Goal: Task Accomplishment & Management: Manage account settings

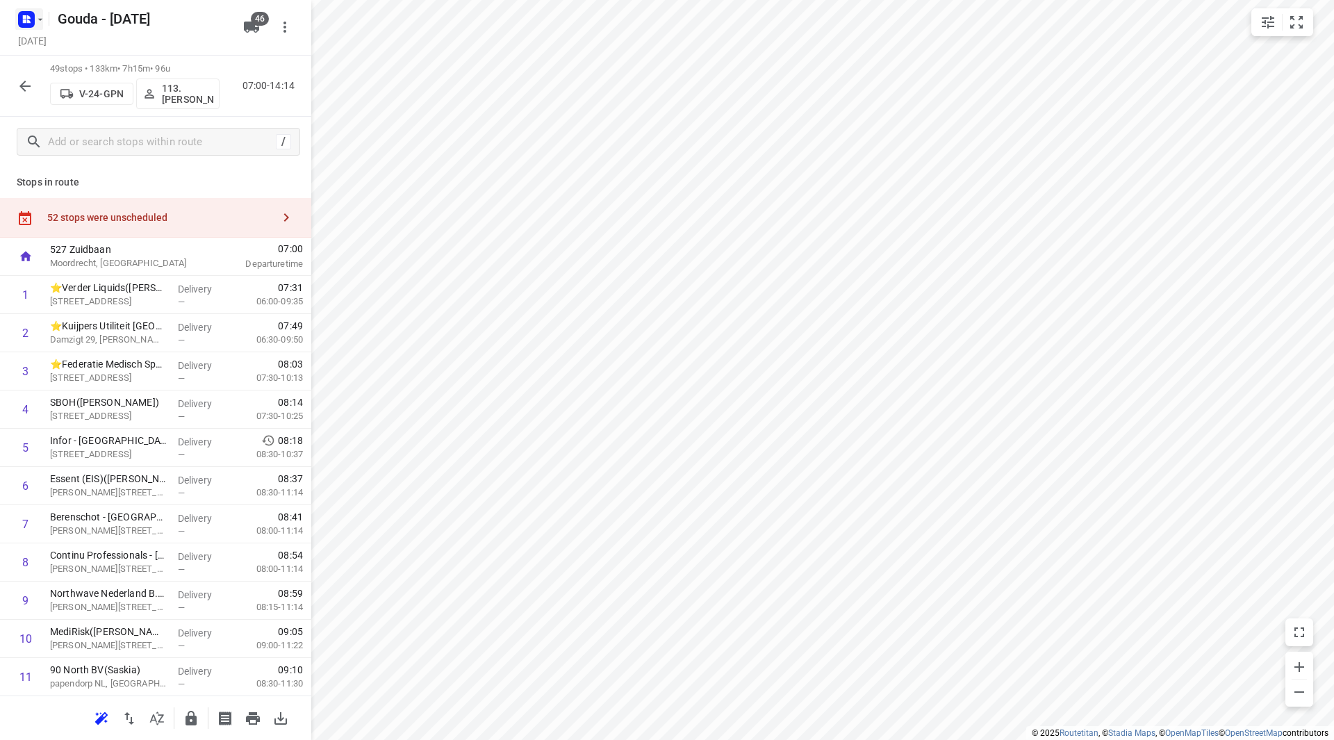
click at [36, 19] on icon "button" at bounding box center [40, 19] width 11 height 11
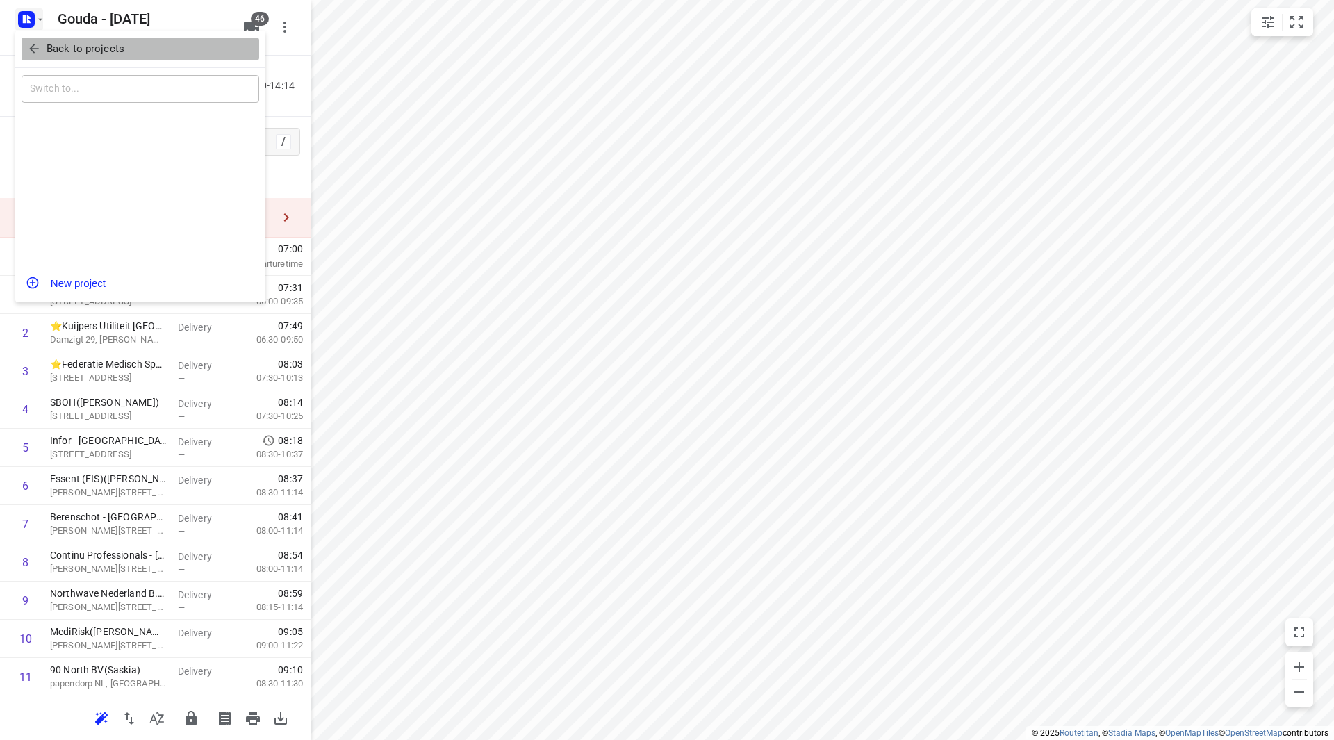
click at [47, 50] on p "Back to projects" at bounding box center [86, 49] width 78 height 16
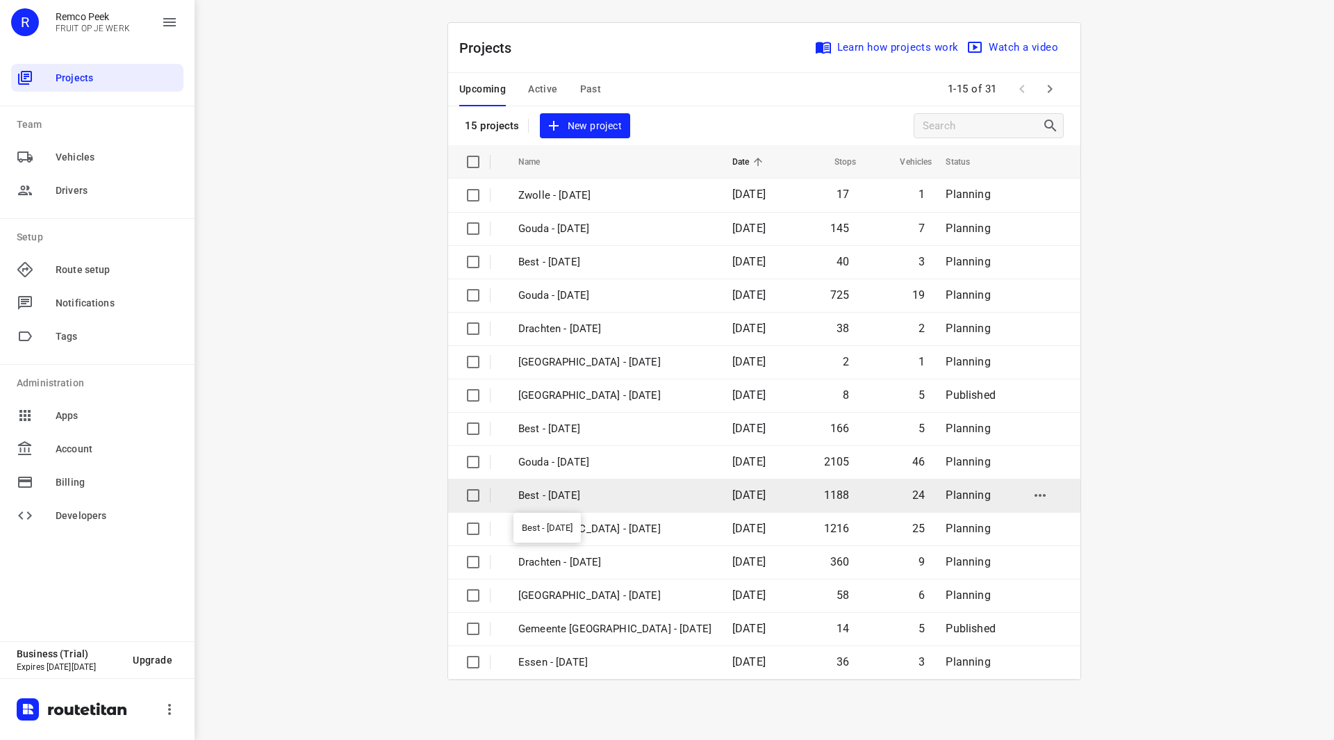
click at [580, 498] on p "Best - [DATE]" at bounding box center [614, 496] width 193 height 16
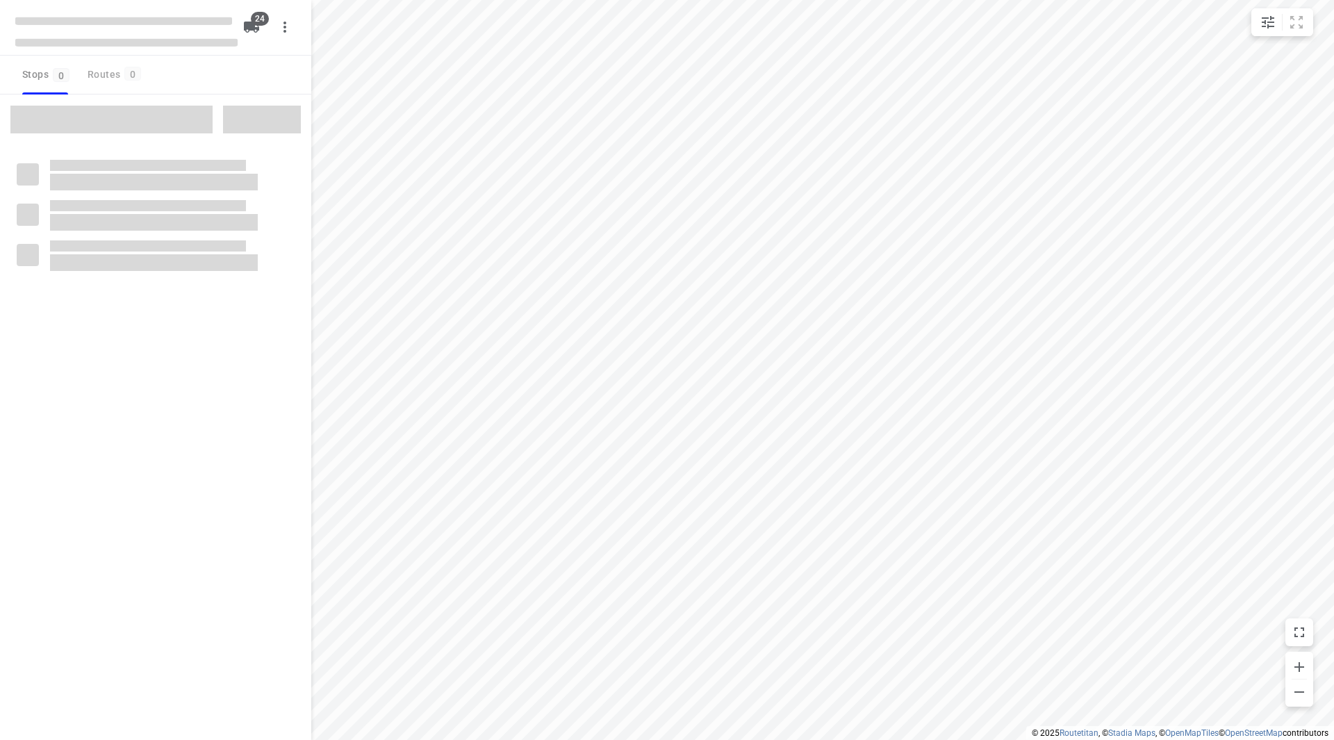
checkbox input "true"
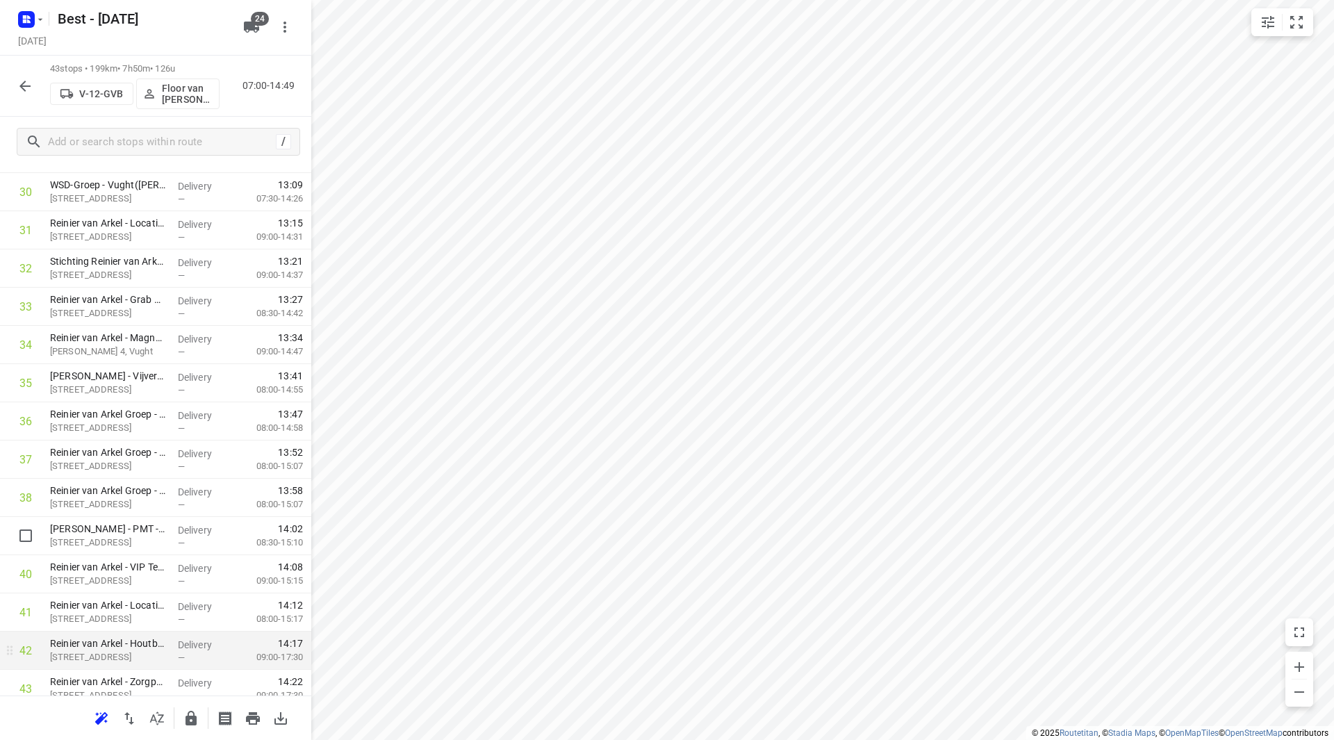
scroll to position [1262, 0]
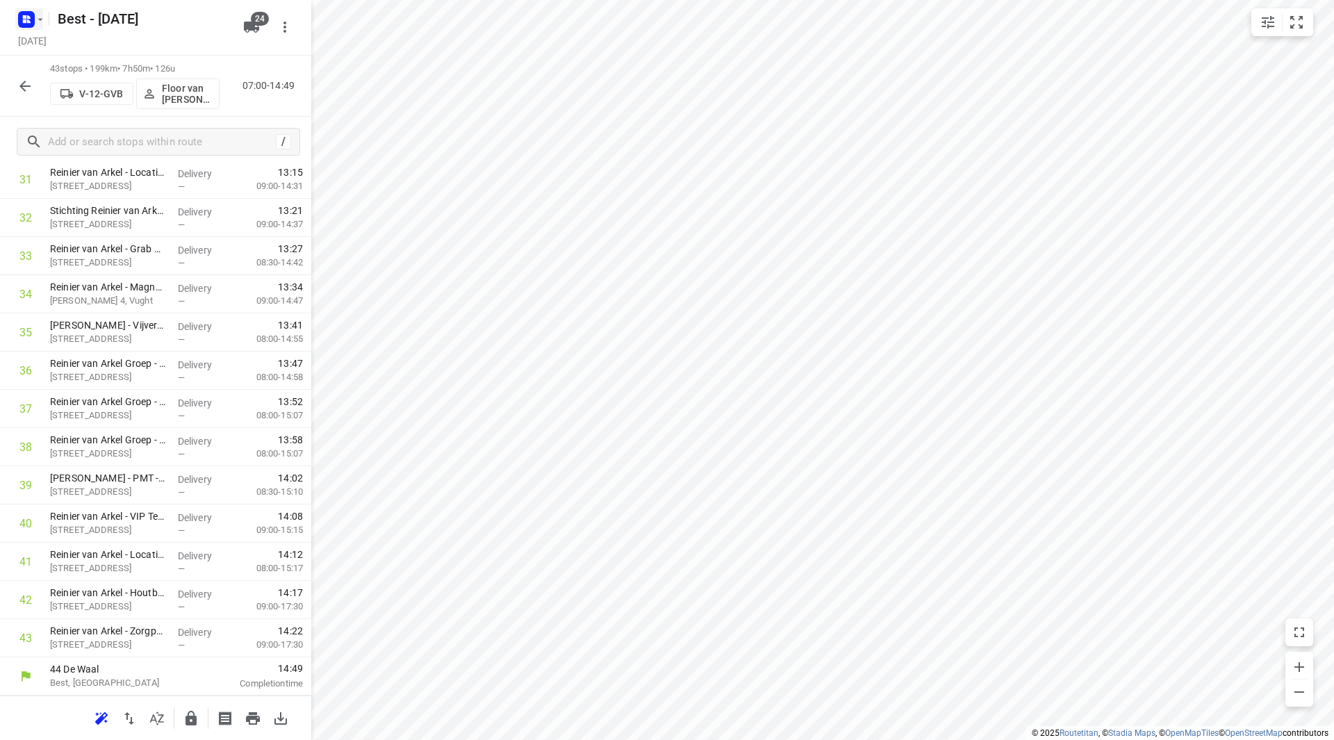
click at [36, 22] on icon "button" at bounding box center [40, 19] width 11 height 11
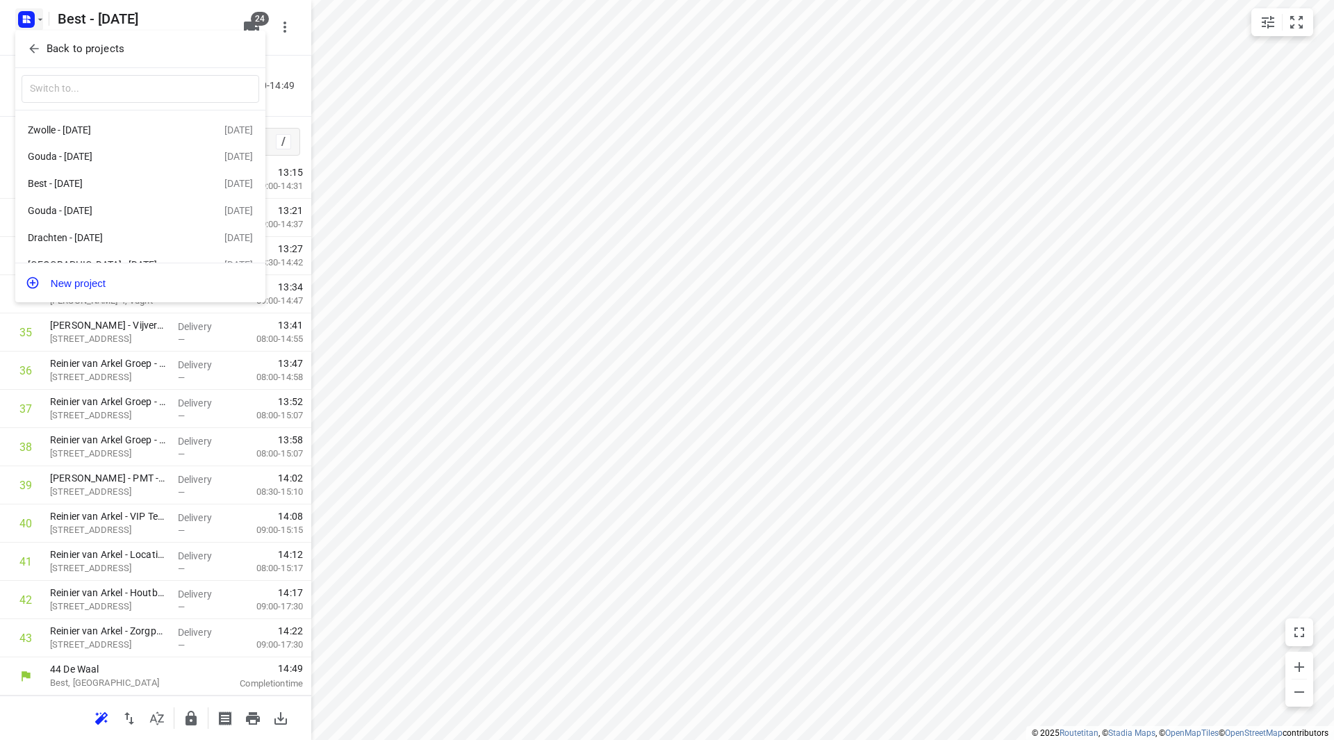
click at [502, 76] on div at bounding box center [667, 370] width 1334 height 740
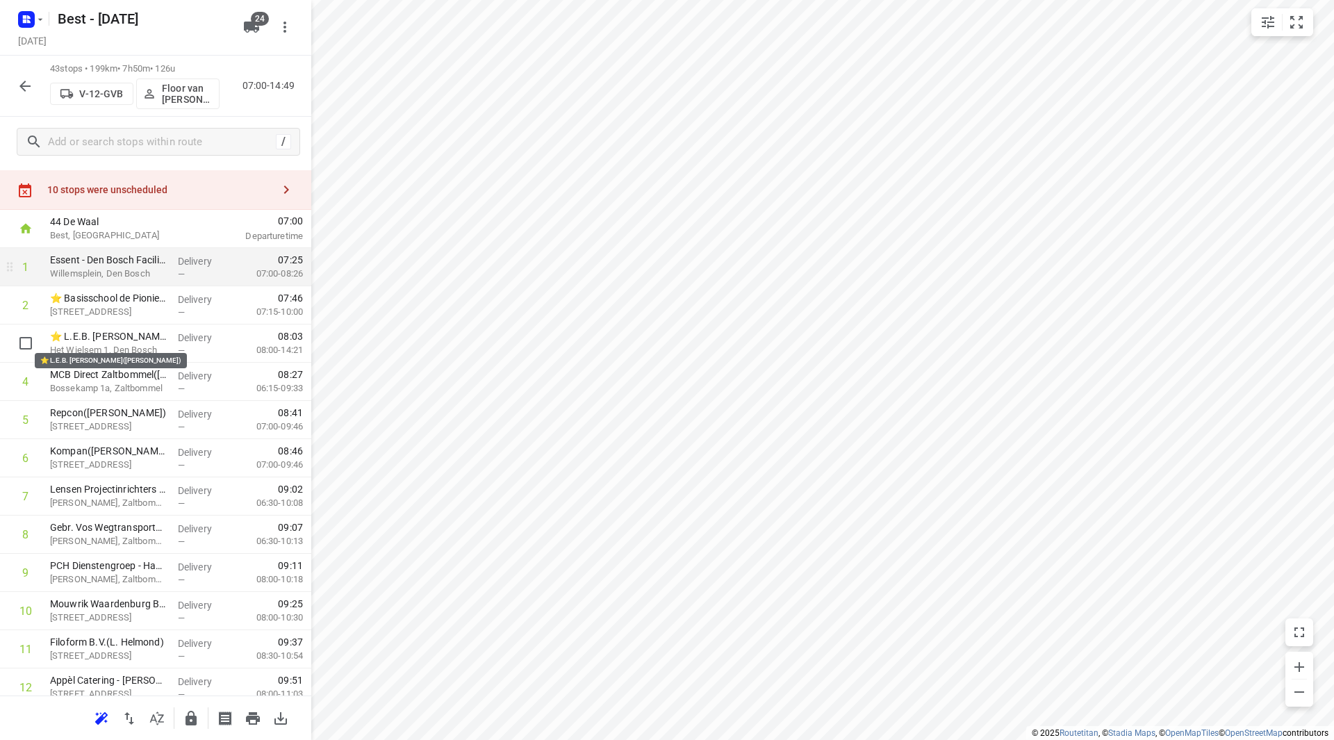
scroll to position [0, 0]
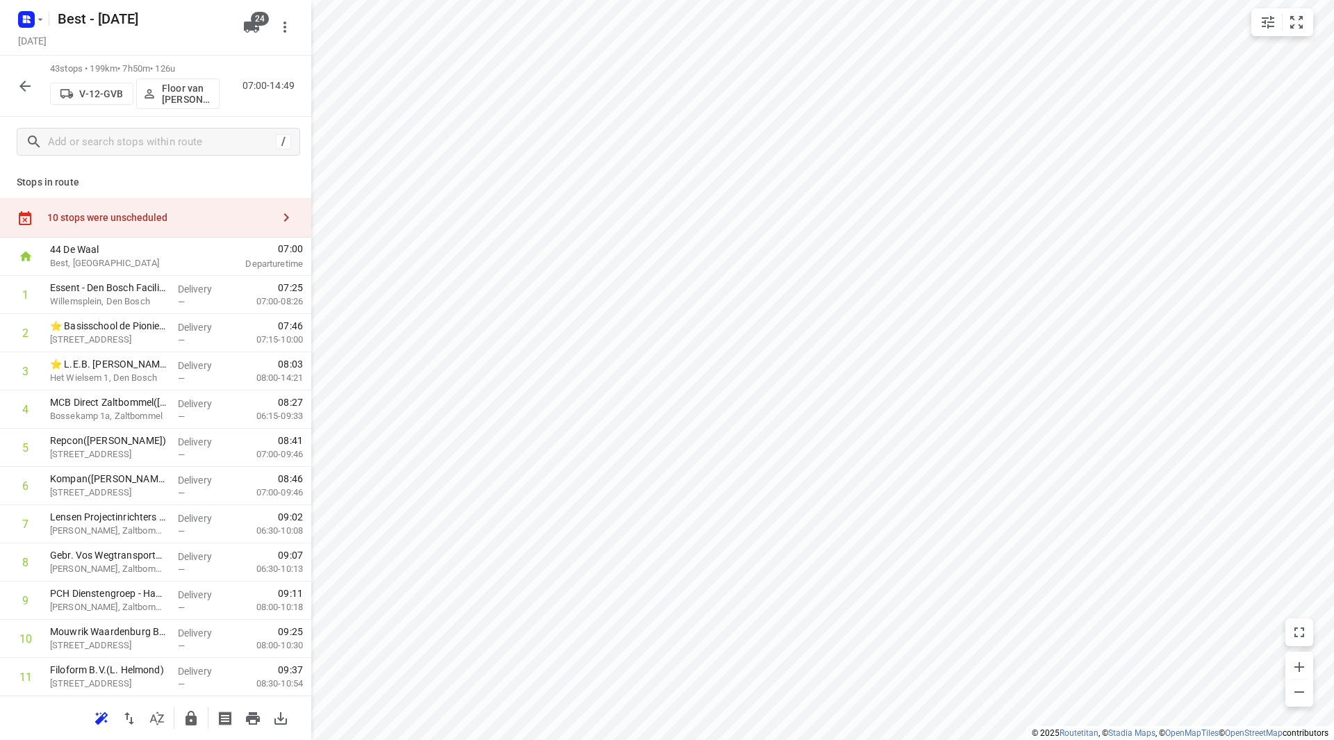
click at [163, 221] on div "10 stops were unscheduled" at bounding box center [159, 217] width 225 height 11
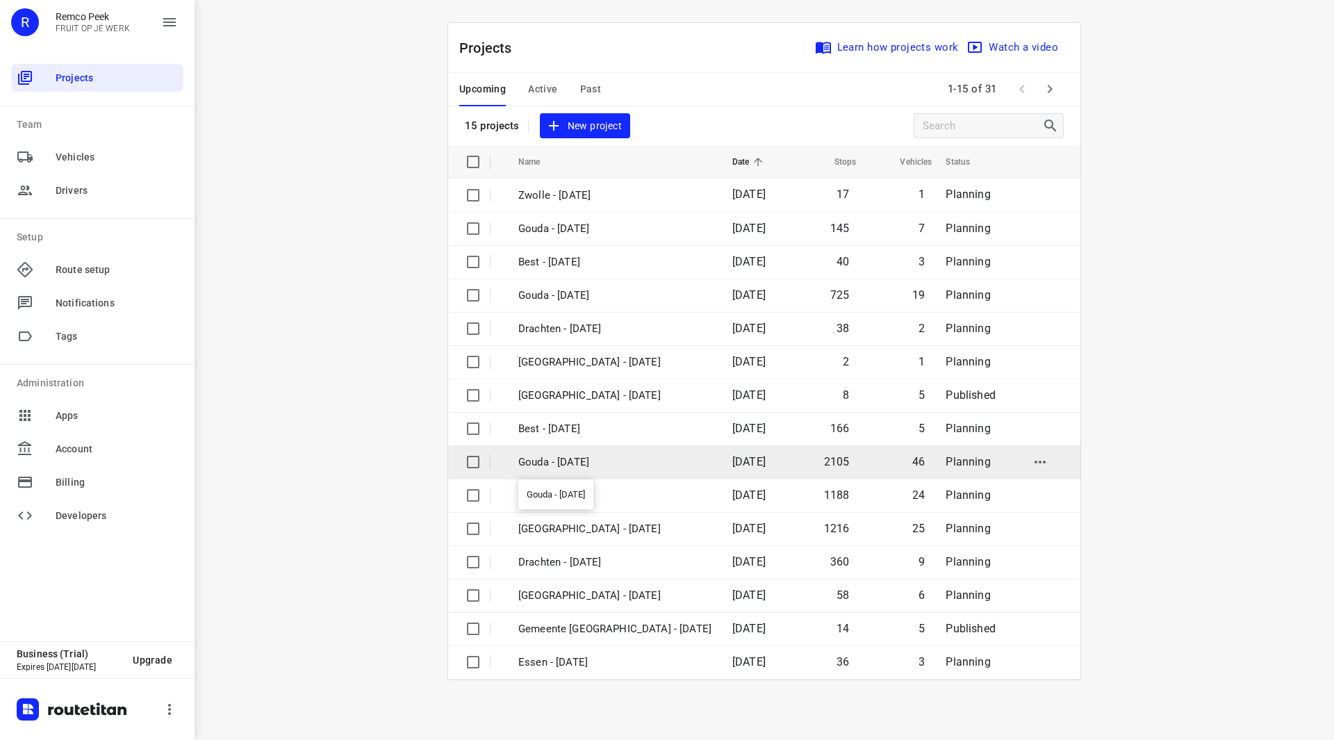
click at [590, 463] on p "Gouda - [DATE]" at bounding box center [614, 462] width 193 height 16
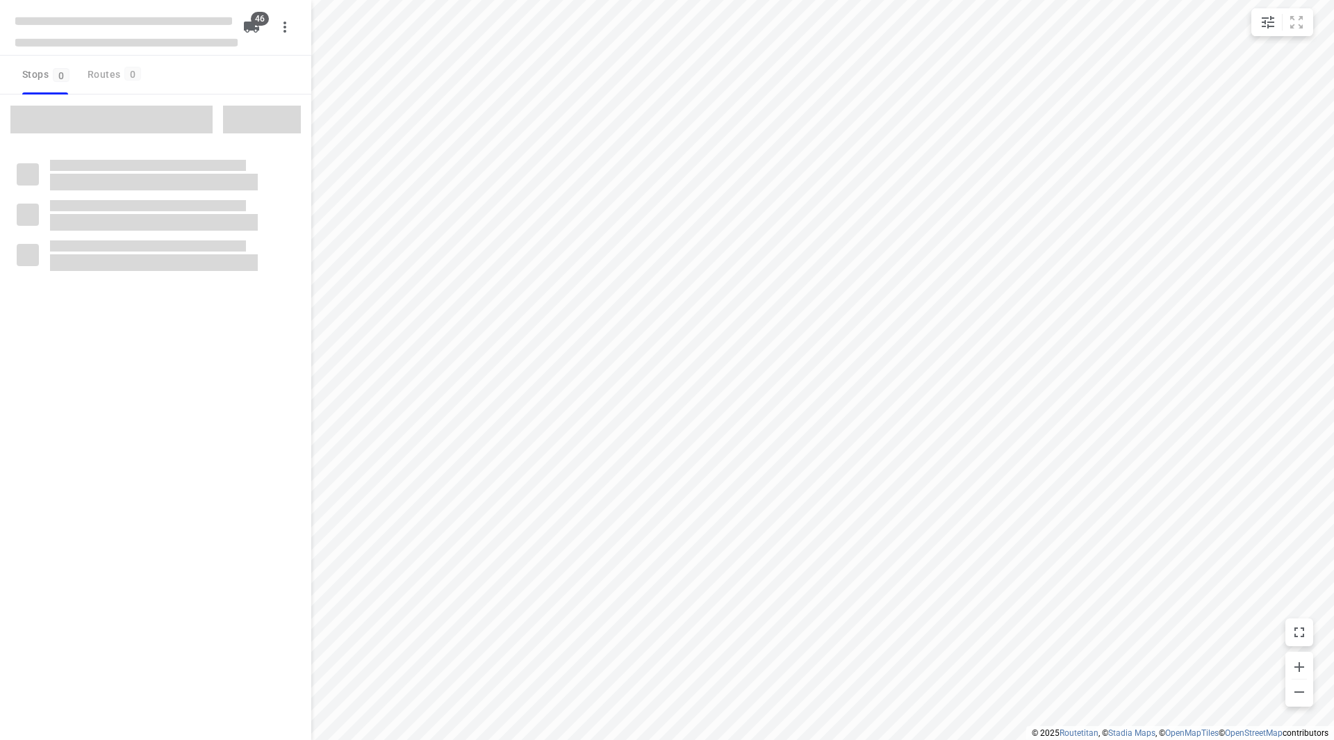
checkbox input "true"
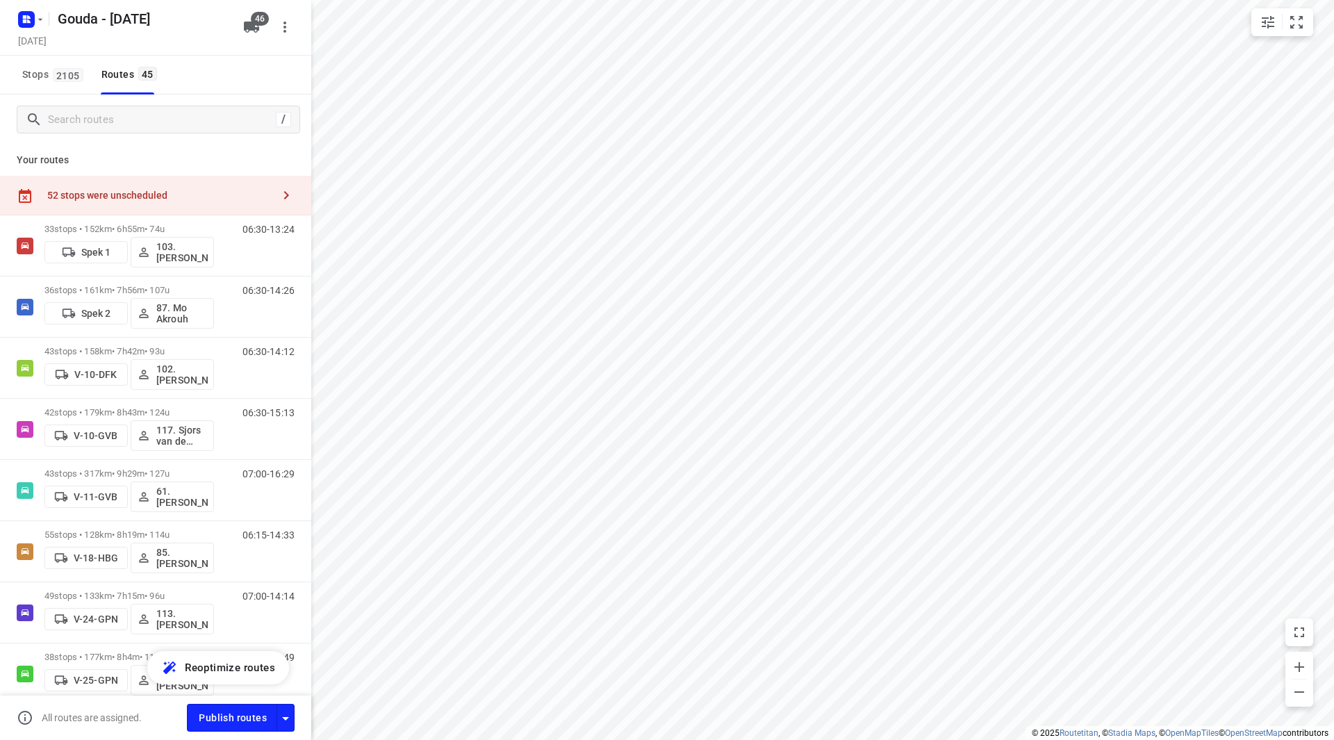
click at [220, 195] on div "52 stops were unscheduled" at bounding box center [159, 195] width 225 height 11
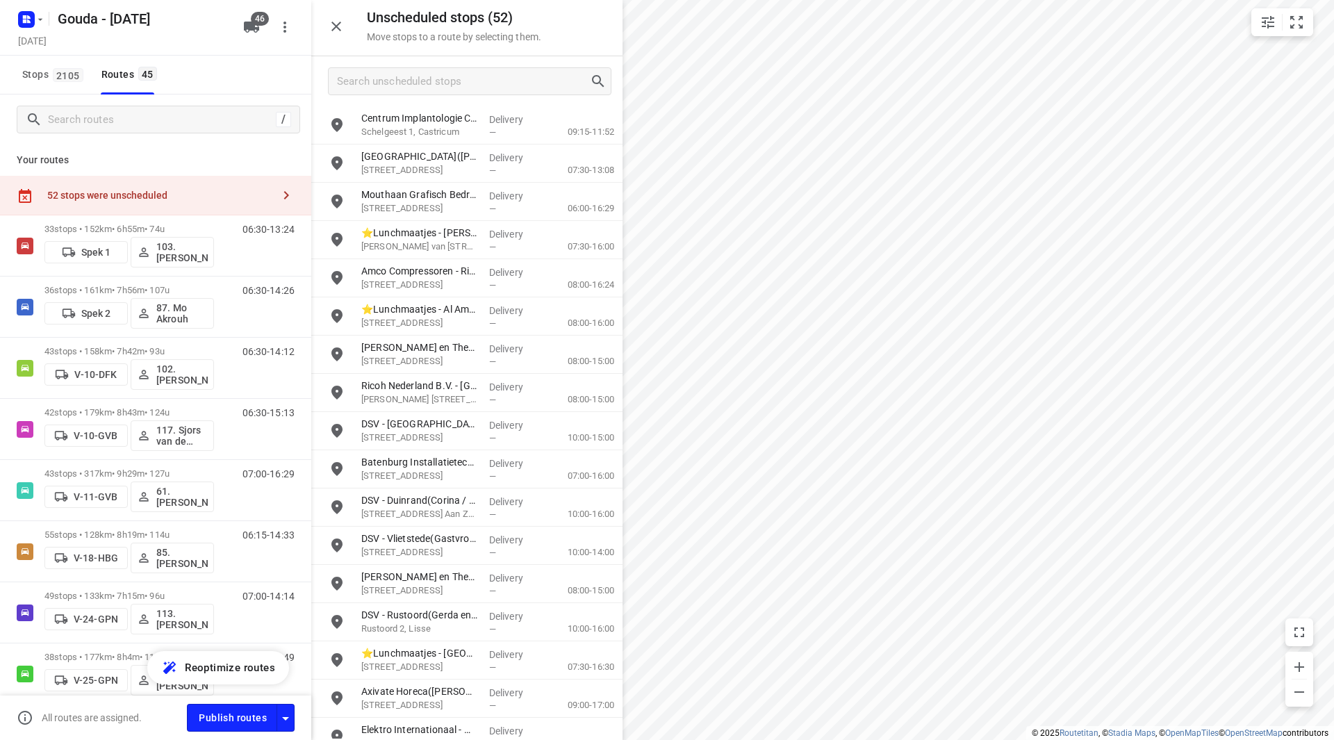
click at [154, 203] on div "52 stops were unscheduled" at bounding box center [155, 196] width 311 height 40
click at [210, 186] on div "52 stops were unscheduled" at bounding box center [155, 196] width 311 height 40
click at [161, 122] on input "Search routes" at bounding box center [174, 120] width 250 height 22
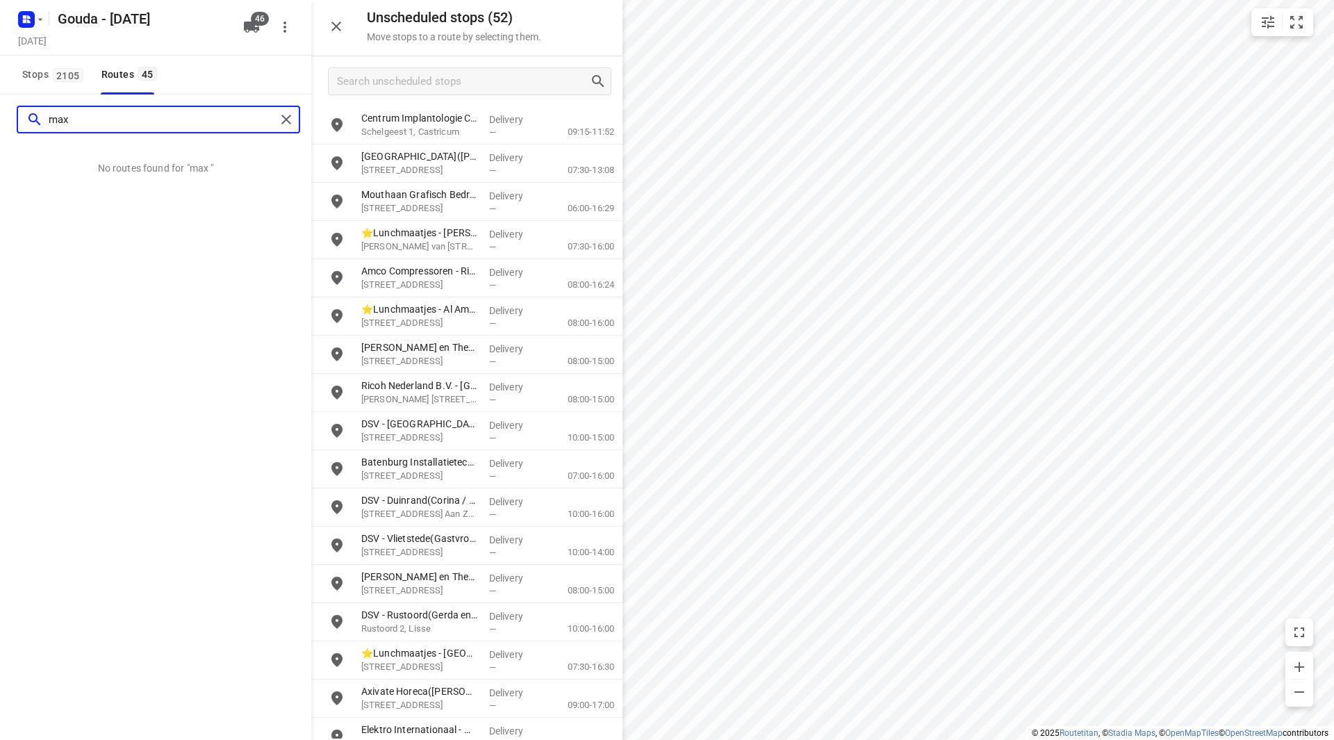
drag, startPoint x: 140, startPoint y: 120, endPoint x: 23, endPoint y: 126, distance: 116.9
click at [23, 126] on div "max" at bounding box center [147, 120] width 258 height 22
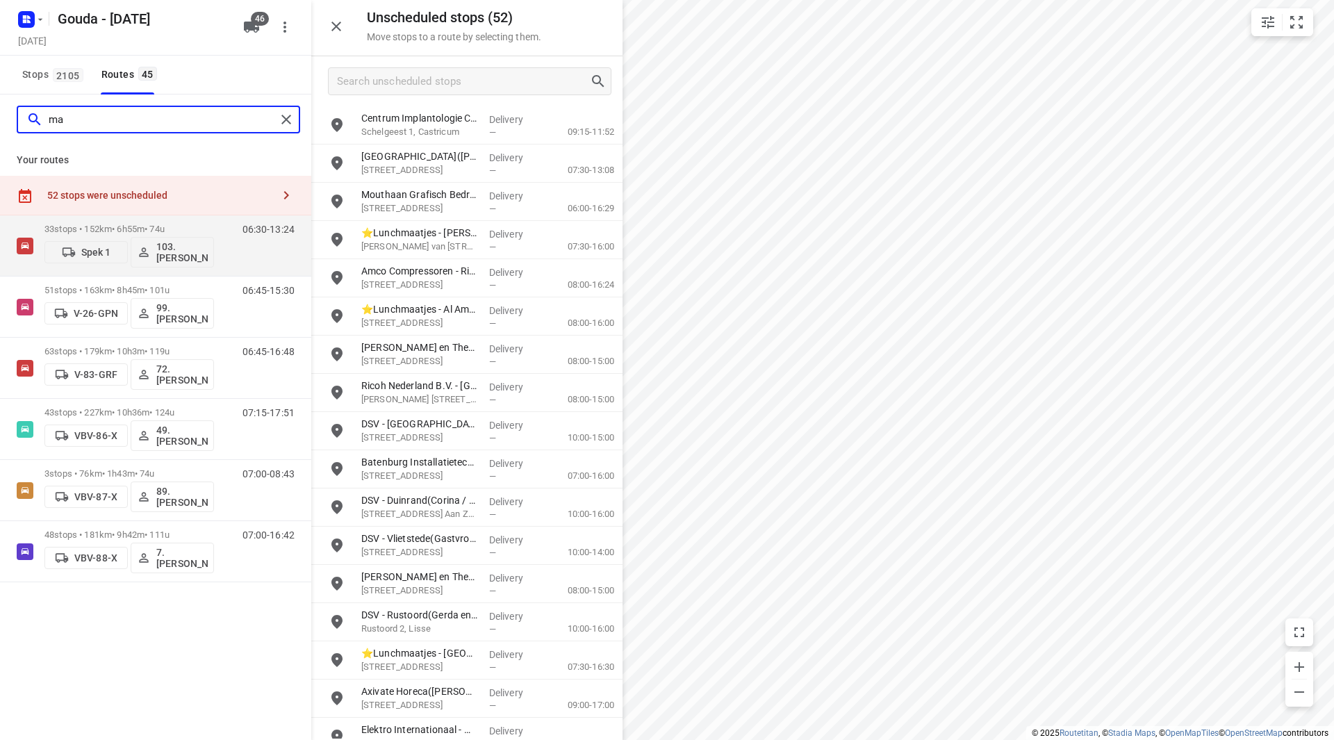
type input "m"
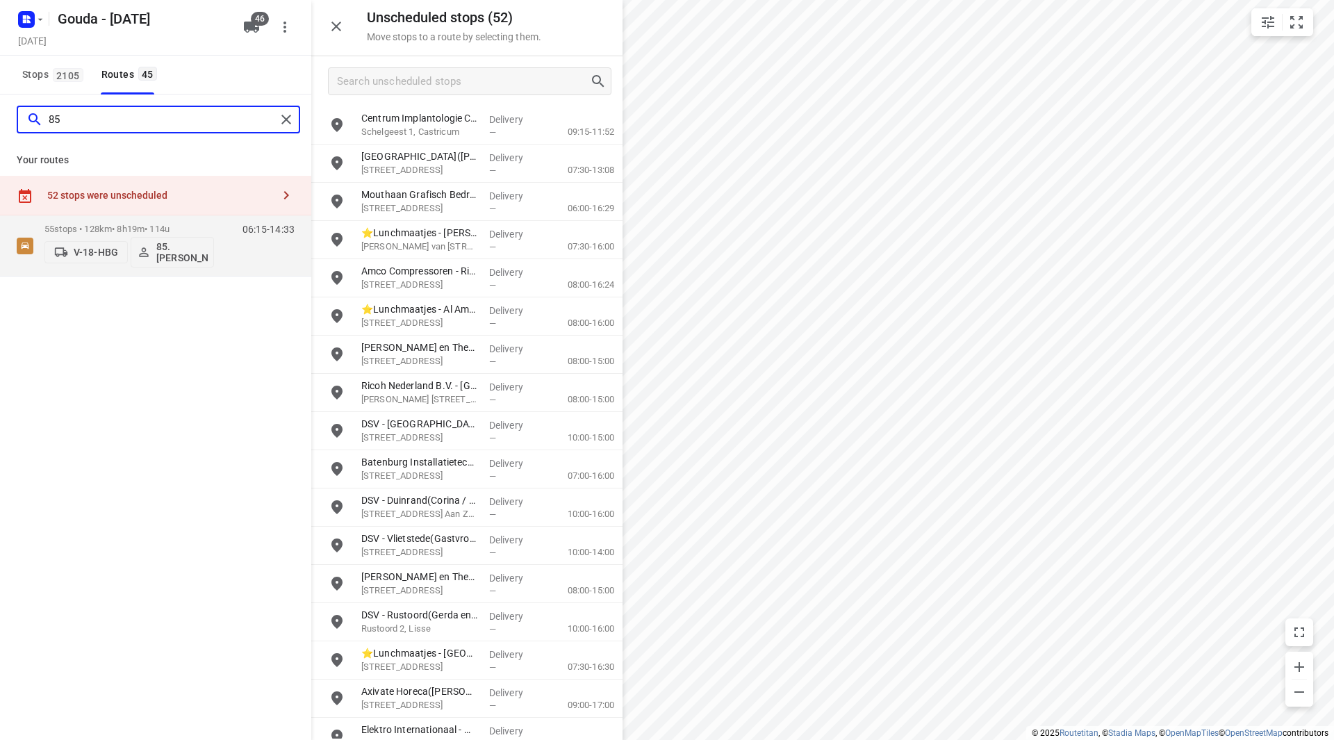
type input "8"
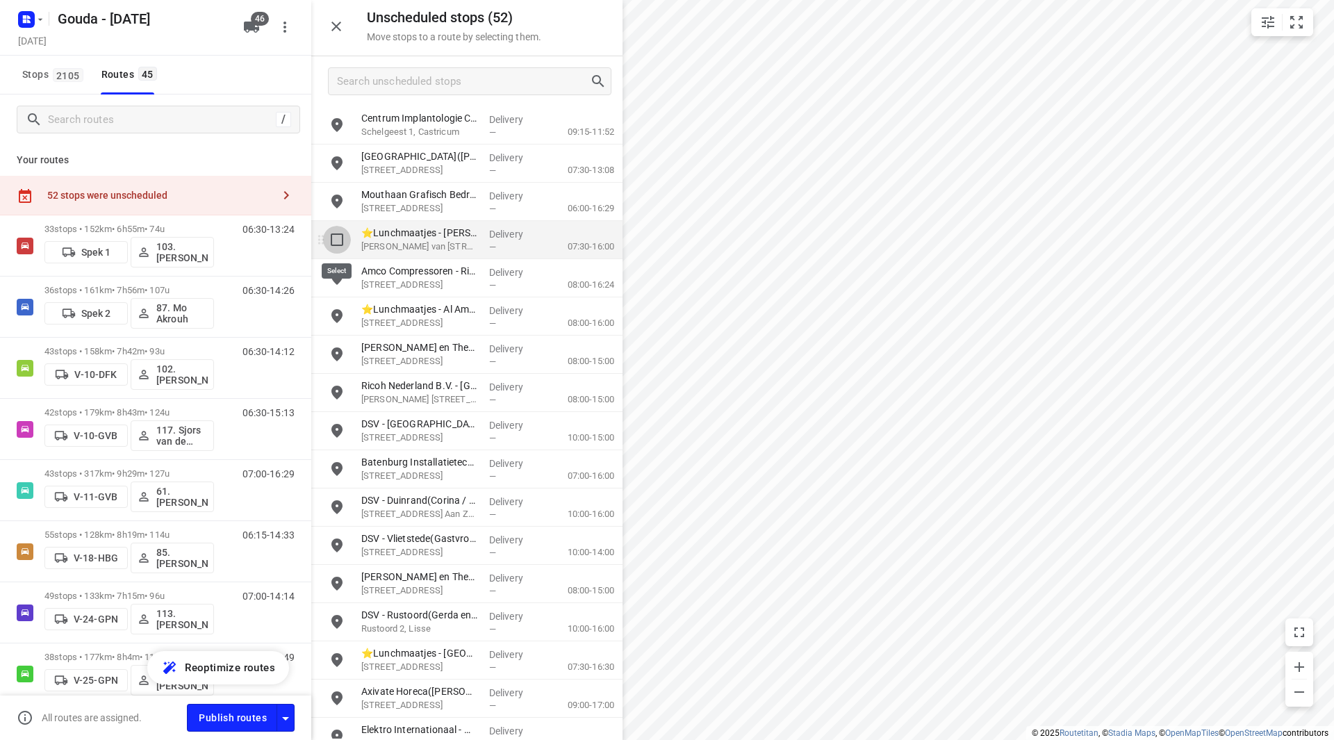
click at [338, 238] on input "grid" at bounding box center [337, 240] width 28 height 28
checkbox input "true"
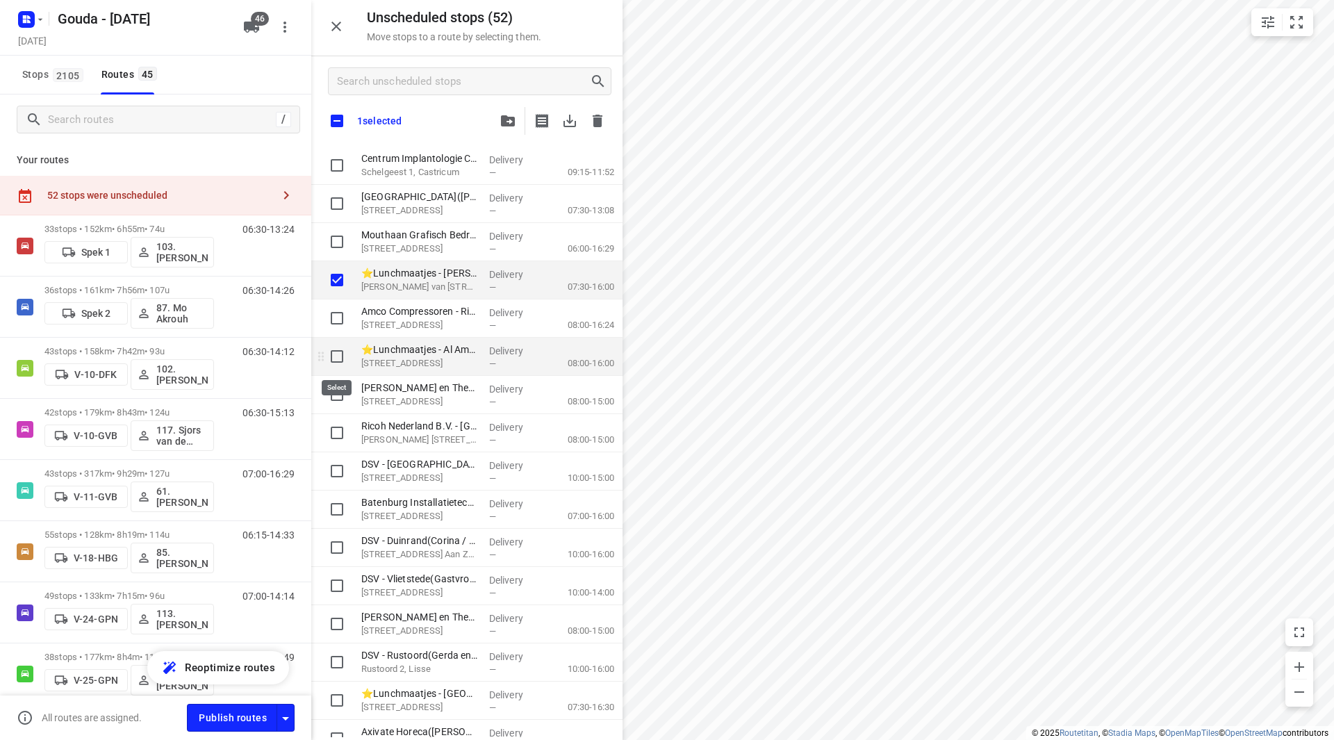
click at [338, 363] on input "grid" at bounding box center [337, 357] width 28 height 28
checkbox input "true"
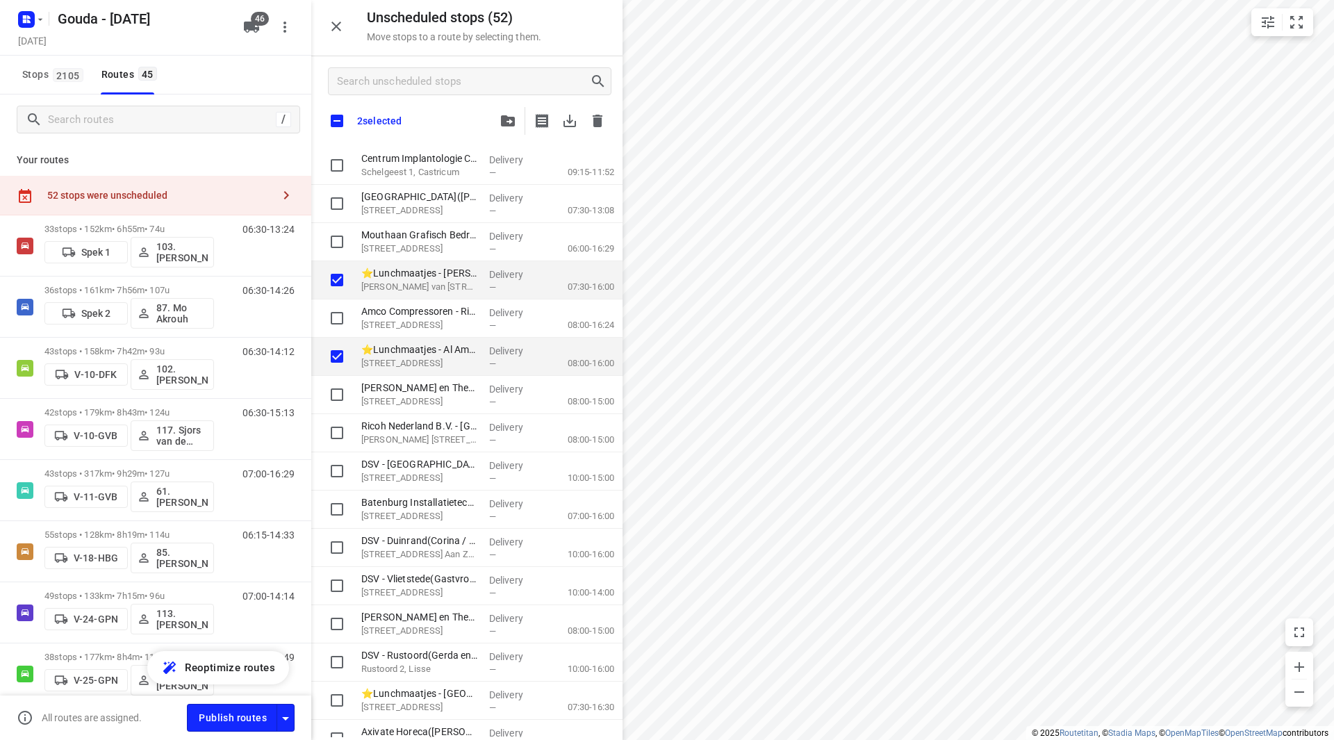
checkbox input "true"
drag, startPoint x: 418, startPoint y: 76, endPoint x: 420, endPoint y: 86, distance: 10.5
click at [420, 85] on input "Search unscheduled stops" at bounding box center [464, 82] width 252 height 22
type input "l"
checkbox input "true"
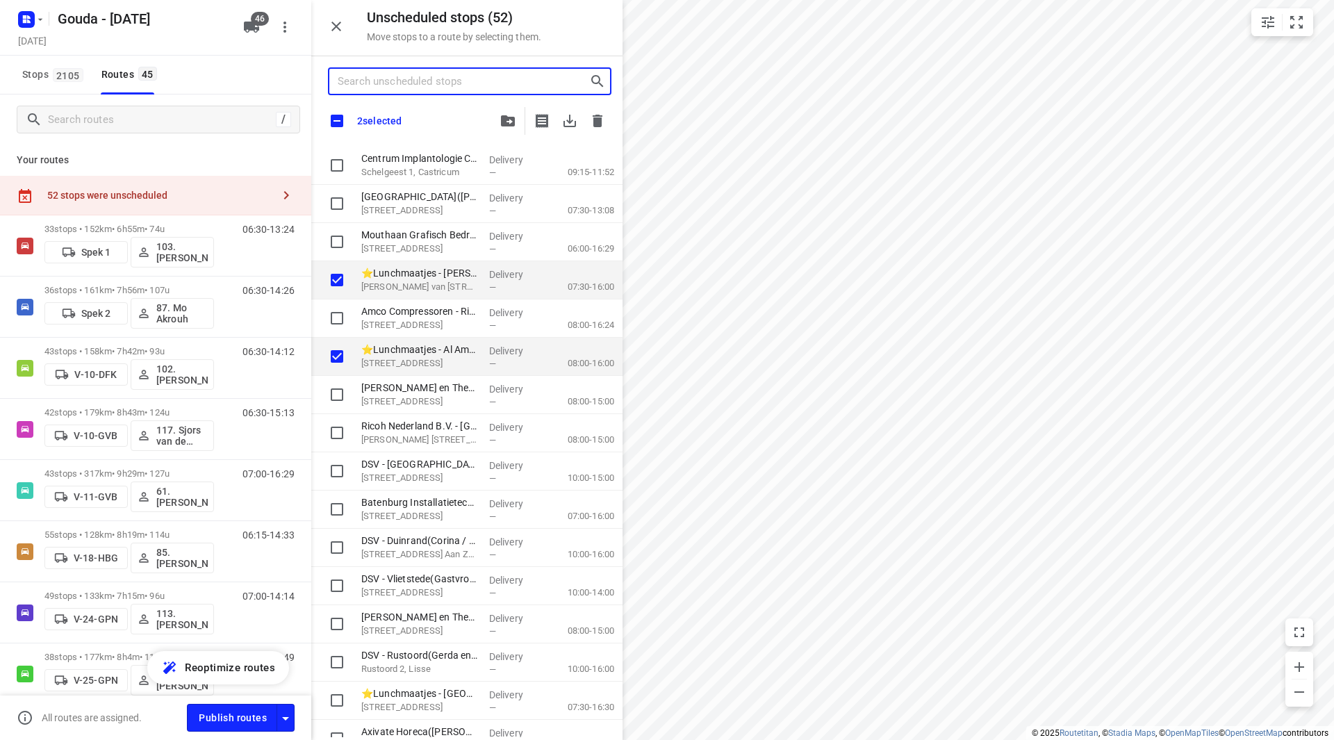
checkbox input "true"
type input "lu"
checkbox input "true"
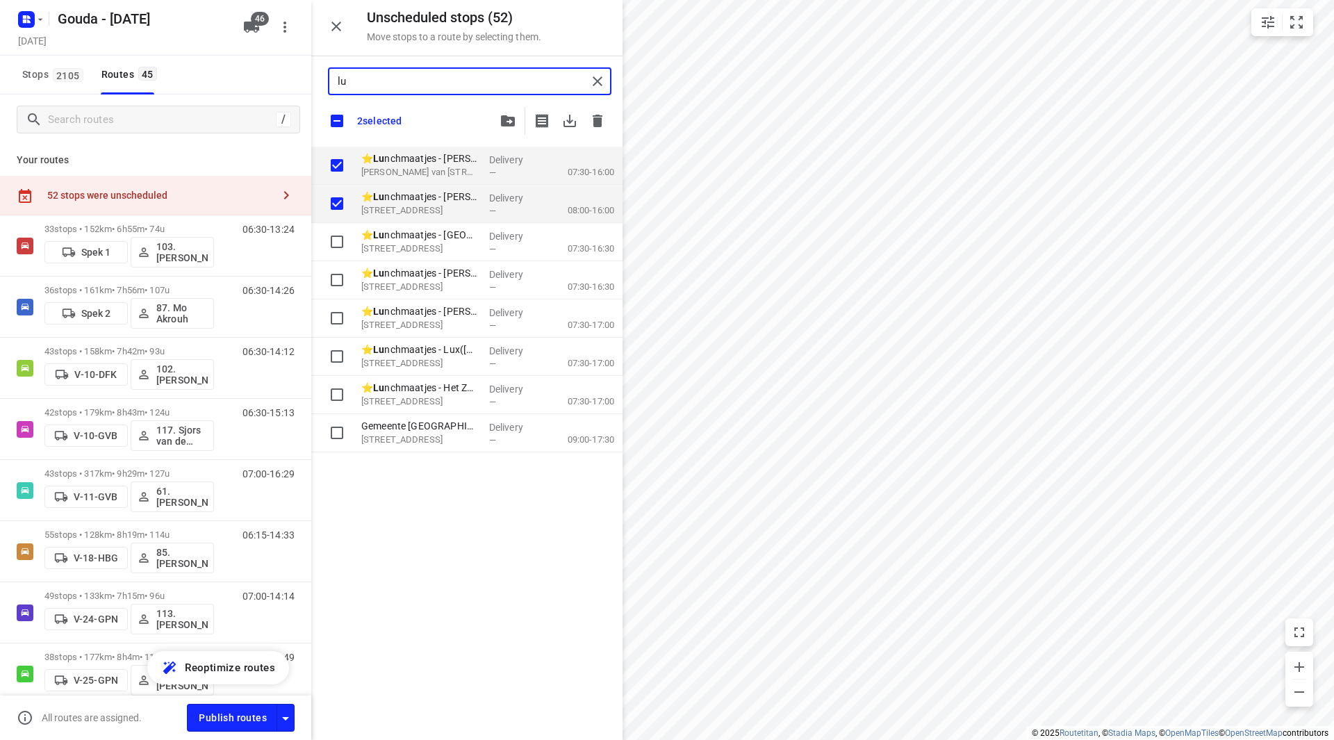
type input "lun"
checkbox input "true"
type input "lunc"
checkbox input "true"
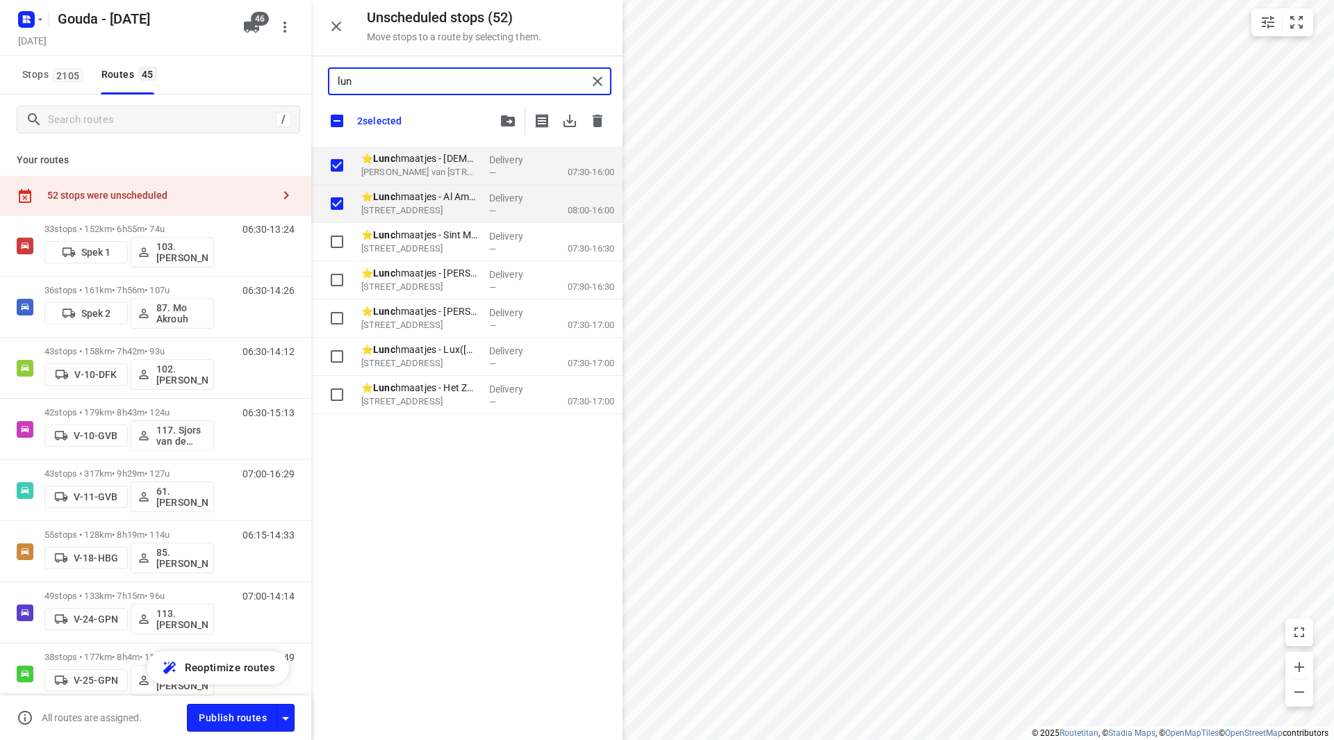
checkbox input "true"
type input "lunch"
checkbox input "true"
type input "lunch"
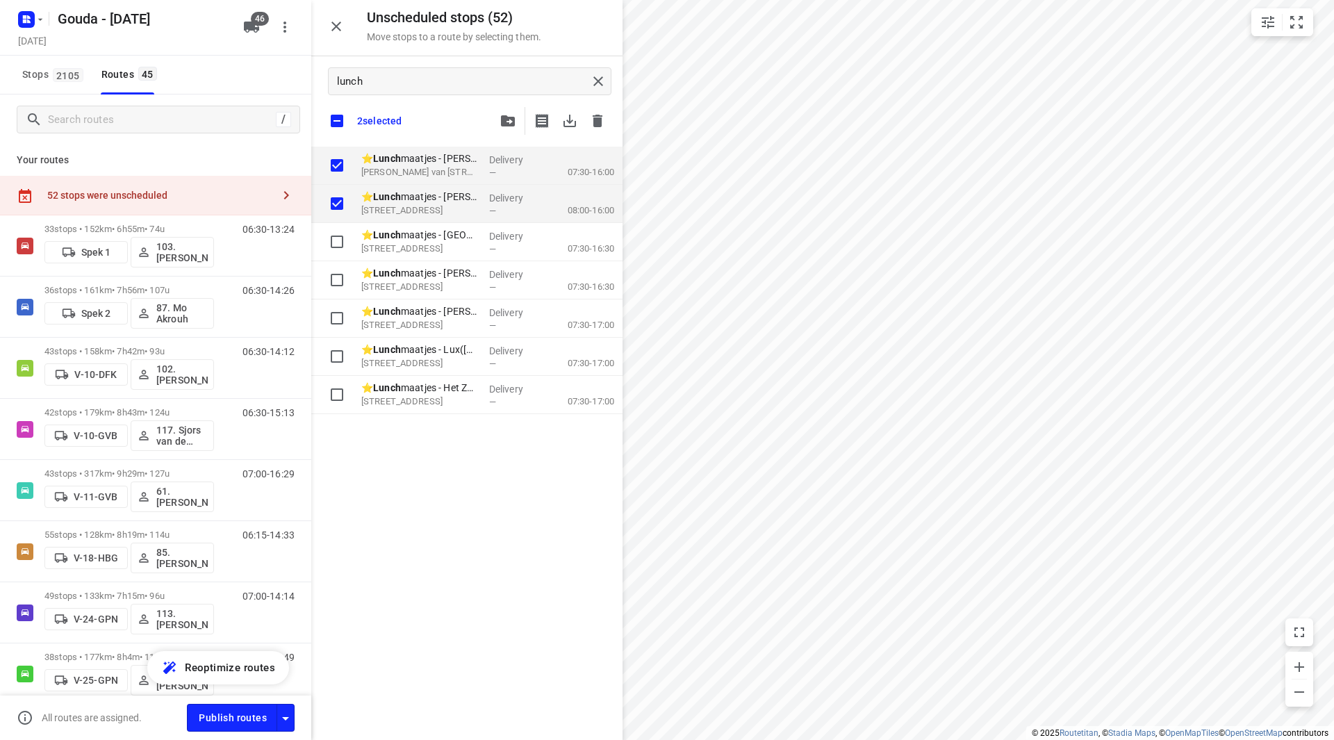
click at [336, 120] on input "checkbox" at bounding box center [336, 120] width 29 height 29
checkbox input "false"
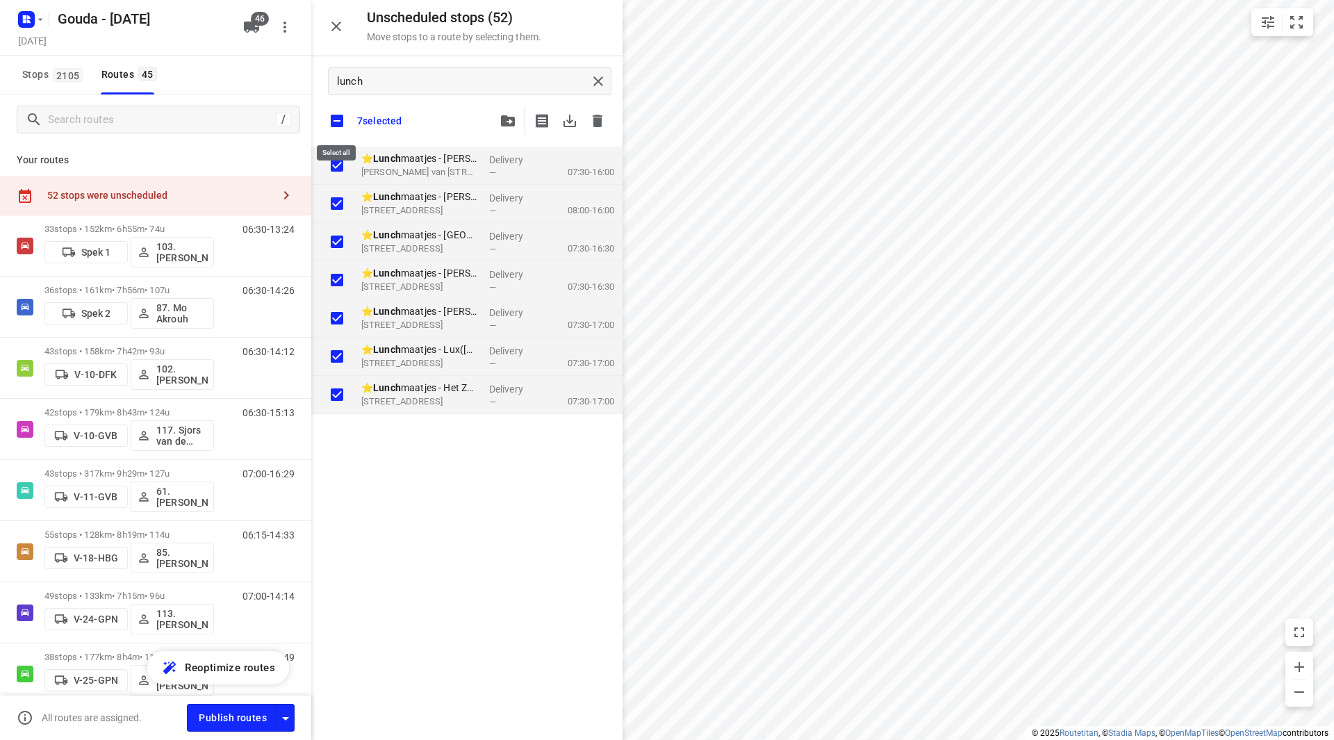
checkbox input "true"
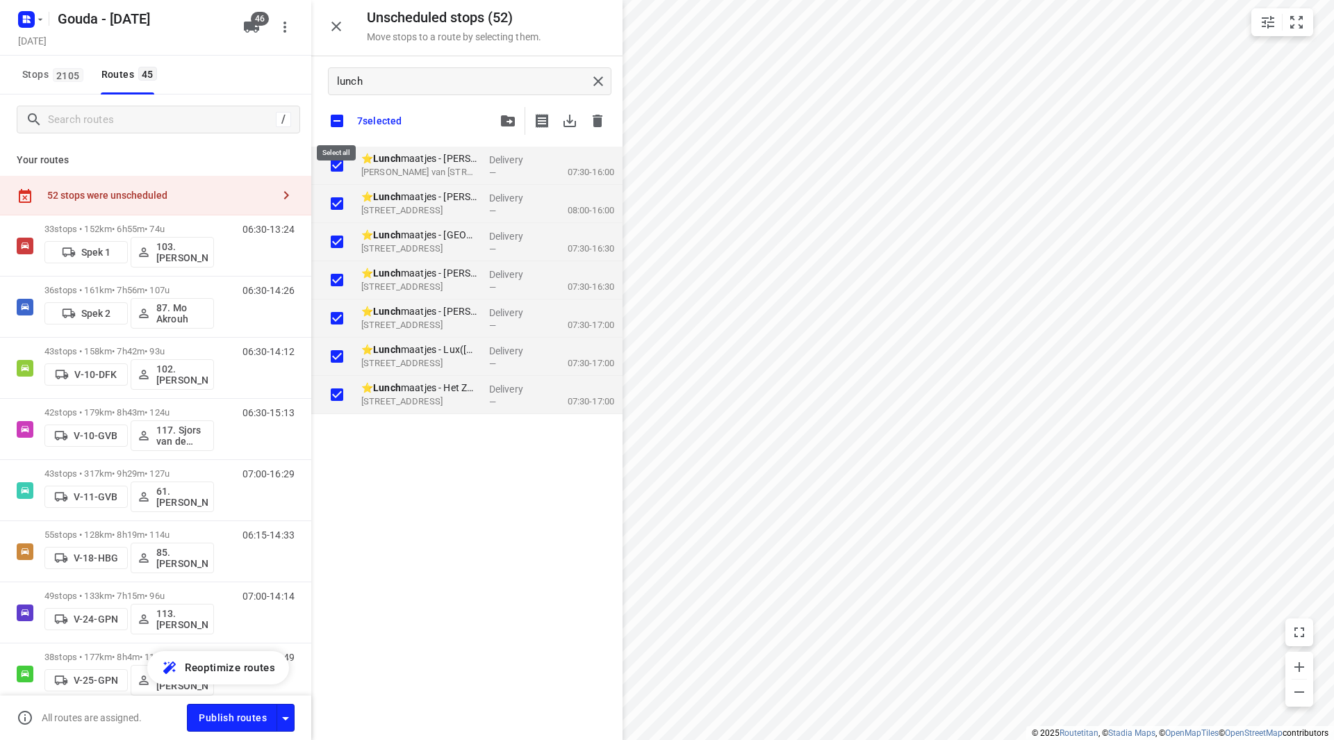
checkbox input "true"
click at [518, 126] on button "button" at bounding box center [508, 121] width 28 height 28
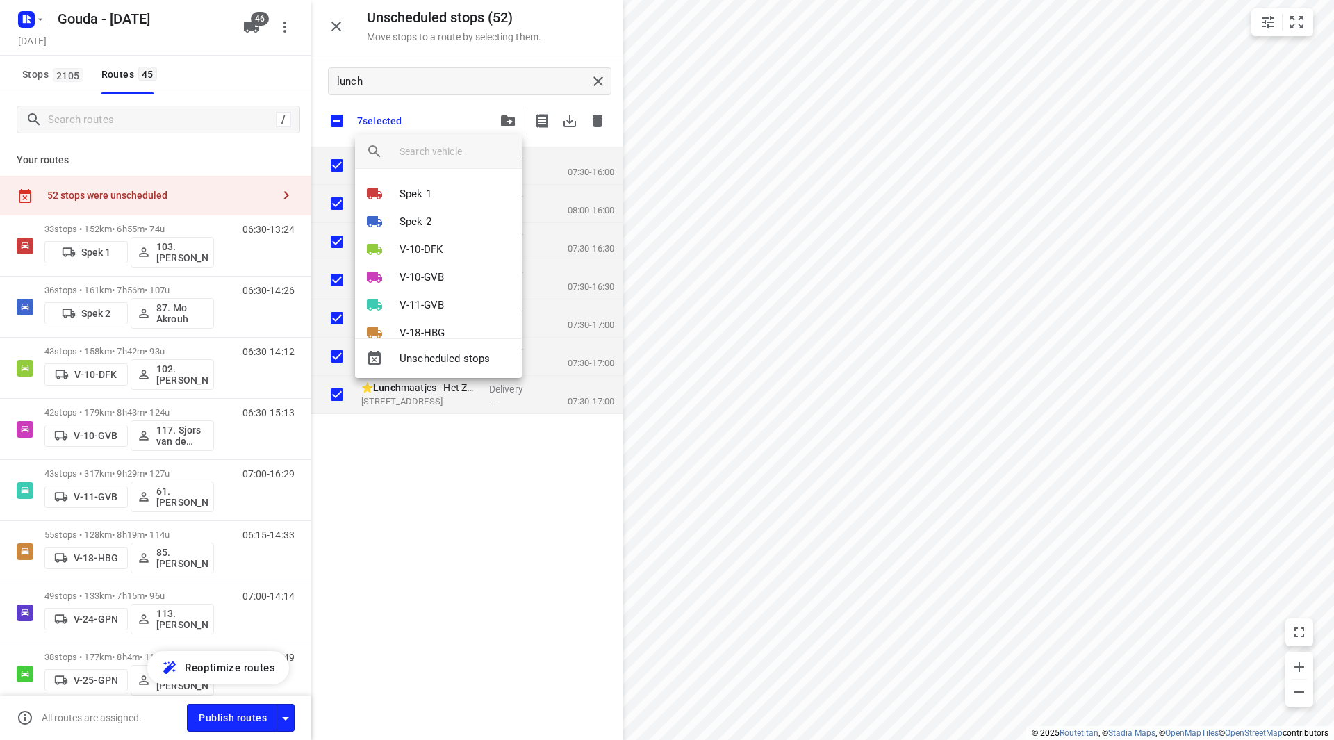
click at [443, 154] on input "search vehicle" at bounding box center [455, 151] width 111 height 21
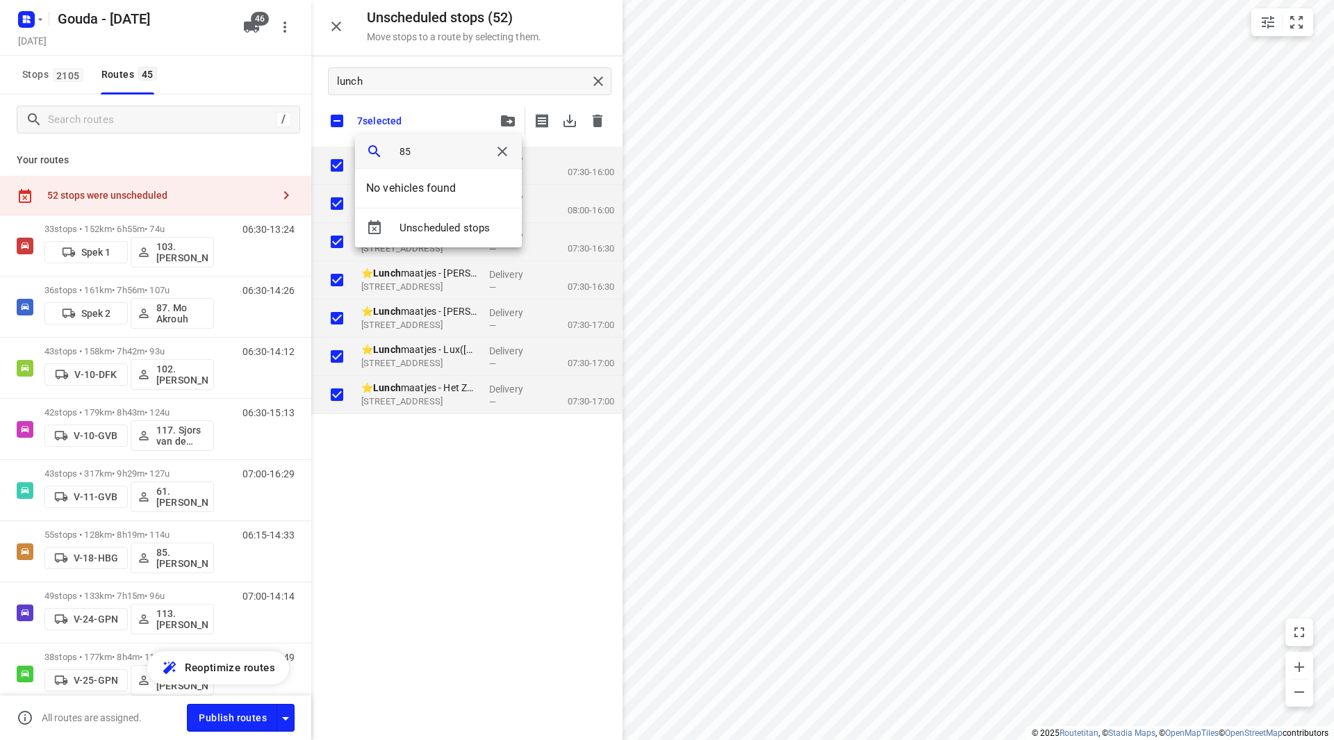
type input "8"
type input "s"
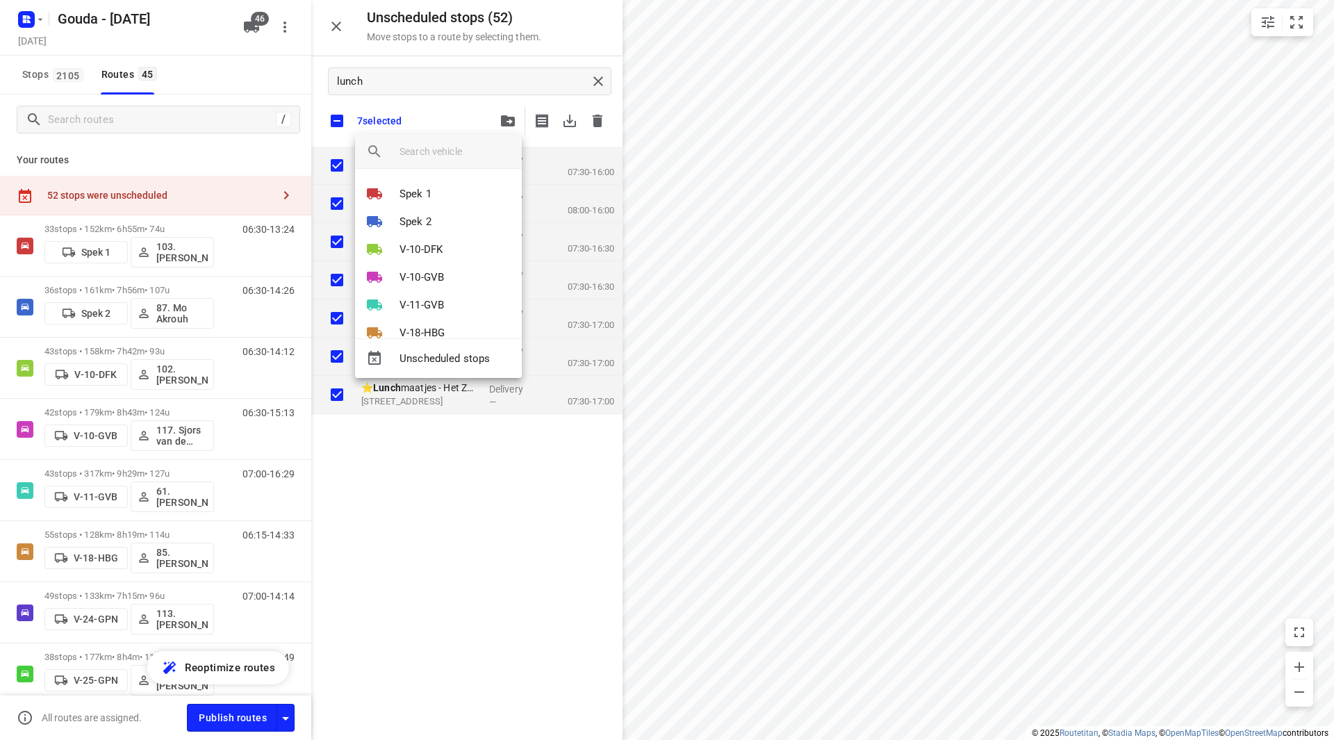
click at [465, 535] on div at bounding box center [667, 370] width 1334 height 740
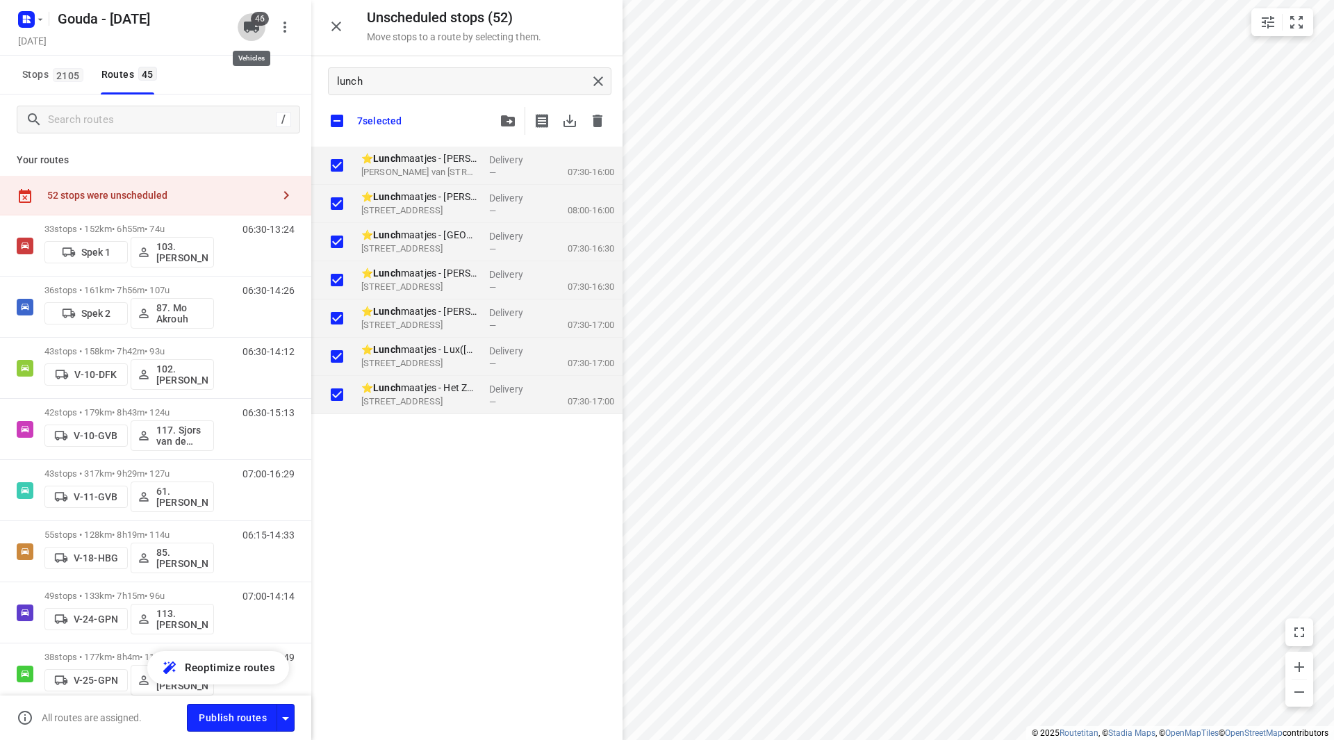
click at [262, 29] on button "46" at bounding box center [252, 27] width 28 height 28
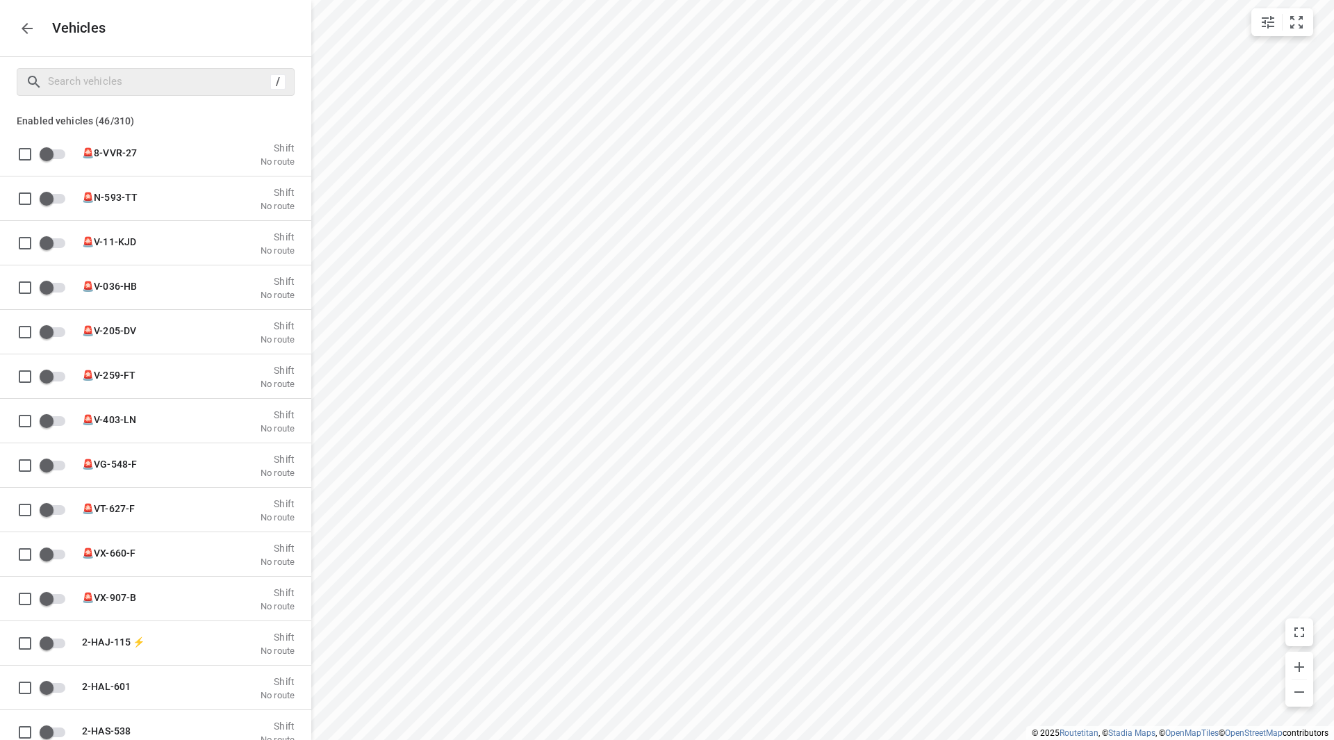
click at [161, 70] on div "/" at bounding box center [156, 82] width 278 height 28
click at [161, 95] on div "/" at bounding box center [156, 82] width 278 height 28
click at [170, 79] on input "Search vehicles" at bounding box center [159, 82] width 221 height 22
type input "sp"
checkbox input "true"
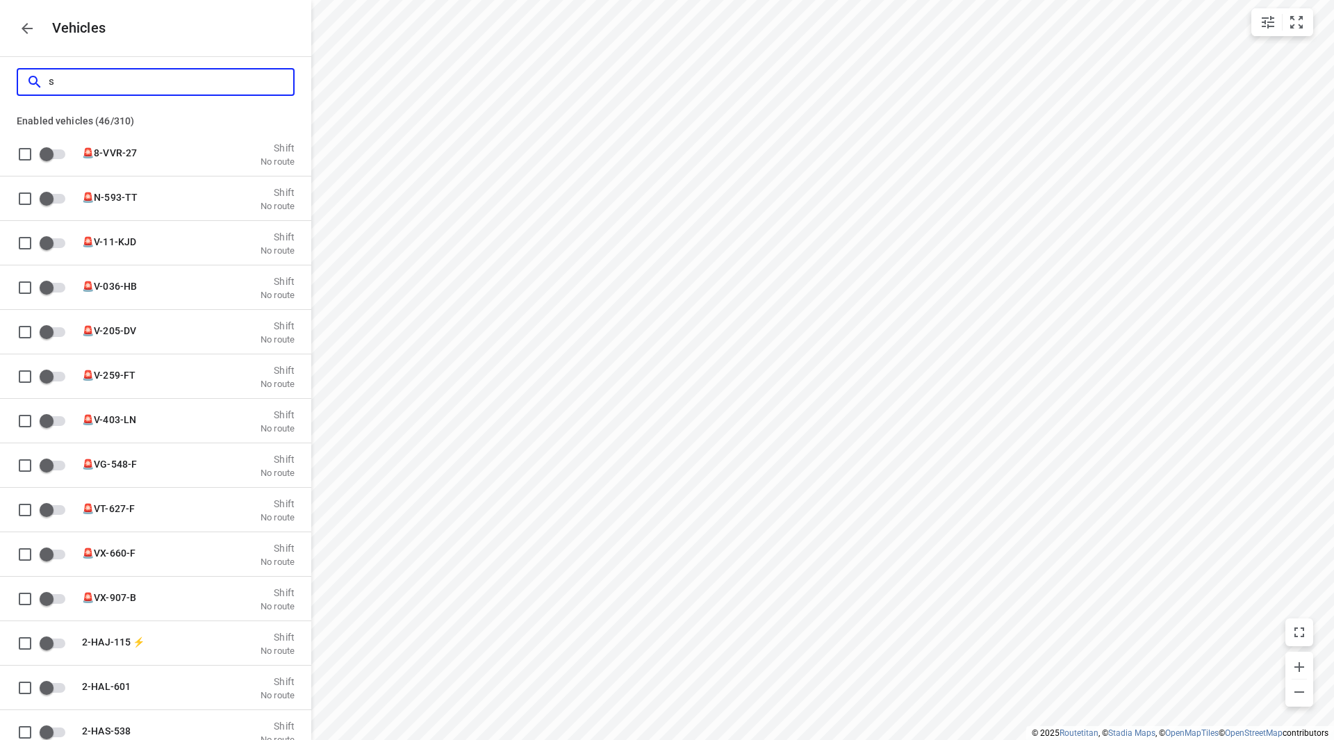
checkbox input "true"
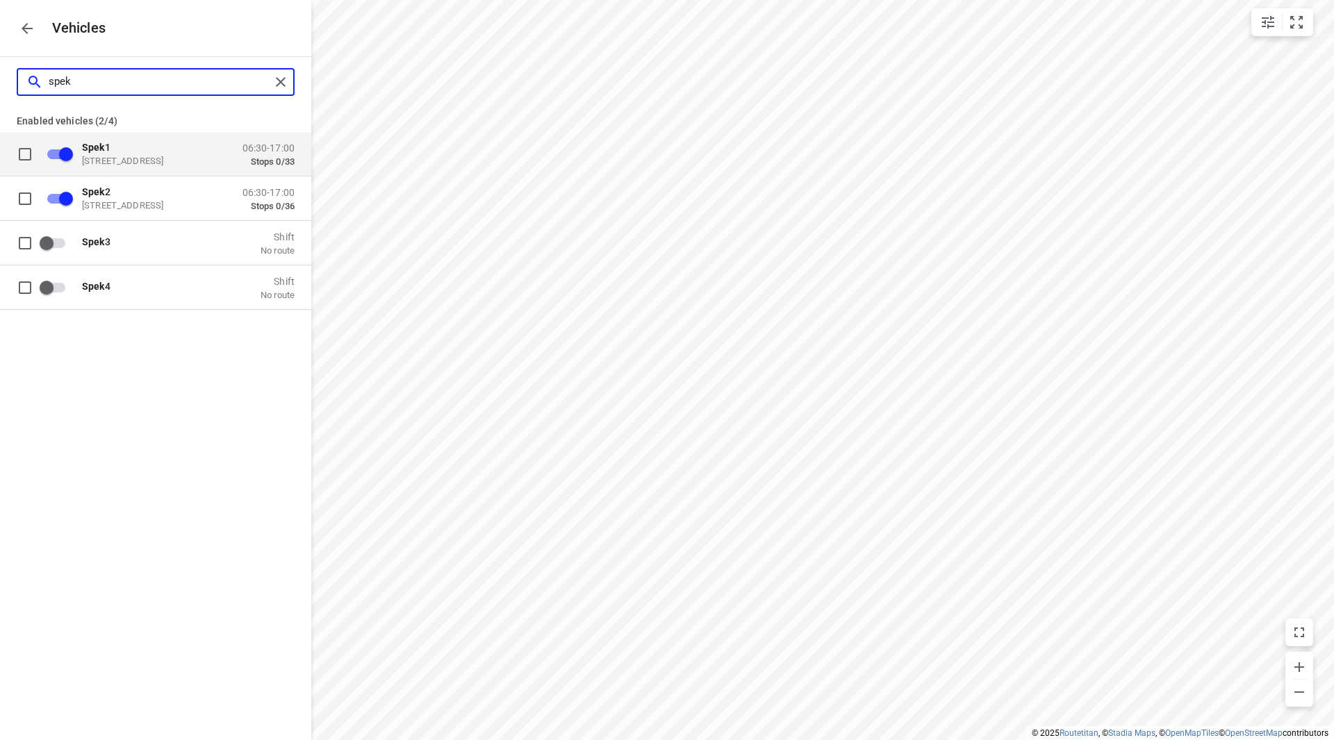
type input "spek 3"
checkbox input "false"
type input "spek 3"
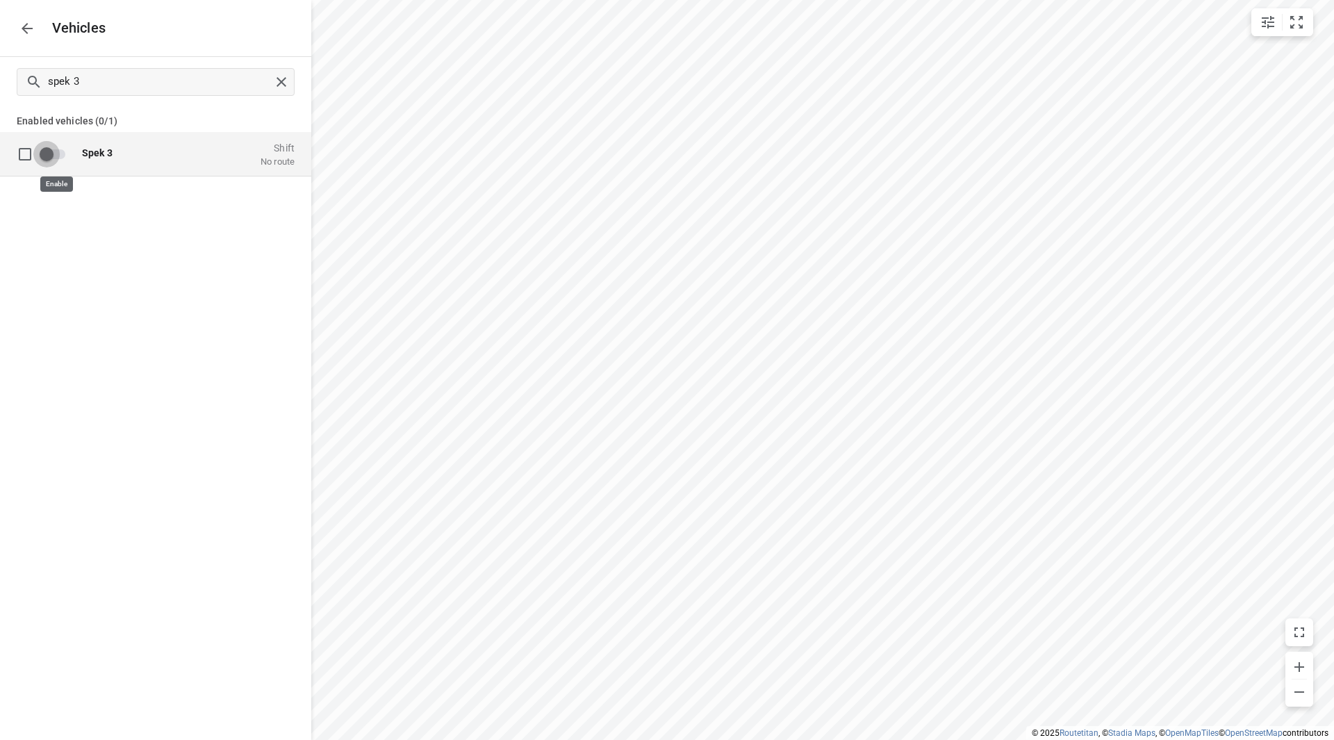
click at [58, 154] on input "grid" at bounding box center [46, 153] width 79 height 26
checkbox input "true"
checkbox input "false"
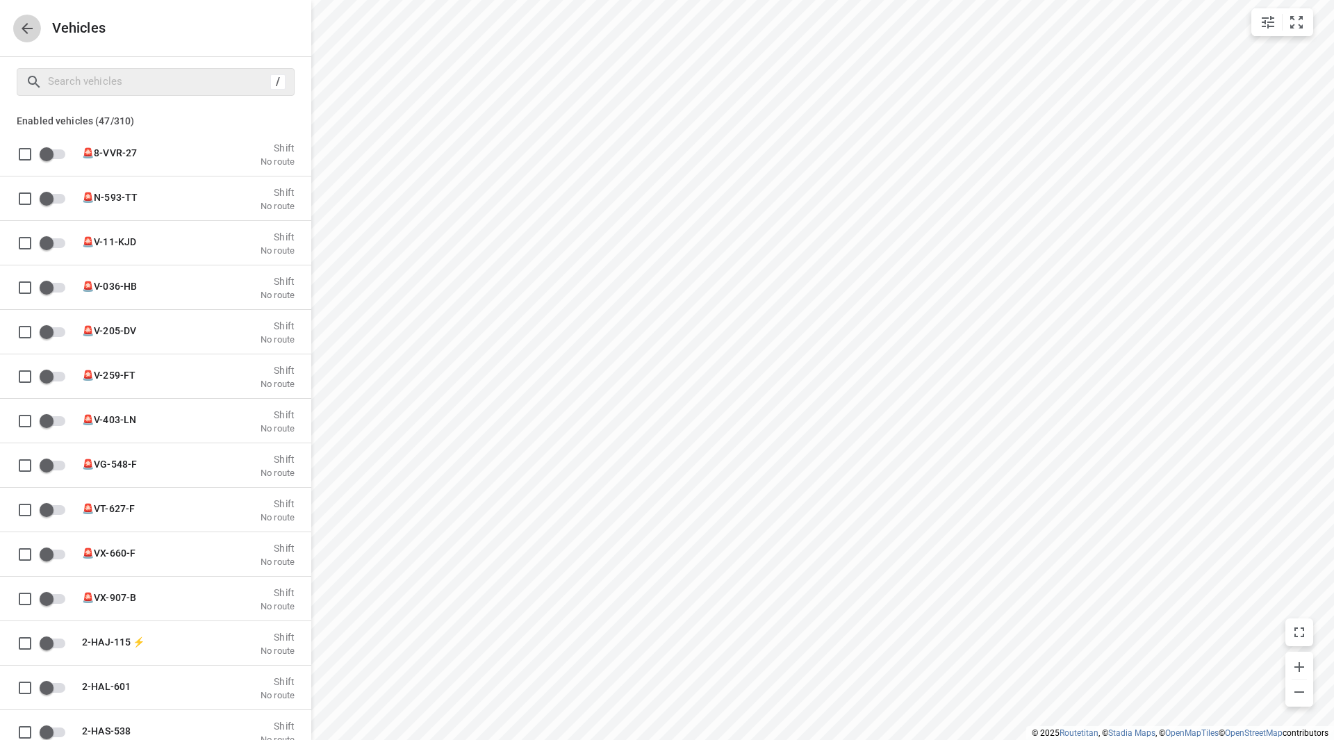
click at [23, 26] on icon "button" at bounding box center [27, 28] width 17 height 17
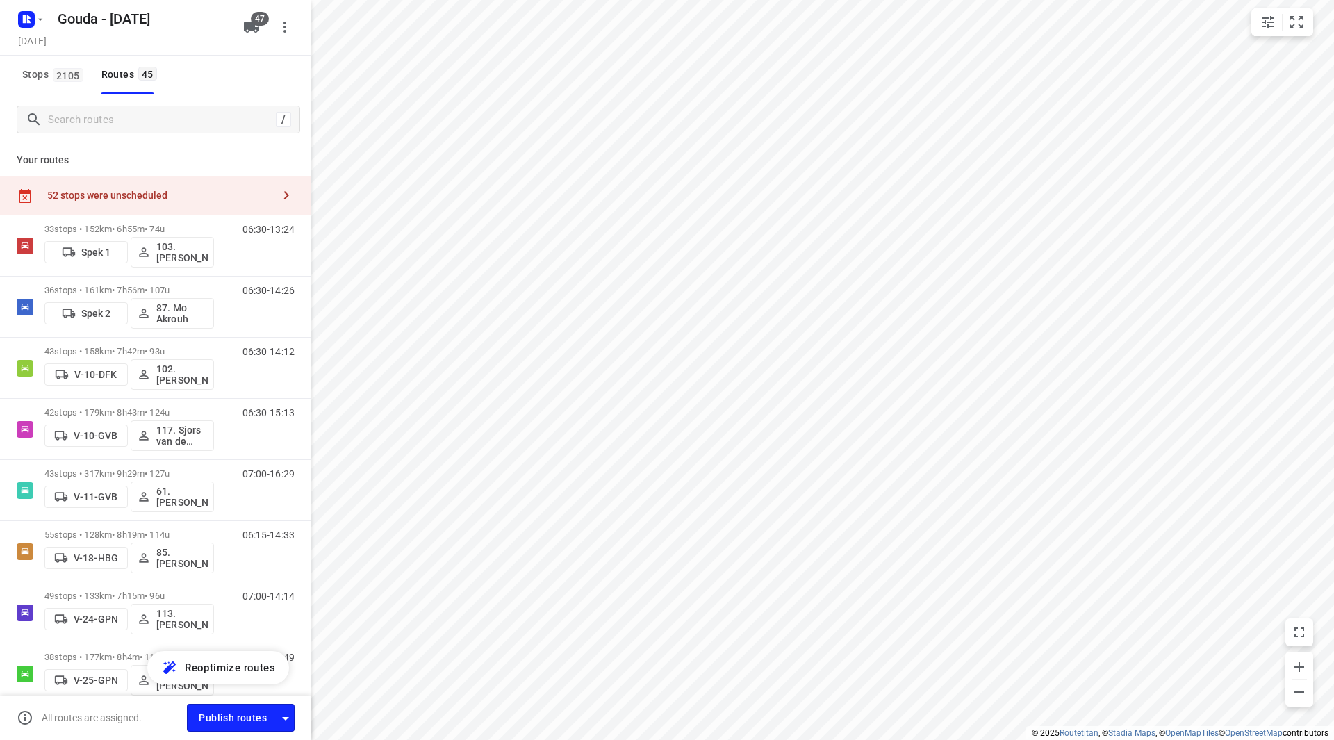
click at [182, 192] on div "52 stops were unscheduled" at bounding box center [159, 195] width 225 height 11
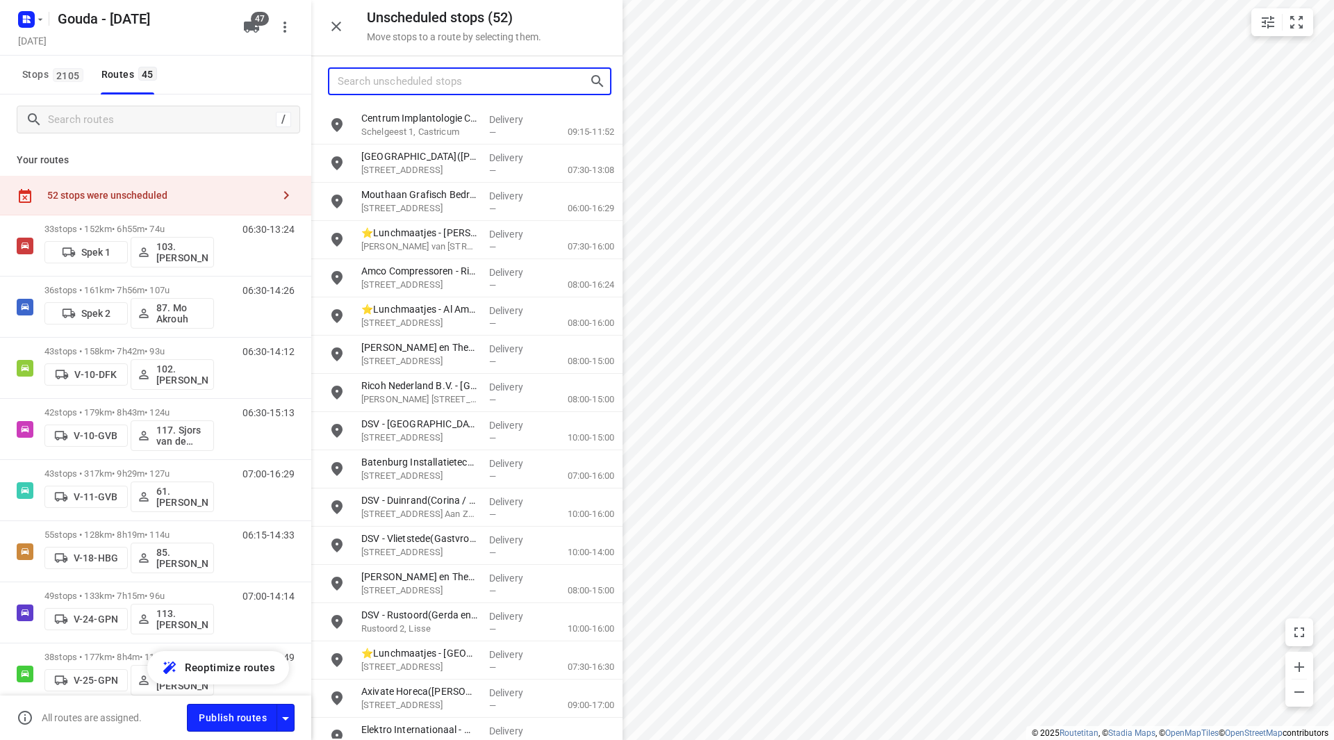
drag, startPoint x: 393, startPoint y: 74, endPoint x: 393, endPoint y: 84, distance: 9.7
click at [393, 76] on input "Search unscheduled stops" at bounding box center [464, 82] width 252 height 22
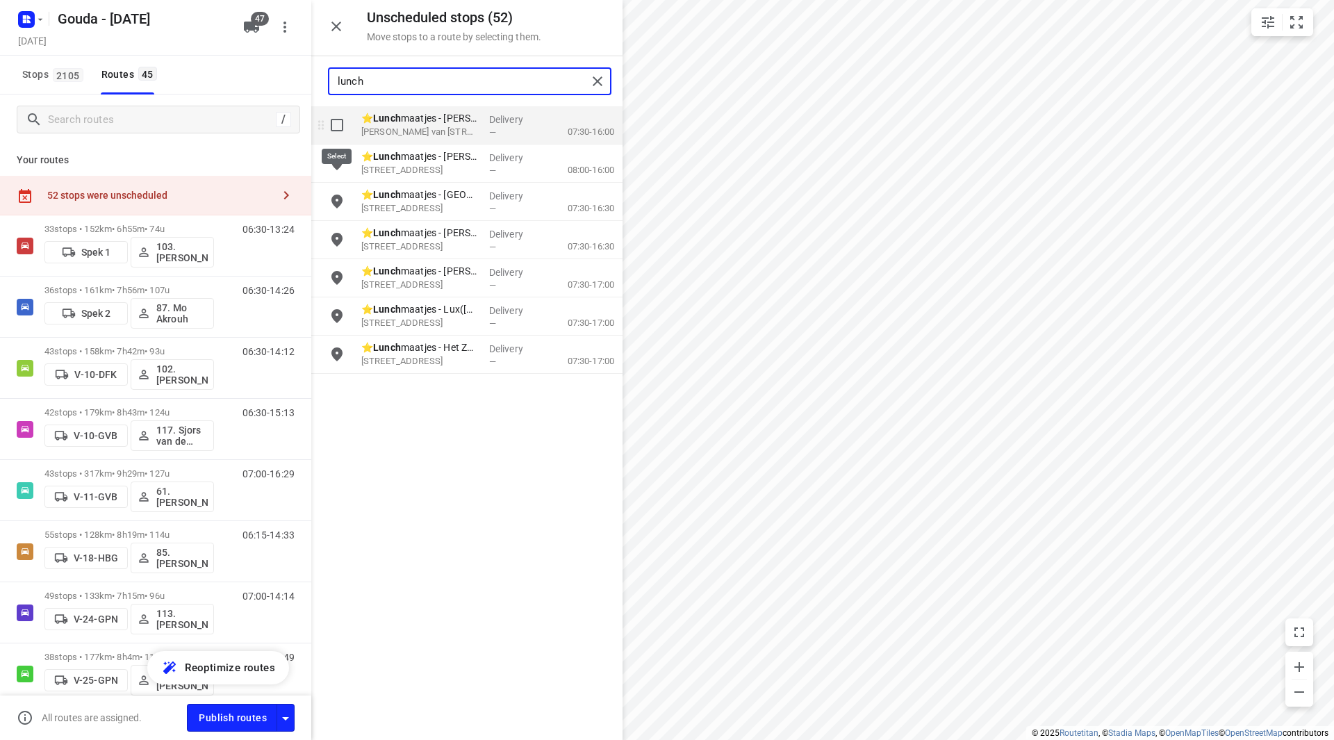
type input "lunch"
click at [336, 133] on input "grid" at bounding box center [337, 125] width 28 height 28
checkbox input "true"
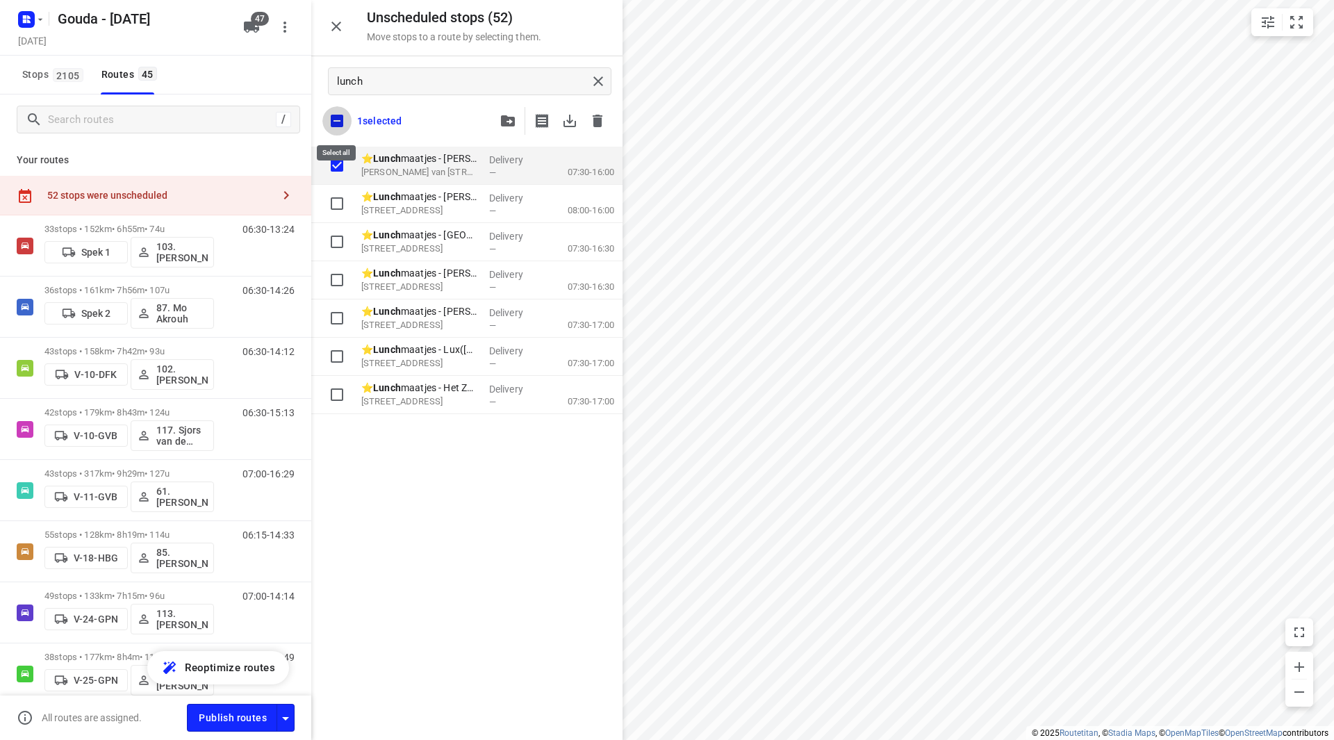
click at [335, 122] on input "checkbox" at bounding box center [336, 120] width 29 height 29
checkbox input "false"
checkbox input "true"
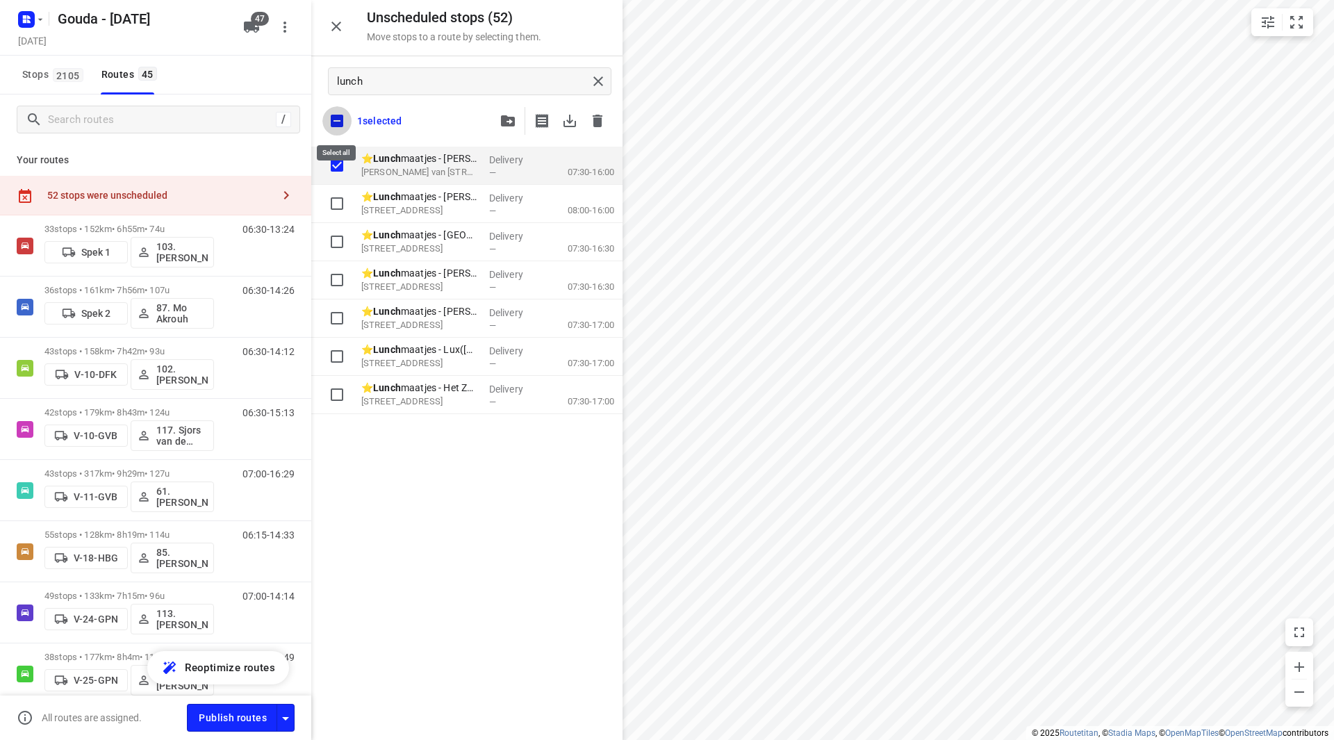
checkbox input "true"
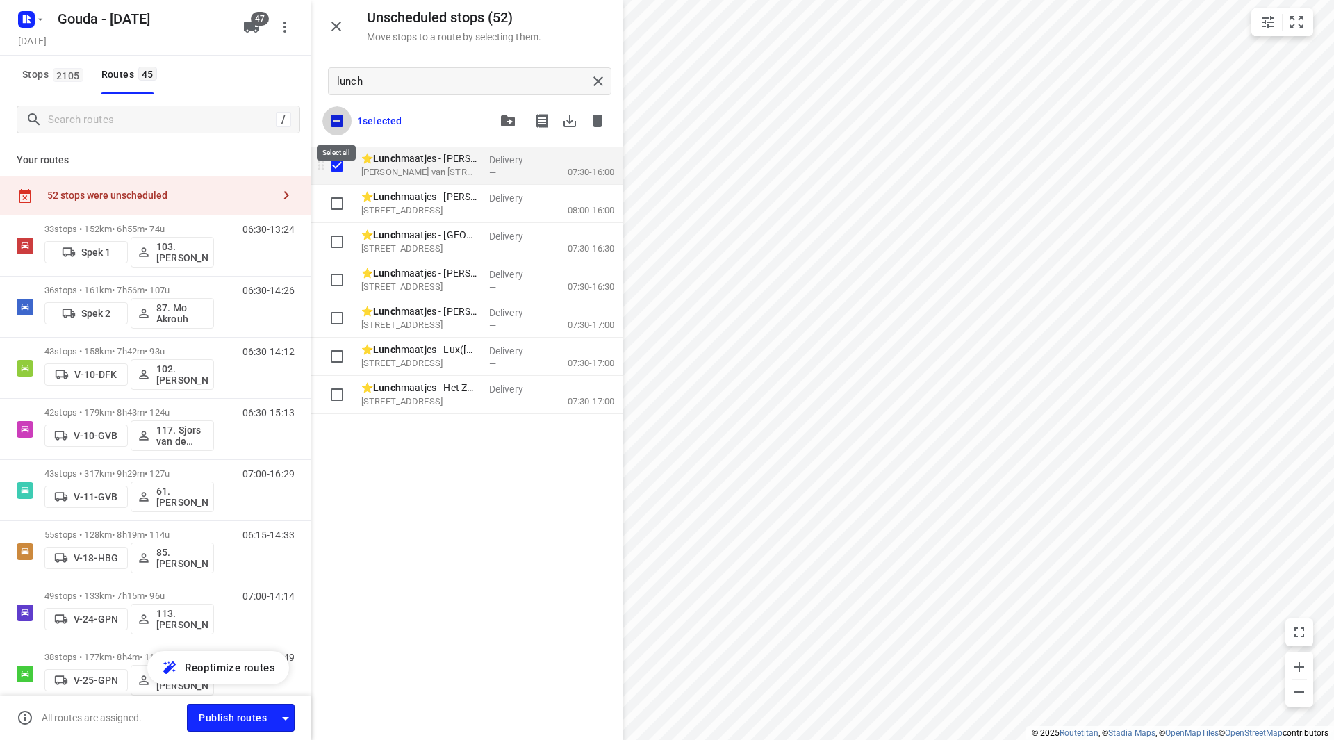
checkbox input "true"
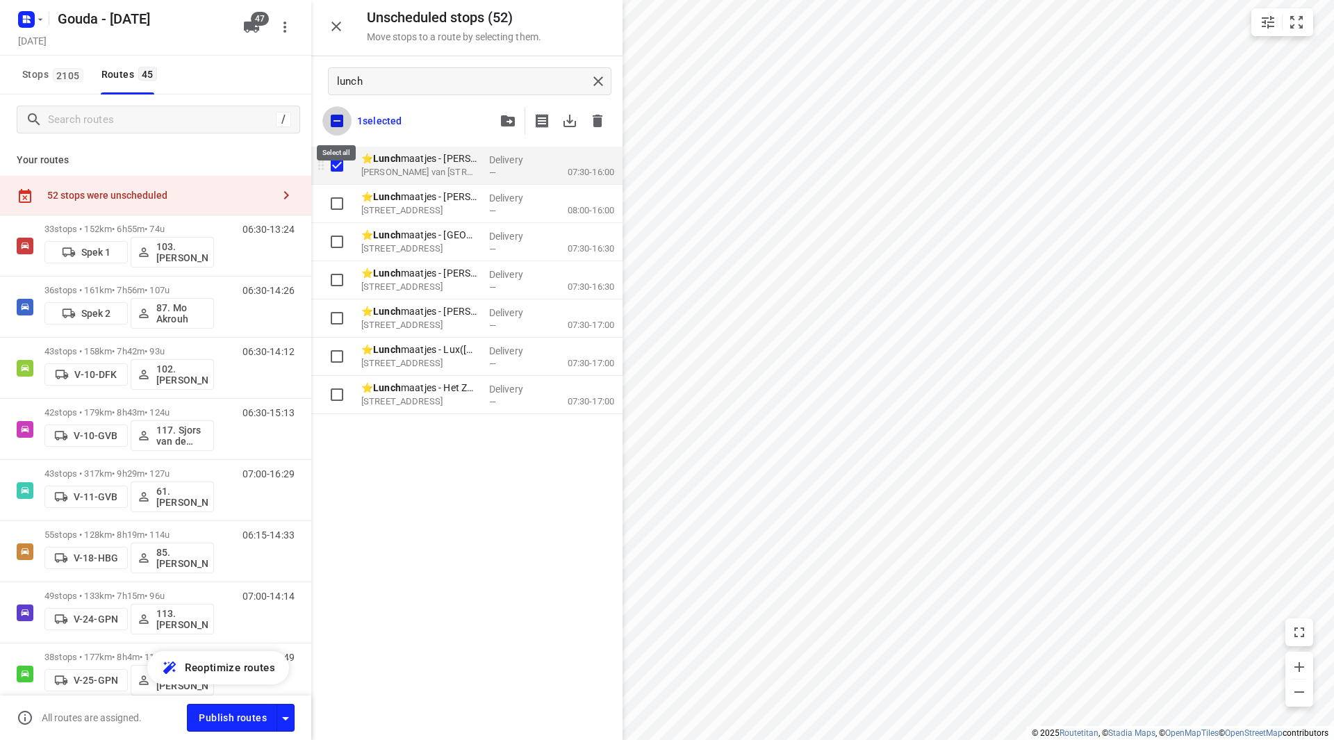
checkbox input "true"
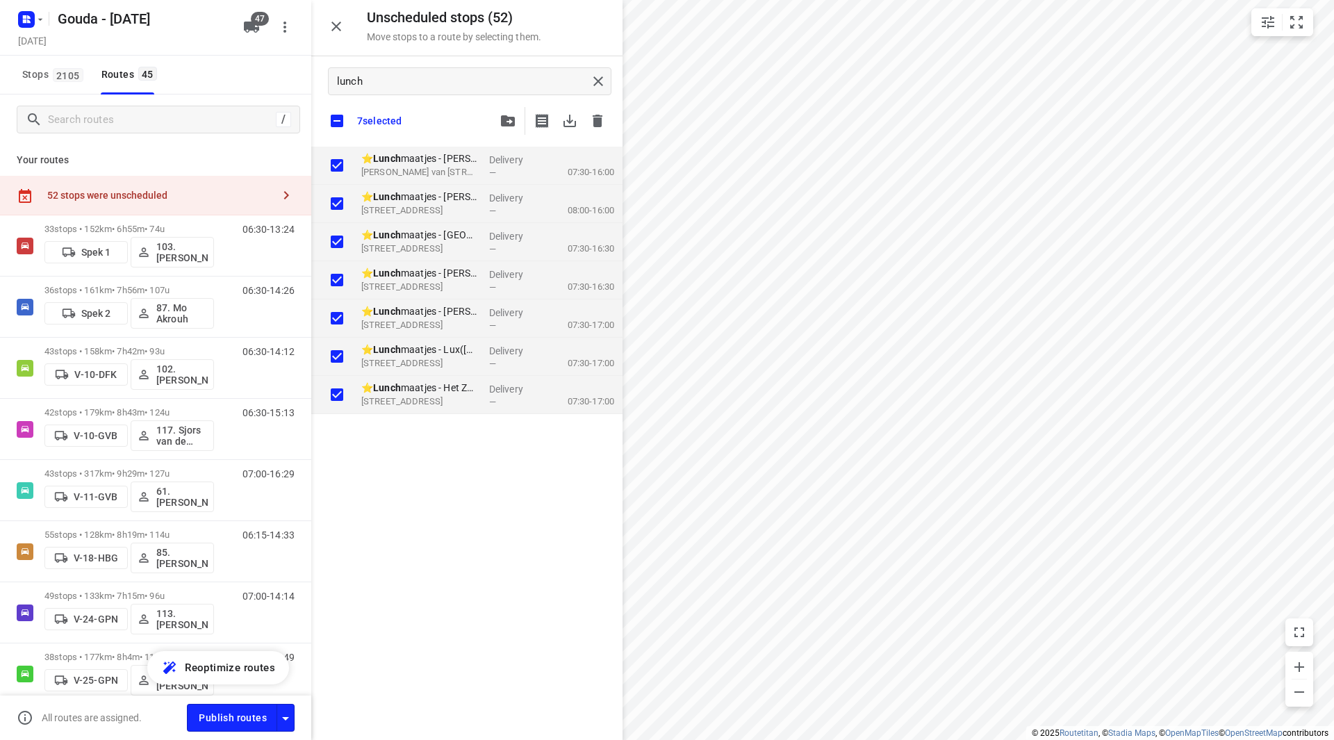
checkbox input "true"
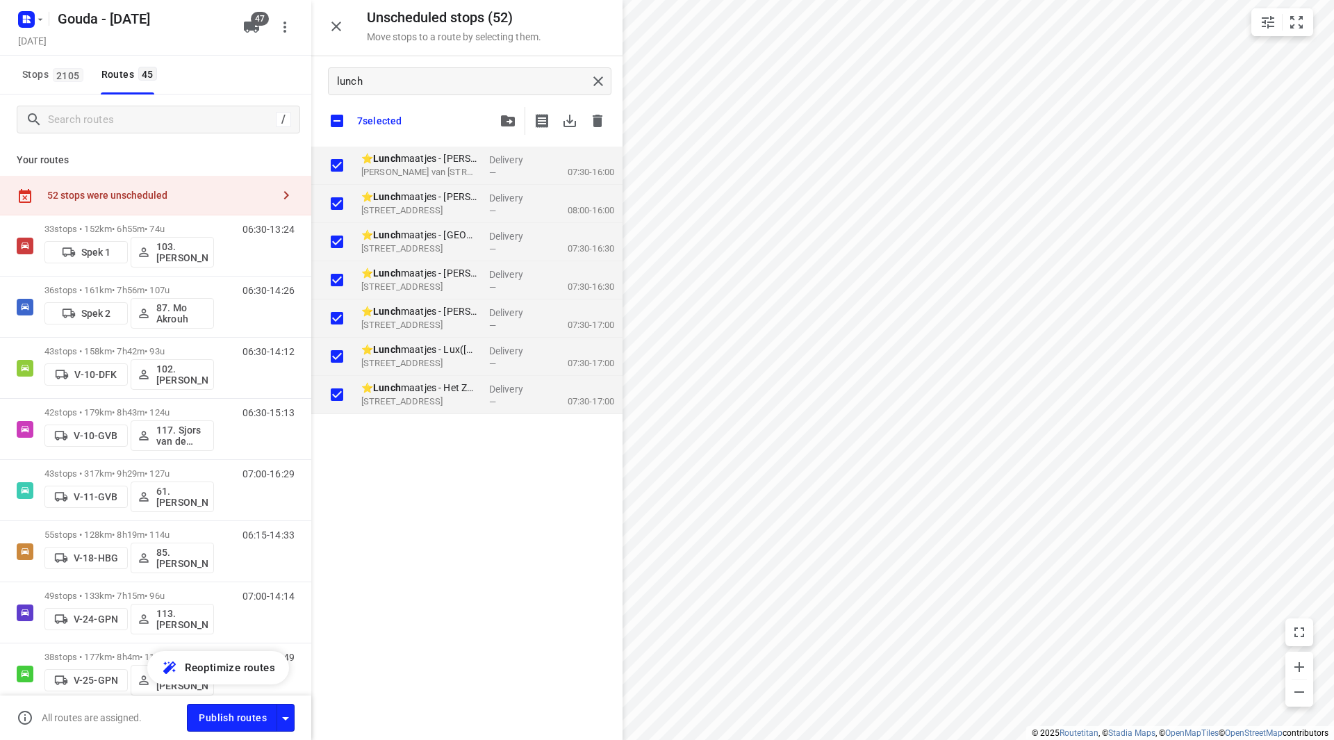
checkbox input "true"
click at [511, 121] on icon "button" at bounding box center [508, 120] width 14 height 11
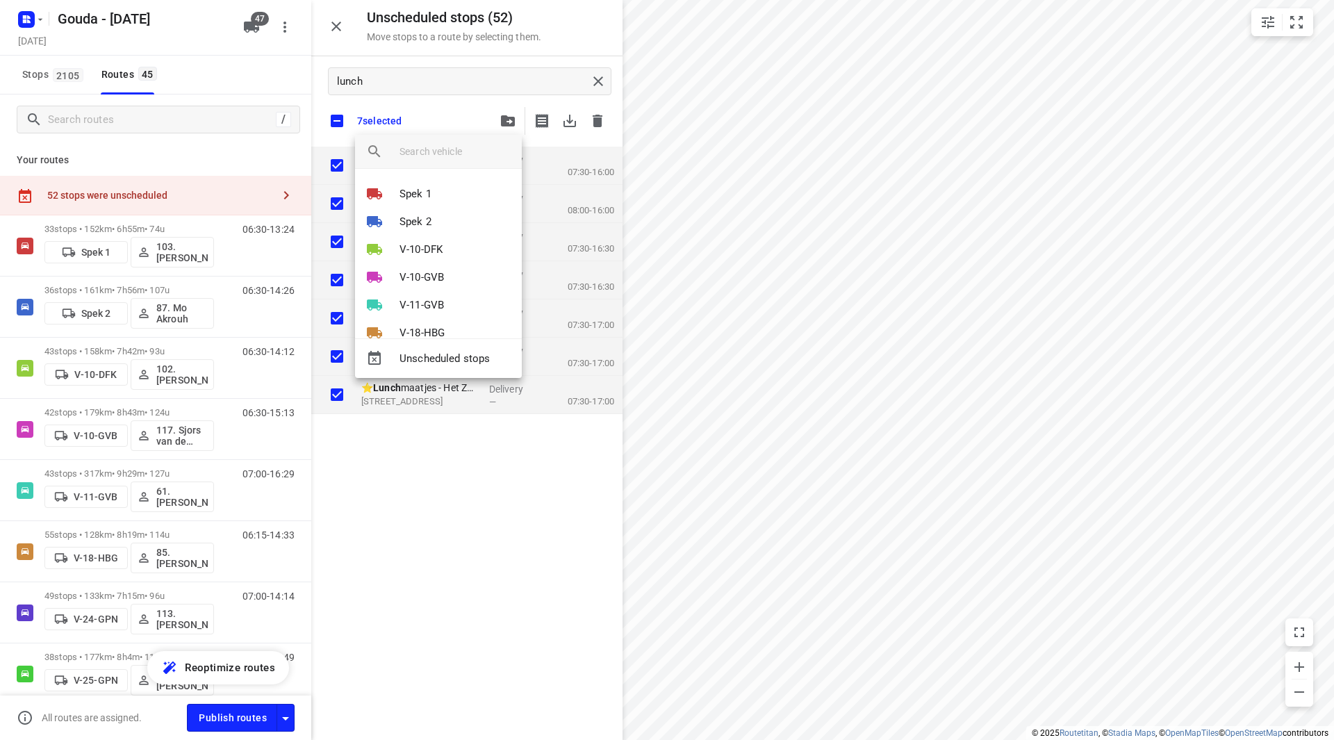
click at [423, 155] on input "search vehicle" at bounding box center [455, 151] width 111 height 21
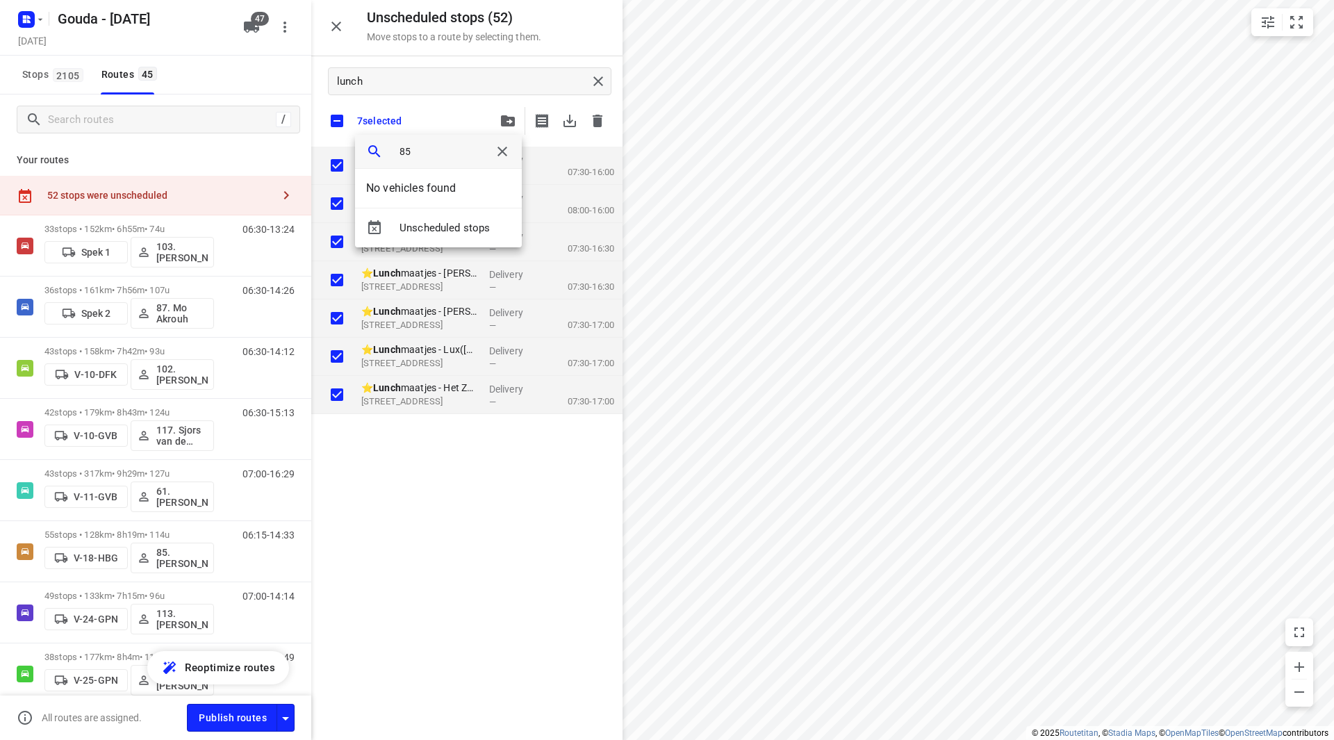
type input "8"
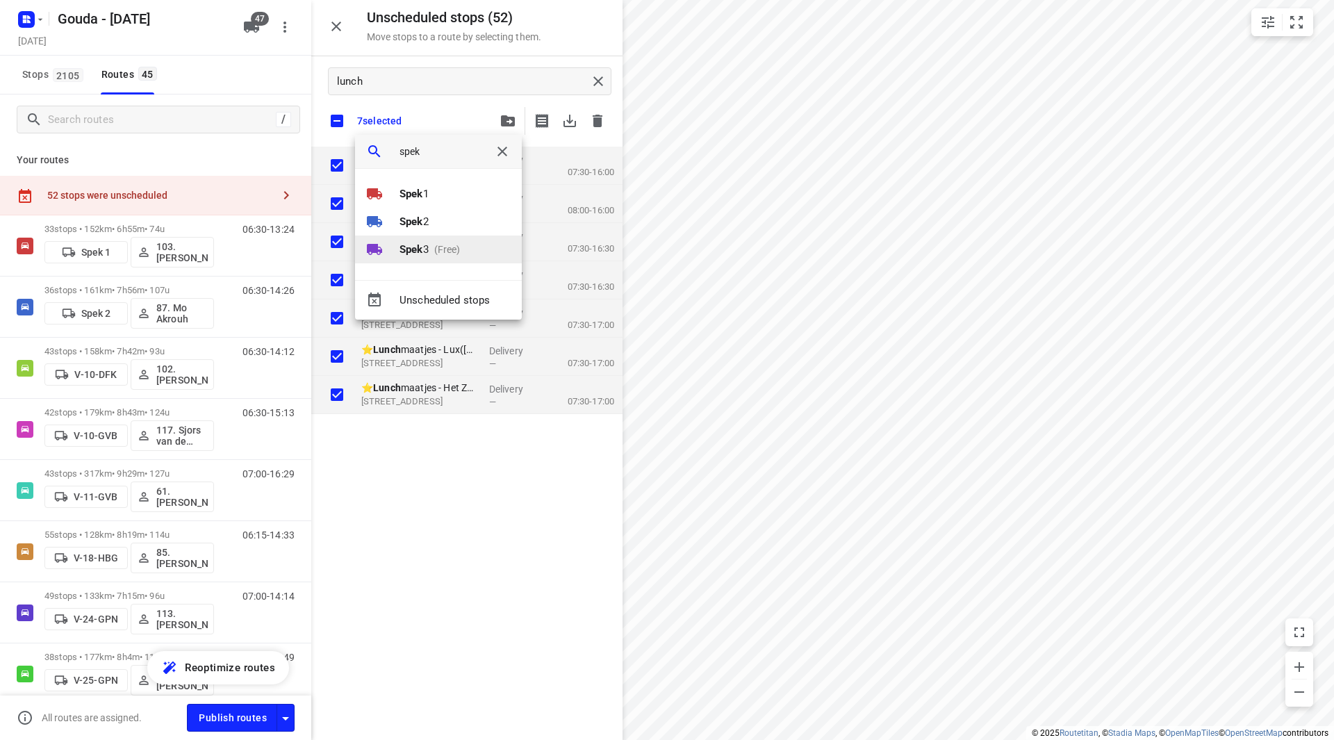
type input "spek"
click at [404, 251] on b "Spek" at bounding box center [412, 249] width 24 height 13
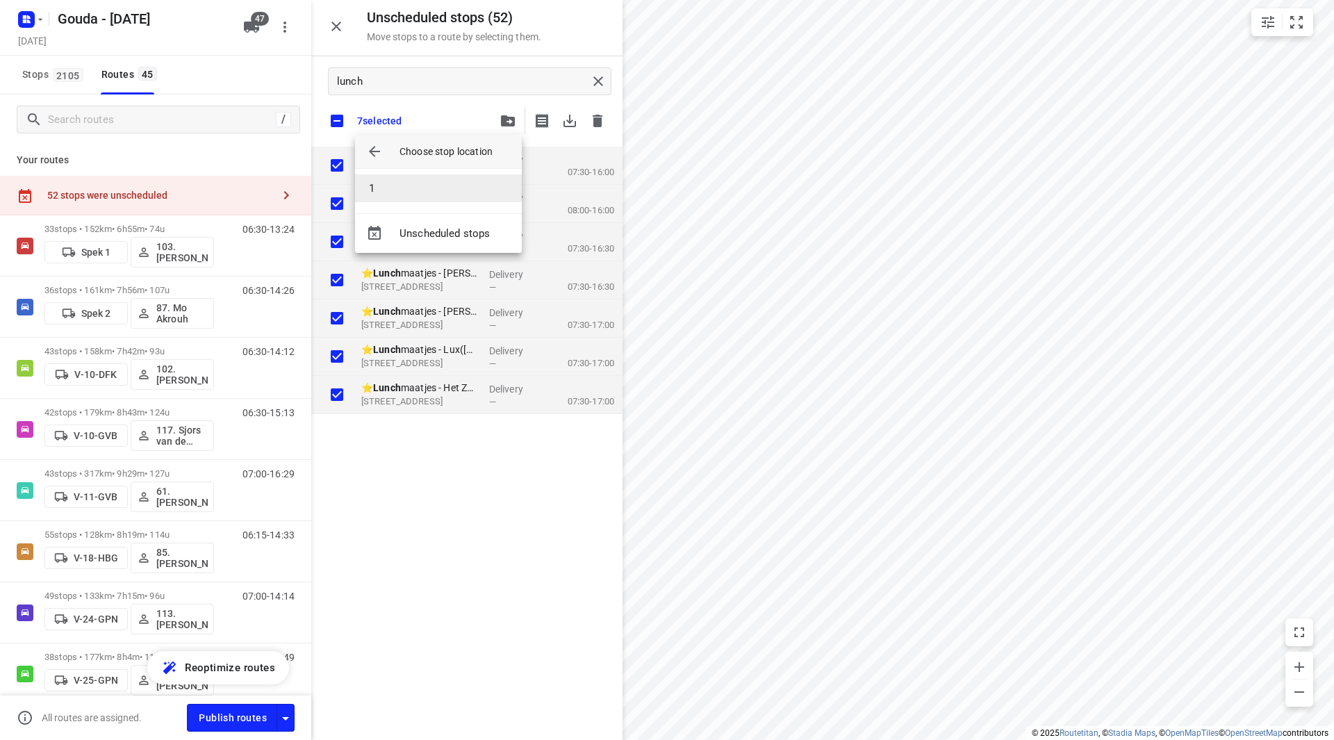
click at [410, 200] on li "1" at bounding box center [438, 188] width 167 height 28
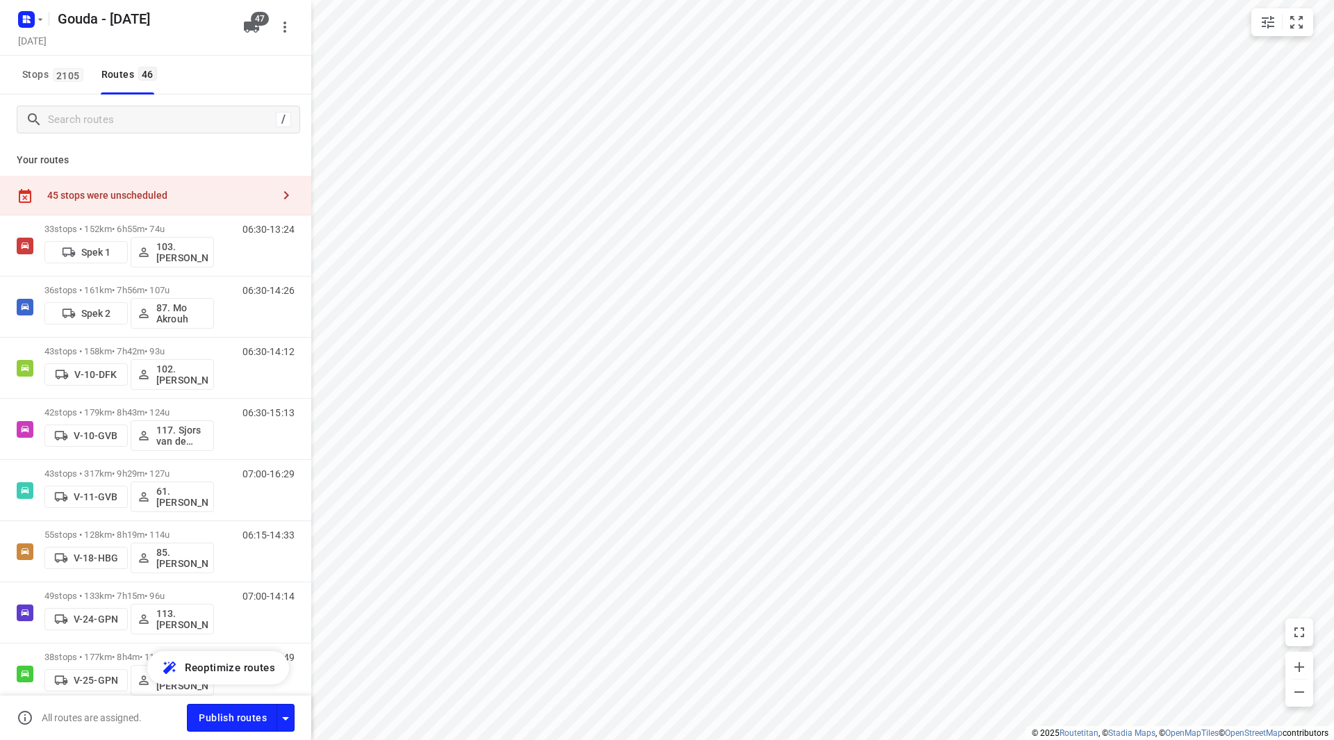
click at [175, 188] on div "45 stops were unscheduled" at bounding box center [155, 196] width 311 height 40
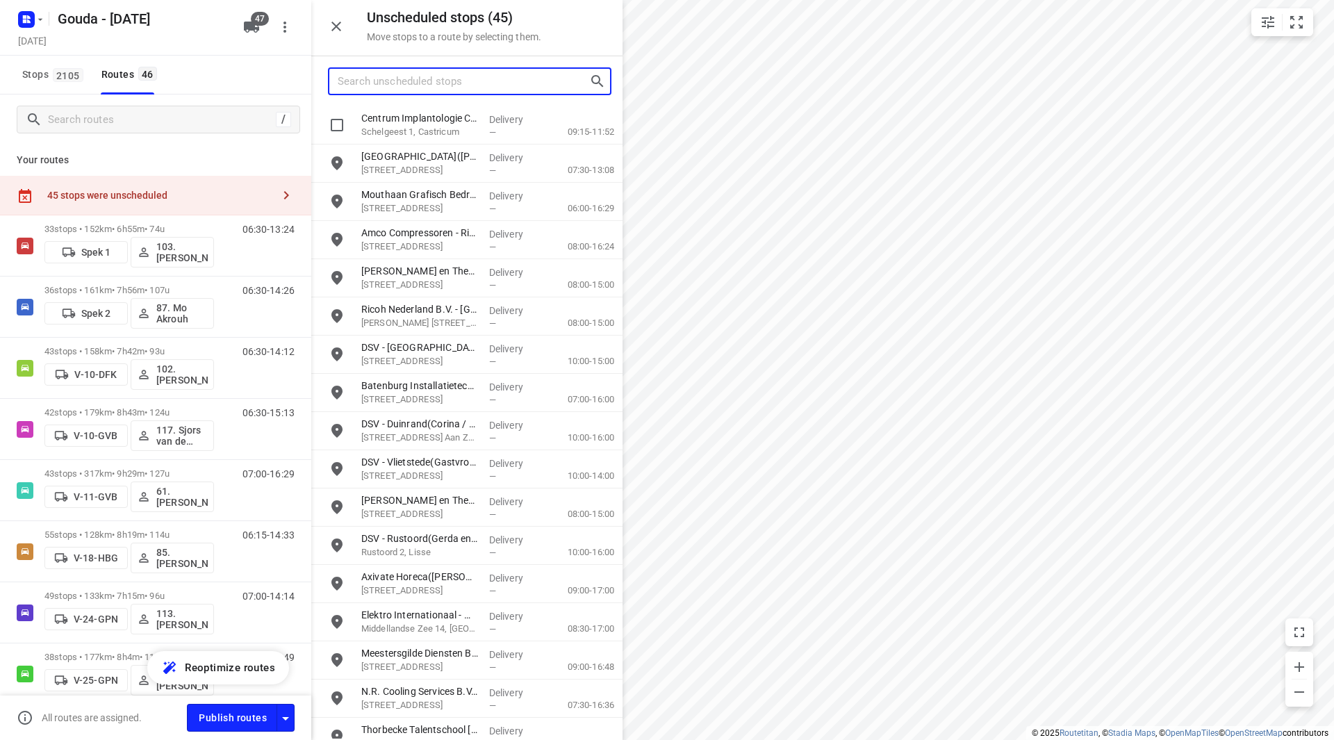
click at [412, 75] on input "Search unscheduled stops" at bounding box center [464, 82] width 252 height 22
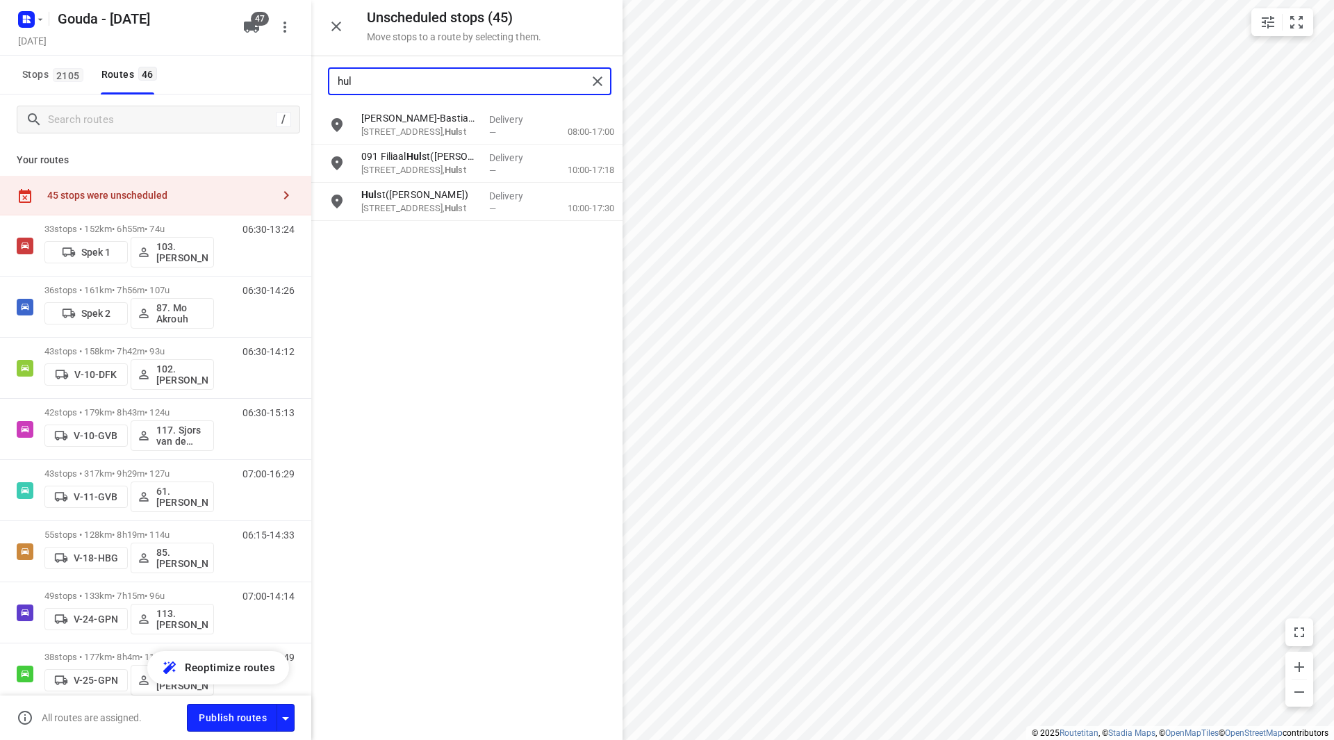
type input "huls"
click at [420, 200] on p "Huls t(Marielle Gudde)" at bounding box center [419, 195] width 117 height 14
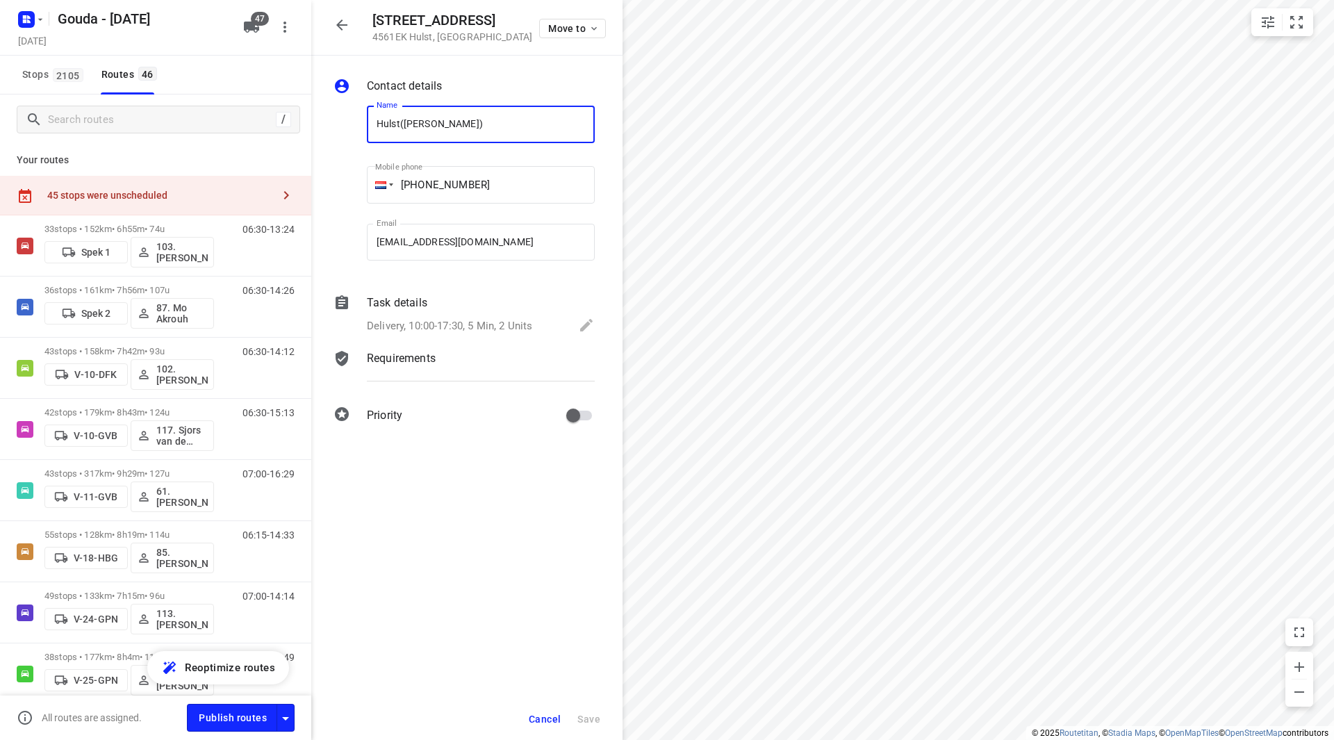
click at [446, 321] on p "Delivery, 10:00-17:30, 5 Min, 2 Units" at bounding box center [449, 326] width 165 height 16
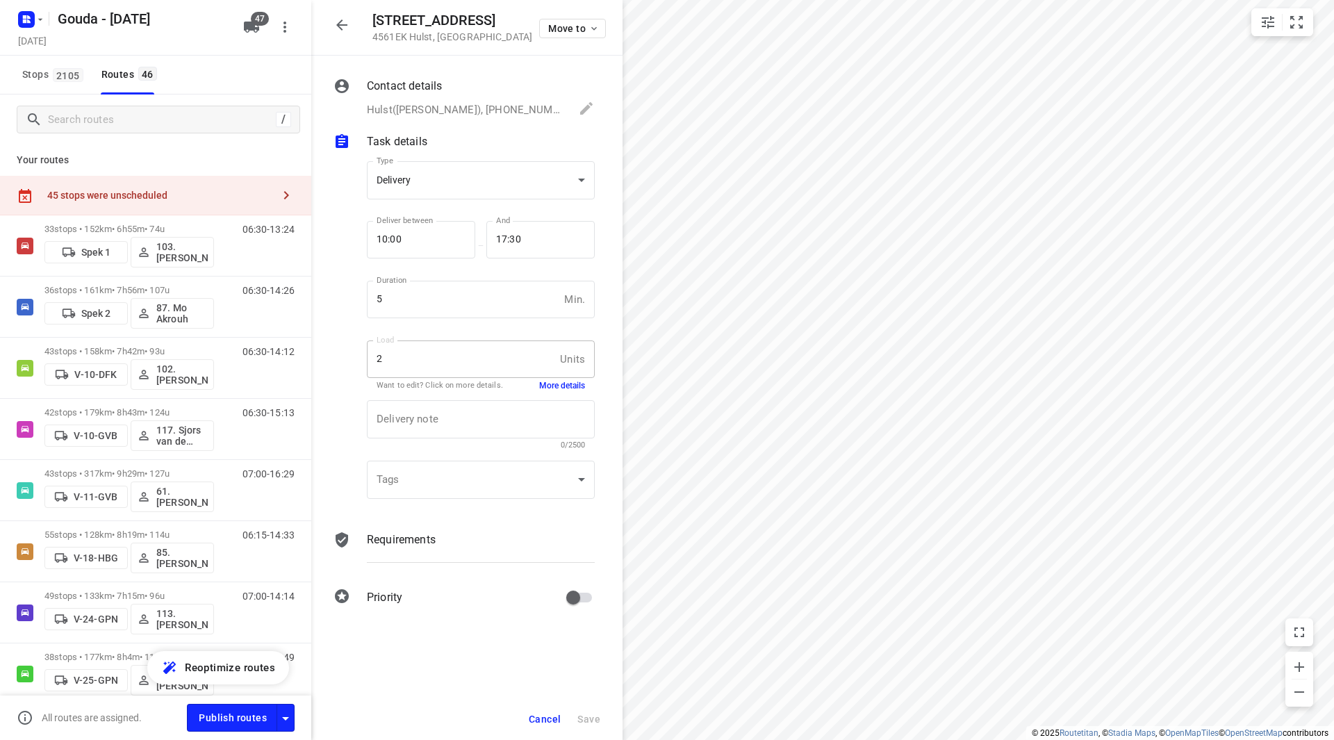
click at [567, 382] on button "More details" at bounding box center [562, 386] width 46 height 12
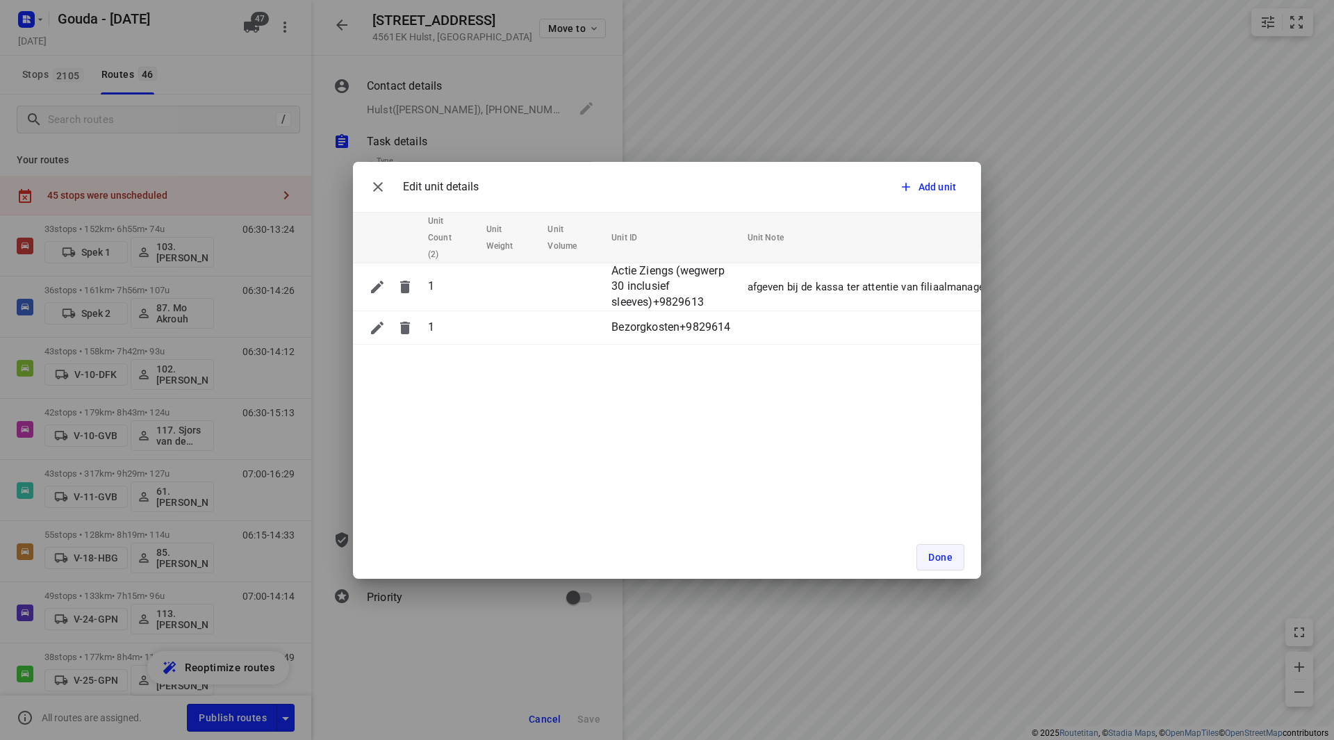
click at [940, 558] on span "Done" at bounding box center [940, 557] width 24 height 11
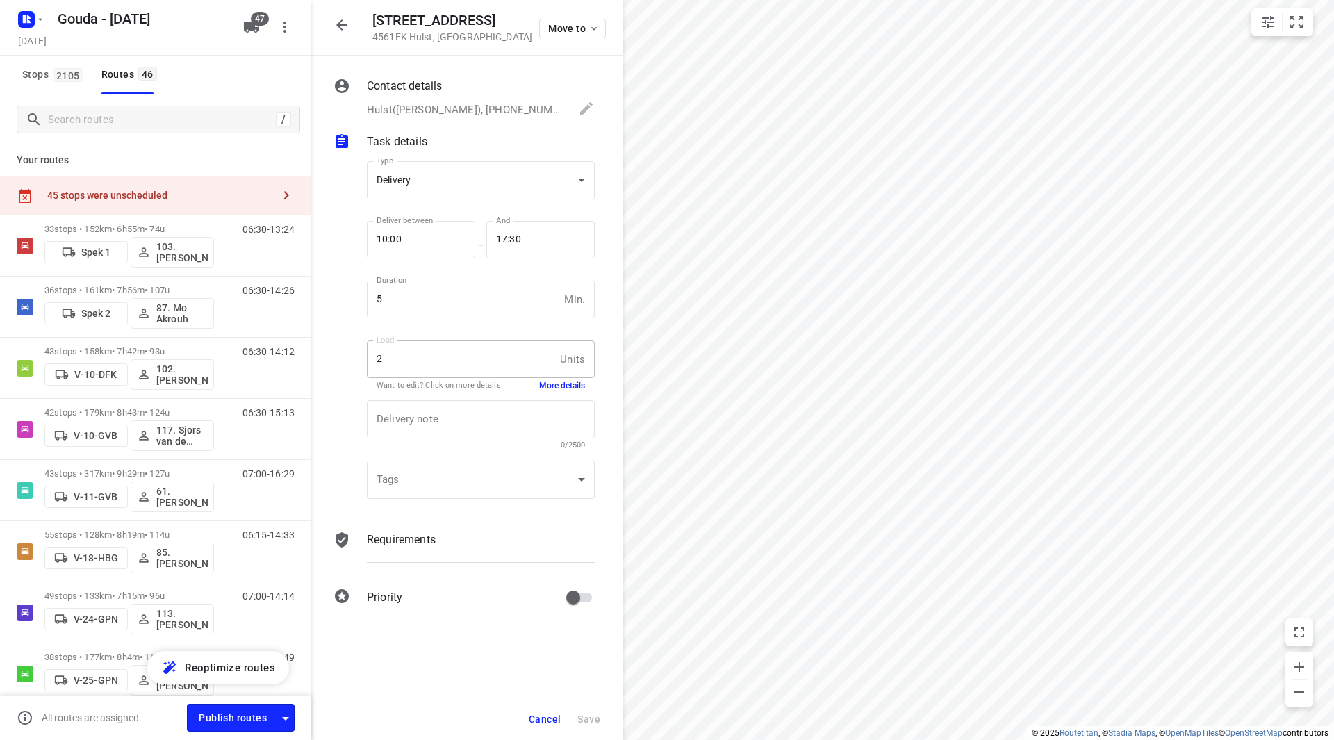
click at [190, 194] on div "45 stops were unscheduled" at bounding box center [159, 195] width 225 height 11
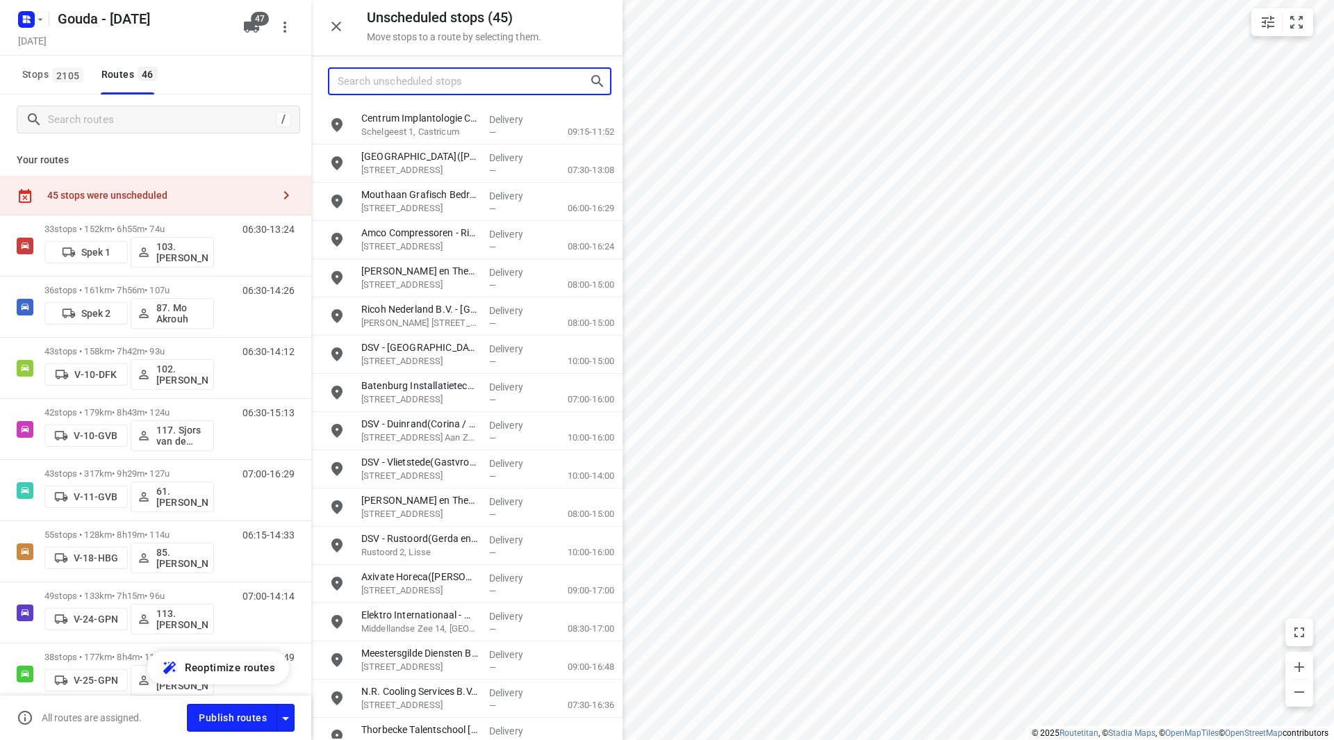
click at [406, 83] on input "Search unscheduled stops" at bounding box center [464, 82] width 252 height 22
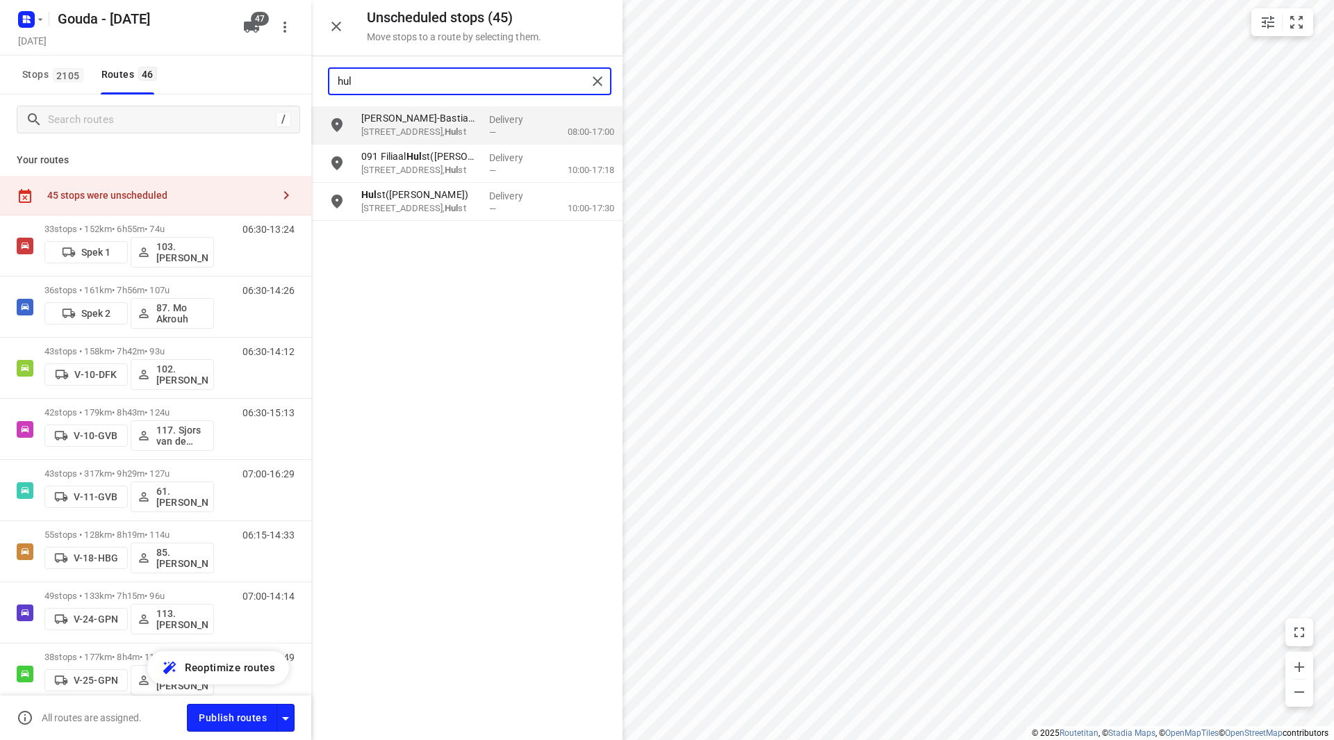
type input "huls"
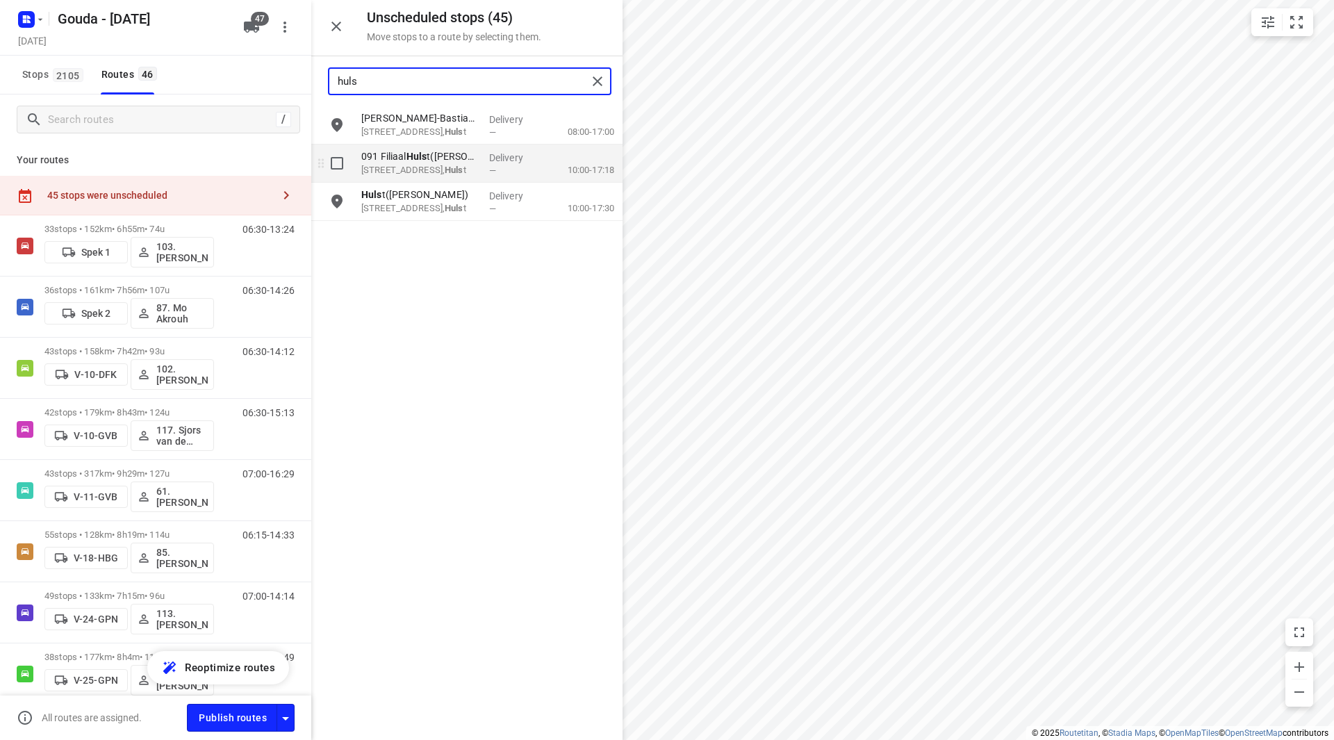
click at [439, 161] on p "091 Filiaal Huls t(Marielle Gudde)" at bounding box center [419, 156] width 117 height 14
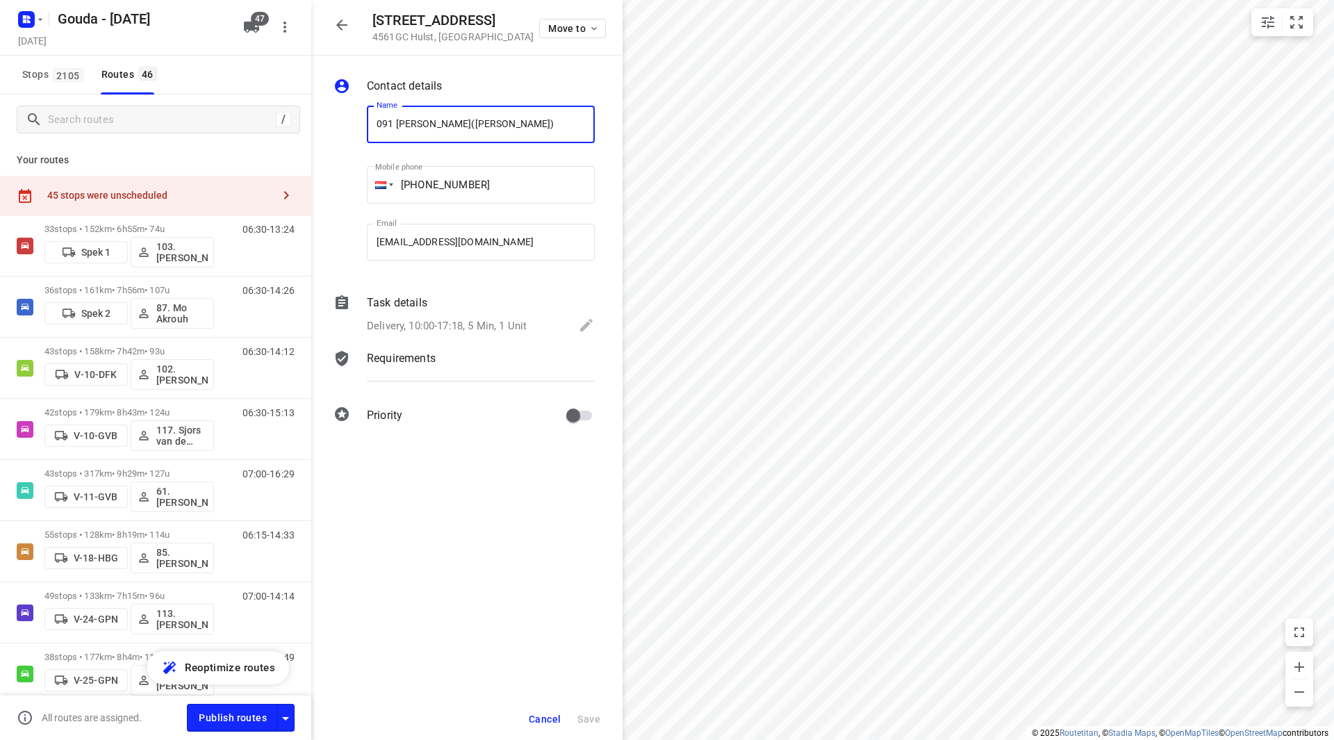
click at [483, 317] on div "Delivery, 10:00-17:18, 5 Min, 1 Unit" at bounding box center [481, 326] width 228 height 19
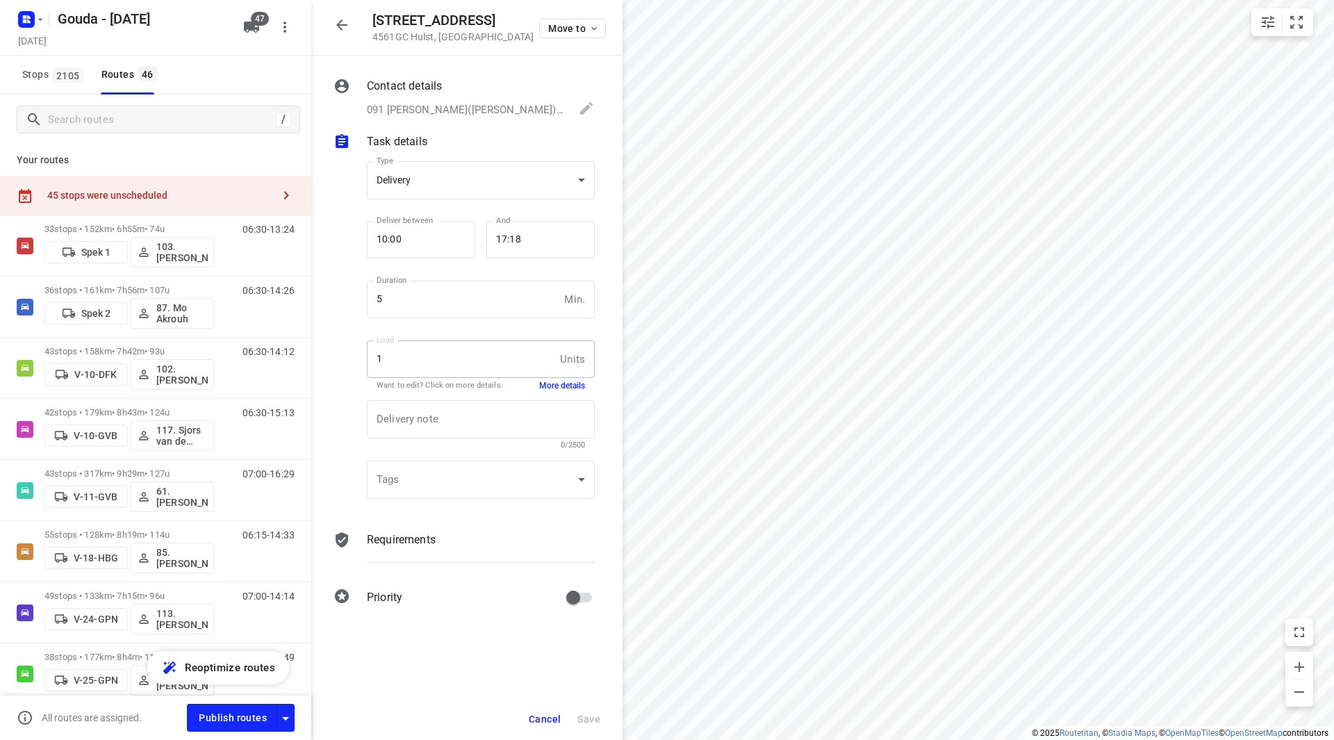
click at [558, 384] on button "More details" at bounding box center [562, 386] width 46 height 12
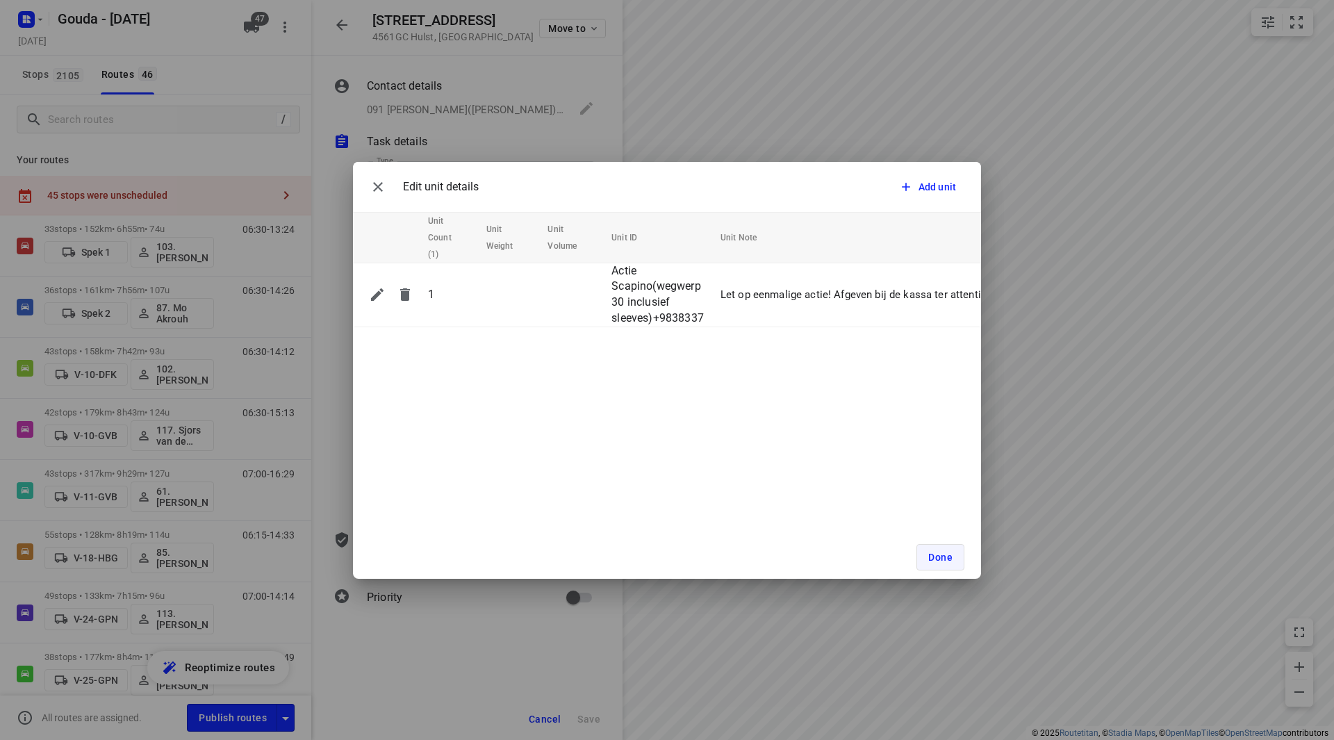
click at [928, 568] on button "Done" at bounding box center [941, 557] width 48 height 26
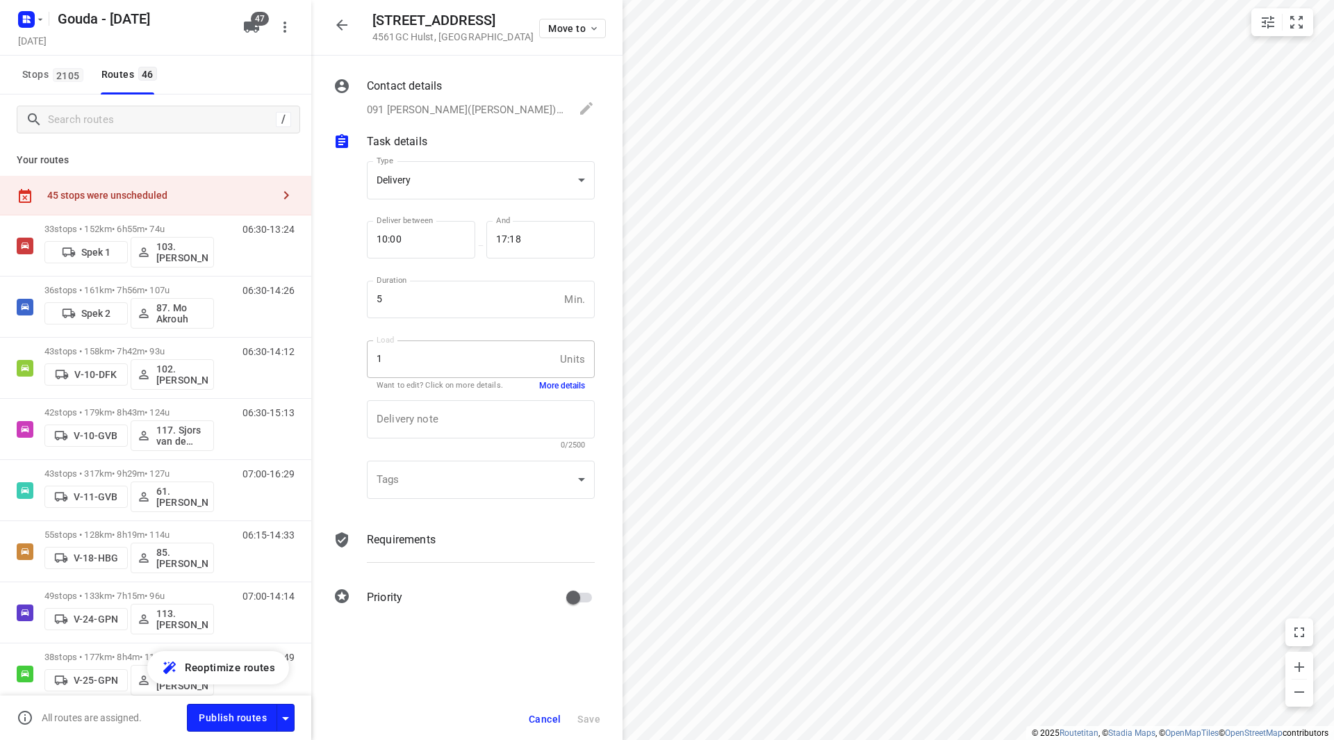
drag, startPoint x: 149, startPoint y: 193, endPoint x: 167, endPoint y: 198, distance: 18.0
click at [150, 193] on div "45 stops were unscheduled" at bounding box center [159, 195] width 225 height 11
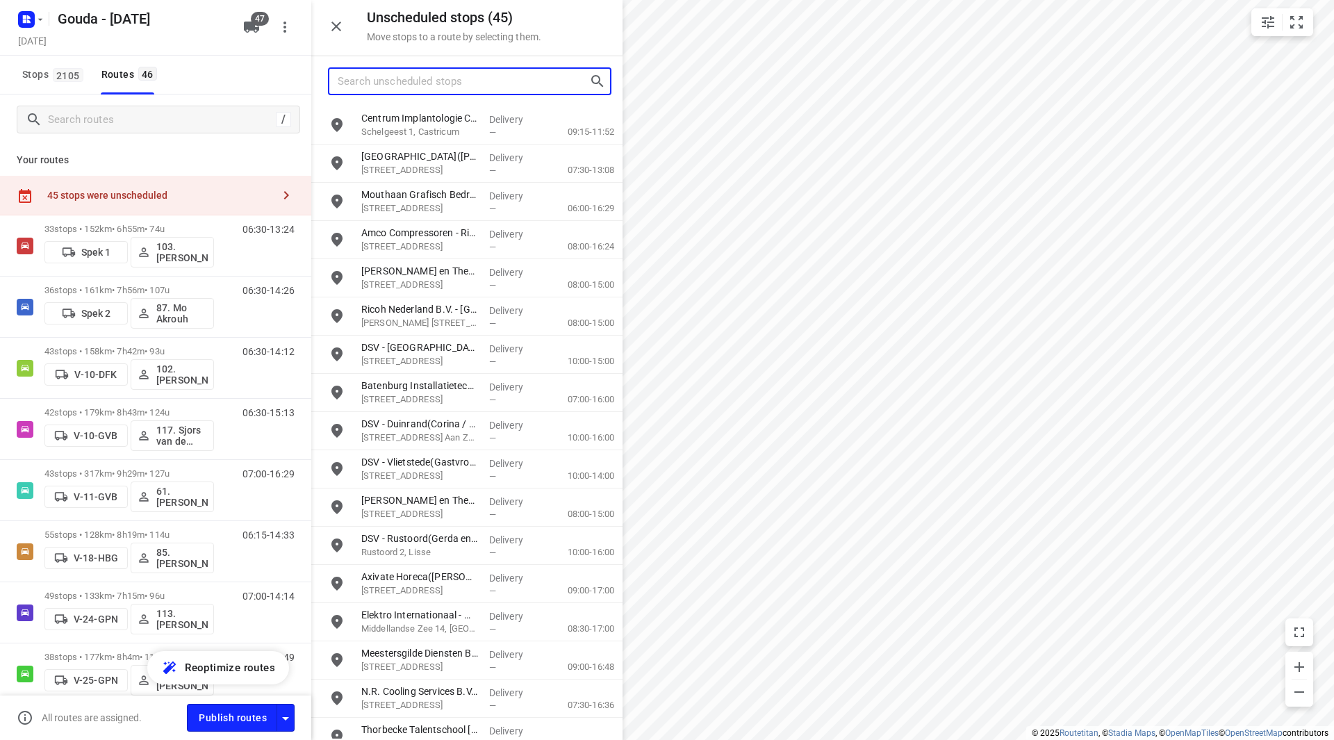
click at [382, 83] on input "Search unscheduled stops" at bounding box center [464, 82] width 252 height 22
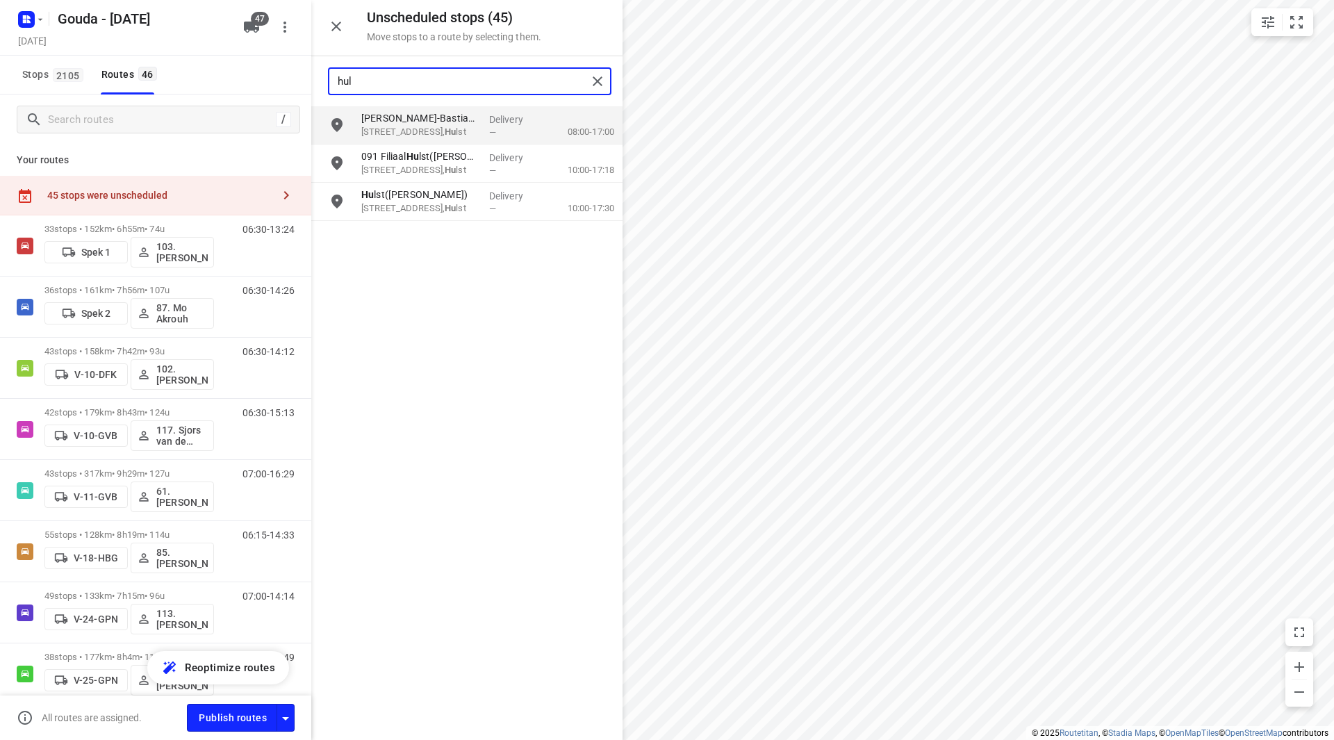
type input "huls"
click at [445, 130] on b "Huls" at bounding box center [454, 131] width 19 height 10
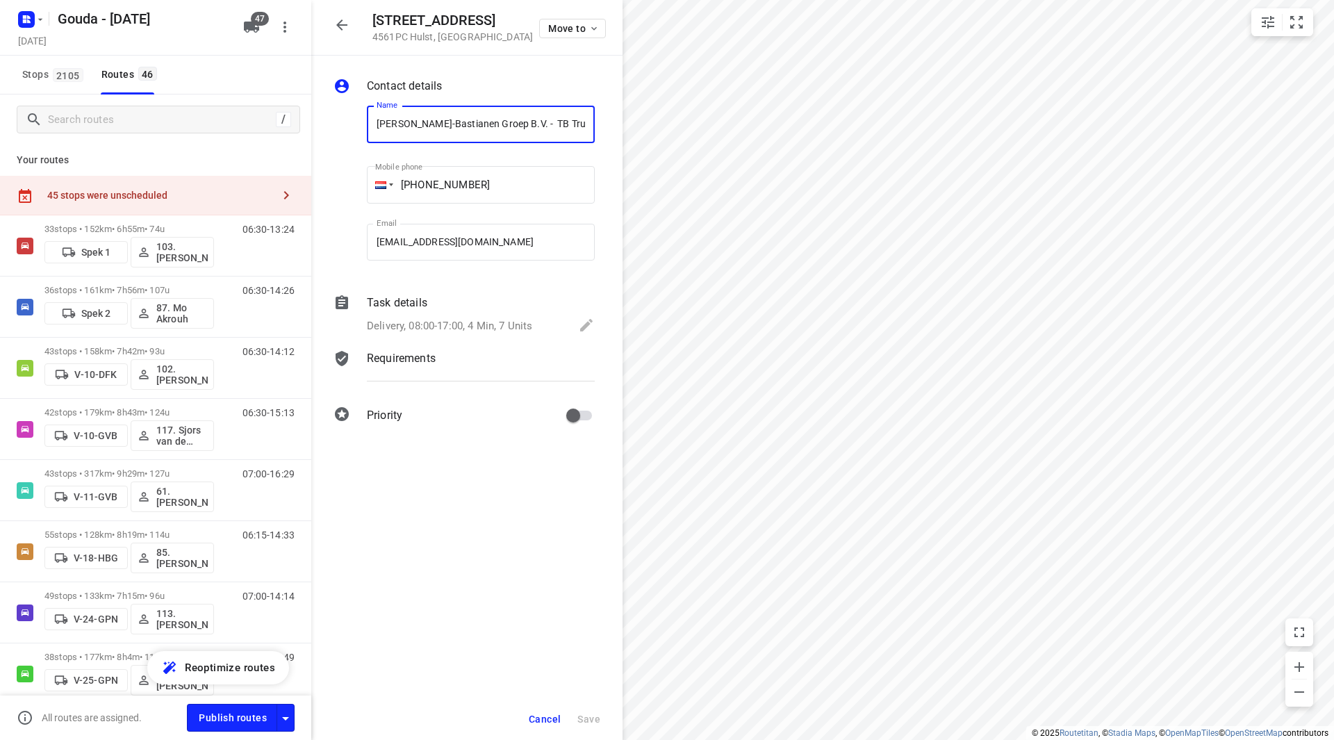
scroll to position [0, 183]
click at [487, 329] on p "Delivery, 08:00-17:00, 4 Min, 7 Units" at bounding box center [449, 326] width 165 height 16
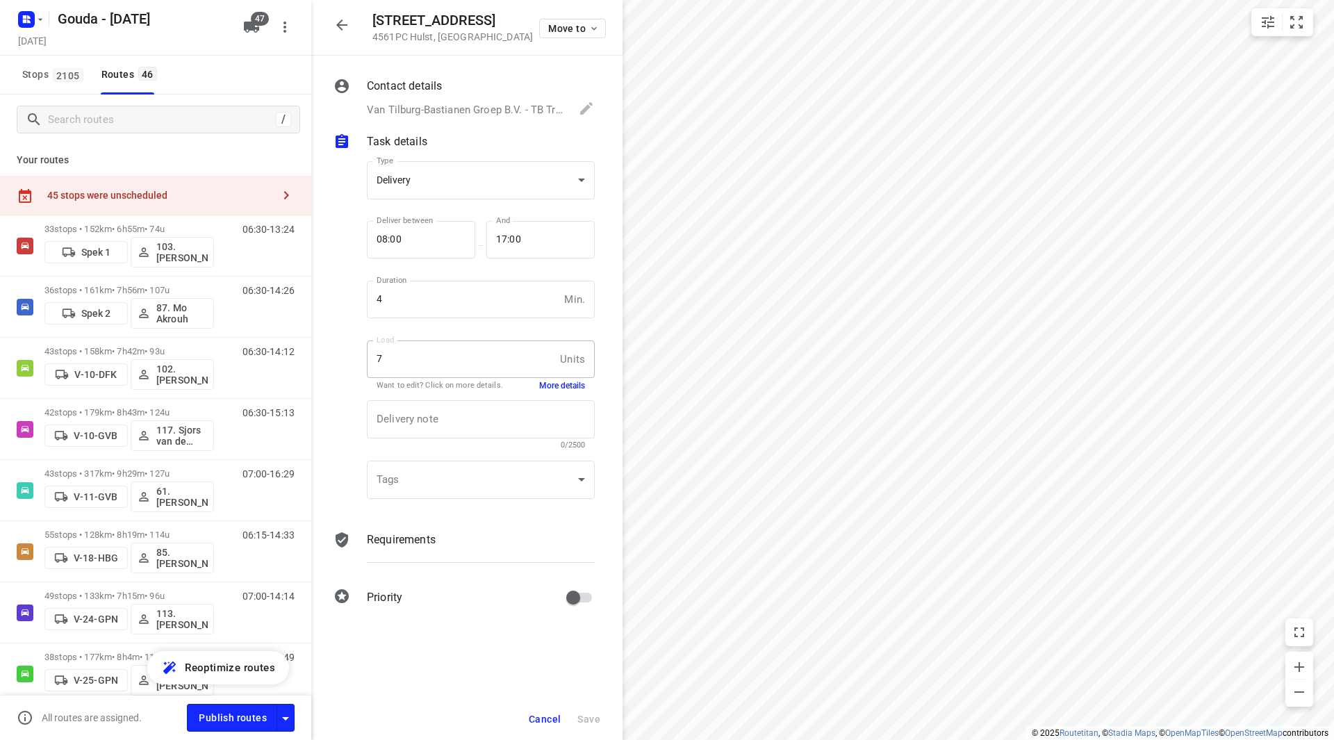
click at [566, 386] on button "More details" at bounding box center [562, 386] width 46 height 12
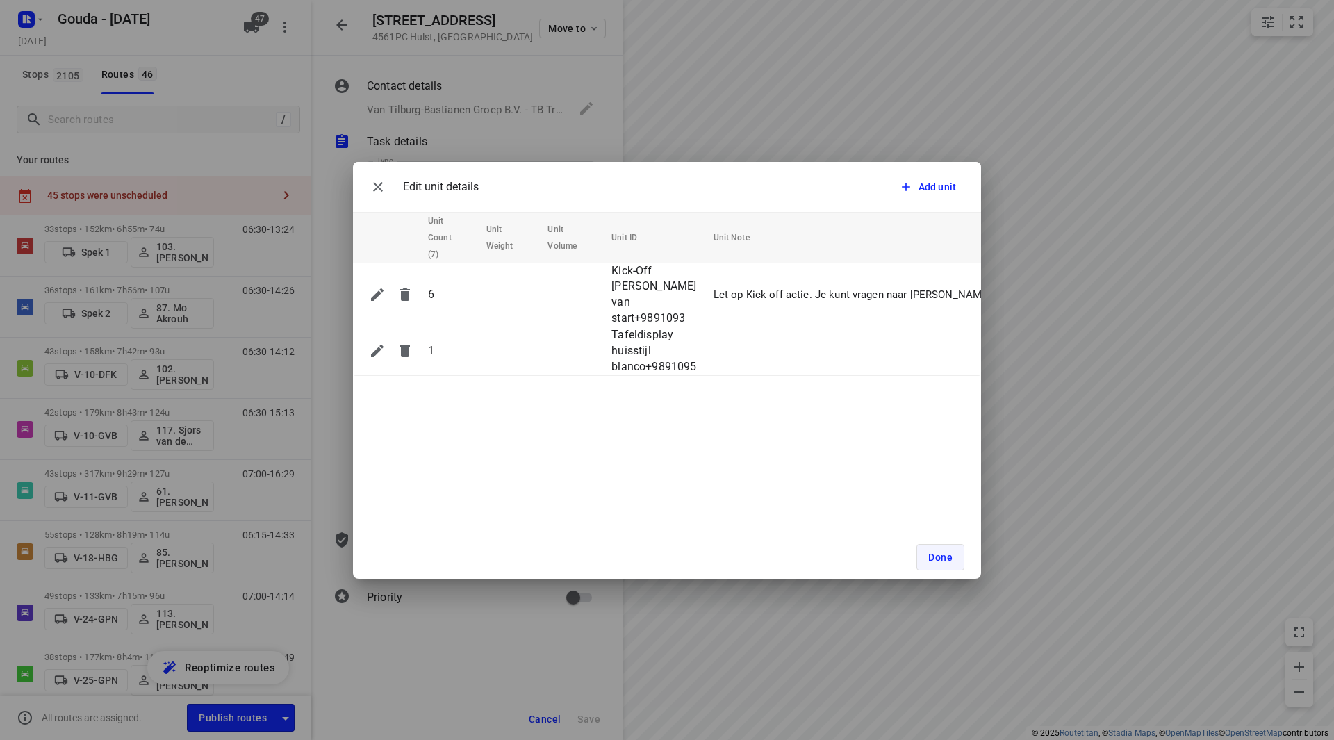
click at [941, 564] on button "Done" at bounding box center [941, 557] width 48 height 26
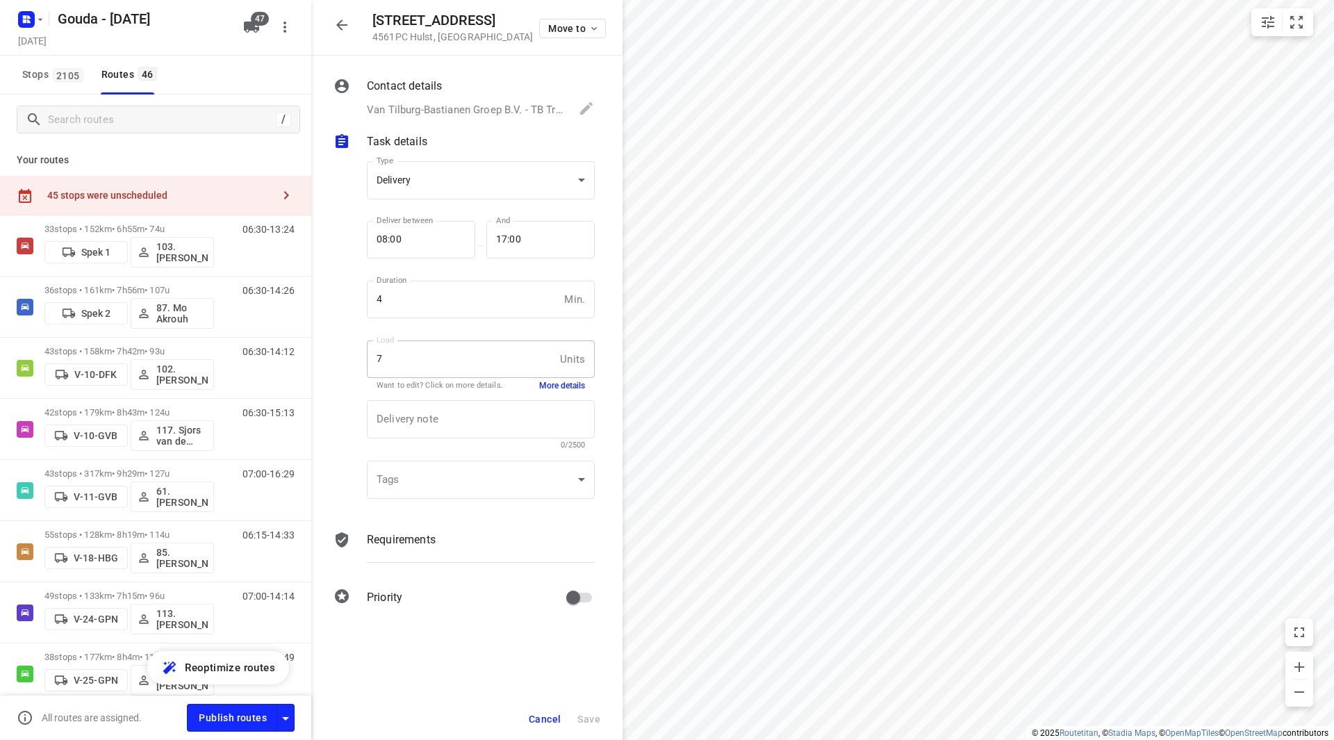
click at [540, 714] on span "Cancel" at bounding box center [545, 719] width 32 height 11
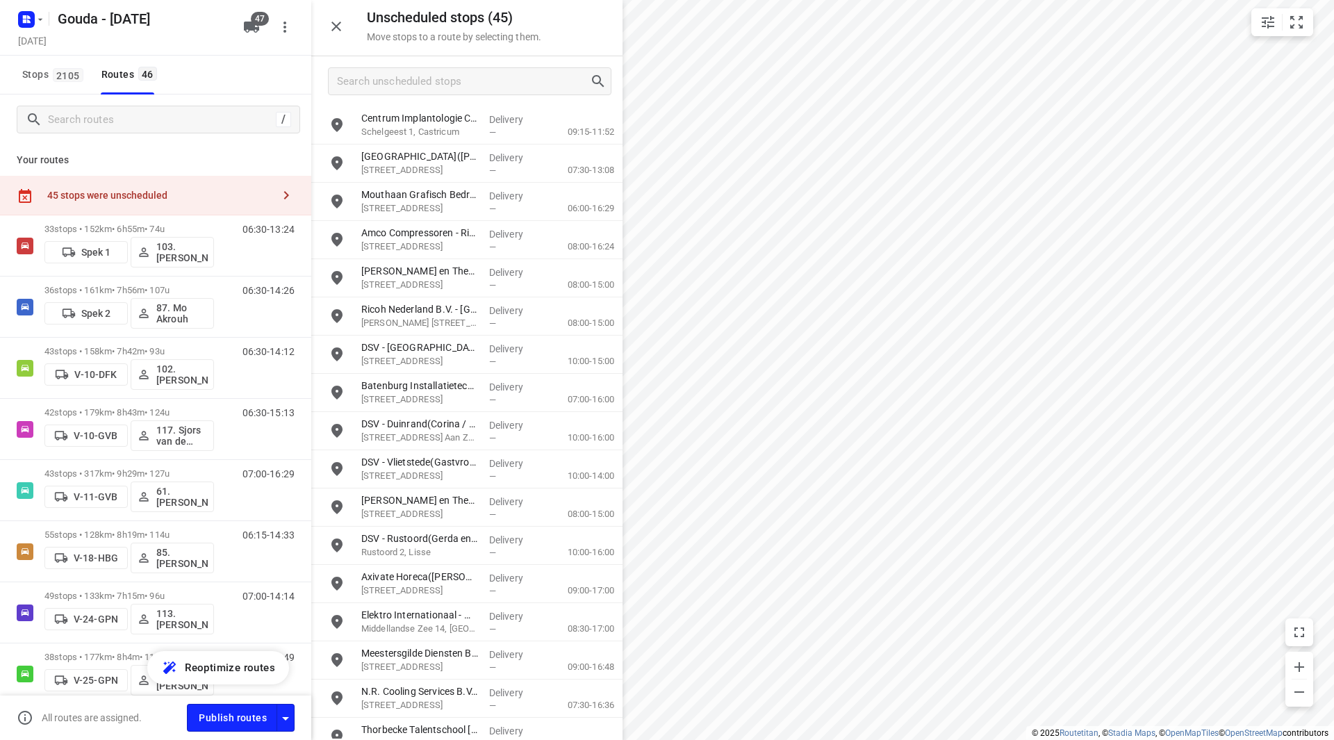
click at [328, 30] on icon "button" at bounding box center [336, 26] width 17 height 17
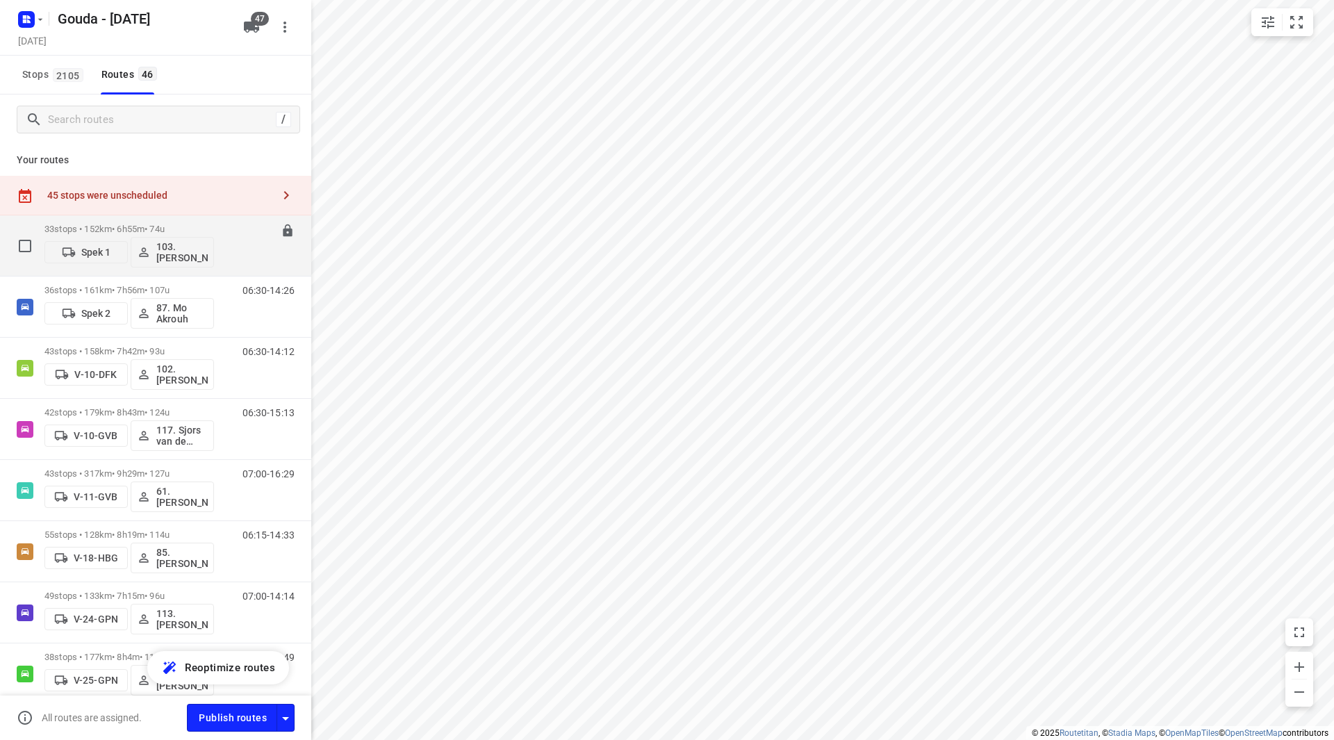
click at [120, 225] on p "33 stops • 152km • 6h55m • 74u" at bounding box center [129, 229] width 170 height 10
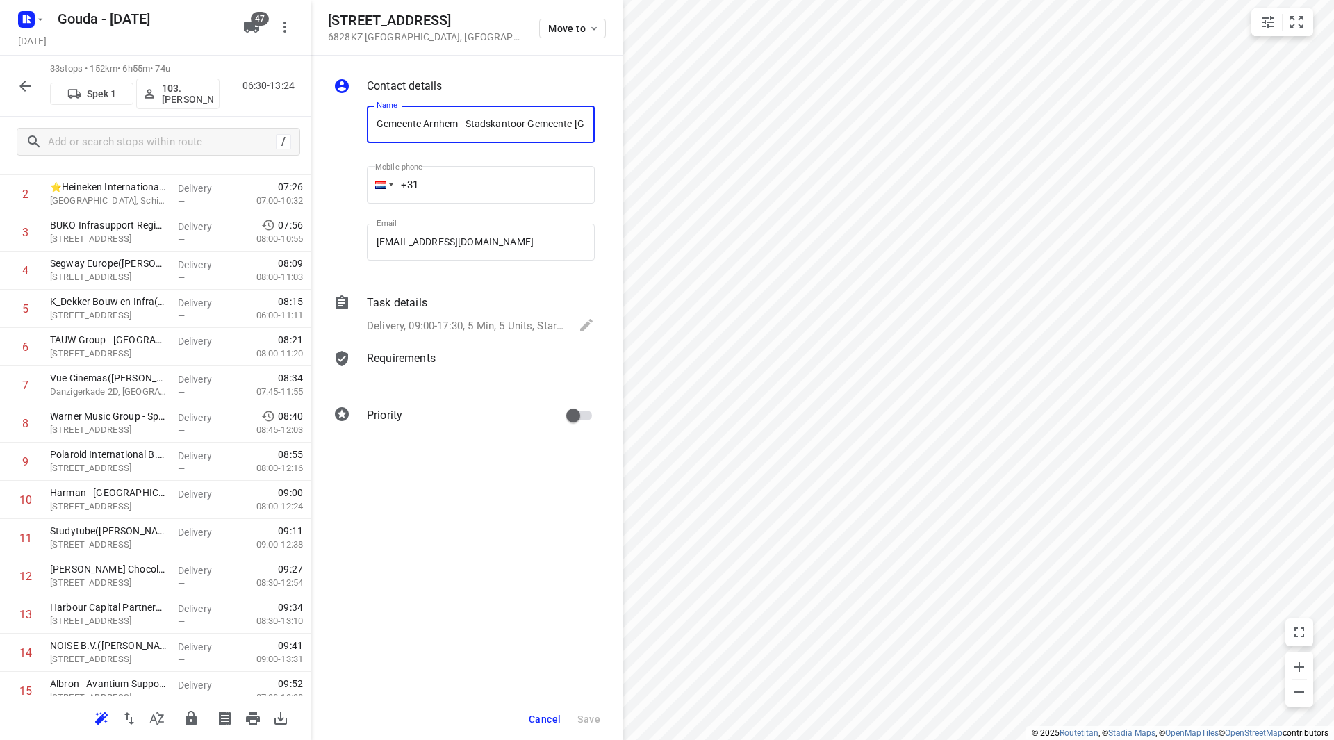
drag, startPoint x: 521, startPoint y: 126, endPoint x: 318, endPoint y: 124, distance: 202.9
click at [318, 124] on div "Contact details Name Gemeente Arnhem - Stadskantoor Gemeente Arnhem - Cluster W…" at bounding box center [466, 253] width 311 height 395
click at [539, 724] on span "Cancel" at bounding box center [545, 719] width 32 height 11
drag, startPoint x: 498, startPoint y: 123, endPoint x: 320, endPoint y: 120, distance: 177.2
click at [320, 120] on div "Contact details Name GGD Utrecht - Kantoorlocatie Zeist (Facilitair beheer) Nam…" at bounding box center [466, 253] width 311 height 395
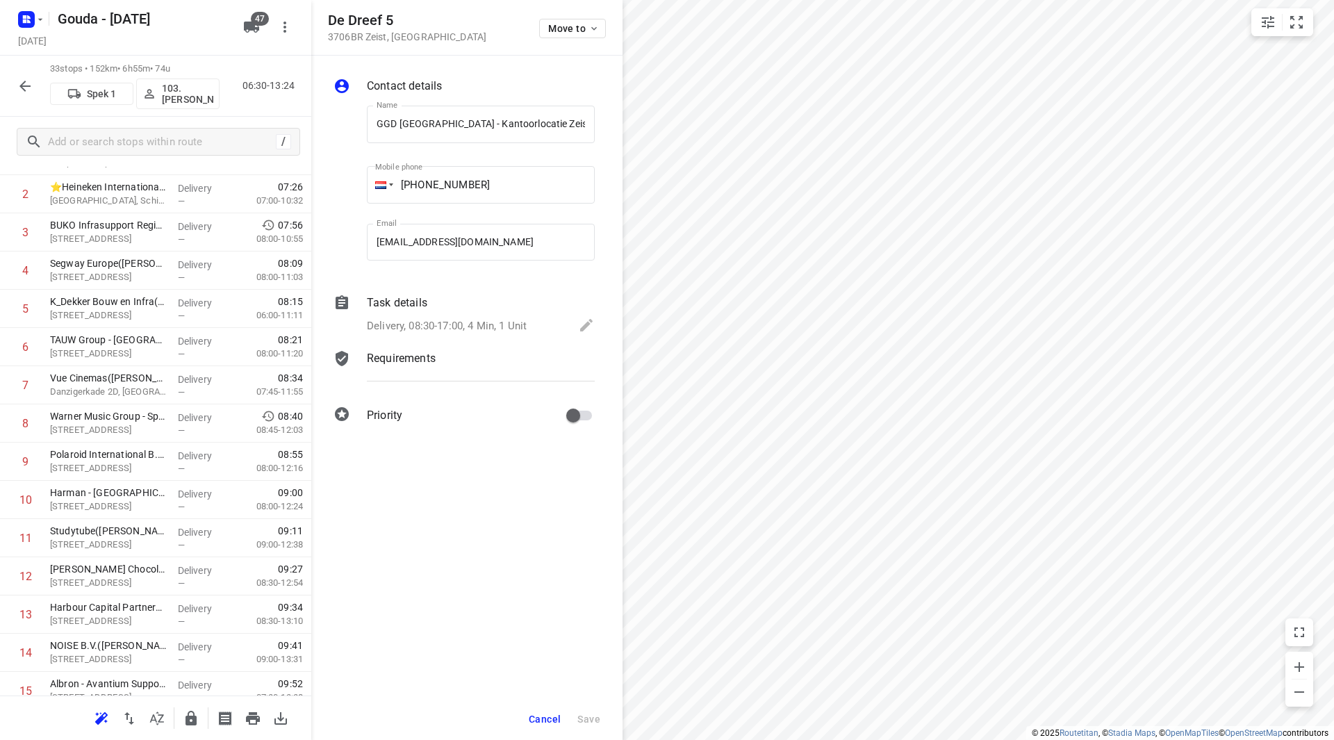
click at [552, 714] on span "Cancel" at bounding box center [545, 719] width 32 height 11
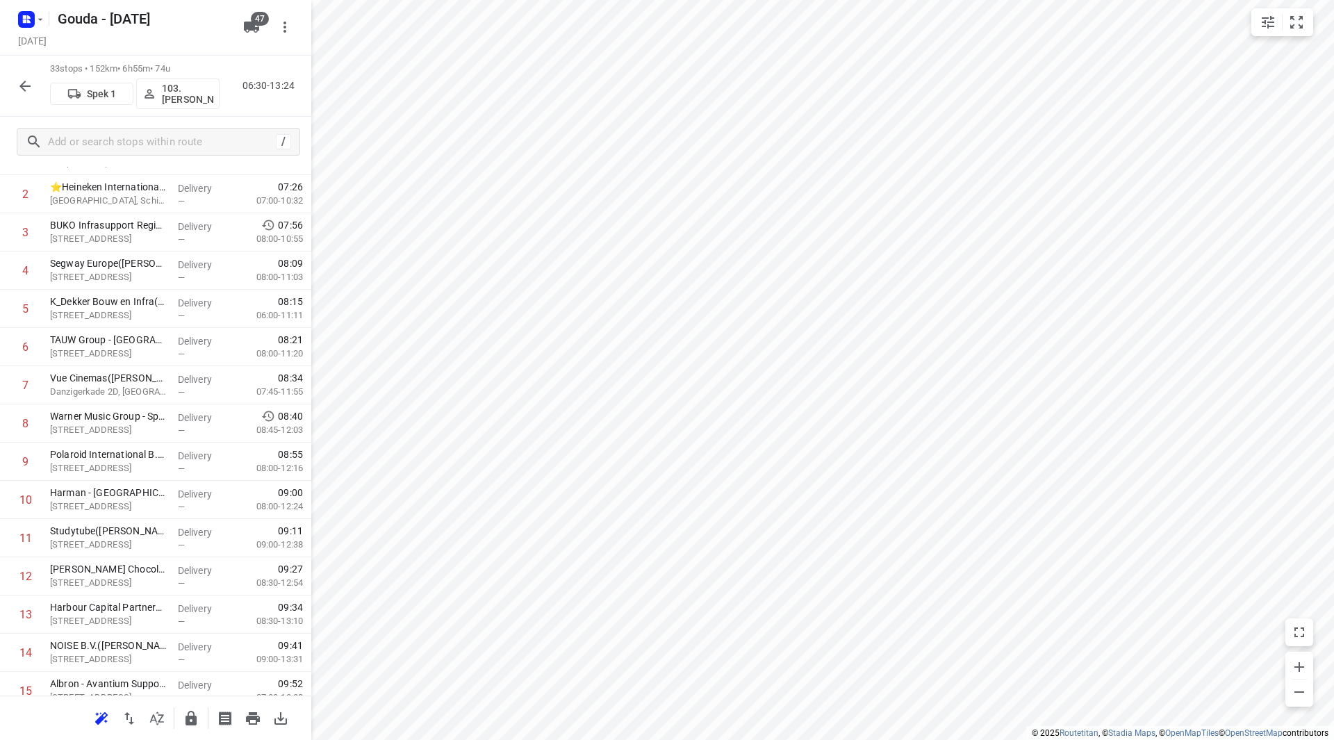
click at [20, 80] on icon "button" at bounding box center [25, 86] width 17 height 17
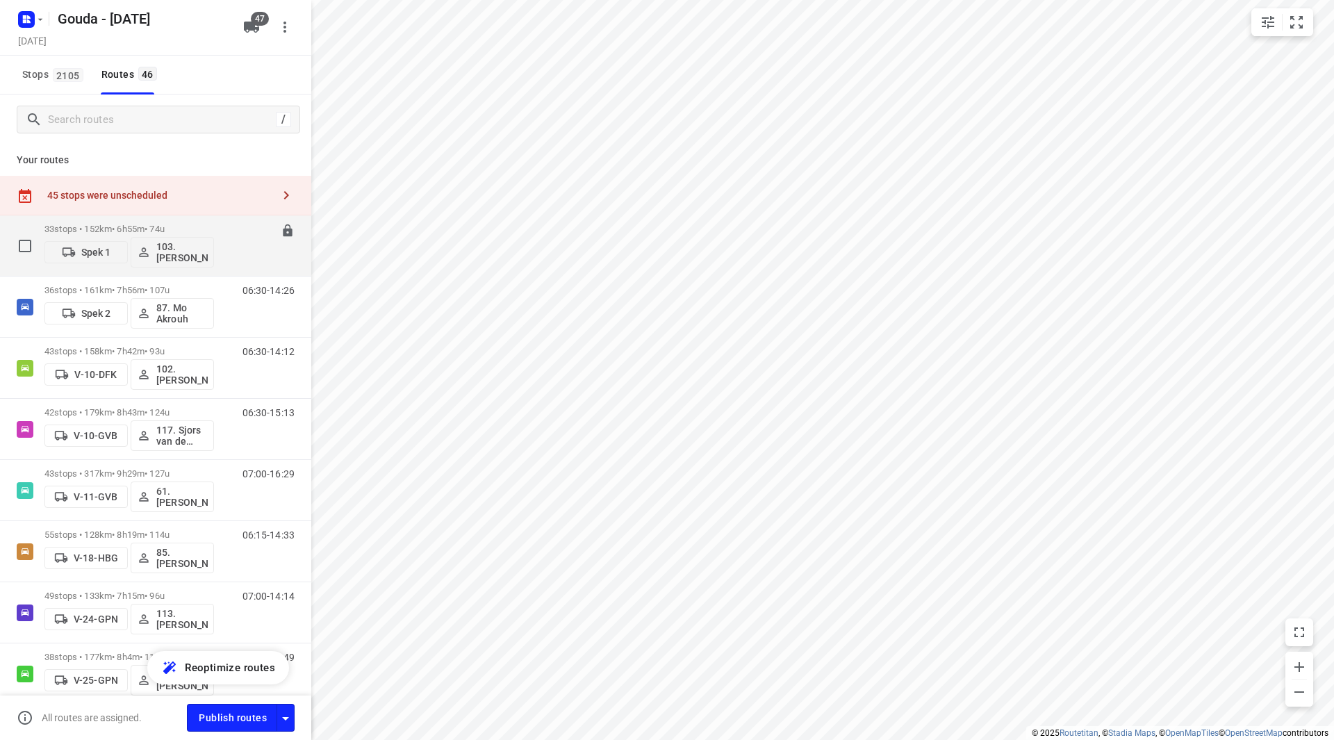
click at [131, 223] on div "33 stops • 152km • 6h55m • 74u Spek 1 103.Marijn Langhorst" at bounding box center [129, 246] width 170 height 58
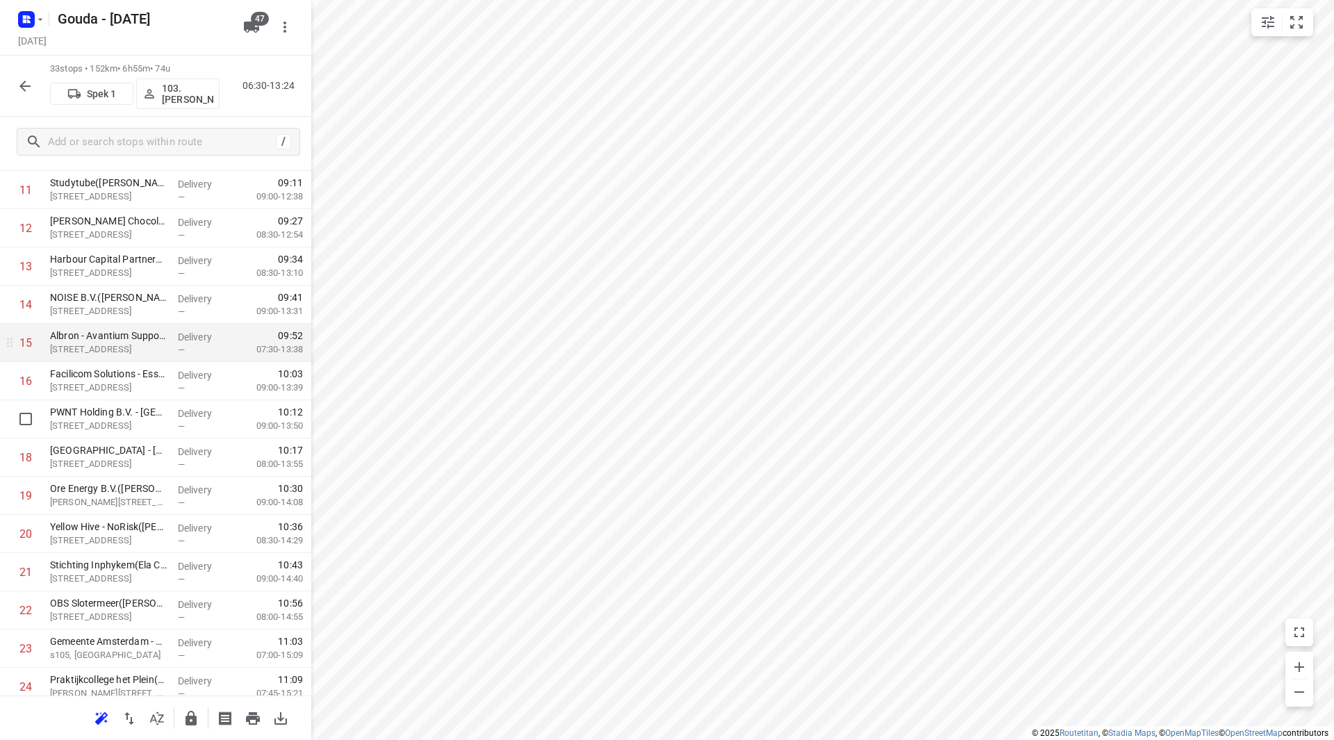
scroll to position [486, 0]
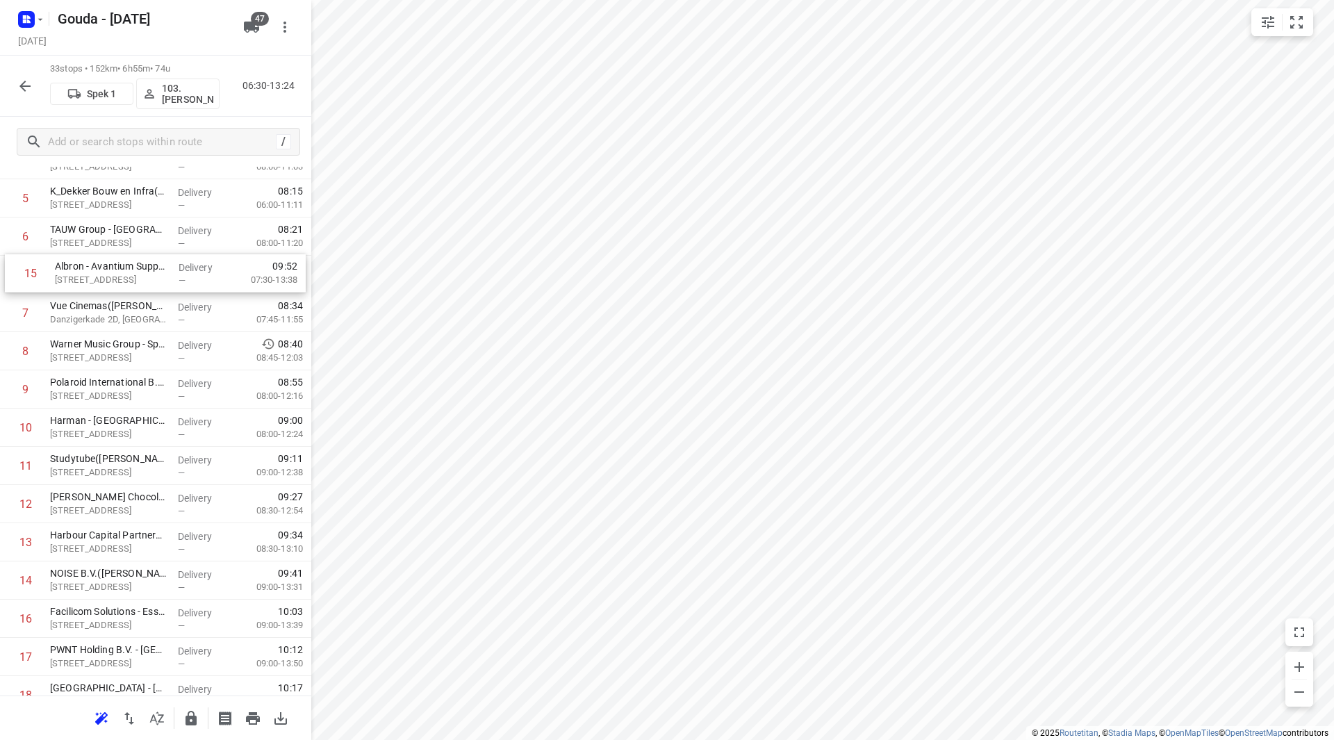
drag, startPoint x: 129, startPoint y: 319, endPoint x: 136, endPoint y: 270, distance: 49.0
click at [136, 270] on div "1 ⭐Samsung Electronics Benelux B.V.(Timothy van Bentum) Avioport, Schiphol Deli…" at bounding box center [155, 656] width 311 height 1261
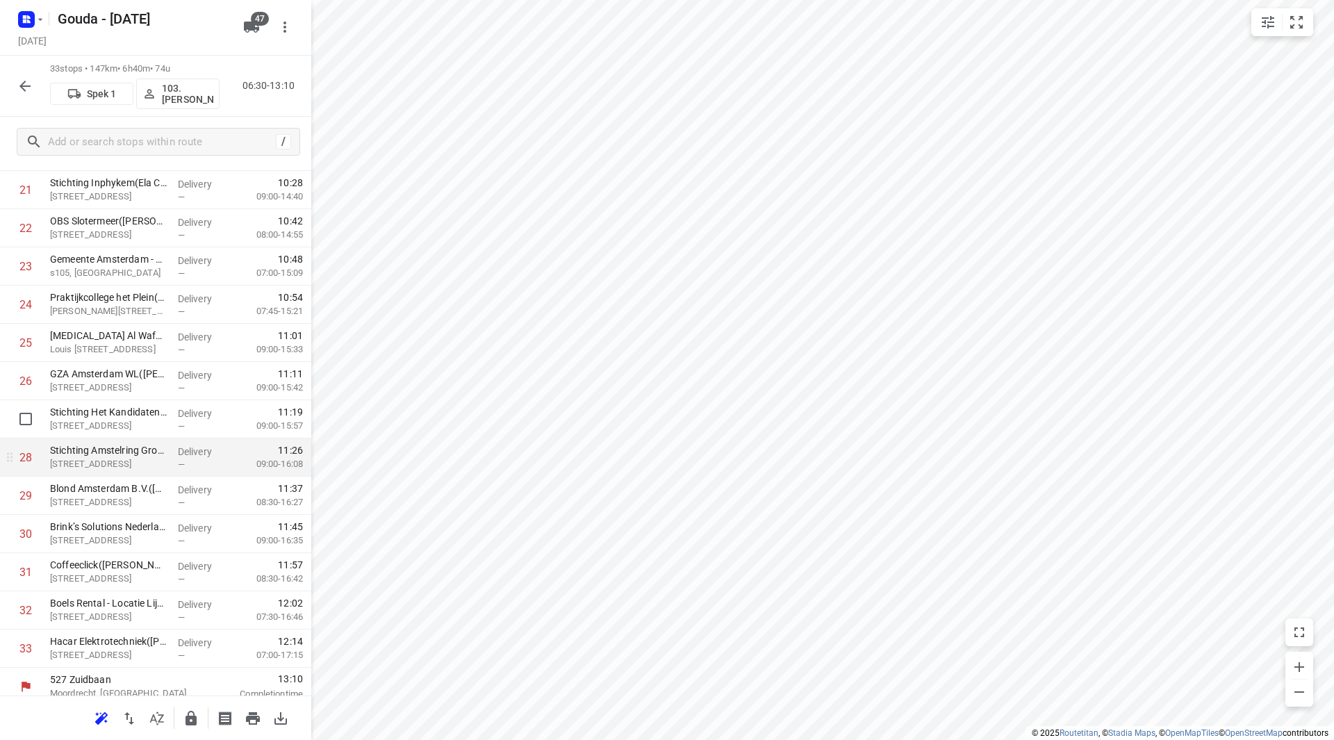
scroll to position [880, 0]
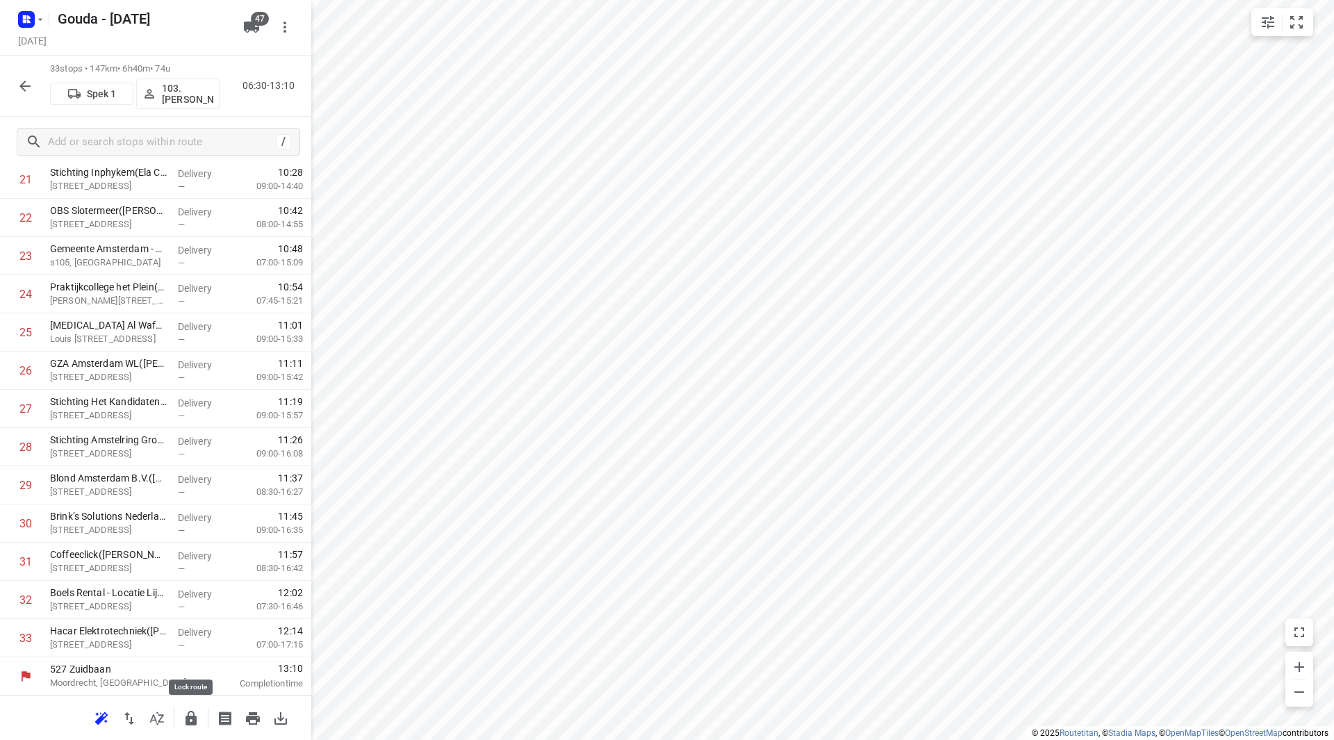
click at [186, 718] on icon "button" at bounding box center [191, 718] width 11 height 15
click at [22, 84] on icon "button" at bounding box center [24, 86] width 11 height 11
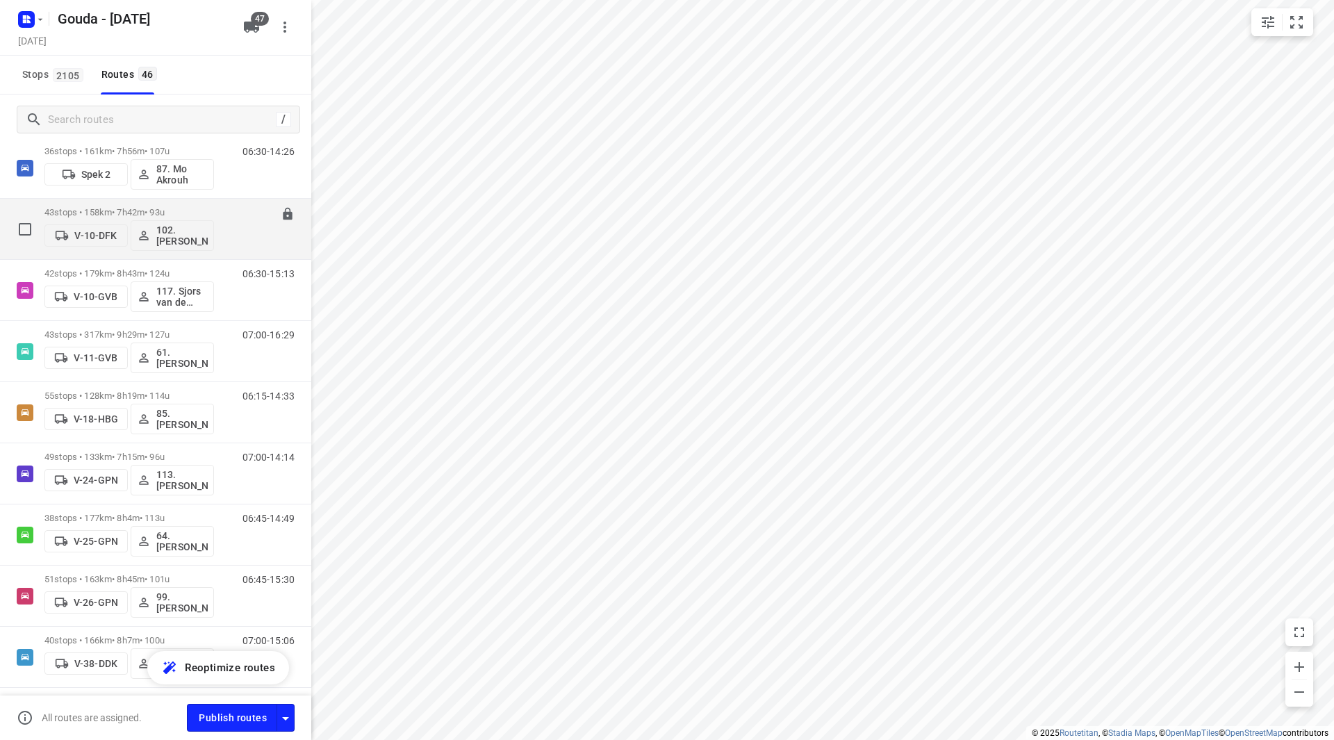
scroll to position [0, 0]
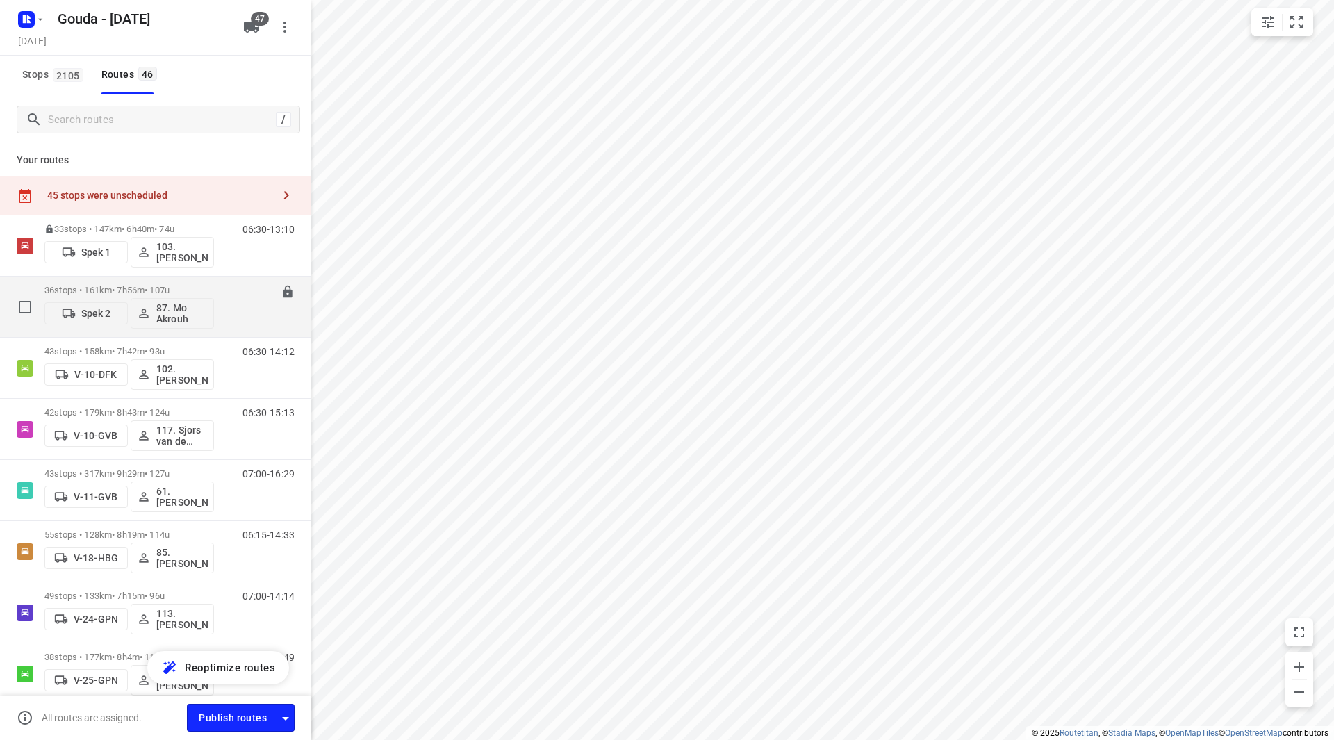
click at [119, 285] on p "36 stops • 161km • 7h56m • 107u" at bounding box center [129, 290] width 170 height 10
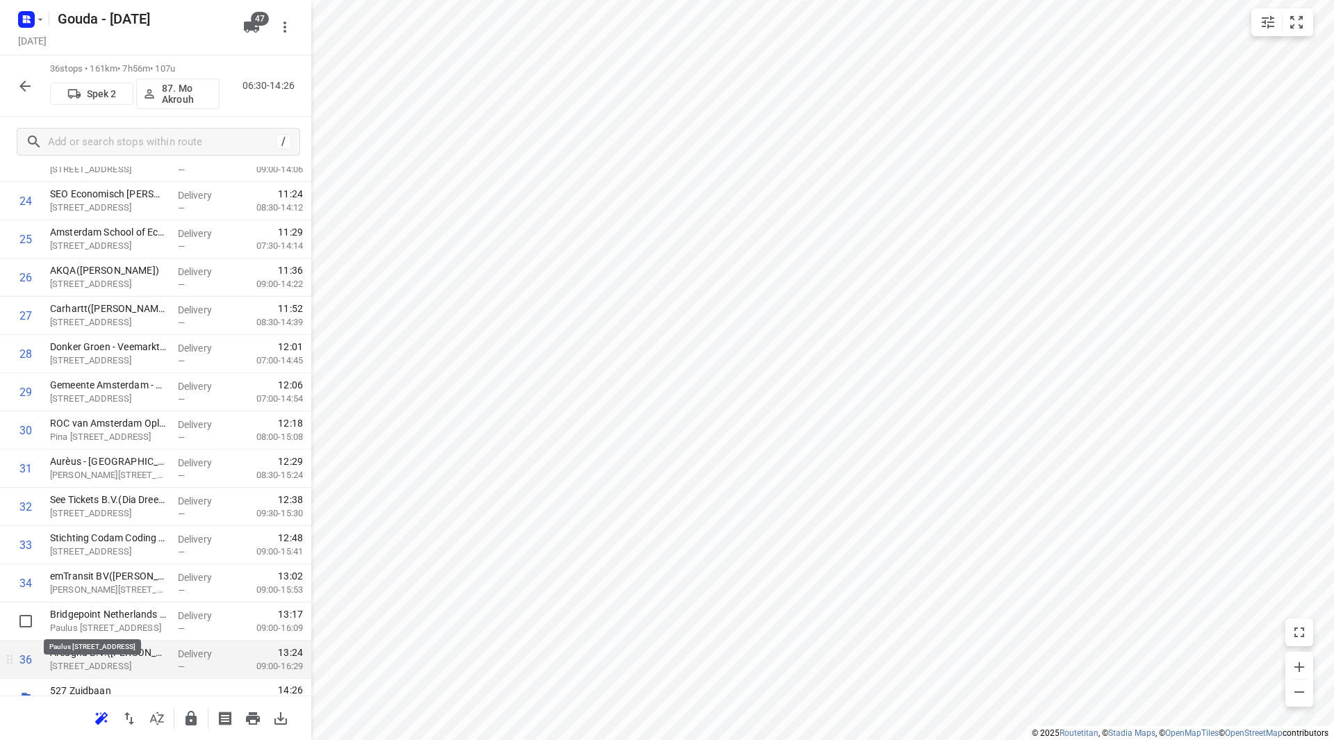
scroll to position [994, 0]
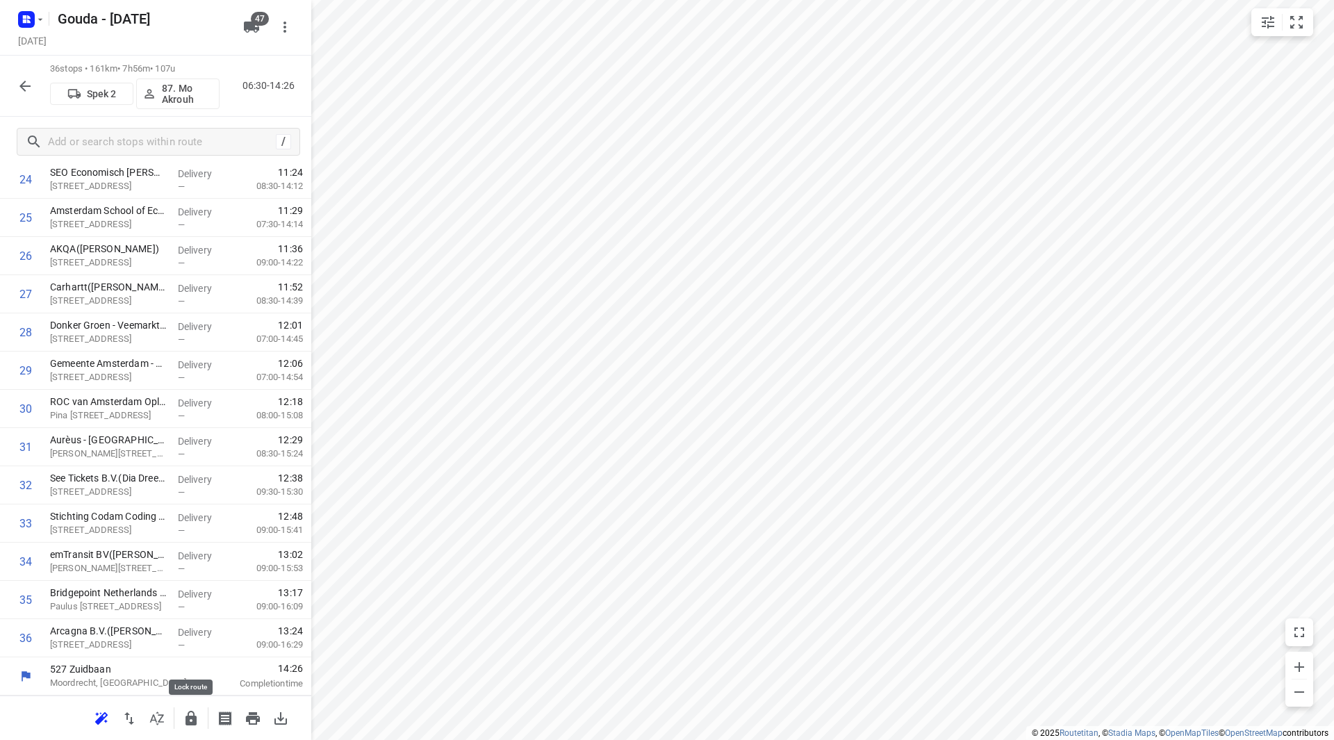
click at [192, 719] on icon "button" at bounding box center [191, 718] width 17 height 17
click at [22, 83] on icon "button" at bounding box center [25, 86] width 17 height 17
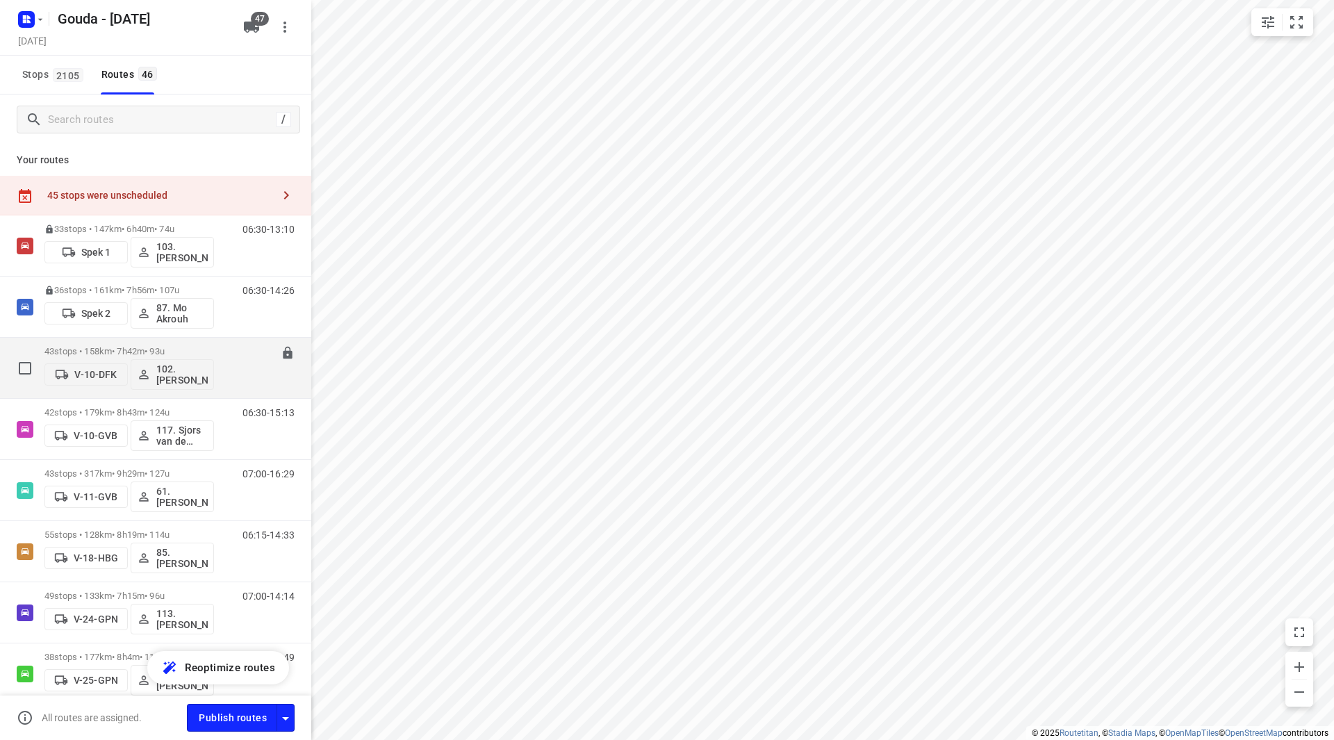
click at [161, 339] on div "43 stops • 158km • 7h42m • 93u V-10-DFK 102.Vincent Dekker" at bounding box center [129, 368] width 170 height 58
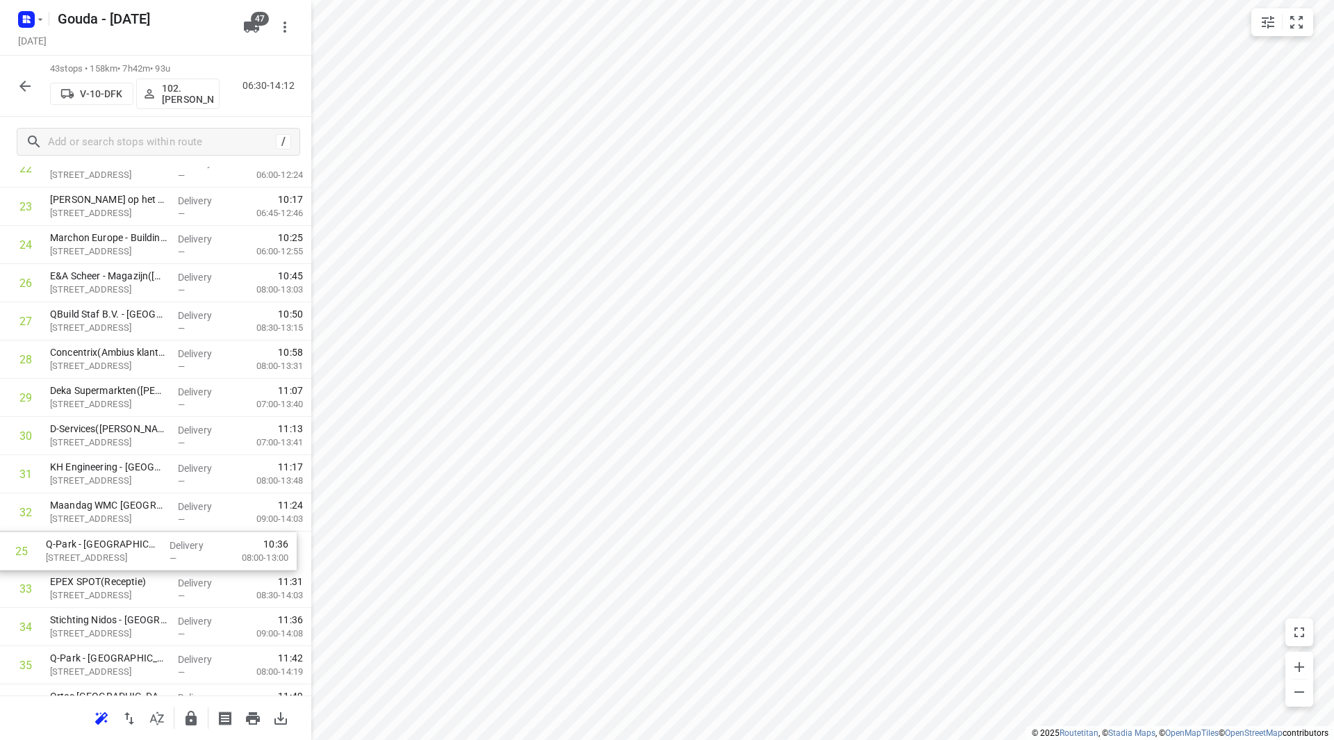
scroll to position [929, 0]
drag, startPoint x: 191, startPoint y: 372, endPoint x: 190, endPoint y: 518, distance: 145.9
click at [190, 518] on div "1 Technische Unie VK Groot Amsterdam - Basisweg(Marjon Kerkhoff) Basisweg 75, A…" at bounding box center [155, 169] width 311 height 1644
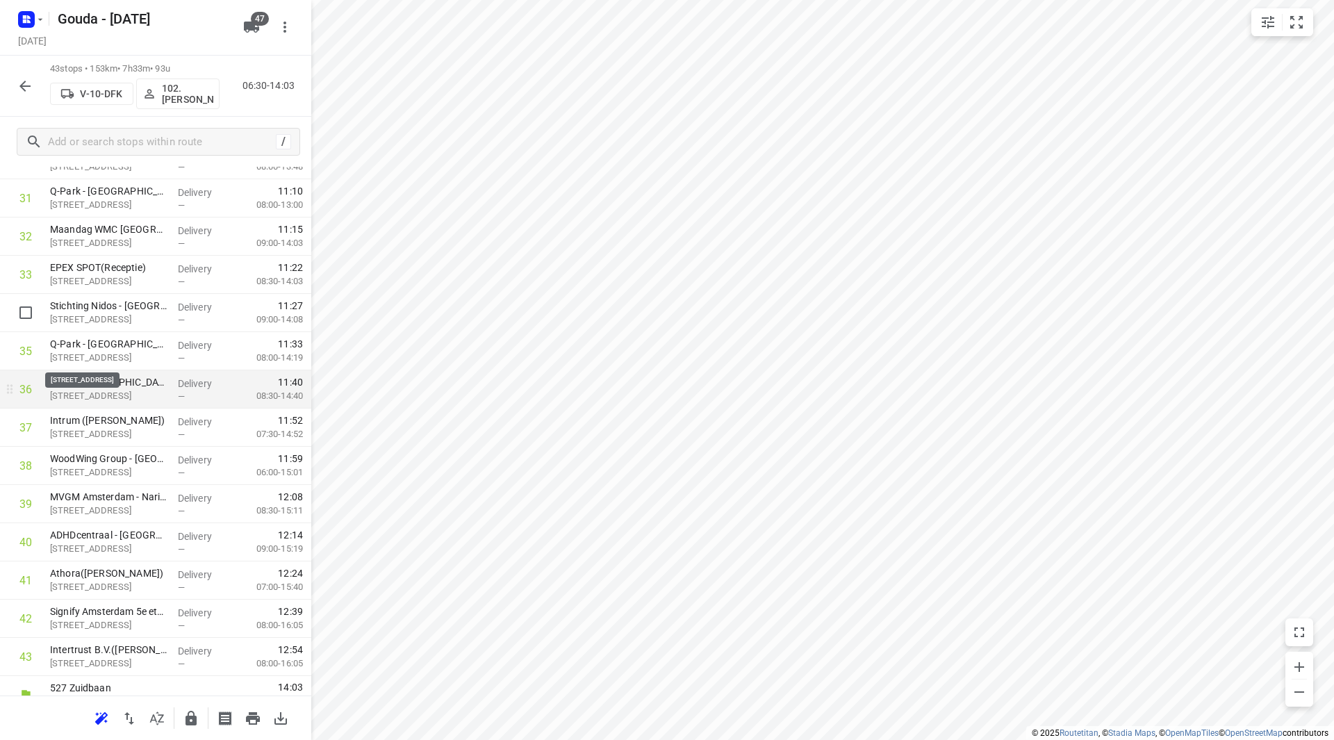
scroll to position [1262, 0]
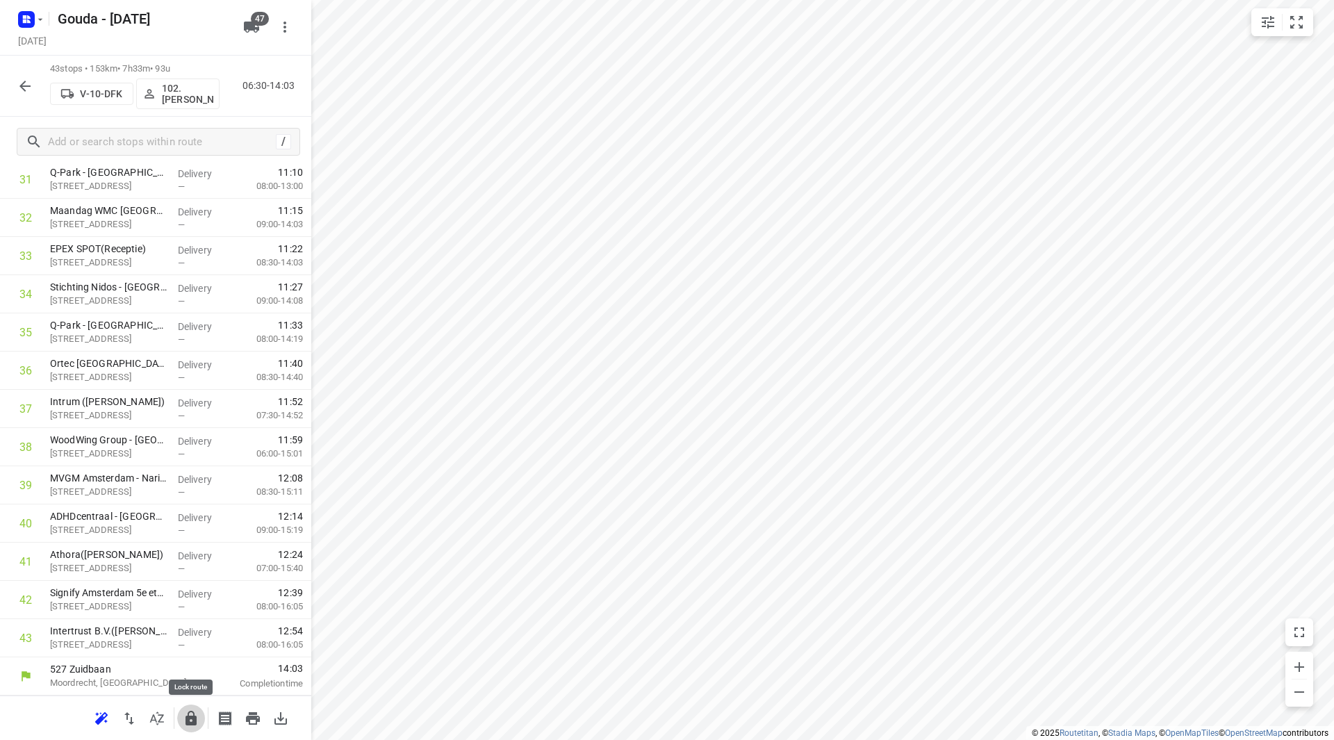
click at [182, 712] on button "button" at bounding box center [191, 719] width 28 height 28
click at [33, 91] on icon "button" at bounding box center [25, 86] width 17 height 17
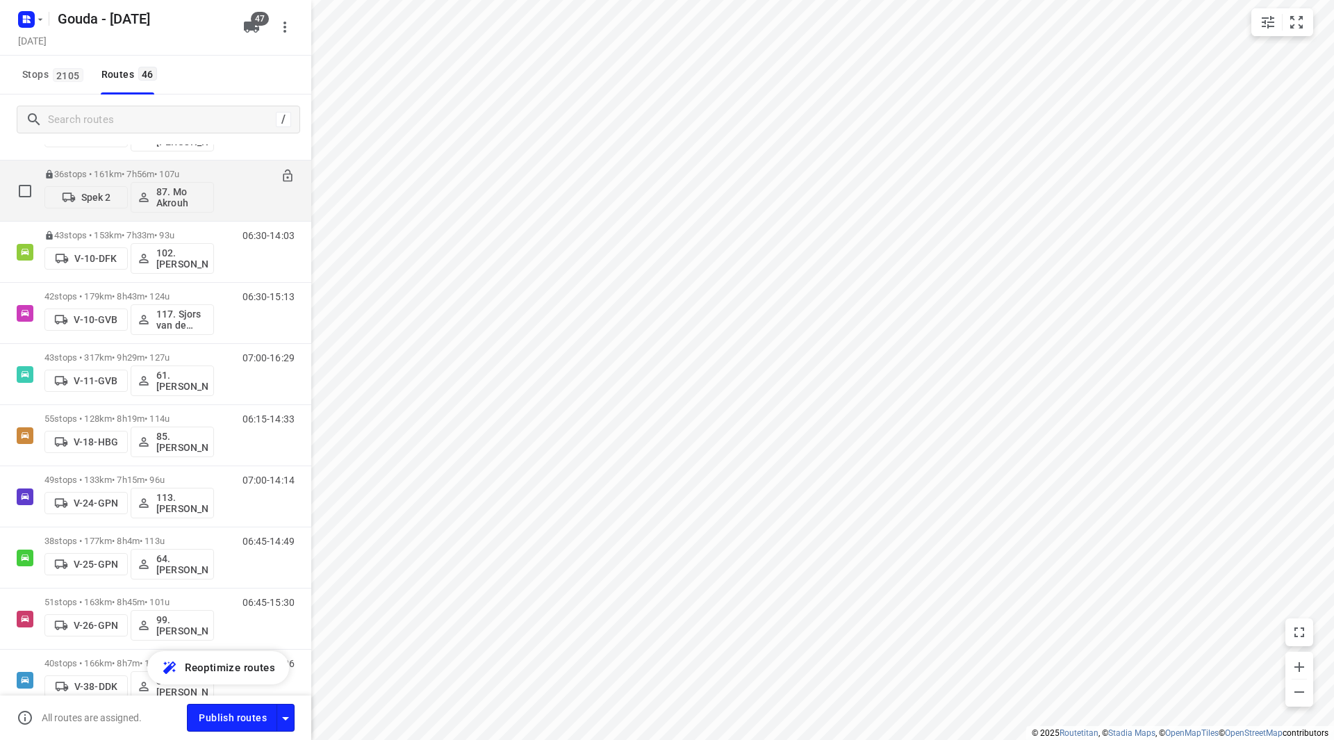
scroll to position [0, 0]
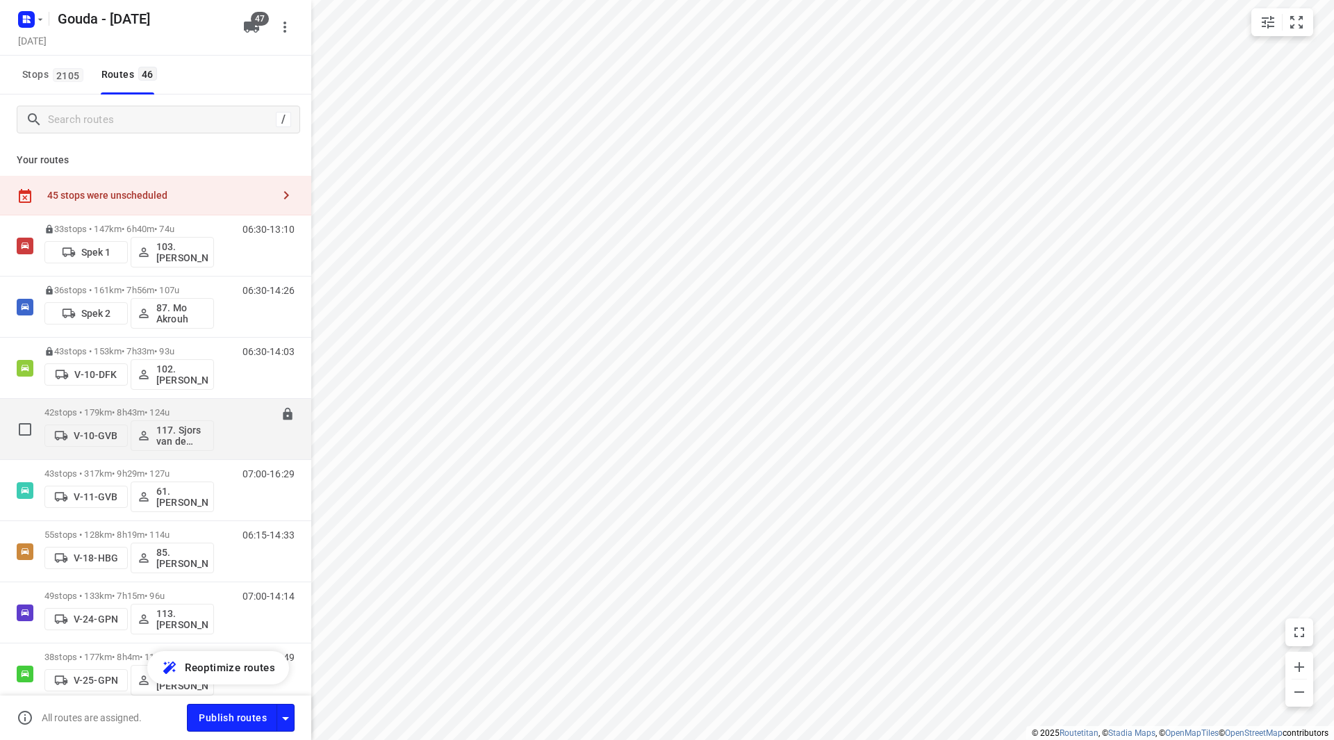
click at [110, 415] on p "42 stops • 179km • 8h43m • 124u" at bounding box center [129, 412] width 170 height 10
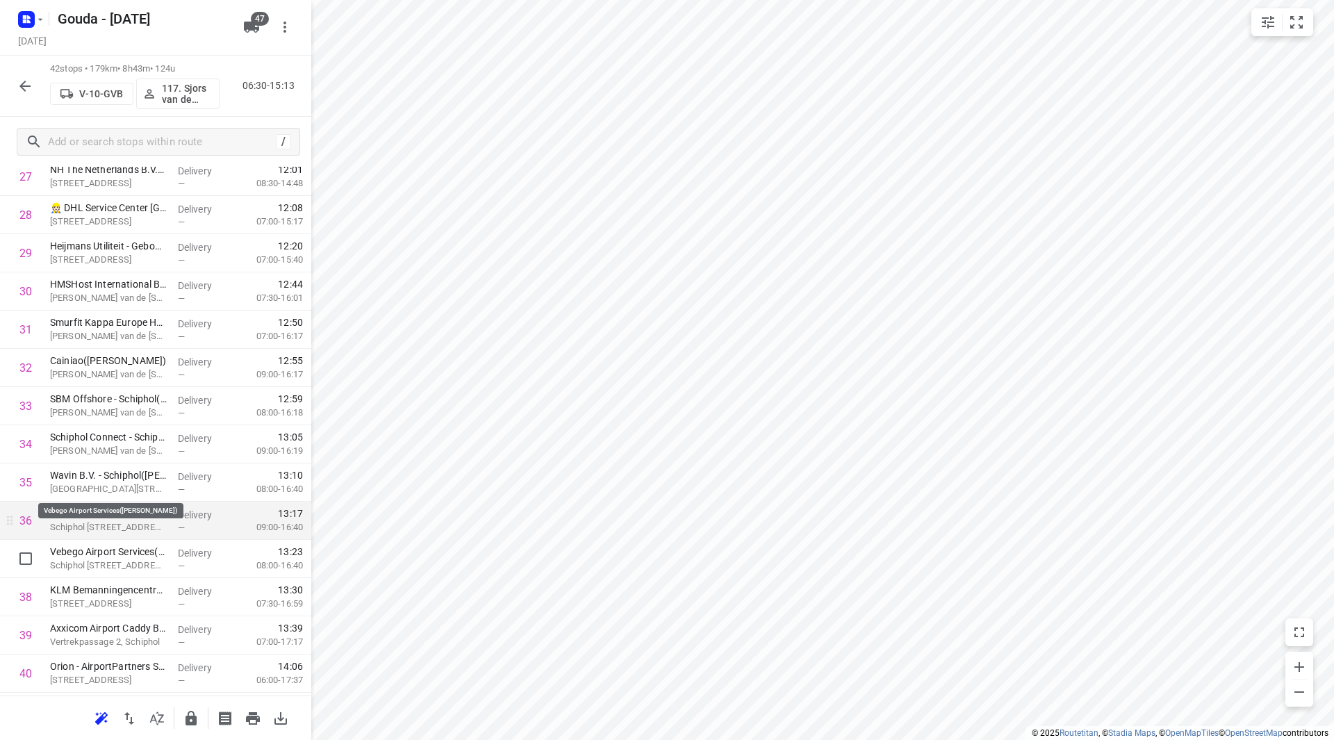
scroll to position [1224, 0]
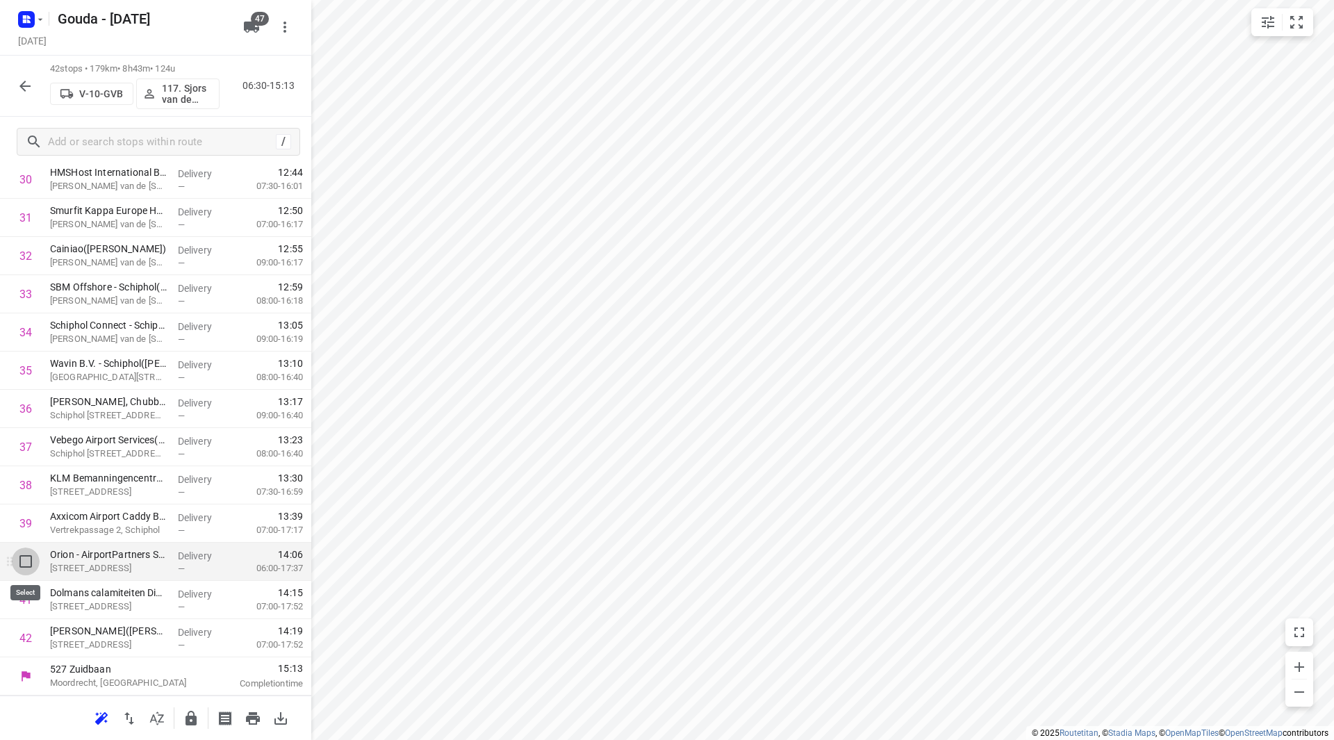
click at [26, 566] on input "checkbox" at bounding box center [26, 562] width 28 height 28
checkbox input "true"
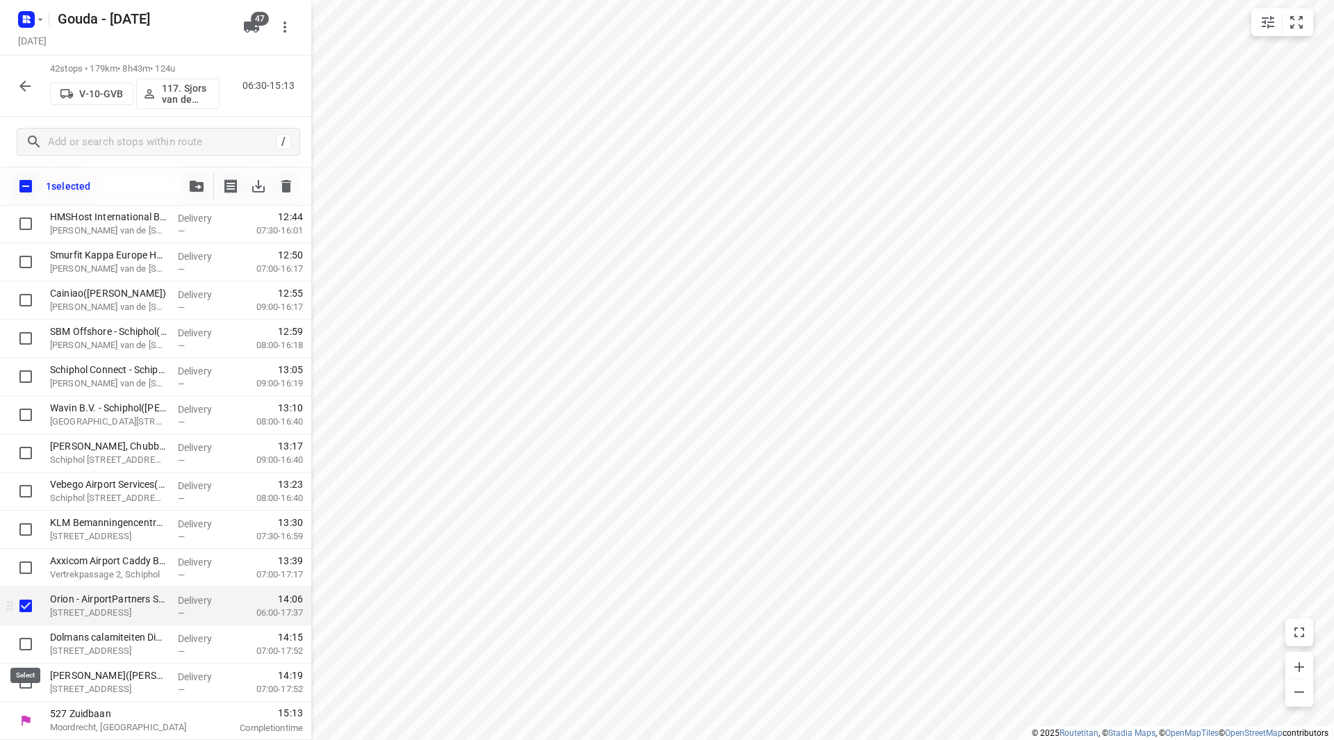
scroll to position [1218, 0]
click at [26, 640] on input "checkbox" at bounding box center [26, 644] width 28 height 28
checkbox input "true"
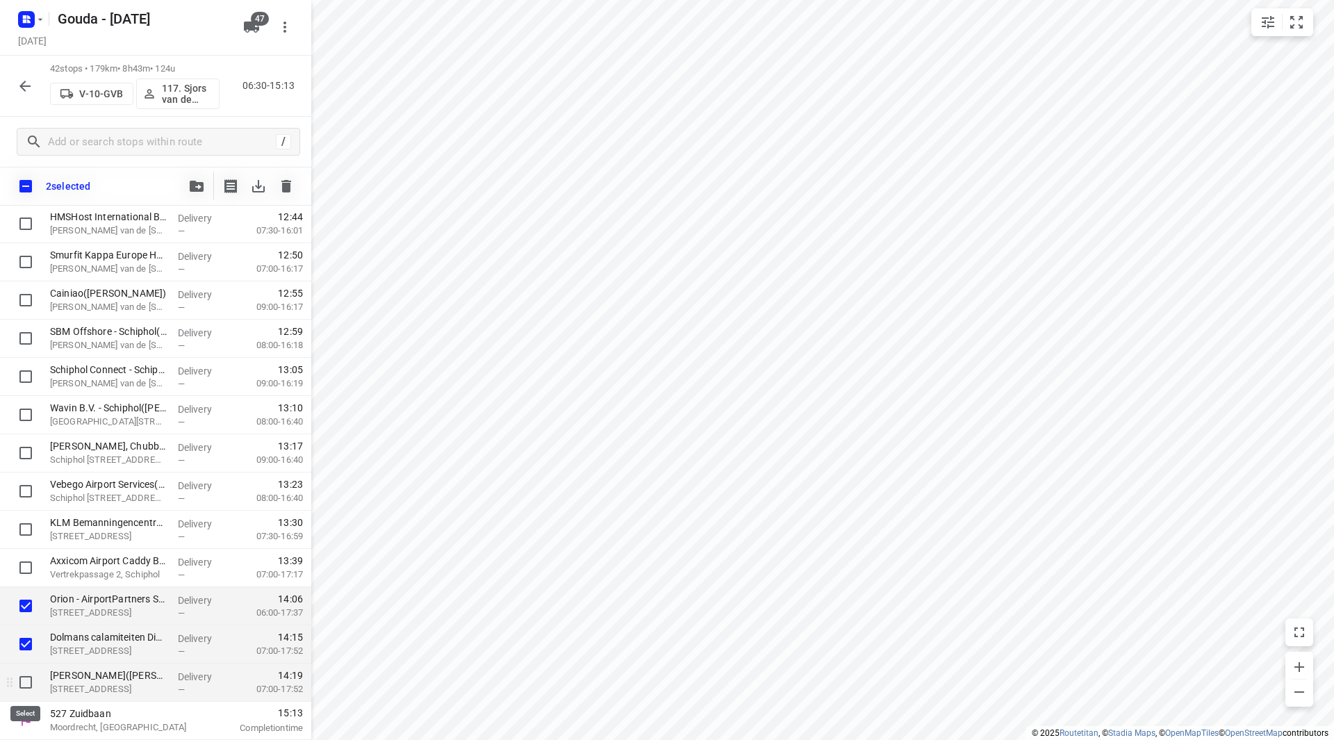
click at [26, 691] on input "checkbox" at bounding box center [26, 683] width 28 height 28
checkbox input "true"
click at [187, 184] on button "button" at bounding box center [197, 186] width 28 height 28
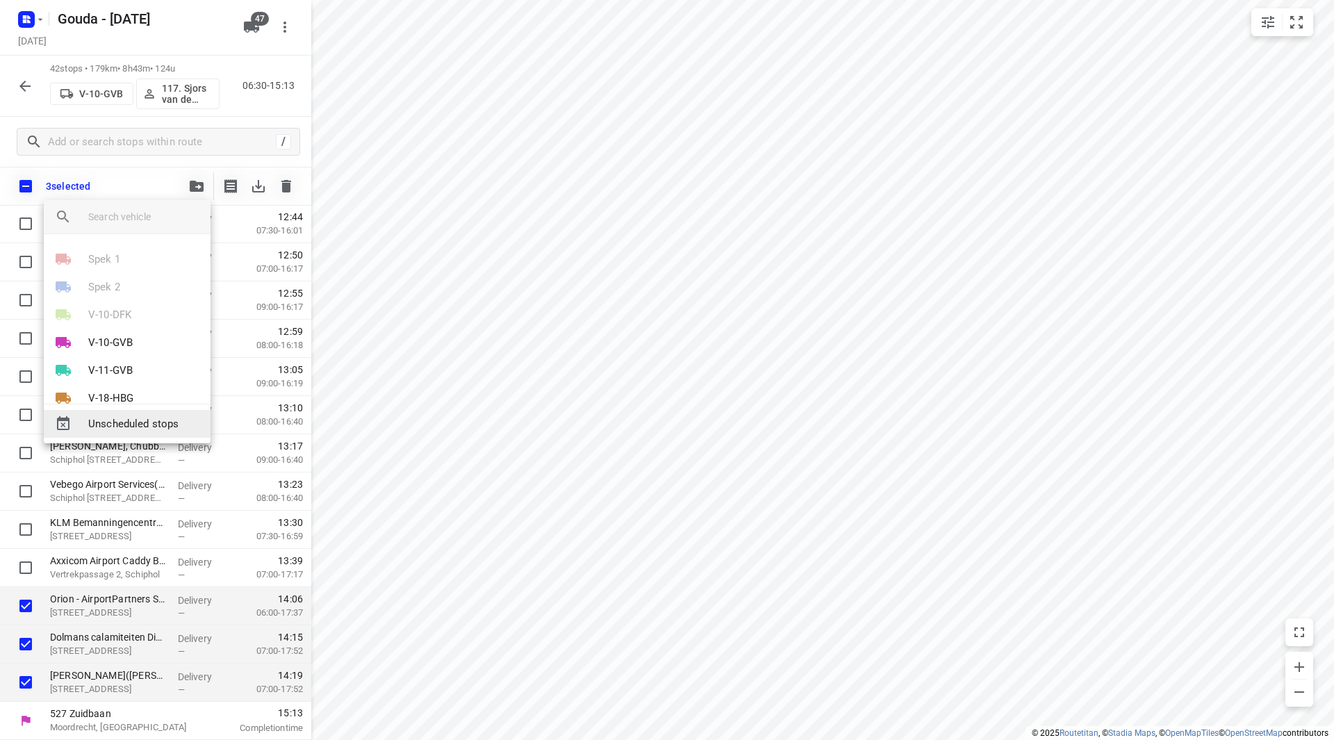
click at [120, 425] on span "Unscheduled stops" at bounding box center [143, 424] width 111 height 16
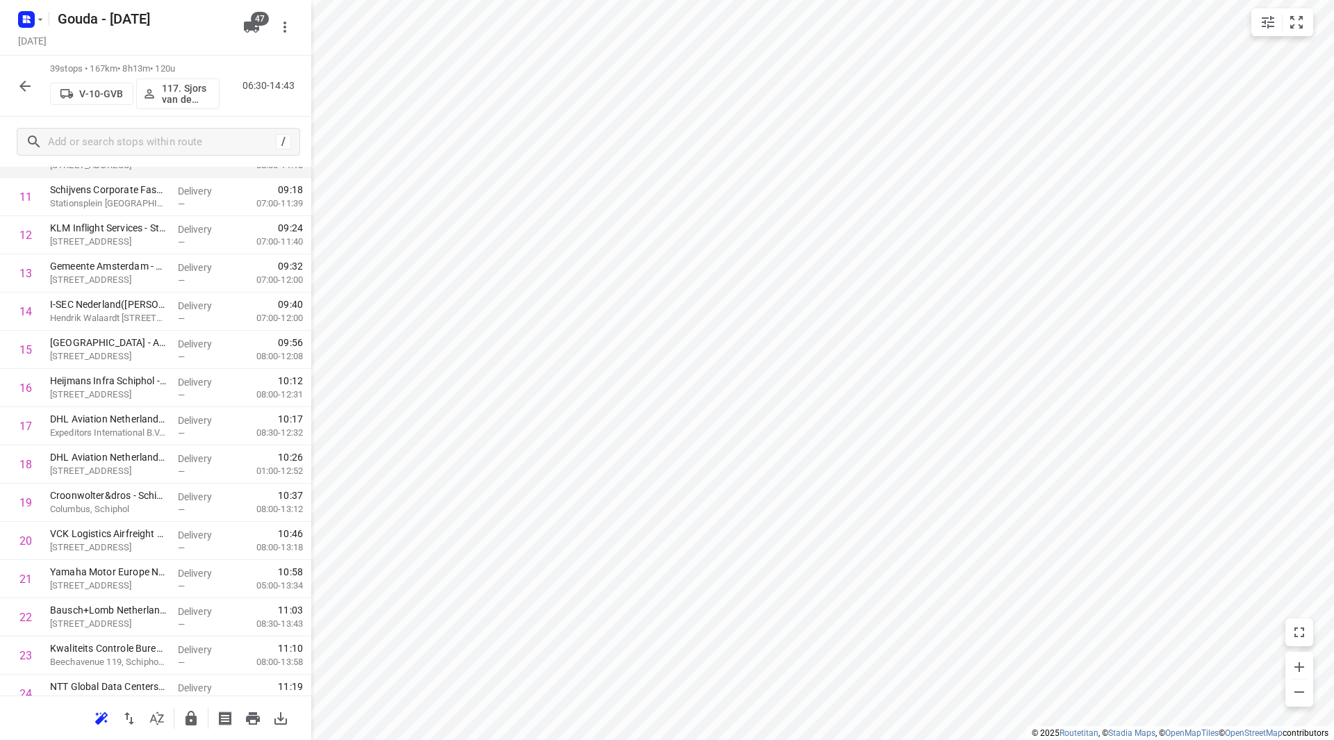
scroll to position [393, 0]
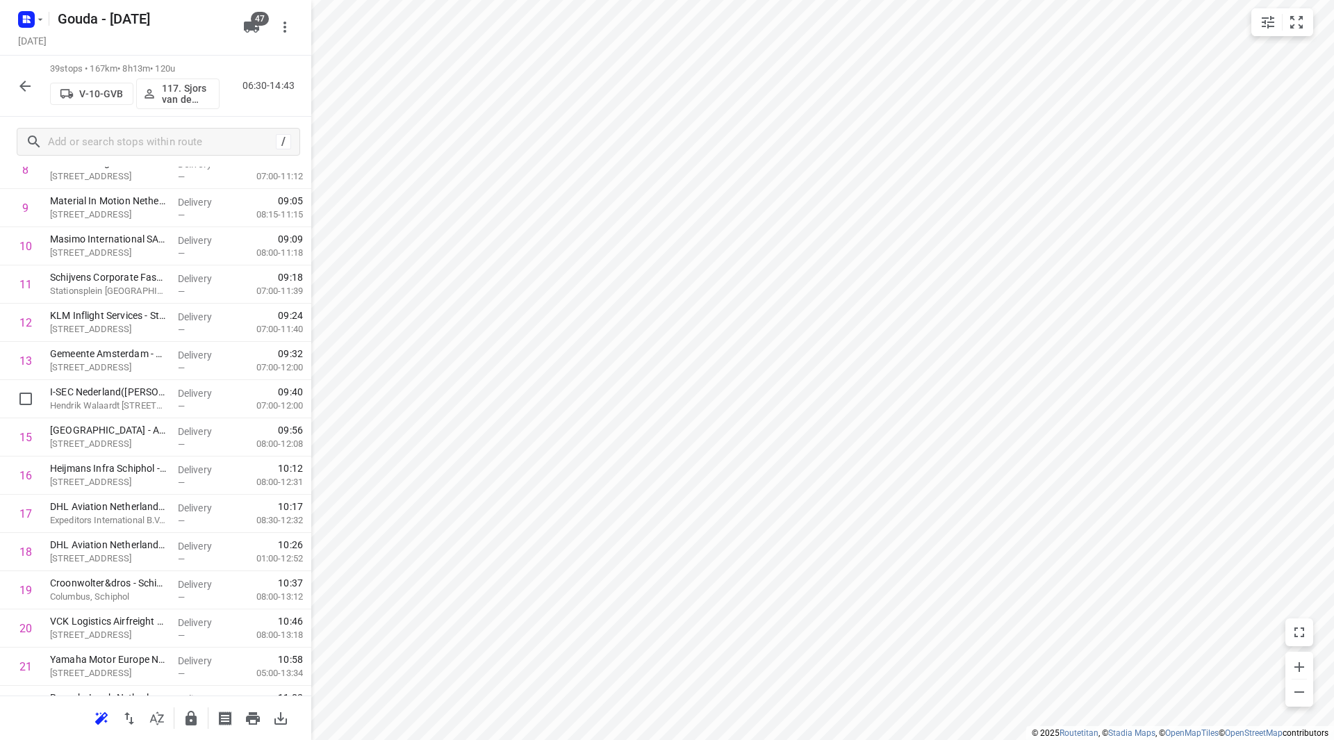
drag, startPoint x: 174, startPoint y: 401, endPoint x: 174, endPoint y: 365, distance: 36.1
click at [174, 365] on div "1 Nieuwkoop Europe(Ambius klantenservice) Hoofdweg 111, De Kwakel Delivery — 07…" at bounding box center [155, 628] width 311 height 1491
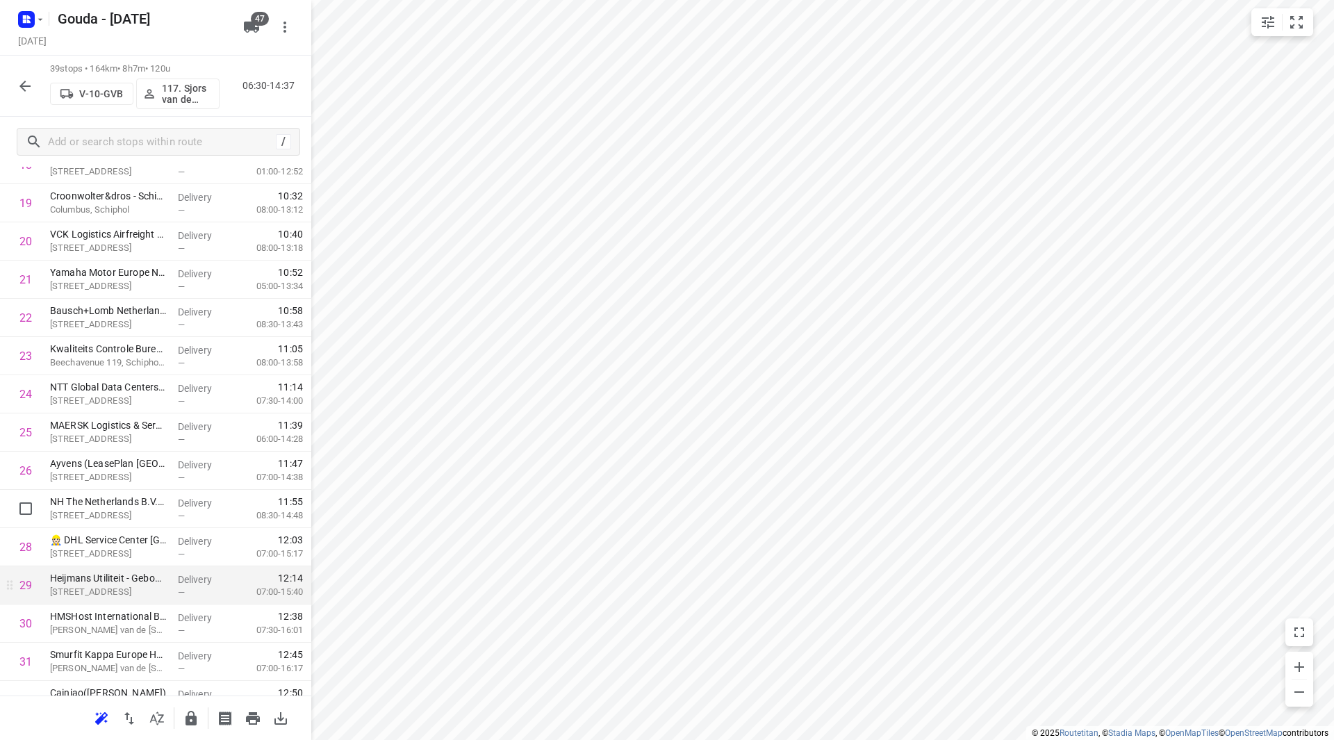
scroll to position [810, 0]
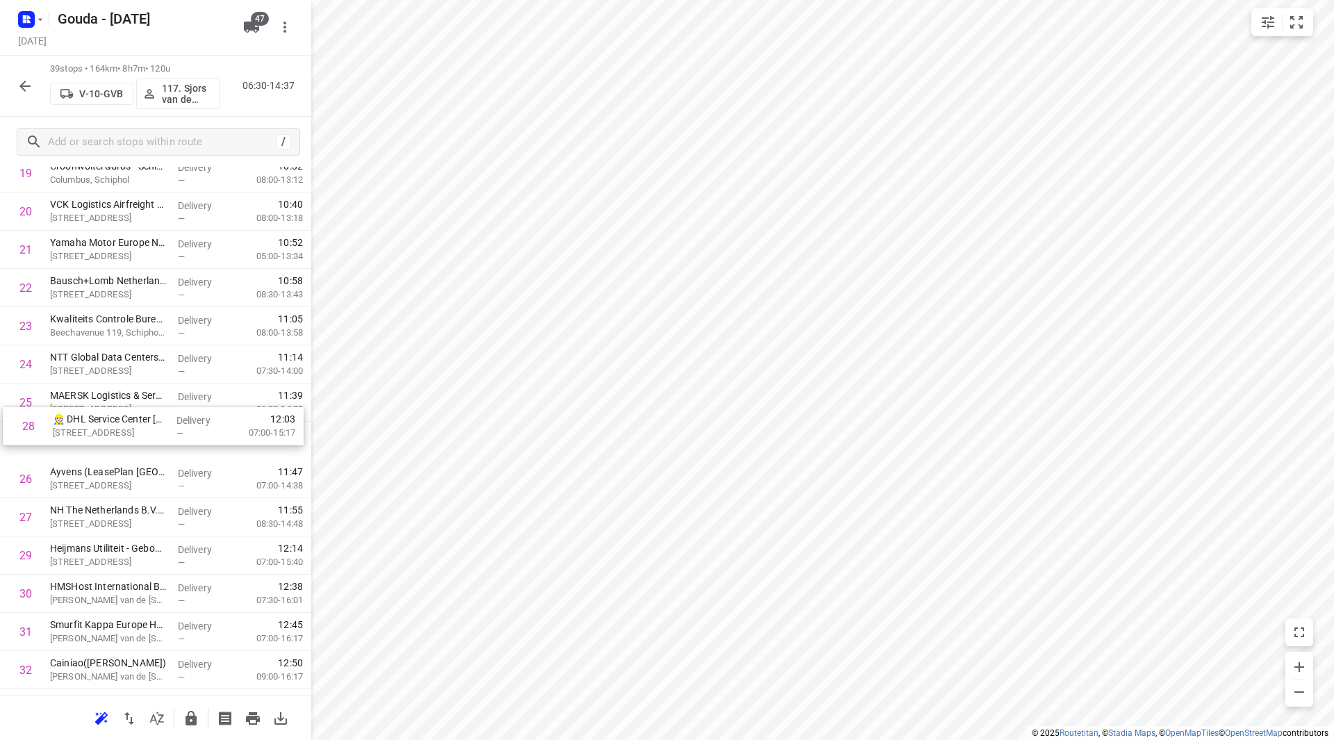
drag, startPoint x: 159, startPoint y: 490, endPoint x: 161, endPoint y: 429, distance: 60.5
click at [161, 429] on div "1 Nieuwkoop Europe(Ambius klantenservice) Hoofdweg 111, De Kwakel Delivery — 07…" at bounding box center [155, 211] width 311 height 1491
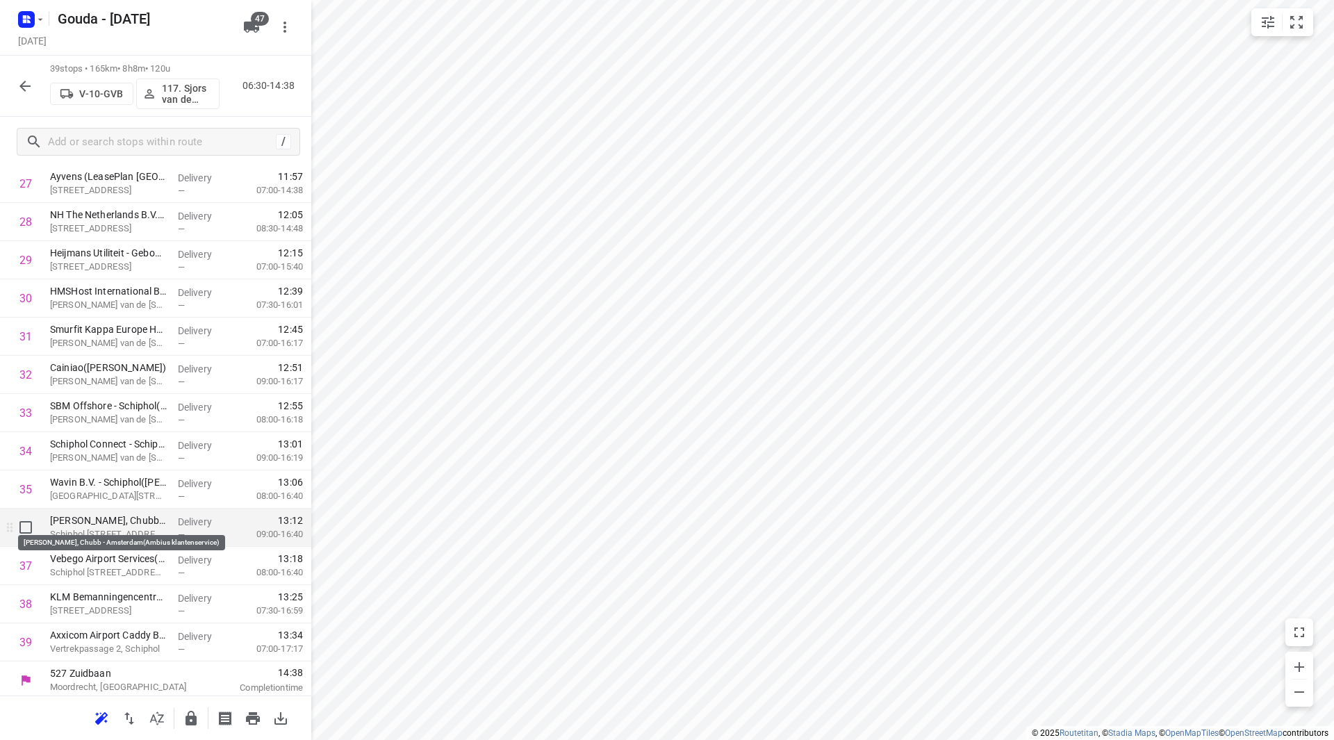
scroll to position [1109, 0]
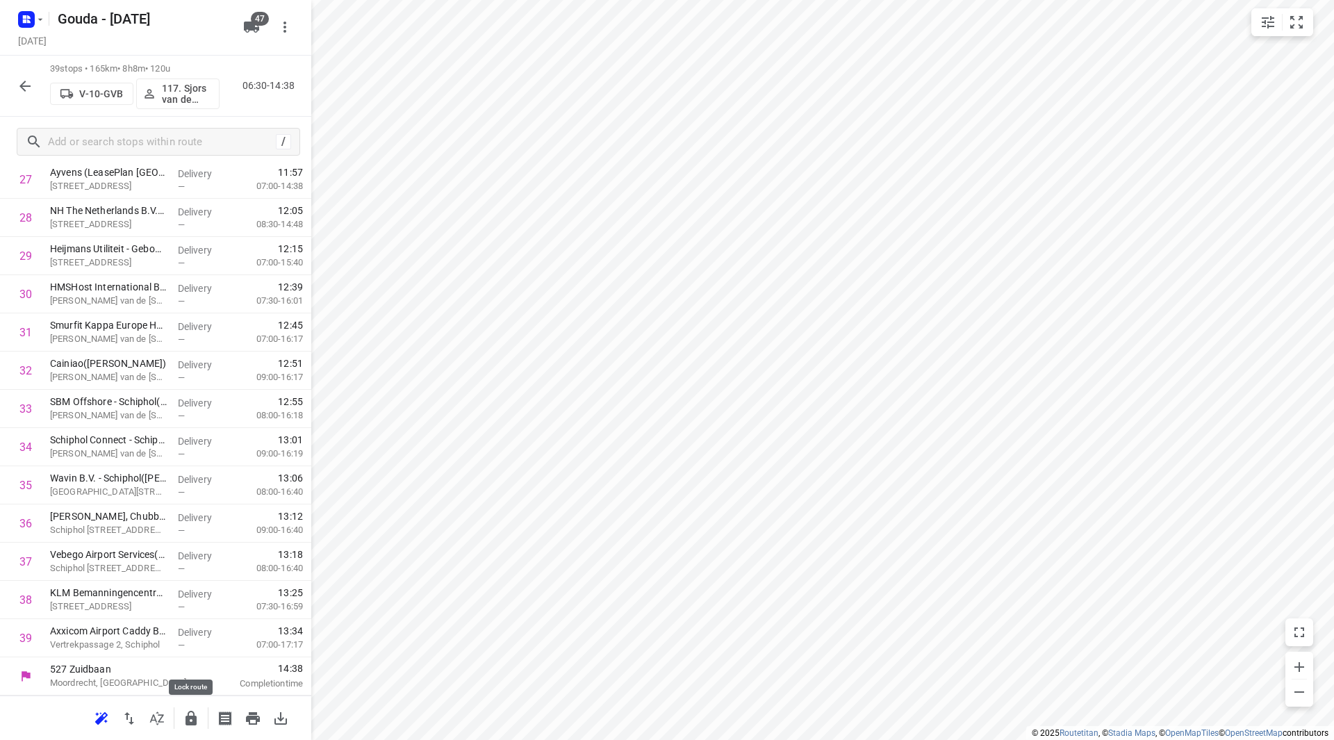
click at [196, 721] on icon "button" at bounding box center [191, 718] width 11 height 15
click at [19, 83] on icon "button" at bounding box center [25, 86] width 17 height 17
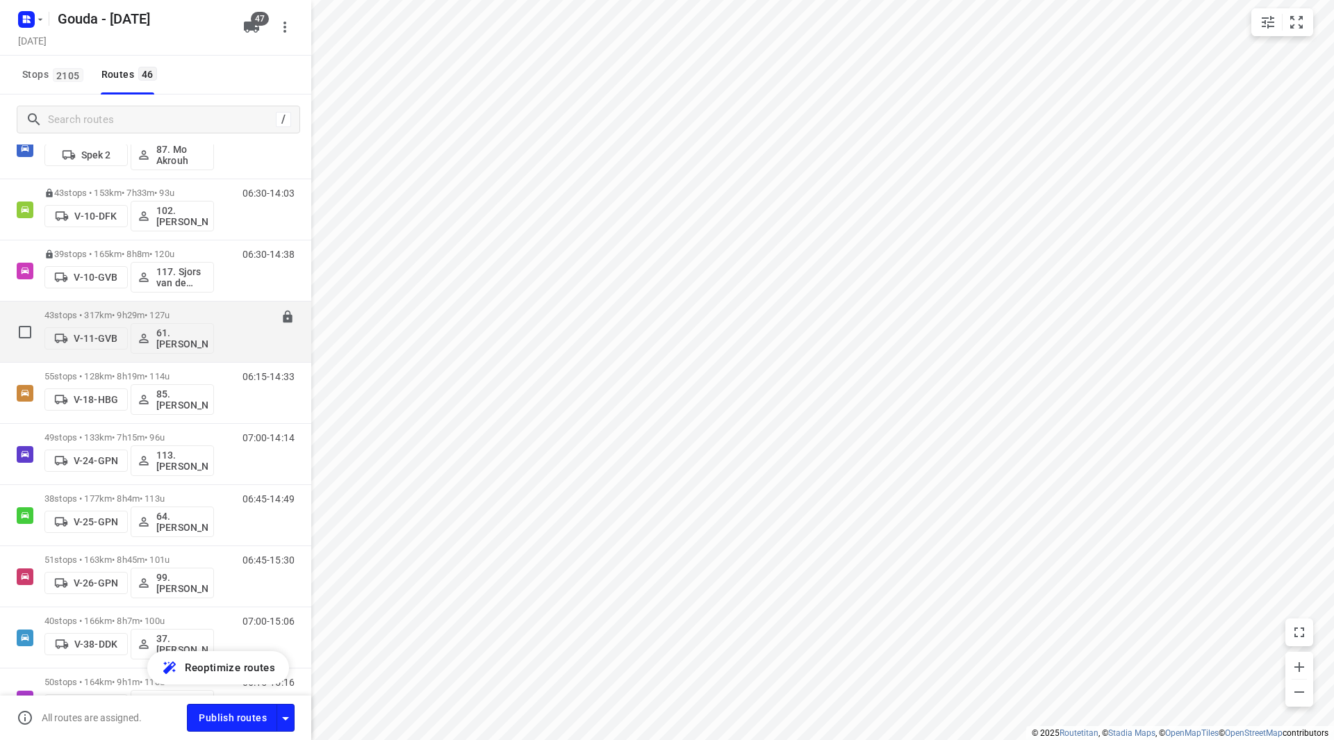
scroll to position [139, 0]
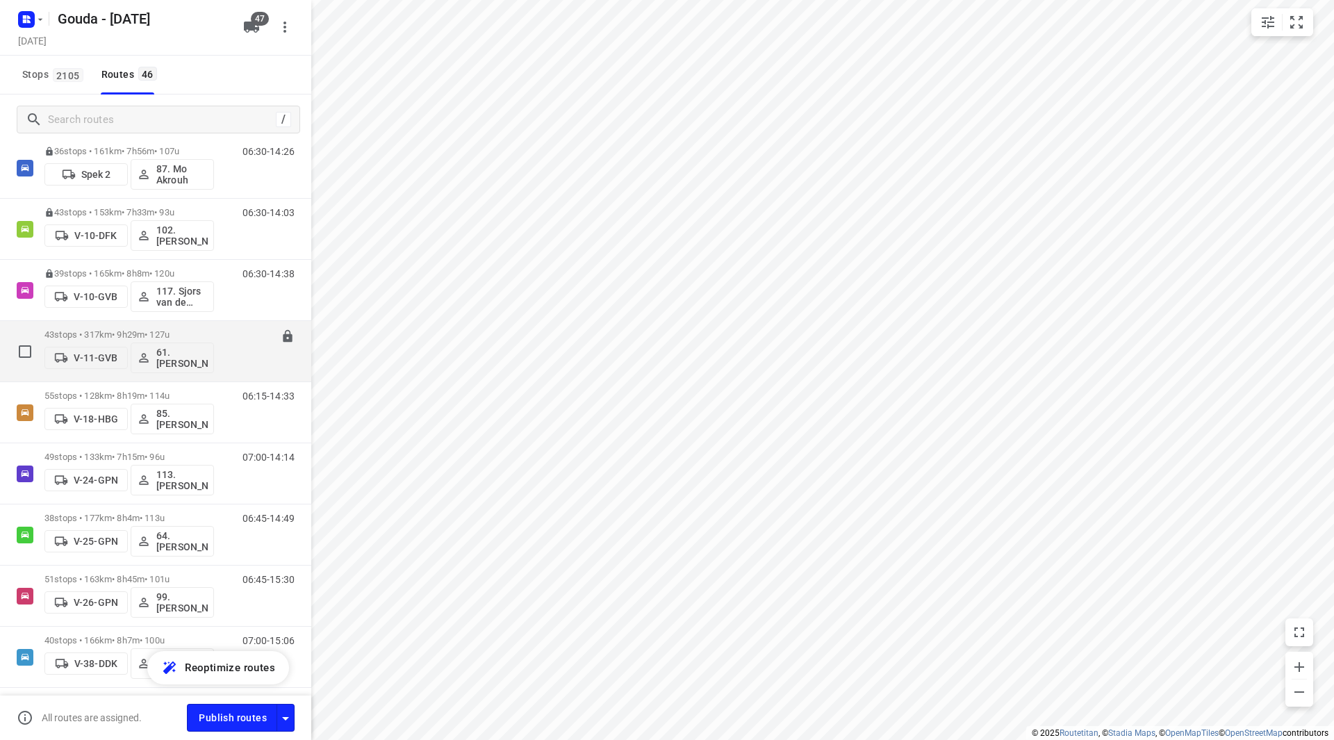
click at [125, 331] on div "43 stops • 317km • 9h29m • 127u V-11-GVB 61.Sander Bos" at bounding box center [129, 351] width 170 height 58
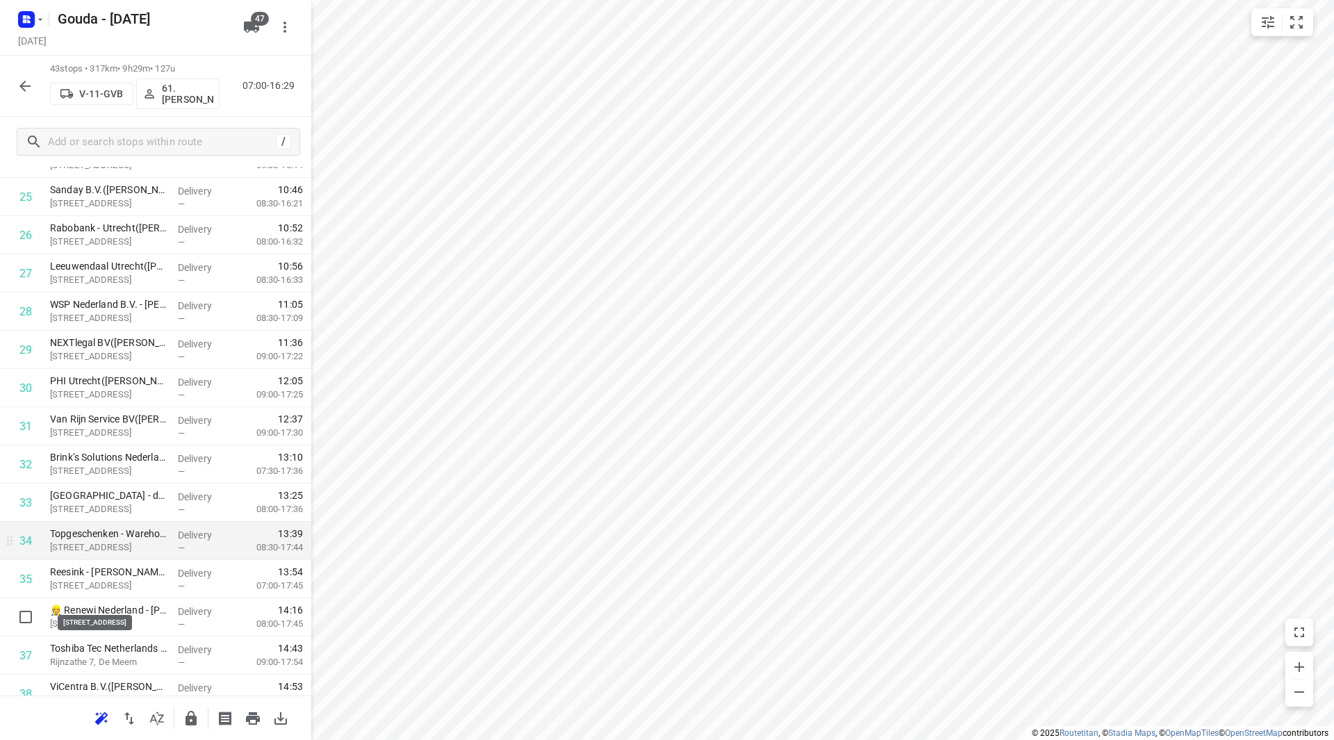
scroll to position [973, 0]
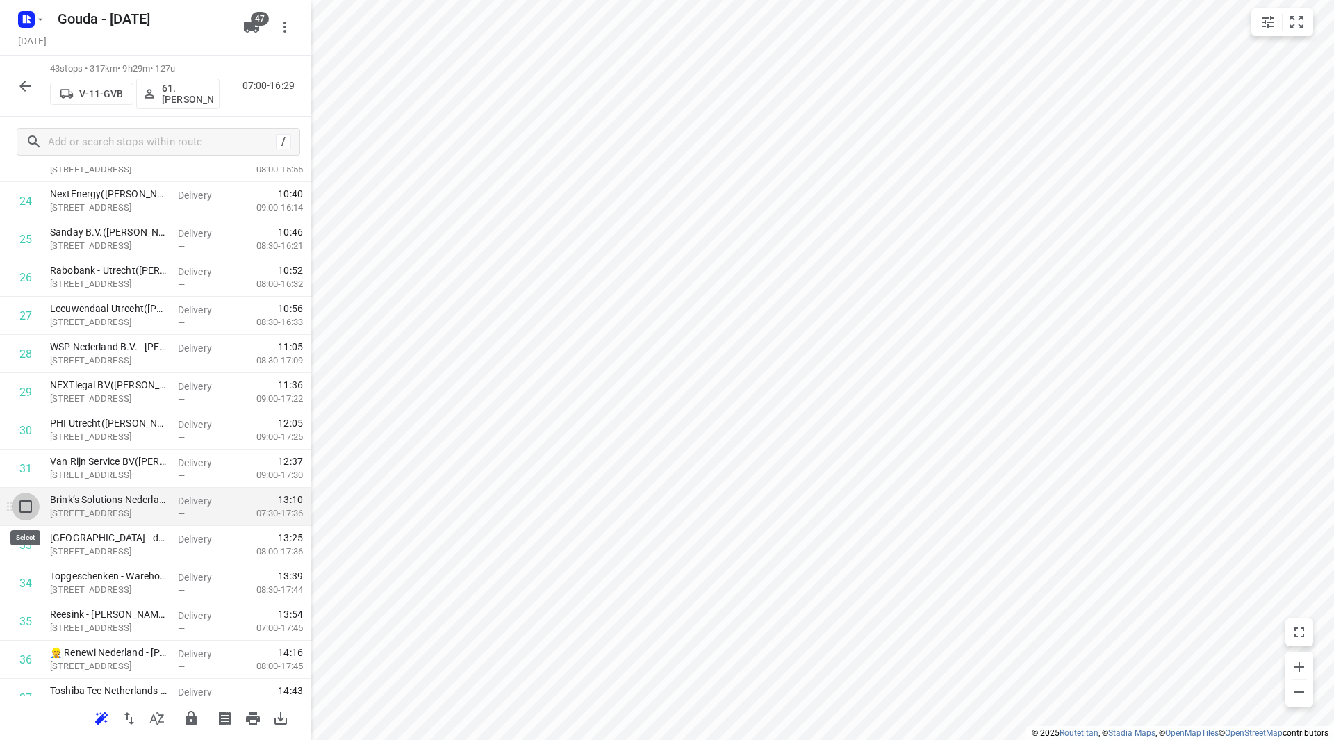
click at [38, 507] on input "checkbox" at bounding box center [26, 507] width 28 height 28
checkbox input "true"
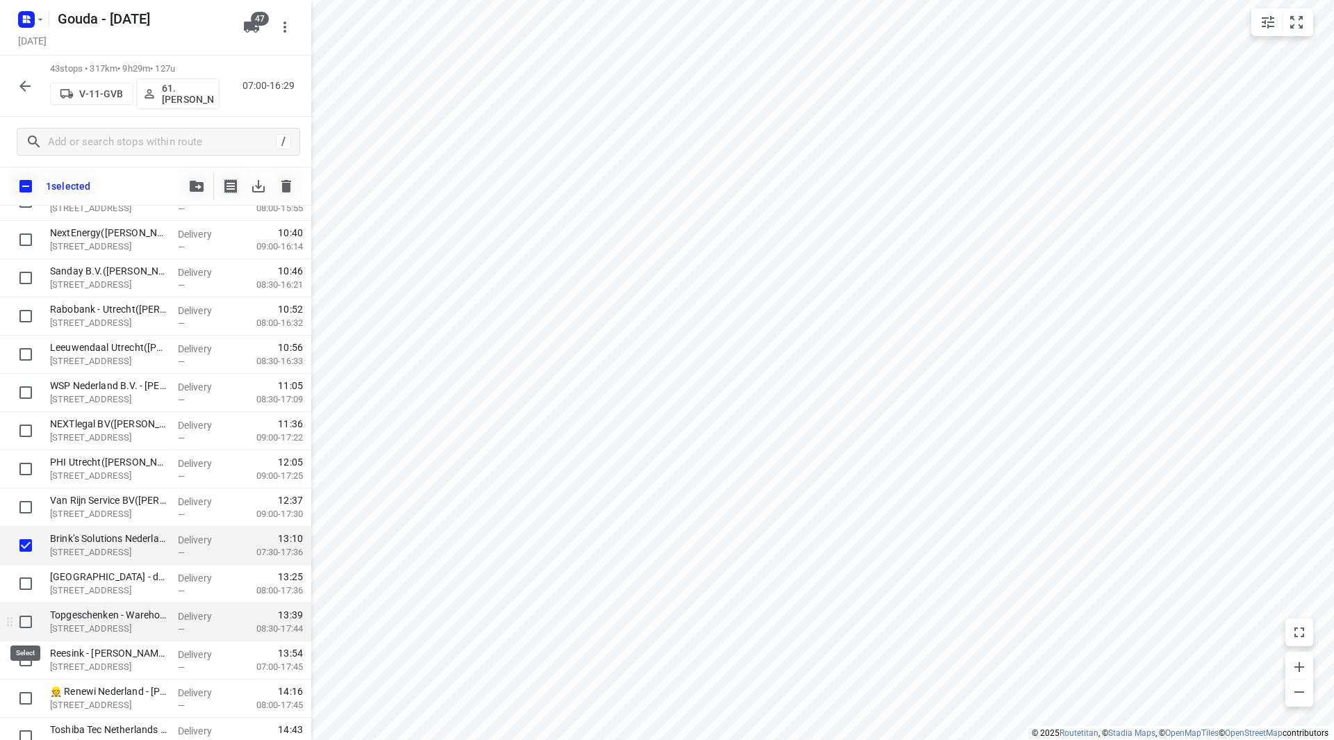
click at [24, 619] on input "checkbox" at bounding box center [26, 622] width 28 height 28
checkbox input "true"
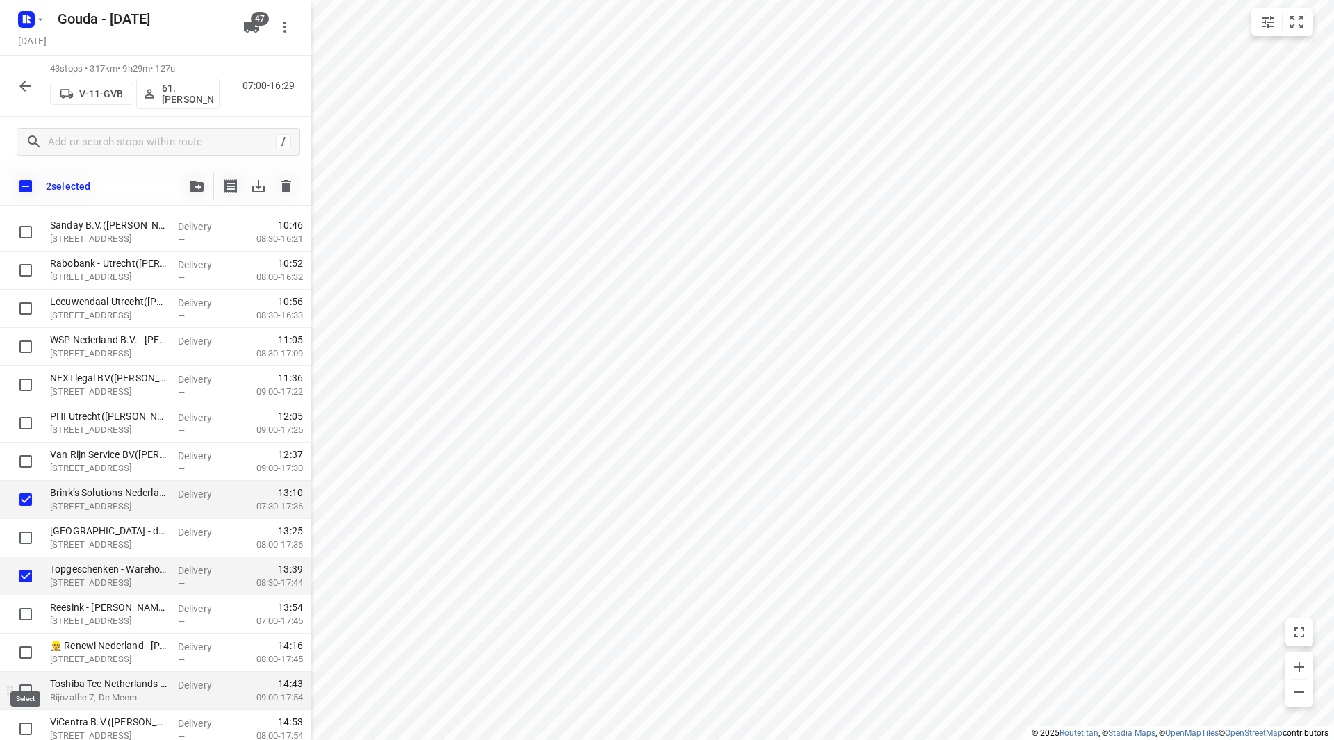
scroll to position [1042, 0]
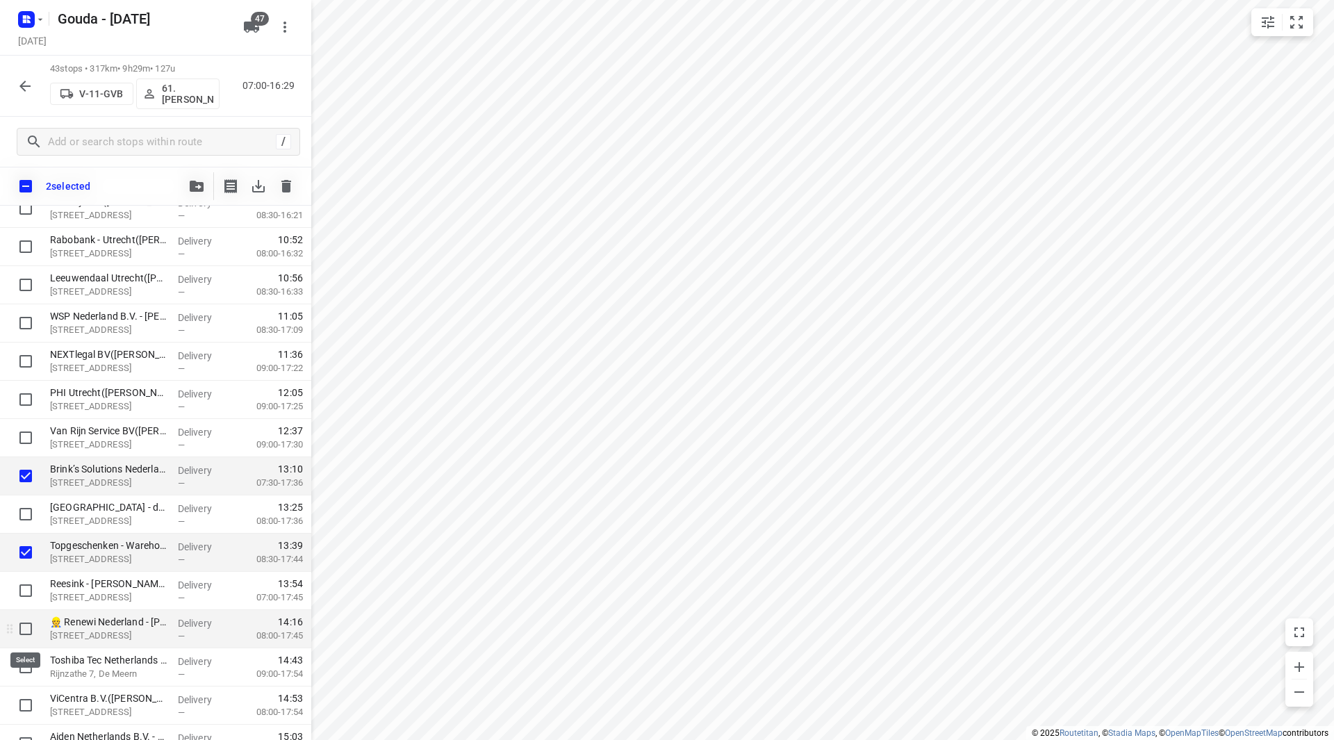
click at [24, 633] on input "checkbox" at bounding box center [26, 629] width 28 height 28
checkbox input "true"
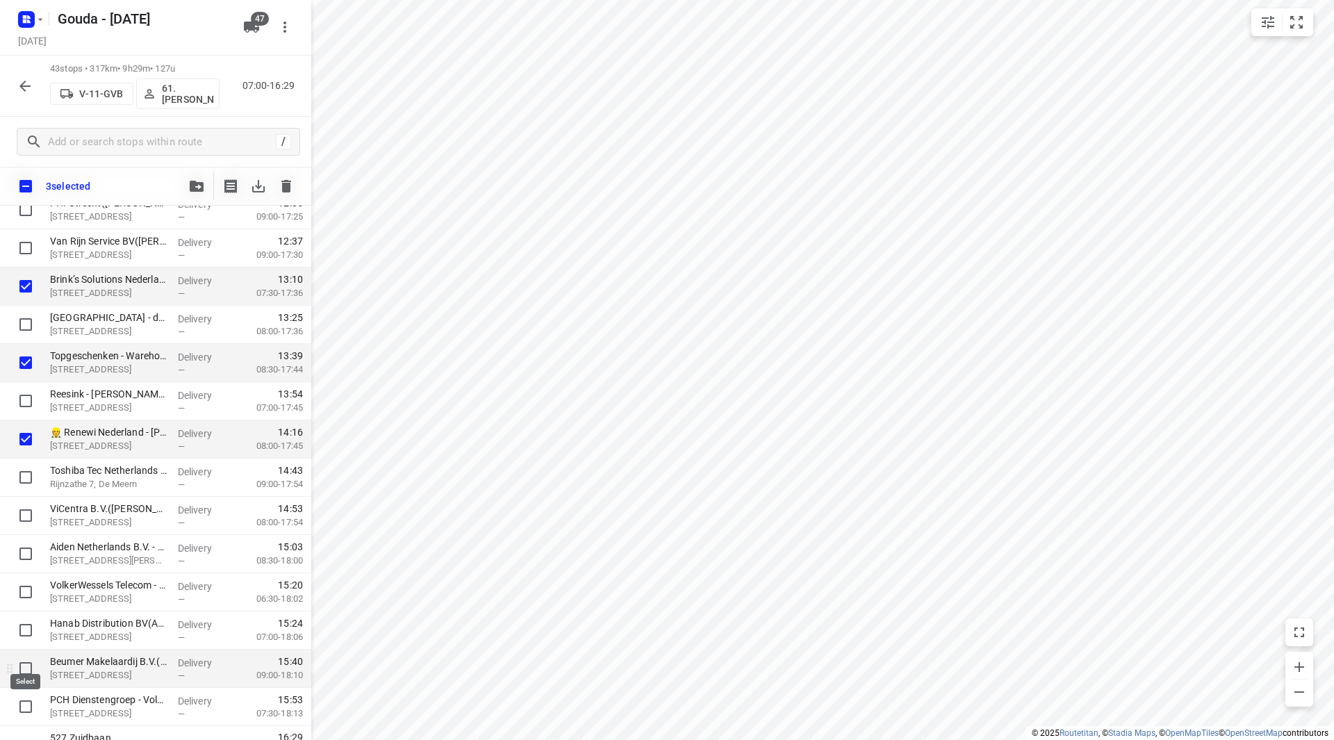
scroll to position [1251, 0]
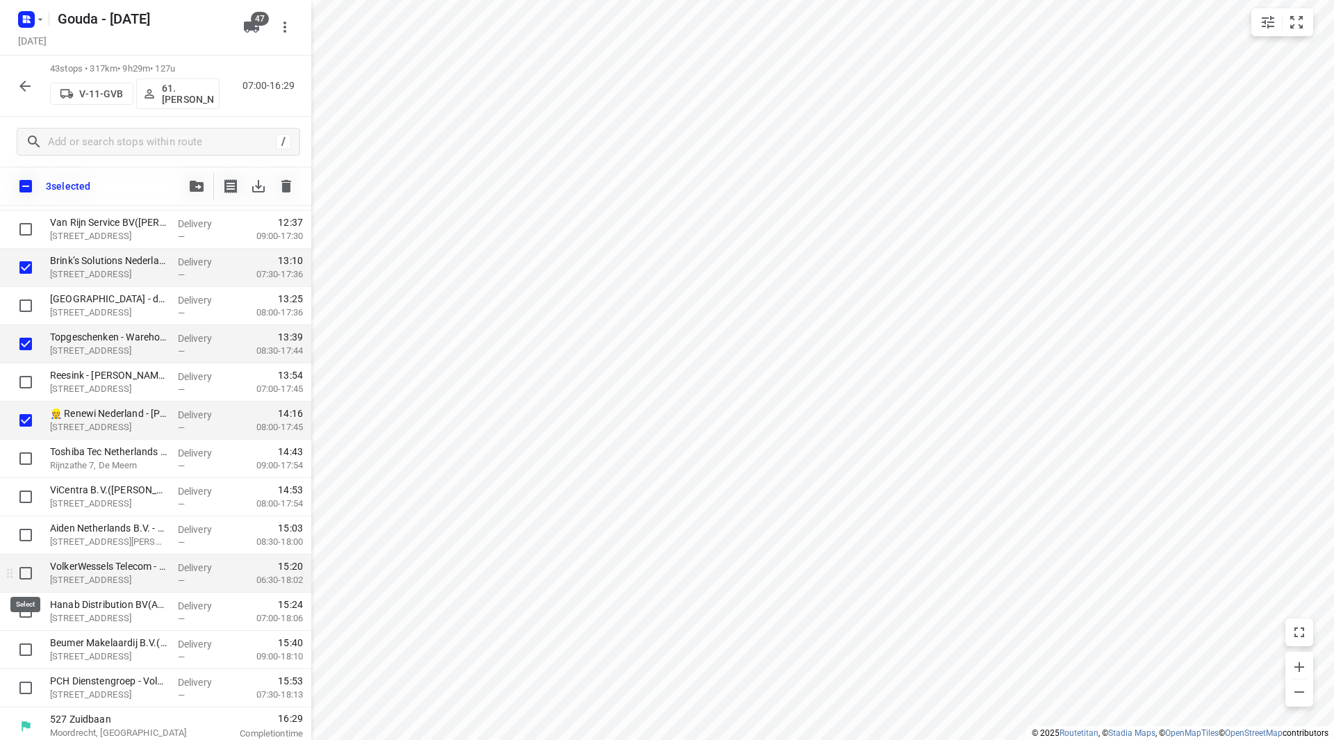
drag, startPoint x: 31, startPoint y: 565, endPoint x: 30, endPoint y: 595, distance: 29.9
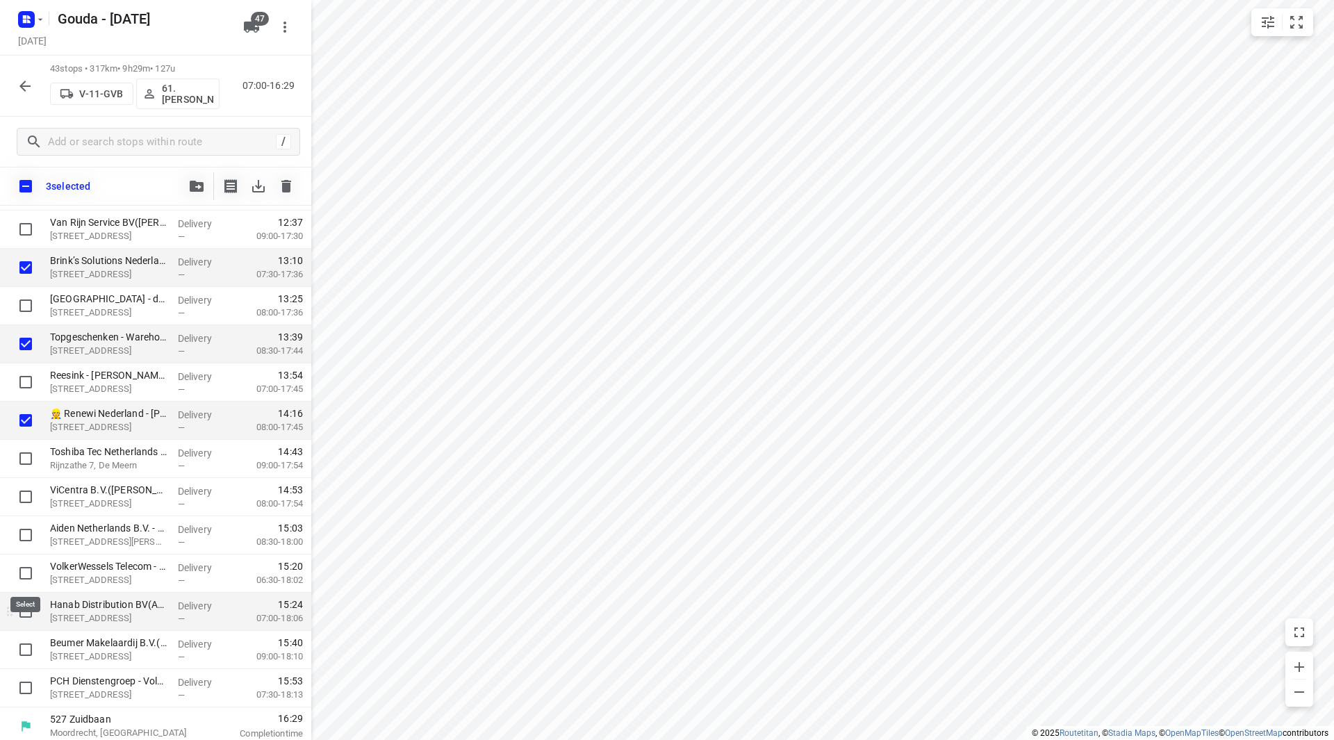
click at [31, 566] on input "checkbox" at bounding box center [26, 573] width 28 height 28
checkbox input "true"
click at [28, 616] on input "checkbox" at bounding box center [26, 612] width 28 height 28
checkbox input "true"
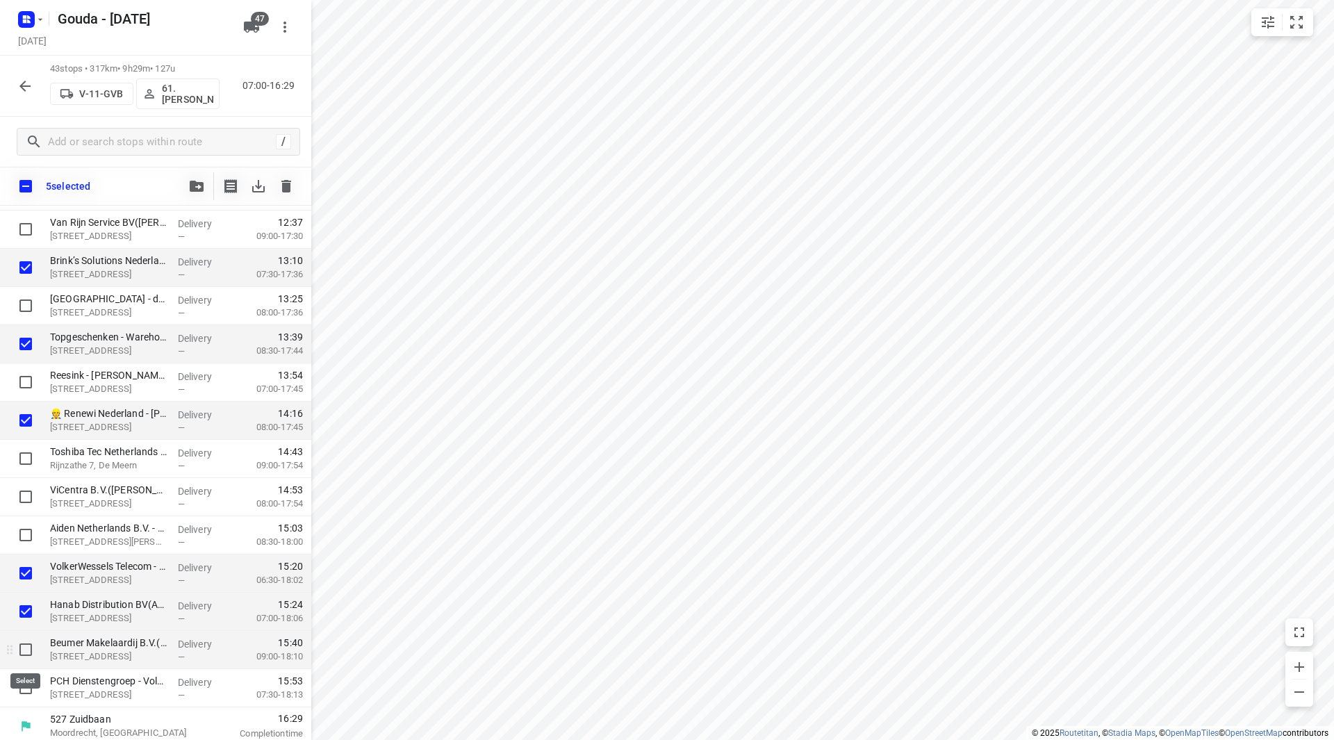
click at [29, 649] on input "checkbox" at bounding box center [26, 650] width 28 height 28
checkbox input "true"
click at [31, 682] on input "checkbox" at bounding box center [26, 688] width 28 height 28
checkbox input "true"
click at [29, 644] on input "checkbox" at bounding box center [26, 650] width 28 height 28
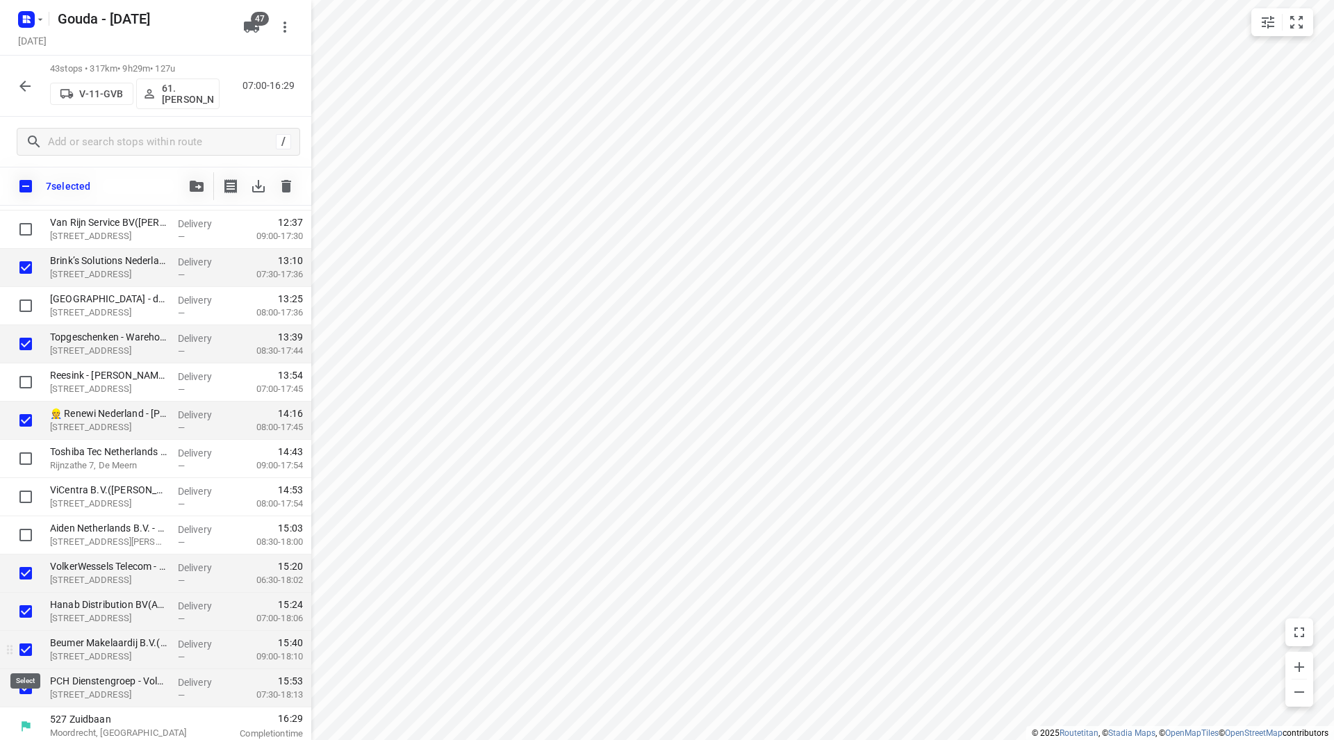
checkbox input "false"
click at [195, 192] on button "button" at bounding box center [197, 186] width 28 height 28
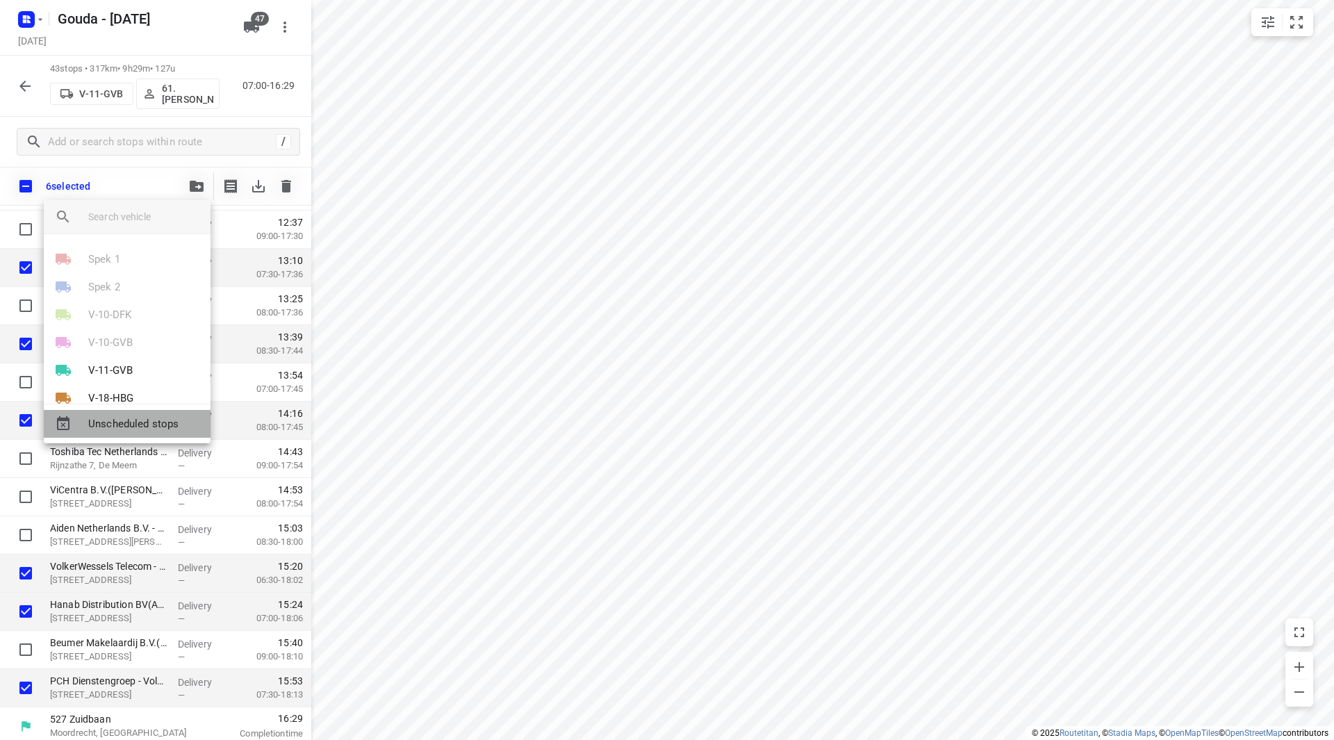
click at [129, 425] on span "Unscheduled stops" at bounding box center [143, 424] width 111 height 16
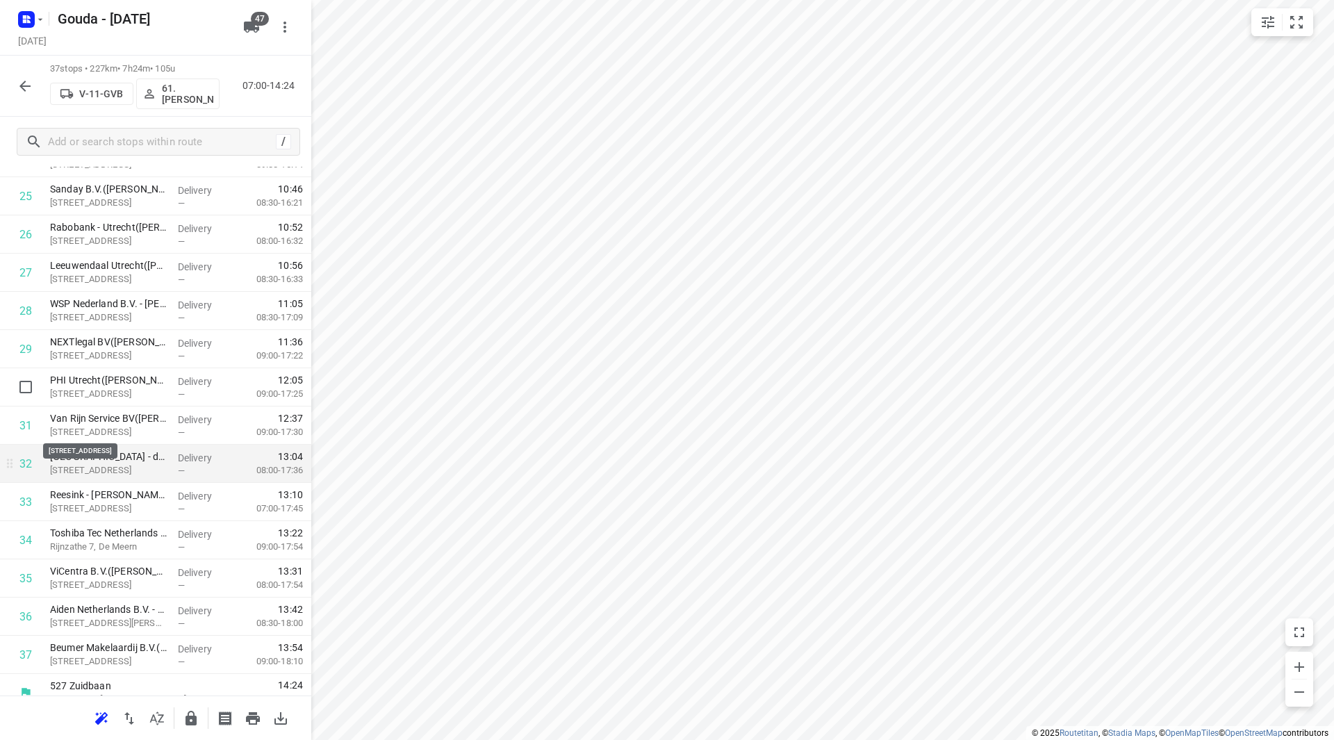
scroll to position [1033, 0]
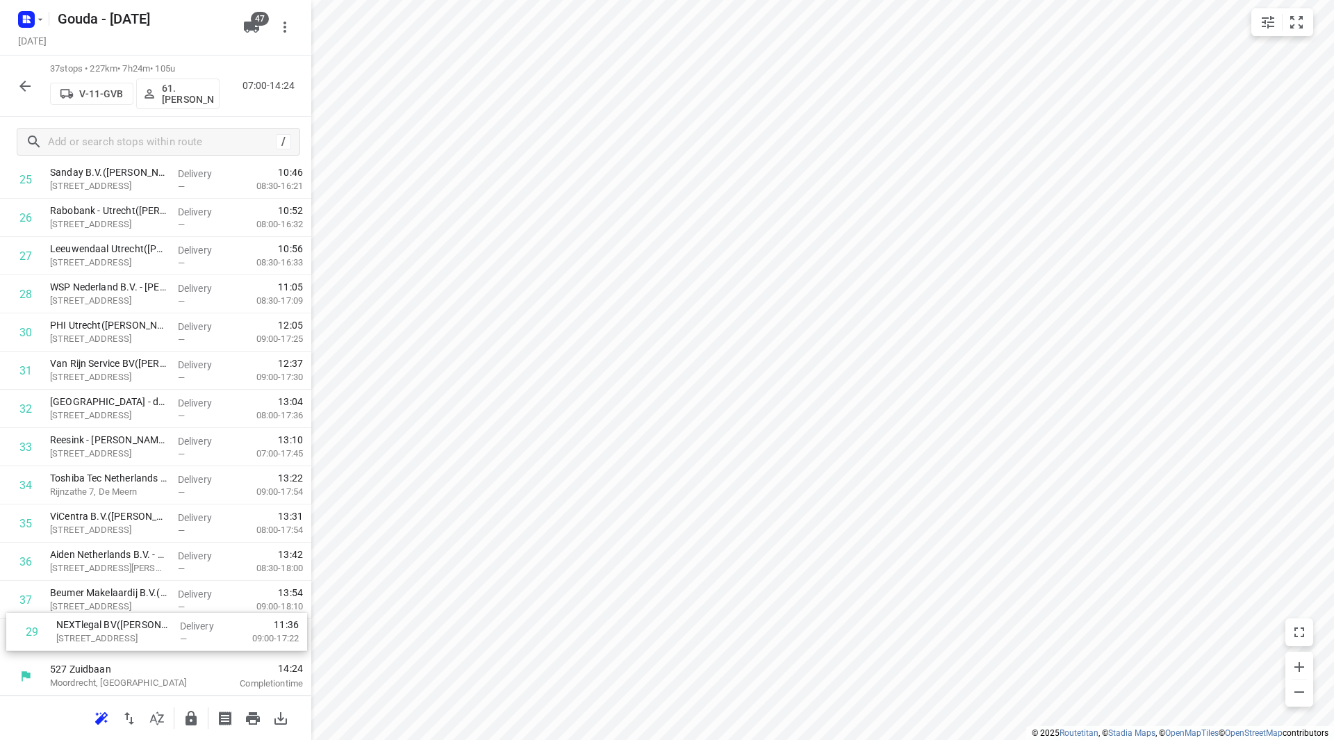
drag, startPoint x: 98, startPoint y: 334, endPoint x: 107, endPoint y: 639, distance: 304.5
drag, startPoint x: 137, startPoint y: 372, endPoint x: 131, endPoint y: 623, distance: 250.9
drag, startPoint x: 129, startPoint y: 636, endPoint x: 126, endPoint y: 597, distance: 39.0
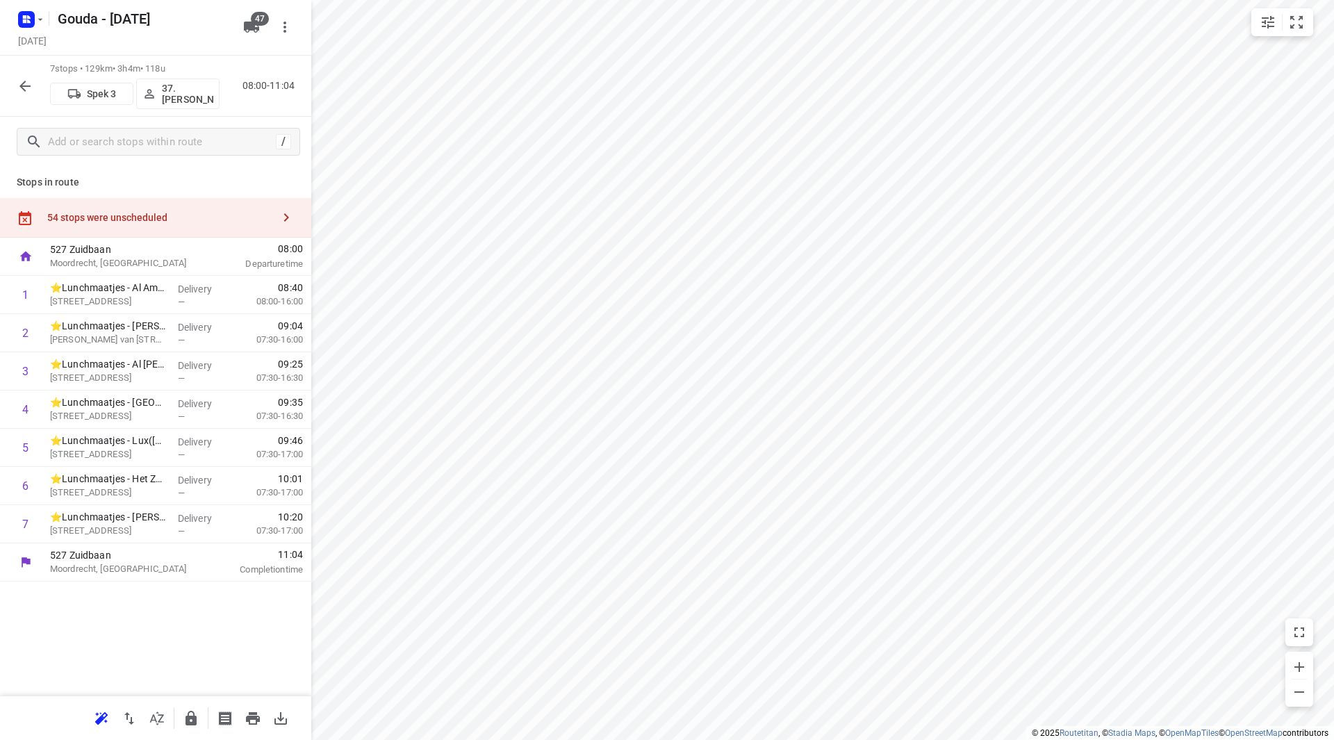
scroll to position [0, 0]
drag, startPoint x: 146, startPoint y: 280, endPoint x: 143, endPoint y: 320, distance: 40.4
click at [143, 320] on div "1 ⭐Lunchmaatjes - Al Amana Overvecht(Nick van Ginderen) Winterboeidreef 10, Utr…" at bounding box center [155, 410] width 311 height 268
drag, startPoint x: 91, startPoint y: 489, endPoint x: 83, endPoint y: 328, distance: 161.4
click at [83, 328] on div "1 ⭐Lunchmaatjes - Sri Krishna(Nick van Ginderen) Van Lawick van Pabstlaan 3, Ut…" at bounding box center [155, 410] width 311 height 268
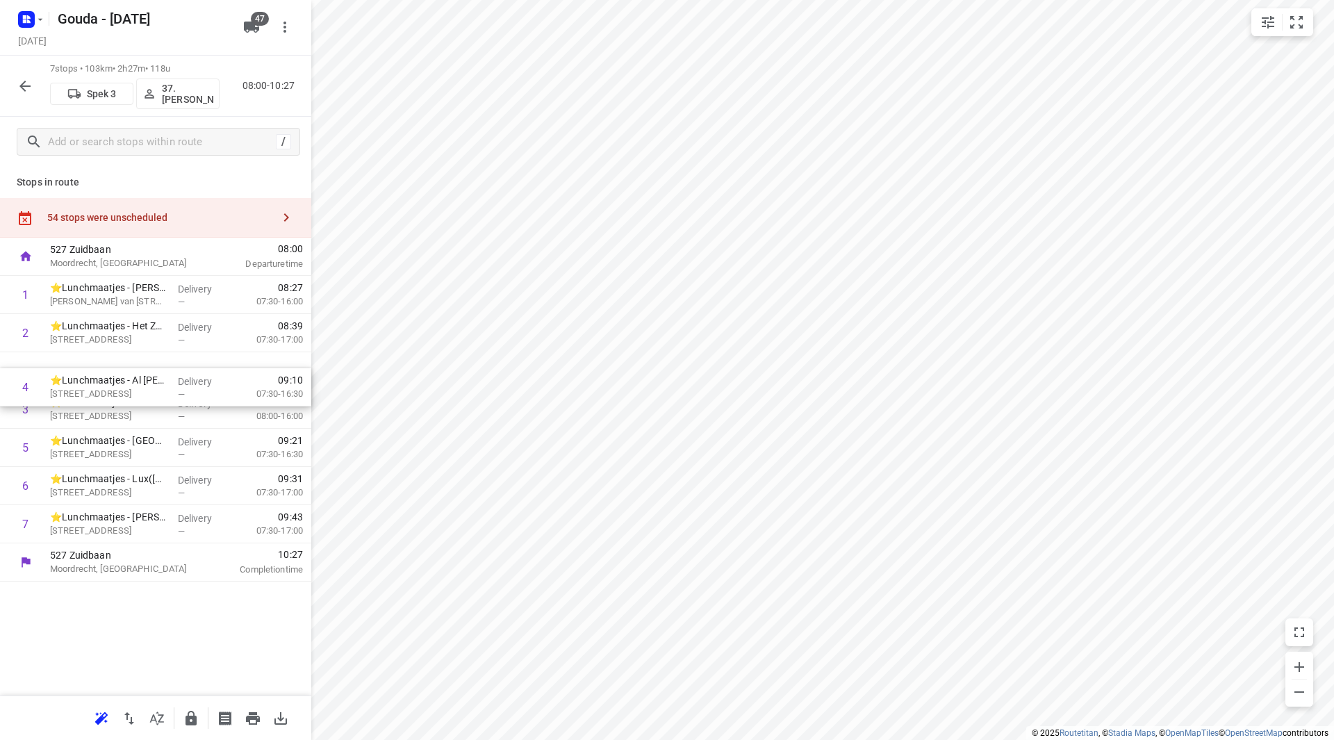
drag, startPoint x: 114, startPoint y: 415, endPoint x: 113, endPoint y: 384, distance: 31.3
click at [113, 384] on div "1 ⭐Lunchmaatjes - Sri Krishna(Nick van Ginderen) Van Lawick van Pabstlaan 3, Ut…" at bounding box center [155, 410] width 311 height 268
drag, startPoint x: 152, startPoint y: 457, endPoint x: 150, endPoint y: 401, distance: 56.3
click at [150, 401] on div "1 ⭐Lunchmaatjes - Sri Krishna(Nick van Ginderen) Van Lawick van Pabstlaan 3, Ut…" at bounding box center [155, 410] width 311 height 268
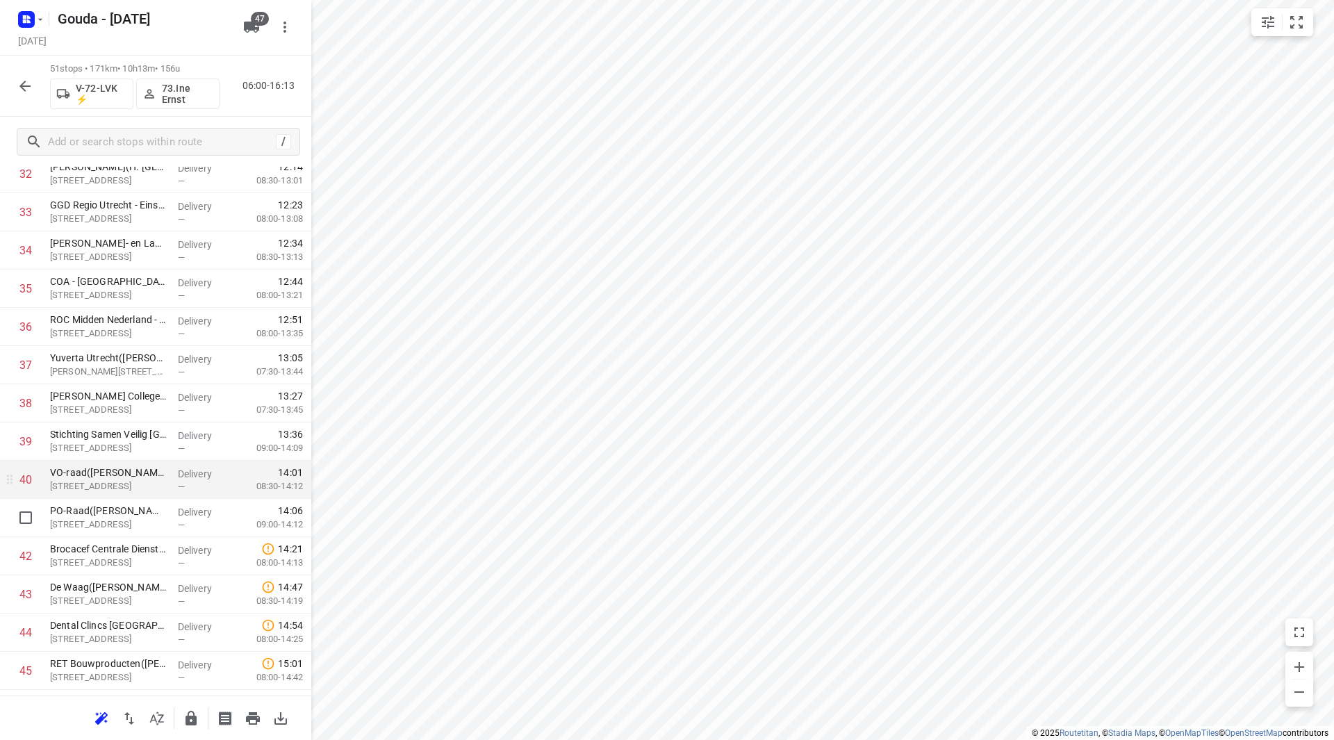
scroll to position [1320, 0]
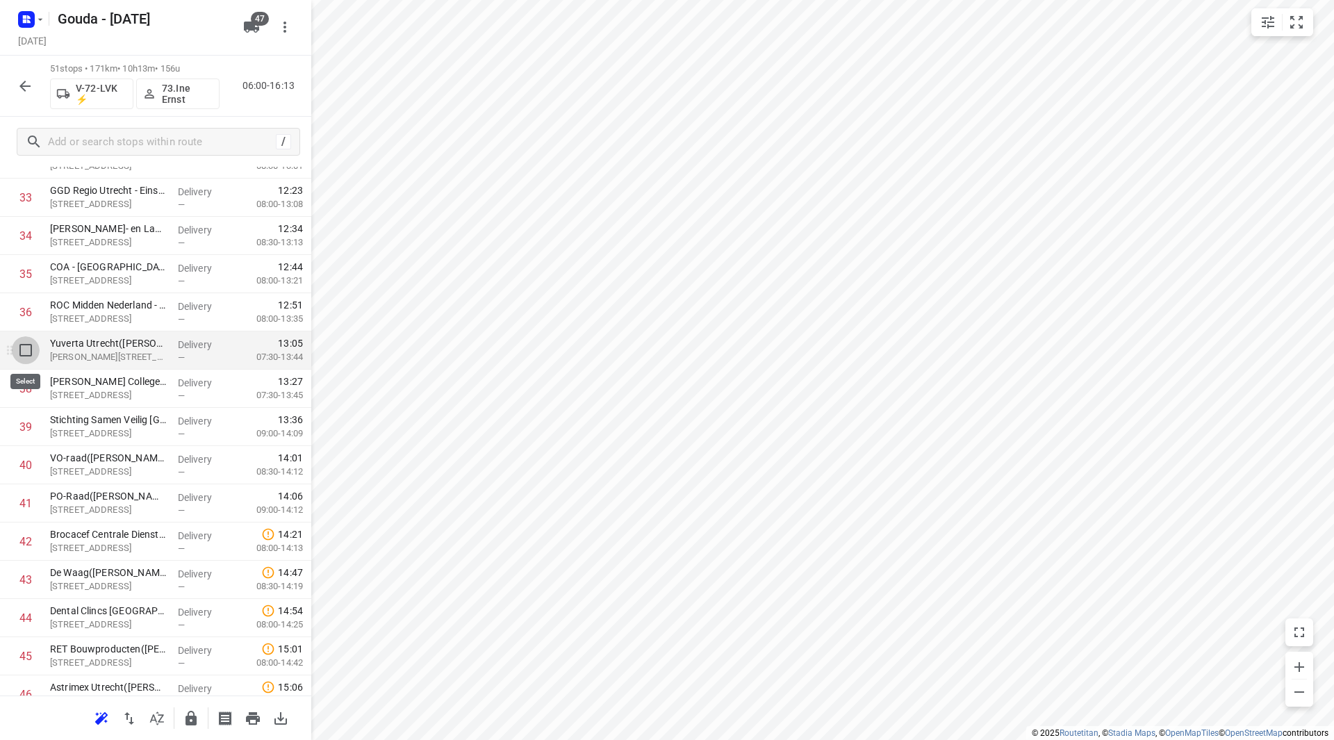
click at [26, 349] on input "checkbox" at bounding box center [26, 350] width 28 height 28
checkbox input "true"
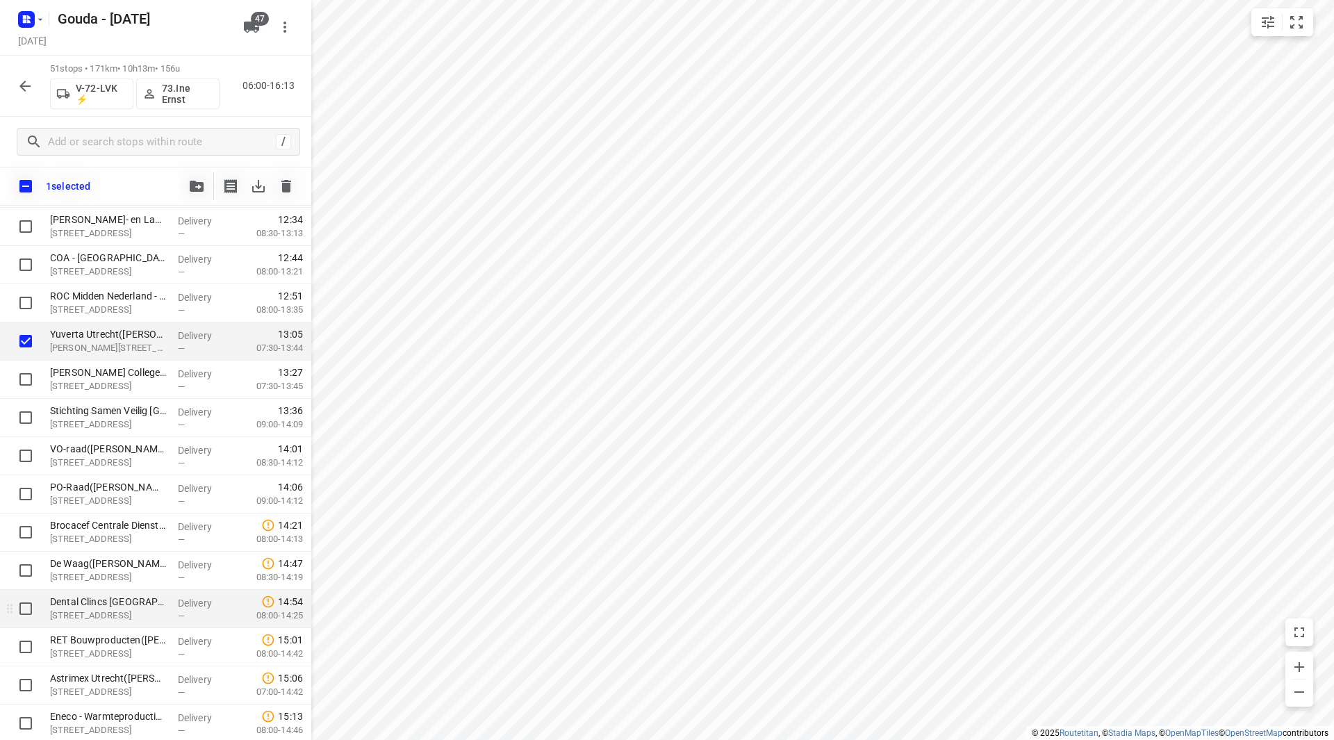
scroll to position [1390, 0]
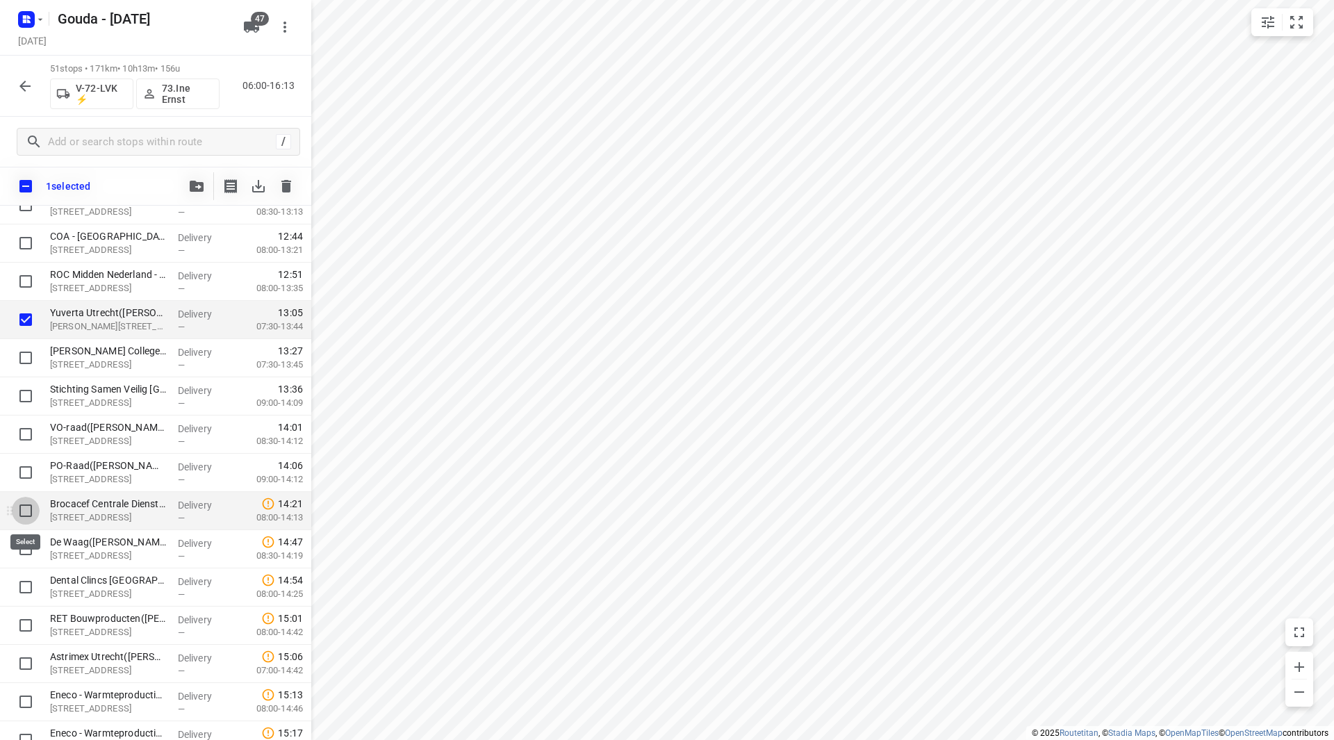
click at [23, 507] on input "checkbox" at bounding box center [26, 511] width 28 height 28
checkbox input "true"
click at [199, 185] on icon "button" at bounding box center [197, 186] width 14 height 11
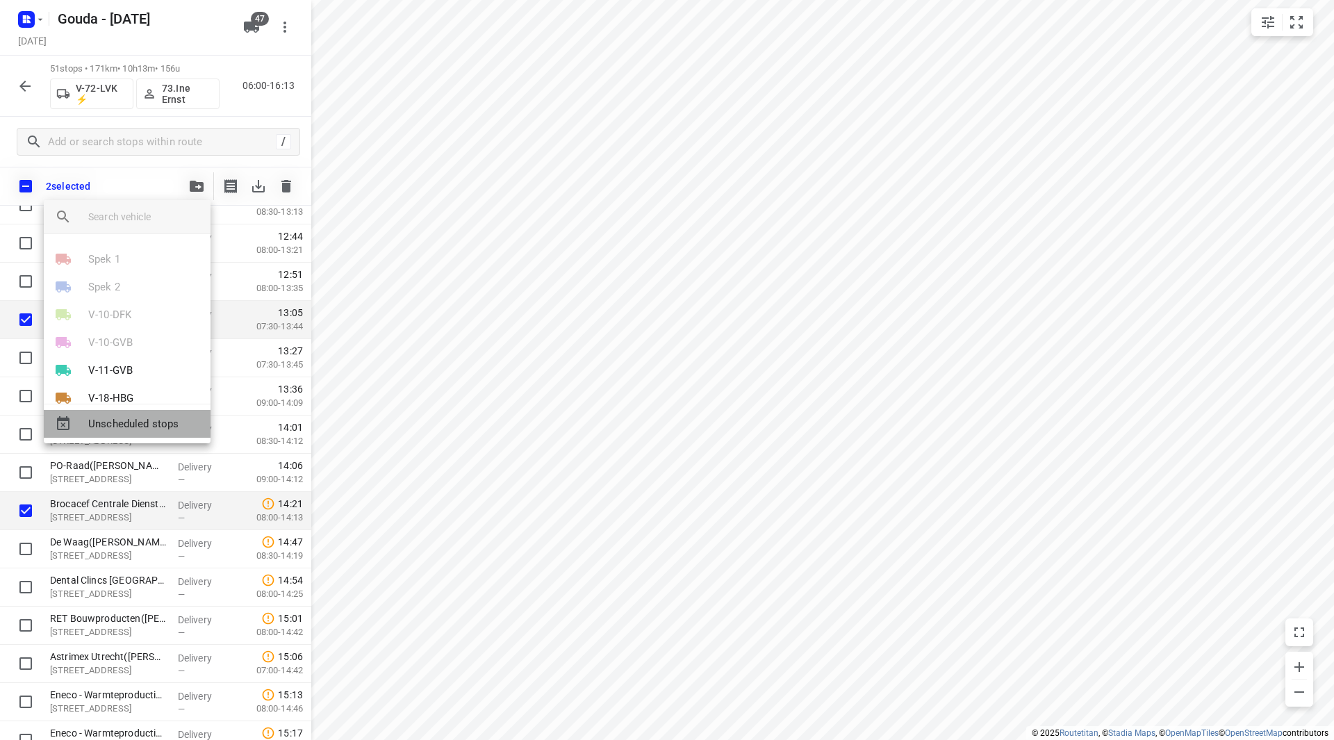
click at [153, 427] on span "Unscheduled stops" at bounding box center [143, 424] width 111 height 16
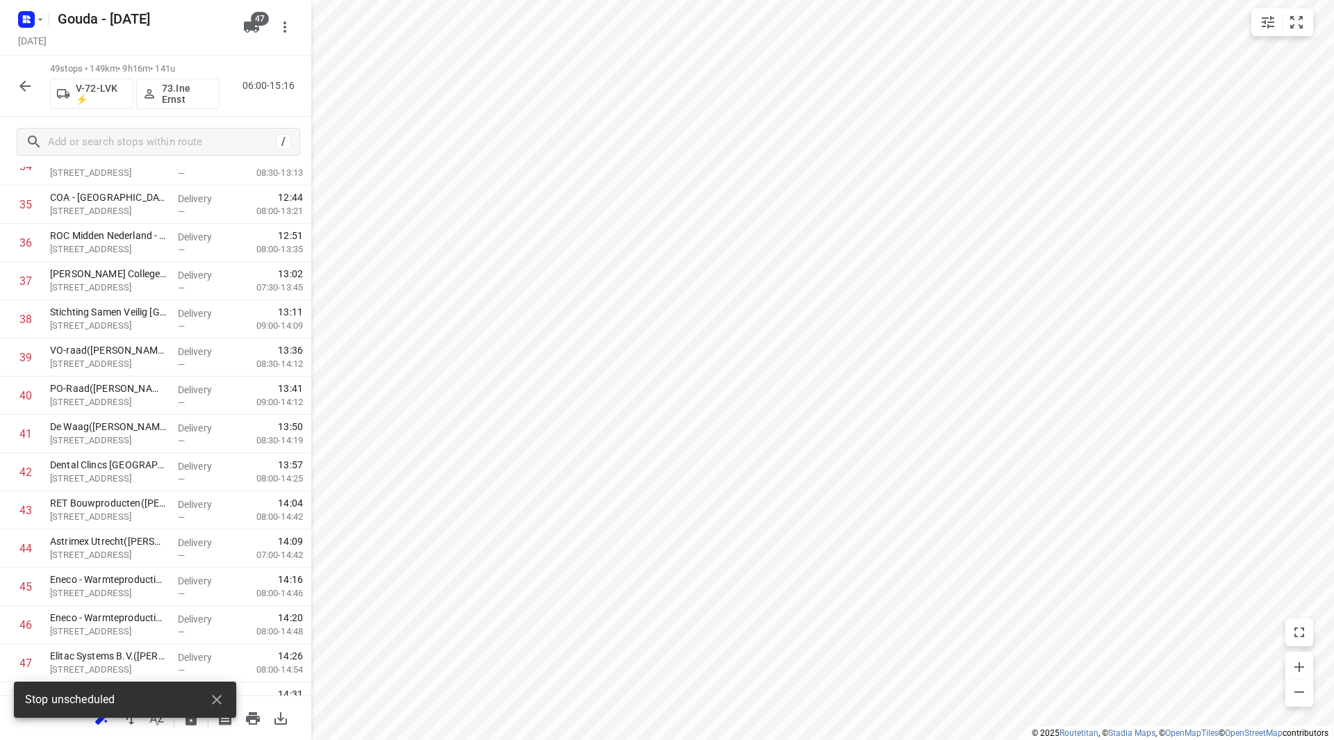
scroll to position [0, 0]
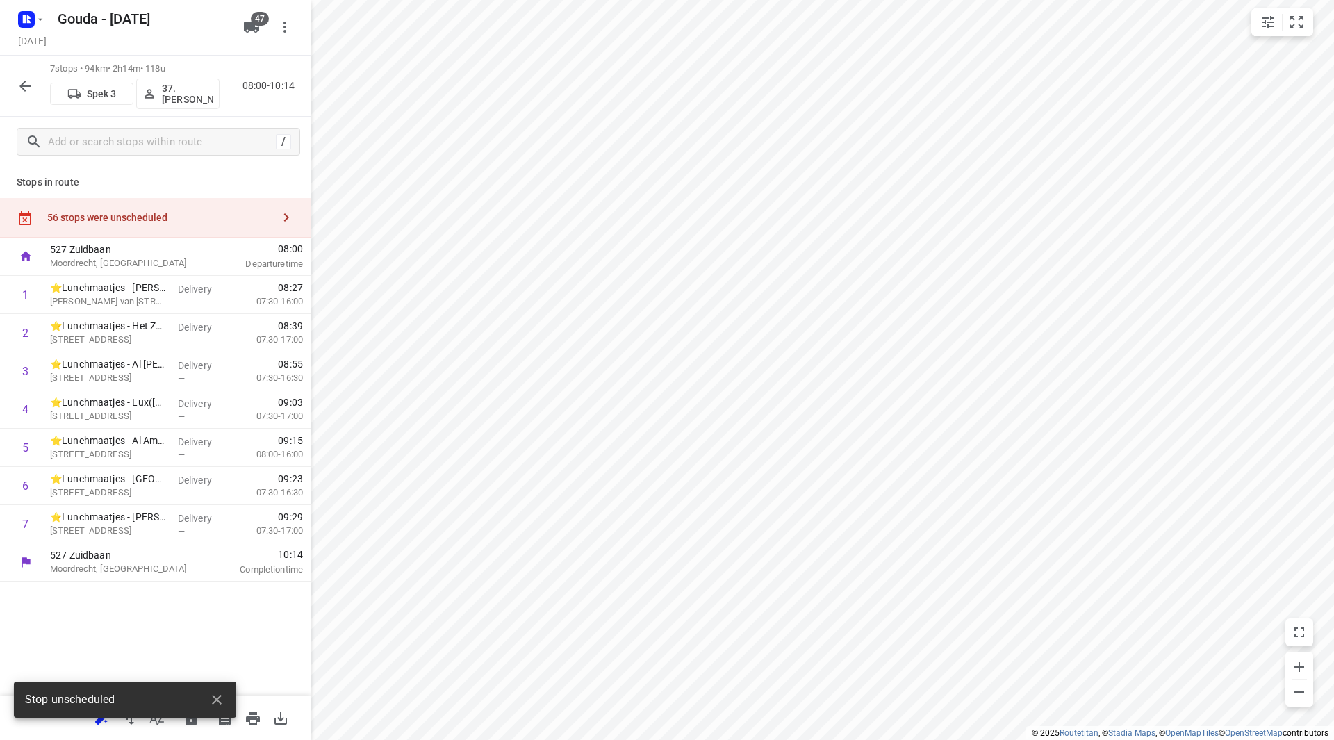
click at [204, 212] on div "56 stops were unscheduled" at bounding box center [159, 217] width 225 height 11
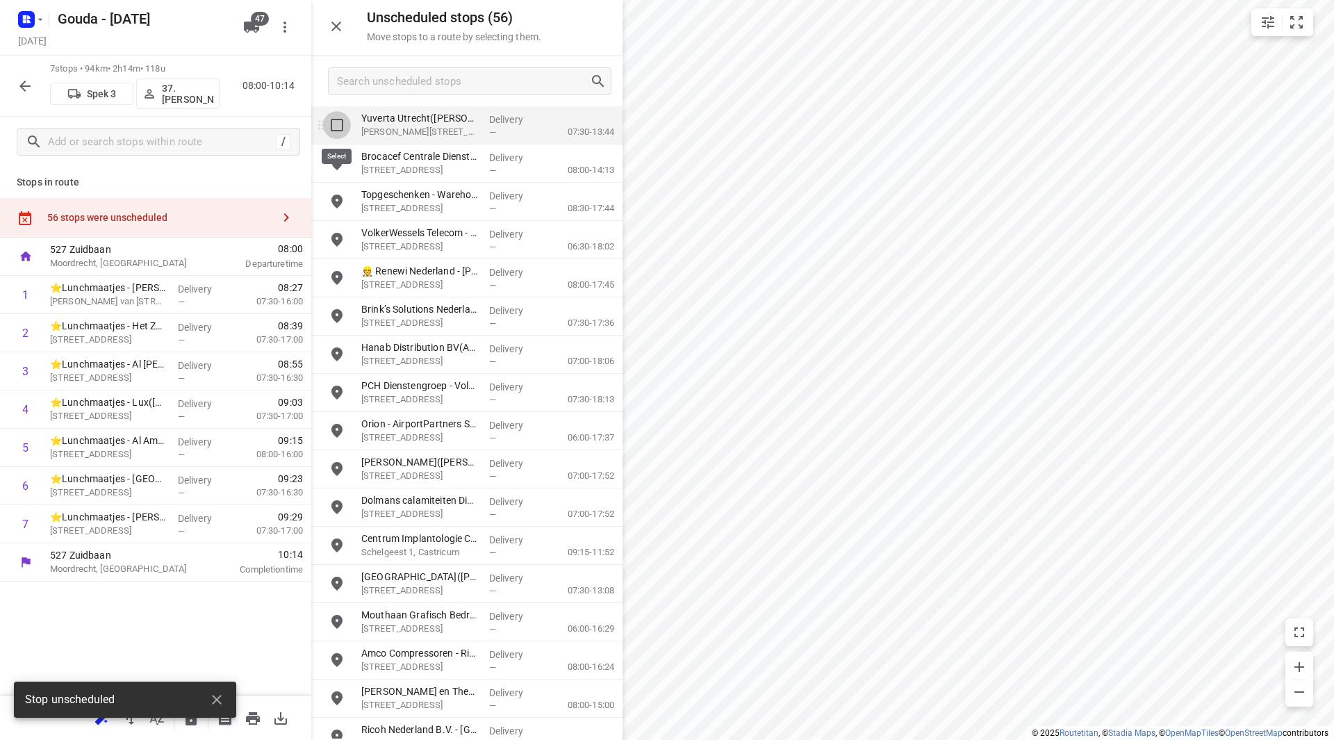
click at [334, 121] on input "grid" at bounding box center [337, 125] width 28 height 28
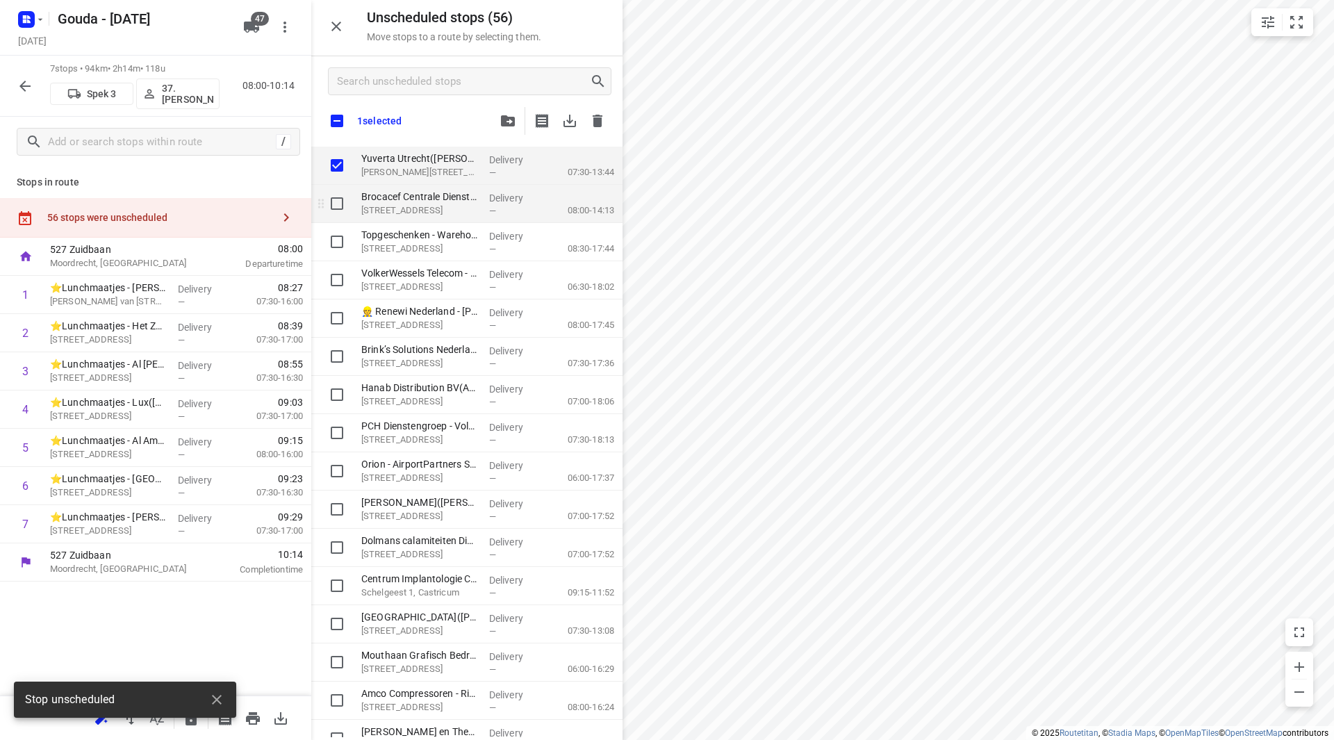
checkbox input "true"
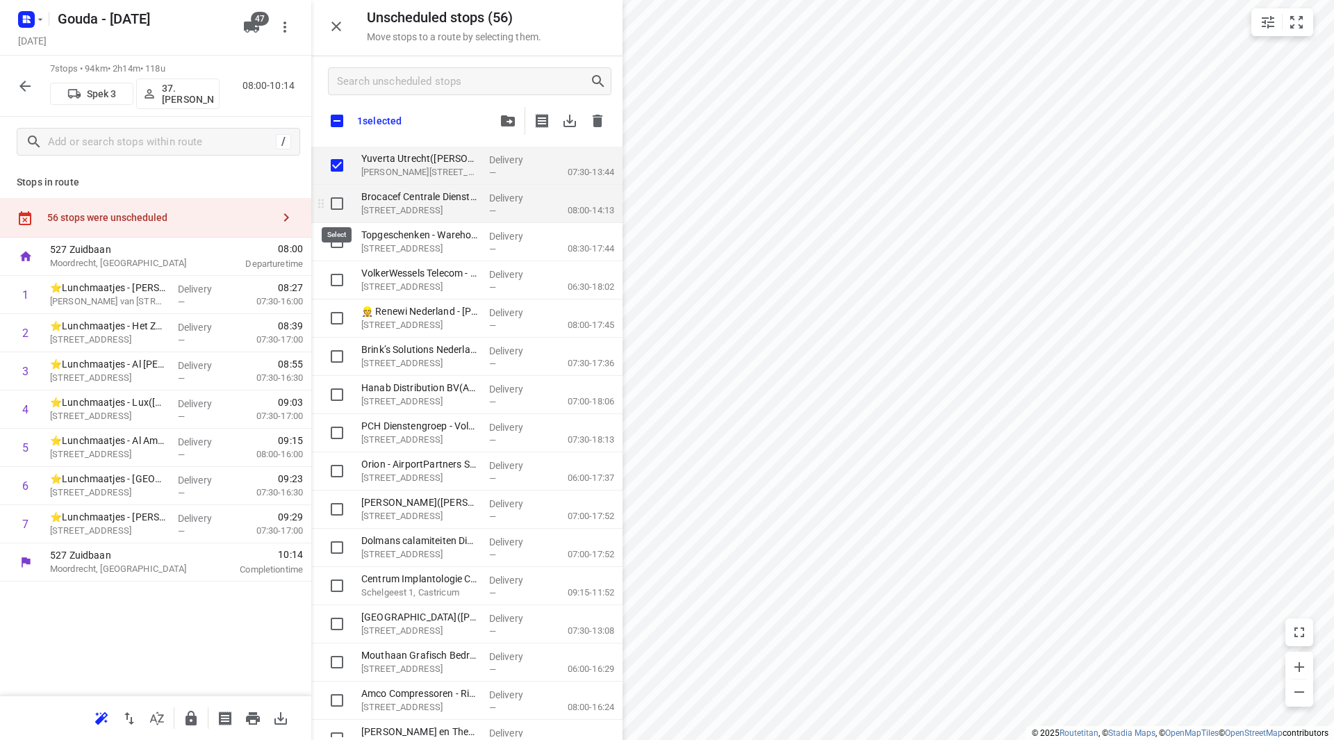
drag, startPoint x: 344, startPoint y: 201, endPoint x: 313, endPoint y: 249, distance: 57.8
click at [343, 201] on input "grid" at bounding box center [337, 204] width 28 height 28
checkbox input "true"
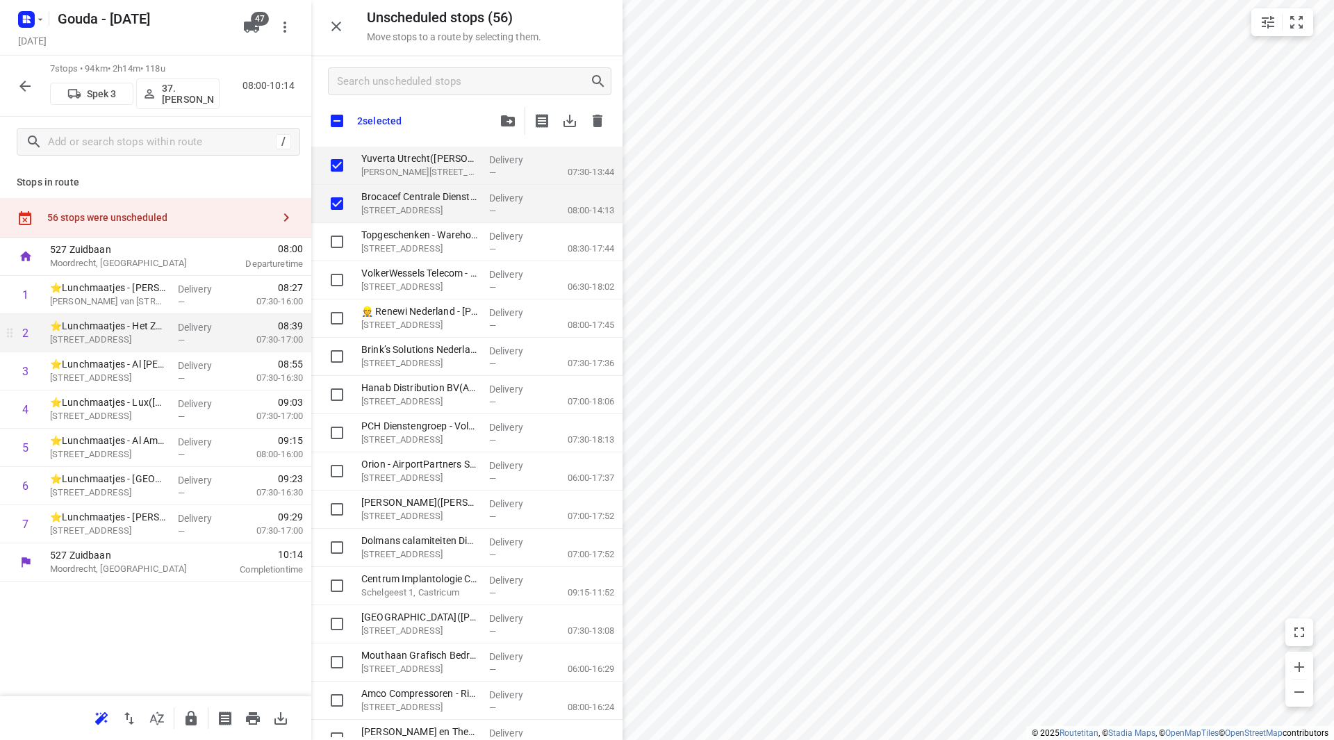
checkbox input "true"
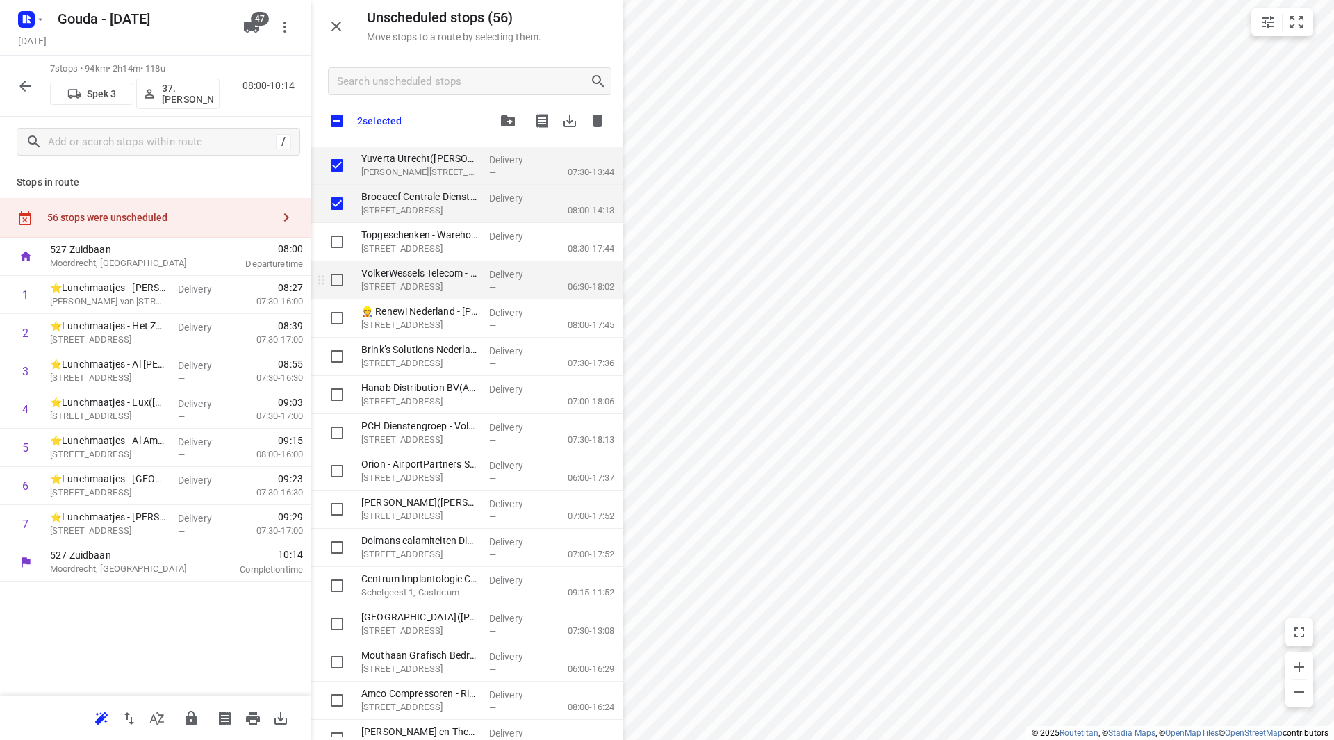
checkbox input "true"
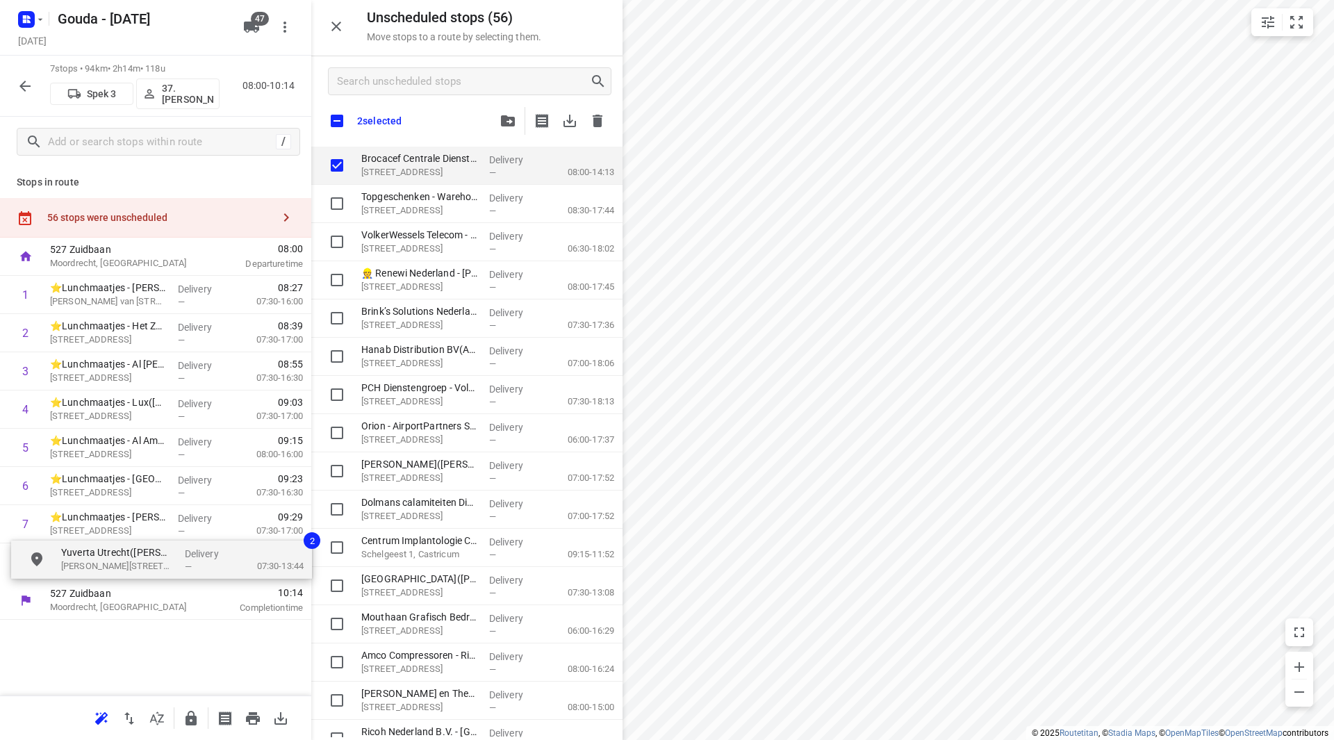
drag, startPoint x: 419, startPoint y: 167, endPoint x: 112, endPoint y: 556, distance: 495.2
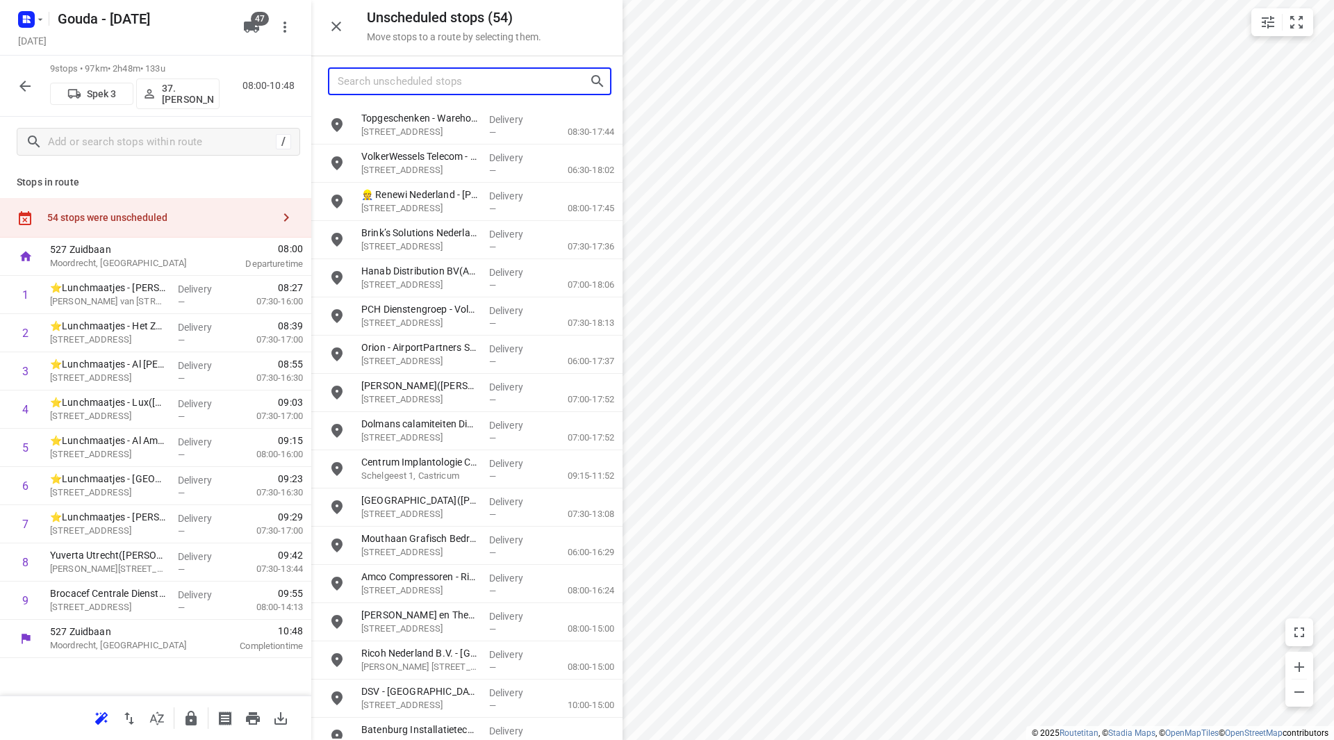
click at [422, 86] on input "Search unscheduled stops" at bounding box center [464, 82] width 252 height 22
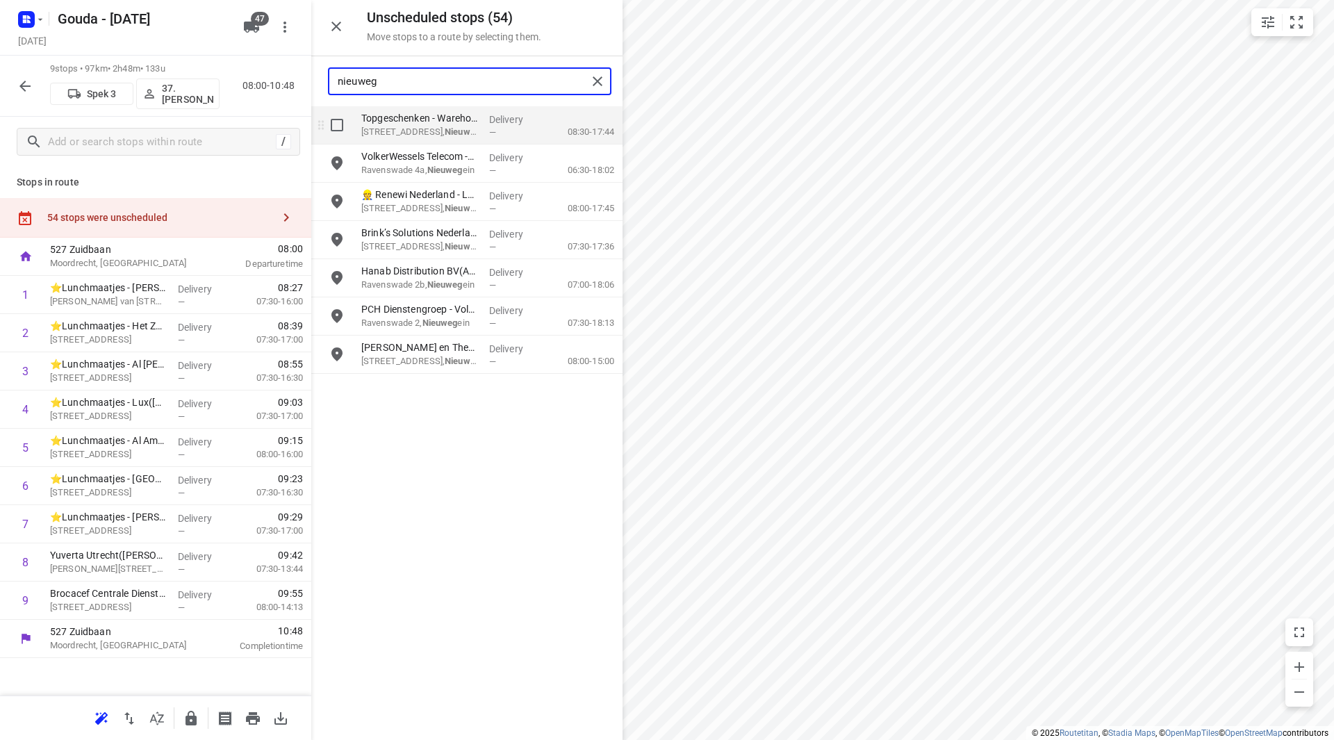
type input "nieuweg"
click at [333, 124] on input "grid" at bounding box center [337, 125] width 28 height 28
checkbox input "true"
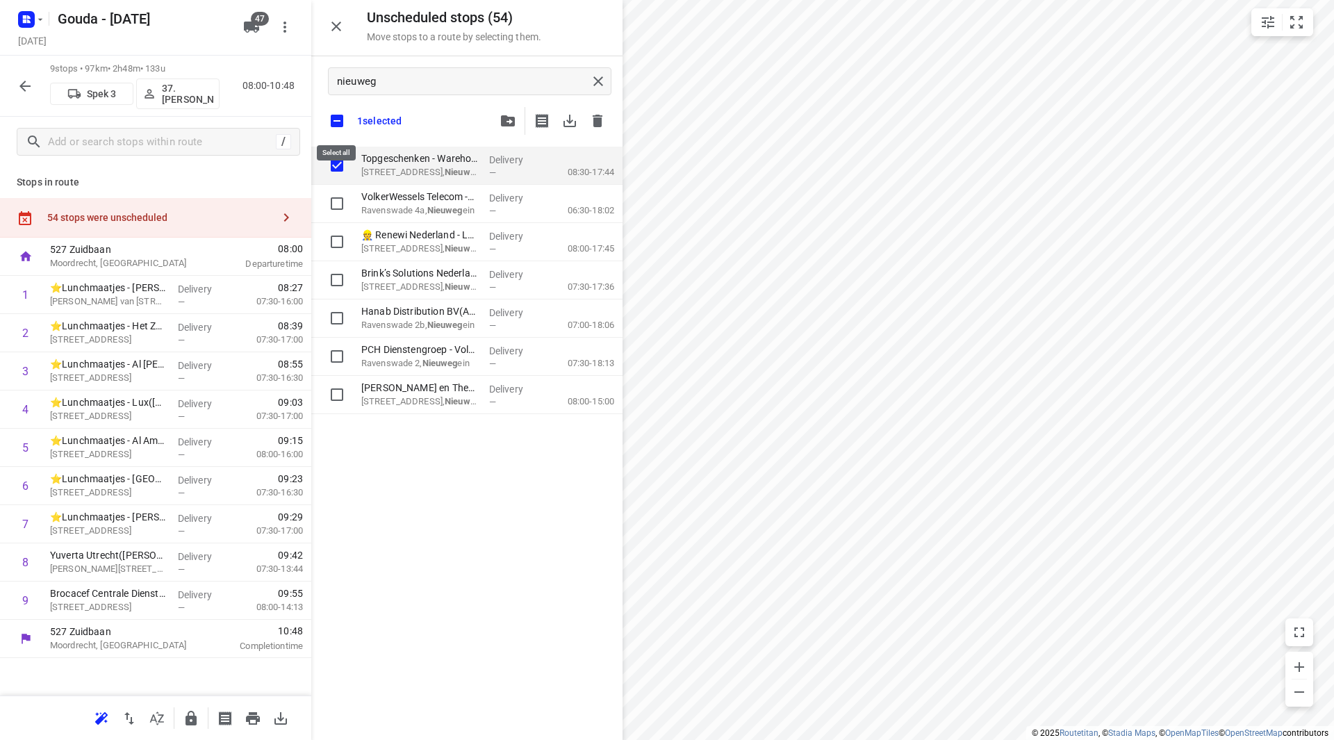
click at [331, 123] on input "checkbox" at bounding box center [336, 120] width 29 height 29
checkbox input "false"
checkbox input "true"
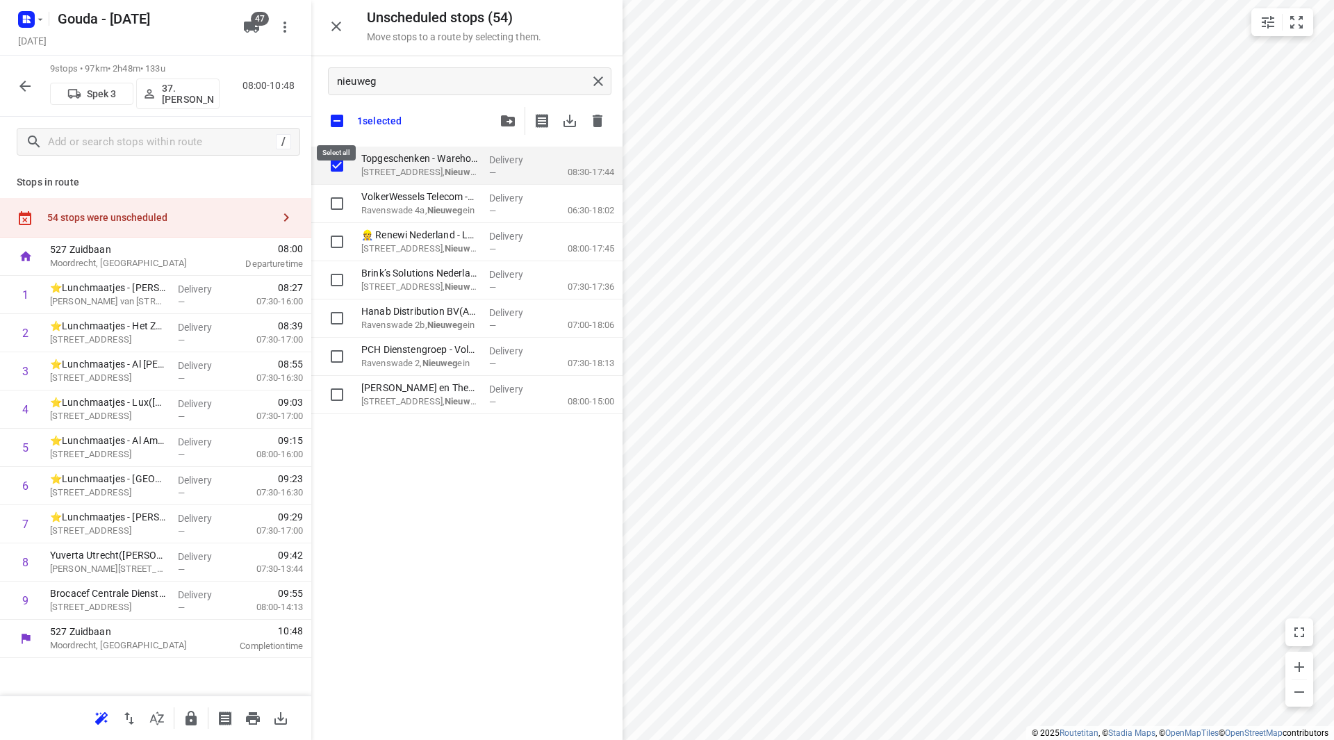
checkbox input "true"
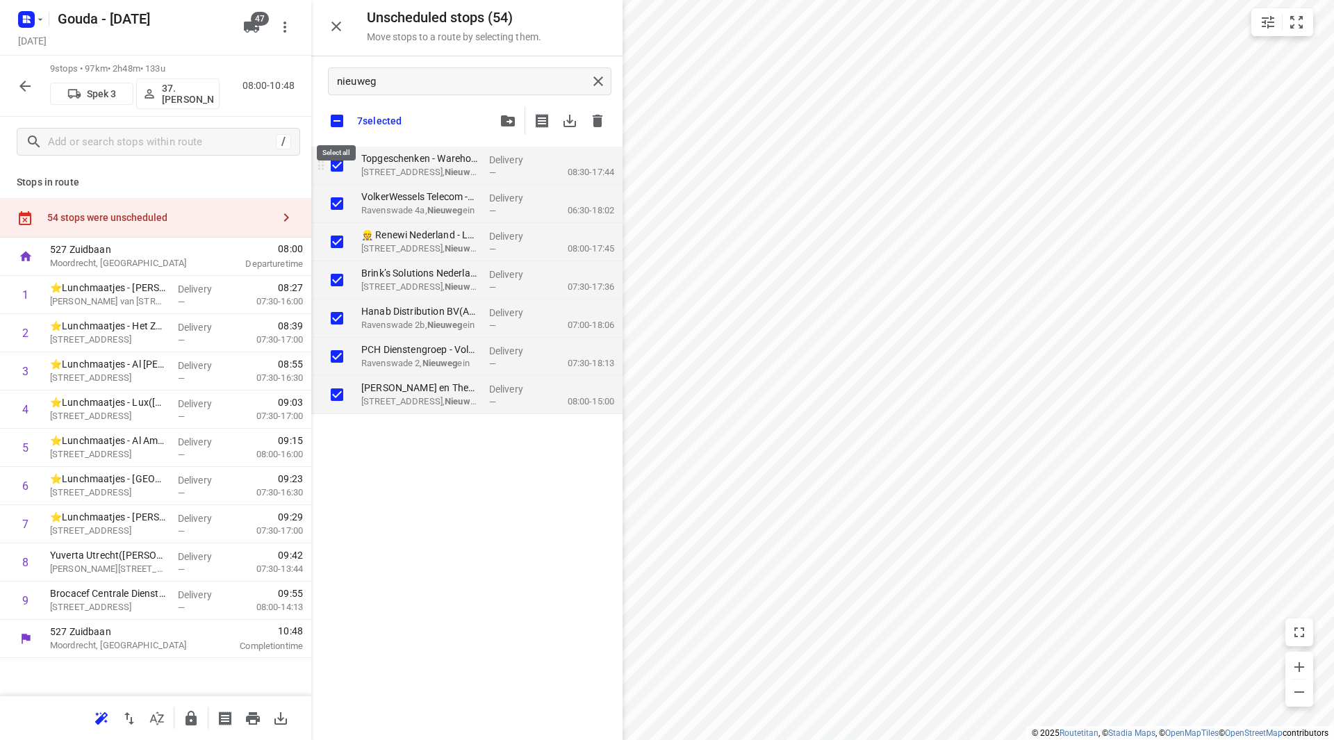
checkbox input "true"
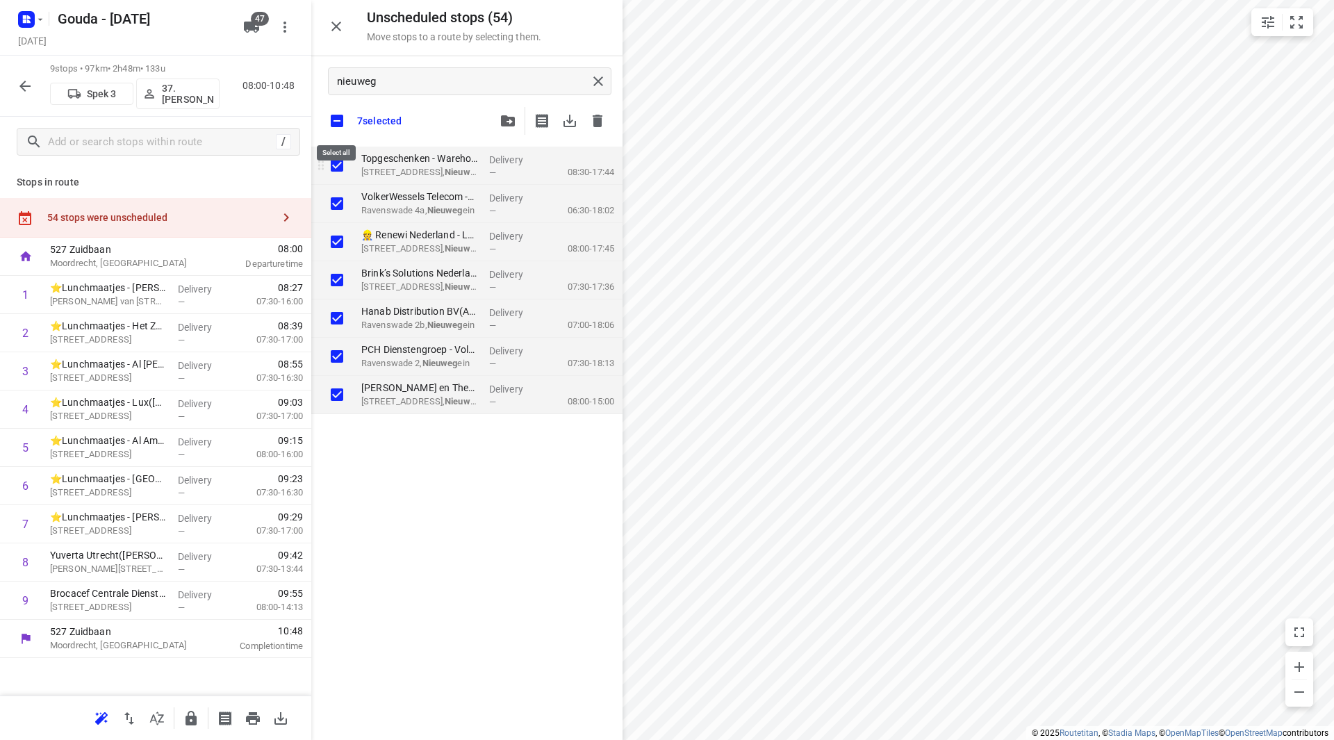
checkbox input "true"
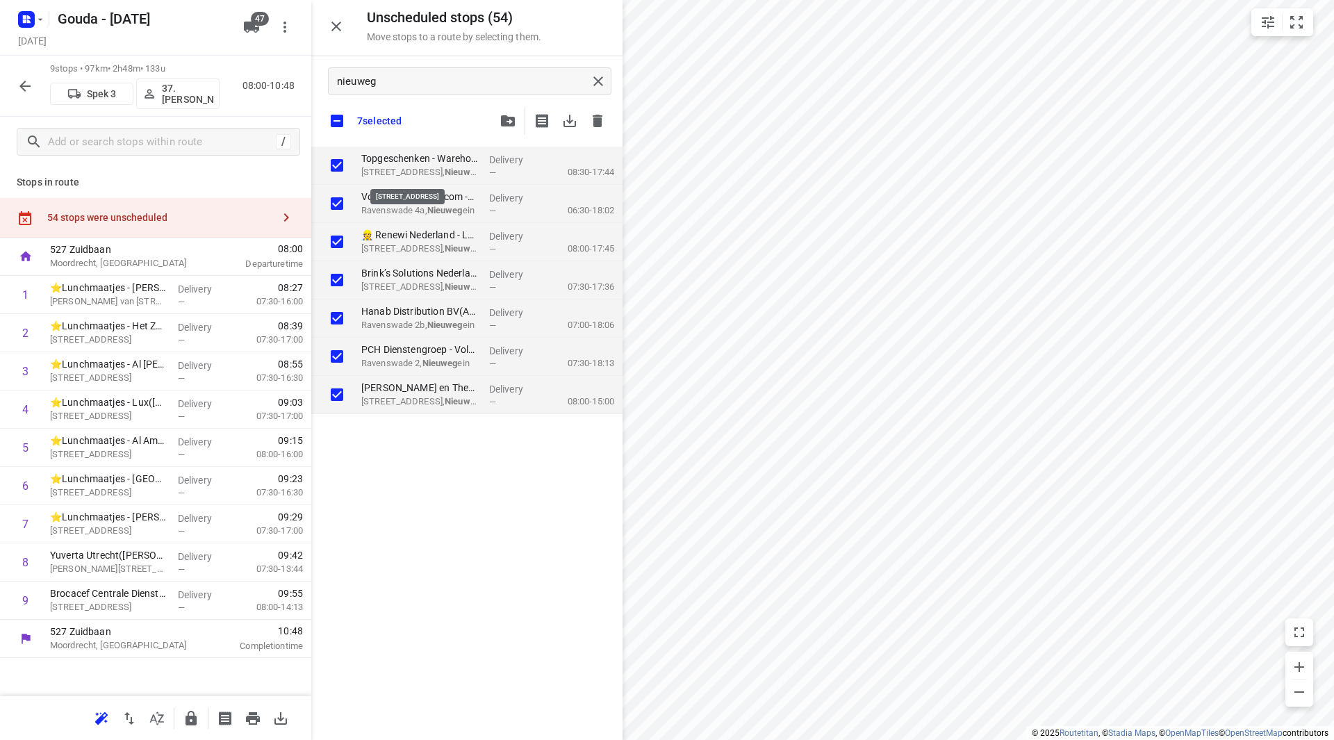
checkbox input "true"
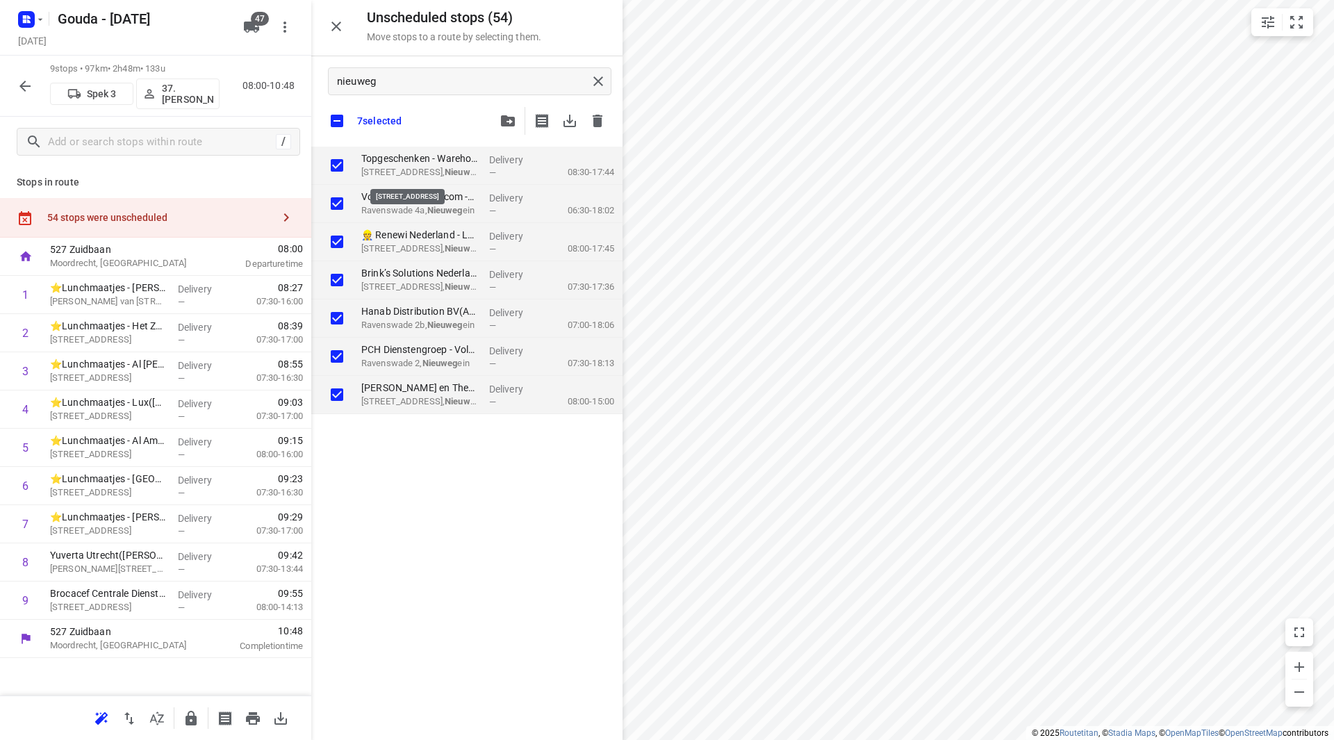
checkbox input "true"
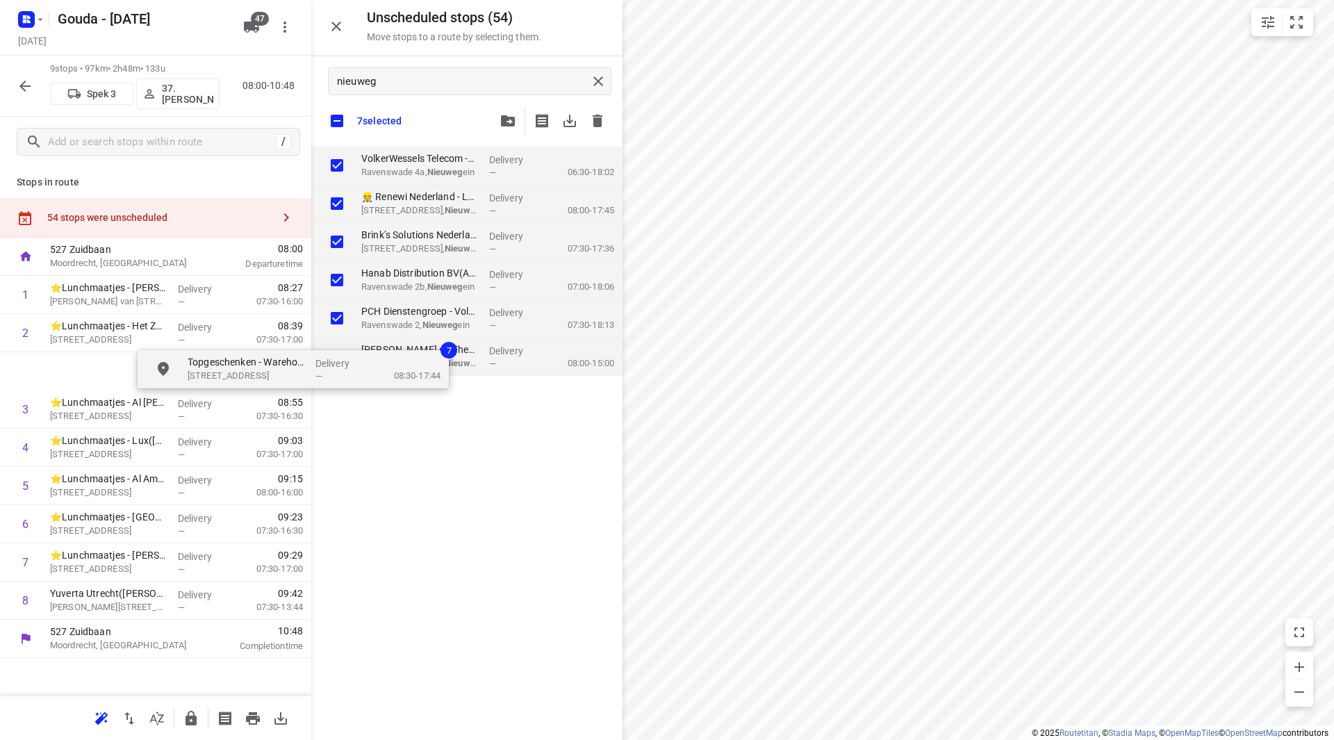
checkbox input "true"
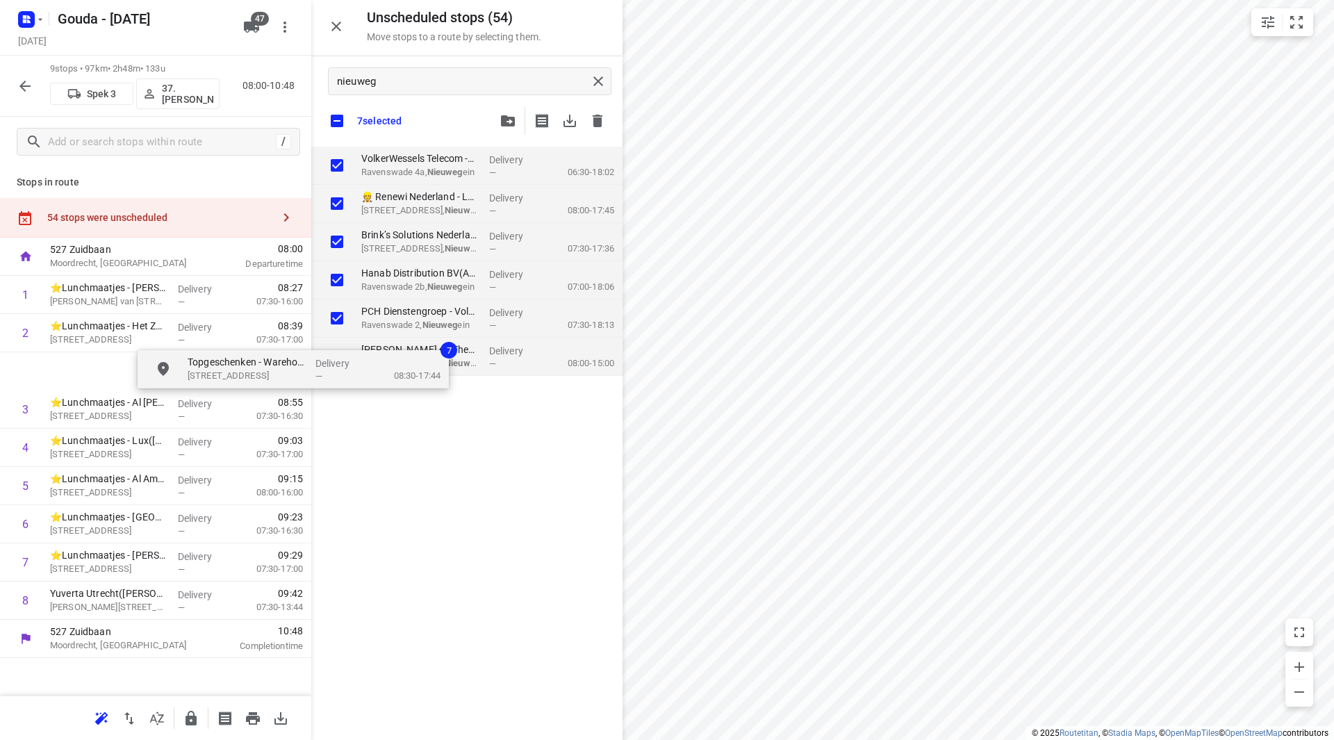
checkbox input "true"
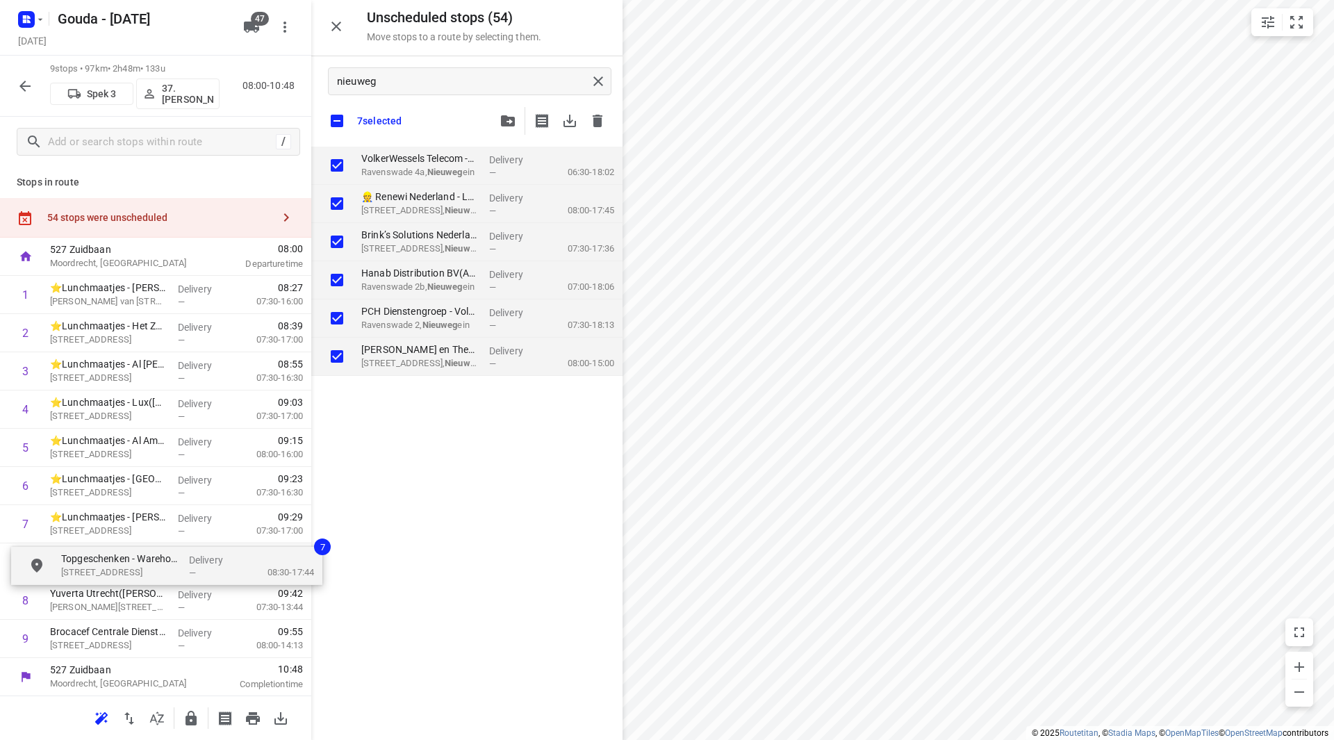
scroll to position [11, 0]
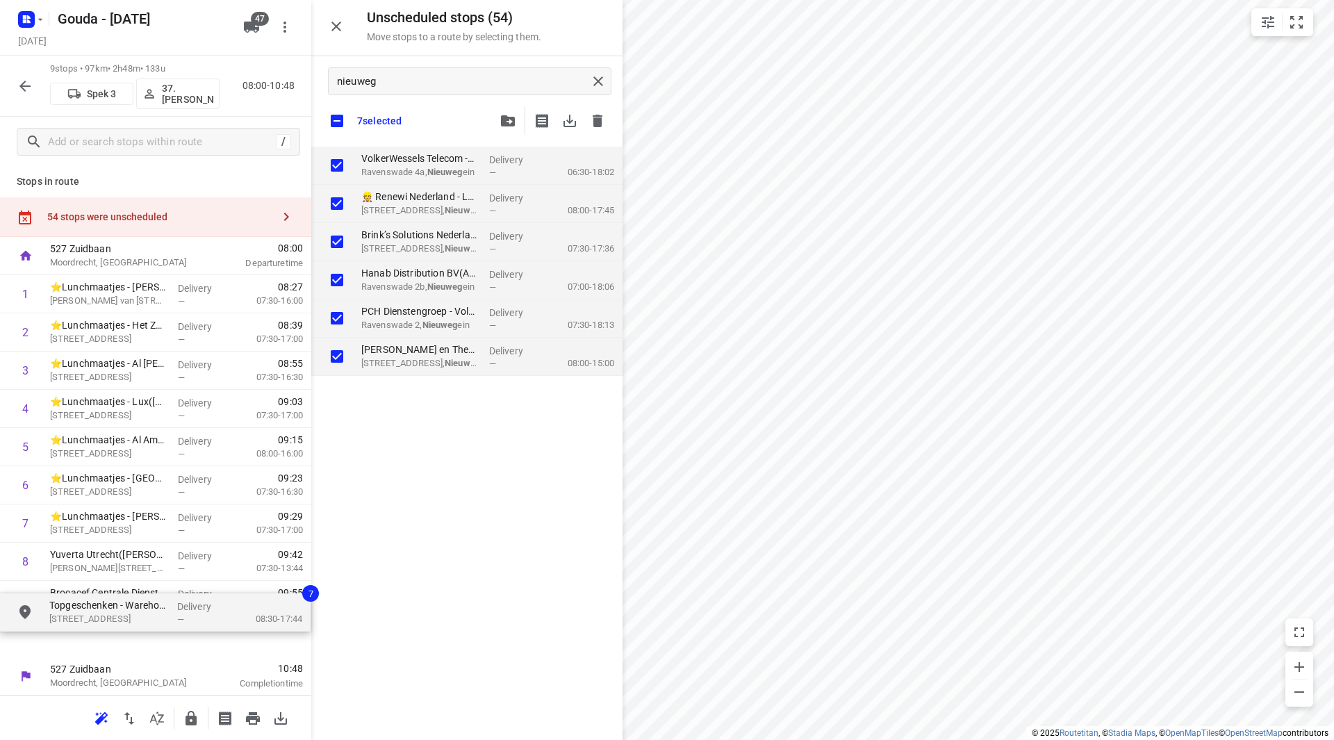
drag, startPoint x: 392, startPoint y: 174, endPoint x: 69, endPoint y: 628, distance: 557.1
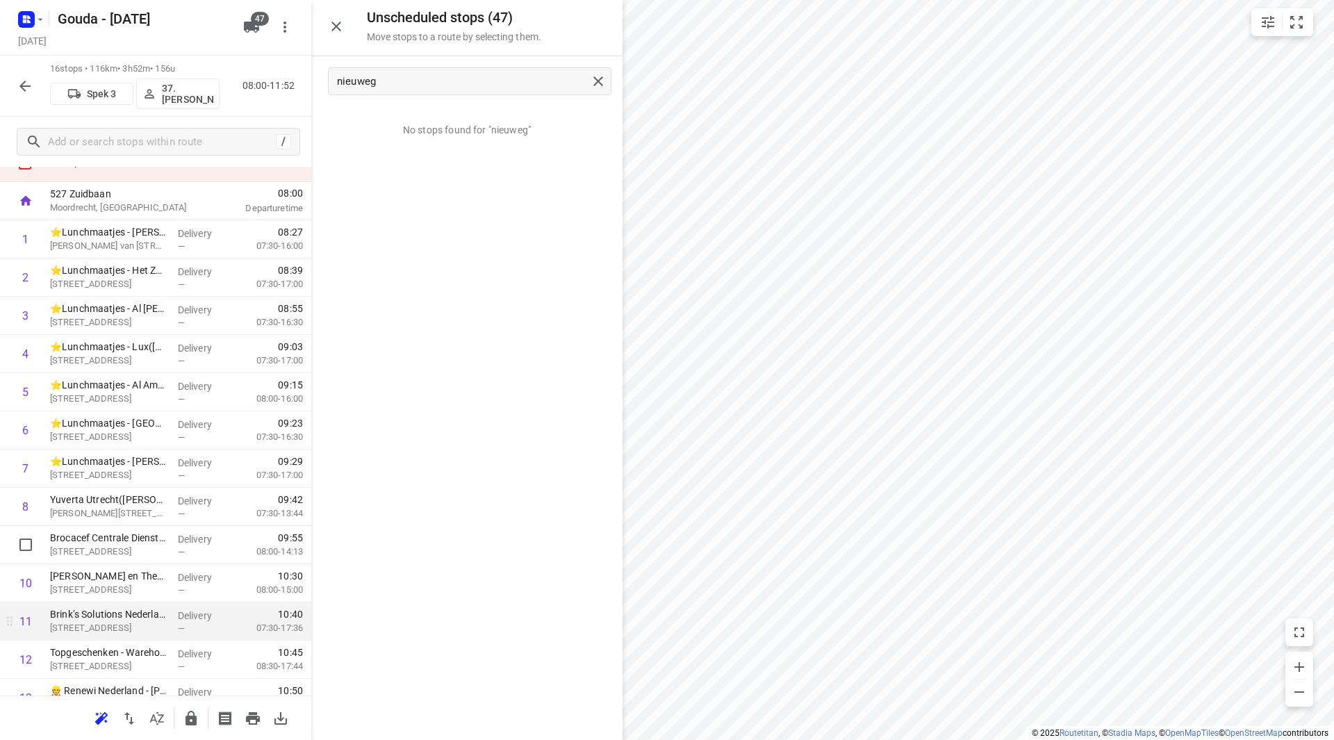
scroll to position [69, 0]
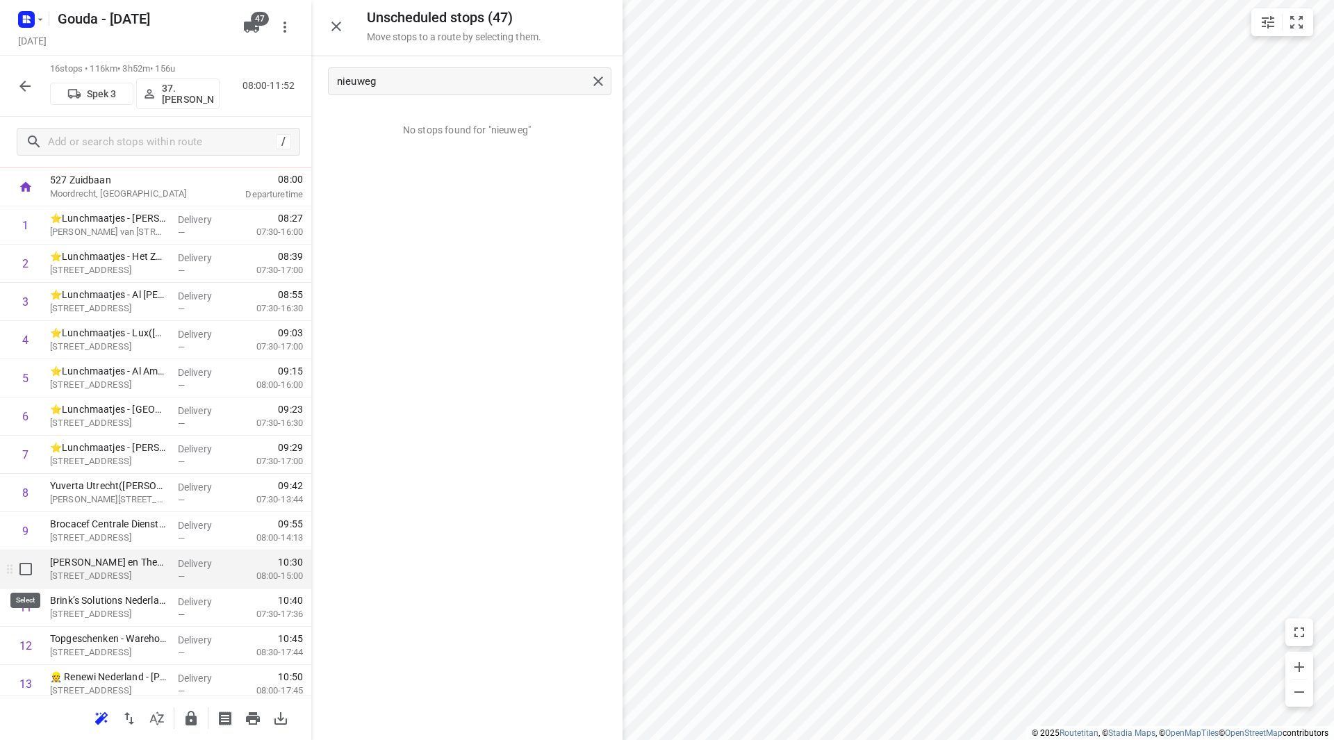
click at [23, 569] on input "checkbox" at bounding box center [26, 569] width 28 height 28
checkbox input "true"
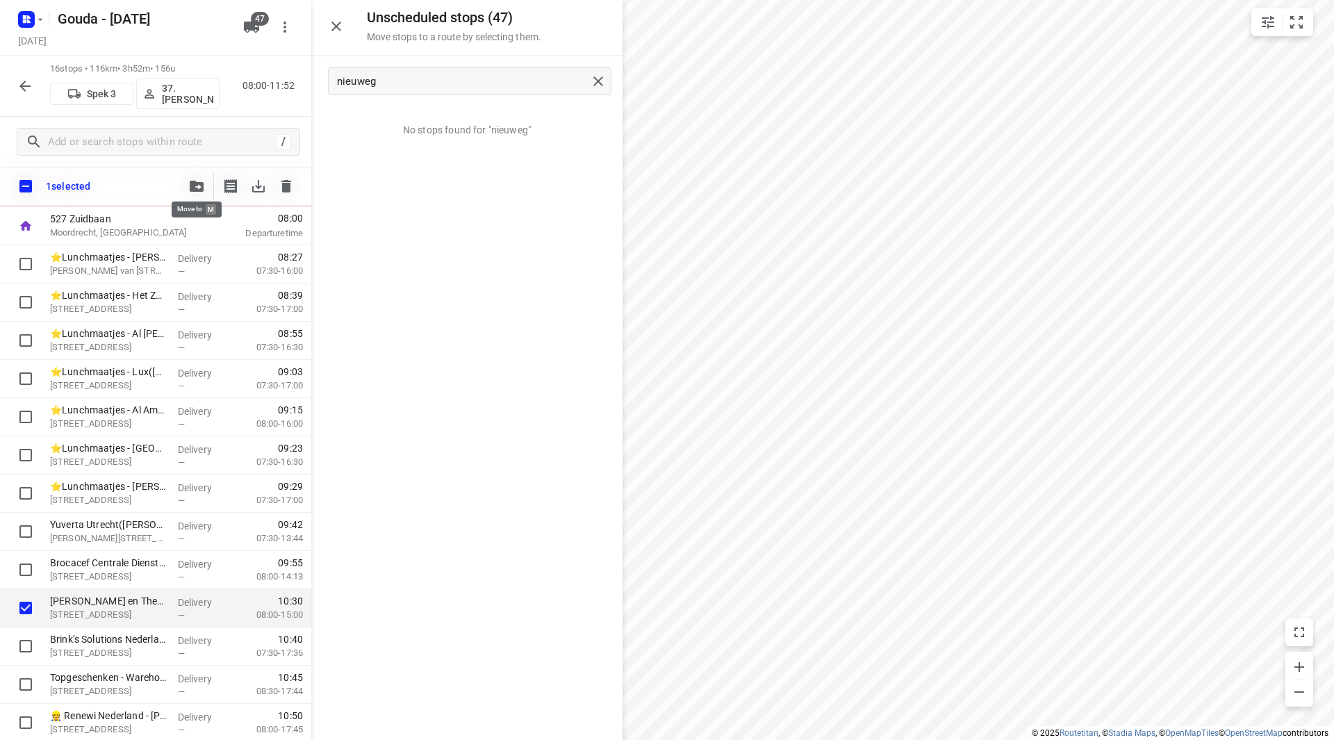
click at [206, 186] on button "button" at bounding box center [197, 186] width 28 height 28
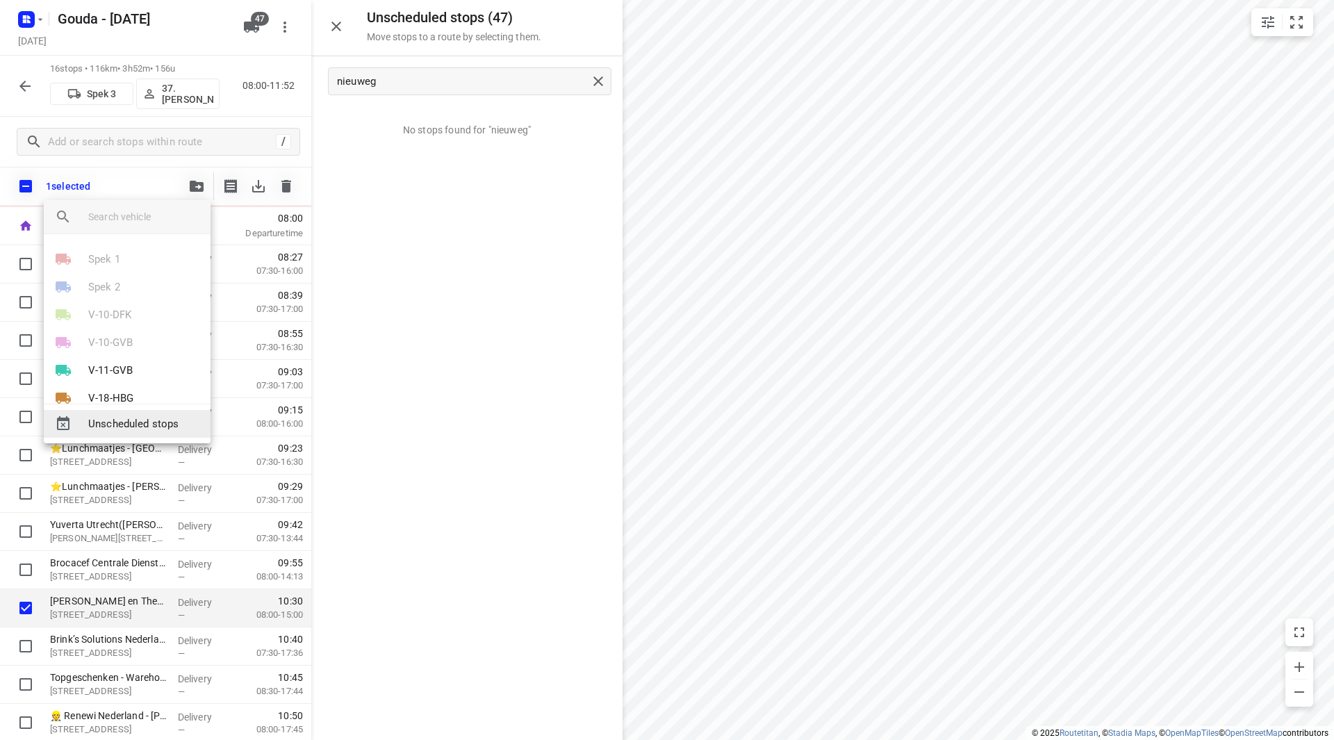
click at [135, 434] on div "Unscheduled stops" at bounding box center [127, 424] width 167 height 28
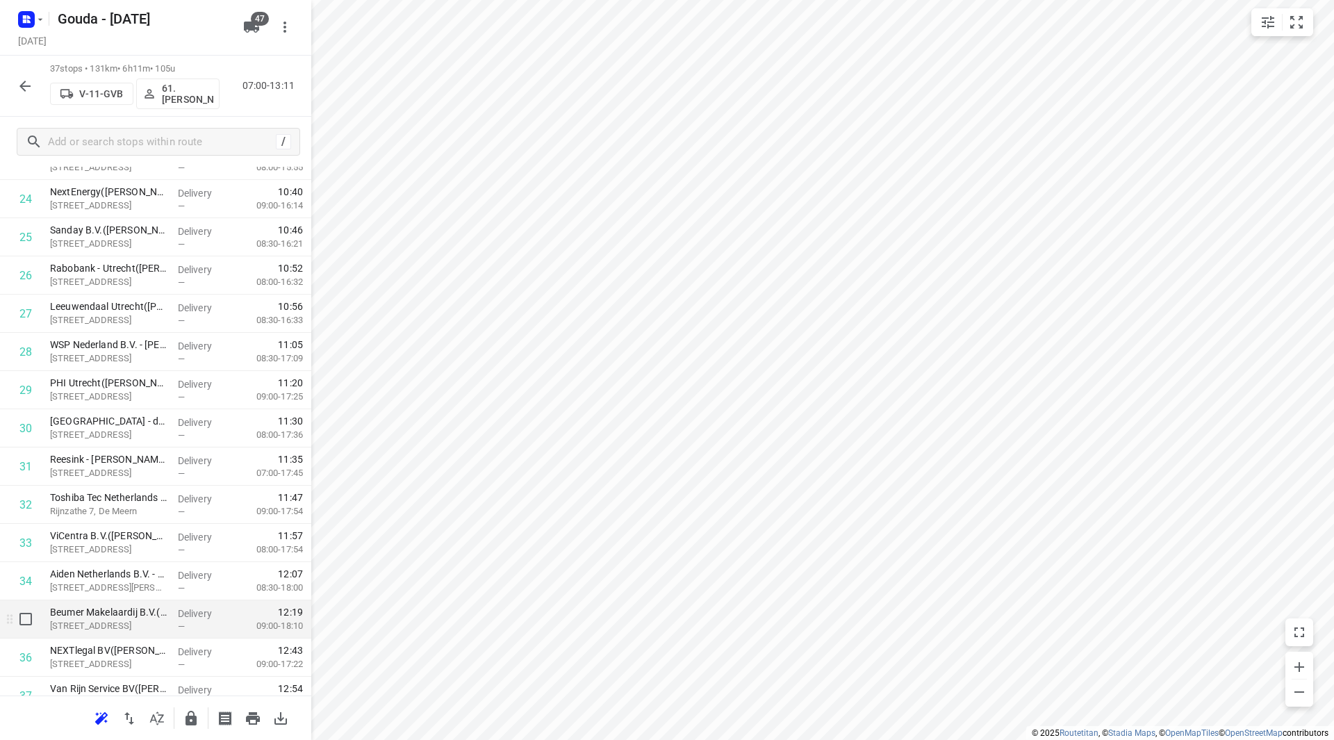
scroll to position [1033, 0]
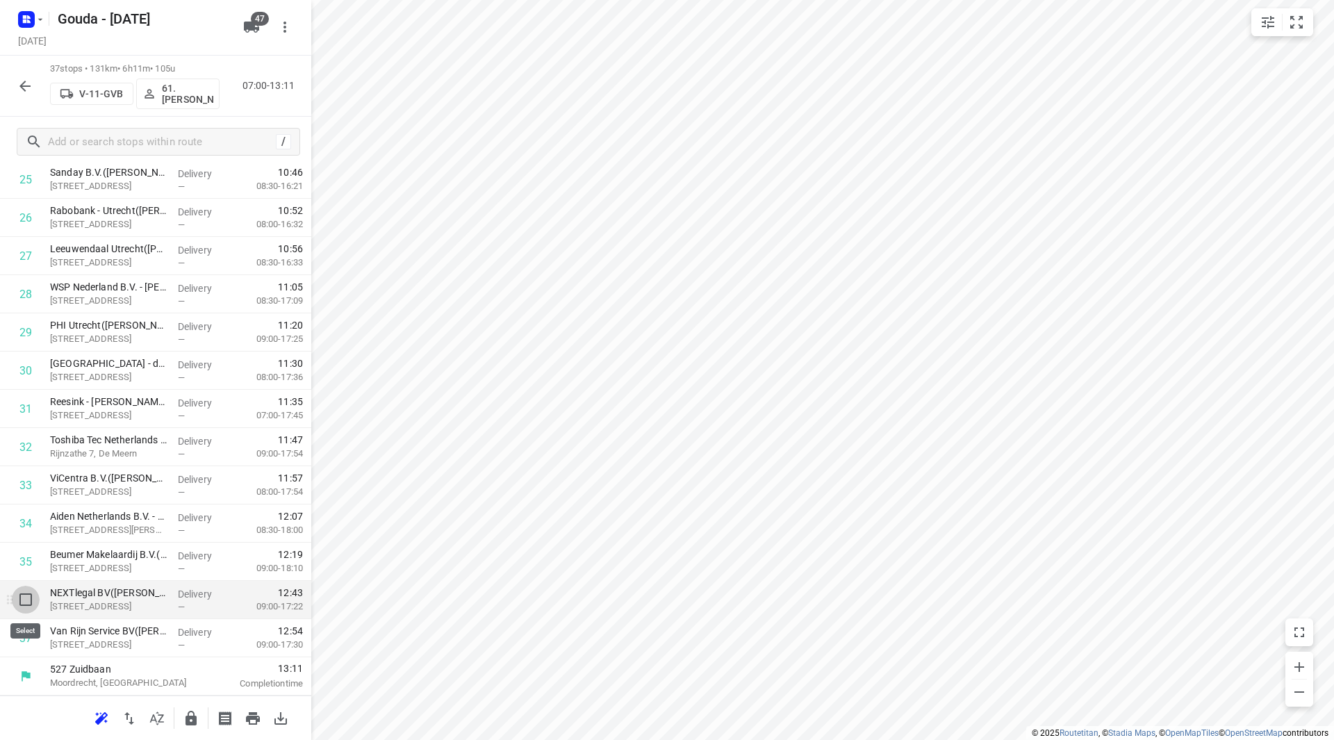
click at [24, 600] on input "checkbox" at bounding box center [26, 600] width 28 height 28
checkbox input "true"
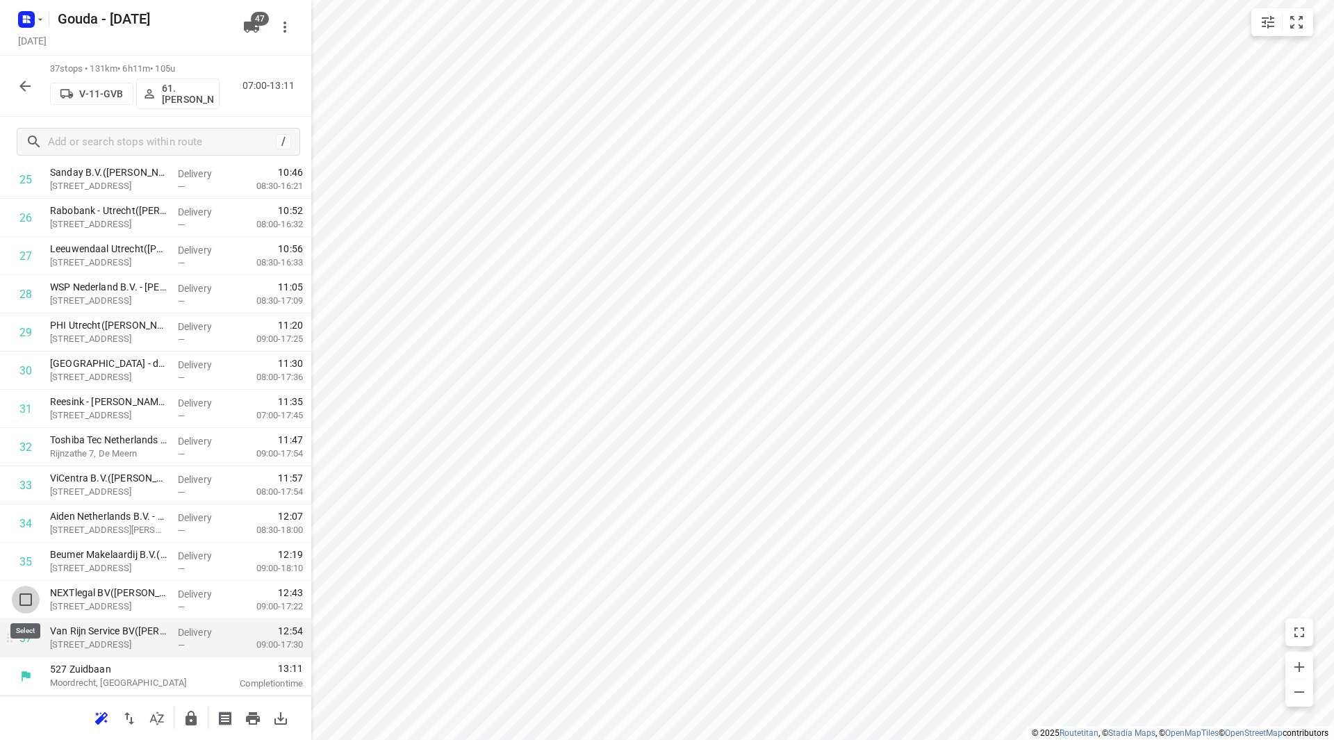
scroll to position [1027, 0]
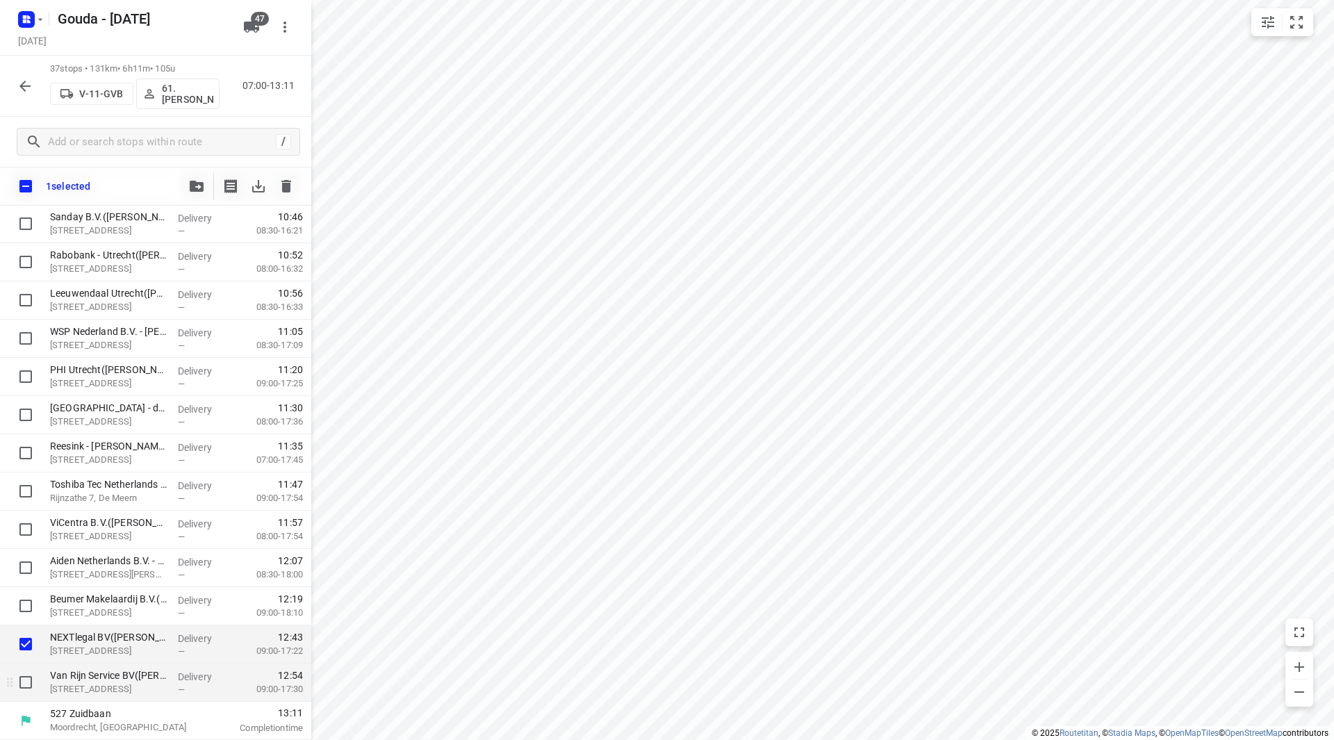
click at [30, 697] on div at bounding box center [22, 683] width 44 height 38
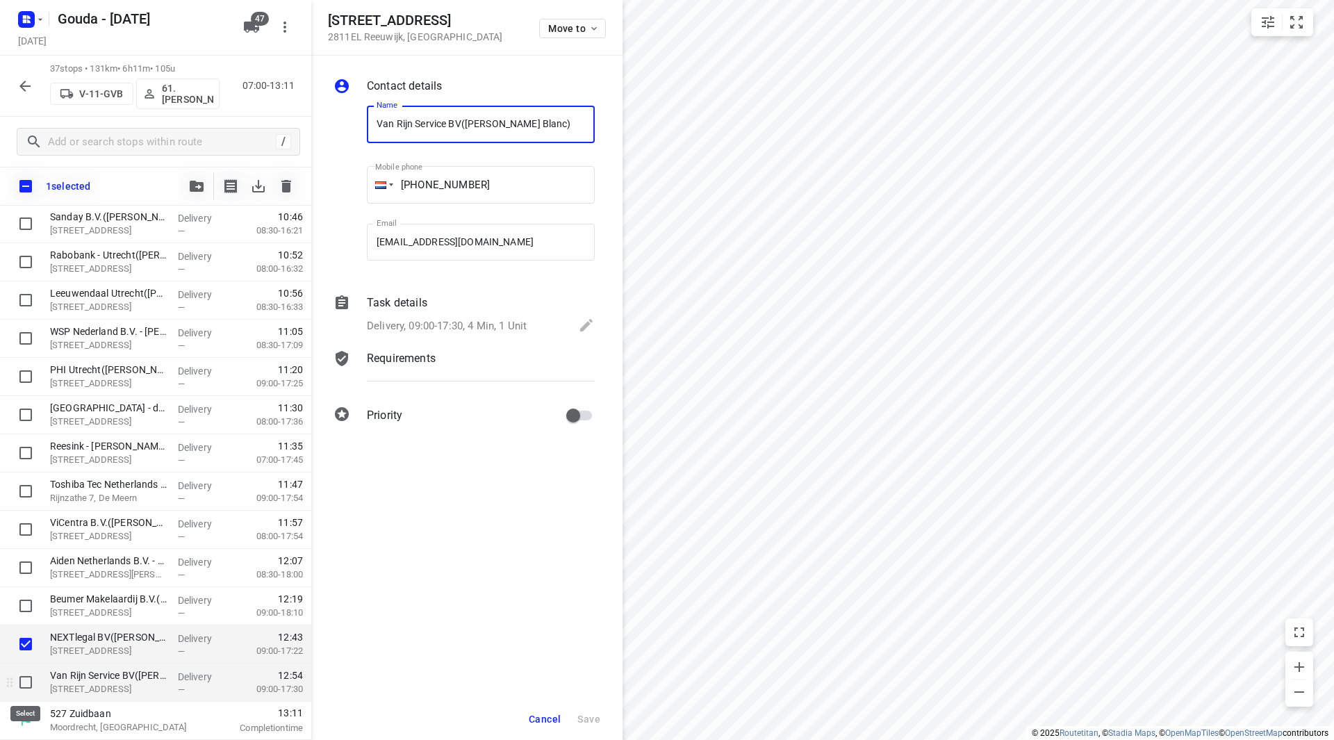
click at [30, 685] on input "checkbox" at bounding box center [26, 683] width 28 height 28
checkbox input "true"
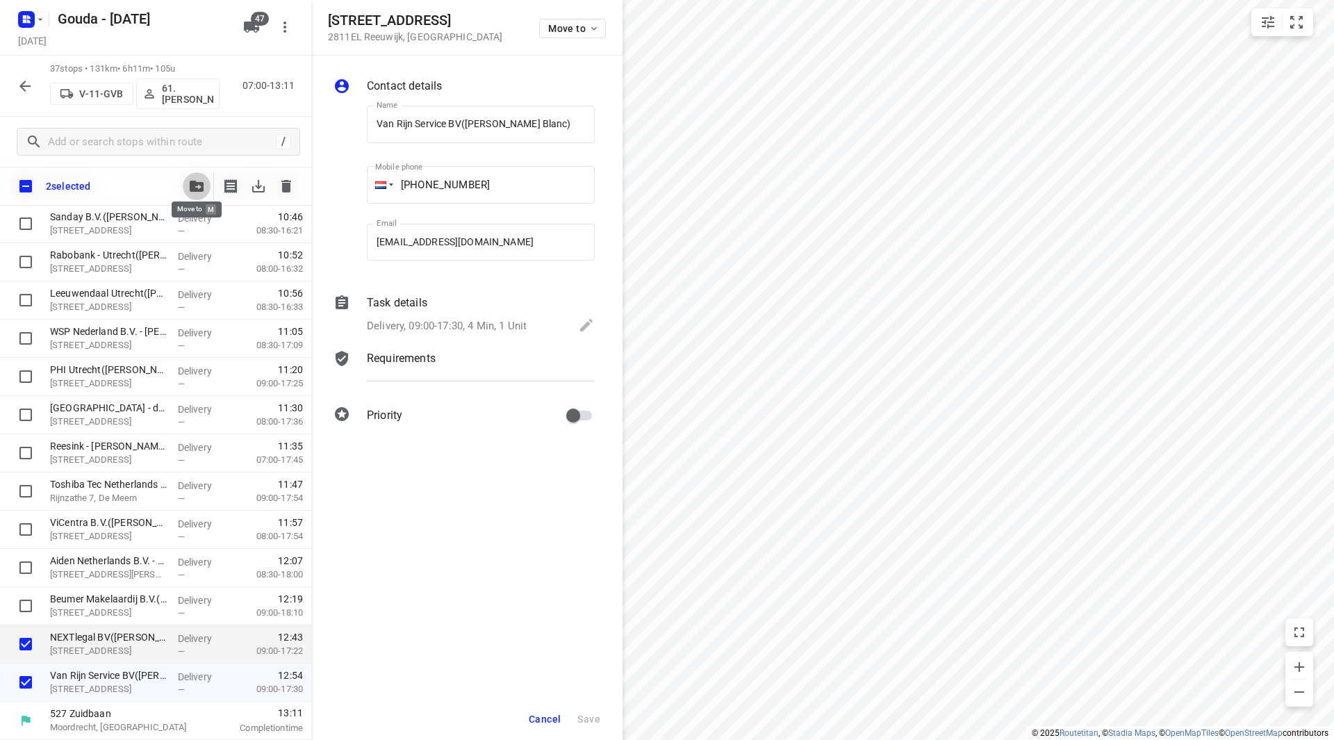
click at [204, 183] on span "button" at bounding box center [196, 186] width 17 height 11
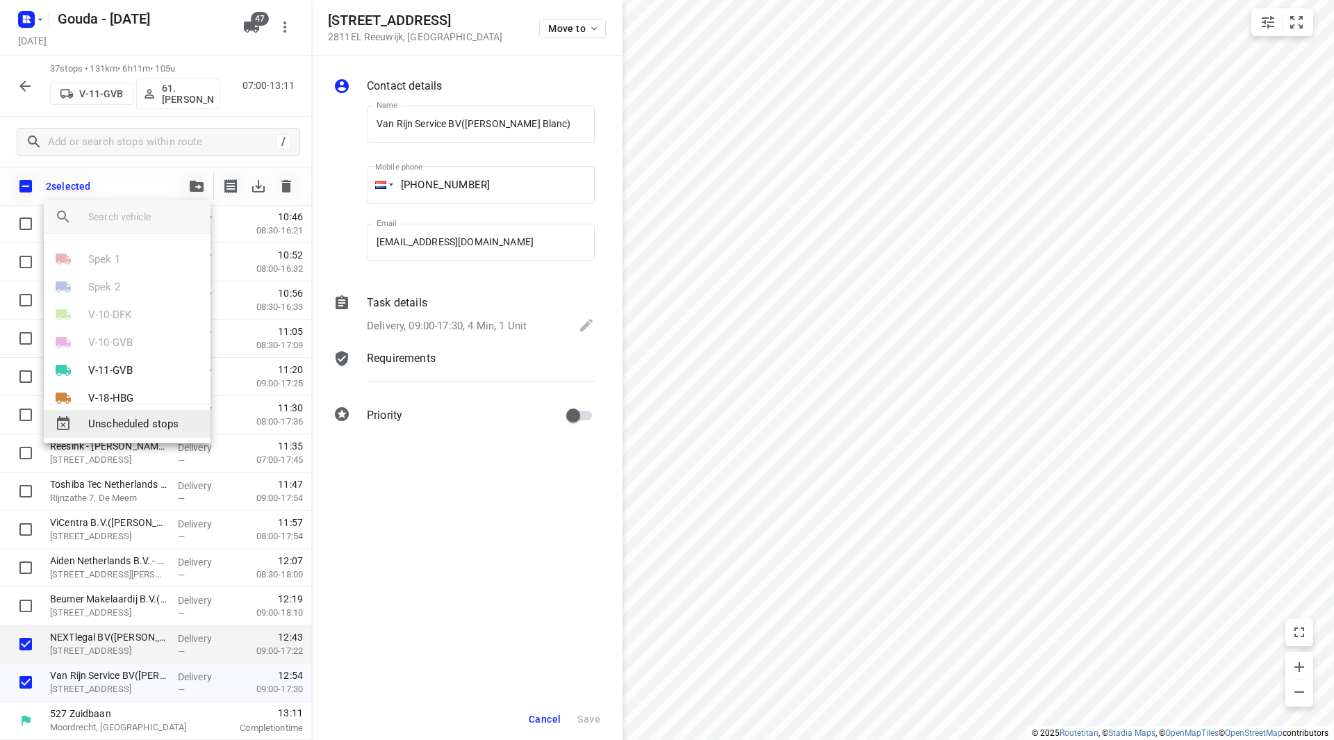
click at [140, 426] on span "Unscheduled stops" at bounding box center [143, 424] width 111 height 16
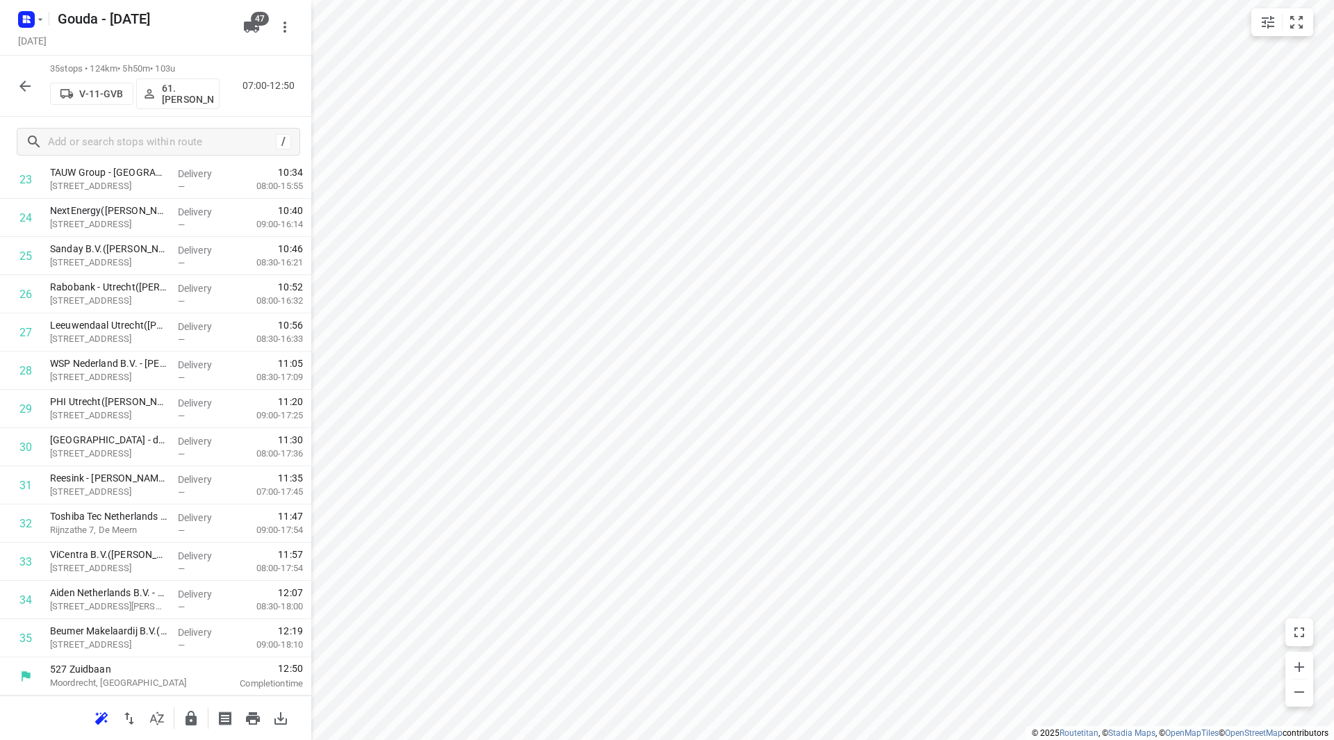
scroll to position [0, 0]
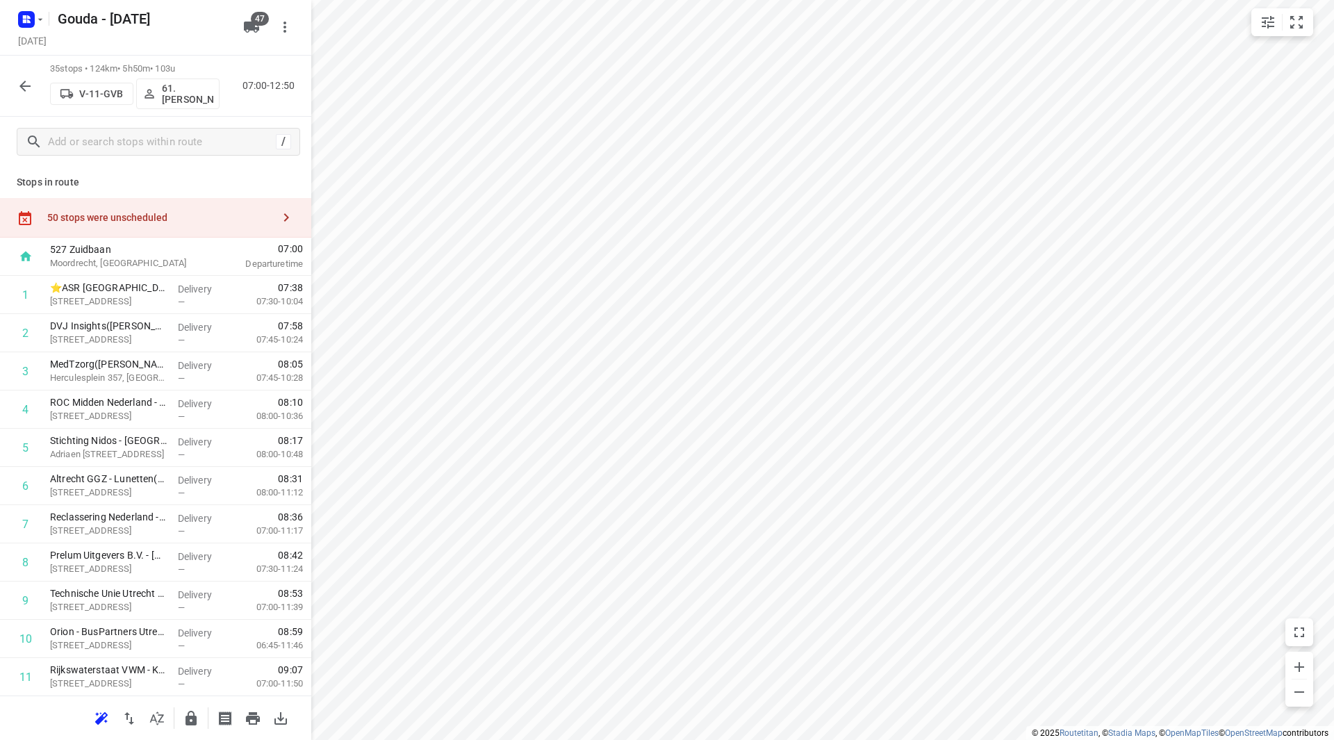
click at [186, 226] on div "50 stops were unscheduled" at bounding box center [155, 218] width 311 height 40
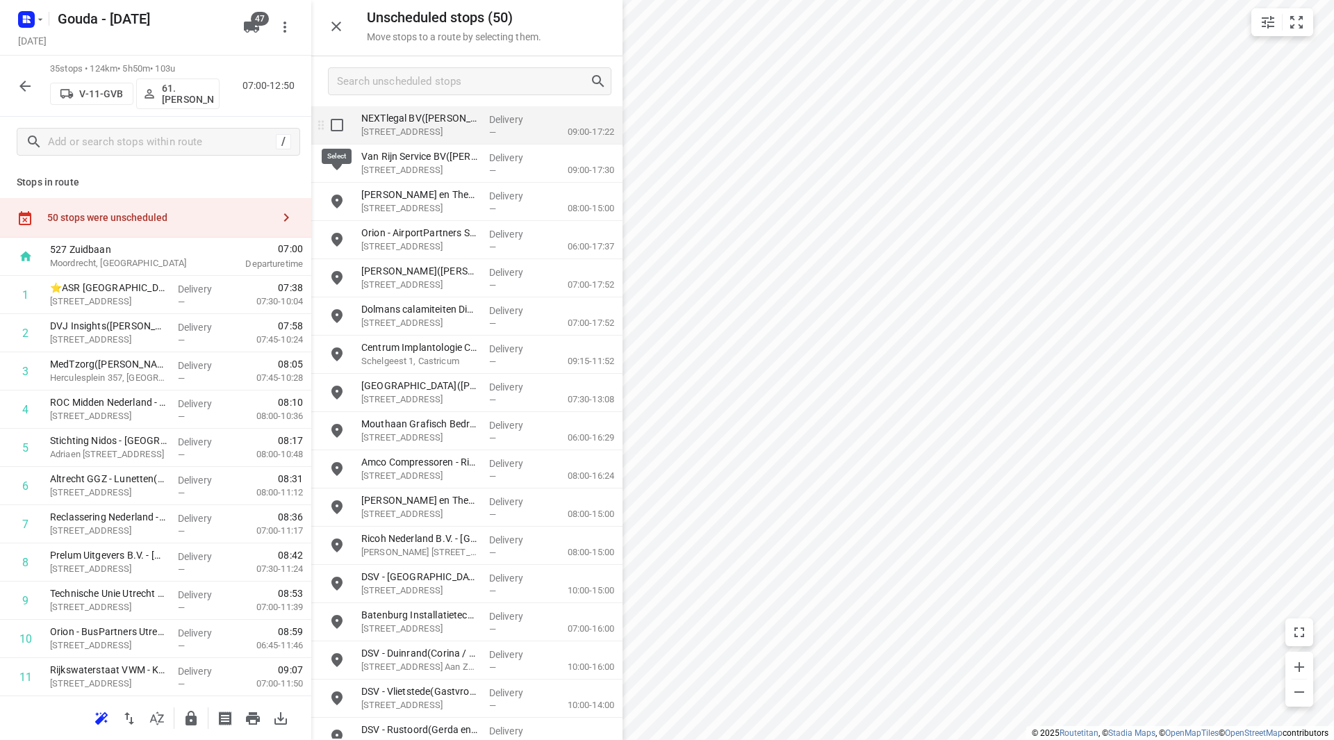
click at [337, 128] on input "grid" at bounding box center [337, 125] width 28 height 28
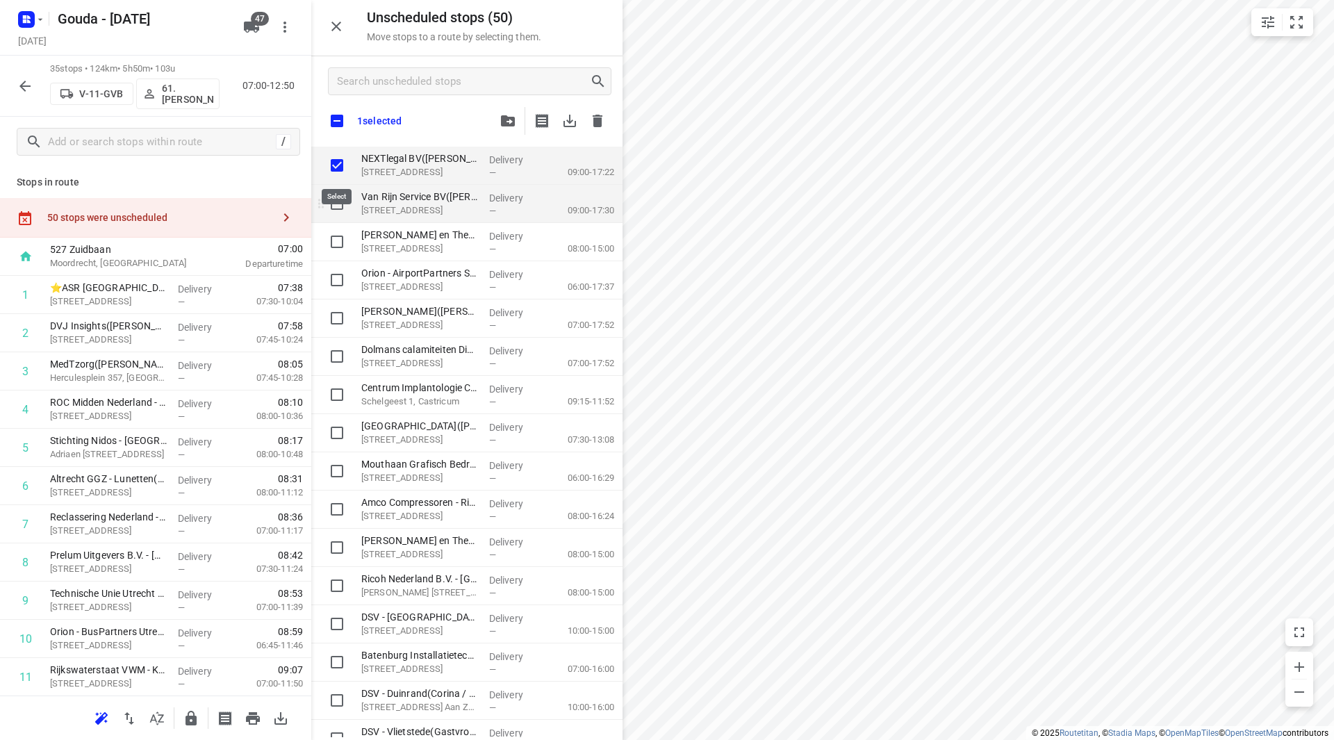
checkbox input "true"
click at [338, 204] on input "grid" at bounding box center [337, 204] width 28 height 28
checkbox input "true"
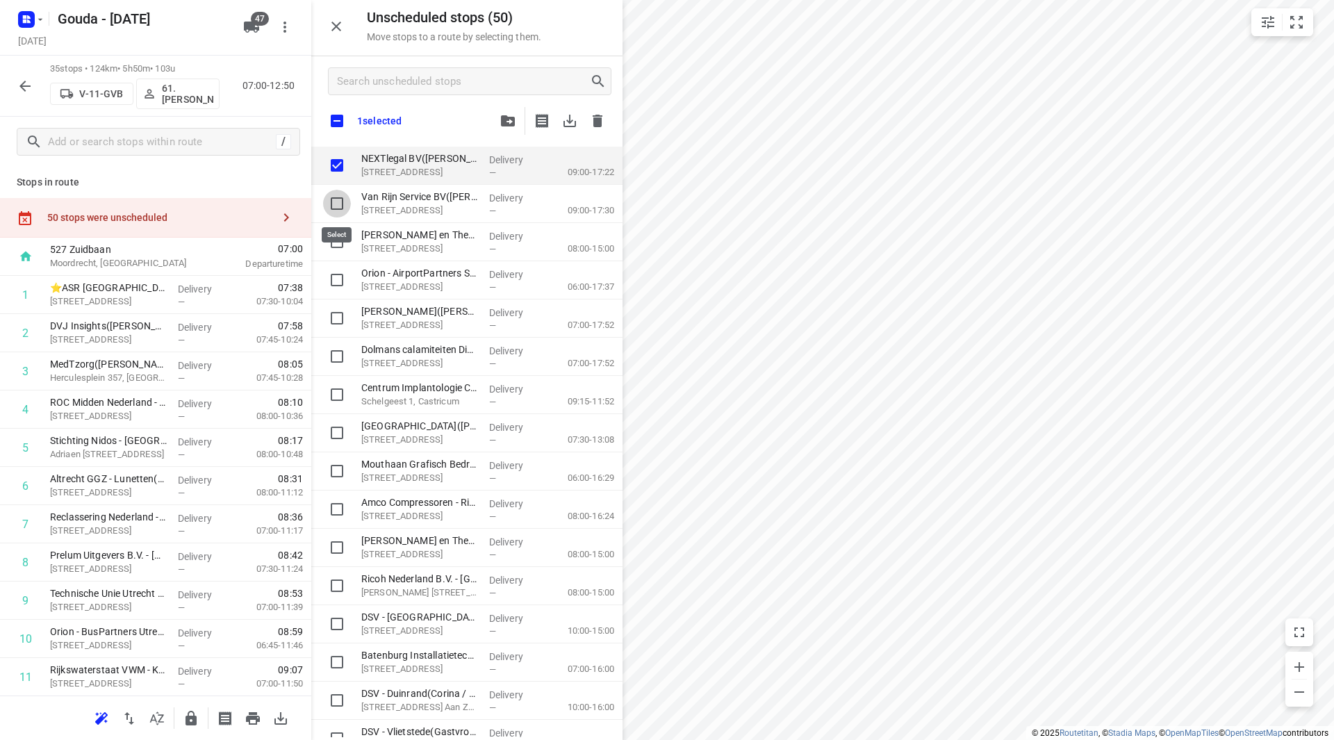
checkbox input "true"
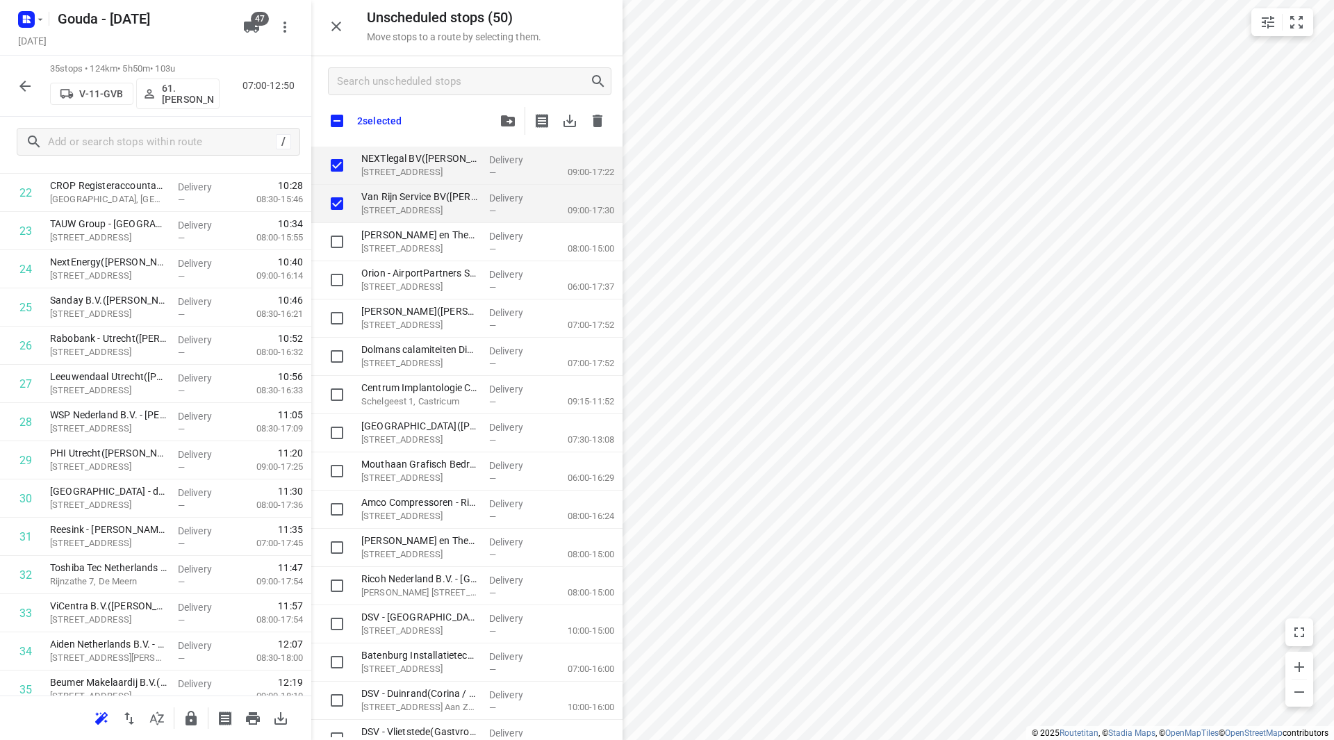
scroll to position [956, 0]
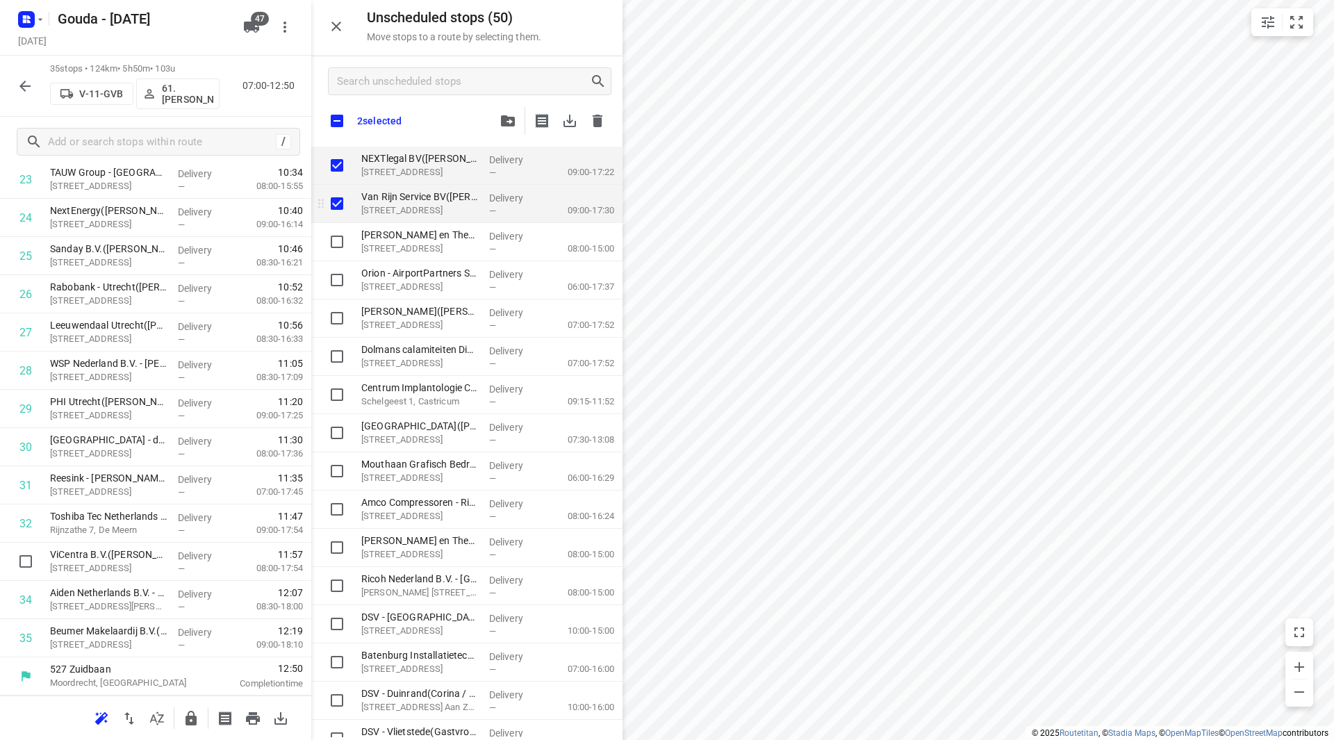
checkbox input "true"
drag, startPoint x: 415, startPoint y: 163, endPoint x: 409, endPoint y: 174, distance: 11.8
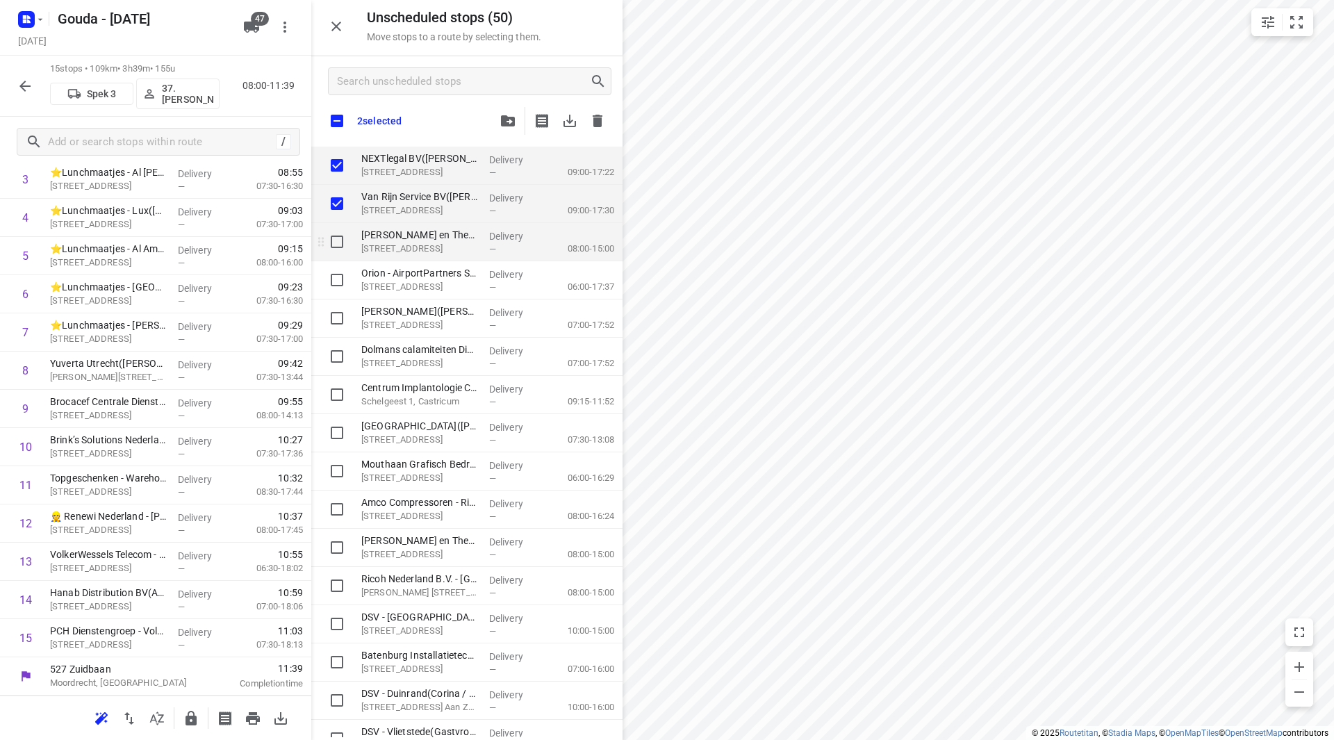
checkbox input "true"
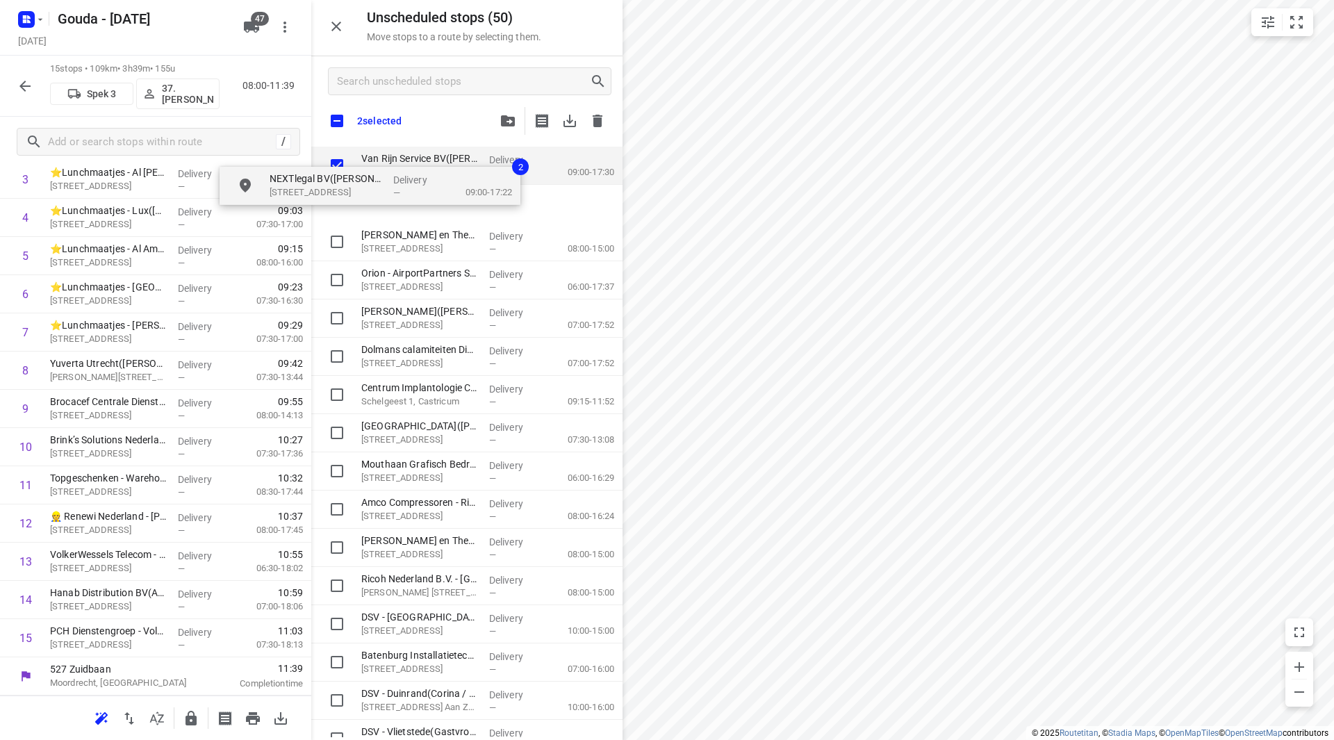
checkbox input "true"
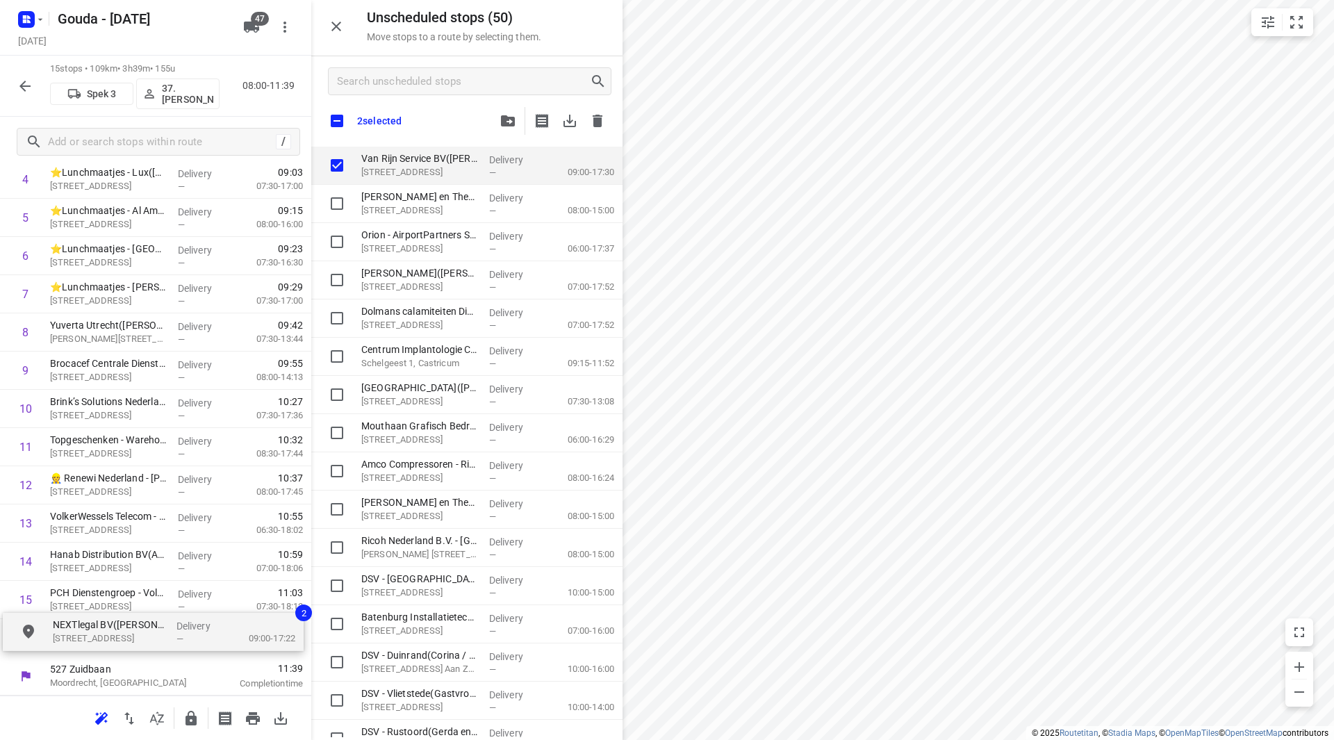
drag, startPoint x: 429, startPoint y: 170, endPoint x: 118, endPoint y: 635, distance: 560.1
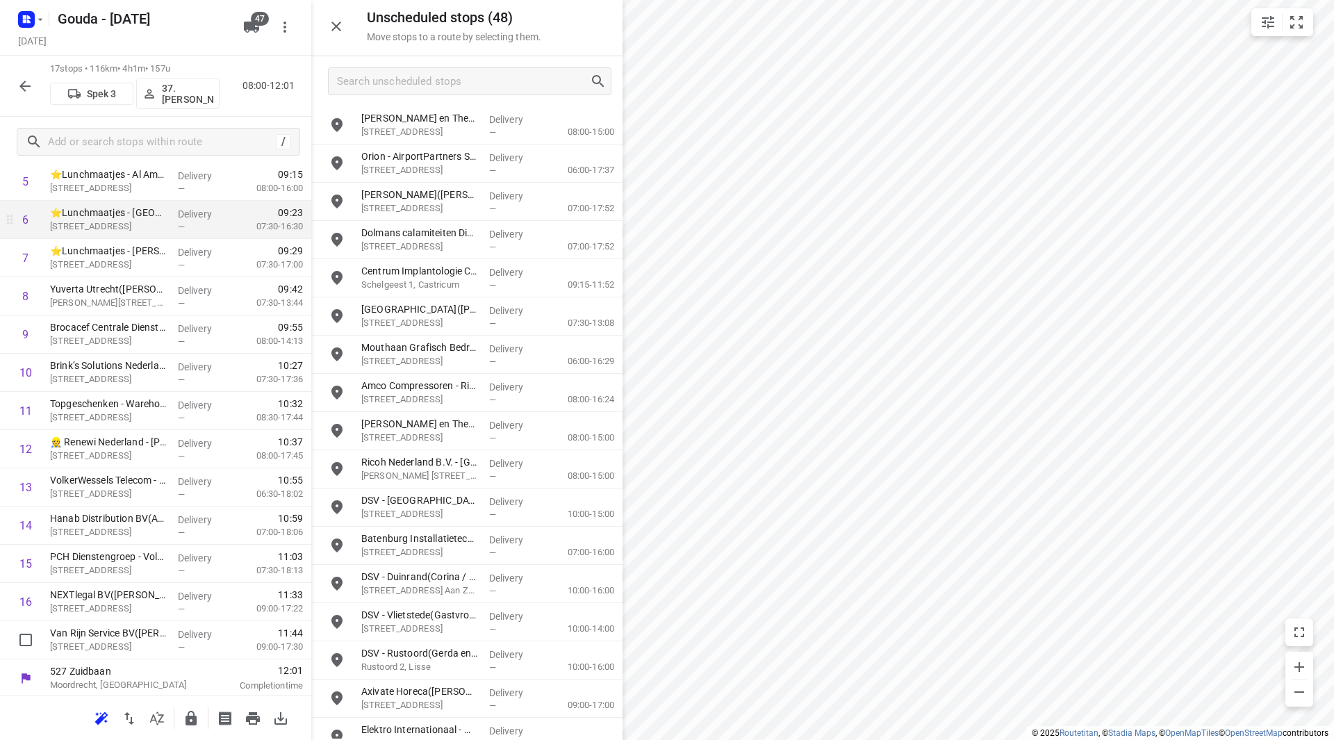
scroll to position [268, 0]
click at [179, 102] on p "37.[PERSON_NAME]" at bounding box center [187, 94] width 51 height 22
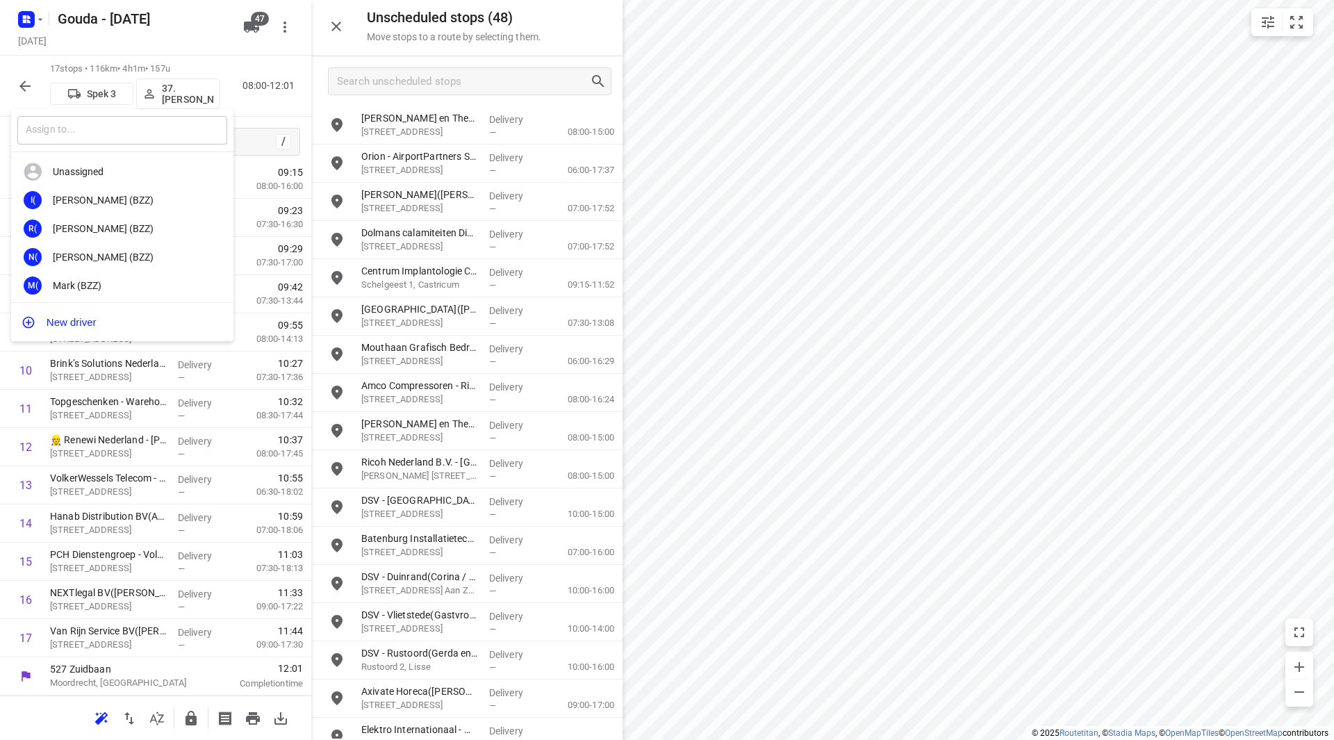
click at [160, 134] on input "text" at bounding box center [122, 130] width 210 height 28
type input "max"
click at [123, 192] on div "2B 229. Max Baas" at bounding box center [122, 200] width 222 height 28
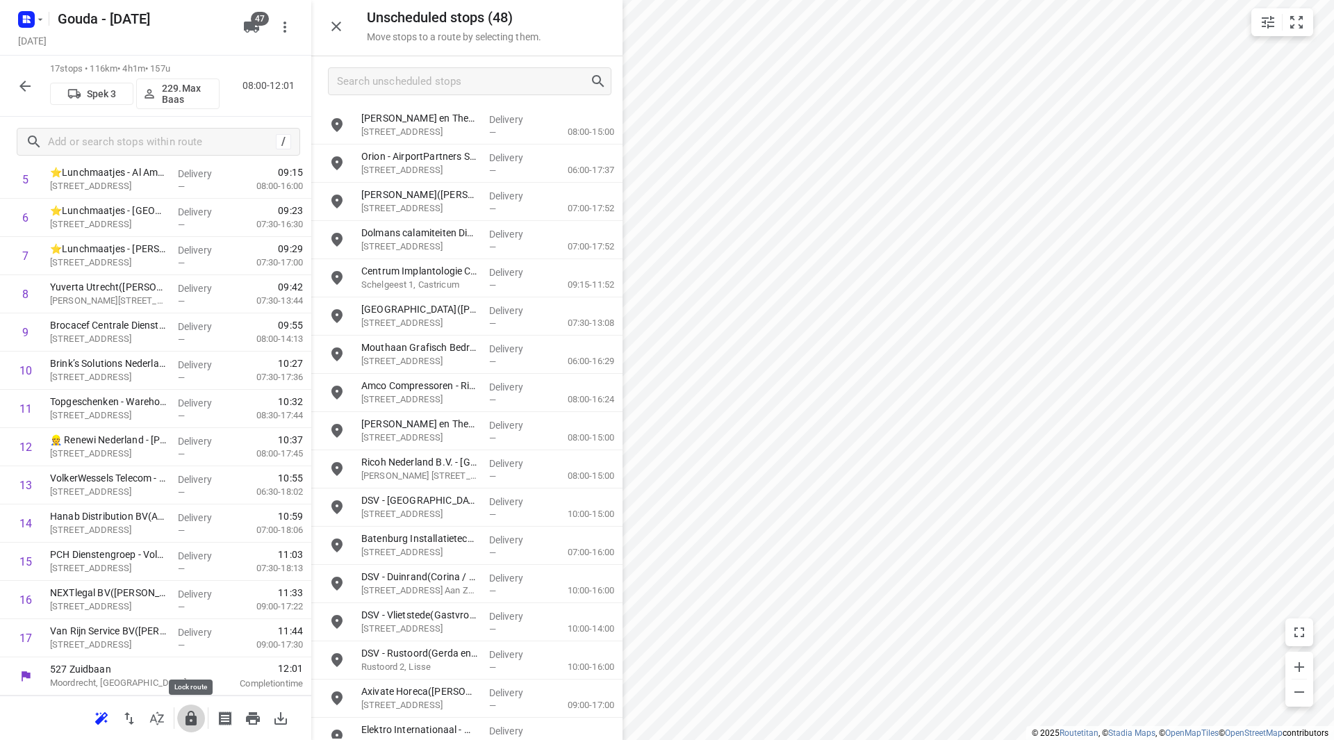
click at [197, 723] on icon "button" at bounding box center [191, 718] width 11 height 15
click at [24, 92] on icon "button" at bounding box center [25, 86] width 17 height 17
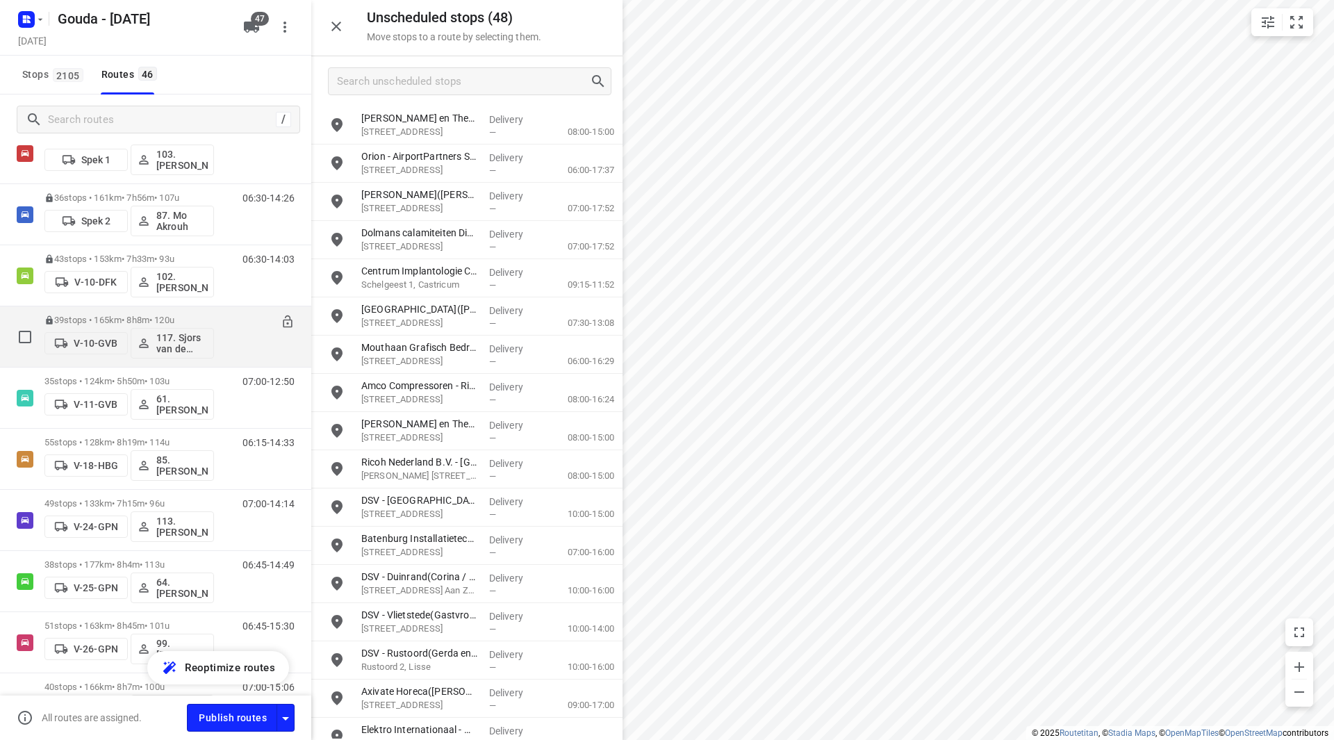
scroll to position [139, 0]
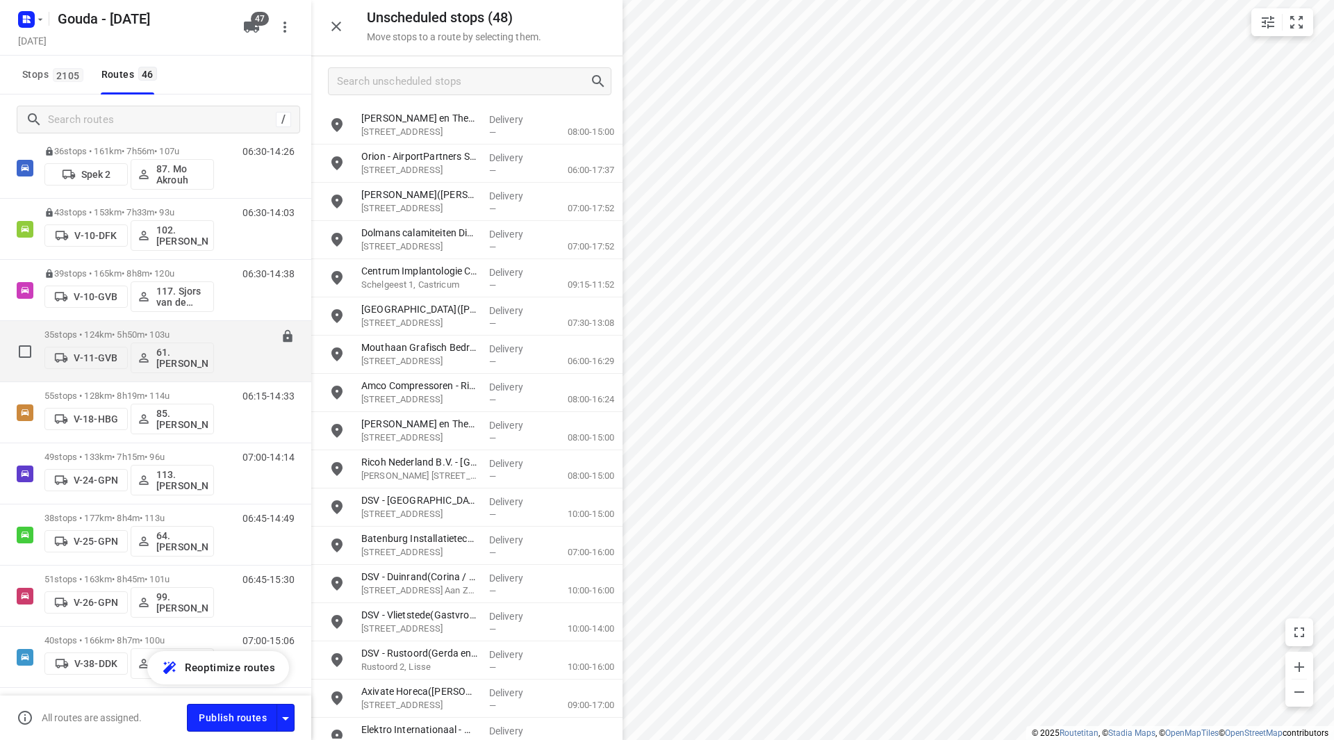
click at [123, 322] on div "35 stops • 124km • 5h50m • 103u V-11-GVB 61.Sander Bos" at bounding box center [129, 351] width 170 height 58
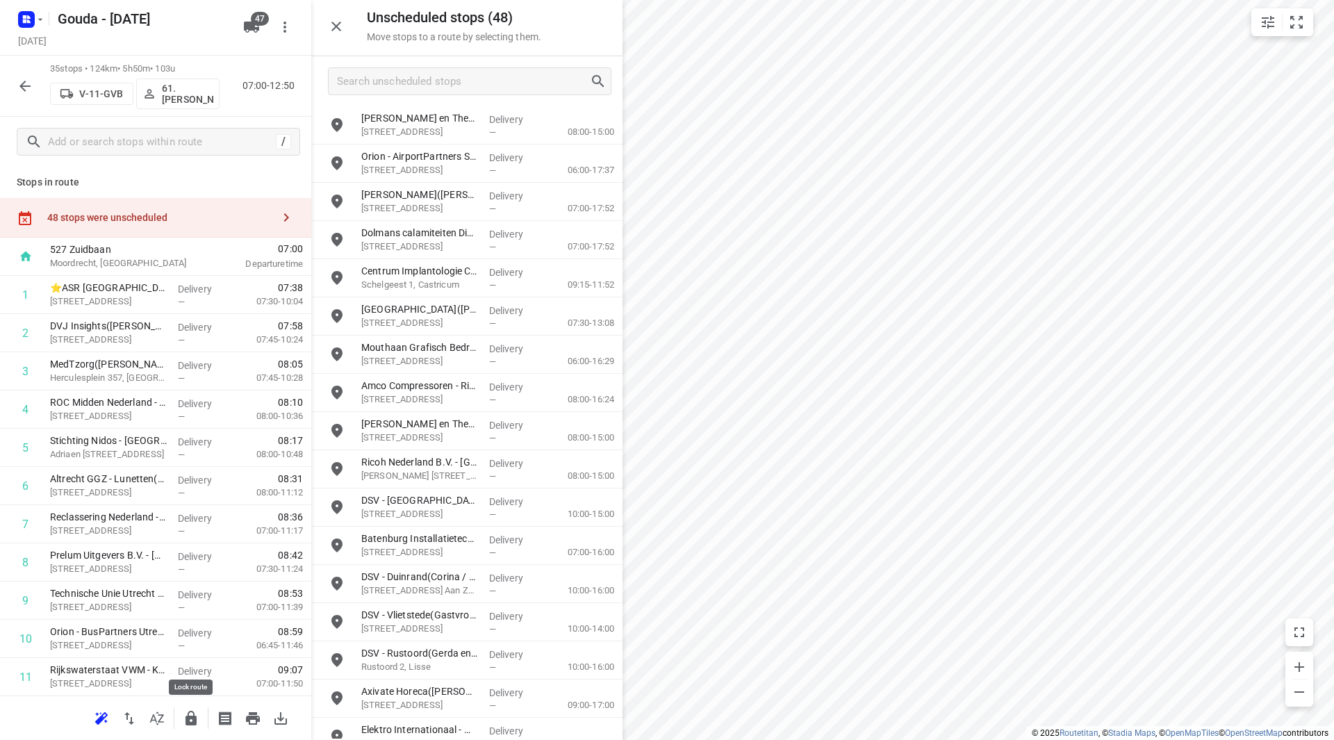
click at [190, 722] on icon "button" at bounding box center [191, 718] width 11 height 15
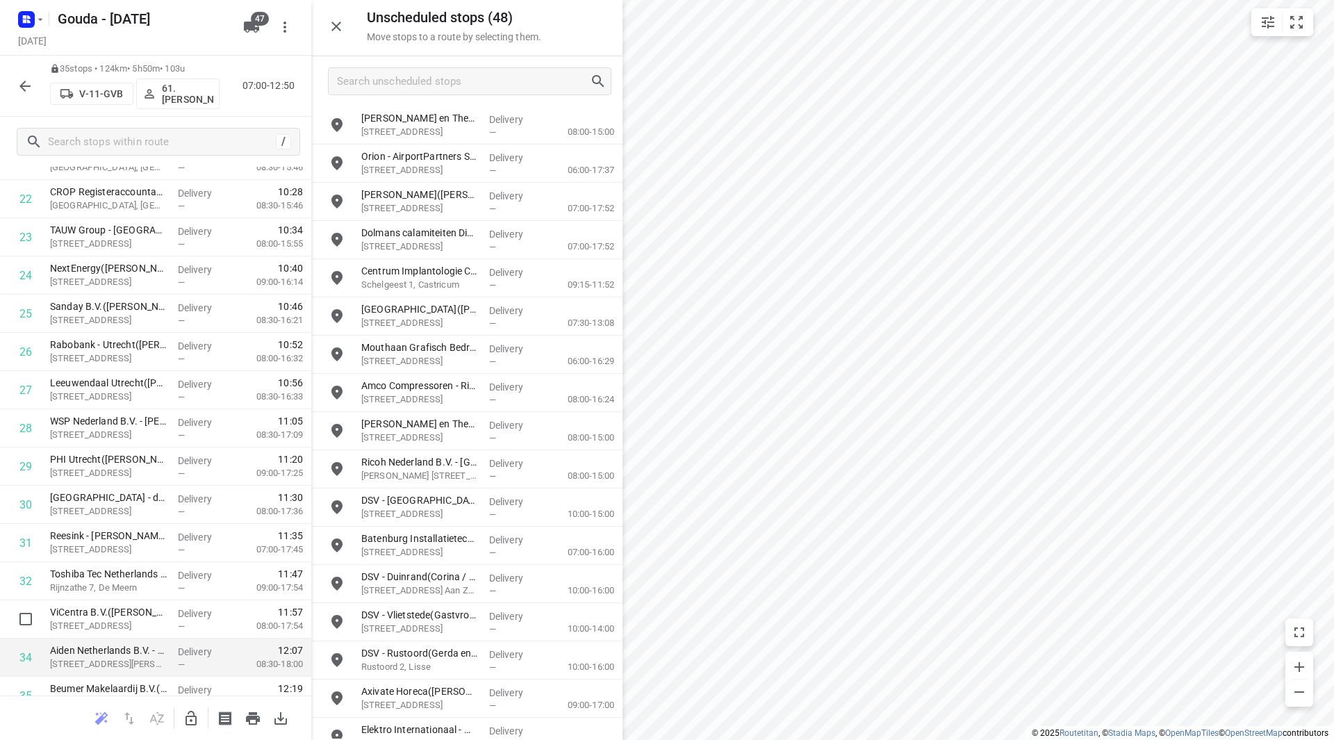
scroll to position [956, 0]
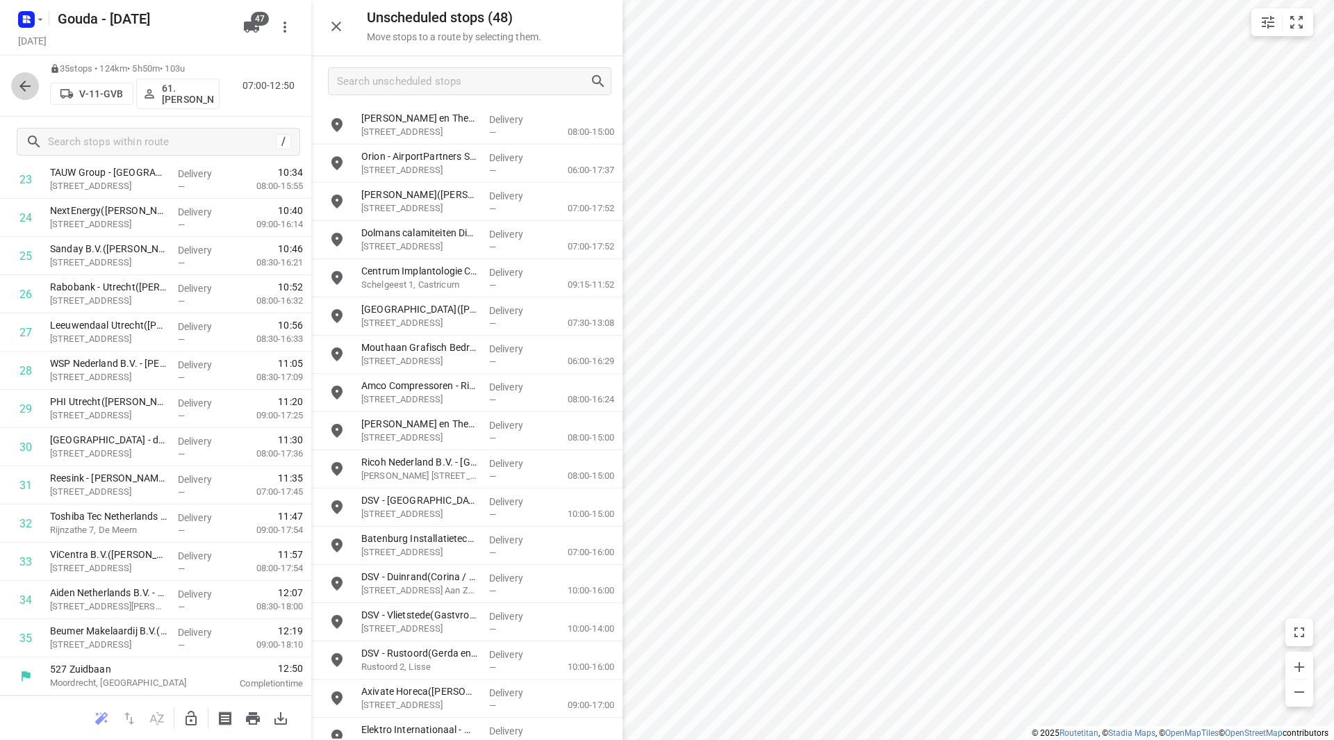
click at [29, 94] on icon "button" at bounding box center [25, 86] width 17 height 17
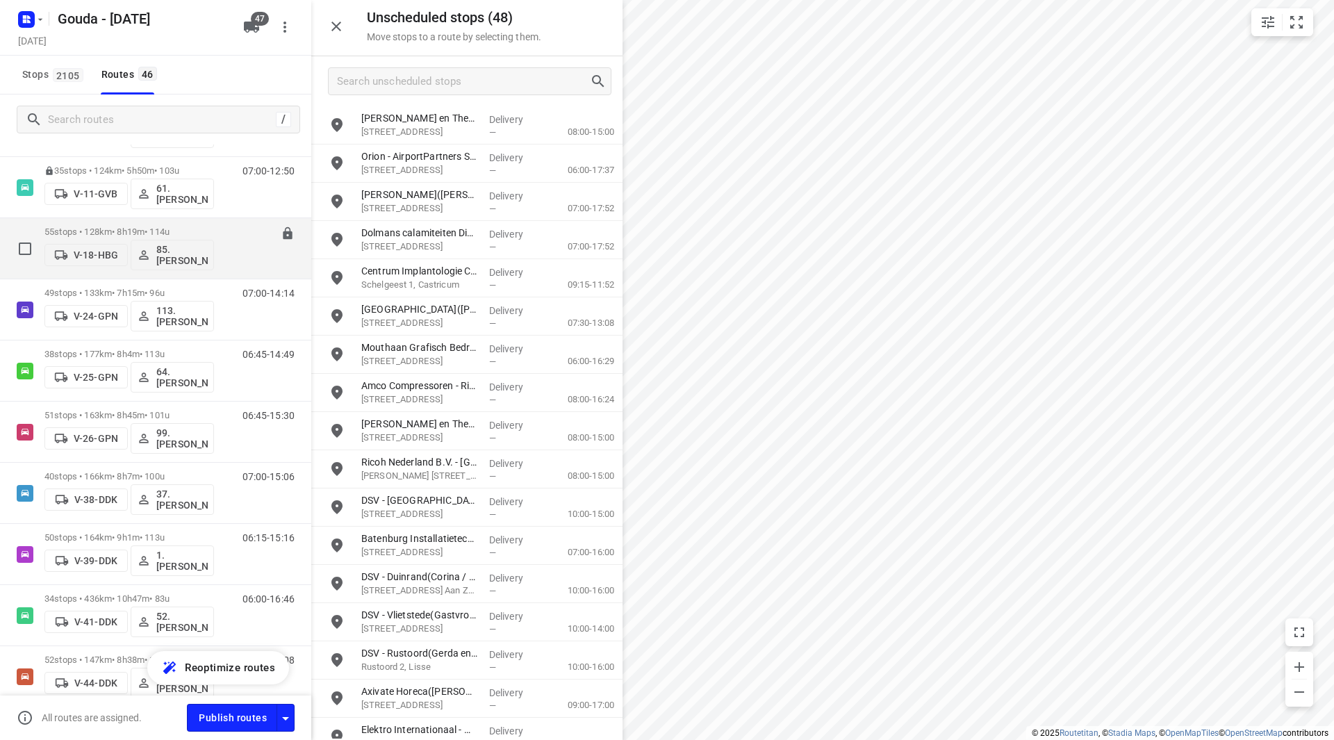
scroll to position [278, 0]
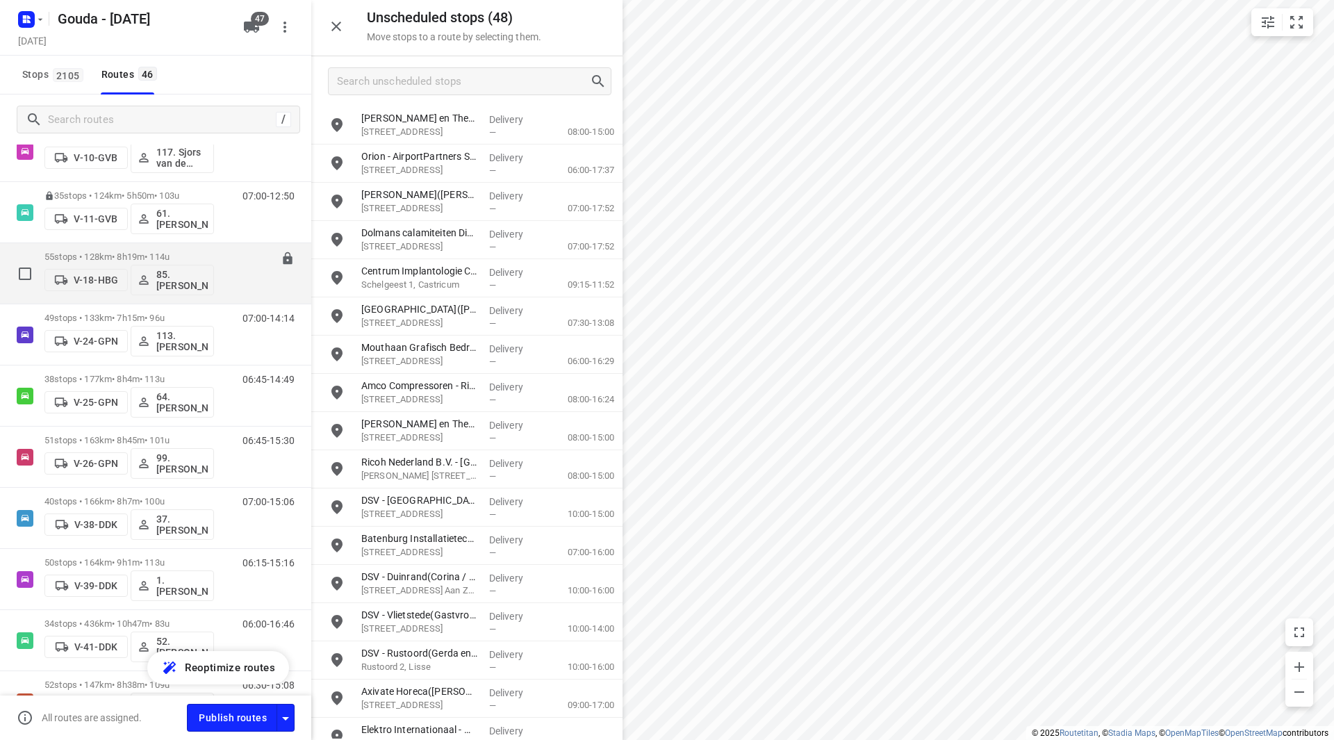
click at [105, 253] on p "55 stops • 128km • 8h19m • 114u" at bounding box center [129, 257] width 170 height 10
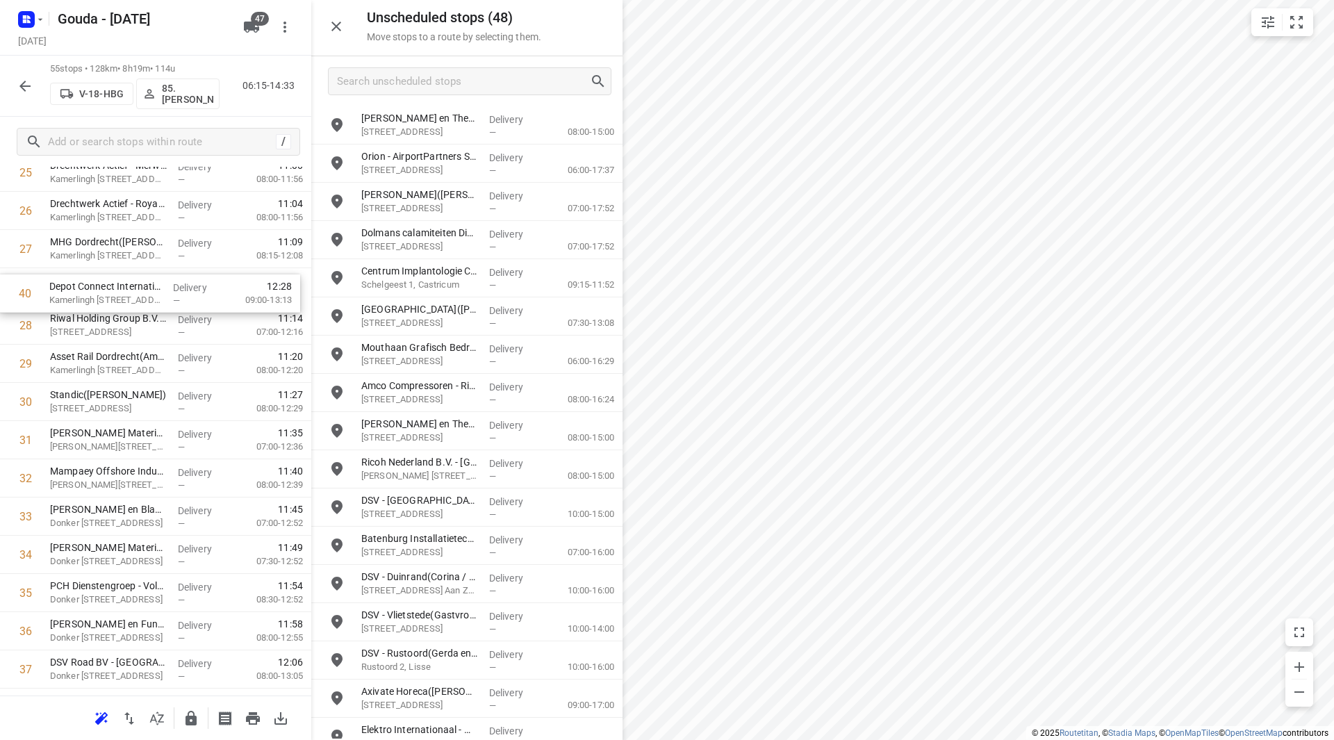
scroll to position [1033, 0]
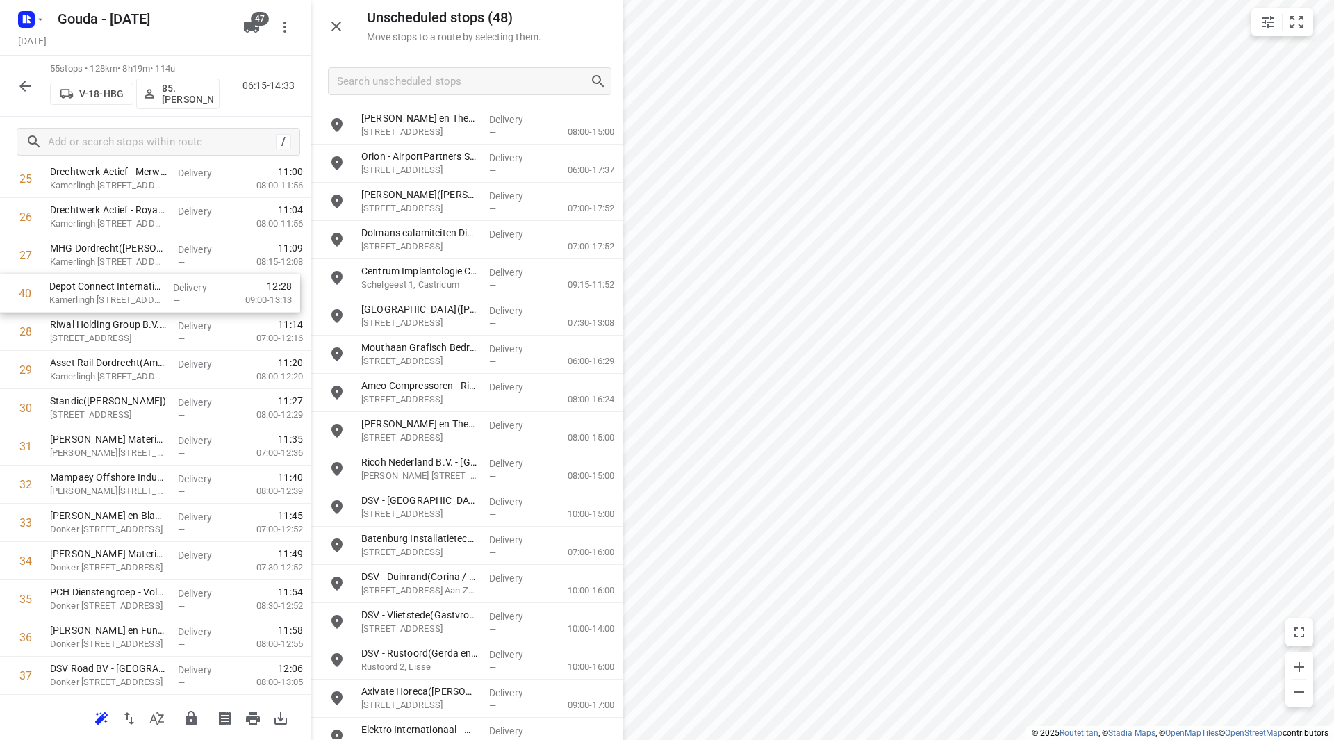
drag, startPoint x: 133, startPoint y: 395, endPoint x: 134, endPoint y: 287, distance: 107.7
click at [134, 286] on div "1 KWS Infra B.V. - Zwijndrecht(Richard Buijs) Ohmstraat 2-4, Zwijndrecht Delive…" at bounding box center [155, 294] width 311 height 2102
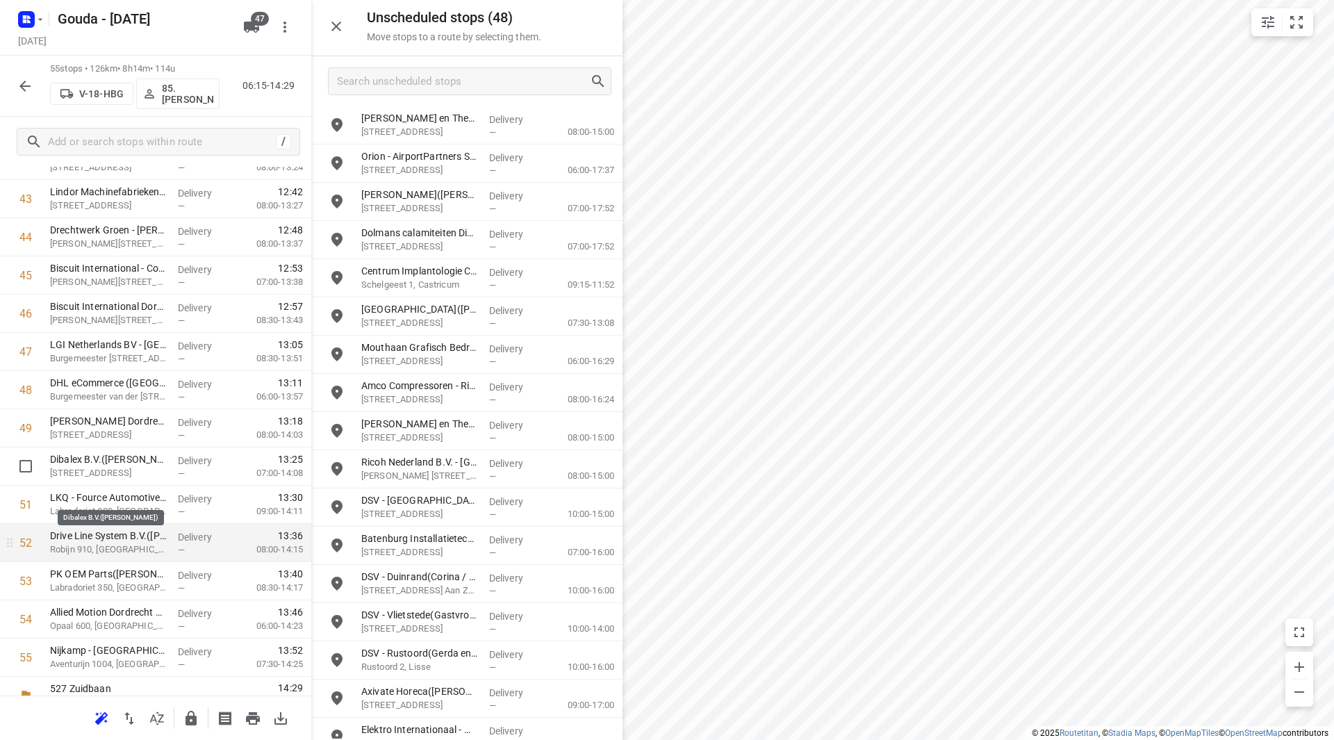
scroll to position [1721, 0]
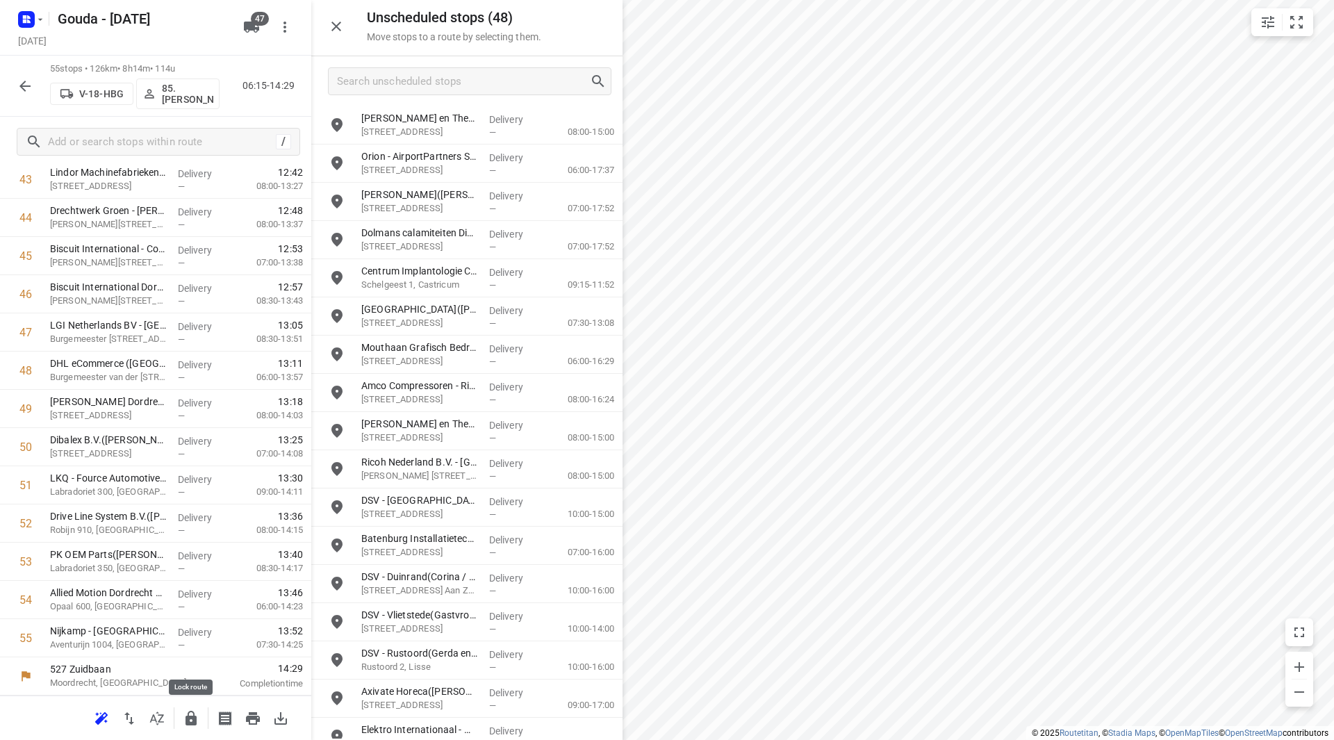
click at [202, 725] on button "button" at bounding box center [191, 719] width 28 height 28
click at [22, 78] on icon "button" at bounding box center [25, 86] width 17 height 17
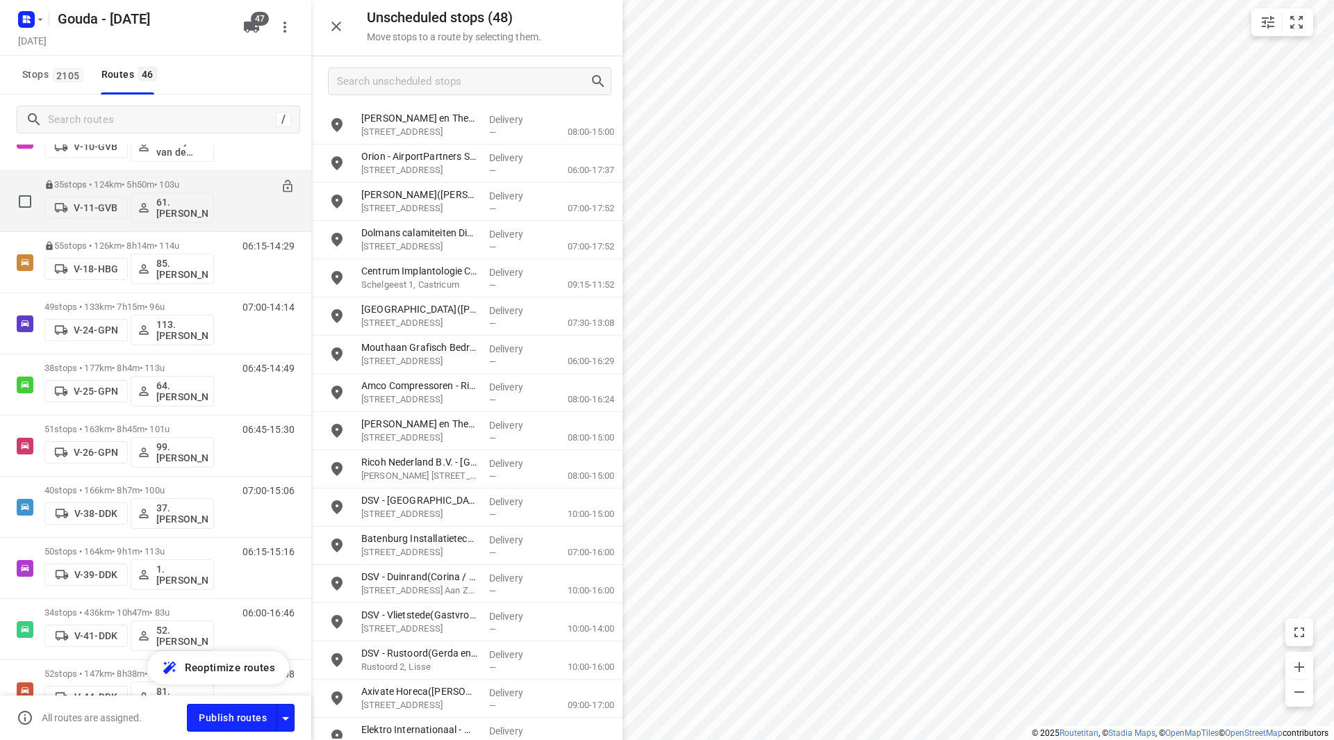
scroll to position [208, 0]
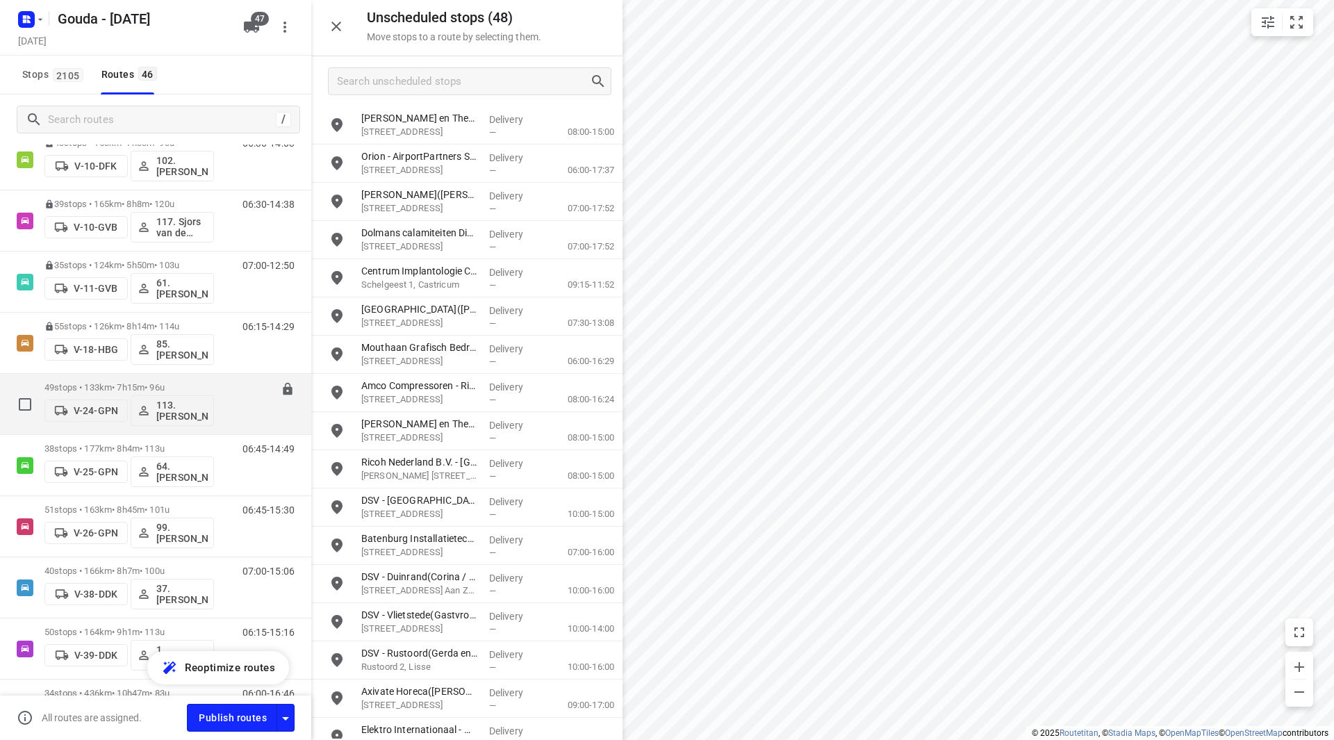
click at [115, 382] on p "49 stops • 133km • 7h15m • 96u" at bounding box center [129, 387] width 170 height 10
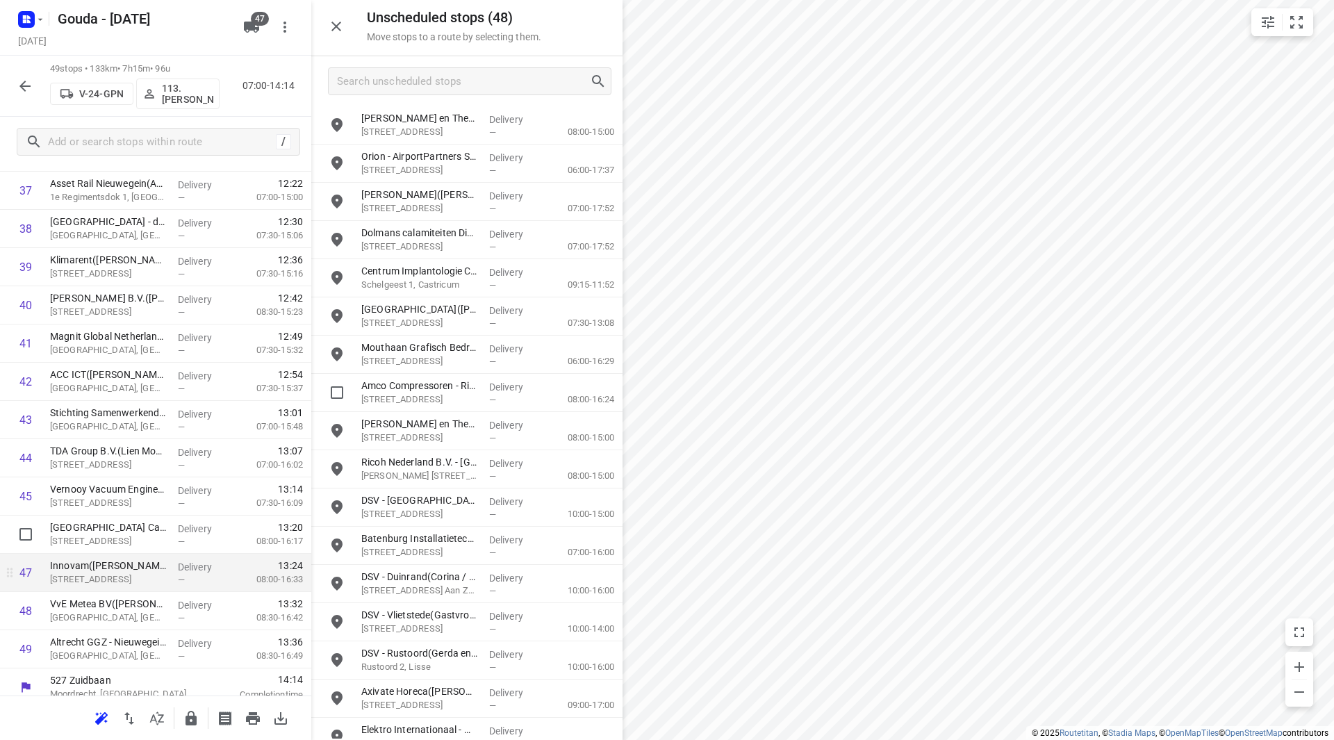
scroll to position [1491, 0]
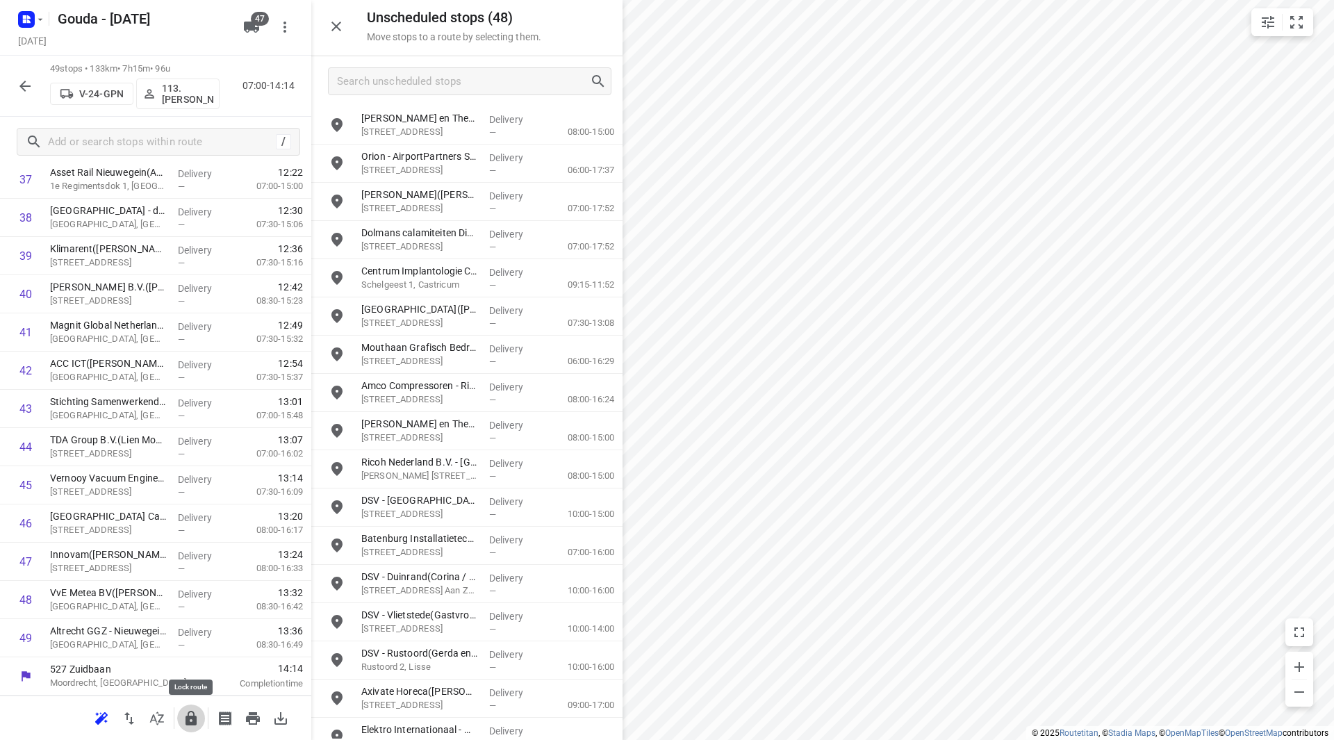
click at [190, 714] on icon "button" at bounding box center [191, 718] width 17 height 17
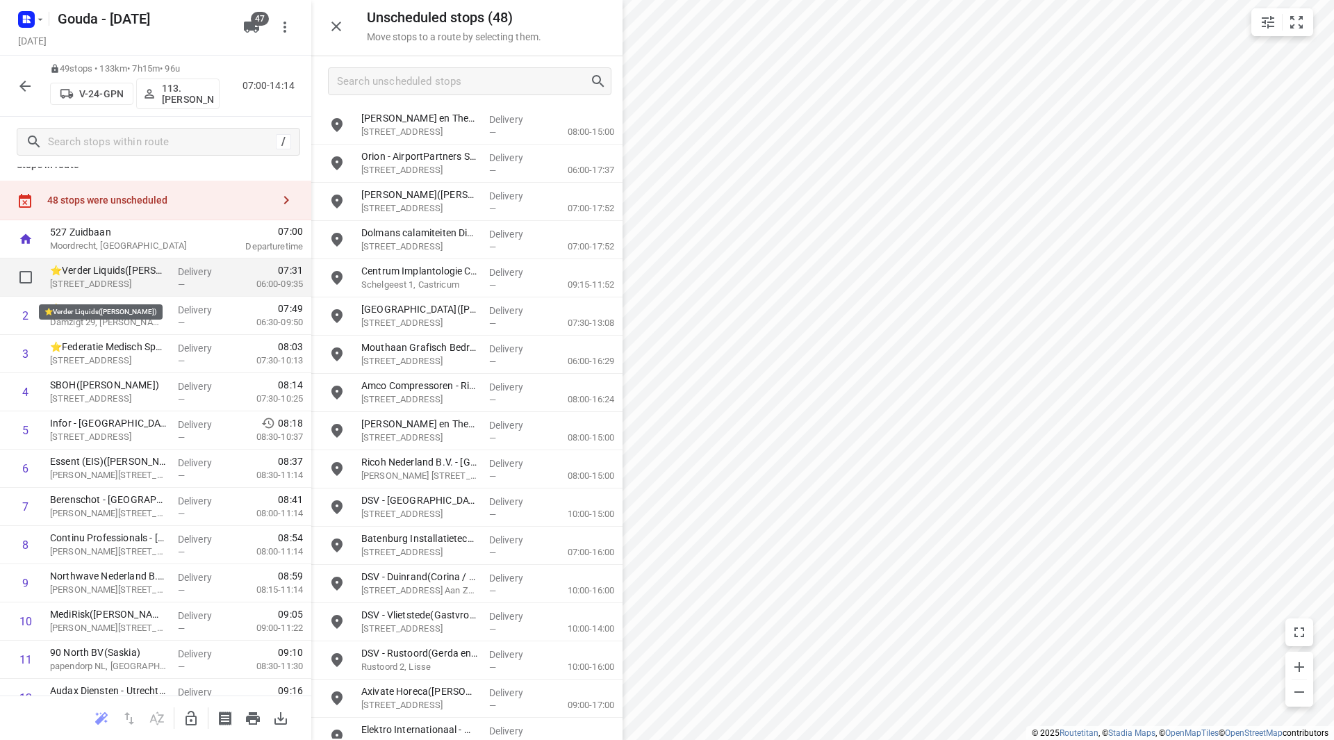
scroll to position [0, 0]
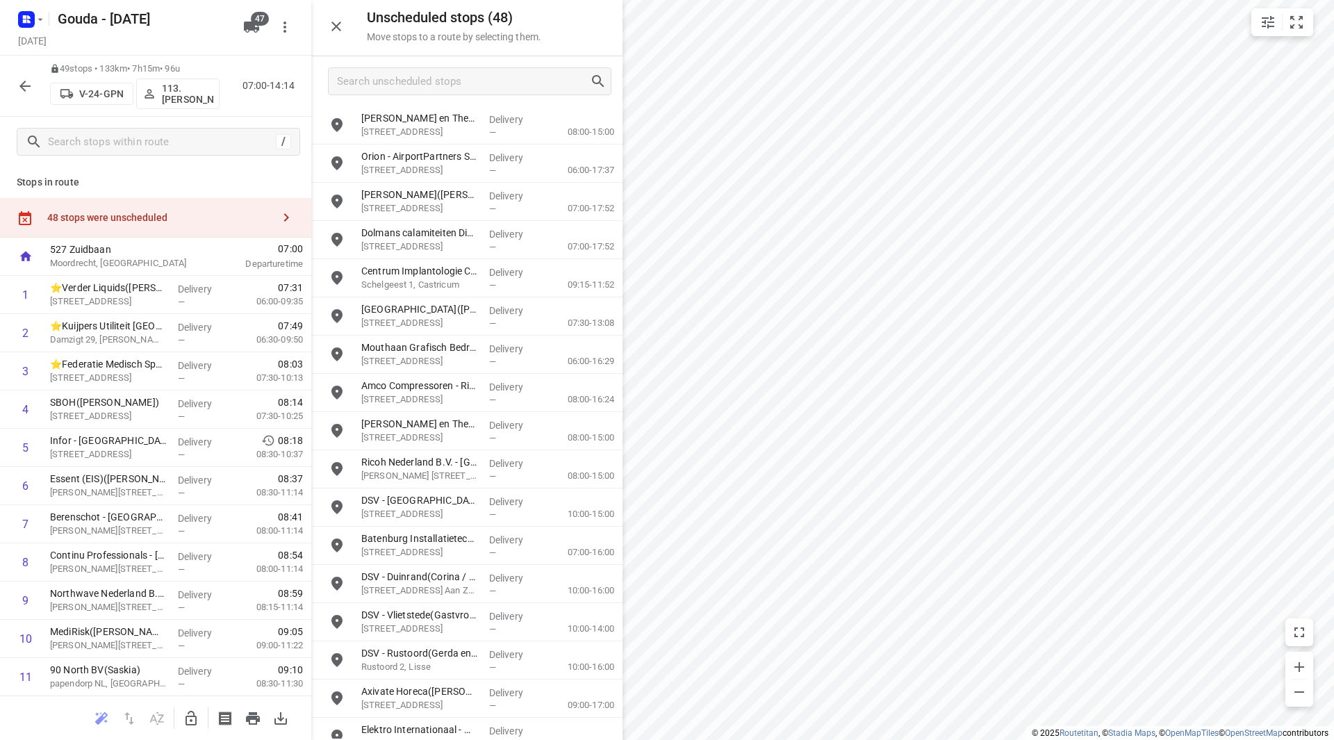
click at [26, 96] on button "button" at bounding box center [25, 86] width 28 height 28
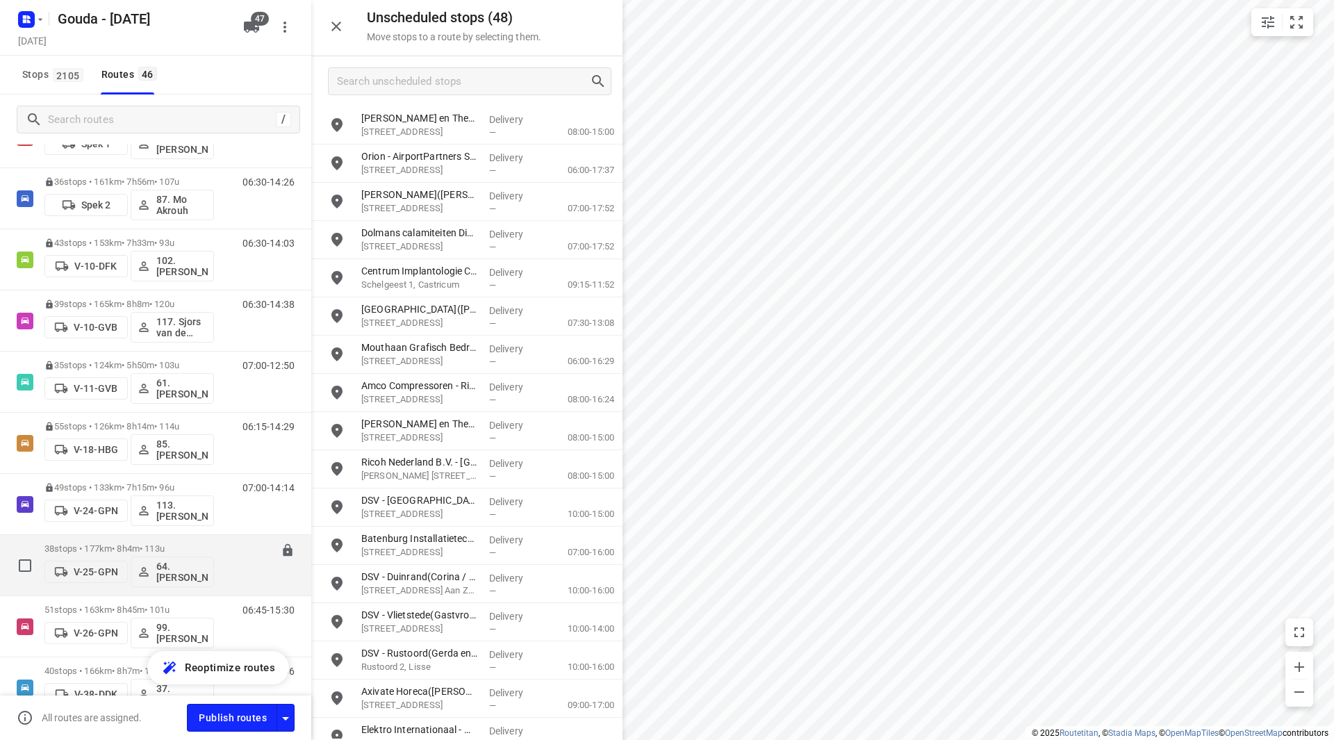
scroll to position [278, 0]
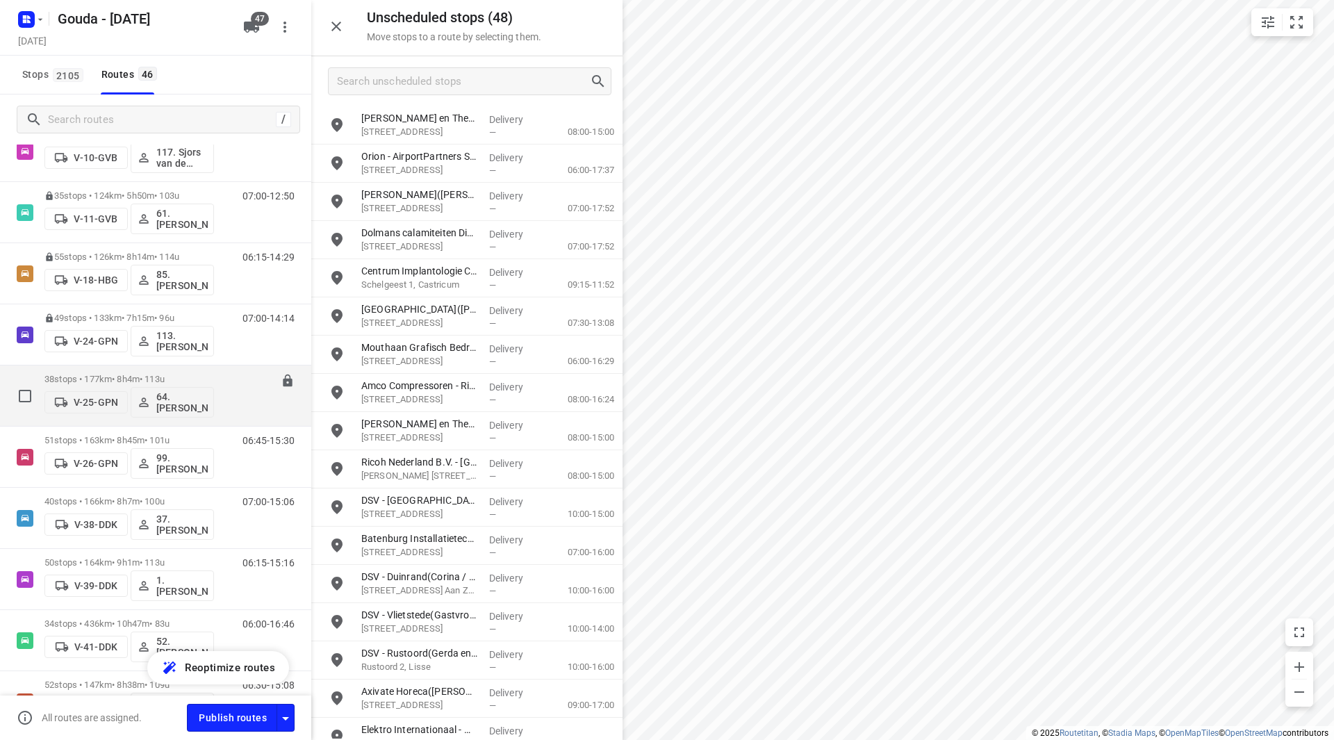
click at [119, 368] on div "38 stops • 177km • 8h4m • 113u V-25-GPN 64. René Verhees" at bounding box center [129, 396] width 170 height 58
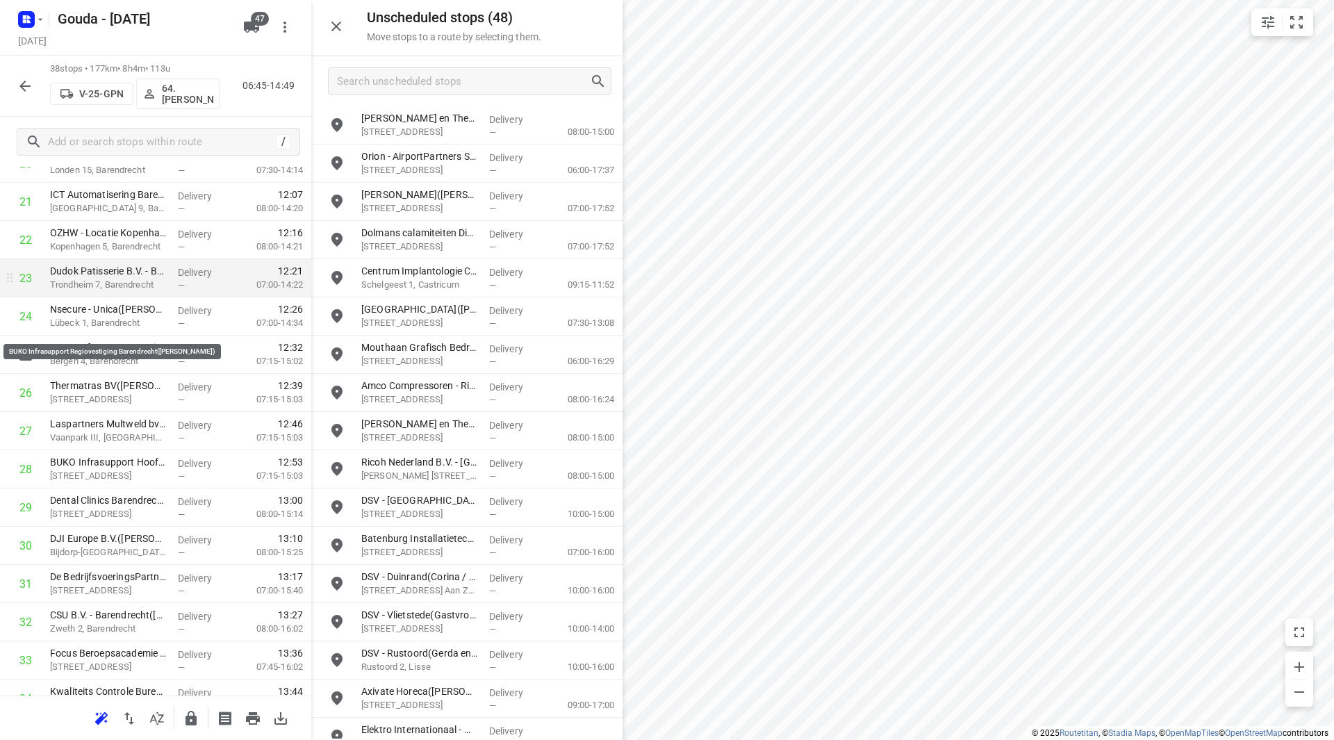
scroll to position [834, 0]
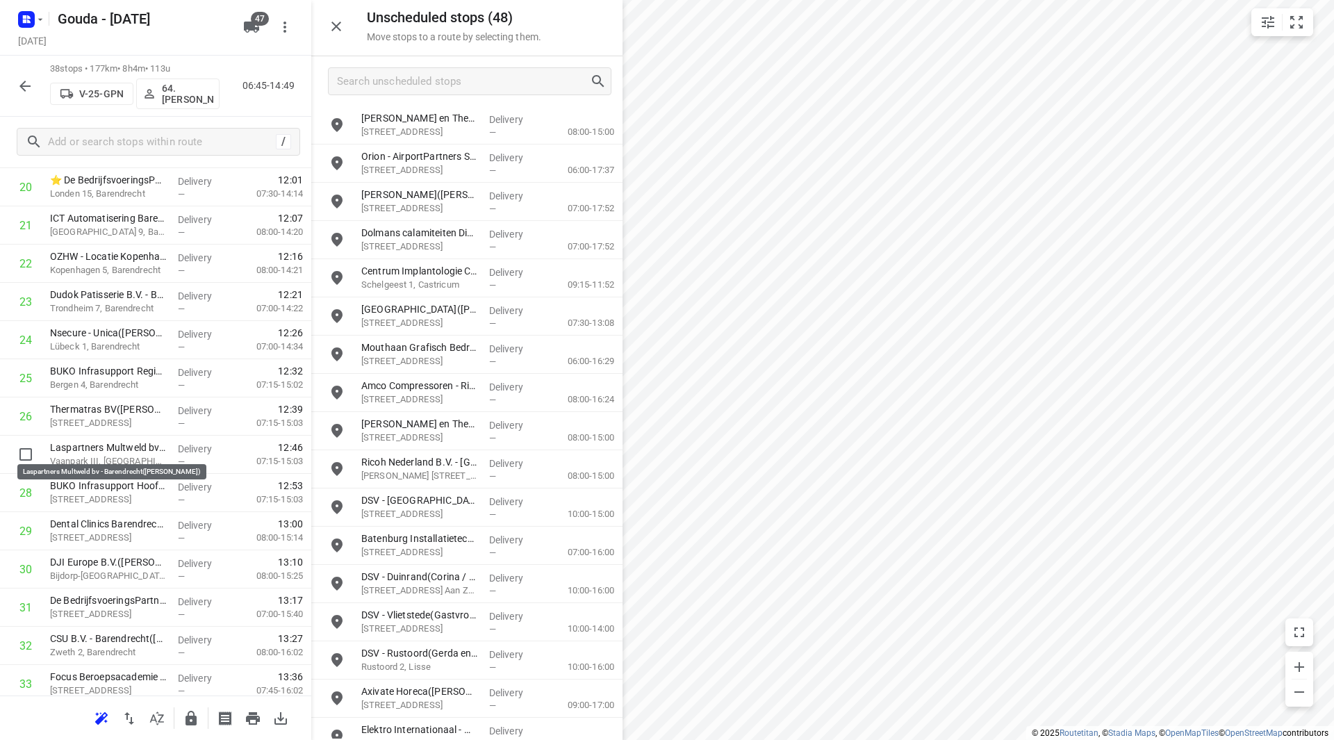
drag, startPoint x: 121, startPoint y: 447, endPoint x: 118, endPoint y: 416, distance: 31.4
click at [118, 416] on div "1 Havenbedrijf Rotterdam N.V. - Buitenlocaties(Hilde Montijn) Wilhelminakade 90…" at bounding box center [155, 168] width 311 height 1452
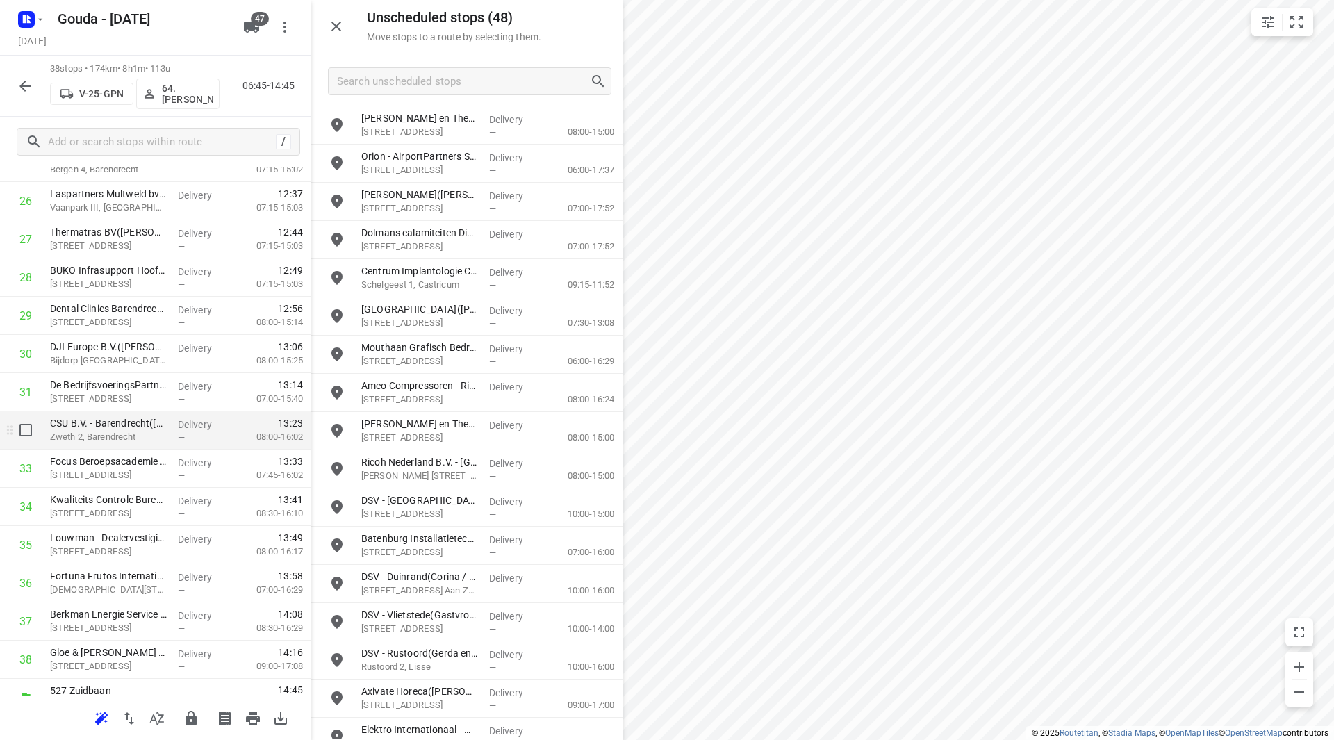
scroll to position [1071, 0]
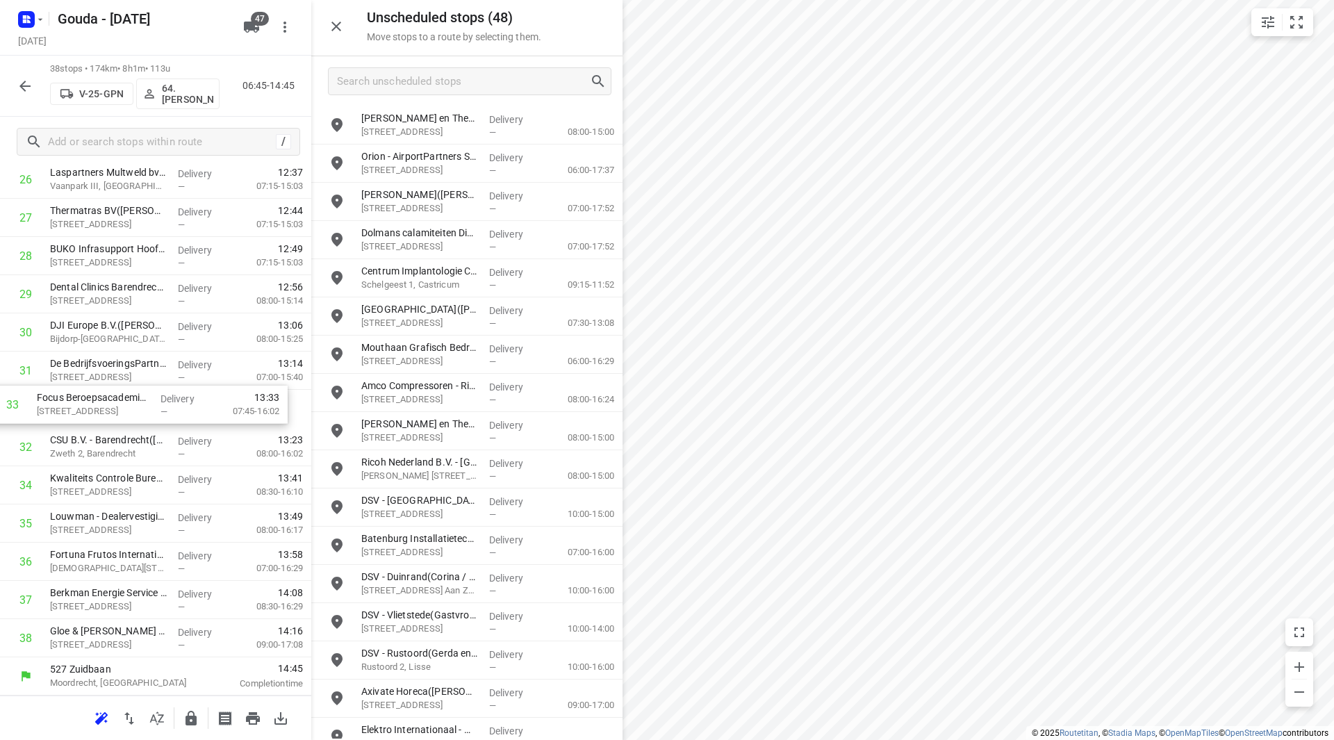
drag, startPoint x: 255, startPoint y: 446, endPoint x: 242, endPoint y: 401, distance: 47.1
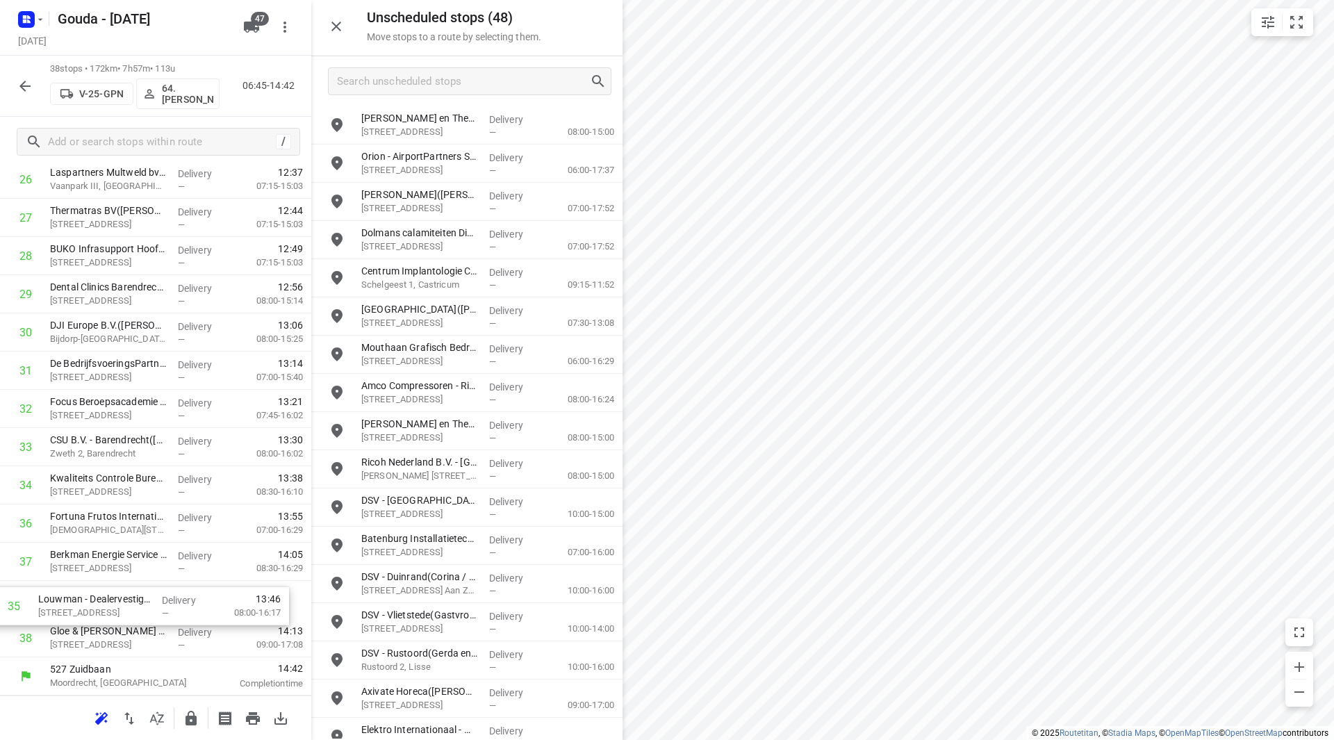
drag, startPoint x: 170, startPoint y: 511, endPoint x: 161, endPoint y: 594, distance: 84.0
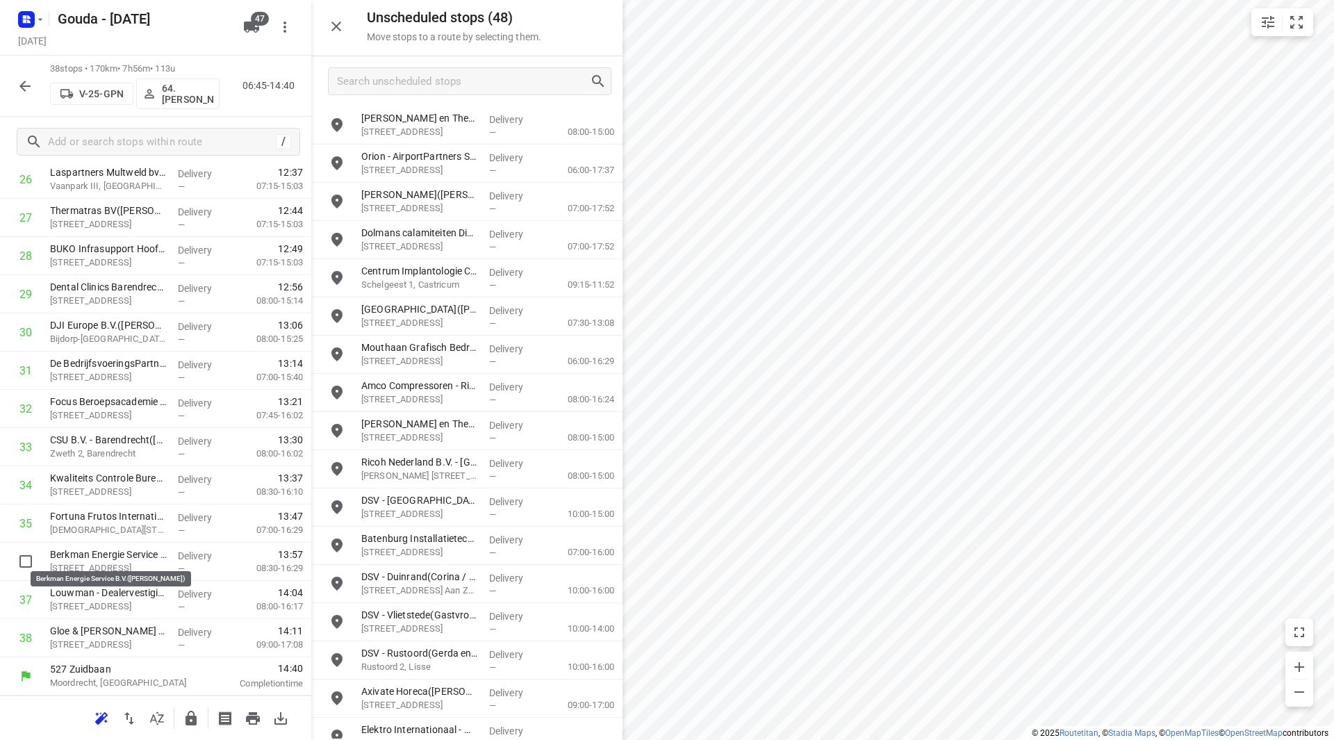
drag, startPoint x: 142, startPoint y: 561, endPoint x: 138, endPoint y: 520, distance: 41.2
click at [193, 719] on icon "button" at bounding box center [191, 718] width 11 height 15
click at [20, 81] on icon "button" at bounding box center [25, 86] width 17 height 17
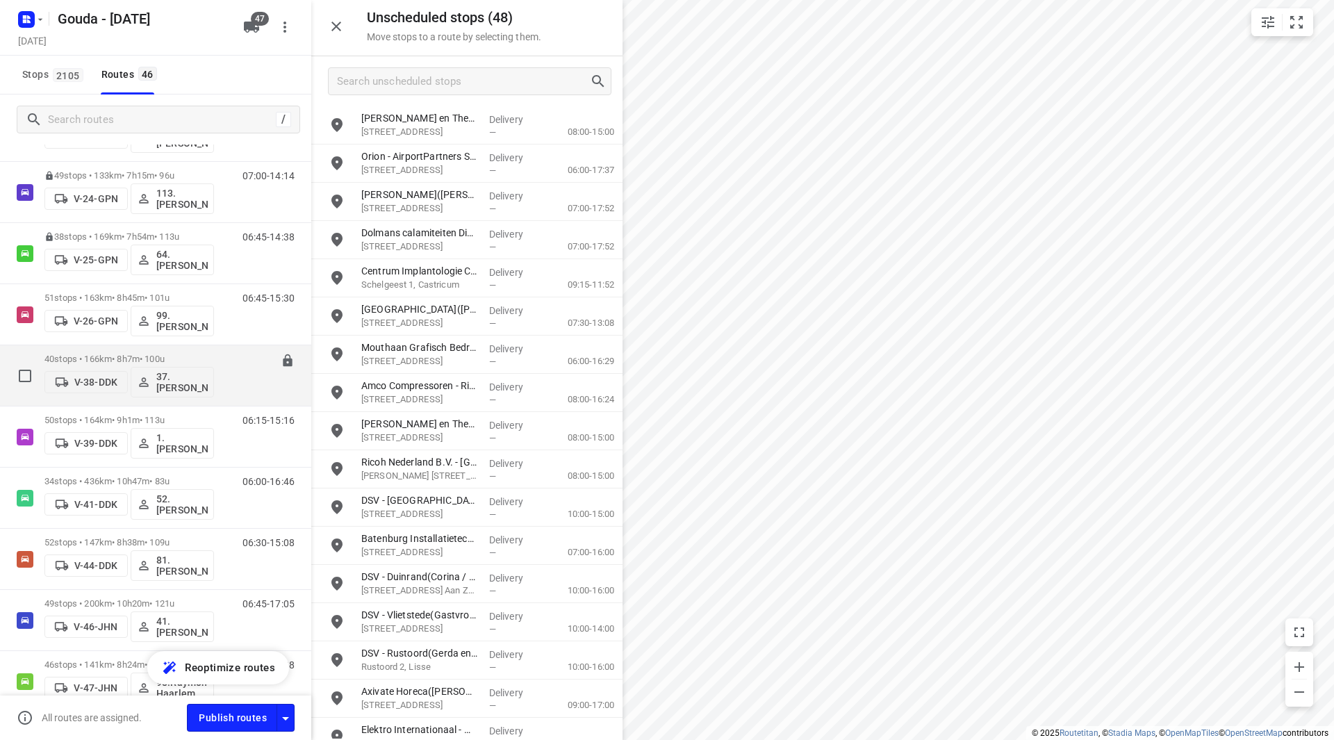
scroll to position [417, 0]
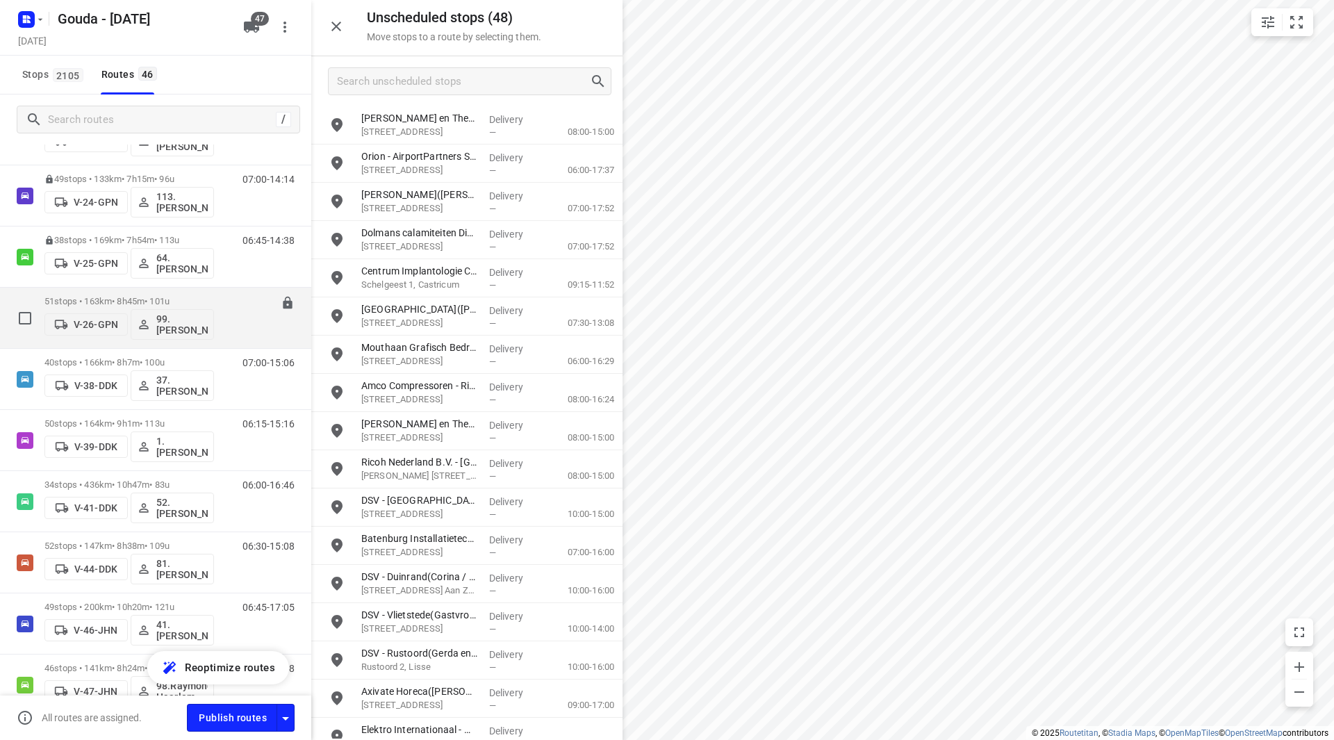
click at [140, 297] on p "51 stops • 163km • 8h45m • 101u" at bounding box center [129, 301] width 170 height 10
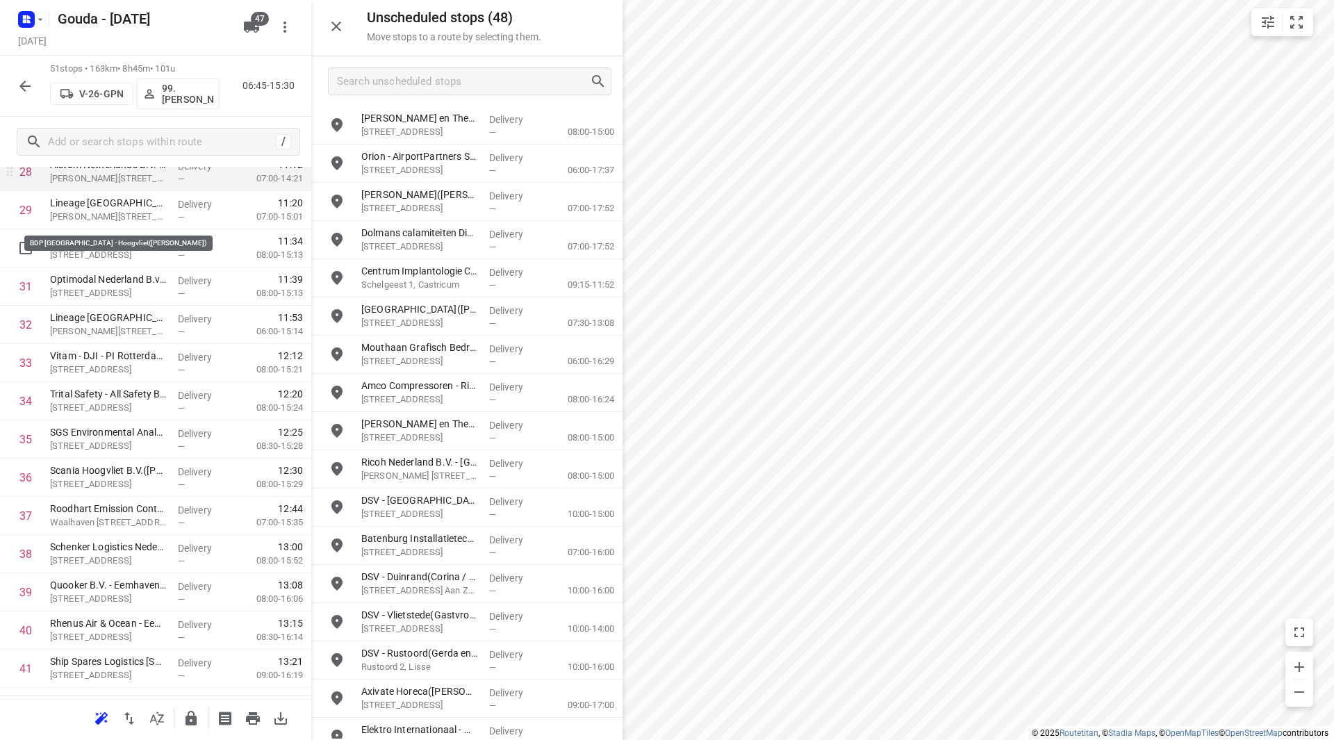
scroll to position [1112, 0]
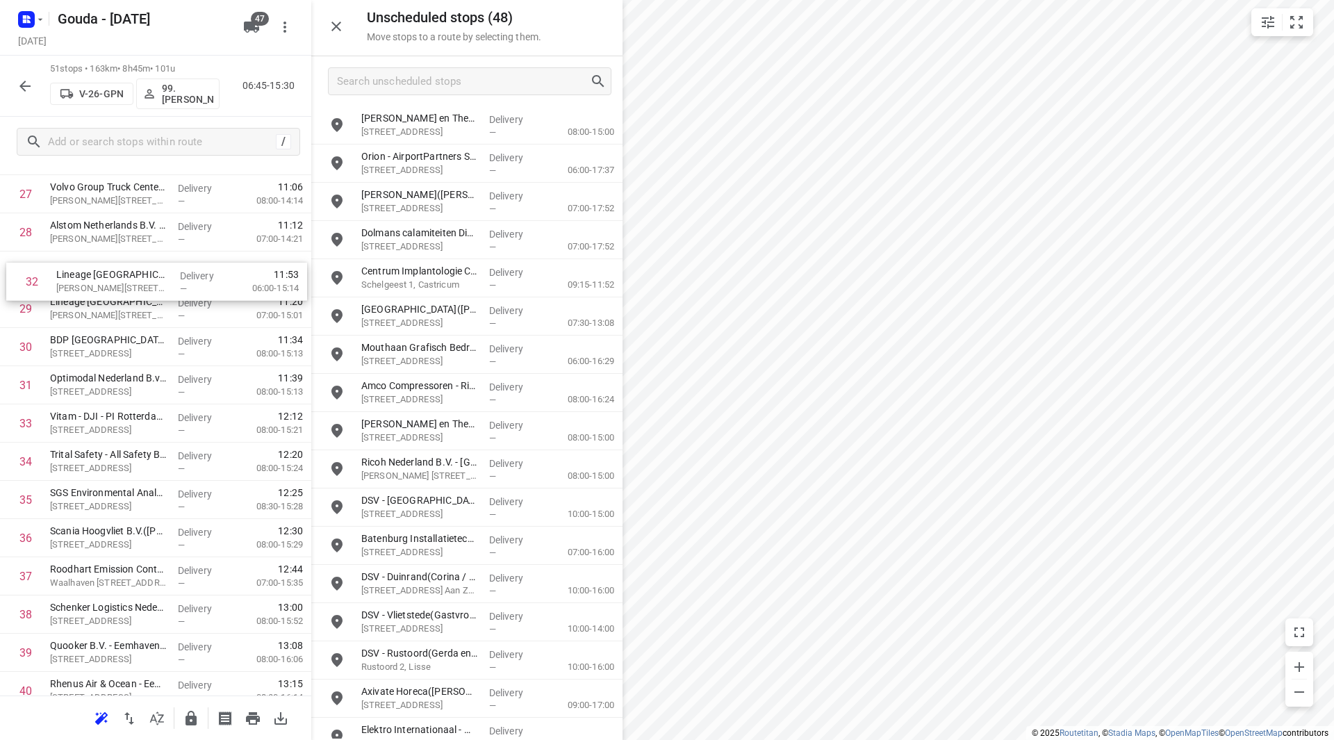
drag, startPoint x: 89, startPoint y: 373, endPoint x: 96, endPoint y: 284, distance: 89.9
click at [96, 284] on div "1 Cleanlease wasverzorging - Rotterdam(Tineke de Meulemeester) Driemanssteeweg …" at bounding box center [155, 155] width 311 height 1949
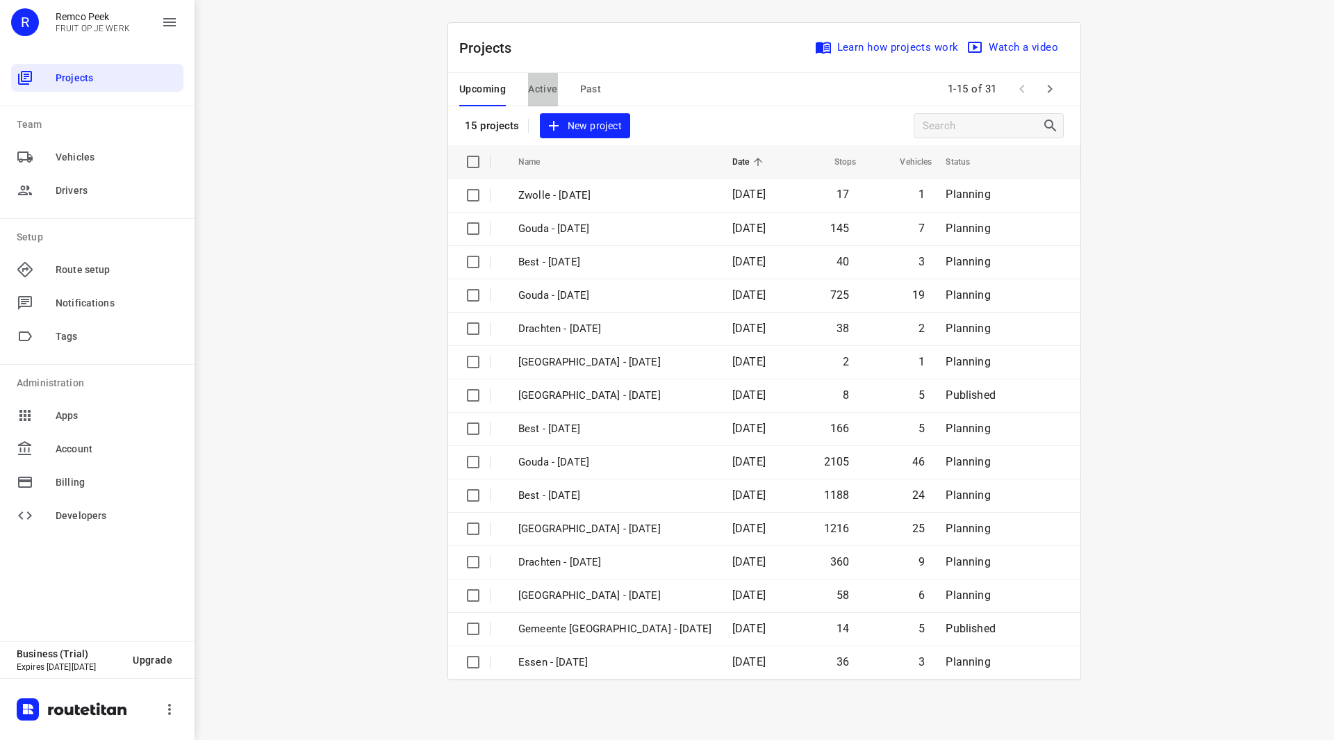
click at [546, 99] on button "Active" at bounding box center [542, 89] width 29 height 33
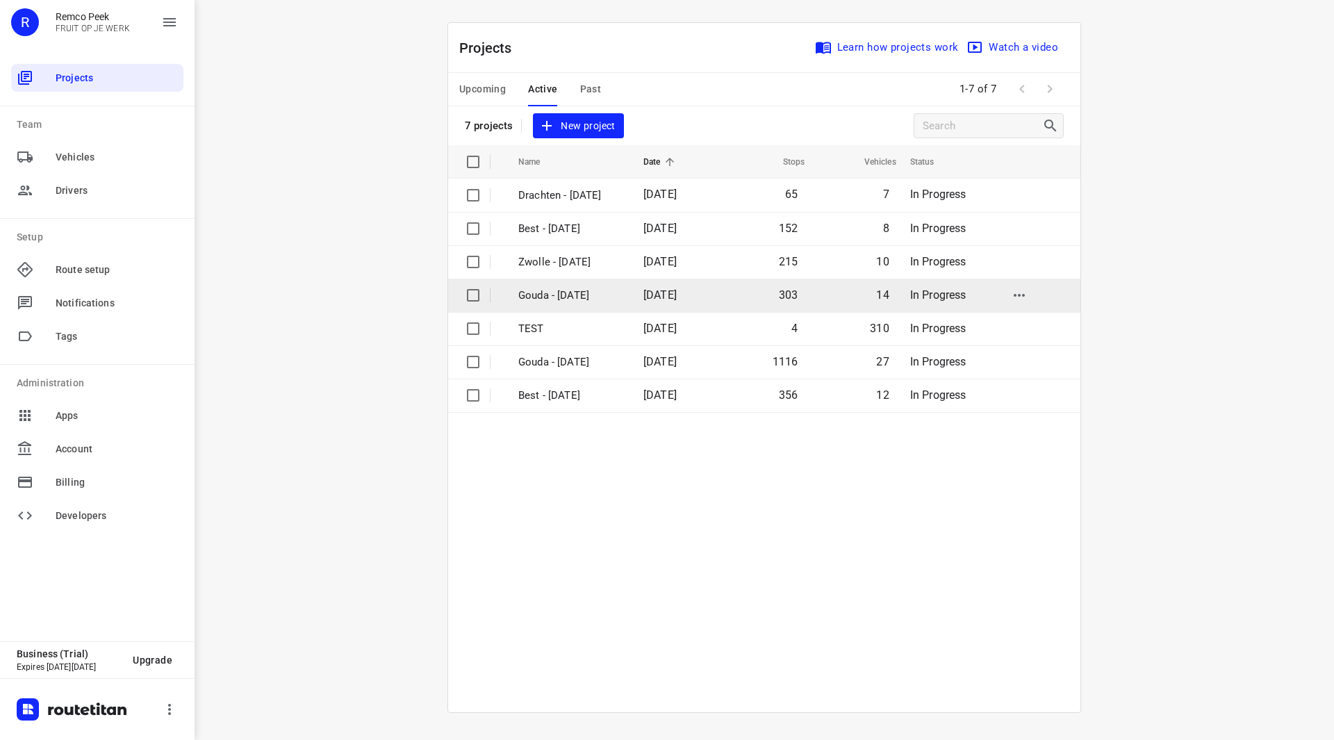
click at [584, 295] on p "Gouda - [DATE]" at bounding box center [570, 296] width 104 height 16
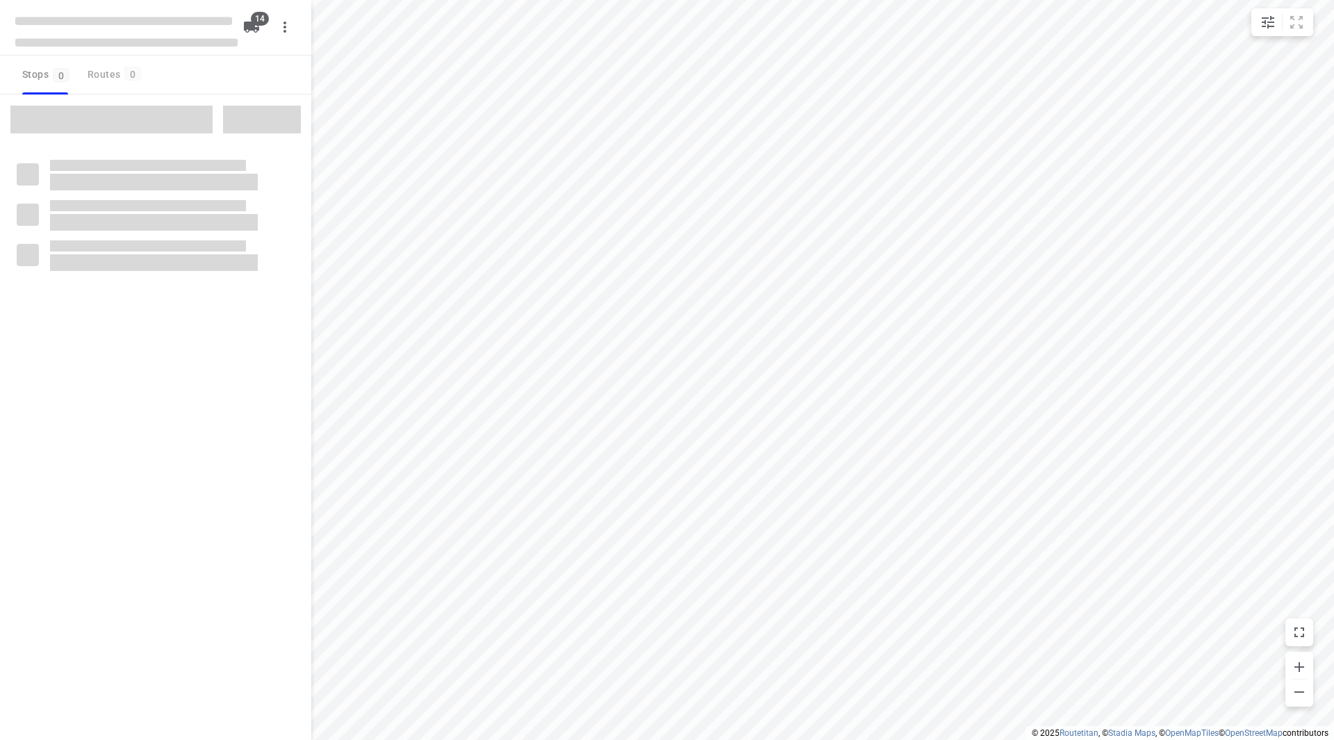
checkbox input "true"
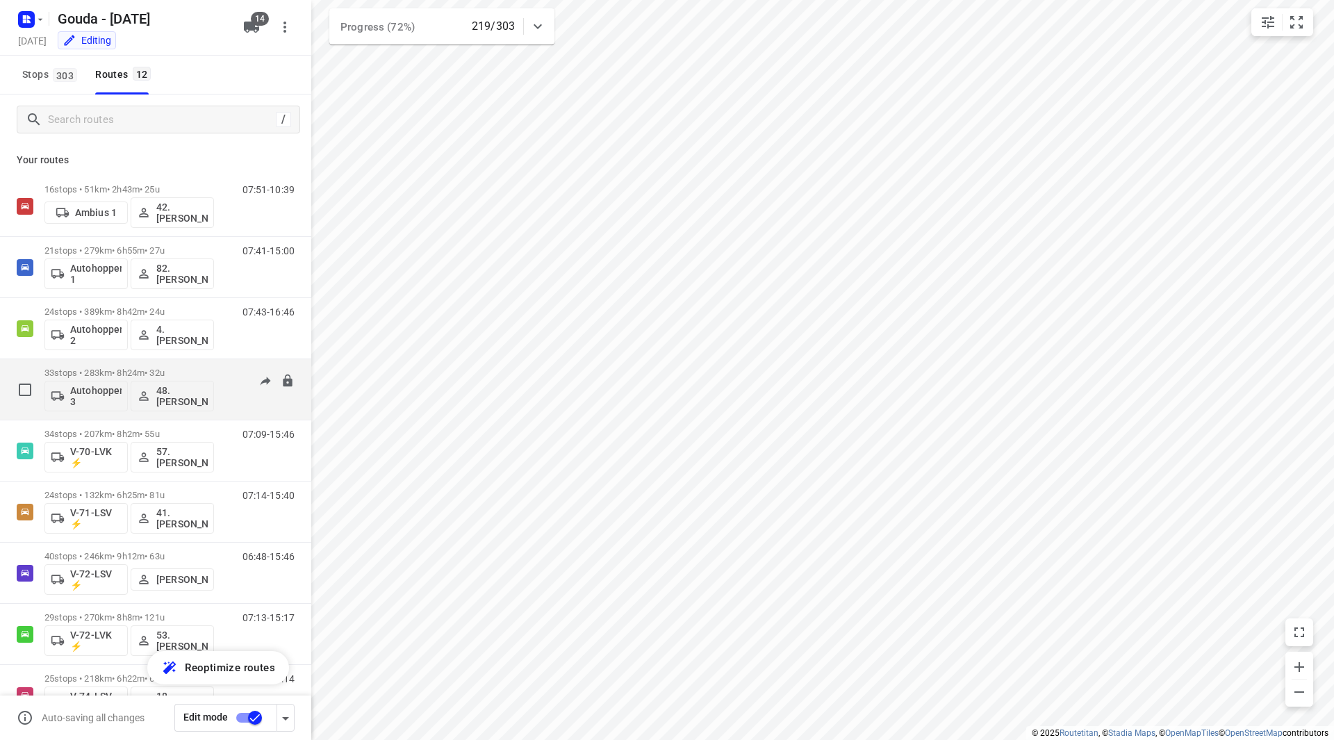
click at [186, 373] on p "33 stops • 283km • 8h24m • 32u" at bounding box center [129, 373] width 170 height 10
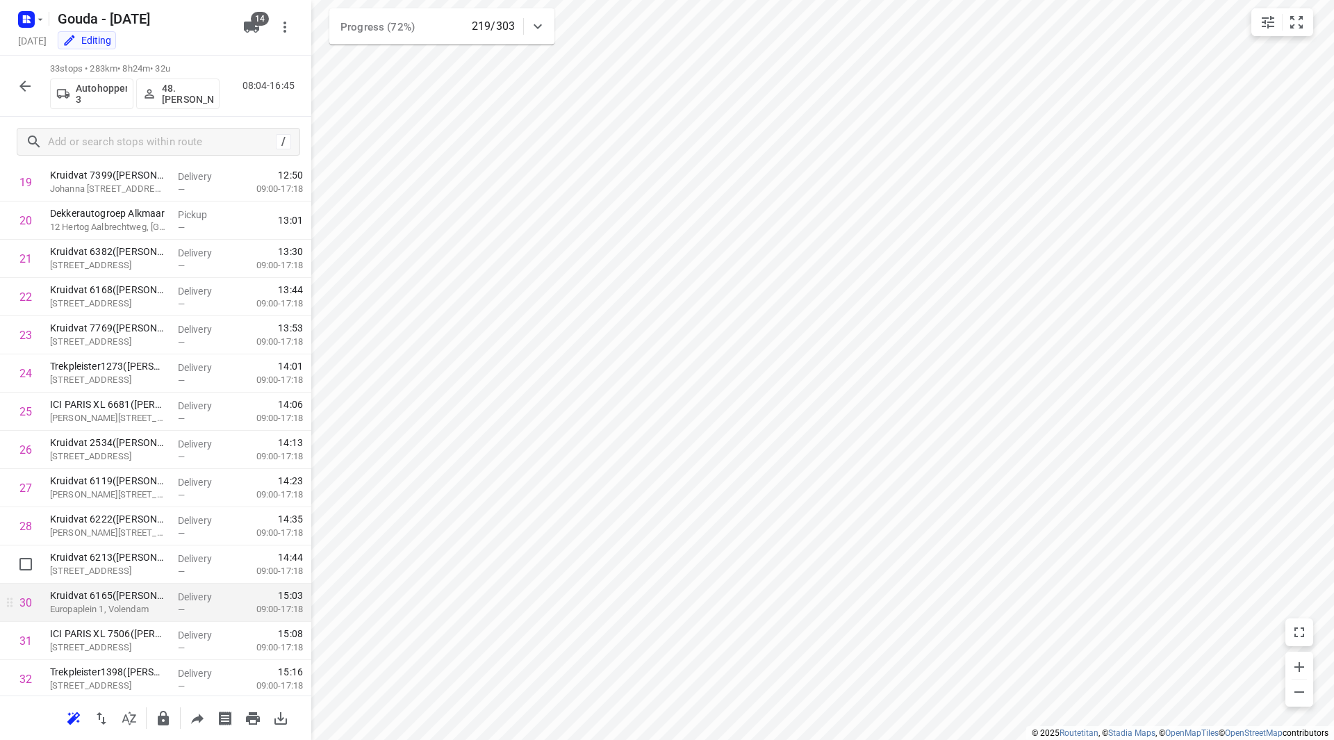
scroll to position [840, 0]
click at [28, 85] on icon "button" at bounding box center [25, 86] width 17 height 17
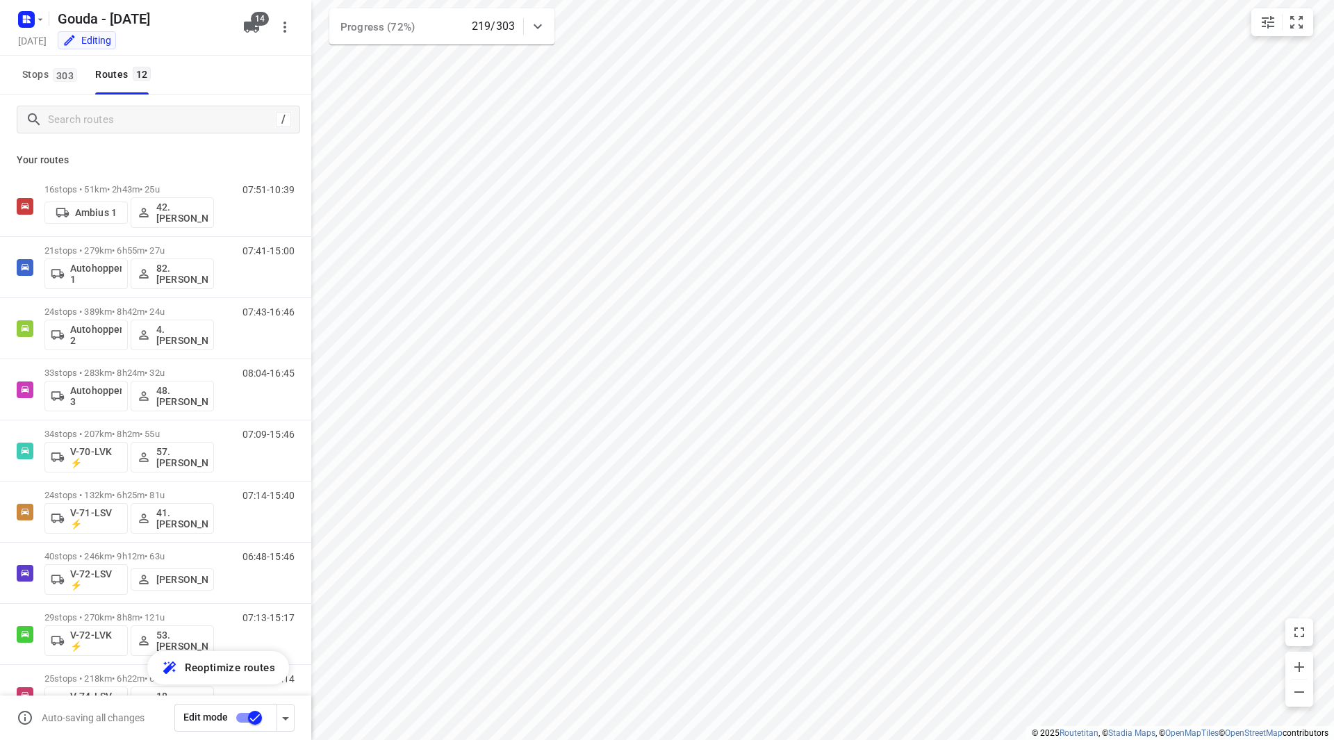
click at [306, 271] on div "i © 2025 Routetitan , © Stadia Maps , © OpenMapTiles © OpenStreetMap contributo…" at bounding box center [667, 370] width 1334 height 740
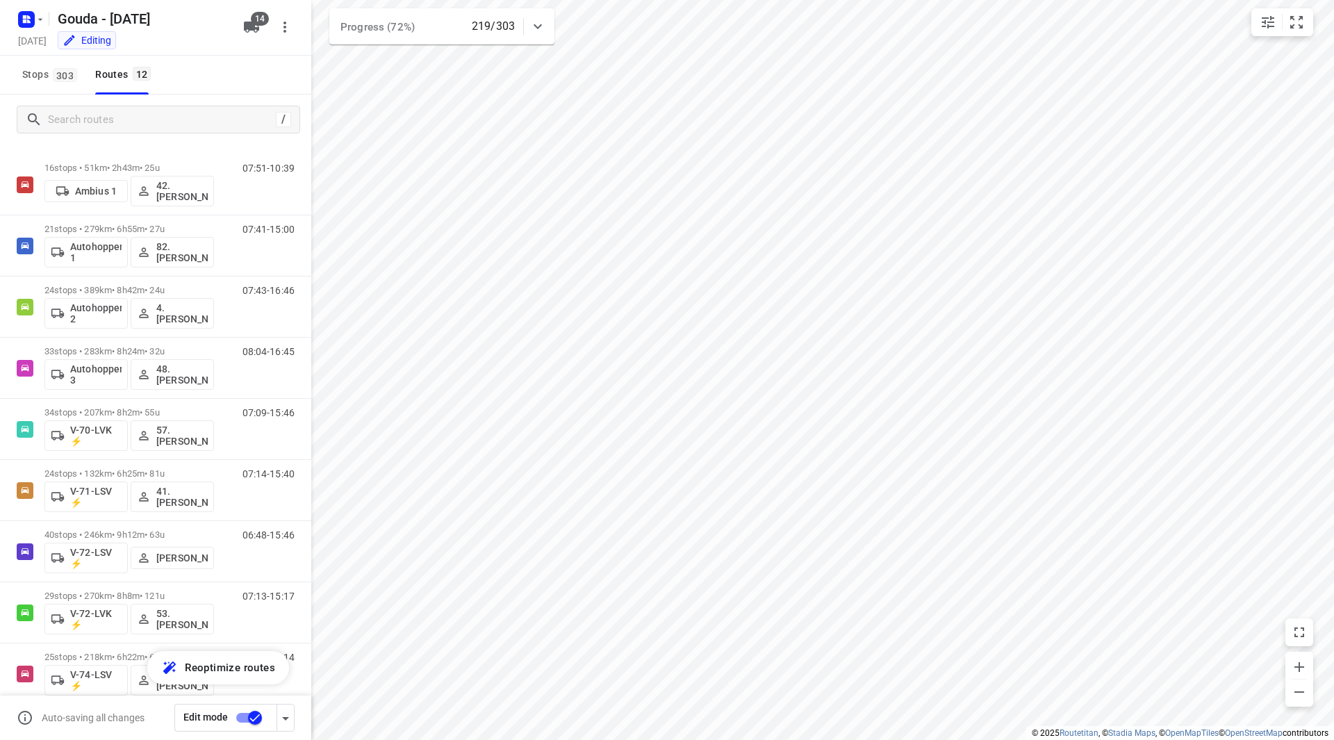
scroll to position [9, 0]
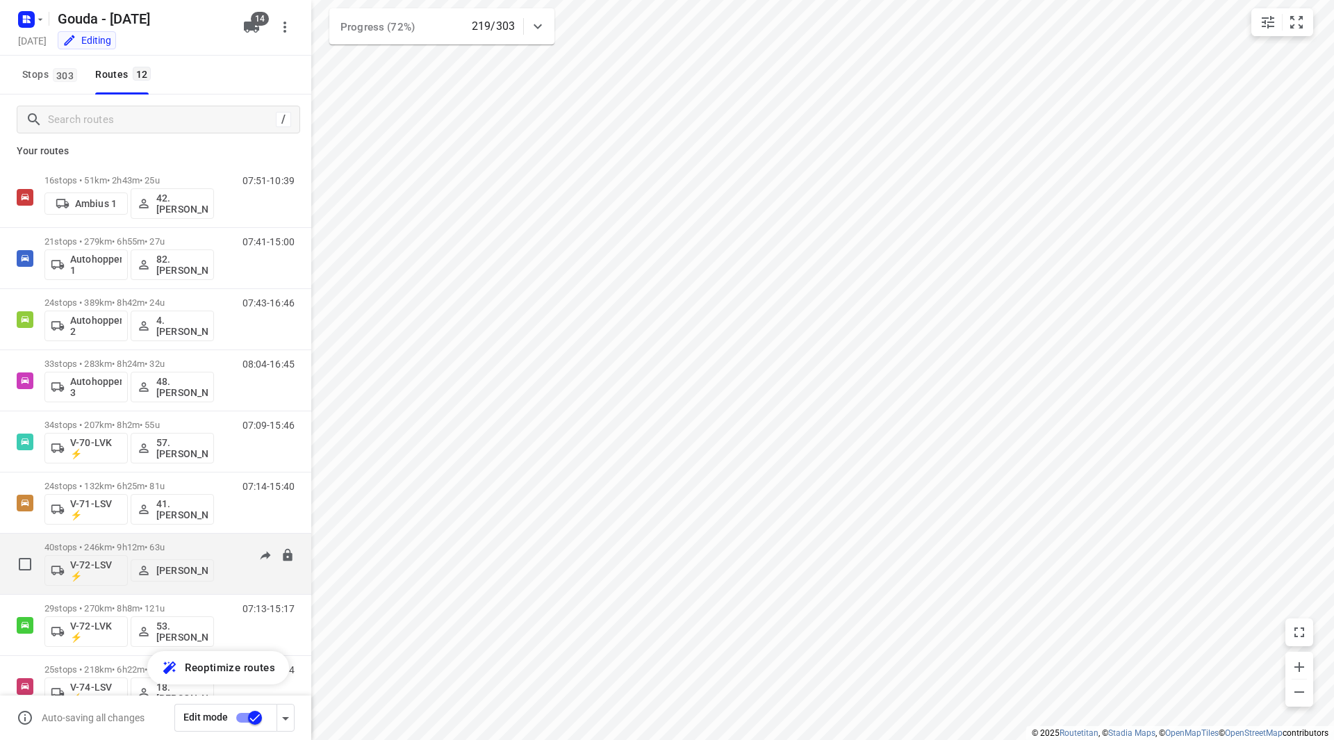
click at [170, 546] on p "40 stops • 246km • 9h12m • 63u" at bounding box center [129, 547] width 170 height 10
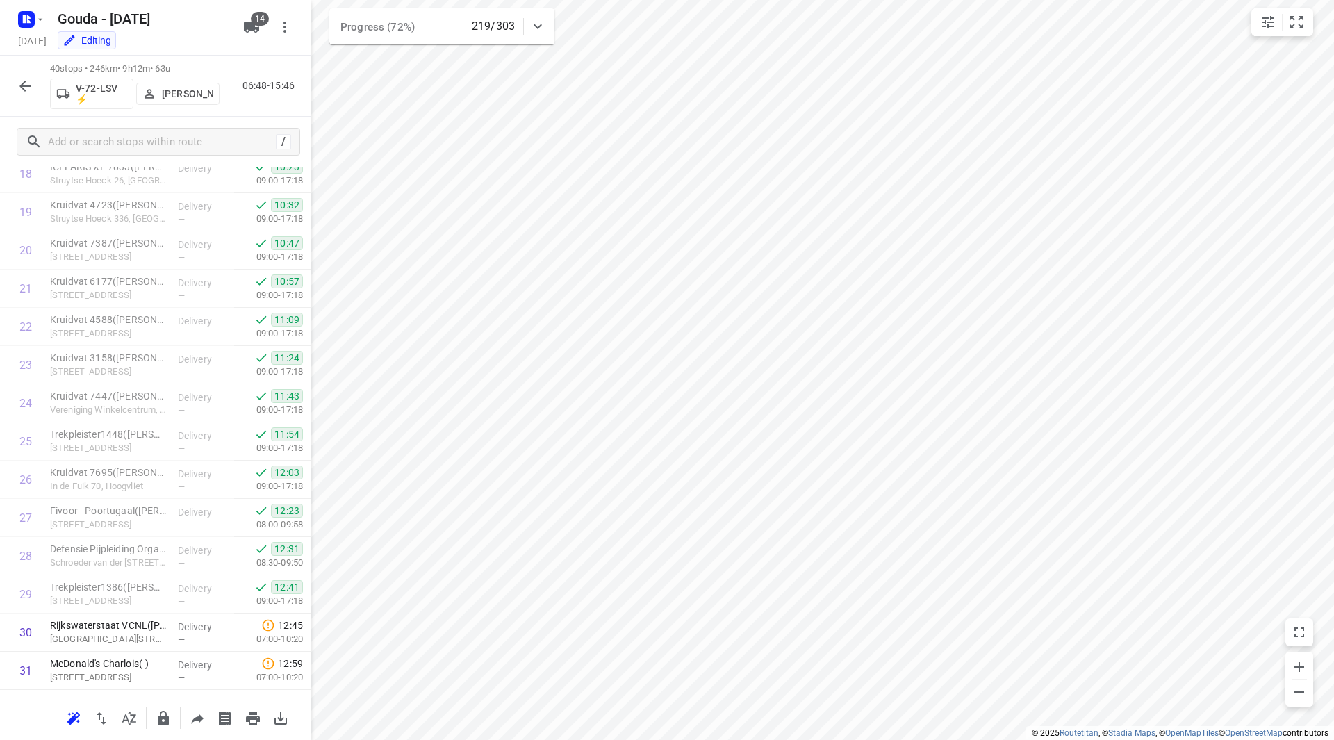
scroll to position [1108, 0]
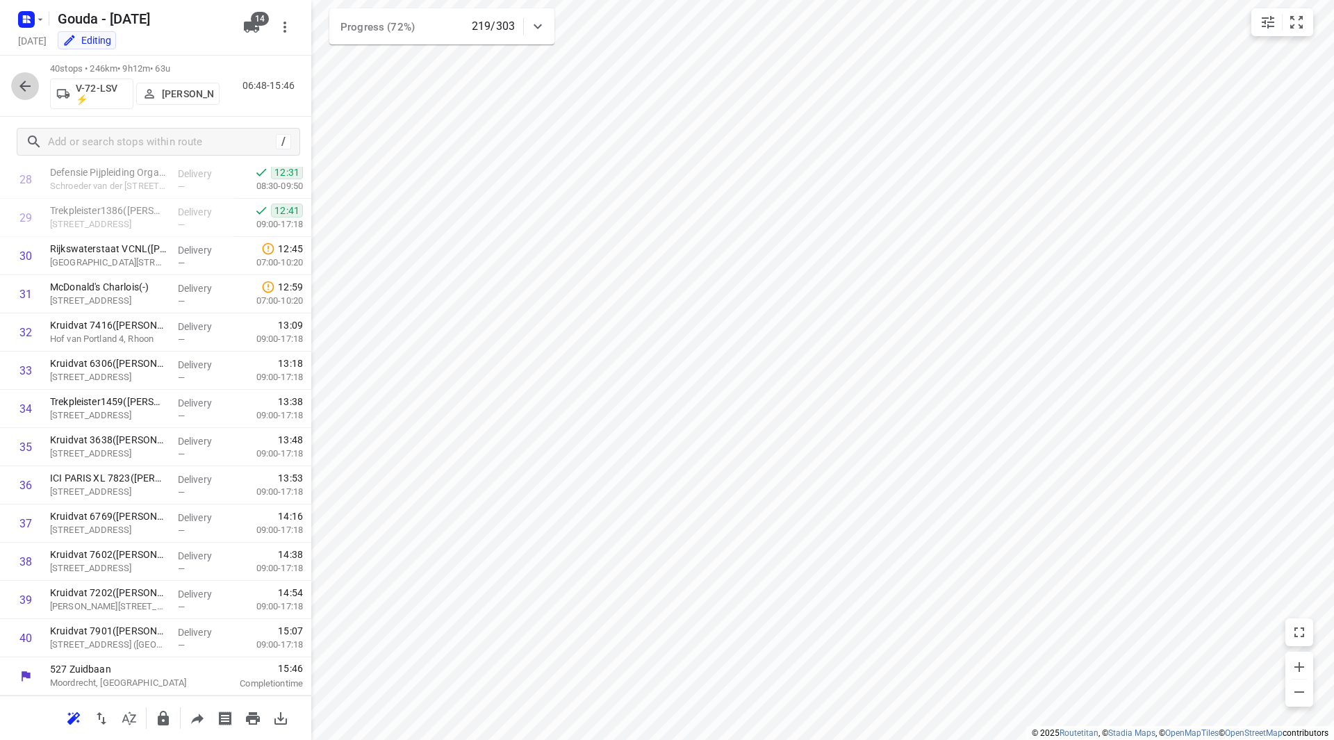
click at [33, 92] on icon "button" at bounding box center [25, 86] width 17 height 17
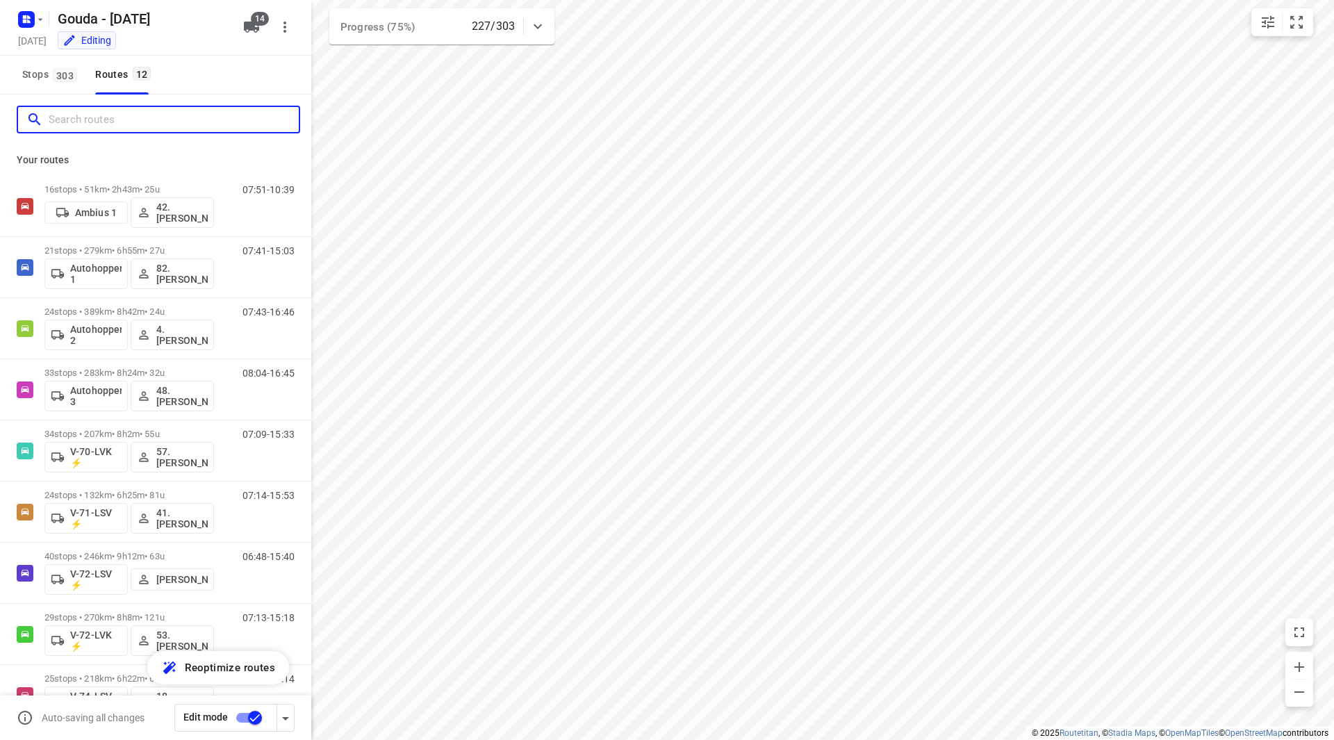
click at [95, 120] on input "Search routes" at bounding box center [174, 120] width 250 height 22
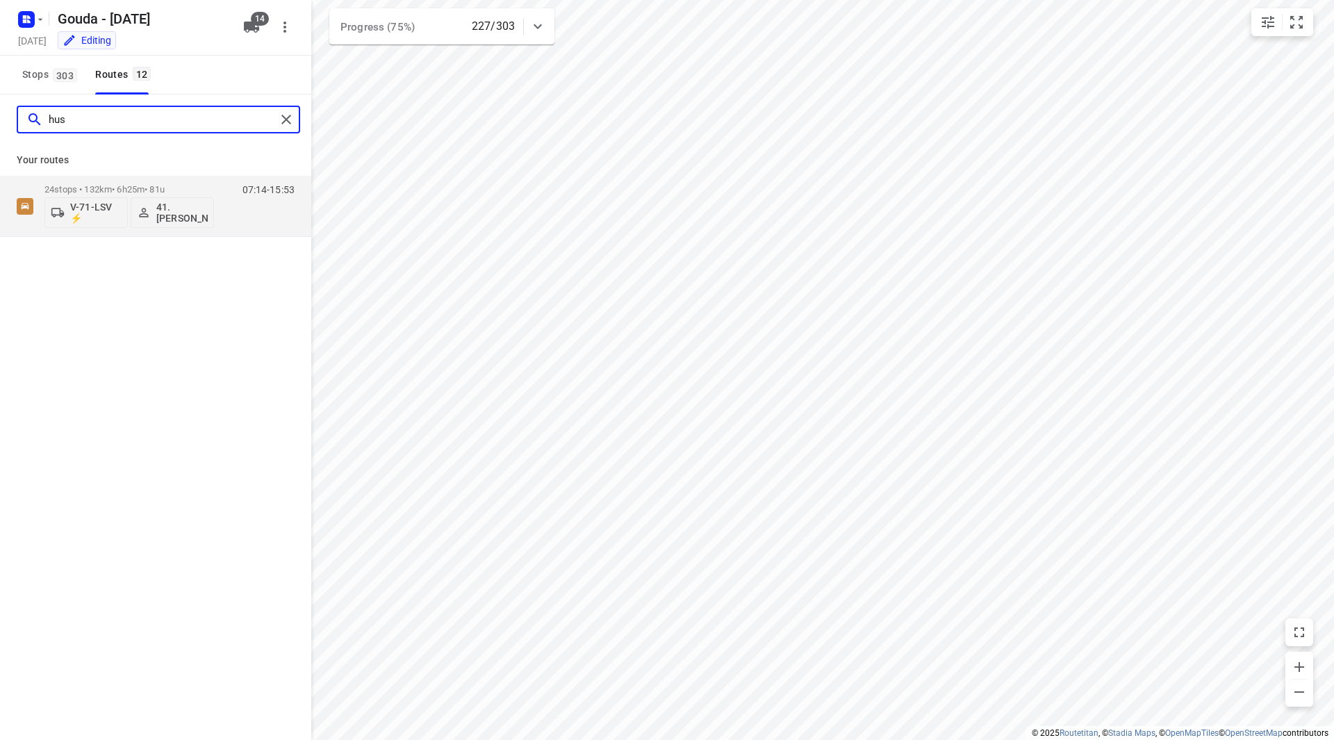
type input "hus"
click at [186, 174] on div "Your routes 24 stops • 132km • 6h25m • 81u V-71-LSV ⚡ 41.Huseyin Özbek 07:14-15…" at bounding box center [155, 191] width 311 height 92
click at [183, 182] on div "24 stops • 132km • 6h25m • 81u V-71-LSV ⚡ 41.Huseyin Özbek" at bounding box center [129, 206] width 170 height 58
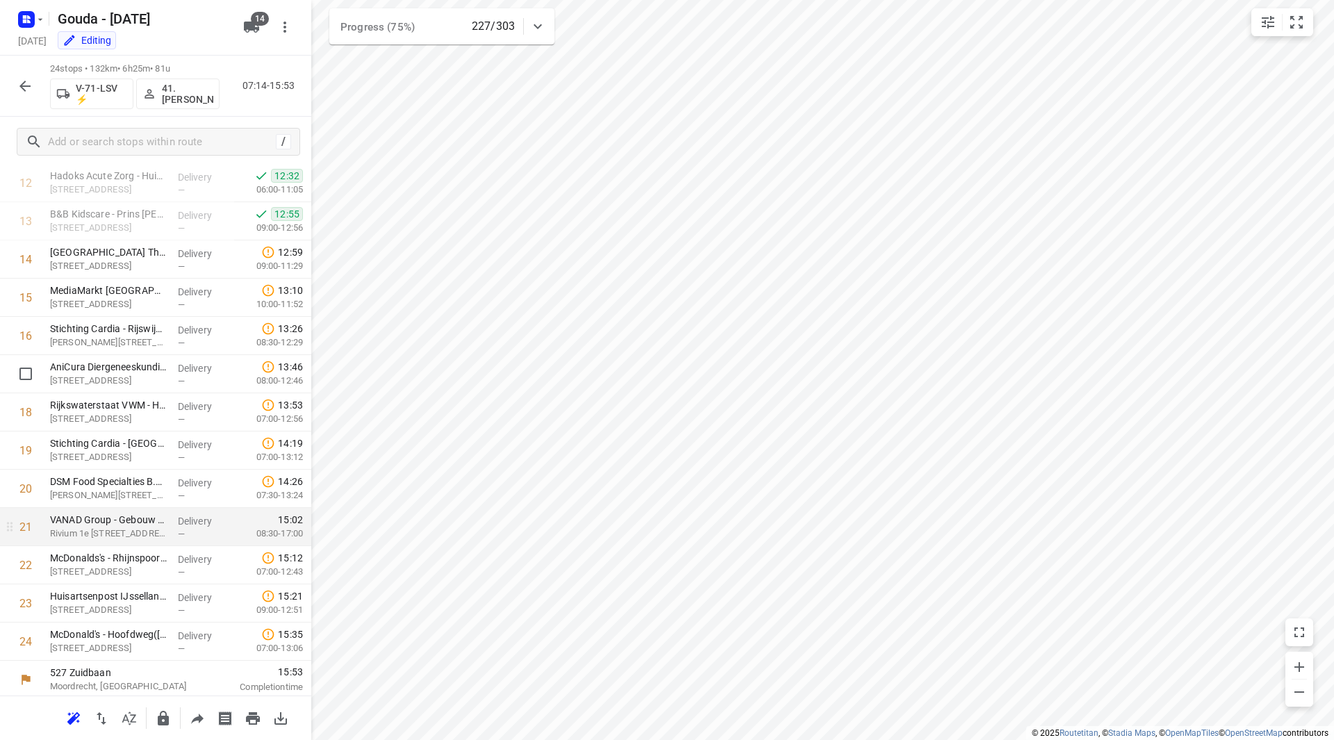
scroll to position [496, 0]
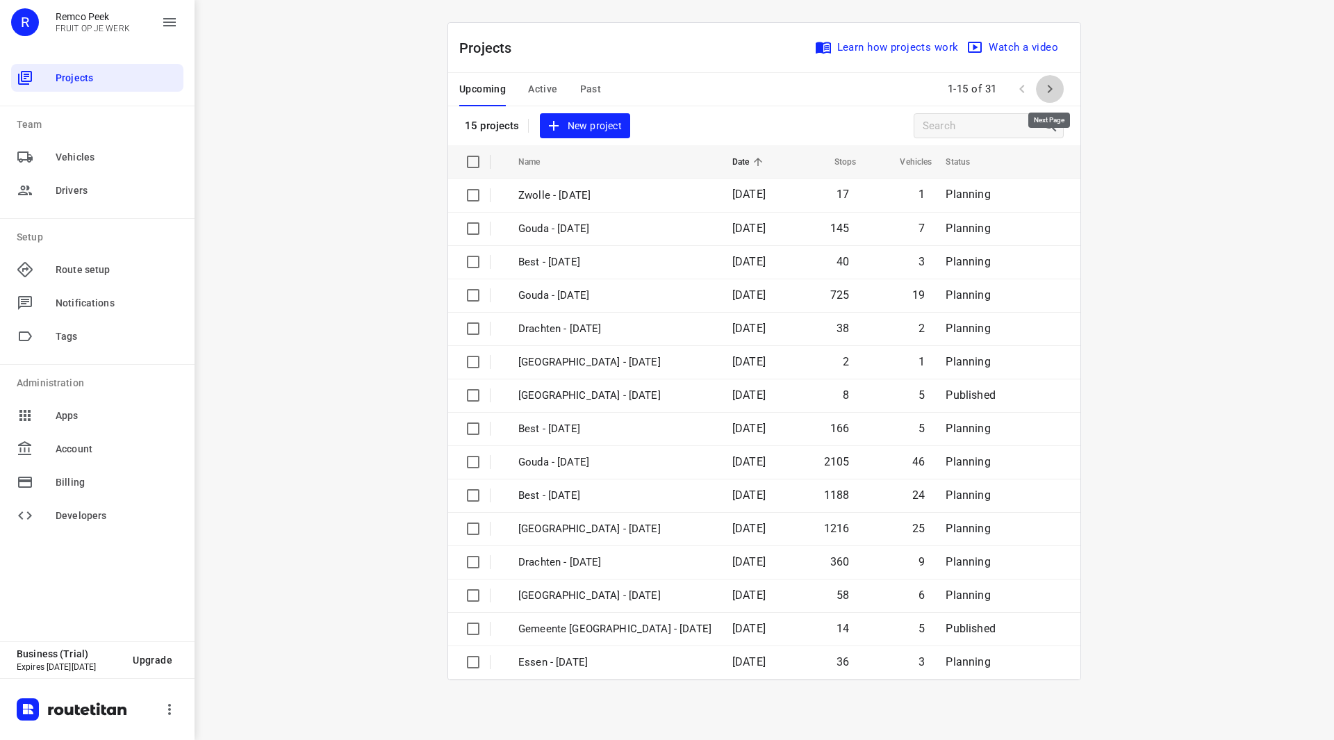
click at [1042, 90] on icon "button" at bounding box center [1050, 89] width 17 height 17
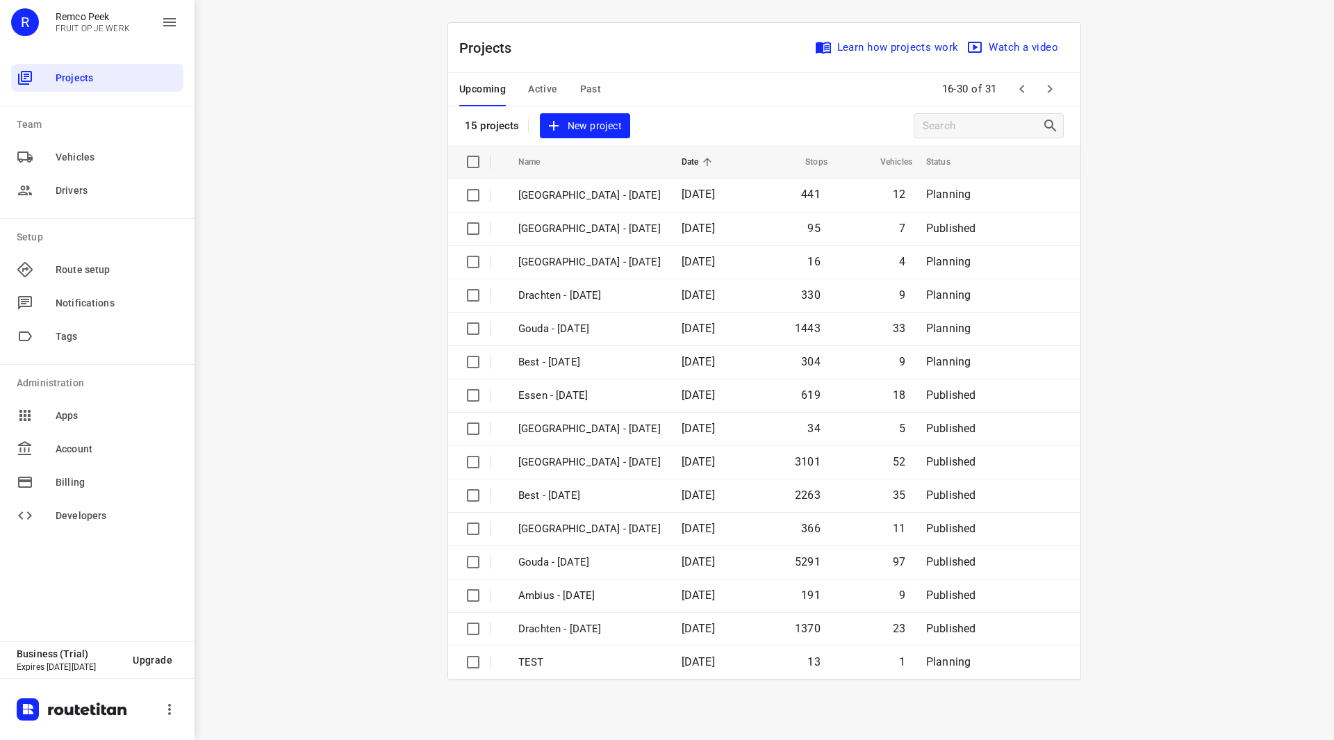
click at [517, 75] on div "Upcoming Active Past" at bounding box center [541, 89] width 164 height 33
click at [537, 81] on span "Active" at bounding box center [542, 89] width 29 height 17
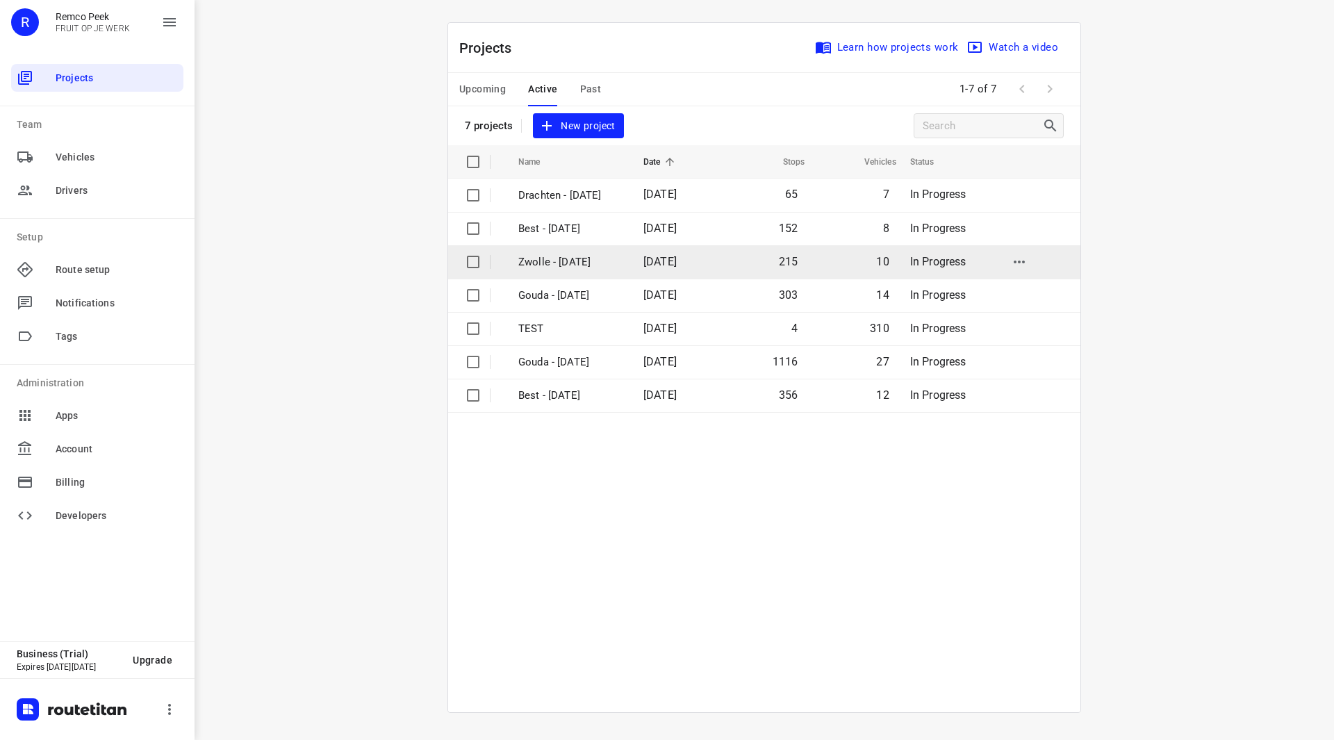
click at [572, 259] on p "Zwolle - [DATE]" at bounding box center [570, 262] width 104 height 16
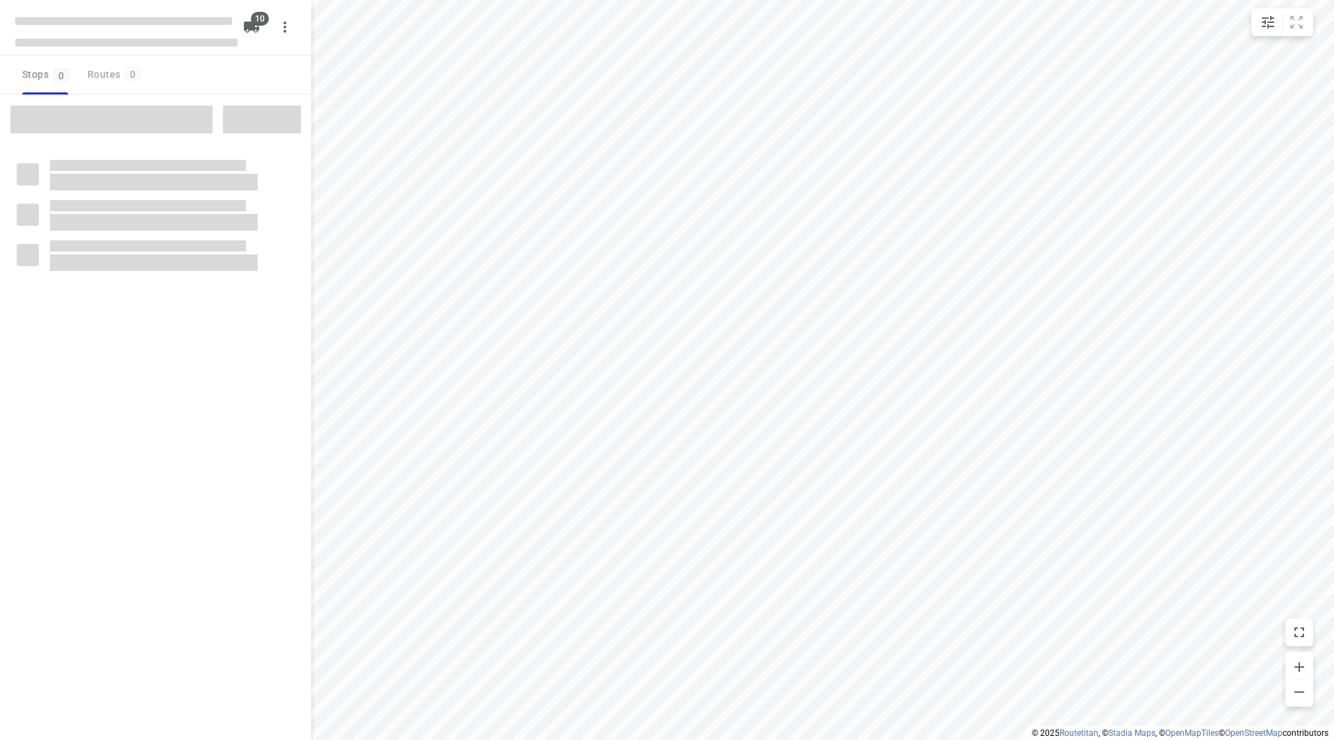
checkbox input "true"
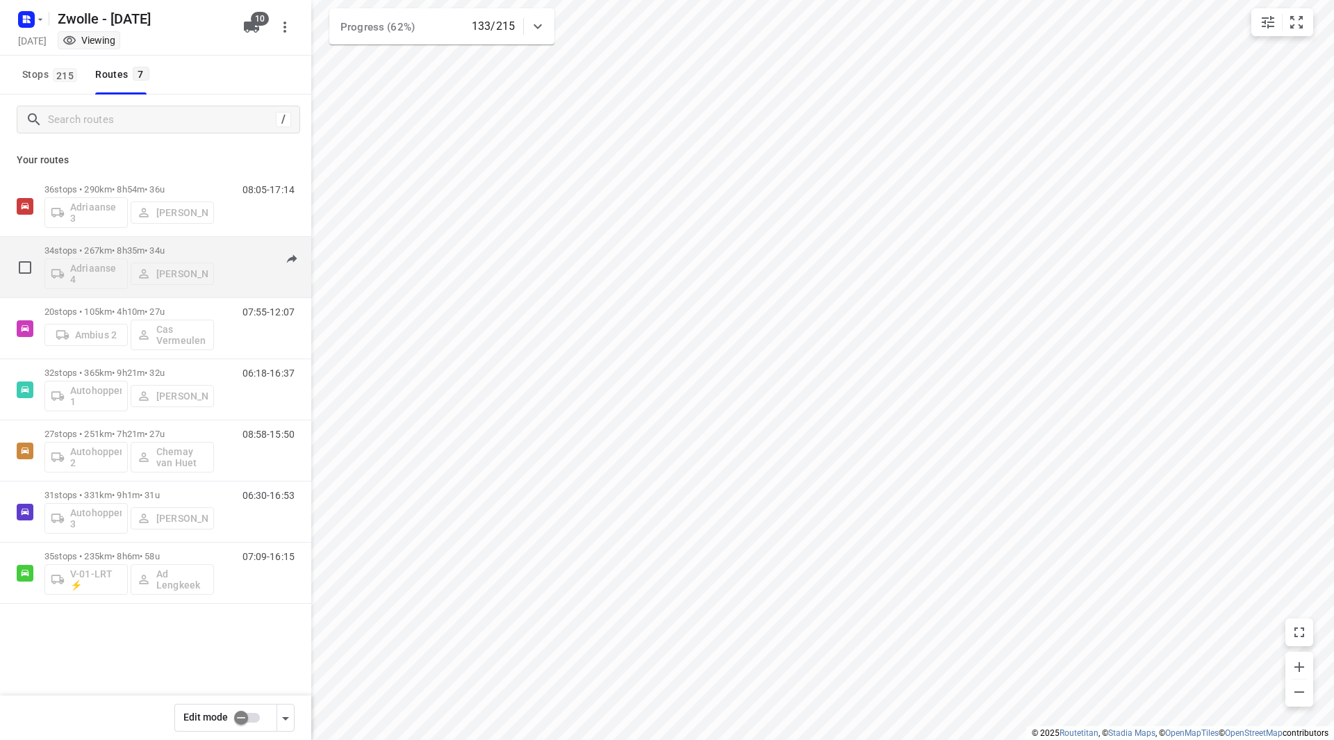
click at [161, 243] on div "34 stops • 267km • 8h35m • 34u Adriaanse 4 Arno Barneveld" at bounding box center [129, 267] width 170 height 58
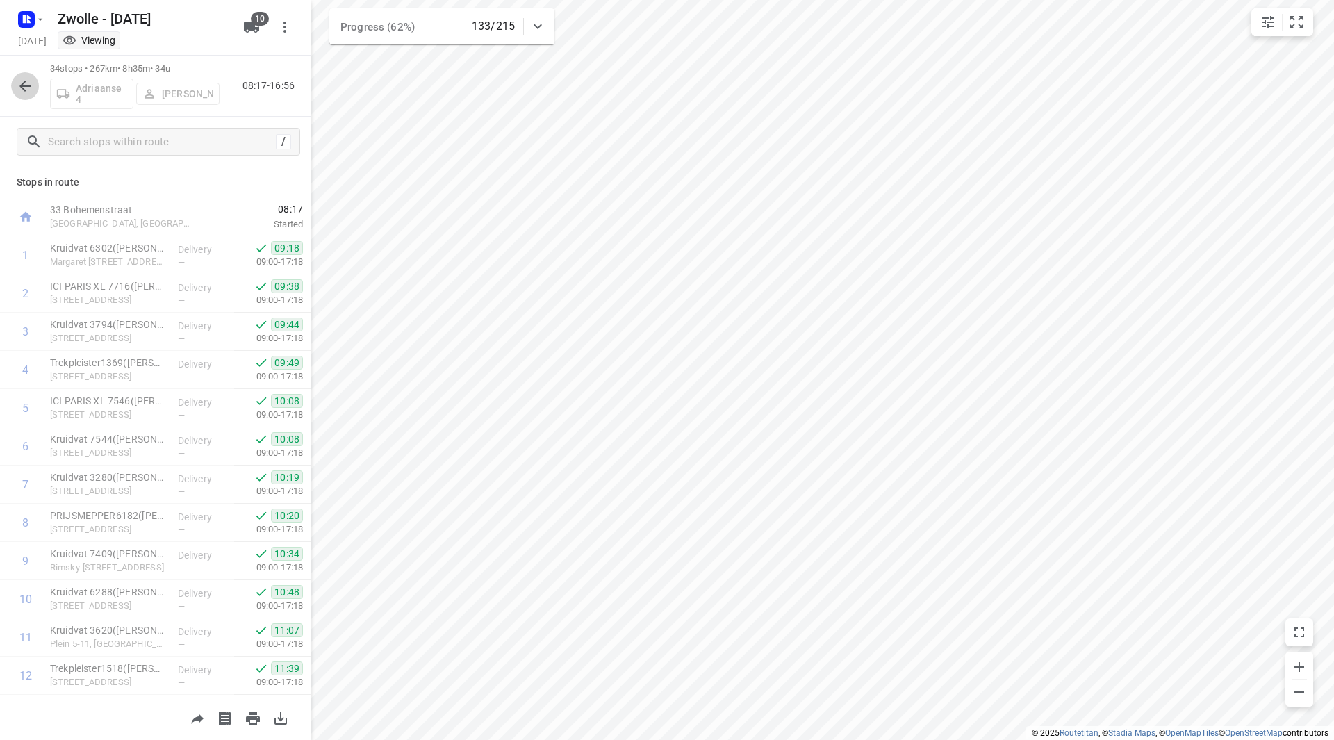
click at [18, 79] on icon "button" at bounding box center [25, 86] width 17 height 17
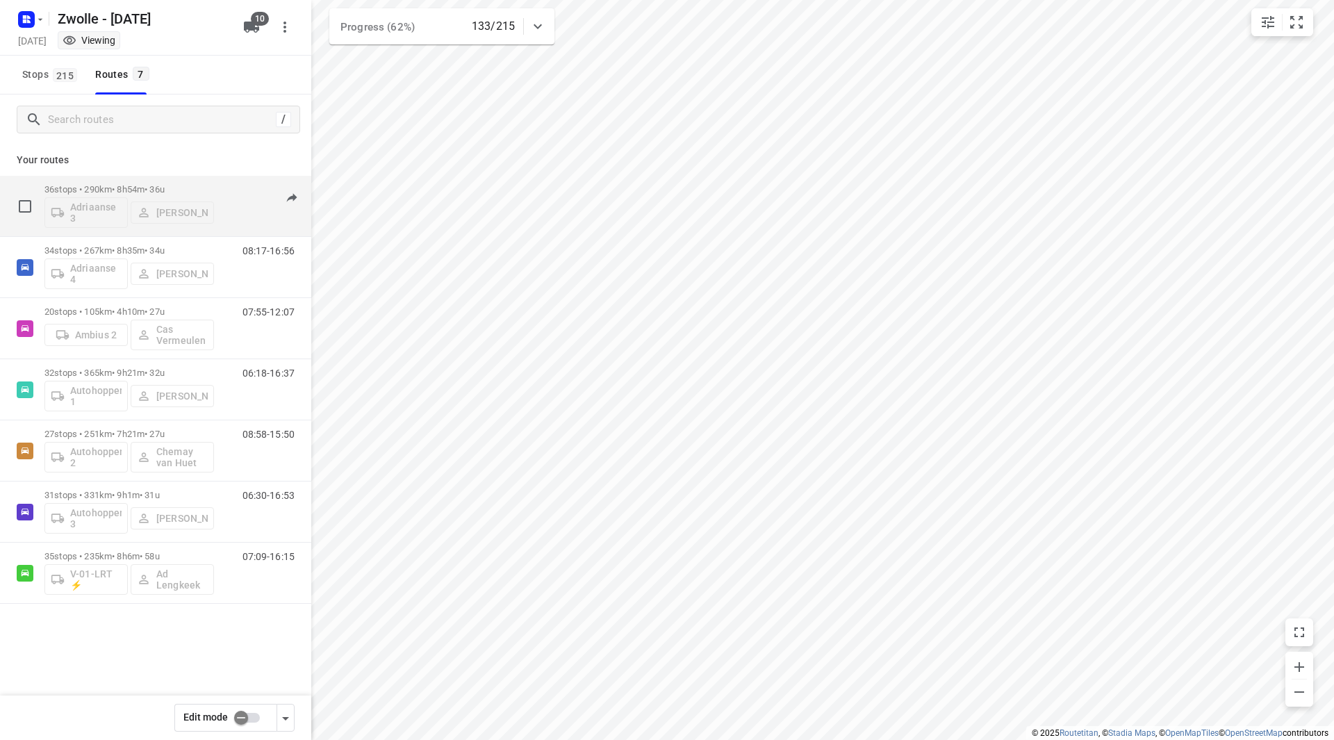
click at [183, 182] on div "36 stops • 290km • 8h54m • 36u Adriaanse 3 Max Neppelenbroek" at bounding box center [129, 206] width 170 height 58
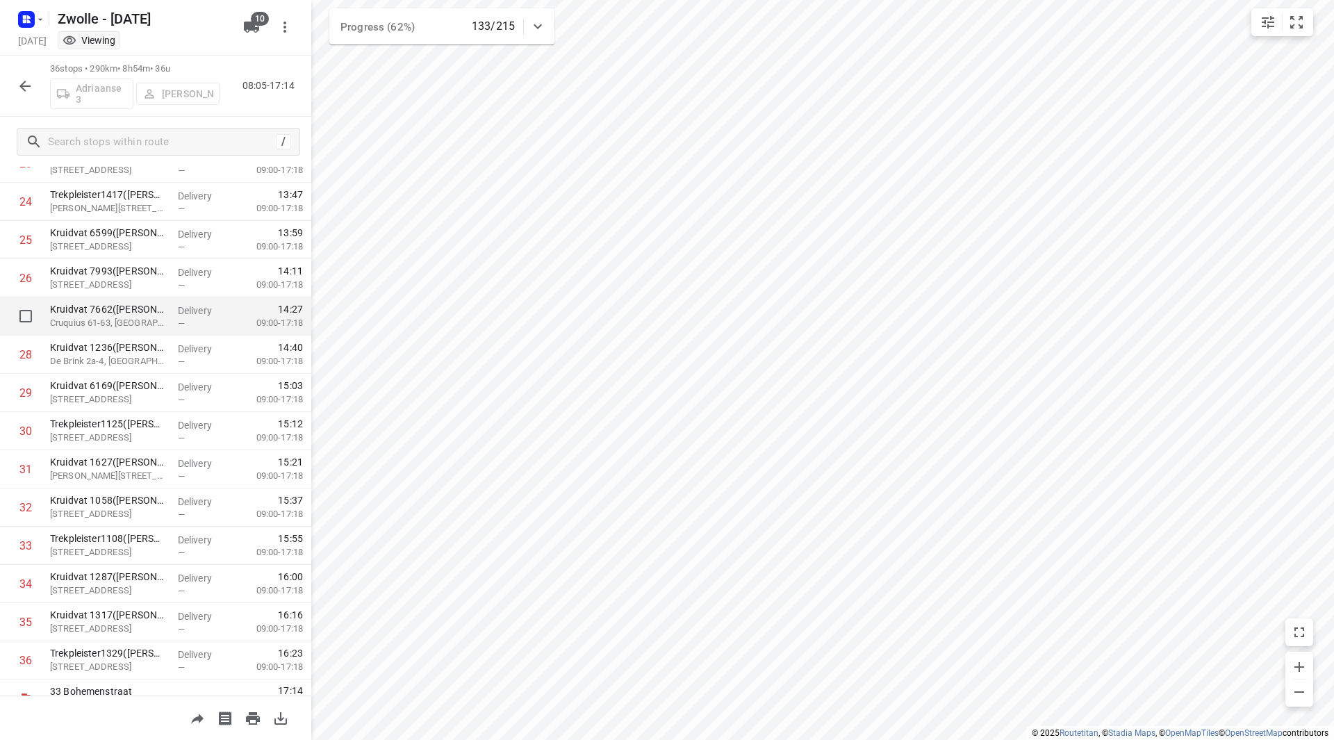
scroll to position [955, 0]
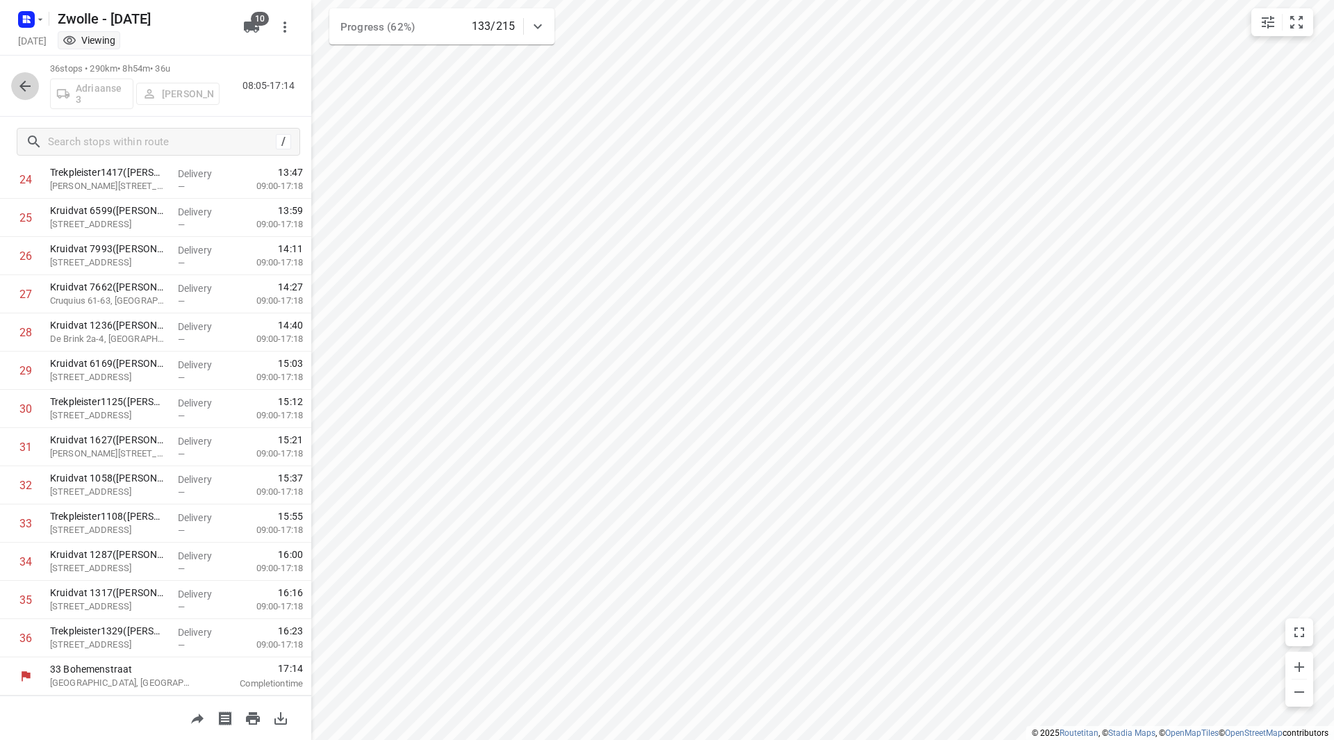
click at [24, 78] on icon "button" at bounding box center [25, 86] width 17 height 17
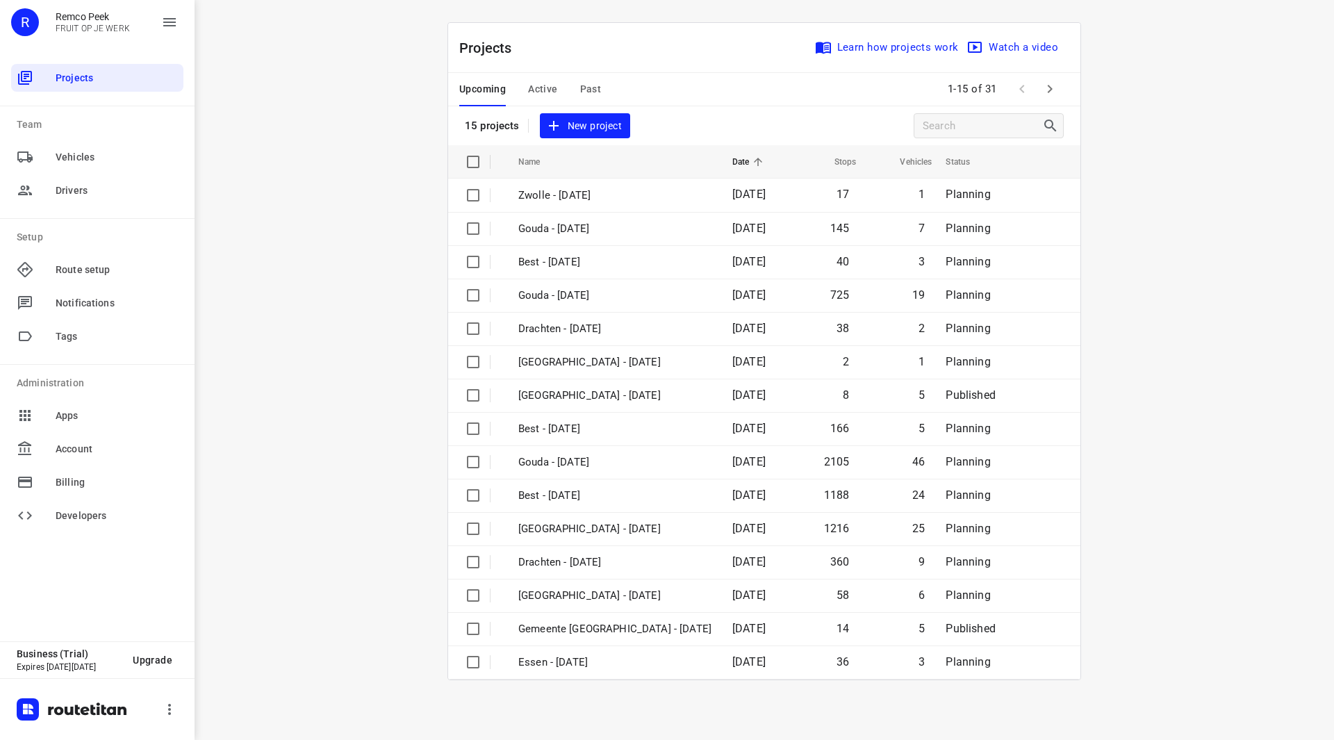
click at [540, 82] on span "Active" at bounding box center [542, 89] width 29 height 17
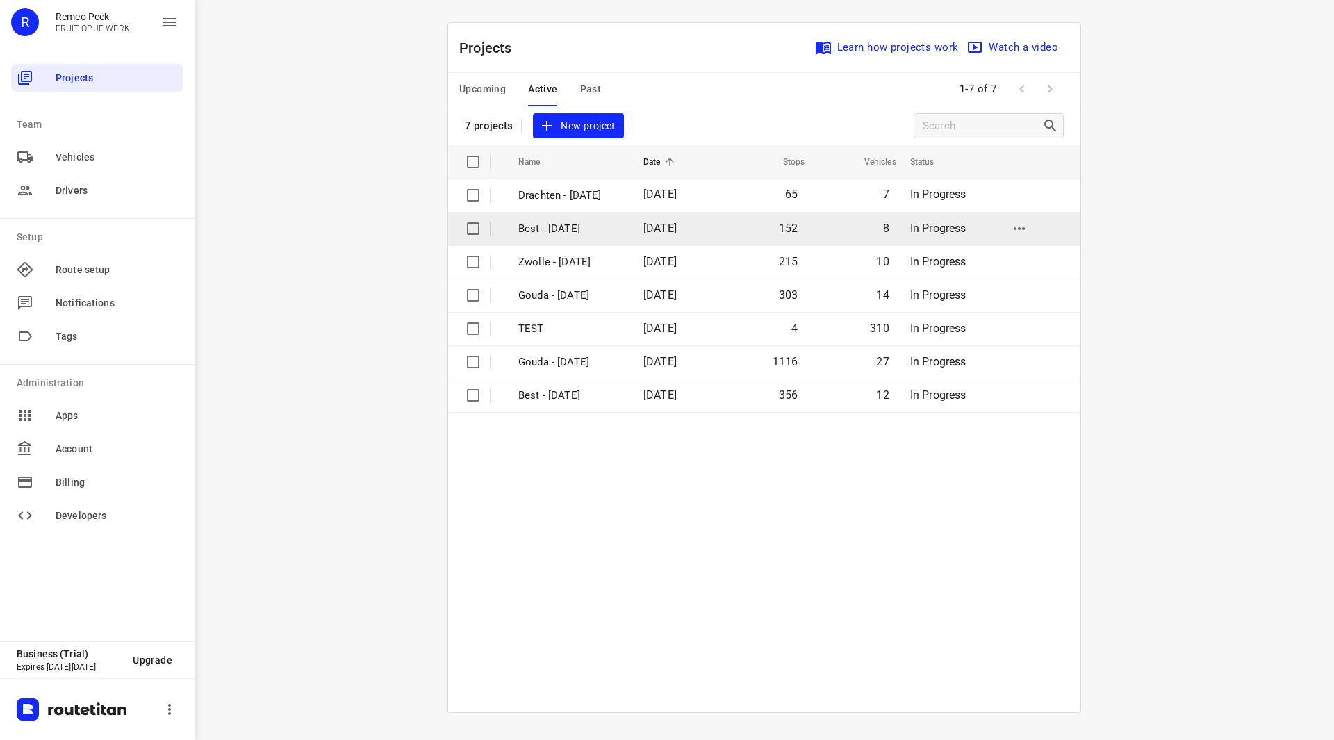
click at [557, 228] on p "Best - [DATE]" at bounding box center [570, 229] width 104 height 16
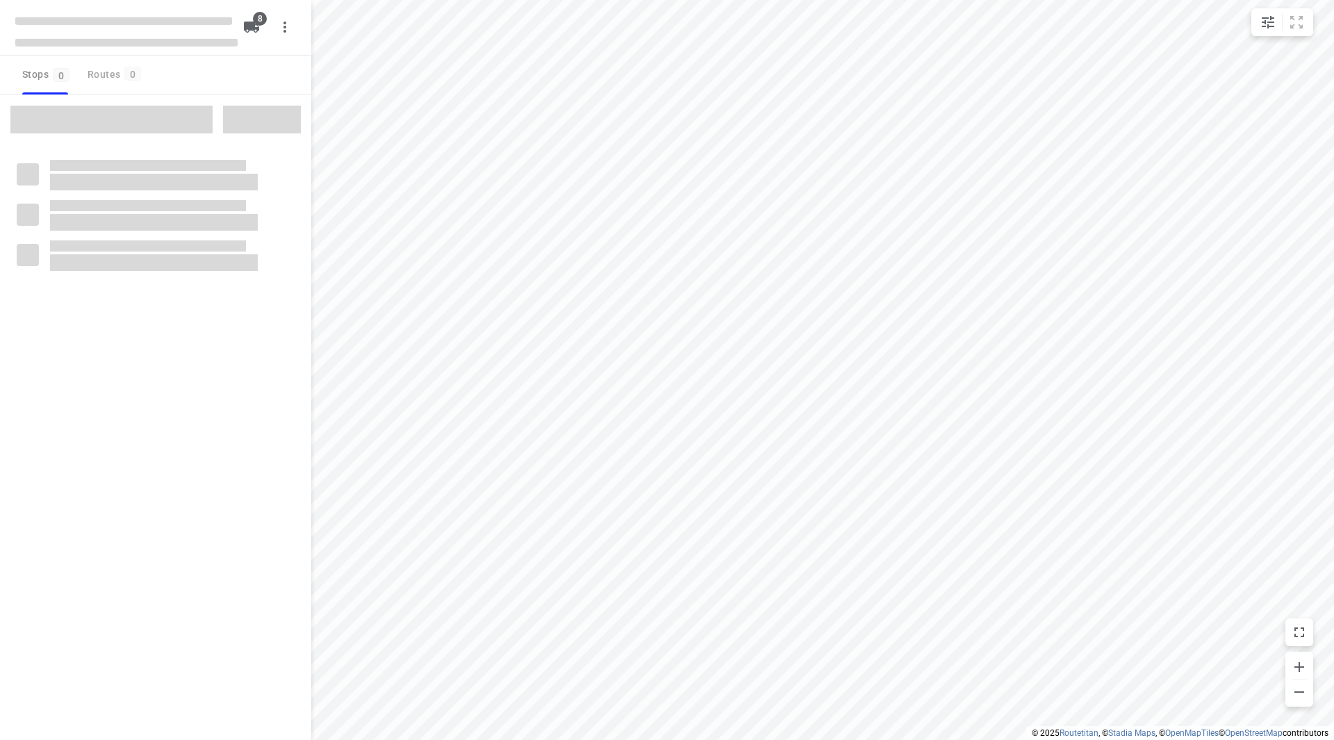
checkbox input "true"
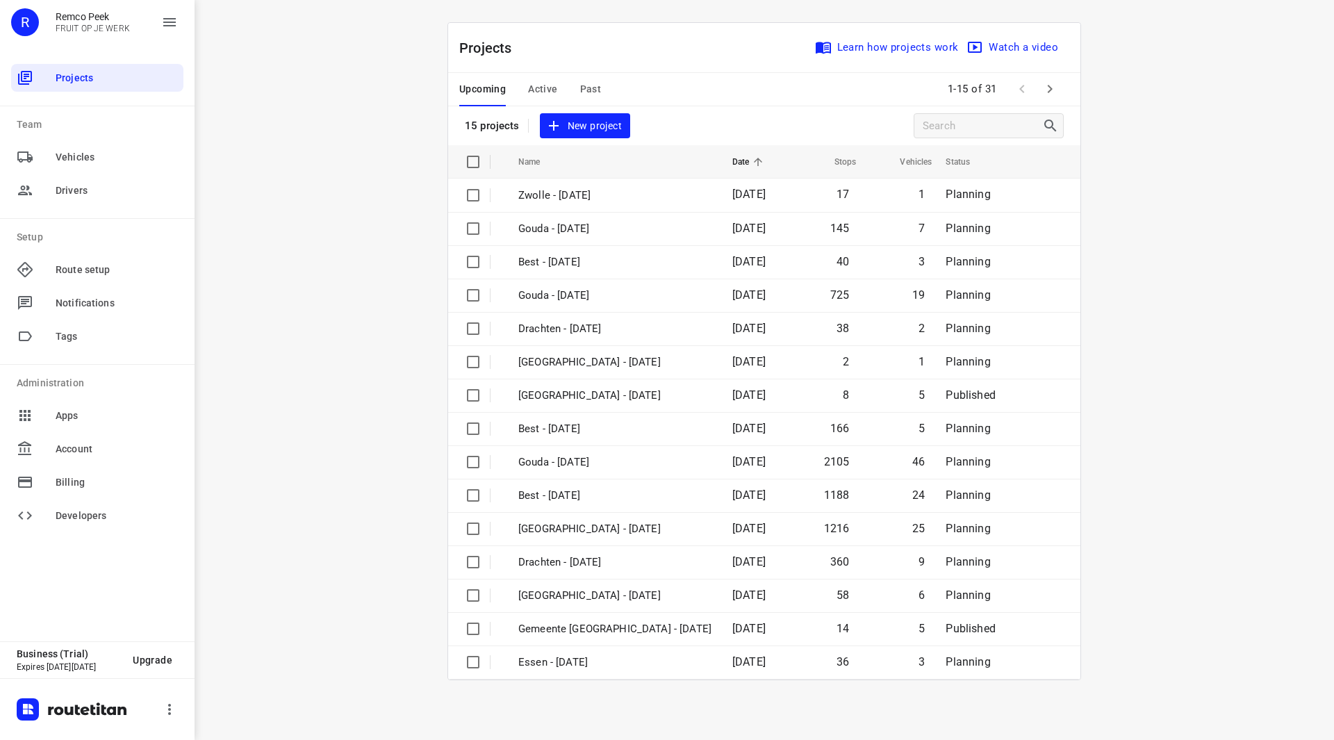
click at [526, 82] on div "Upcoming Active Past" at bounding box center [541, 89] width 164 height 33
click at [1039, 96] on button "button" at bounding box center [1050, 89] width 28 height 28
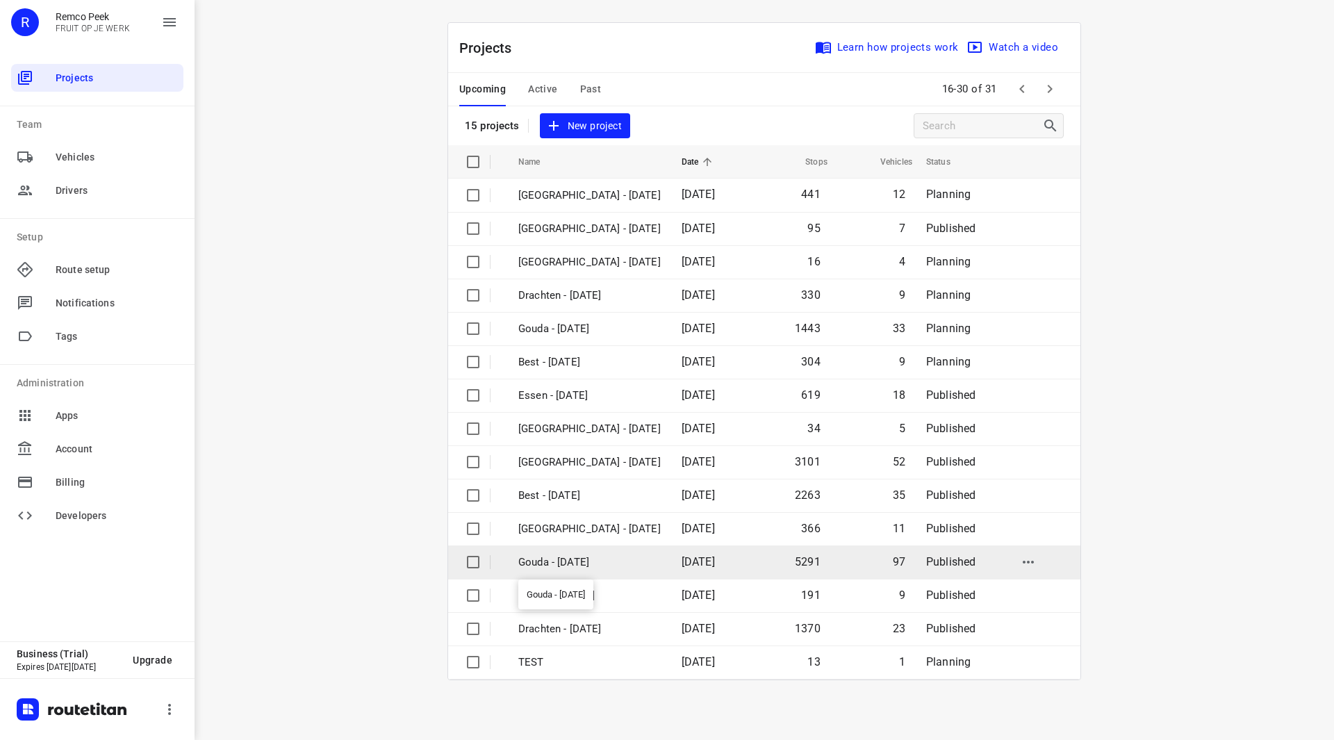
click at [575, 560] on p "Gouda - [DATE]" at bounding box center [589, 563] width 142 height 16
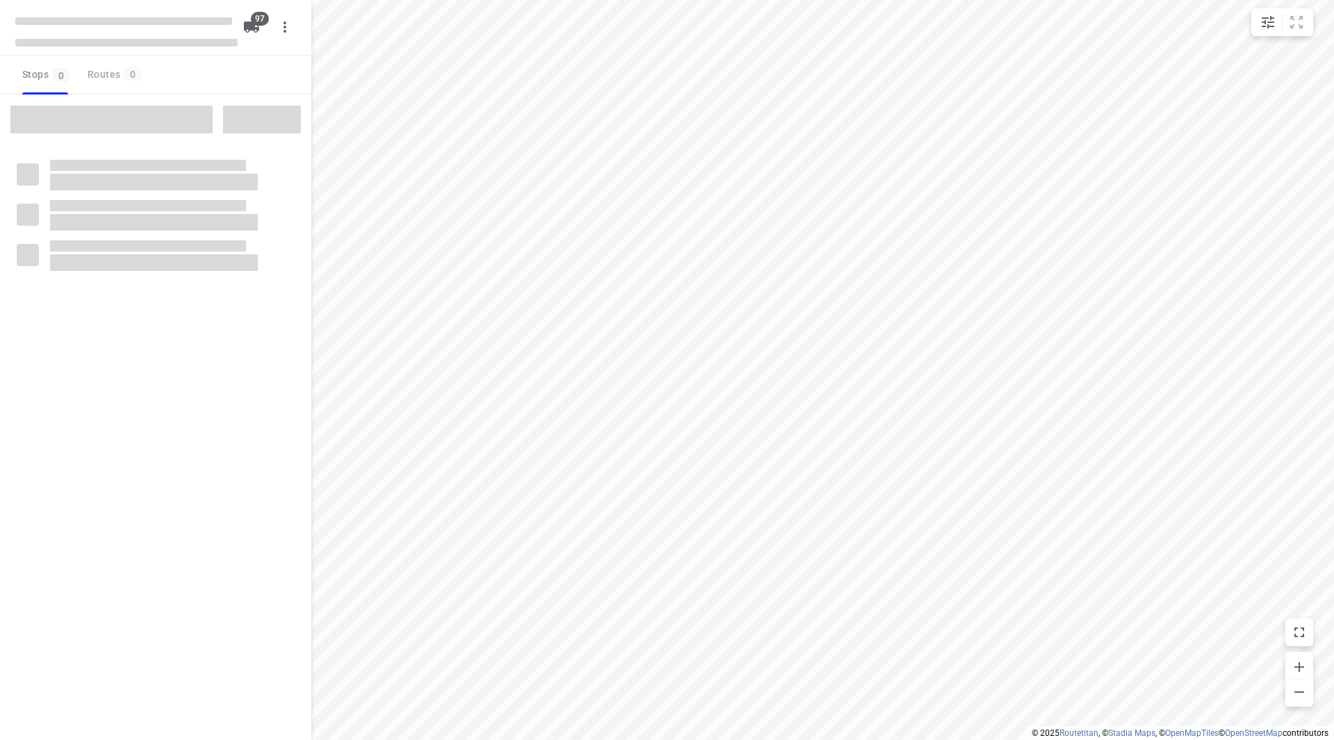
checkbox input "true"
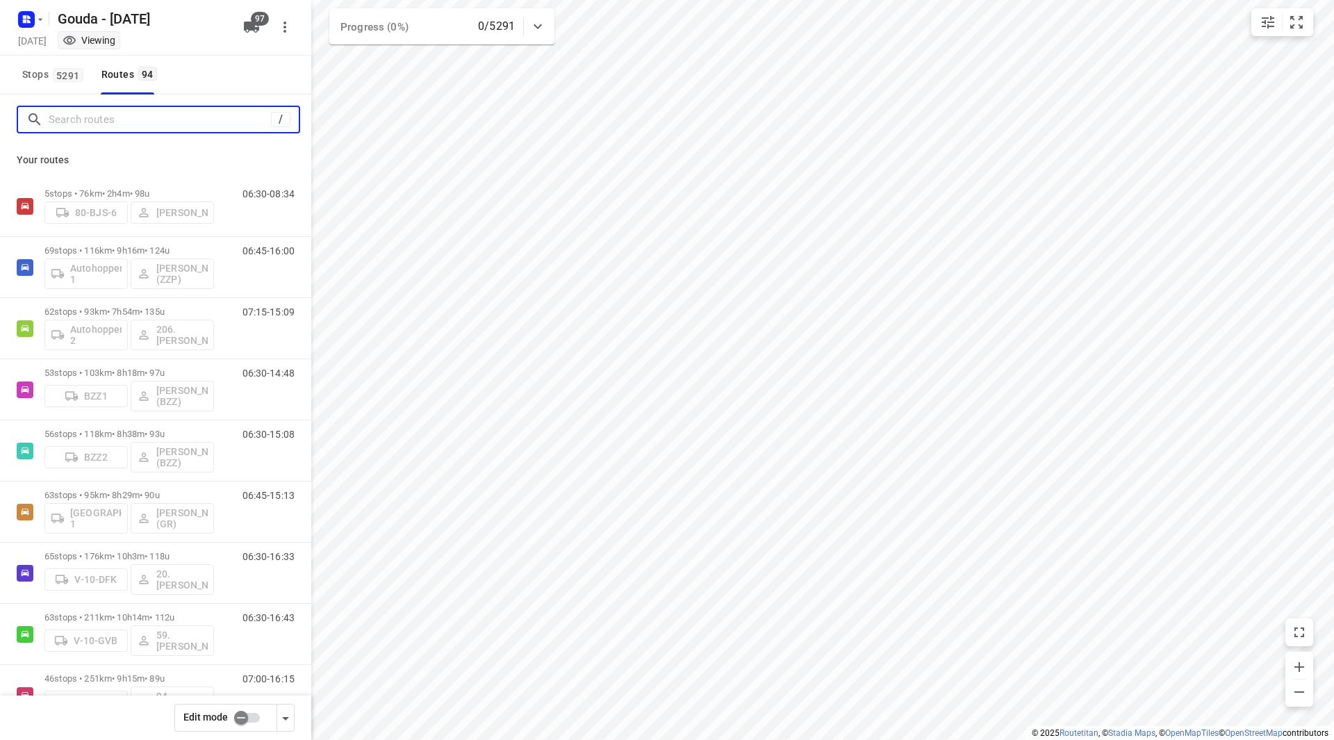
click at [136, 120] on input "Search routes" at bounding box center [160, 120] width 222 height 22
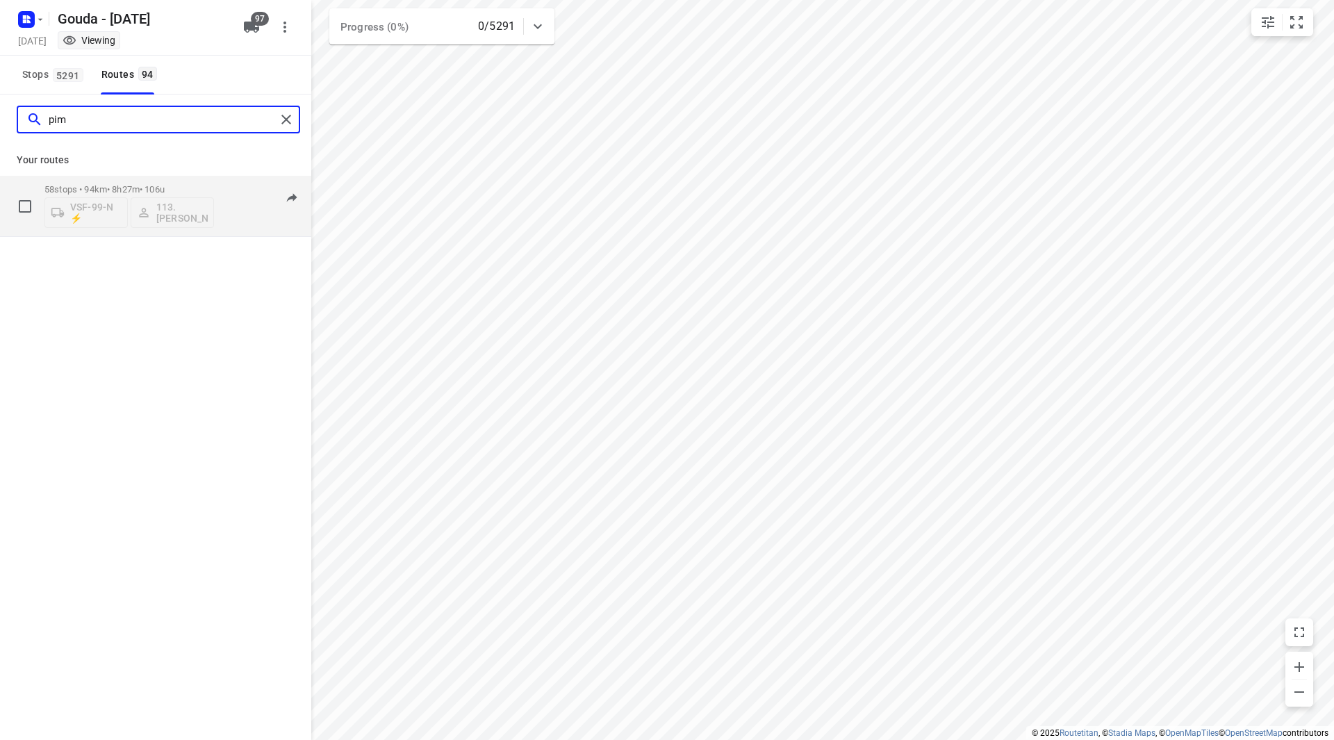
type input "pim"
click at [188, 186] on p "58 stops • 94km • 8h27m • 106u" at bounding box center [129, 189] width 170 height 10
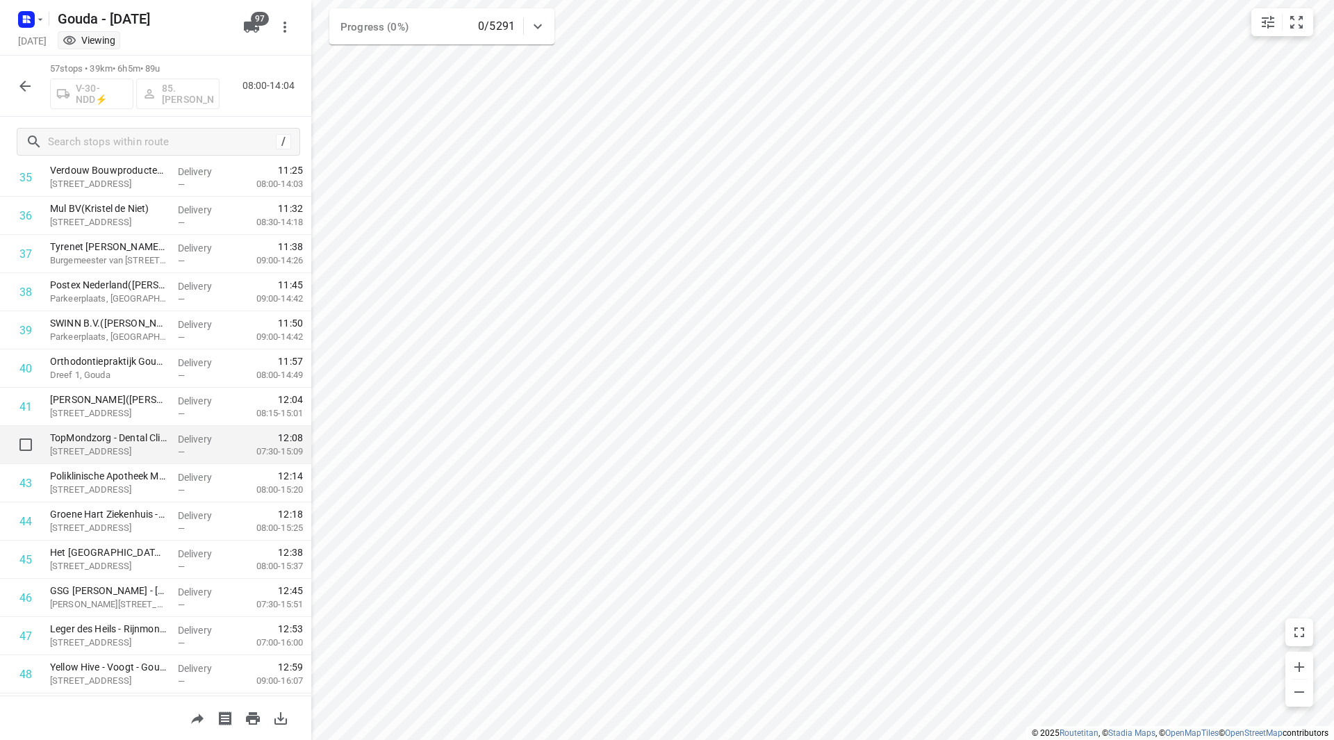
scroll to position [1341, 0]
click at [24, 85] on icon "button" at bounding box center [24, 86] width 11 height 11
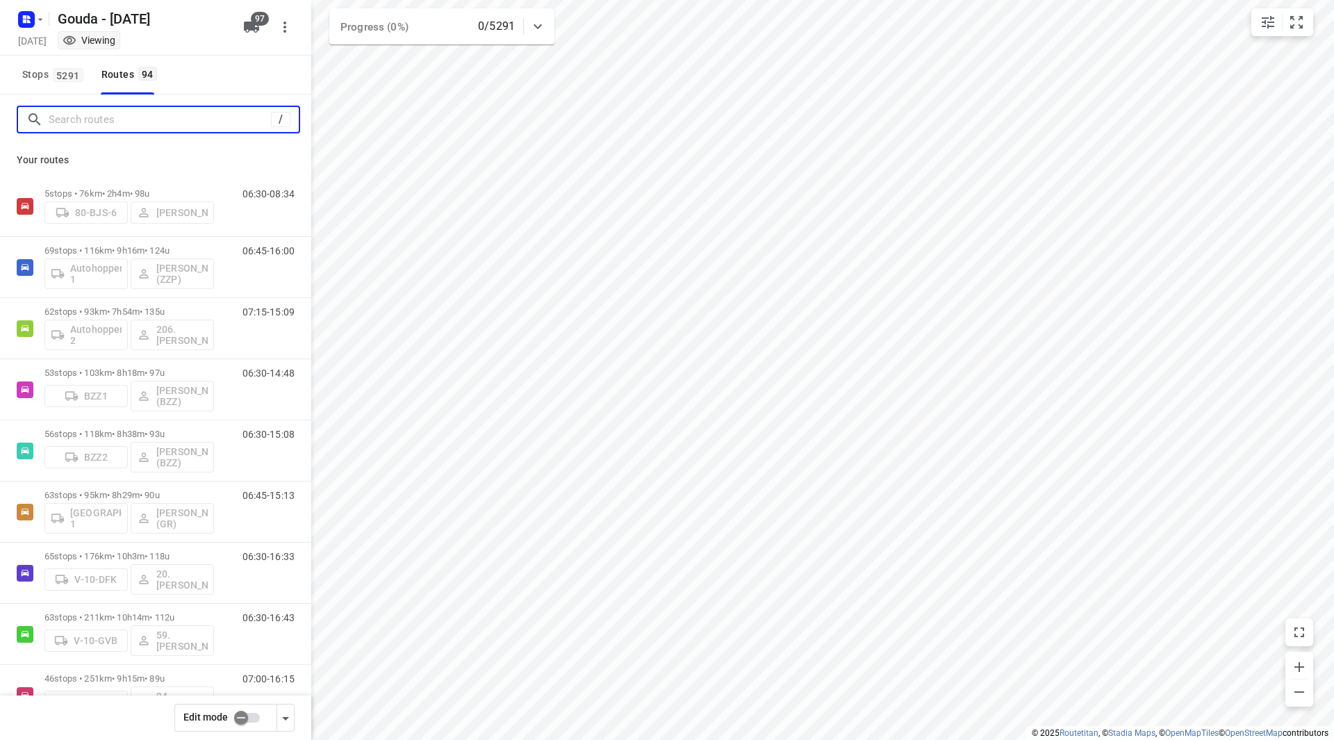
click at [109, 122] on input "Search routes" at bounding box center [160, 120] width 222 height 22
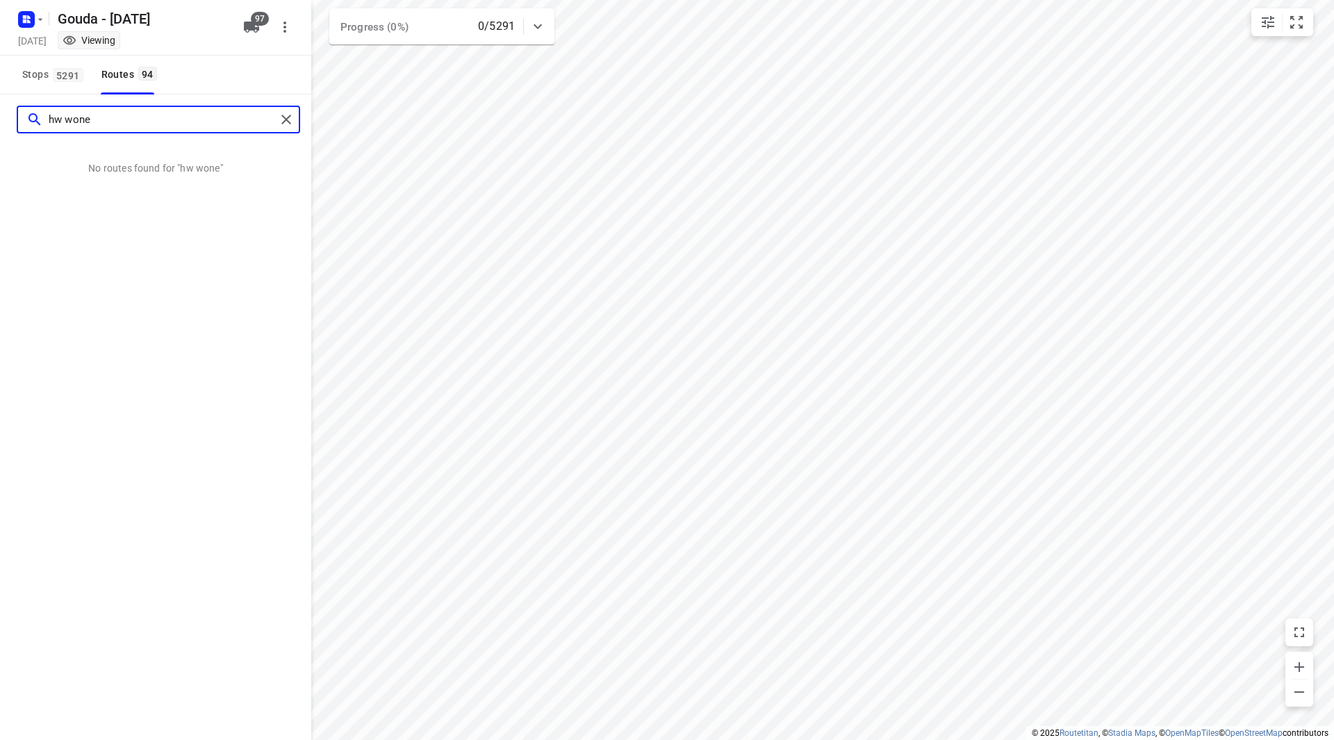
drag, startPoint x: 104, startPoint y: 117, endPoint x: 69, endPoint y: 117, distance: 35.4
click at [69, 117] on input "hw wone" at bounding box center [162, 120] width 227 height 22
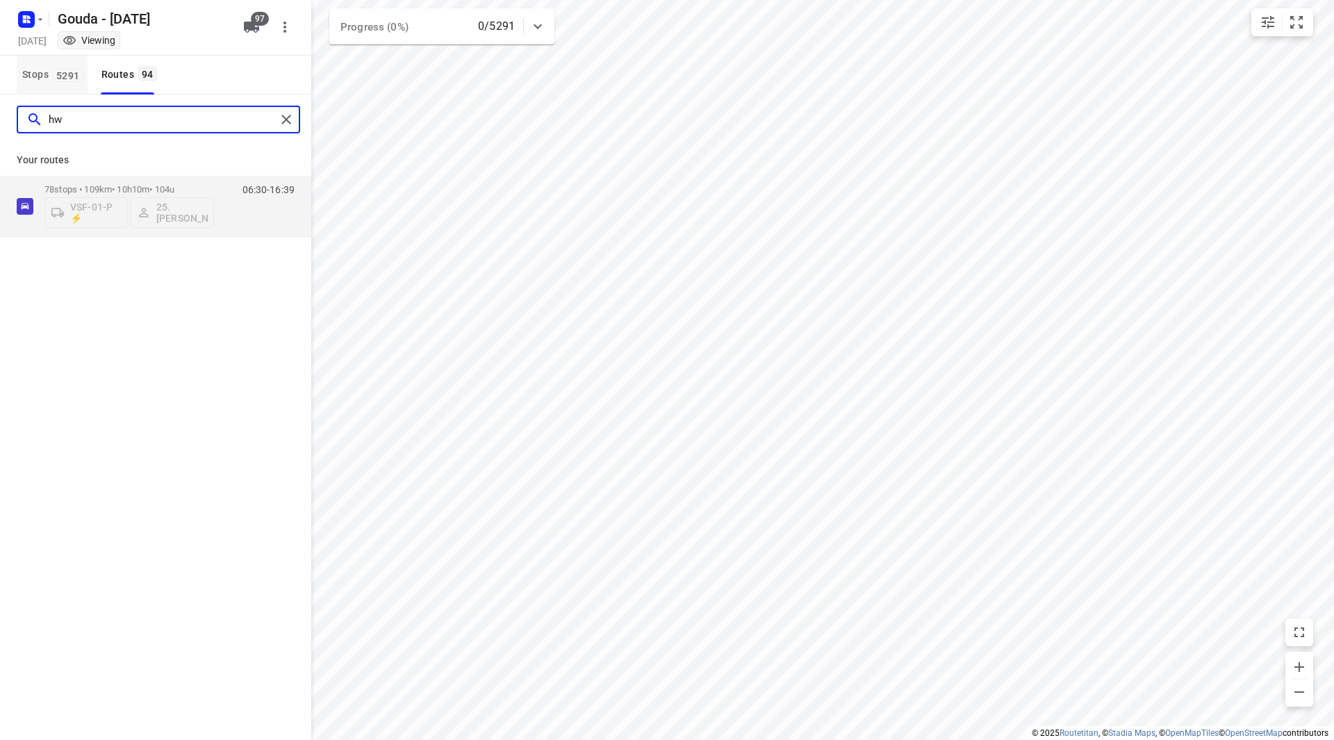
type input "hw"
click at [51, 74] on span "Stops 5291" at bounding box center [54, 74] width 65 height 17
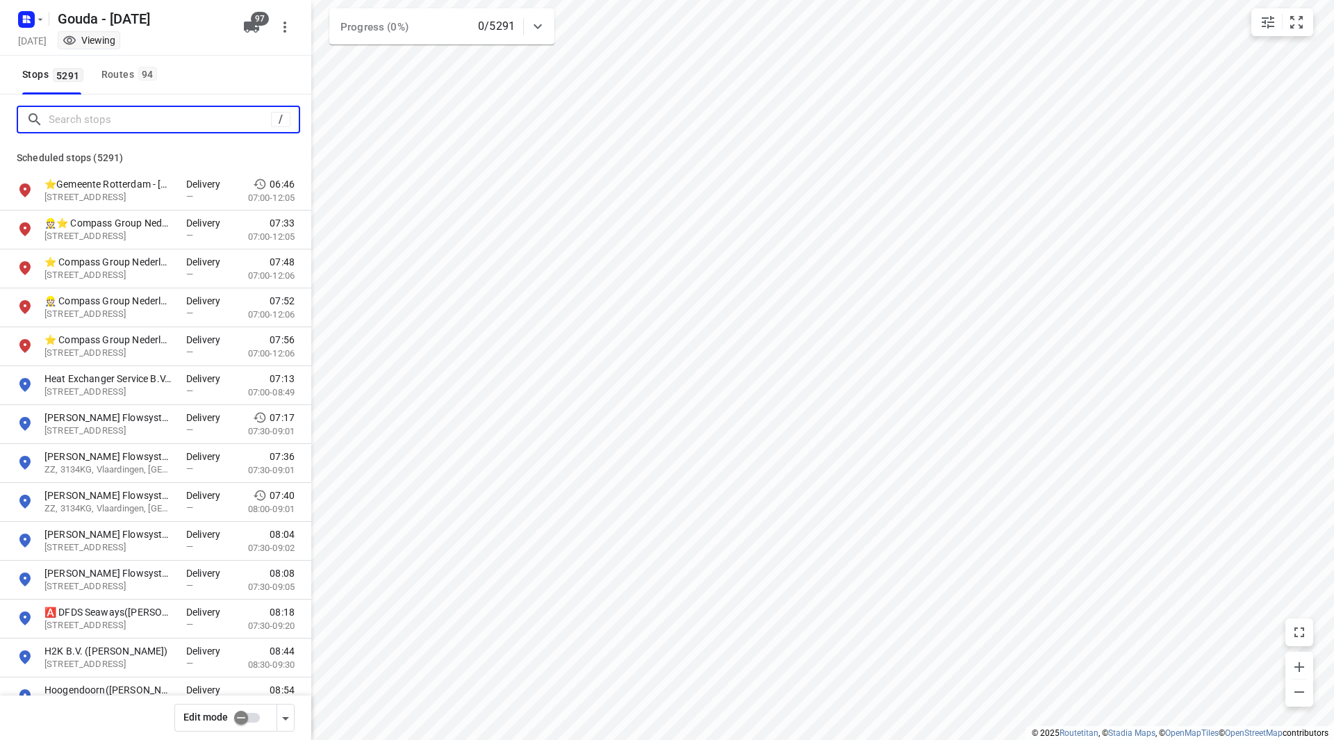
click at [85, 117] on input "Search stops" at bounding box center [160, 120] width 222 height 22
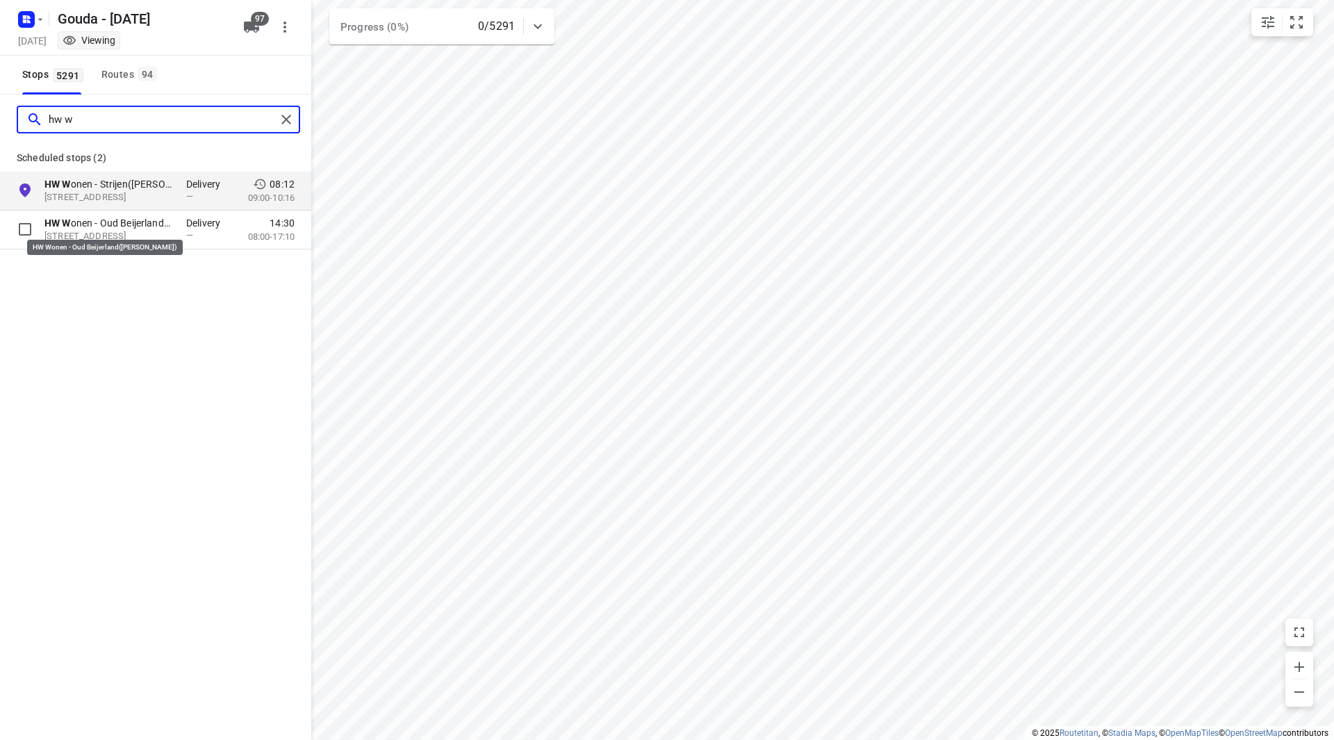
type input "hw w"
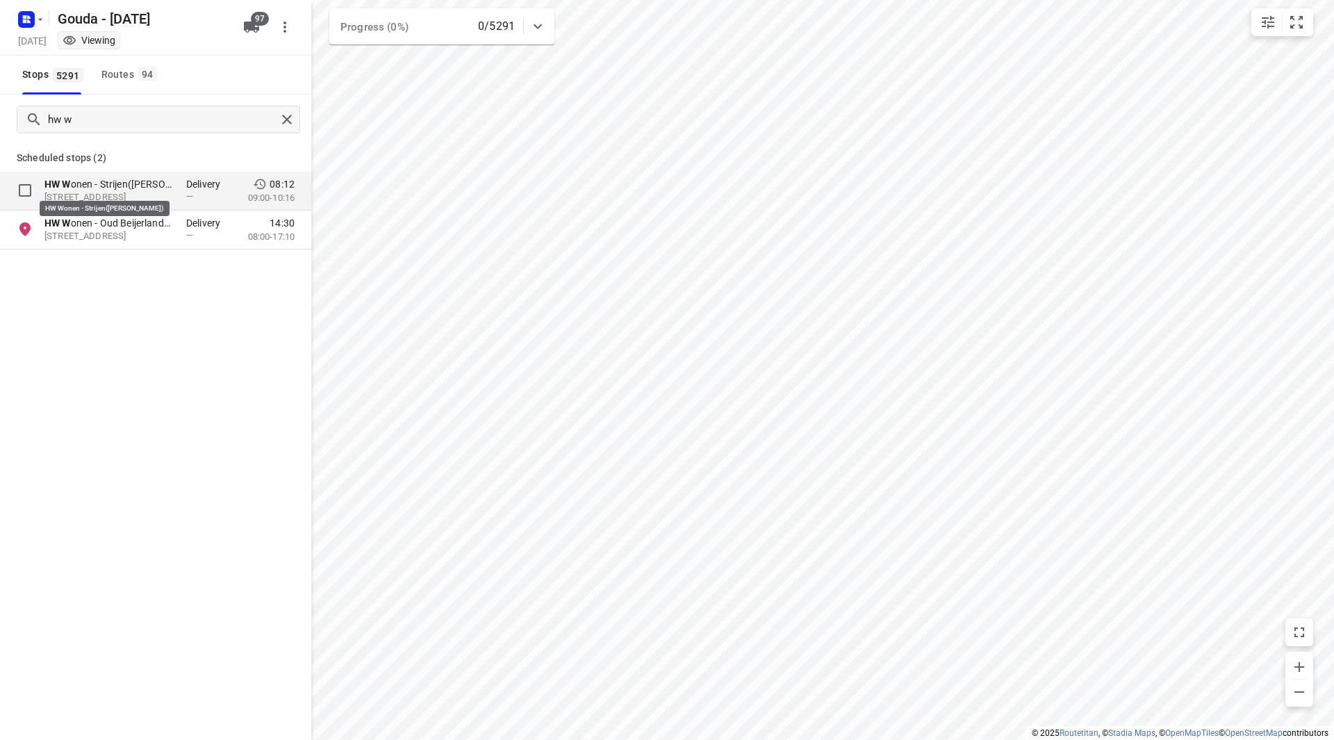
click at [133, 184] on p "HW W onen - Strijen([PERSON_NAME])" at bounding box center [108, 184] width 128 height 14
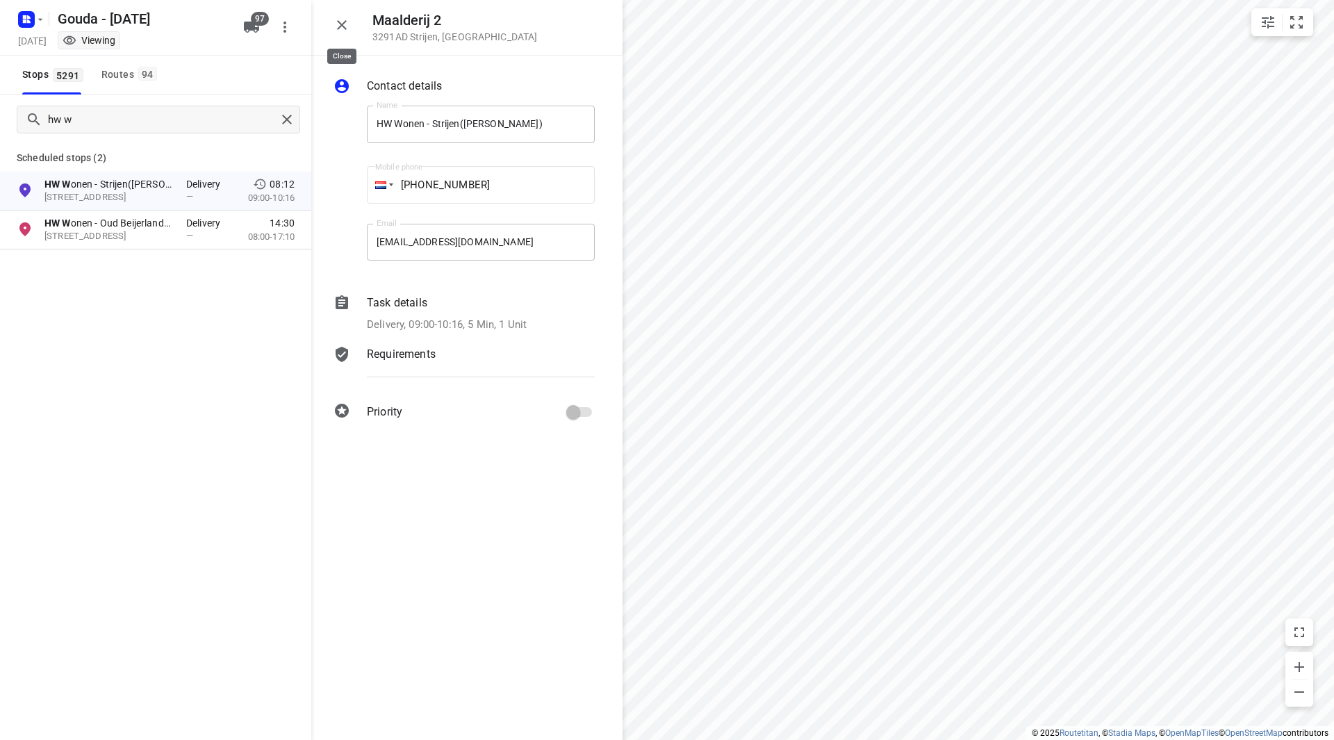
click at [341, 26] on icon "button" at bounding box center [342, 25] width 10 height 10
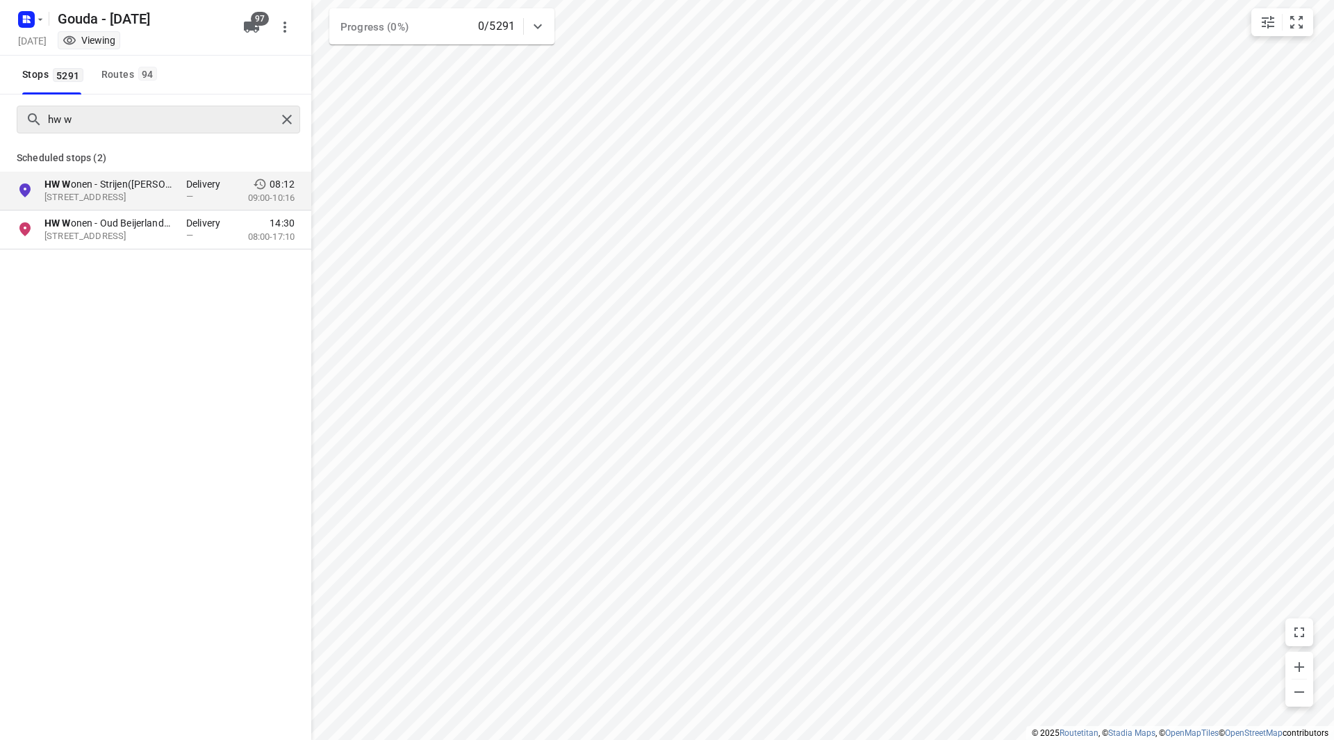
drag, startPoint x: 296, startPoint y: 126, endPoint x: 228, endPoint y: 110, distance: 70.0
click at [296, 125] on div at bounding box center [289, 119] width 25 height 21
click at [301, 118] on div "hw w" at bounding box center [155, 120] width 311 height 50
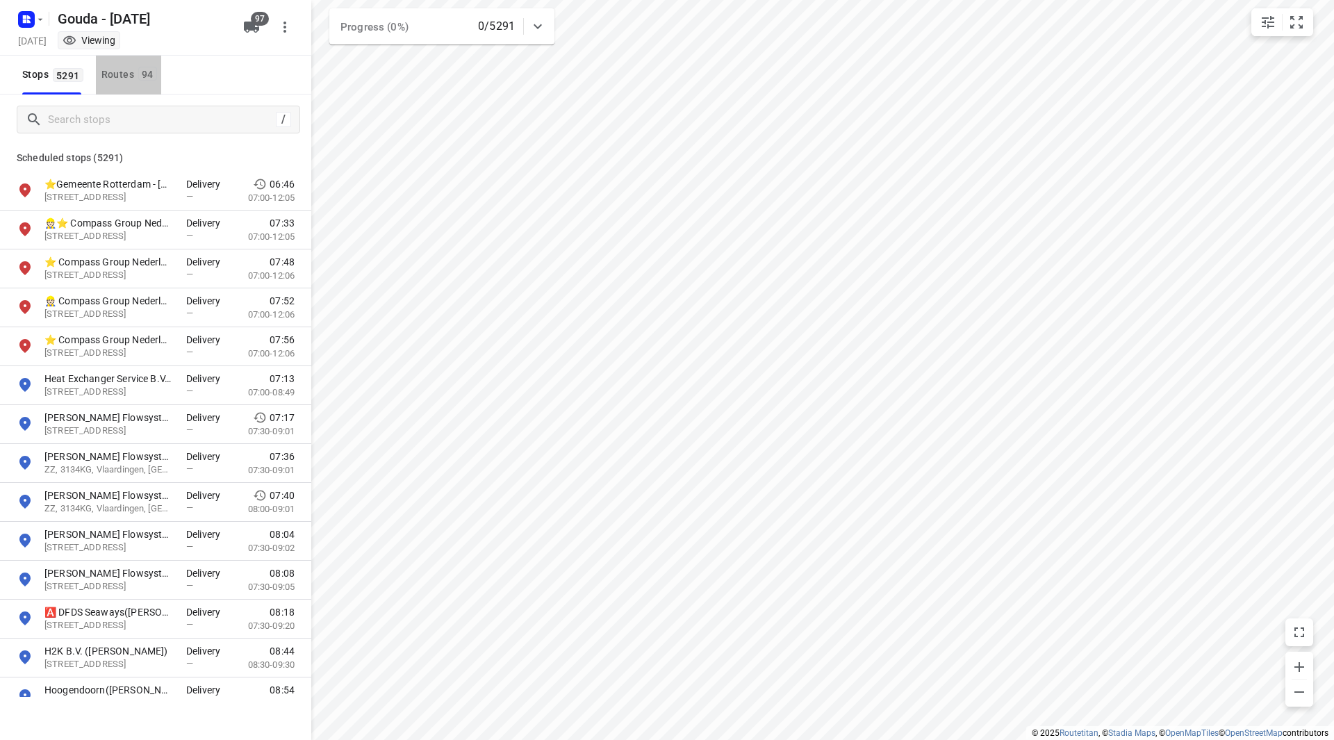
click at [135, 76] on div "Routes 94" at bounding box center [131, 74] width 60 height 17
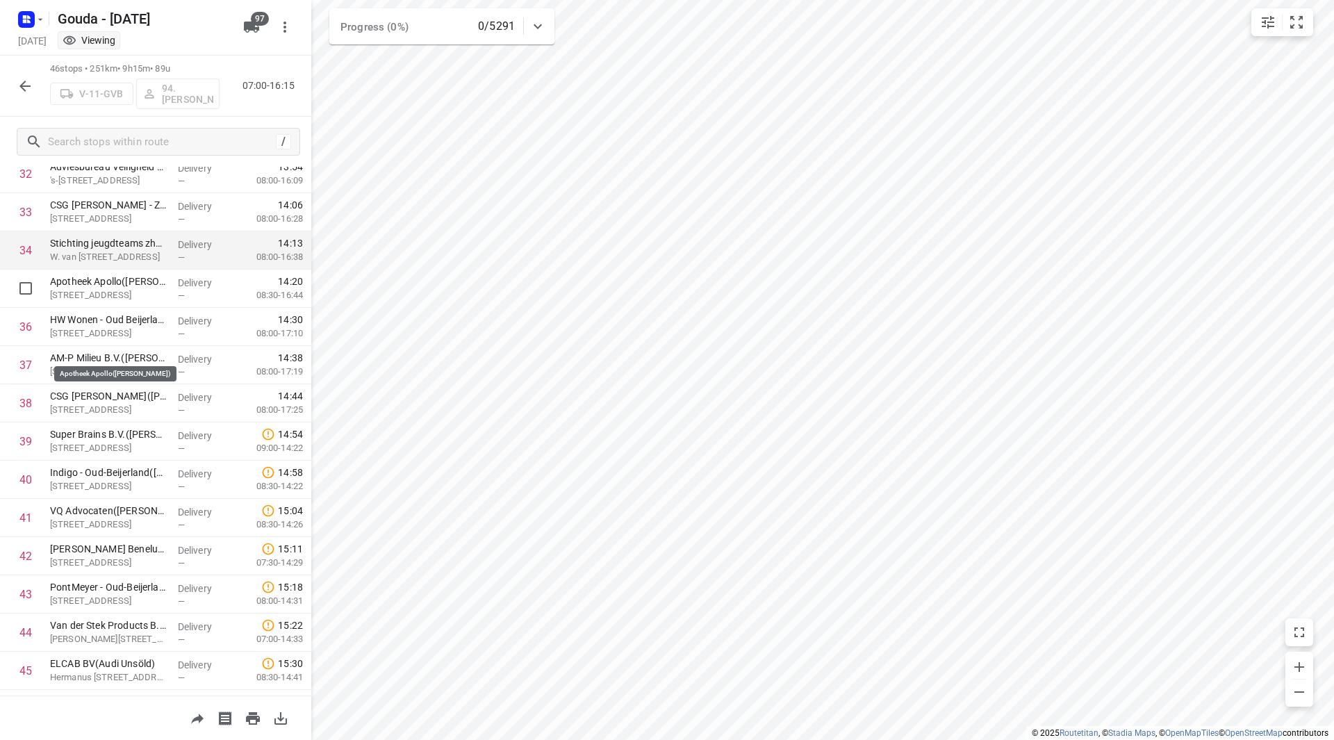
scroll to position [1198, 0]
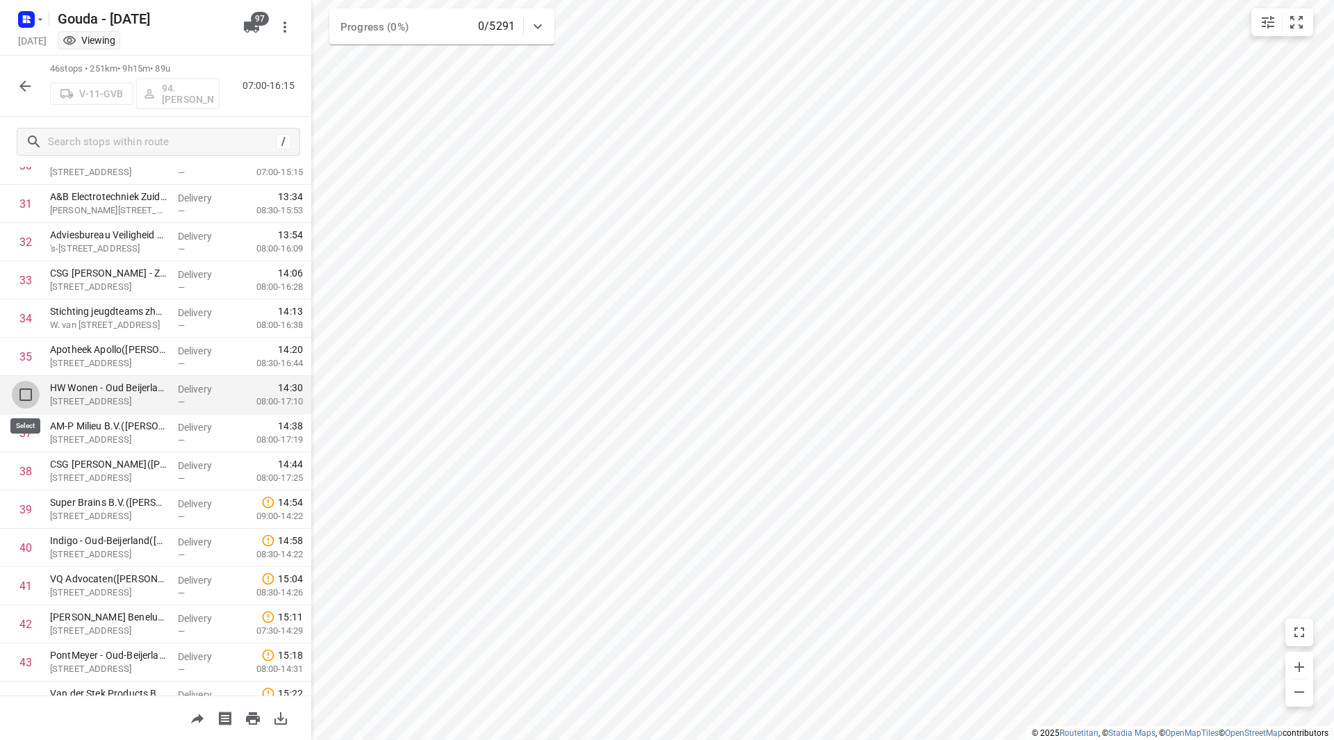
click at [25, 394] on input "checkbox" at bounding box center [26, 395] width 28 height 28
checkbox input "true"
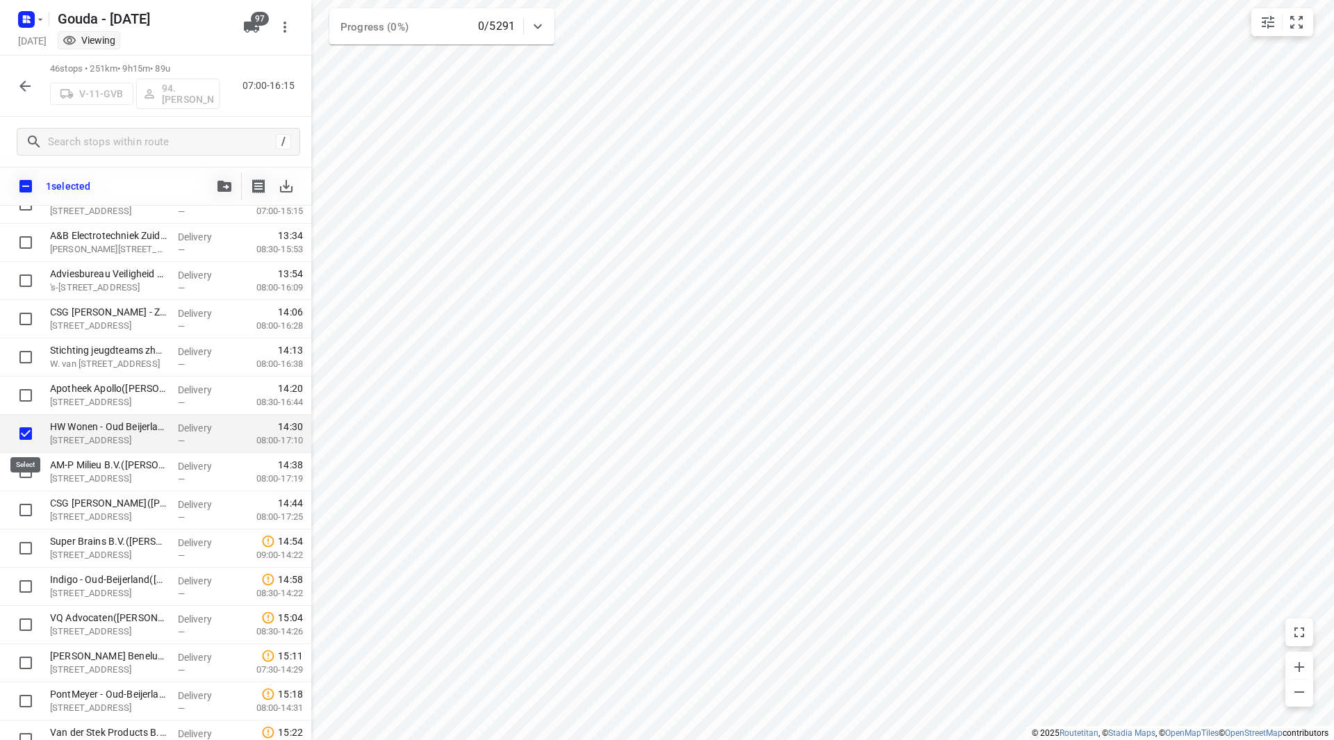
click at [28, 431] on input "checkbox" at bounding box center [26, 434] width 28 height 28
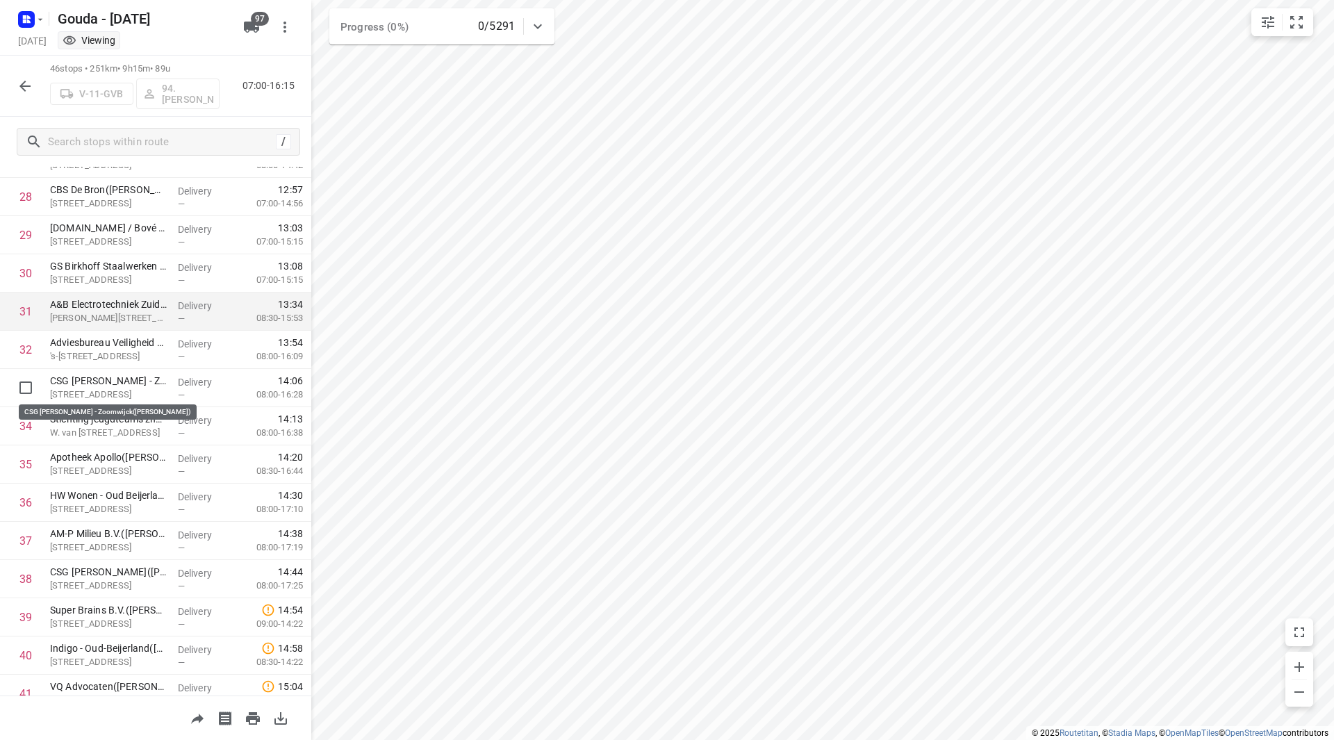
scroll to position [1059, 0]
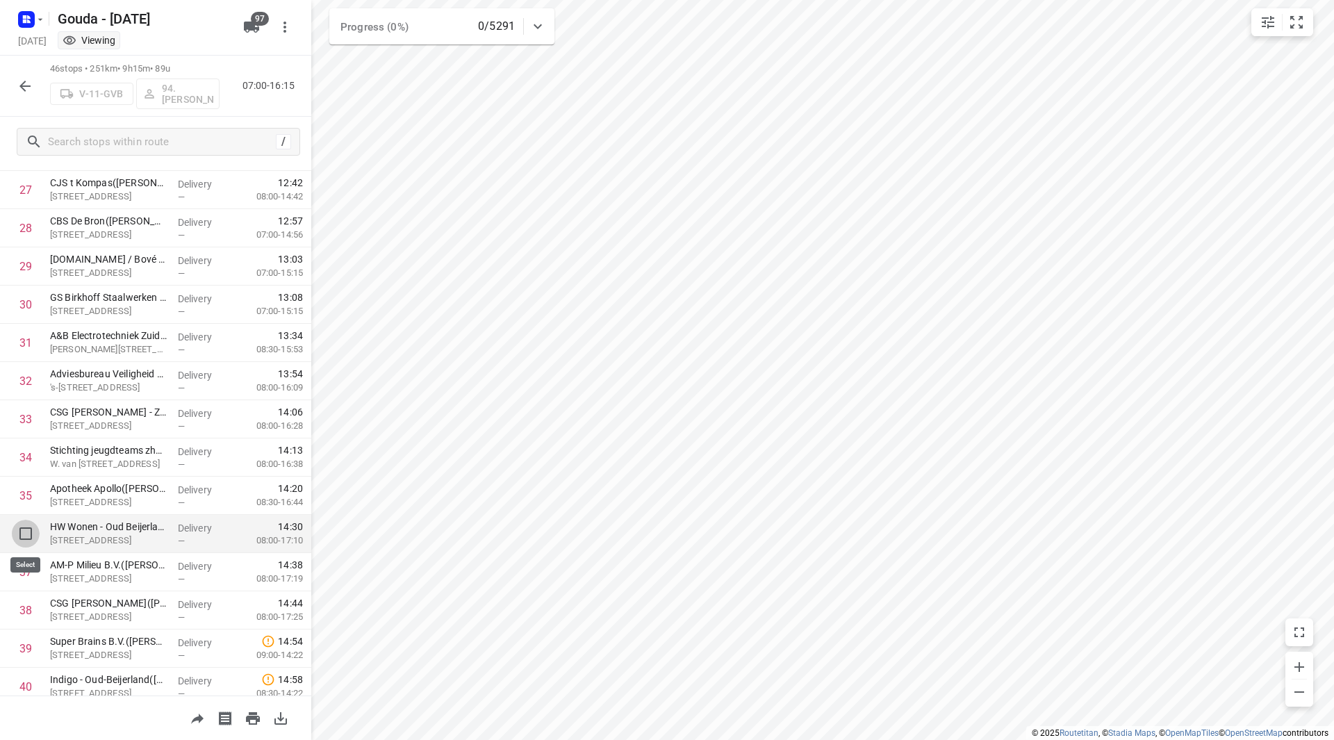
click at [26, 534] on input "checkbox" at bounding box center [26, 534] width 28 height 28
checkbox input "true"
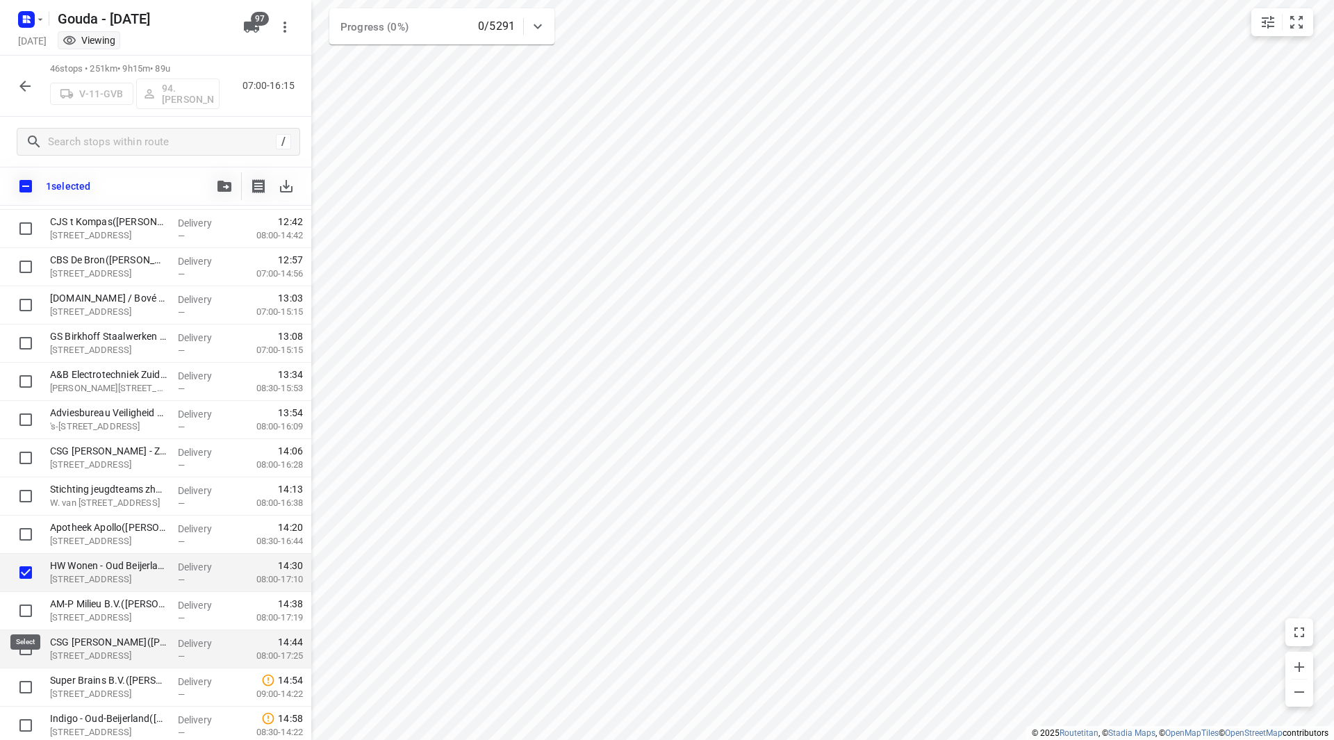
drag, startPoint x: 28, startPoint y: 605, endPoint x: 30, endPoint y: 639, distance: 33.4
click at [27, 605] on input "checkbox" at bounding box center [26, 611] width 28 height 28
checkbox input "true"
click at [28, 641] on input "checkbox" at bounding box center [26, 649] width 28 height 28
checkbox input "true"
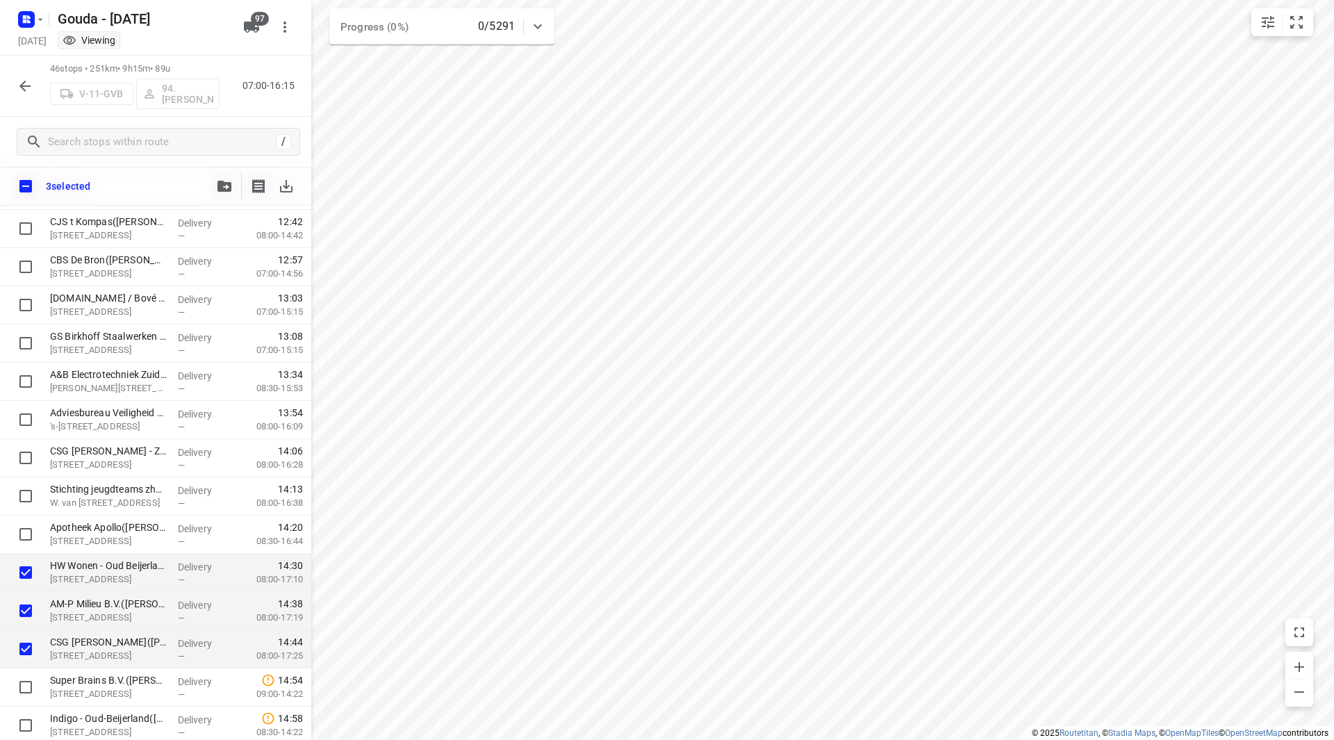
click at [22, 79] on icon "button" at bounding box center [25, 86] width 17 height 17
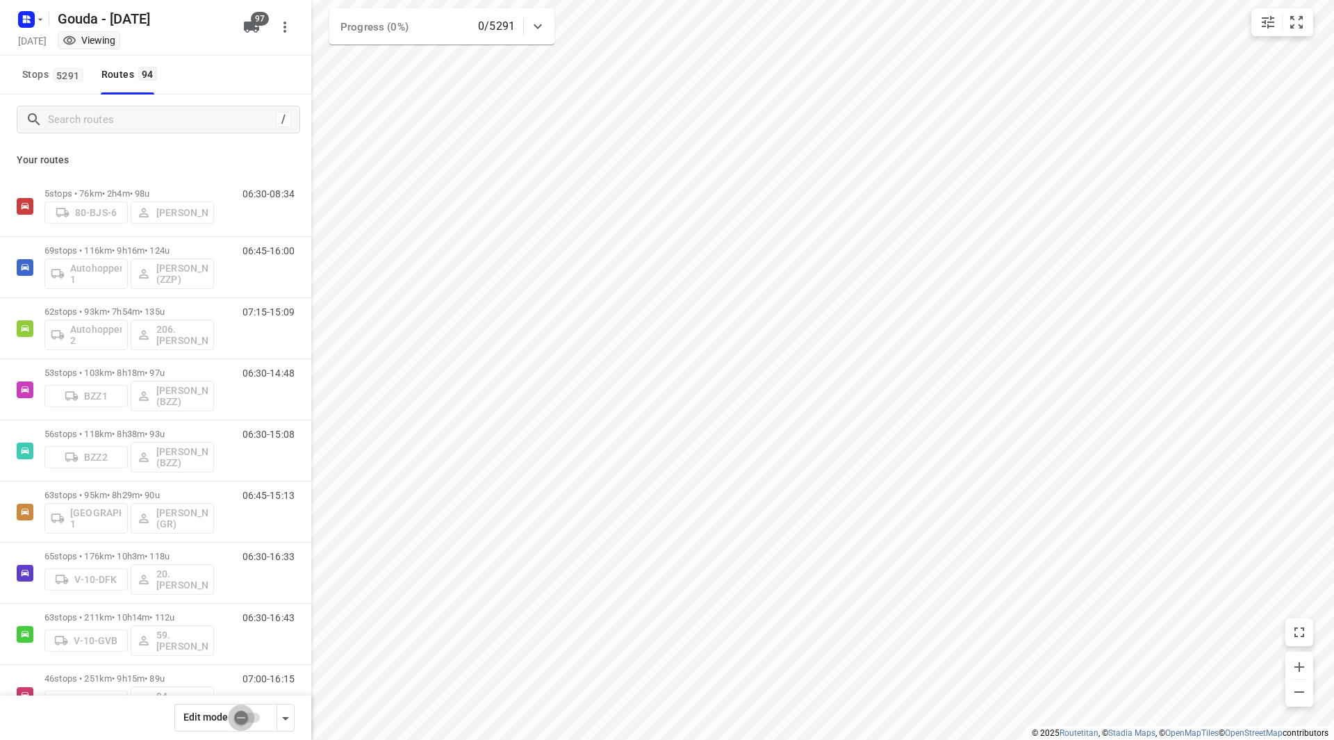
click at [245, 712] on input "checkbox" at bounding box center [241, 718] width 79 height 26
checkbox input "false"
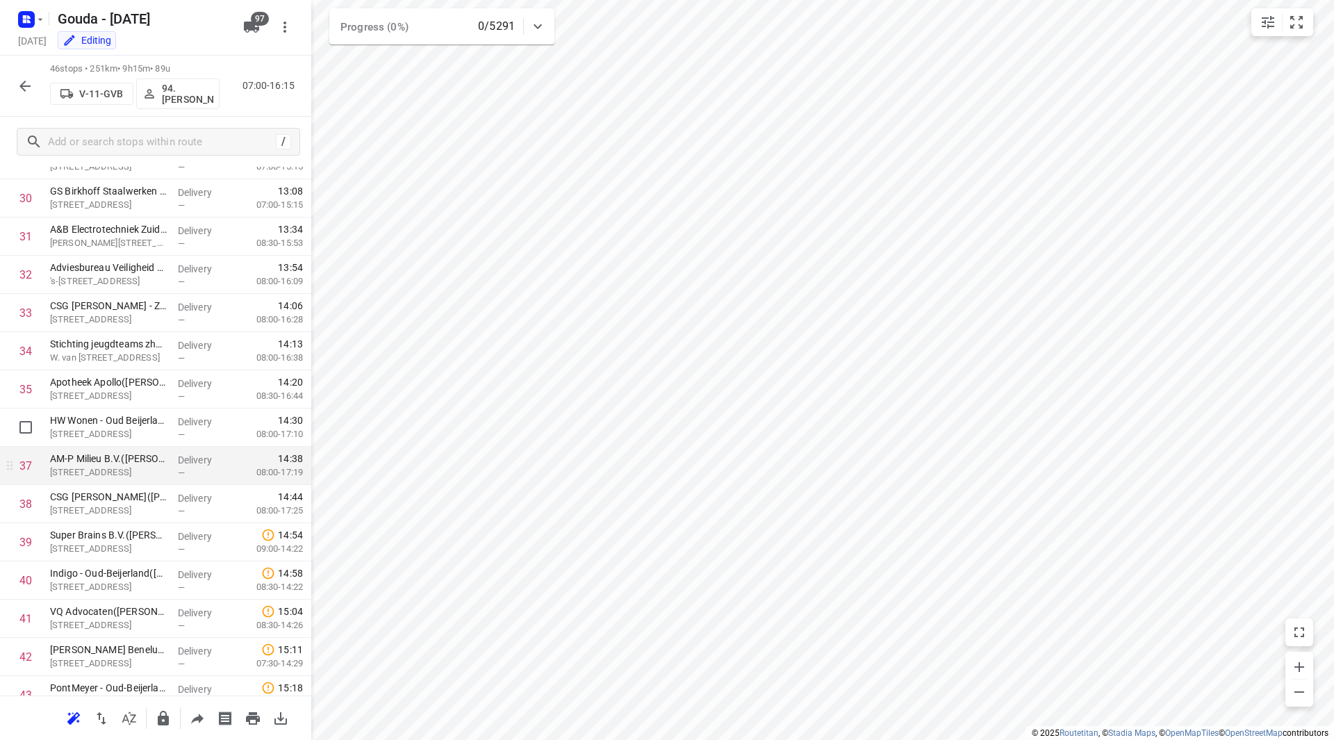
scroll to position [1181, 0]
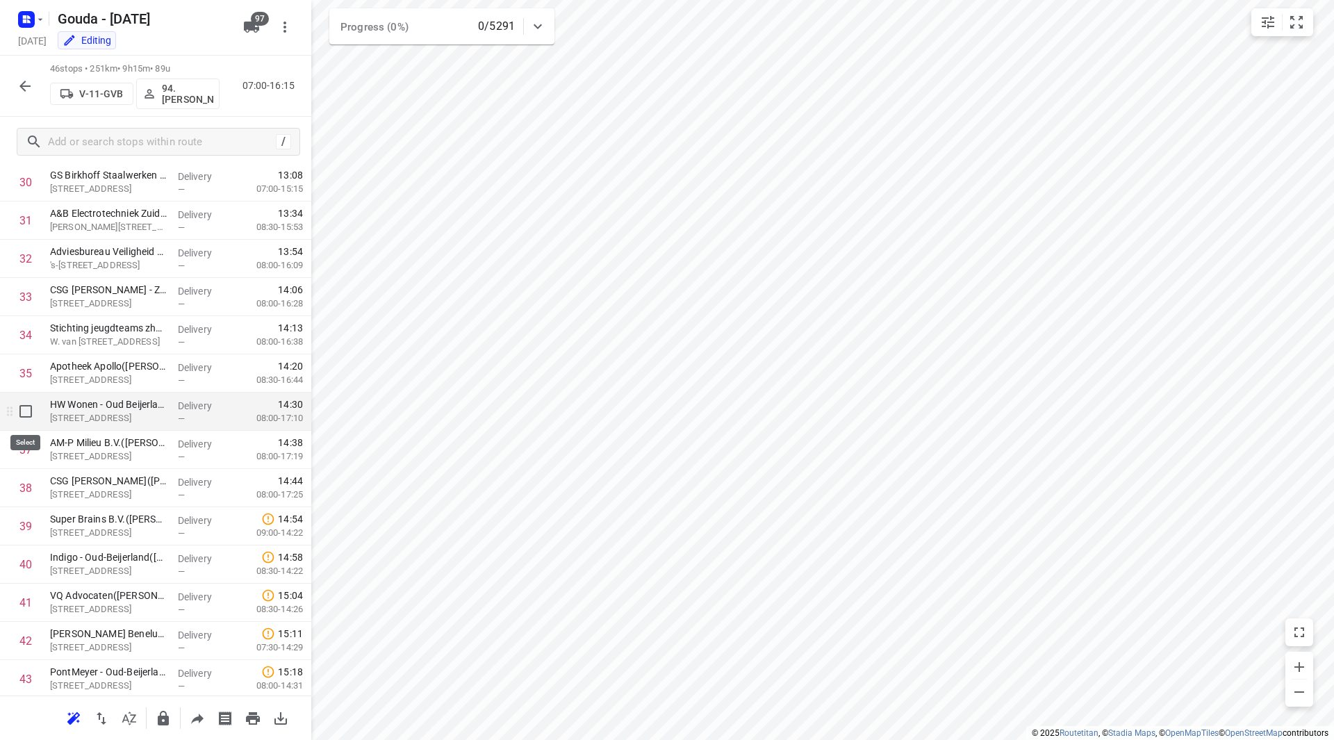
click at [31, 416] on input "checkbox" at bounding box center [26, 412] width 28 height 28
checkbox input "true"
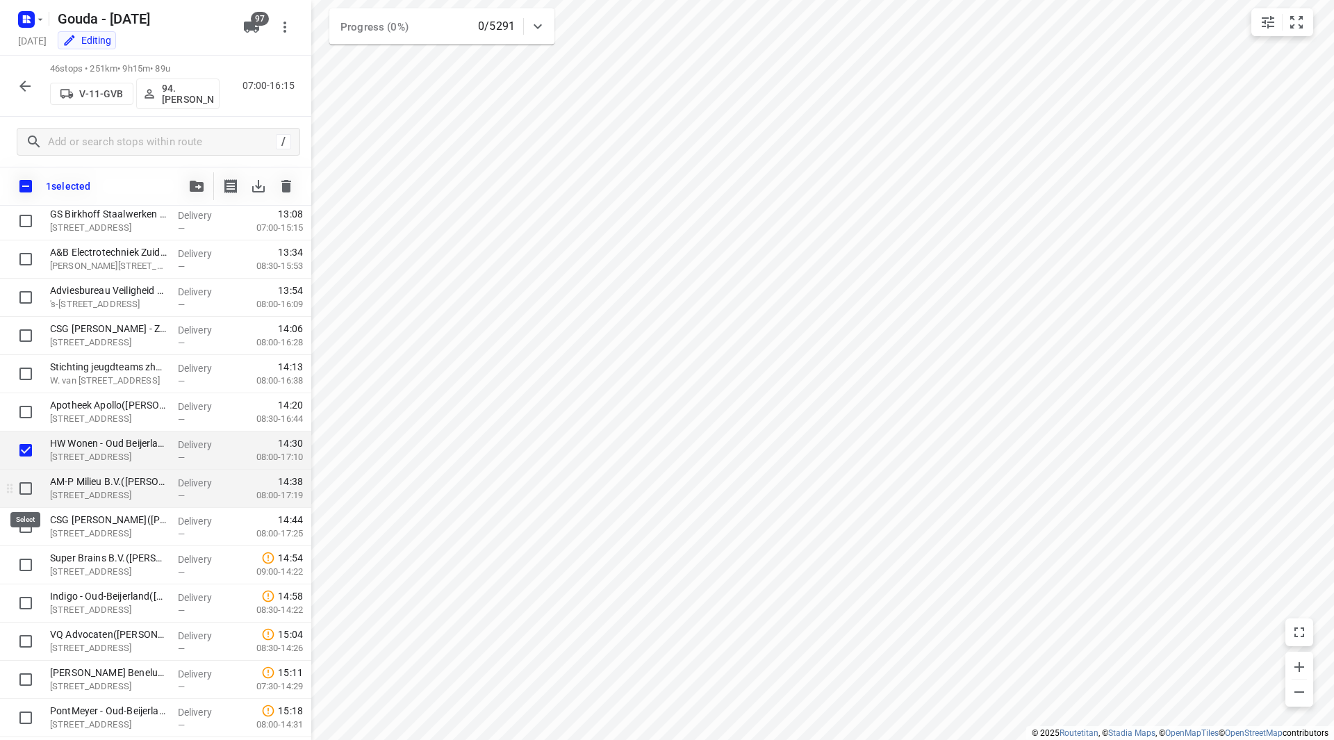
click at [24, 489] on input "checkbox" at bounding box center [26, 489] width 28 height 28
checkbox input "true"
click at [24, 524] on input "checkbox" at bounding box center [26, 527] width 28 height 28
checkbox input "true"
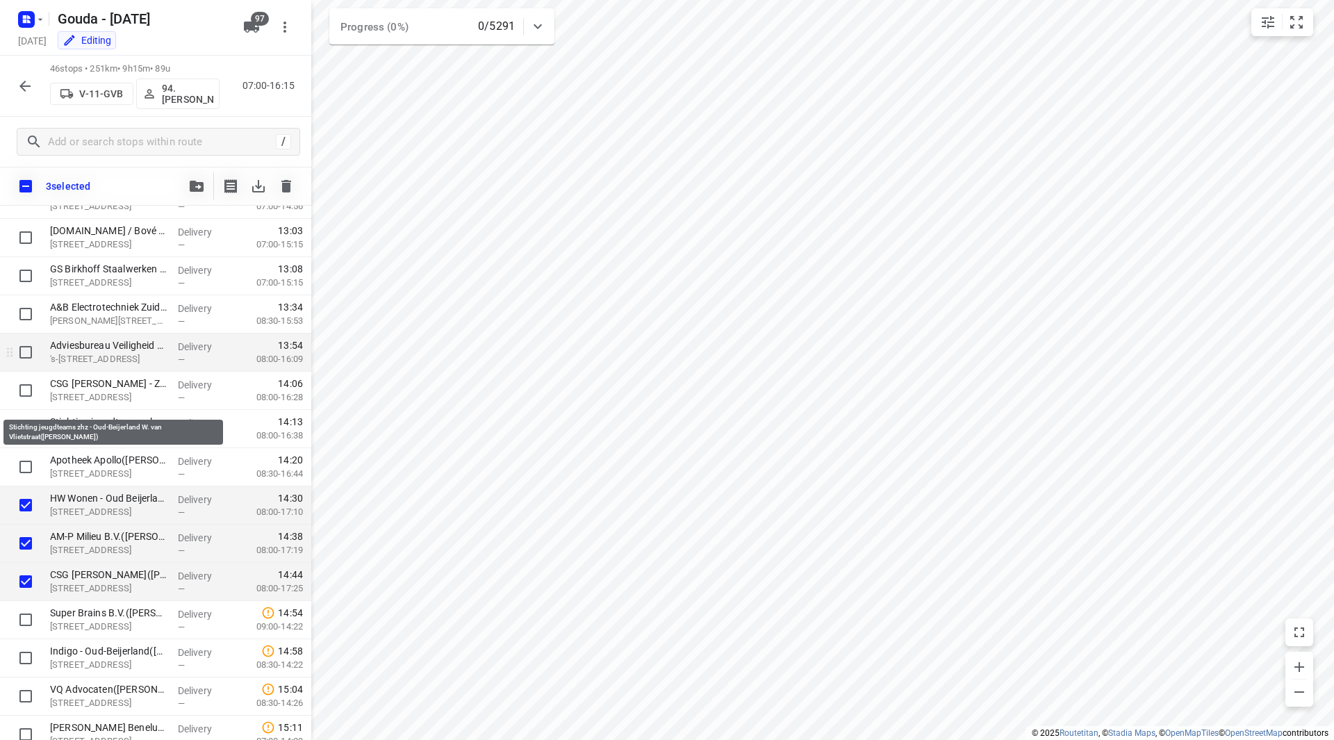
scroll to position [1112, 0]
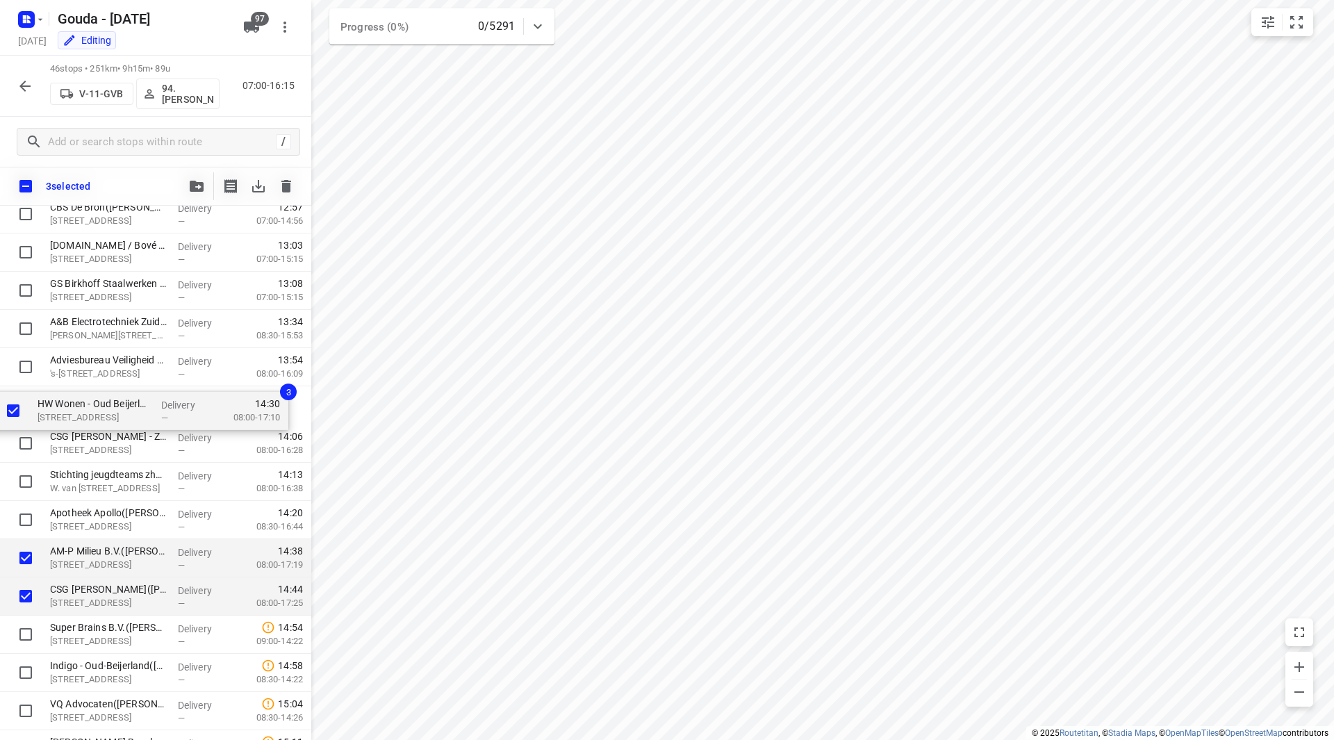
drag, startPoint x: 97, startPoint y: 524, endPoint x: 92, endPoint y: 413, distance: 111.3
click at [88, 410] on div "⭐D.O.R.C.(Diana Brandsema Petro) Kerkweg 47e, Zuidland Delivery — 07:45 07:00-0…" at bounding box center [155, 42] width 311 height 1758
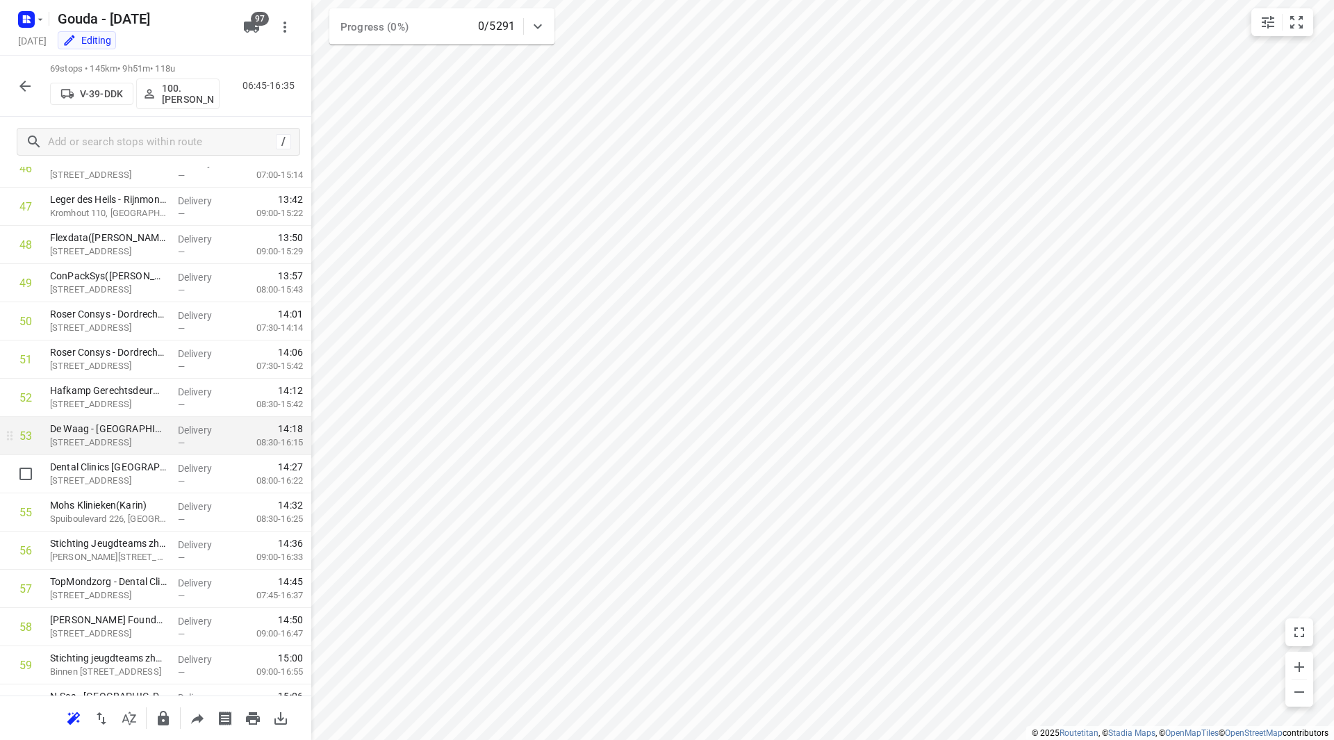
scroll to position [1668, 0]
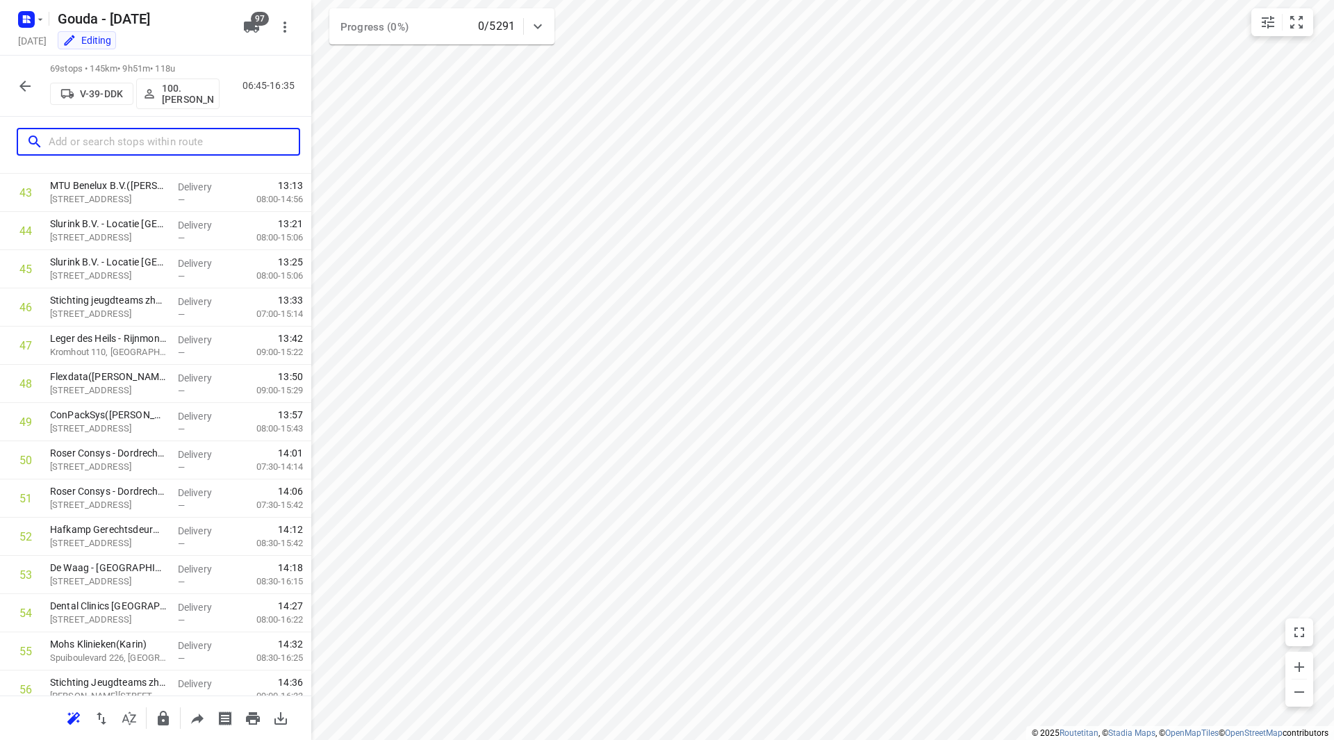
click at [134, 147] on input "text" at bounding box center [174, 142] width 250 height 22
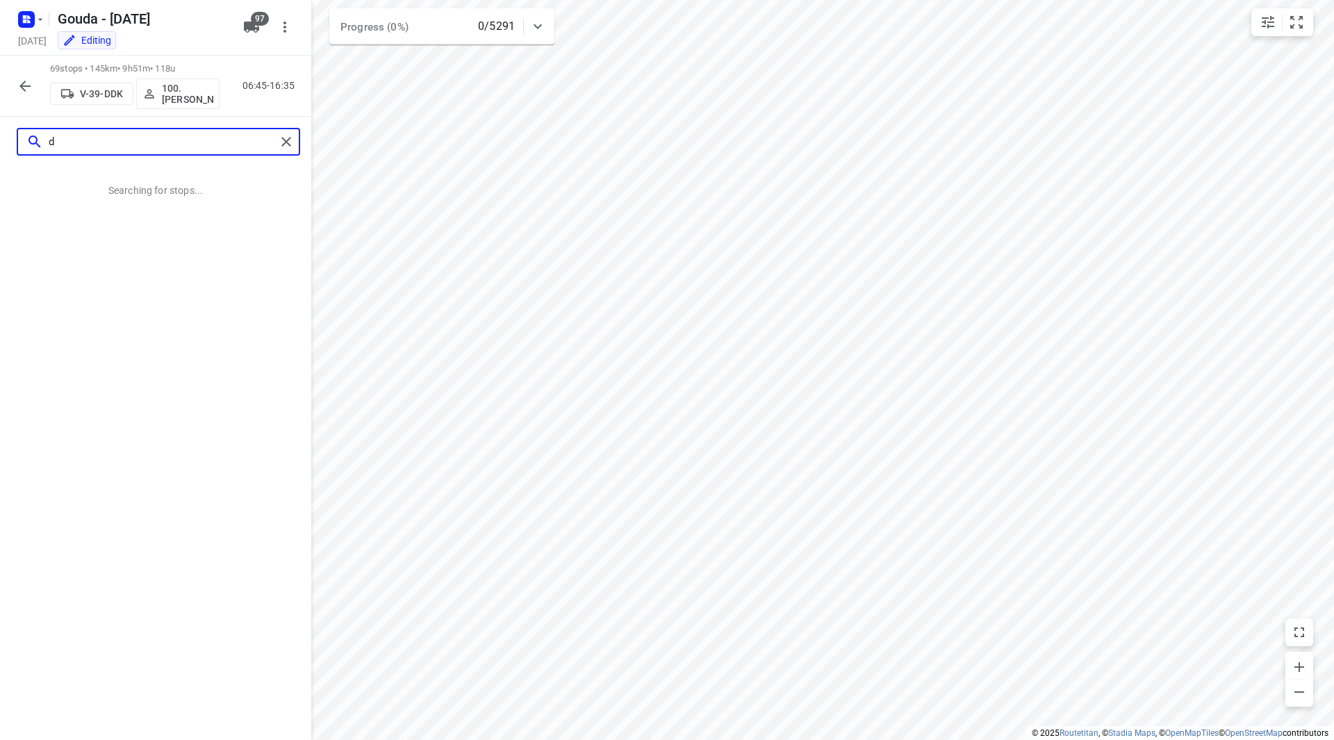
scroll to position [0, 0]
type input "de waa"
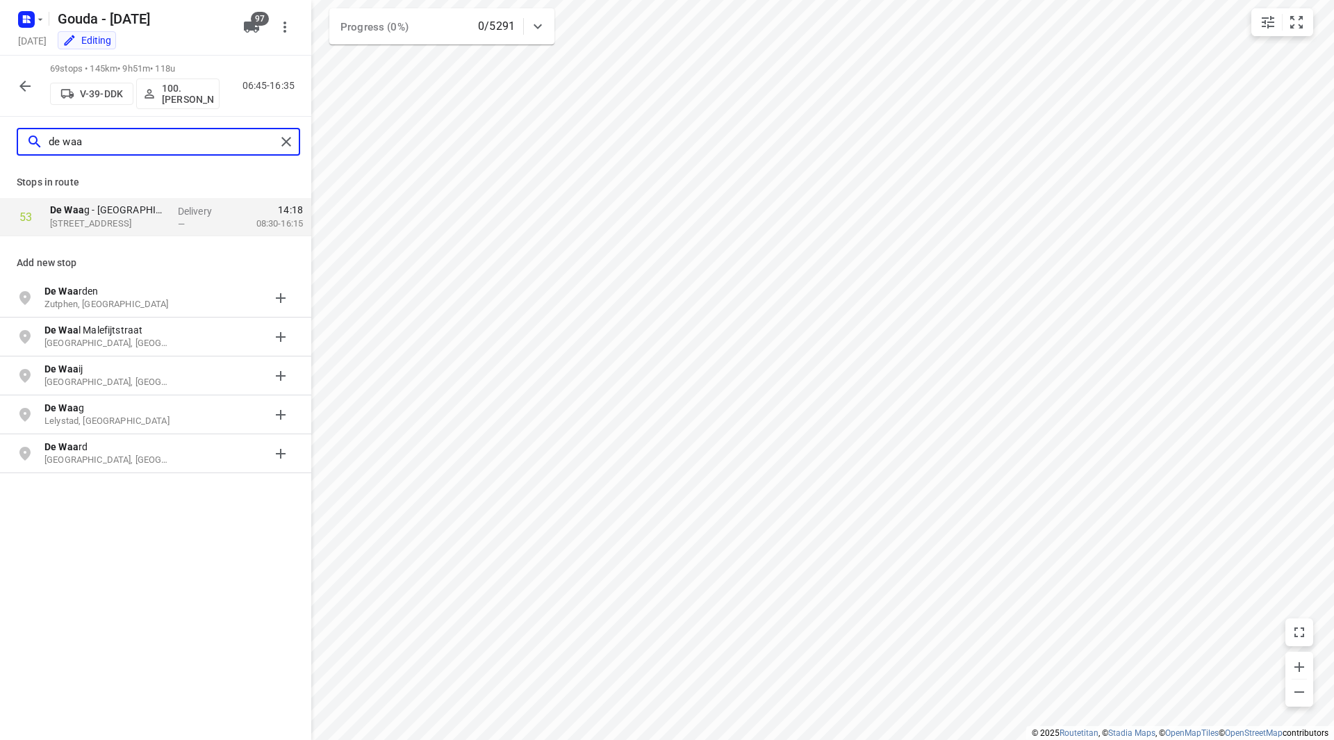
drag, startPoint x: 126, startPoint y: 146, endPoint x: -3, endPoint y: 145, distance: 129.3
click at [0, 145] on html "i © 2025 Routetitan , © Stadia Maps , © OpenMapTiles © OpenStreetMap contributo…" at bounding box center [667, 370] width 1334 height 740
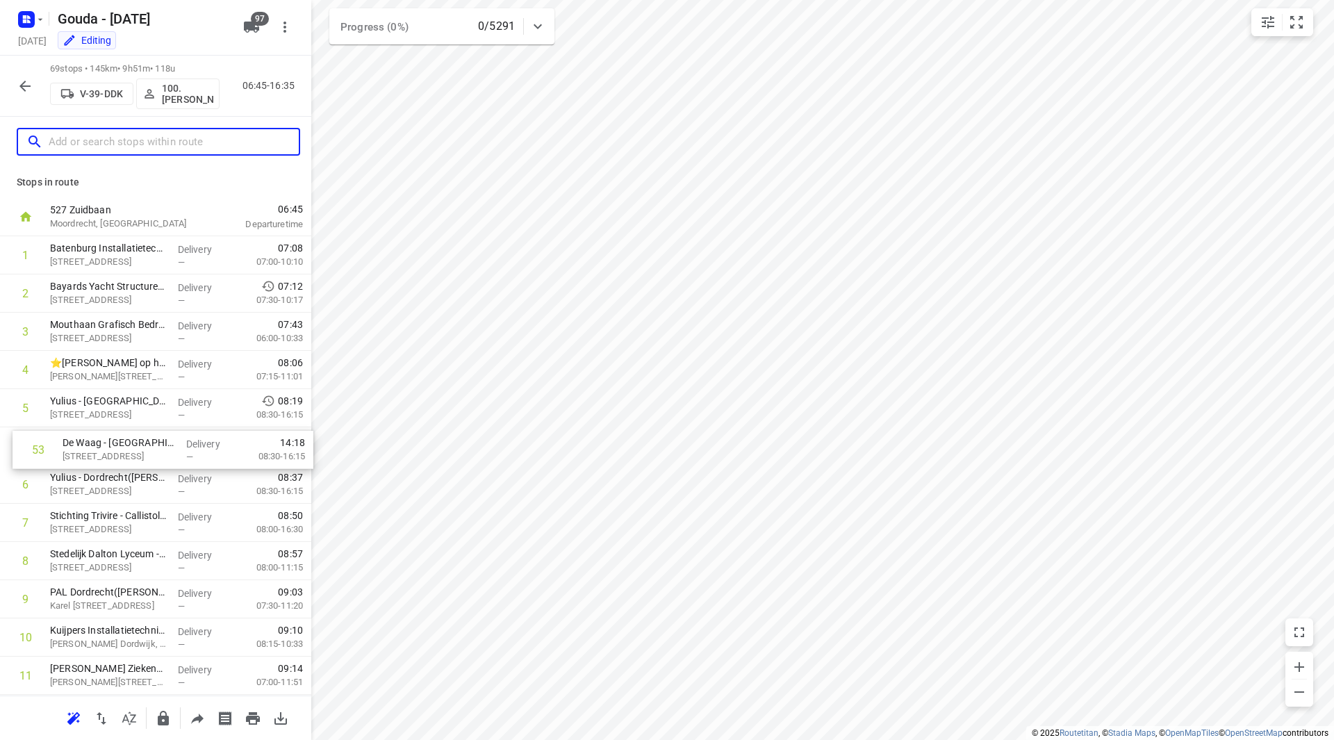
drag, startPoint x: 110, startPoint y: 229, endPoint x: 120, endPoint y: 437, distance: 208.7
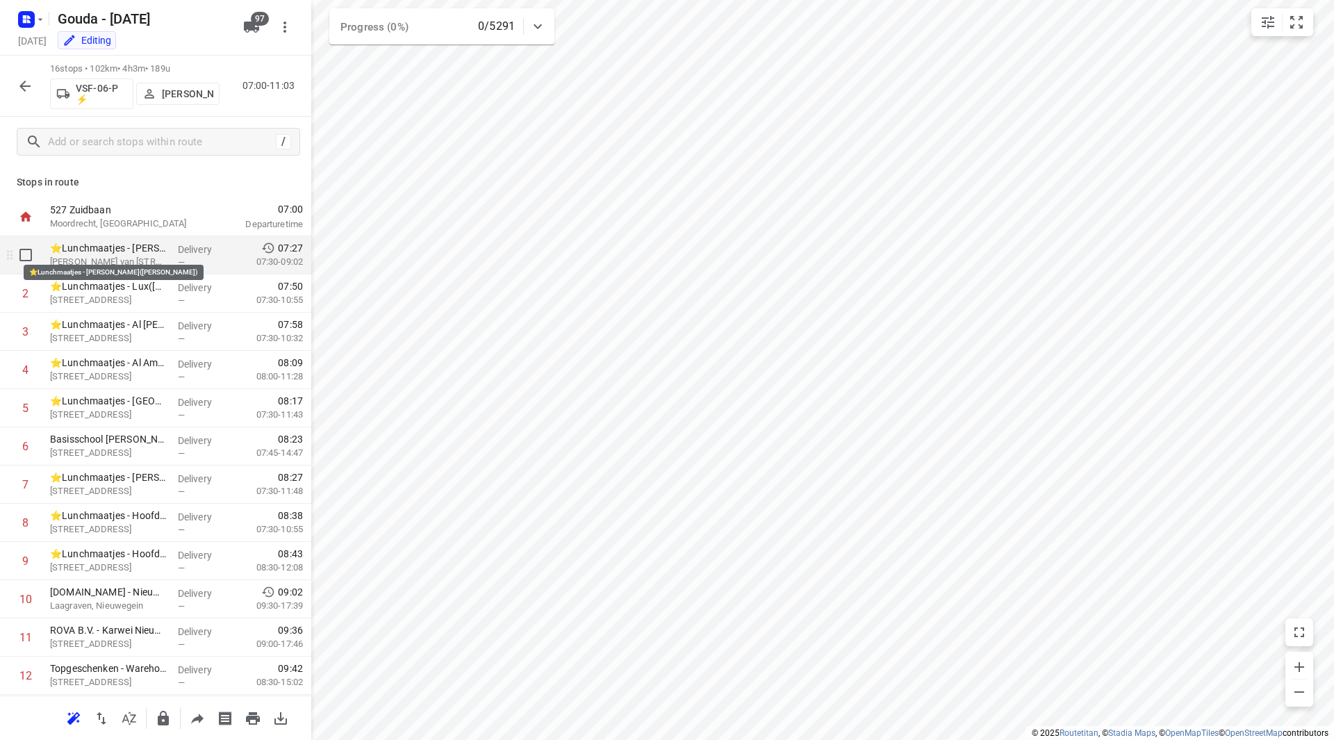
click at [130, 247] on p "⭐Lunchmaatjes - [PERSON_NAME]([PERSON_NAME])" at bounding box center [108, 248] width 117 height 14
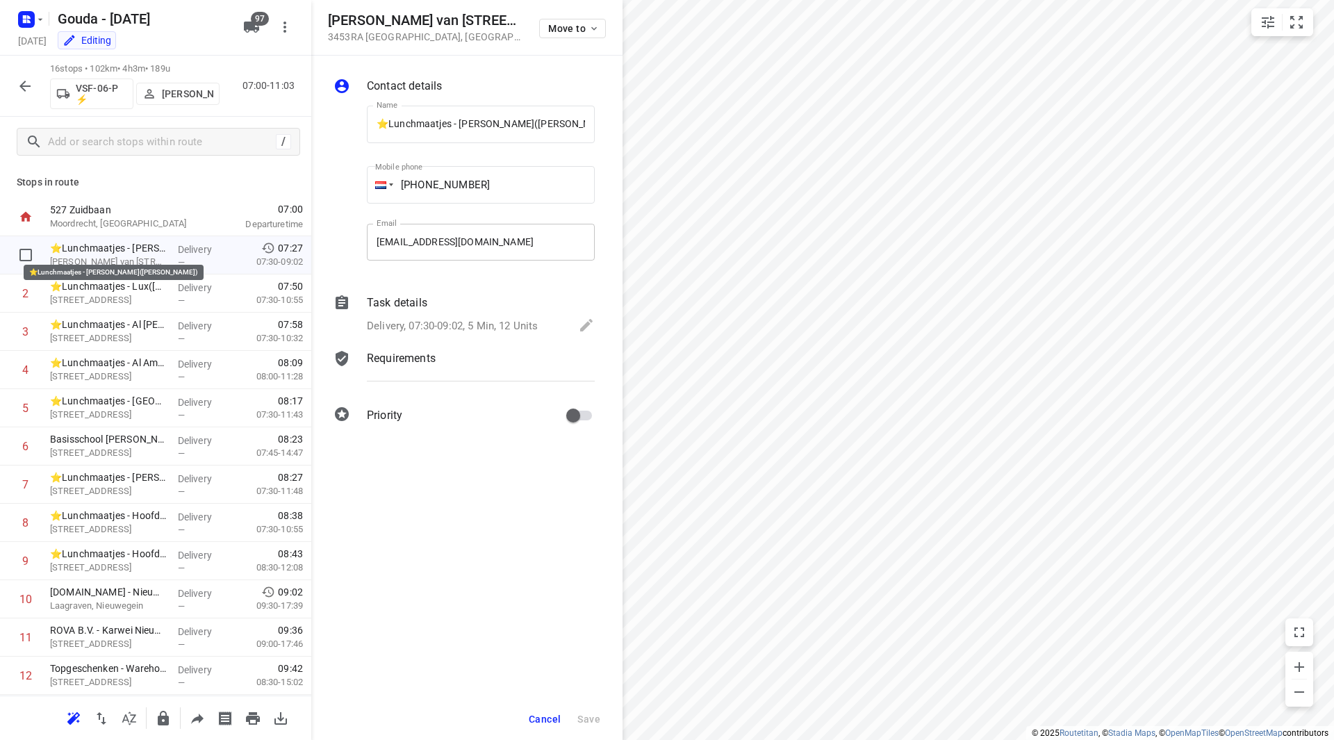
scroll to position [0, 10]
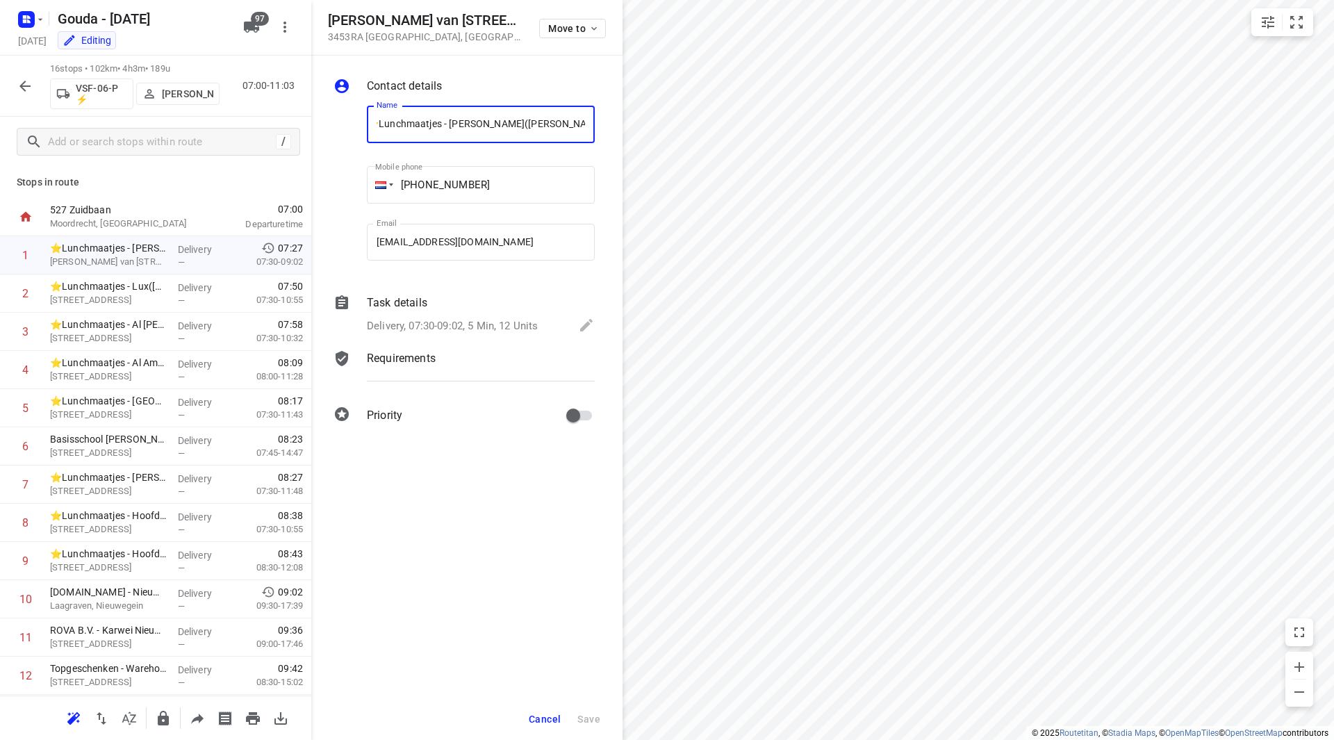
click at [538, 719] on span "Cancel" at bounding box center [545, 719] width 32 height 11
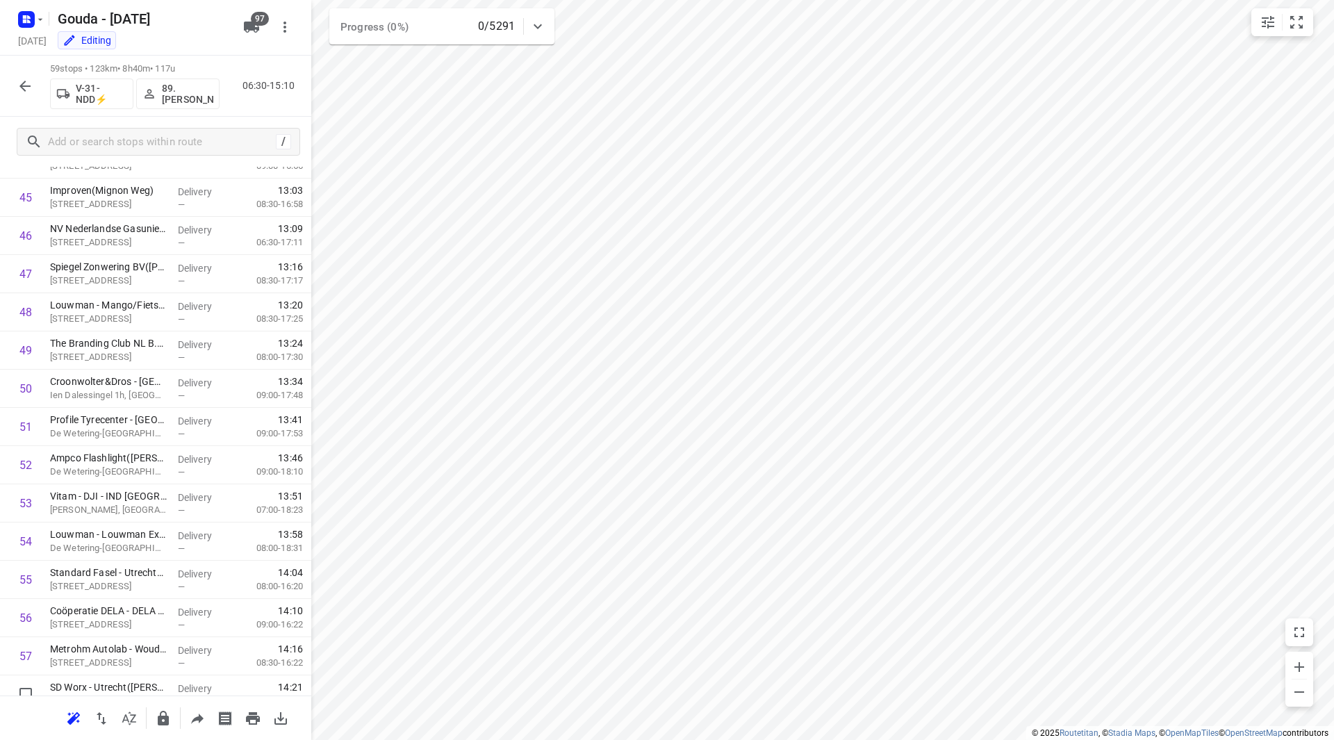
scroll to position [1834, 0]
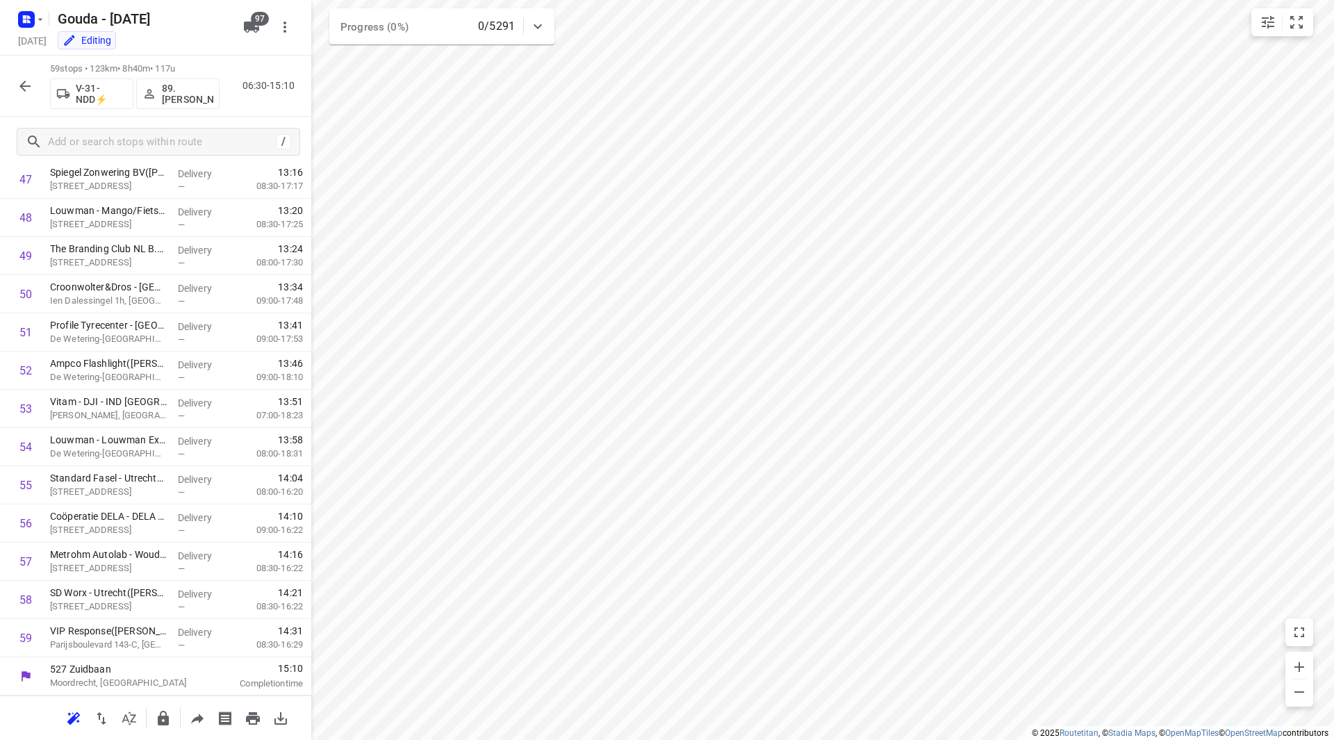
click at [28, 85] on icon "button" at bounding box center [24, 86] width 11 height 11
click at [156, 139] on input "text" at bounding box center [160, 142] width 222 height 22
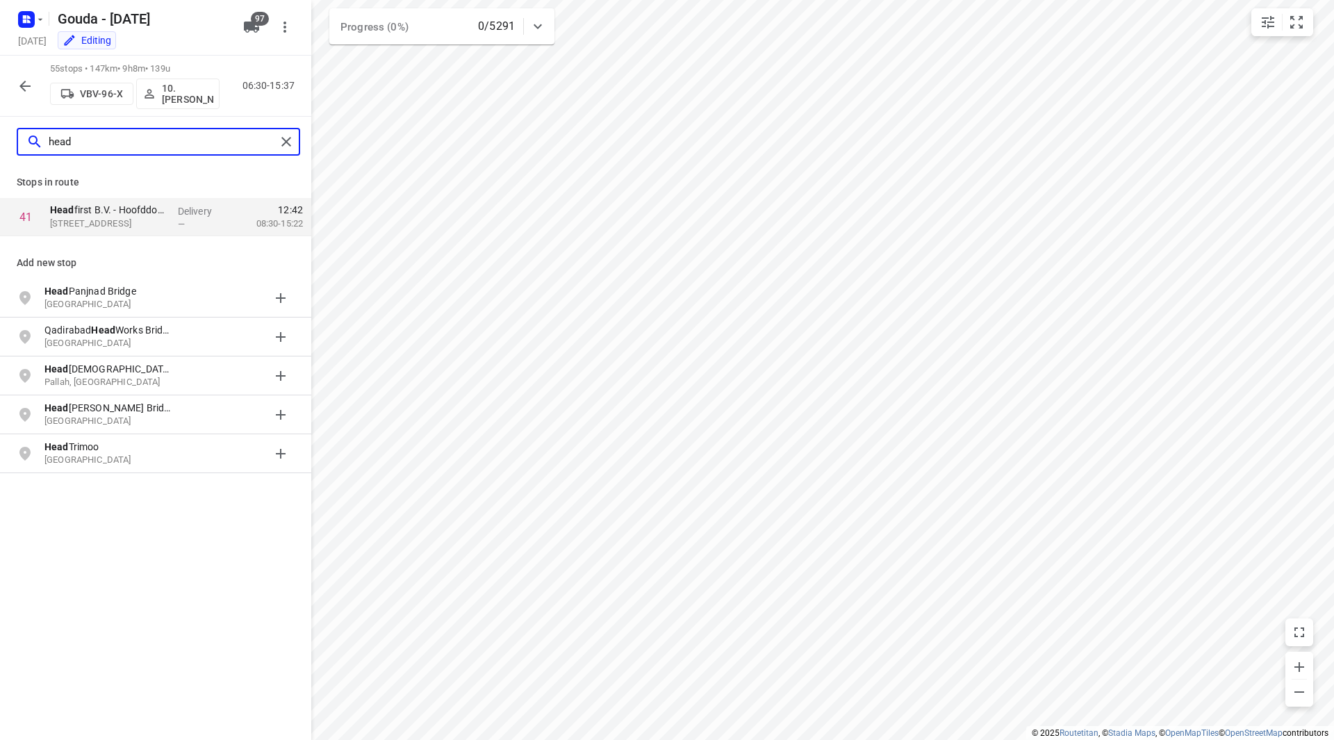
type input "head"
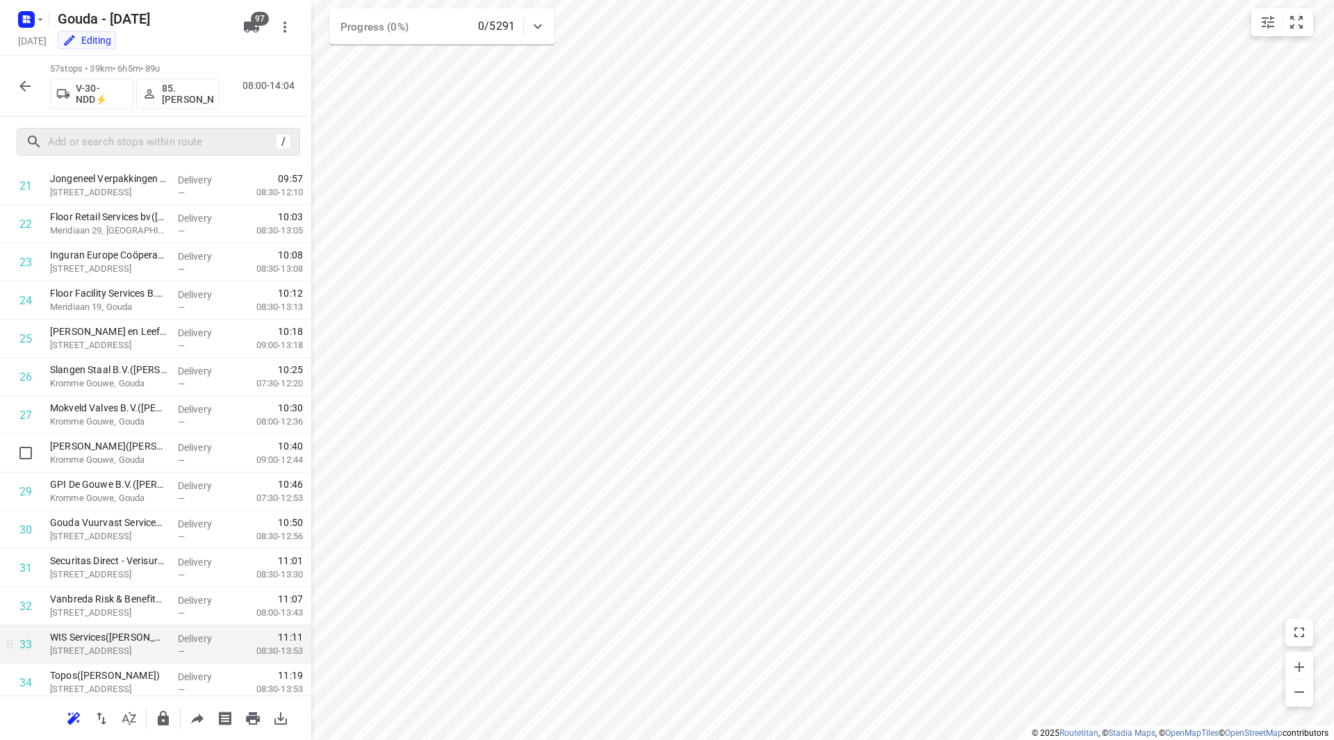
scroll to position [973, 0]
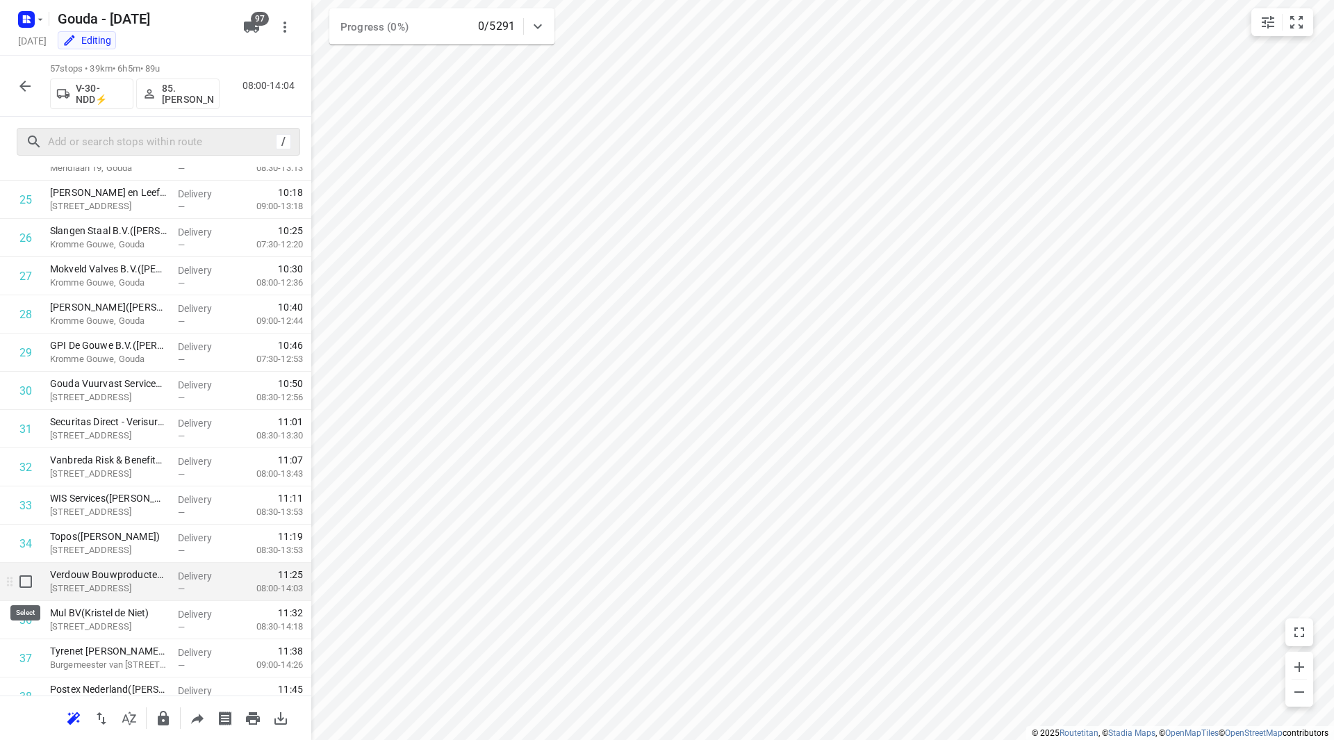
click at [28, 580] on input "checkbox" at bounding box center [26, 582] width 28 height 28
checkbox input "true"
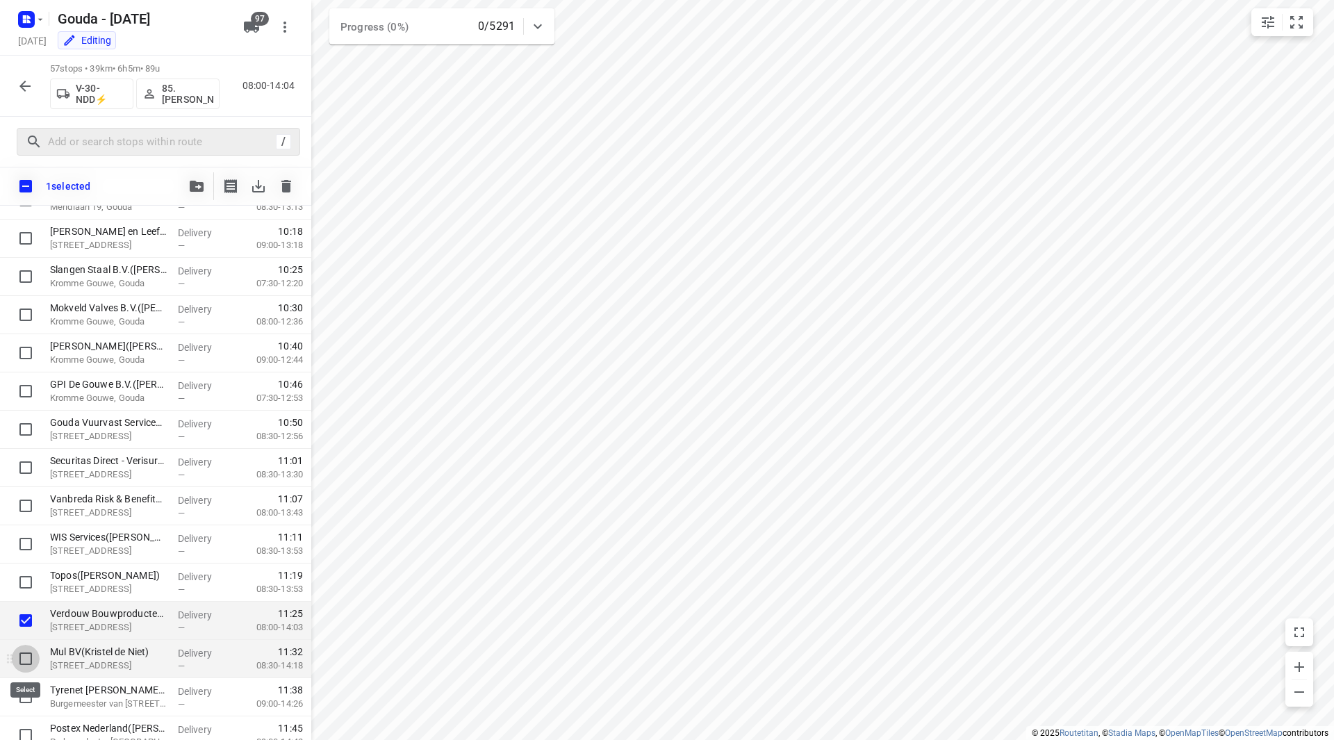
click at [25, 656] on input "checkbox" at bounding box center [26, 659] width 28 height 28
checkbox input "true"
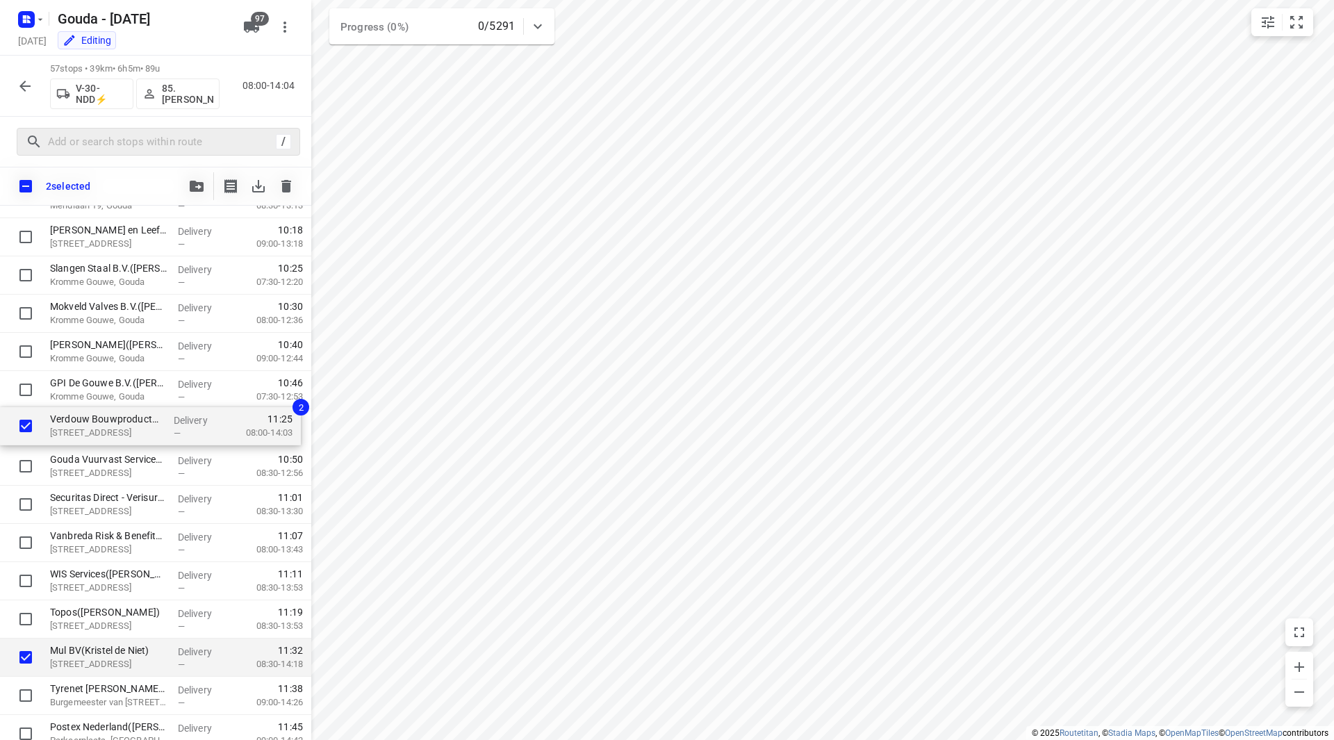
drag, startPoint x: 148, startPoint y: 623, endPoint x: 148, endPoint y: 423, distance: 200.8
click at [148, 423] on div "Gouda Constructie B.V.(Baan Burggraaf) Zuidbaan 525, Moordrecht Delivery — 08:0…" at bounding box center [155, 390] width 311 height 2179
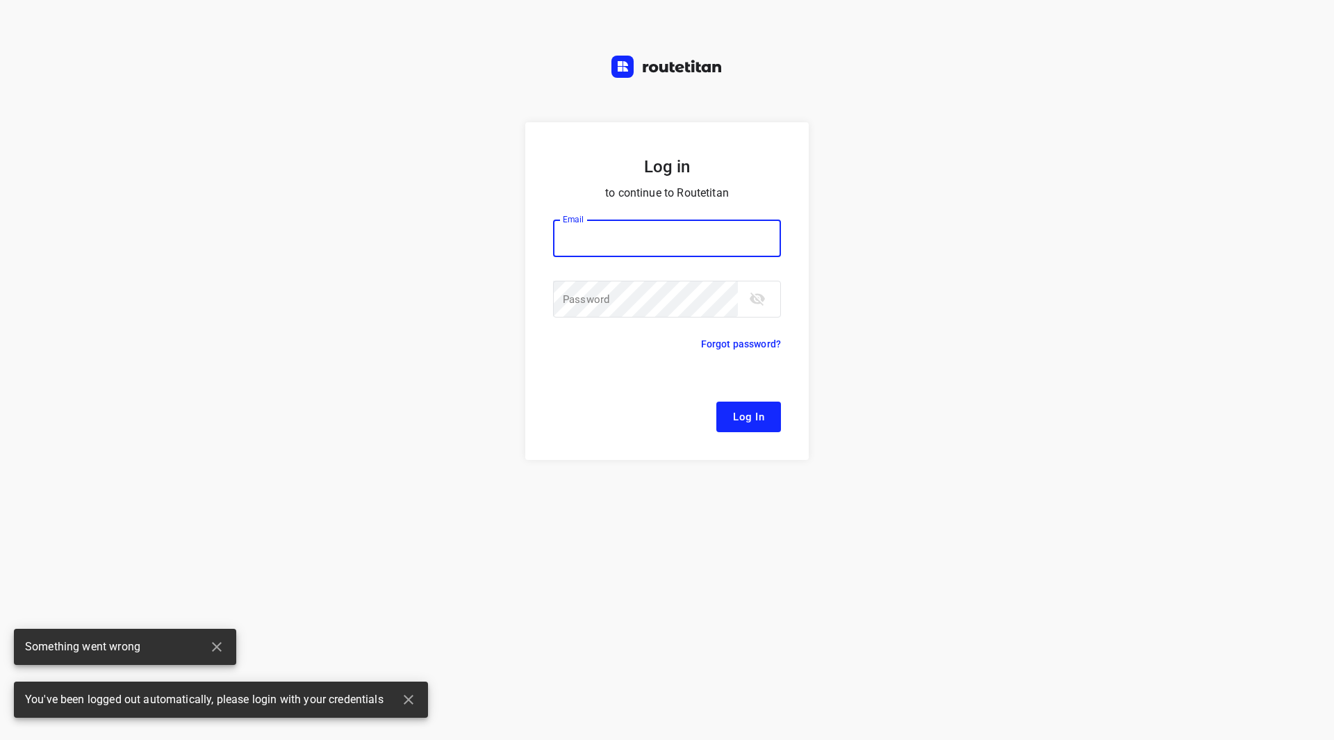
click at [600, 236] on input "email" at bounding box center [667, 239] width 228 height 38
type input "remco@fruitopjewerk.nl"
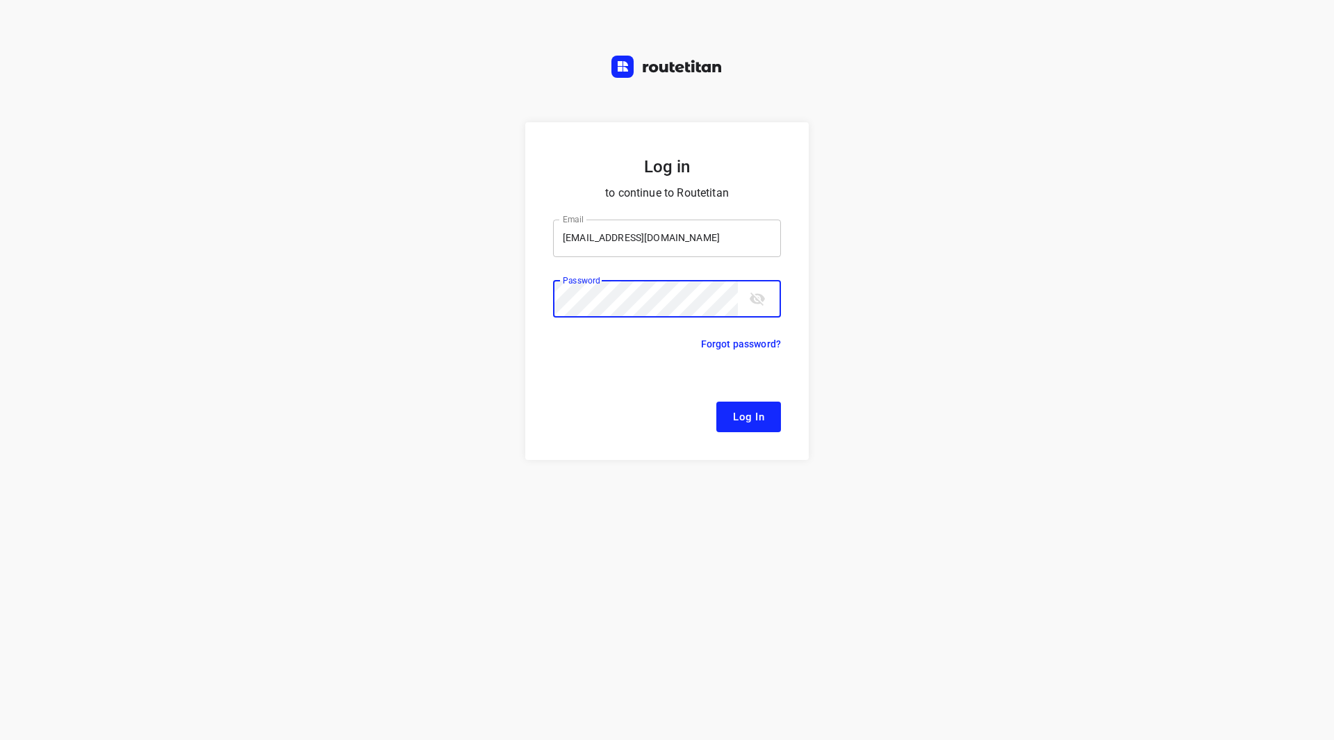
click at [716, 402] on button "Log In" at bounding box center [748, 417] width 65 height 31
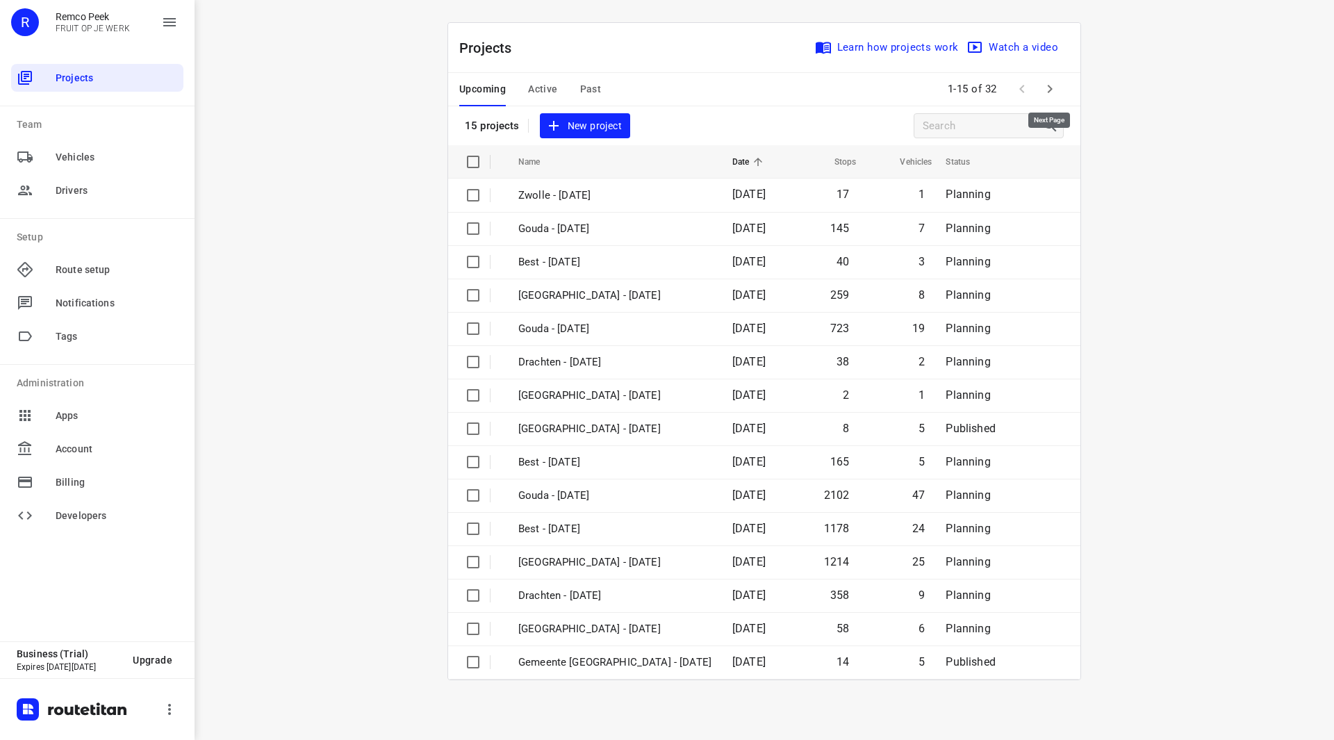
click at [1049, 88] on icon "button" at bounding box center [1050, 89] width 17 height 17
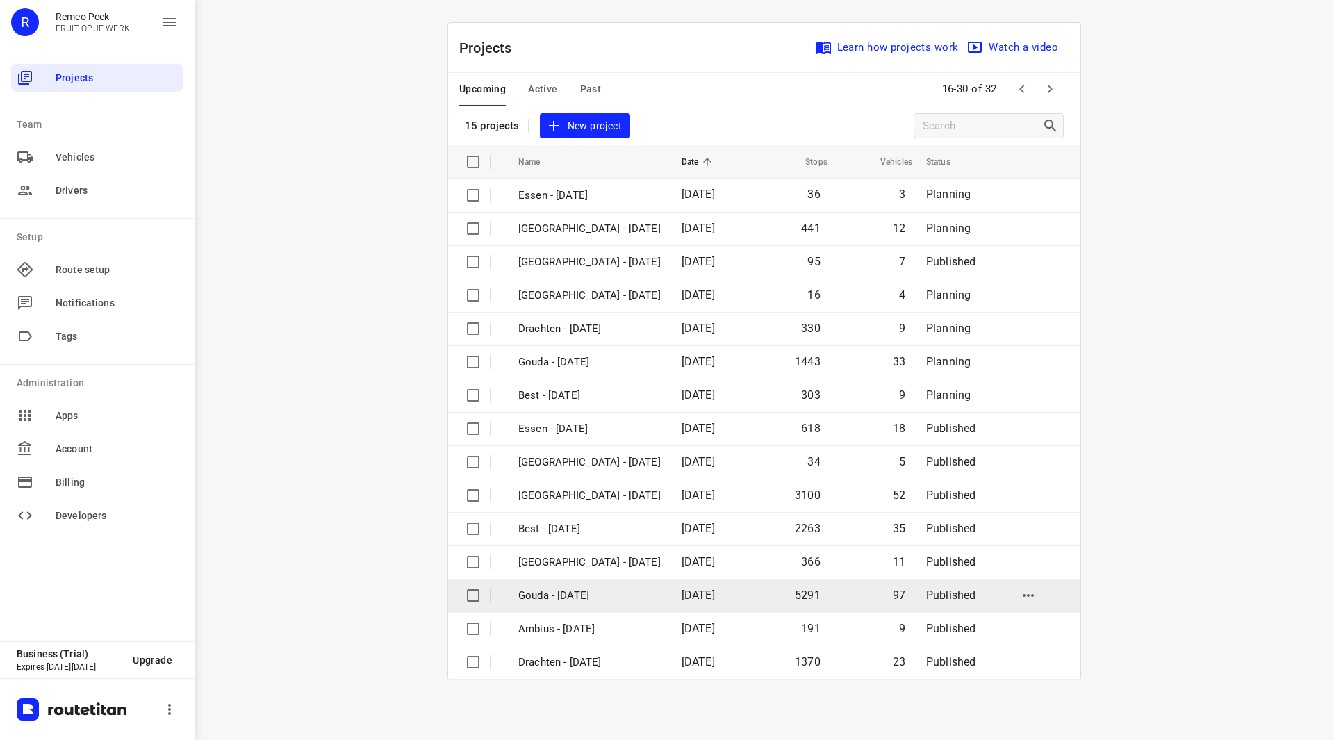
click at [580, 596] on p "Gouda - Monday" at bounding box center [589, 596] width 142 height 16
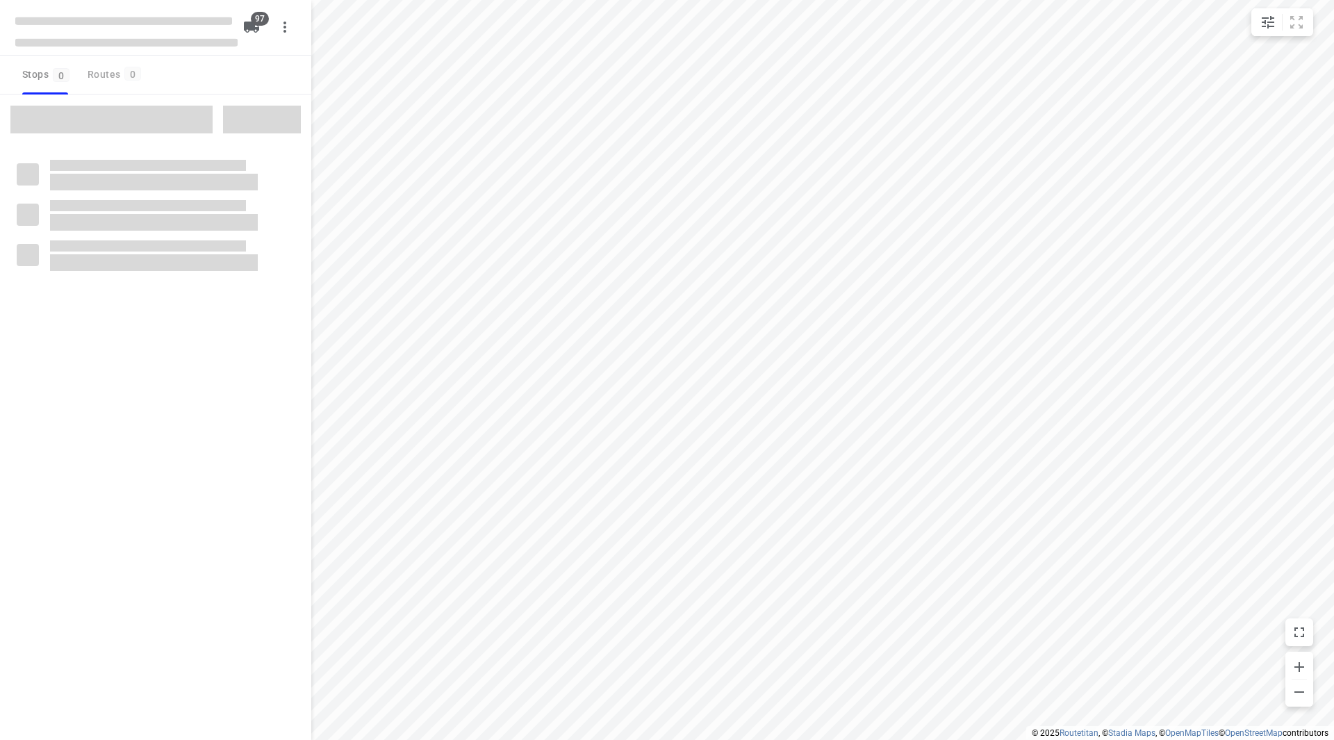
checkbox input "true"
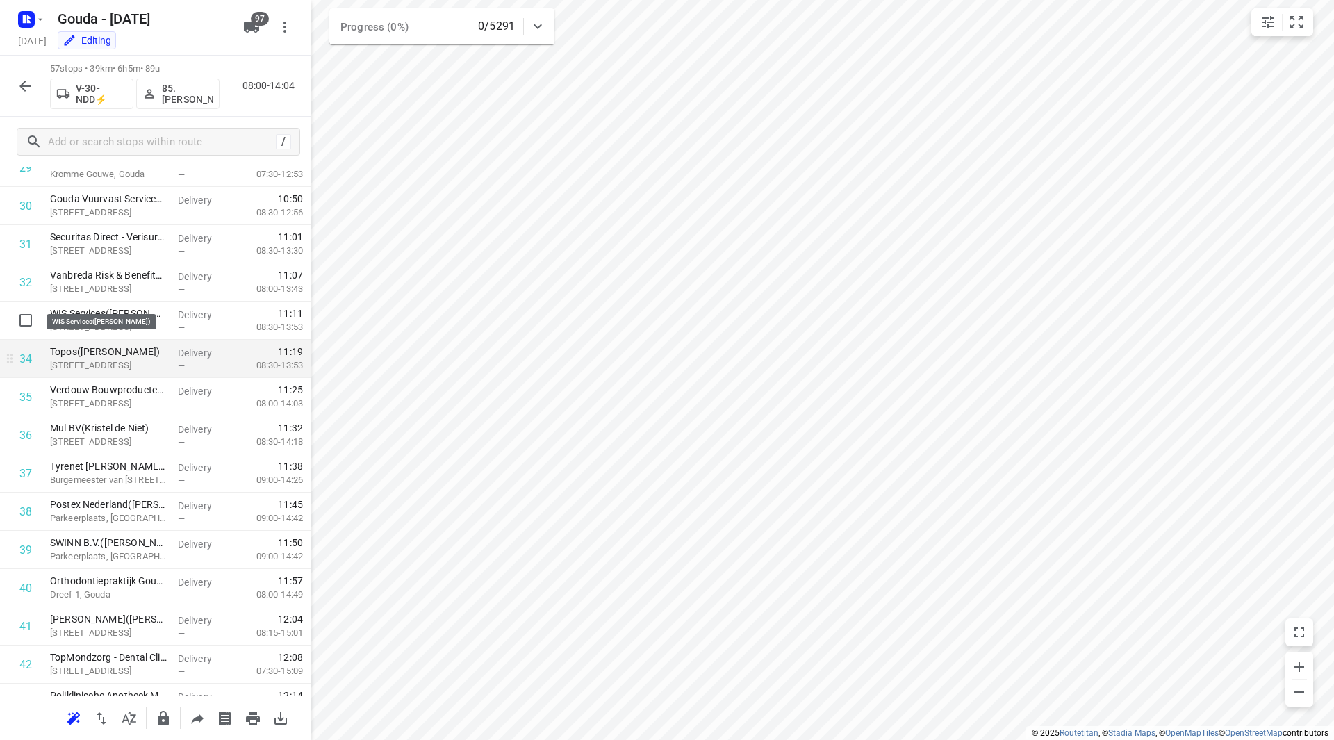
scroll to position [1181, 0]
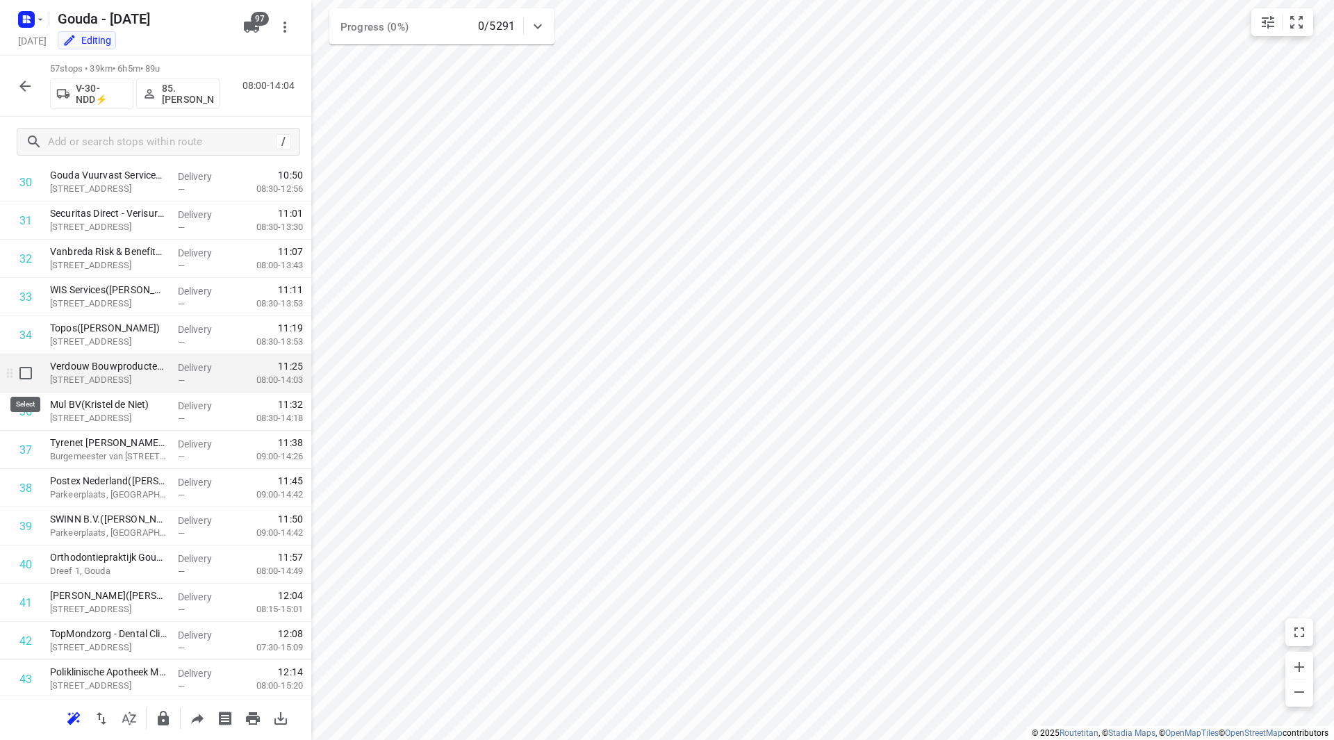
click at [26, 375] on input "checkbox" at bounding box center [26, 373] width 28 height 28
checkbox input "true"
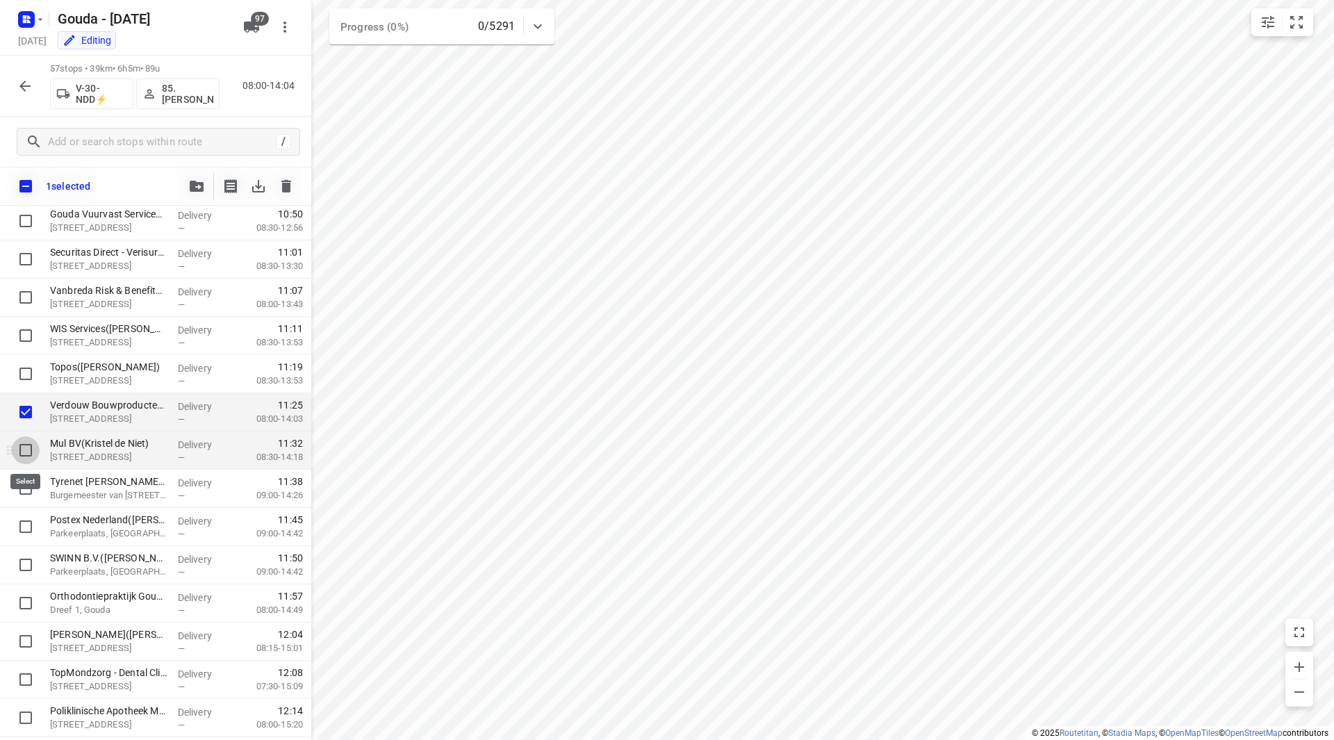
click at [26, 451] on input "checkbox" at bounding box center [26, 450] width 28 height 28
checkbox input "true"
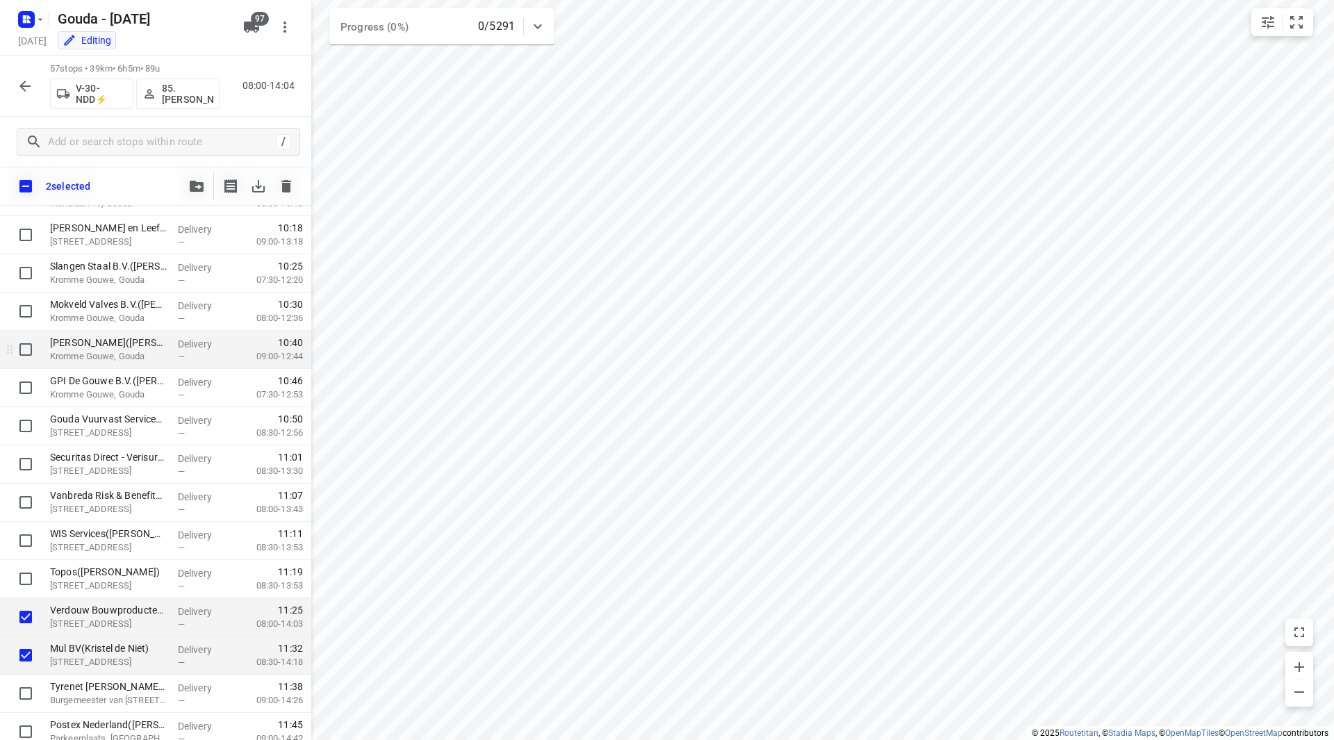
scroll to position [973, 0]
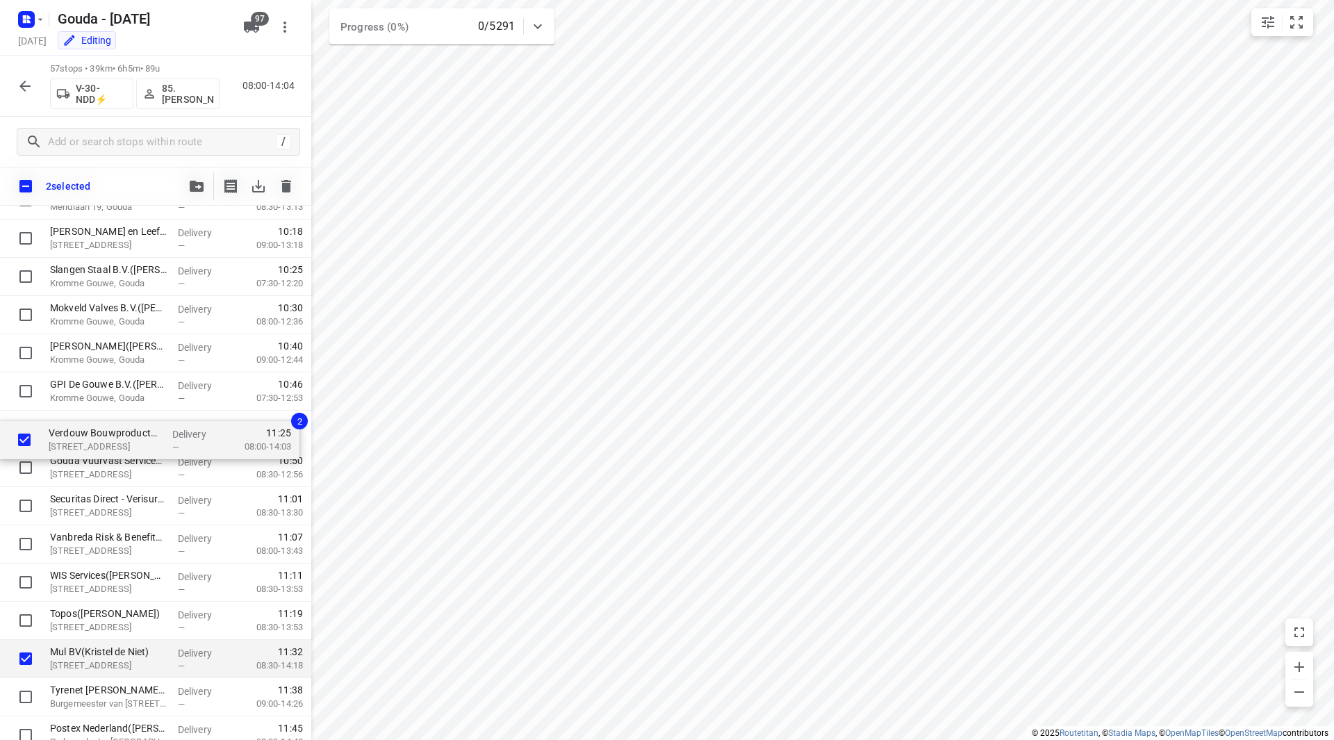
drag, startPoint x: 83, startPoint y: 623, endPoint x: 81, endPoint y: 424, distance: 198.8
click at [81, 424] on div "Gouda Constructie B.V.(Baan Burggraaf) Zuidbaan 525, Moordrecht Delivery — 08:0…" at bounding box center [155, 391] width 311 height 2179
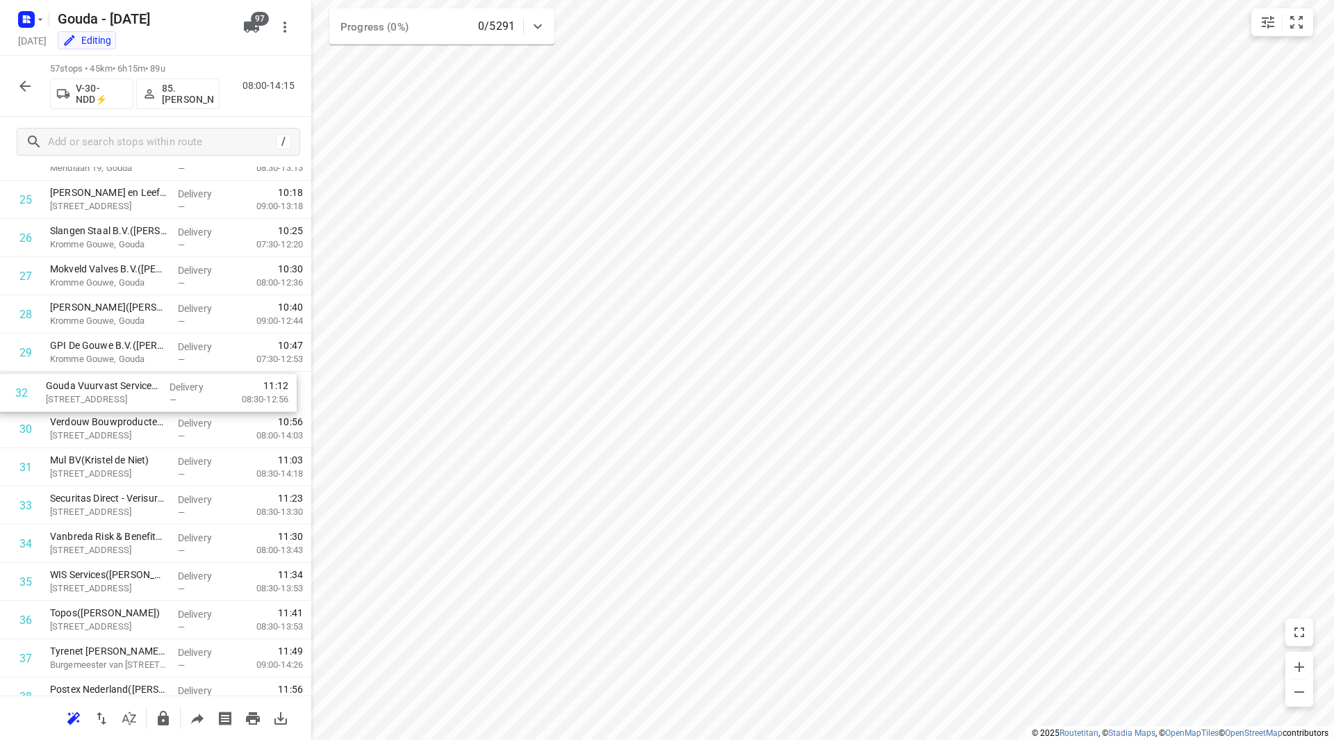
drag, startPoint x: 158, startPoint y: 481, endPoint x: 154, endPoint y: 400, distance: 80.7
click at [154, 400] on div "1 Gouda Constructie B.V.(Baan Burggraaf) Zuidbaan 525, Moordrecht Delivery — 08…" at bounding box center [155, 352] width 311 height 2179
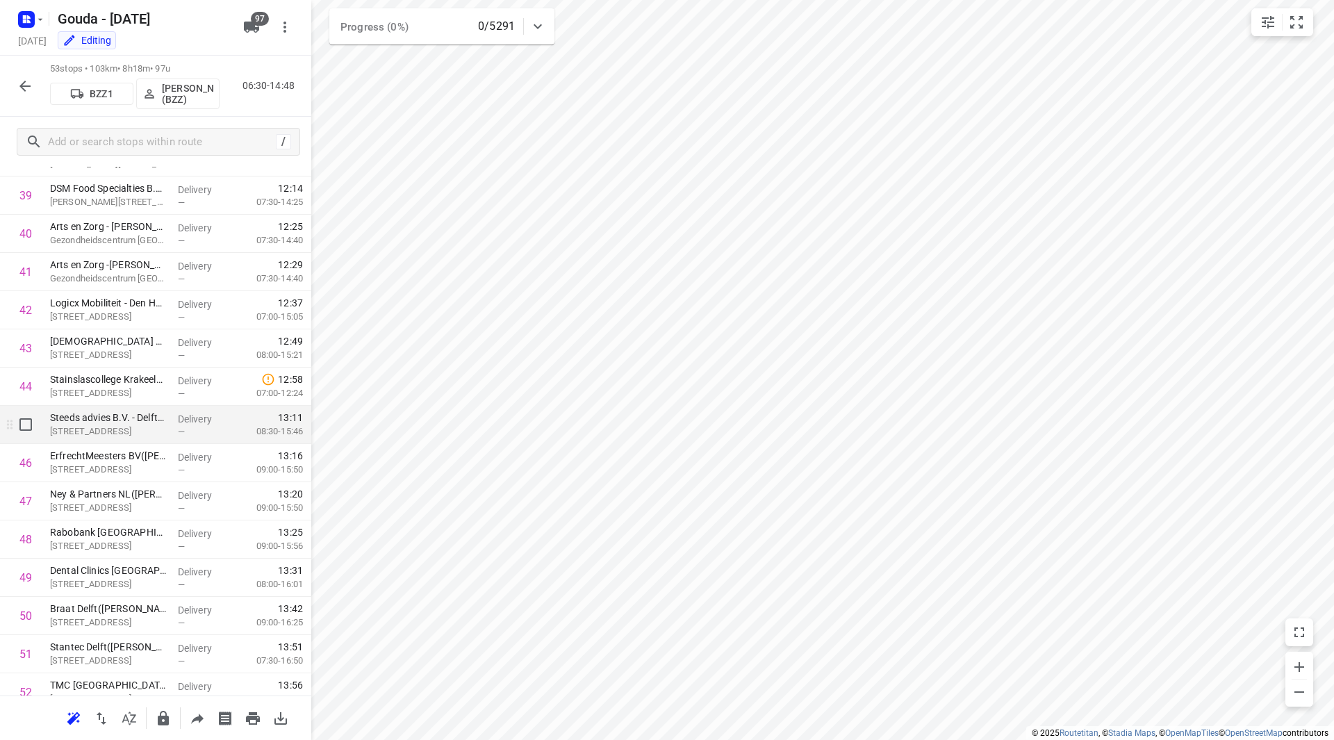
scroll to position [1535, 0]
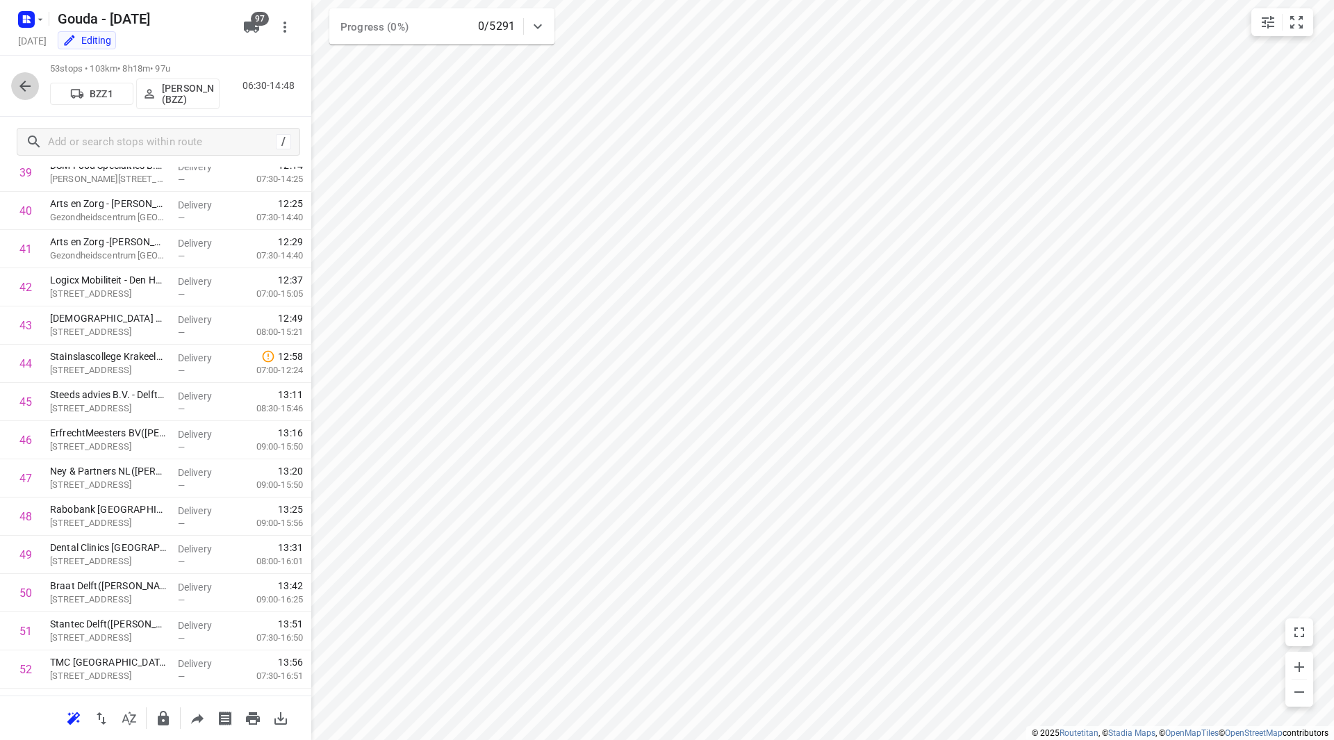
click at [33, 83] on button "button" at bounding box center [25, 86] width 28 height 28
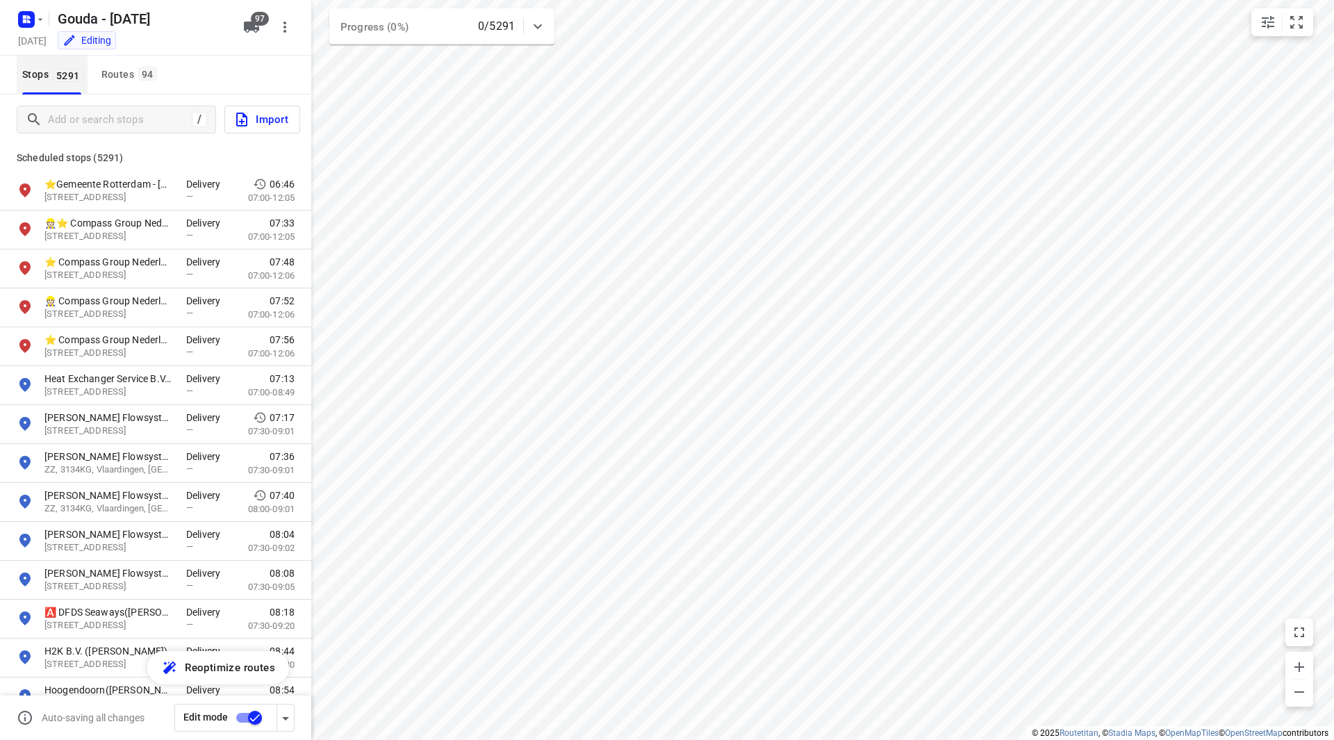
click at [51, 82] on span "Stops 5291" at bounding box center [54, 74] width 65 height 17
click at [91, 127] on input "Add or search stops" at bounding box center [118, 120] width 138 height 22
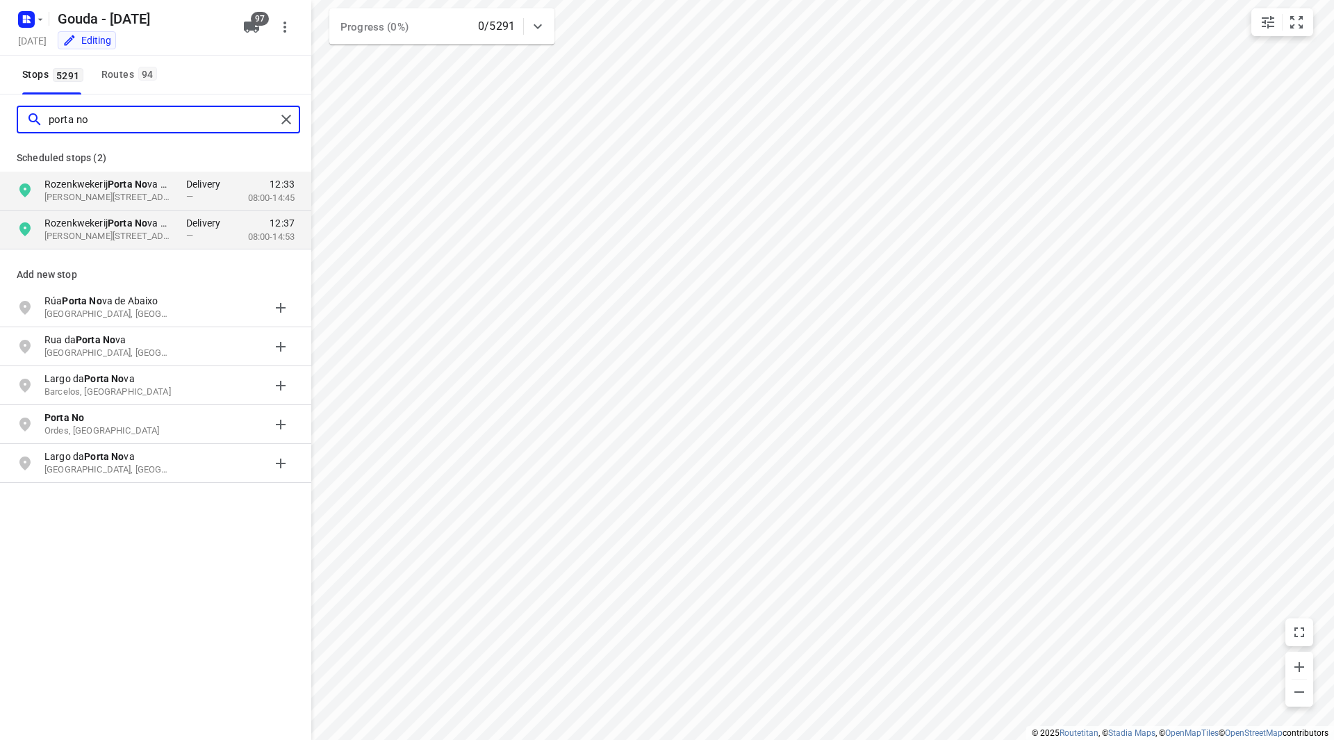
type input "porta no"
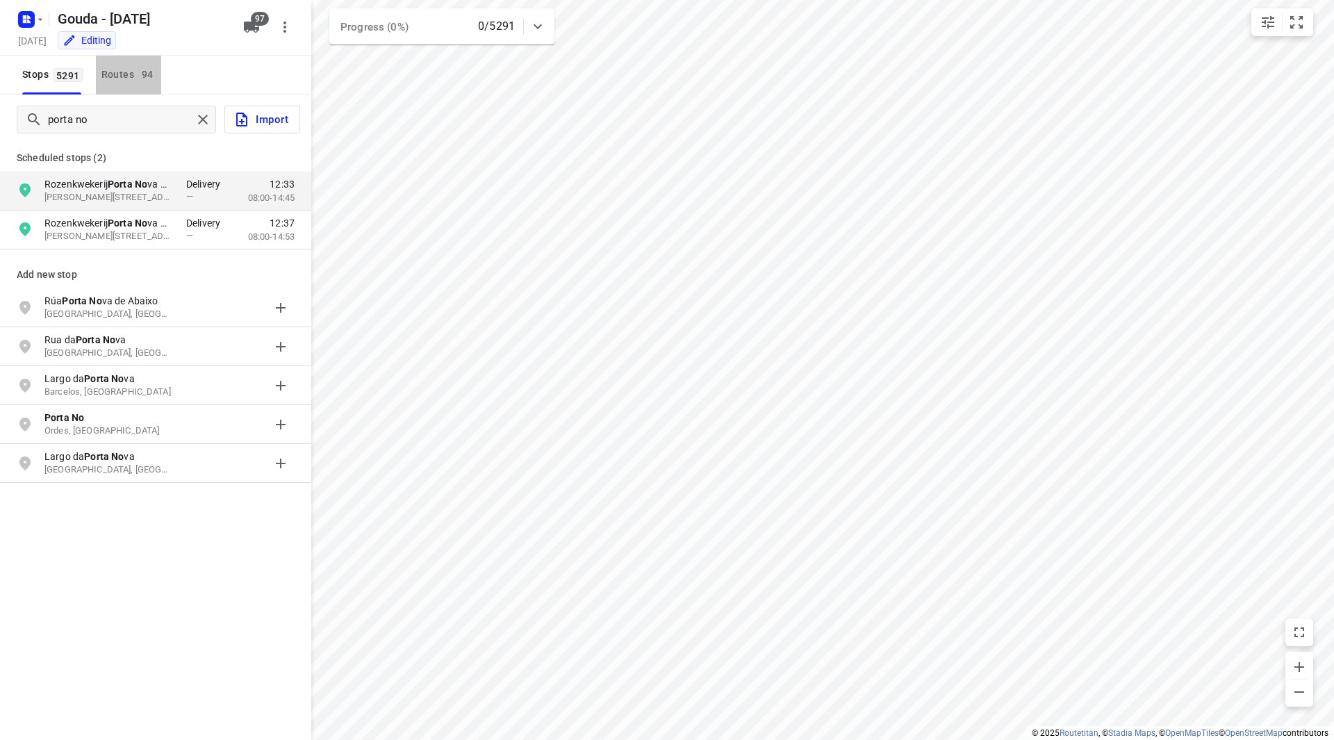
click at [146, 71] on span "94" at bounding box center [147, 74] width 19 height 14
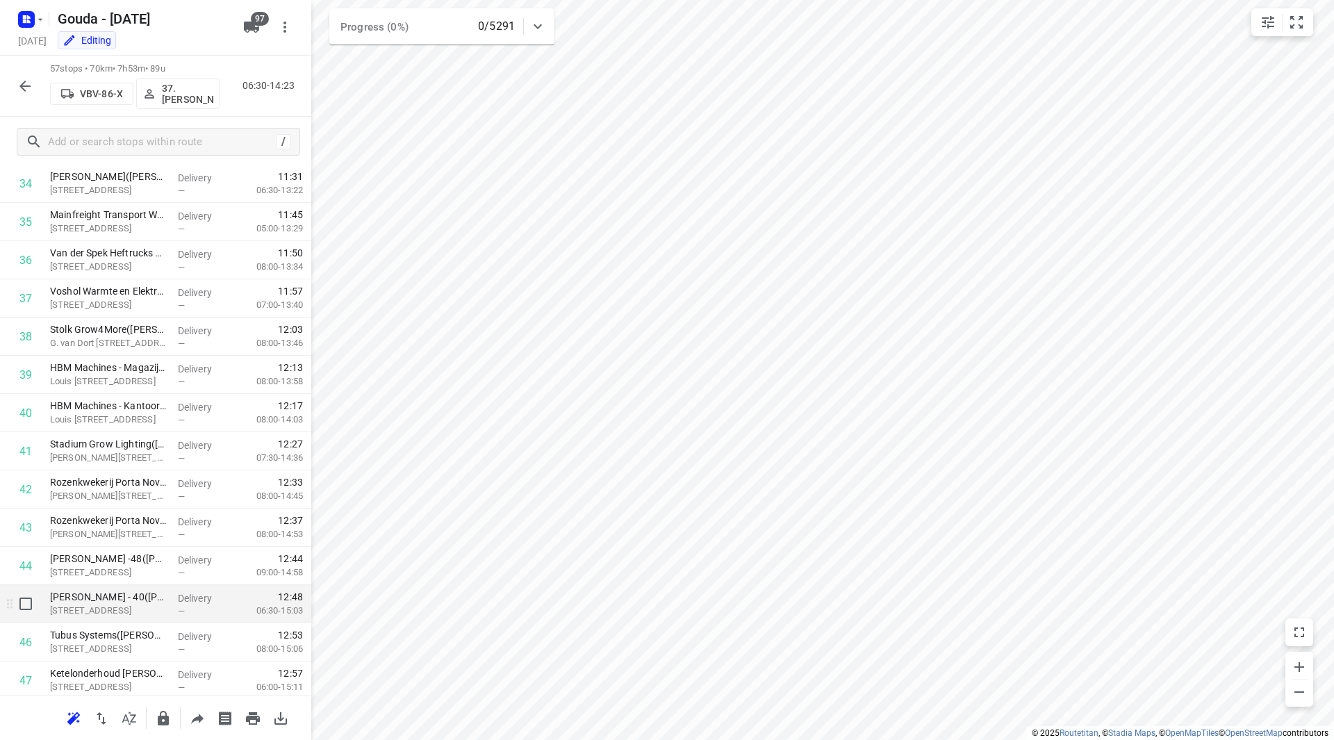
scroll to position [1390, 0]
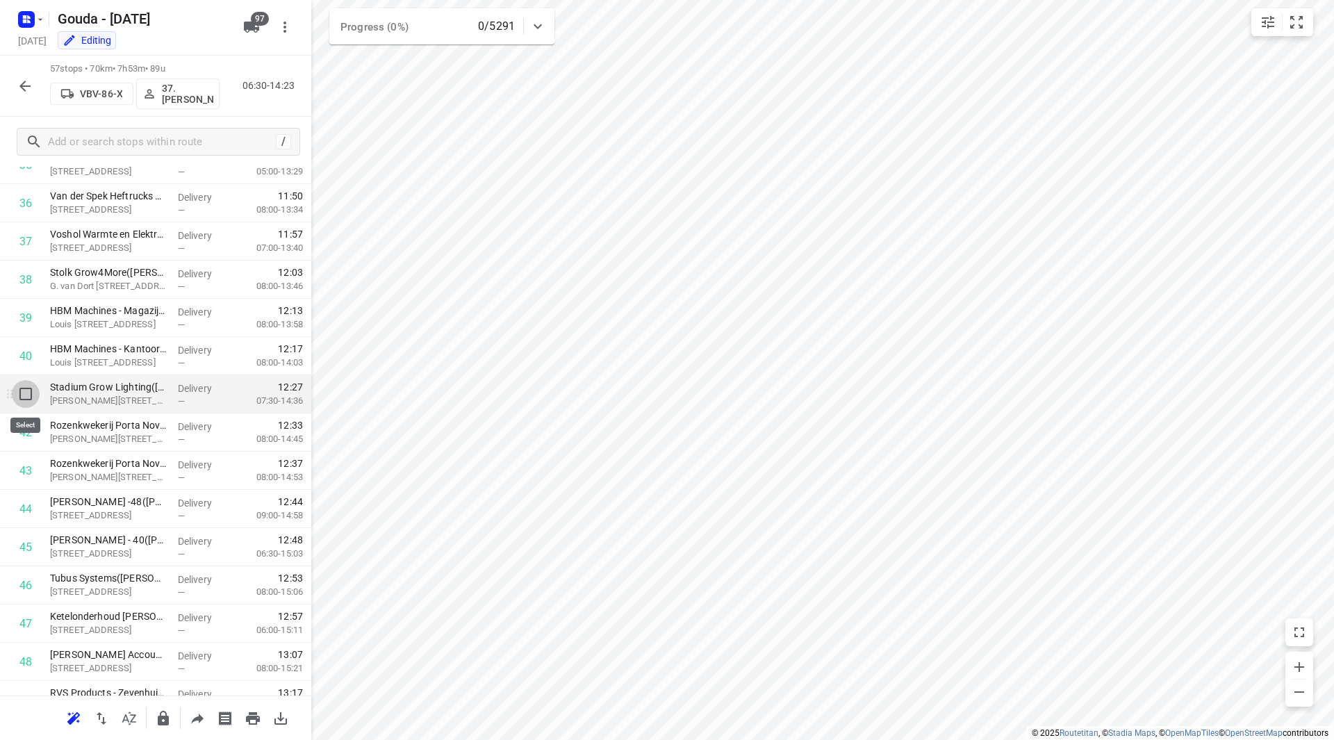
click at [29, 390] on input "checkbox" at bounding box center [26, 394] width 28 height 28
checkbox input "true"
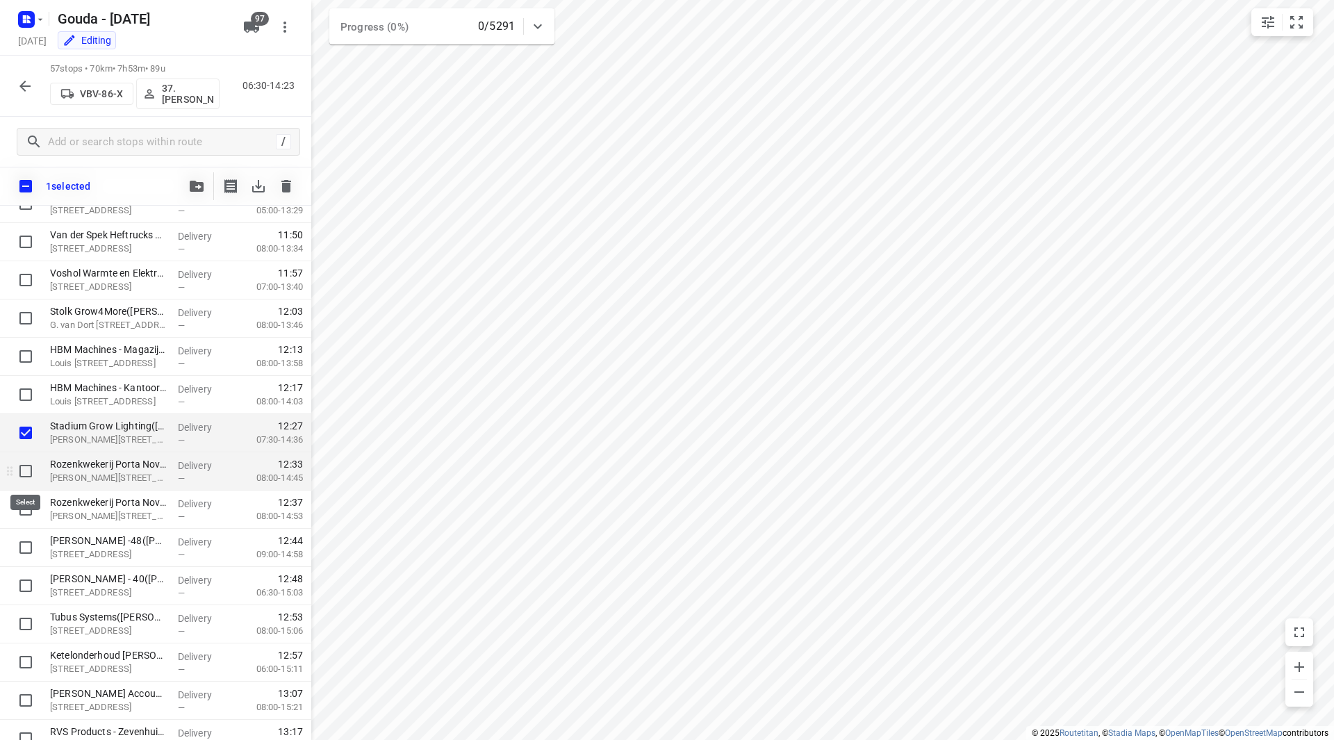
click at [24, 464] on input "checkbox" at bounding box center [26, 471] width 28 height 28
checkbox input "true"
click at [24, 505] on input "checkbox" at bounding box center [26, 509] width 28 height 28
checkbox input "true"
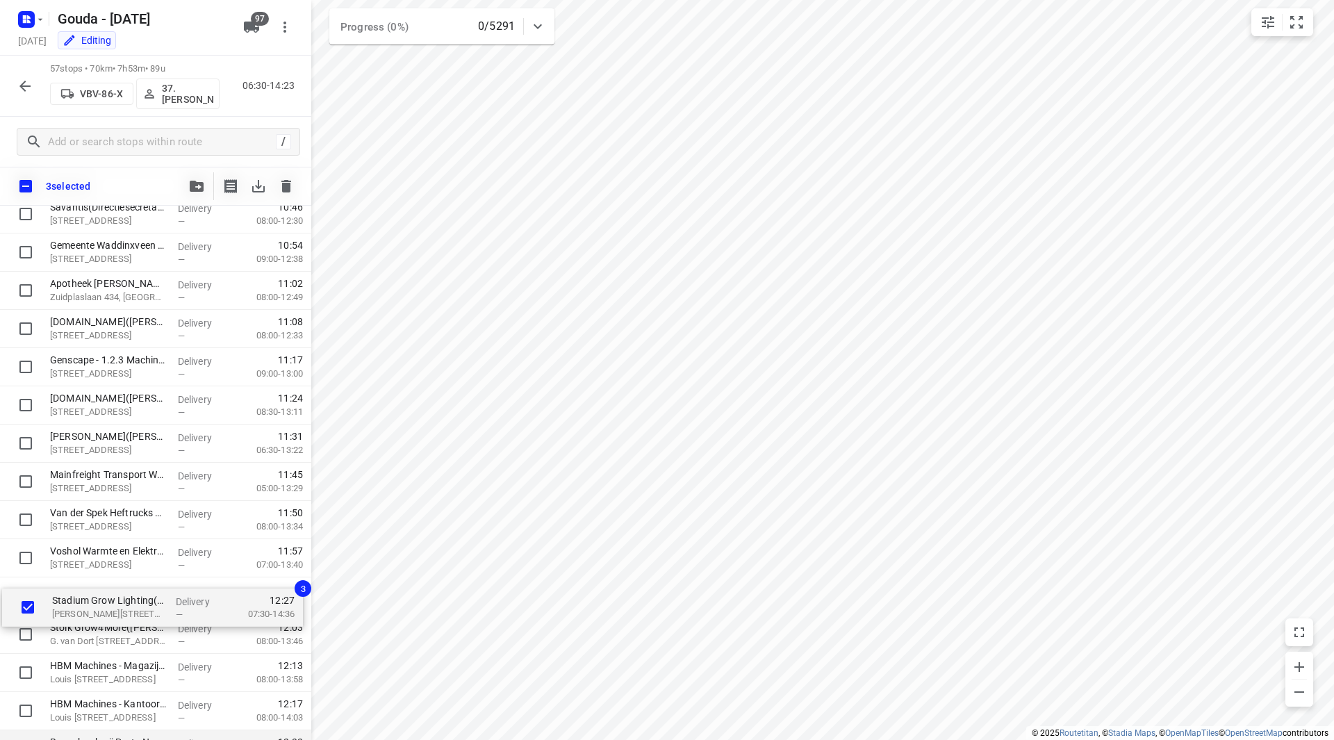
scroll to position [1115, 0]
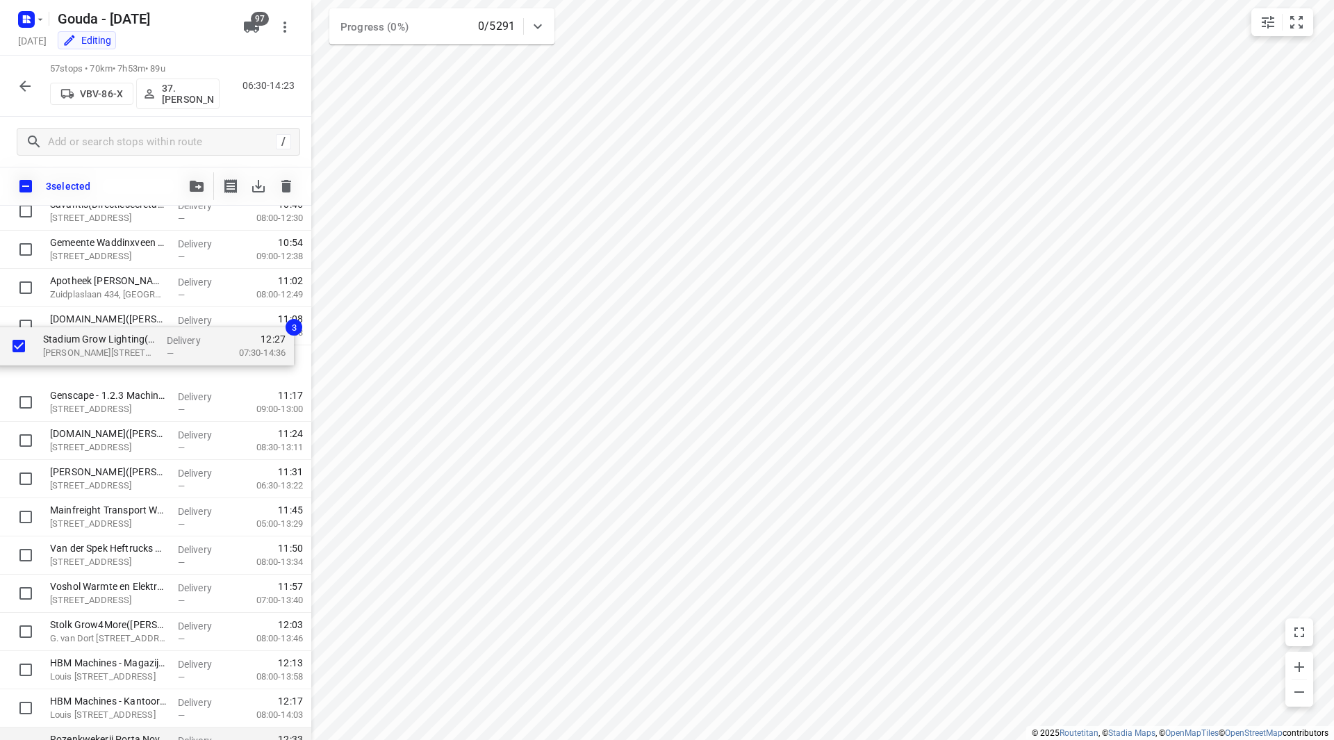
drag, startPoint x: 99, startPoint y: 709, endPoint x: 93, endPoint y: 348, distance: 360.7
click at [93, 348] on div "Voestalpine Signaling Siershahn GmbH(Peter Sluijter) Coenecoop 770, Waddinxveen…" at bounding box center [155, 250] width 311 height 2179
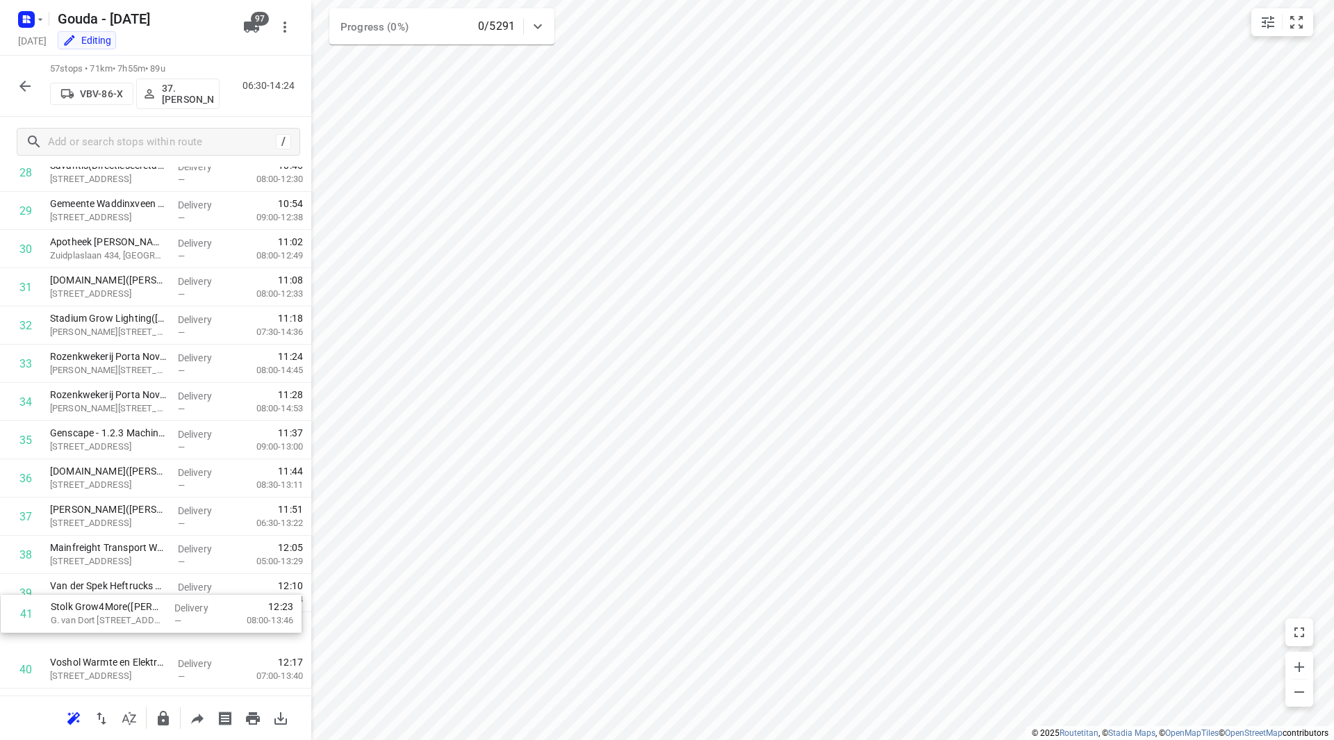
scroll to position [1118, 0]
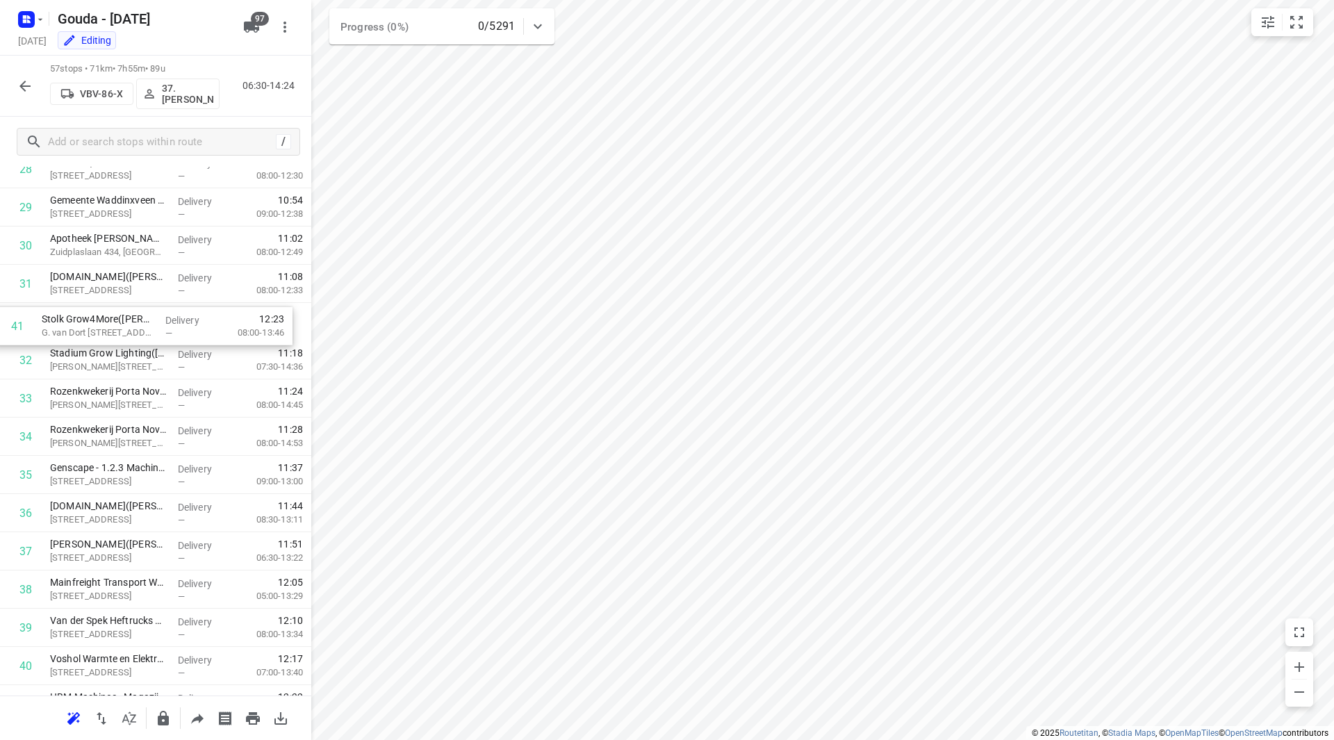
drag, startPoint x: 102, startPoint y: 666, endPoint x: 94, endPoint y: 318, distance: 349.0
click at [94, 318] on div "1 Voestalpine Signaling Siershahn GmbH(Peter Sluijter) Coenecoop 770, Waddinxve…" at bounding box center [155, 207] width 311 height 2179
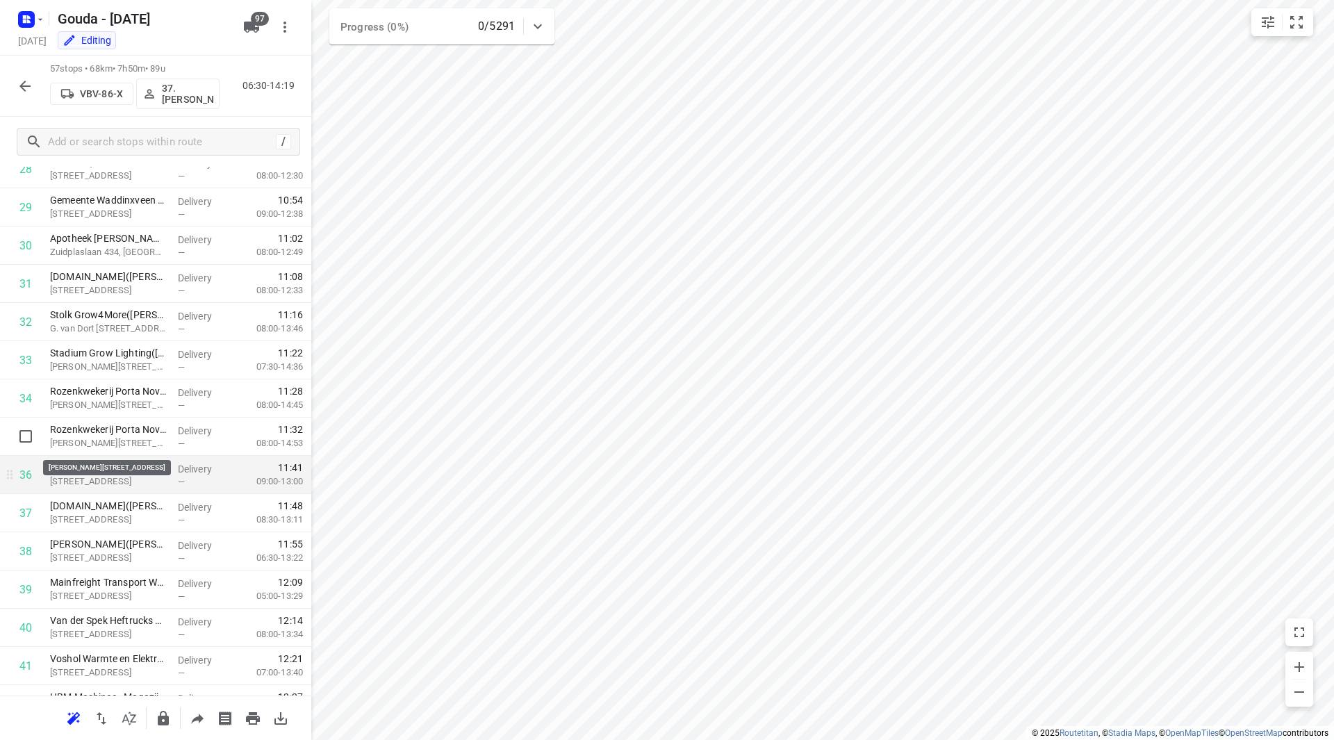
scroll to position [1138, 0]
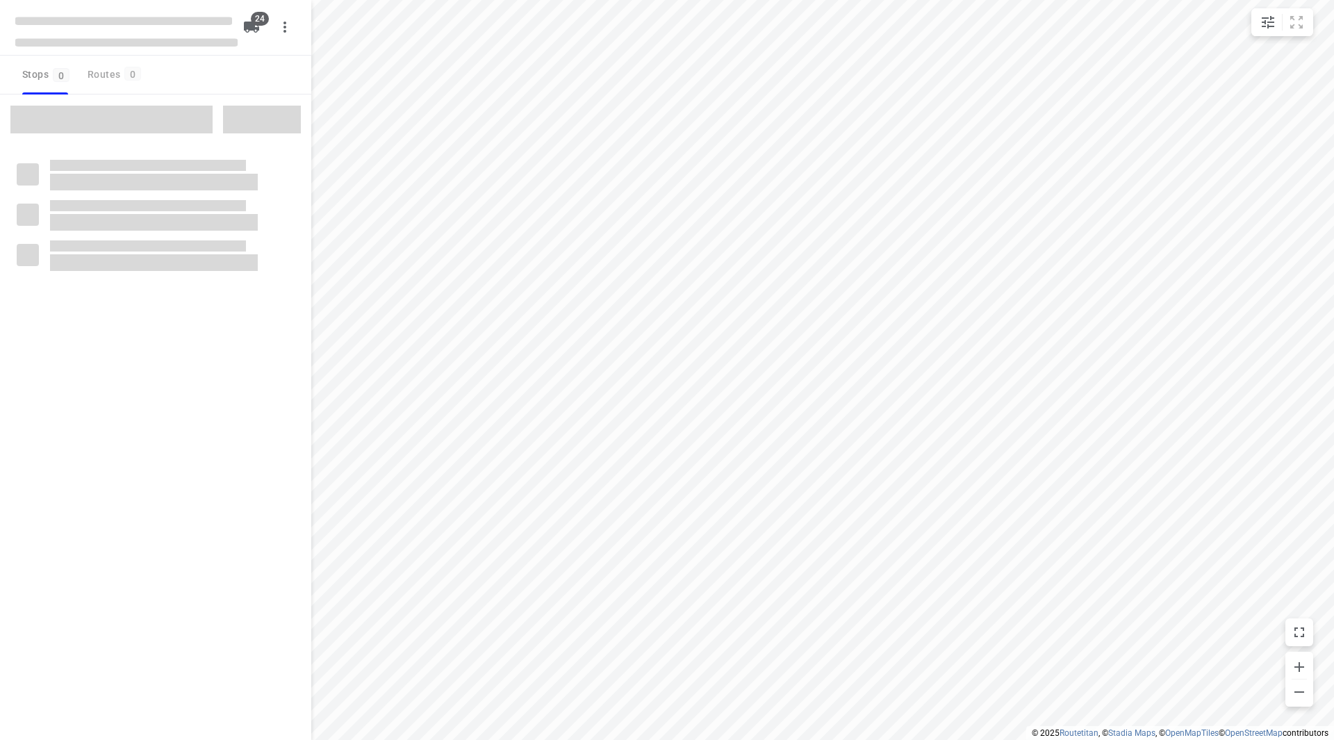
checkbox input "true"
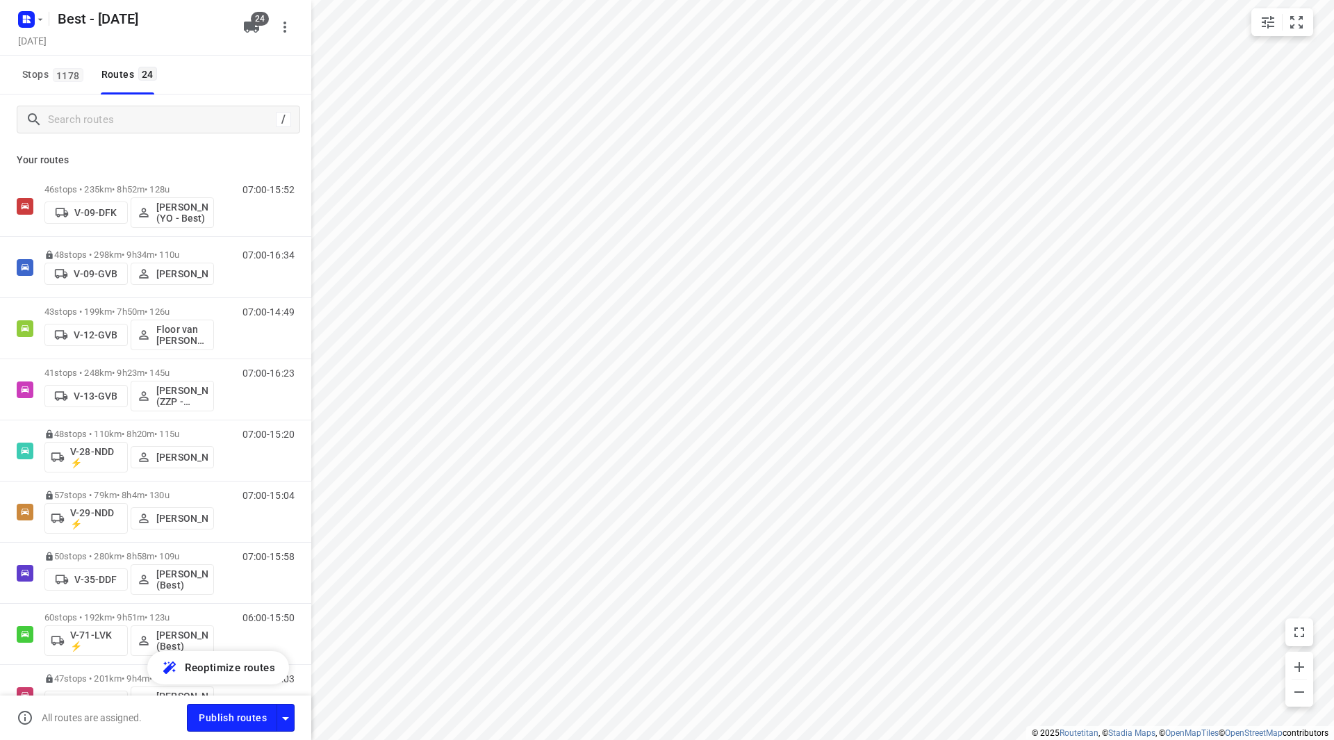
click at [47, 22] on div "Best - [DATE]" at bounding box center [124, 17] width 222 height 25
click at [39, 29] on button "button" at bounding box center [29, 19] width 28 height 22
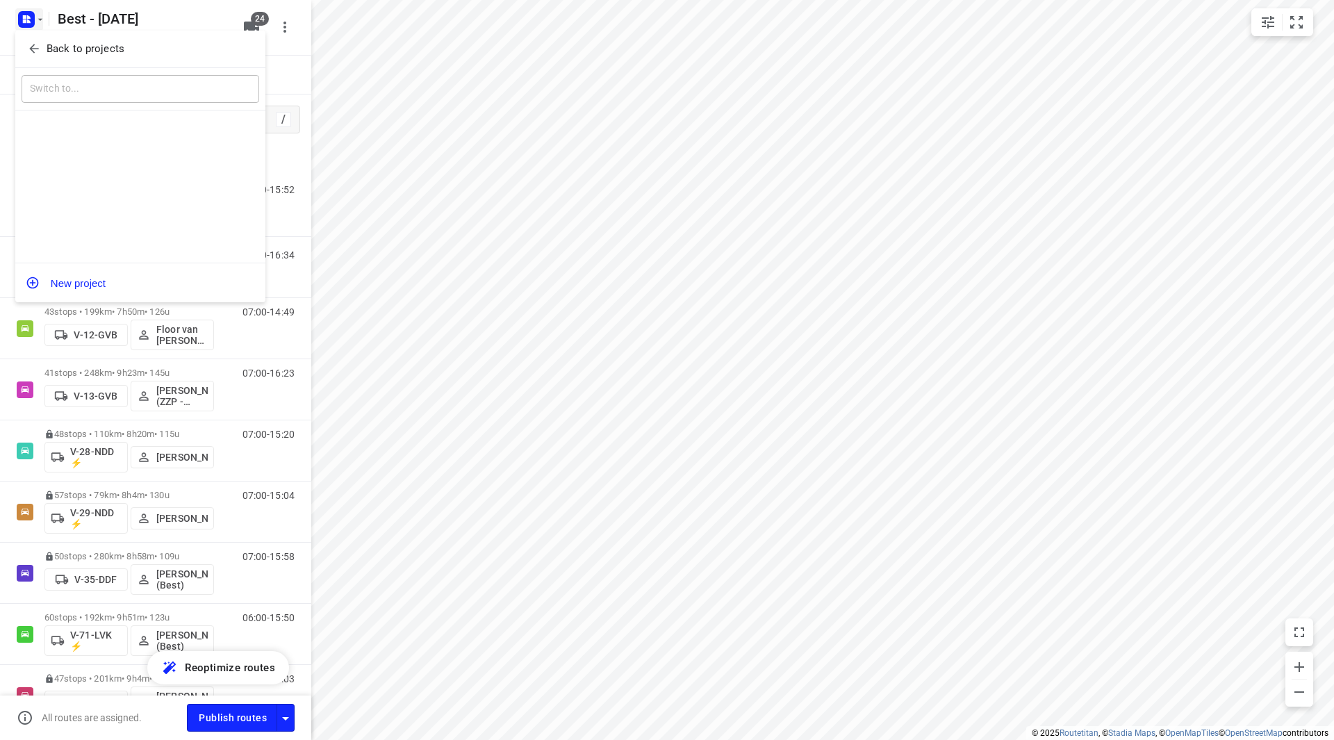
click at [38, 22] on div at bounding box center [667, 370] width 1334 height 740
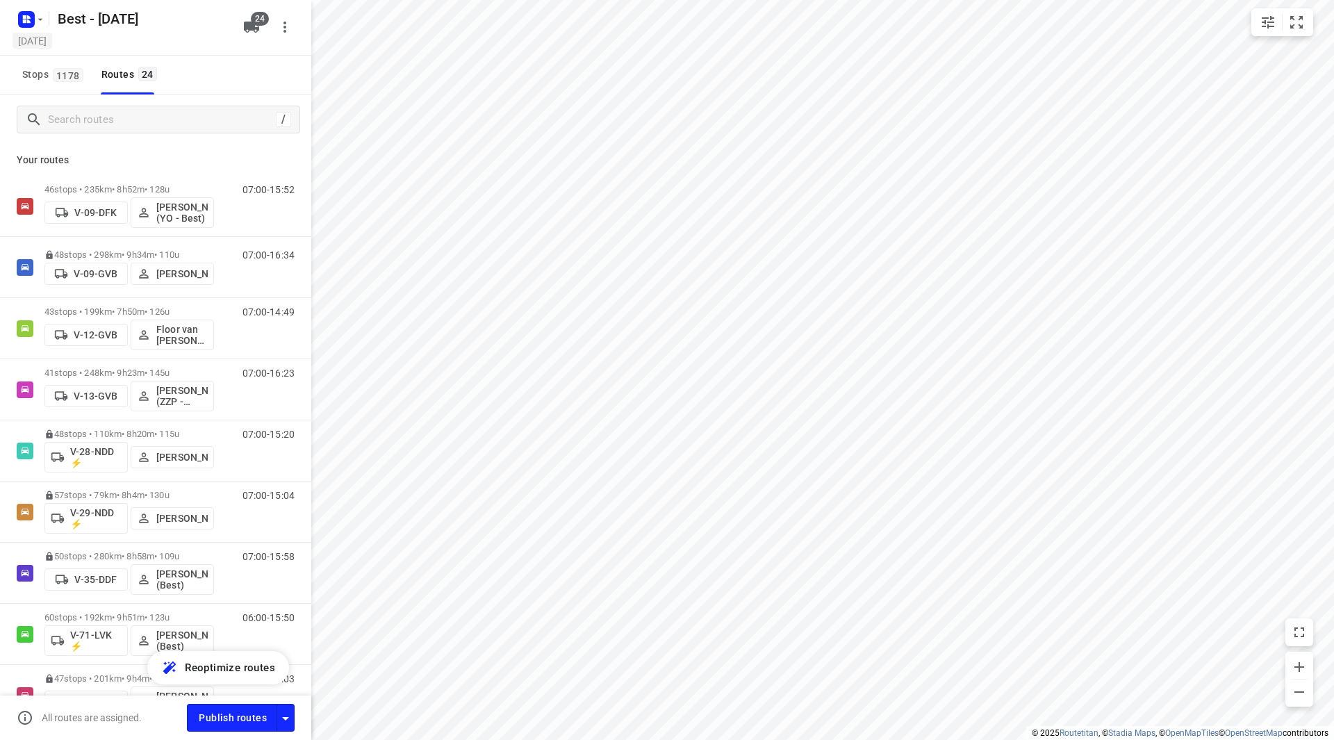
drag, startPoint x: 45, startPoint y: 26, endPoint x: 44, endPoint y: 42, distance: 16.7
click at [43, 25] on div at bounding box center [29, 19] width 33 height 27
click at [45, 42] on h5 "[DATE]" at bounding box center [33, 41] width 40 height 16
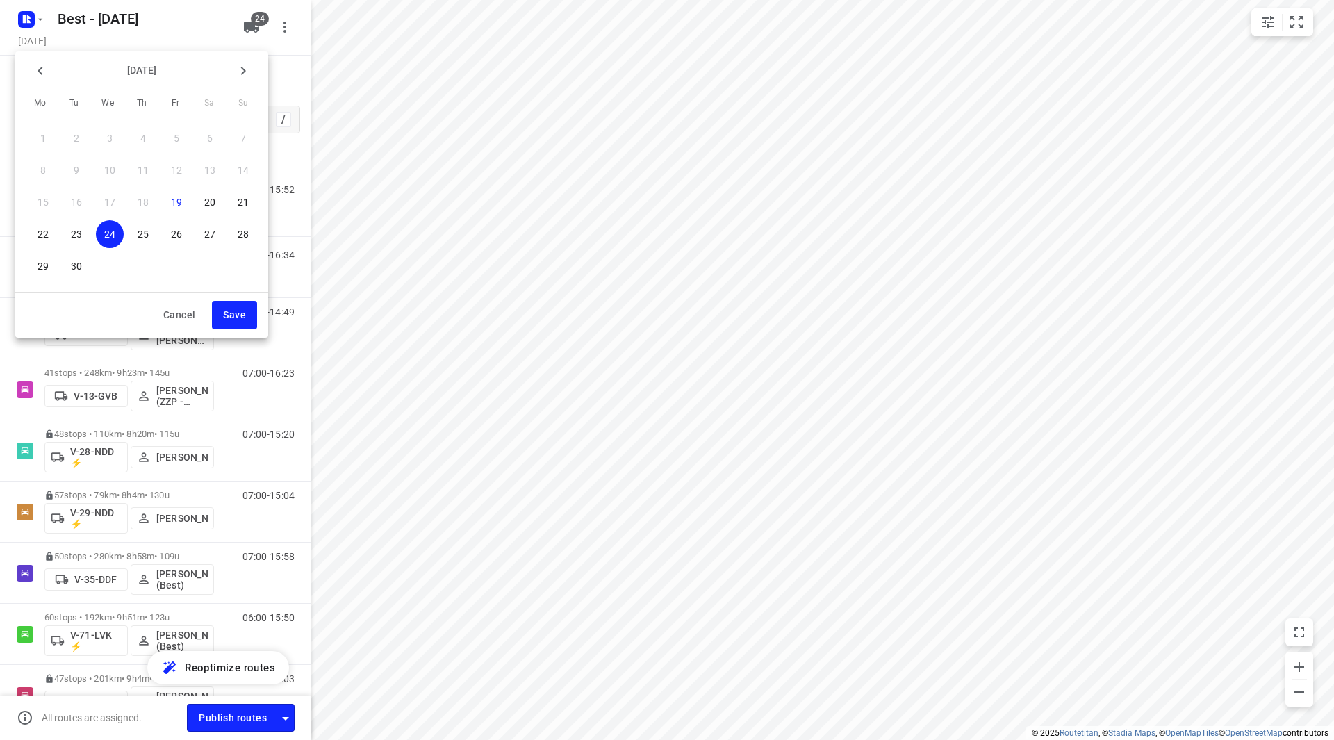
click at [38, 25] on div at bounding box center [667, 370] width 1334 height 740
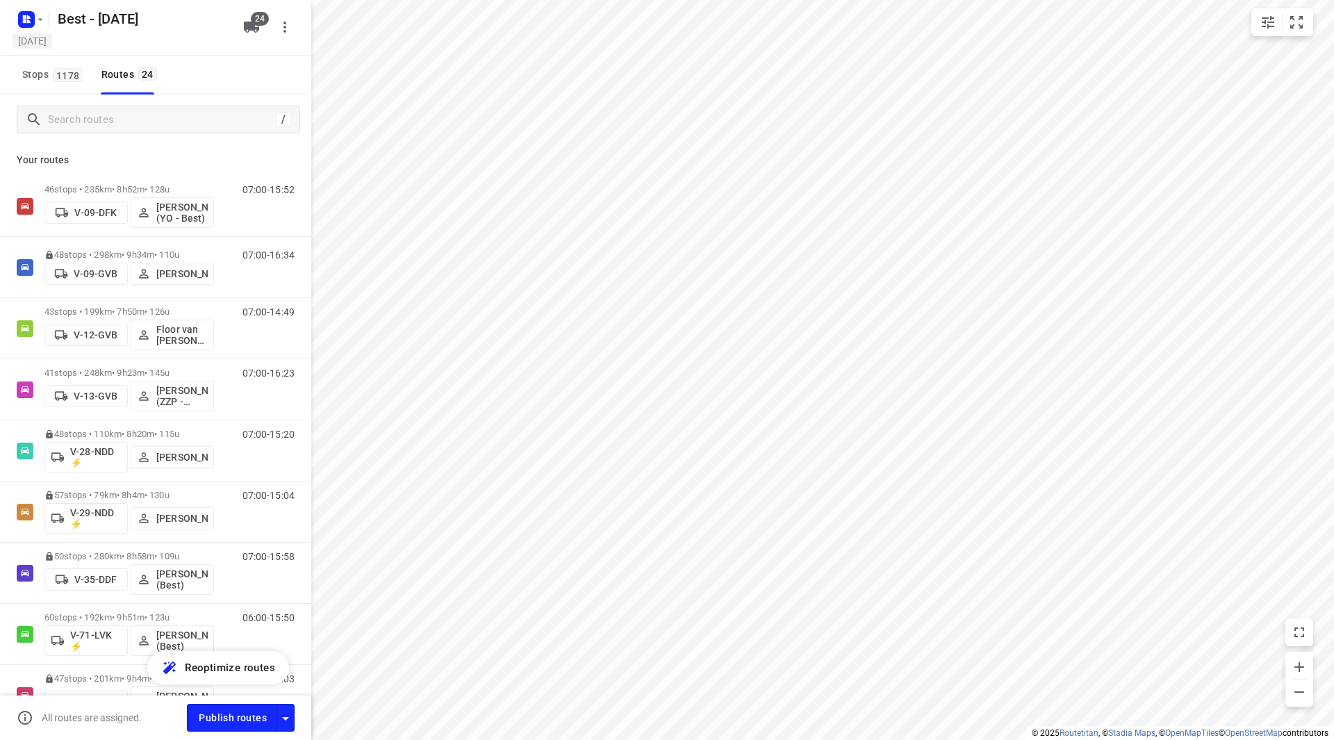
click at [40, 33] on h5 "[DATE]" at bounding box center [33, 41] width 40 height 16
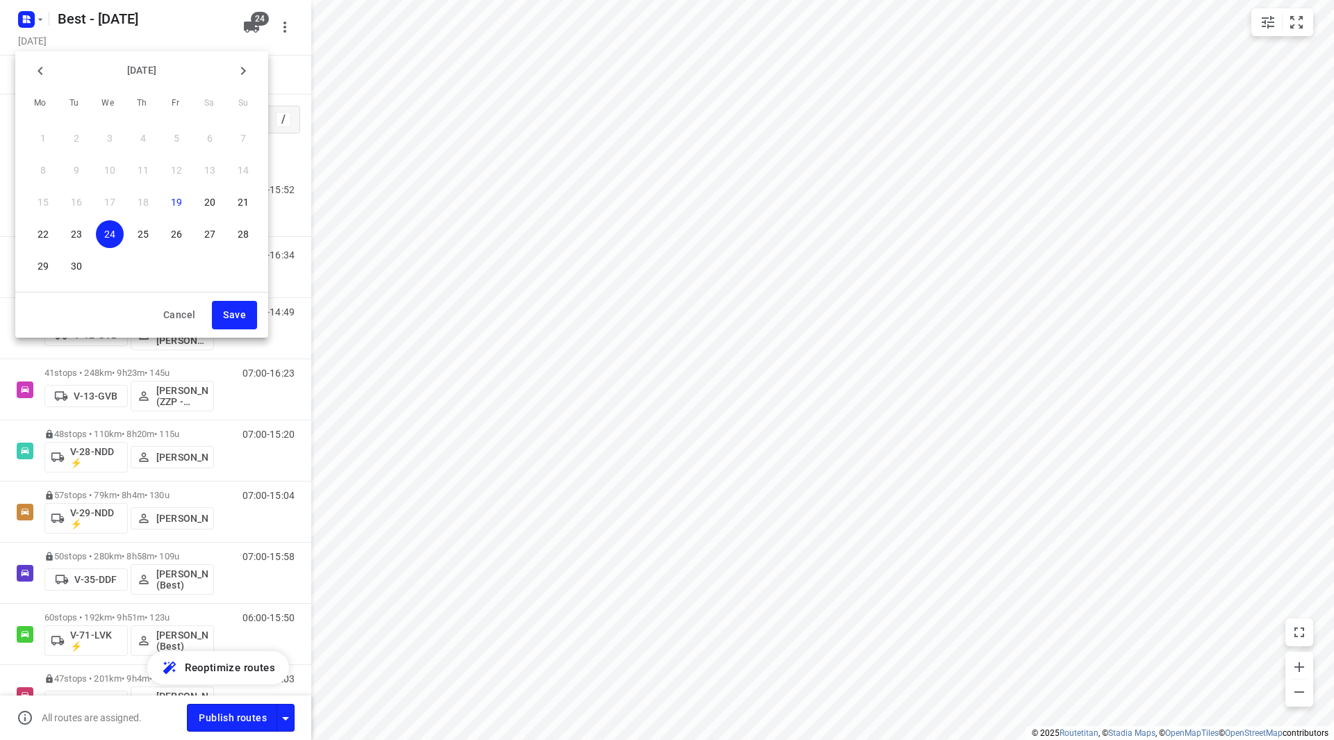
click at [37, 26] on div at bounding box center [667, 370] width 1334 height 740
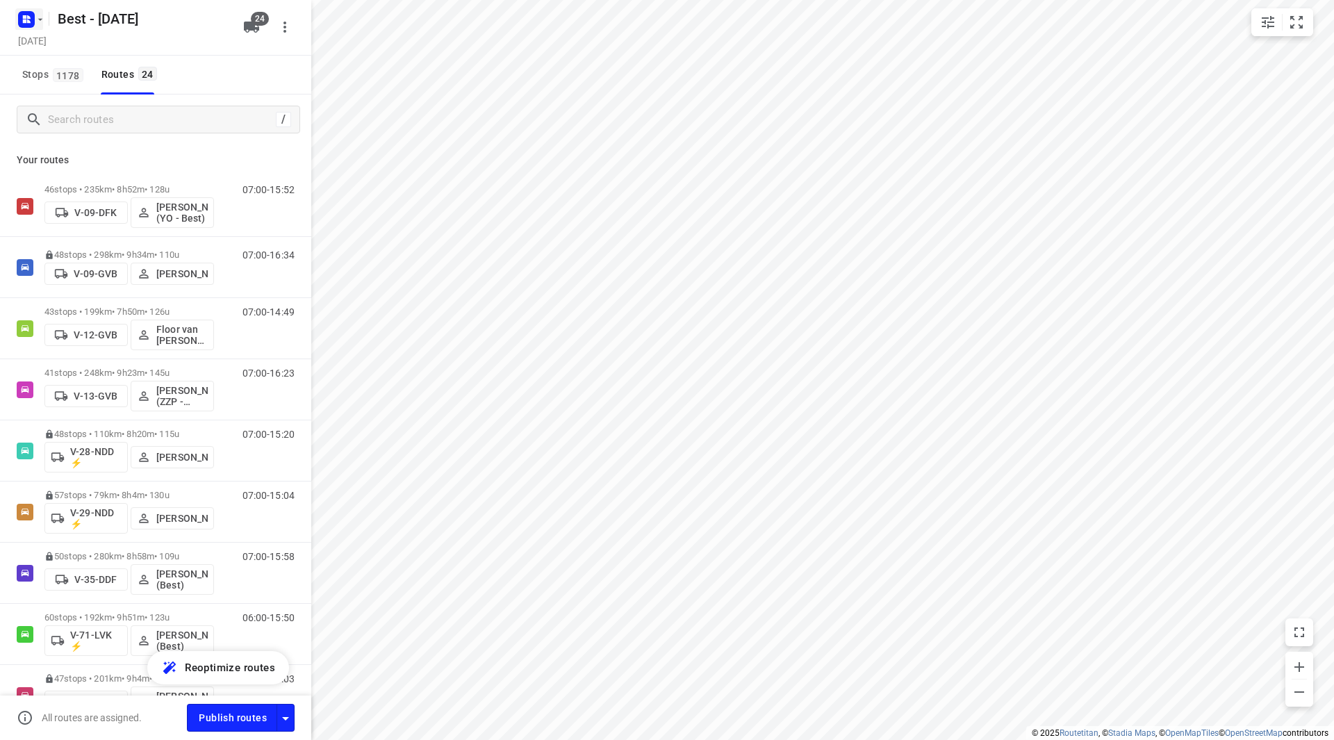
click at [36, 26] on icon "button" at bounding box center [26, 19] width 22 height 22
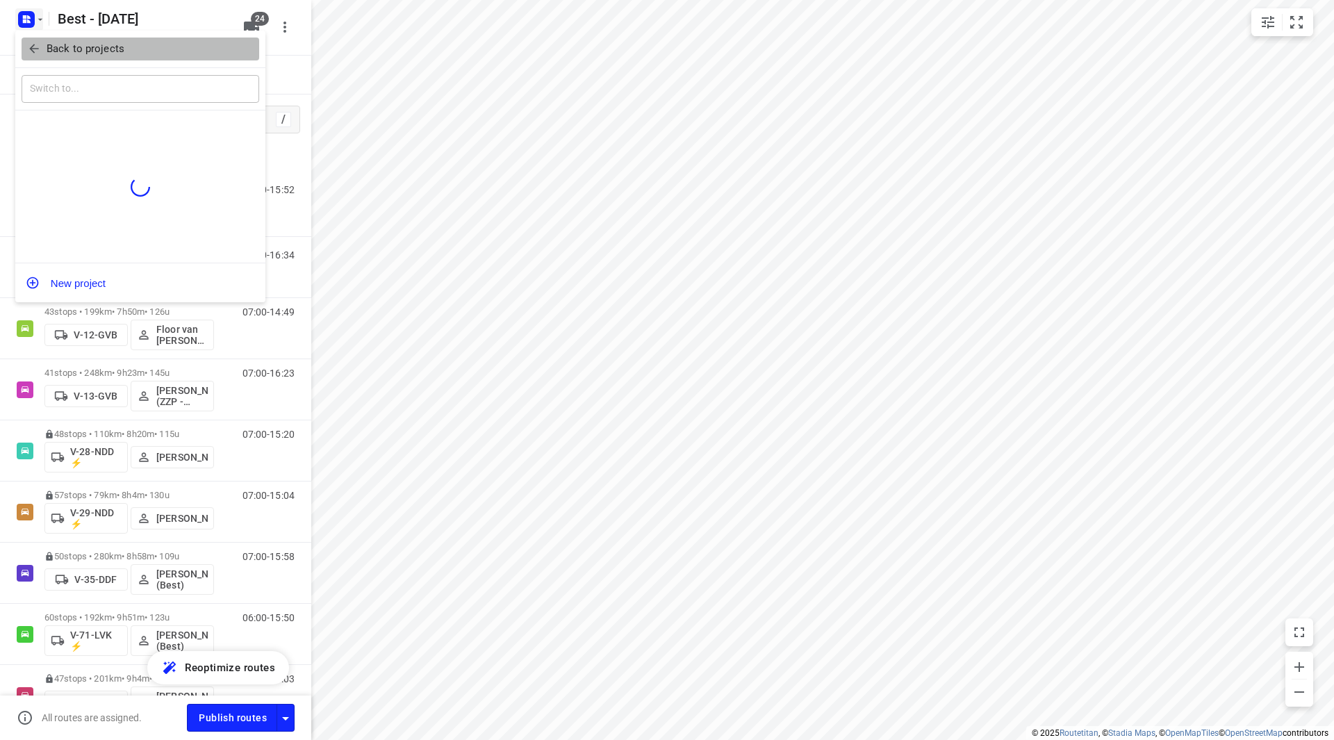
drag, startPoint x: 55, startPoint y: 50, endPoint x: 76, endPoint y: 49, distance: 21.6
click at [55, 51] on p "Back to projects" at bounding box center [86, 49] width 78 height 16
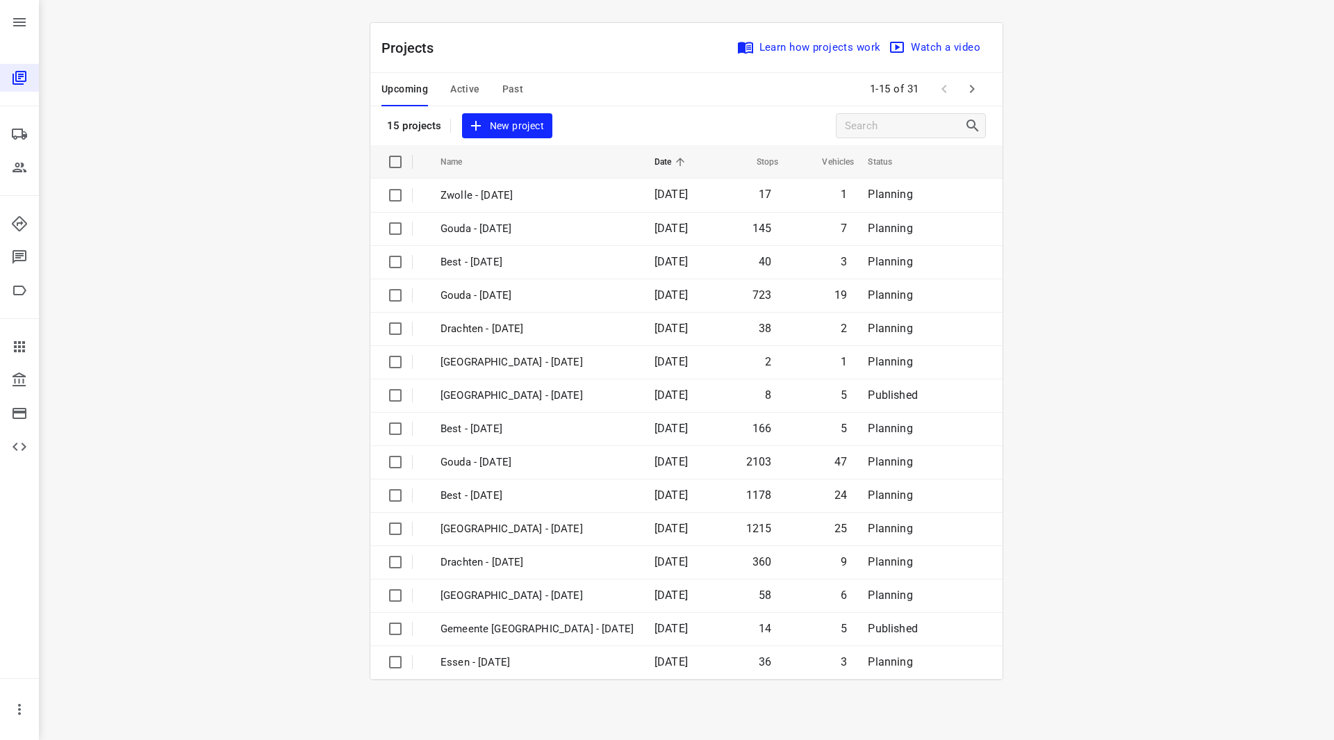
click at [518, 92] on span "Past" at bounding box center [513, 89] width 22 height 17
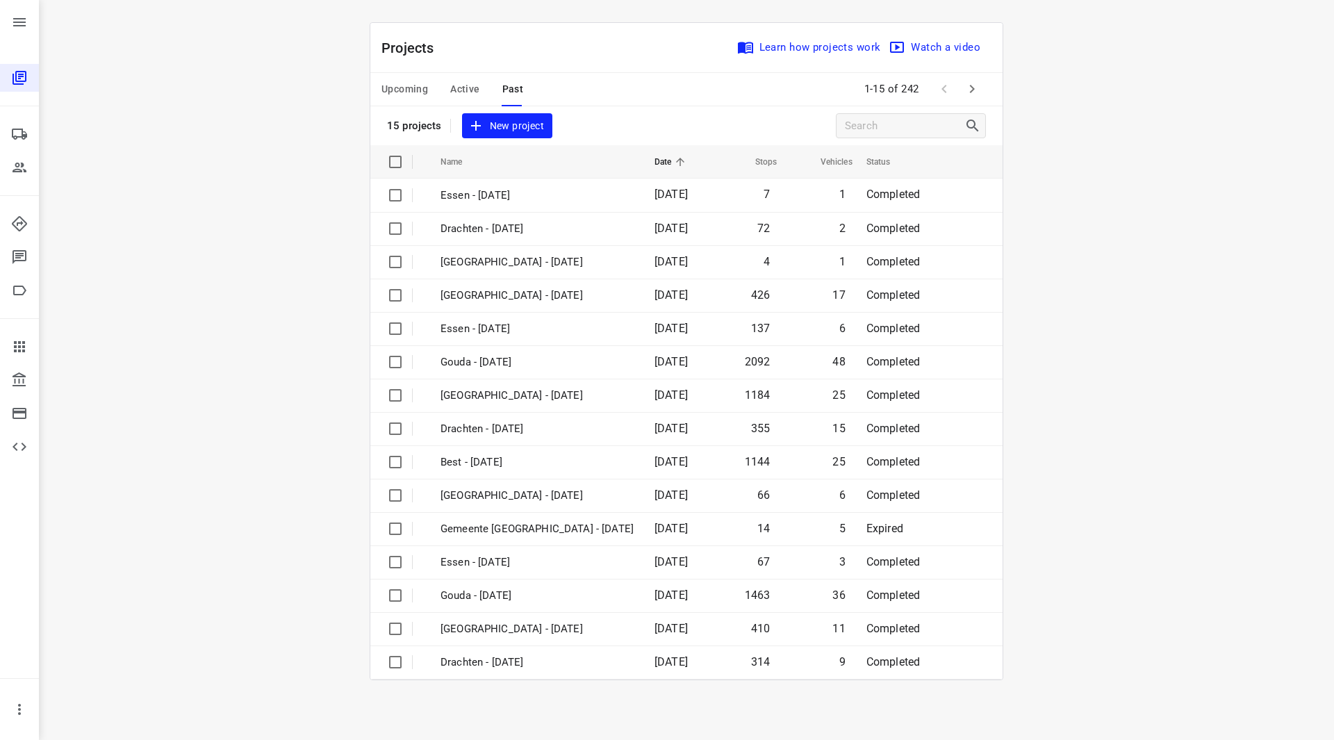
click at [466, 87] on span "Active" at bounding box center [464, 89] width 29 height 17
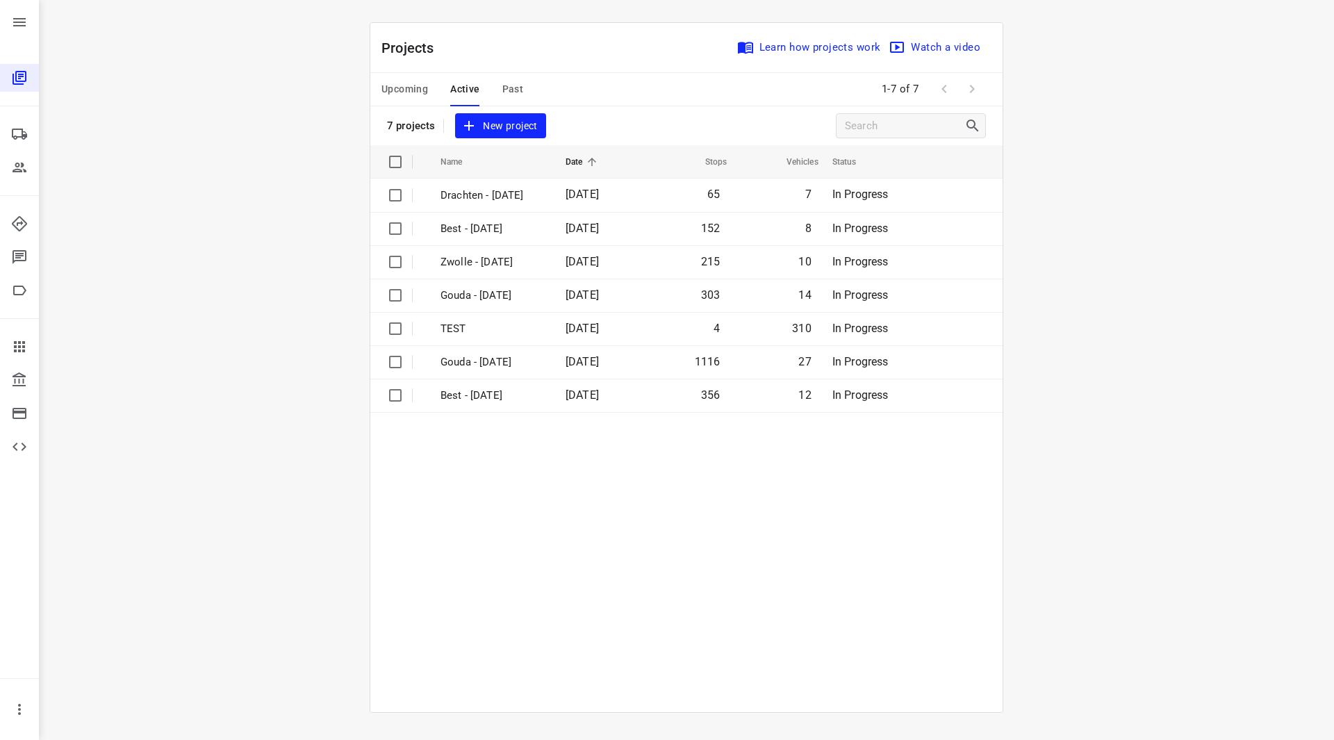
click at [402, 87] on span "Upcoming" at bounding box center [405, 89] width 47 height 17
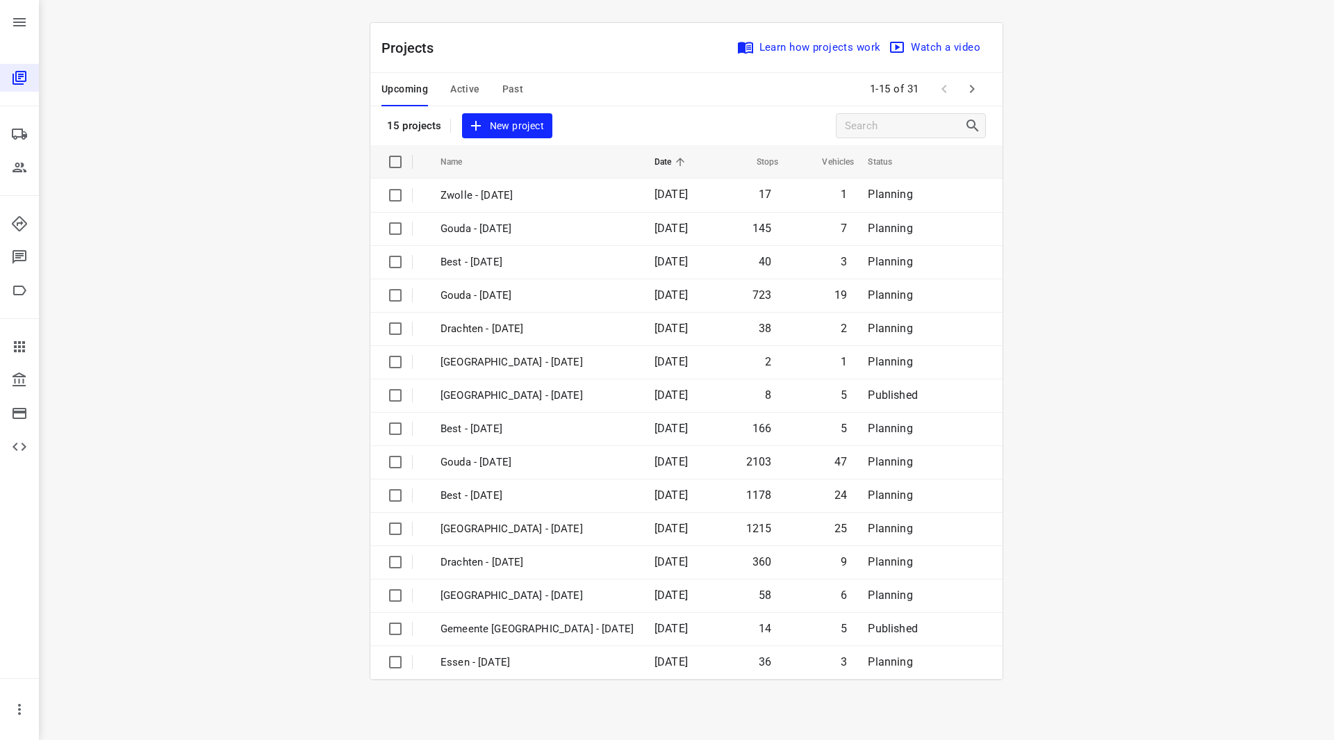
click at [504, 87] on span "Past" at bounding box center [513, 89] width 22 height 17
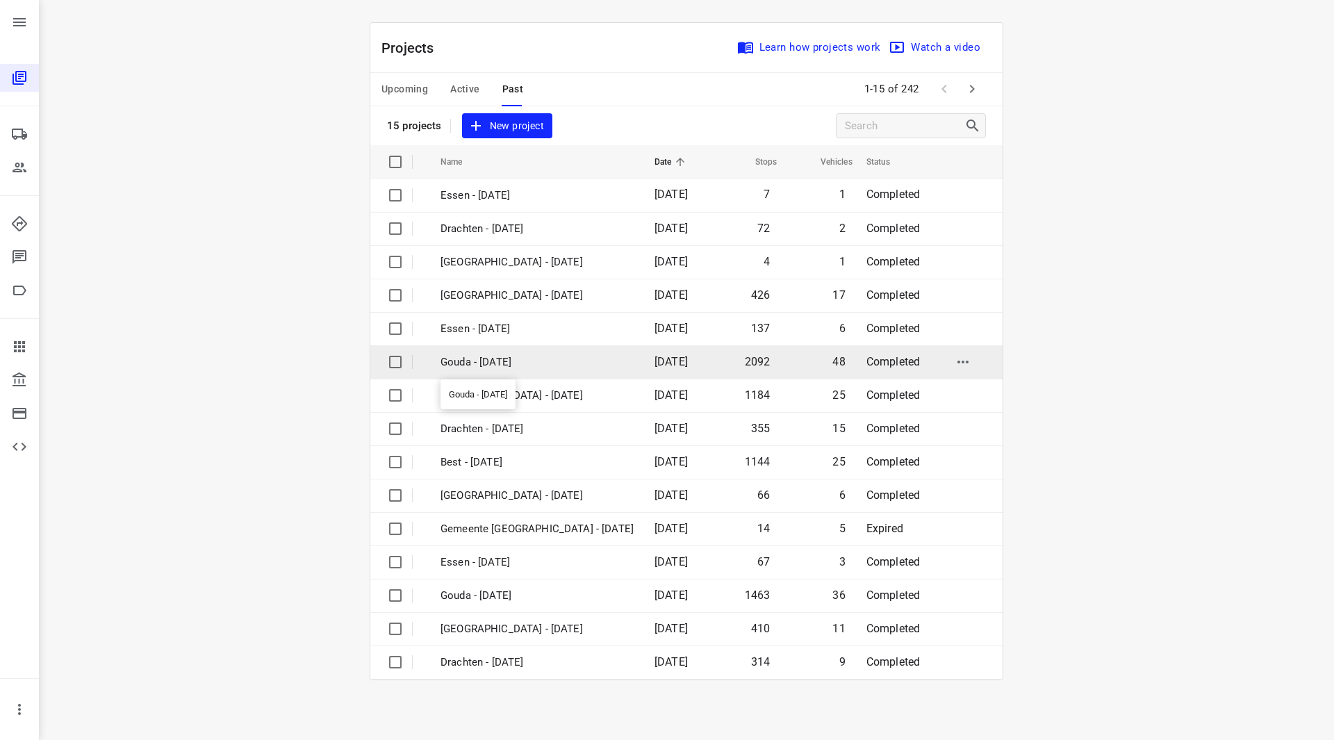
click at [525, 363] on p "Gouda - [DATE]" at bounding box center [537, 362] width 193 height 16
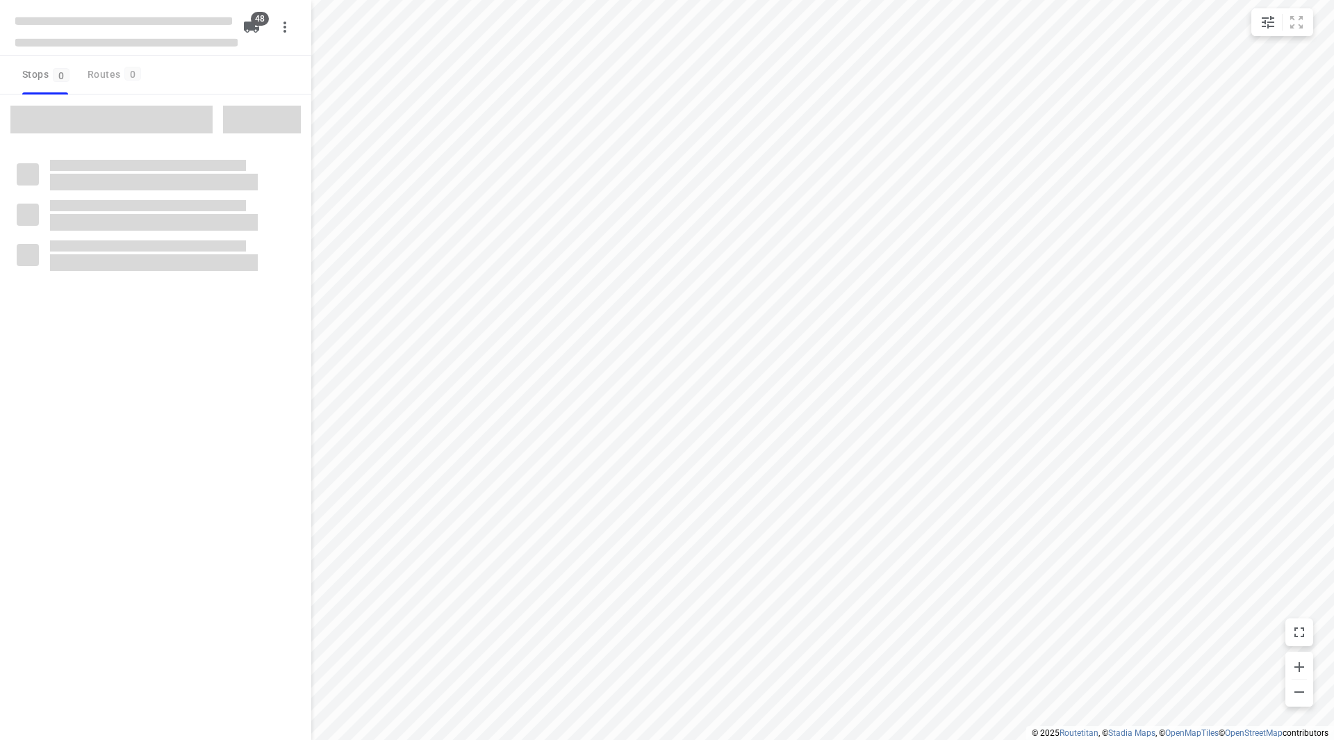
checkbox input "true"
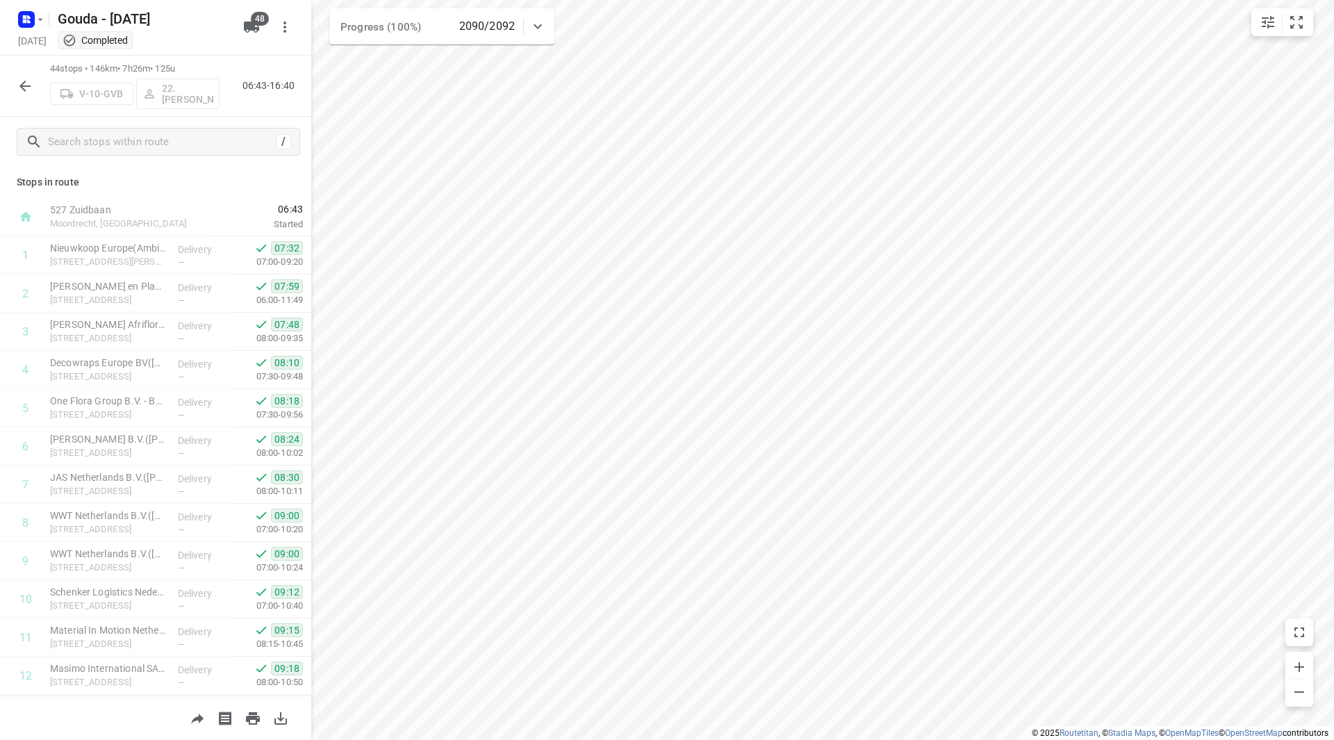
click at [309, 273] on div "i © 2025 Routetitan , © Stadia Maps , © OpenMapTiles © OpenStreetMap contributo…" at bounding box center [667, 370] width 1334 height 740
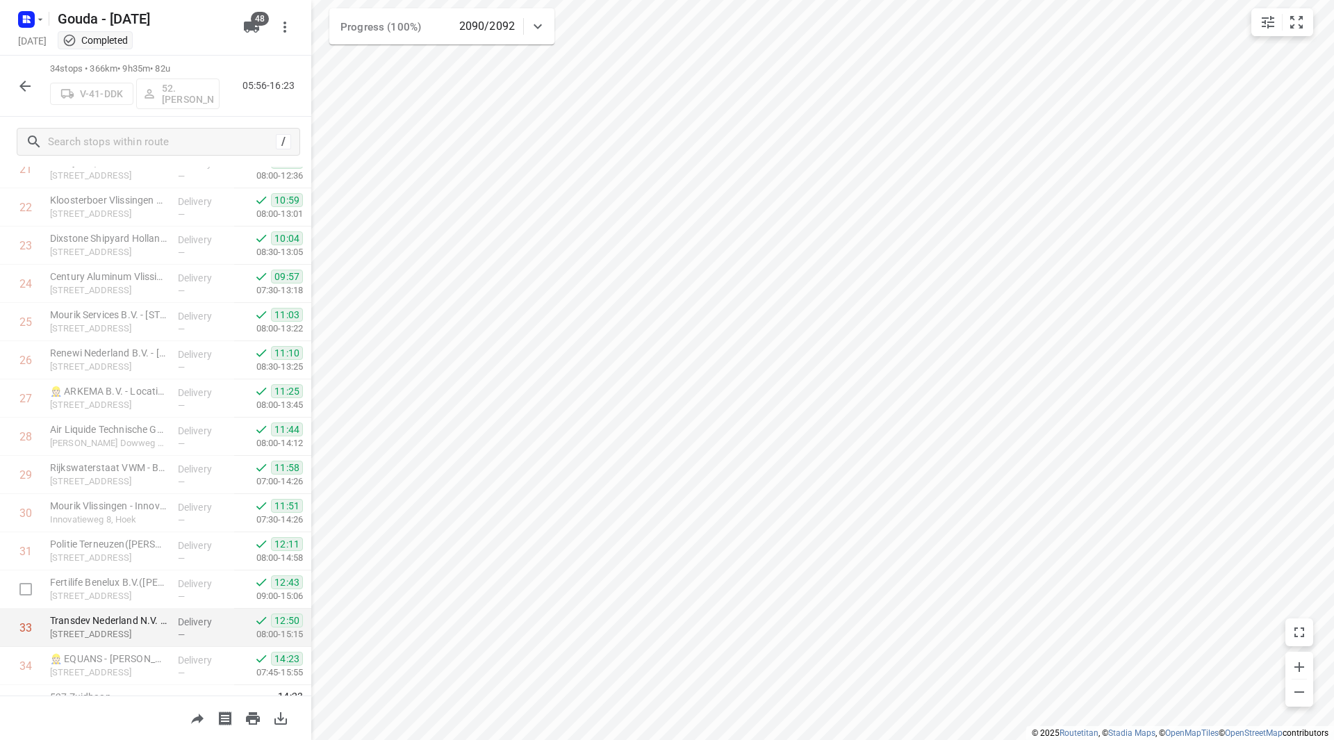
scroll to position [878, 0]
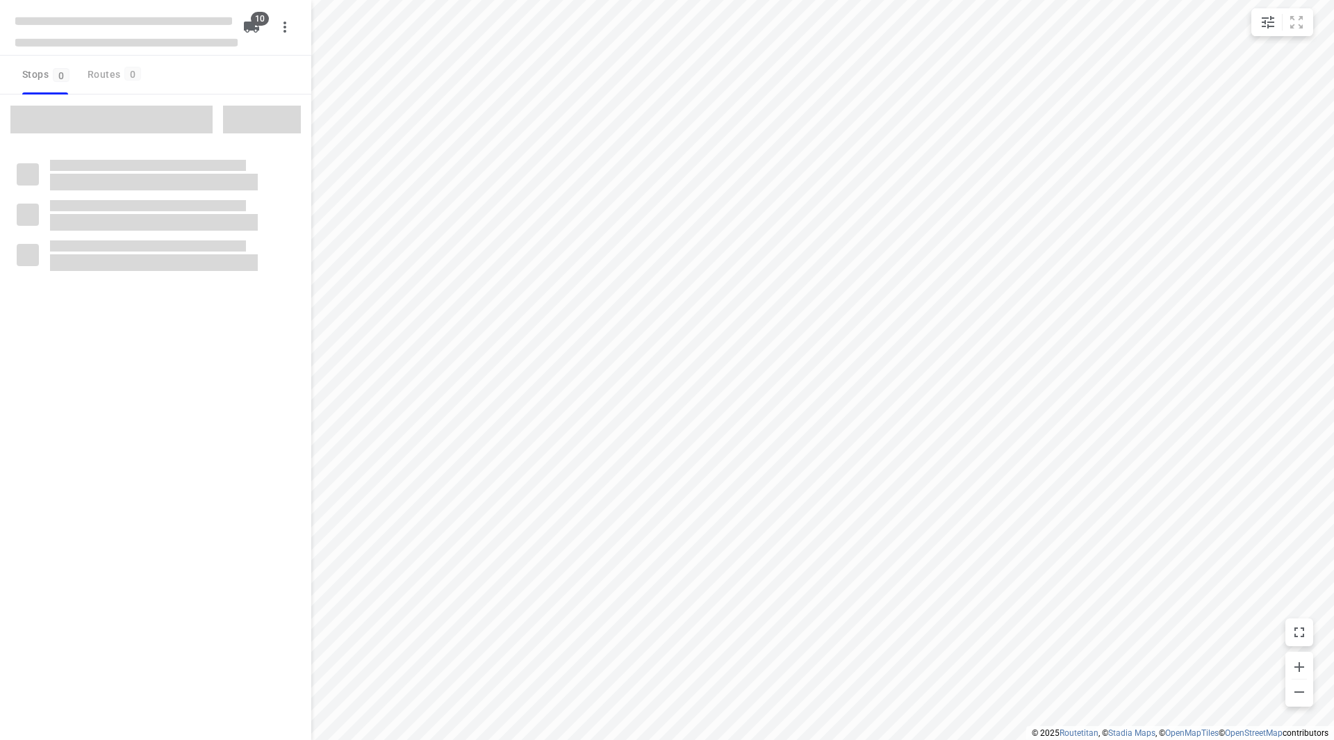
checkbox input "true"
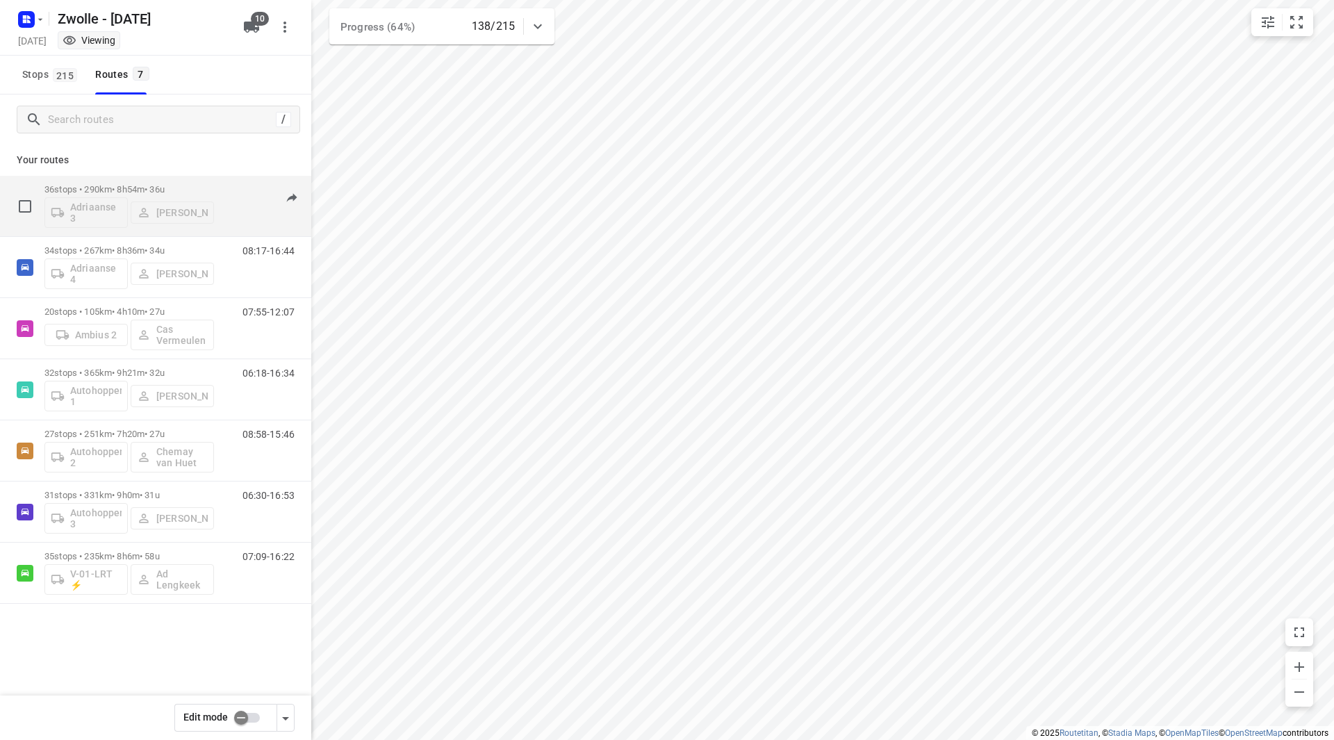
click at [181, 191] on p "36 stops • 290km • 8h54m • 36u" at bounding box center [129, 189] width 170 height 10
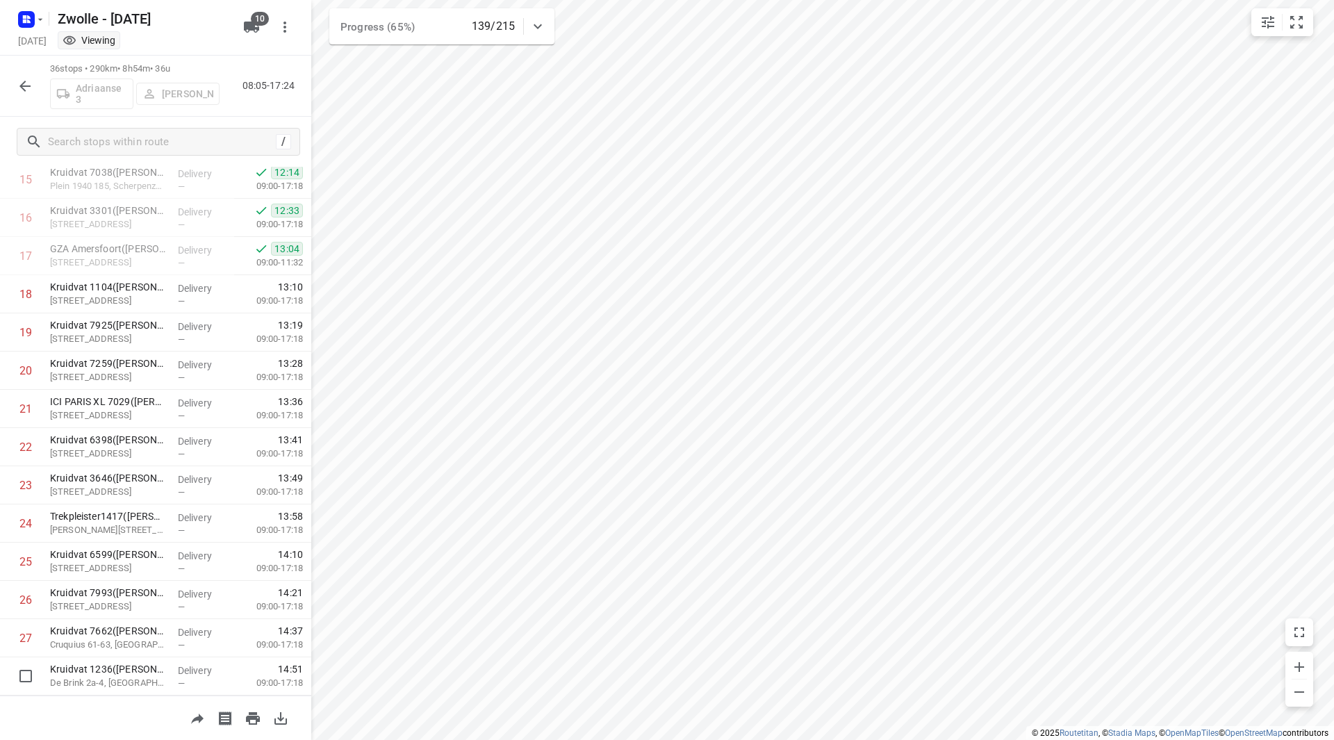
scroll to position [955, 0]
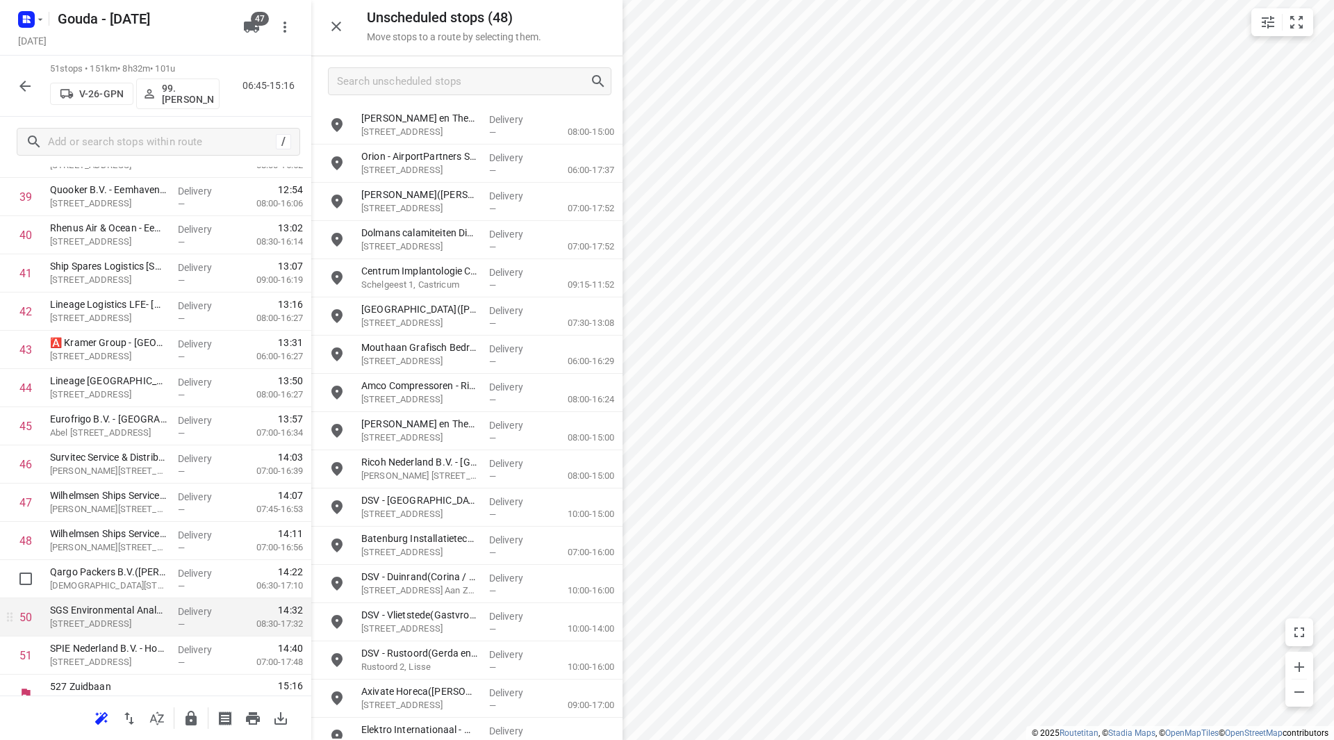
scroll to position [1568, 0]
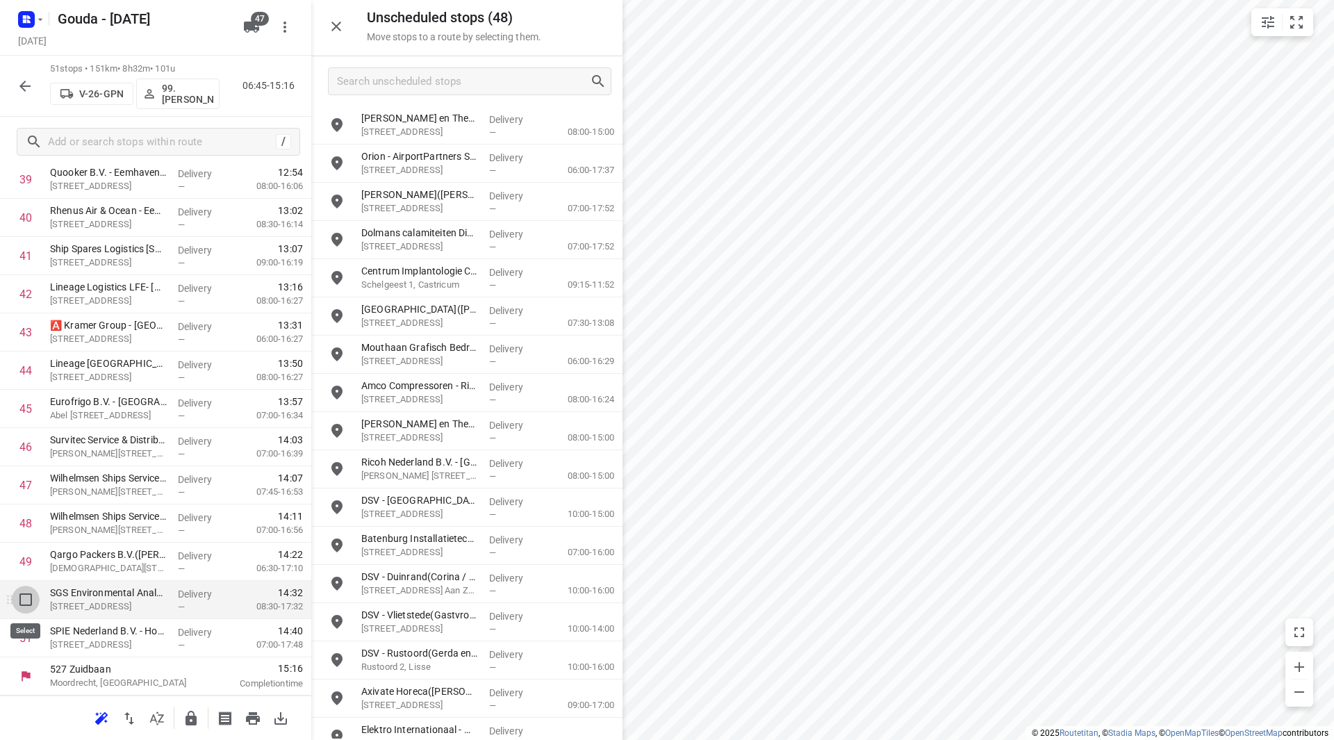
click at [22, 600] on input "checkbox" at bounding box center [26, 600] width 28 height 28
checkbox input "true"
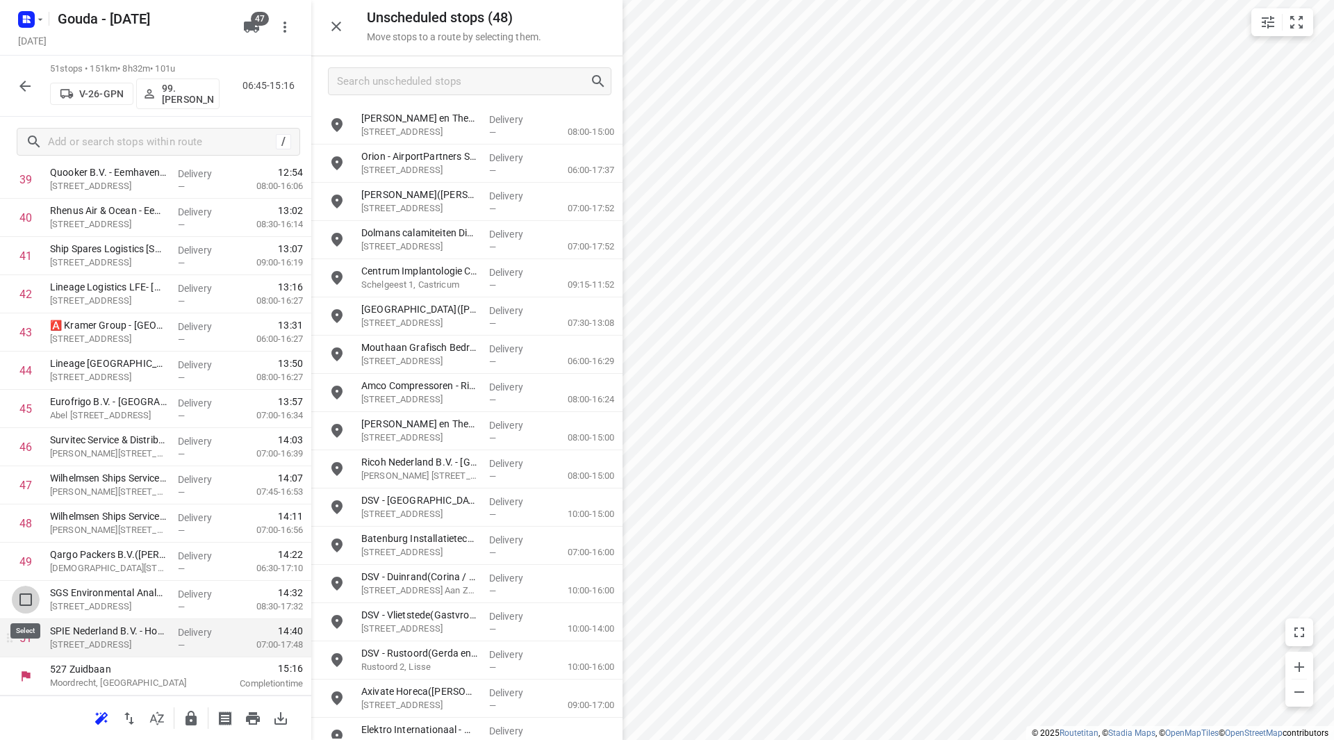
scroll to position [1562, 0]
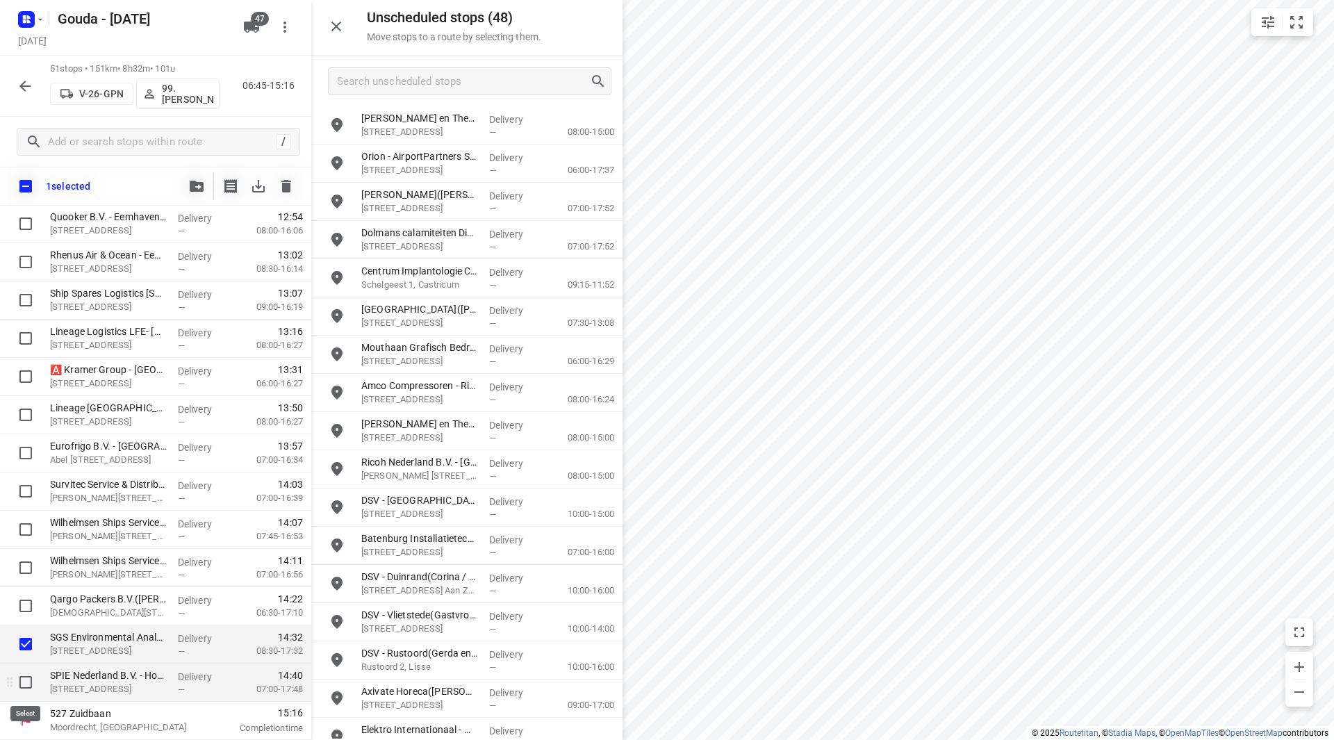
click at [22, 678] on input "checkbox" at bounding box center [26, 683] width 28 height 28
checkbox input "true"
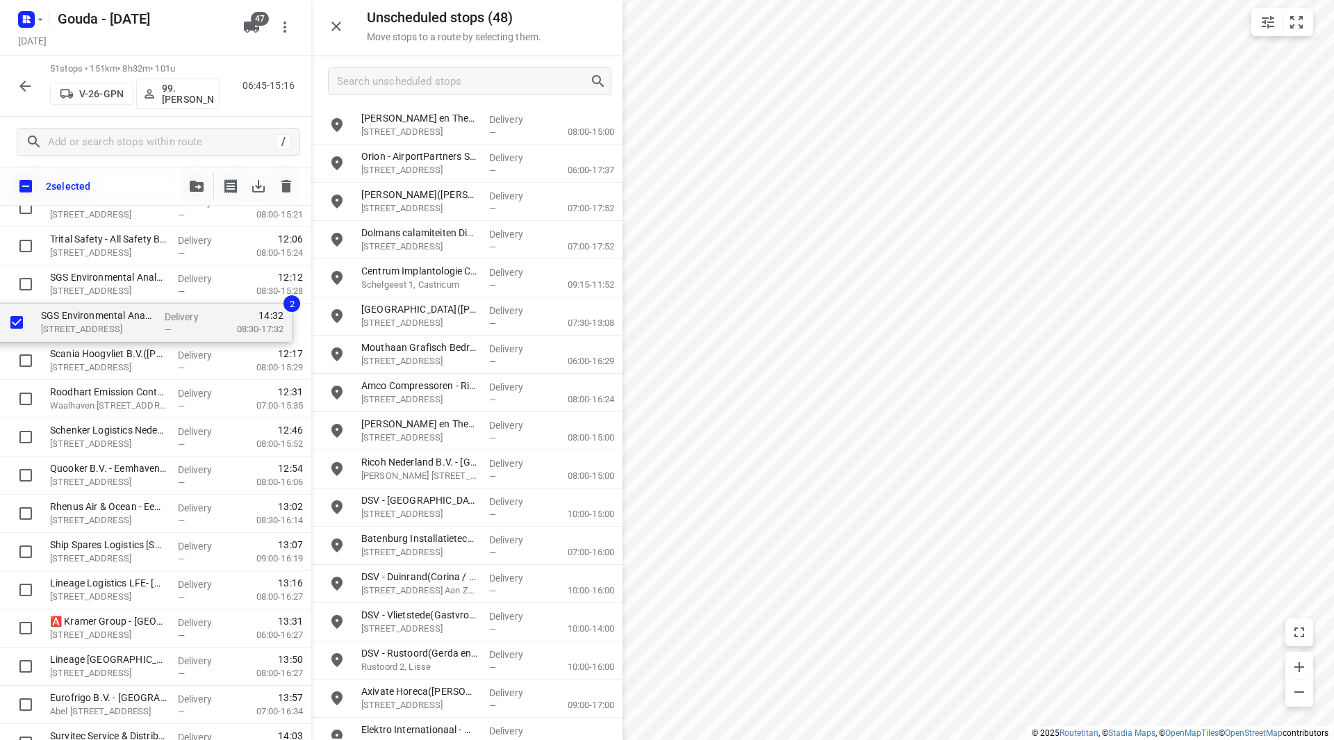
scroll to position [1344, 0]
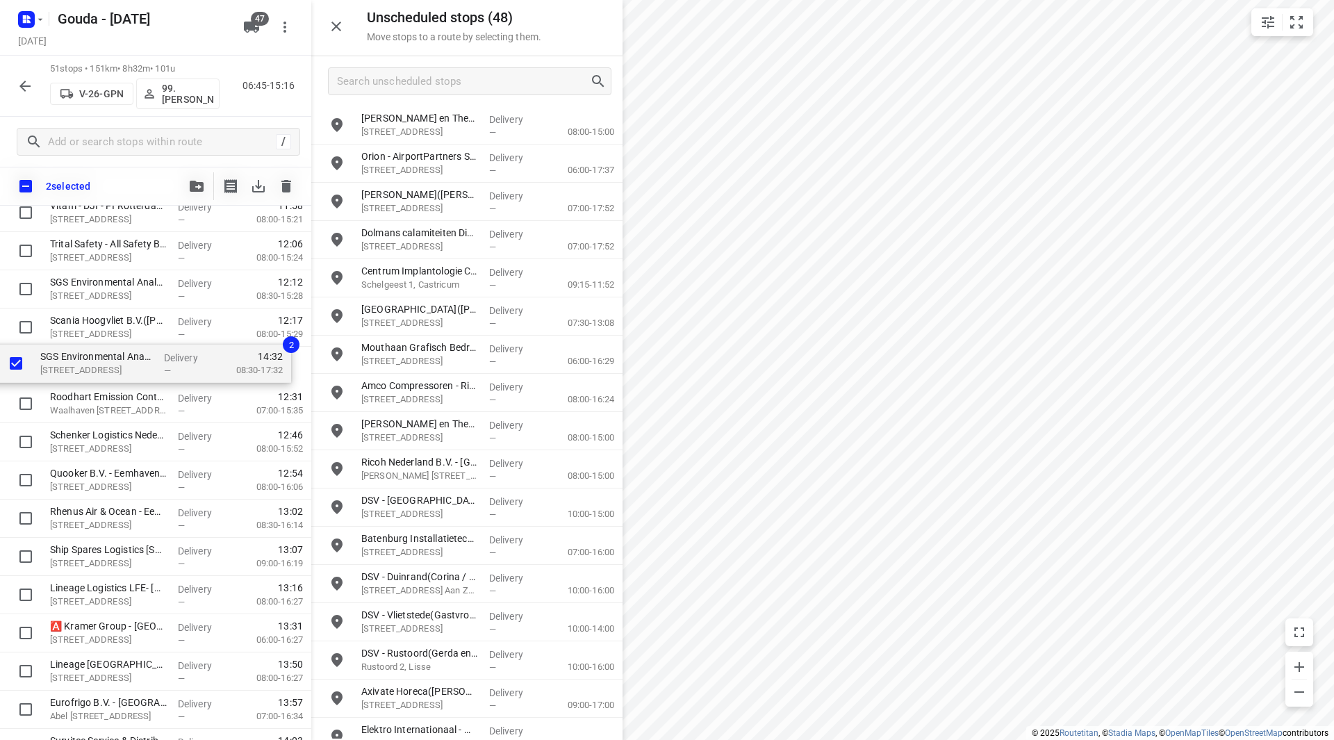
drag, startPoint x: 87, startPoint y: 644, endPoint x: 81, endPoint y: 361, distance: 282.9
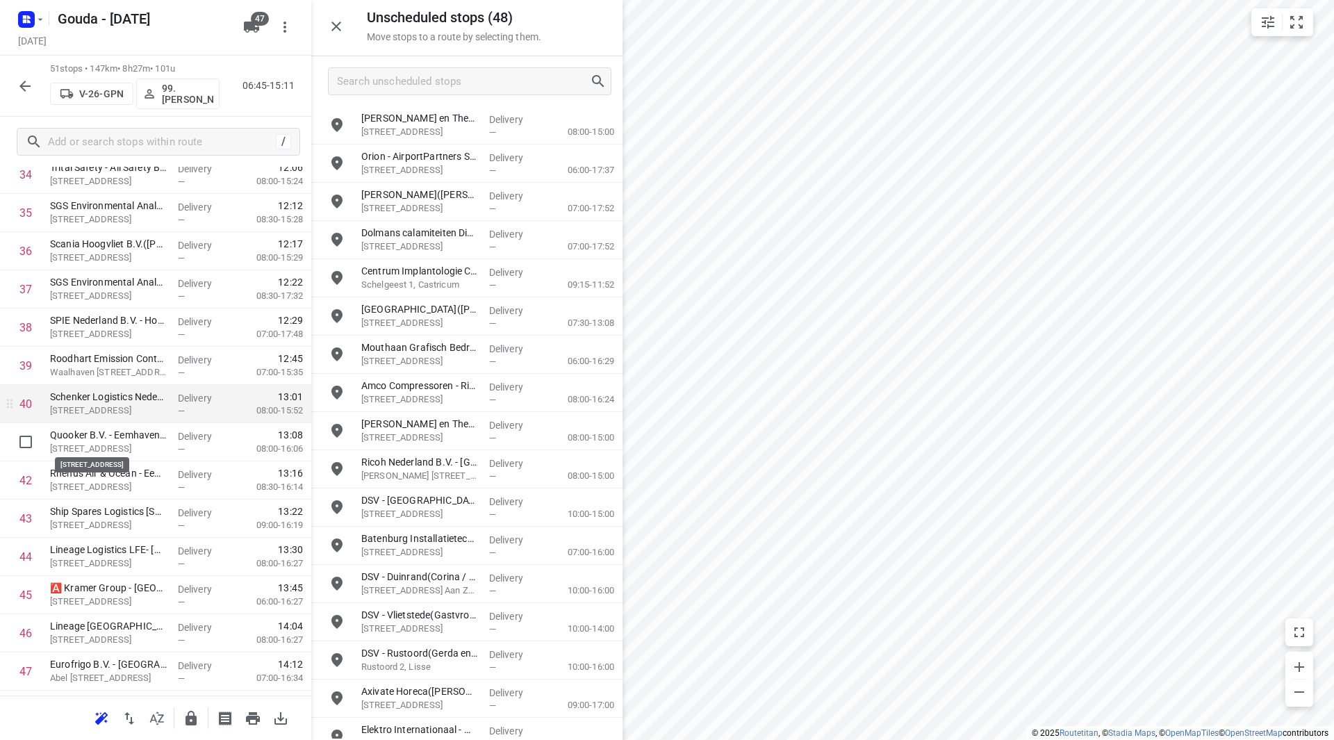
scroll to position [1390, 0]
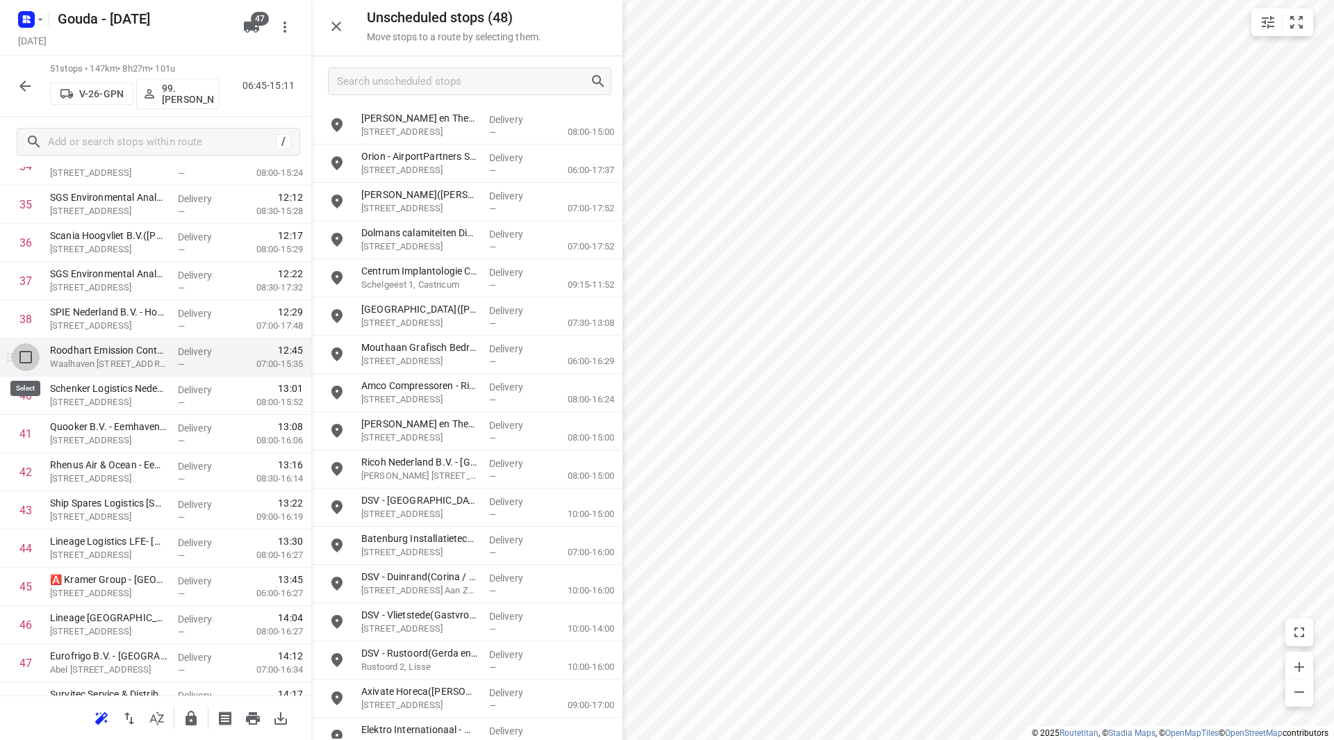
click at [26, 357] on input "checkbox" at bounding box center [26, 357] width 28 height 28
checkbox input "true"
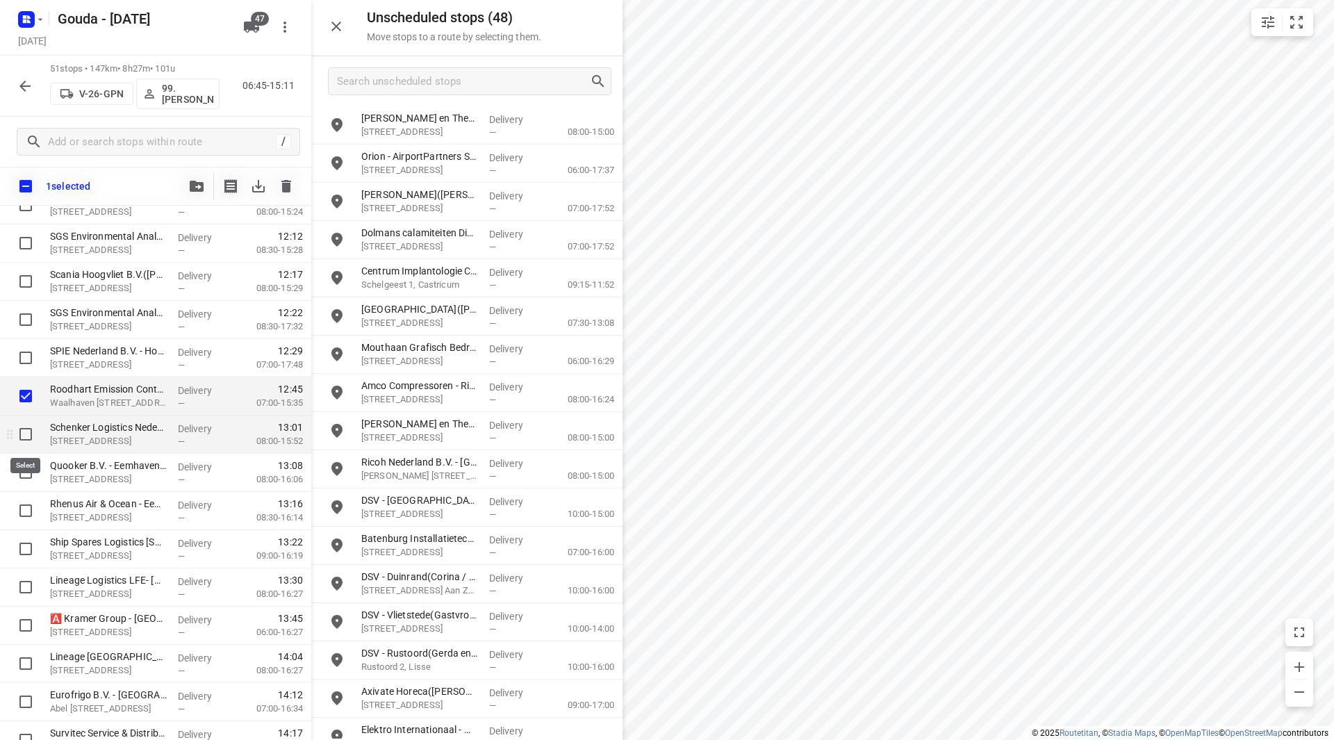
click at [26, 429] on input "checkbox" at bounding box center [26, 434] width 28 height 28
checkbox input "true"
click at [25, 478] on input "checkbox" at bounding box center [26, 473] width 28 height 28
checkbox input "true"
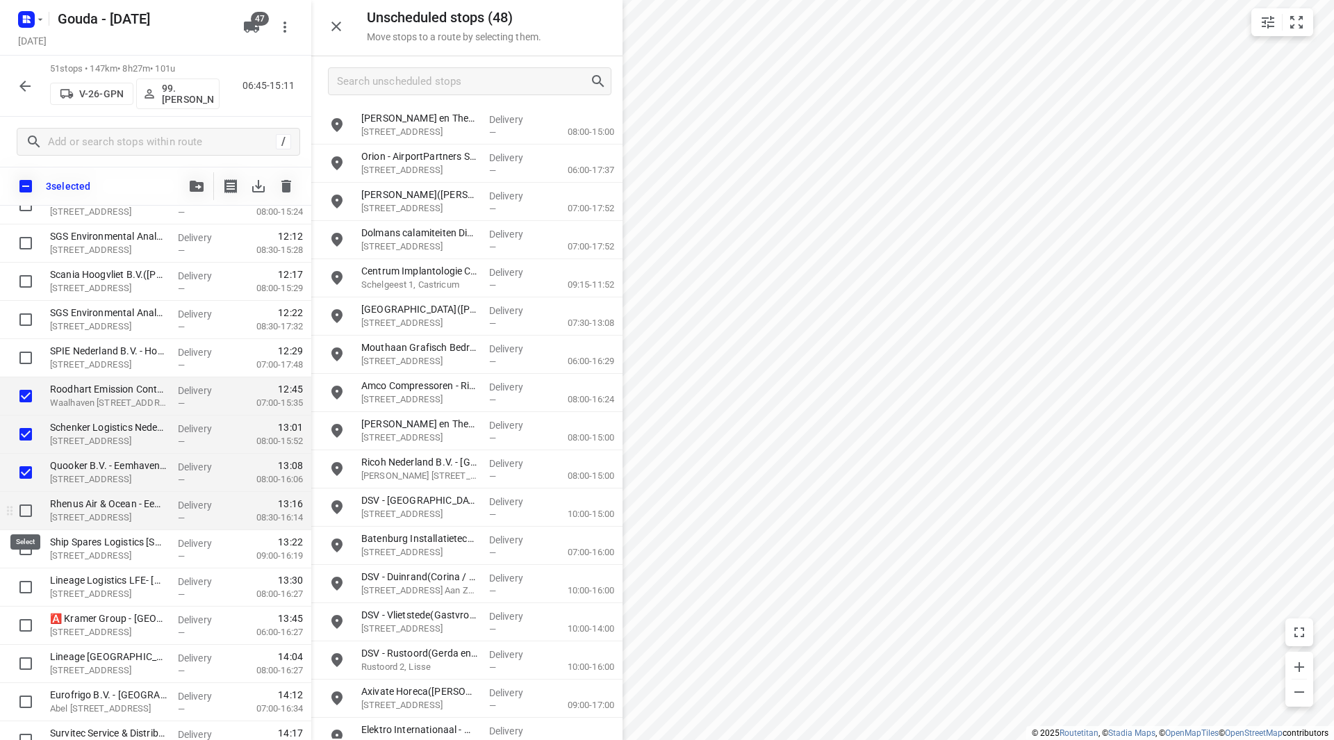
click at [27, 517] on input "checkbox" at bounding box center [26, 511] width 28 height 28
checkbox input "true"
click at [26, 547] on input "checkbox" at bounding box center [26, 549] width 28 height 28
checkbox input "true"
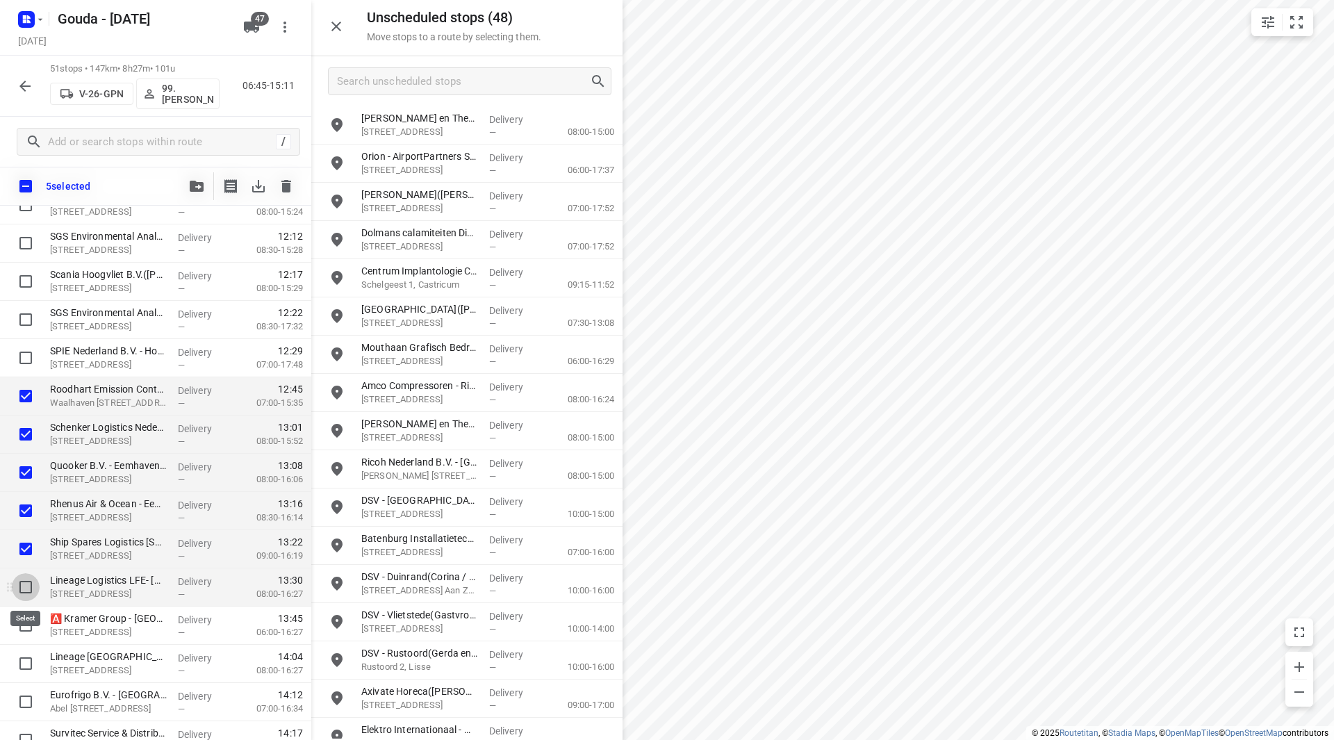
click at [19, 583] on input "checkbox" at bounding box center [26, 587] width 28 height 28
checkbox input "true"
click at [19, 619] on input "checkbox" at bounding box center [26, 626] width 28 height 28
checkbox input "true"
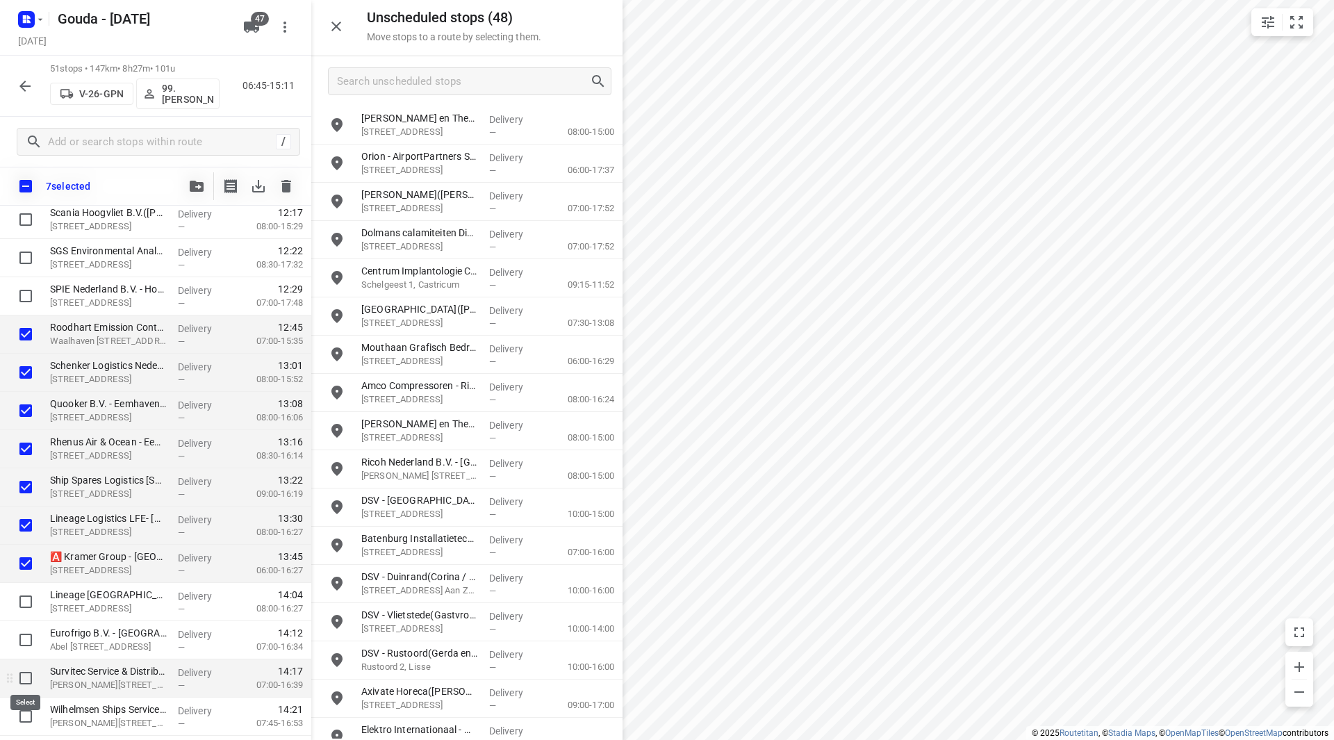
scroll to position [1459, 0]
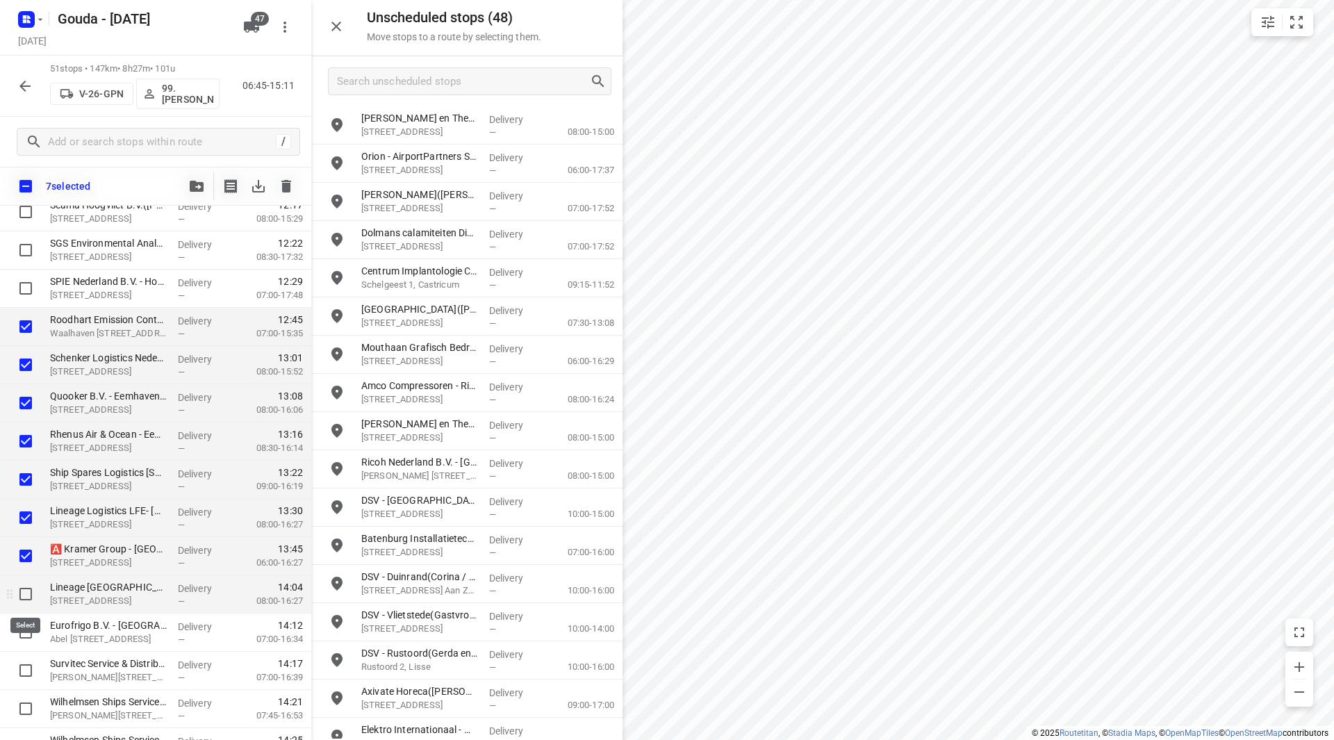
click at [22, 580] on div at bounding box center [22, 594] width 44 height 38
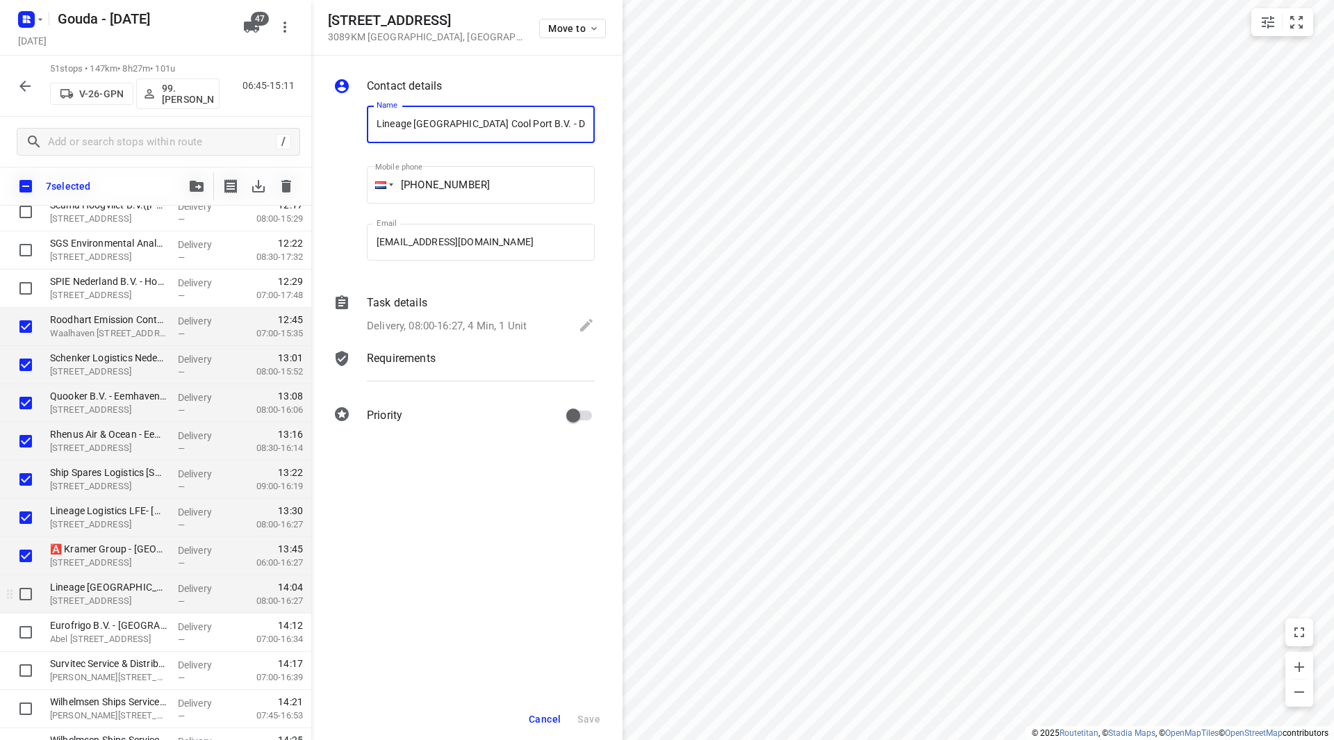
click at [26, 598] on input "checkbox" at bounding box center [26, 594] width 28 height 28
checkbox input "true"
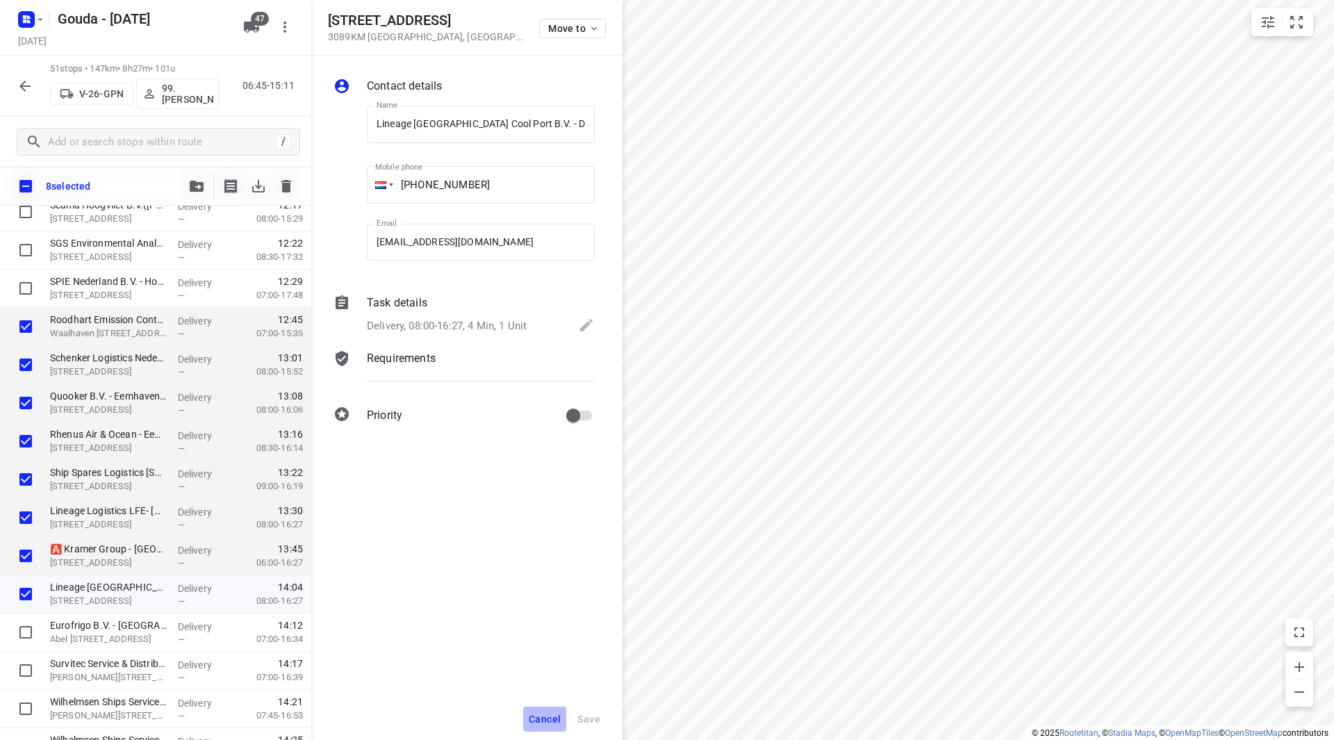
click at [527, 720] on button "Cancel" at bounding box center [544, 719] width 43 height 25
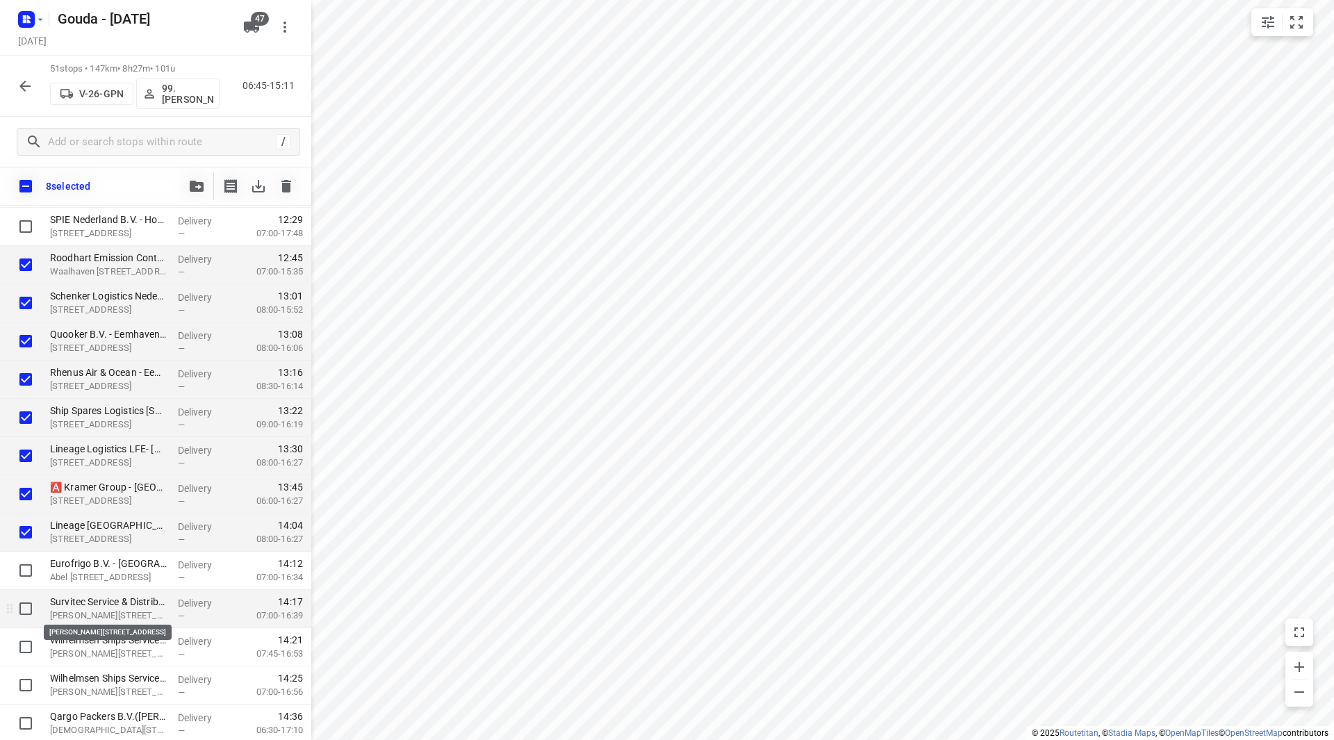
scroll to position [1529, 0]
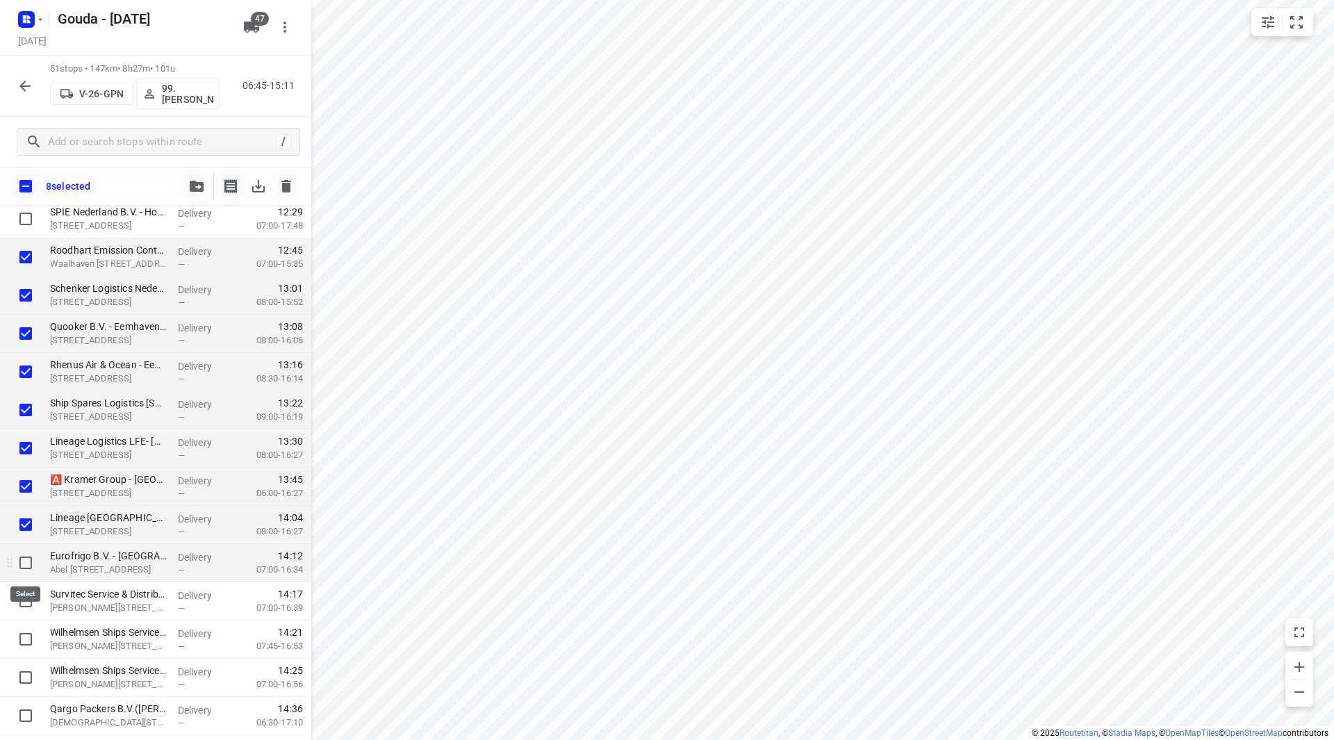
click at [22, 568] on input "checkbox" at bounding box center [26, 563] width 28 height 28
checkbox input "true"
click at [25, 601] on input "checkbox" at bounding box center [26, 601] width 28 height 28
checkbox input "true"
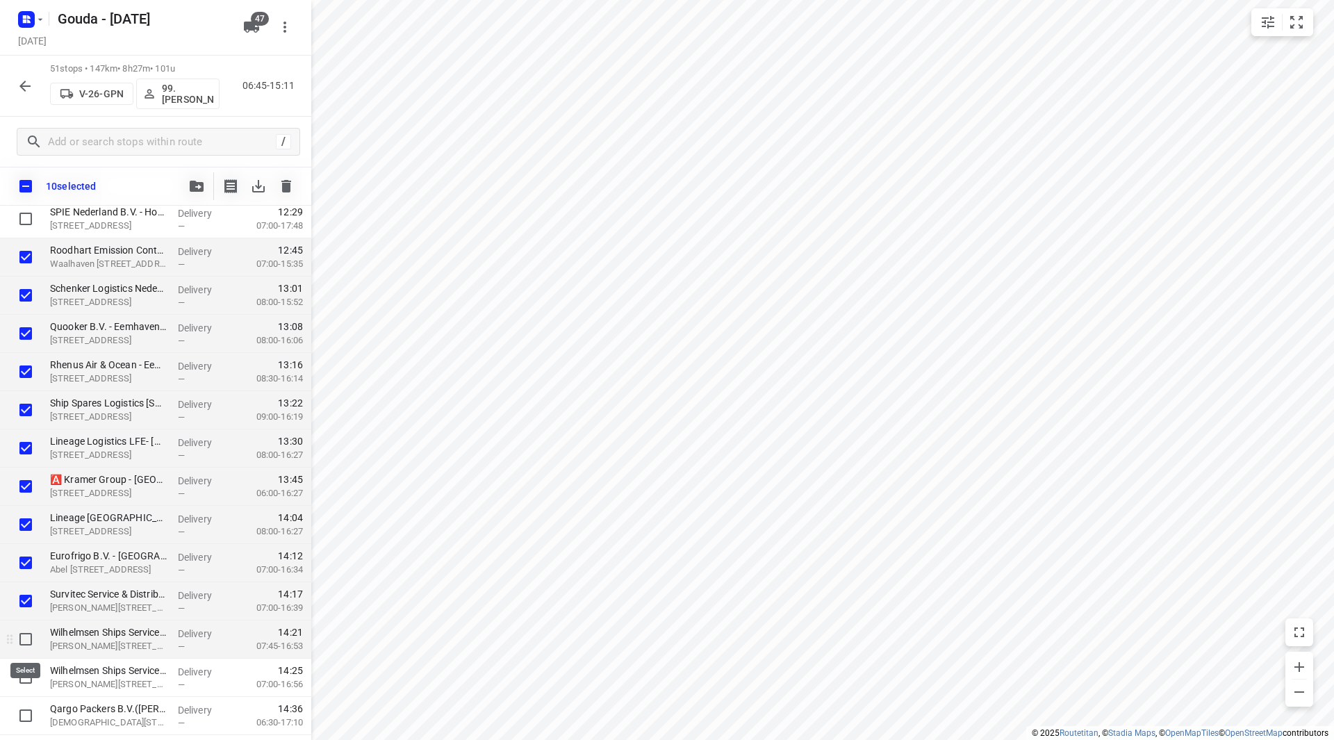
click at [24, 644] on input "checkbox" at bounding box center [26, 639] width 28 height 28
checkbox input "true"
click at [26, 678] on input "checkbox" at bounding box center [26, 678] width 28 height 28
checkbox input "true"
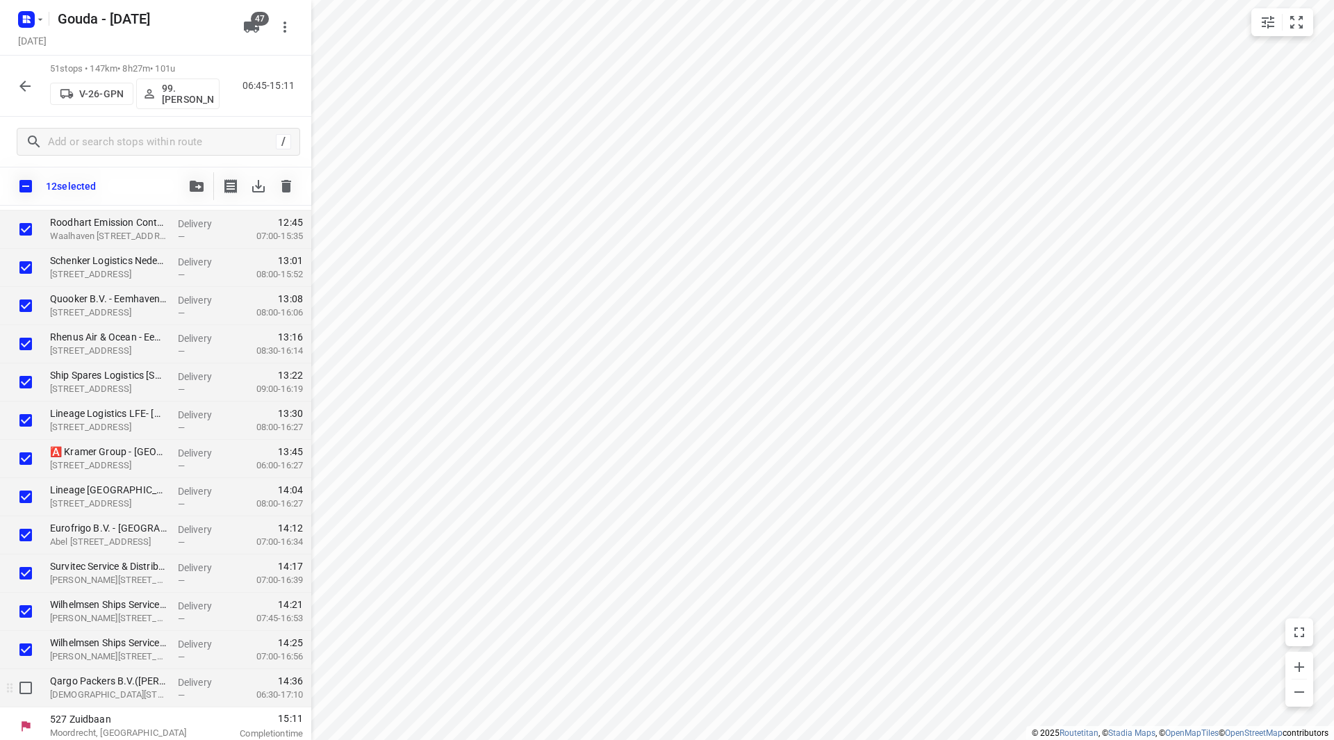
scroll to position [1562, 0]
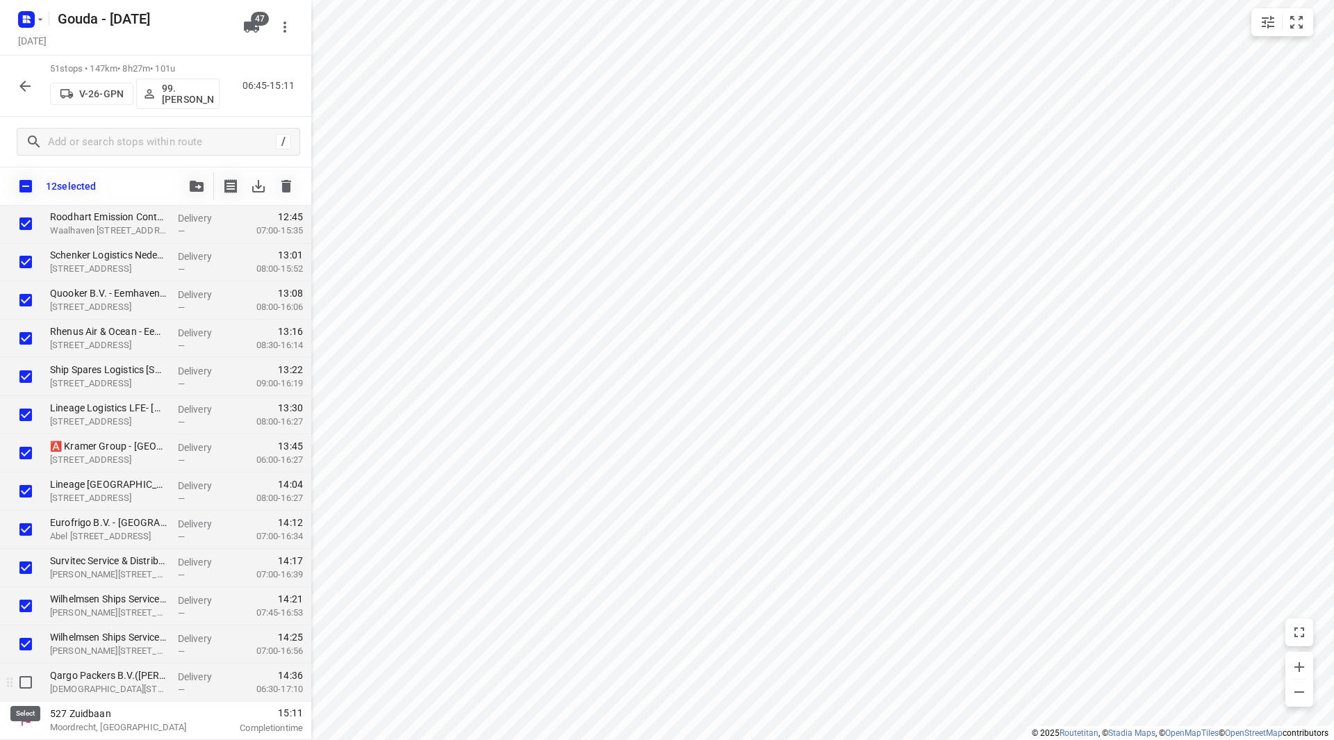
click at [22, 677] on input "checkbox" at bounding box center [26, 683] width 28 height 28
checkbox input "true"
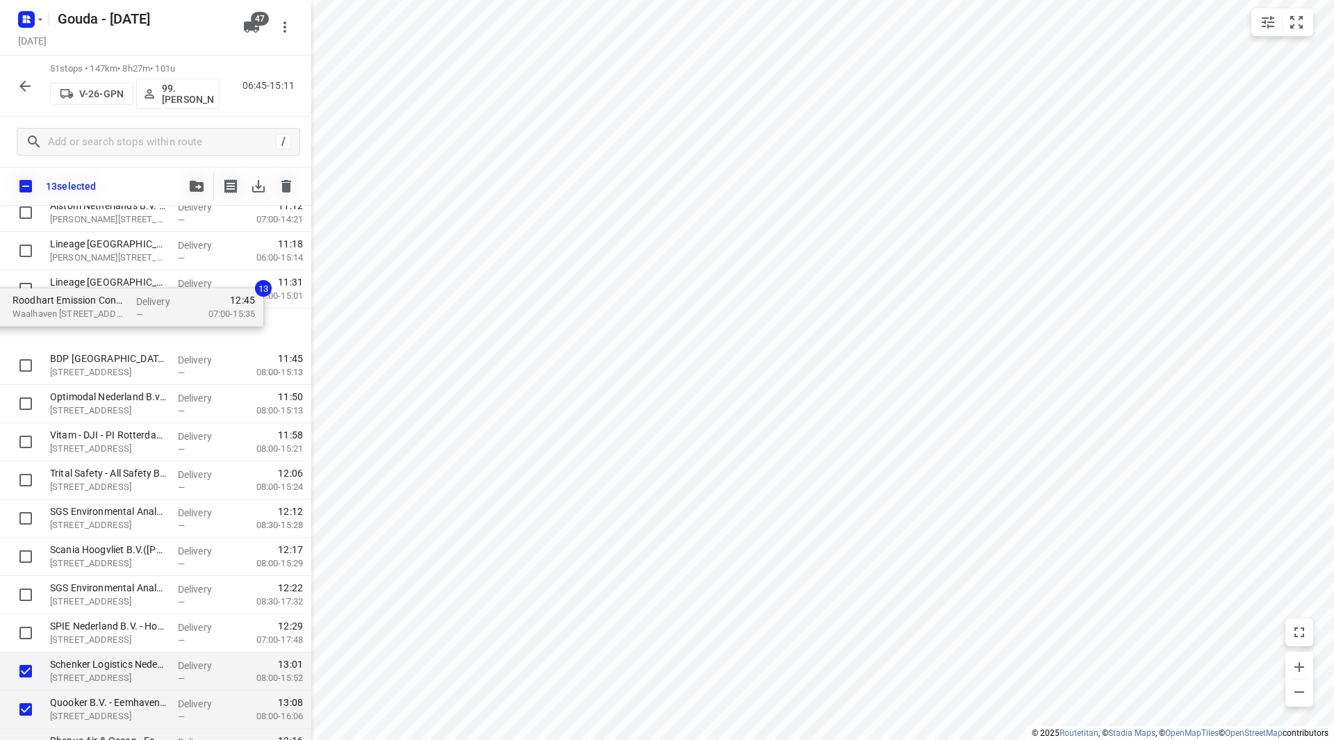
scroll to position [1149, 0]
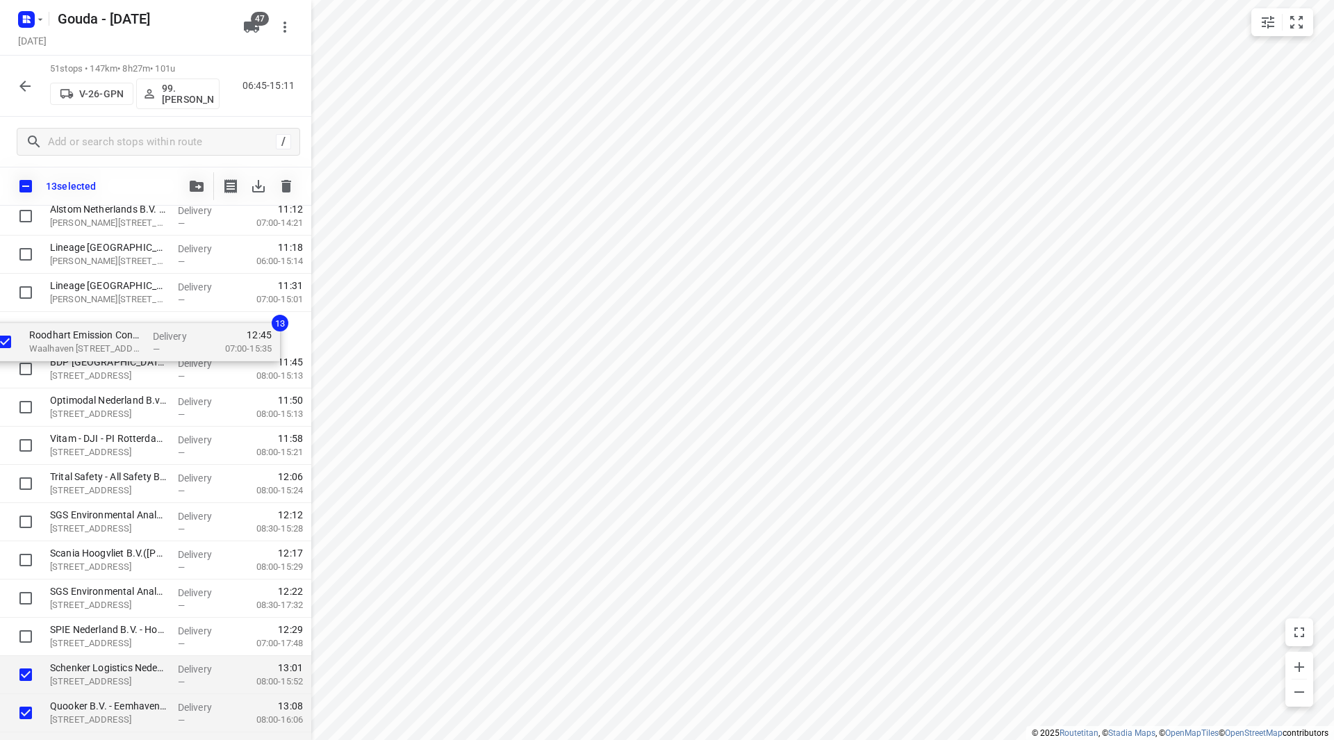
drag, startPoint x: 96, startPoint y: 570, endPoint x: 84, endPoint y: 332, distance: 238.0
click at [83, 333] on div "Cleanlease wasverzorging - [GEOGRAPHIC_DATA]([PERSON_NAME]) [STREET_ADDRESS] De…" at bounding box center [155, 139] width 311 height 1949
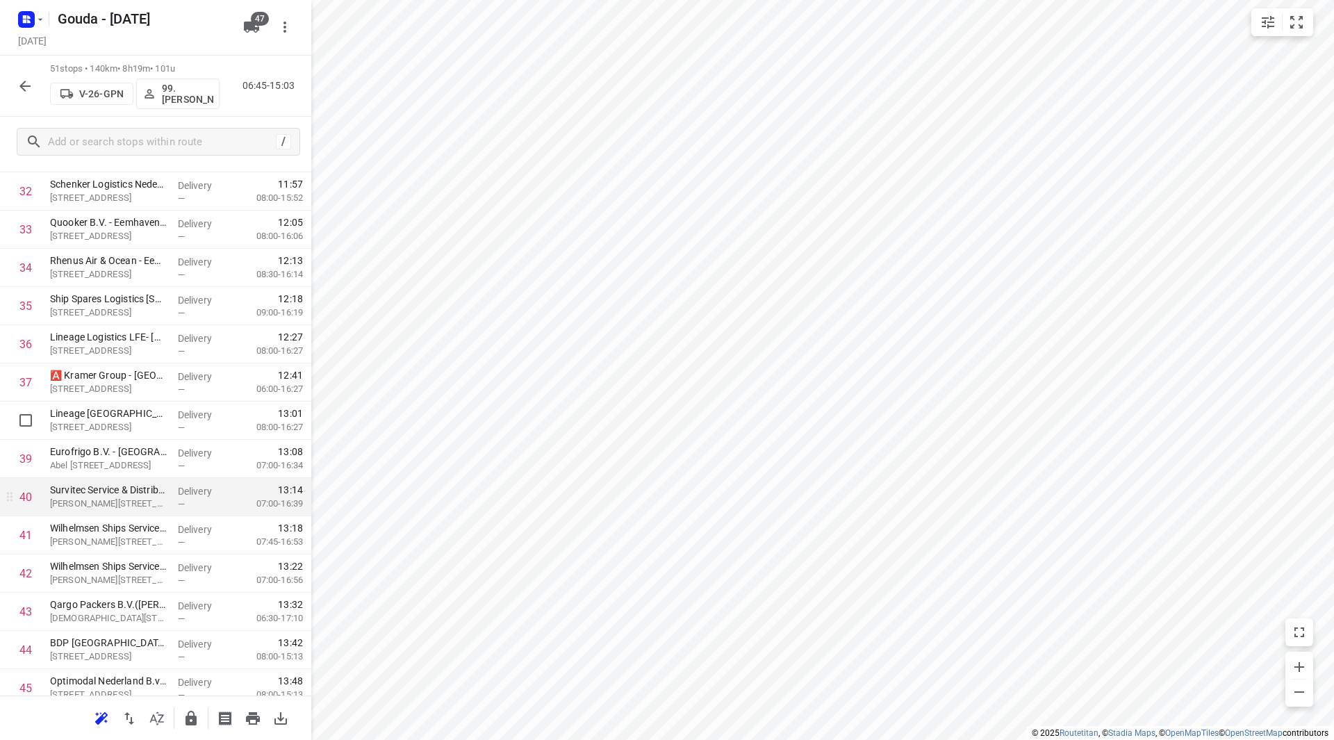
scroll to position [1358, 0]
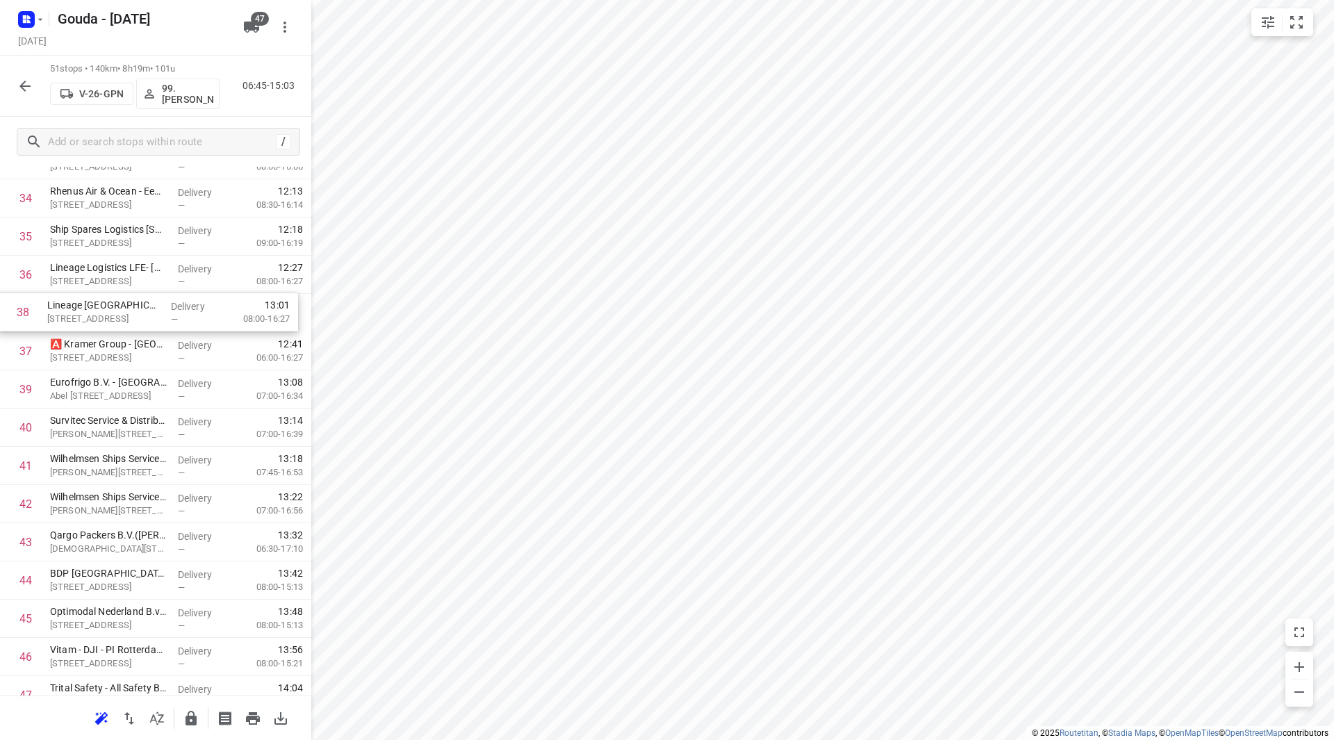
drag, startPoint x: 105, startPoint y: 343, endPoint x: 102, endPoint y: 300, distance: 43.2
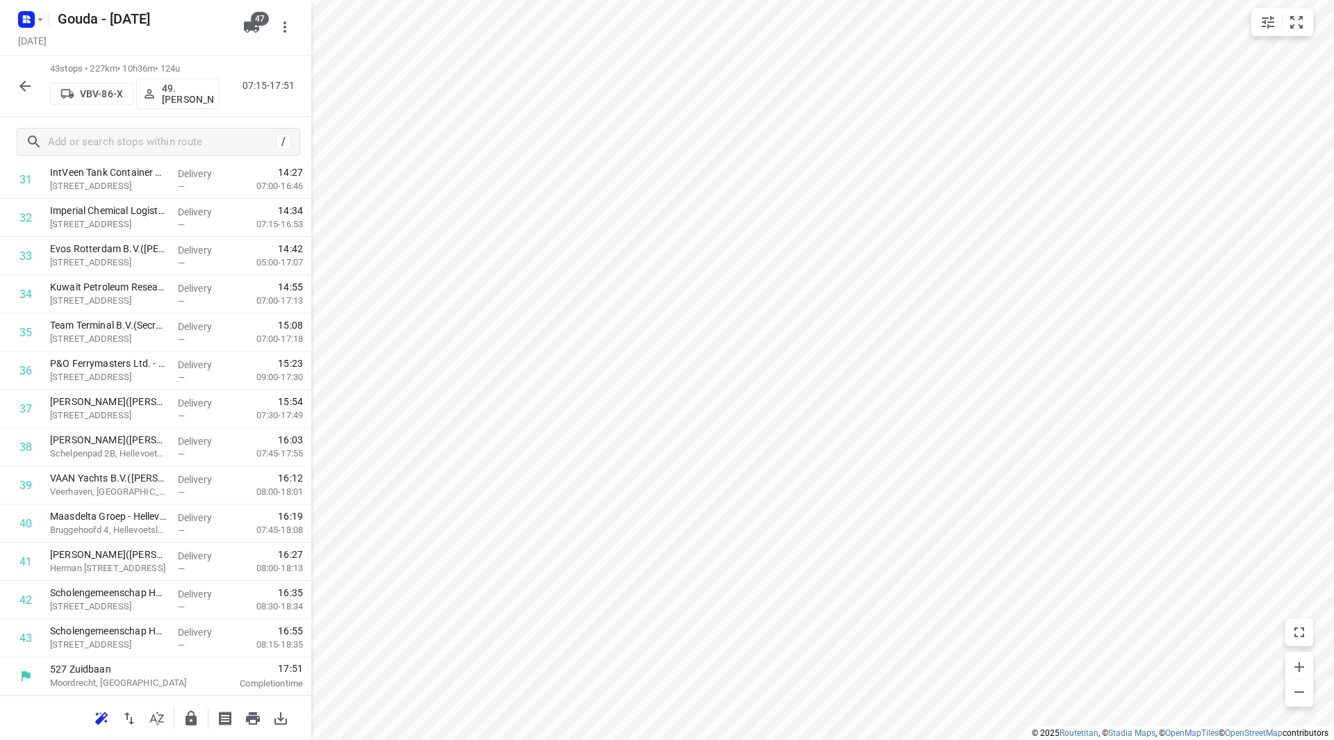
scroll to position [1262, 0]
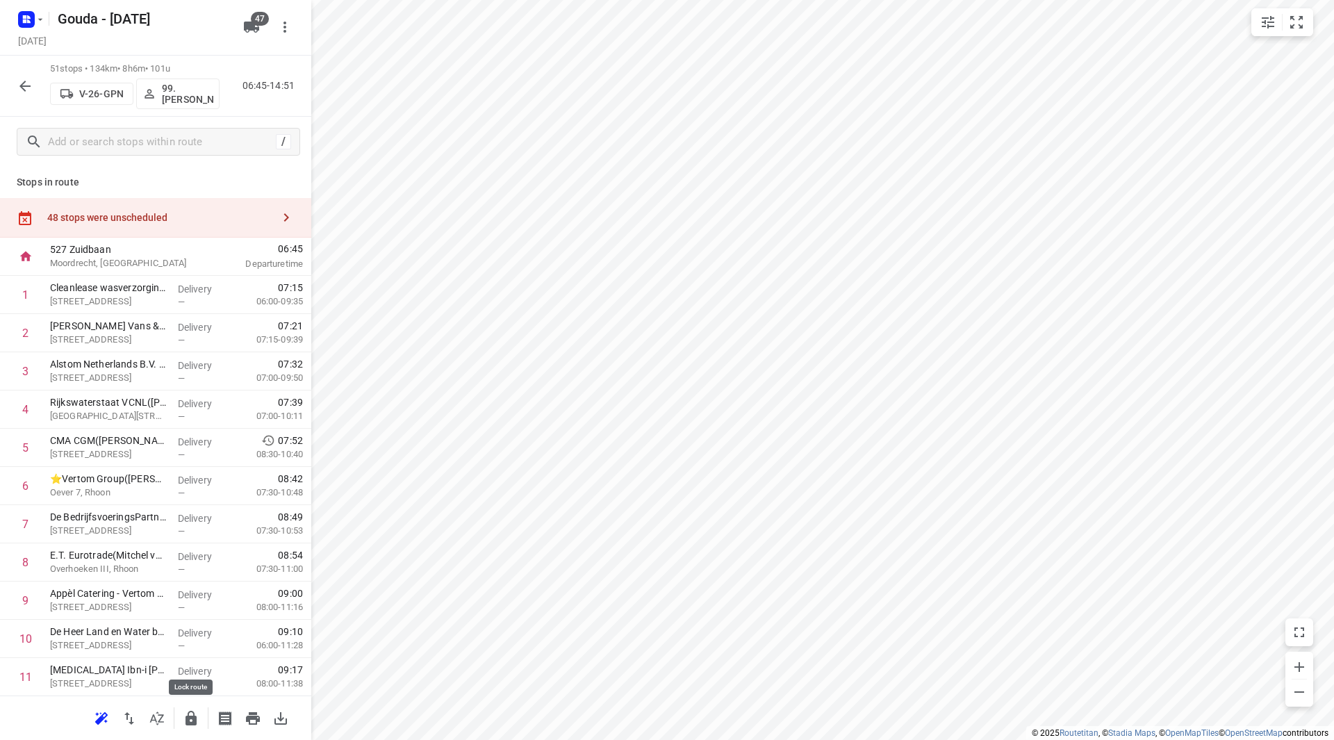
click at [184, 723] on icon "button" at bounding box center [191, 718] width 17 height 17
click at [28, 92] on icon "button" at bounding box center [25, 86] width 17 height 17
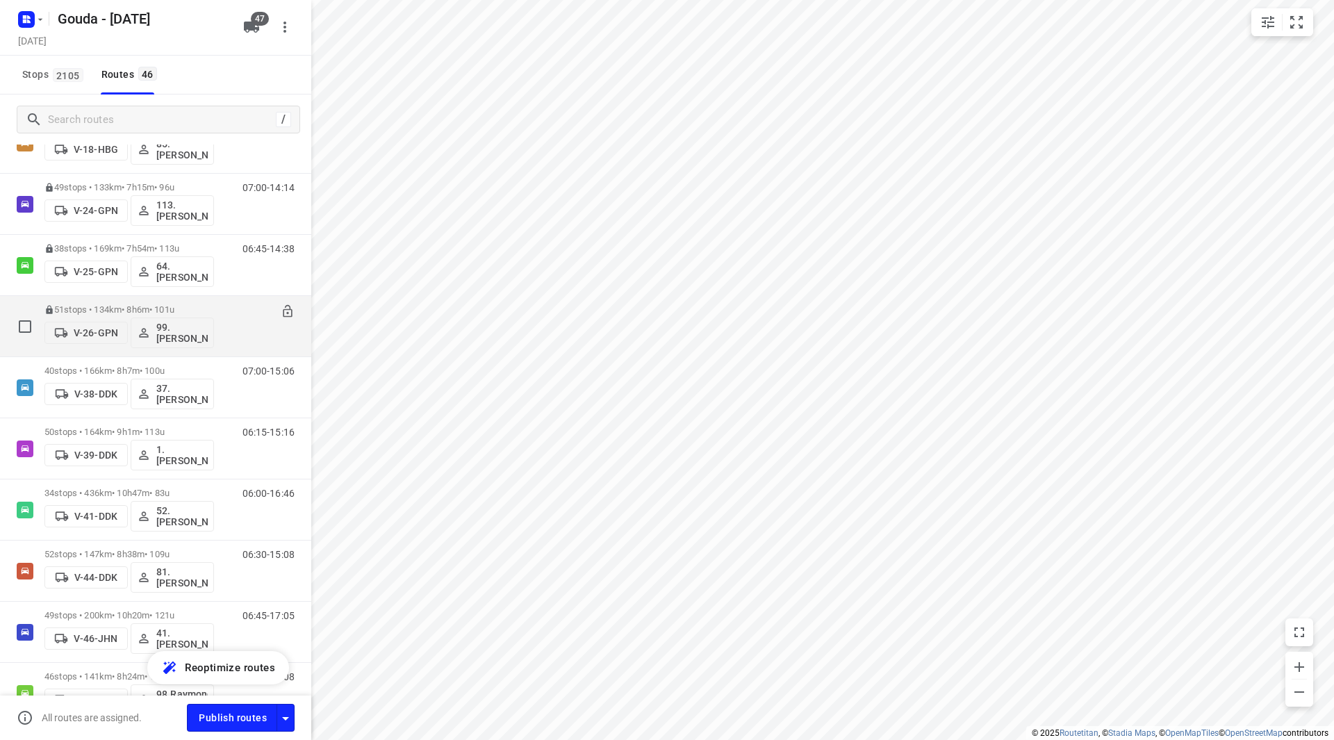
scroll to position [417, 0]
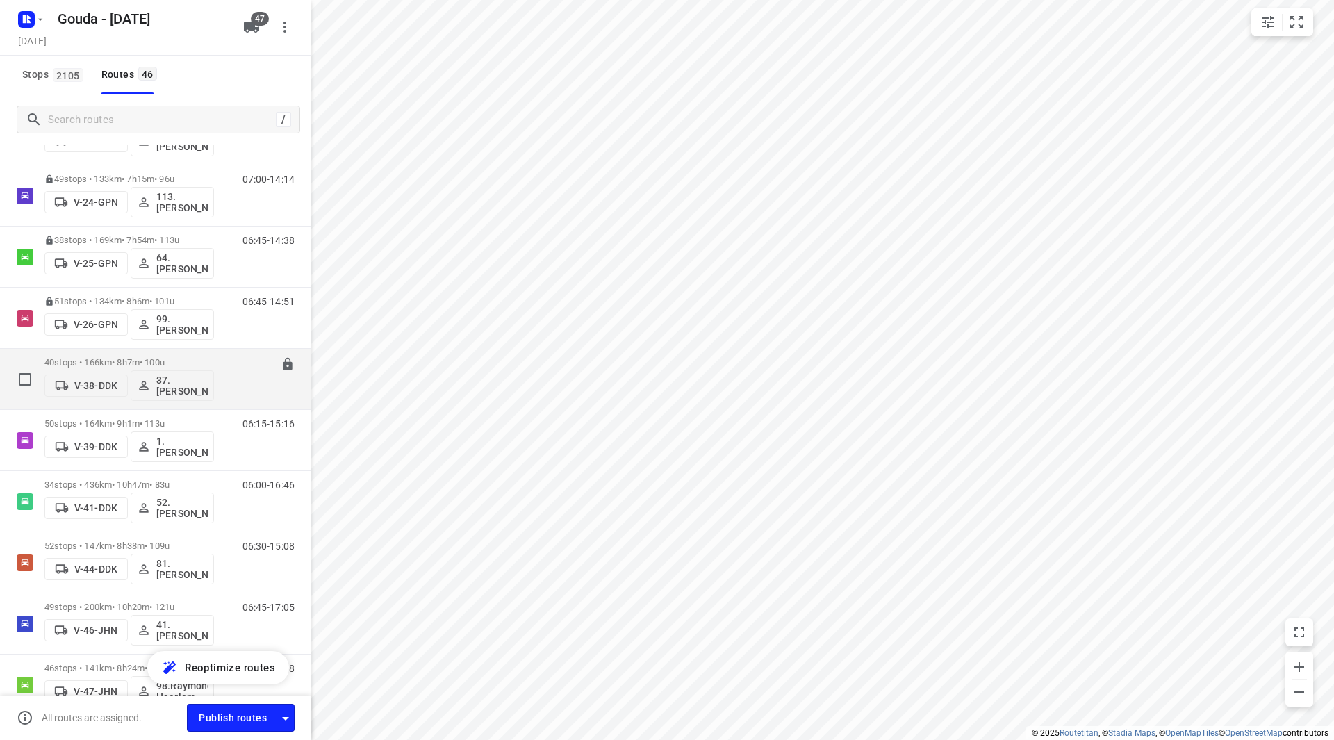
click at [116, 362] on p "40 stops • 166km • 8h7m • 100u" at bounding box center [129, 362] width 170 height 10
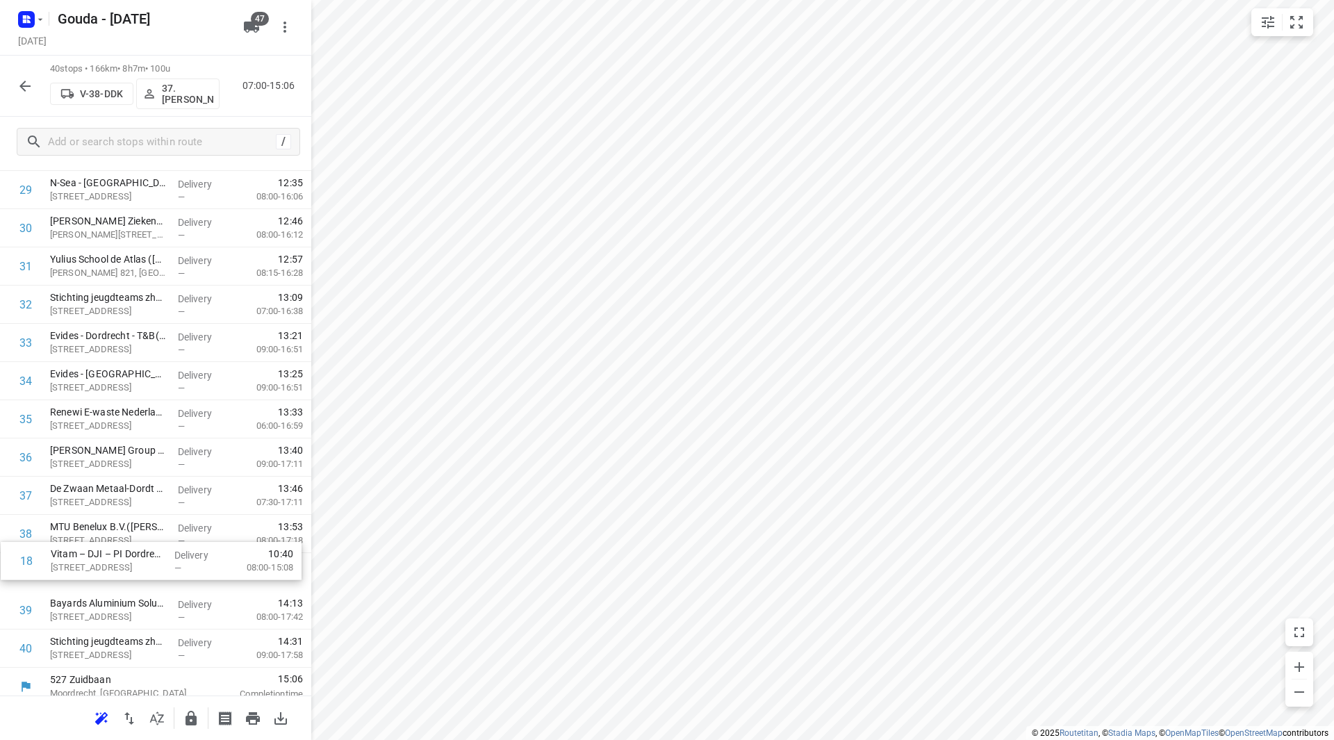
scroll to position [1147, 0]
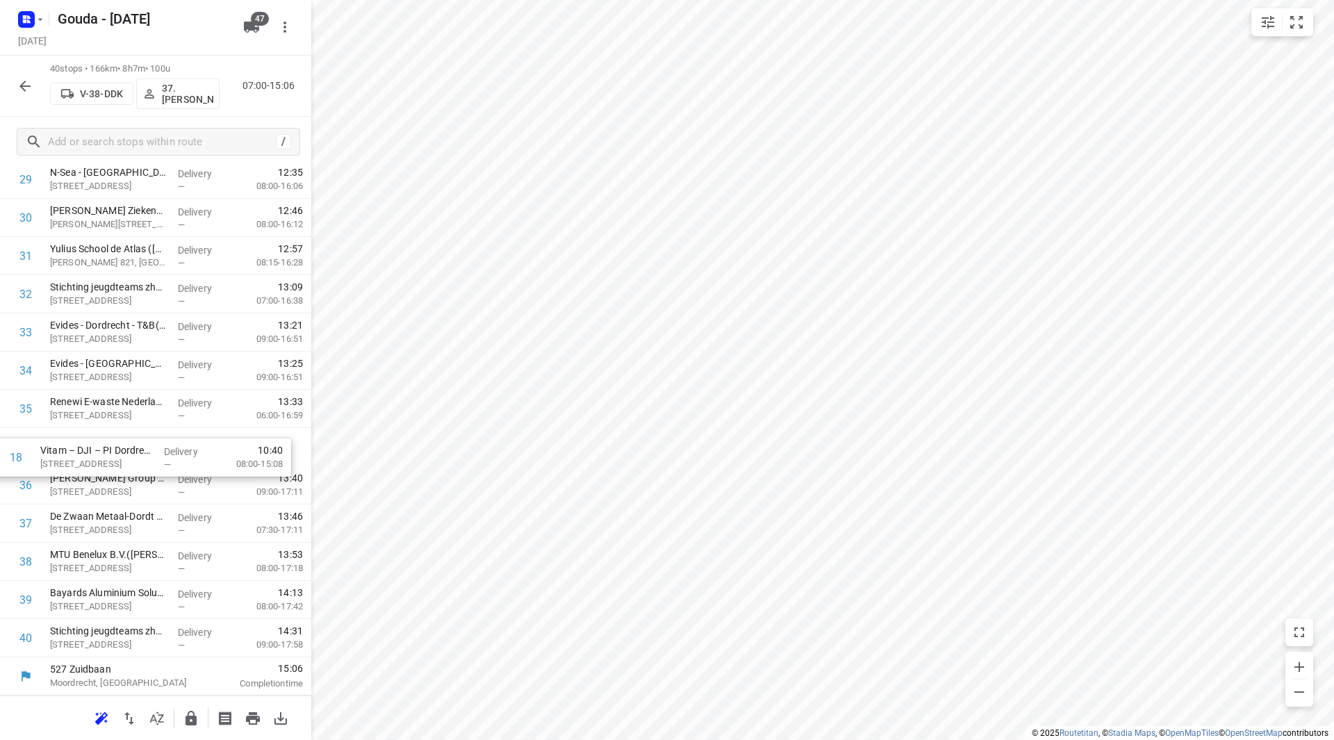
drag, startPoint x: 144, startPoint y: 311, endPoint x: 131, endPoint y: 457, distance: 146.5
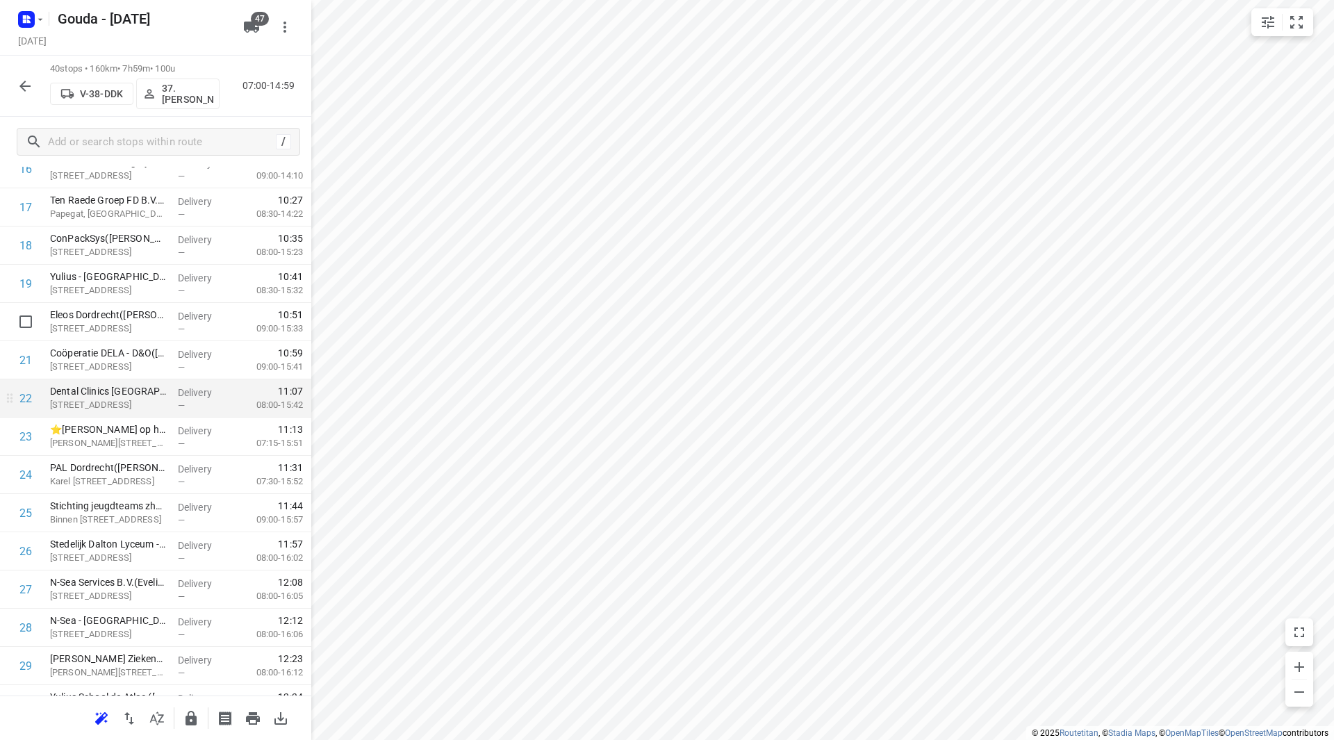
scroll to position [730, 0]
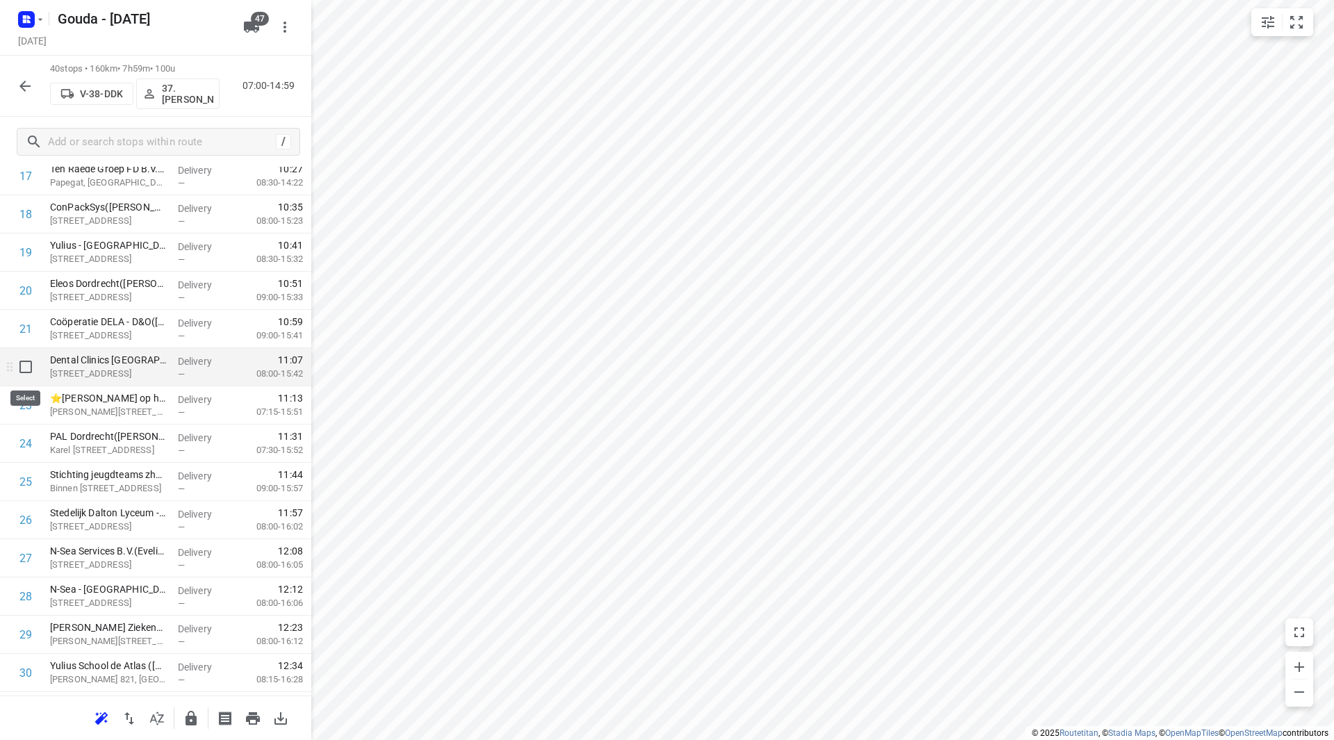
click at [34, 368] on input "checkbox" at bounding box center [26, 367] width 28 height 28
checkbox input "true"
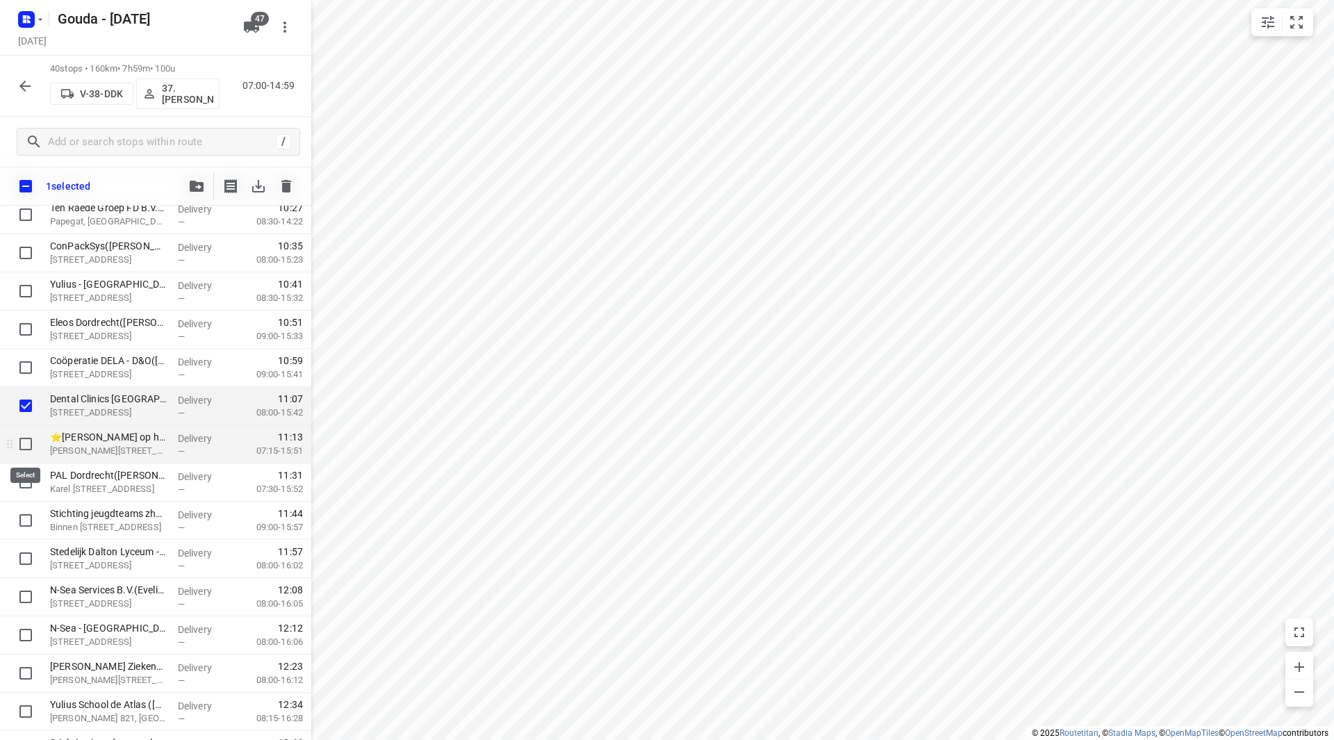
click at [22, 441] on input "checkbox" at bounding box center [26, 444] width 28 height 28
checkbox input "true"
click at [30, 532] on input "checkbox" at bounding box center [26, 521] width 28 height 28
checkbox input "true"
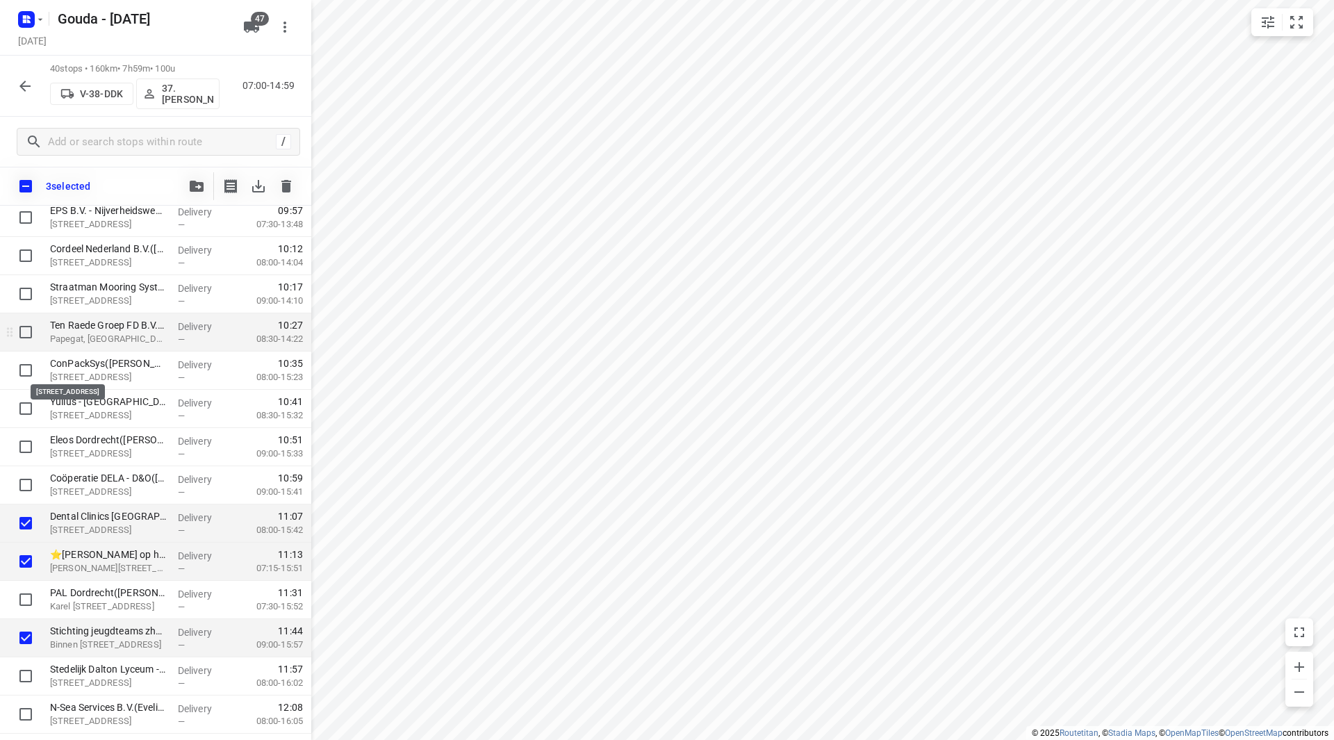
scroll to position [591, 0]
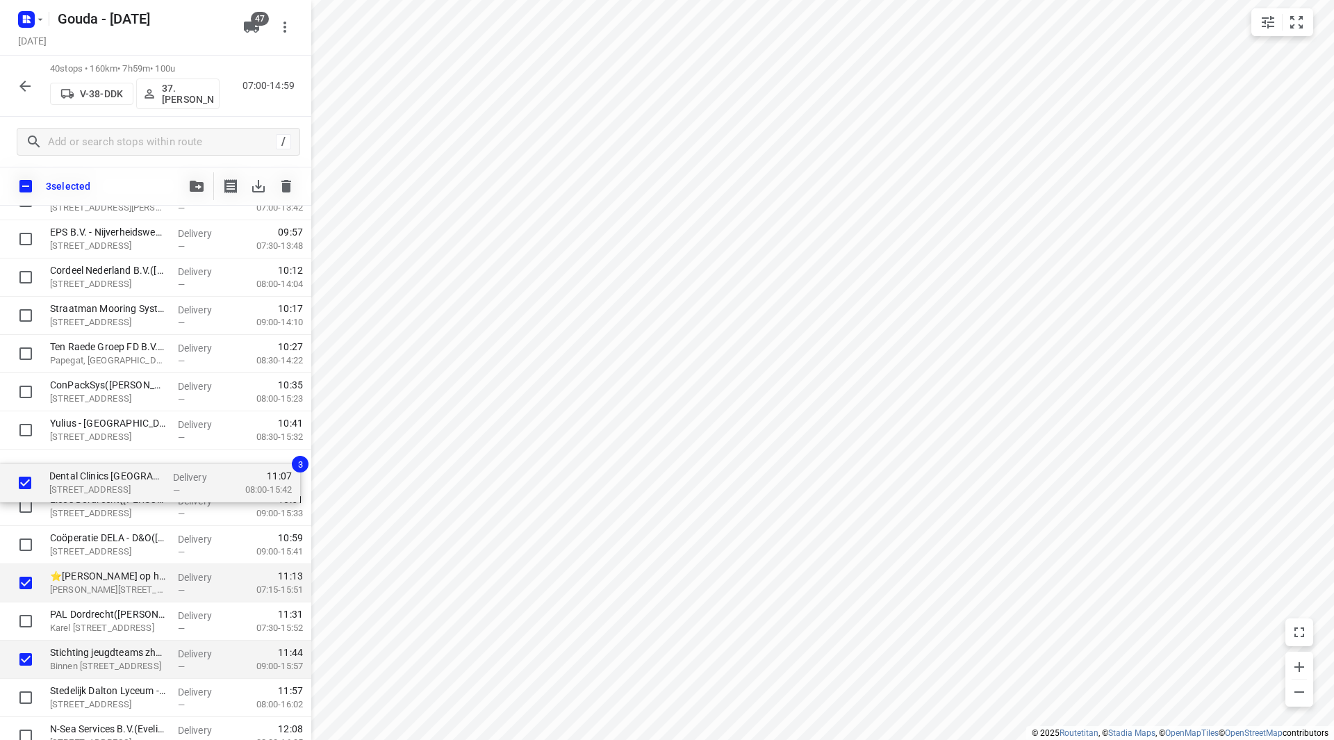
drag, startPoint x: 77, startPoint y: 546, endPoint x: 79, endPoint y: 470, distance: 75.8
click at [79, 470] on div "Bayards Yacht Structures([PERSON_NAME]) [STREET_ADDRESS] Delivery — 07:23 07:30…" at bounding box center [155, 487] width 311 height 1529
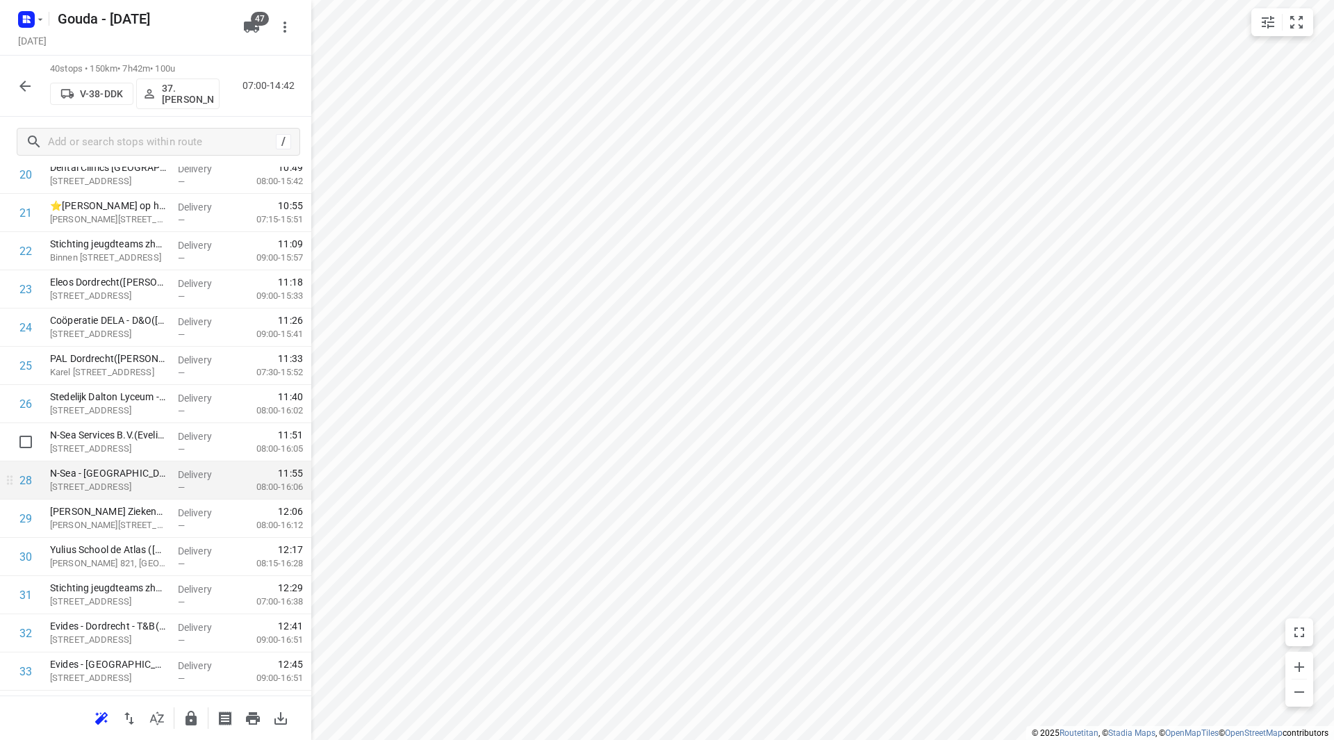
scroll to position [869, 0]
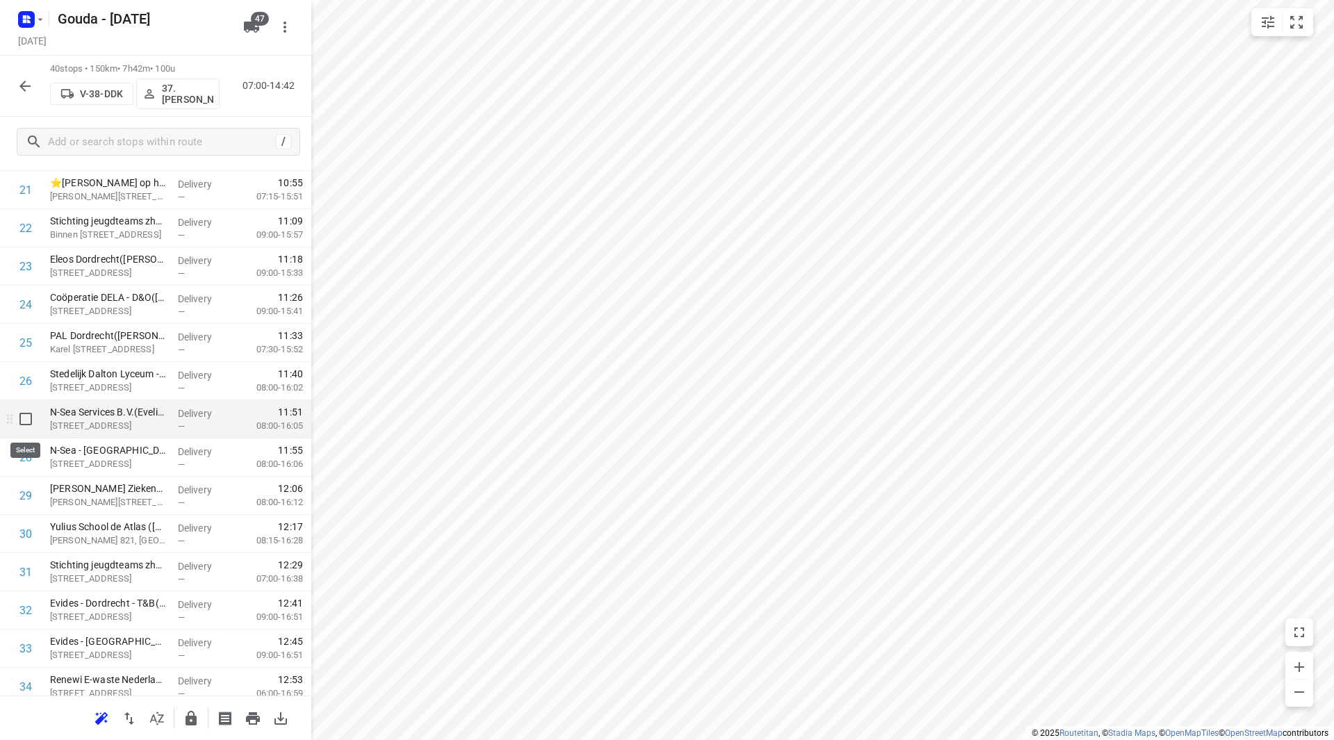
click at [27, 416] on input "checkbox" at bounding box center [26, 419] width 28 height 28
checkbox input "true"
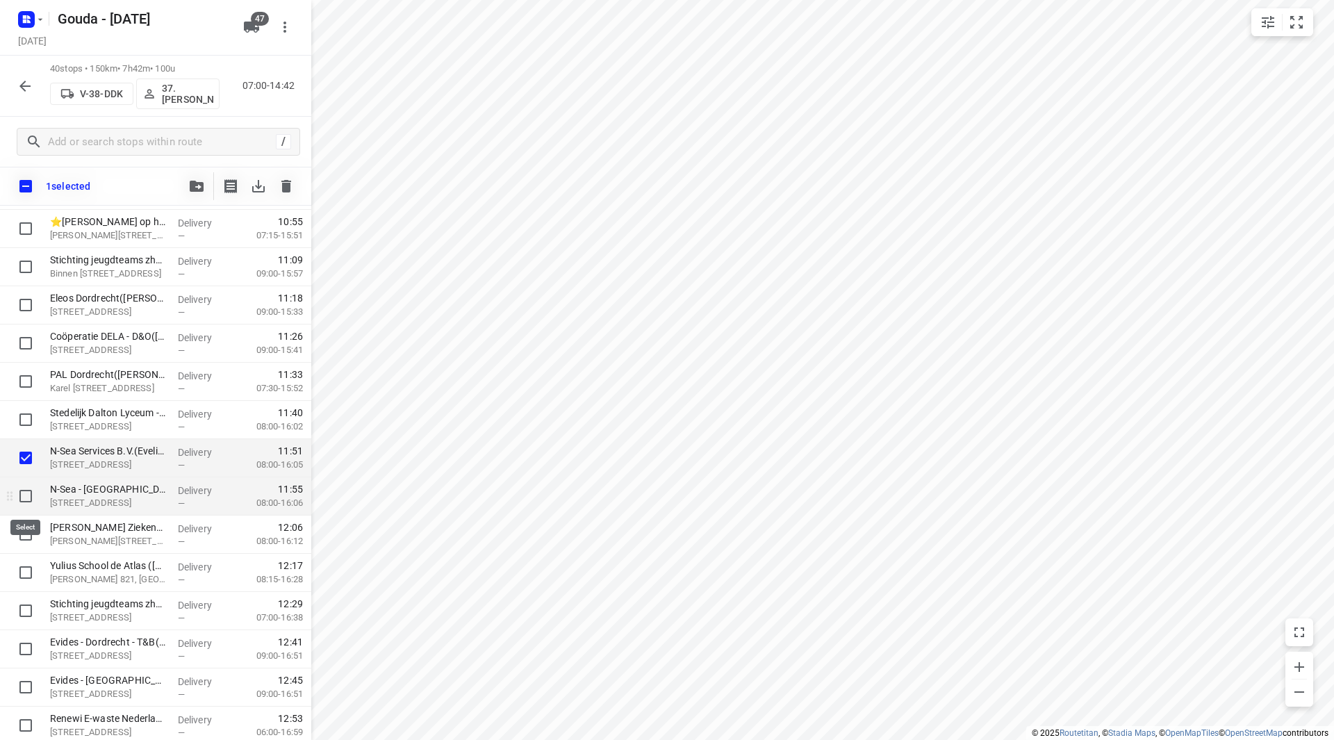
click at [19, 486] on input "checkbox" at bounding box center [26, 496] width 28 height 28
checkbox input "true"
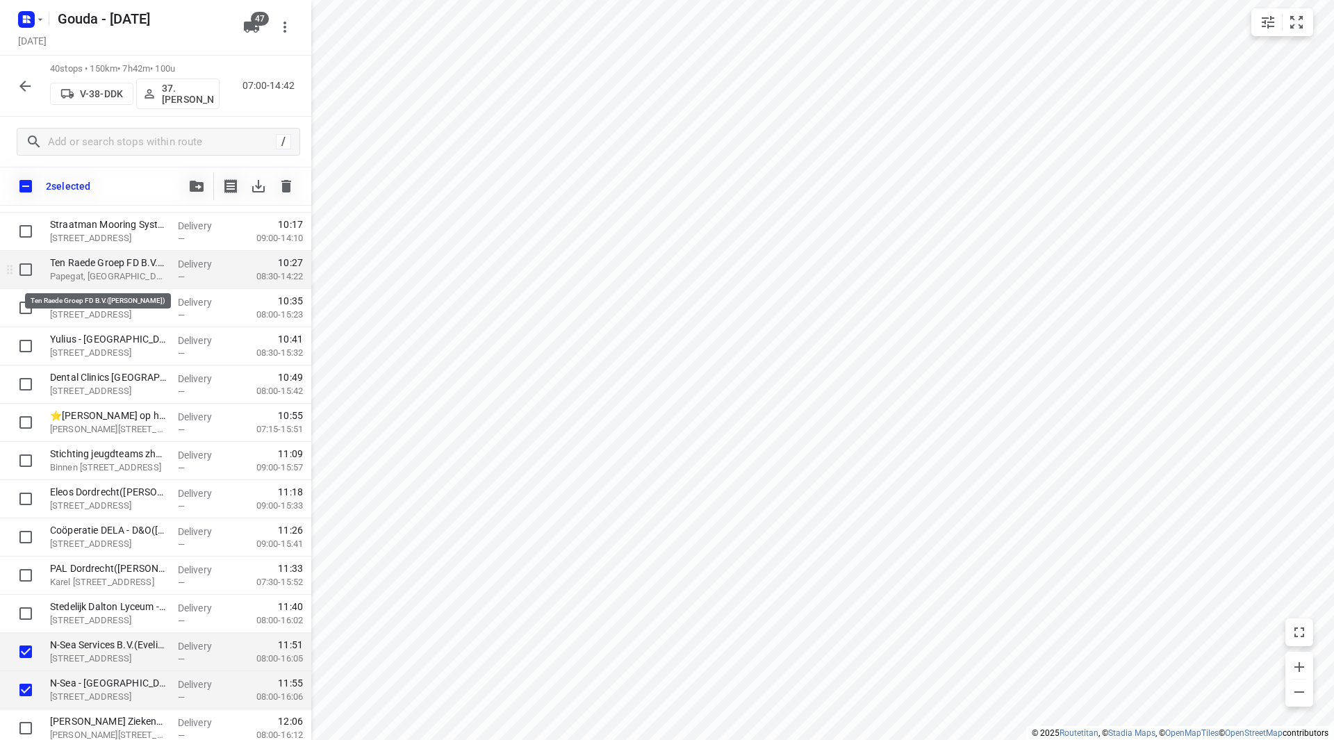
scroll to position [661, 0]
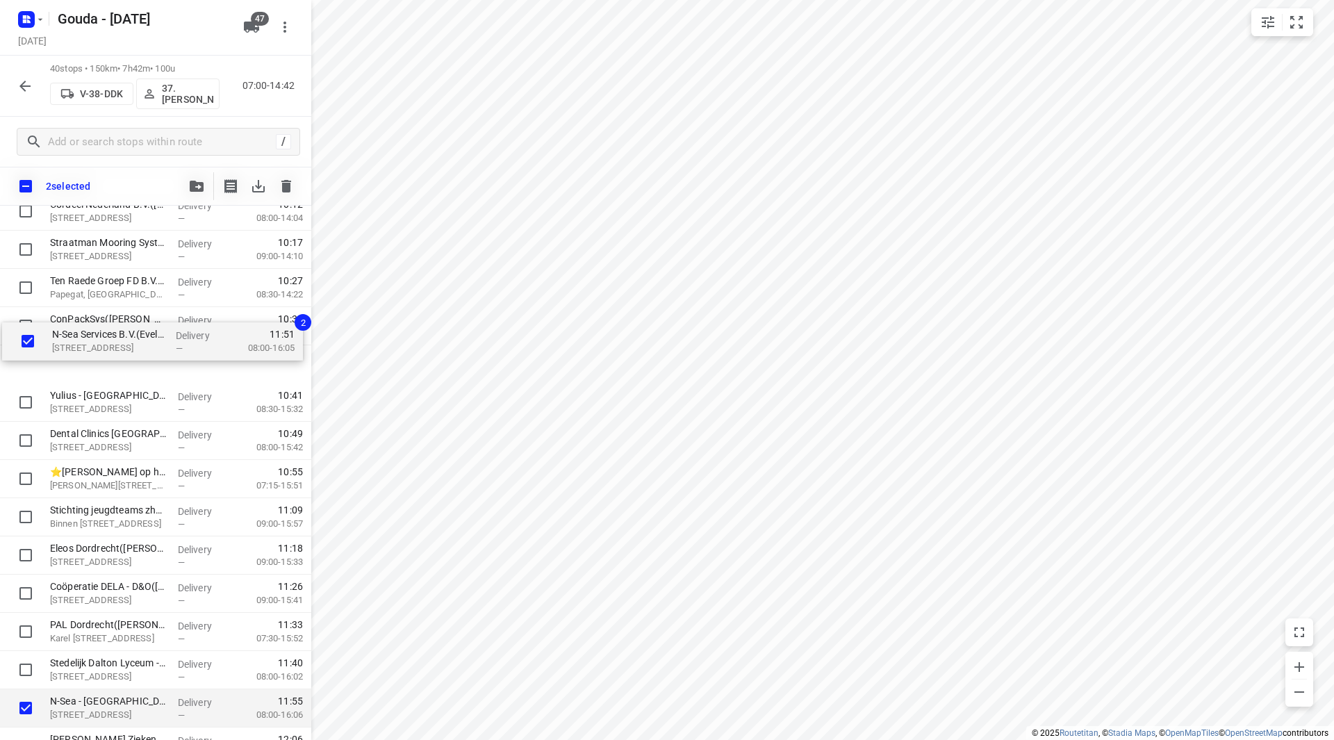
drag, startPoint x: 82, startPoint y: 669, endPoint x: 84, endPoint y: 327, distance: 342.6
click at [84, 327] on div "Bayards Yacht Structures([PERSON_NAME]) [STREET_ADDRESS] Delivery — 07:23 07:30…" at bounding box center [155, 421] width 311 height 1529
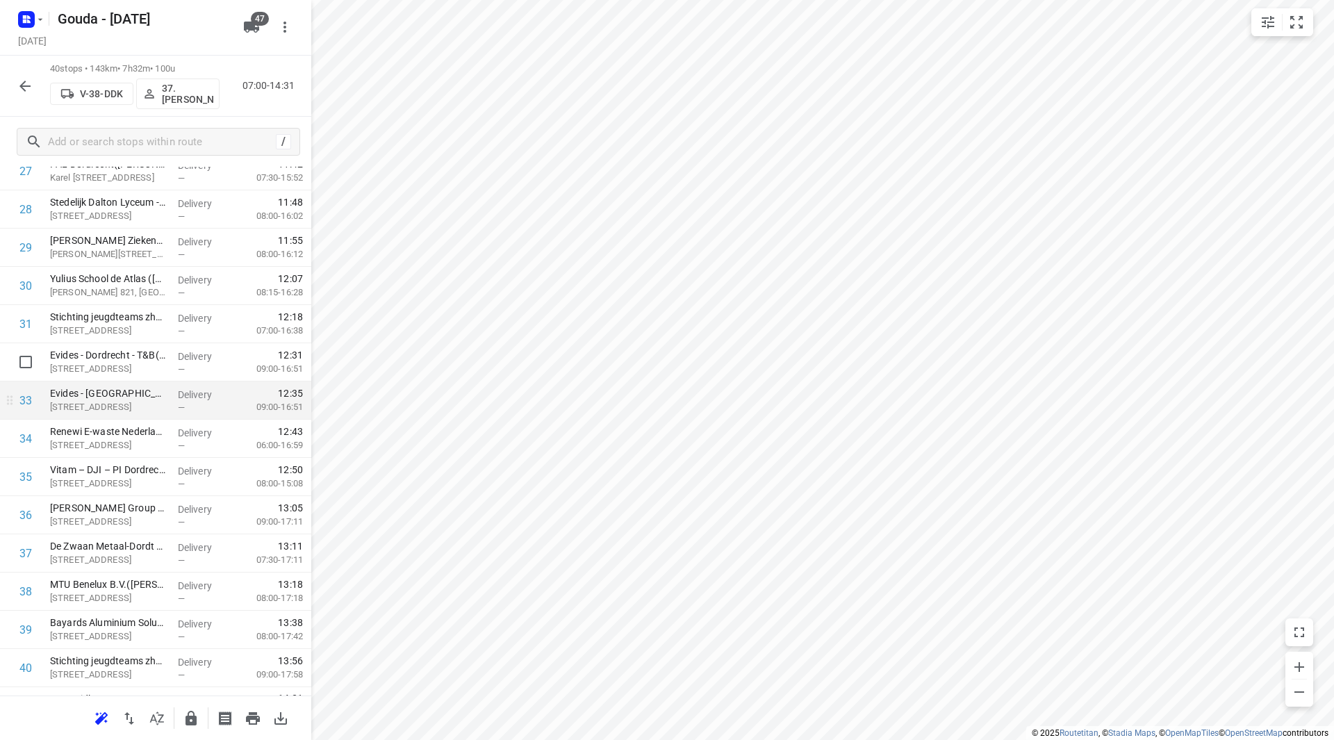
scroll to position [1142, 0]
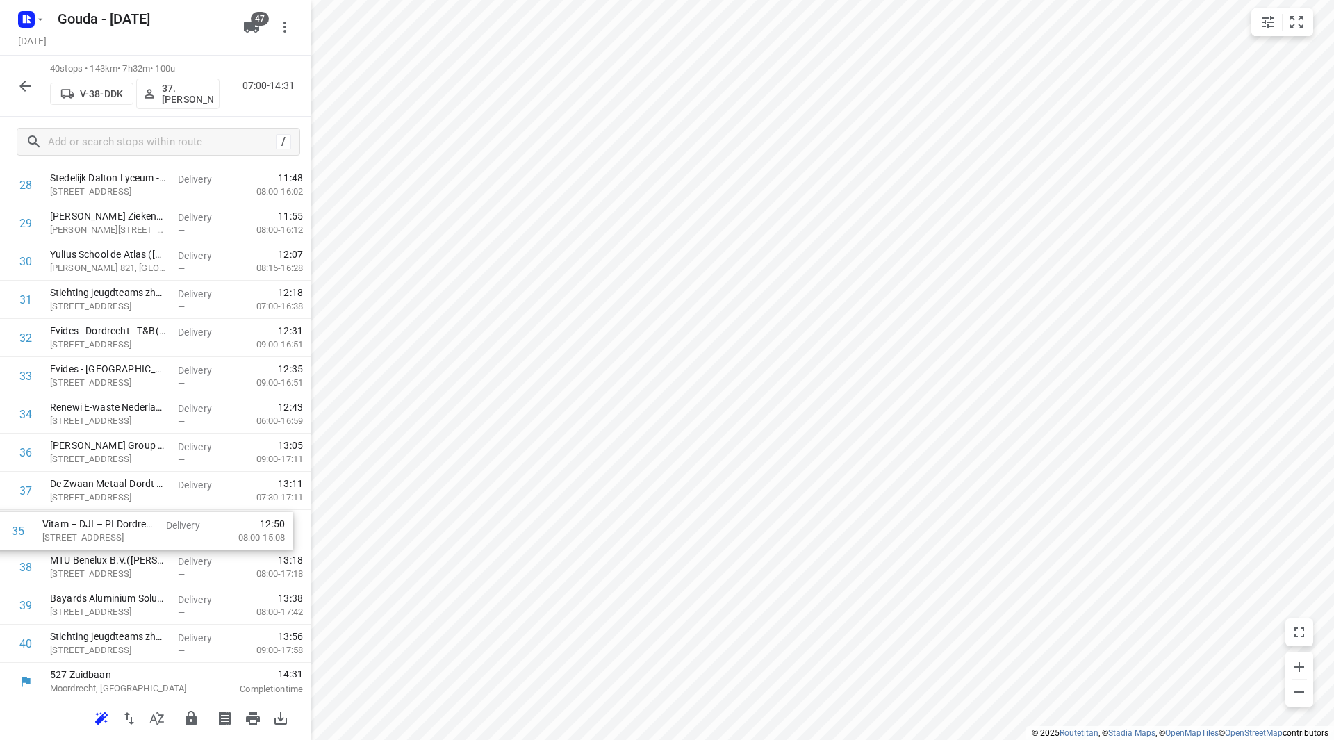
drag, startPoint x: 190, startPoint y: 442, endPoint x: 180, endPoint y: 525, distance: 84.0
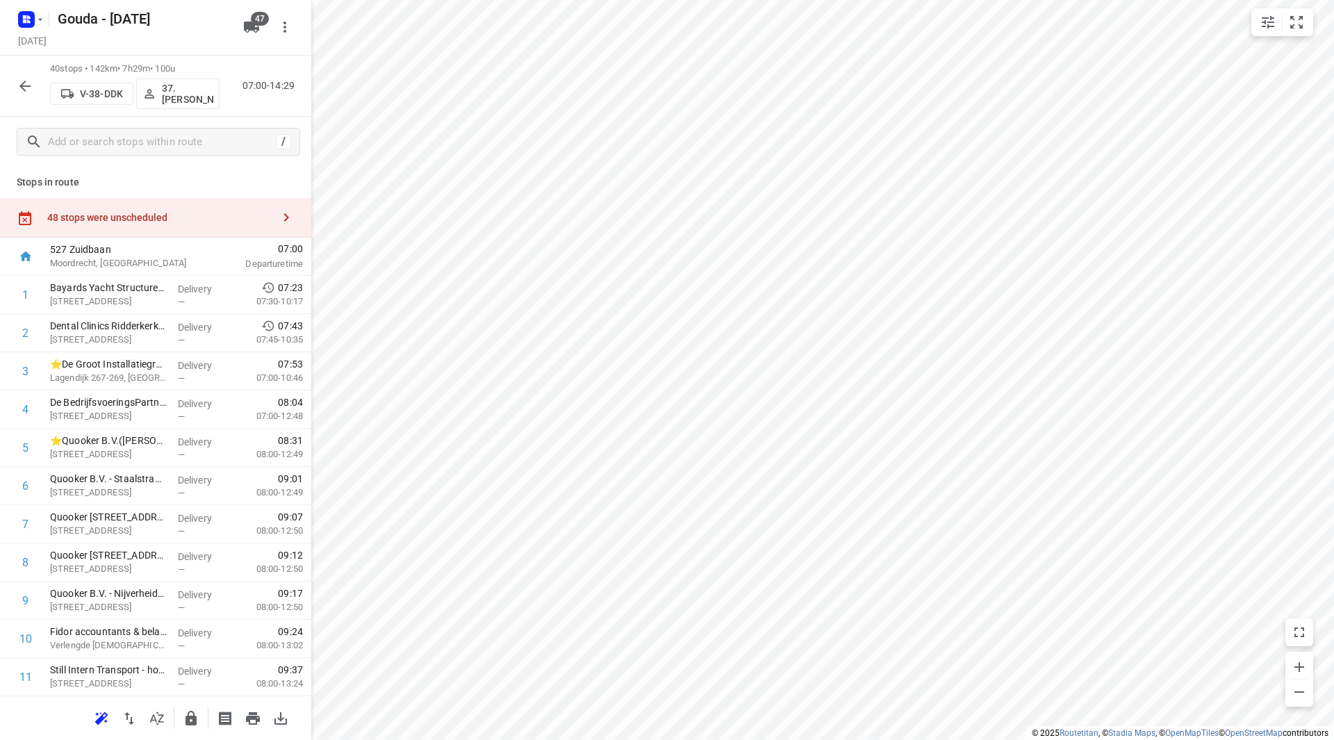
click at [213, 228] on div "48 stops were unscheduled" at bounding box center [155, 218] width 311 height 40
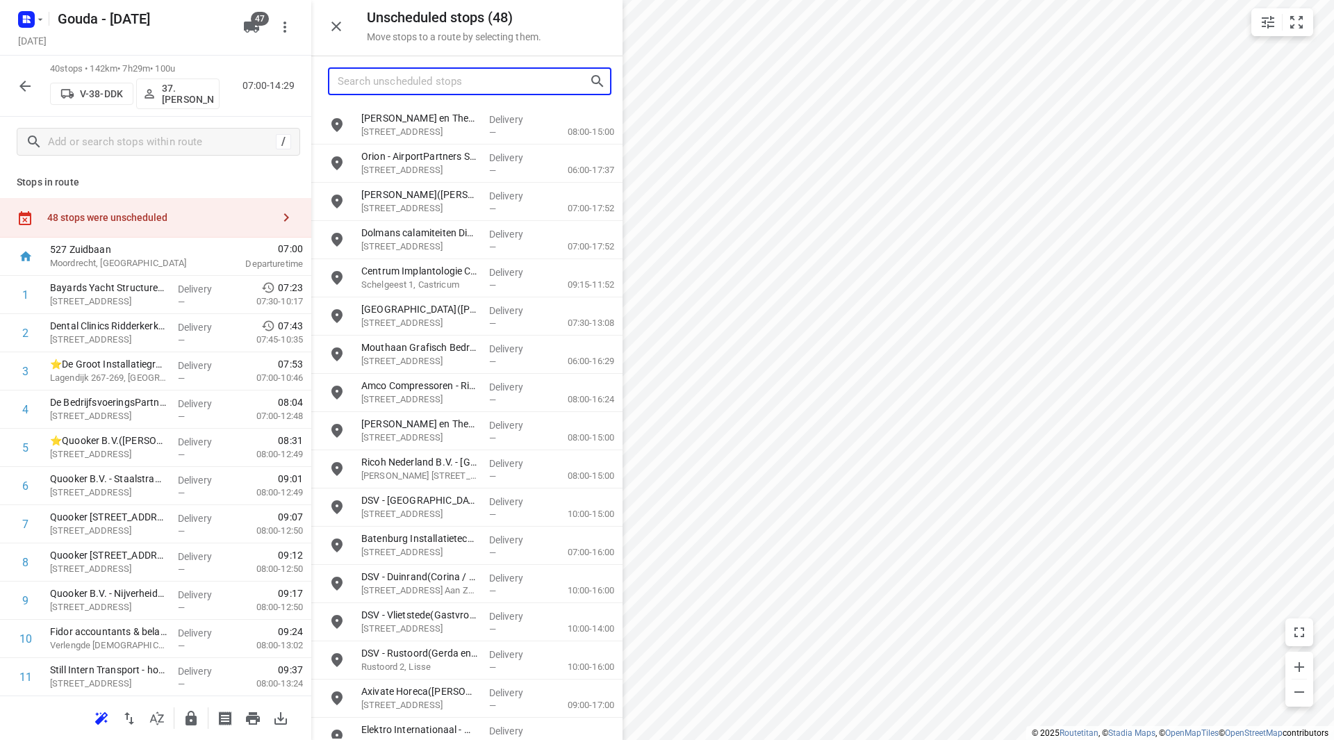
click at [406, 83] on input "Search unscheduled stops" at bounding box center [464, 82] width 252 height 22
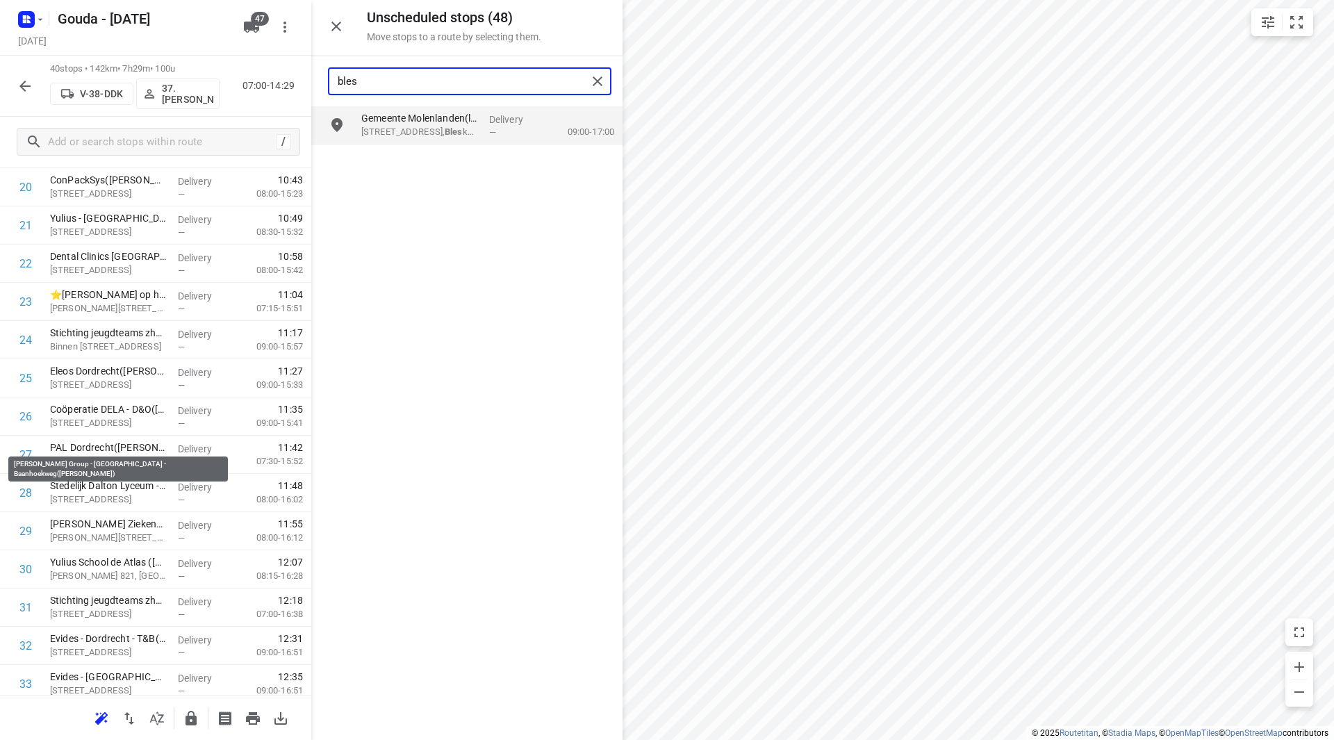
scroll to position [1147, 0]
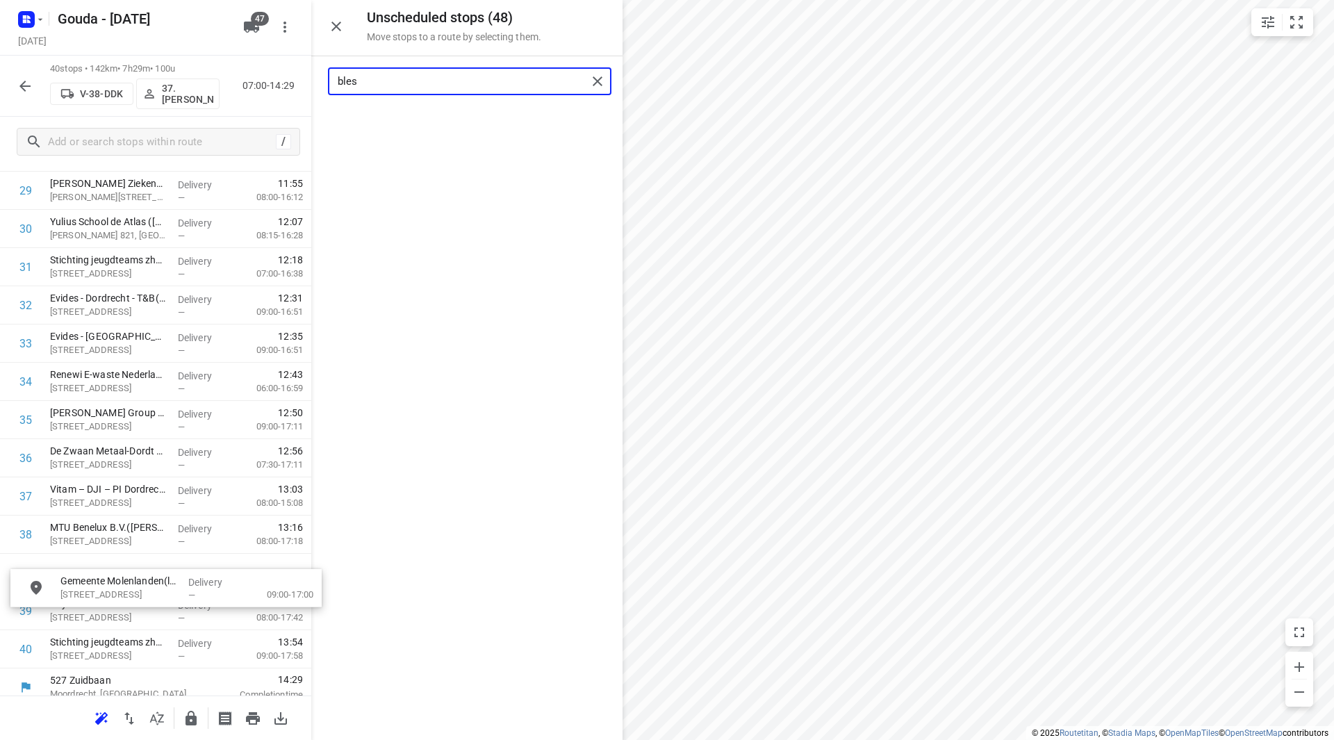
drag, startPoint x: 423, startPoint y: 127, endPoint x: 107, endPoint y: 585, distance: 556.1
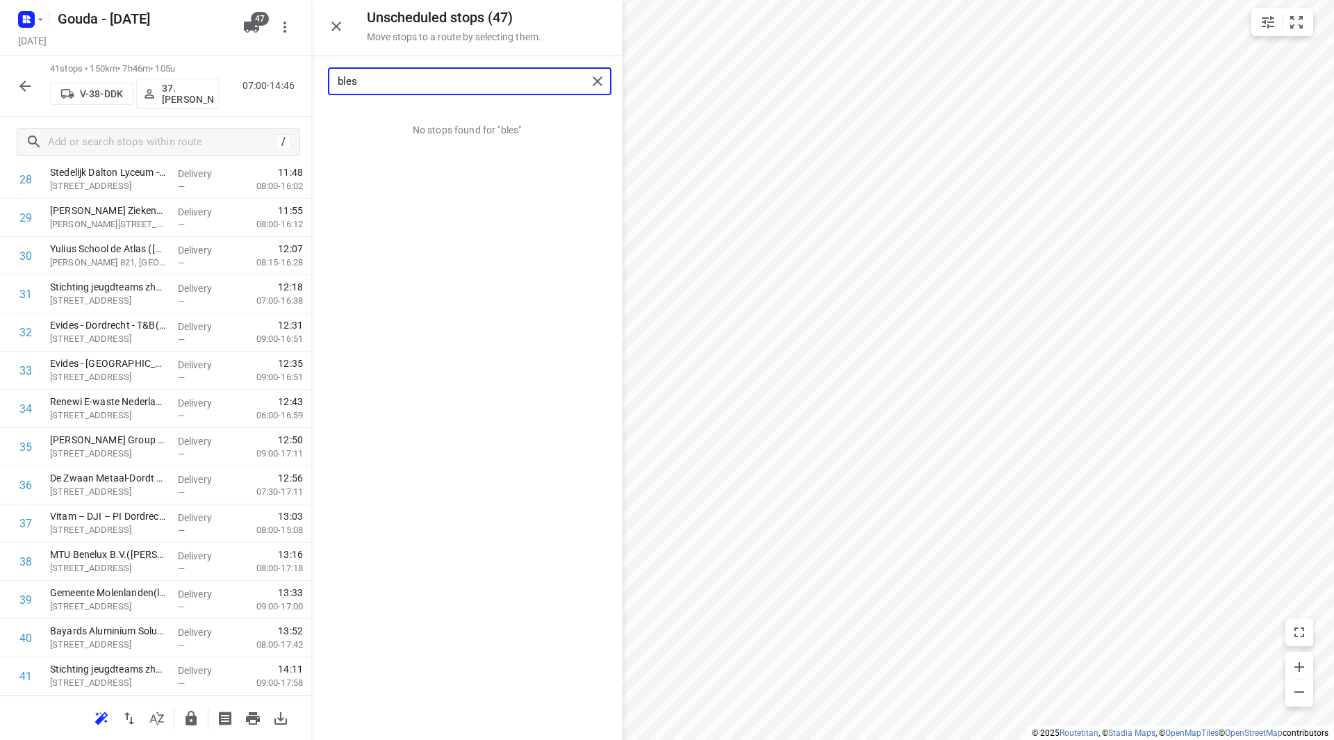
type input "bles"
click at [197, 717] on icon "button" at bounding box center [191, 718] width 17 height 17
click at [26, 84] on icon "button" at bounding box center [25, 86] width 17 height 17
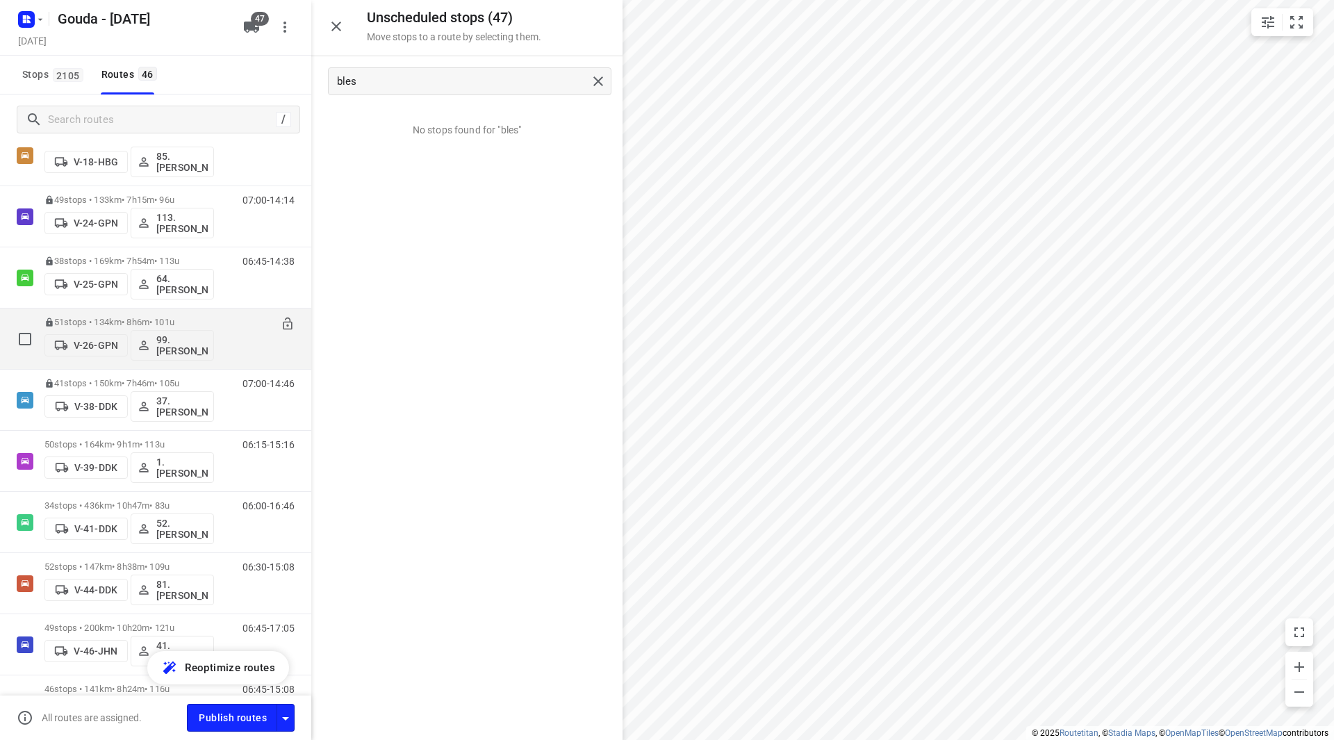
scroll to position [417, 0]
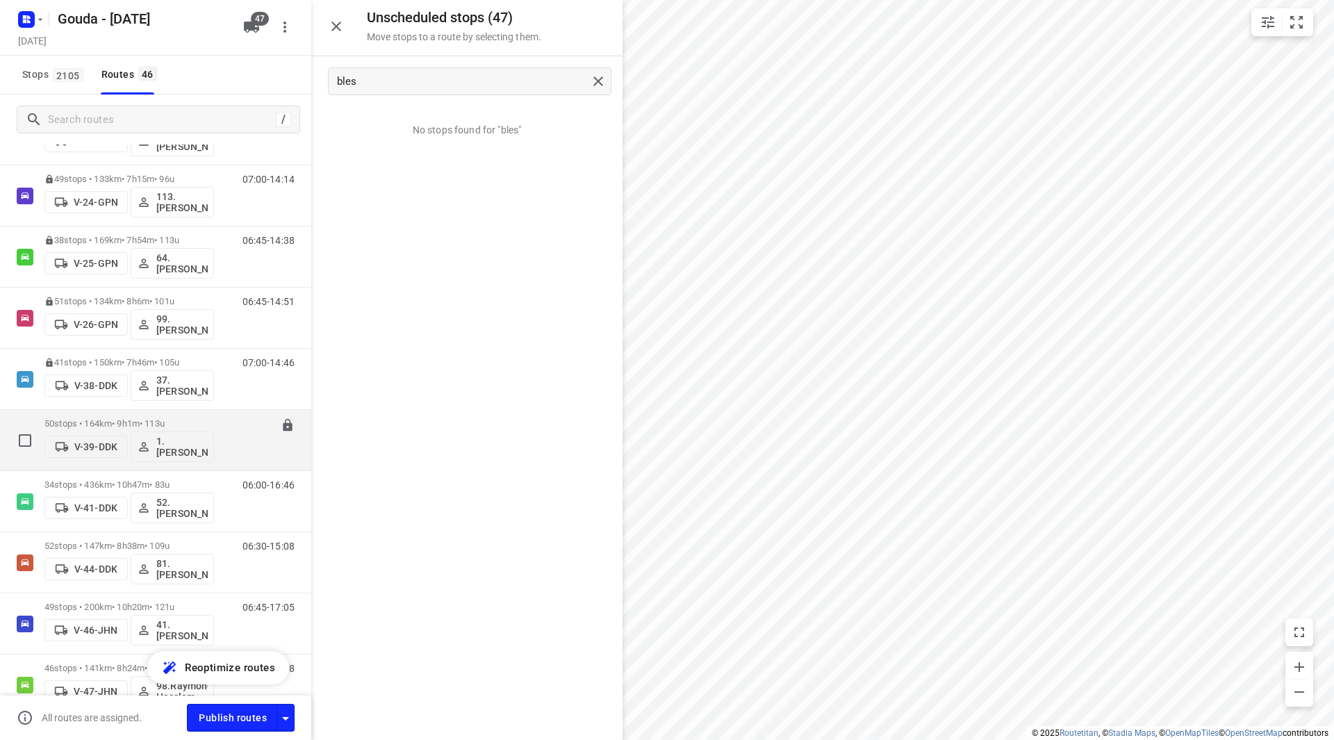
click at [140, 420] on p "50 stops • 164km • 9h1m • 113u" at bounding box center [129, 423] width 170 height 10
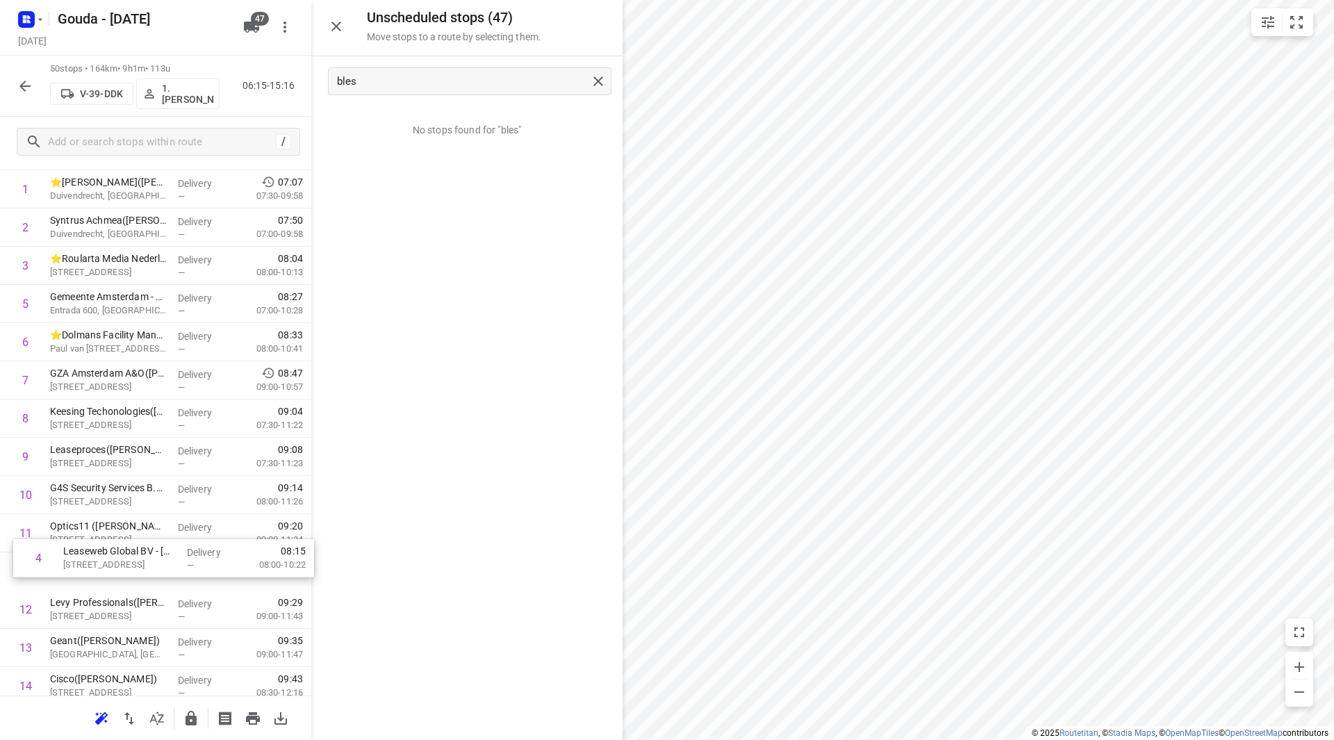
scroll to position [107, 0]
drag, startPoint x: 91, startPoint y: 335, endPoint x: 90, endPoint y: 513, distance: 177.9
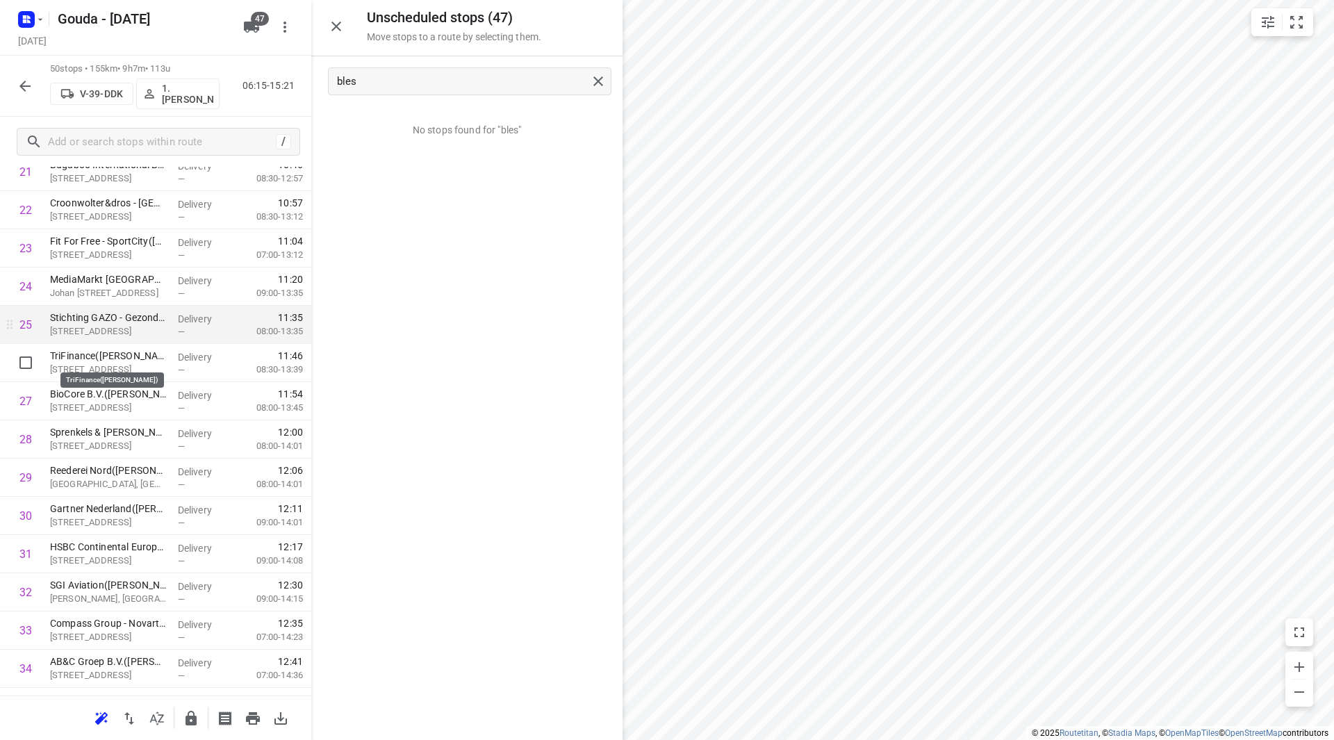
scroll to position [903, 0]
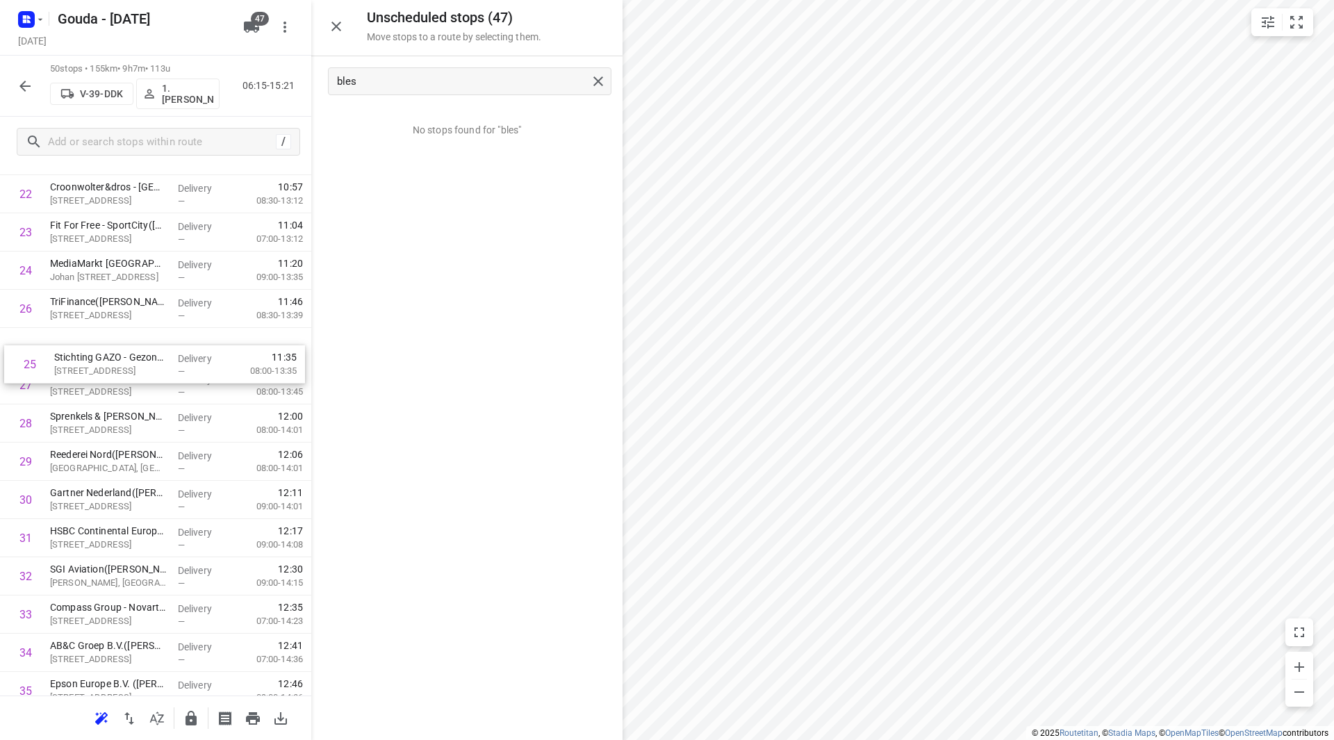
drag, startPoint x: 113, startPoint y: 309, endPoint x: 117, endPoint y: 355, distance: 46.7
click at [117, 355] on div "1 ⭐Banijay Benelux(Tristan Bonarius) Duivendrecht, Amsterdam Delivery — 07:07 0…" at bounding box center [155, 327] width 311 height 1911
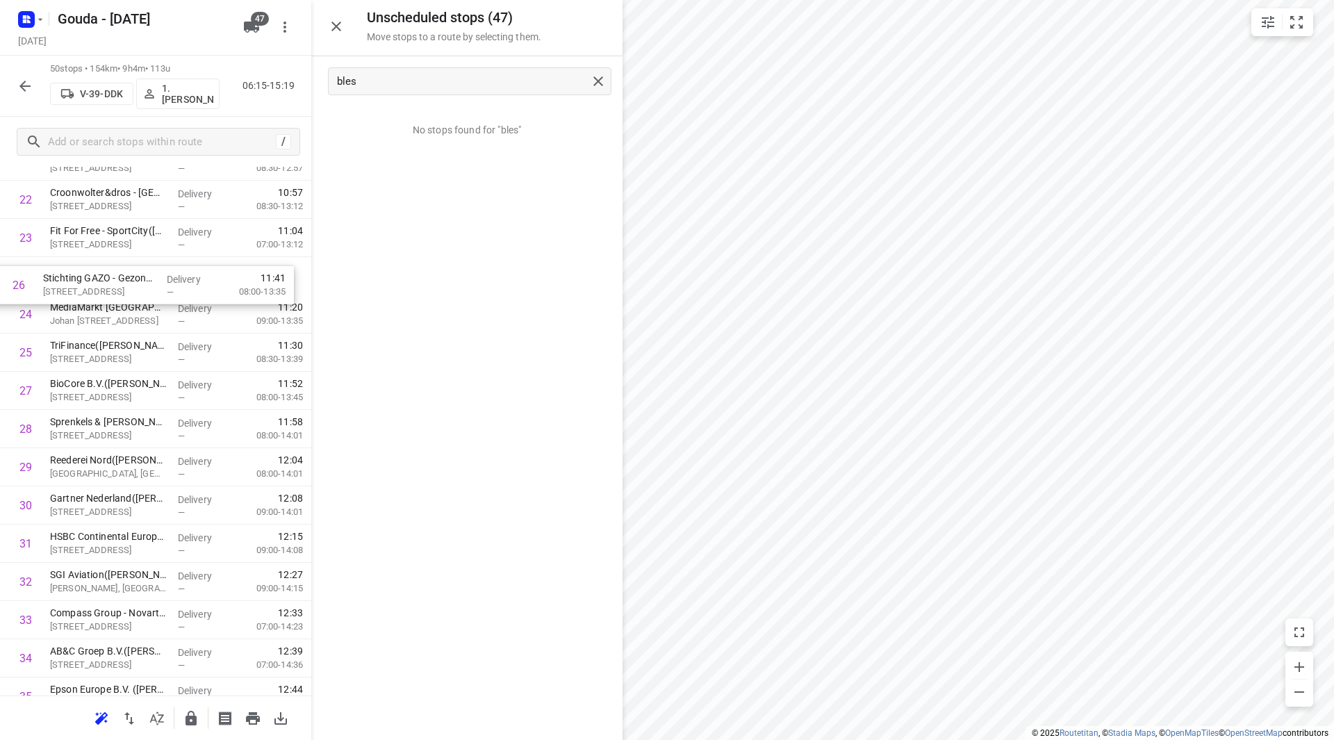
scroll to position [890, 0]
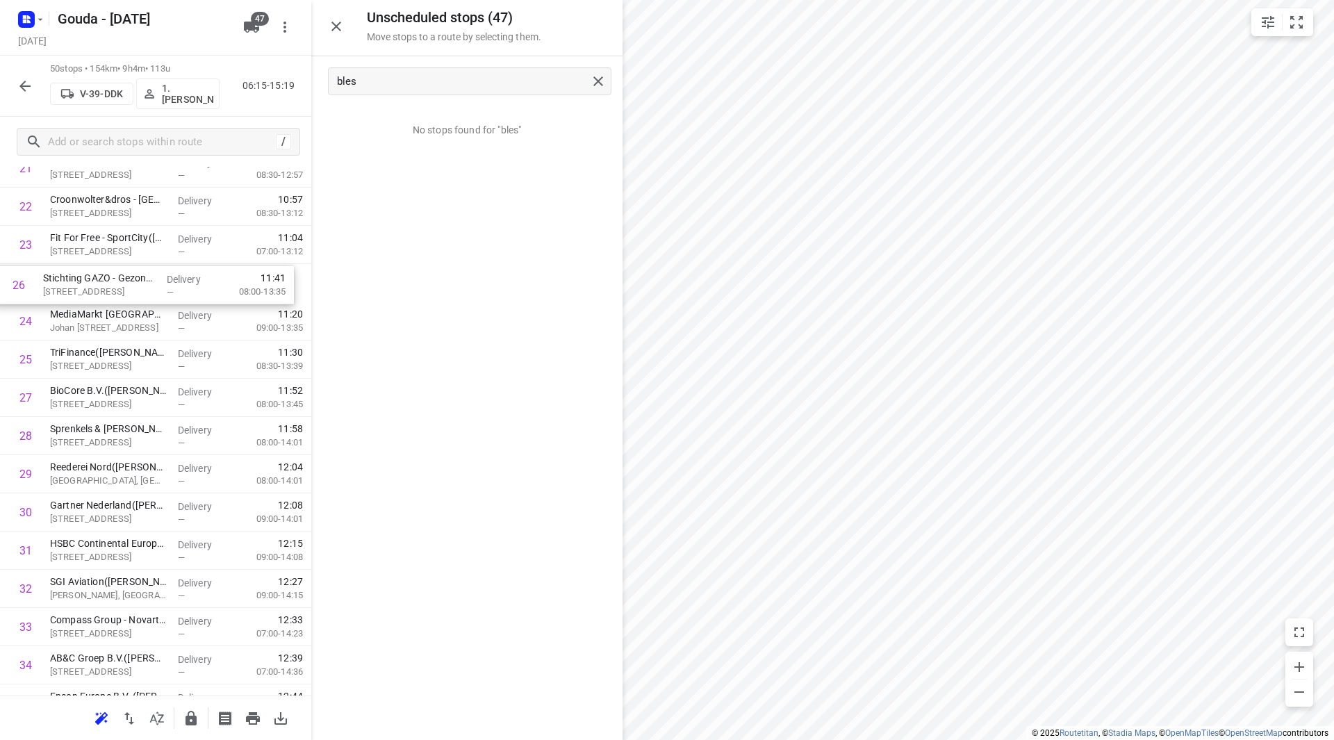
drag, startPoint x: 136, startPoint y: 354, endPoint x: 129, endPoint y: 288, distance: 66.4
click at [129, 288] on div "1 ⭐Banijay Benelux(Tristan Bonarius) Duivendrecht, Amsterdam Delivery — 07:07 0…" at bounding box center [155, 340] width 311 height 1911
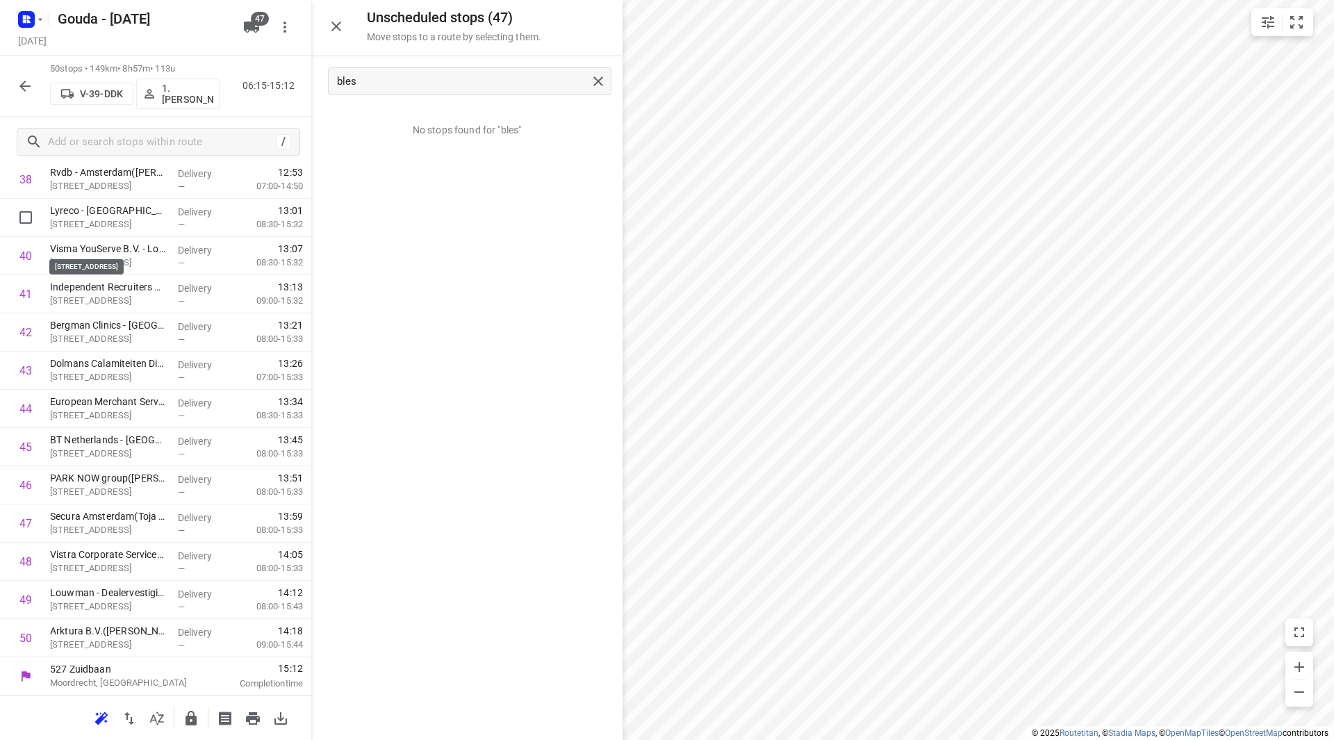
scroll to position [1460, 0]
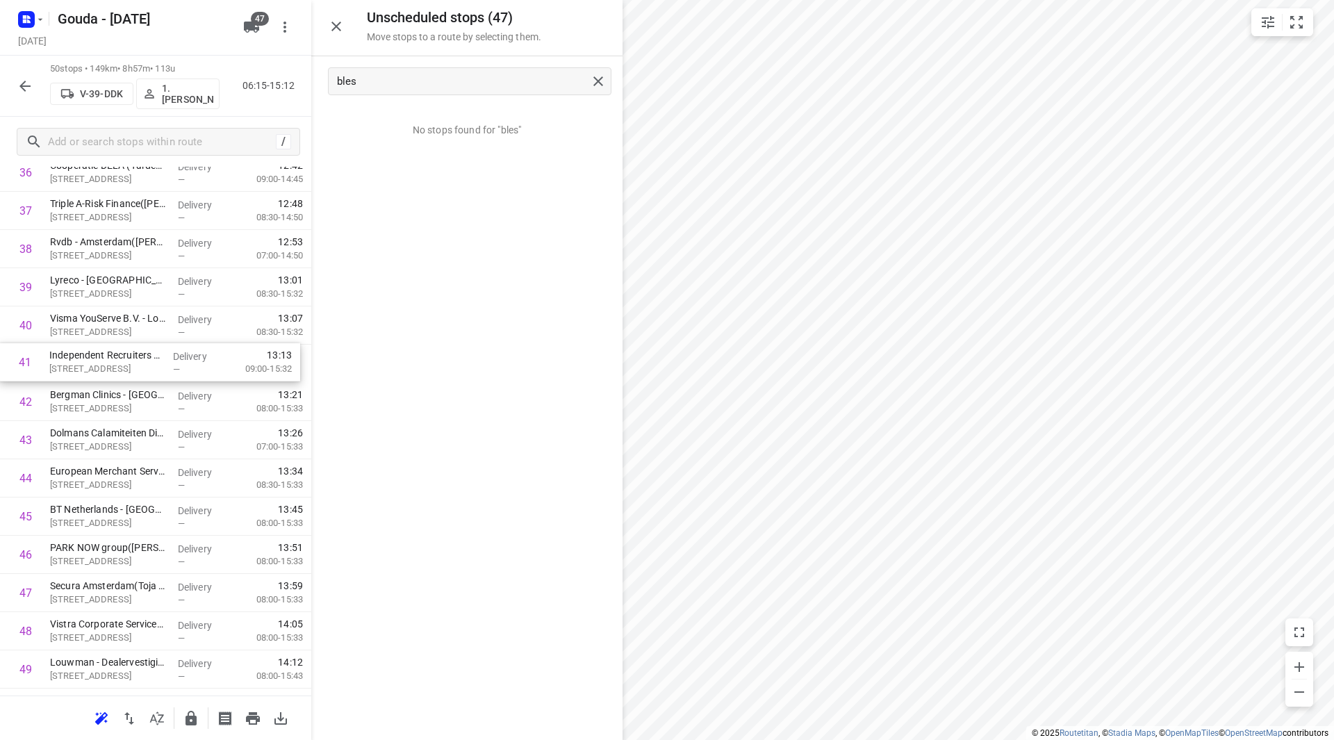
drag, startPoint x: 136, startPoint y: 341, endPoint x: 138, endPoint y: 312, distance: 29.2
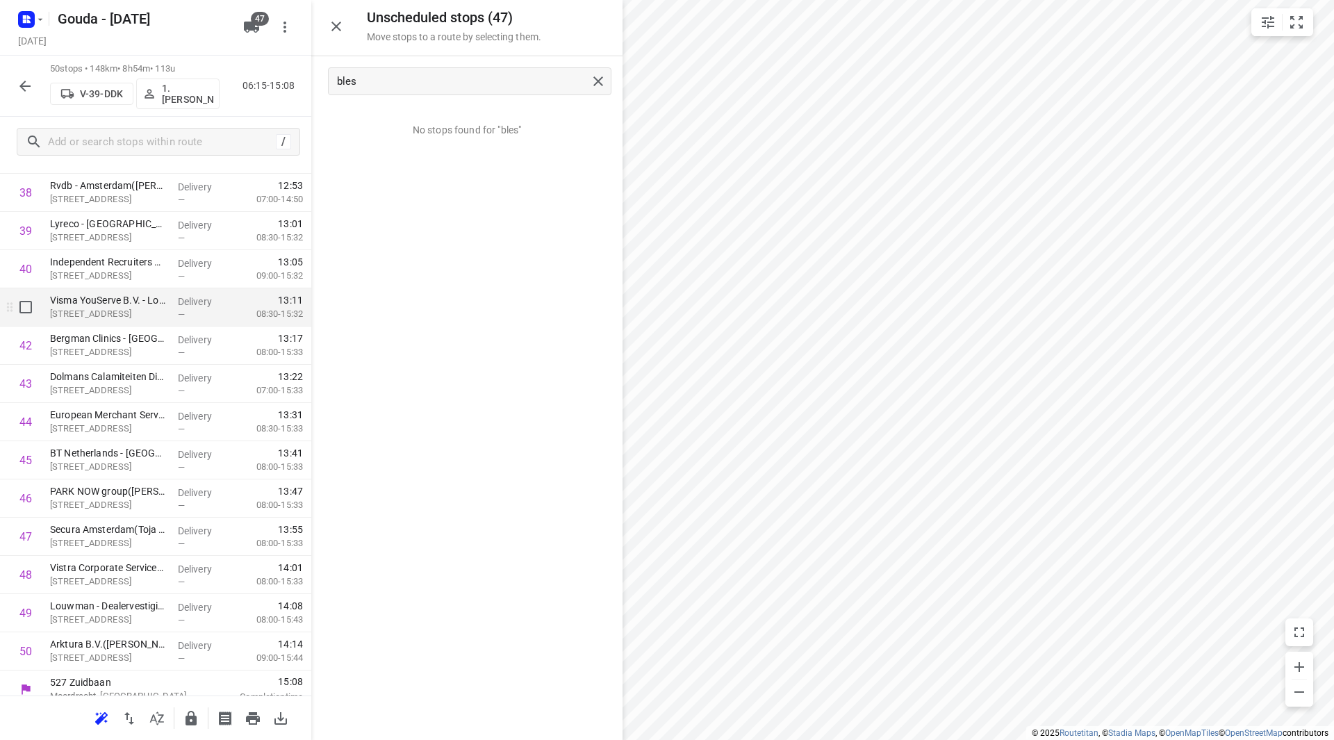
scroll to position [1530, 0]
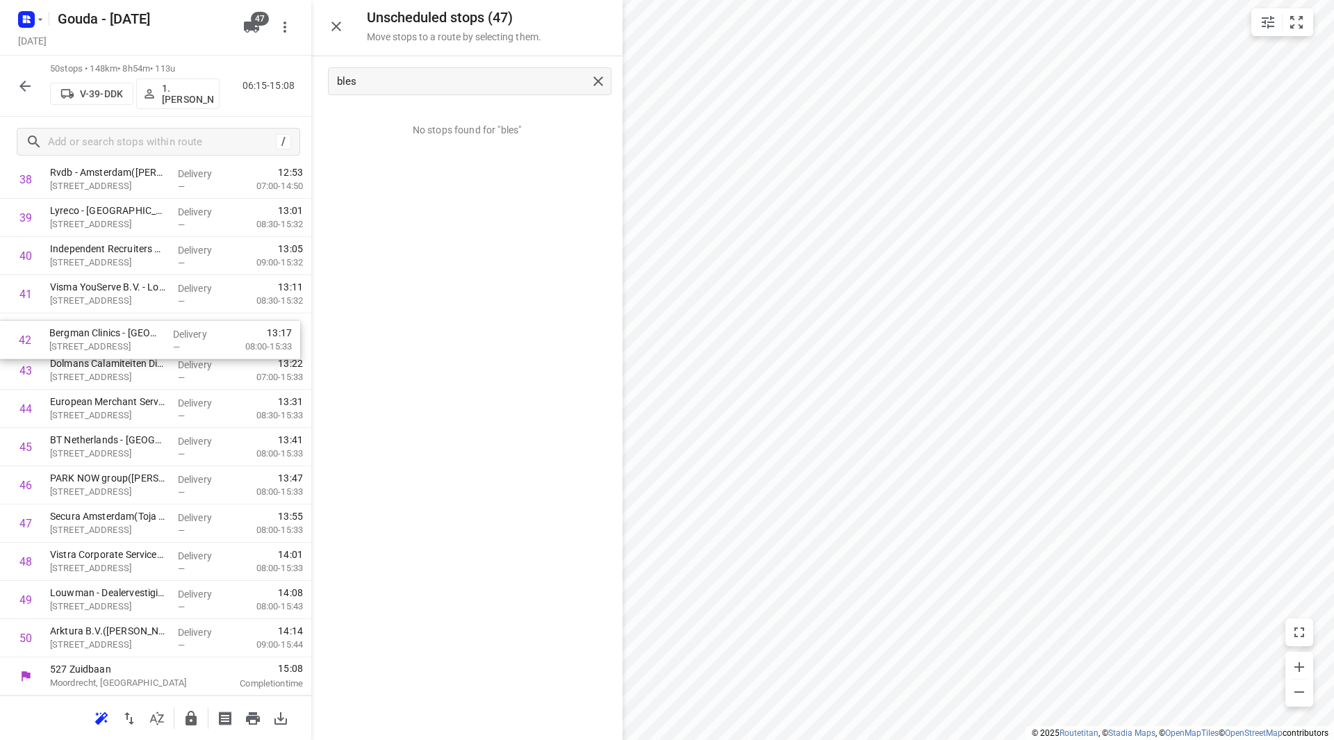
drag, startPoint x: 67, startPoint y: 313, endPoint x: 67, endPoint y: 335, distance: 21.6
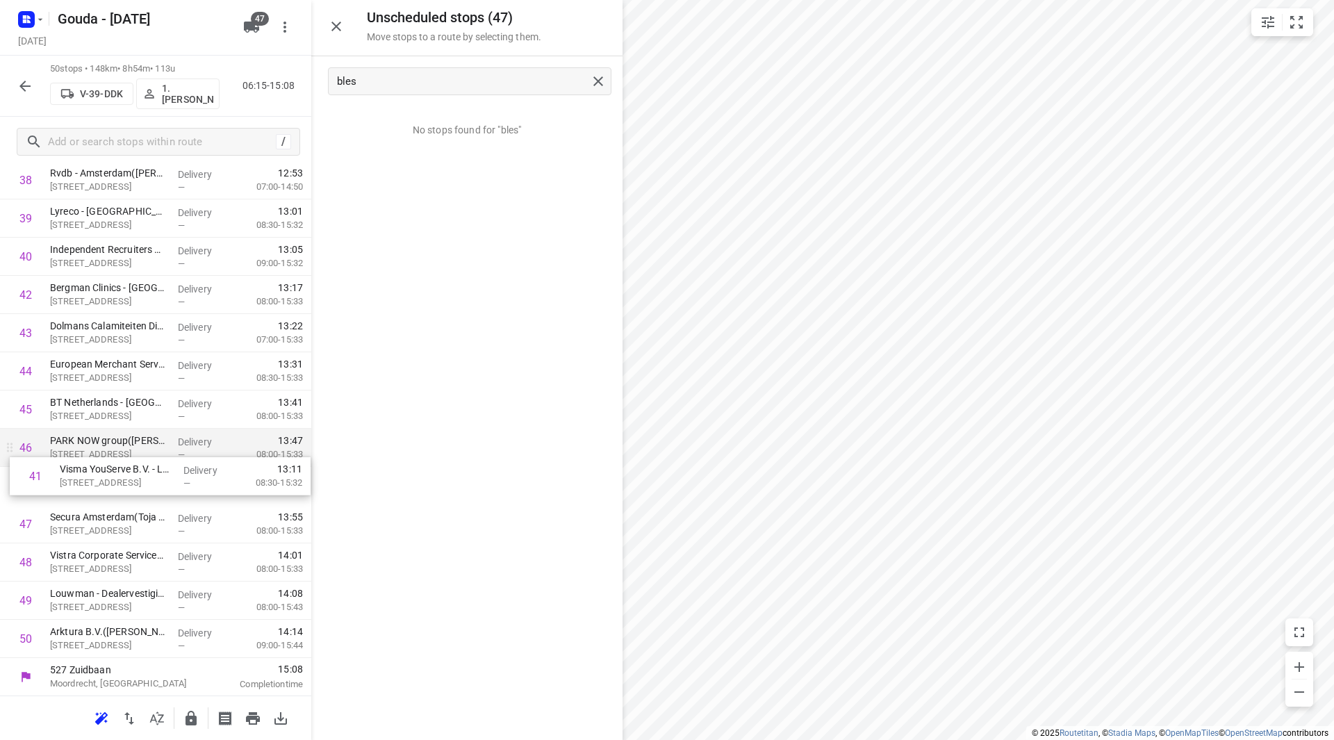
drag, startPoint x: 67, startPoint y: 335, endPoint x: 82, endPoint y: 466, distance: 132.2
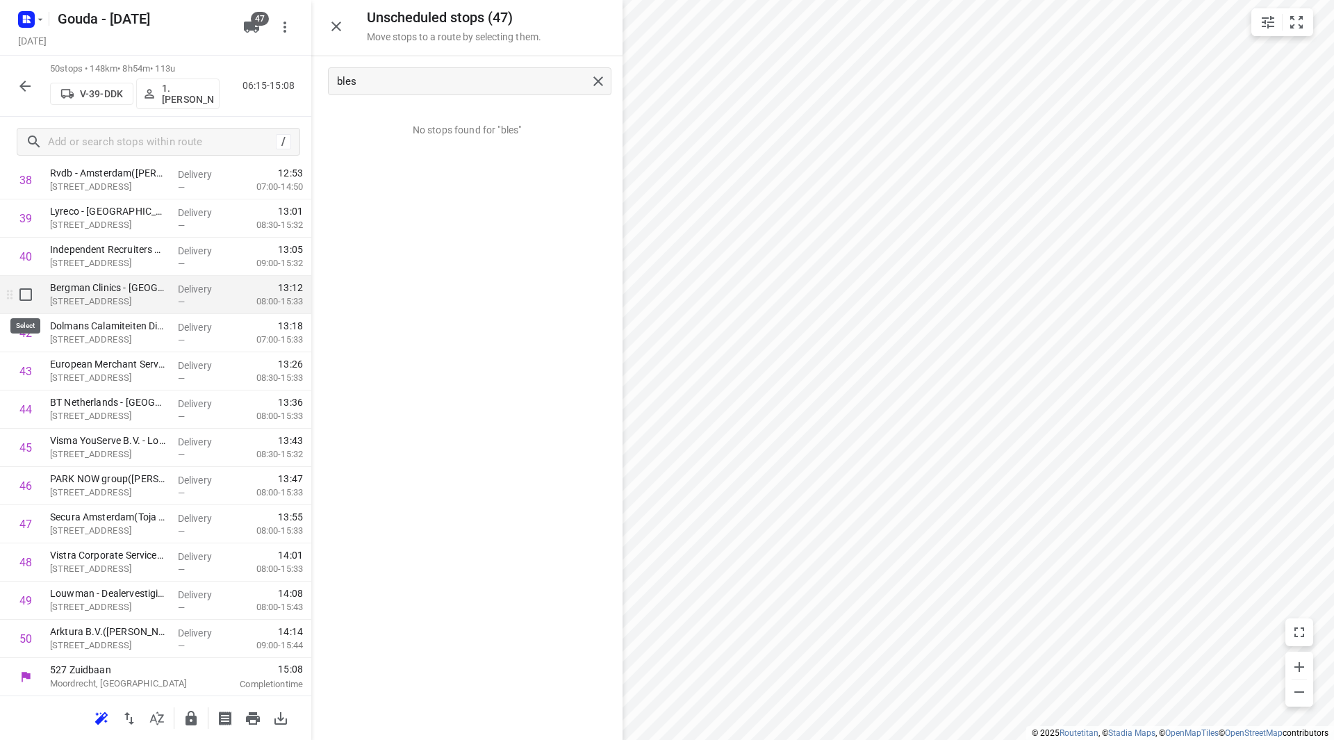
click at [25, 301] on input "checkbox" at bounding box center [26, 295] width 28 height 28
checkbox input "true"
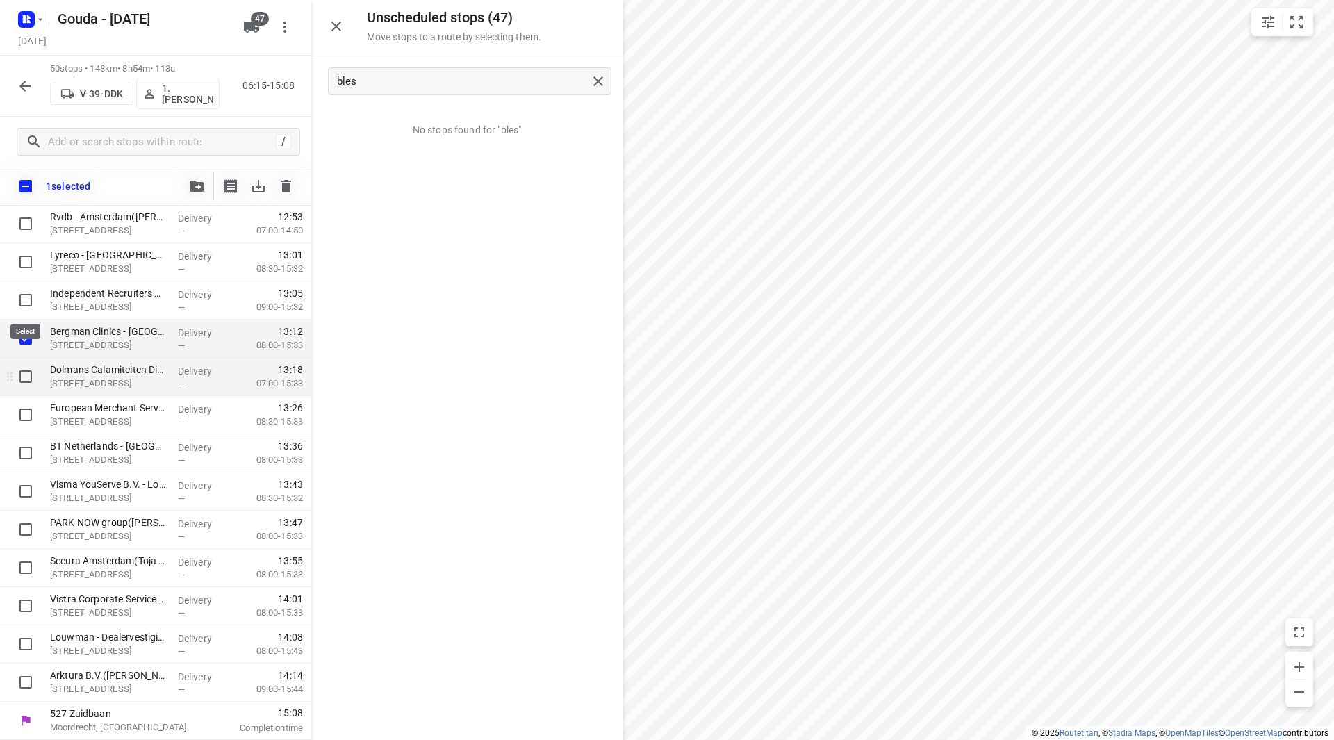
scroll to position [1524, 0]
click at [26, 381] on input "checkbox" at bounding box center [26, 377] width 28 height 28
checkbox input "true"
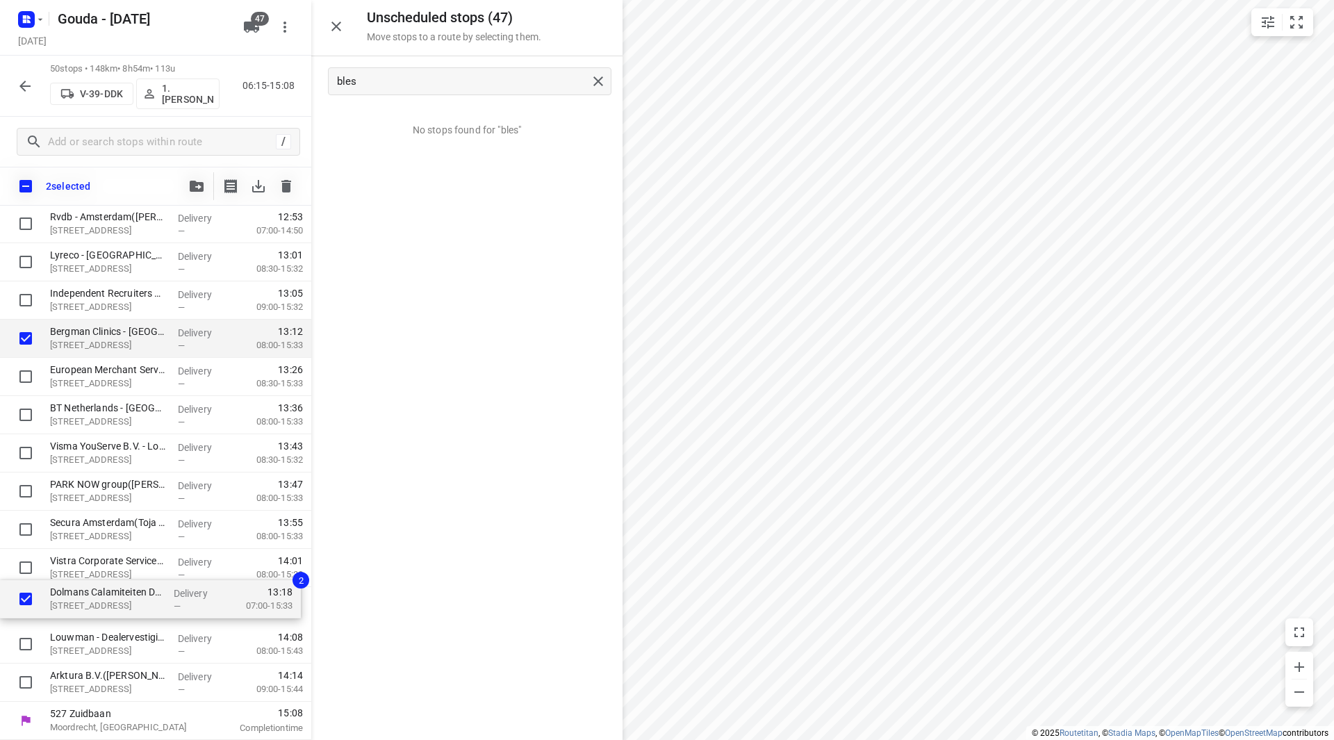
drag, startPoint x: 77, startPoint y: 373, endPoint x: 80, endPoint y: 606, distance: 232.8
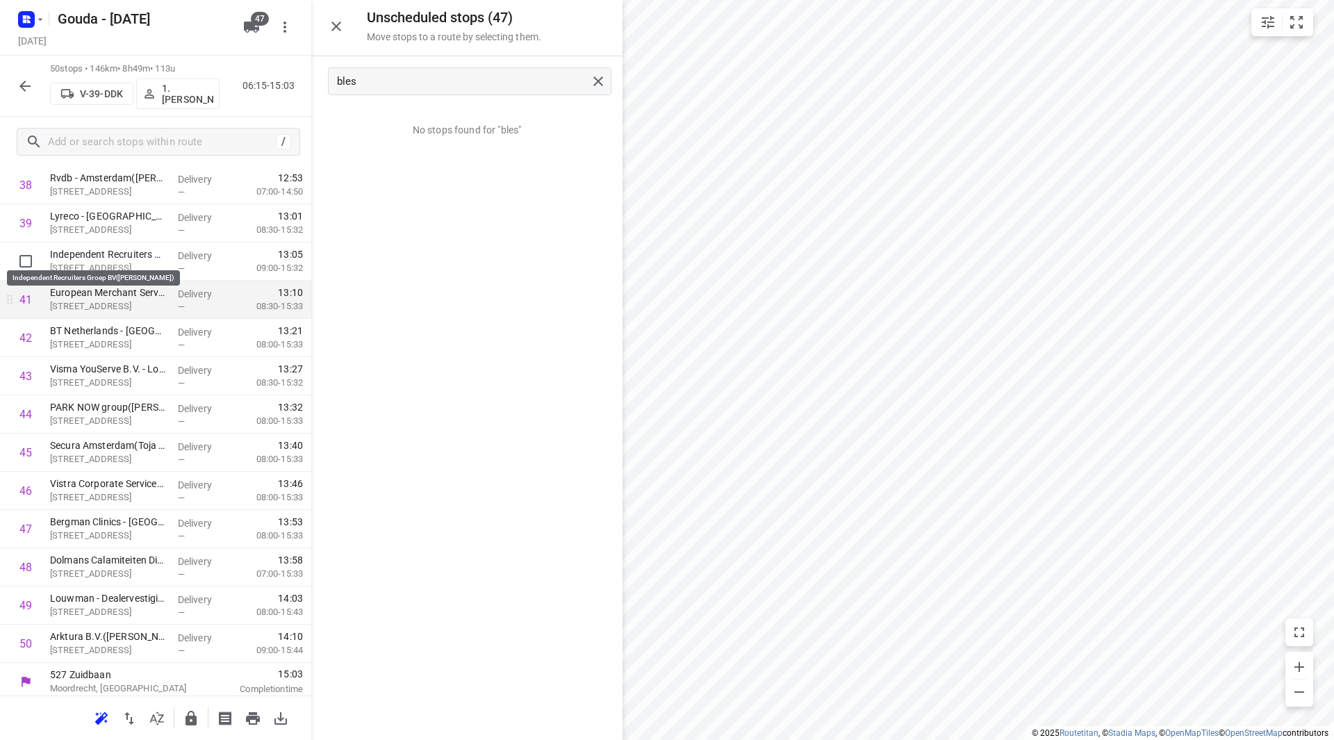
scroll to position [1530, 0]
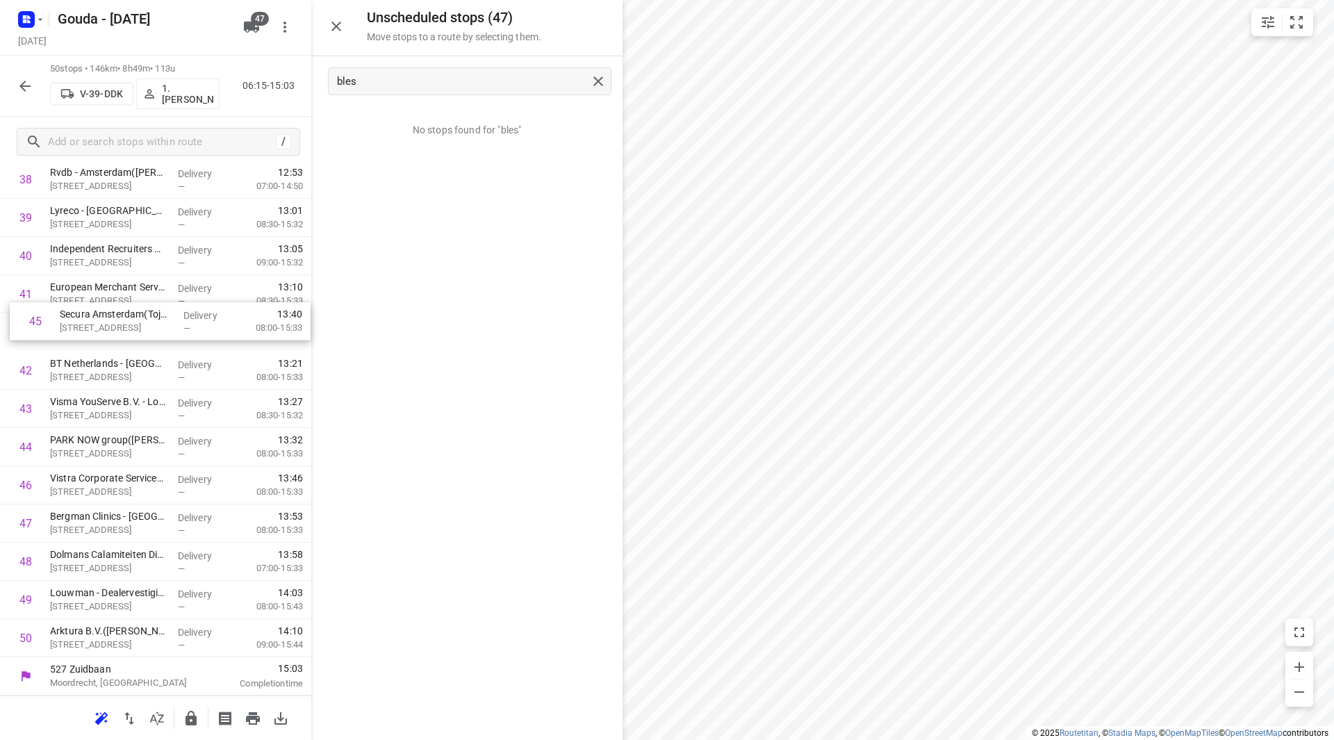
drag, startPoint x: 139, startPoint y: 435, endPoint x: 147, endPoint y: 320, distance: 115.6
click at [197, 720] on icon "button" at bounding box center [191, 718] width 17 height 17
click at [17, 79] on icon "button" at bounding box center [25, 86] width 17 height 17
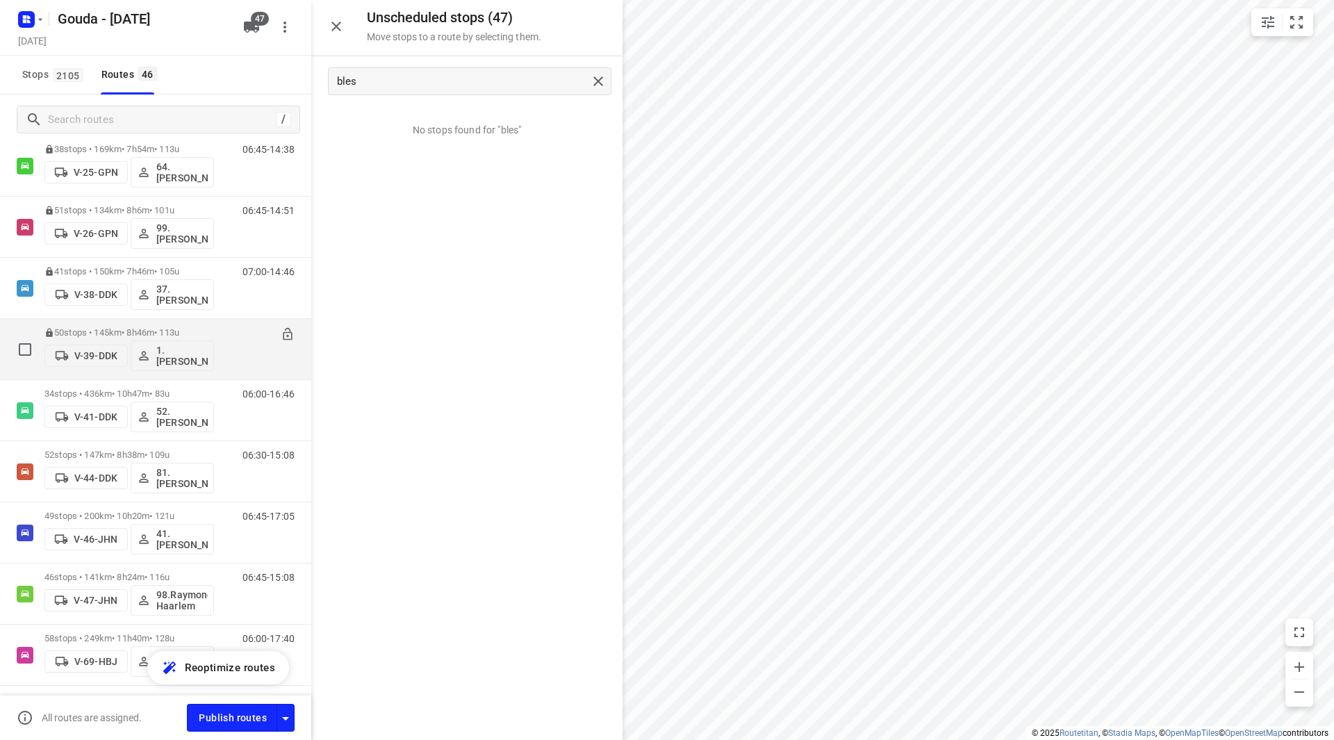
scroll to position [486, 0]
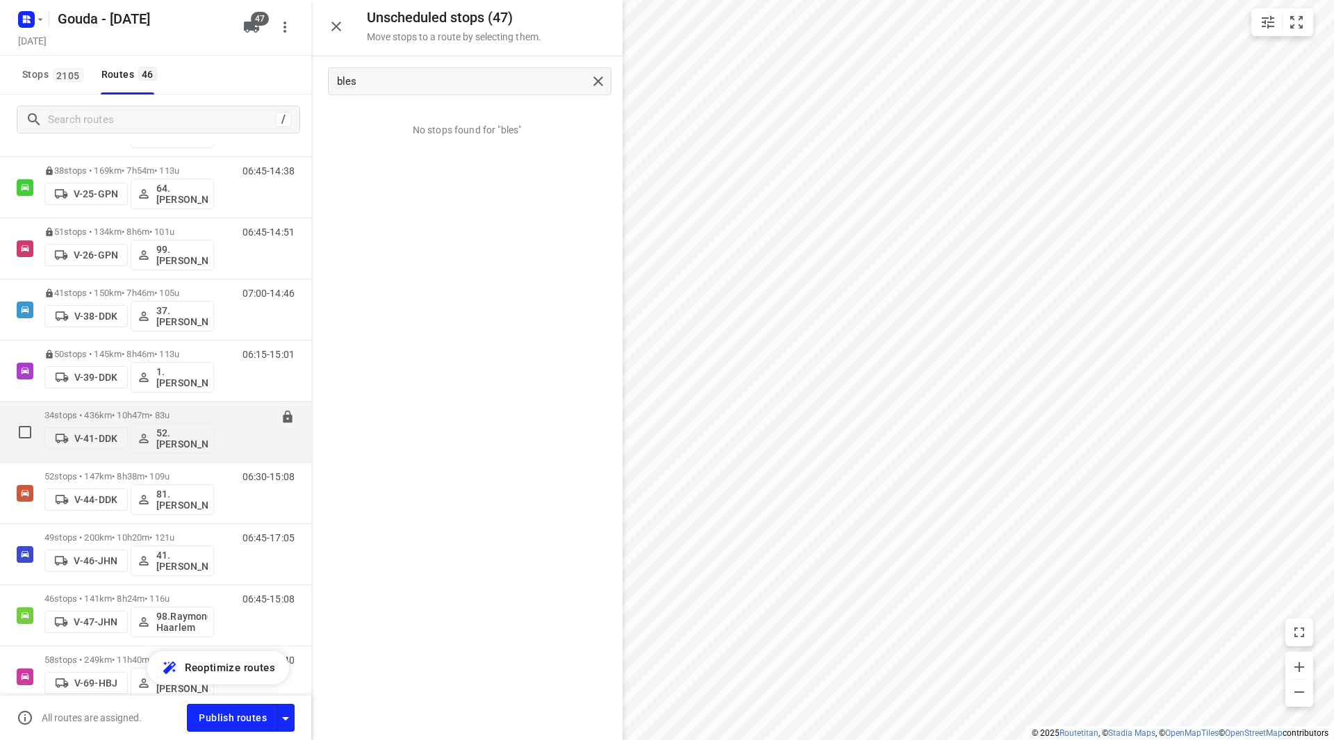
click at [153, 412] on p "34 stops • 436km • 10h47m • 83u" at bounding box center [129, 415] width 170 height 10
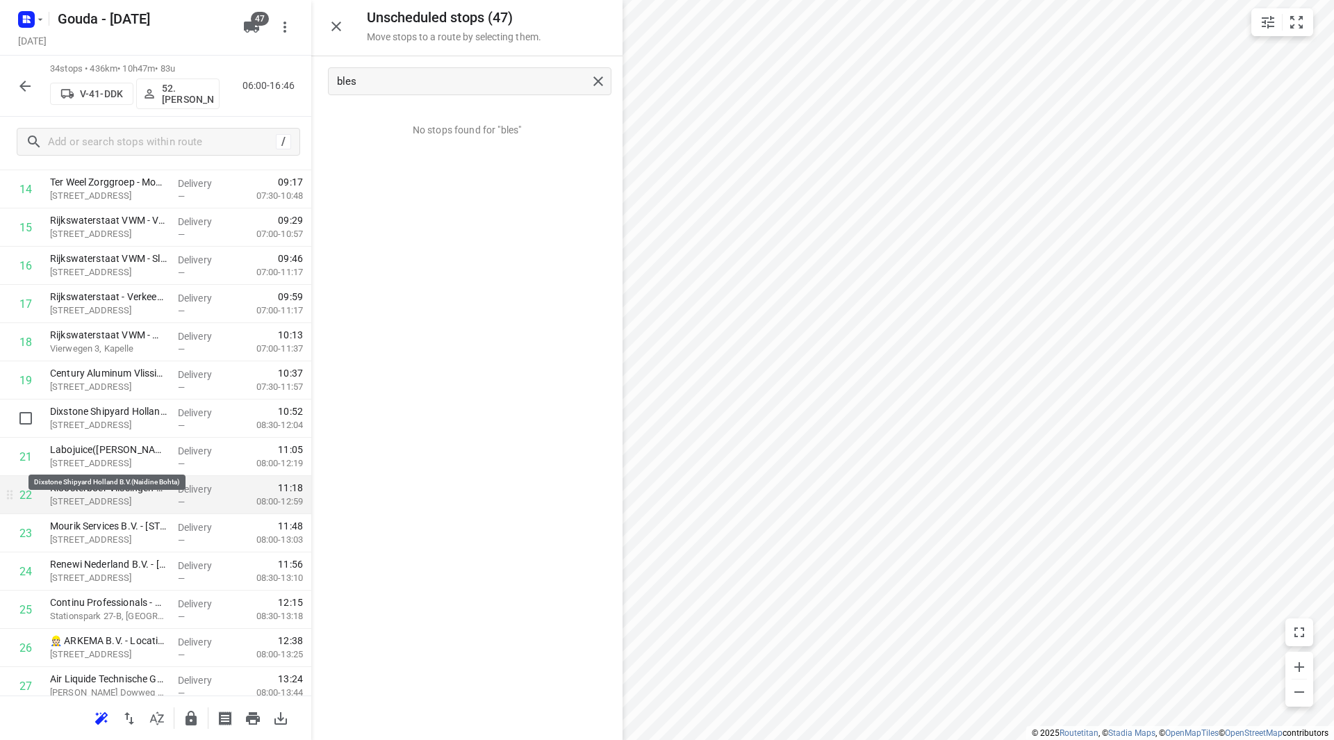
scroll to position [625, 0]
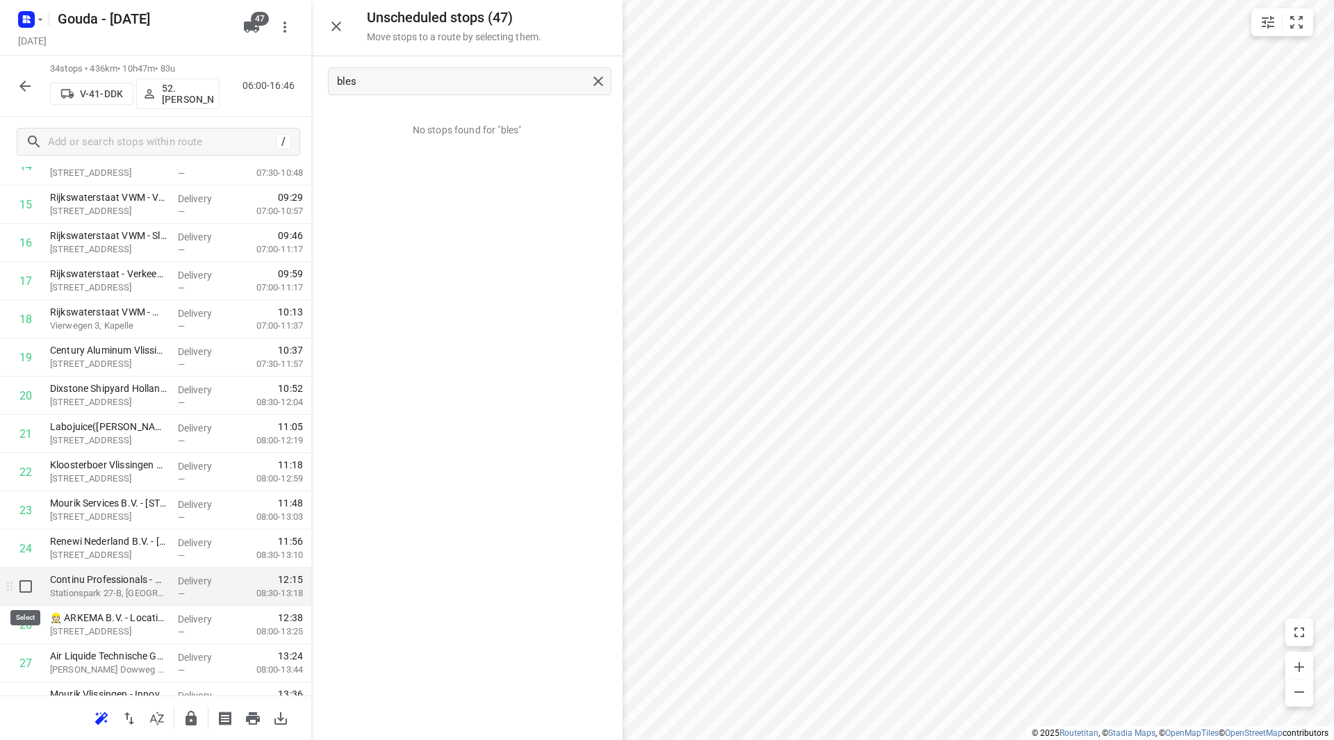
click at [19, 589] on input "checkbox" at bounding box center [26, 587] width 28 height 28
checkbox input "true"
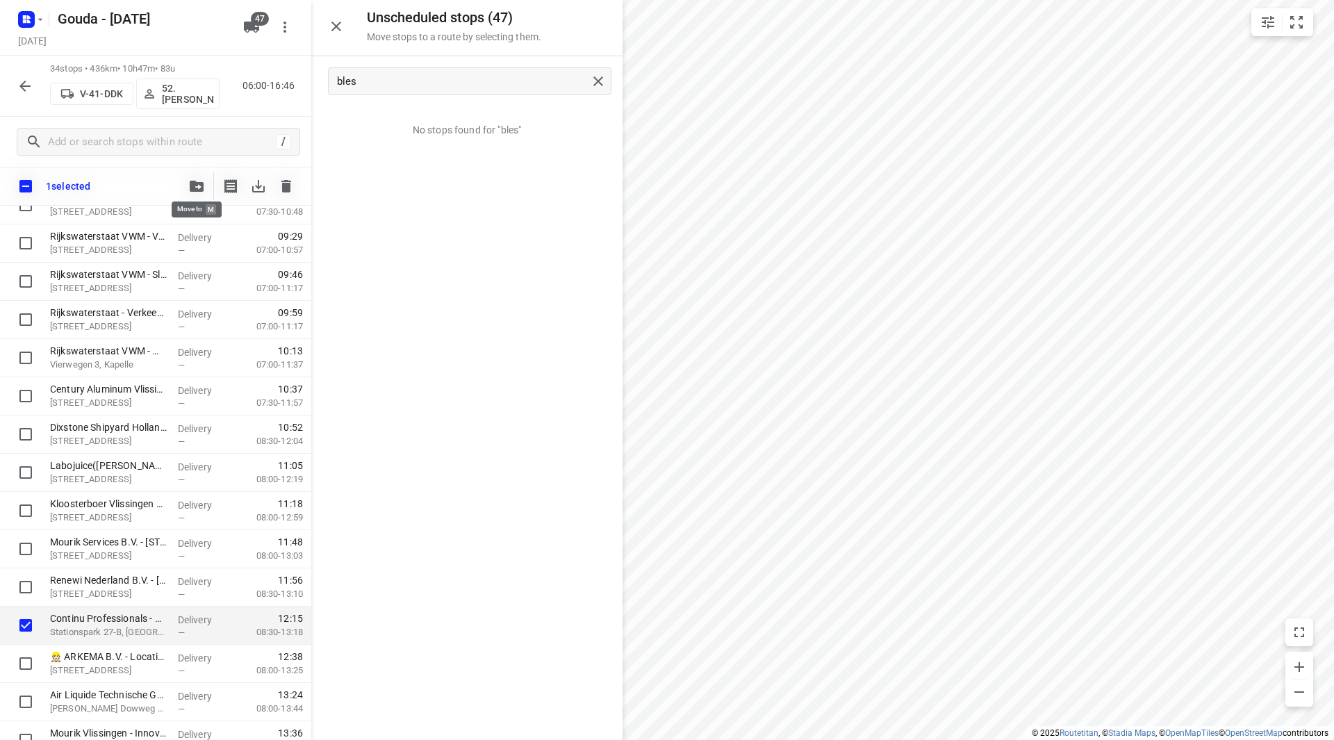
click at [197, 186] on icon "button" at bounding box center [197, 186] width 14 height 11
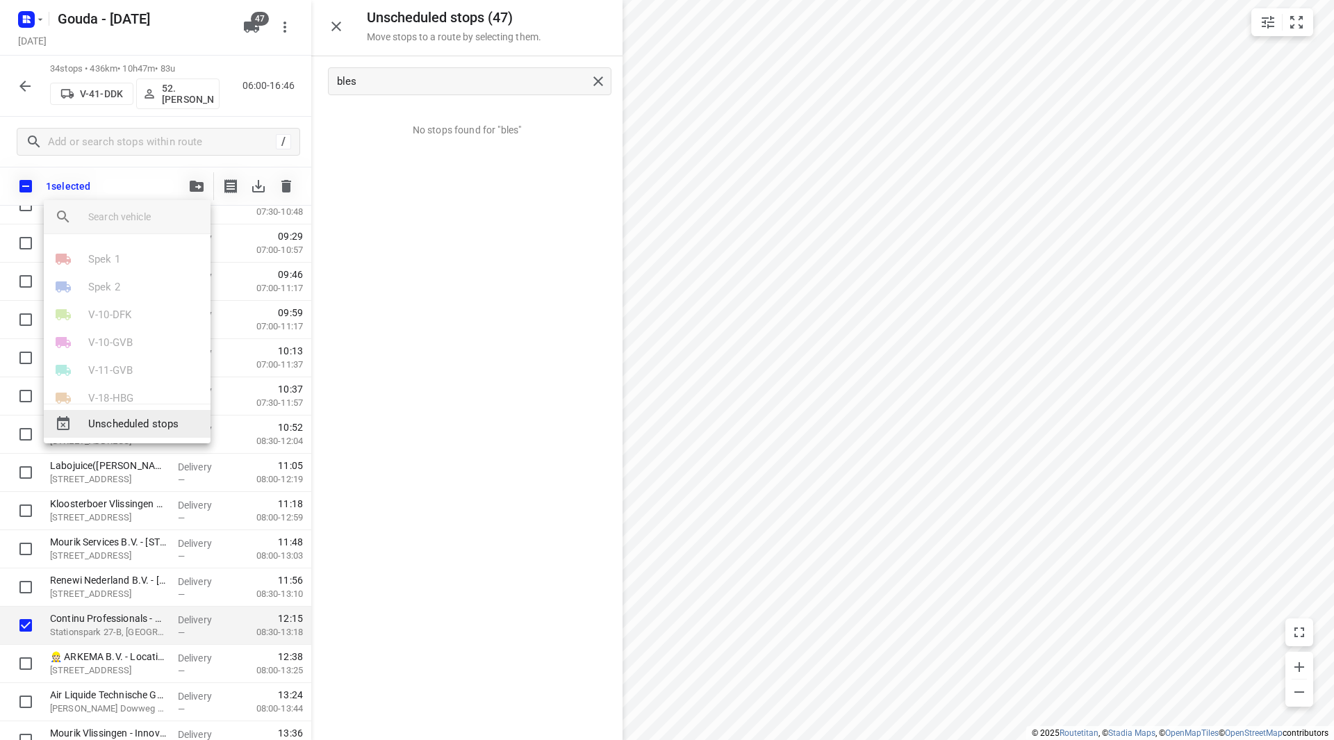
click at [117, 432] on span "Unscheduled stops" at bounding box center [143, 424] width 111 height 16
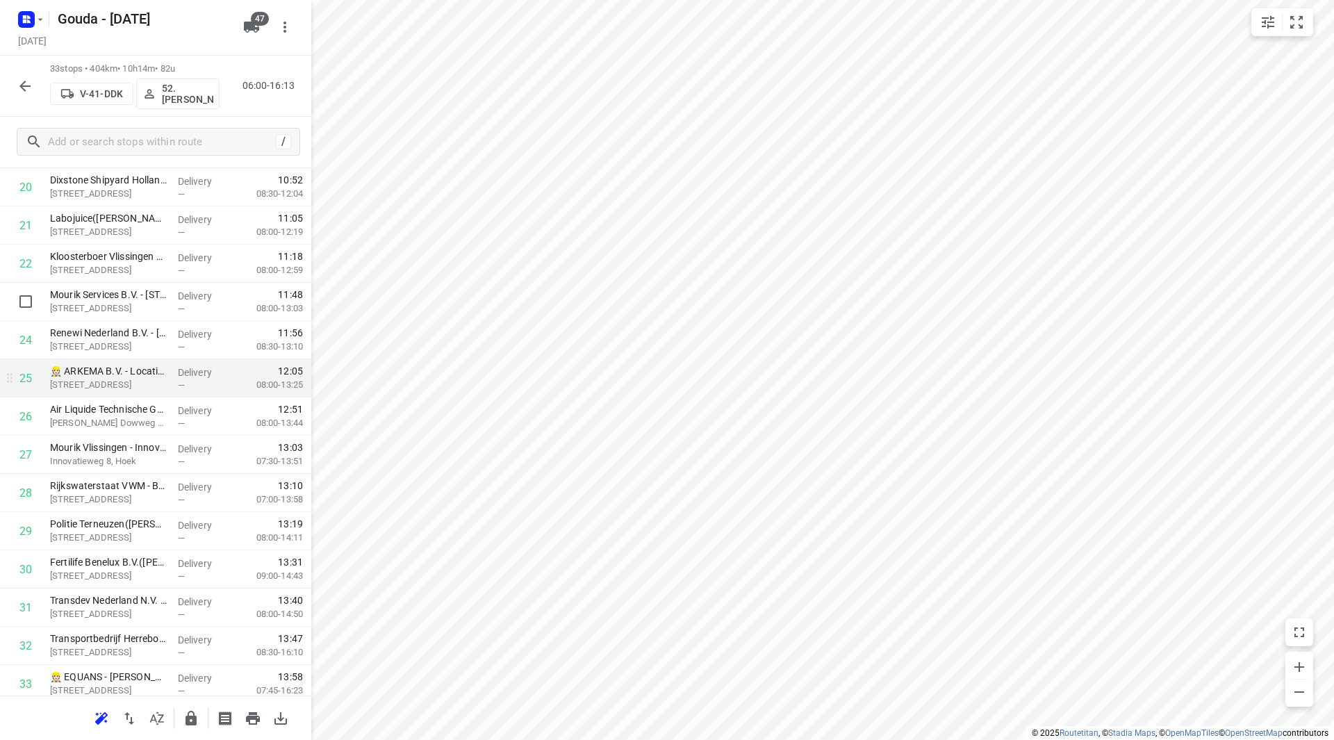
scroll to position [880, 0]
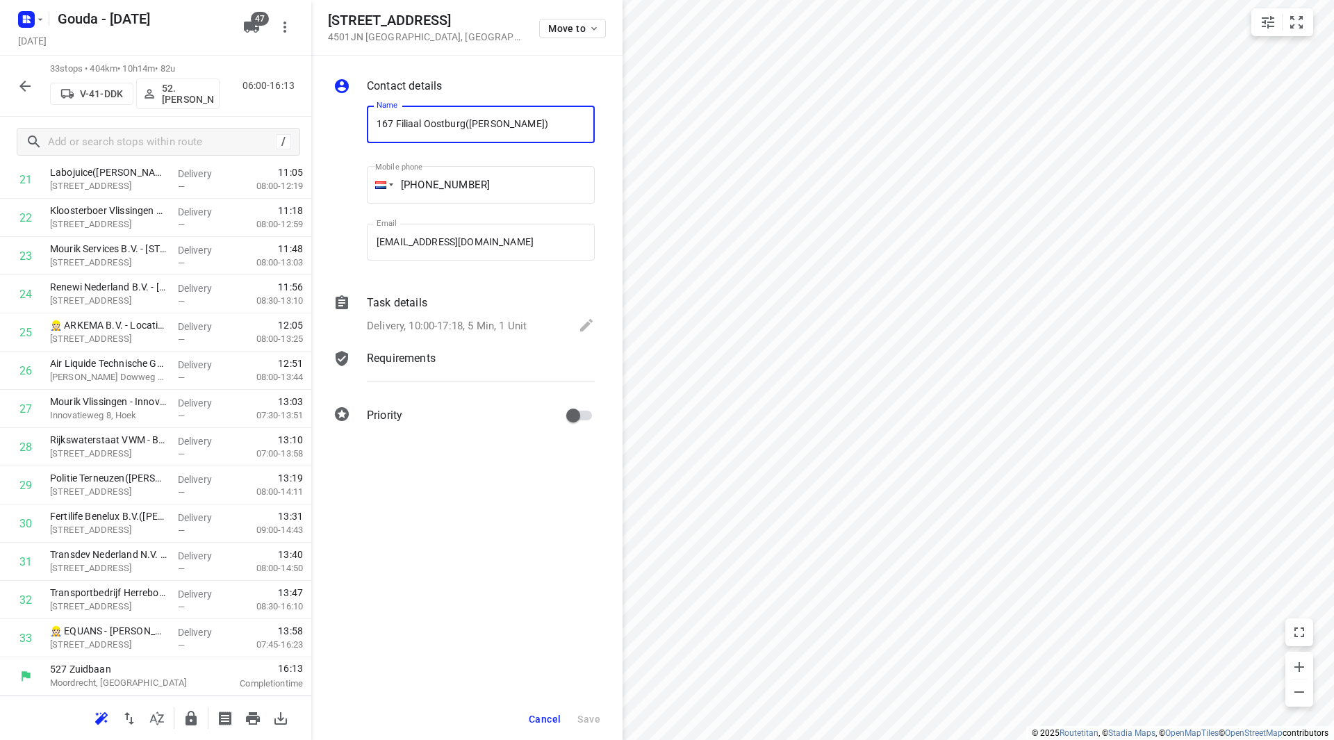
click at [453, 319] on p "Delivery, 10:00-17:18, 5 Min, 1 Unit" at bounding box center [447, 326] width 160 height 16
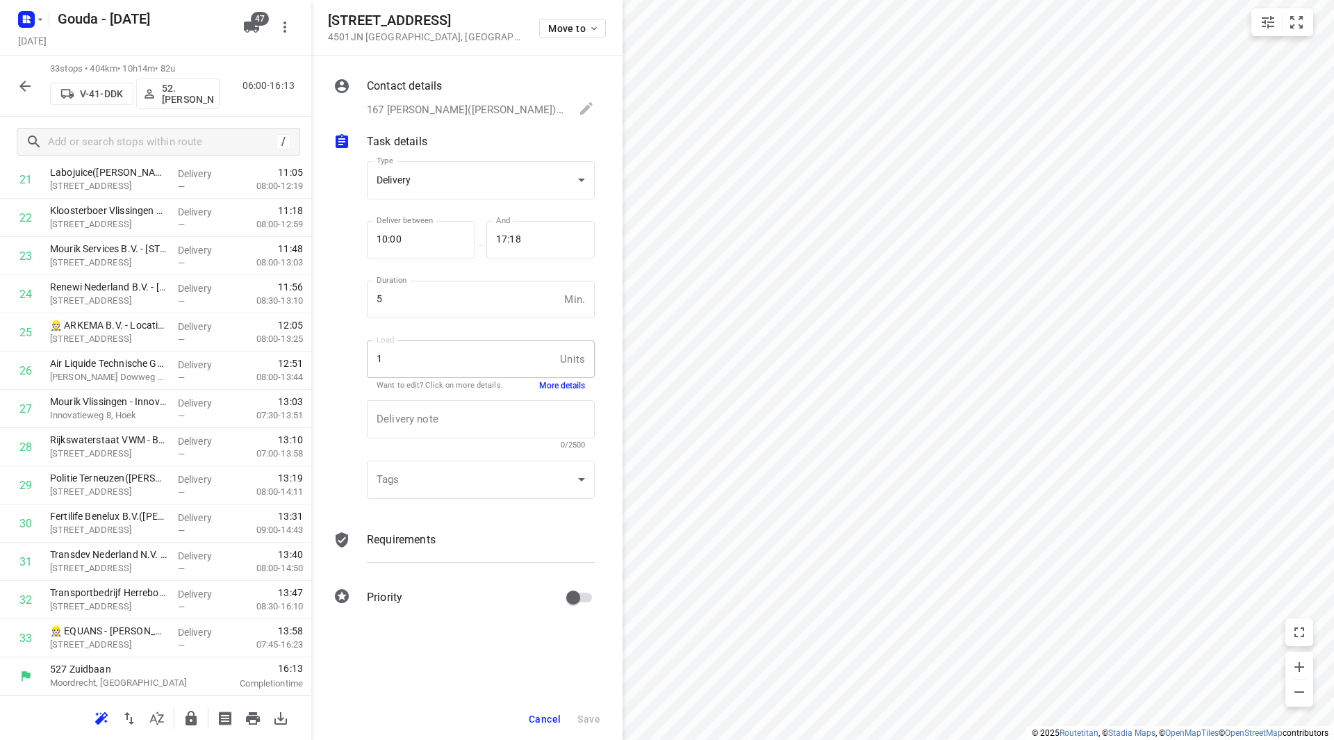
click at [547, 388] on button "More details" at bounding box center [562, 386] width 46 height 12
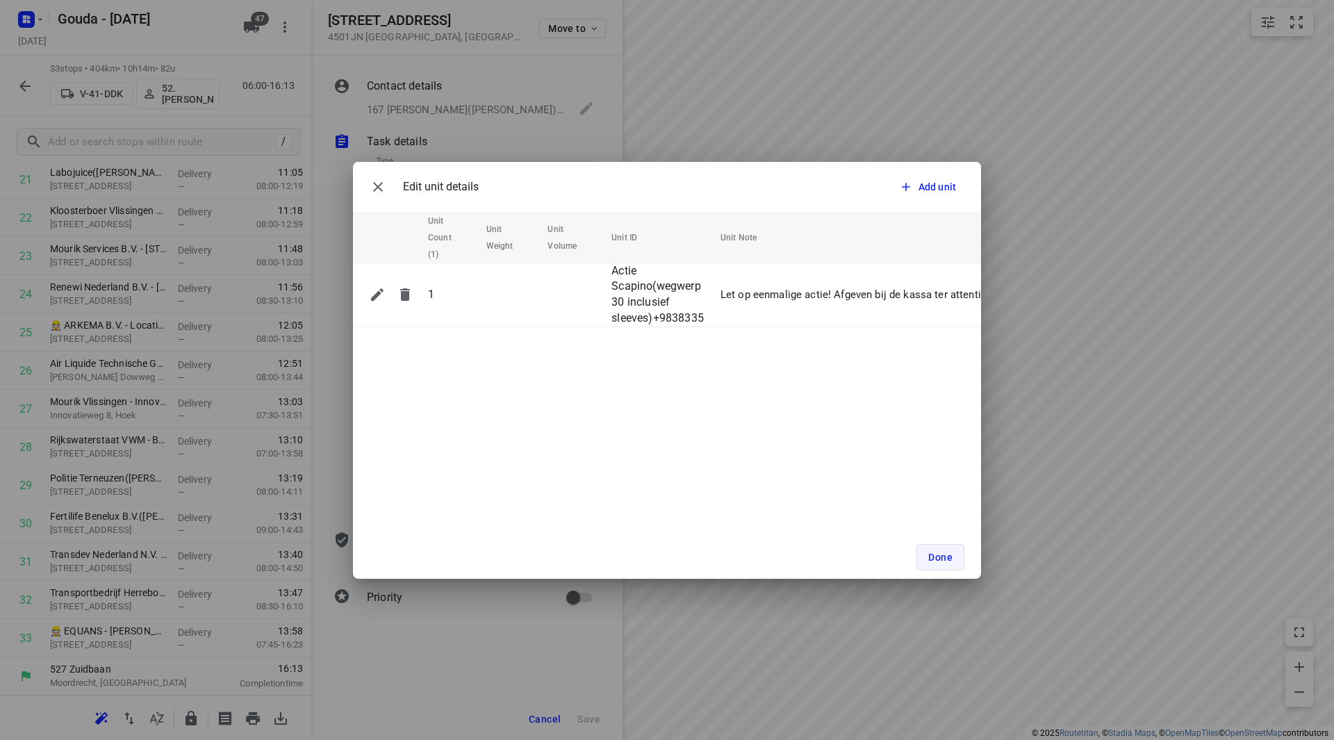
click at [949, 562] on span "Done" at bounding box center [940, 557] width 24 height 11
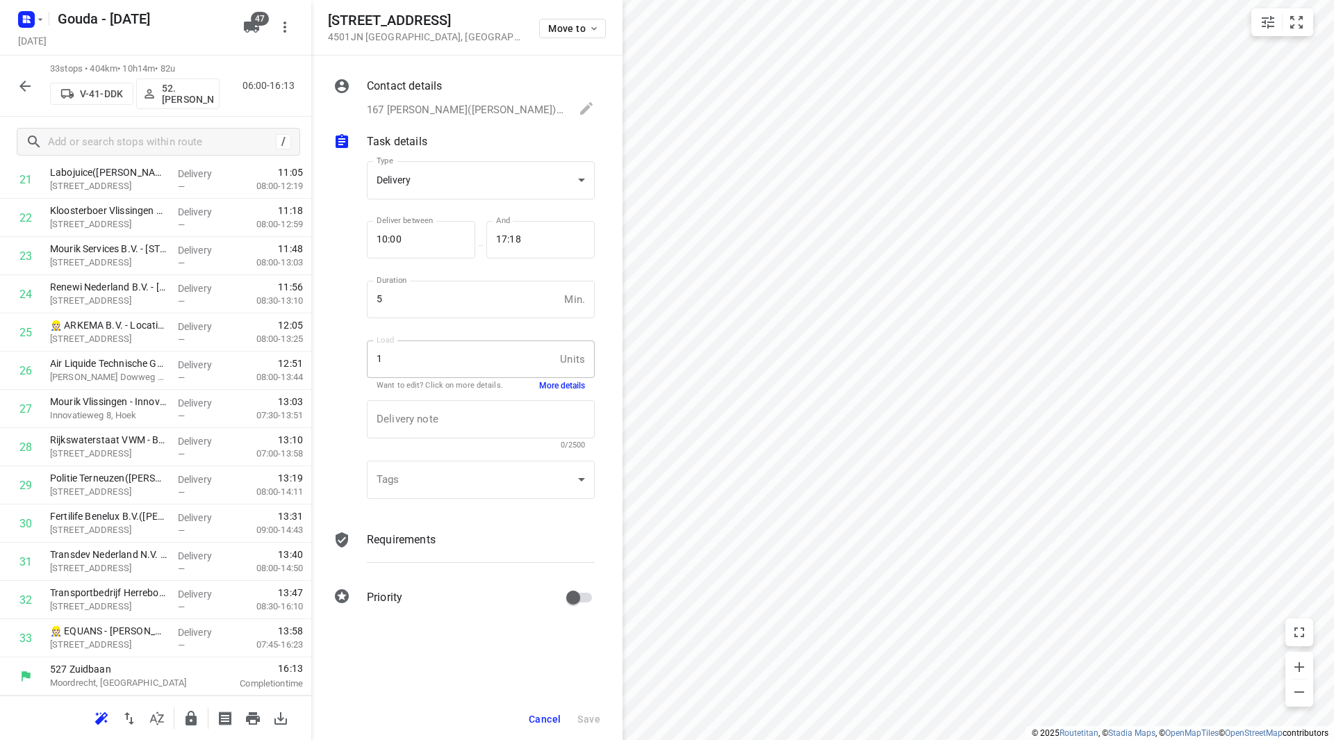
click at [546, 721] on span "Cancel" at bounding box center [545, 719] width 32 height 11
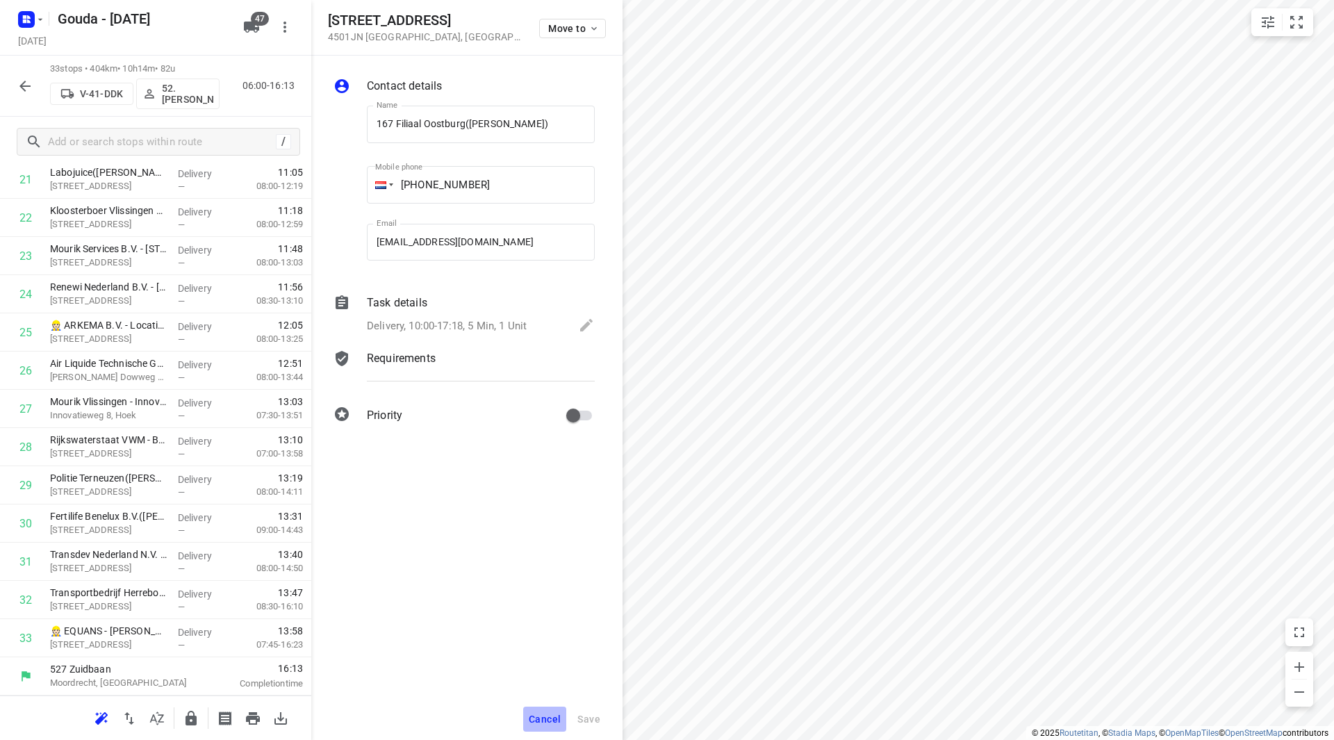
click at [541, 718] on span "Cancel" at bounding box center [545, 719] width 32 height 11
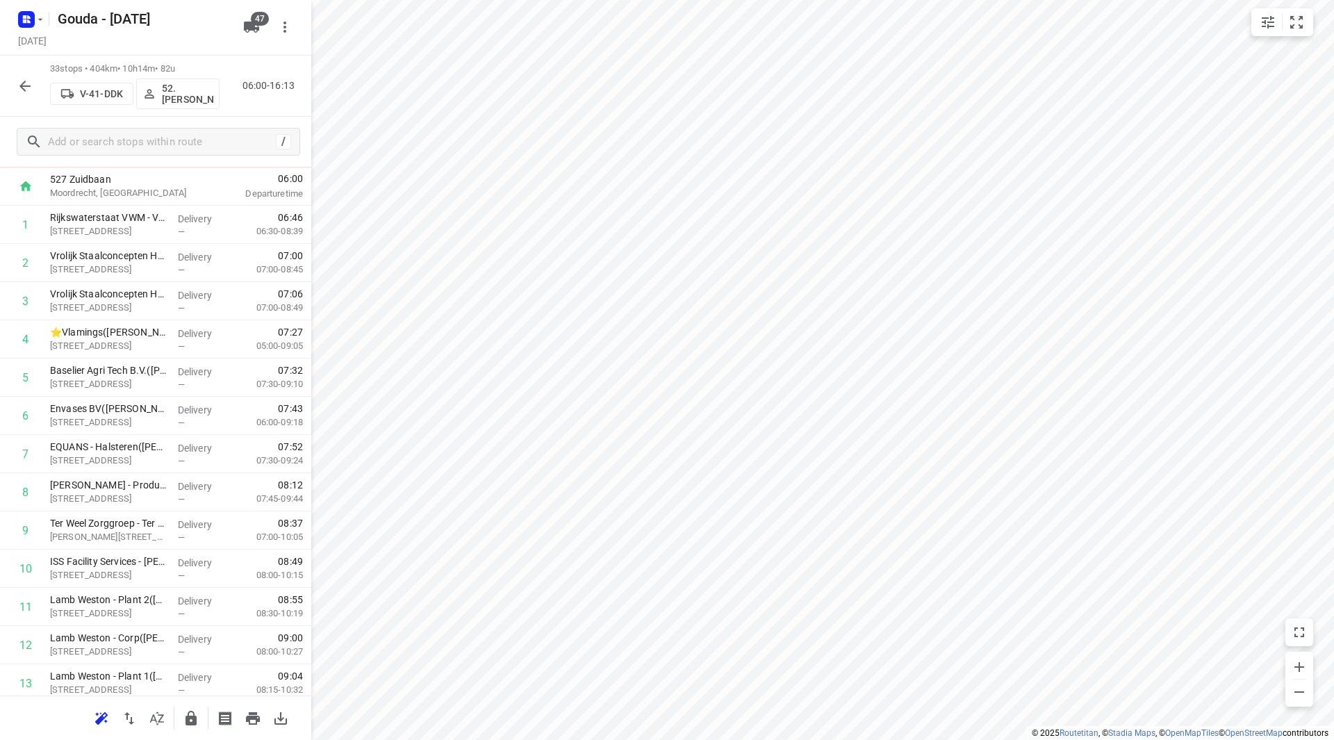
scroll to position [0, 0]
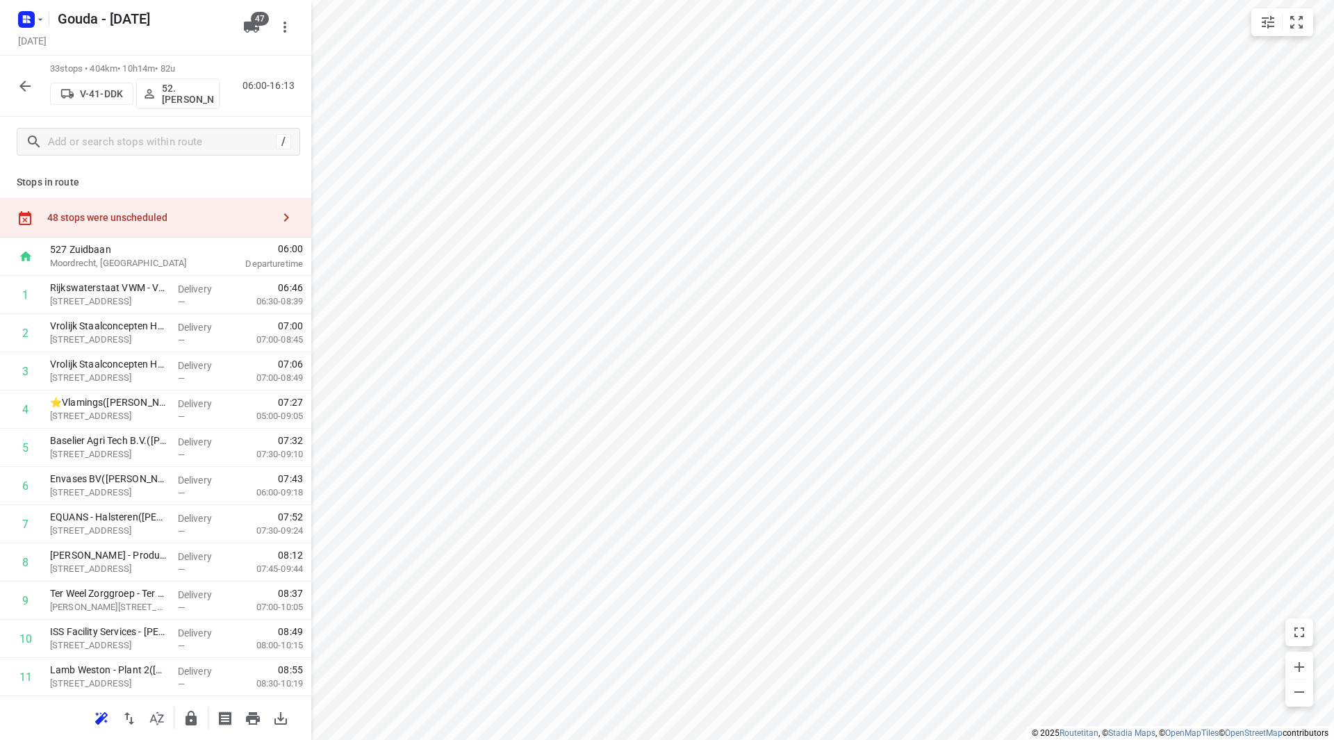
click at [188, 228] on div "48 stops were unscheduled" at bounding box center [155, 218] width 311 height 40
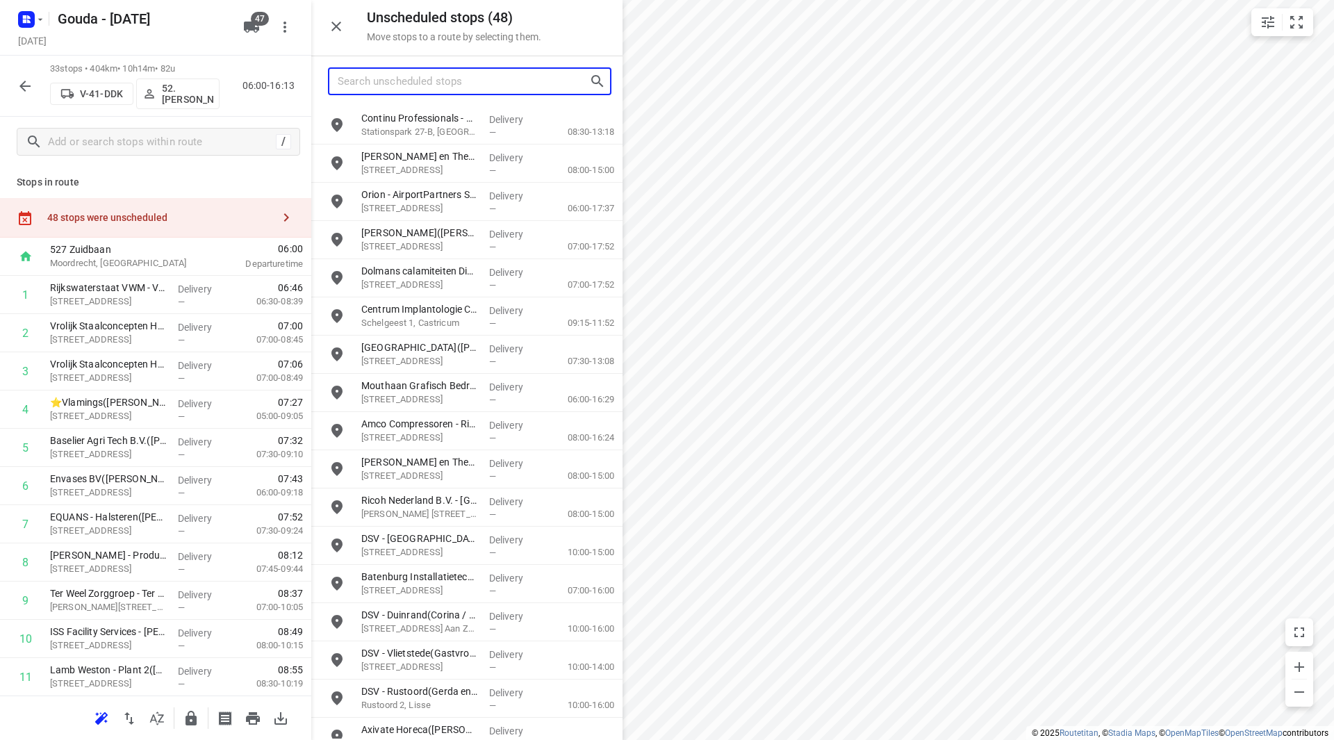
click at [404, 86] on input "Search unscheduled stops" at bounding box center [464, 82] width 252 height 22
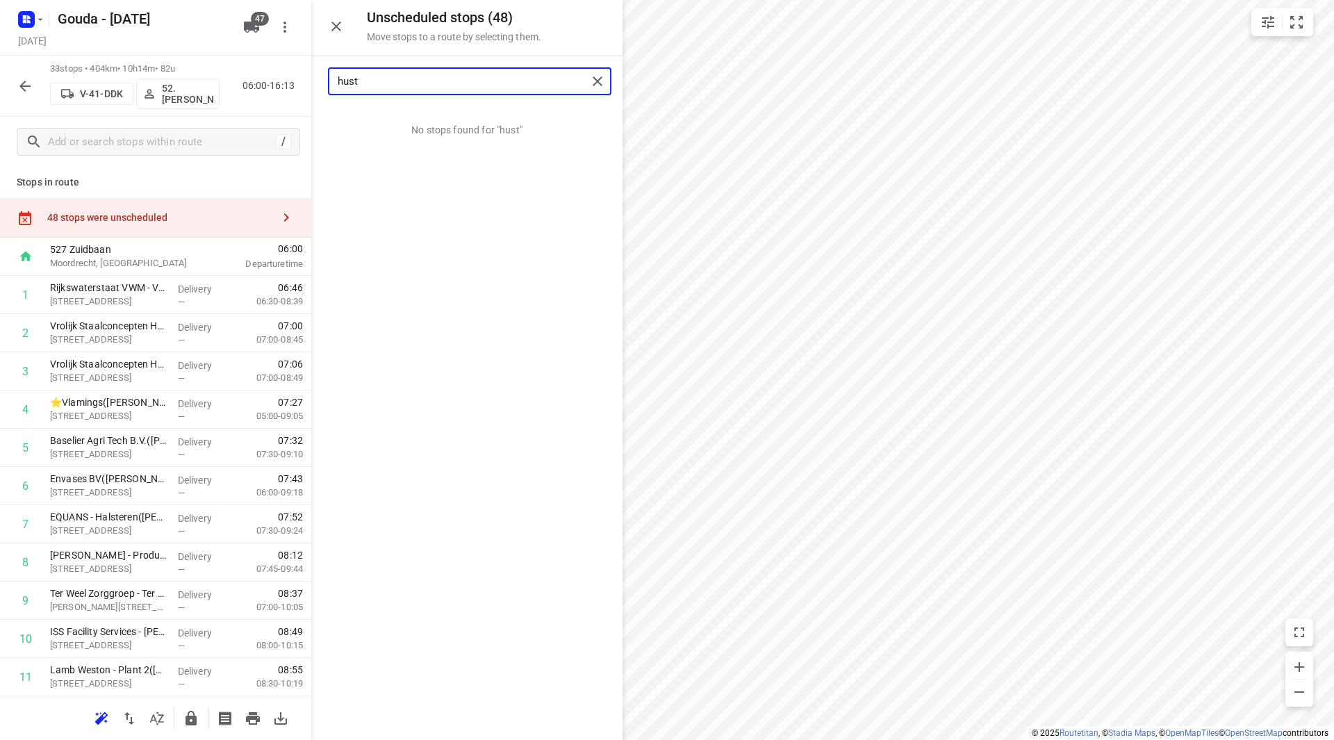
click at [347, 80] on input "hust" at bounding box center [462, 82] width 249 height 22
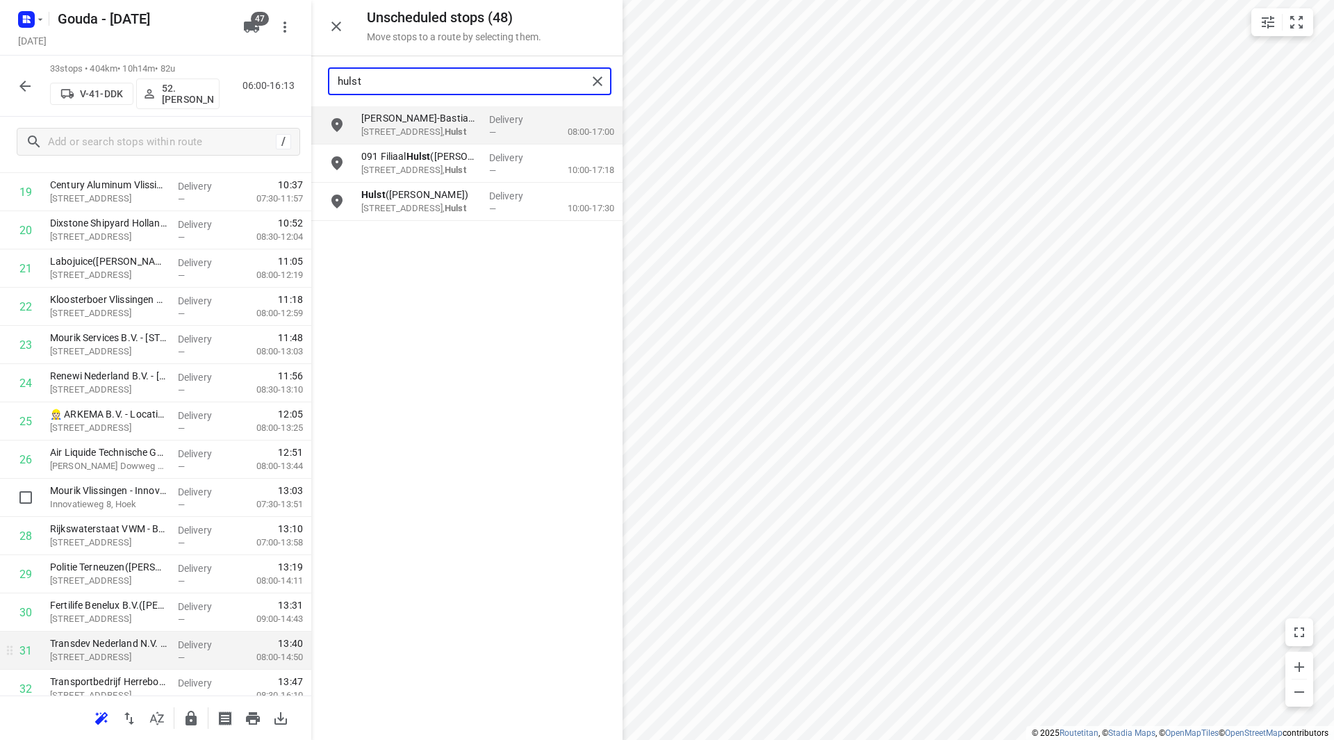
scroll to position [880, 0]
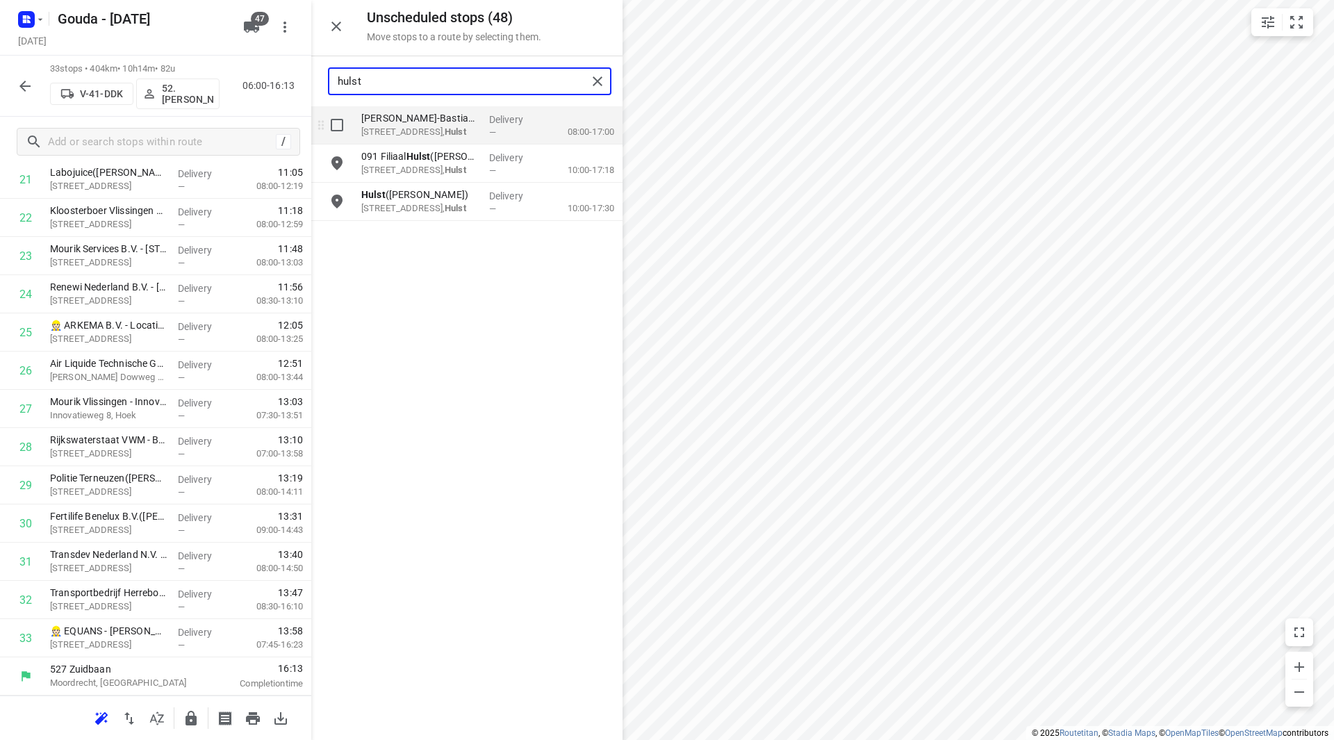
type input "hulst"
click at [336, 125] on input "grid" at bounding box center [337, 125] width 28 height 28
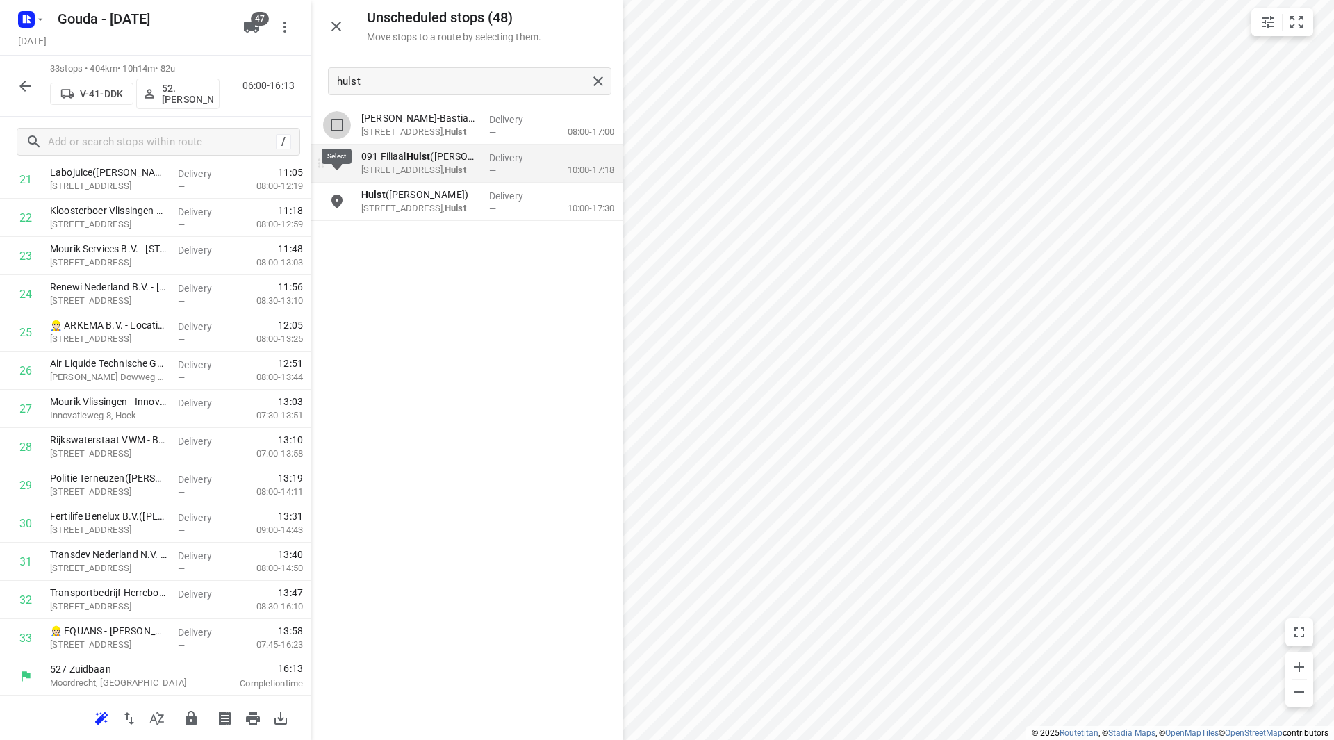
checkbox input "true"
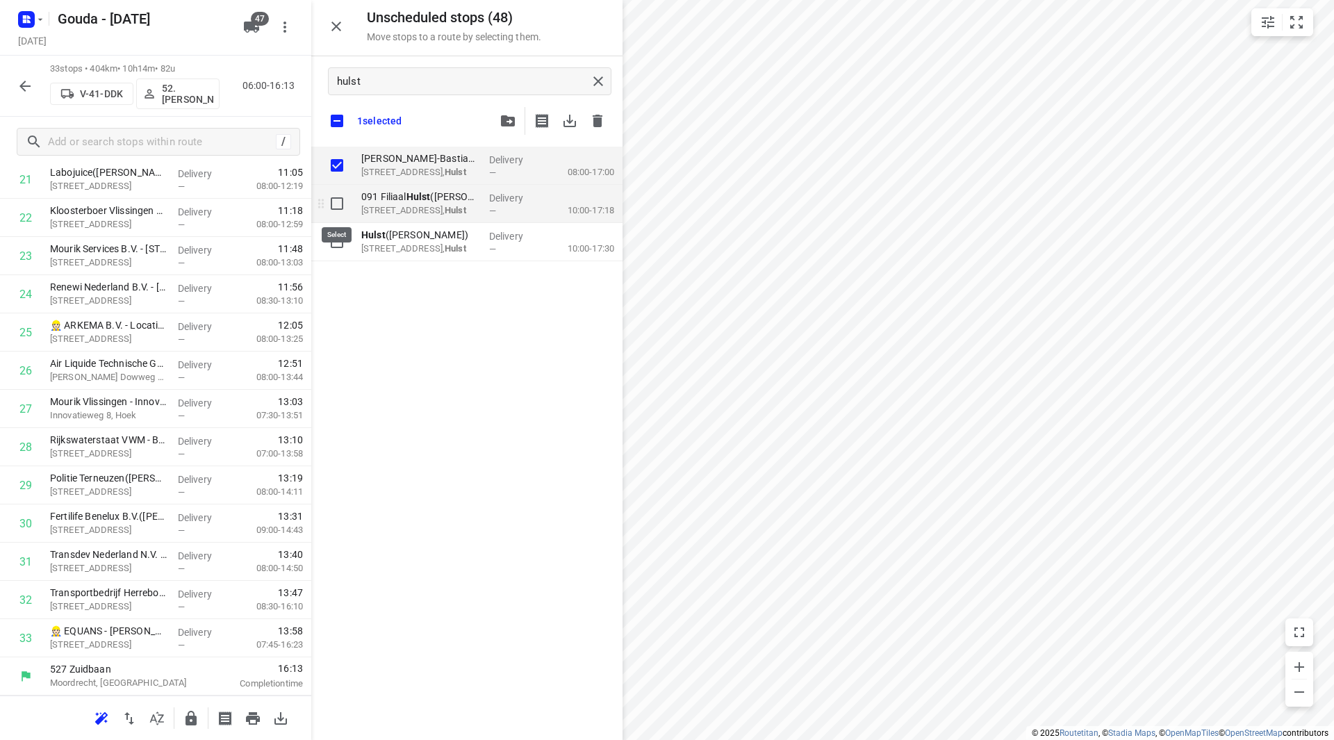
click at [334, 198] on input "grid" at bounding box center [337, 204] width 28 height 28
checkbox input "true"
click at [341, 243] on input "grid" at bounding box center [337, 242] width 28 height 28
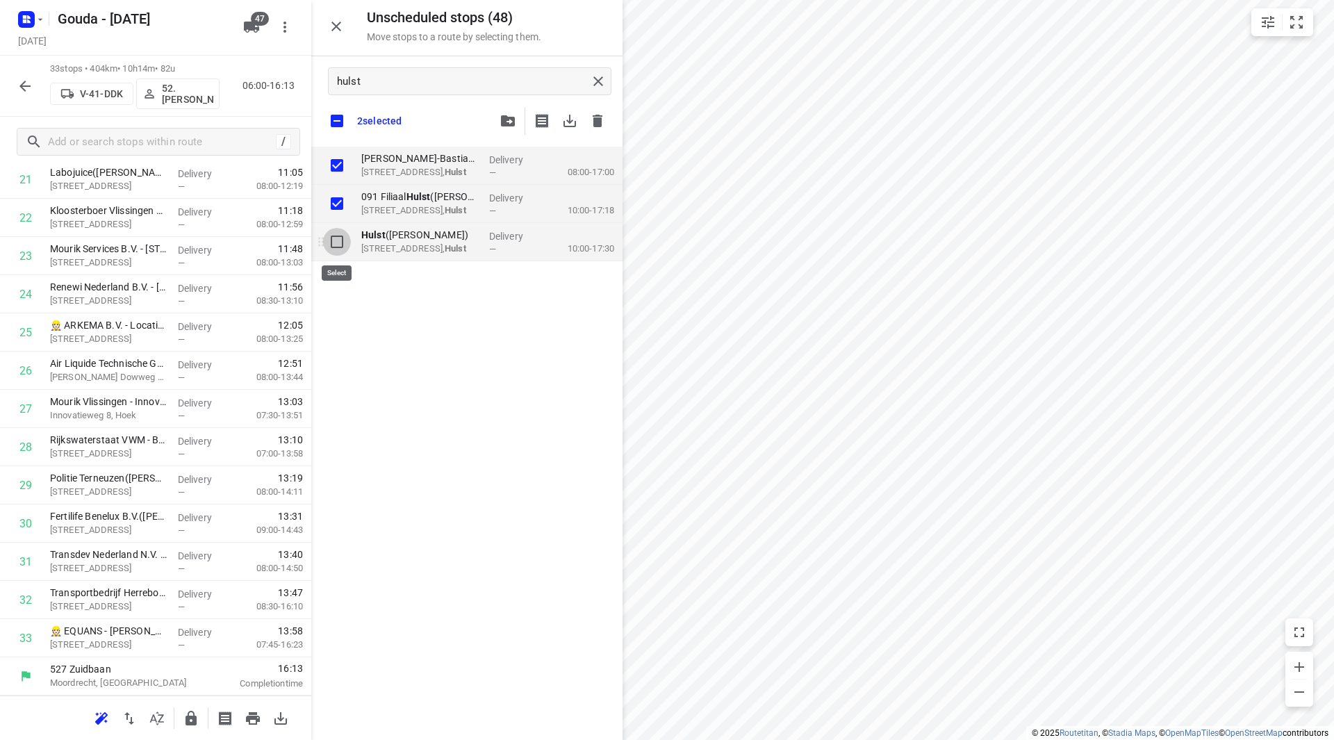
checkbox input "true"
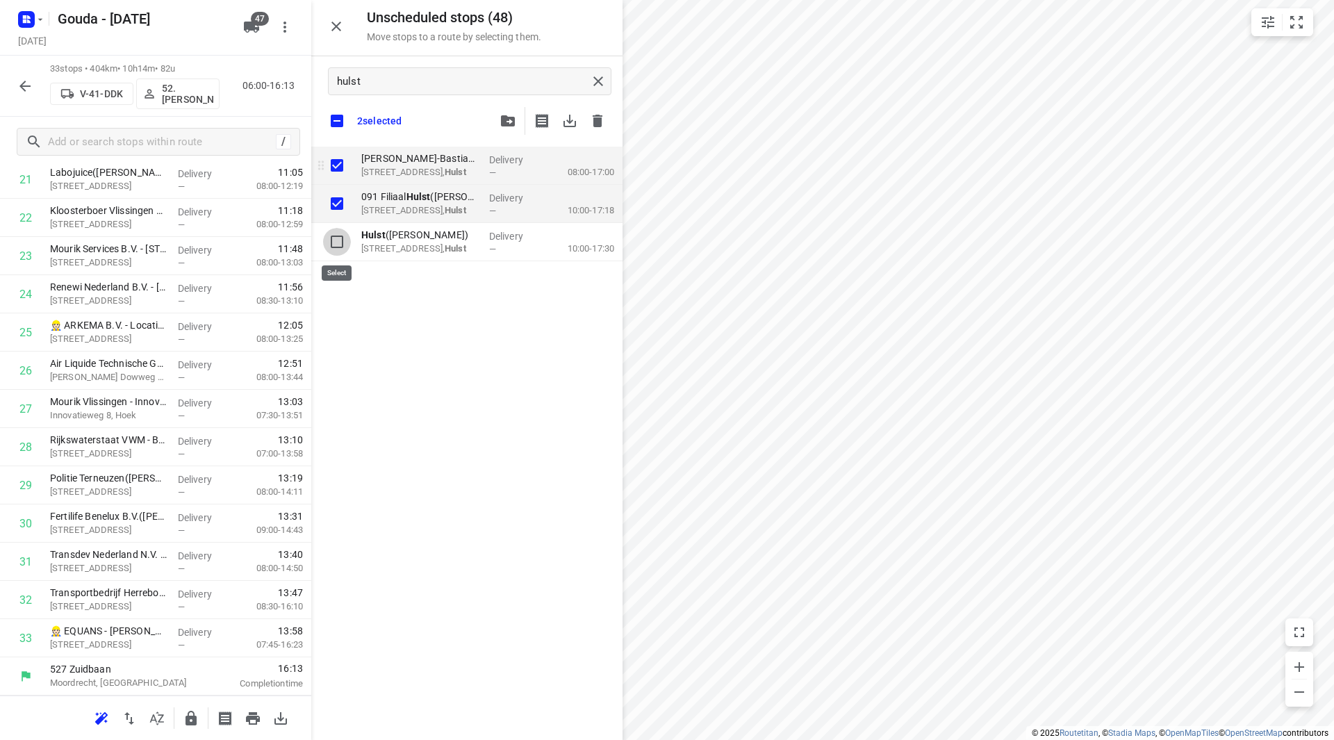
checkbox input "true"
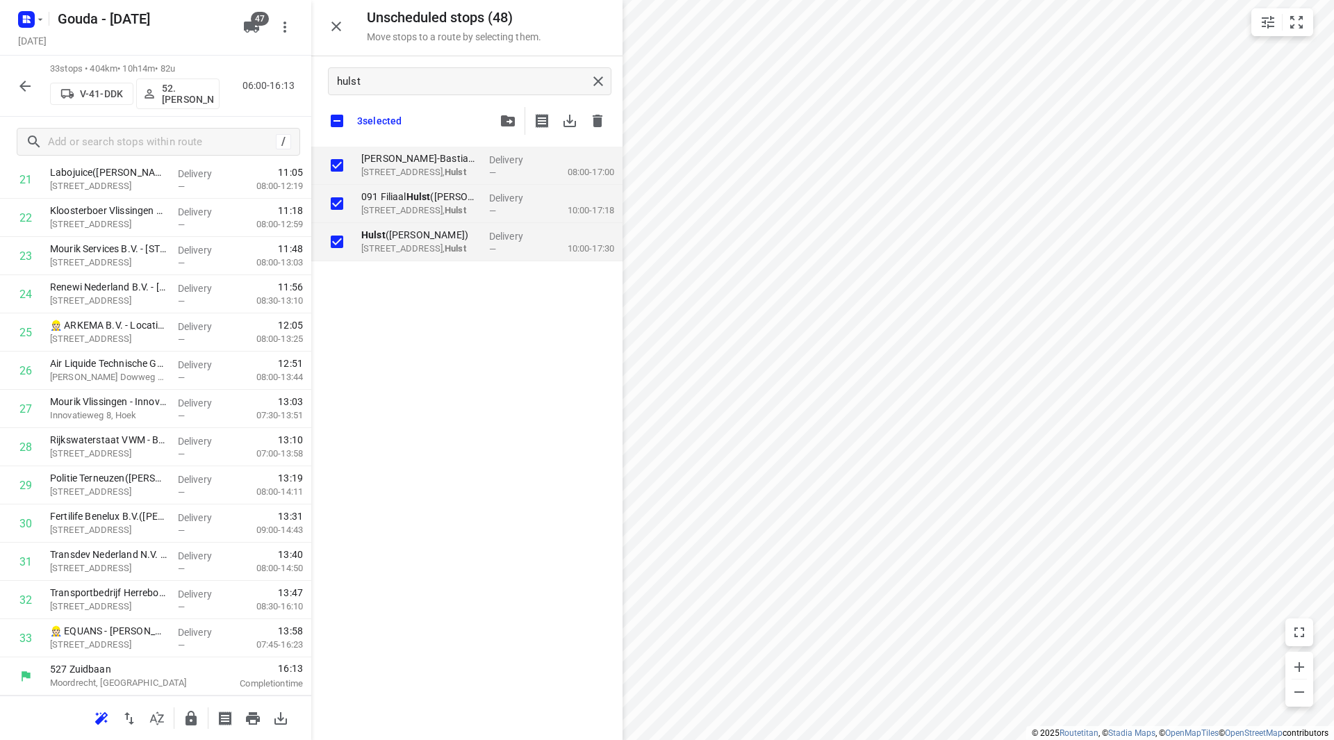
checkbox input "true"
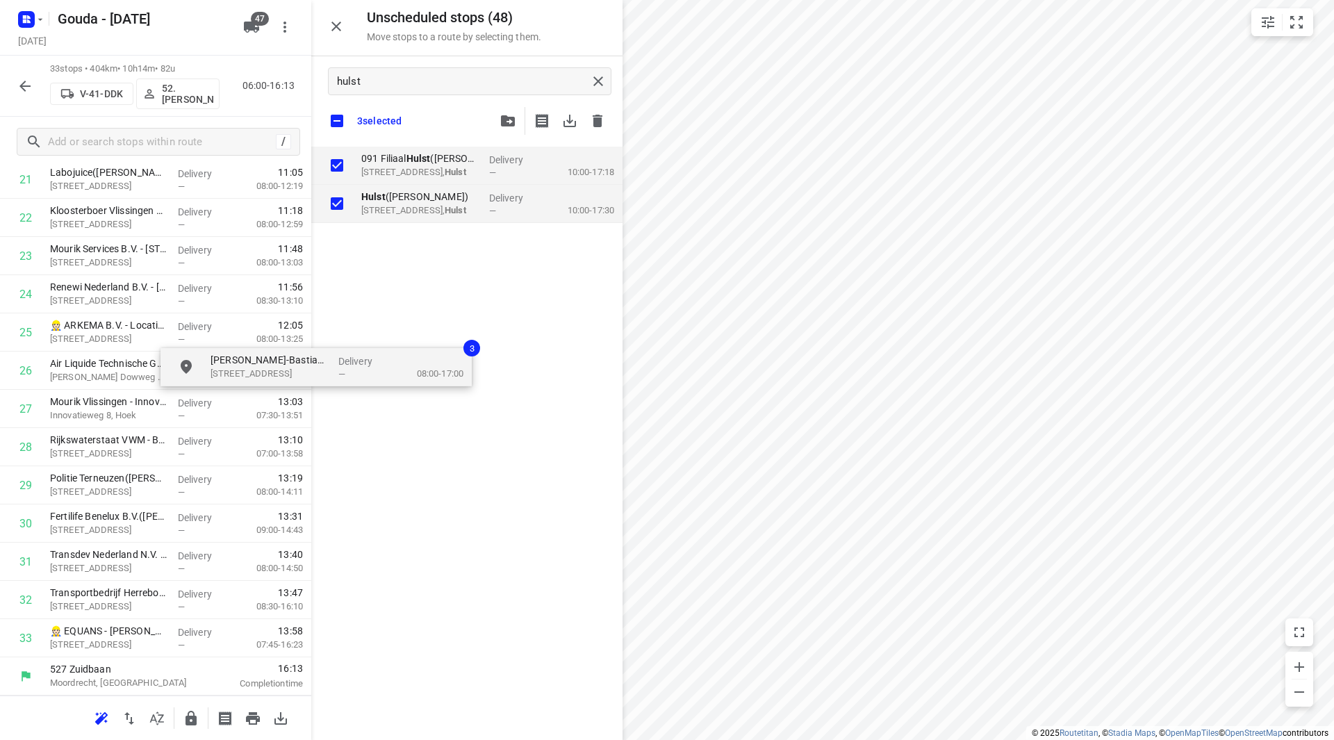
checkbox input "true"
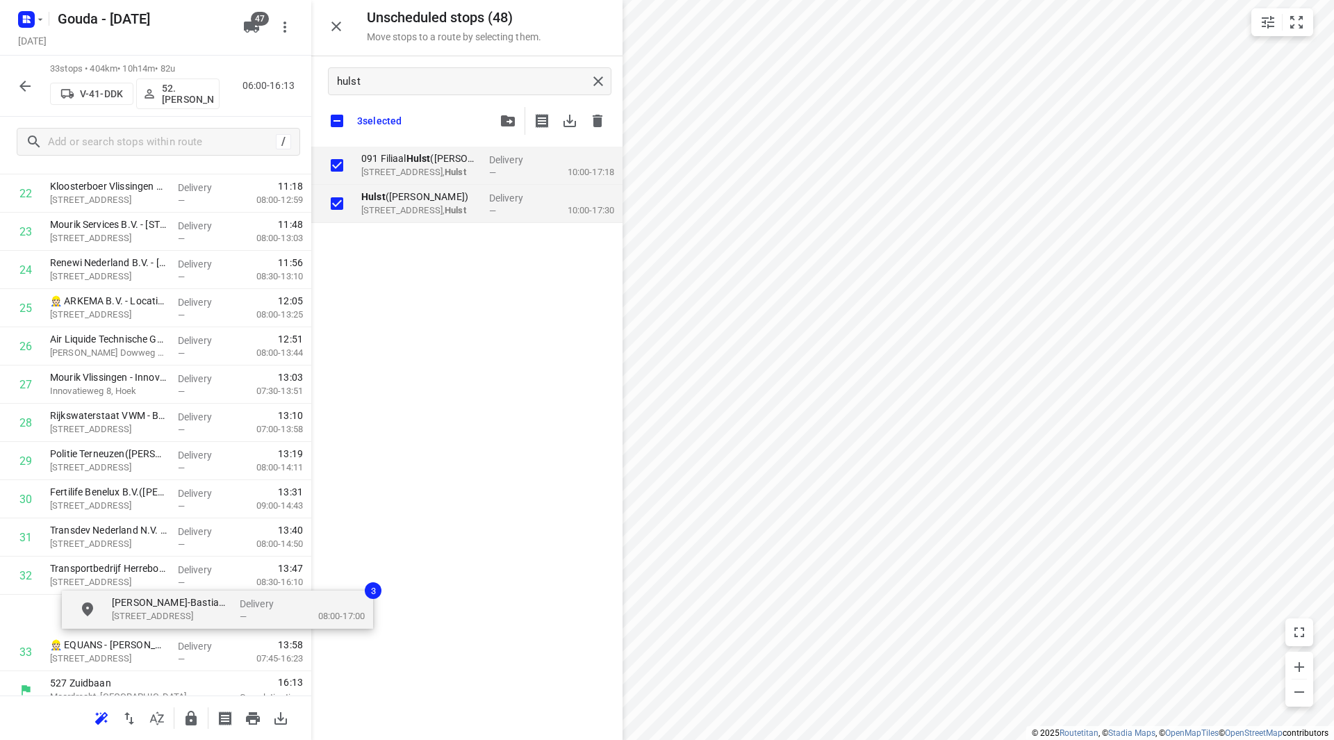
scroll to position [926, 1]
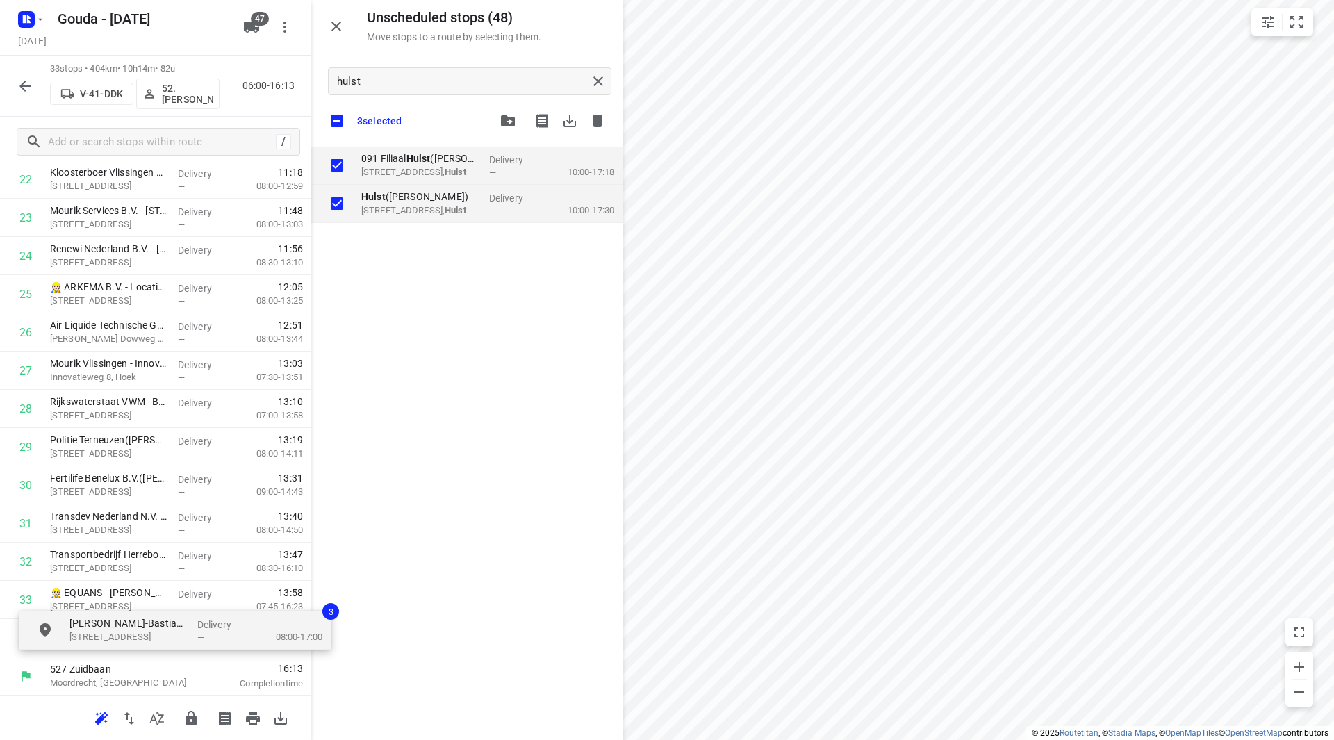
drag, startPoint x: 363, startPoint y: 190, endPoint x: 88, endPoint y: 641, distance: 528.9
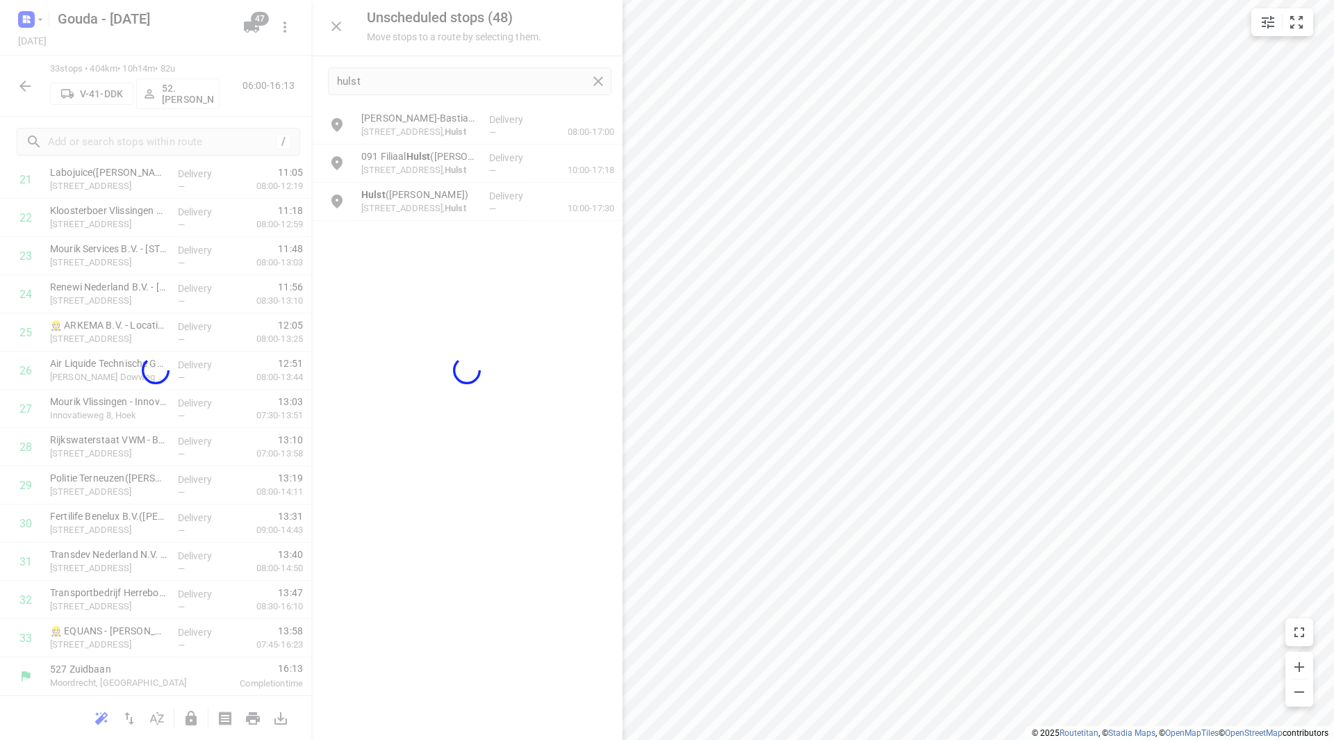
scroll to position [880, 0]
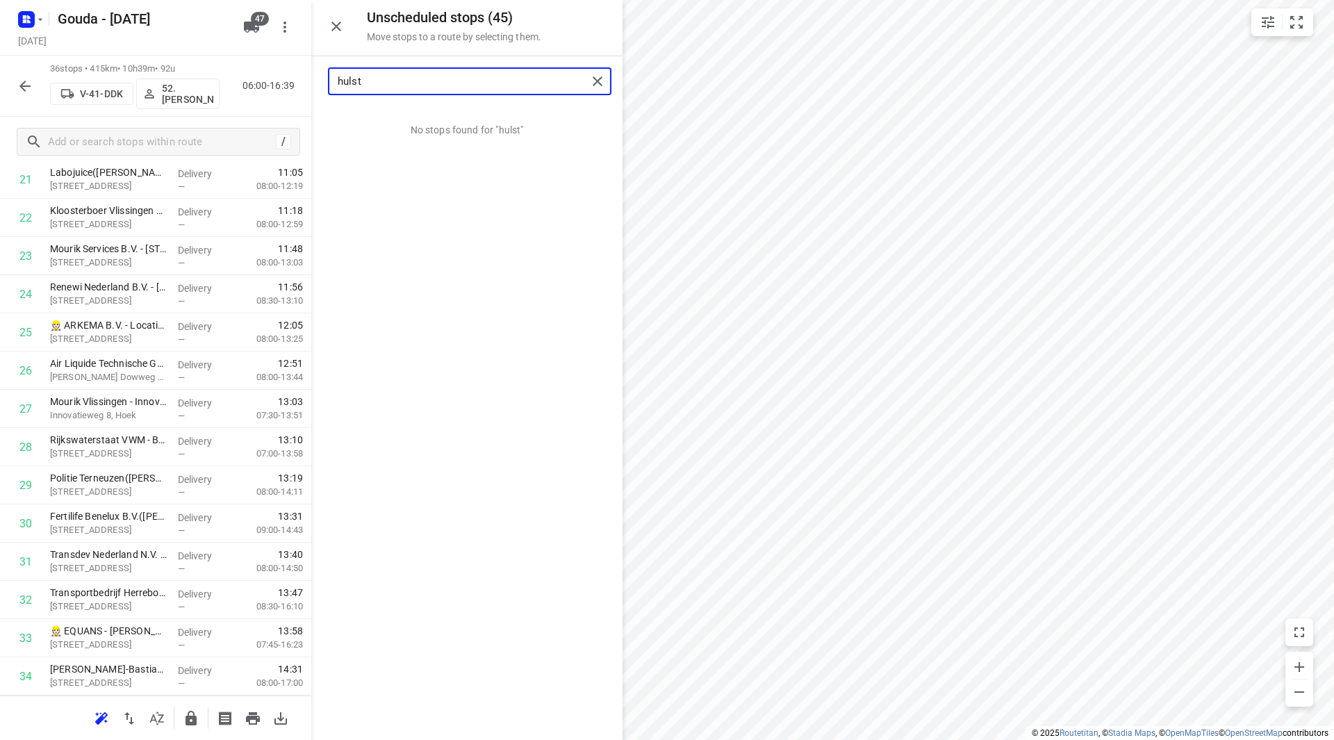
drag, startPoint x: 411, startPoint y: 81, endPoint x: 318, endPoint y: 76, distance: 94.0
click at [318, 76] on div "hulst" at bounding box center [466, 81] width 311 height 50
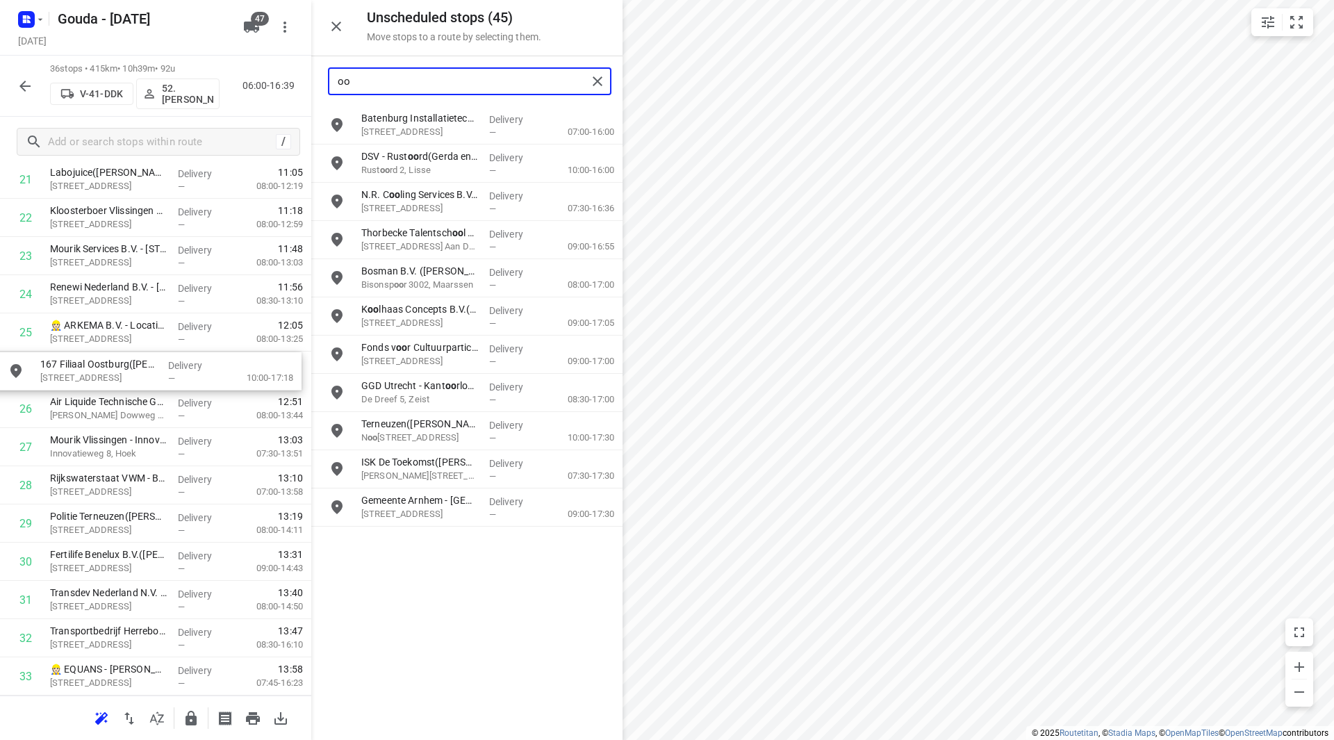
drag, startPoint x: 417, startPoint y: 355, endPoint x: 88, endPoint y: 374, distance: 329.2
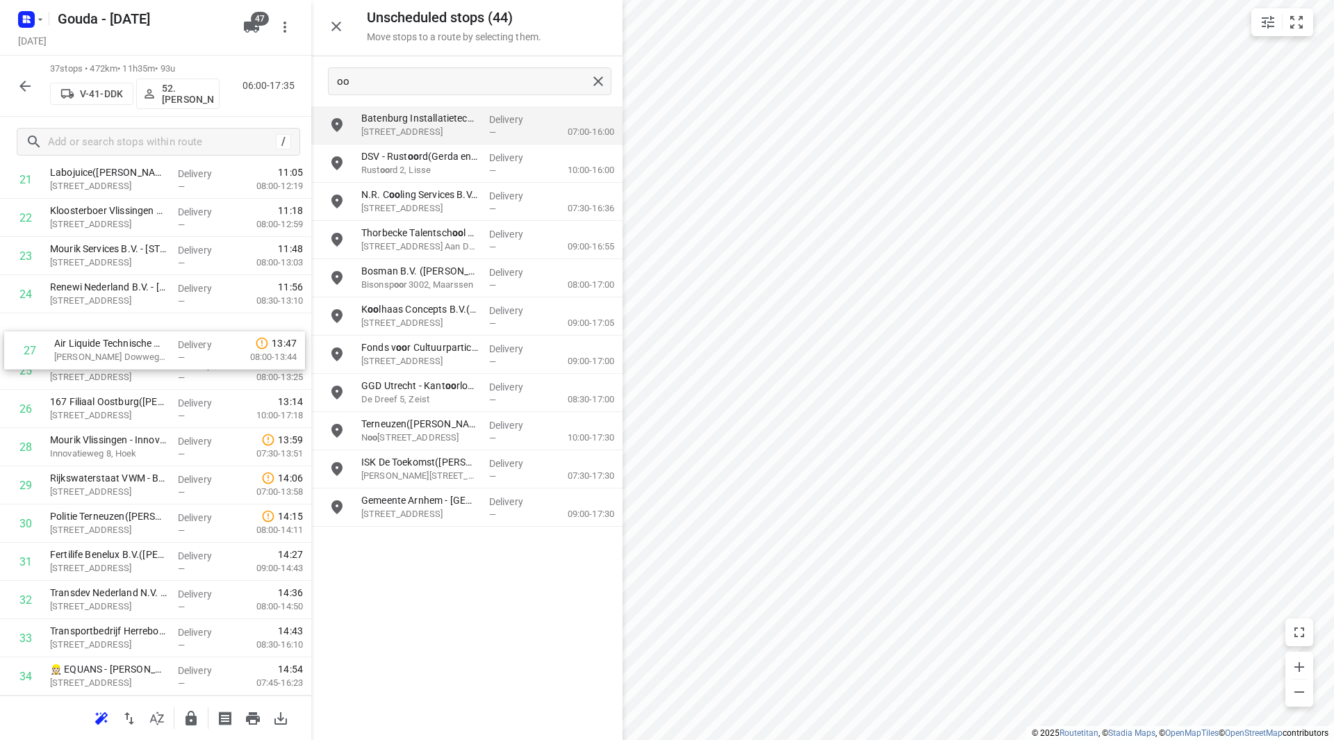
drag, startPoint x: 131, startPoint y: 411, endPoint x: 130, endPoint y: 325, distance: 86.2
click at [130, 325] on div "1 Rijkswaterstaat VWM - Volkeraksluizen(Arthur Zijlstra) Hellegatsweg 2c, Wille…" at bounding box center [155, 103] width 311 height 1414
drag, startPoint x: 124, startPoint y: 372, endPoint x: 124, endPoint y: 327, distance: 45.2
click at [124, 327] on div "1 Rijkswaterstaat VWM - Volkeraksluizen(Arthur Zijlstra) Hellegatsweg 2c, Wille…" at bounding box center [155, 103] width 311 height 1414
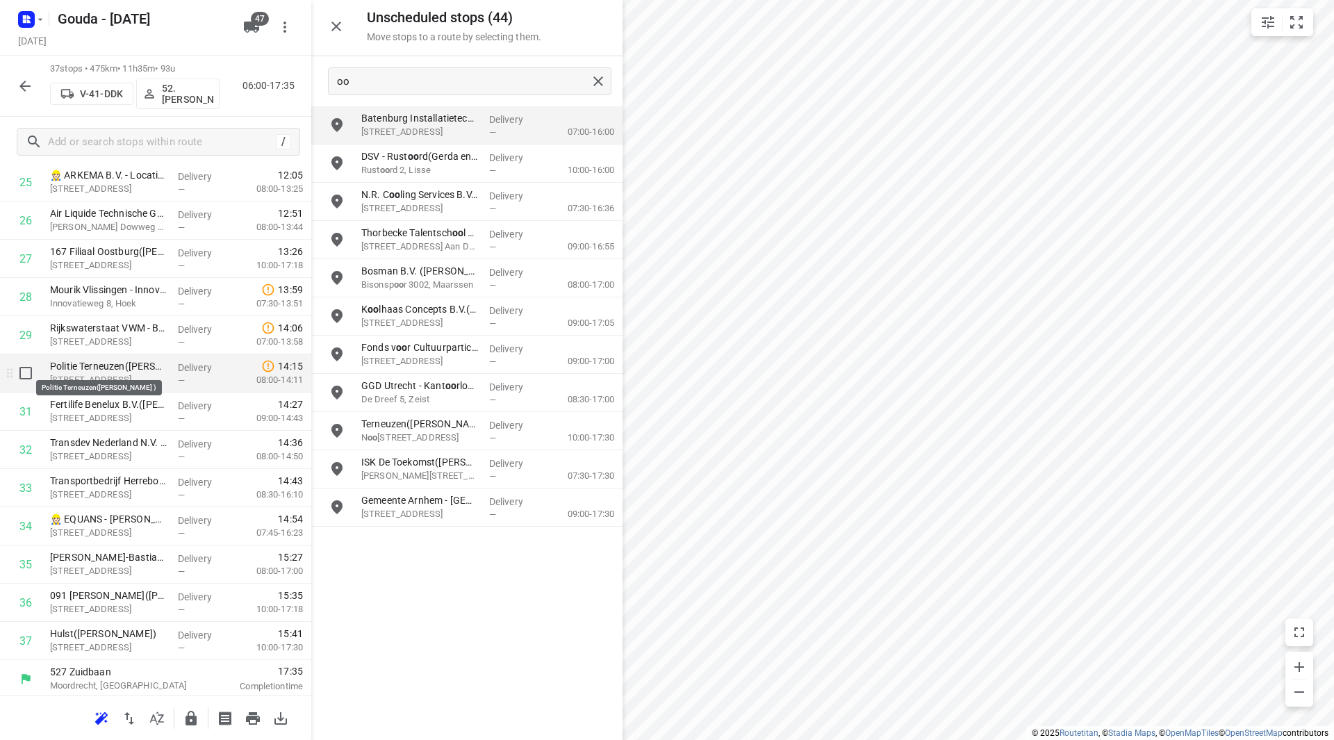
scroll to position [1033, 0]
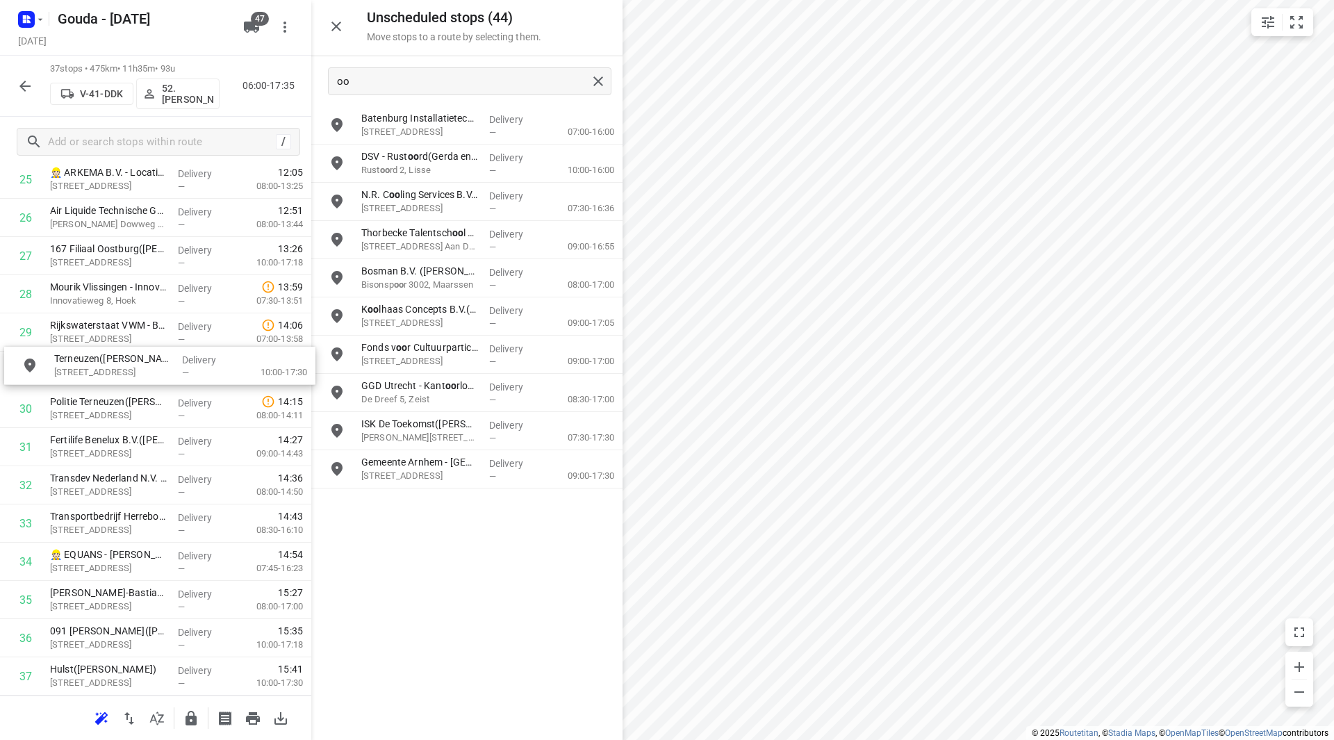
drag, startPoint x: 396, startPoint y: 433, endPoint x: 84, endPoint y: 370, distance: 318.2
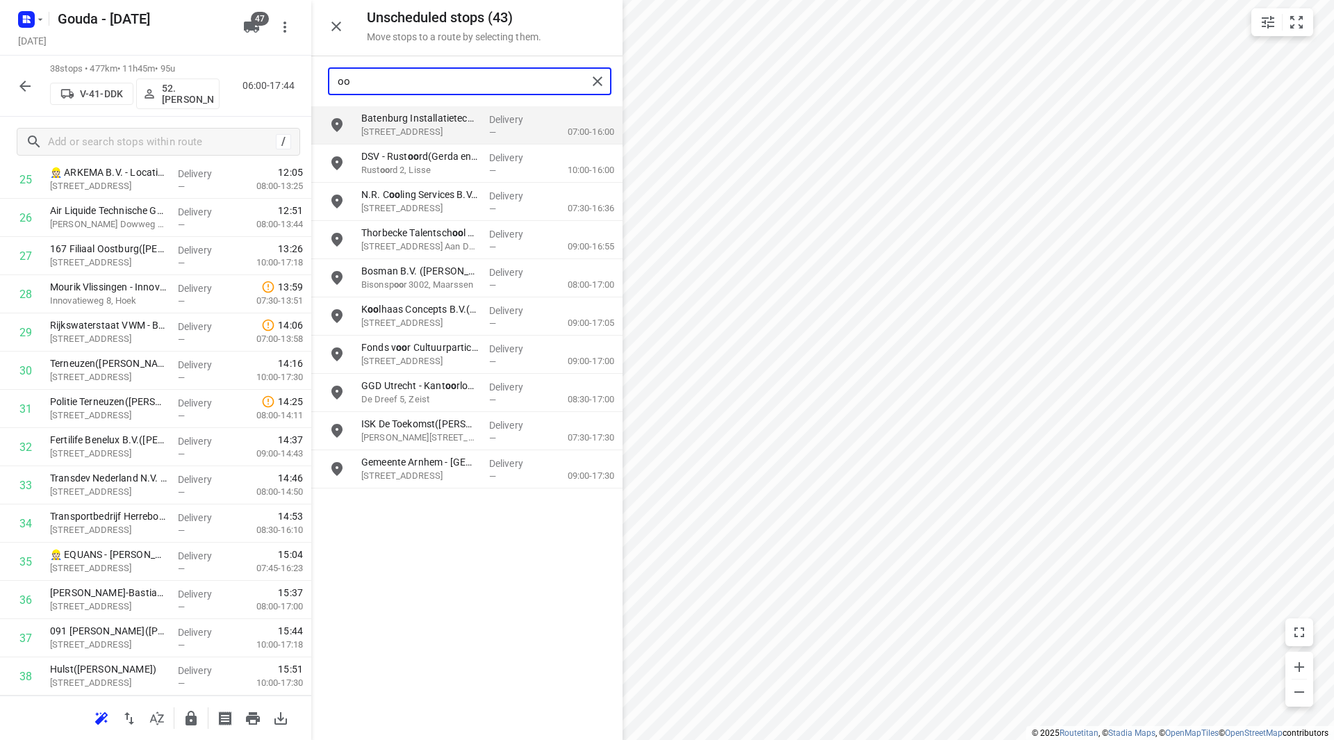
drag, startPoint x: 438, startPoint y: 77, endPoint x: 302, endPoint y: 76, distance: 135.5
click at [300, 76] on div "Unscheduled stops ( 43 ) Move stops to a route by selecting them. oo Batenburg …" at bounding box center [155, 370] width 311 height 740
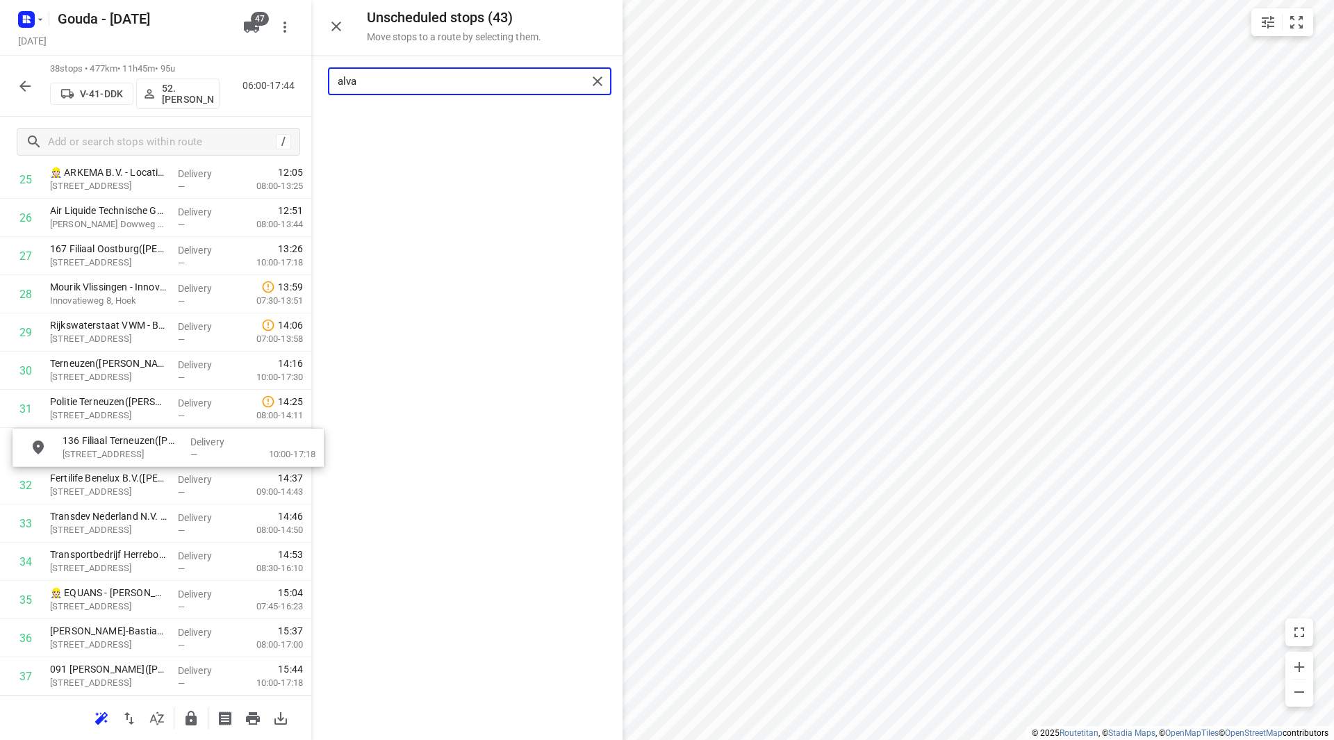
drag, startPoint x: 420, startPoint y: 124, endPoint x: 106, endPoint y: 448, distance: 450.7
type input "alva"
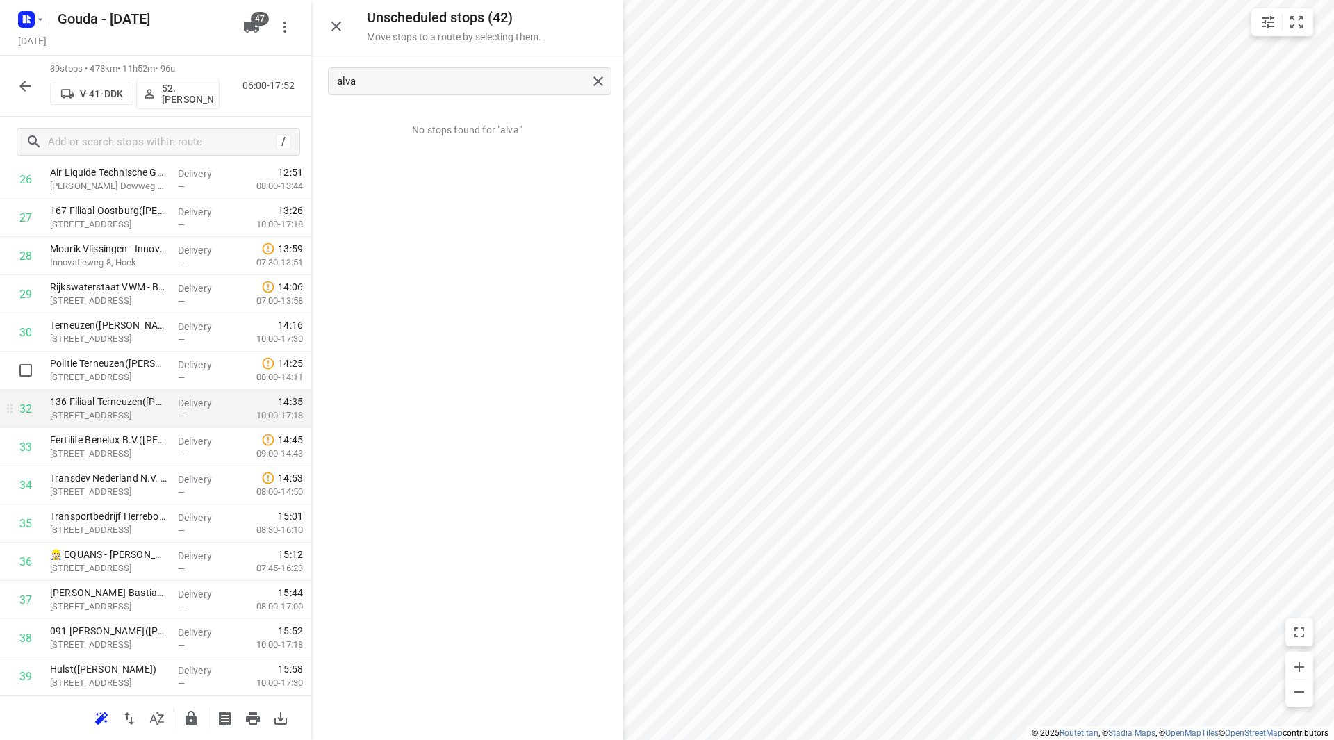
scroll to position [1102, 0]
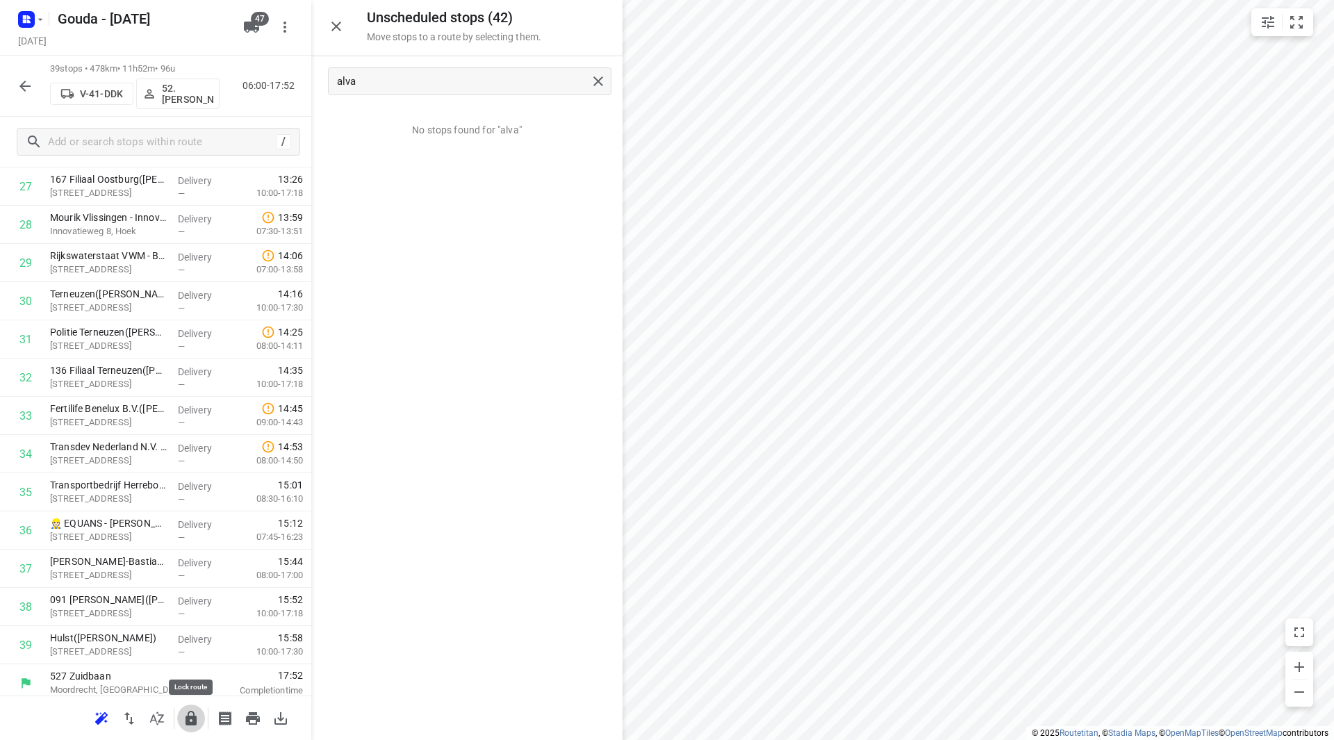
click at [184, 716] on icon "button" at bounding box center [191, 718] width 17 height 17
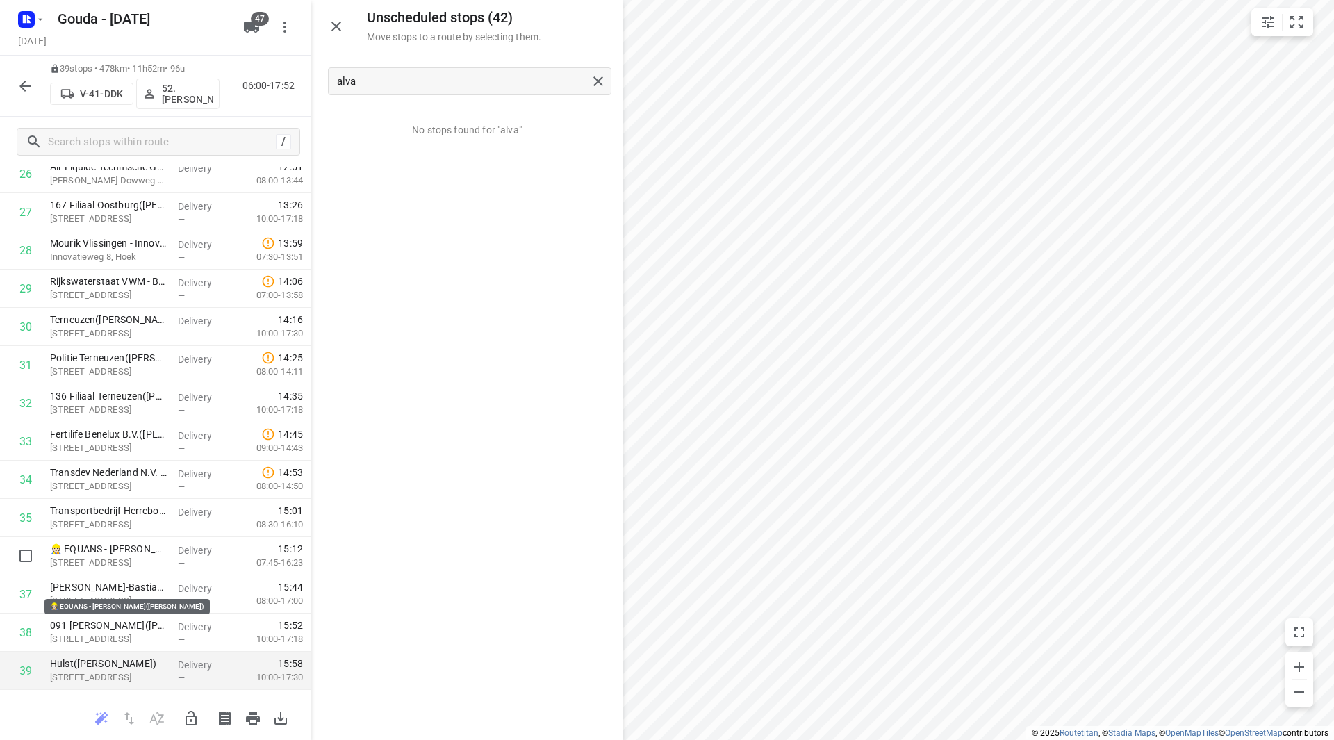
scroll to position [1109, 0]
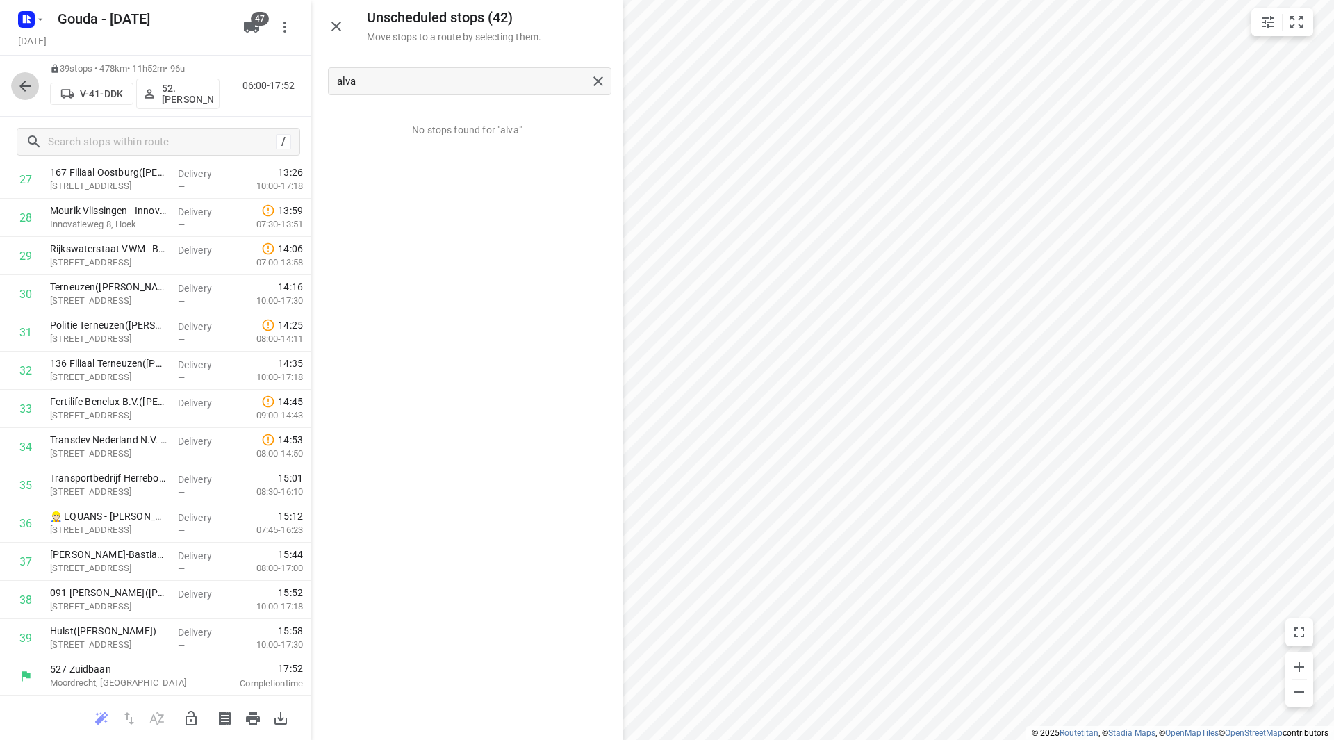
click at [29, 79] on icon "button" at bounding box center [25, 86] width 17 height 17
click at [19, 75] on button "button" at bounding box center [25, 86] width 28 height 28
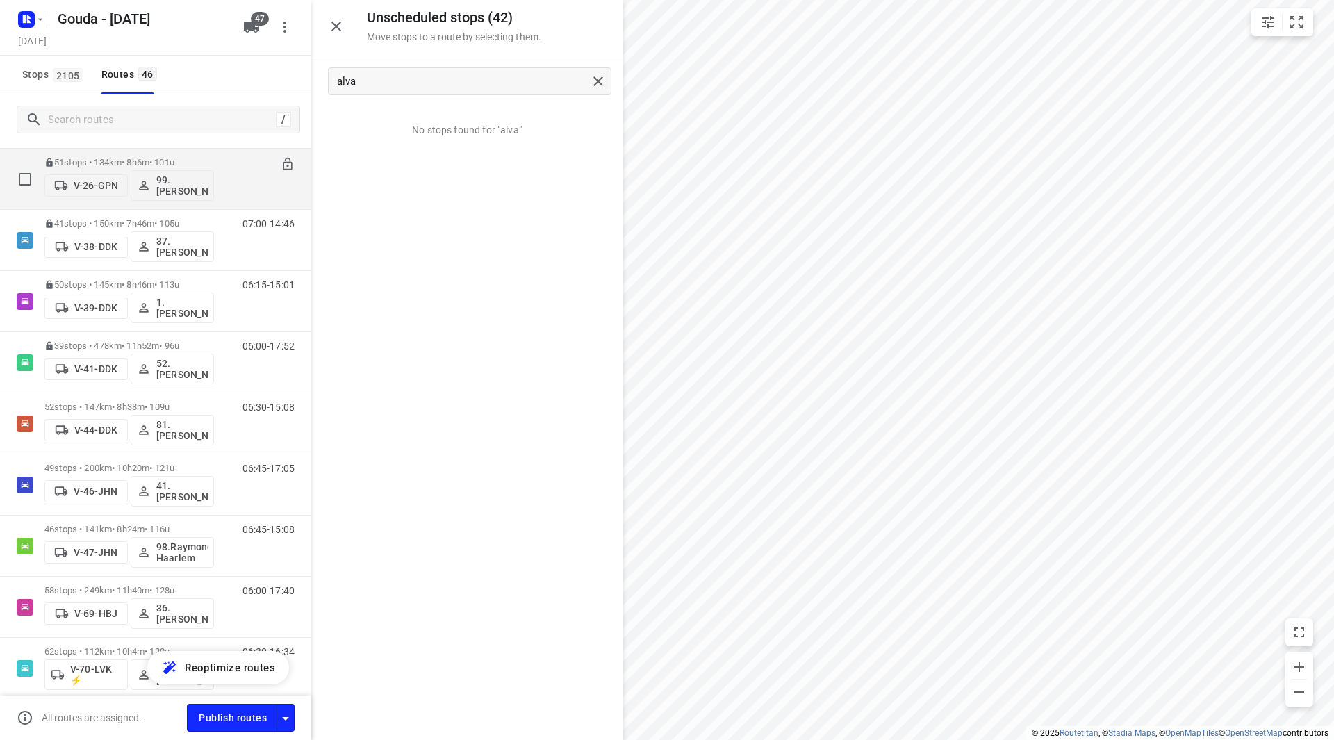
scroll to position [625, 0]
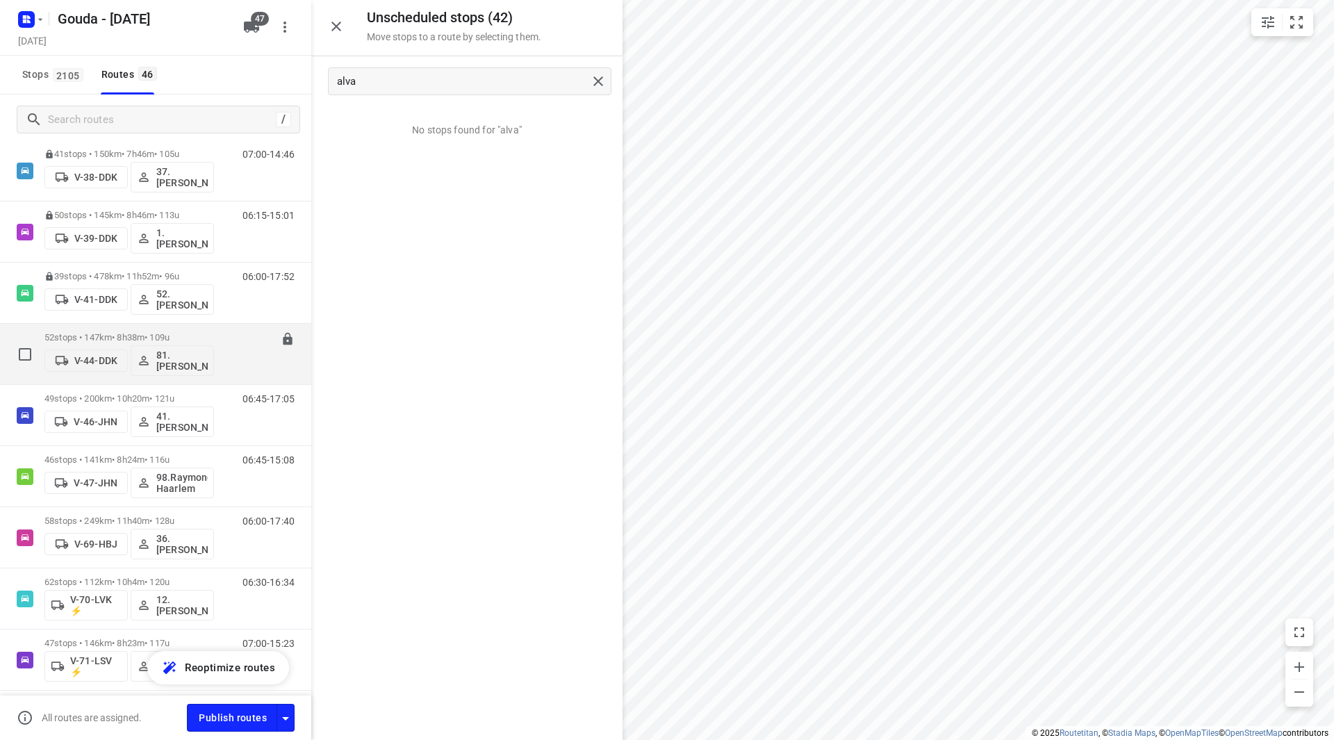
click at [124, 331] on div "52 stops • 147km • 8h38m • 109u V-44-DDK 81.Sidney Schoonderwoerd" at bounding box center [129, 354] width 170 height 58
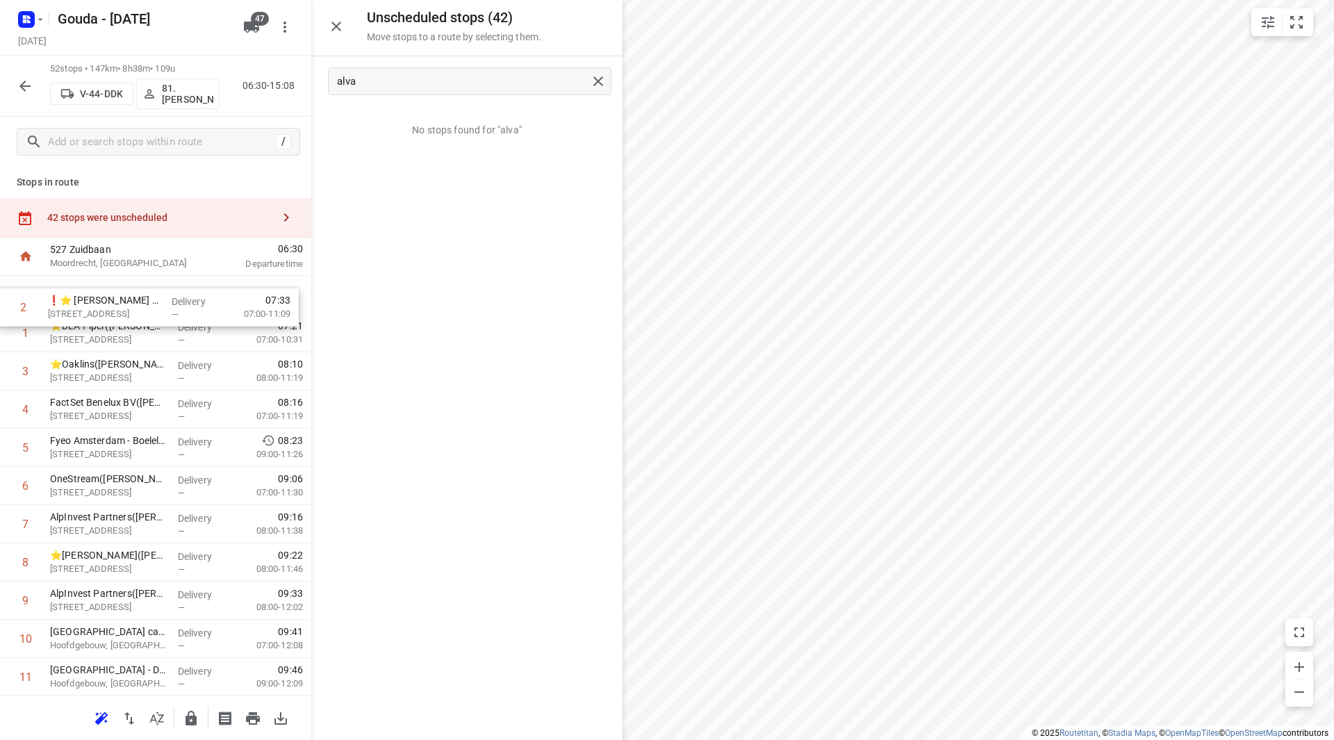
drag, startPoint x: 126, startPoint y: 331, endPoint x: 124, endPoint y: 301, distance: 30.6
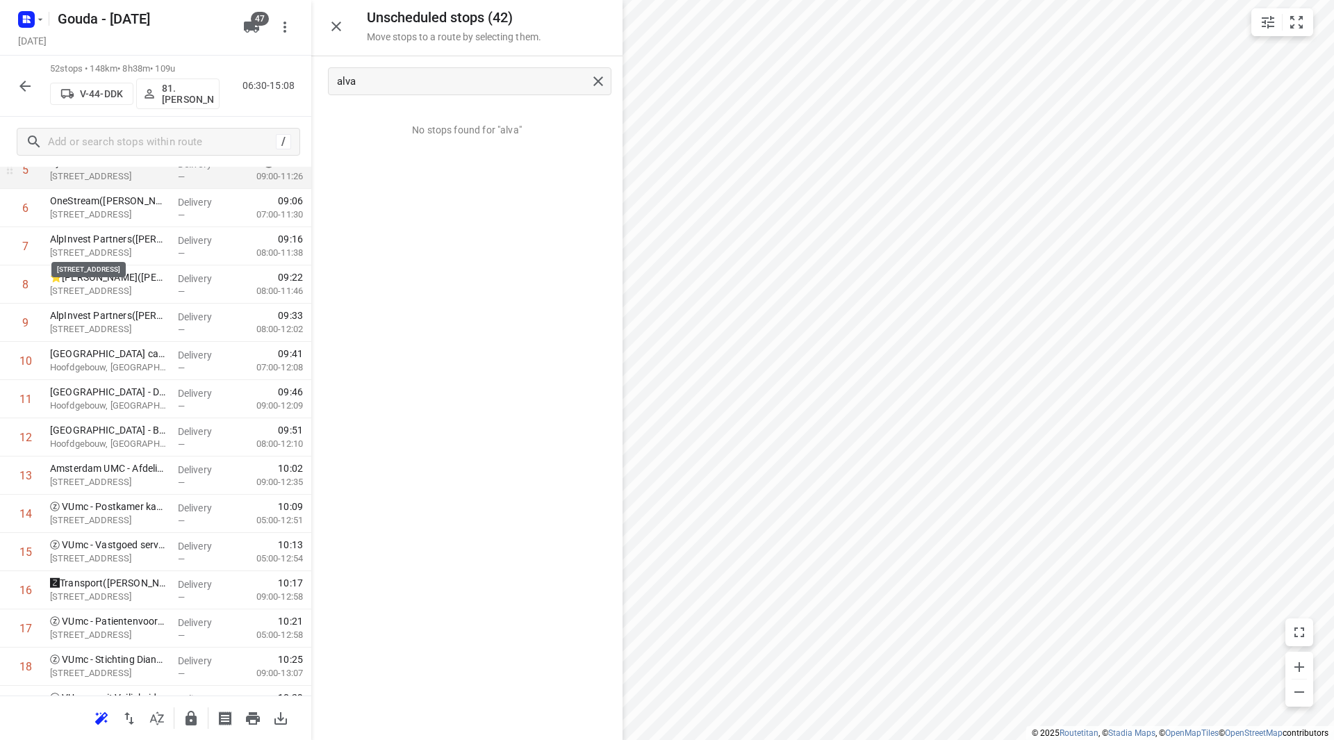
scroll to position [208, 0]
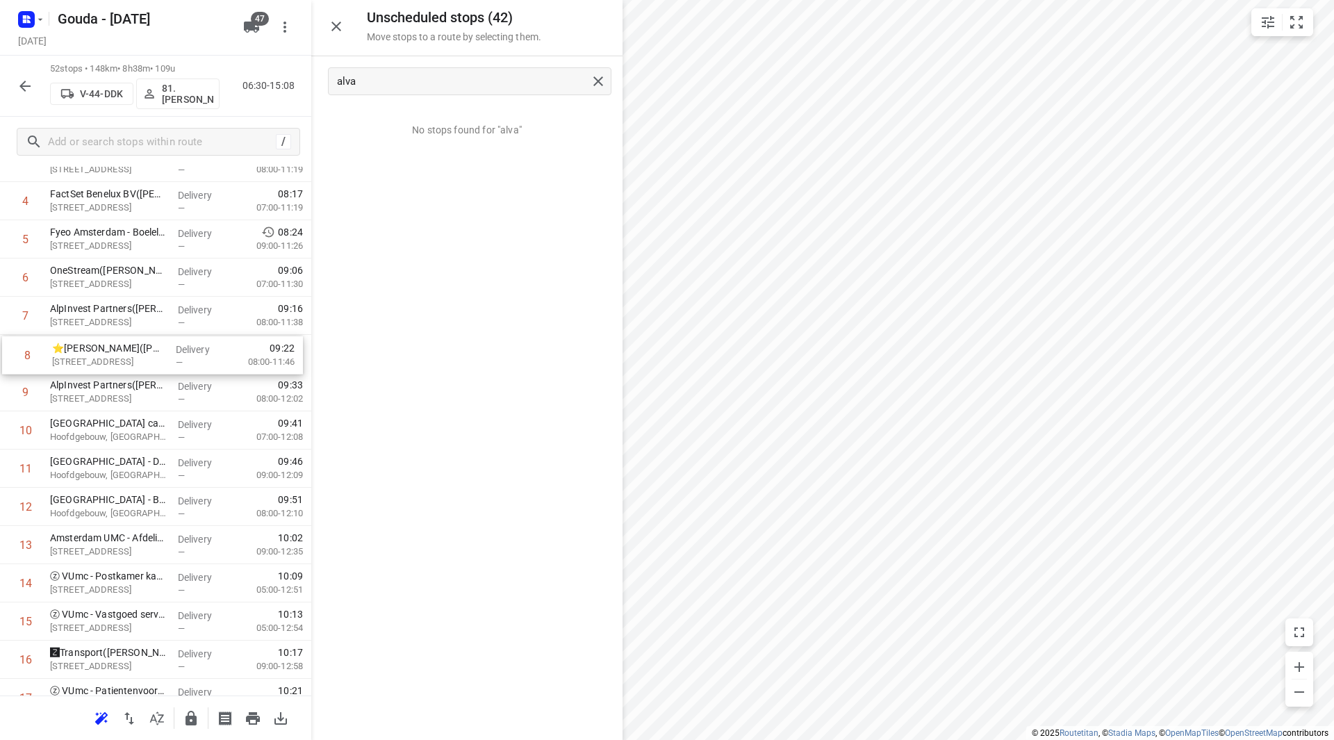
drag, startPoint x: 106, startPoint y: 359, endPoint x: 103, endPoint y: 347, distance: 12.8
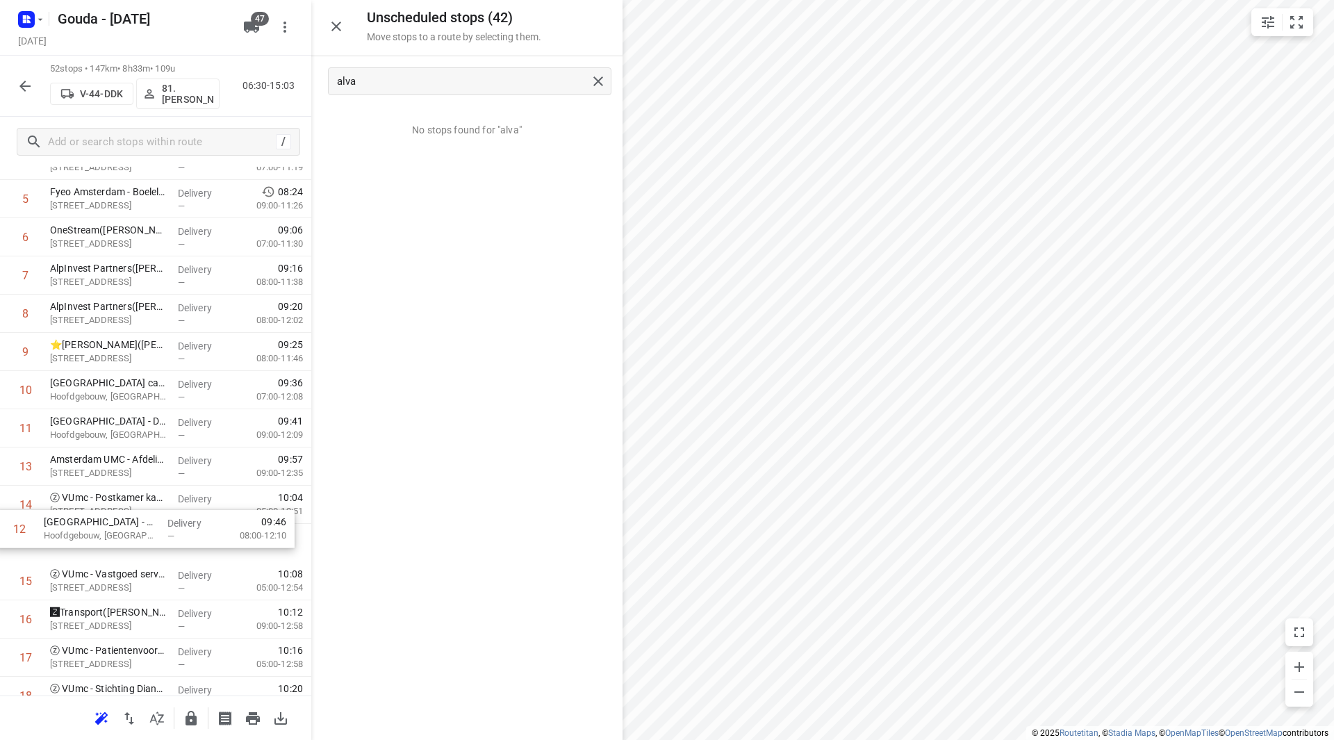
scroll to position [253, 0]
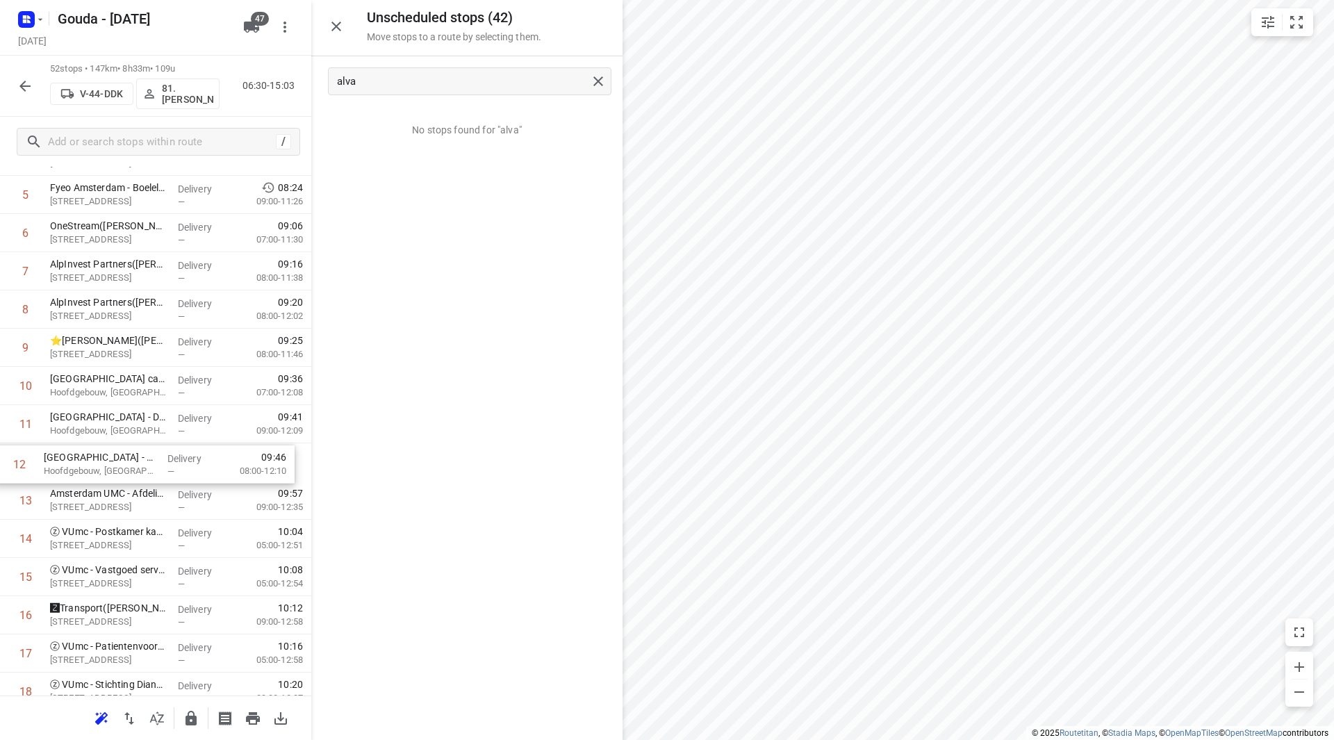
drag, startPoint x: 92, startPoint y: 303, endPoint x: 88, endPoint y: 475, distance: 171.7
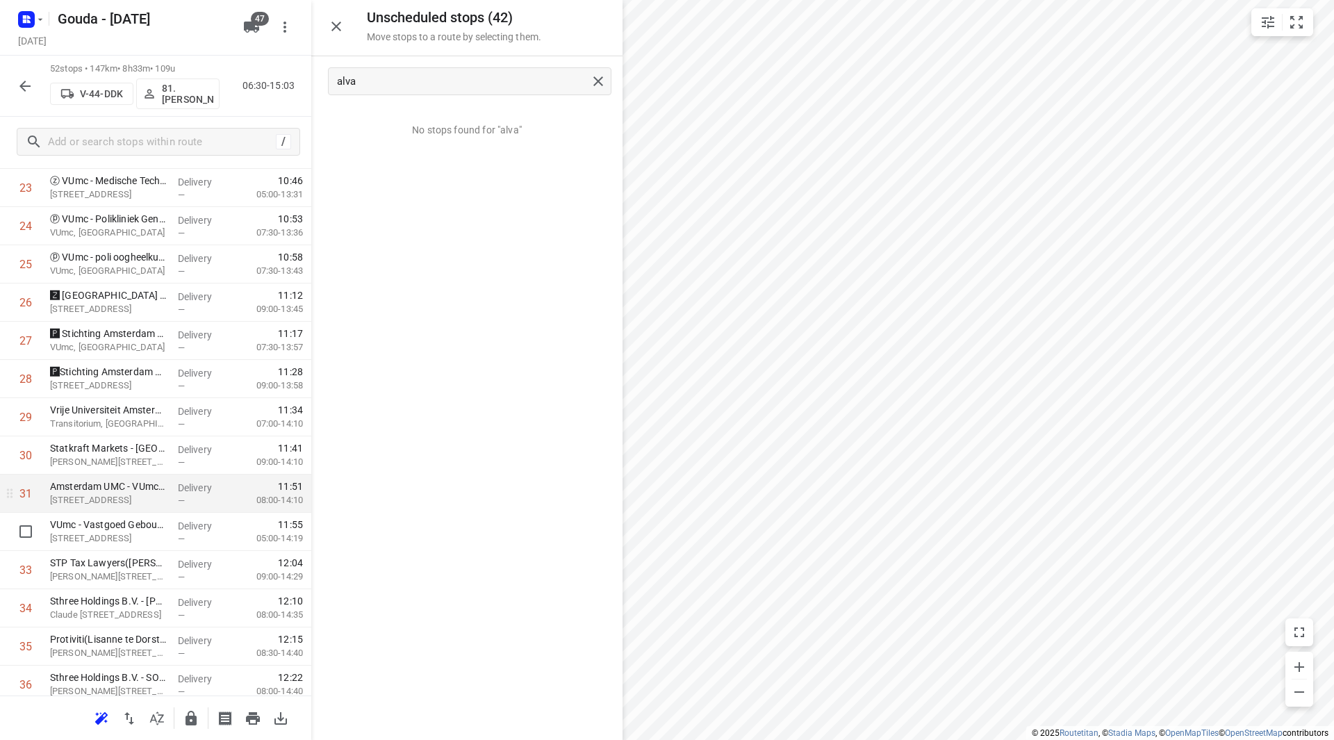
scroll to position [1017, 0]
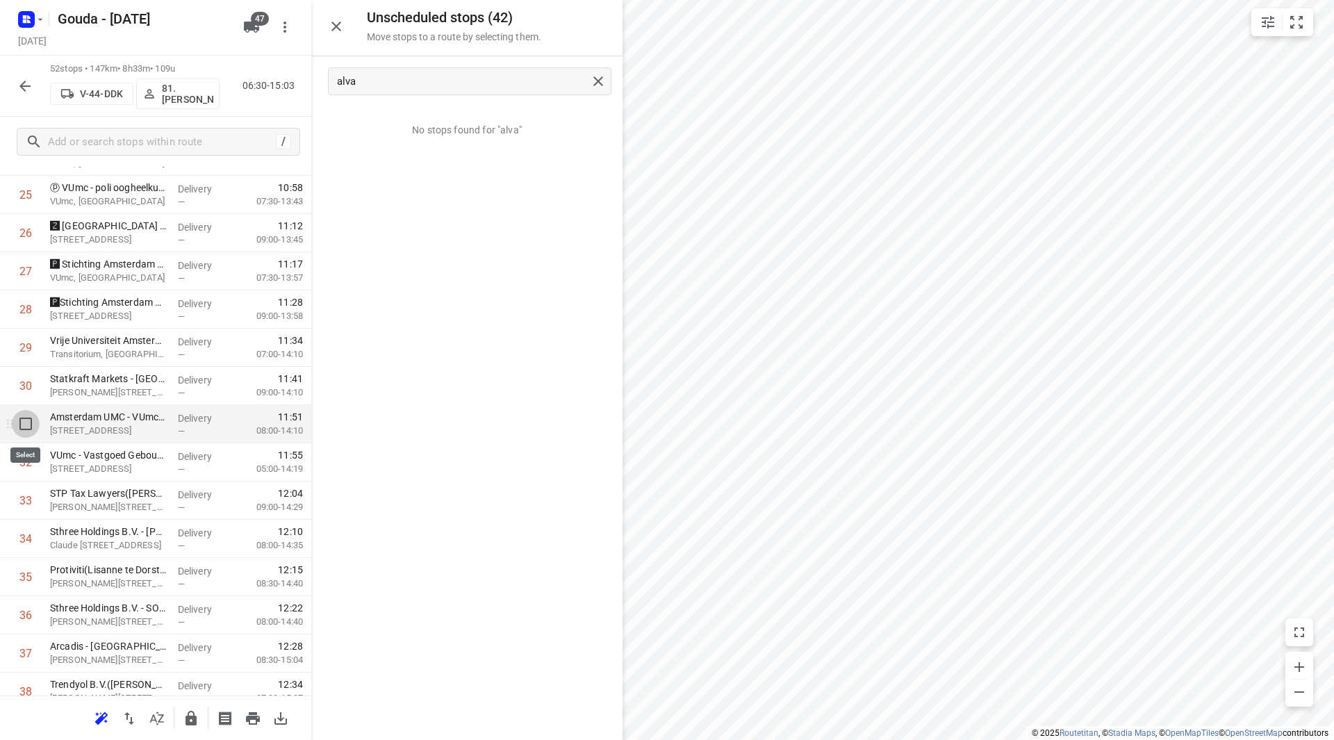
click at [31, 422] on input "checkbox" at bounding box center [26, 424] width 28 height 28
checkbox input "true"
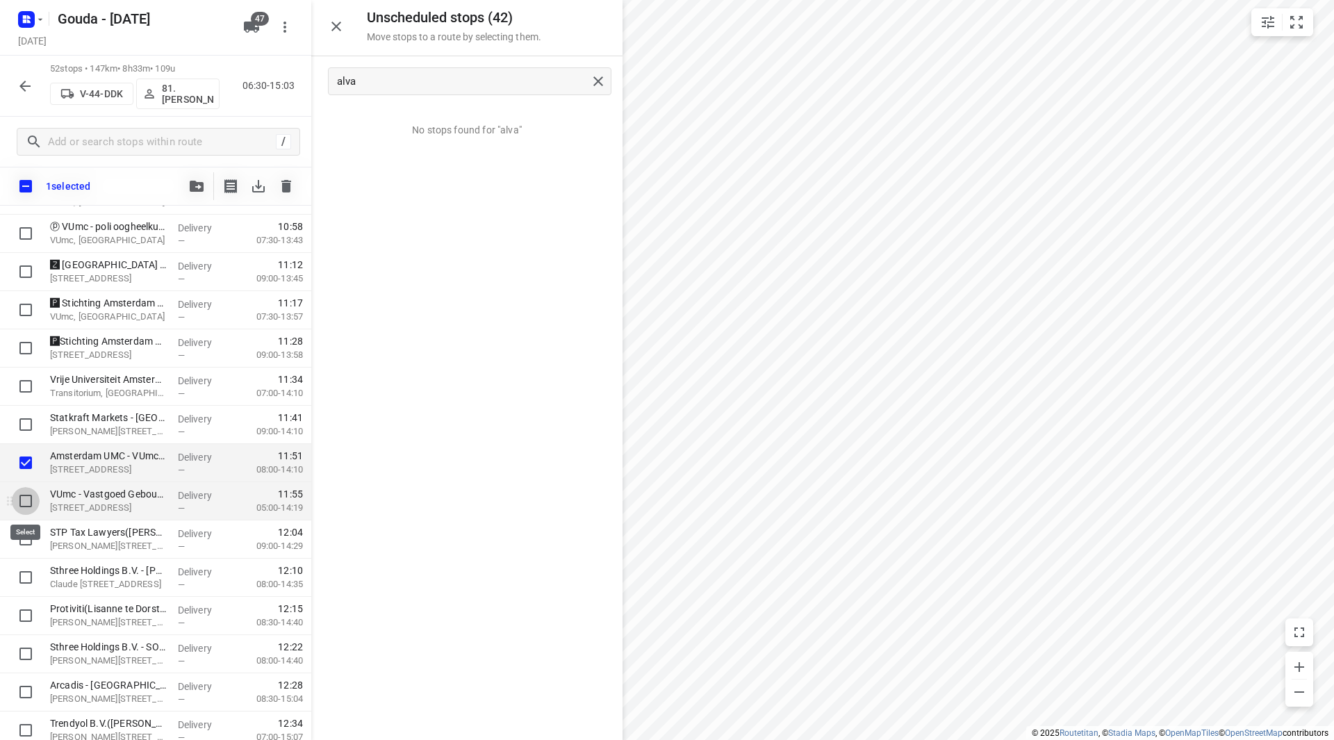
click at [25, 498] on input "checkbox" at bounding box center [26, 501] width 28 height 28
checkbox input "true"
drag, startPoint x: 75, startPoint y: 467, endPoint x: 83, endPoint y: 425, distance: 42.4
click at [83, 425] on div "❗⭐ Van Lanschot Bankiers Amsterdam - Beethovenstraat(Sylvia, Marcel, Sandra van…" at bounding box center [155, 291] width 311 height 1988
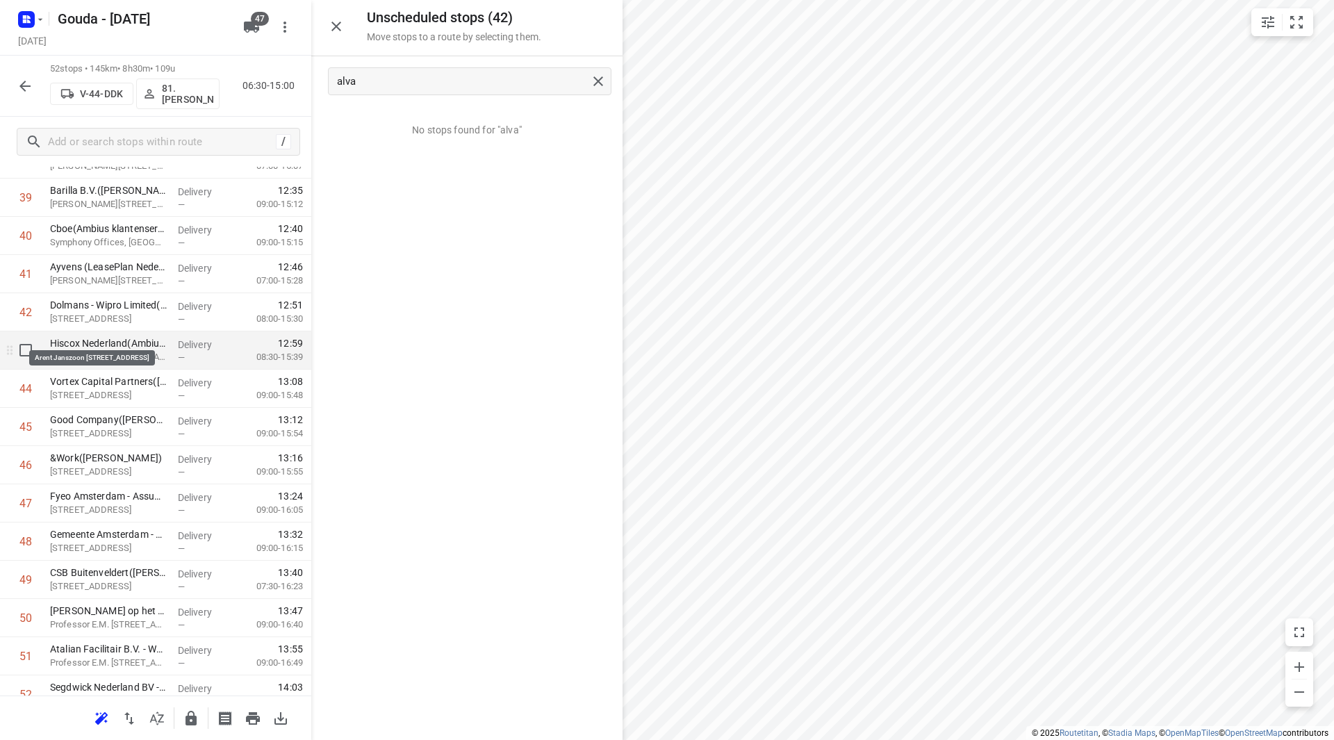
scroll to position [1573, 0]
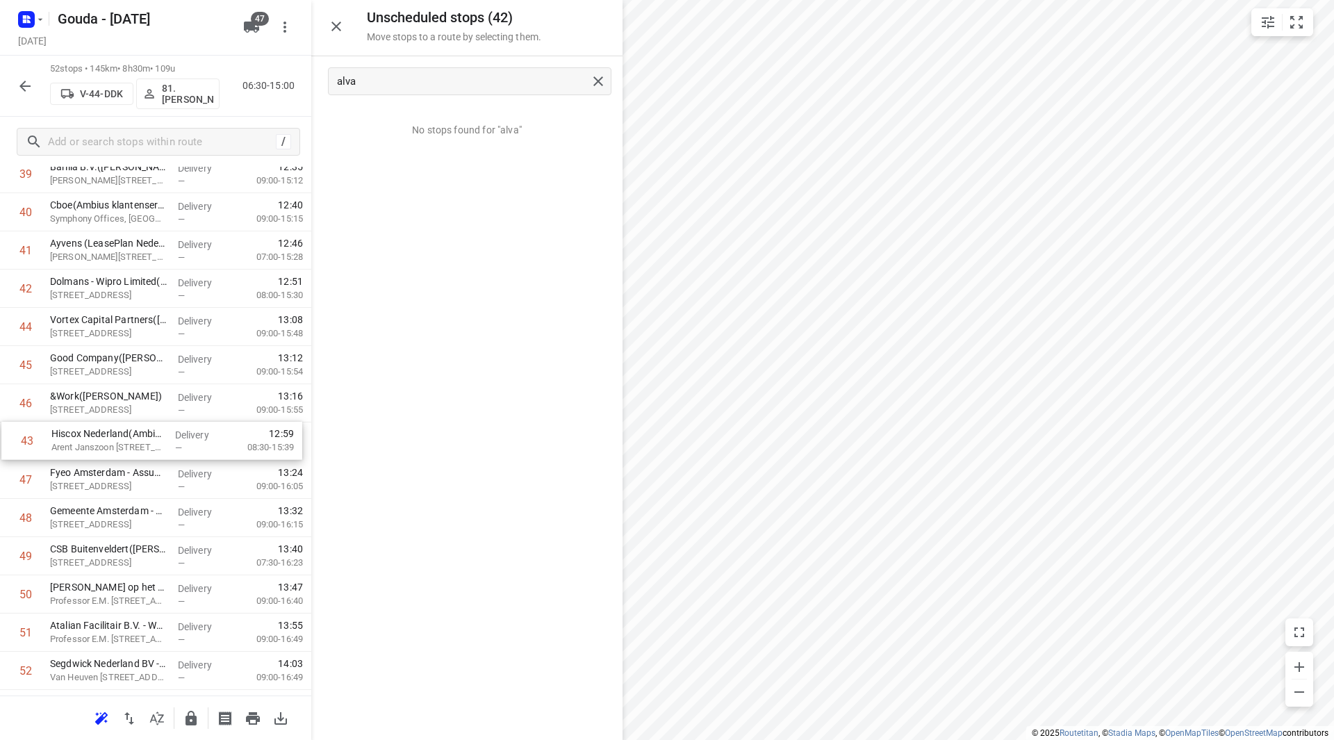
drag, startPoint x: 135, startPoint y: 329, endPoint x: 137, endPoint y: 458, distance: 128.6
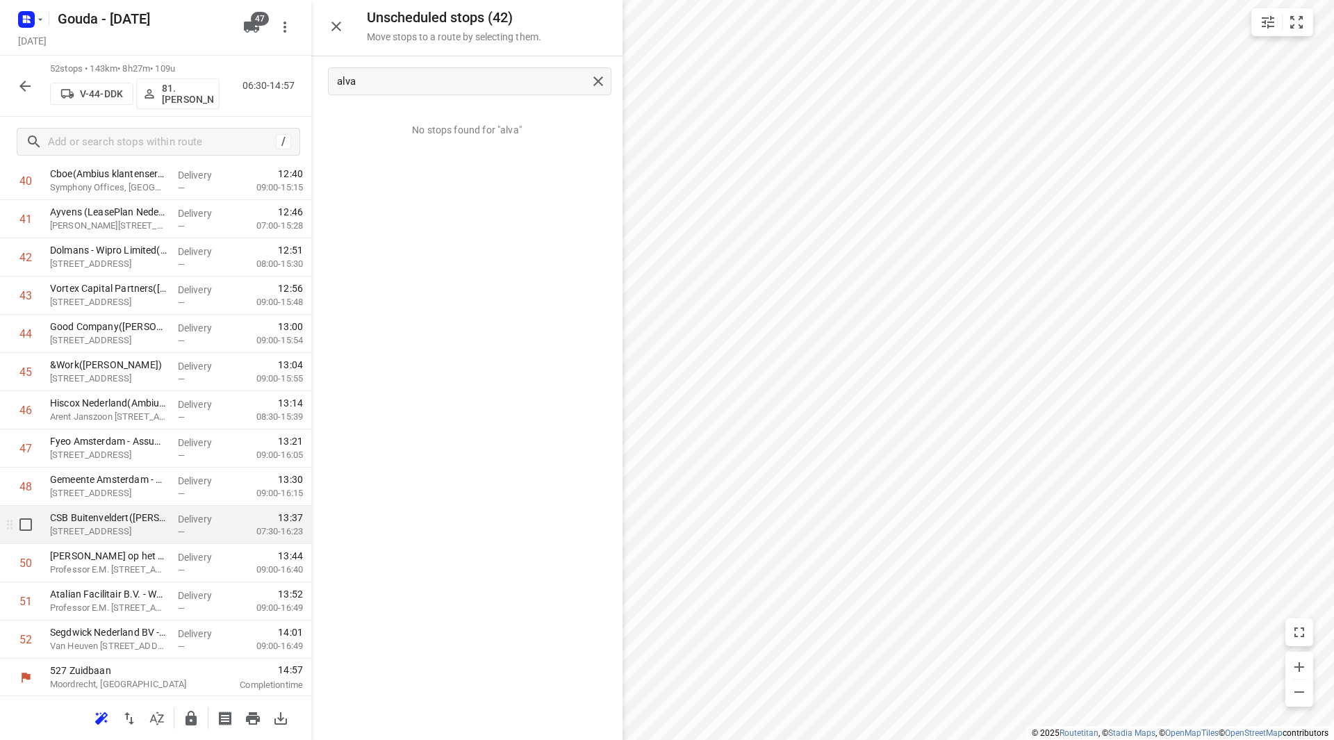
scroll to position [1606, 0]
click at [188, 716] on icon "button" at bounding box center [191, 718] width 11 height 15
click at [22, 79] on icon "button" at bounding box center [25, 86] width 17 height 17
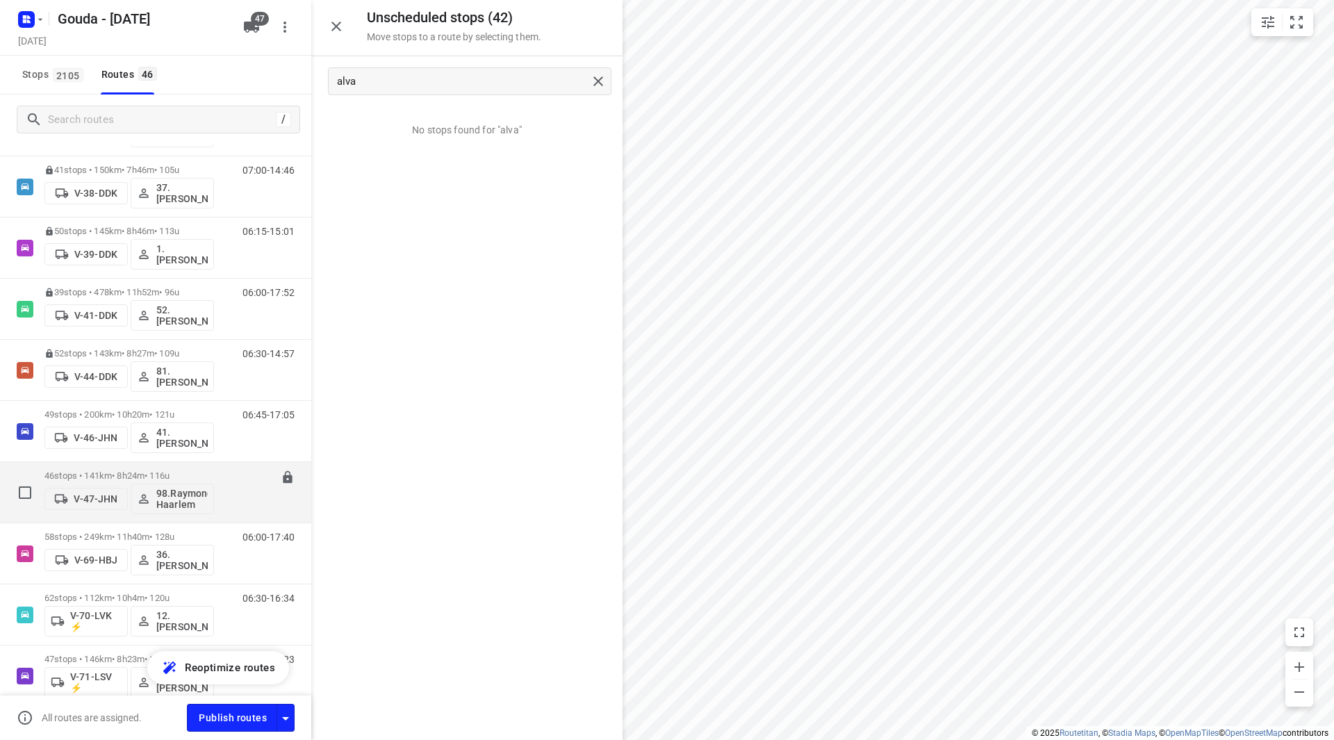
scroll to position [486, 0]
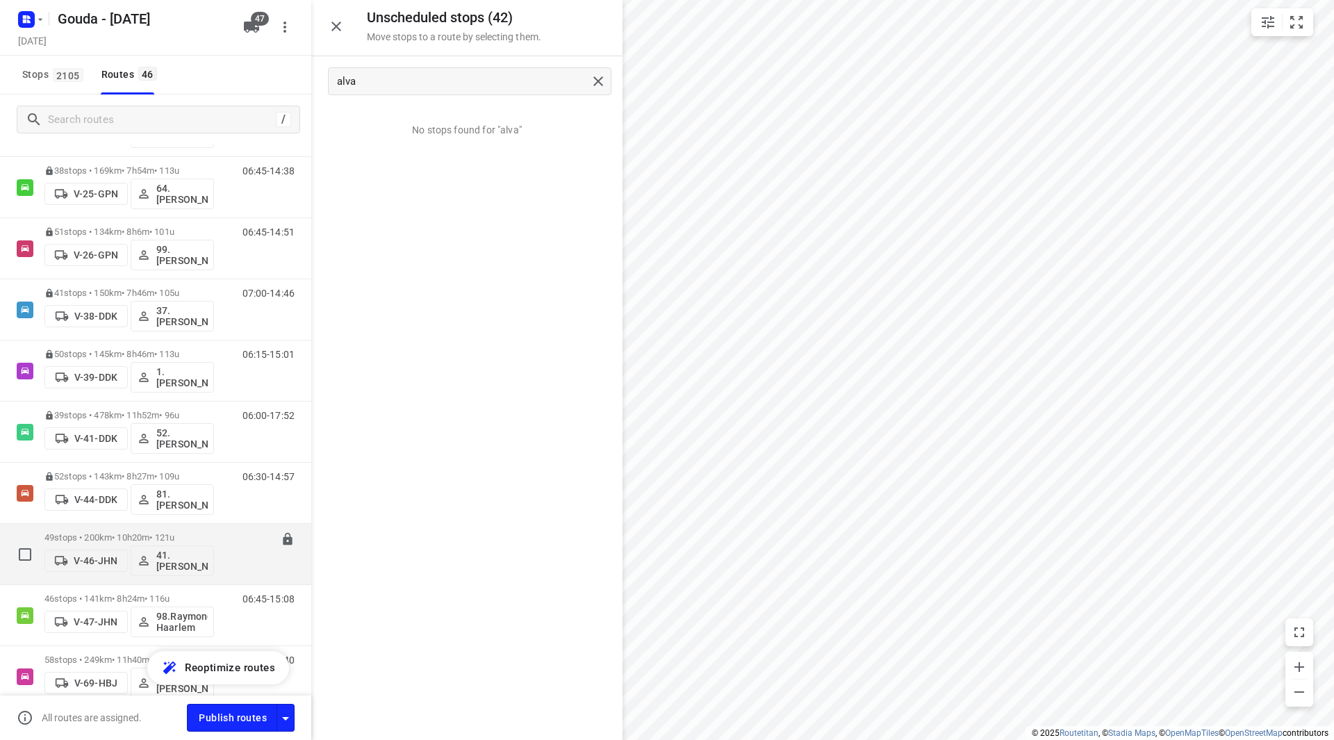
click at [147, 536] on p "49 stops • 200km • 10h20m • 121u" at bounding box center [129, 537] width 170 height 10
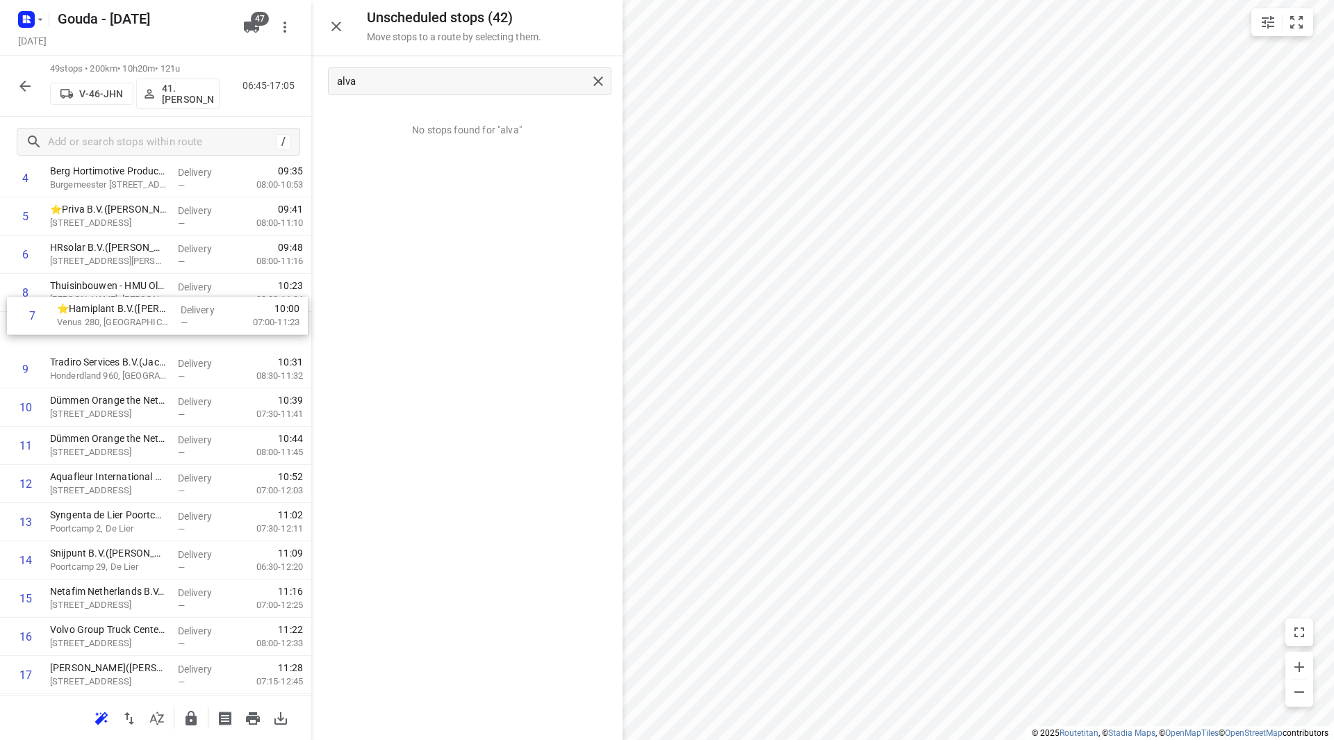
scroll to position [231, 0]
drag, startPoint x: 213, startPoint y: 251, endPoint x: 213, endPoint y: 383, distance: 132.0
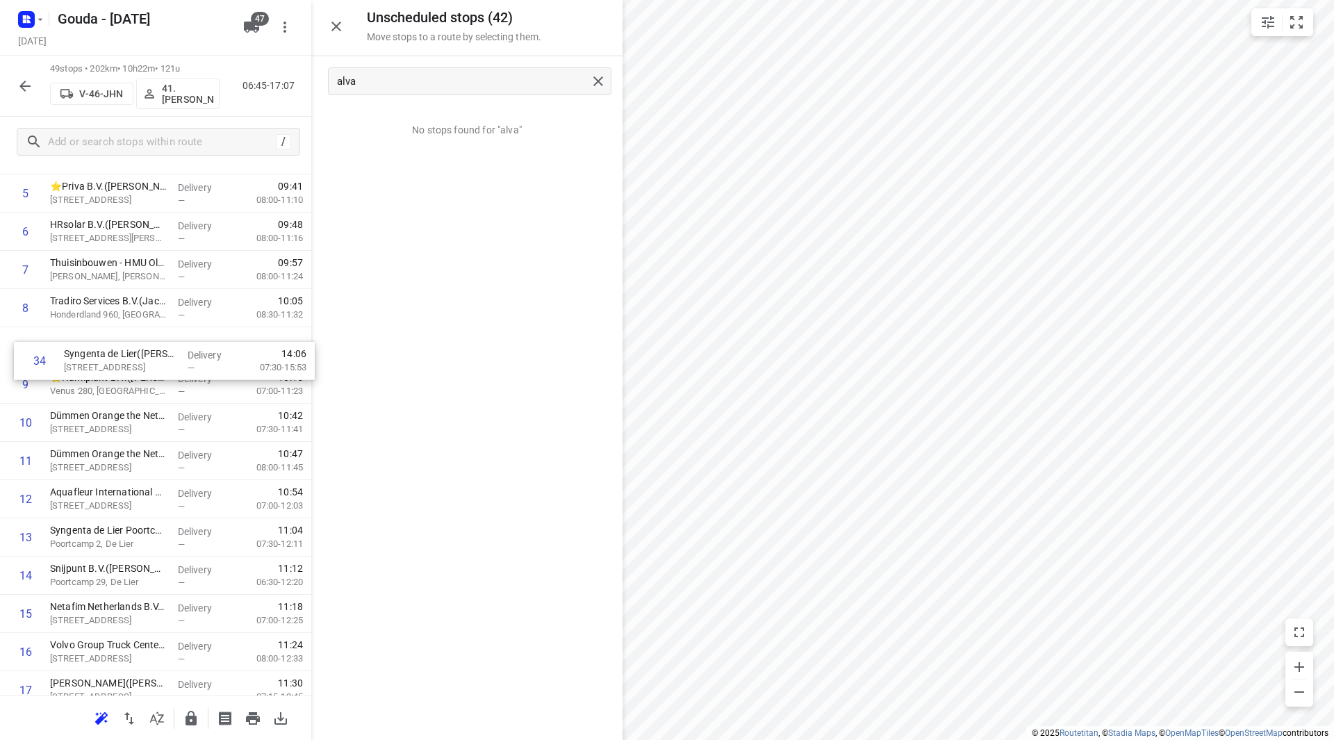
scroll to position [254, 0]
drag, startPoint x: 105, startPoint y: 496, endPoint x: 111, endPoint y: 354, distance: 141.9
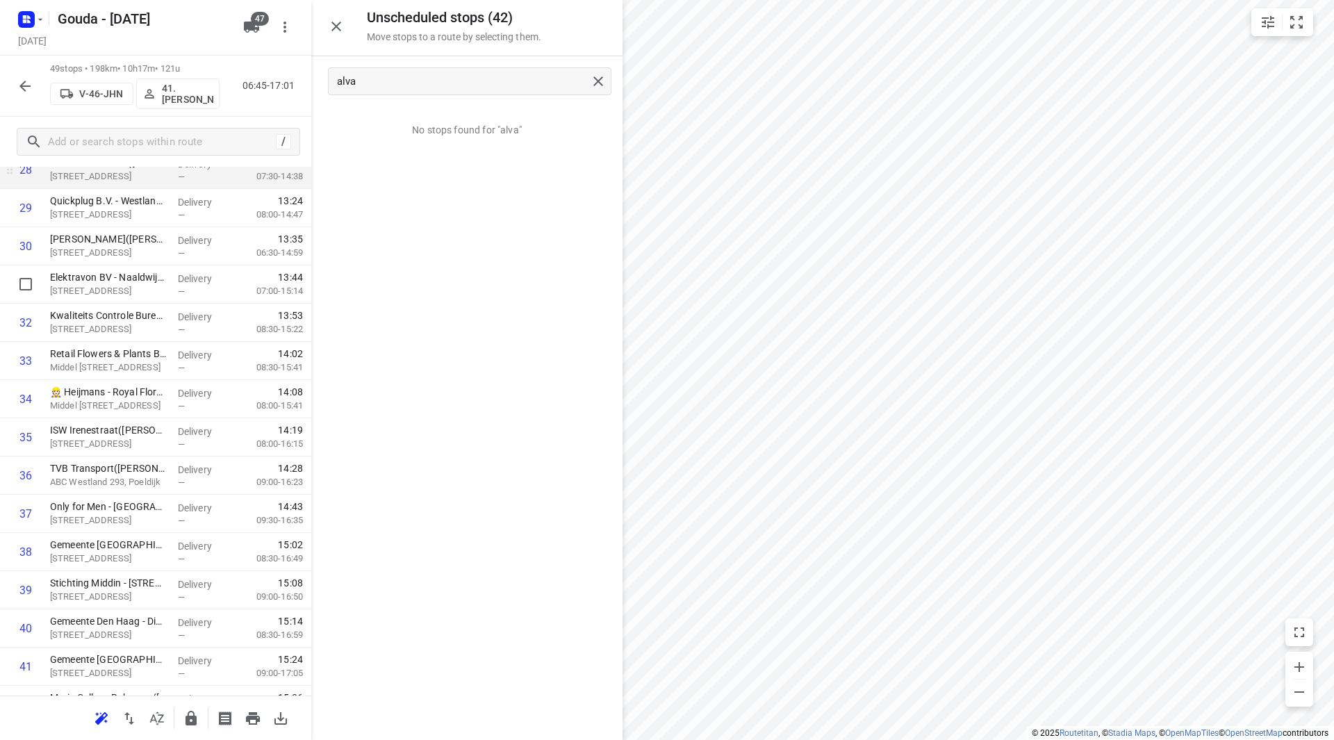
scroll to position [1088, 0]
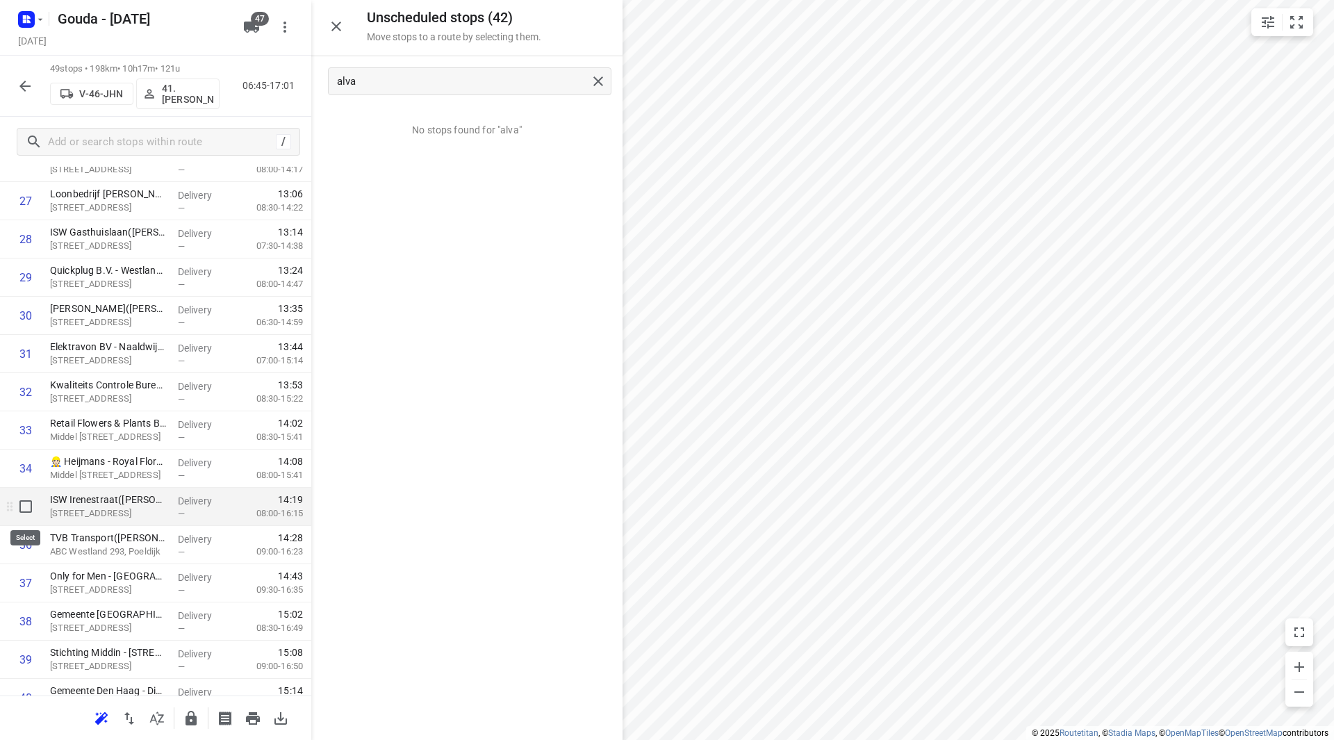
click at [22, 508] on input "checkbox" at bounding box center [26, 507] width 28 height 28
checkbox input "true"
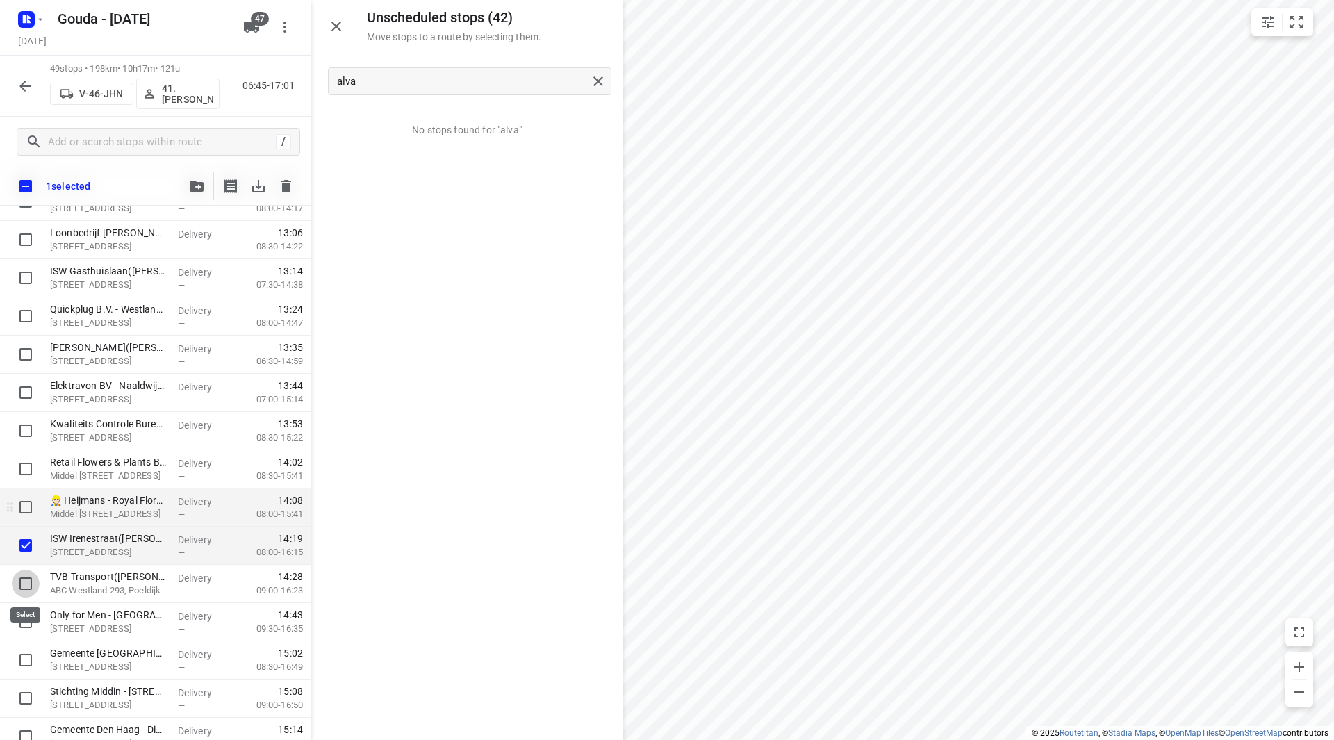
drag, startPoint x: 26, startPoint y: 582, endPoint x: 35, endPoint y: 521, distance: 61.8
click at [25, 582] on input "checkbox" at bounding box center [26, 584] width 28 height 28
checkbox input "true"
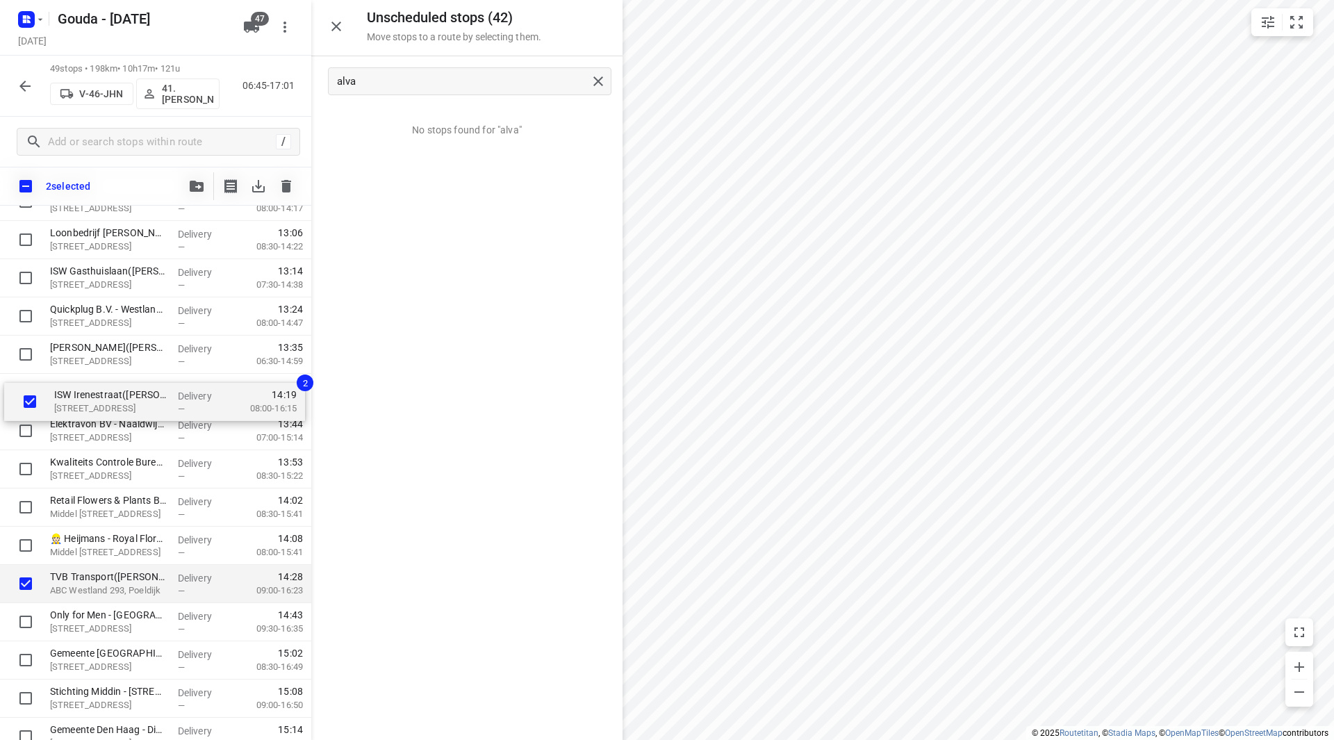
drag, startPoint x: 82, startPoint y: 549, endPoint x: 88, endPoint y: 387, distance: 162.0
click at [88, 387] on div "⭐Basisschool van Kampen - Paterstraat(Luc Smit) Paterstraat 1, Vlaardingen Deli…" at bounding box center [155, 163] width 311 height 1873
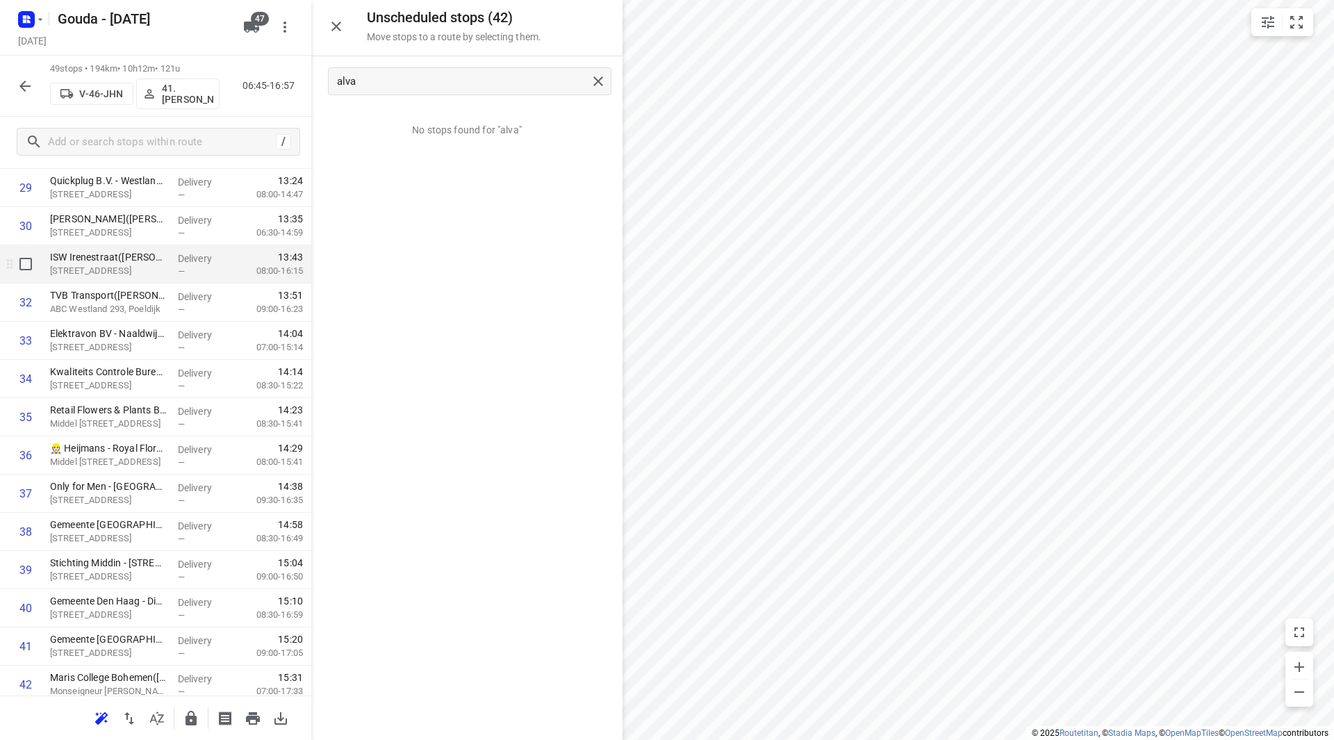
scroll to position [1157, 0]
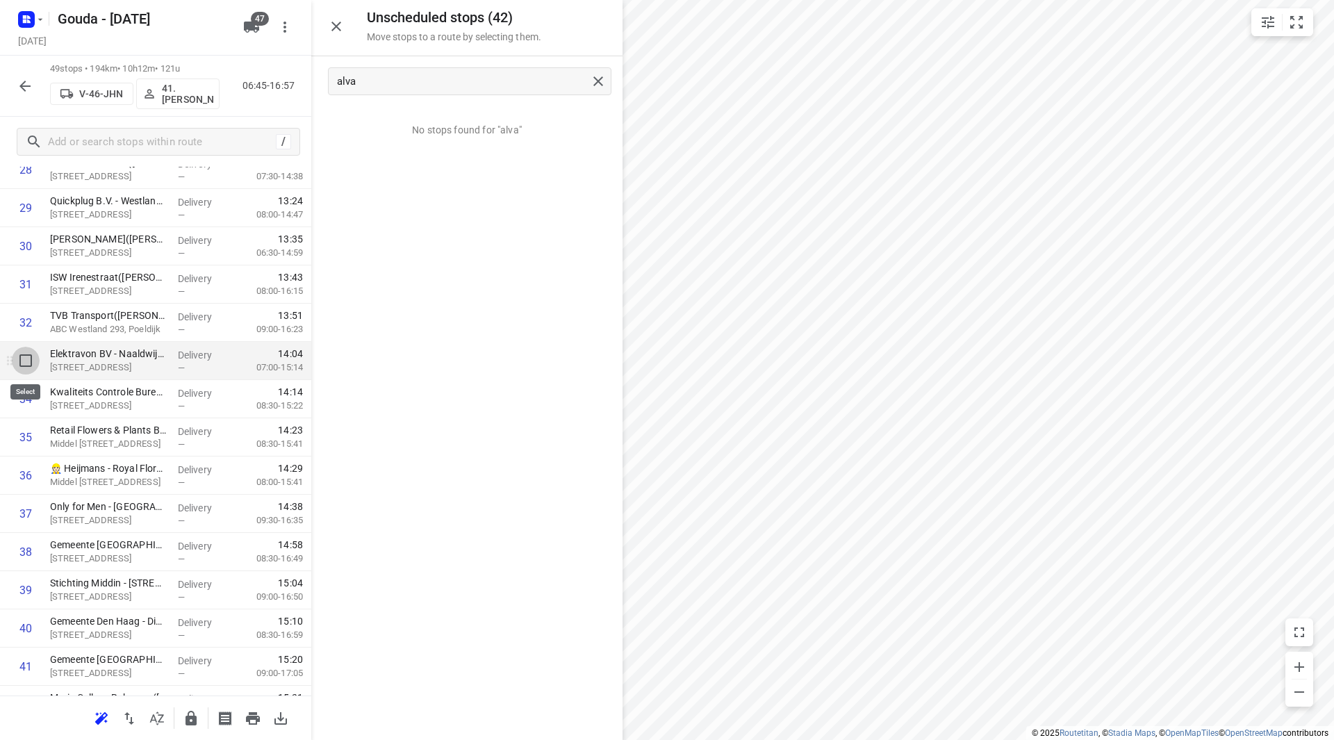
drag, startPoint x: 25, startPoint y: 357, endPoint x: 30, endPoint y: 391, distance: 33.7
click at [25, 357] on input "checkbox" at bounding box center [26, 361] width 28 height 28
checkbox input "true"
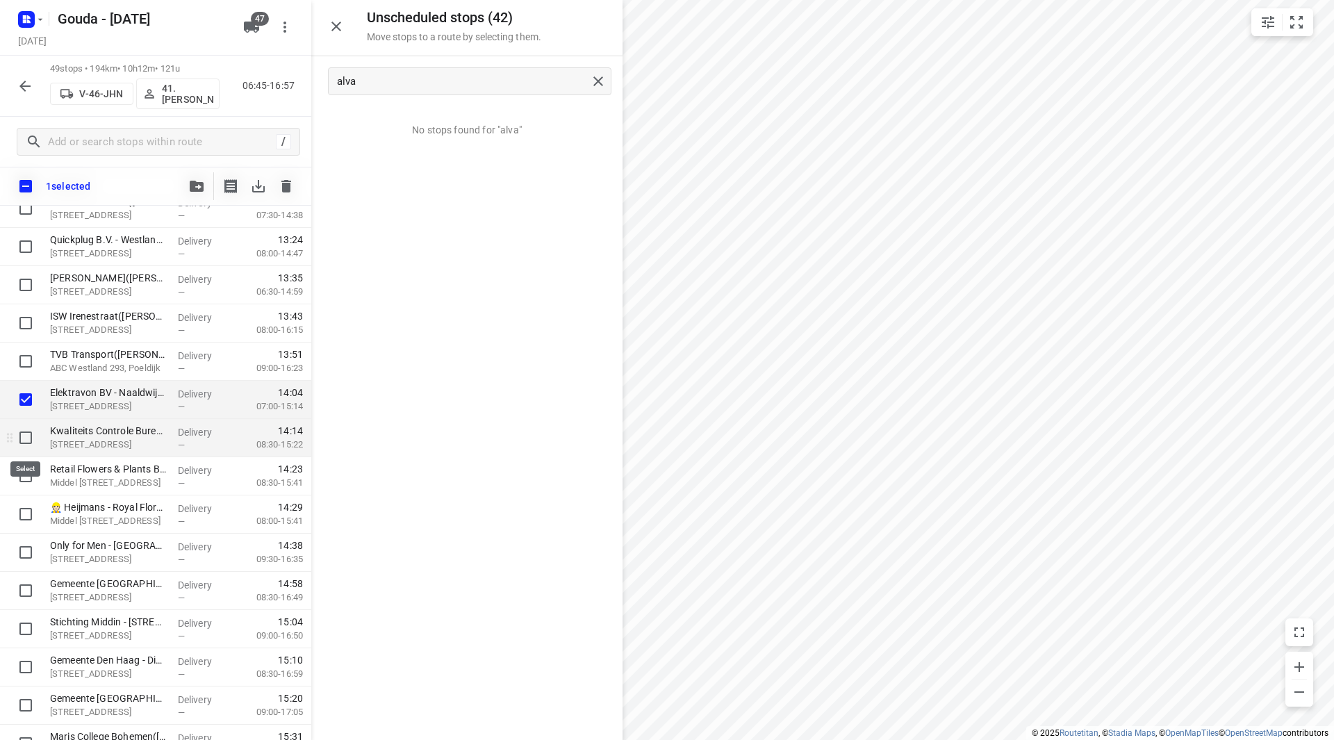
click at [25, 429] on input "checkbox" at bounding box center [26, 438] width 28 height 28
checkbox input "true"
click at [25, 475] on input "checkbox" at bounding box center [26, 476] width 28 height 28
checkbox input "true"
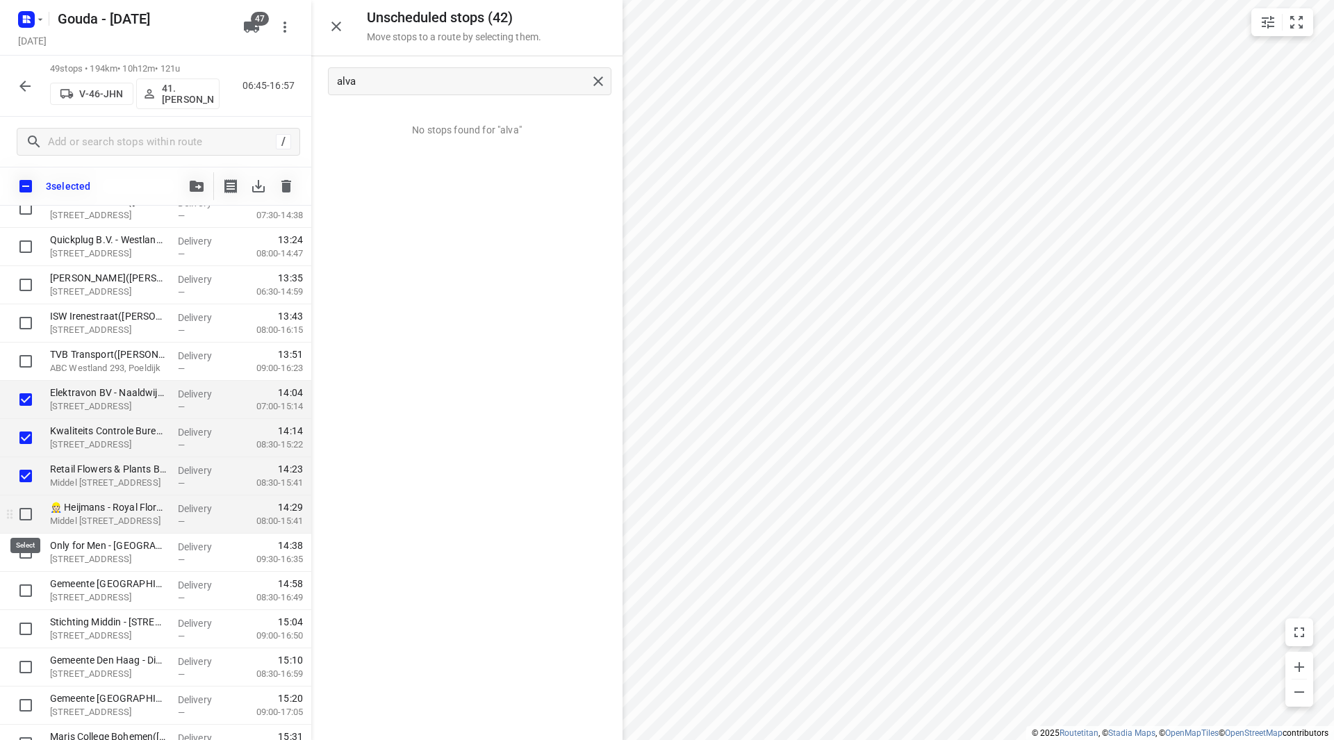
click at [24, 514] on input "checkbox" at bounding box center [26, 514] width 28 height 28
checkbox input "true"
click at [23, 553] on input "checkbox" at bounding box center [26, 553] width 28 height 28
checkbox input "true"
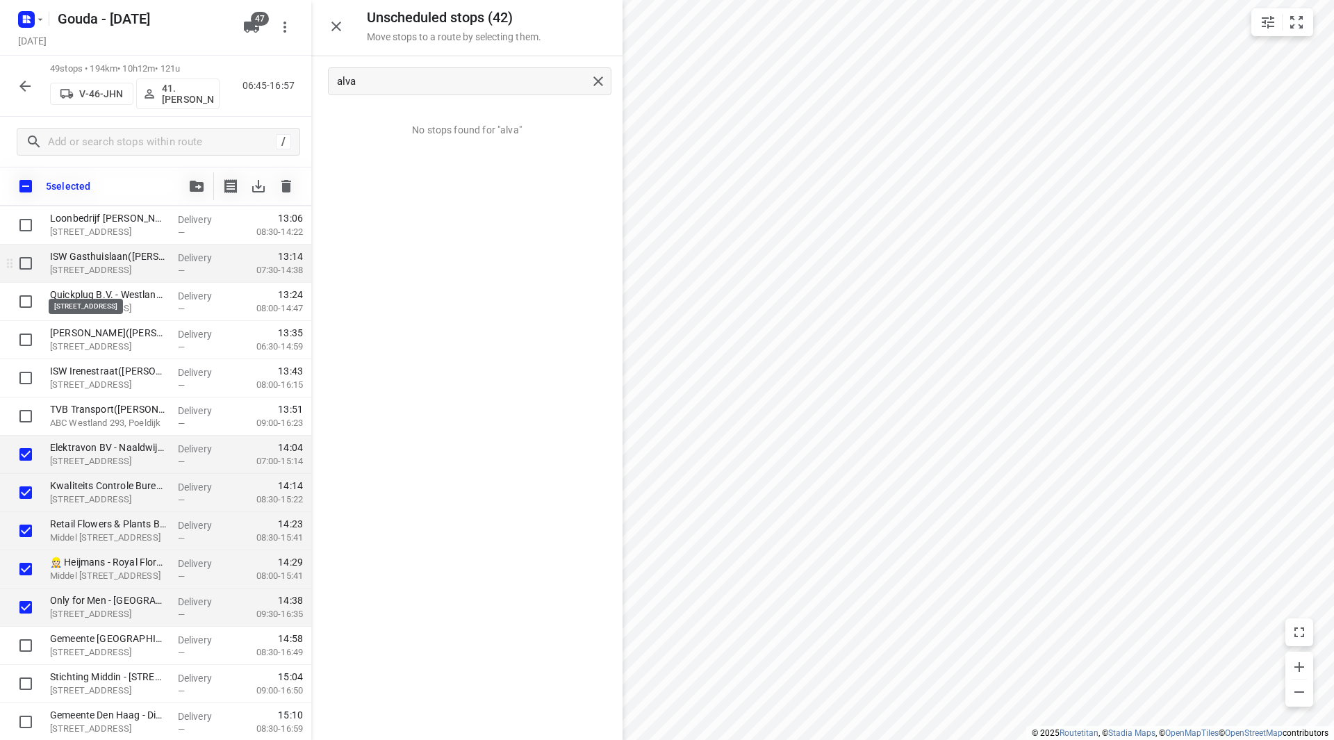
scroll to position [1088, 0]
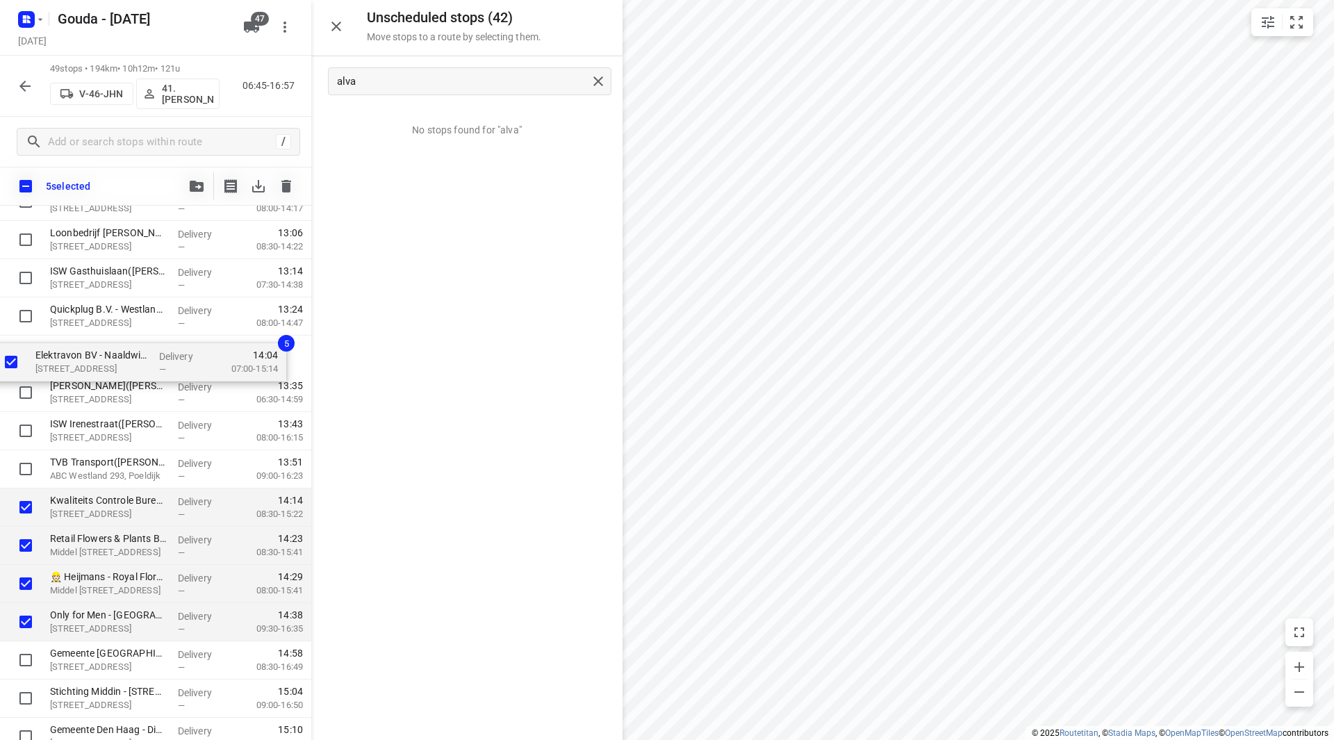
drag, startPoint x: 76, startPoint y: 425, endPoint x: 77, endPoint y: 357, distance: 68.8
click at [71, 357] on div "⭐Basisschool van Kampen - Paterstraat(Luc Smit) Paterstraat 1, Vlaardingen Deli…" at bounding box center [155, 163] width 311 height 1873
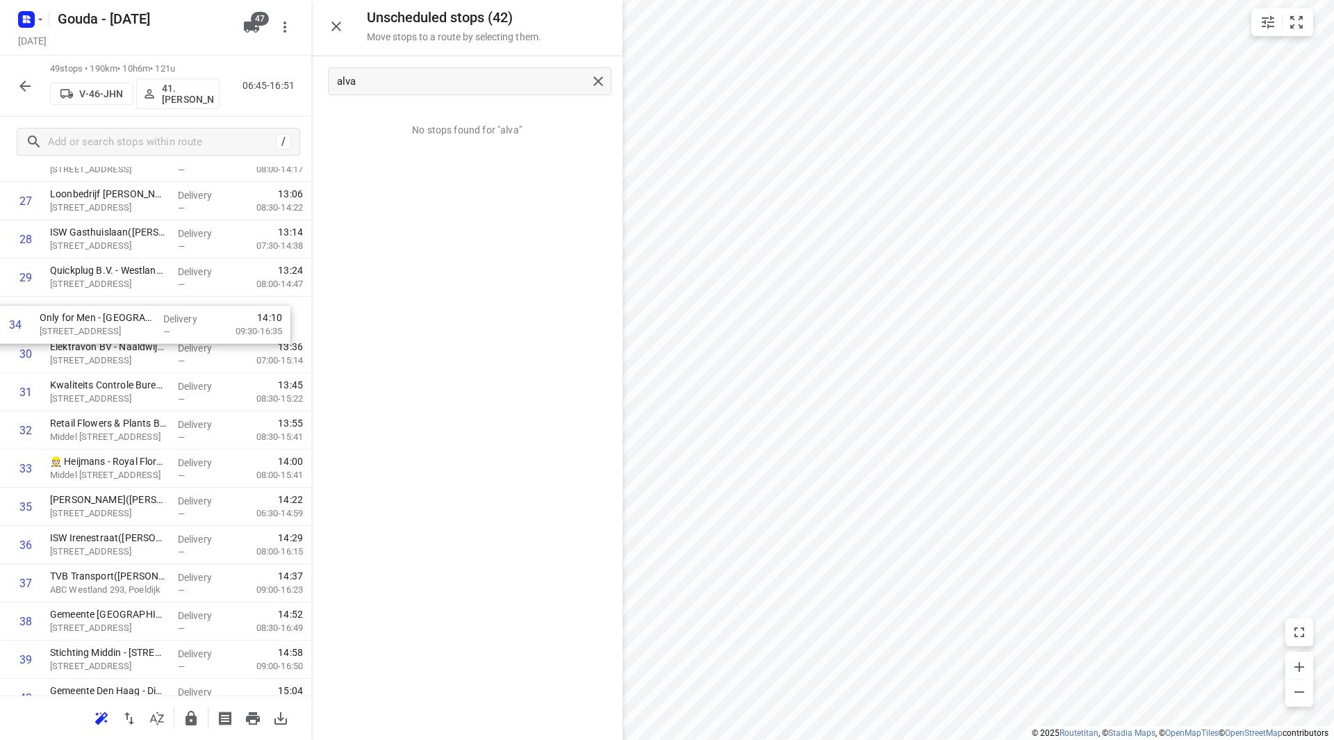
drag, startPoint x: 111, startPoint y: 458, endPoint x: 110, endPoint y: 306, distance: 151.5
click at [101, 306] on div "1 ⭐Basisschool van Kampen - Paterstraat(Luc Smit) Paterstraat 1, Vlaardingen De…" at bounding box center [155, 124] width 311 height 1873
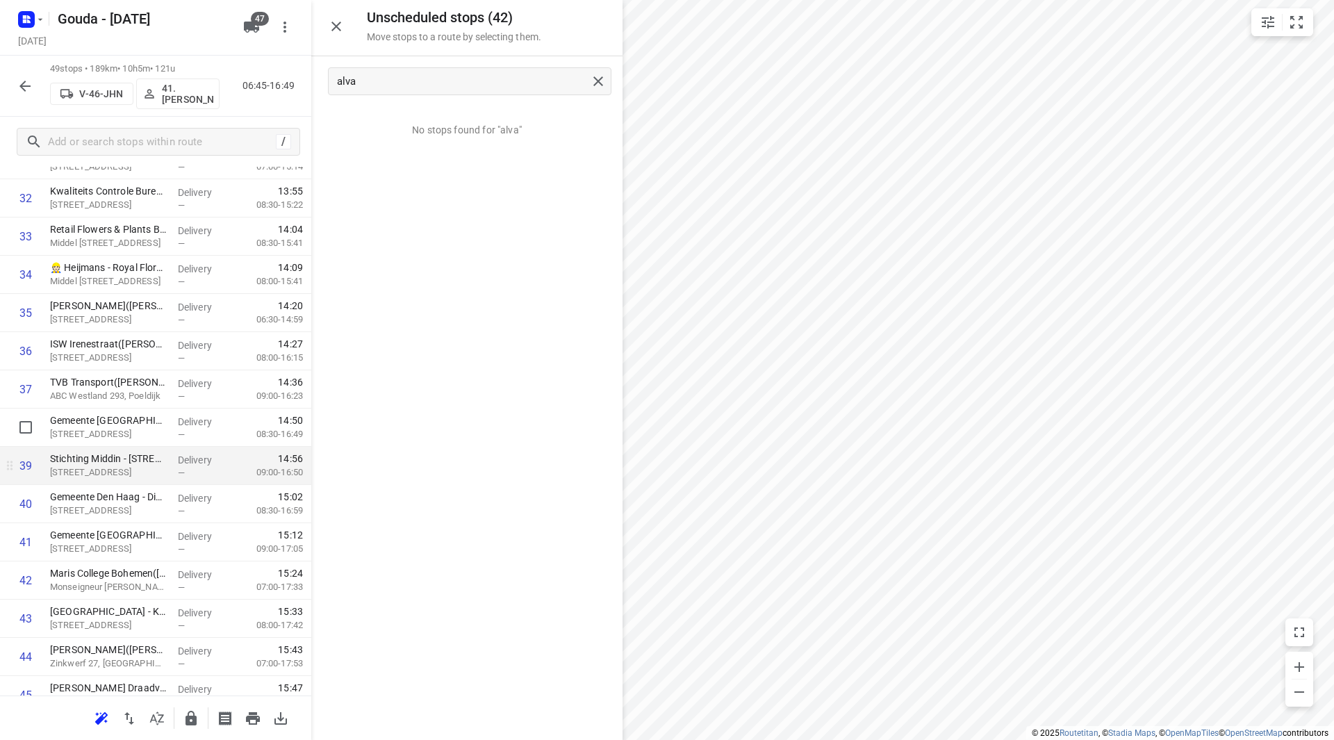
scroll to position [1296, 0]
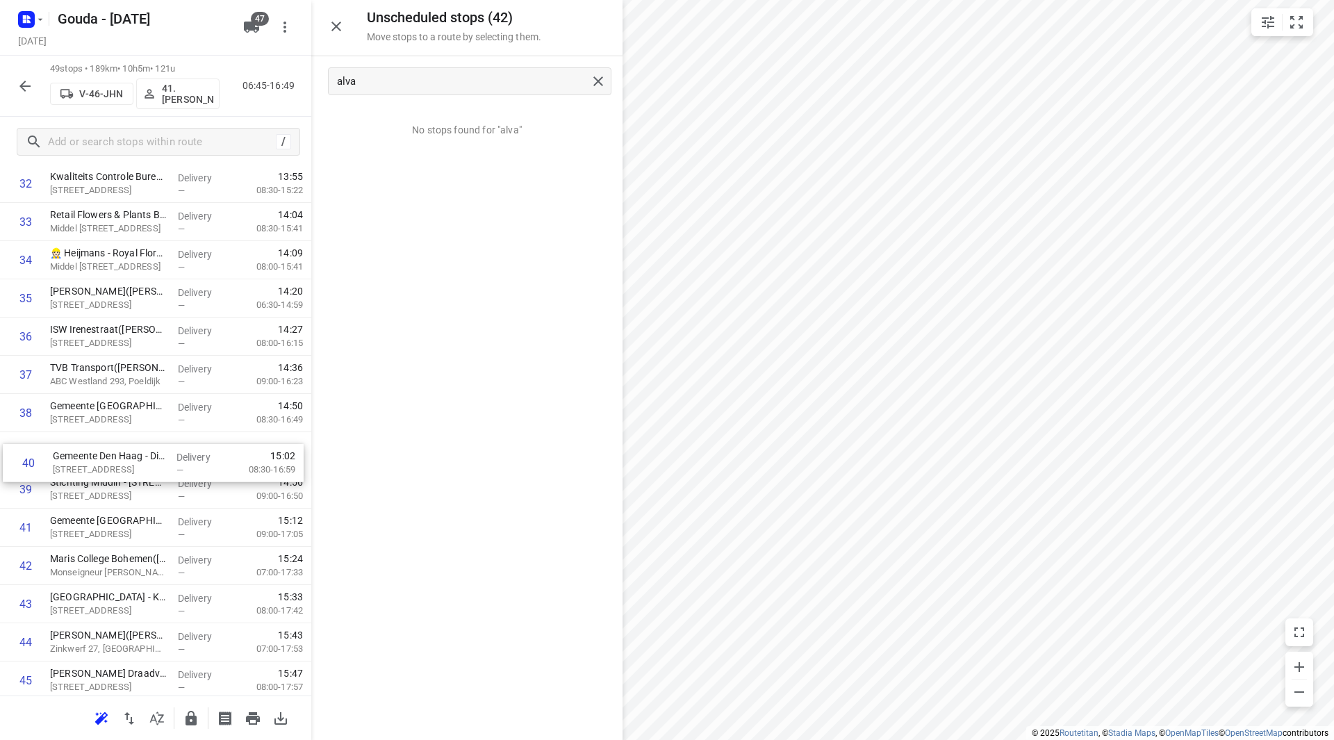
drag, startPoint x: 133, startPoint y: 481, endPoint x: 134, endPoint y: 435, distance: 45.9
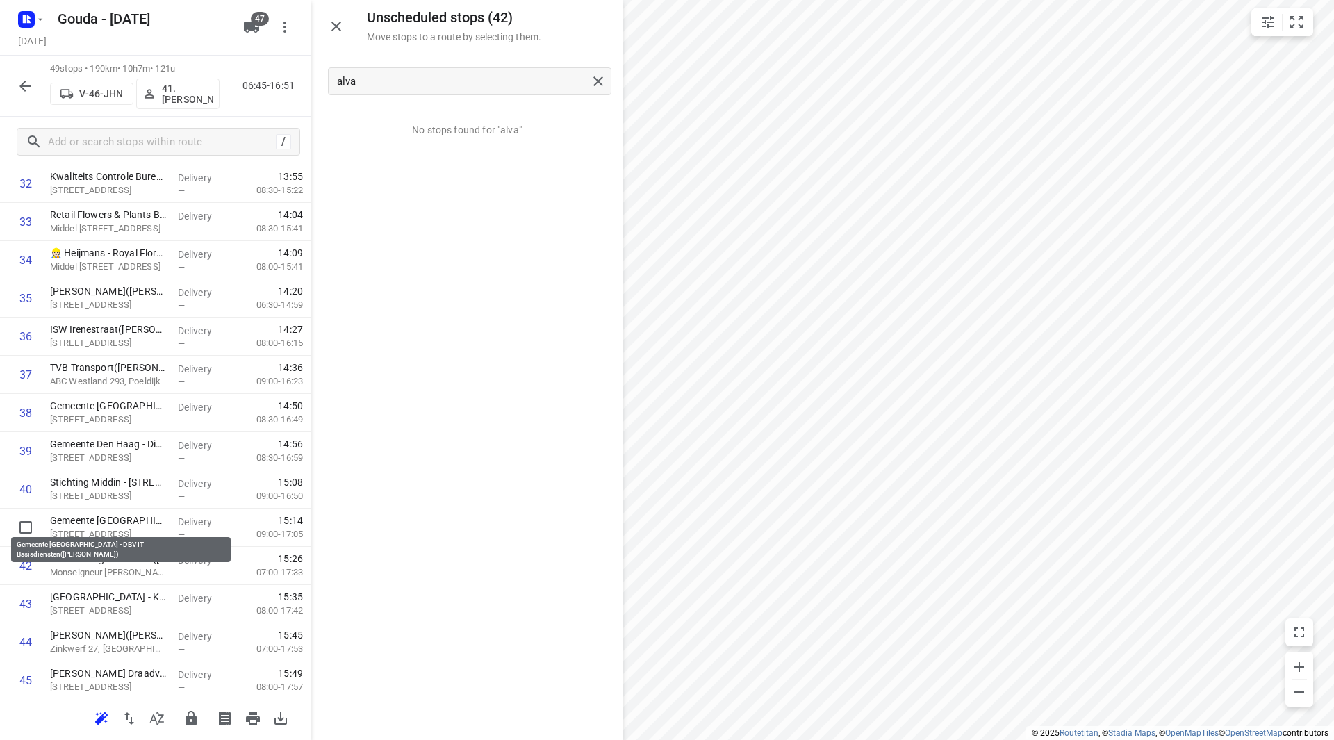
drag, startPoint x: 119, startPoint y: 525, endPoint x: 114, endPoint y: 481, distance: 44.1
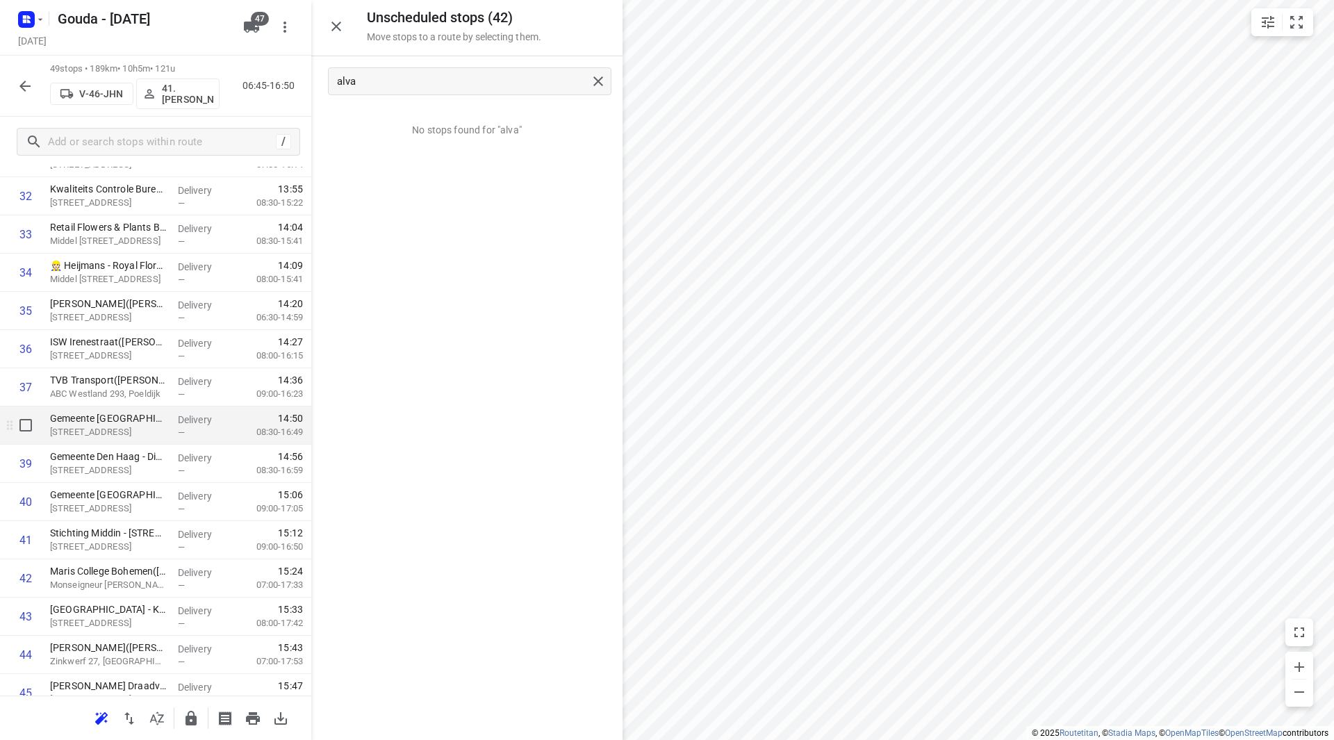
scroll to position [1283, 0]
click at [19, 420] on input "checkbox" at bounding box center [26, 426] width 28 height 28
checkbox input "true"
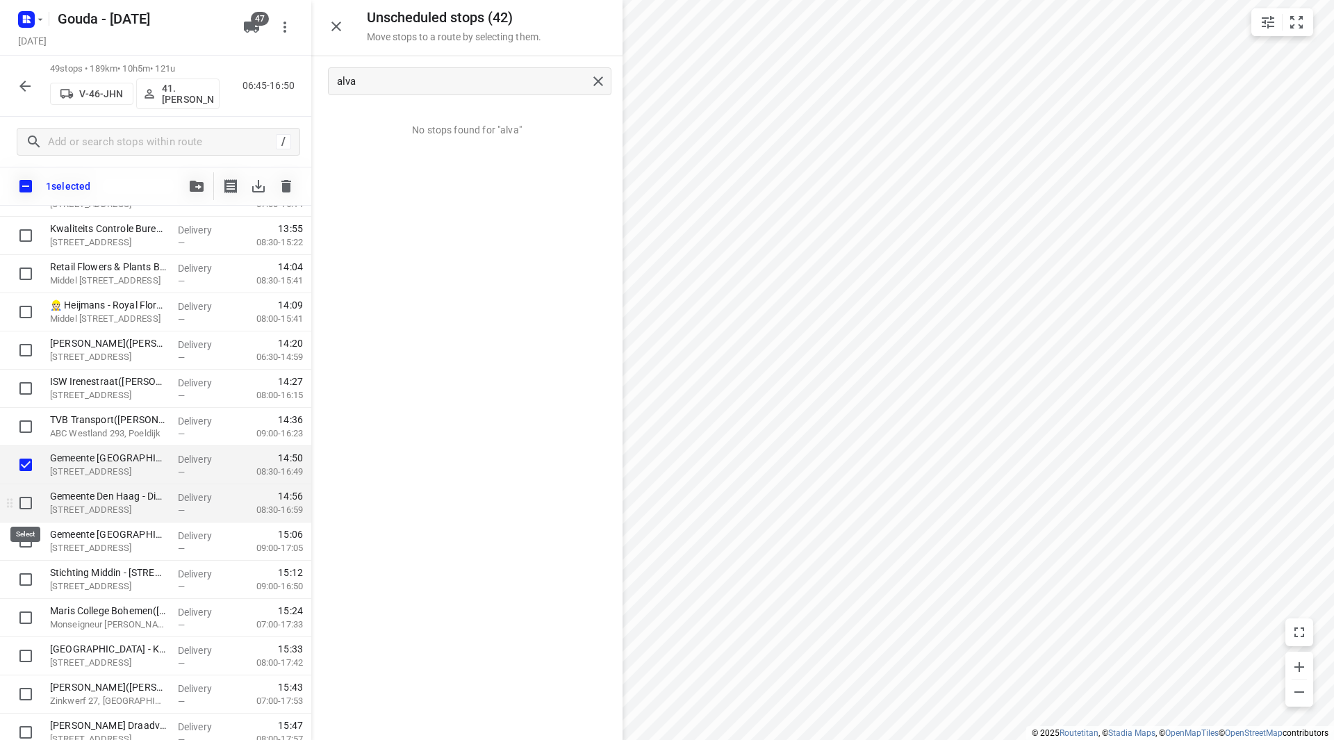
click at [22, 503] on input "checkbox" at bounding box center [26, 503] width 28 height 28
checkbox input "true"
click at [26, 551] on input "checkbox" at bounding box center [26, 541] width 28 height 28
checkbox input "true"
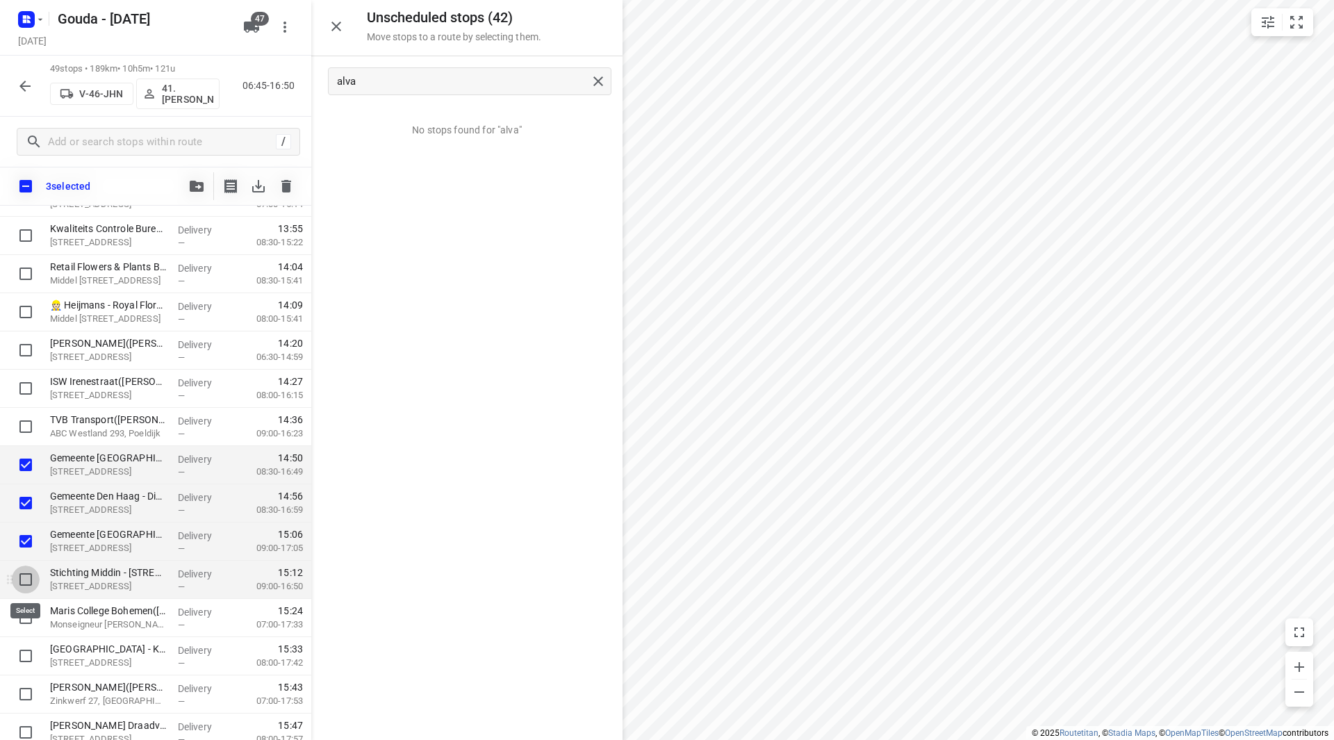
click at [21, 580] on input "checkbox" at bounding box center [26, 580] width 28 height 28
checkbox input "true"
click at [197, 185] on icon "button" at bounding box center [197, 186] width 14 height 11
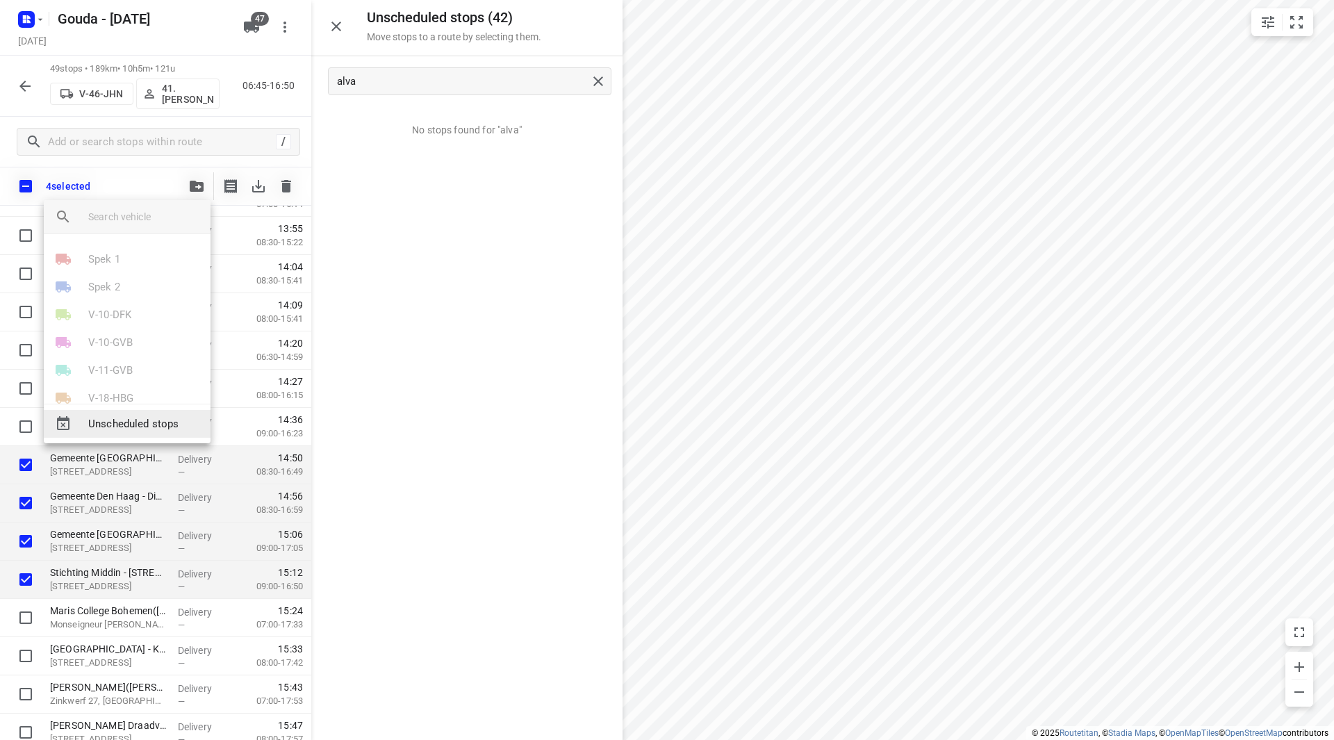
click at [133, 427] on span "Unscheduled stops" at bounding box center [143, 424] width 111 height 16
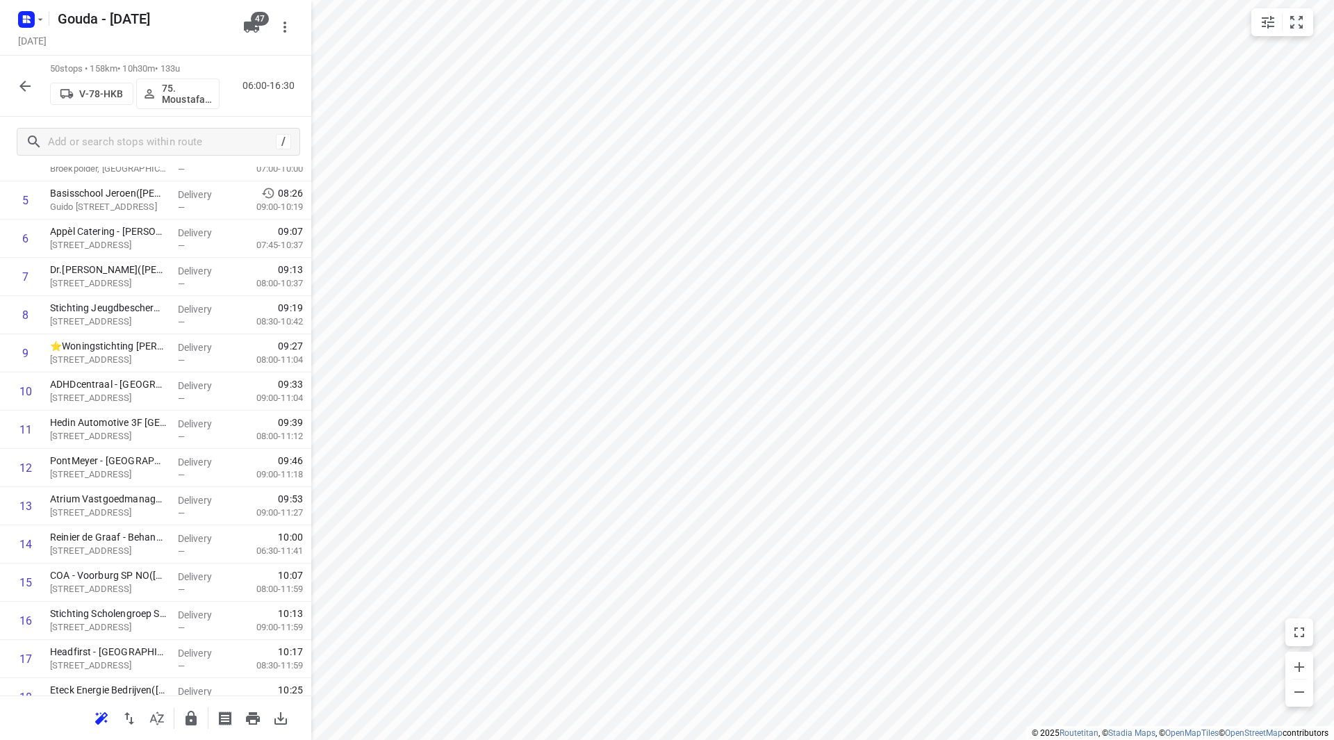
scroll to position [0, 0]
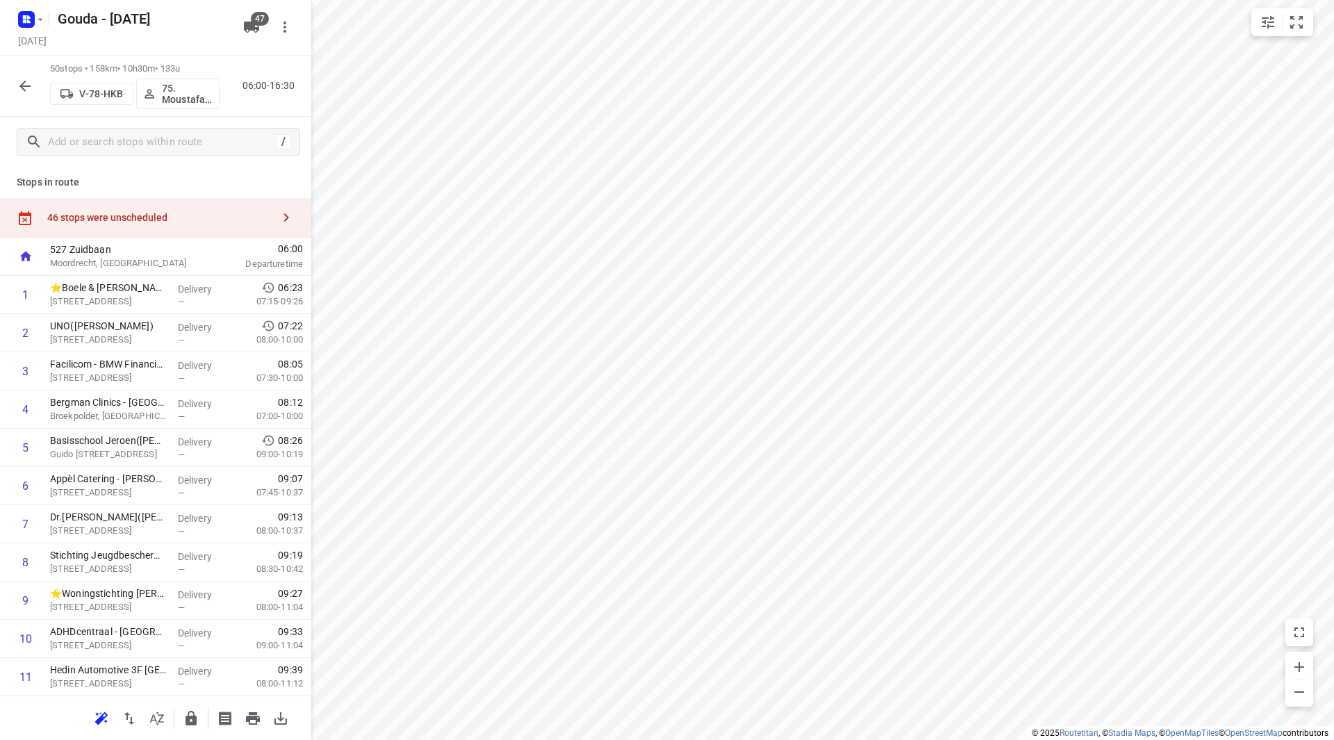
click at [220, 220] on div "46 stops were unscheduled" at bounding box center [159, 217] width 225 height 11
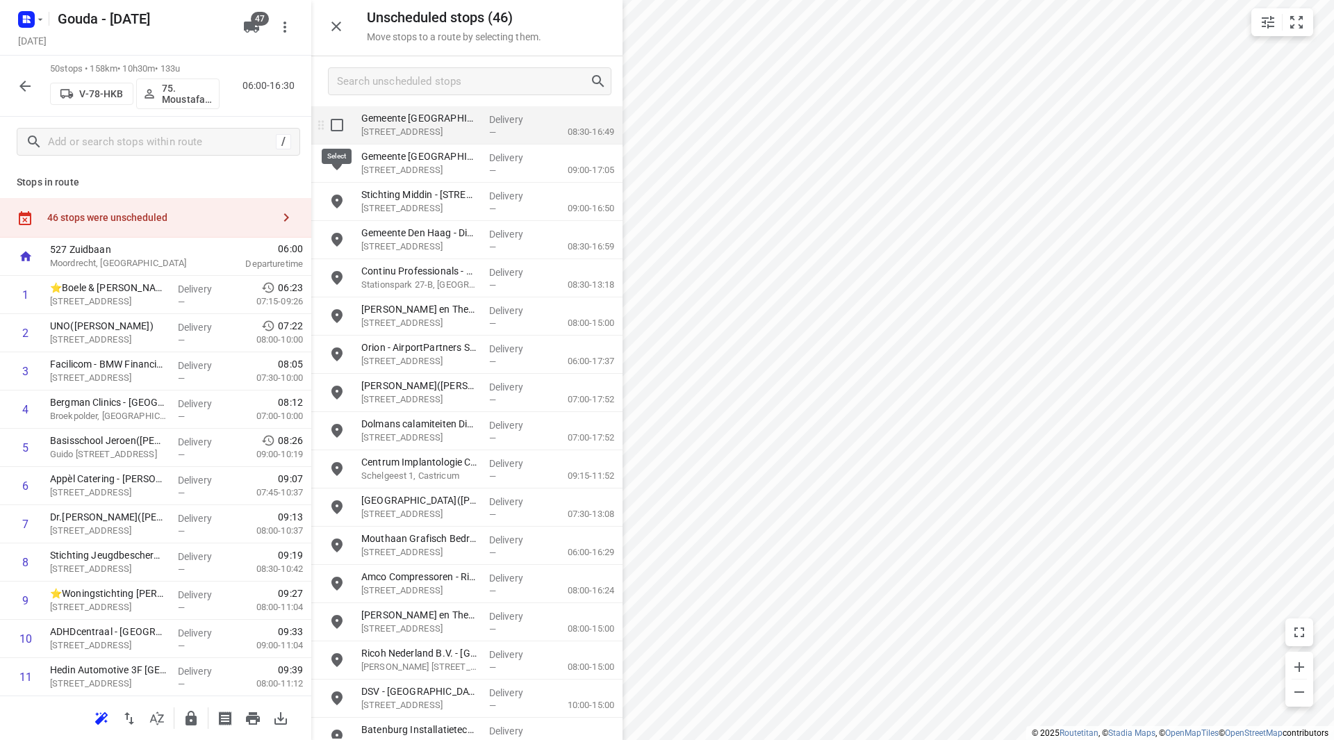
drag, startPoint x: 334, startPoint y: 129, endPoint x: 344, endPoint y: 156, distance: 29.0
click at [336, 129] on input "grid" at bounding box center [337, 125] width 28 height 28
checkbox input "true"
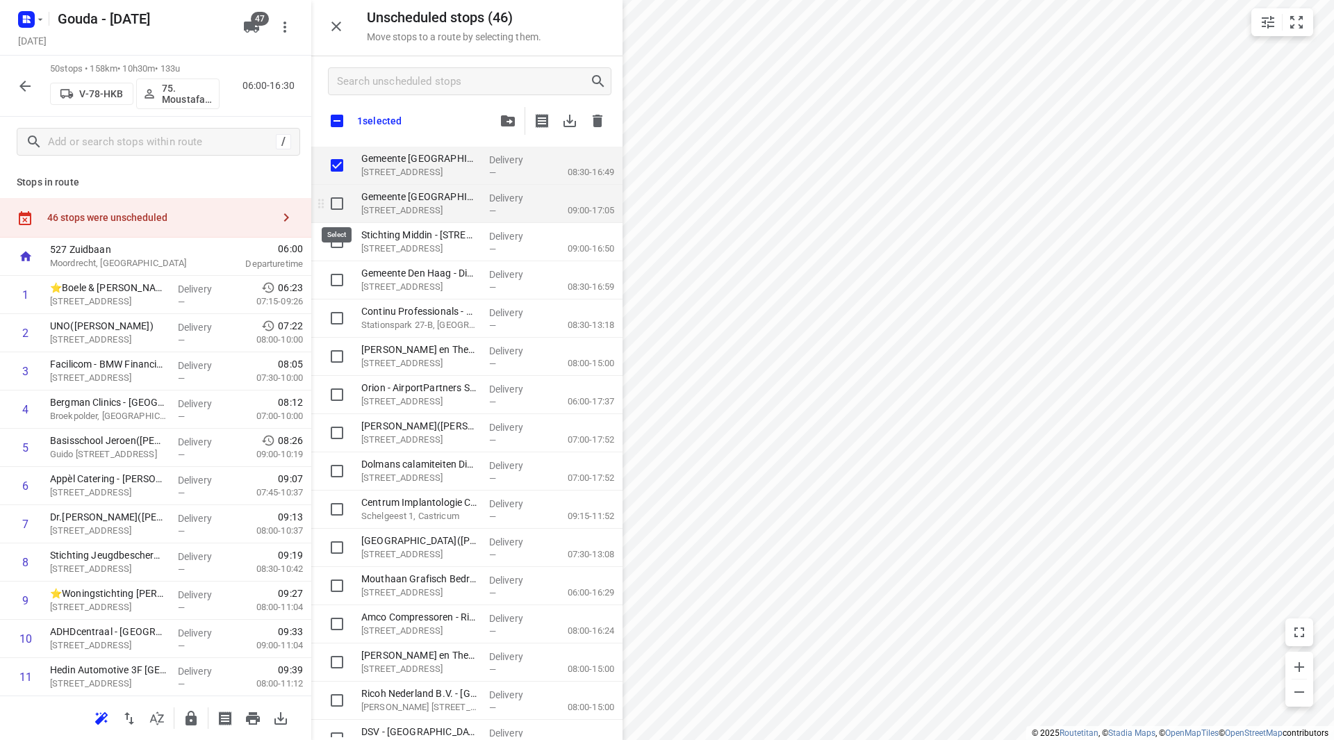
click at [342, 201] on input "grid" at bounding box center [337, 204] width 28 height 28
checkbox input "true"
click at [345, 278] on input "grid" at bounding box center [337, 280] width 28 height 28
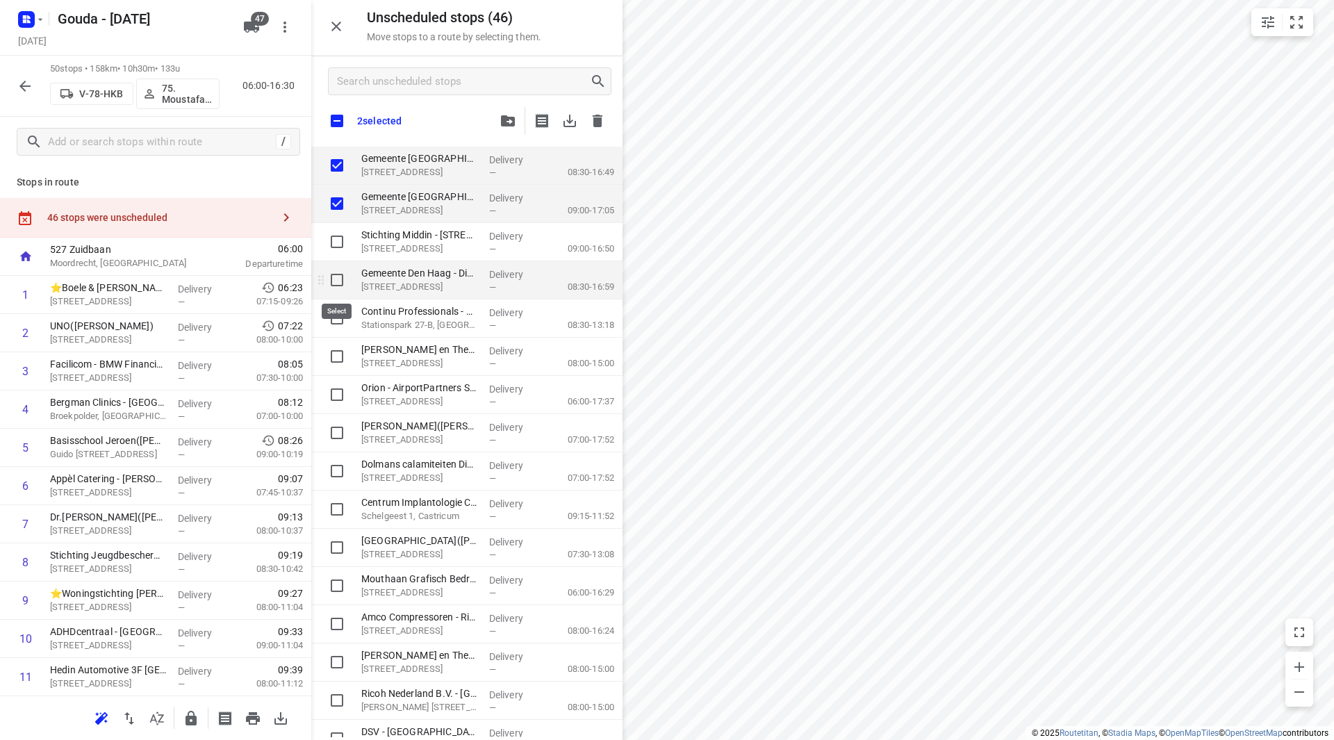
checkbox input "true"
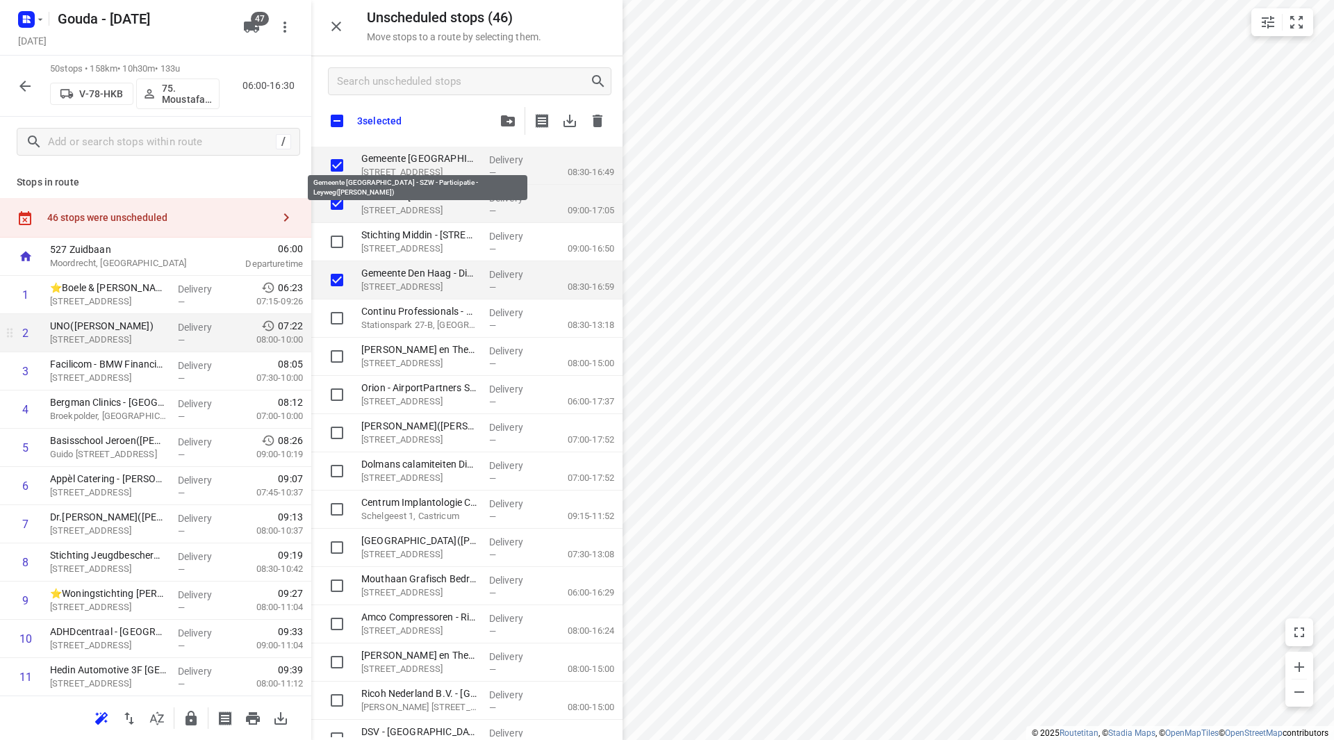
checkbox input "true"
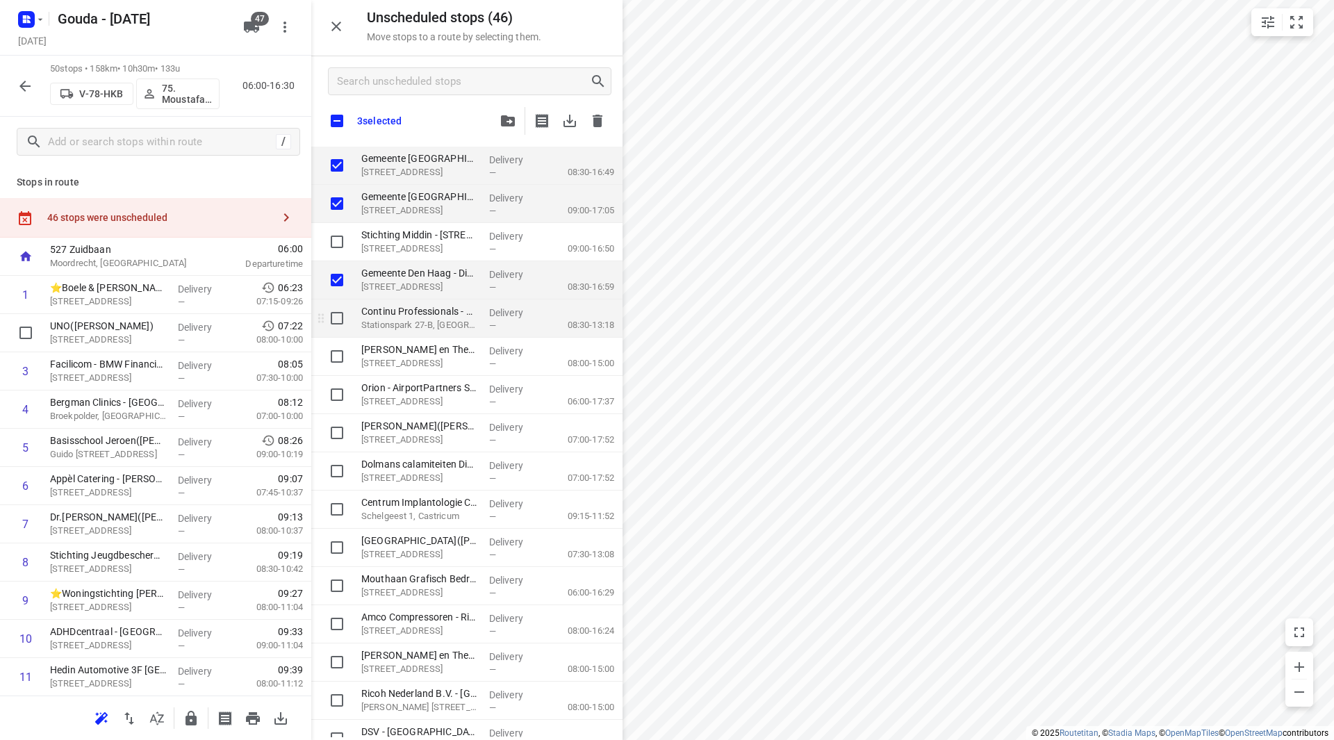
checkbox input "true"
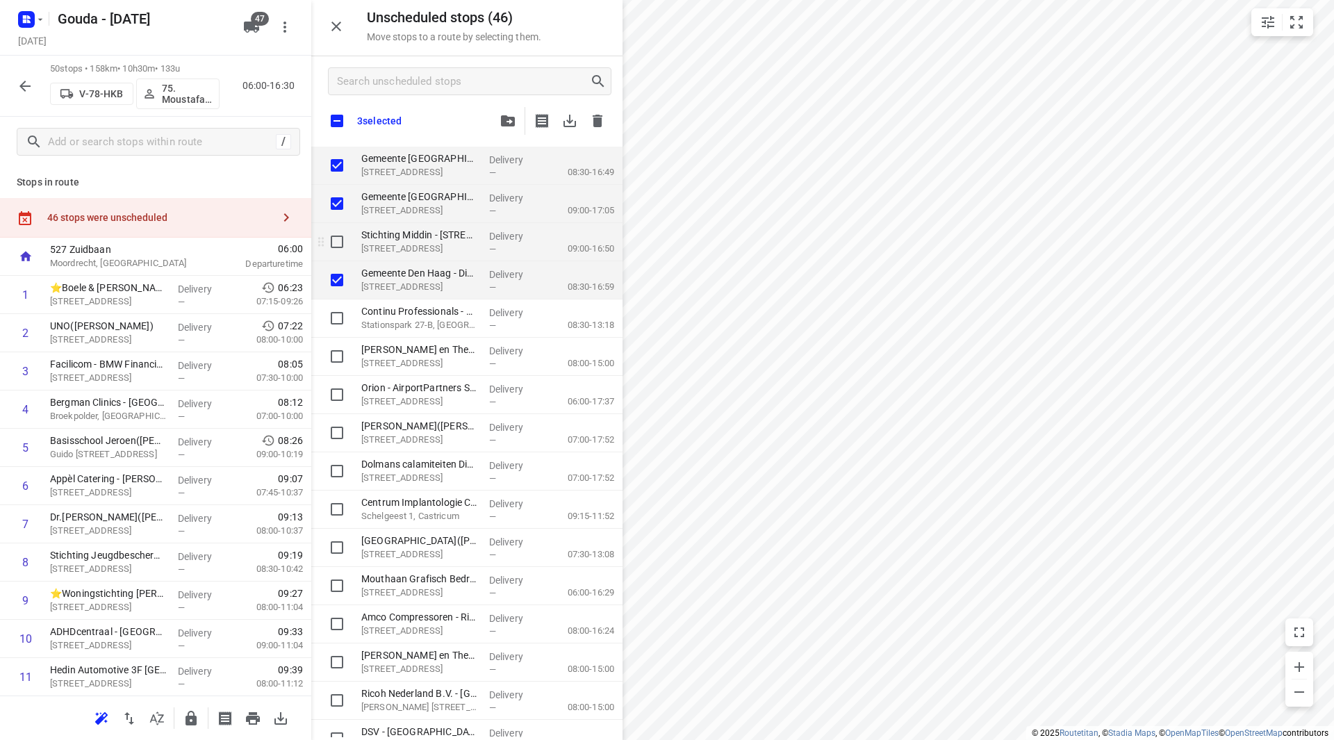
checkbox input "true"
click at [342, 244] on input "grid" at bounding box center [337, 242] width 28 height 28
checkbox input "true"
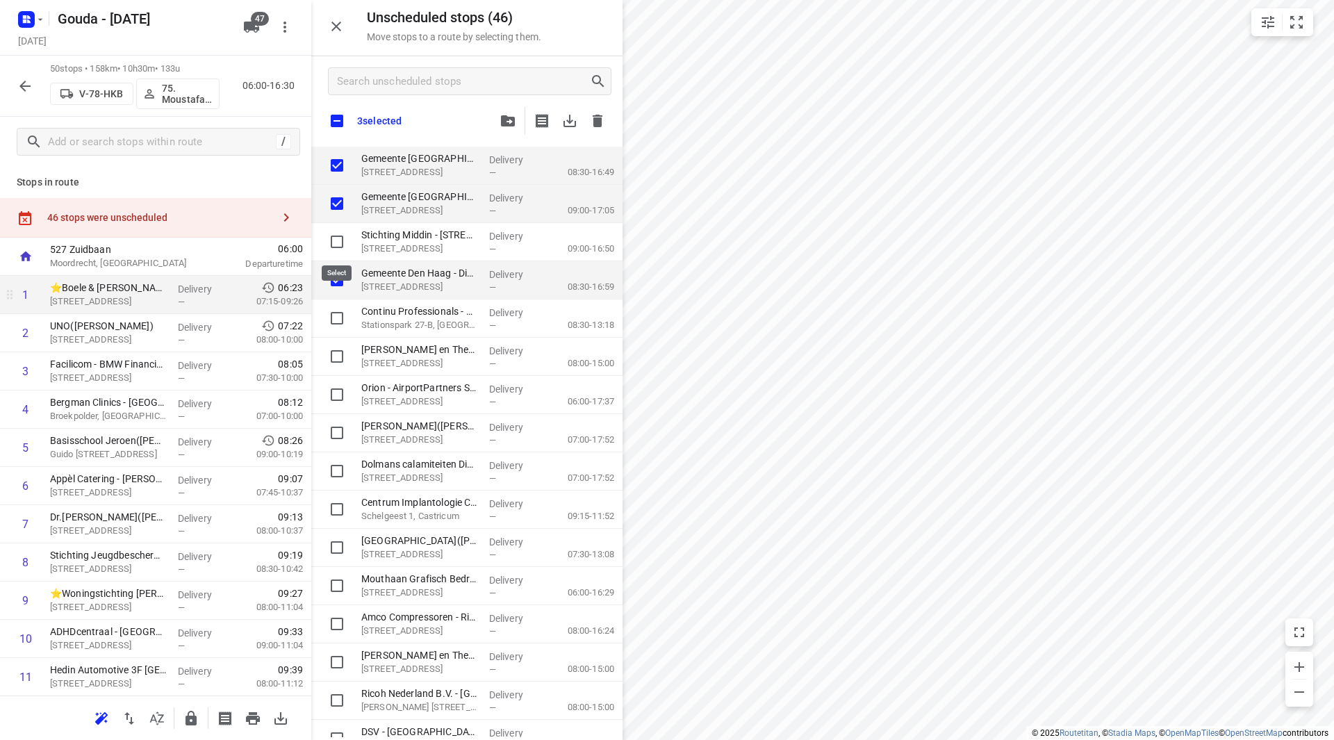
checkbox input "true"
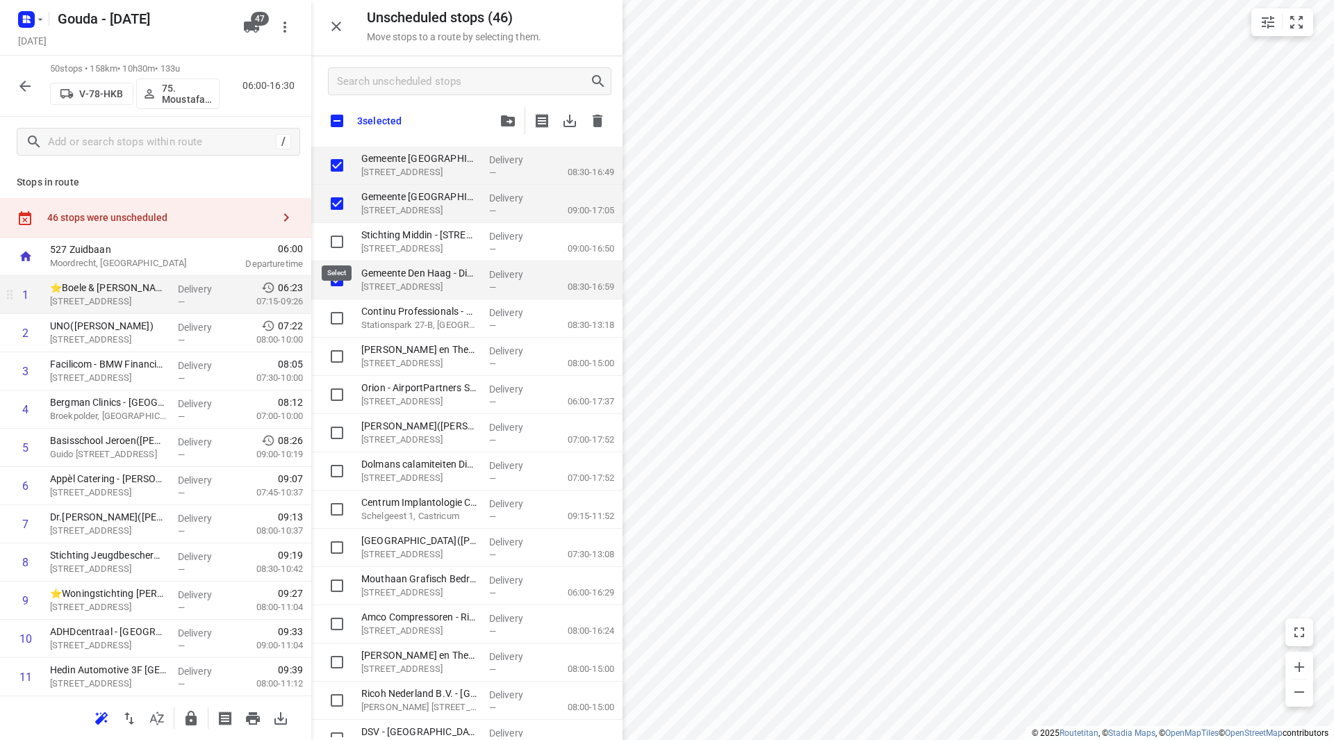
checkbox input "true"
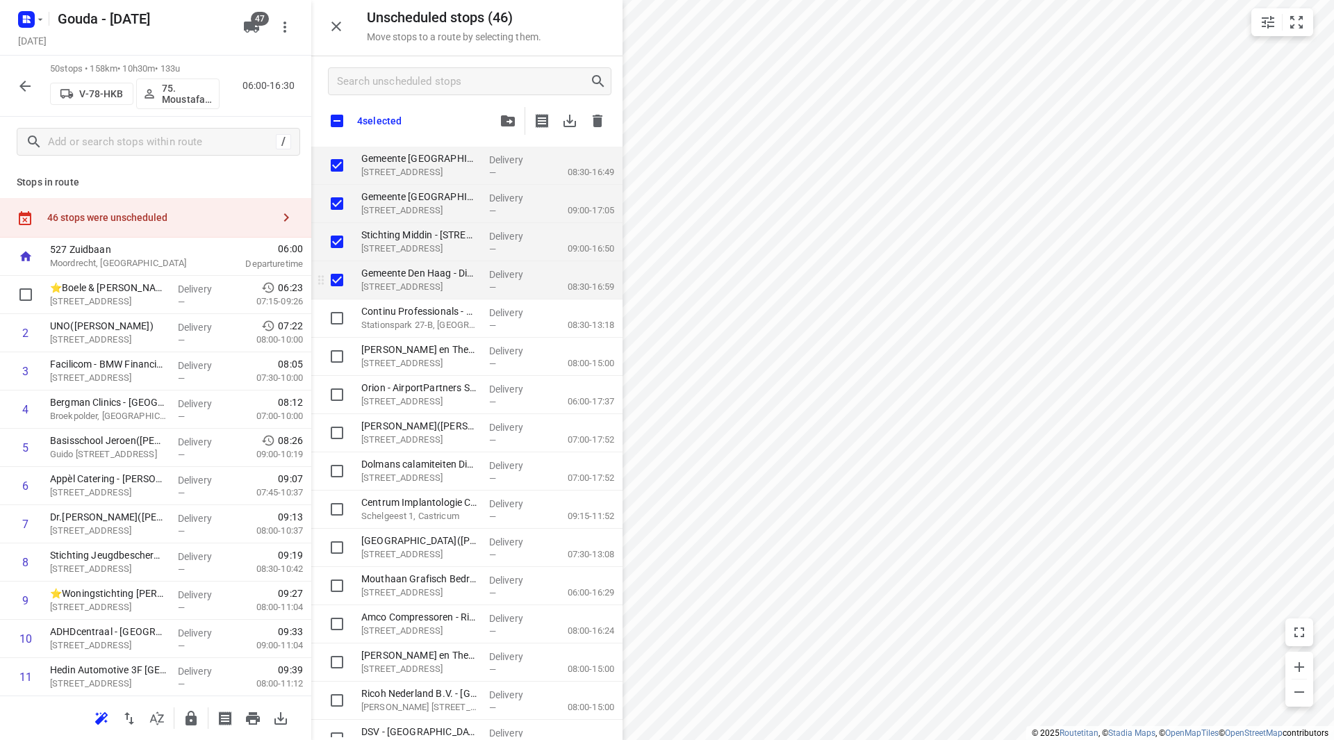
checkbox input "true"
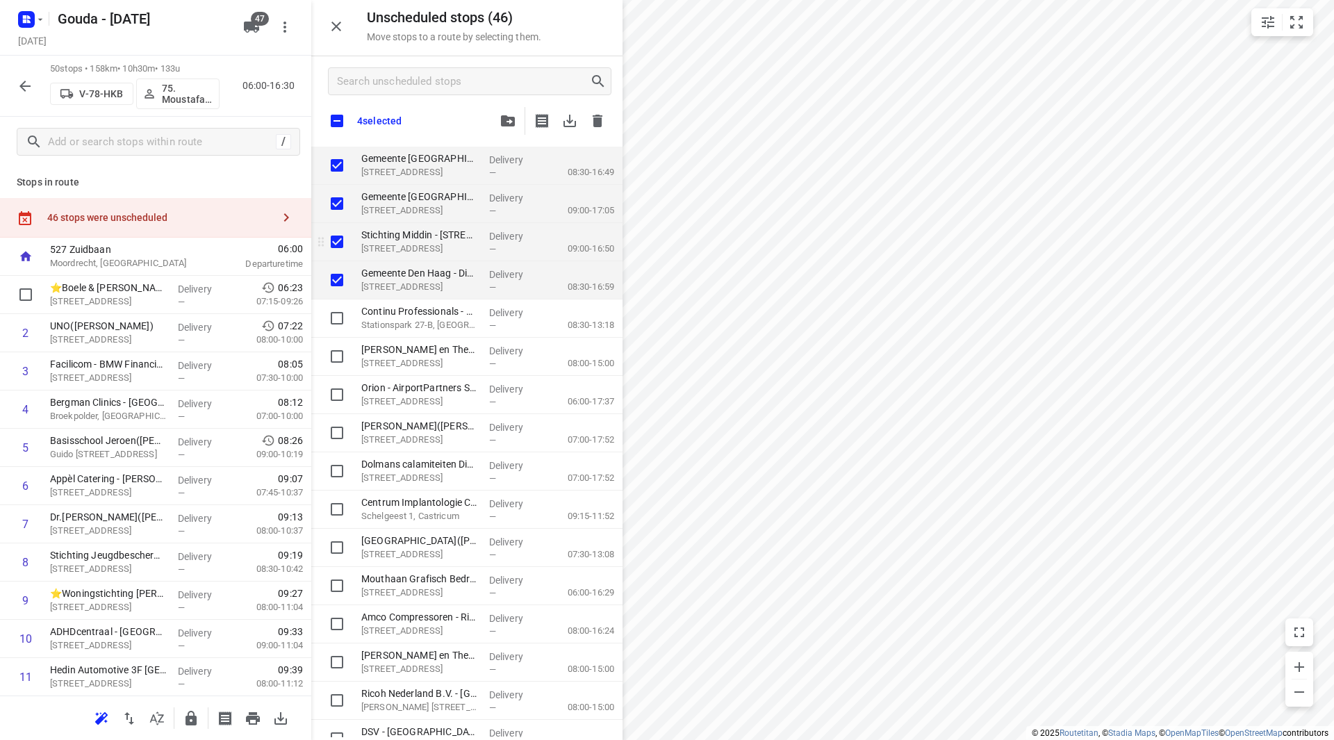
checkbox input "true"
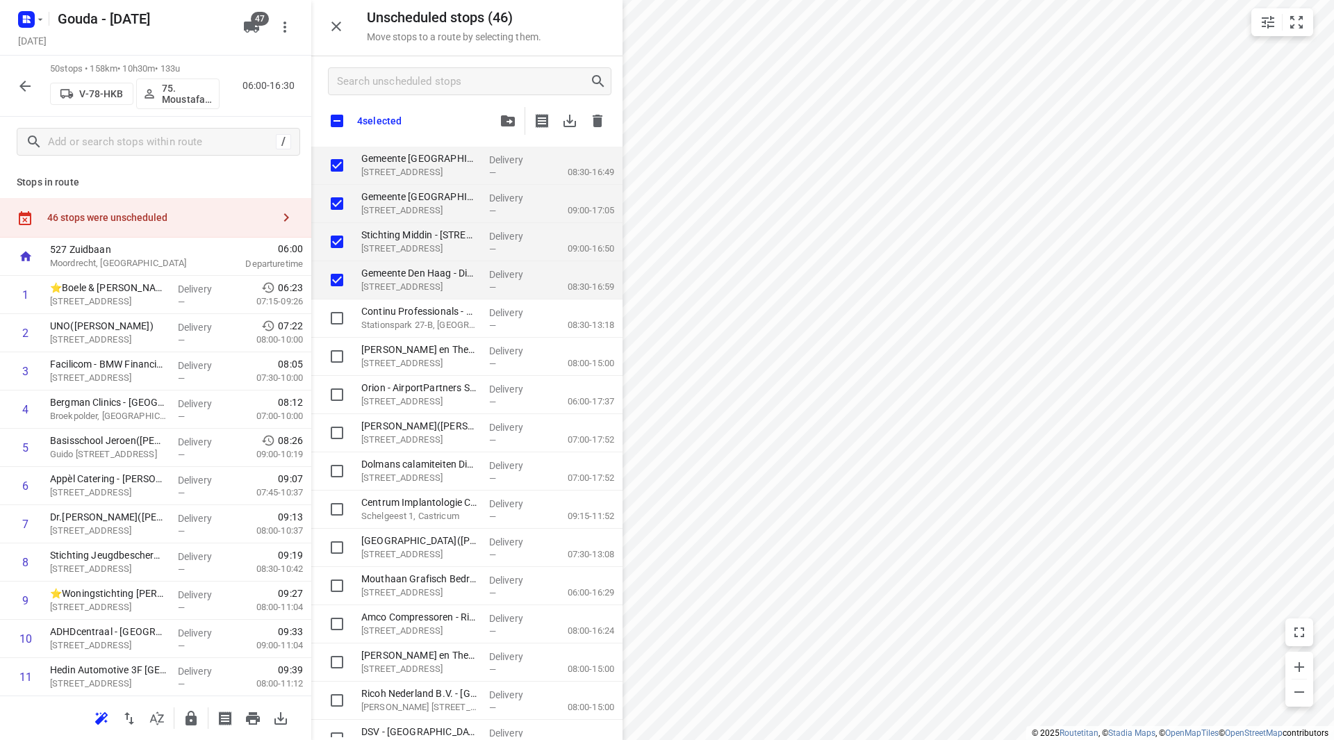
checkbox input "true"
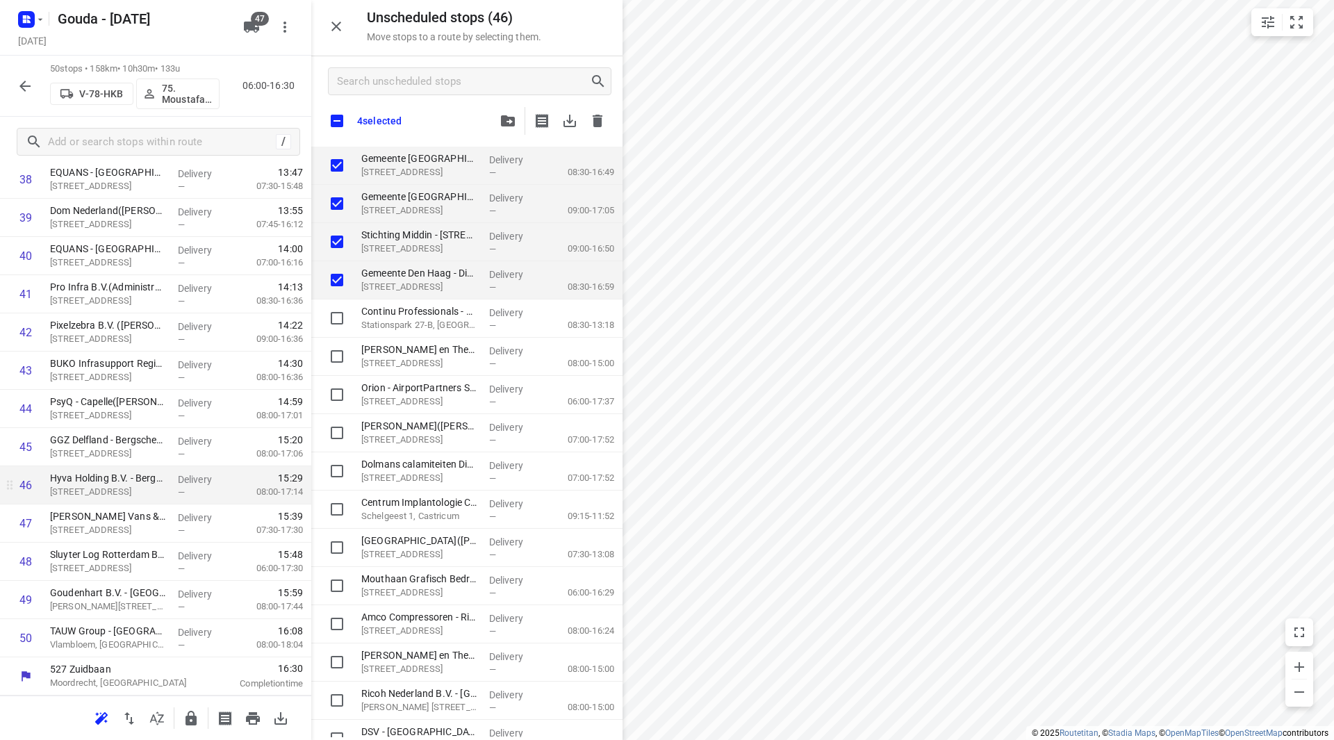
checkbox input "true"
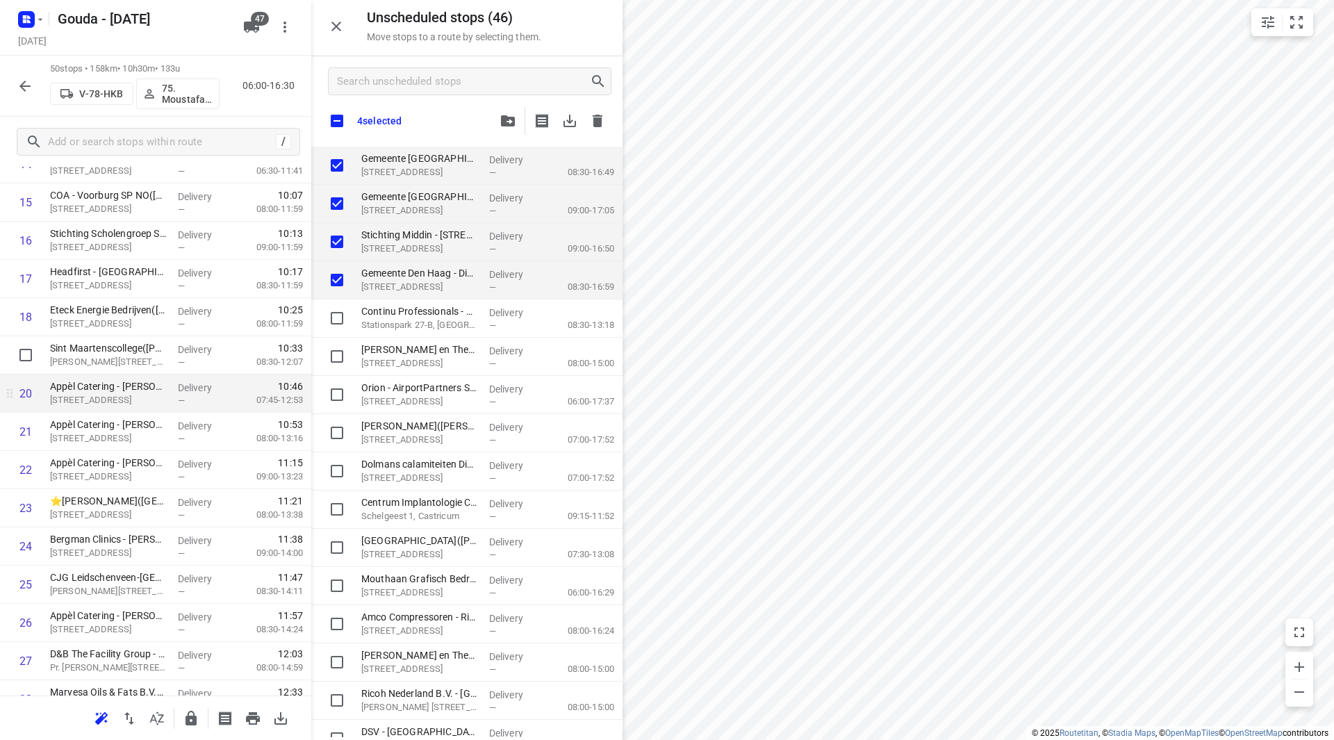
scroll to position [626, 0]
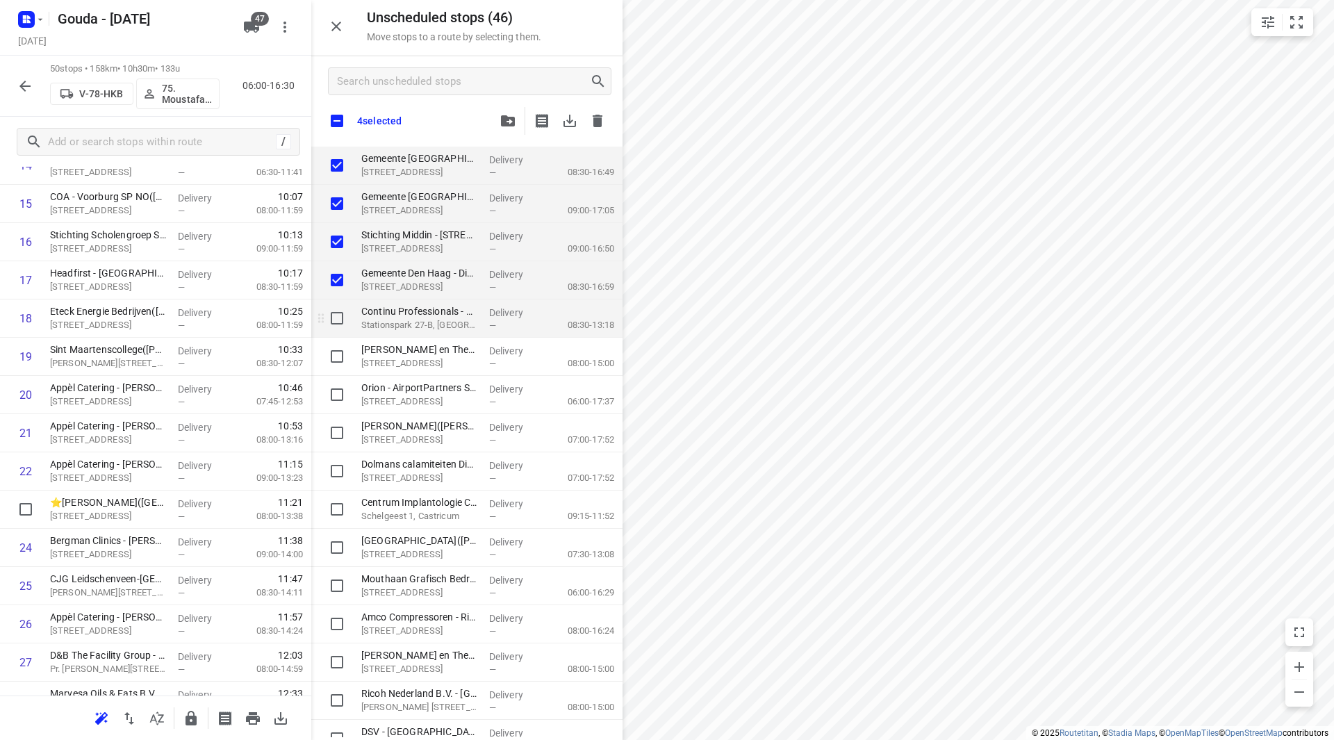
checkbox input "true"
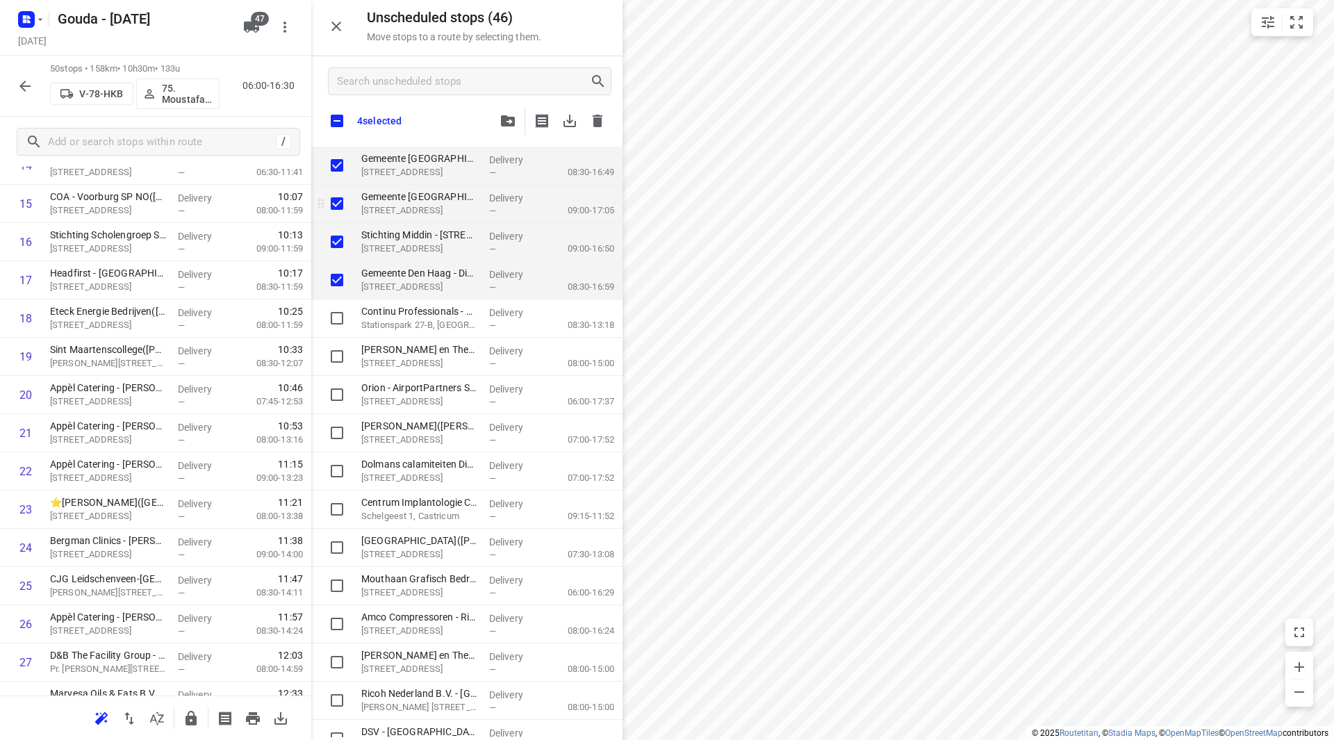
checkbox input "true"
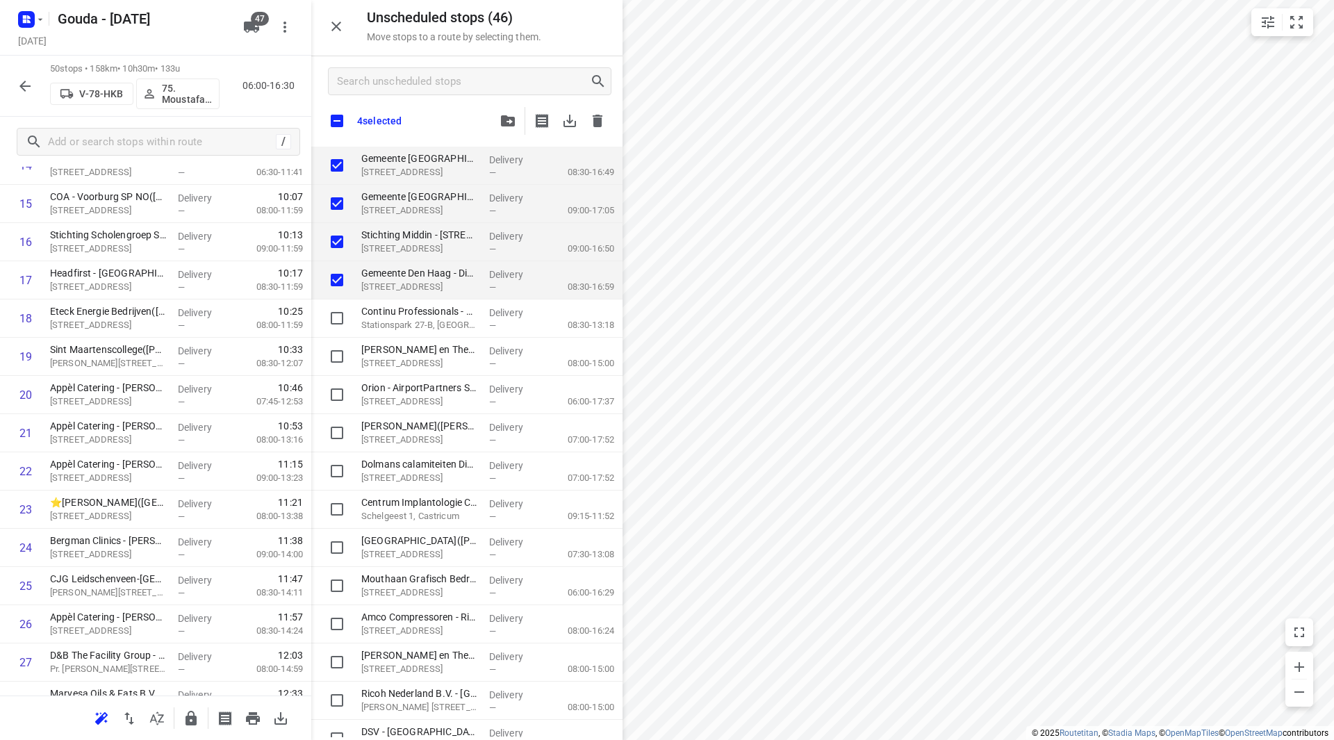
checkbox input "true"
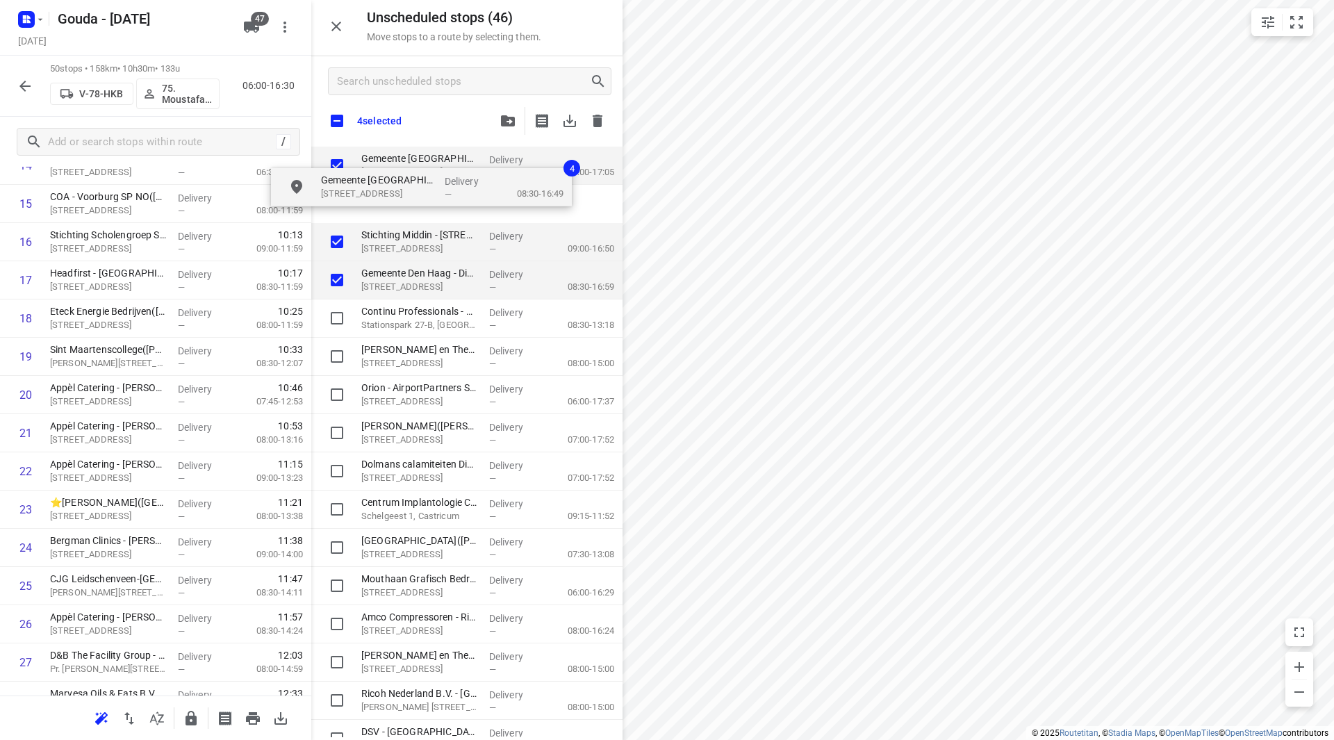
checkbox input "true"
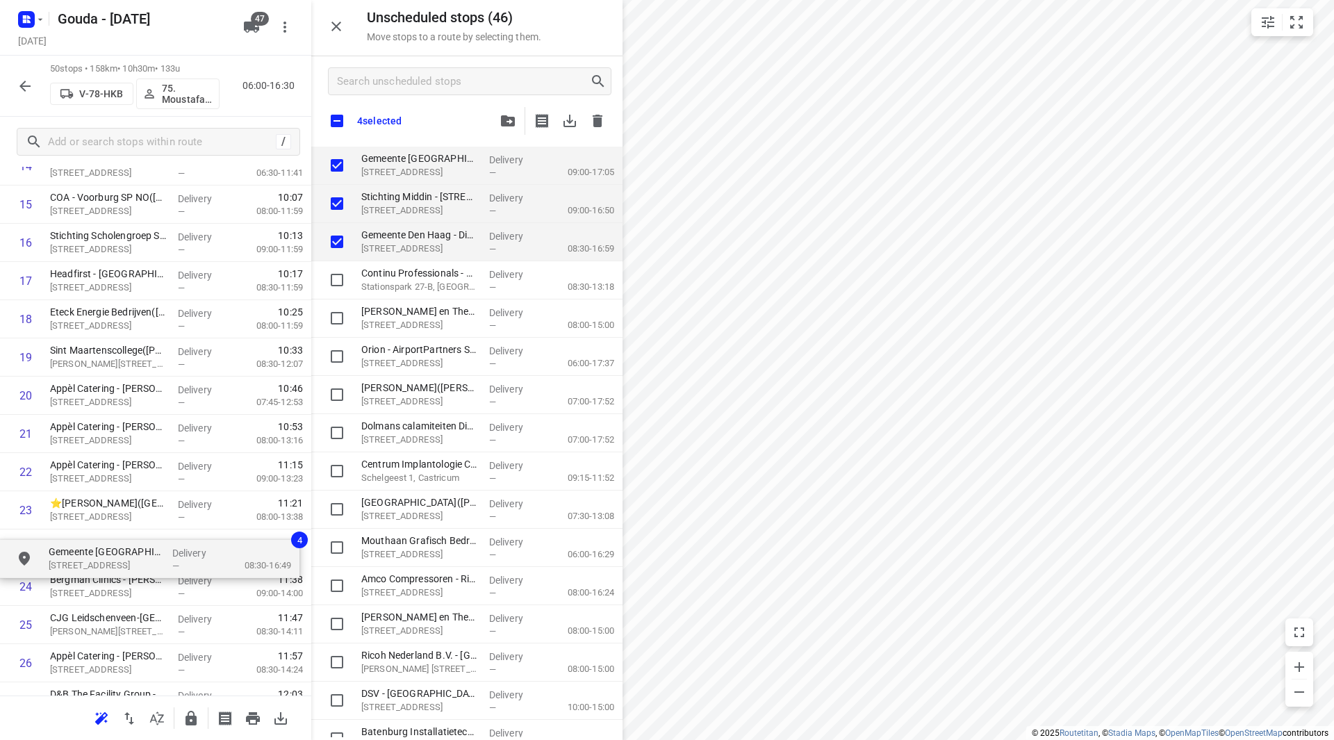
drag, startPoint x: 341, startPoint y: 179, endPoint x: 69, endPoint y: 537, distance: 448.9
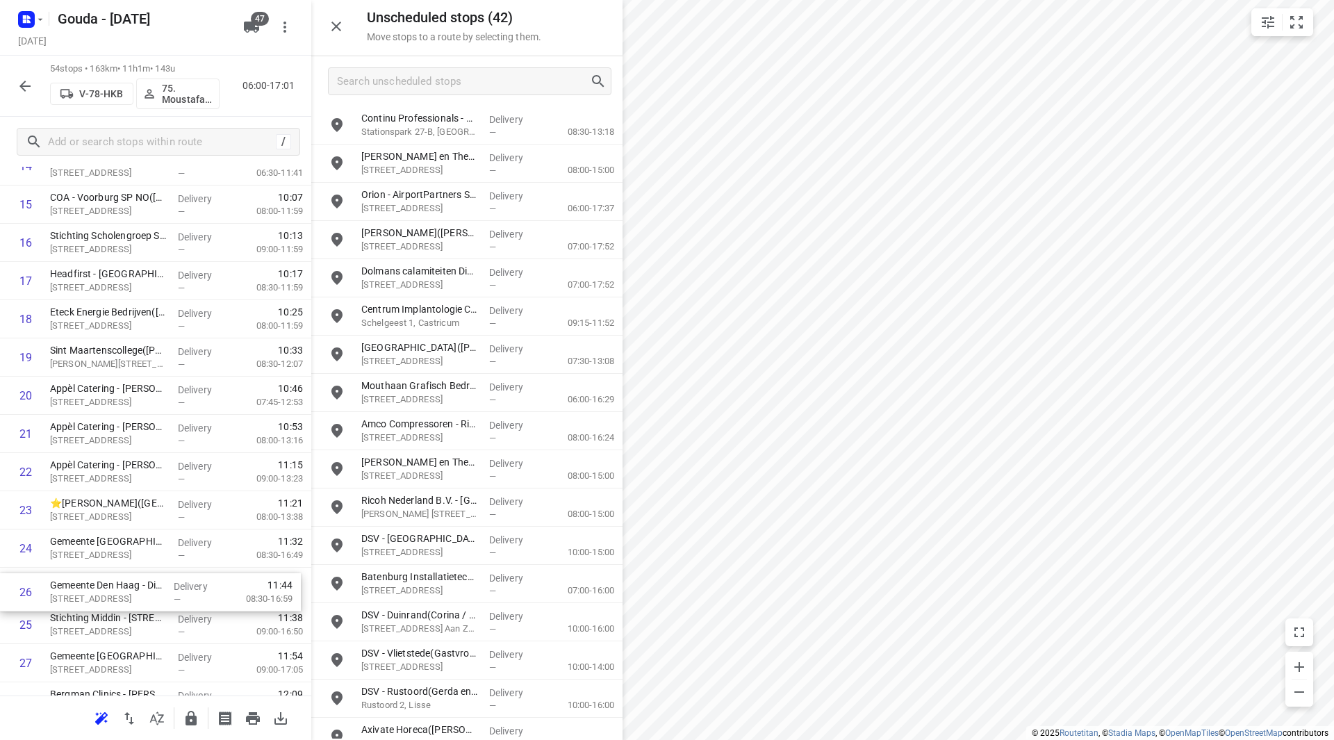
click at [134, 582] on div "1 ⭐Boele & van Eesteren(Beate Kok) Laan van Vredenoord 14, Rijswijk Delivery — …" at bounding box center [155, 682] width 311 height 2064
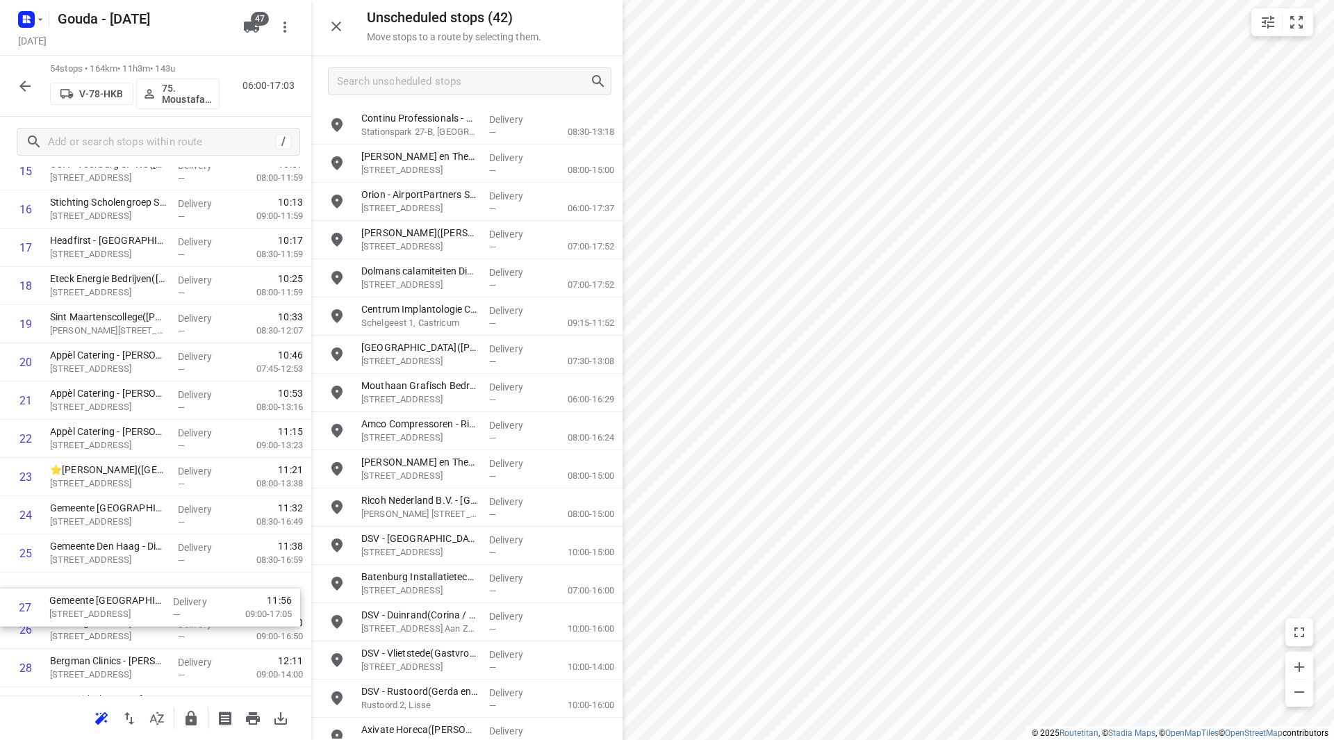
scroll to position [660, 0]
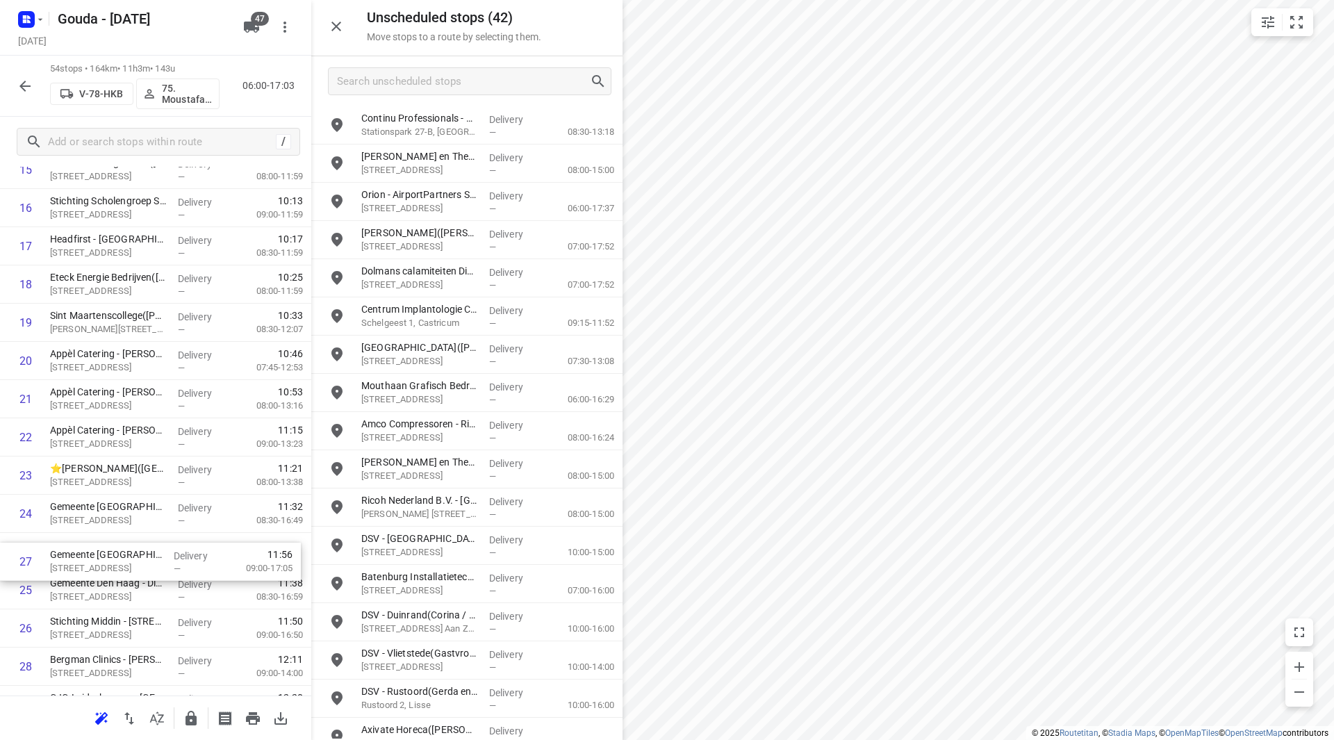
drag, startPoint x: 121, startPoint y: 659, endPoint x: 121, endPoint y: 557, distance: 101.5
click at [121, 557] on div "1 ⭐Boele & van Eesteren(Beate Kok) Laan van Vredenoord 14, Rijswijk Delivery — …" at bounding box center [155, 648] width 311 height 2064
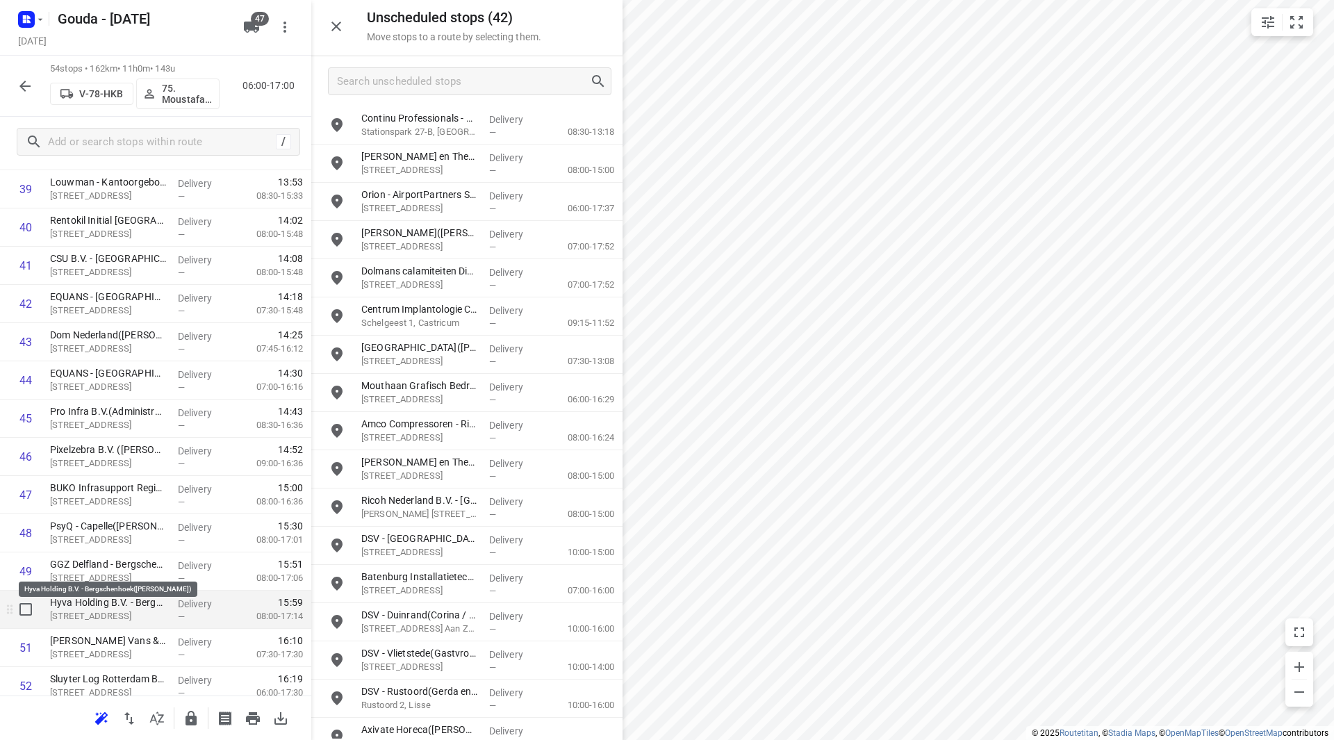
scroll to position [1682, 0]
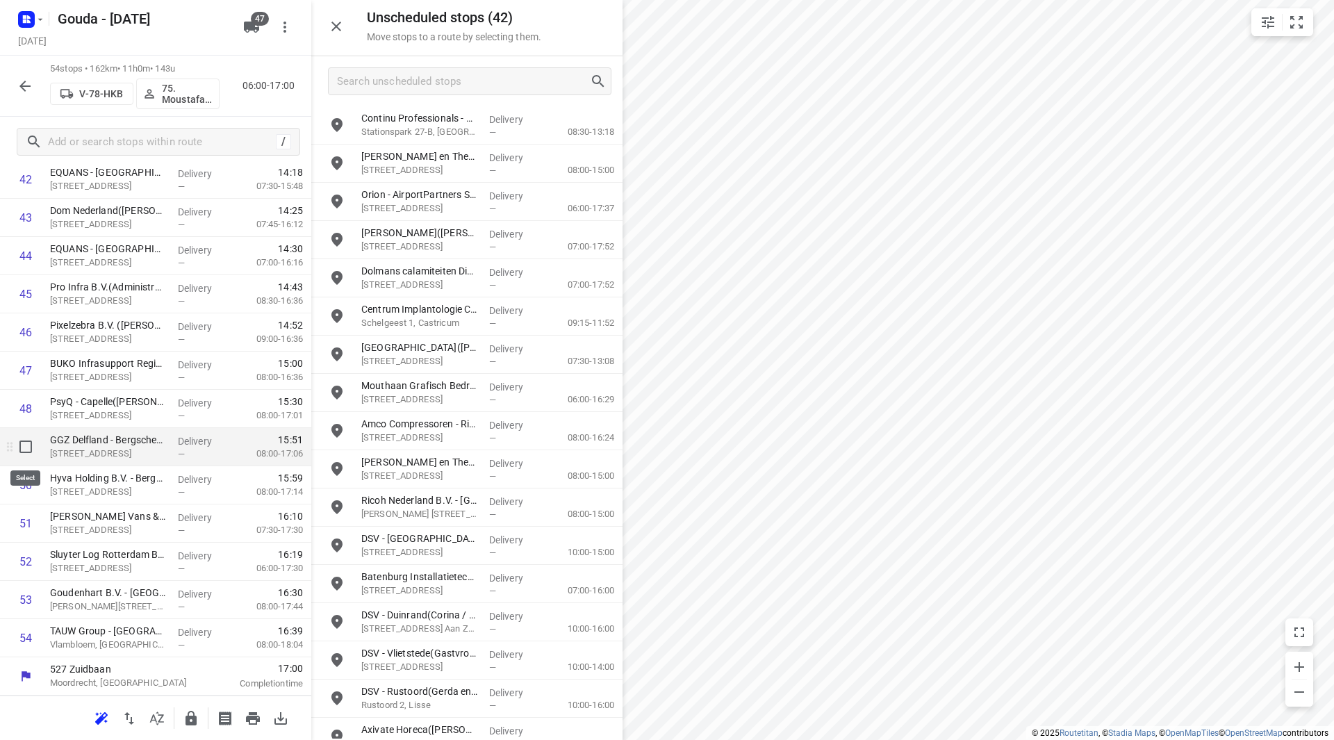
click at [26, 445] on input "checkbox" at bounding box center [26, 447] width 28 height 28
checkbox input "true"
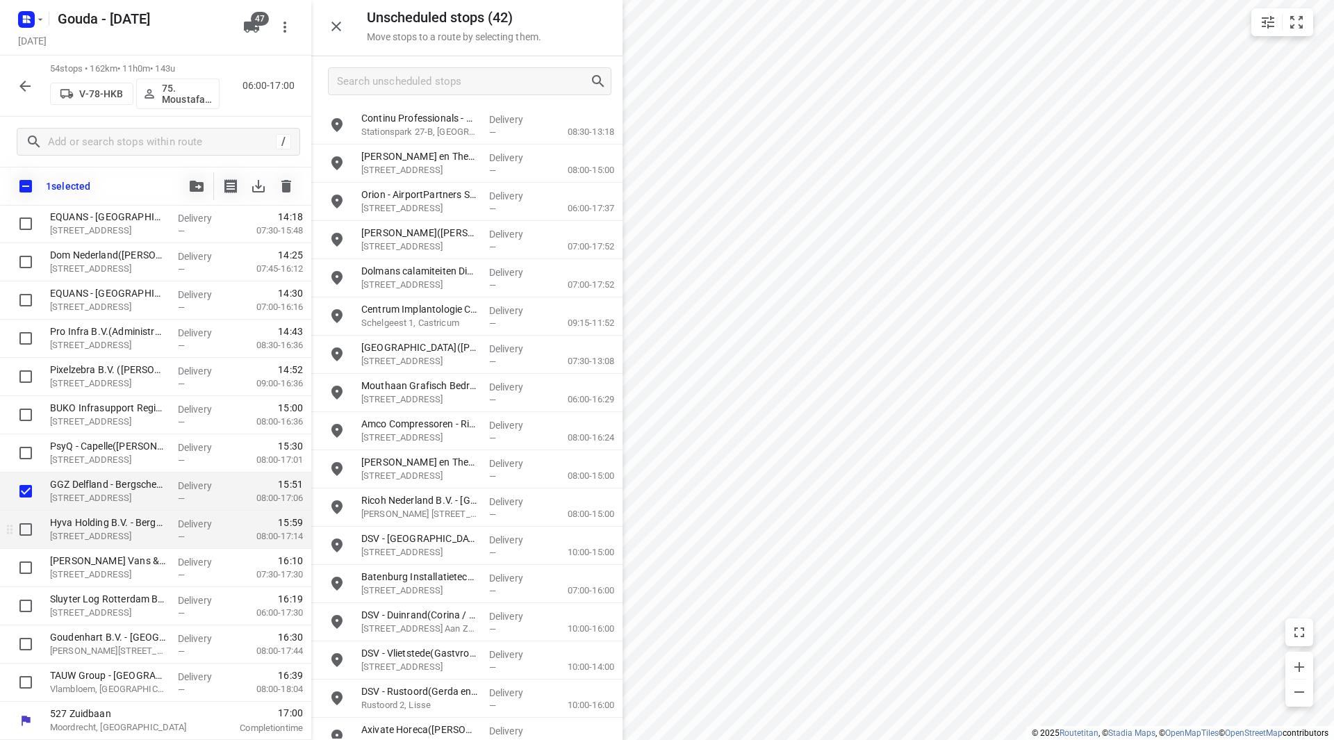
scroll to position [1677, 0]
drag, startPoint x: 29, startPoint y: 529, endPoint x: 20, endPoint y: 571, distance: 43.3
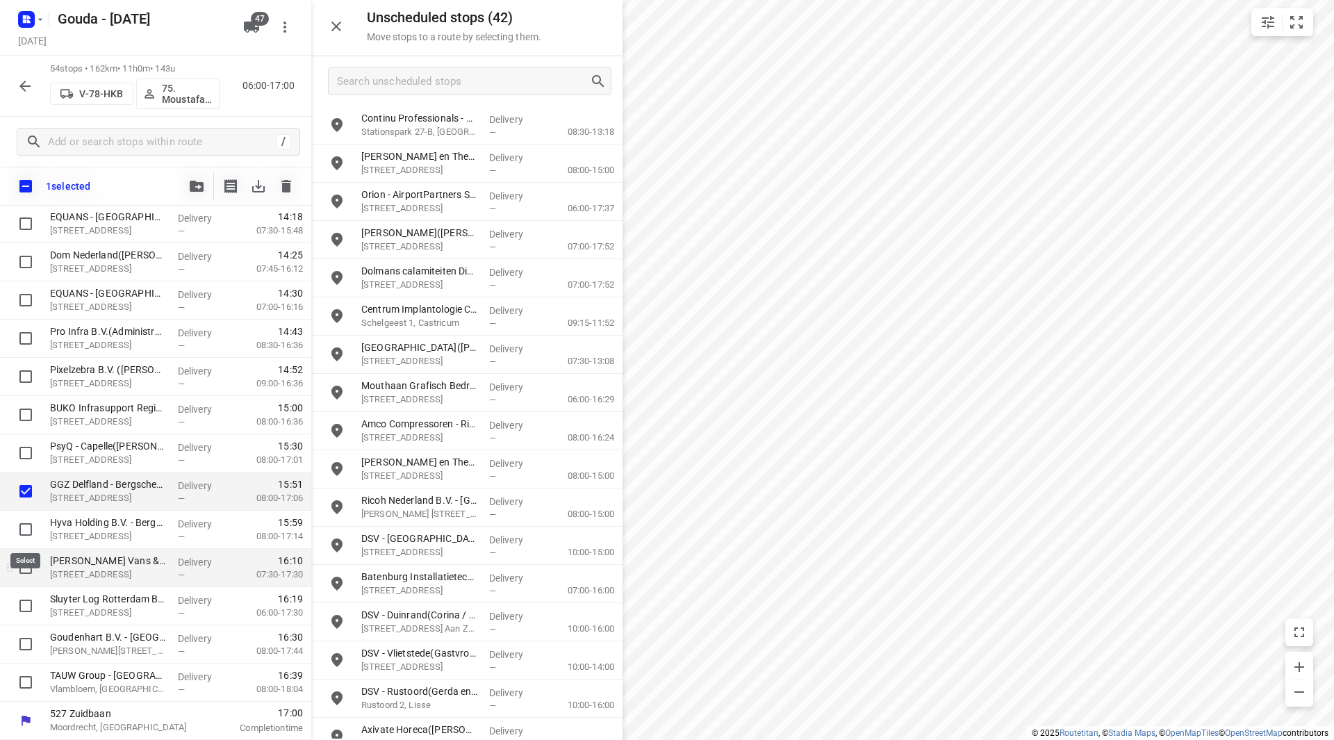
click at [28, 528] on input "checkbox" at bounding box center [26, 530] width 28 height 28
checkbox input "true"
click at [20, 571] on input "checkbox" at bounding box center [26, 568] width 28 height 28
checkbox input "true"
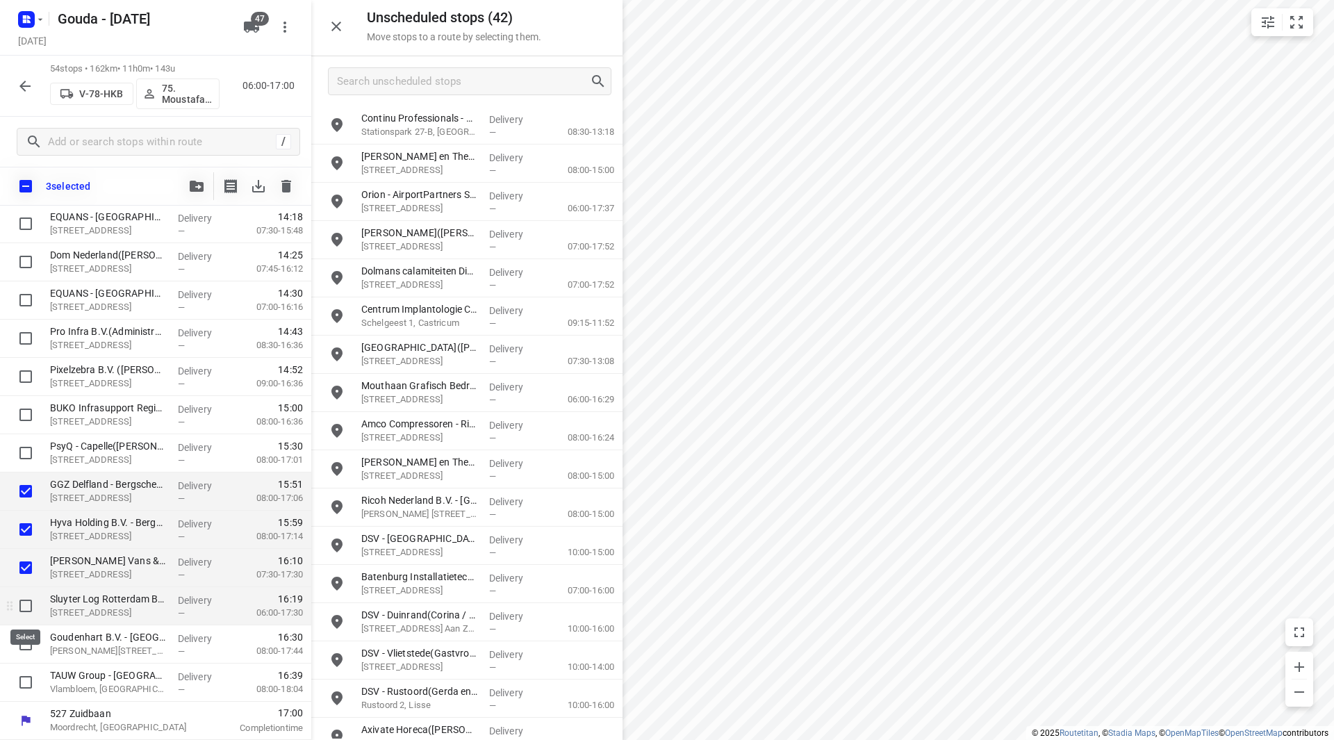
click at [24, 608] on input "checkbox" at bounding box center [26, 606] width 28 height 28
checkbox input "true"
click at [24, 649] on input "checkbox" at bounding box center [26, 644] width 28 height 28
checkbox input "true"
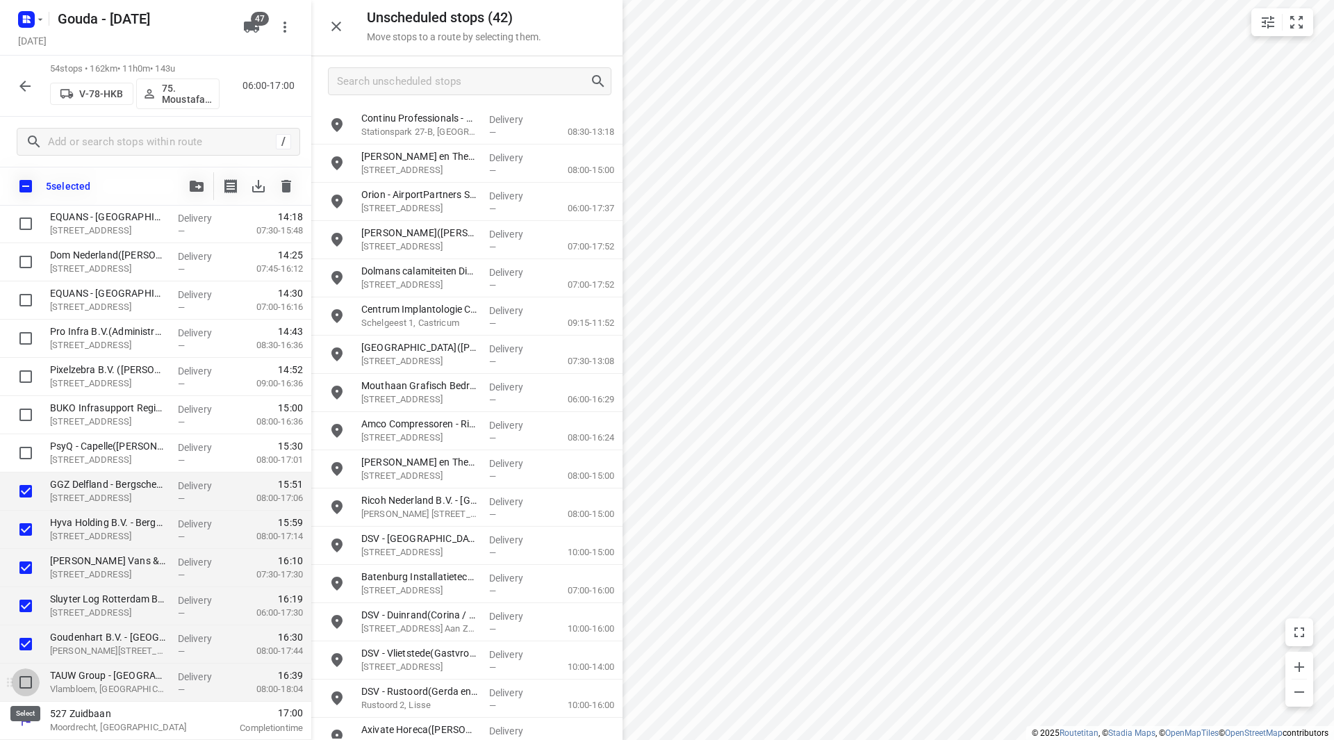
click at [27, 679] on input "checkbox" at bounding box center [26, 683] width 28 height 28
checkbox input "true"
click at [29, 453] on input "checkbox" at bounding box center [26, 453] width 28 height 28
checkbox input "true"
click at [190, 197] on button "button" at bounding box center [197, 186] width 28 height 28
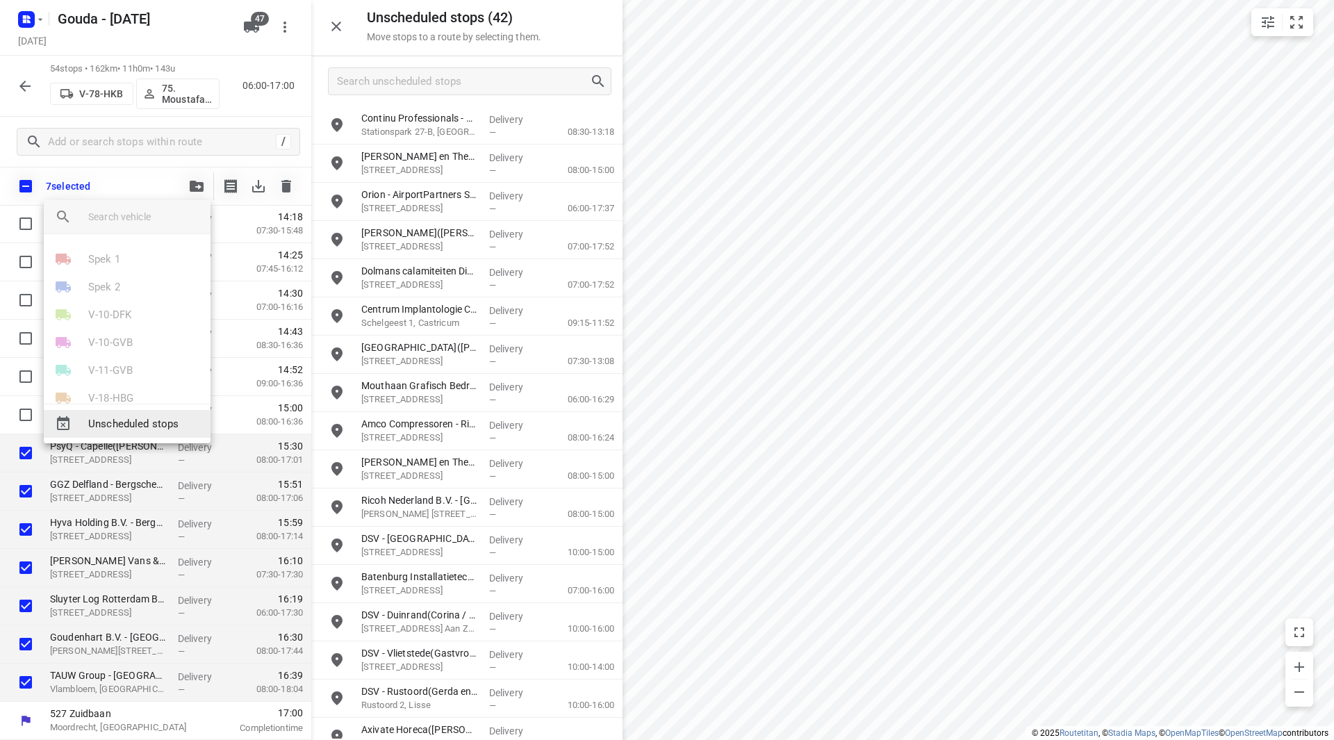
click at [111, 427] on span "Unscheduled stops" at bounding box center [143, 424] width 111 height 16
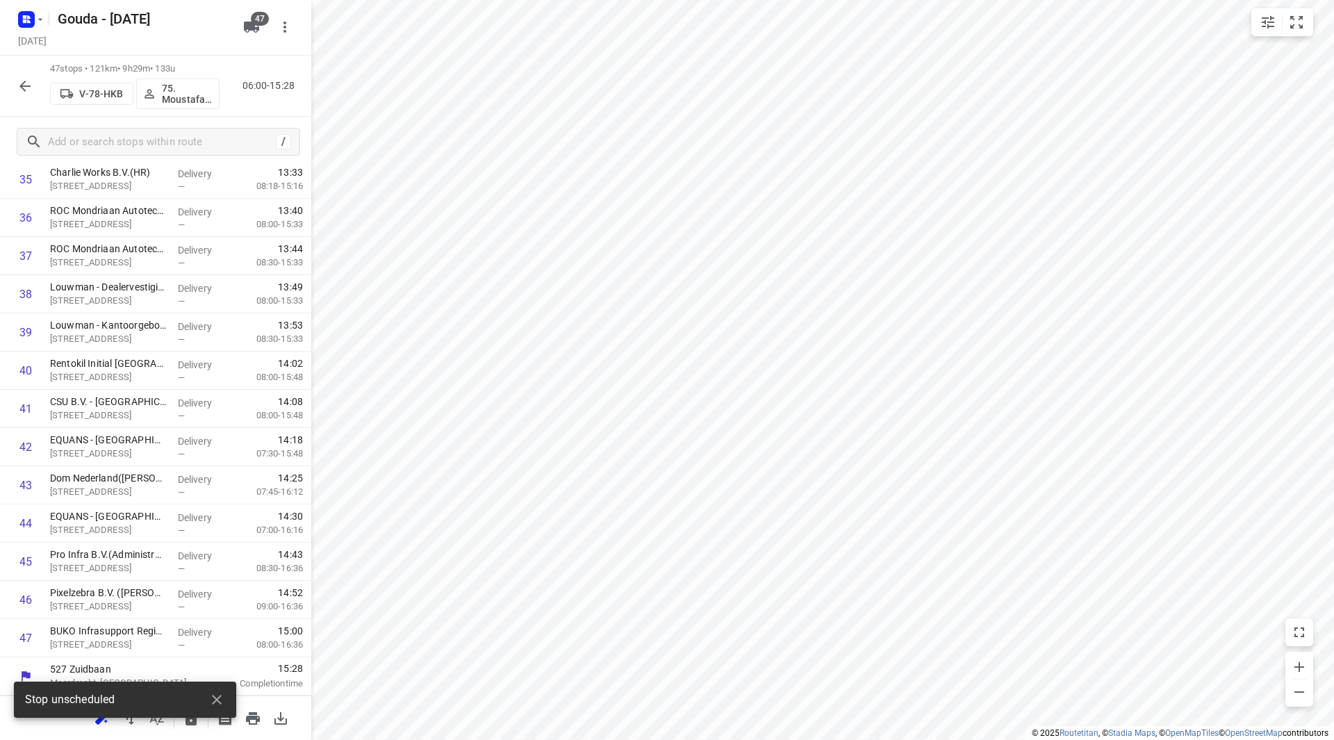
scroll to position [1415, 0]
click at [218, 696] on icon "button" at bounding box center [216, 699] width 17 height 17
click at [186, 714] on icon "button" at bounding box center [191, 718] width 17 height 17
click at [25, 90] on icon "button" at bounding box center [24, 86] width 11 height 11
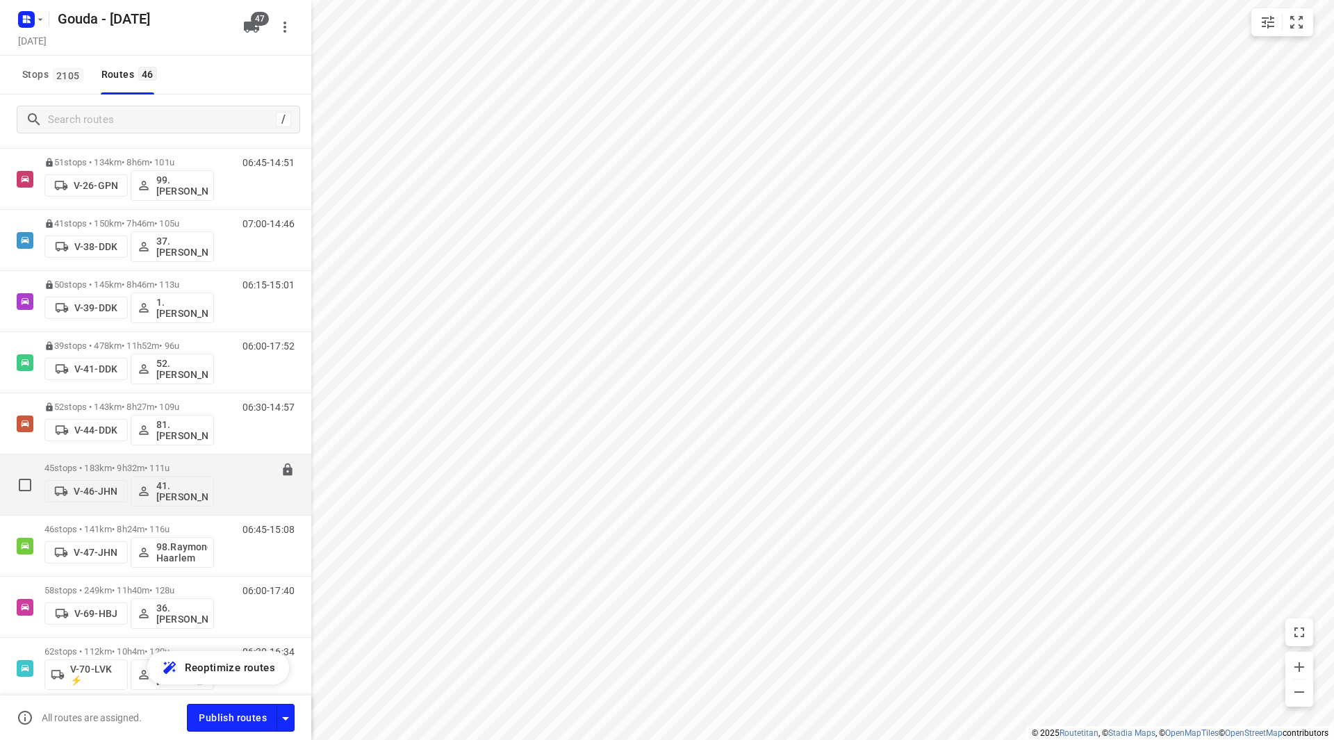
scroll to position [625, 0]
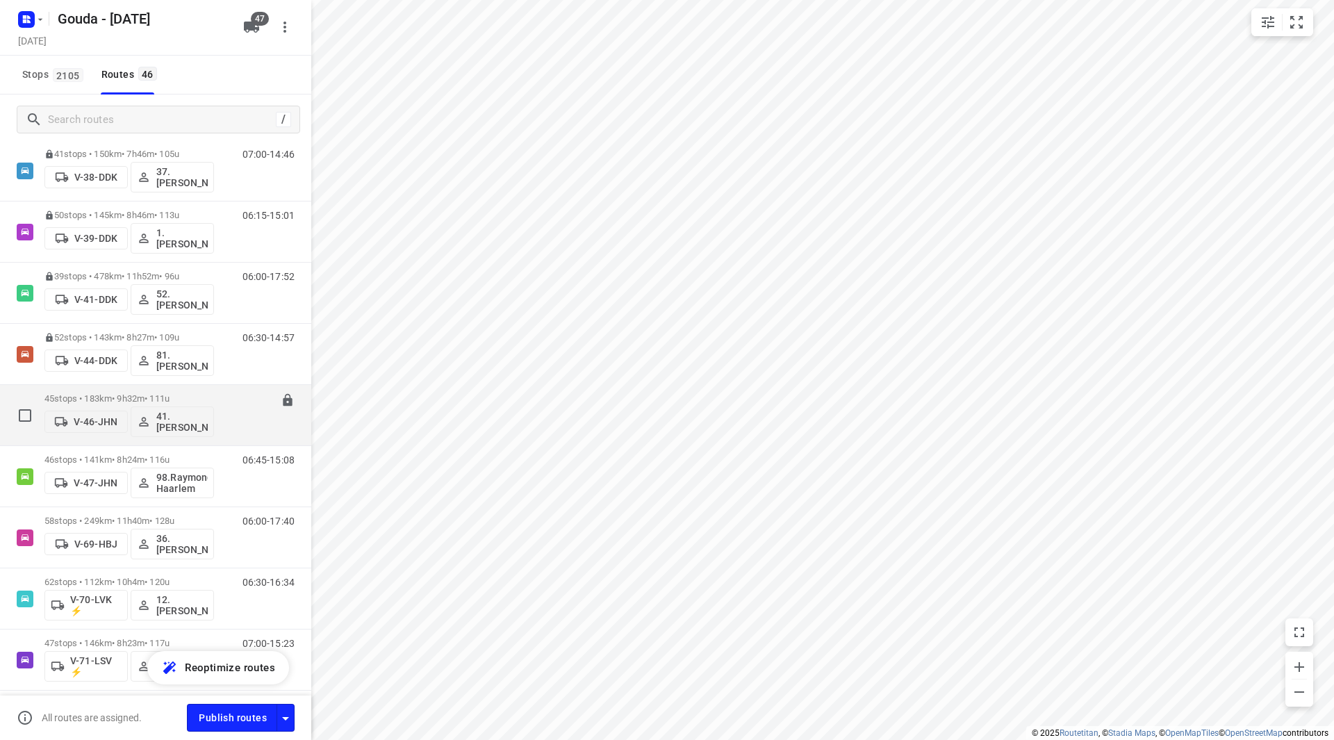
click at [90, 395] on p "45 stops • 183km • 9h32m • 111u" at bounding box center [129, 398] width 170 height 10
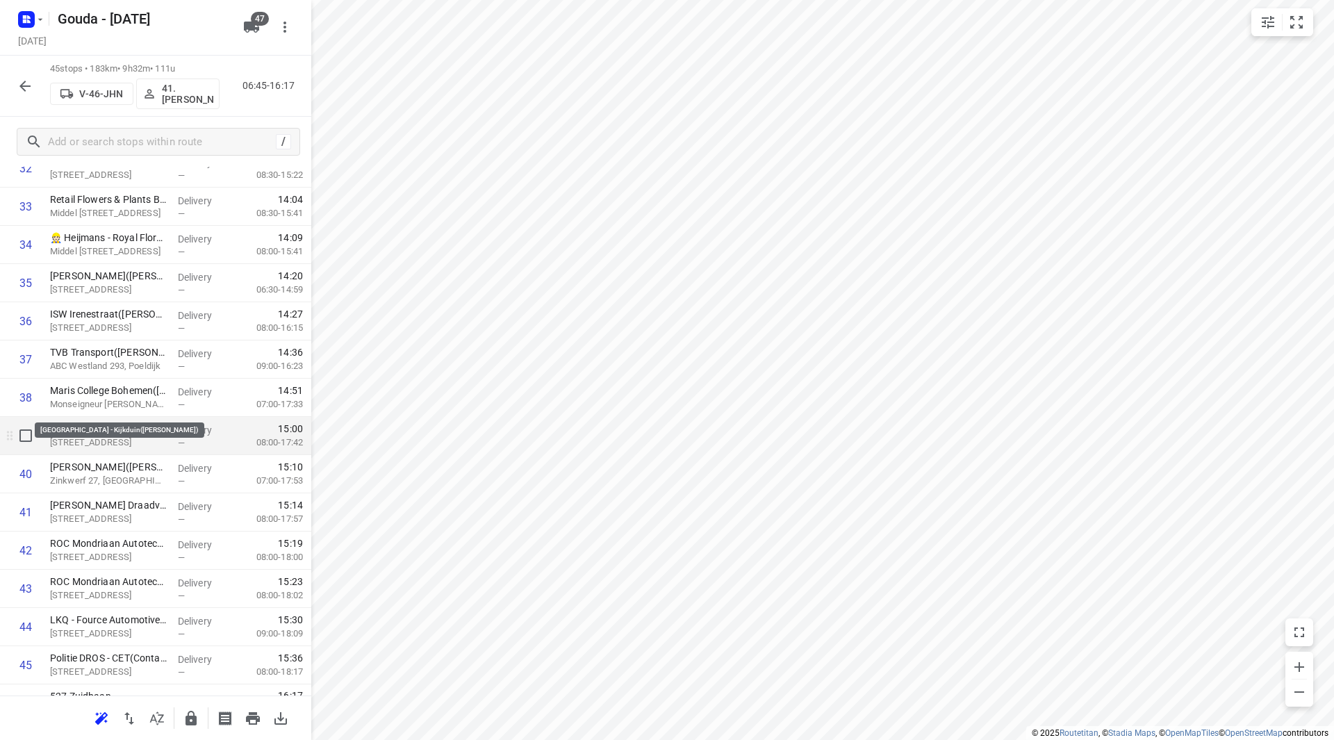
scroll to position [1338, 0]
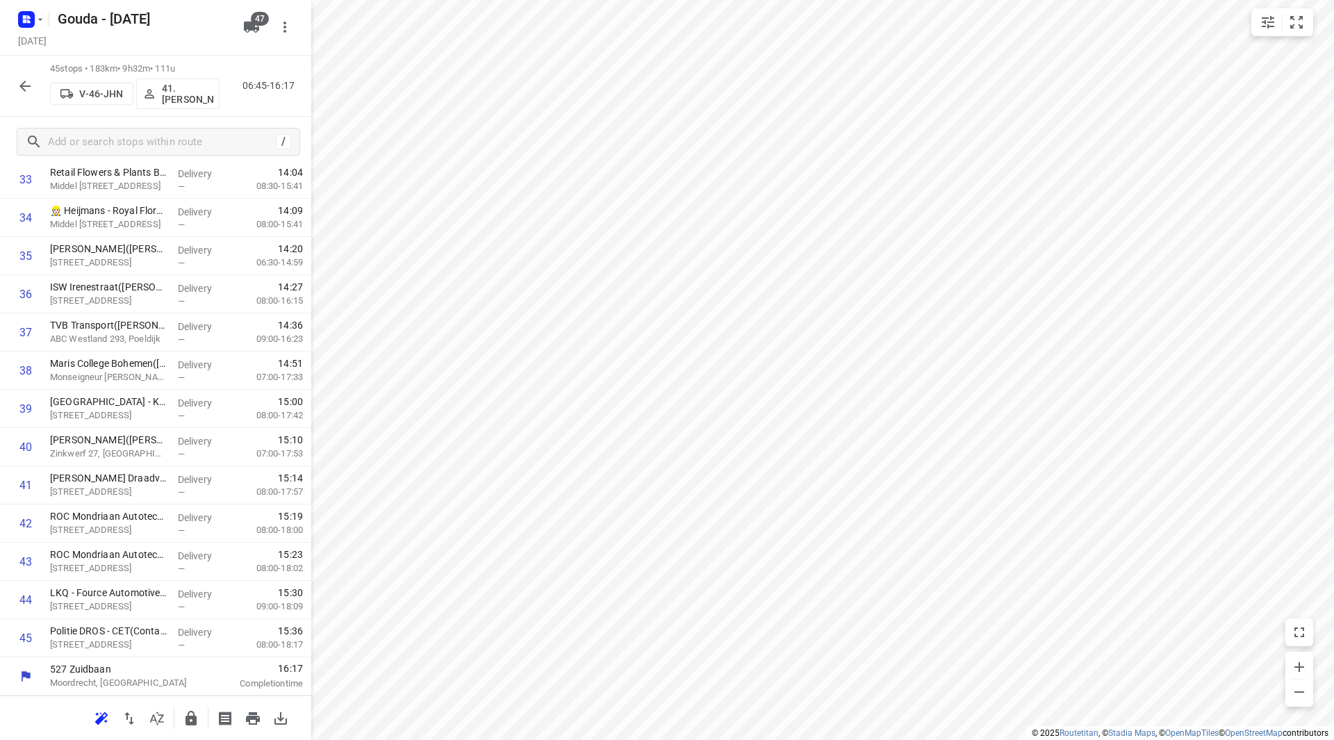
click at [181, 716] on button "button" at bounding box center [191, 719] width 28 height 28
click at [26, 87] on icon "button" at bounding box center [25, 86] width 17 height 17
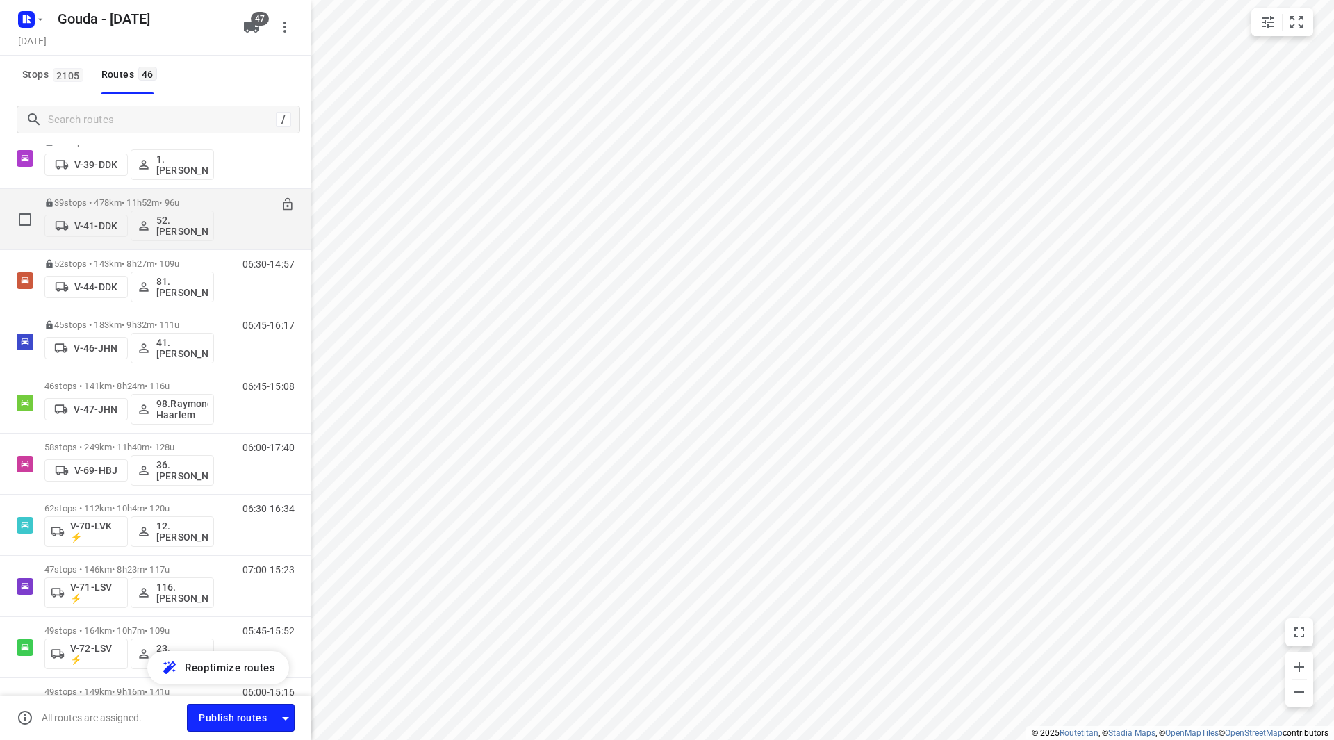
scroll to position [764, 0]
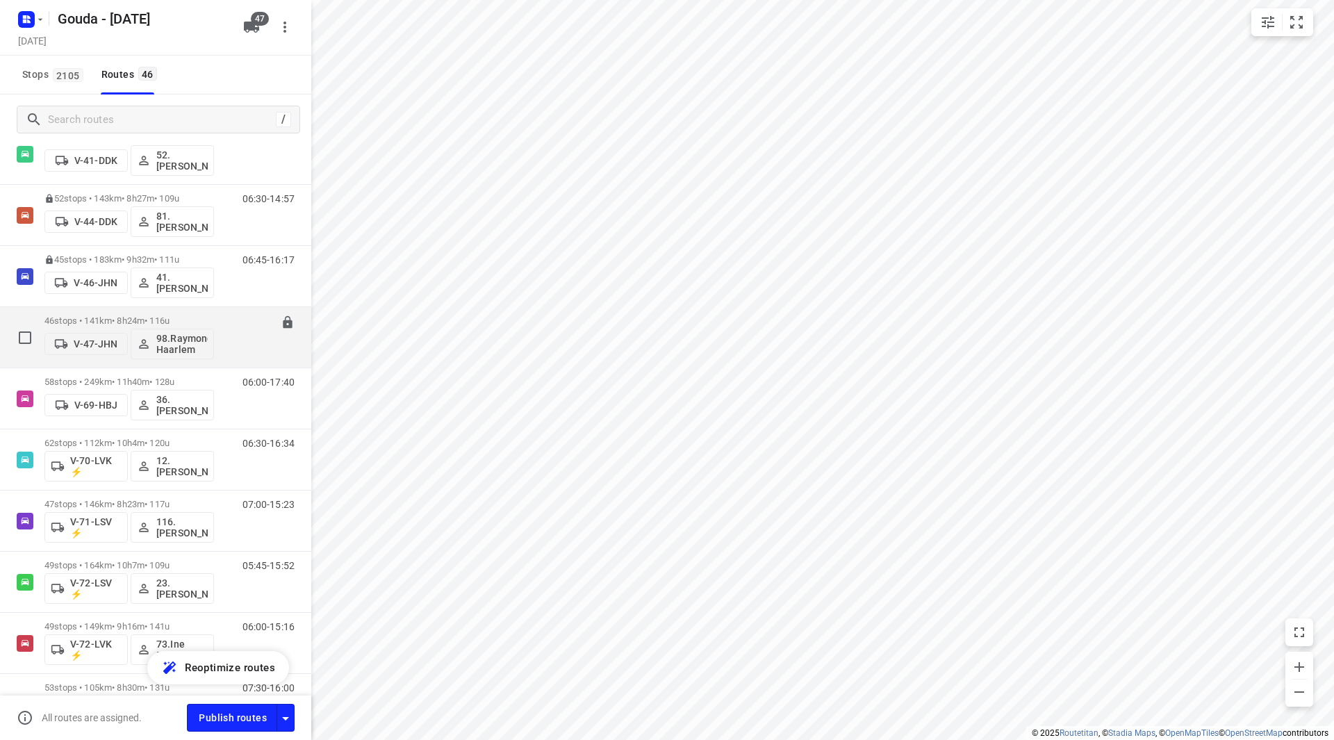
click at [114, 319] on p "46 stops • 141km • 8h24m • 116u" at bounding box center [129, 321] width 170 height 10
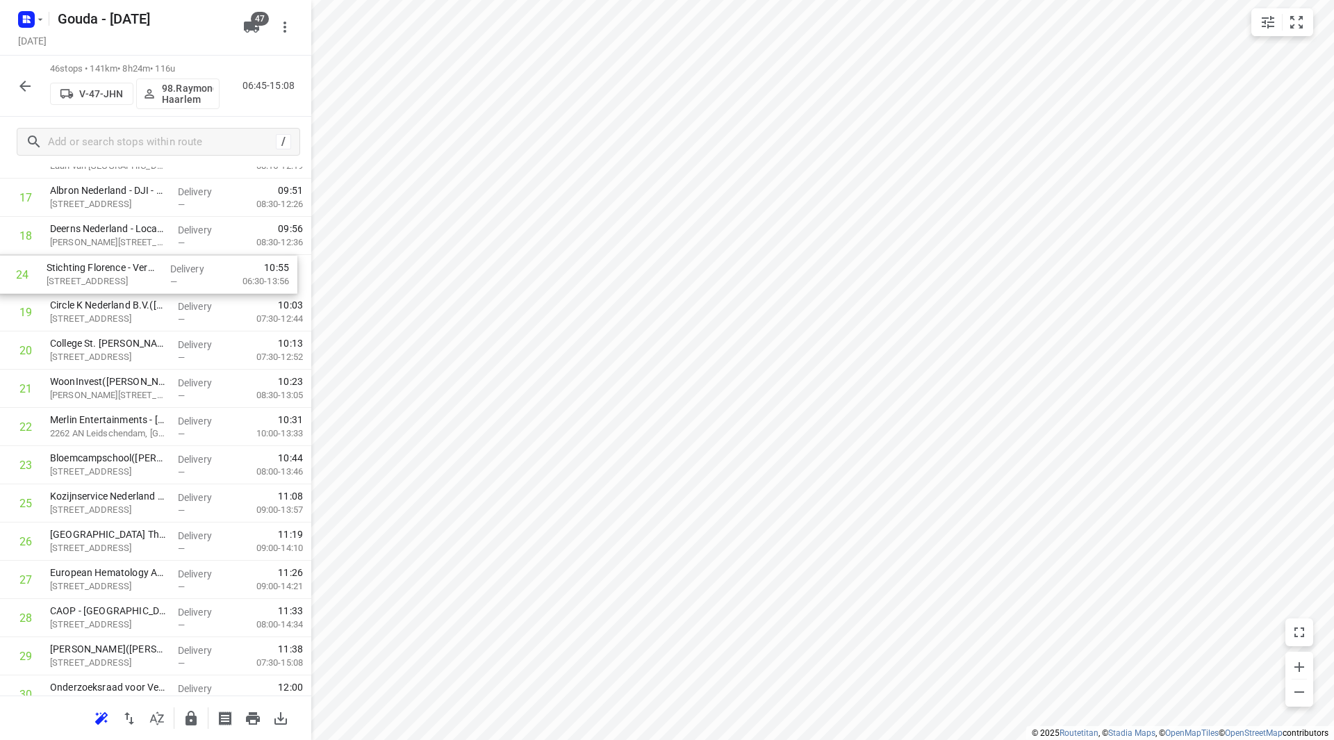
scroll to position [705, 0]
drag, startPoint x: 151, startPoint y: 341, endPoint x: 151, endPoint y: 317, distance: 23.6
click at [151, 317] on div "1 ⭐ Compass Group Nederland B.V. - Ministerie van Binnenlandse Zaken en Koninkr…" at bounding box center [155, 450] width 311 height 1758
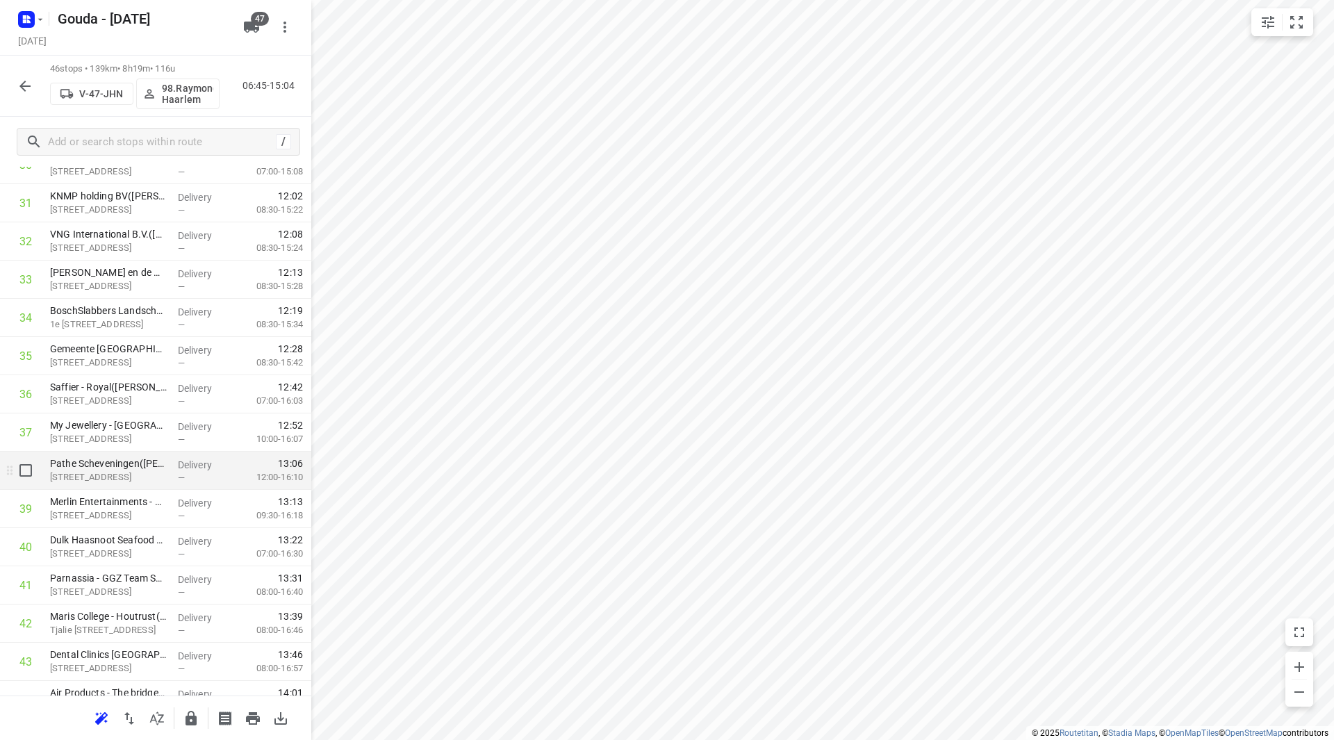
scroll to position [1261, 0]
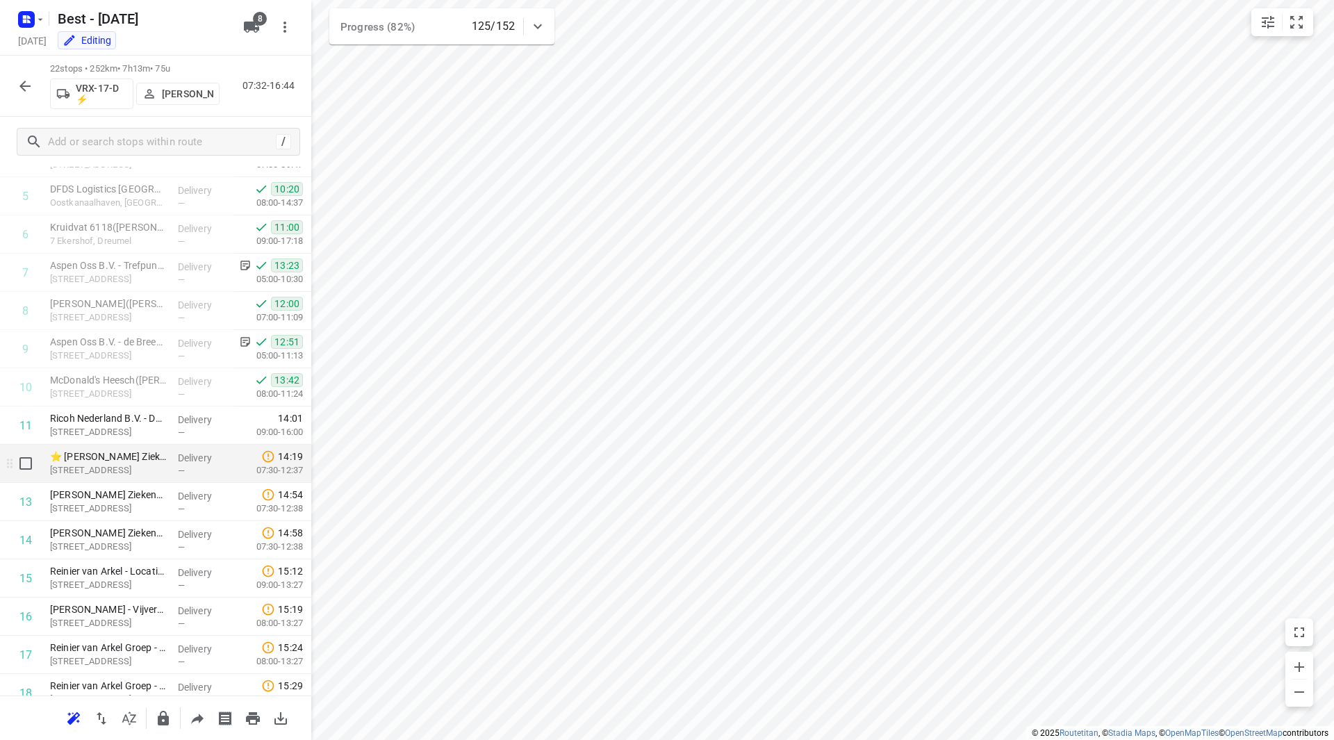
scroll to position [211, 0]
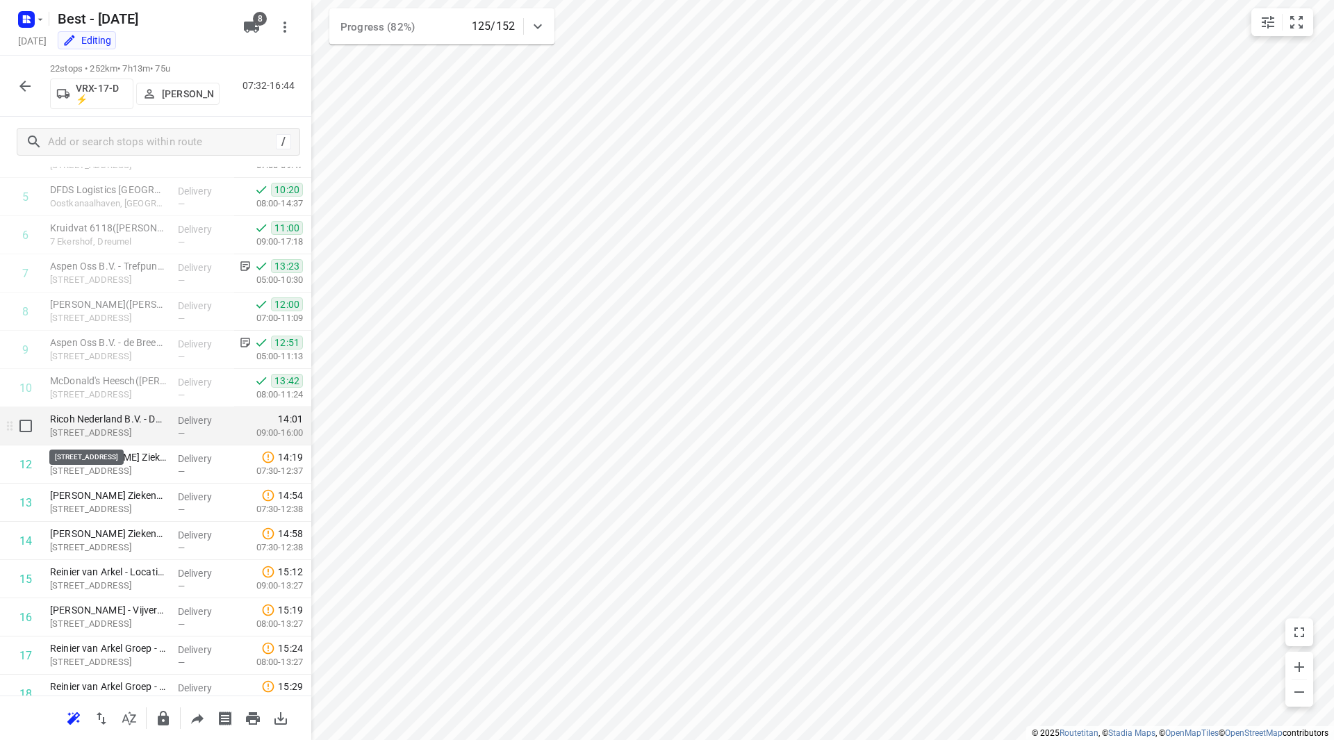
click at [125, 427] on p "Hambakenwetering 1, Den Bosch" at bounding box center [108, 433] width 117 height 14
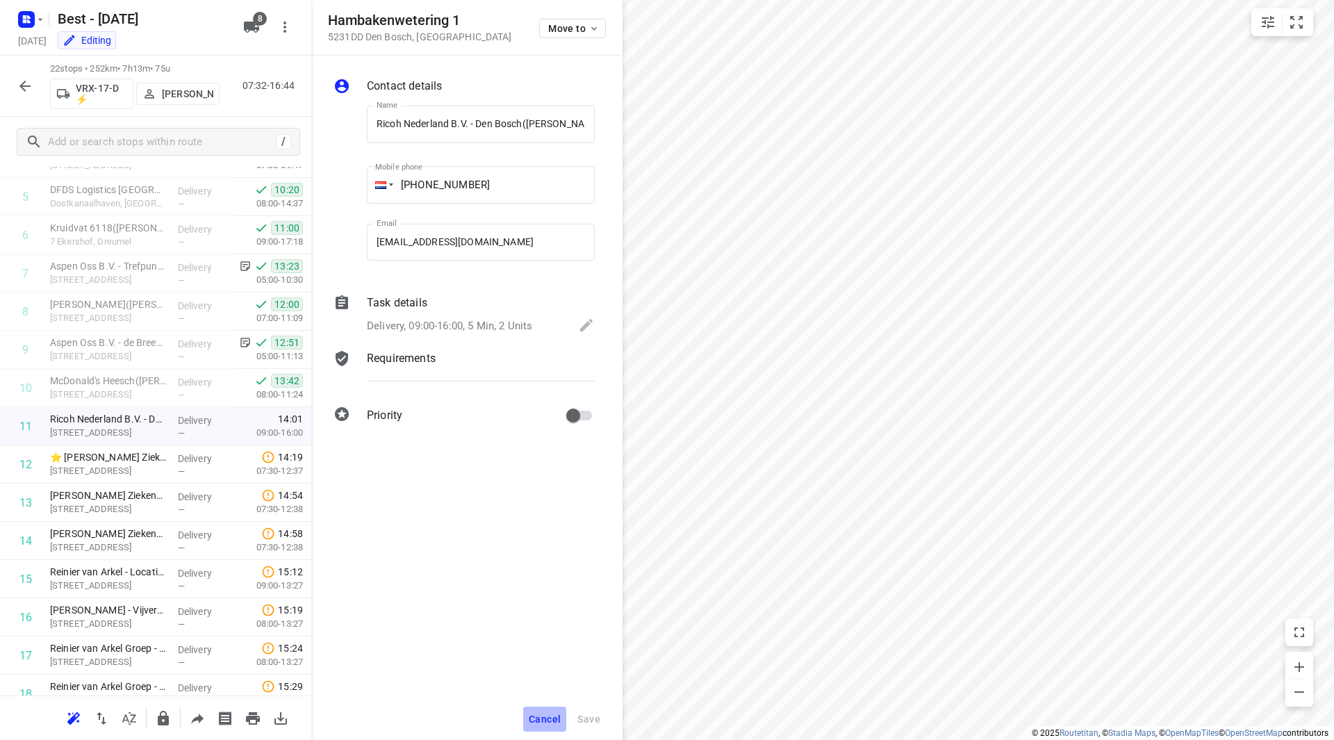
click at [543, 718] on span "Cancel" at bounding box center [545, 719] width 32 height 11
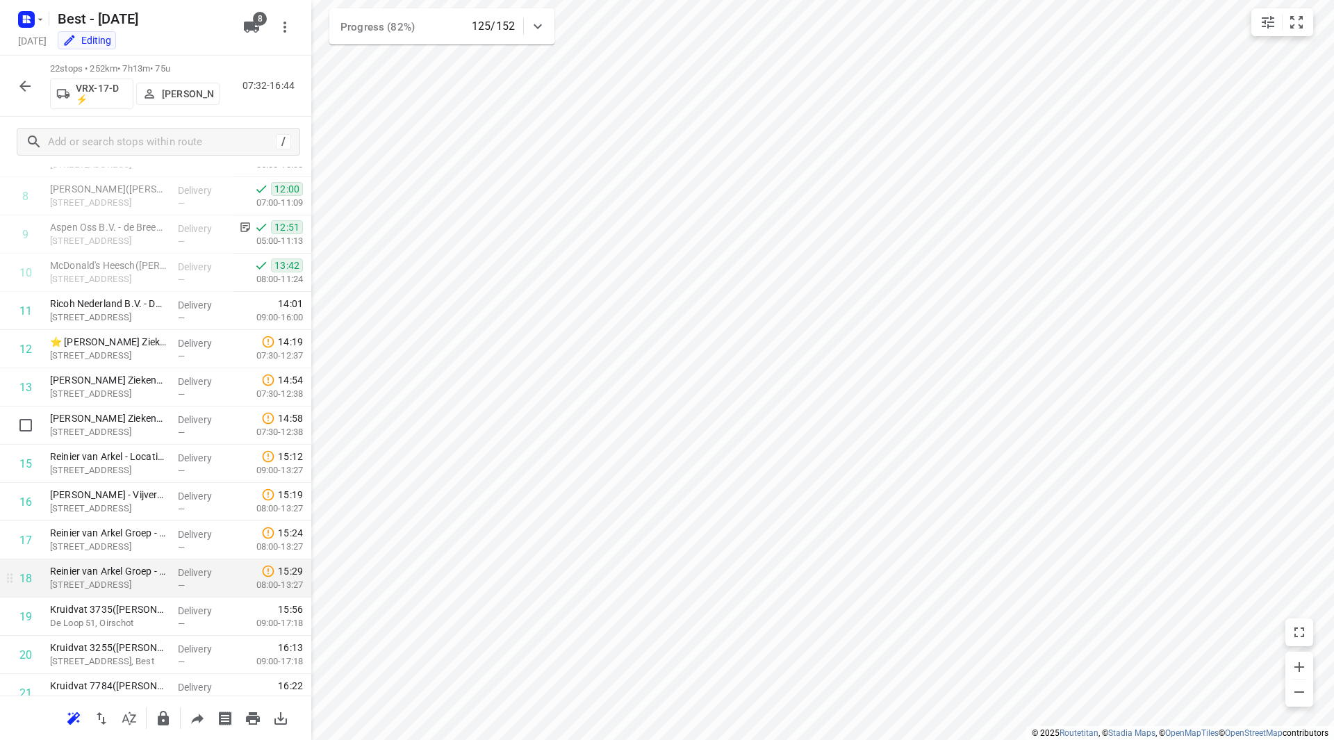
scroll to position [420, 0]
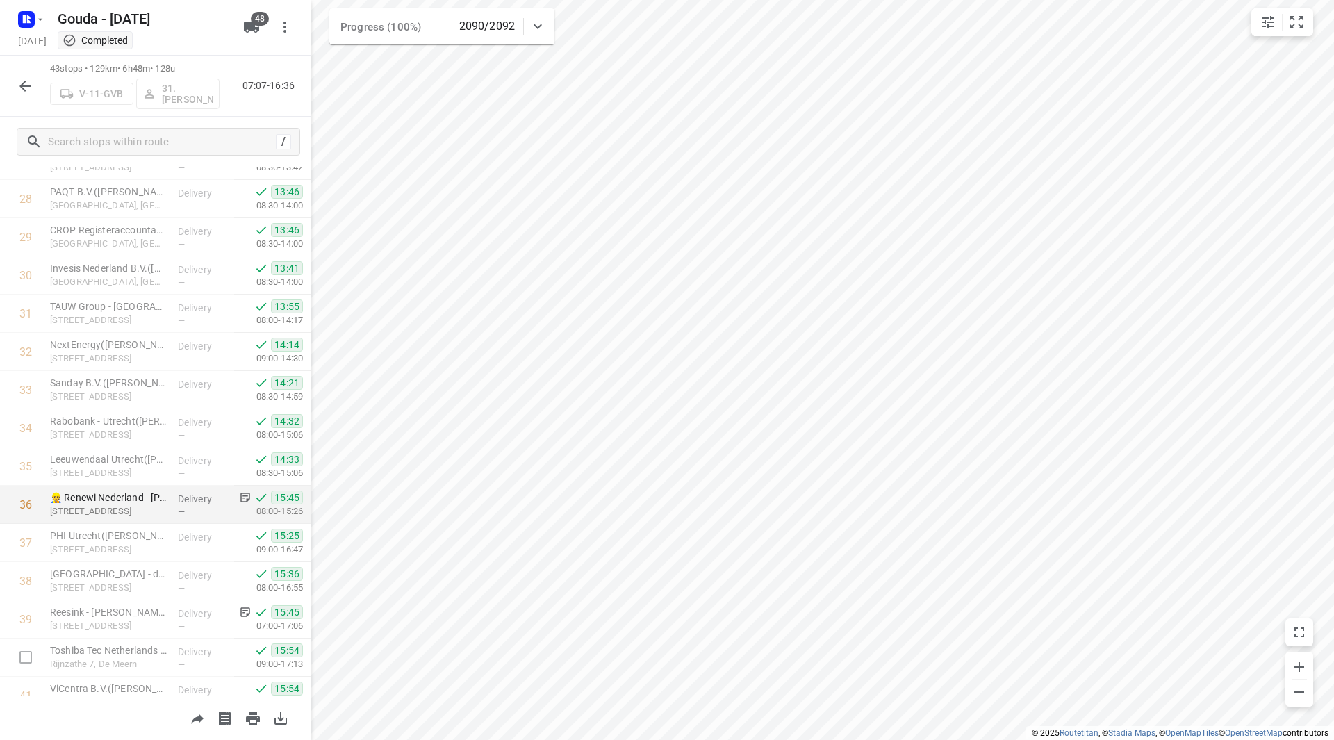
scroll to position [1014, 0]
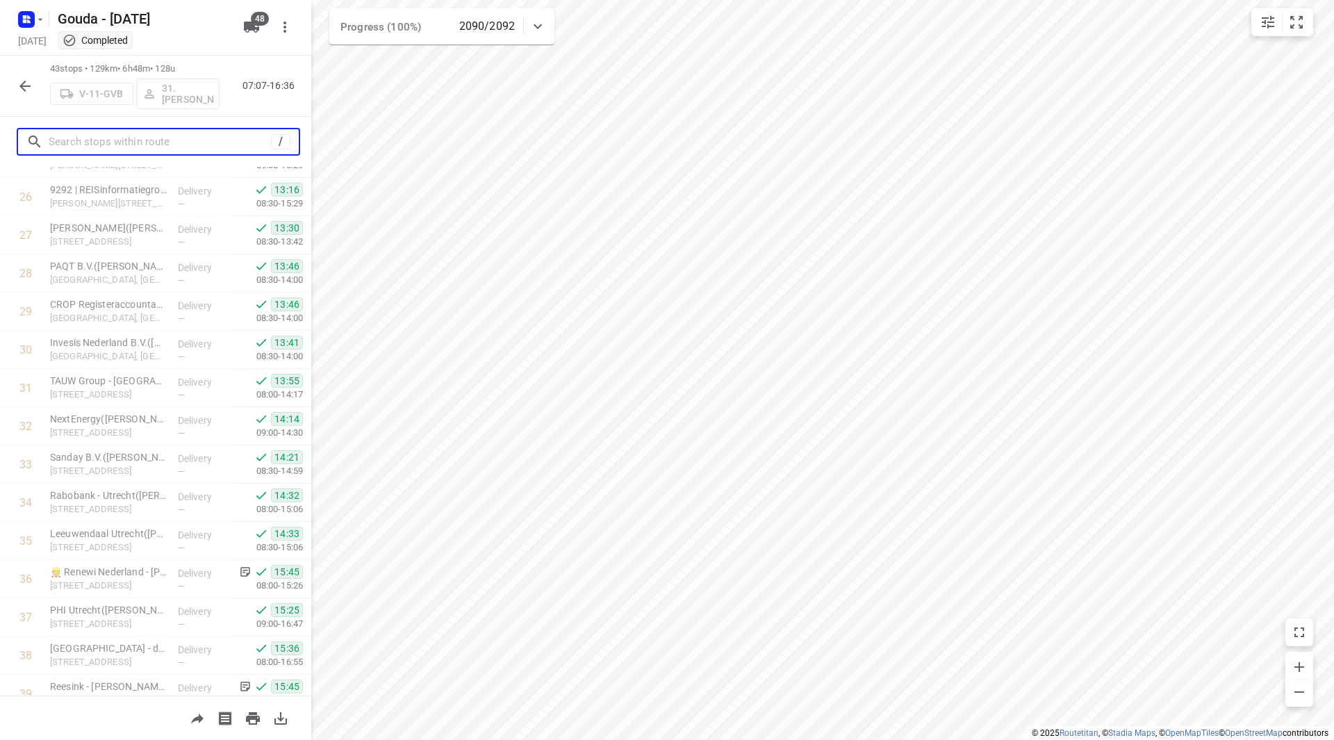
click at [134, 138] on input "text" at bounding box center [160, 142] width 222 height 22
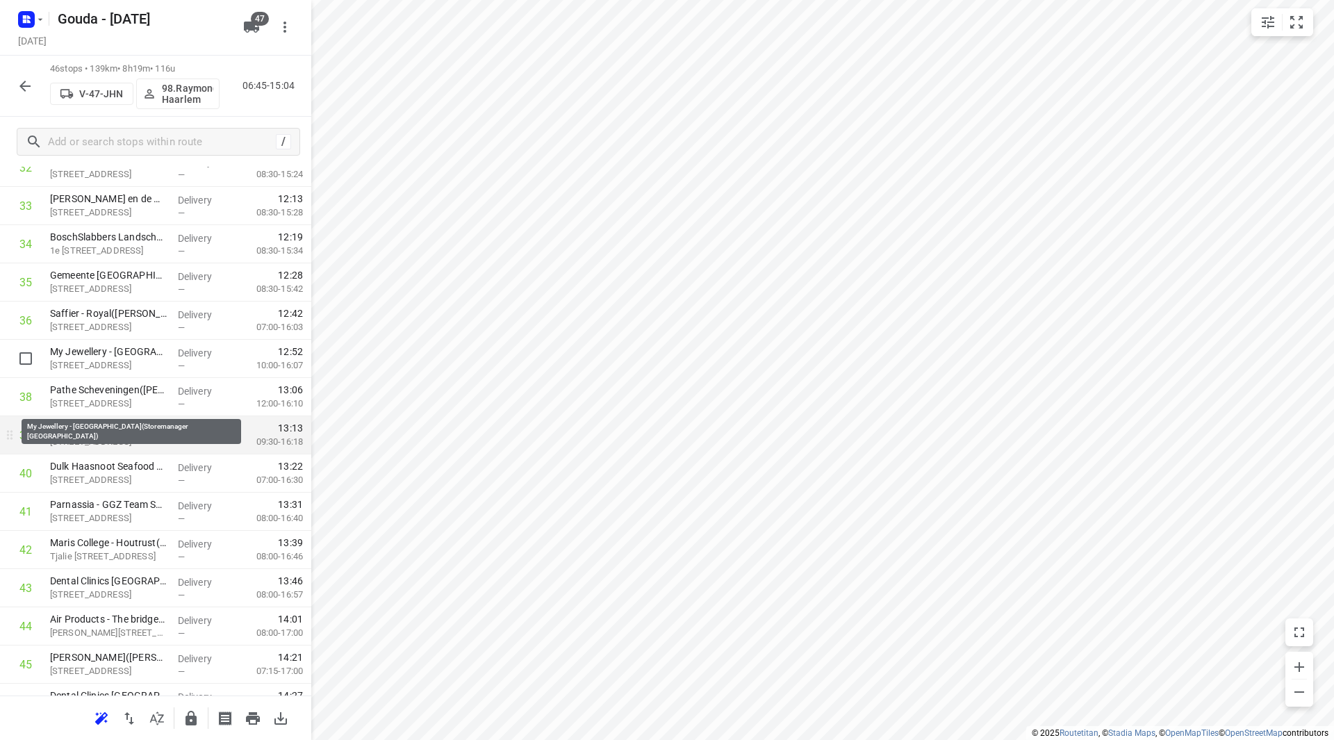
scroll to position [1331, 0]
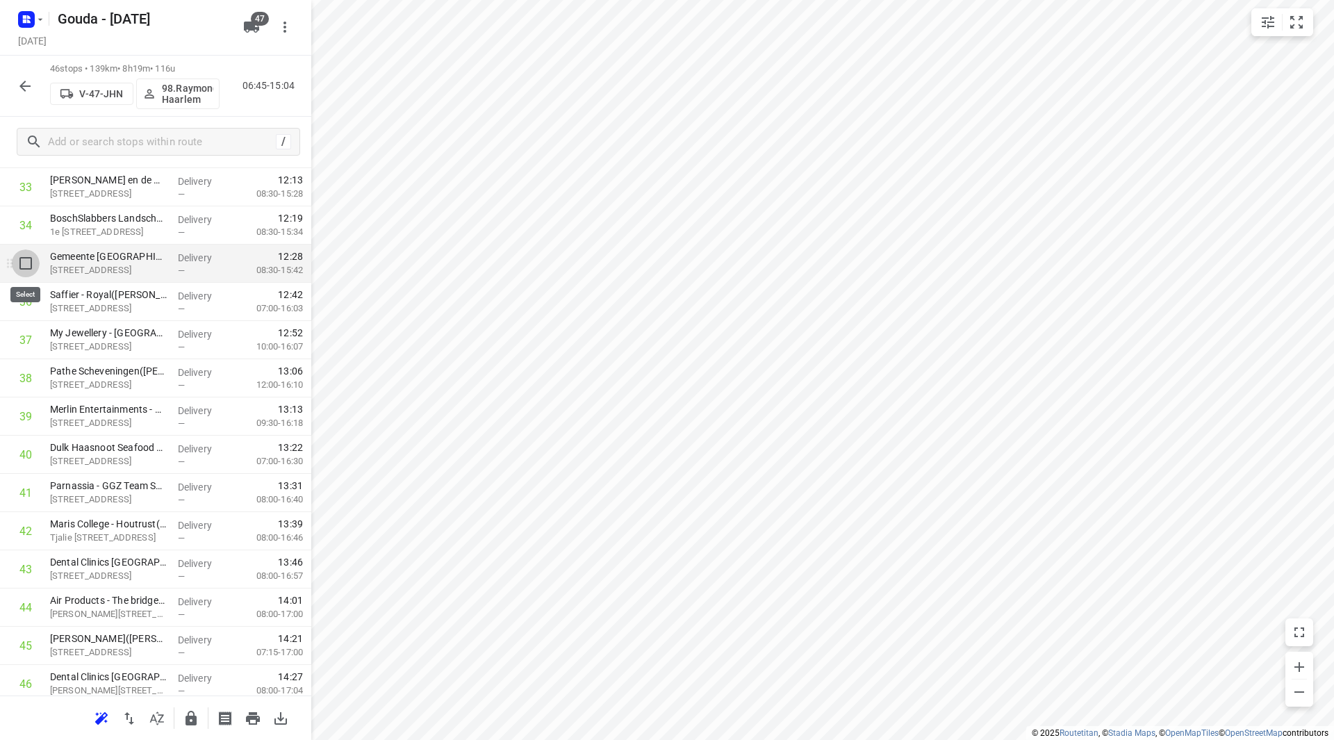
click at [24, 267] on input "checkbox" at bounding box center [26, 263] width 28 height 28
checkbox input "true"
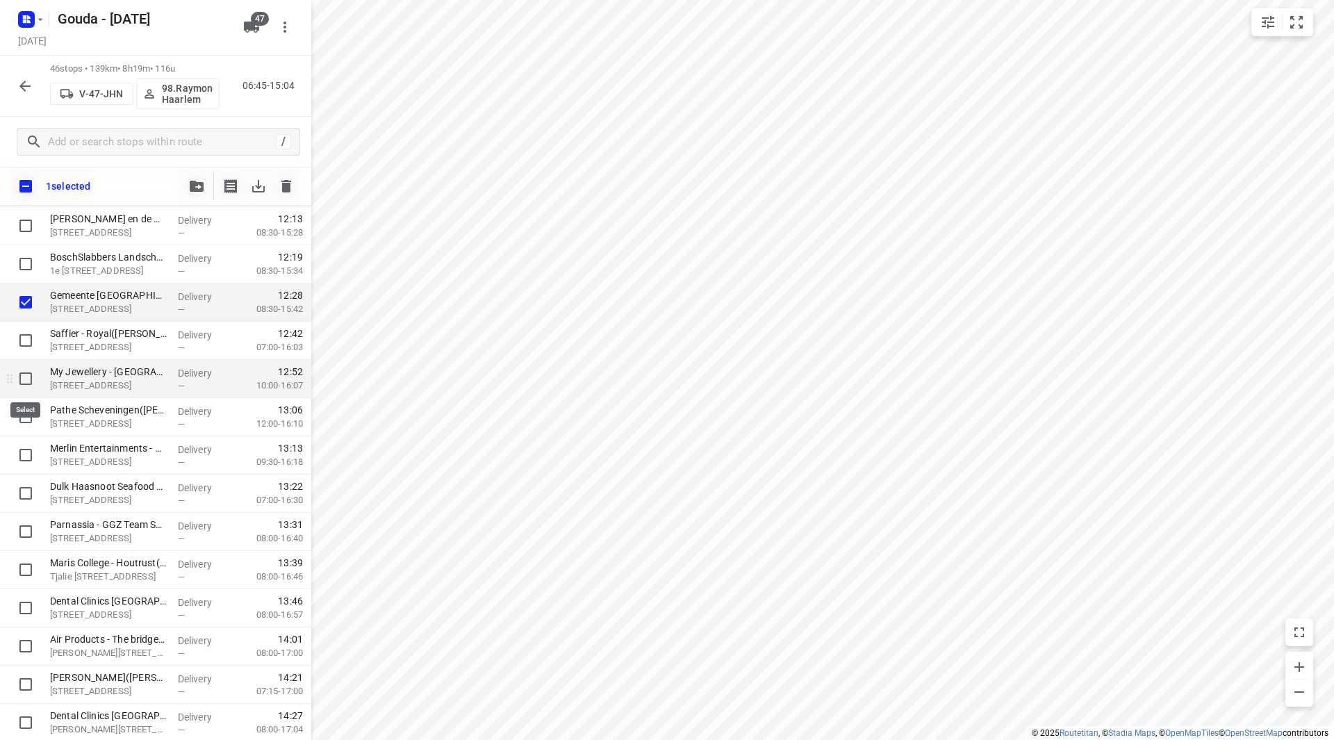
click at [28, 380] on input "checkbox" at bounding box center [26, 379] width 28 height 28
checkbox input "true"
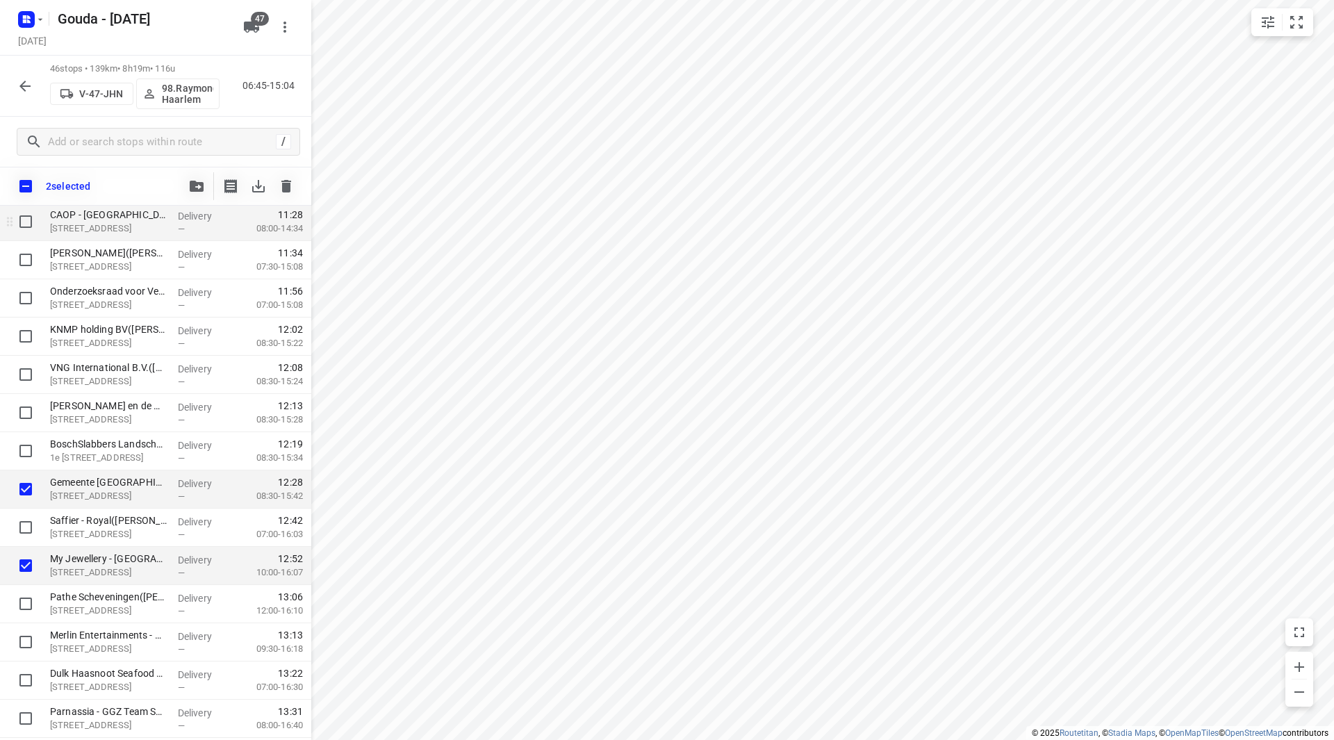
scroll to position [1122, 0]
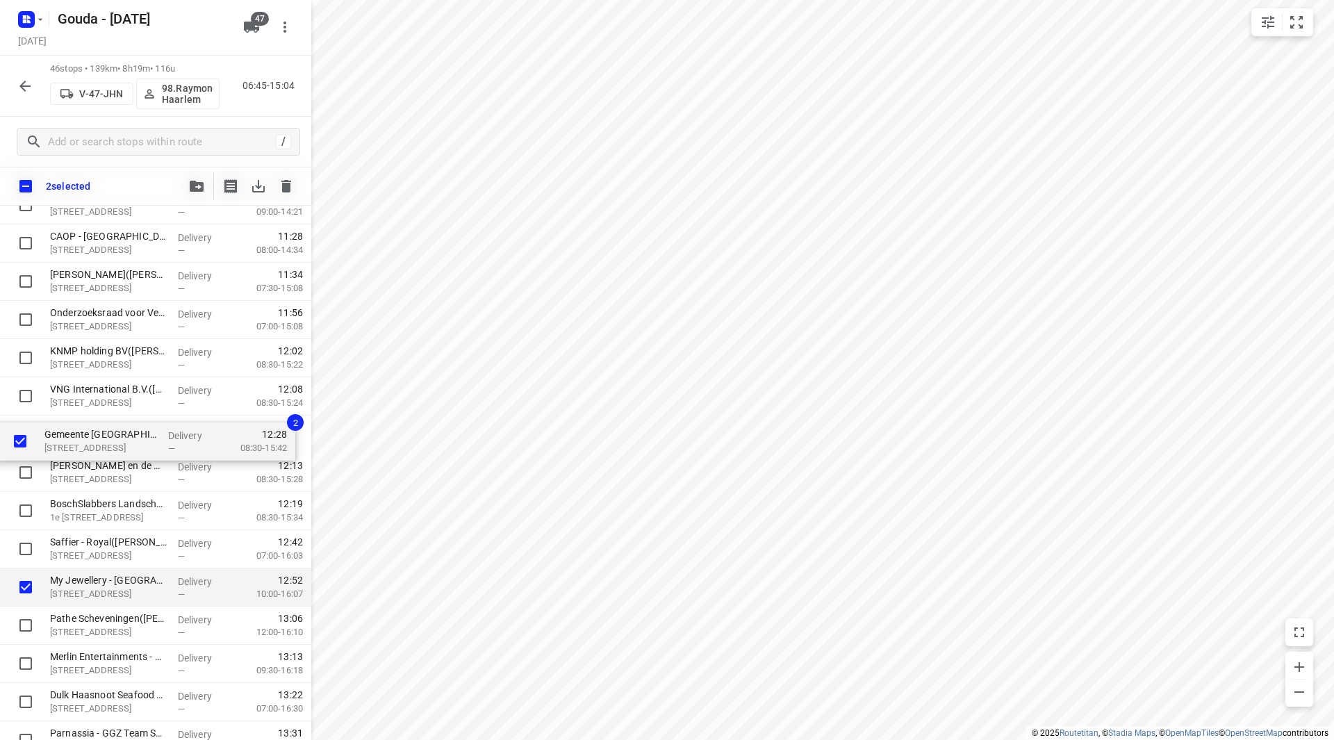
drag, startPoint x: 82, startPoint y: 509, endPoint x: 76, endPoint y: 433, distance: 76.0
click at [76, 433] on div "⭐ Compass Group Nederland B.V. - Ministerie van Binnenlandse Zaken en Koninkrij…" at bounding box center [155, 71] width 311 height 1758
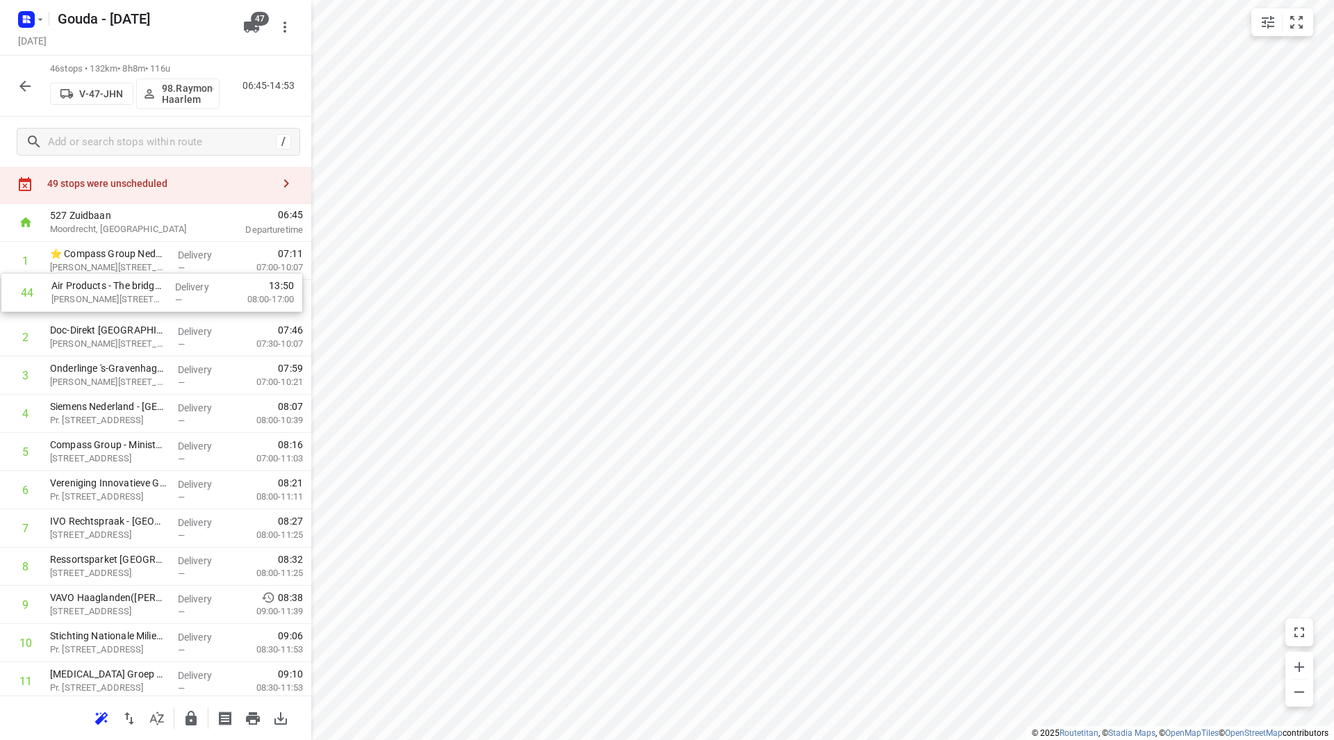
scroll to position [34, 0]
drag, startPoint x: 100, startPoint y: 564, endPoint x: 114, endPoint y: 349, distance: 215.9
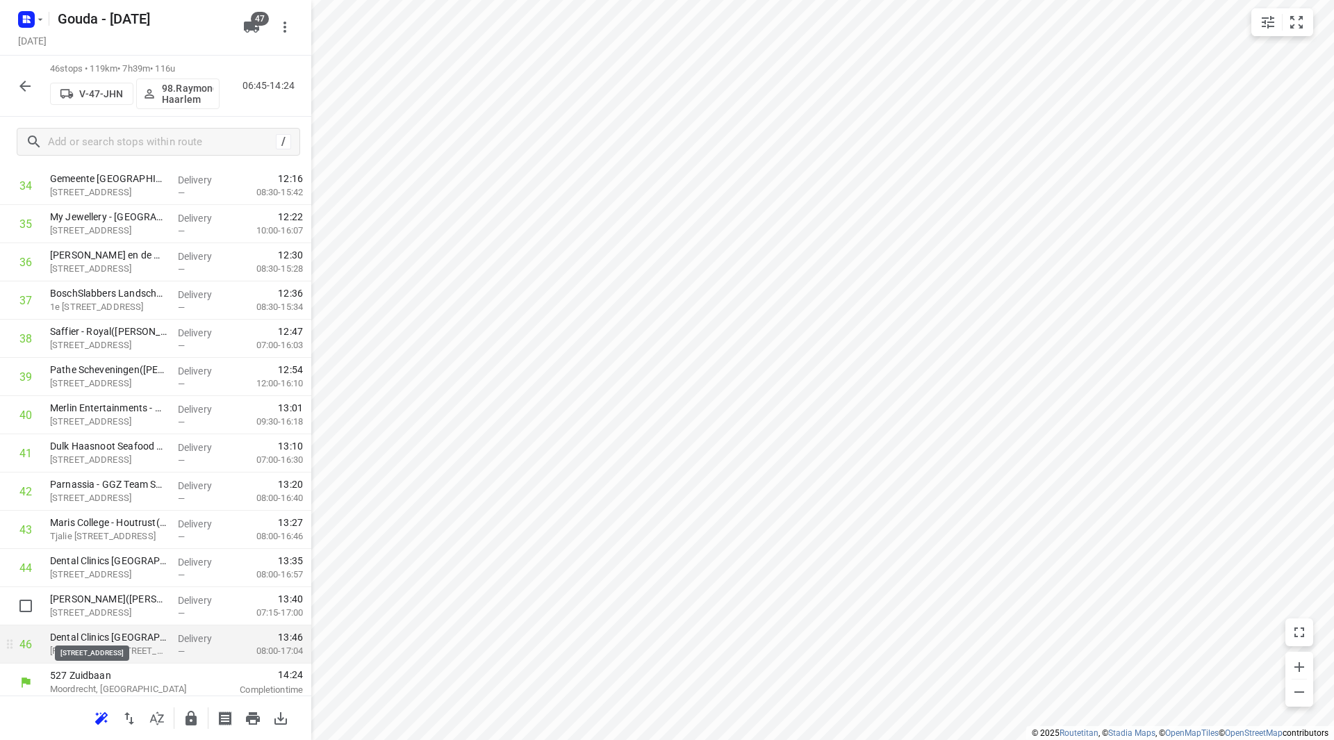
scroll to position [1377, 0]
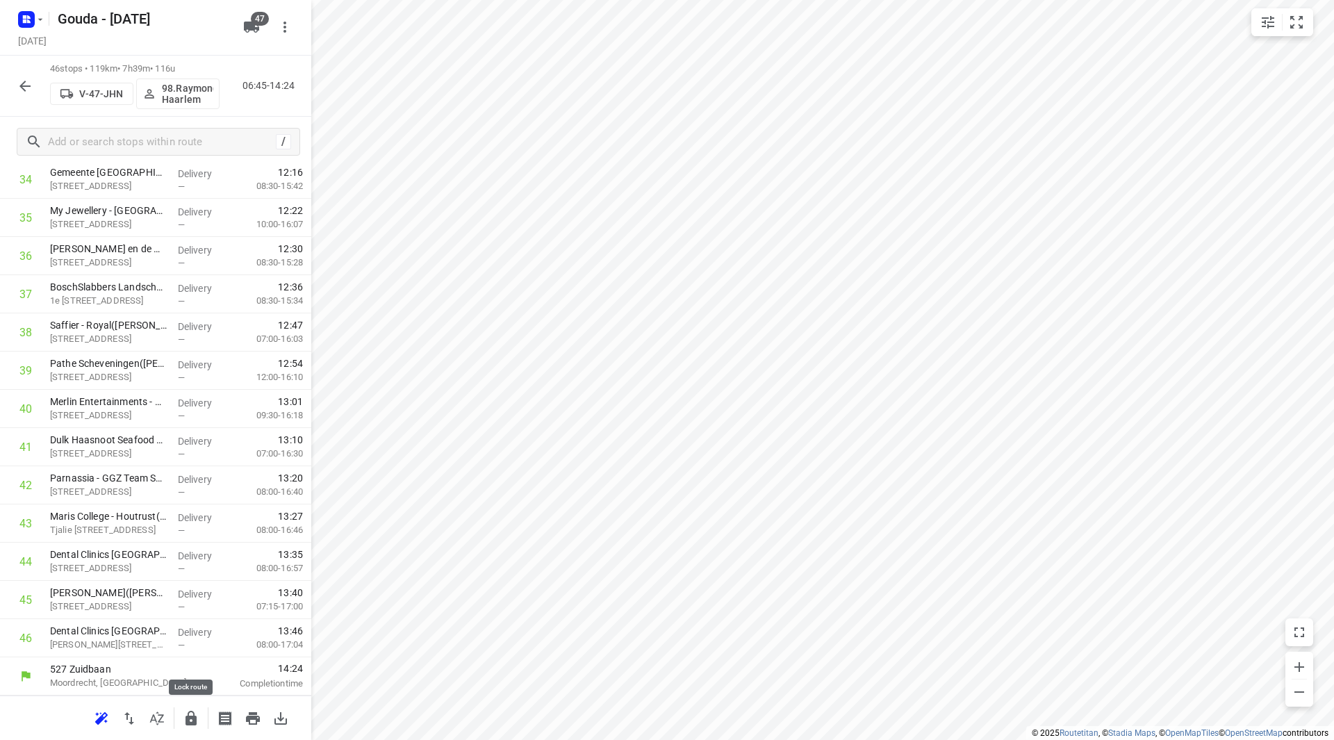
click at [193, 713] on icon "button" at bounding box center [191, 718] width 11 height 15
click at [15, 83] on button "button" at bounding box center [25, 86] width 28 height 28
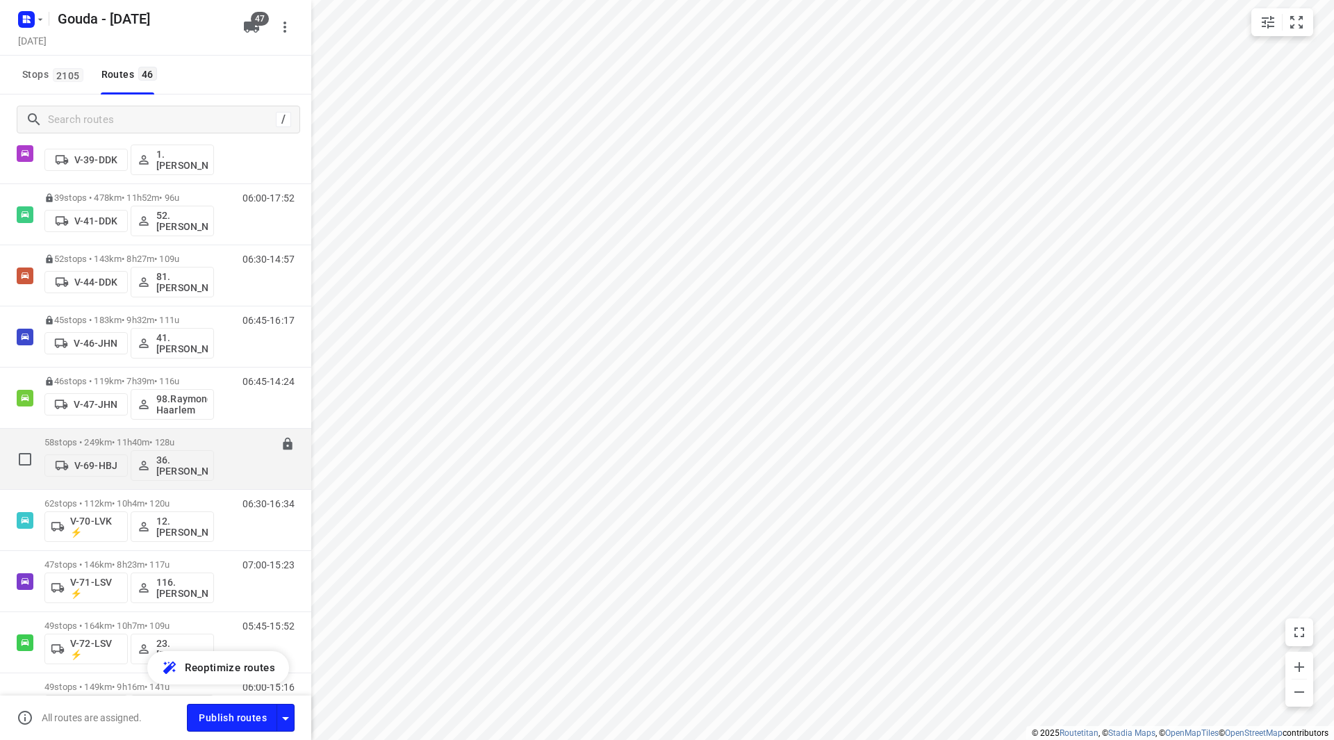
scroll to position [695, 0]
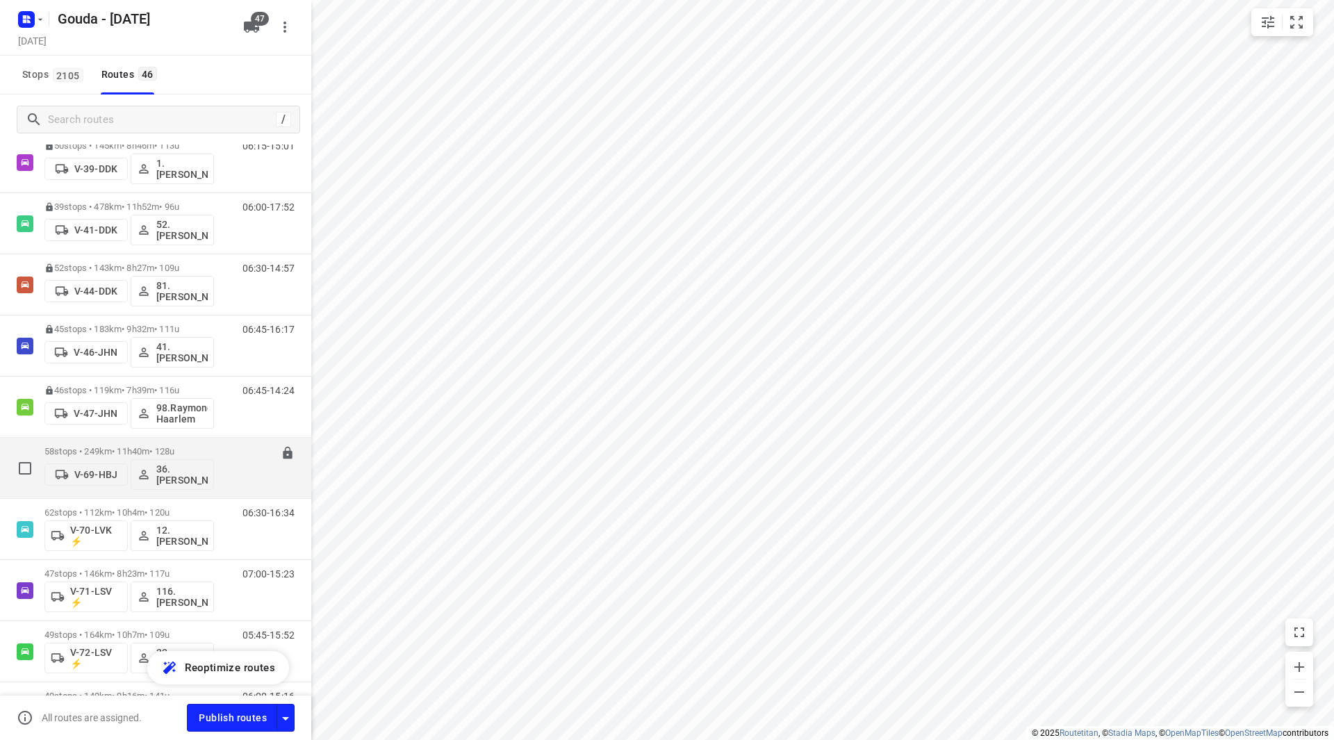
click at [142, 445] on div "58 stops • 249km • 11h40m • 128u V-69-HBJ 36. Jeffrey Persoon" at bounding box center [129, 468] width 170 height 58
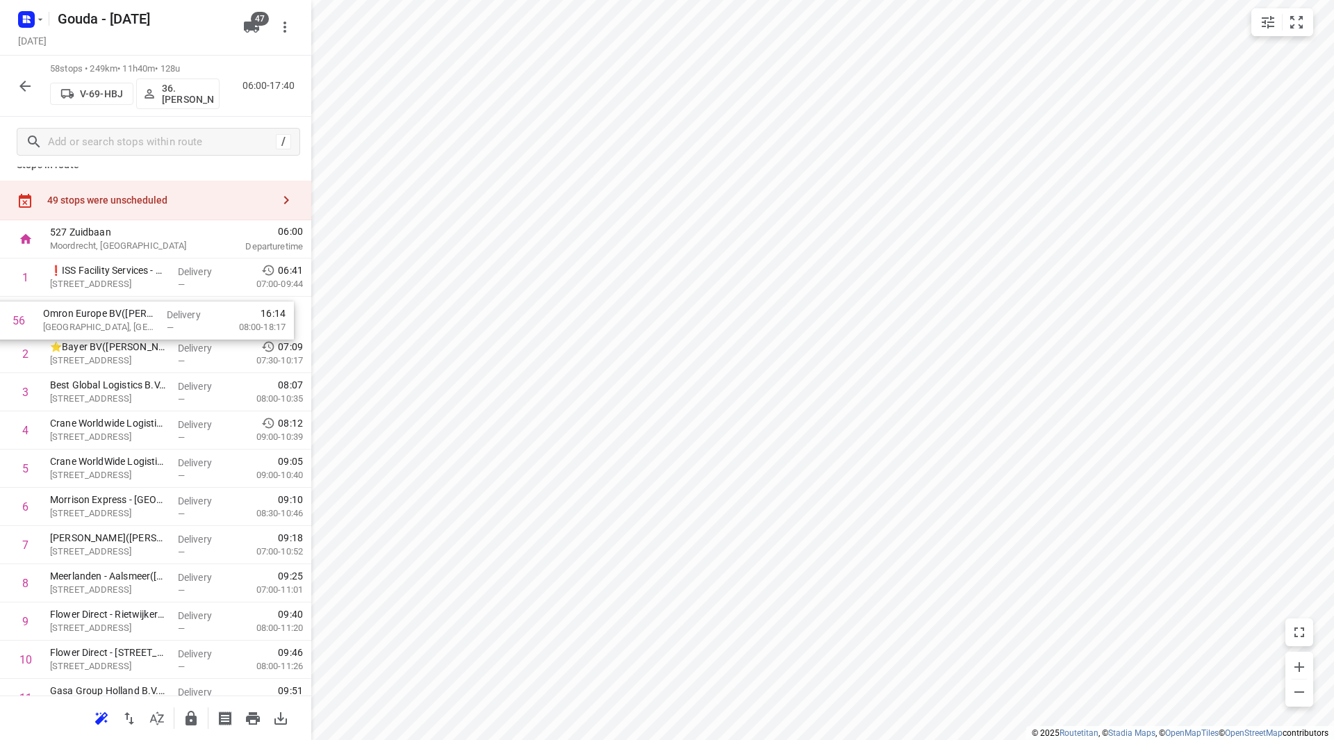
scroll to position [17, 0]
drag, startPoint x: 95, startPoint y: 563, endPoint x: 109, endPoint y: 343, distance: 220.1
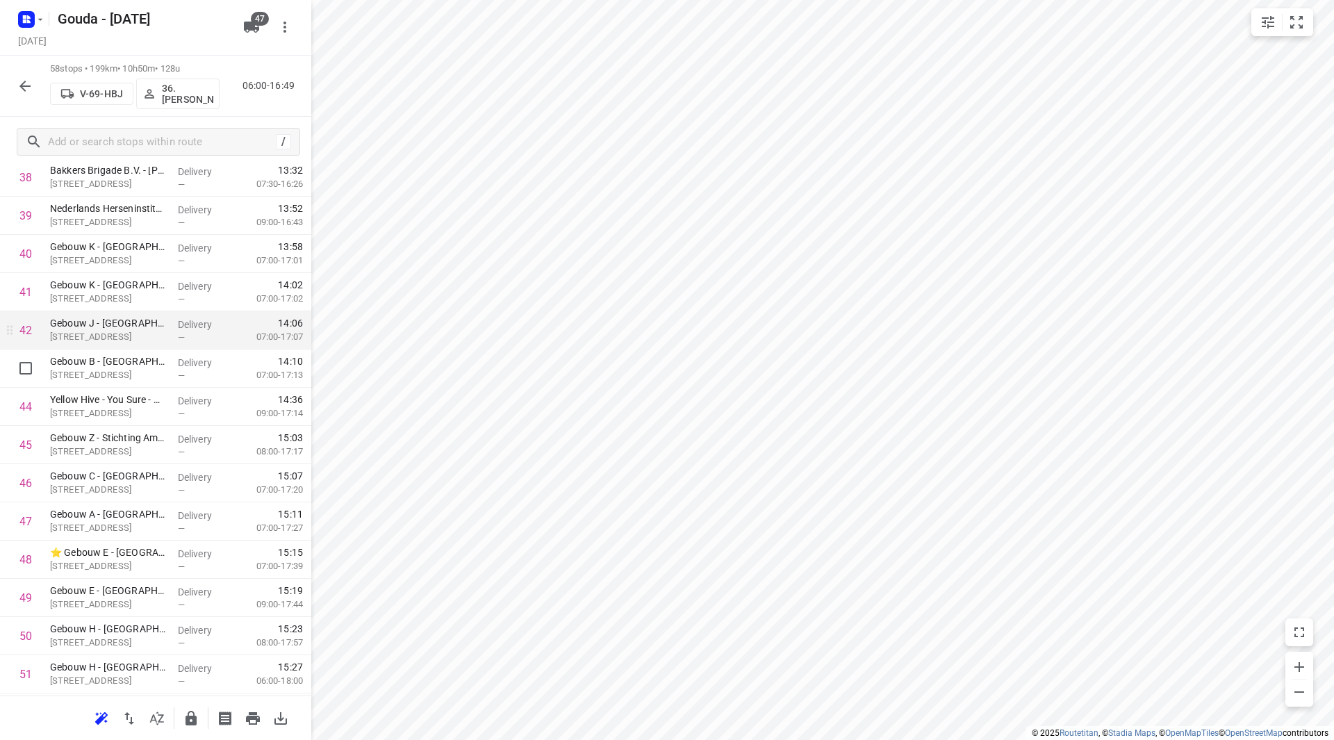
scroll to position [1546, 0]
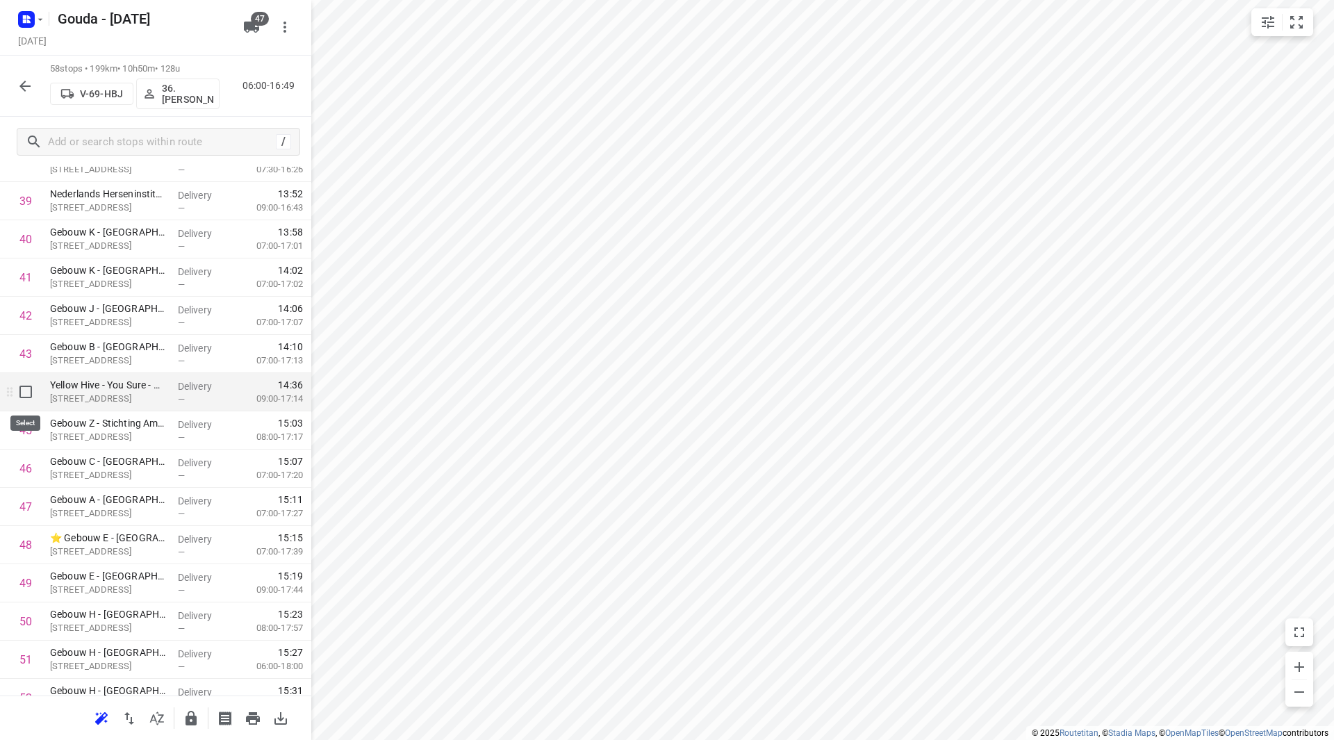
click at [25, 400] on input "checkbox" at bounding box center [26, 392] width 28 height 28
checkbox input "true"
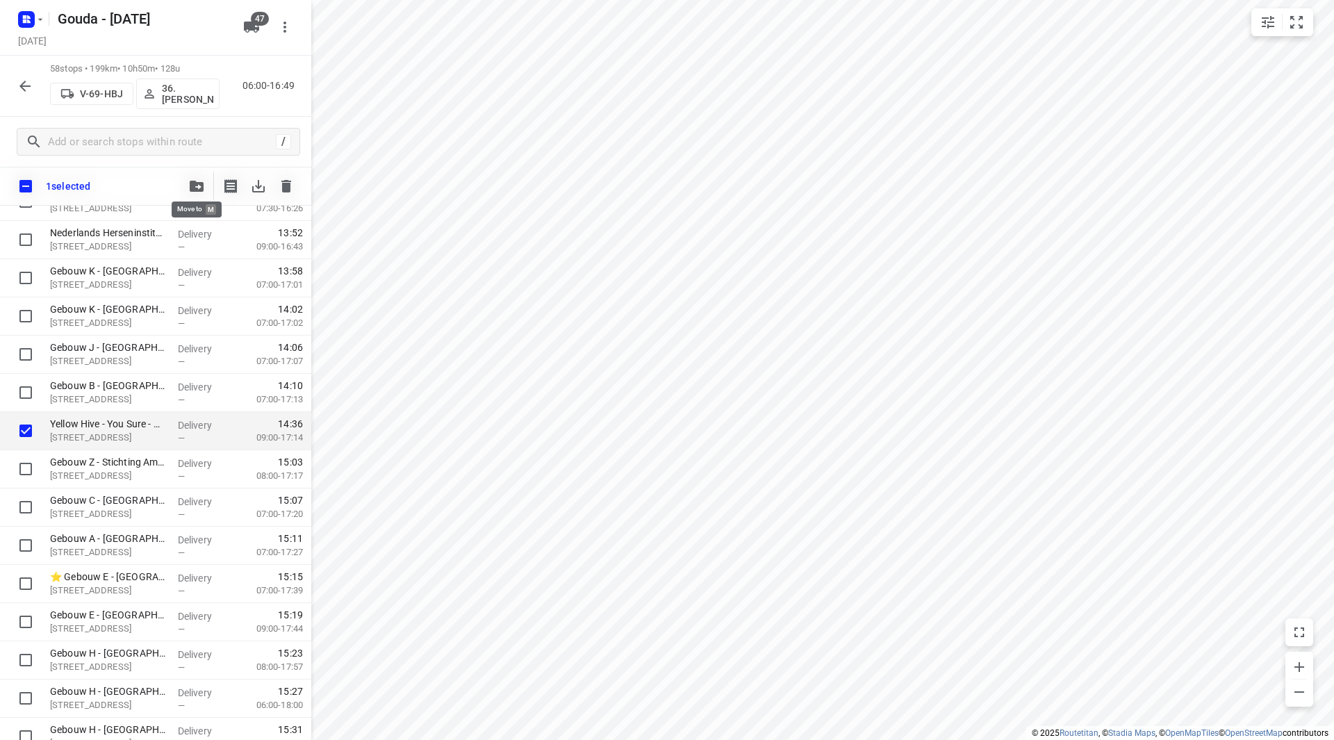
click at [206, 179] on button "button" at bounding box center [197, 186] width 28 height 28
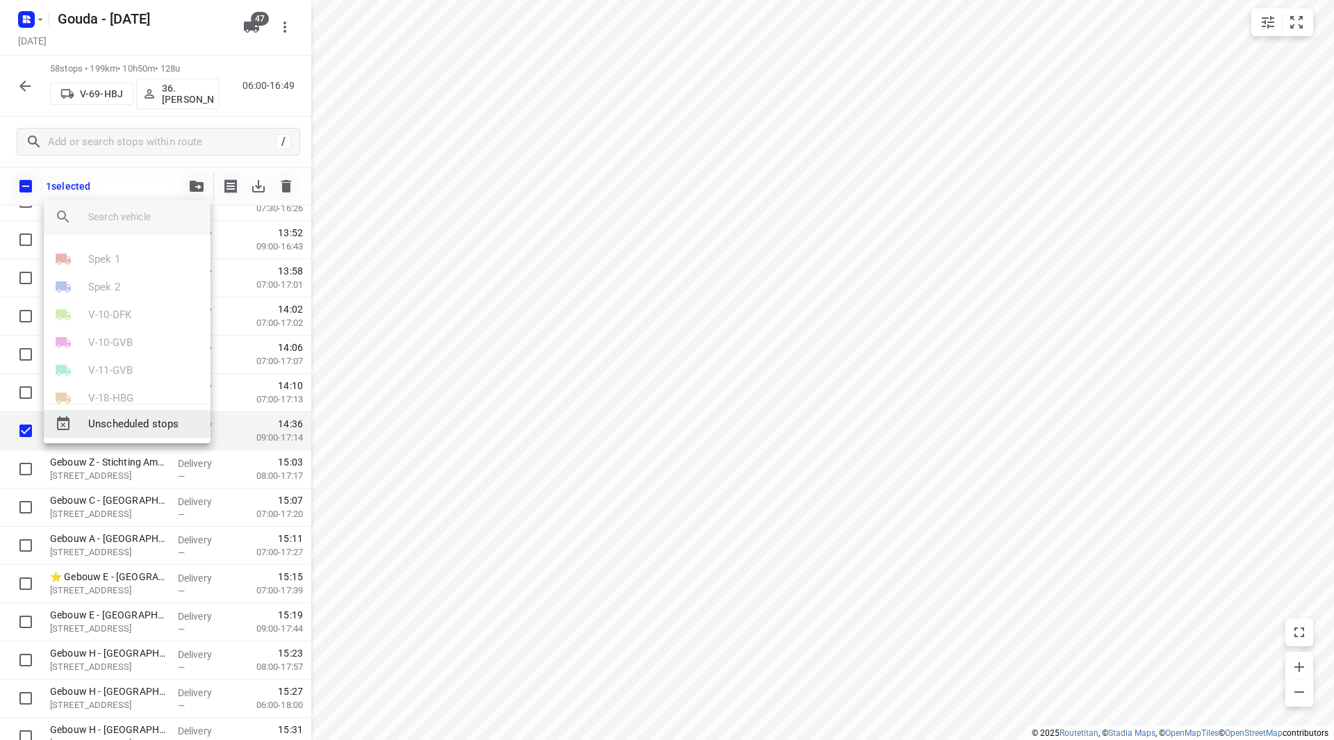
click at [107, 434] on div "Unscheduled stops" at bounding box center [127, 424] width 167 height 28
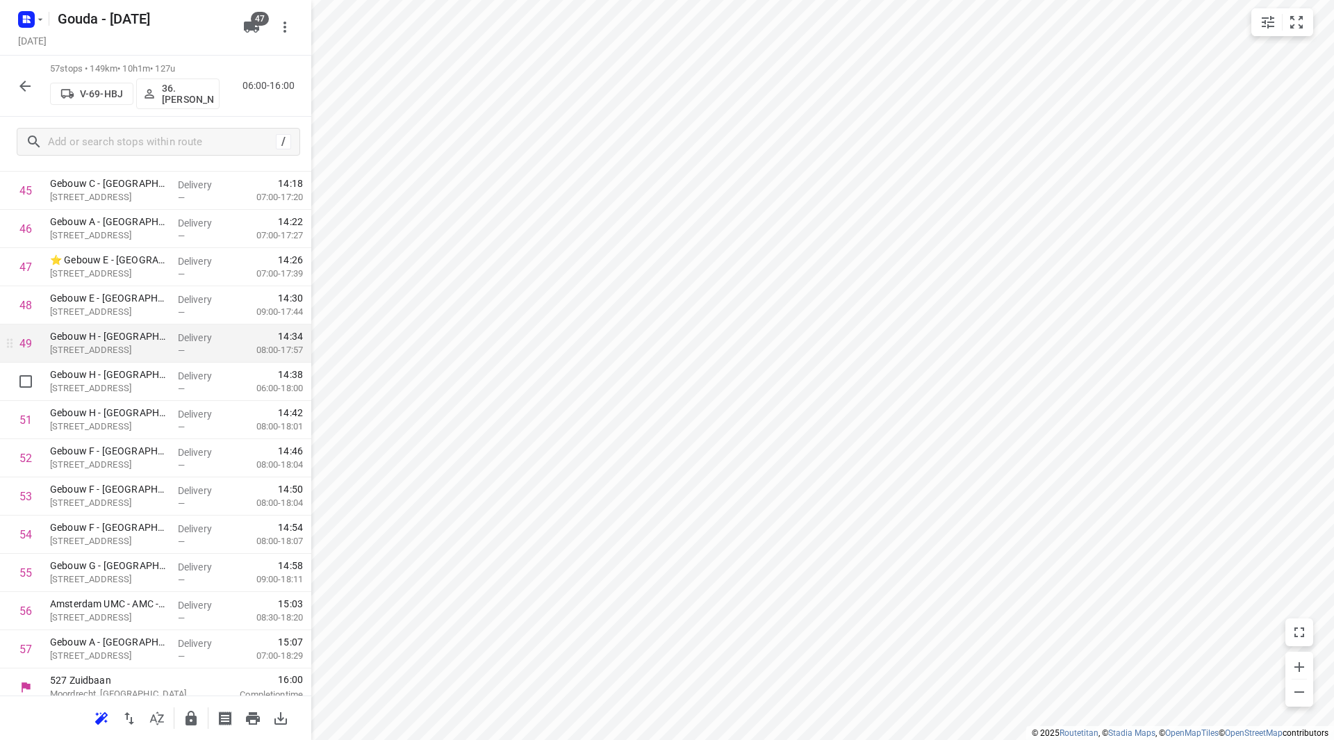
scroll to position [1797, 0]
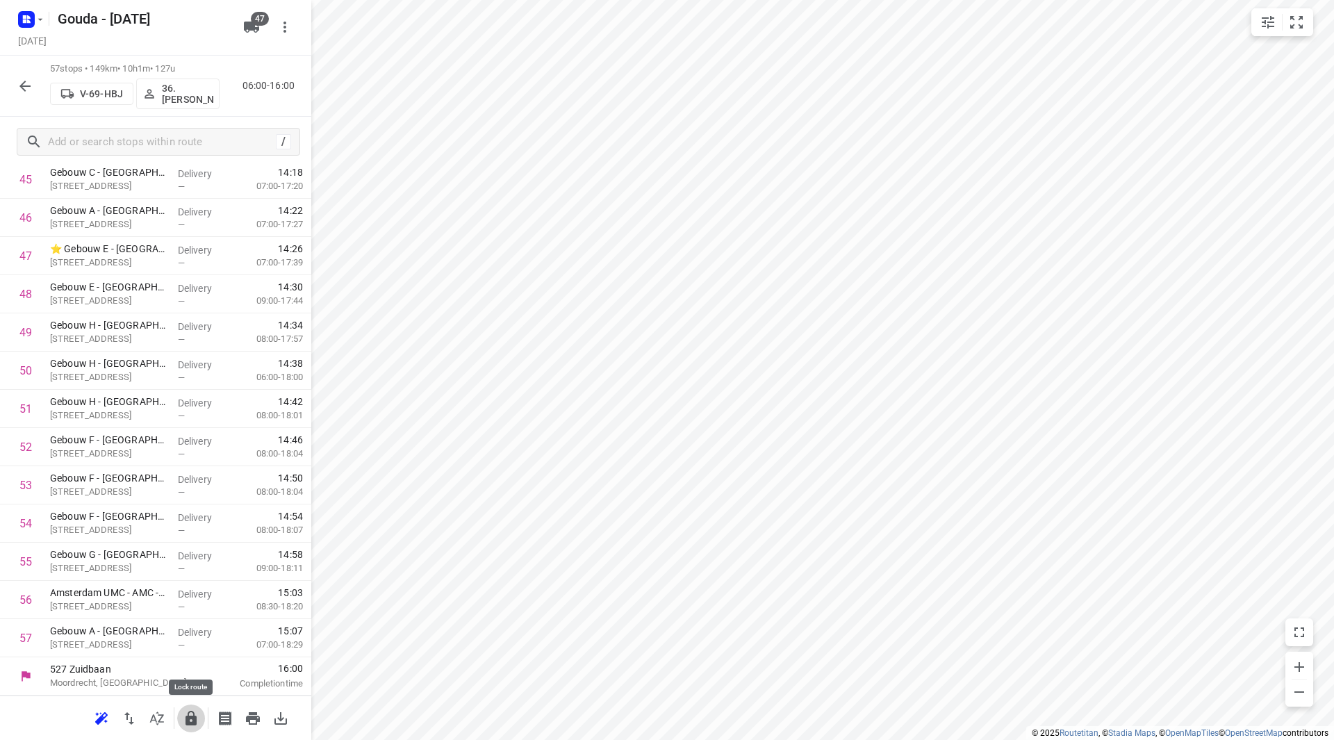
click at [186, 714] on icon "button" at bounding box center [191, 718] width 17 height 17
click at [19, 91] on icon "button" at bounding box center [25, 86] width 17 height 17
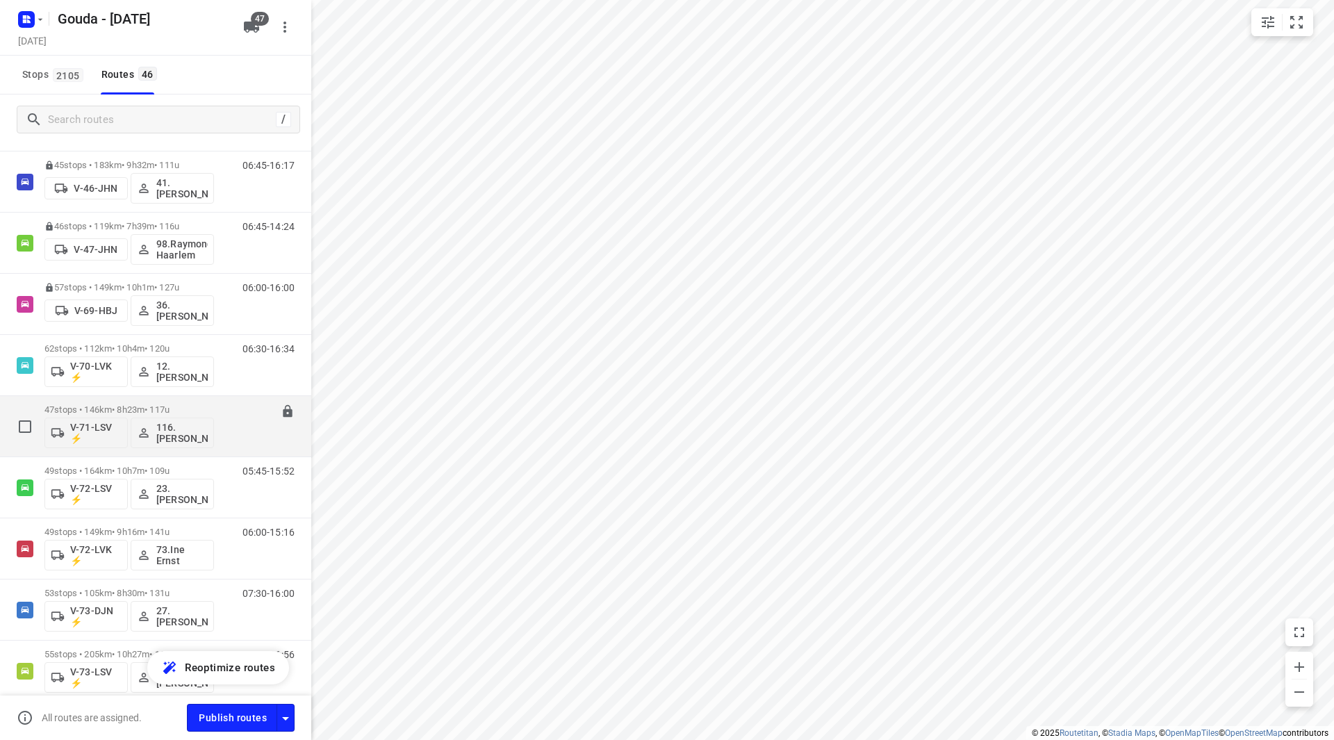
scroll to position [834, 0]
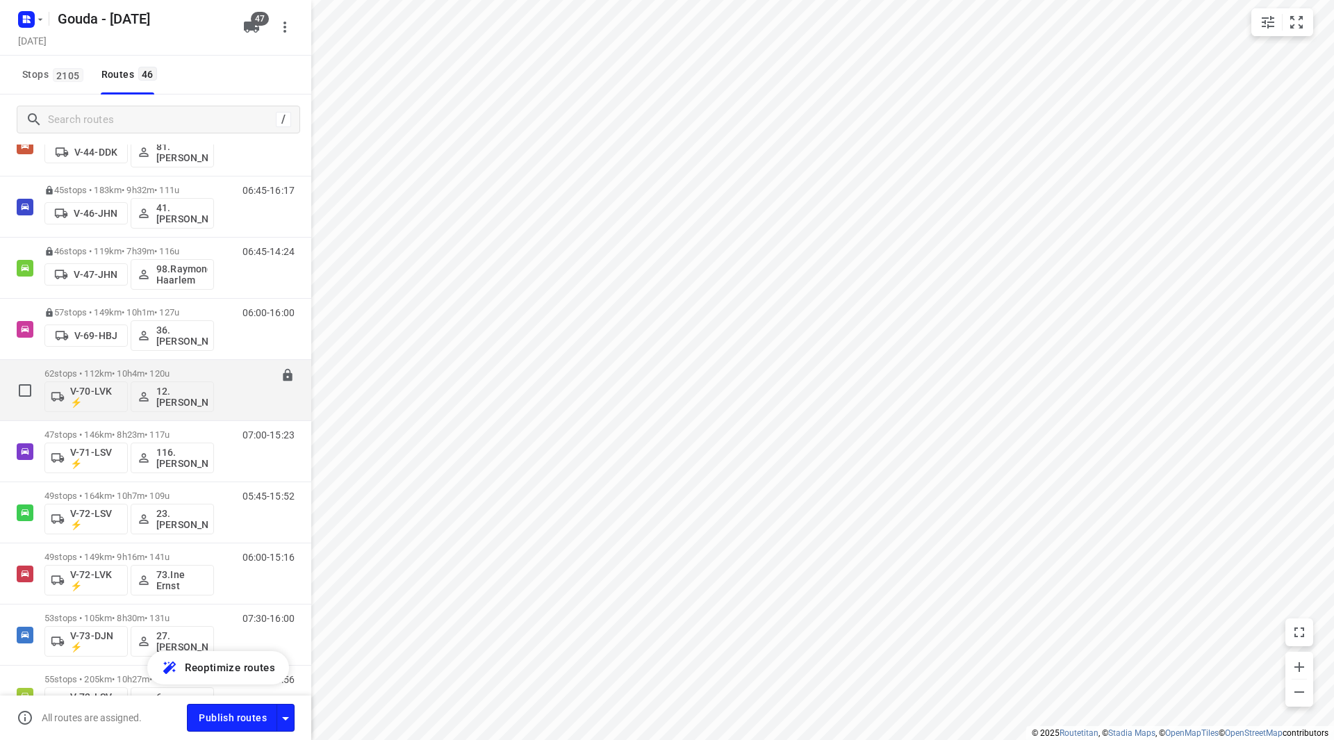
click at [163, 372] on p "62 stops • 112km • 10h4m • 120u" at bounding box center [129, 373] width 170 height 10
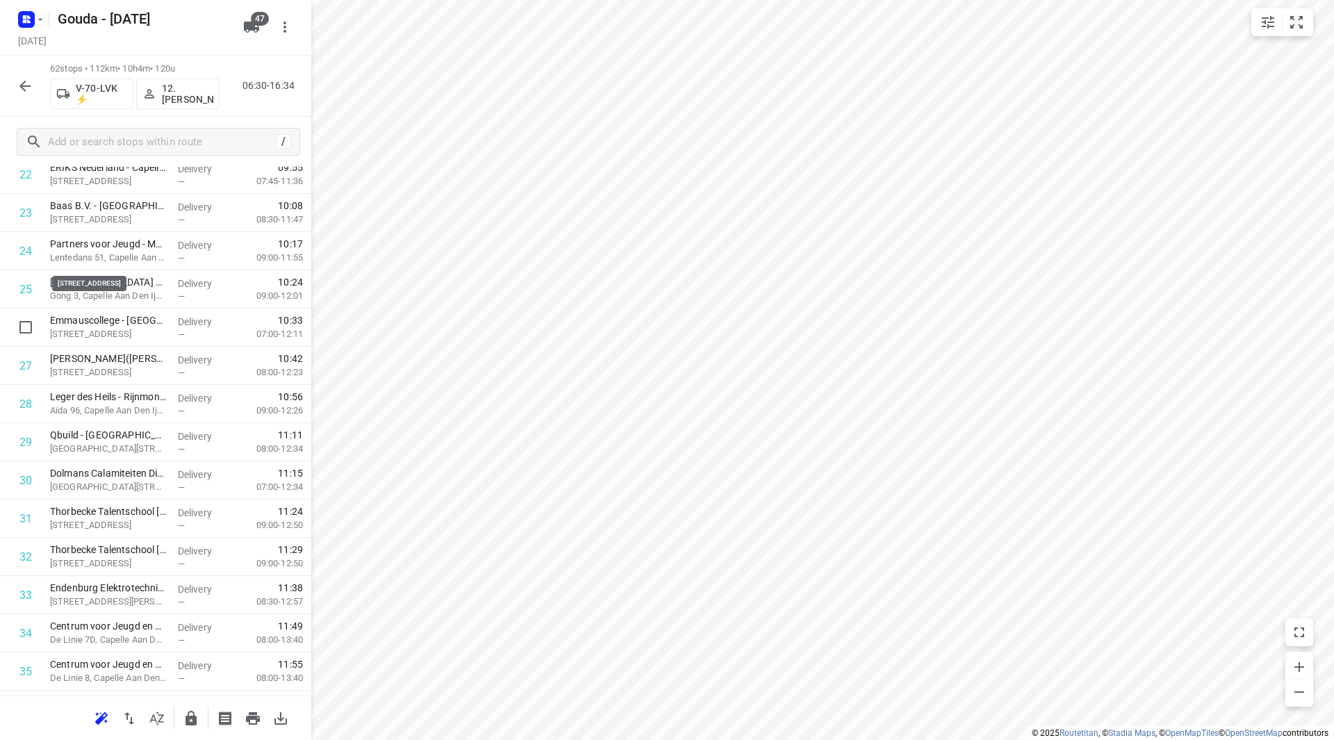
scroll to position [903, 0]
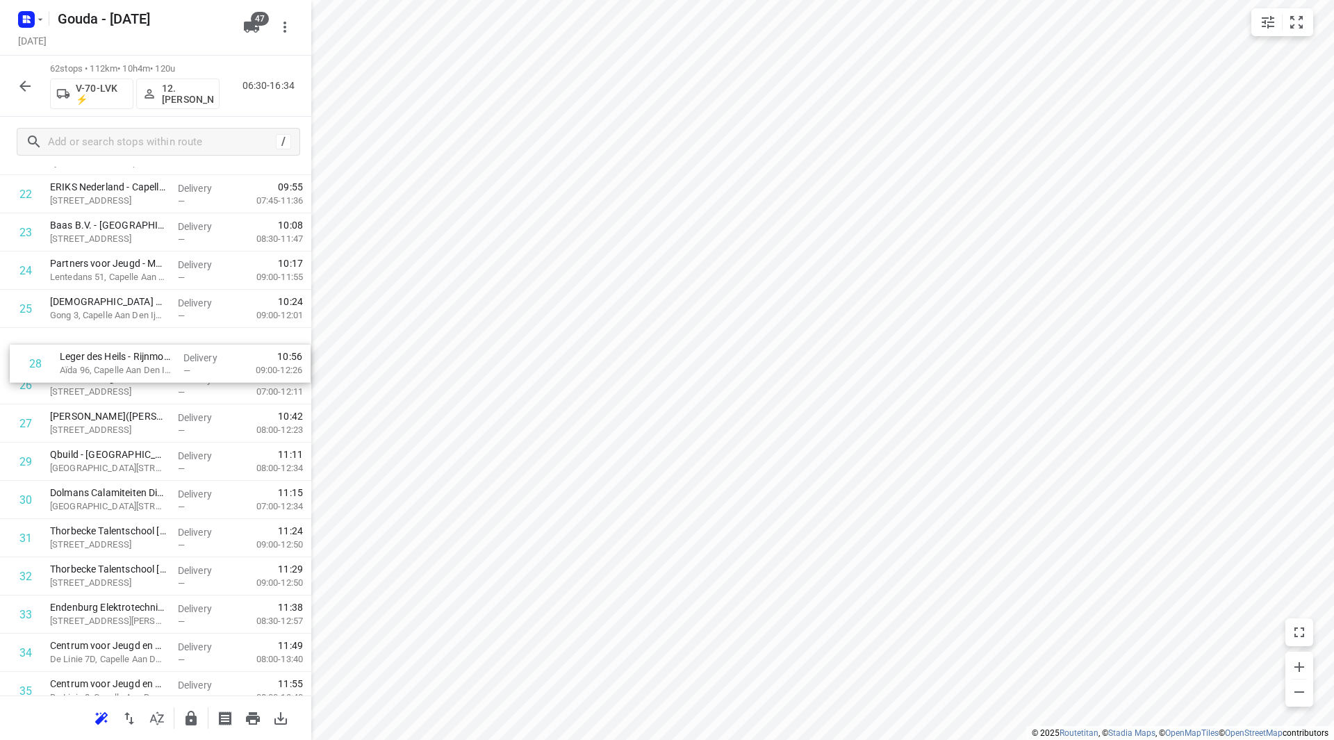
drag, startPoint x: 131, startPoint y: 441, endPoint x: 139, endPoint y: 352, distance: 89.3
click at [140, 352] on div "1 Crawford & Company(Astrid Labordus) Vlierbaan 20, Capelle Aan Den Ijssel Deli…" at bounding box center [155, 557] width 311 height 2370
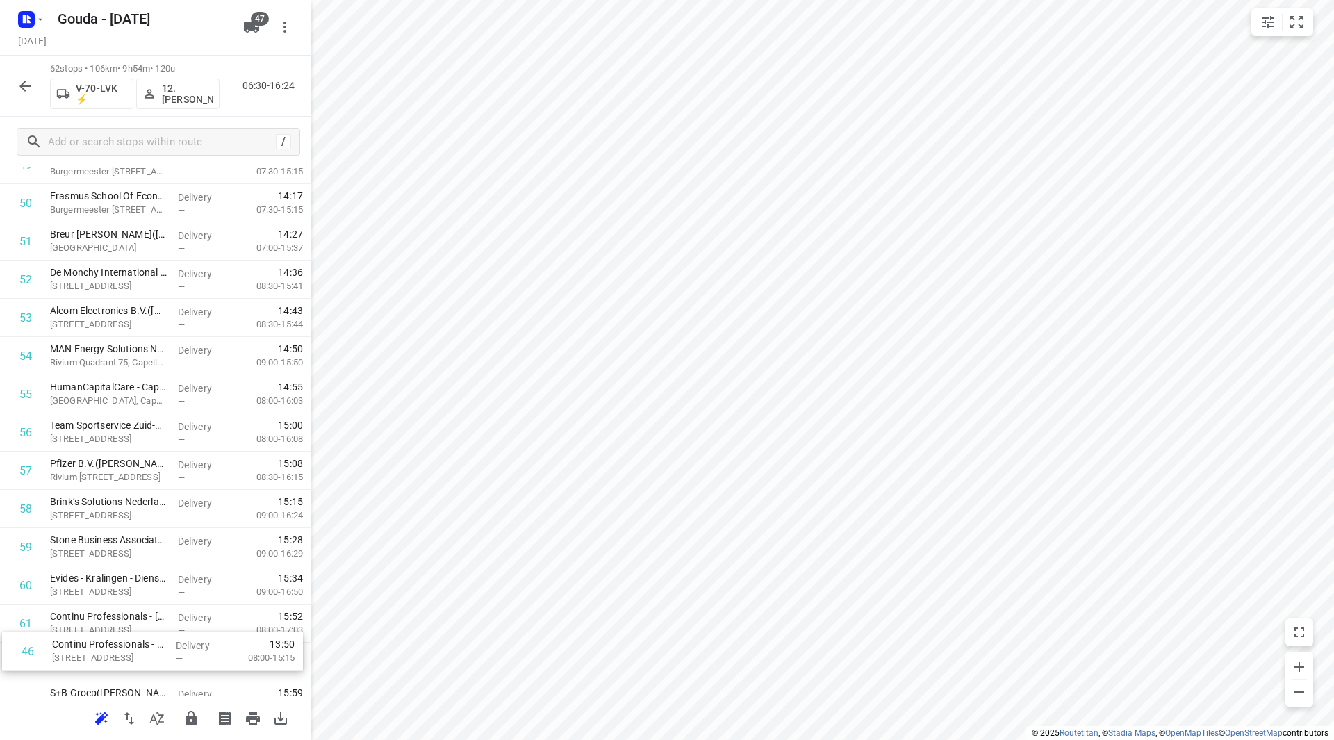
scroll to position [1988, 0]
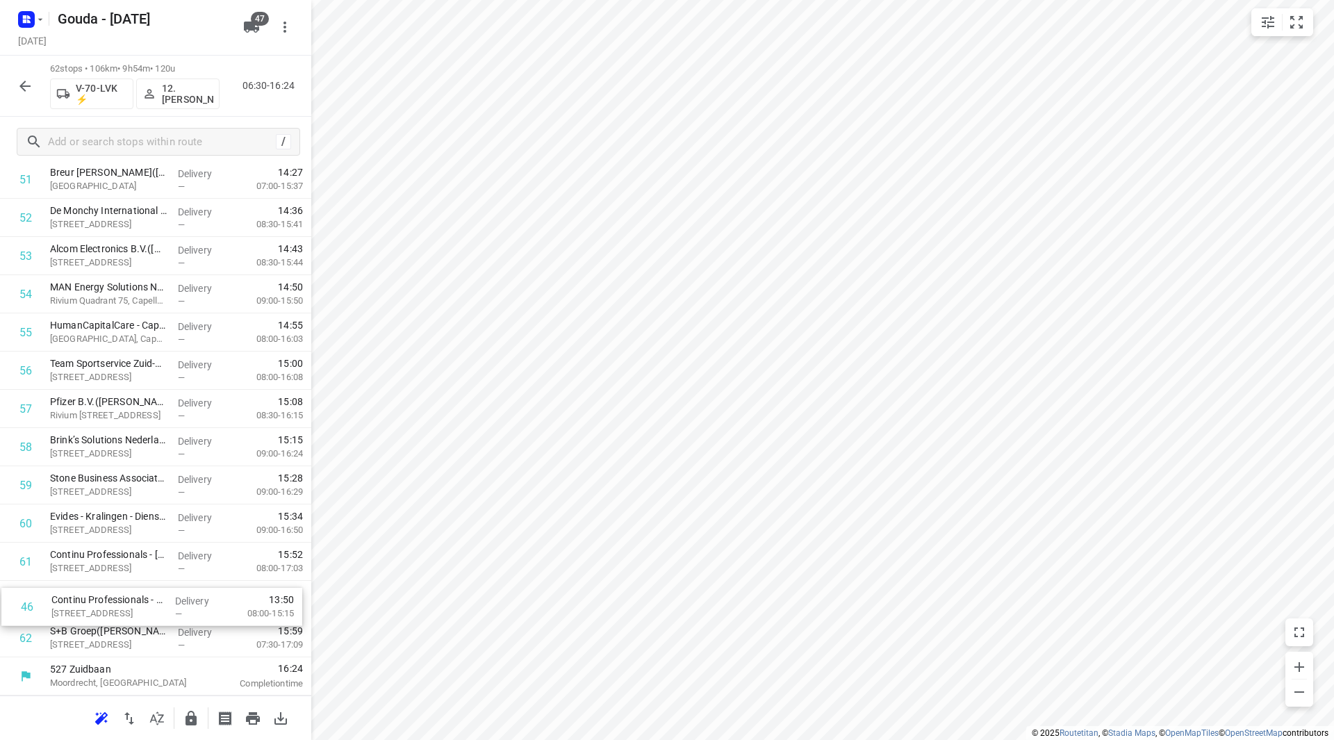
drag, startPoint x: 167, startPoint y: 279, endPoint x: 168, endPoint y: 609, distance: 329.4
click at [190, 725] on icon "button" at bounding box center [191, 718] width 11 height 15
click at [22, 90] on icon "button" at bounding box center [25, 86] width 17 height 17
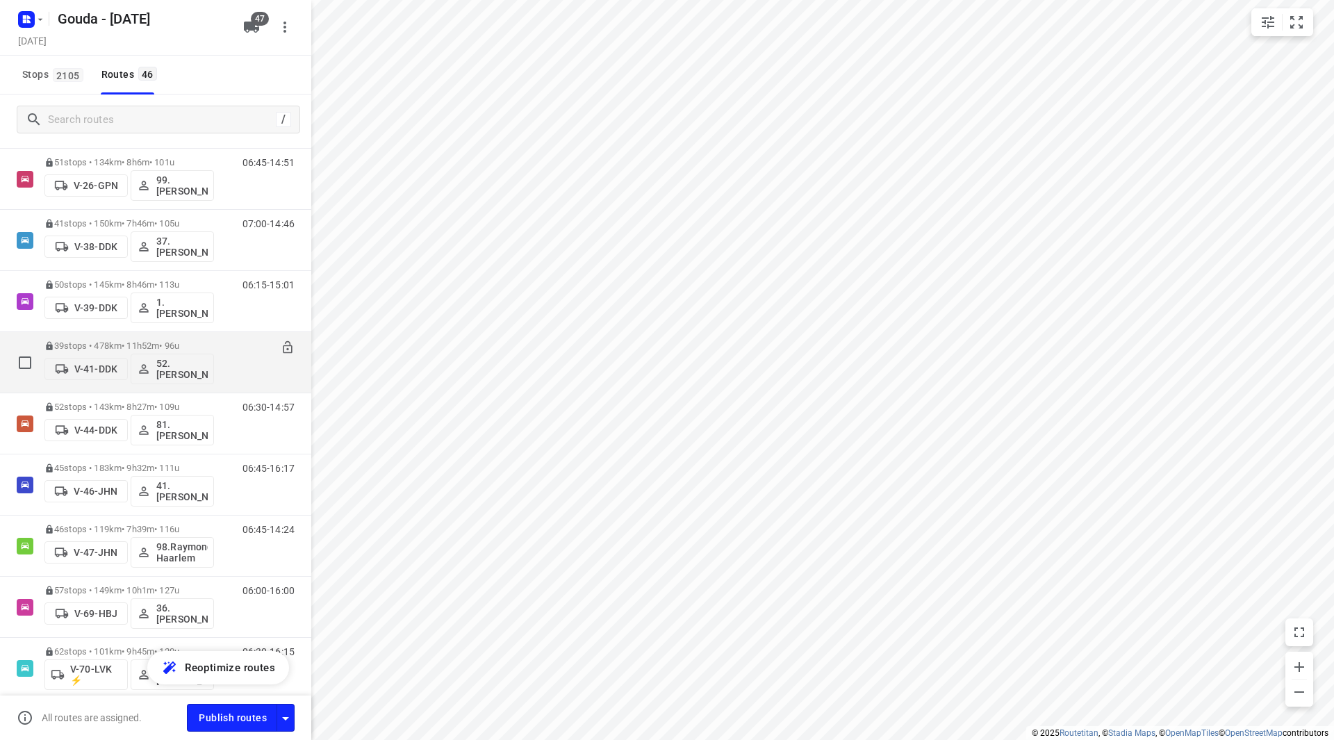
scroll to position [834, 0]
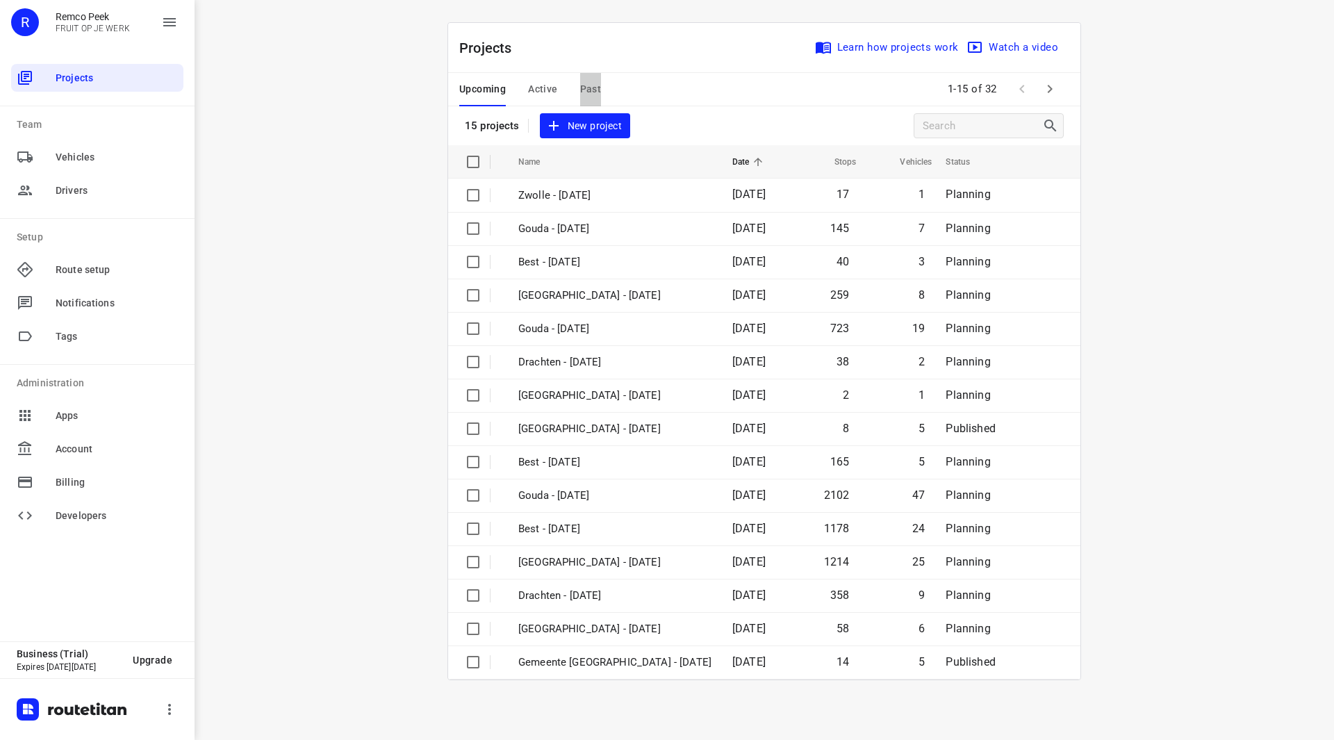
click at [590, 92] on span "Past" at bounding box center [591, 89] width 22 height 17
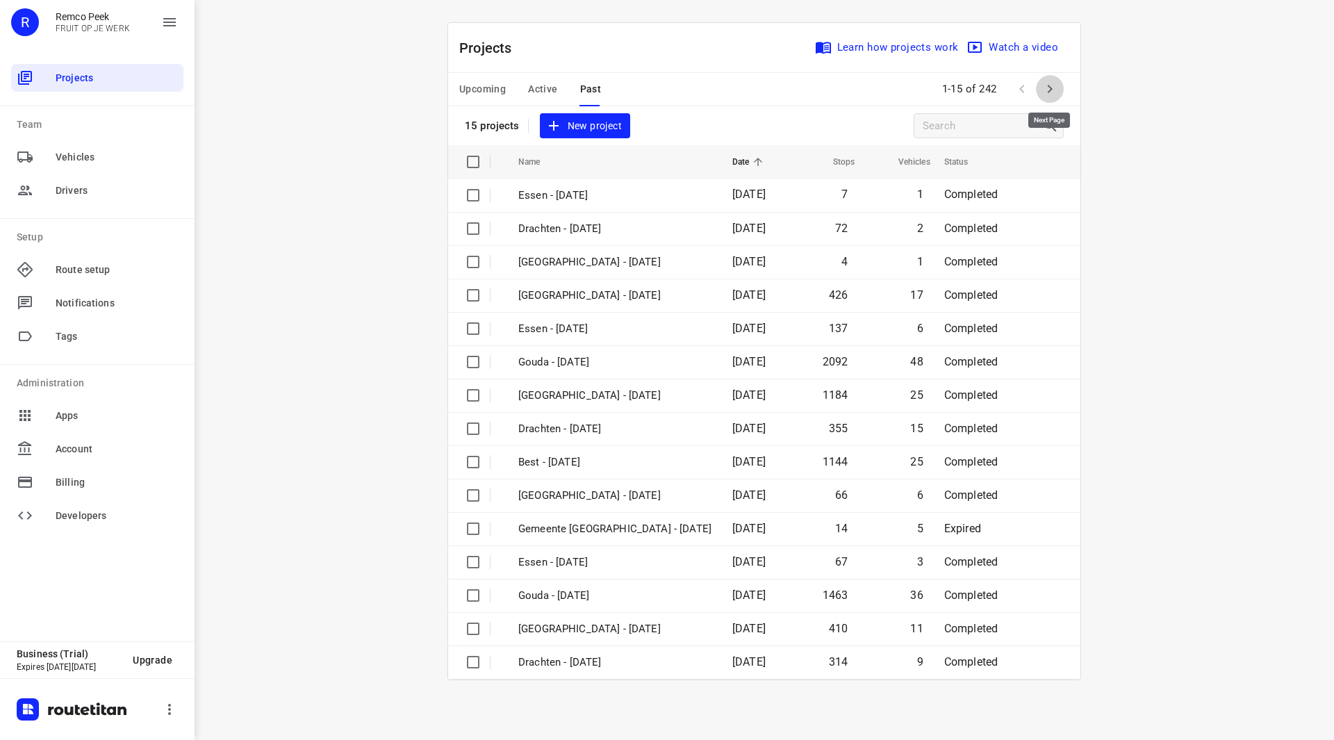
click at [1054, 92] on icon "button" at bounding box center [1050, 89] width 17 height 17
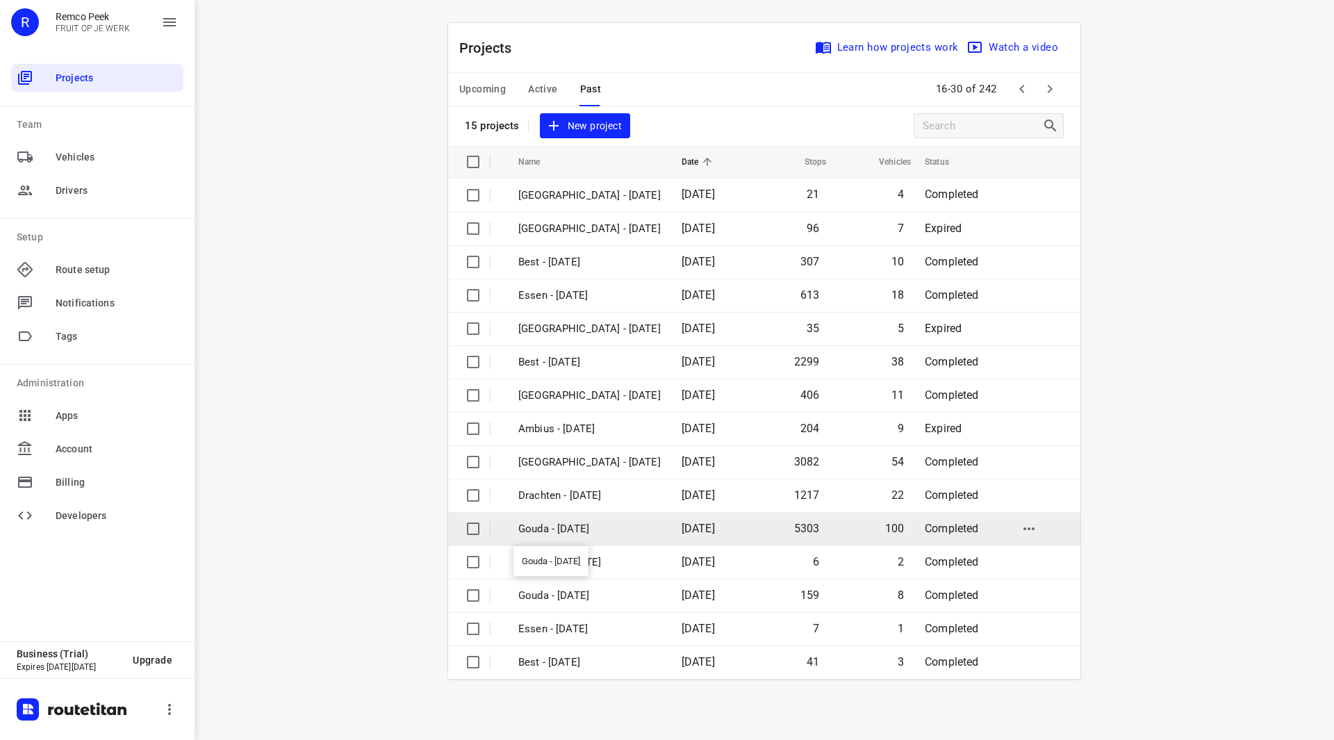
click at [568, 528] on p "Gouda - [DATE]" at bounding box center [589, 529] width 142 height 16
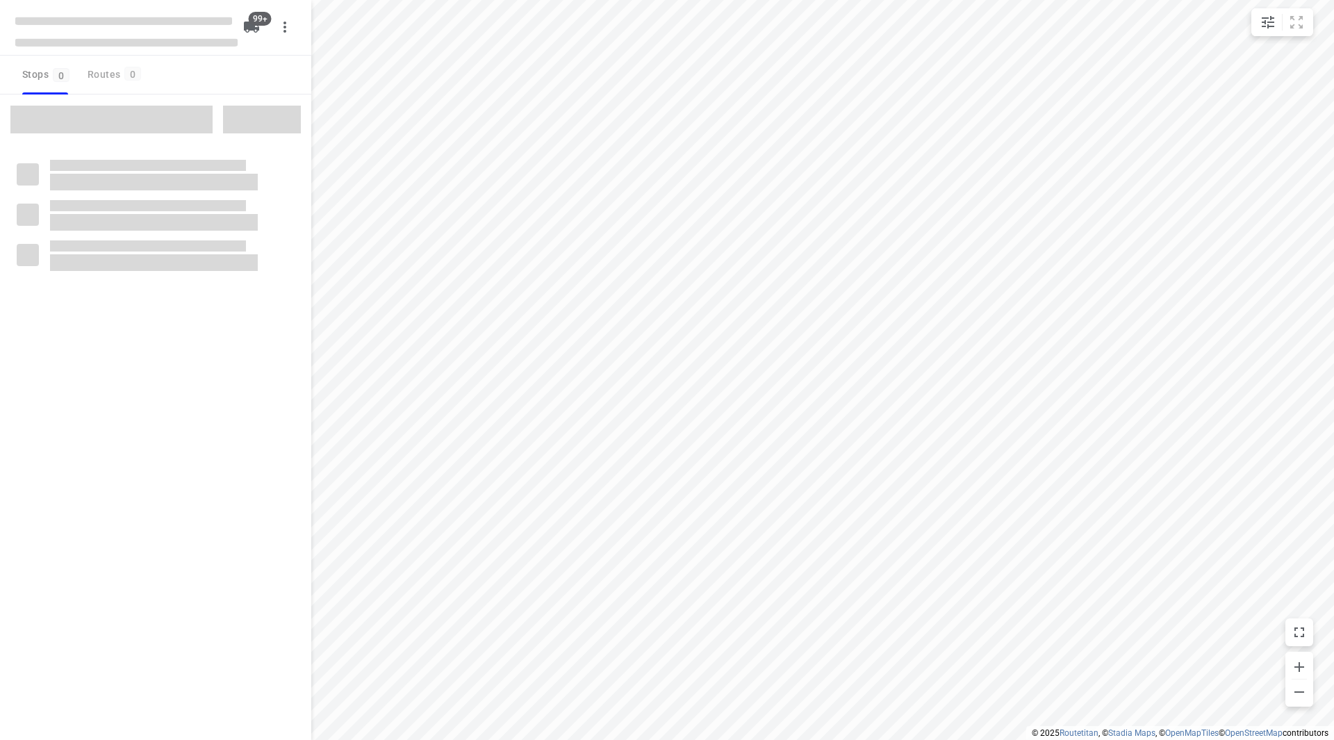
checkbox input "true"
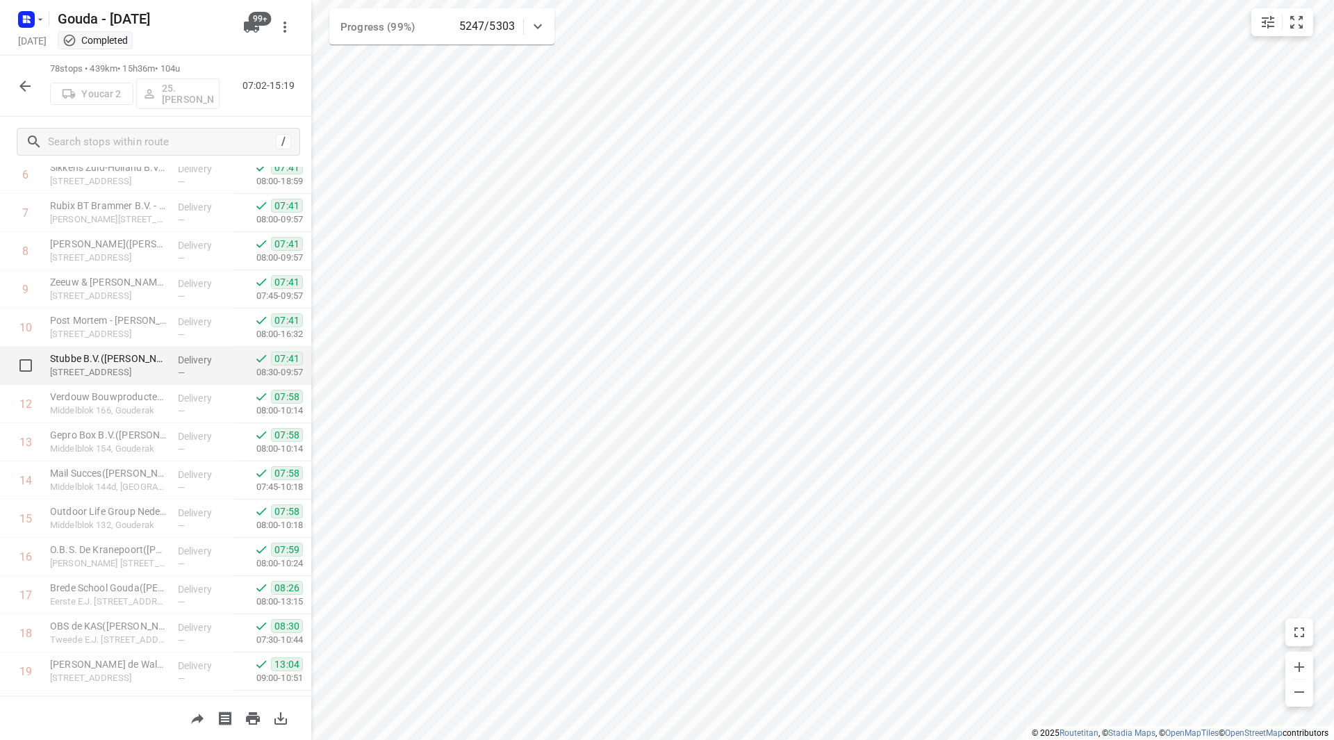
scroll to position [278, 0]
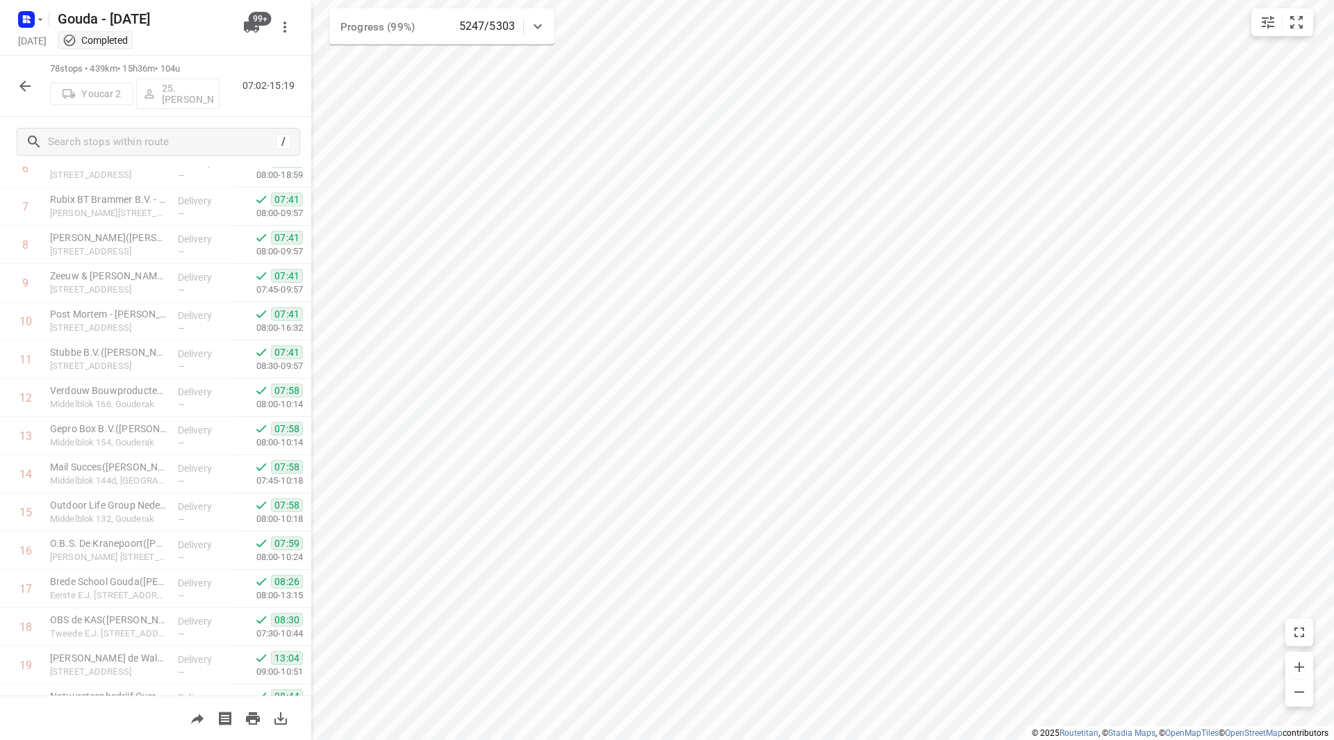
click at [16, 86] on button "button" at bounding box center [25, 86] width 28 height 28
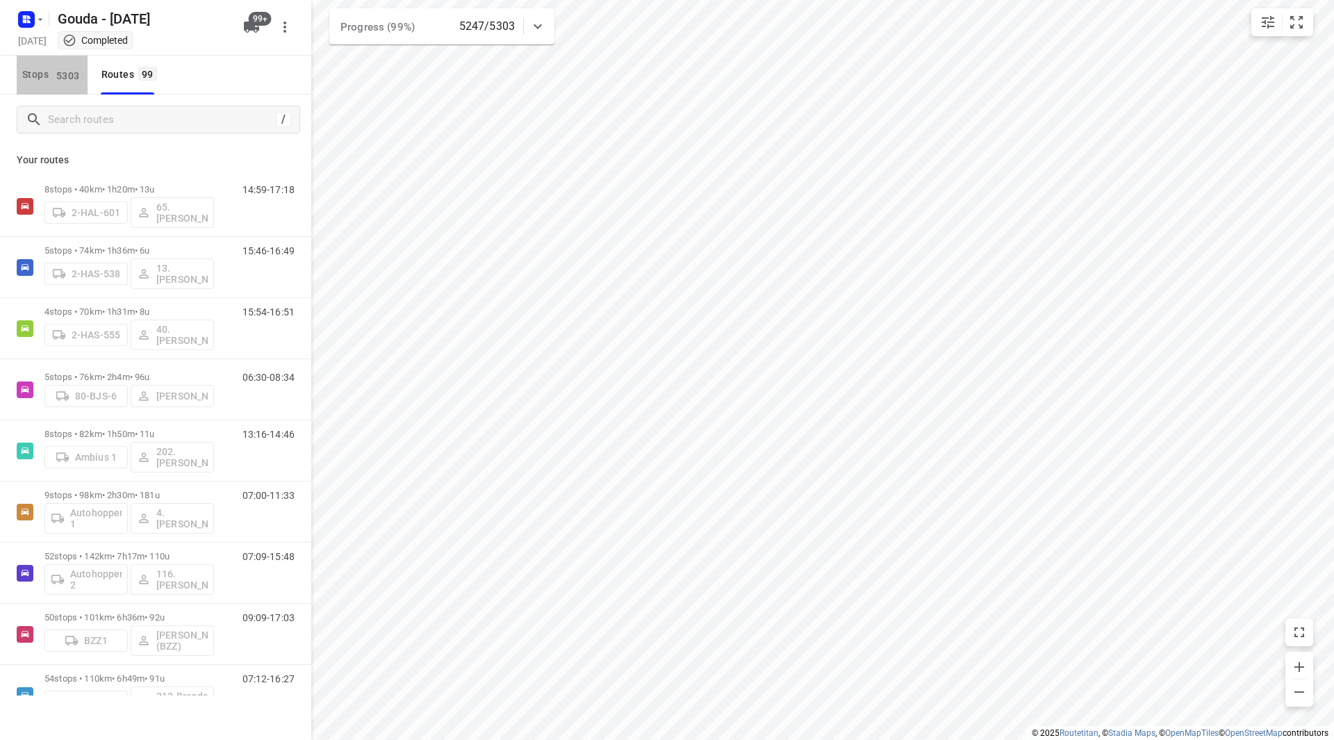
click at [58, 88] on button "Stops 5303" at bounding box center [52, 75] width 71 height 39
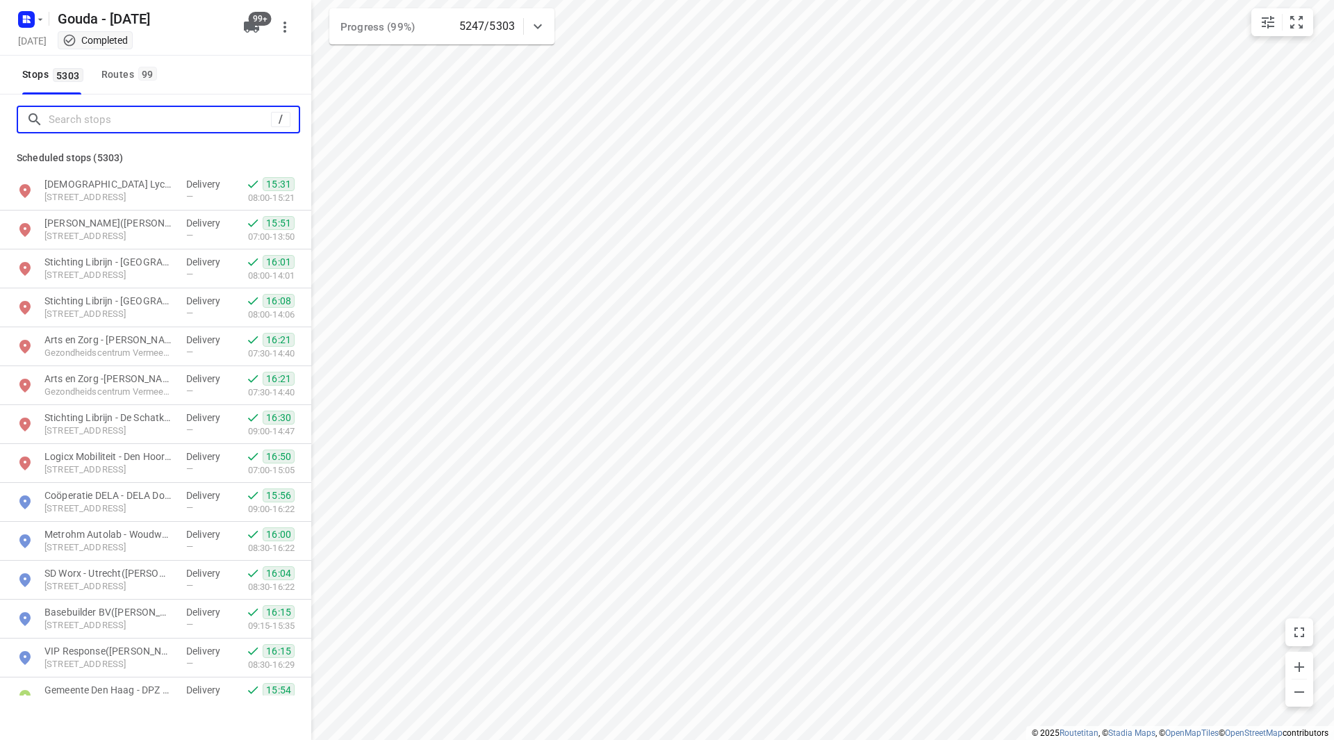
click at [67, 115] on input "Search stops" at bounding box center [160, 120] width 222 height 22
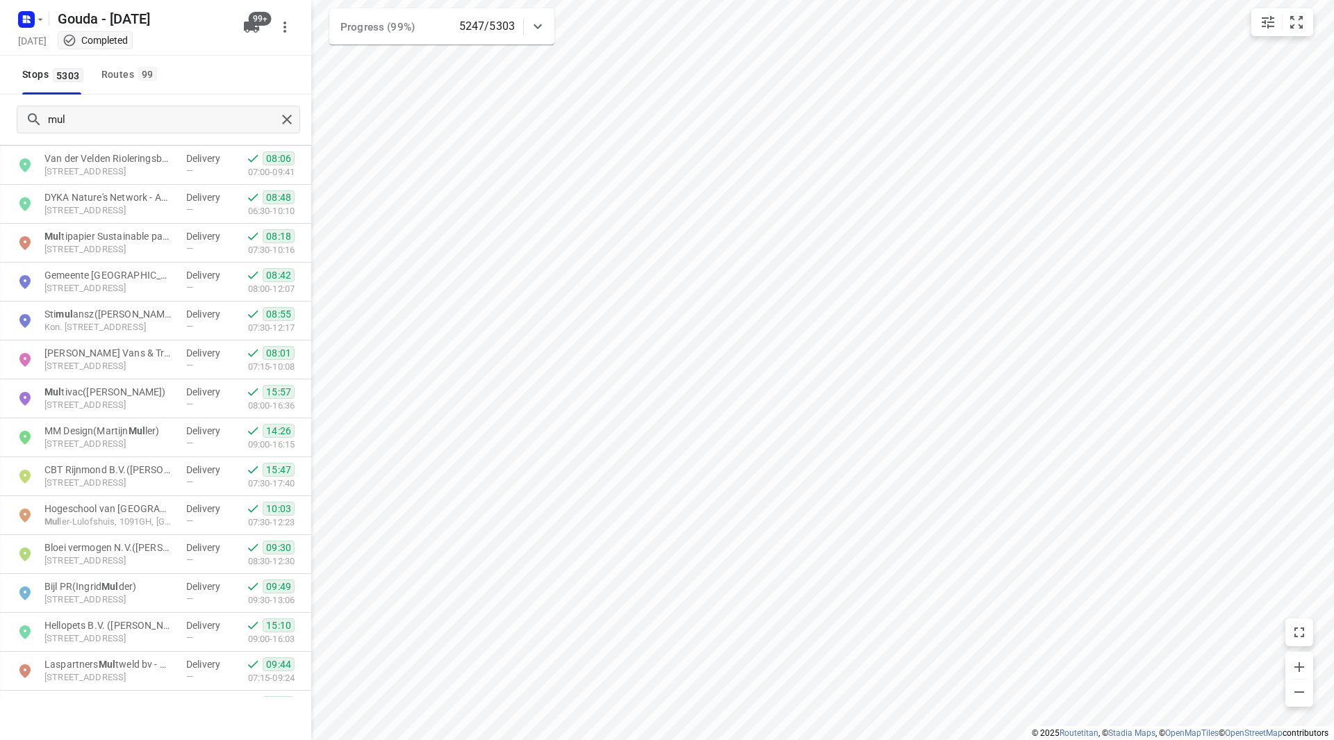
scroll to position [498, 0]
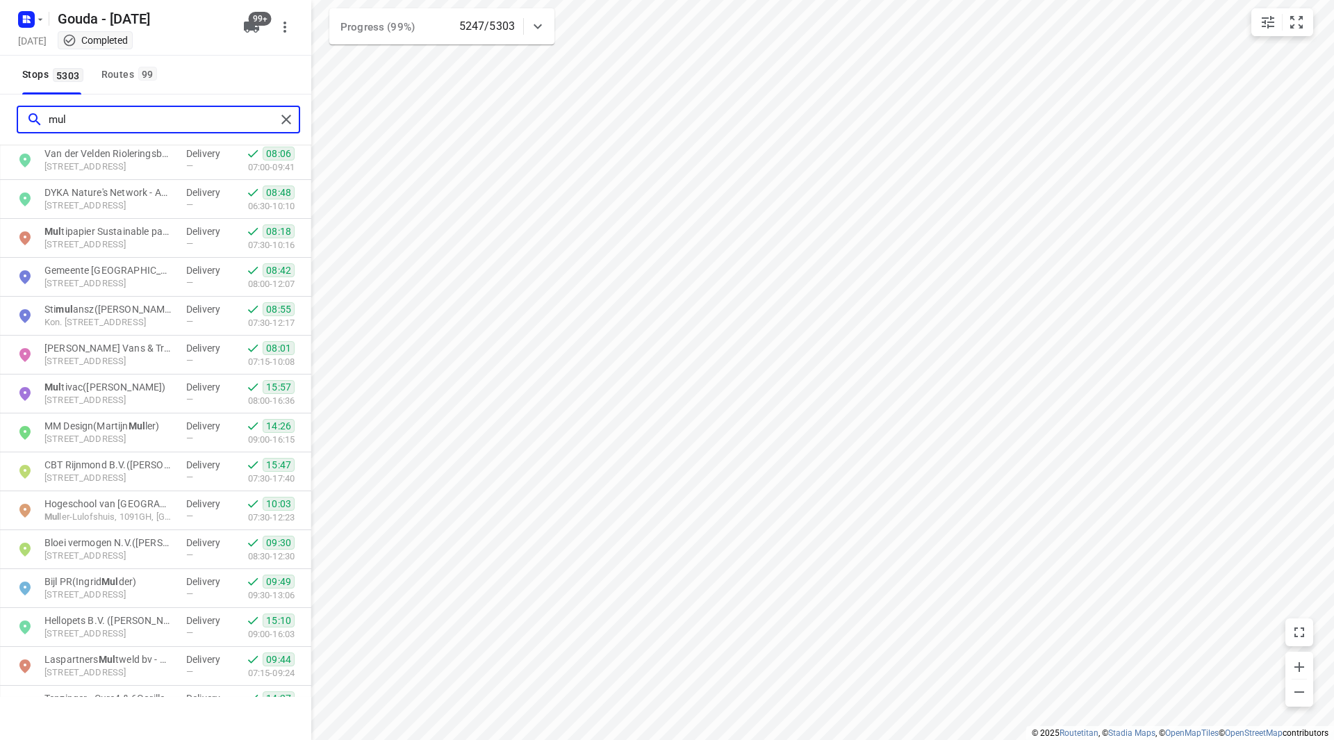
click at [142, 118] on input "mul" at bounding box center [162, 120] width 227 height 22
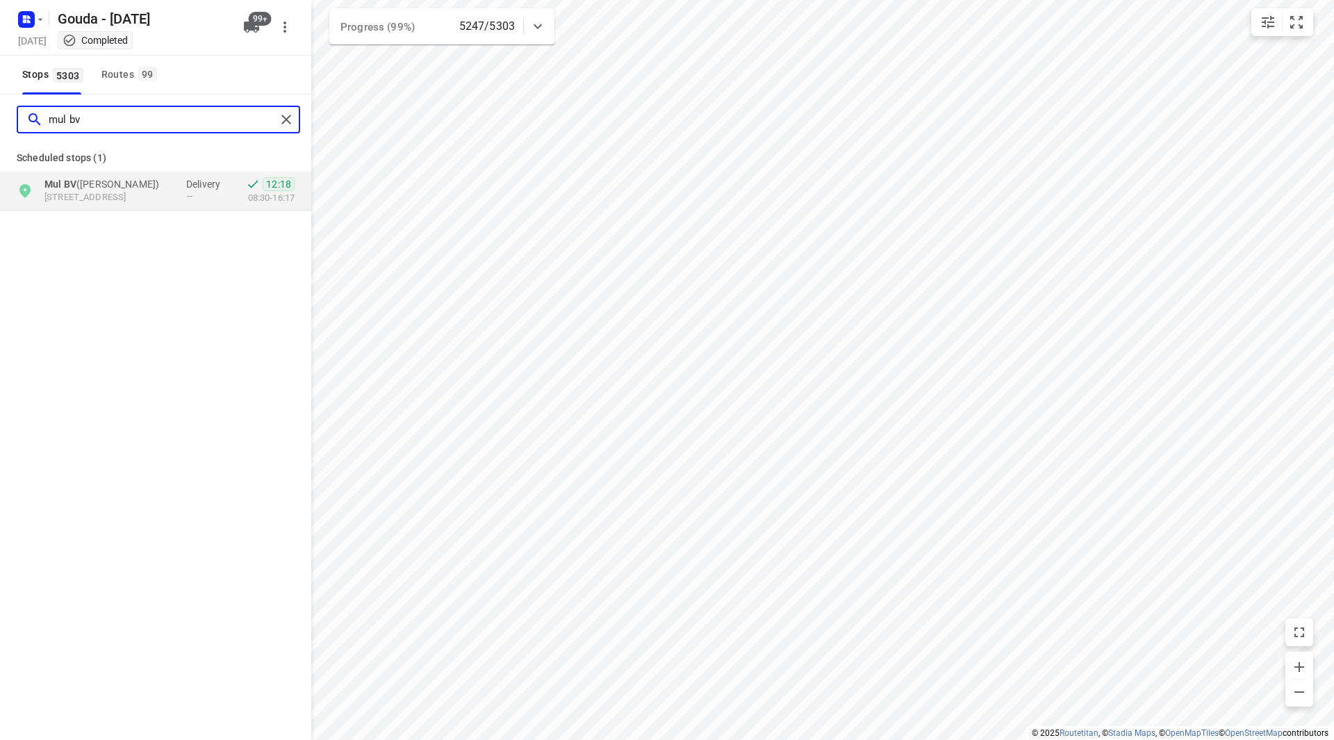
type input "mul bv"
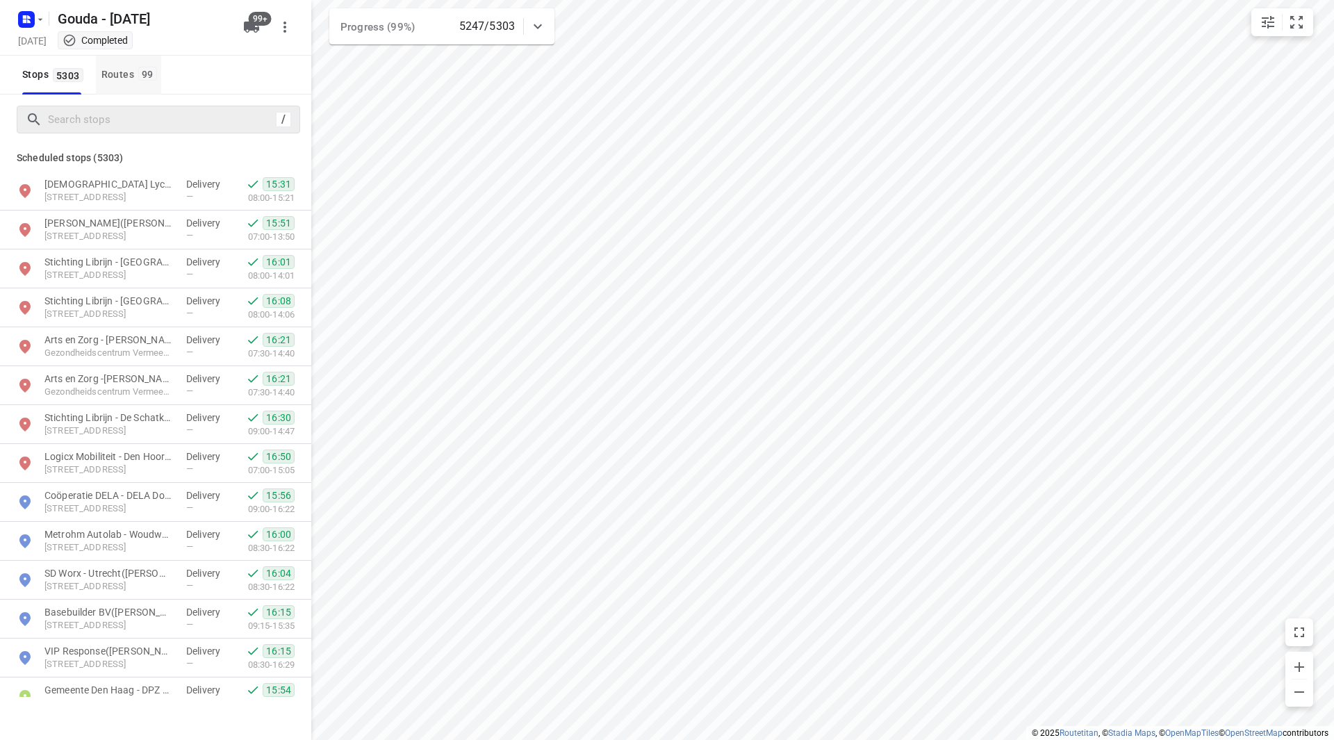
click at [136, 79] on div "Routes 99" at bounding box center [131, 74] width 60 height 17
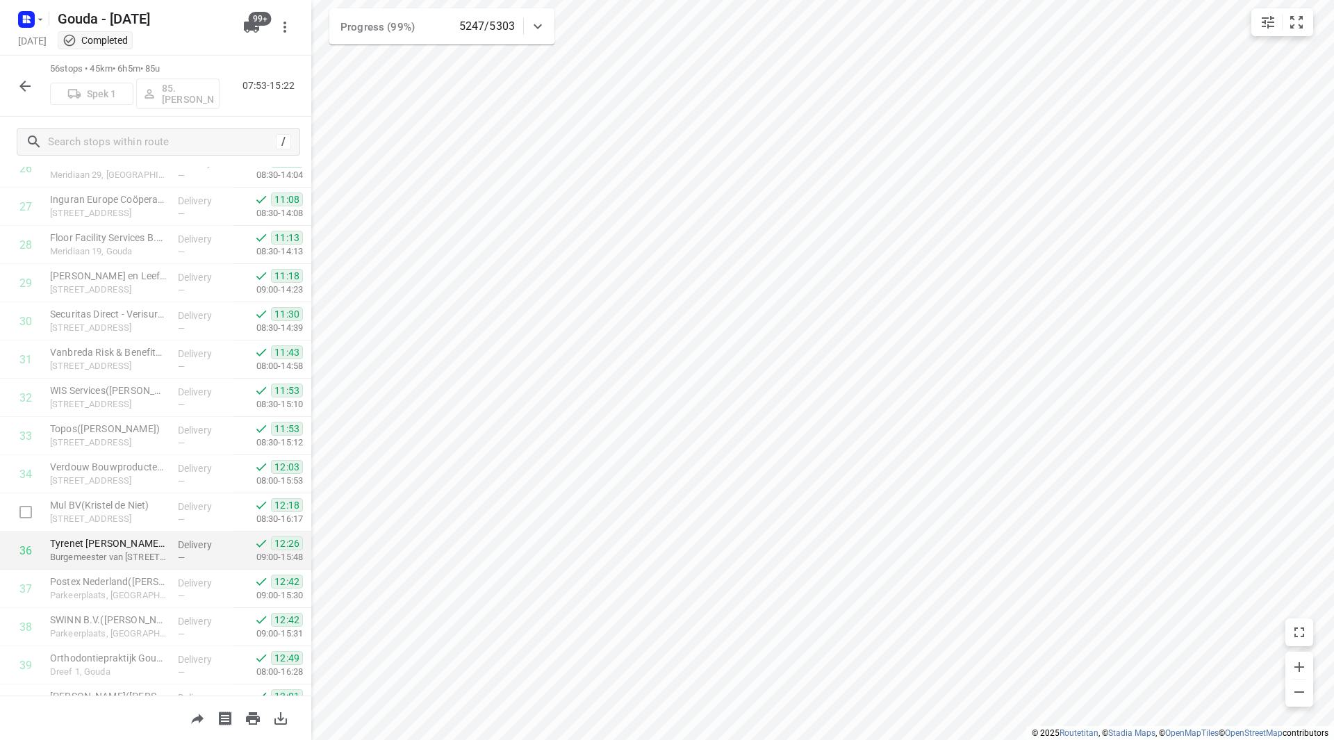
scroll to position [1112, 0]
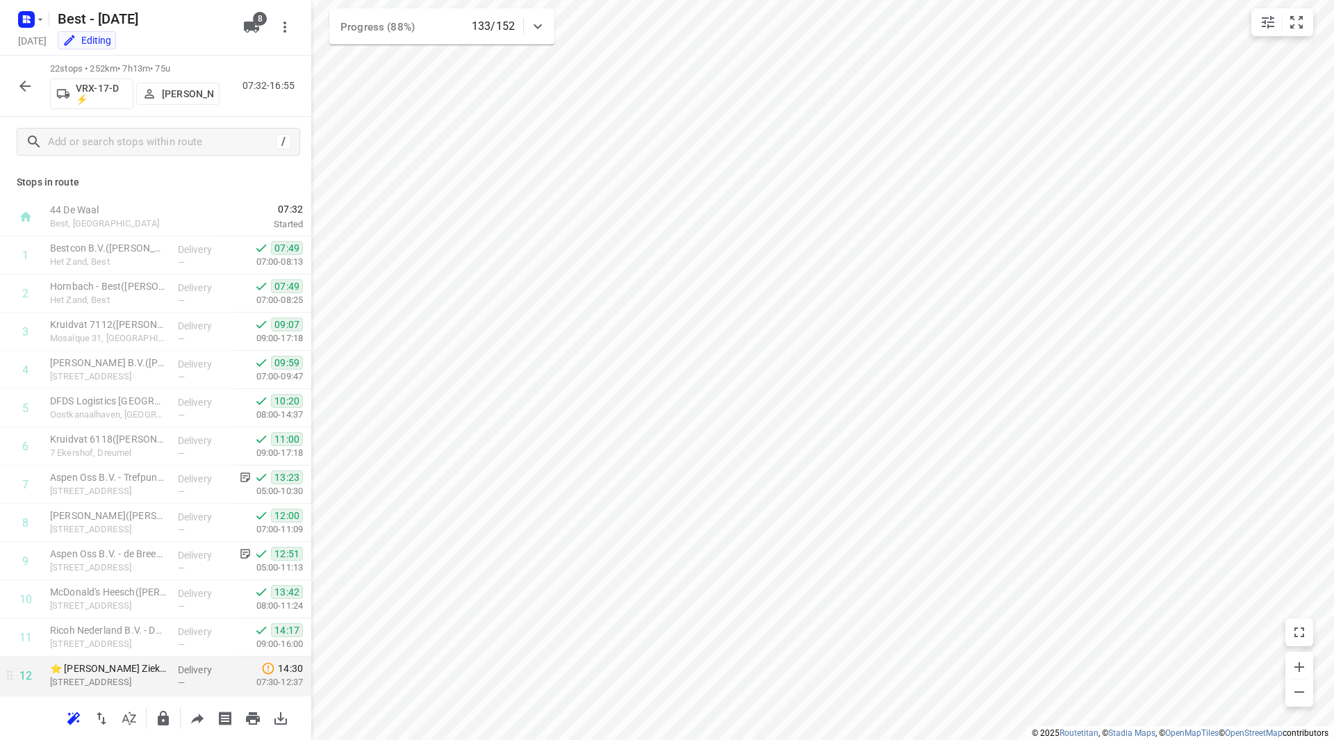
scroll to position [420, 0]
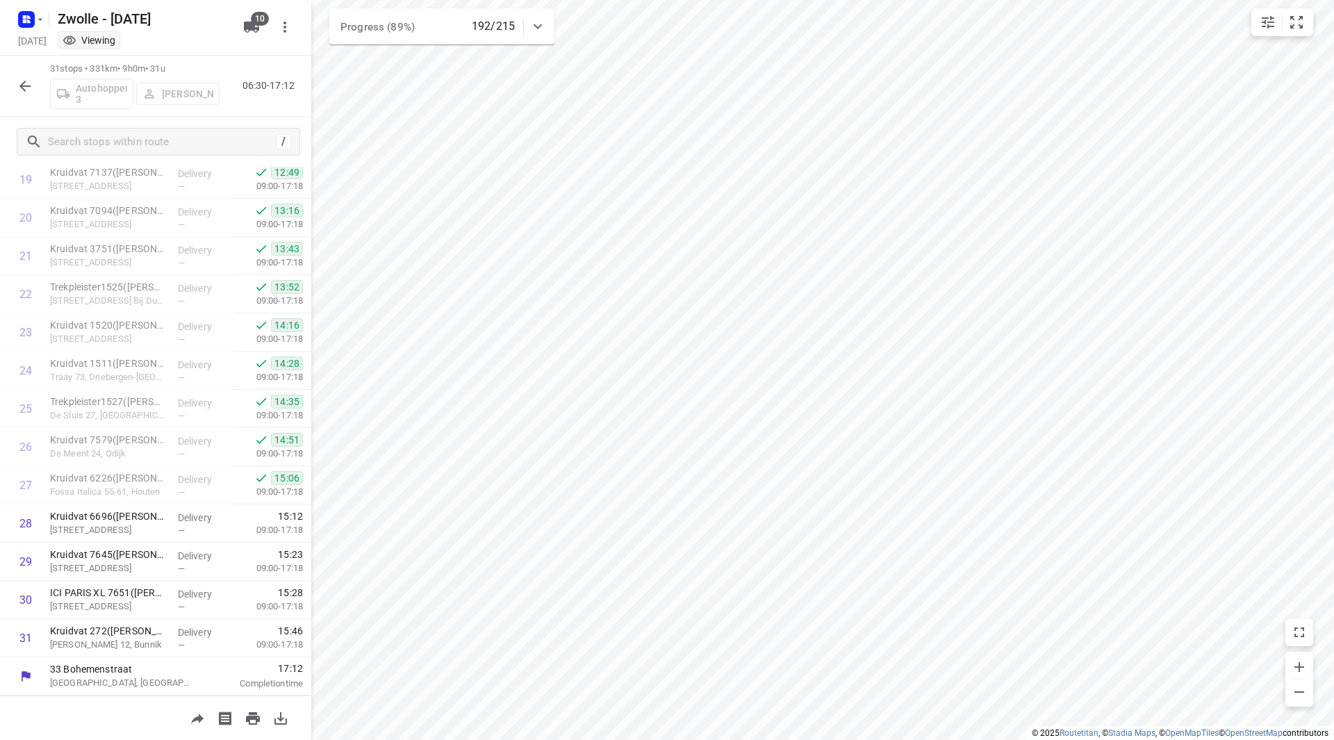
scroll to position [343, 0]
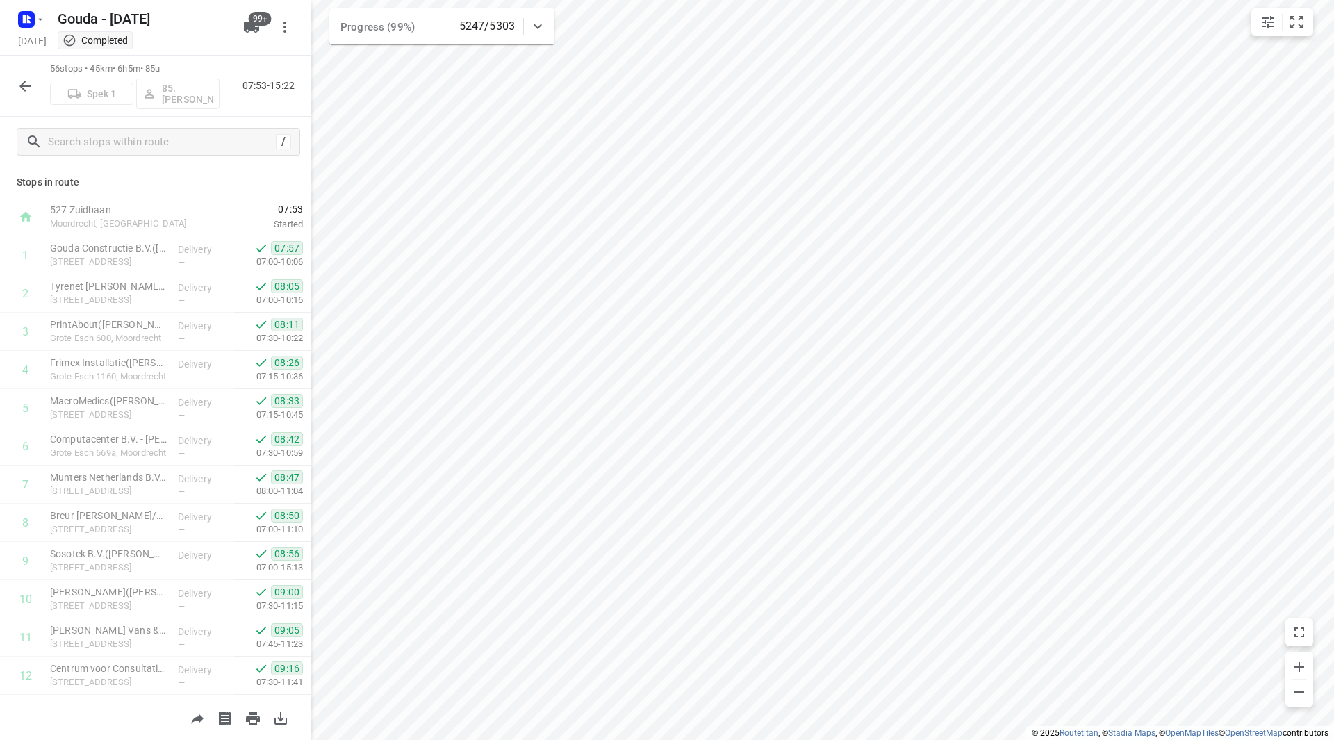
scroll to position [1112, 0]
click at [31, 90] on icon "button" at bounding box center [25, 86] width 17 height 17
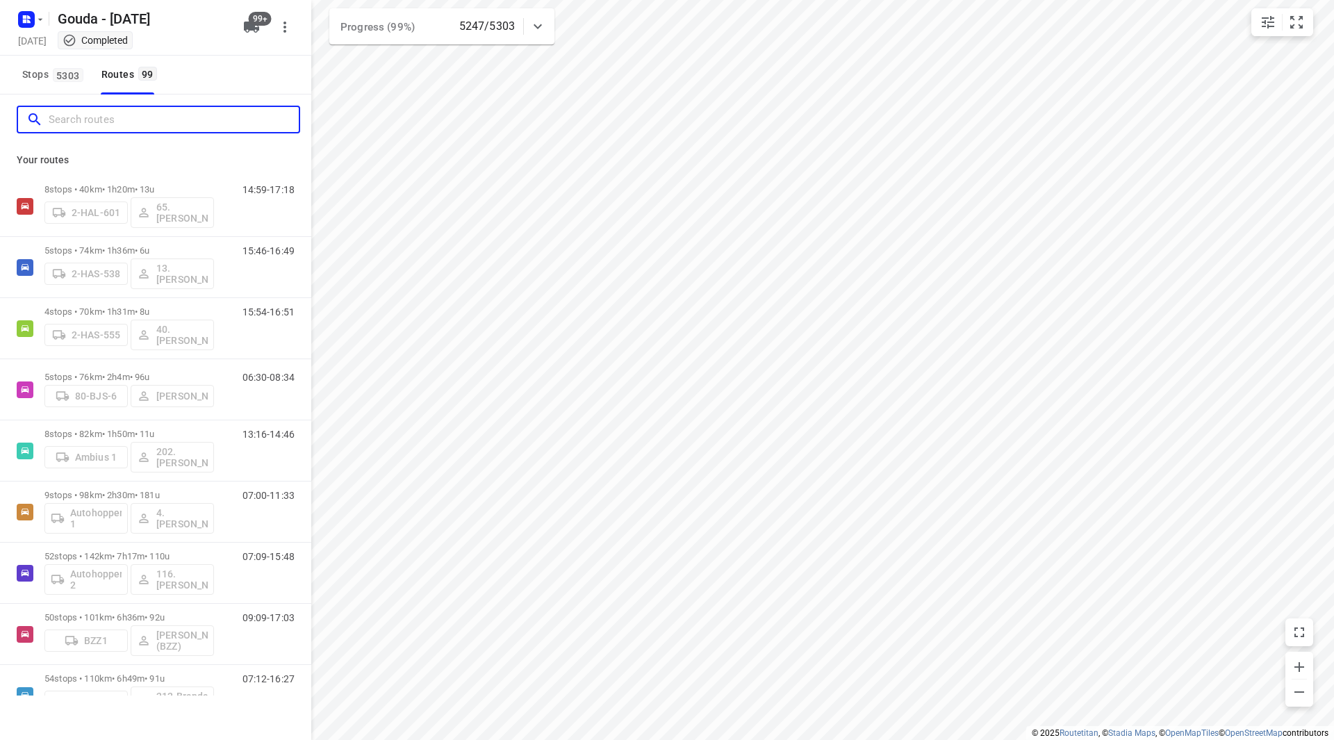
click at [72, 120] on input "Search routes" at bounding box center [174, 120] width 250 height 22
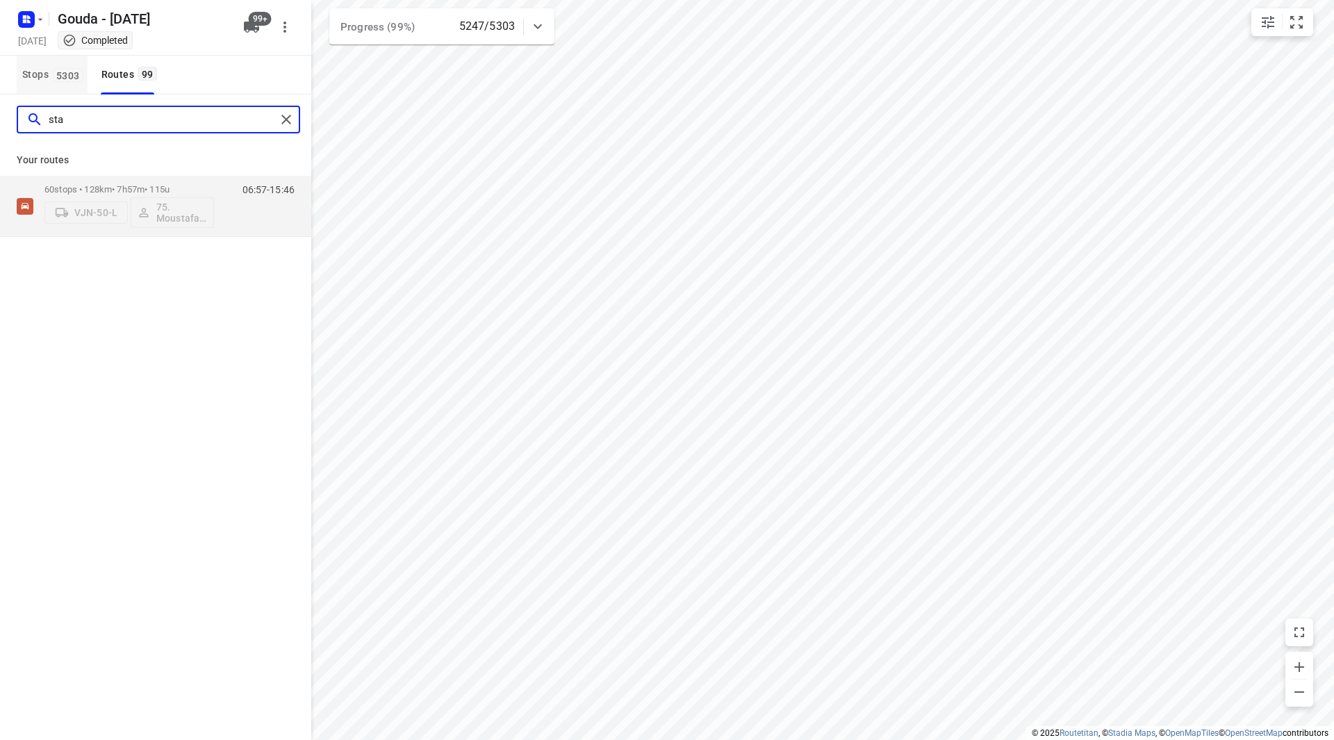
type input "sta"
click at [38, 85] on button "Stops 5303" at bounding box center [52, 75] width 71 height 39
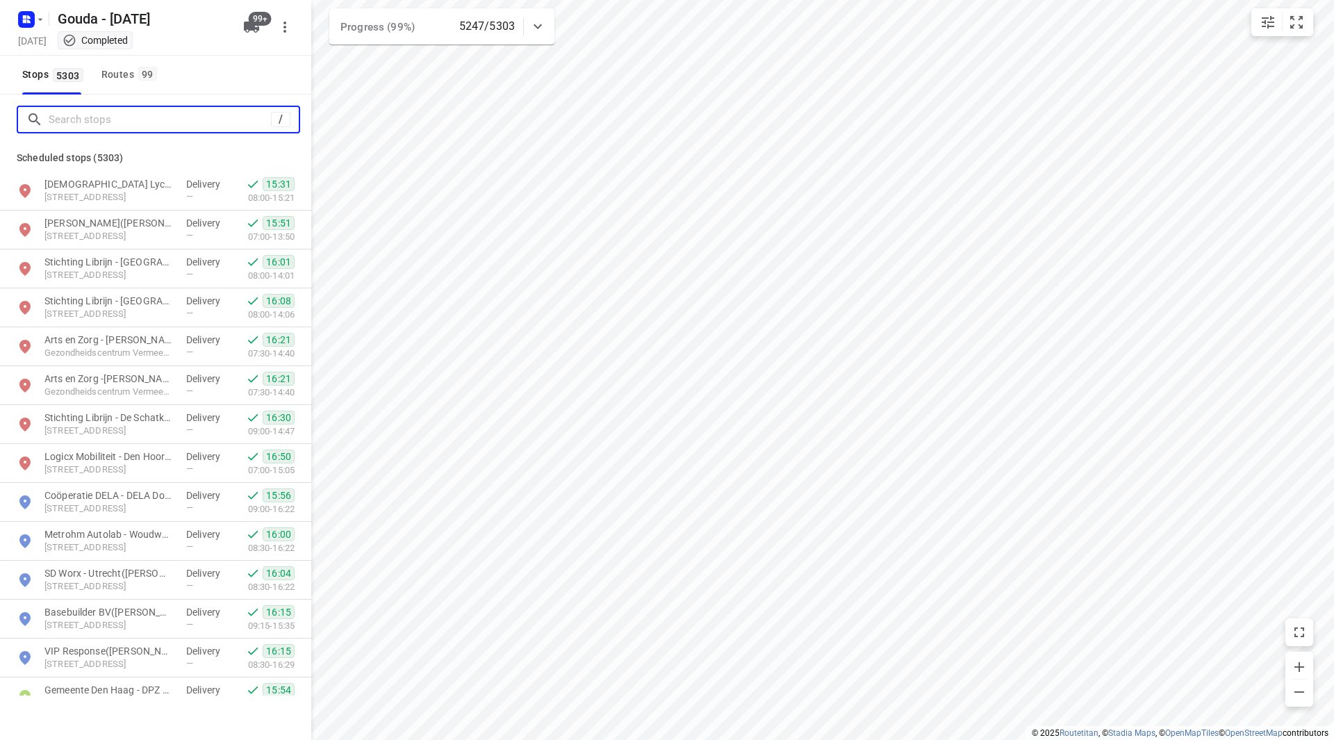
click at [76, 124] on input "Search stops" at bounding box center [160, 120] width 222 height 22
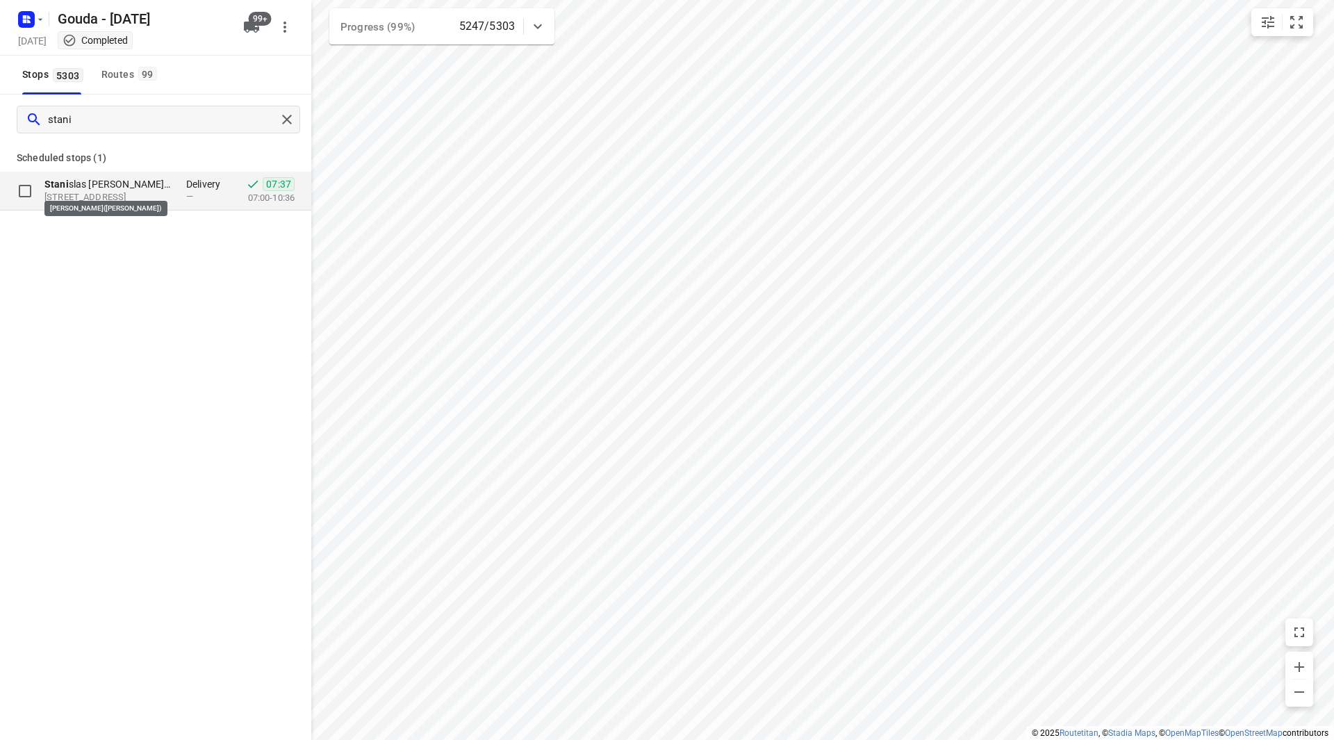
click at [124, 184] on p "Stani slas [PERSON_NAME]([PERSON_NAME])" at bounding box center [108, 184] width 128 height 14
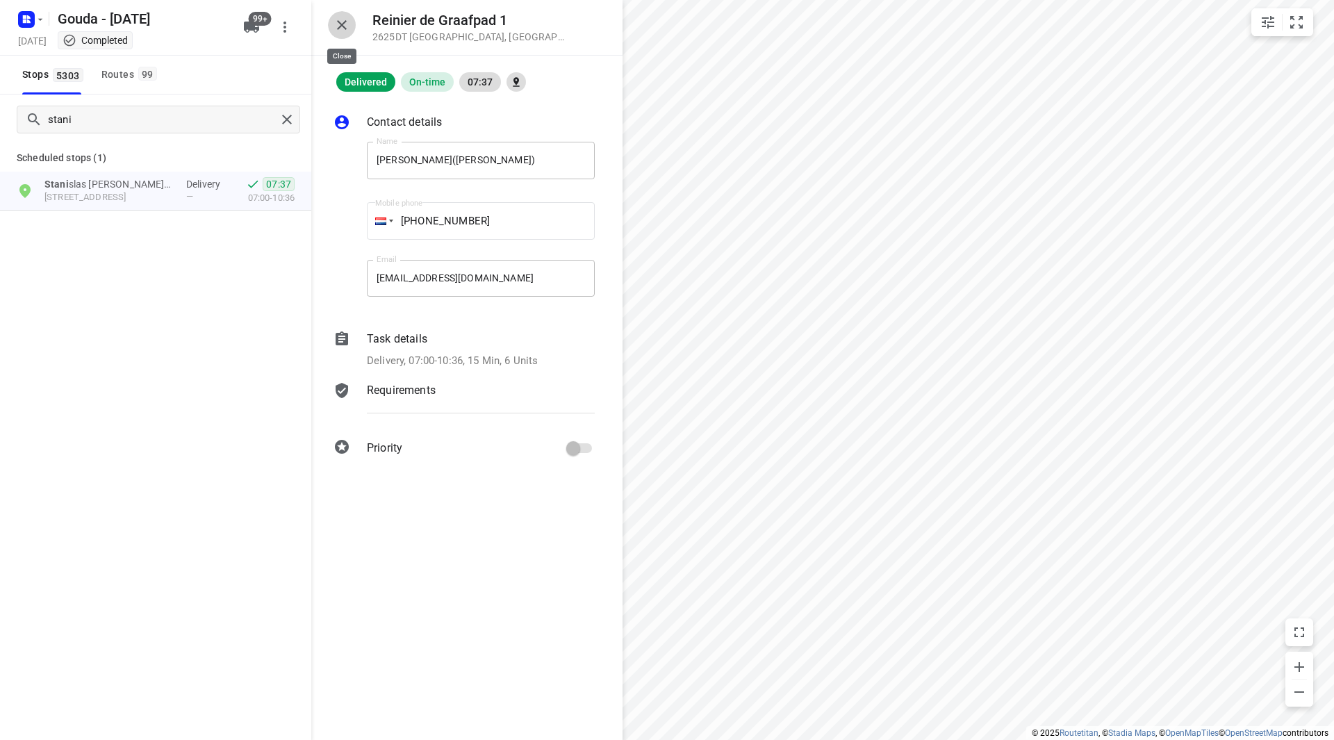
click at [345, 29] on icon "button" at bounding box center [342, 25] width 17 height 17
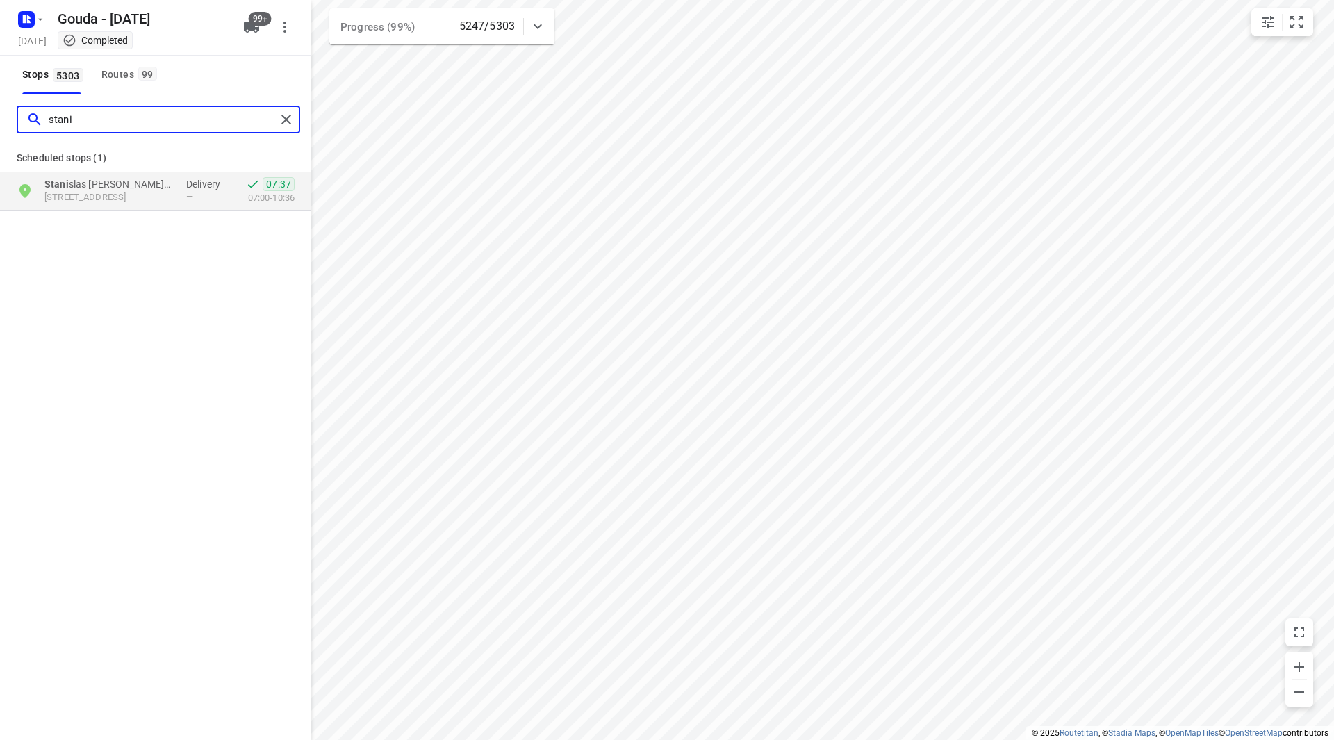
click at [63, 126] on input "stani" at bounding box center [162, 120] width 227 height 22
drag, startPoint x: 81, startPoint y: 120, endPoint x: 47, endPoint y: 120, distance: 34.1
click at [47, 120] on div "stani" at bounding box center [150, 120] width 249 height 22
type input "stains"
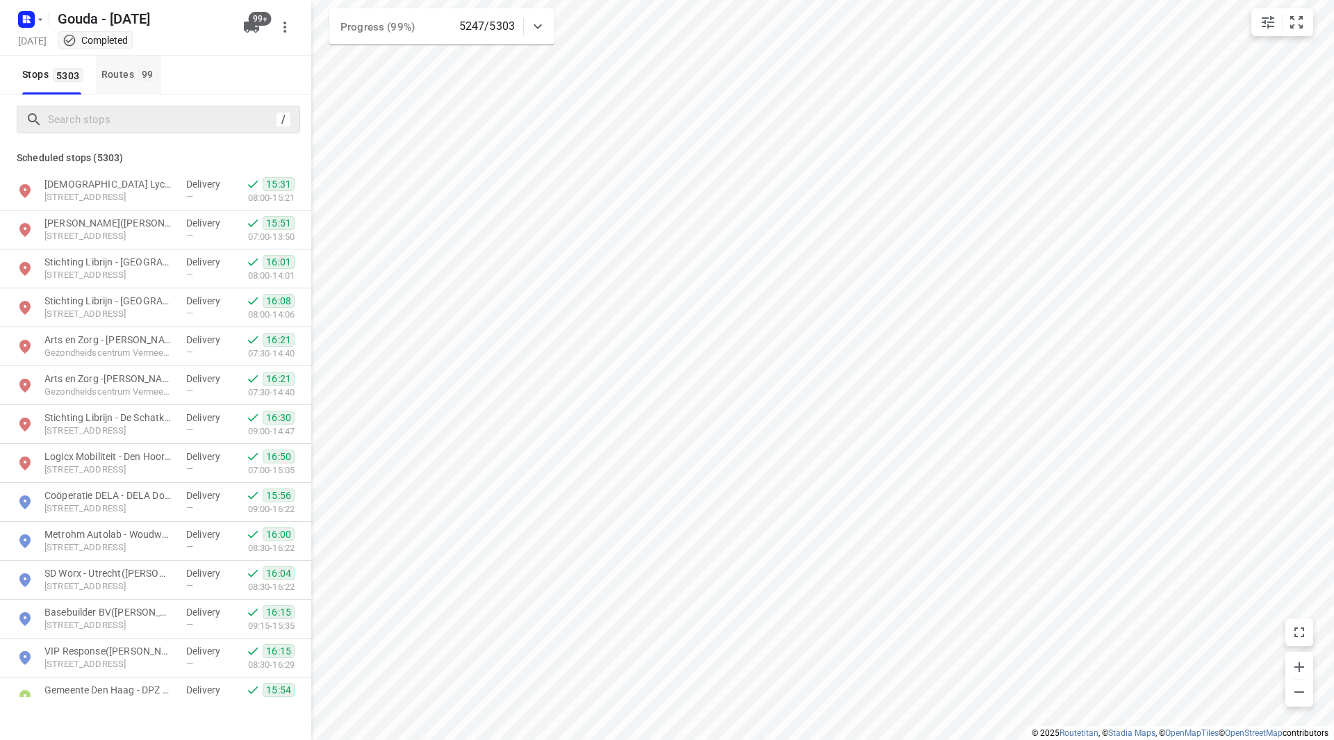
click at [124, 87] on button "Routes 99" at bounding box center [128, 75] width 65 height 39
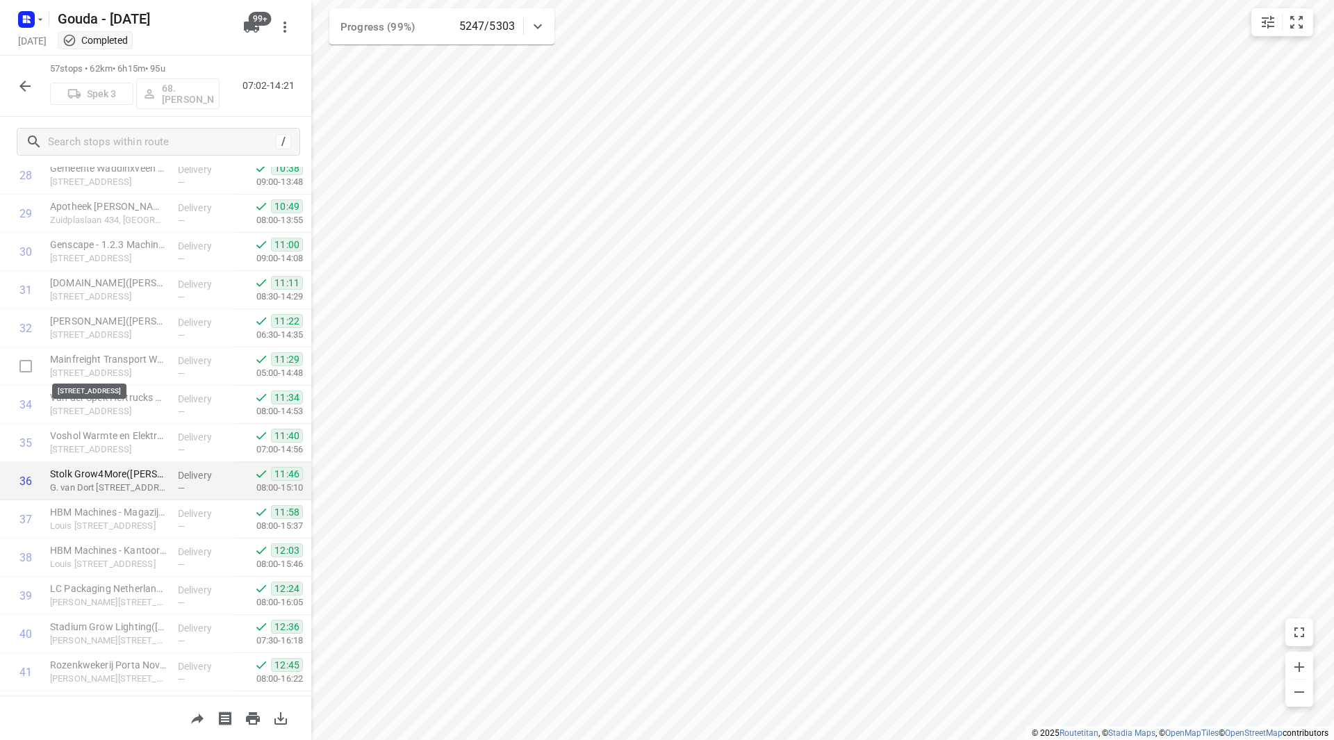
scroll to position [1181, 0]
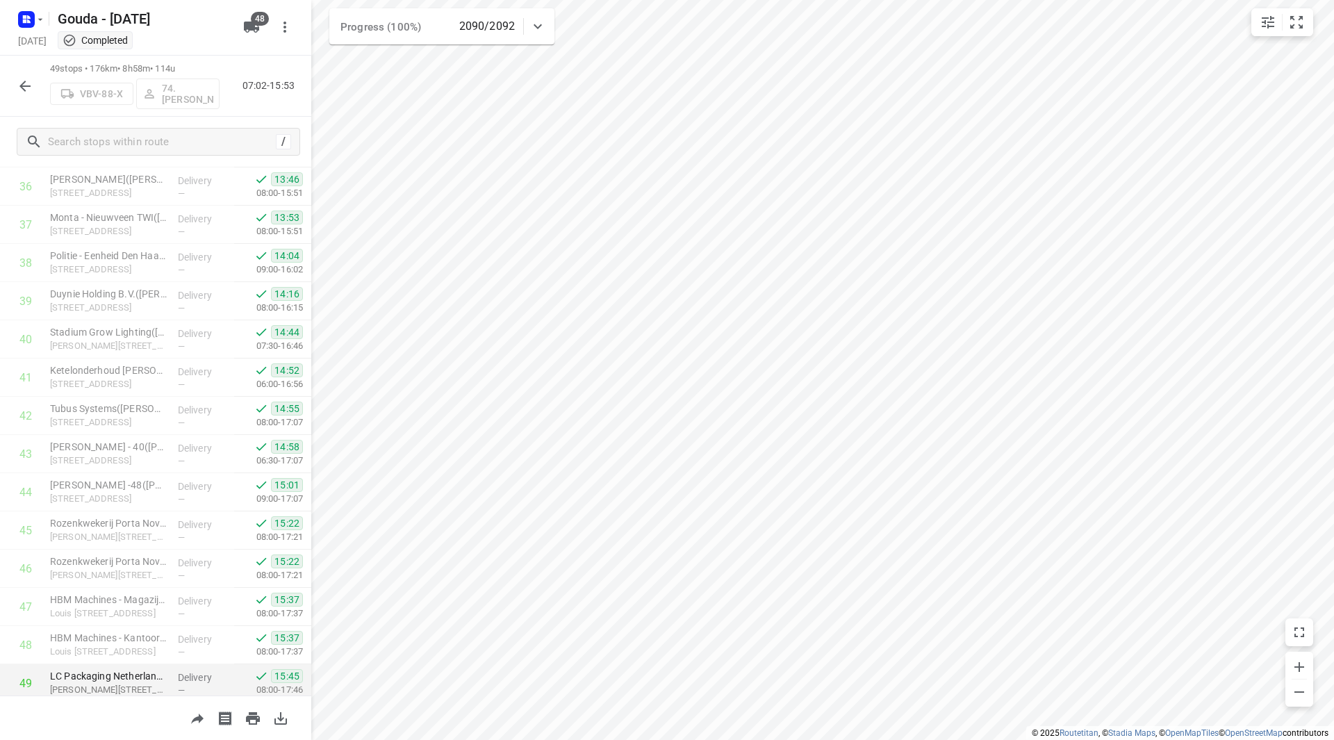
scroll to position [1452, 0]
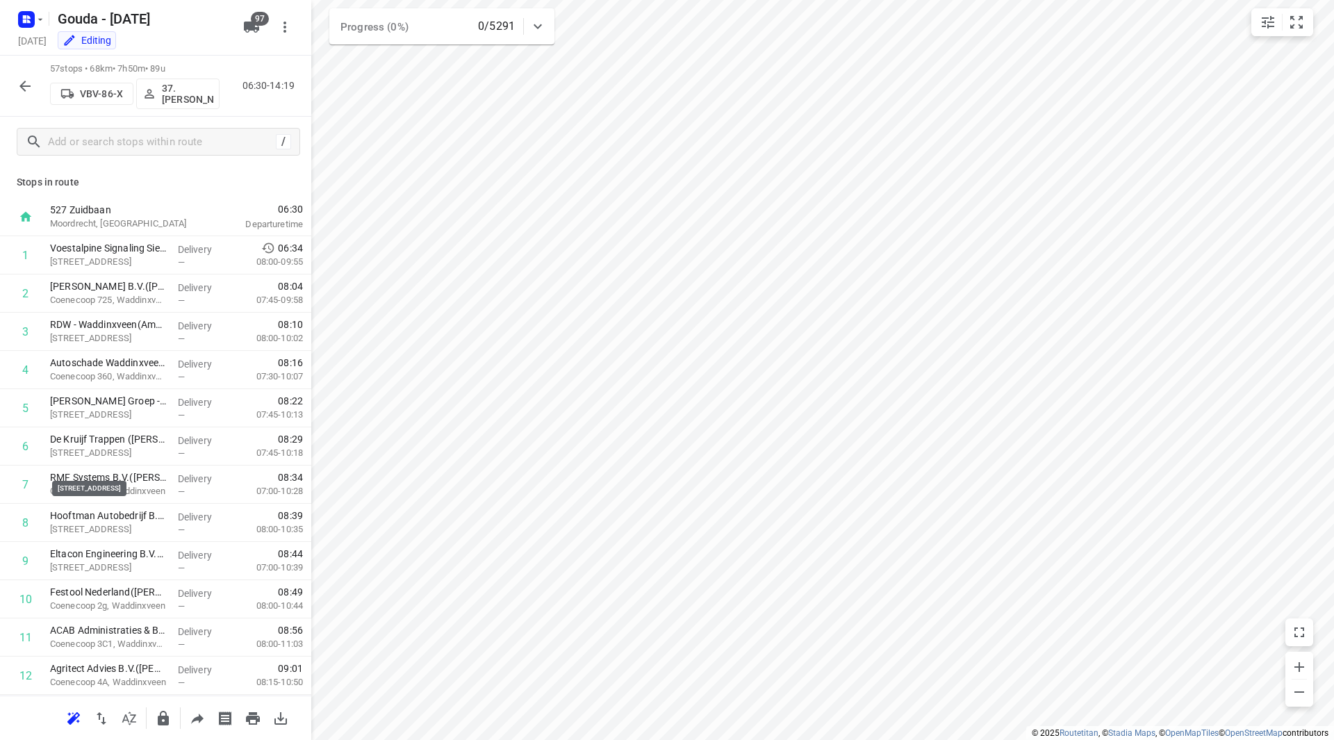
scroll to position [1257, 0]
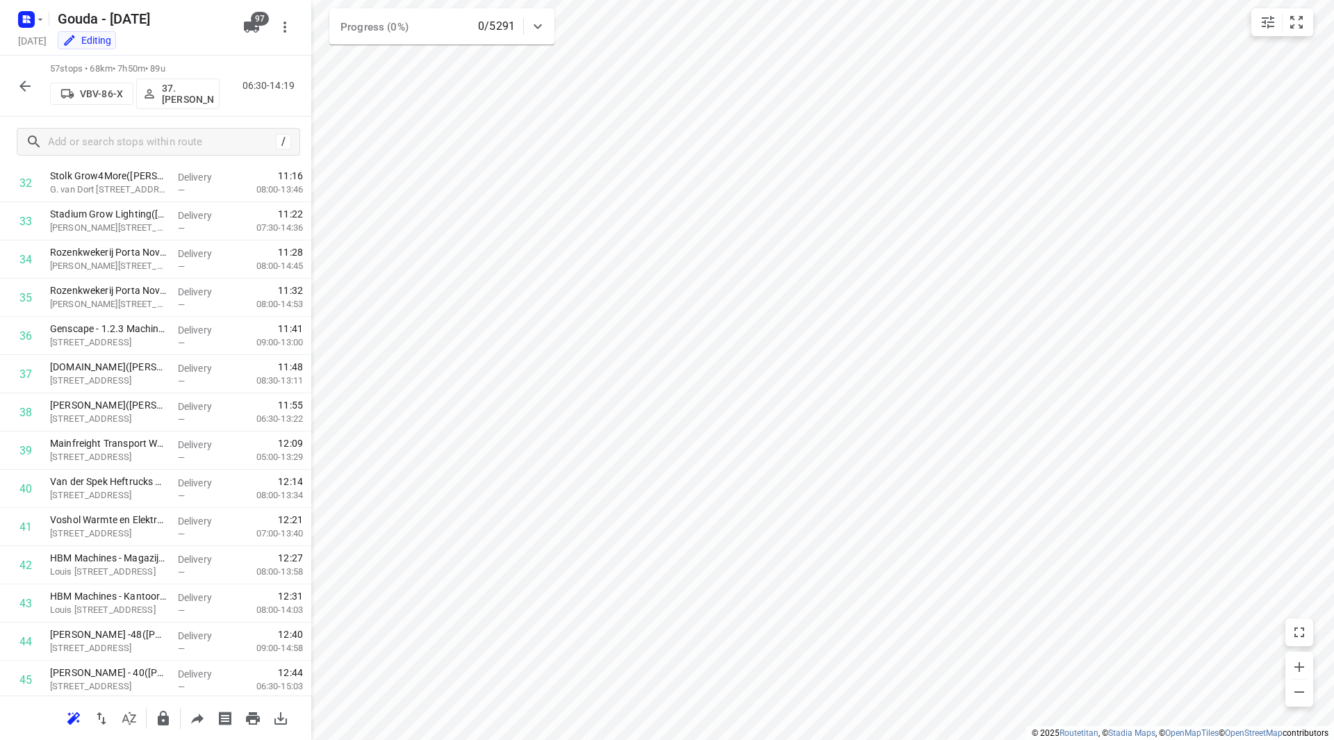
click at [25, 85] on icon "button" at bounding box center [25, 86] width 17 height 17
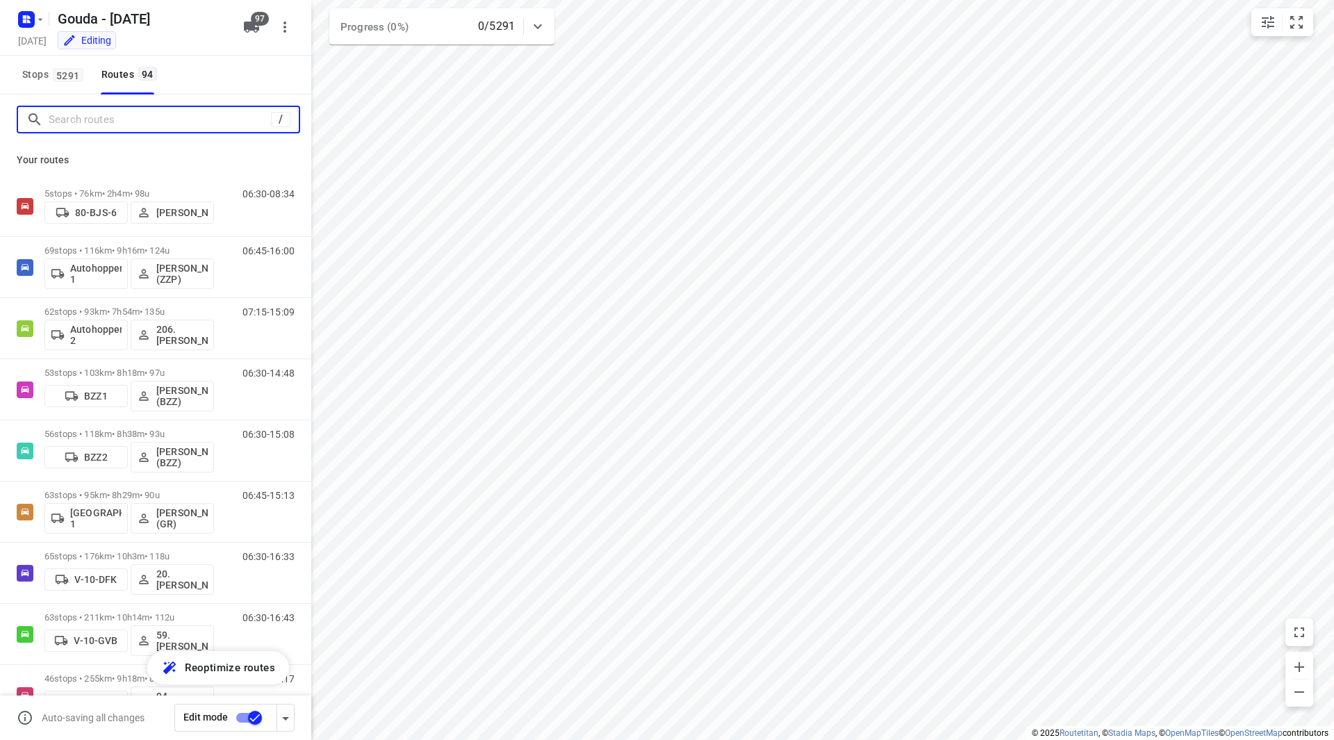
click at [88, 115] on input "Search routes" at bounding box center [160, 120] width 222 height 22
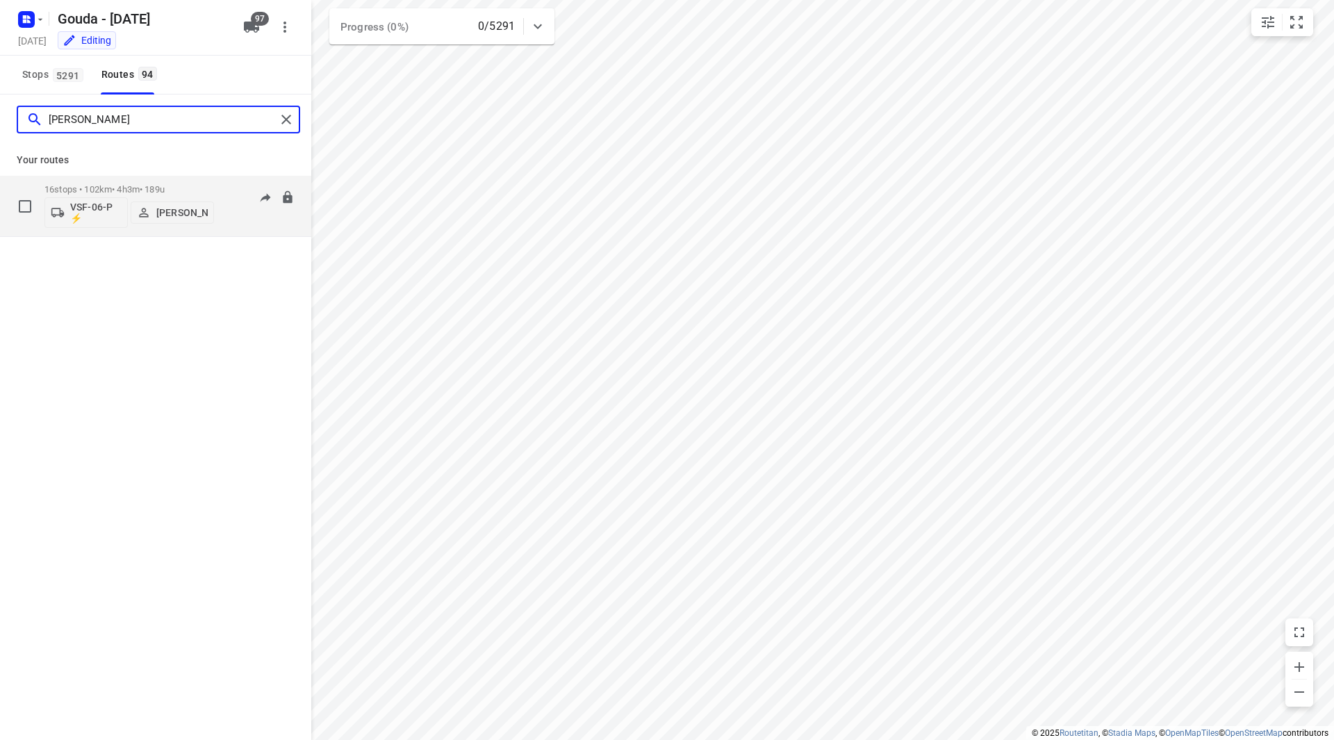
type input "lennart"
click at [181, 215] on p "Lennart Moons" at bounding box center [181, 212] width 51 height 11
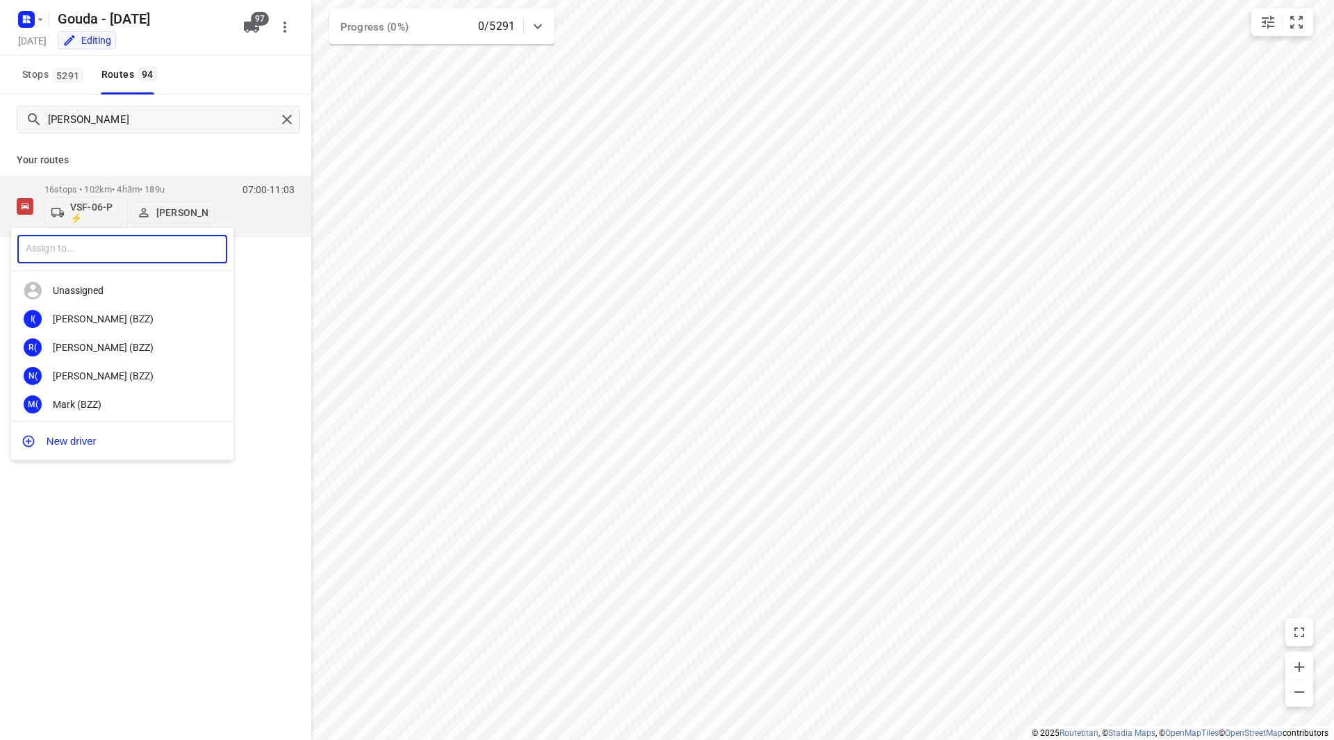
click at [138, 247] on input "text" at bounding box center [122, 249] width 210 height 28
type input "max baas"
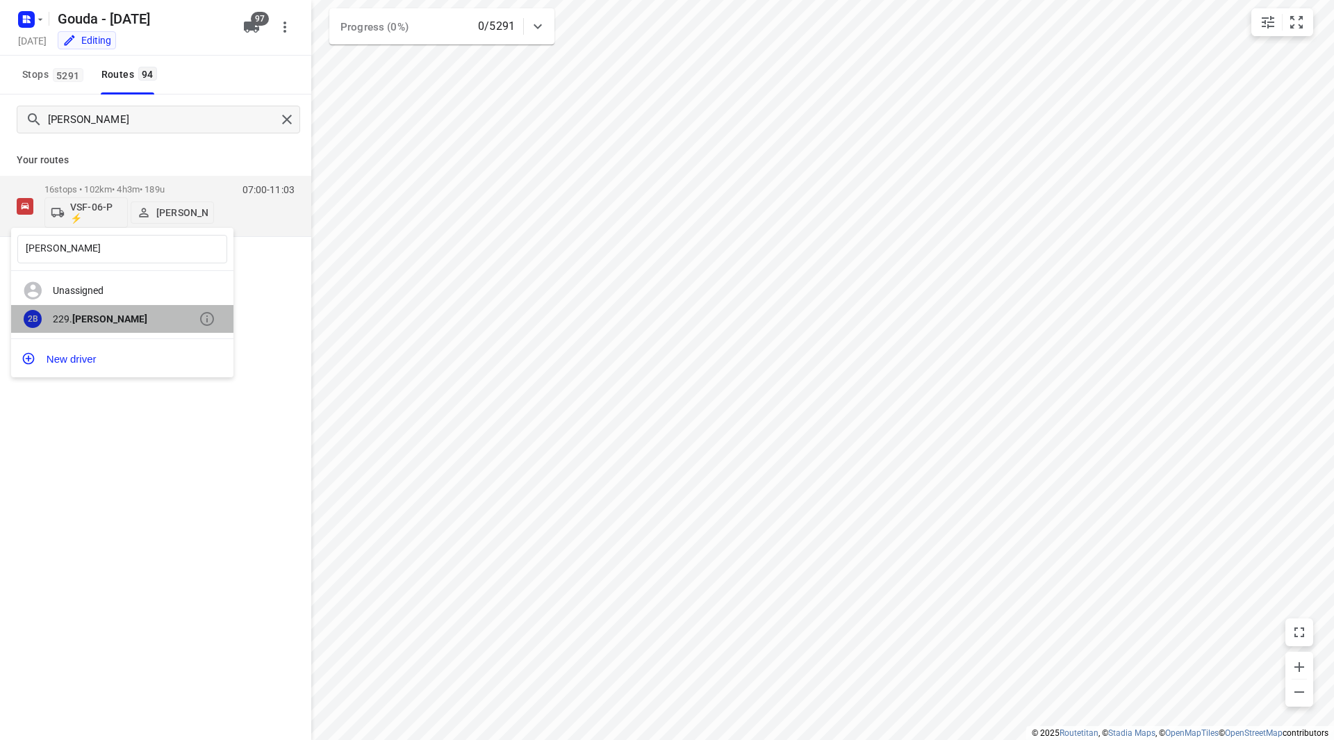
click at [145, 317] on div "229. Max Baas" at bounding box center [126, 318] width 146 height 11
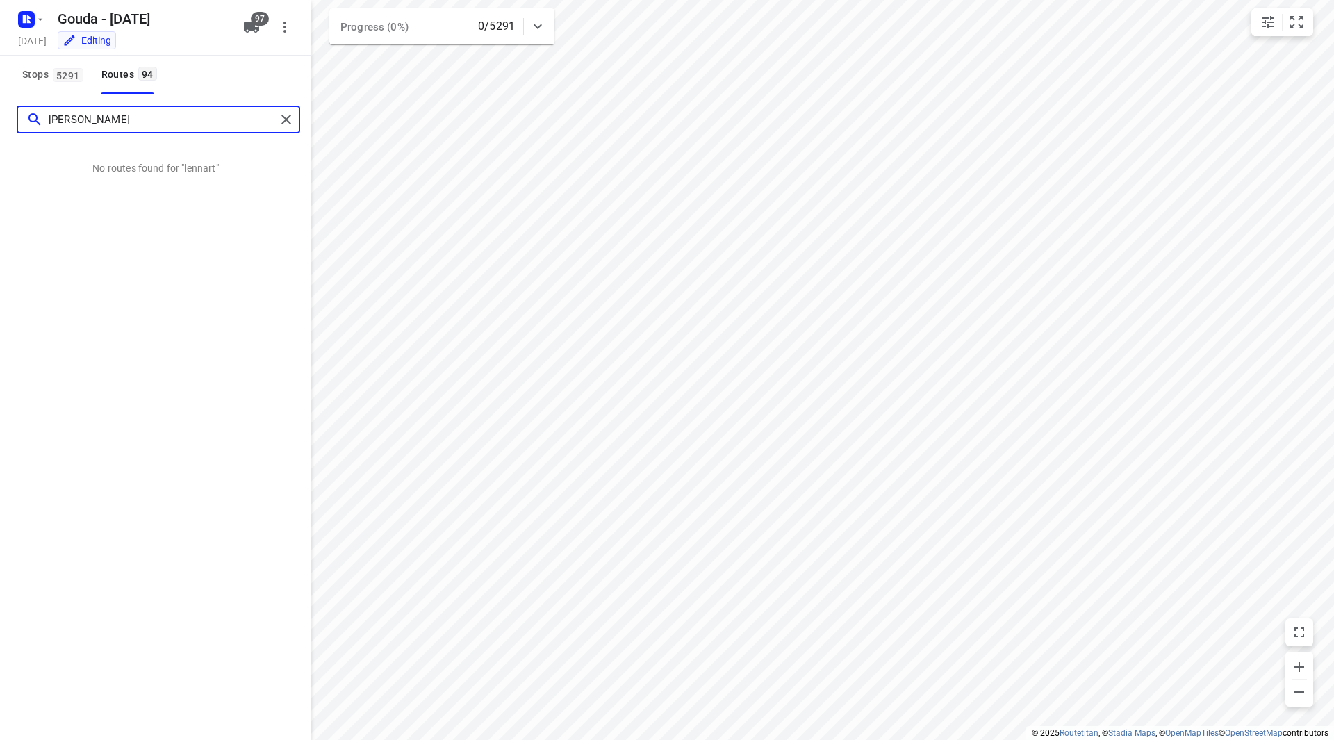
drag, startPoint x: 78, startPoint y: 124, endPoint x: 31, endPoint y: 124, distance: 47.3
click at [31, 124] on div "lennart" at bounding box center [150, 120] width 249 height 22
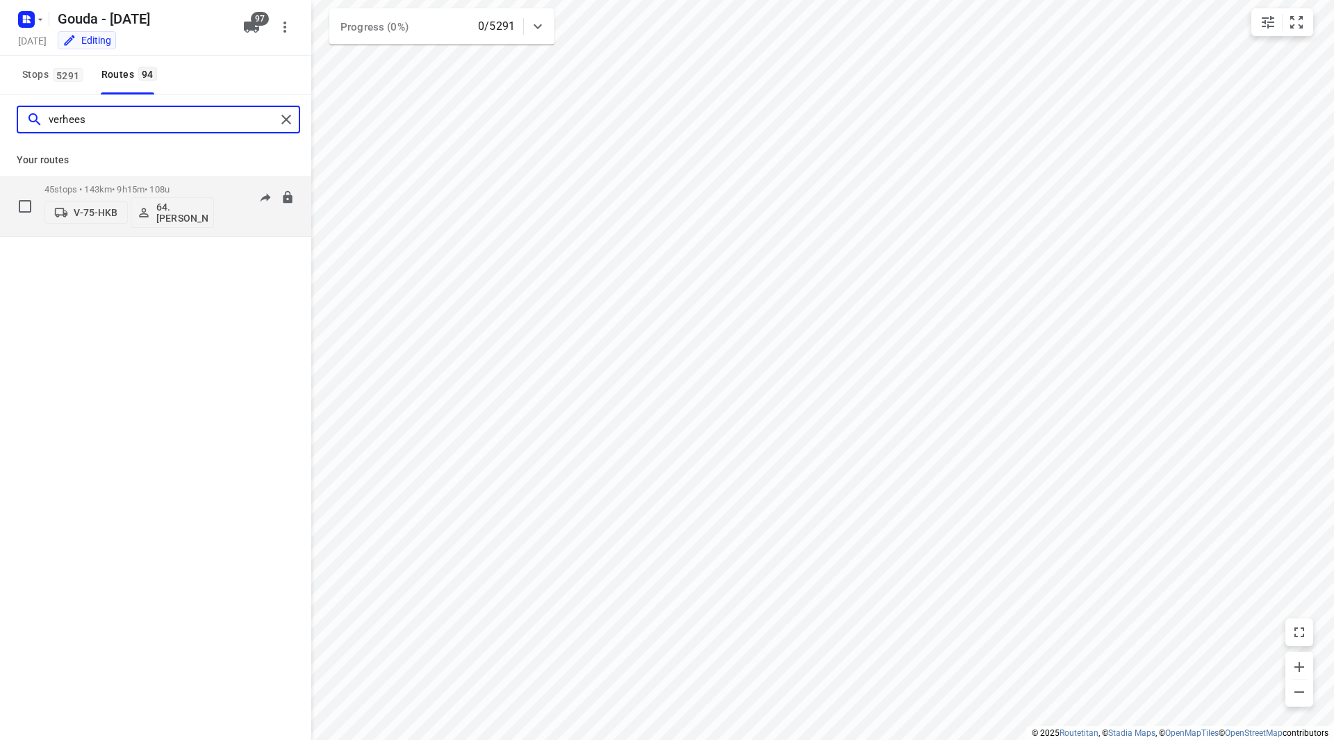
type input "verhees"
click at [170, 211] on p "64. René Verhees" at bounding box center [181, 213] width 51 height 22
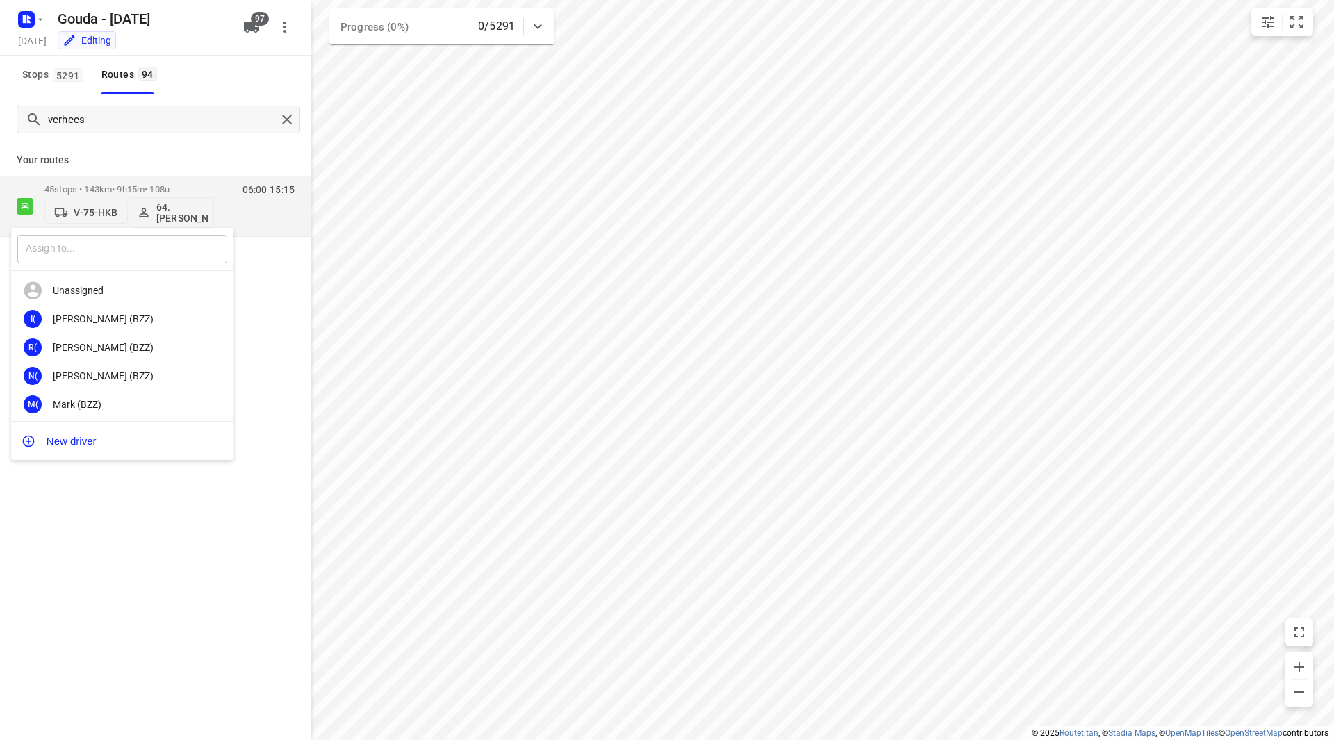
click at [135, 249] on input "text" at bounding box center [122, 249] width 210 height 28
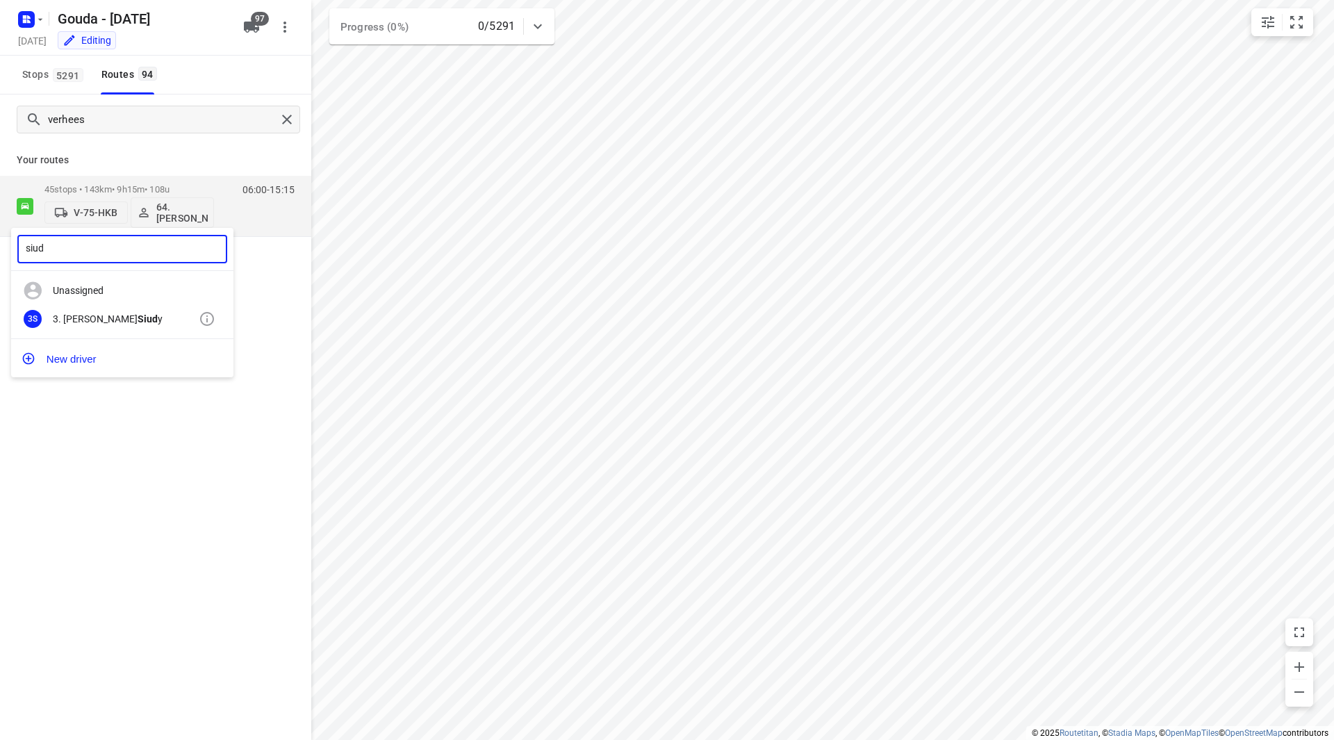
type input "siud"
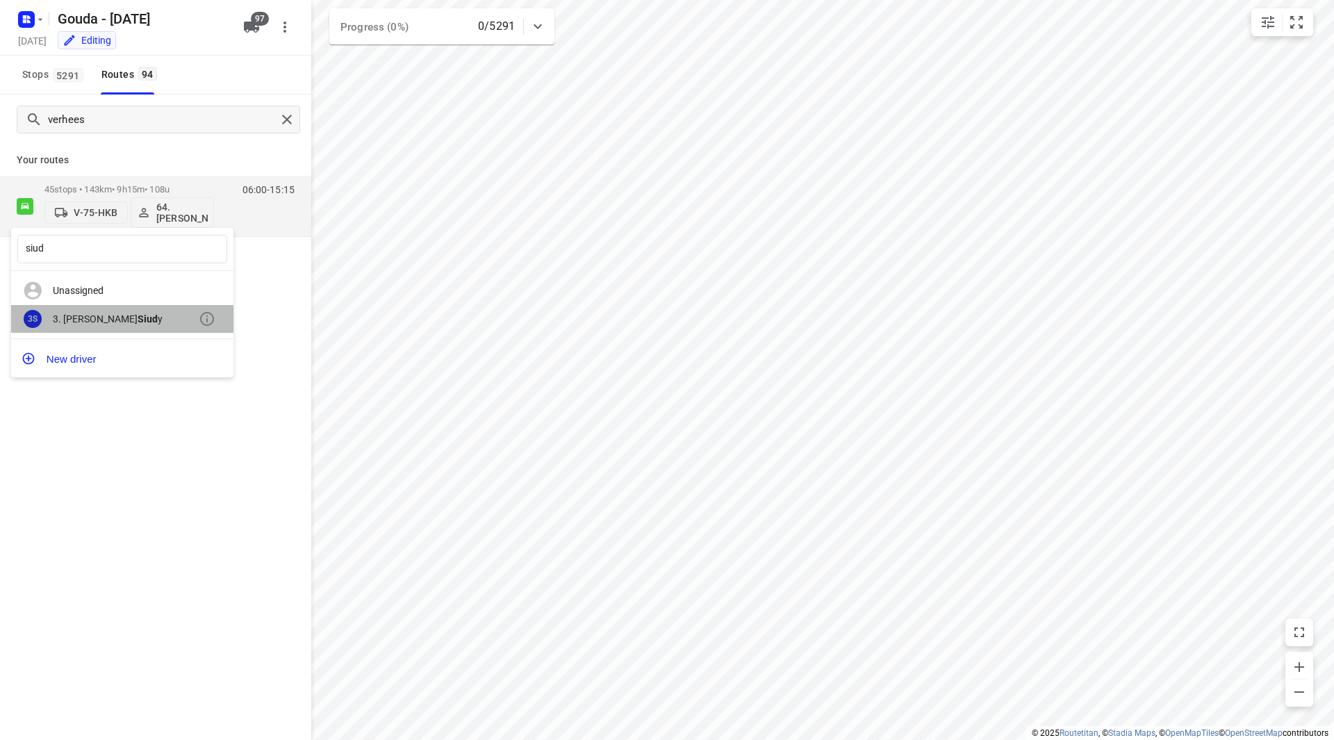
click at [146, 325] on div "3. Anna Siud y" at bounding box center [126, 318] width 146 height 11
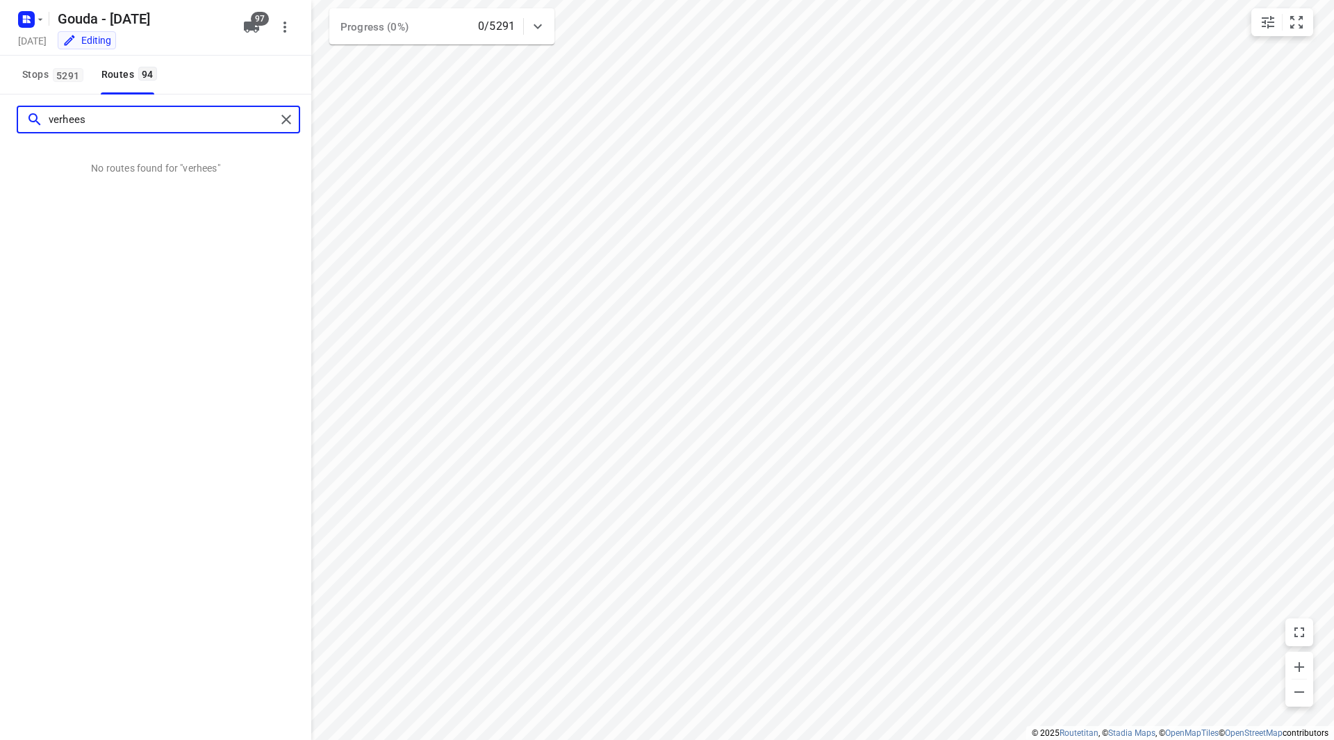
click at [275, 116] on input "verhees" at bounding box center [162, 120] width 227 height 22
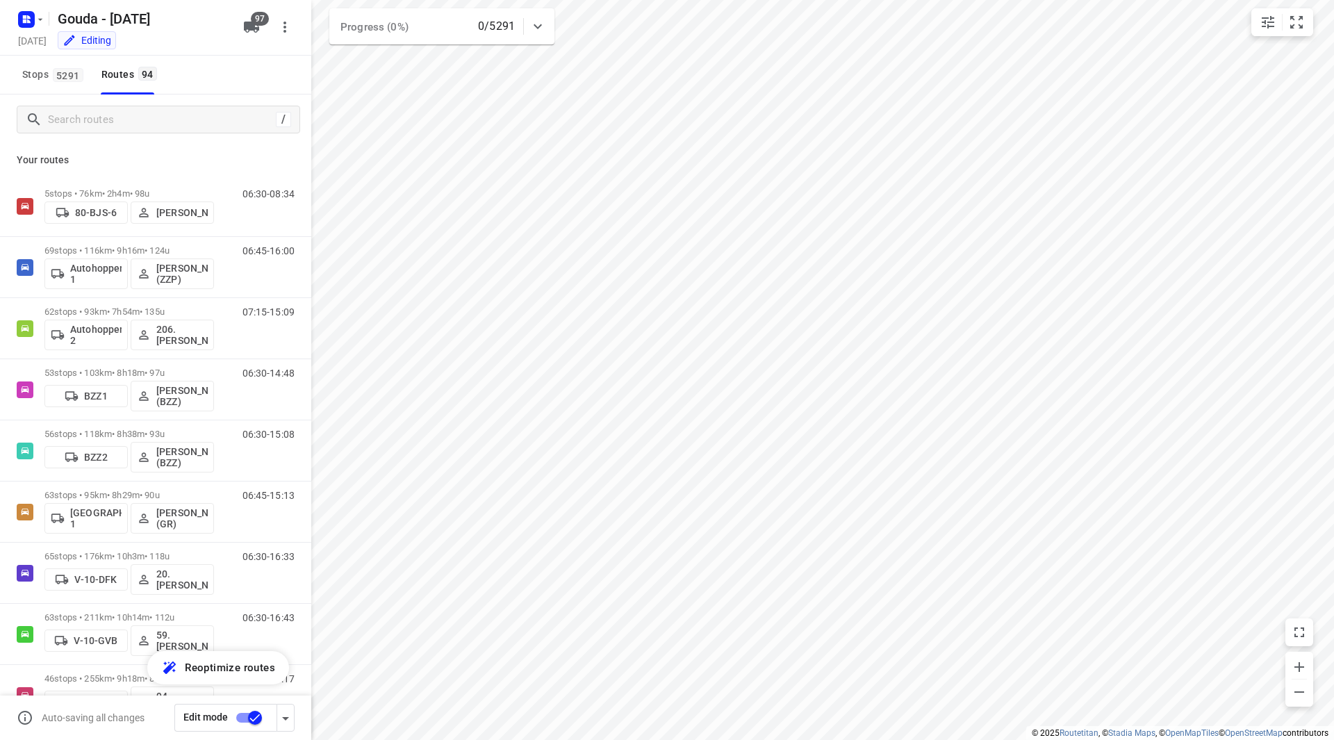
click at [248, 713] on input "checkbox" at bounding box center [254, 718] width 79 height 26
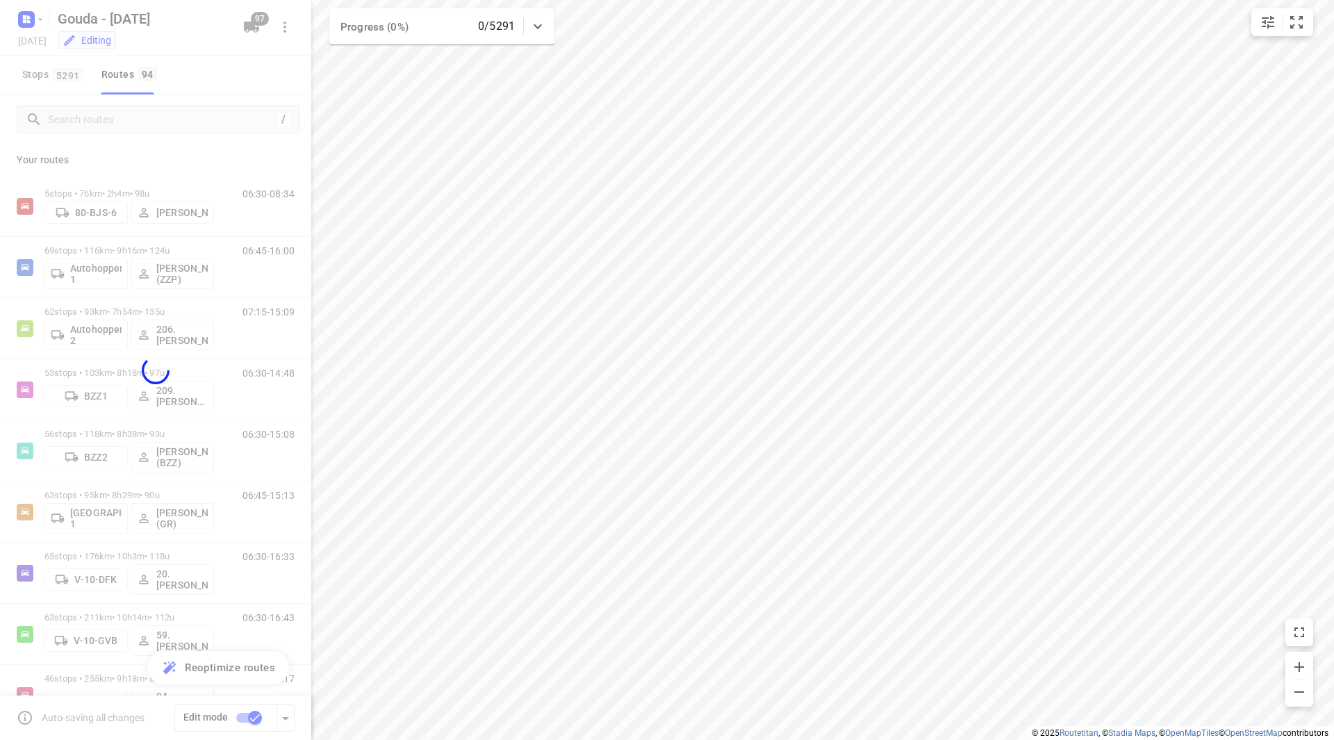
checkbox input "false"
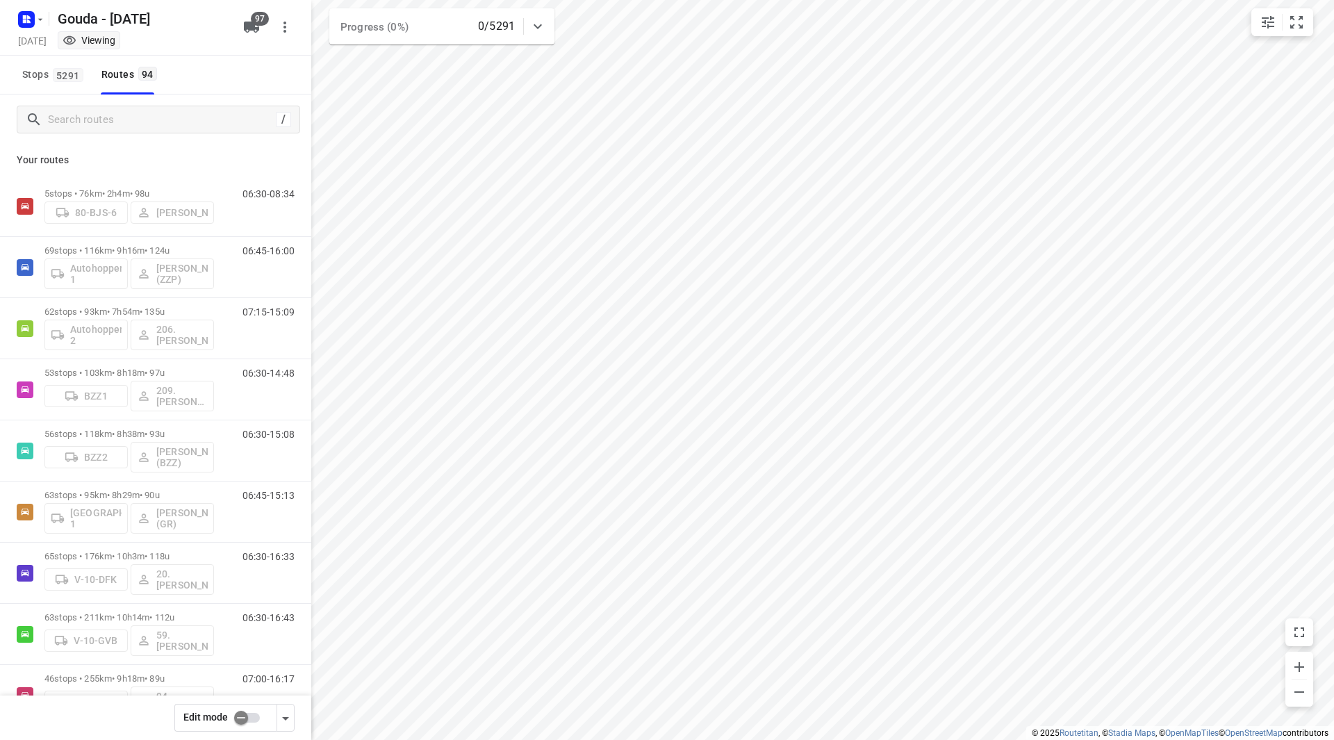
click at [43, 26] on div at bounding box center [29, 19] width 33 height 27
click at [35, 17] on icon "button" at bounding box center [40, 19] width 11 height 11
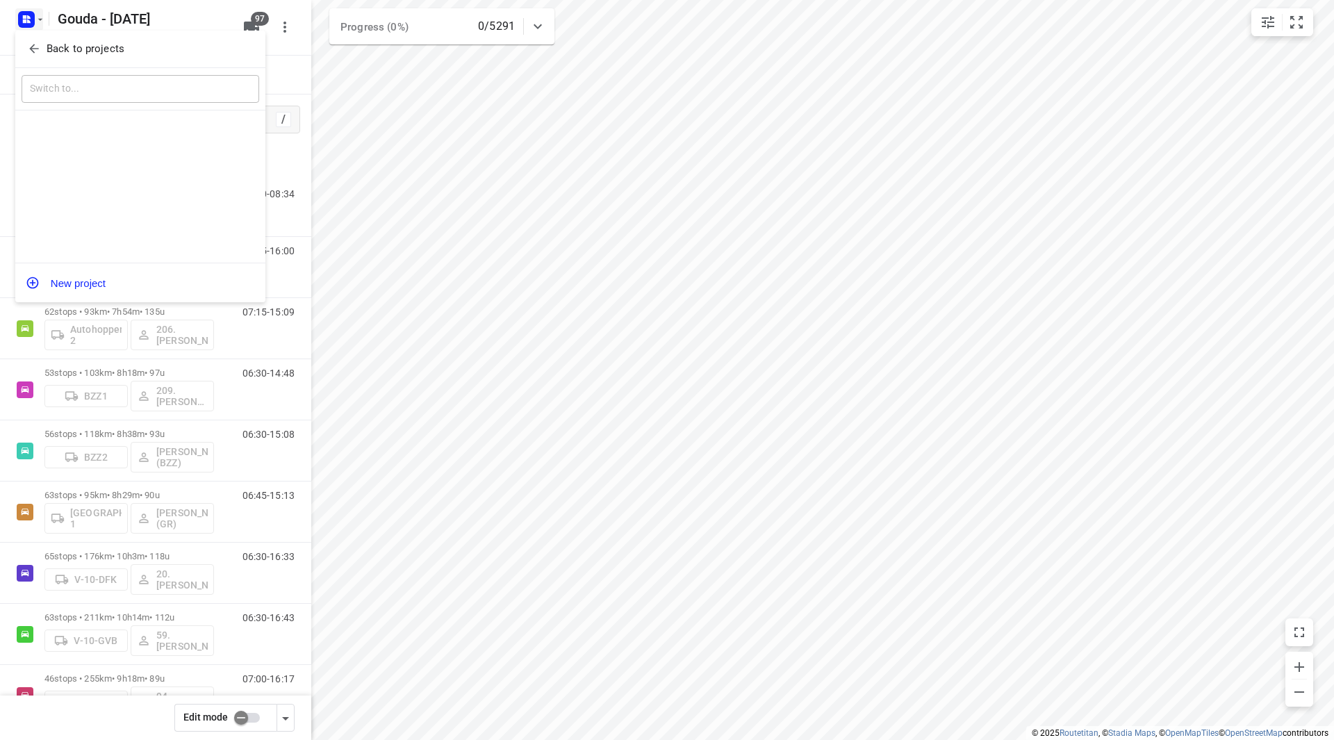
click at [44, 42] on span "Back to projects" at bounding box center [140, 49] width 227 height 16
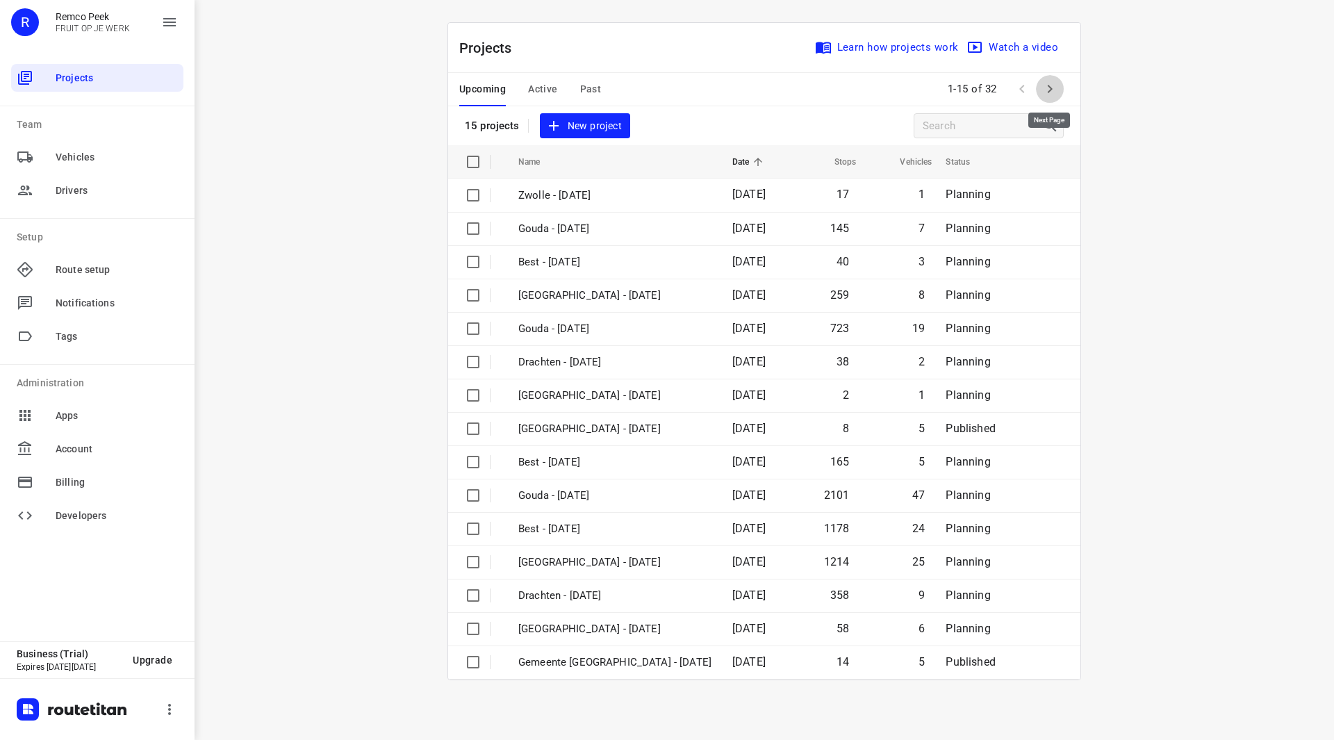
click at [1047, 83] on icon "button" at bounding box center [1050, 89] width 17 height 17
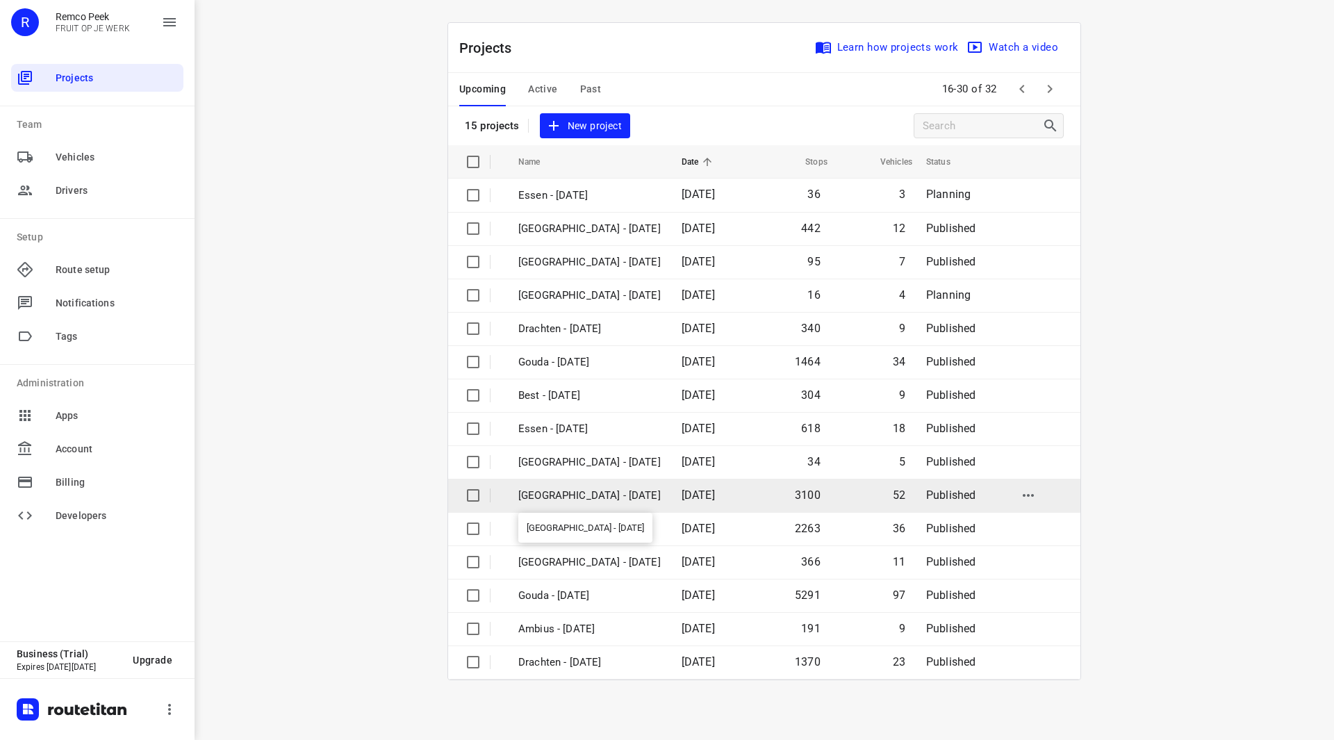
click at [563, 498] on p "Zwolle - Monday" at bounding box center [589, 496] width 142 height 16
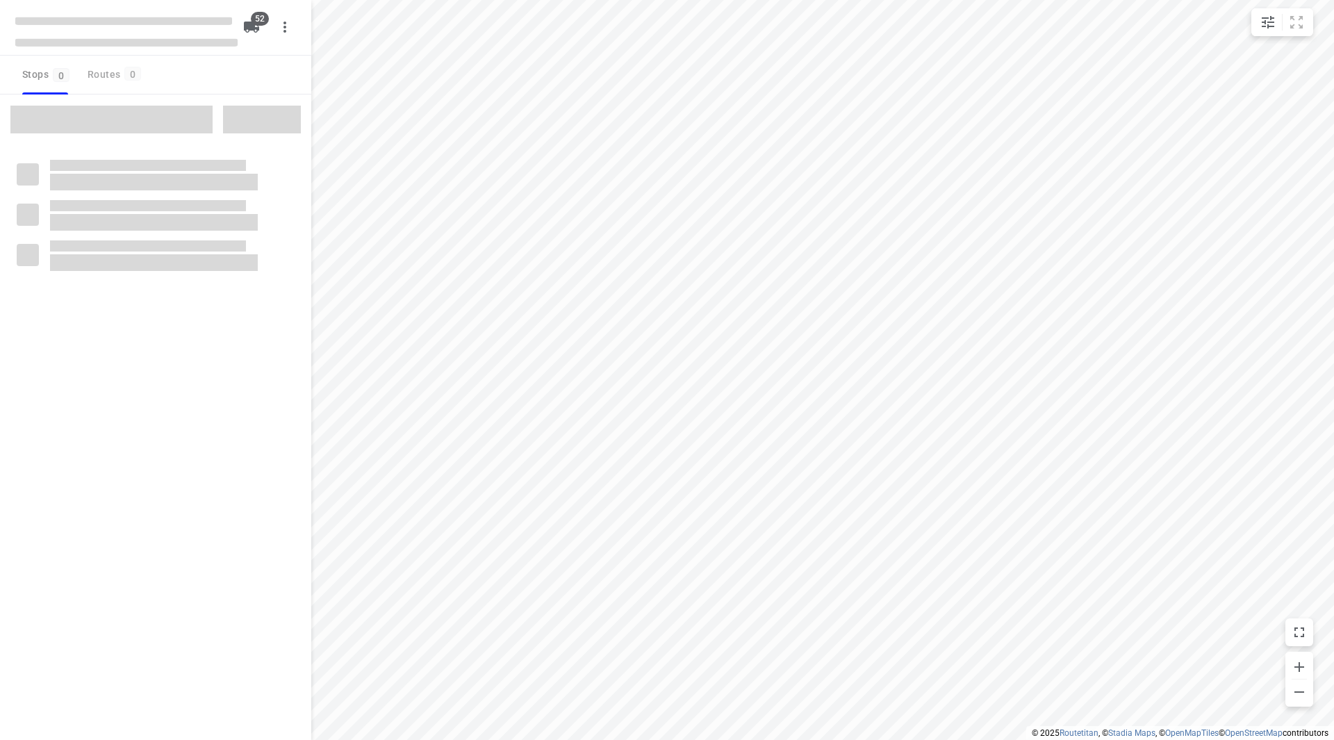
checkbox input "true"
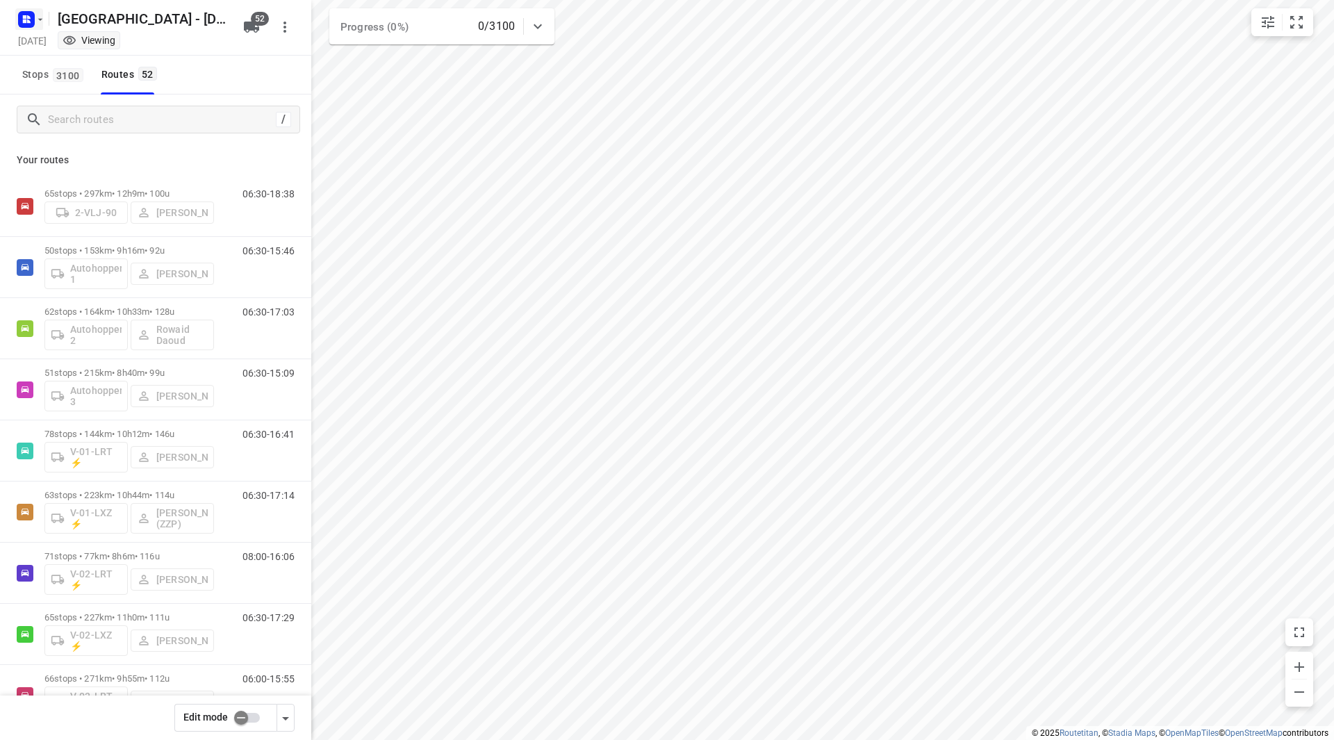
click at [33, 24] on rect "button" at bounding box center [26, 19] width 17 height 17
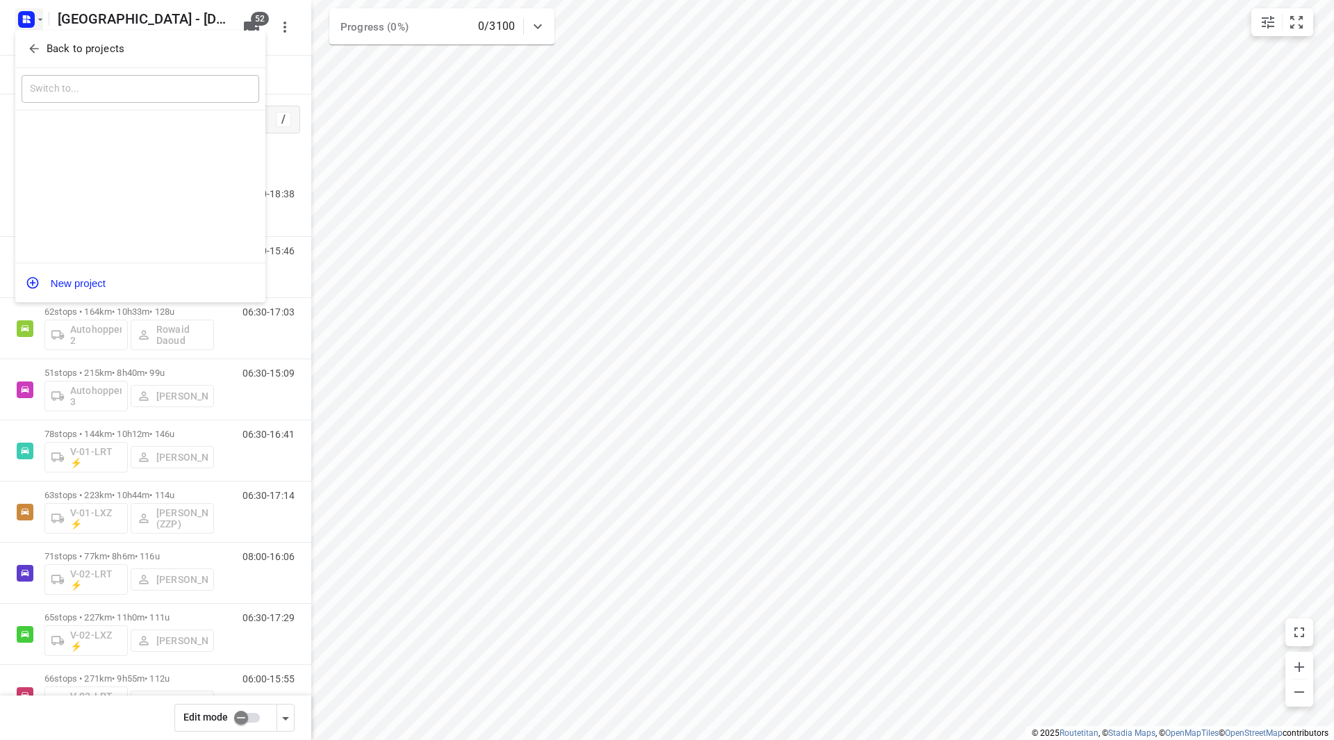
click at [50, 36] on div "Back to projects" at bounding box center [140, 50] width 250 height 38
click at [56, 47] on p "Back to projects" at bounding box center [86, 49] width 78 height 16
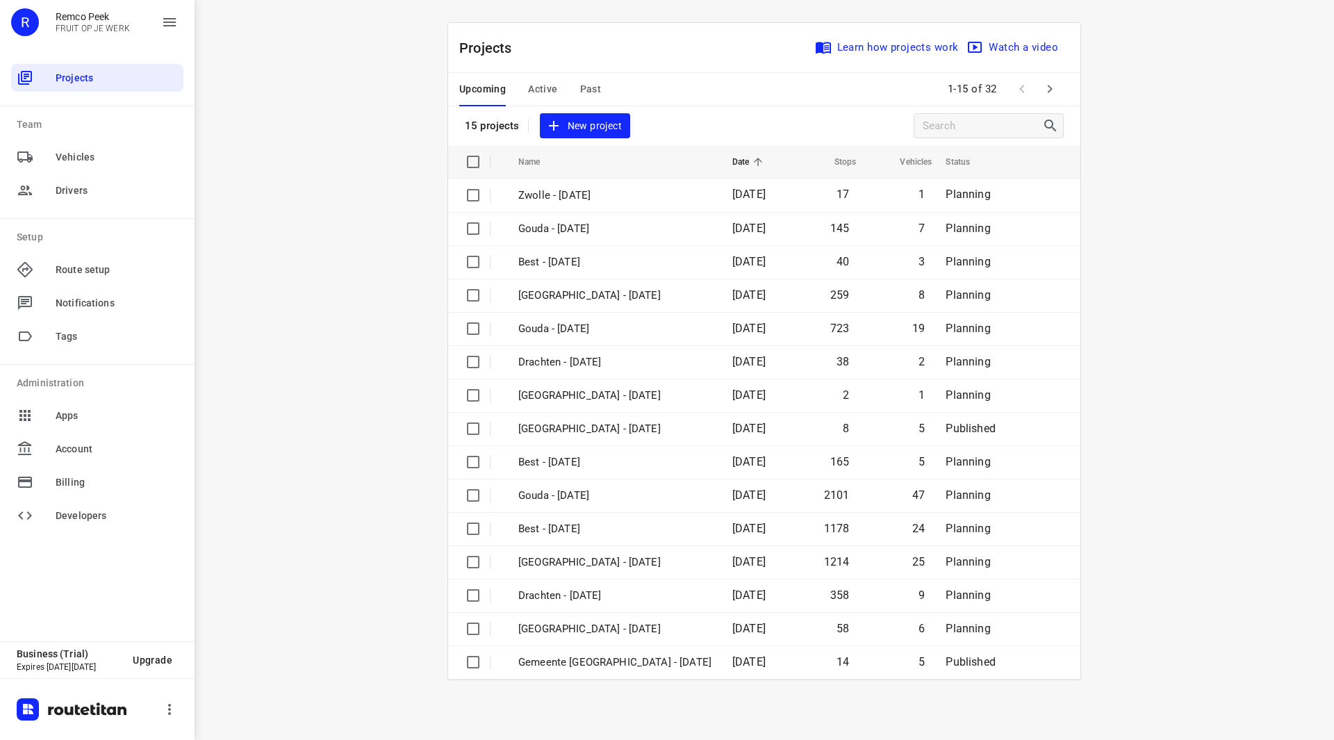
click at [587, 81] on span "Past" at bounding box center [591, 89] width 22 height 17
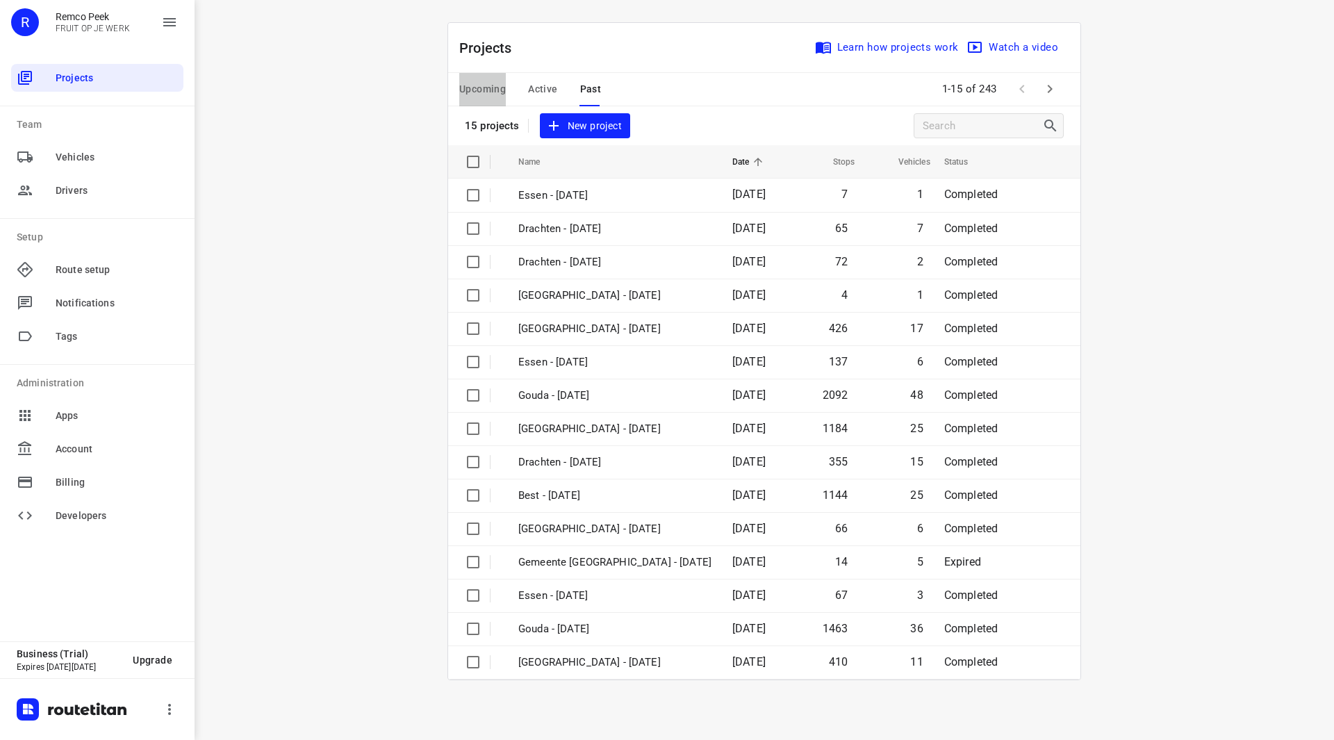
click at [468, 89] on span "Upcoming" at bounding box center [482, 89] width 47 height 17
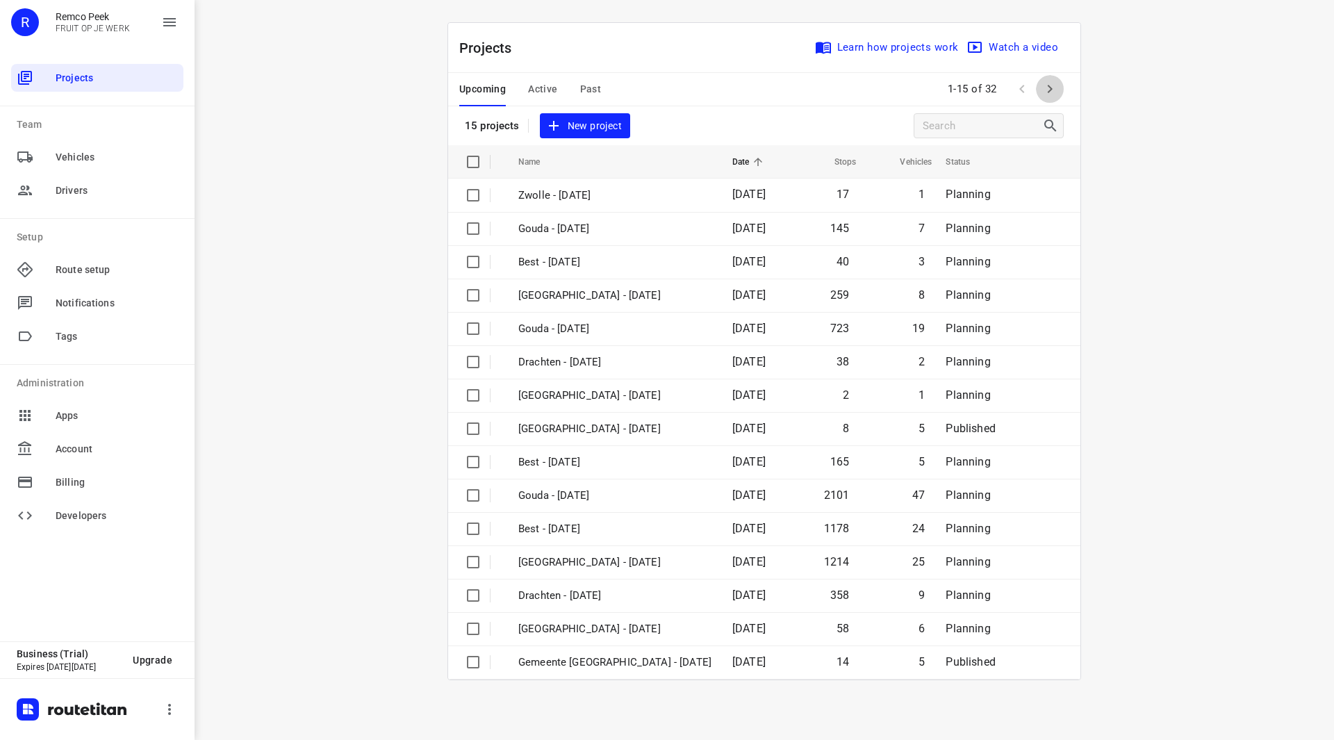
click at [1054, 90] on icon "button" at bounding box center [1050, 89] width 17 height 17
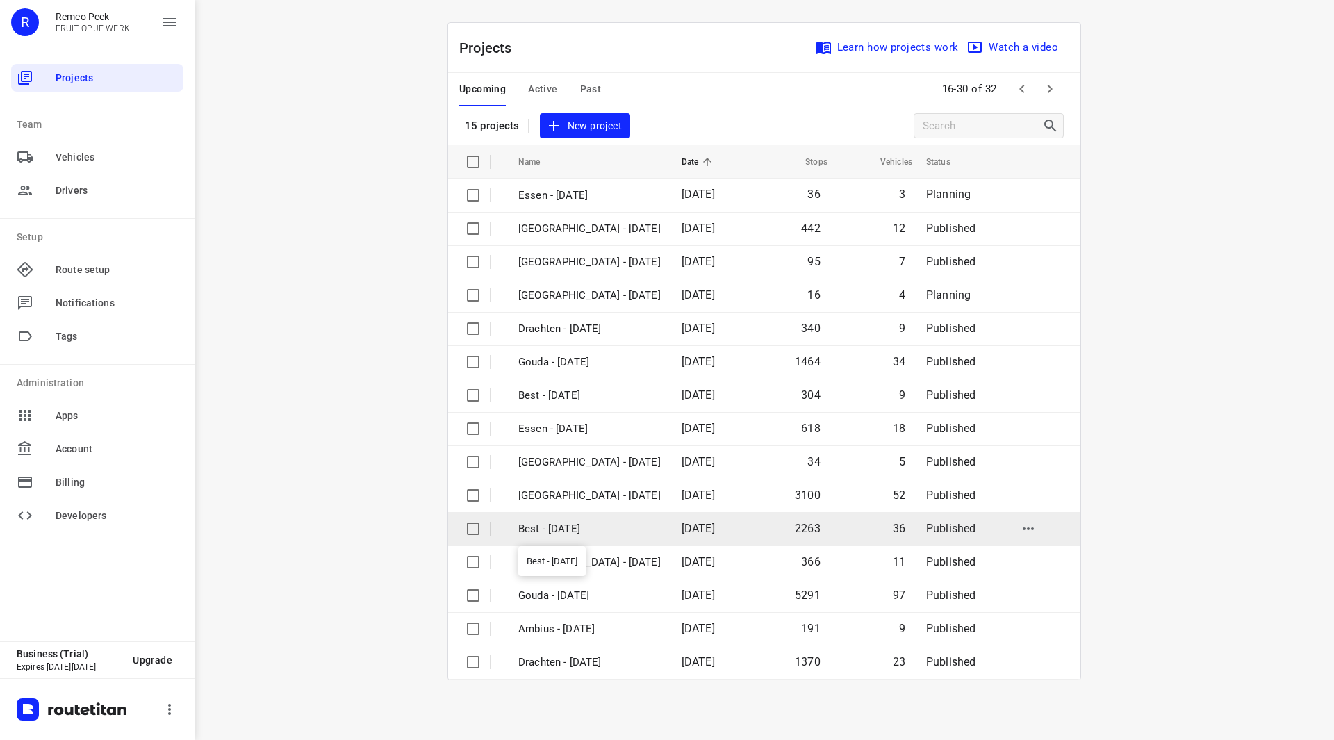
click at [575, 534] on p "Best - Monday" at bounding box center [589, 529] width 142 height 16
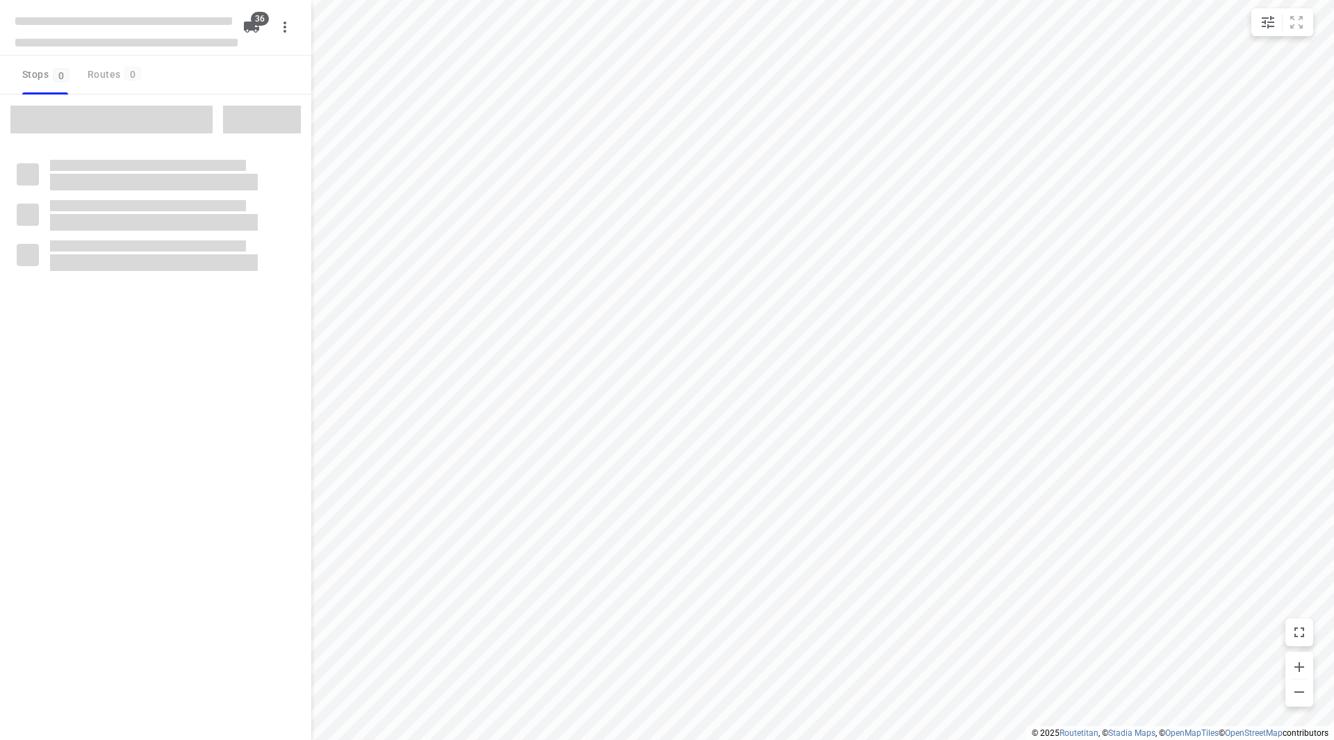
checkbox input "true"
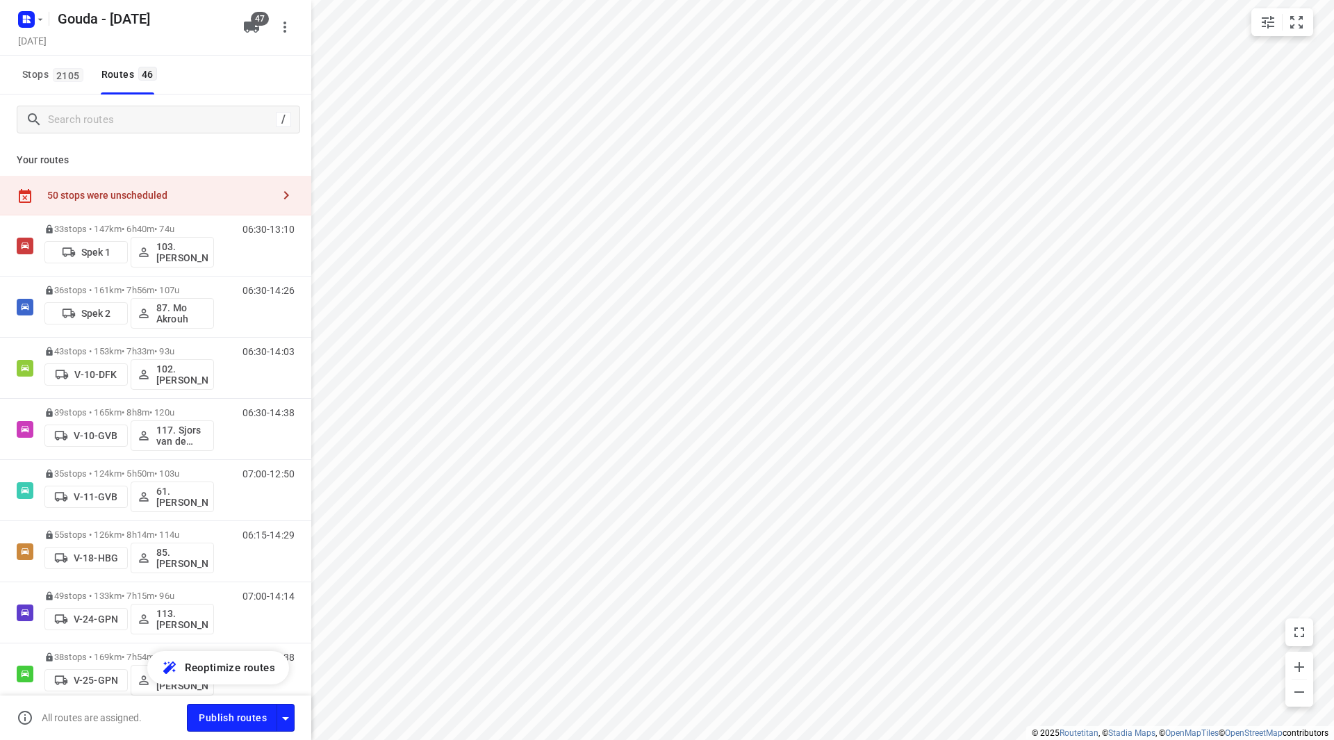
scroll to position [834, 0]
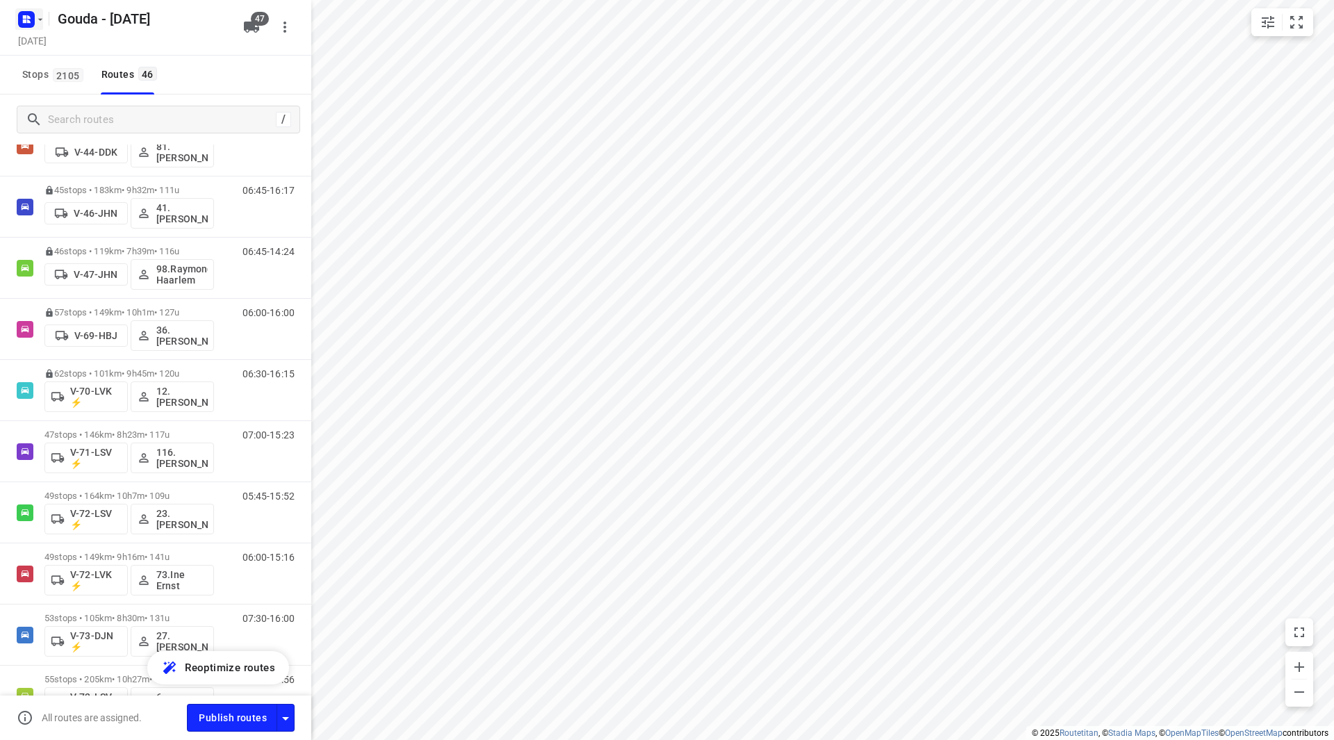
click at [42, 22] on icon "button" at bounding box center [40, 19] width 11 height 11
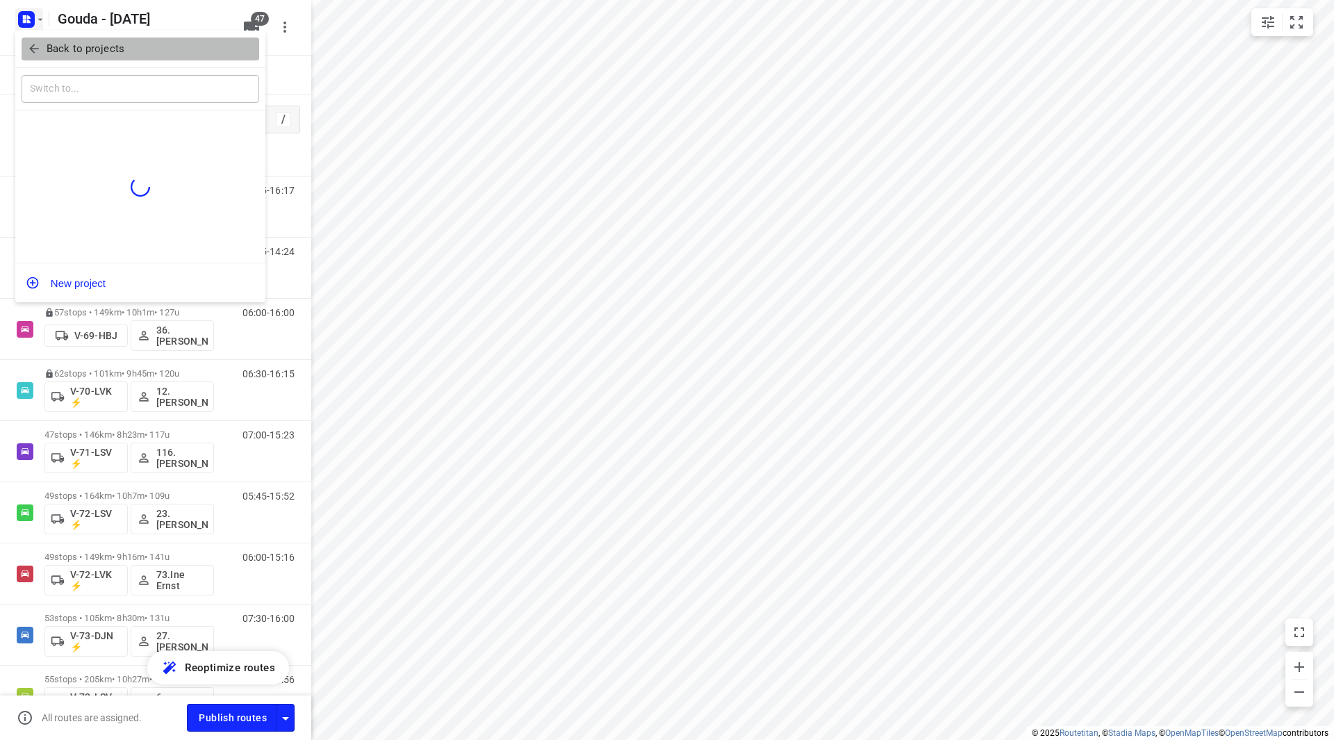
click at [51, 52] on p "Back to projects" at bounding box center [86, 49] width 78 height 16
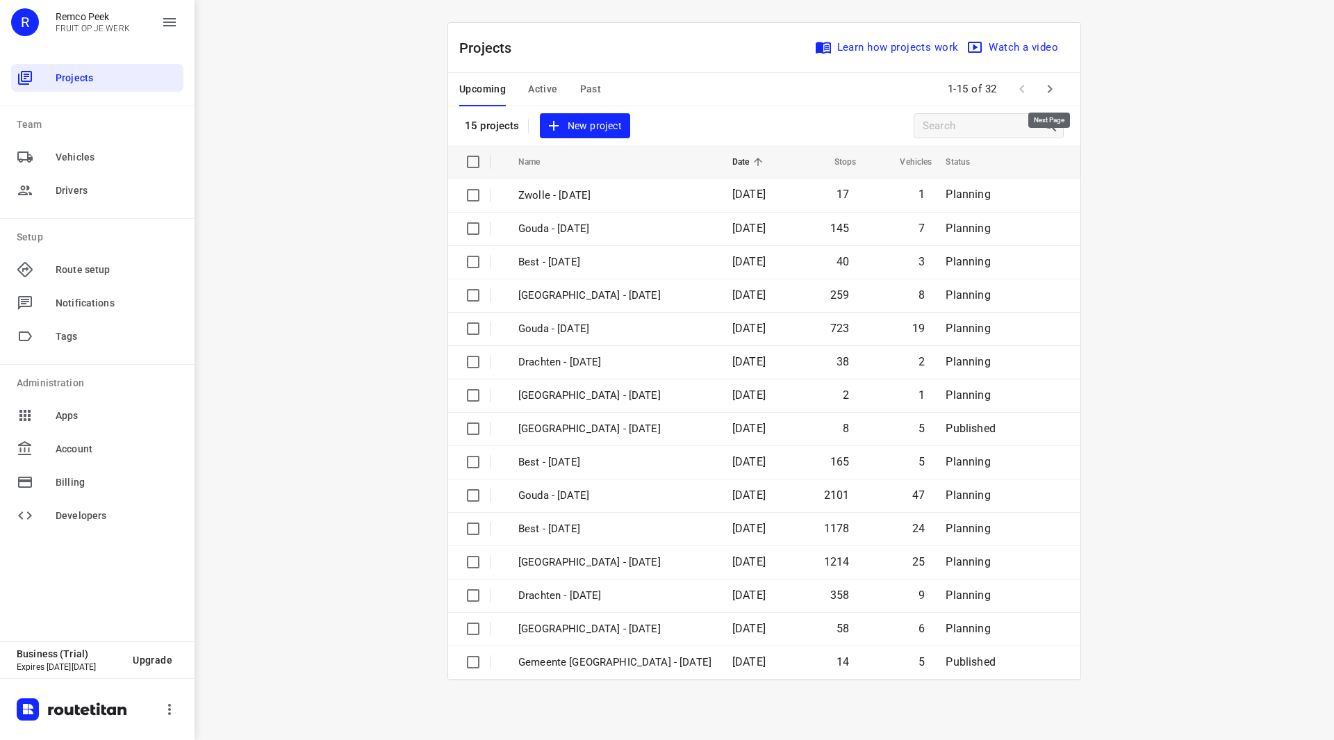
click at [1049, 83] on icon "button" at bounding box center [1050, 89] width 17 height 17
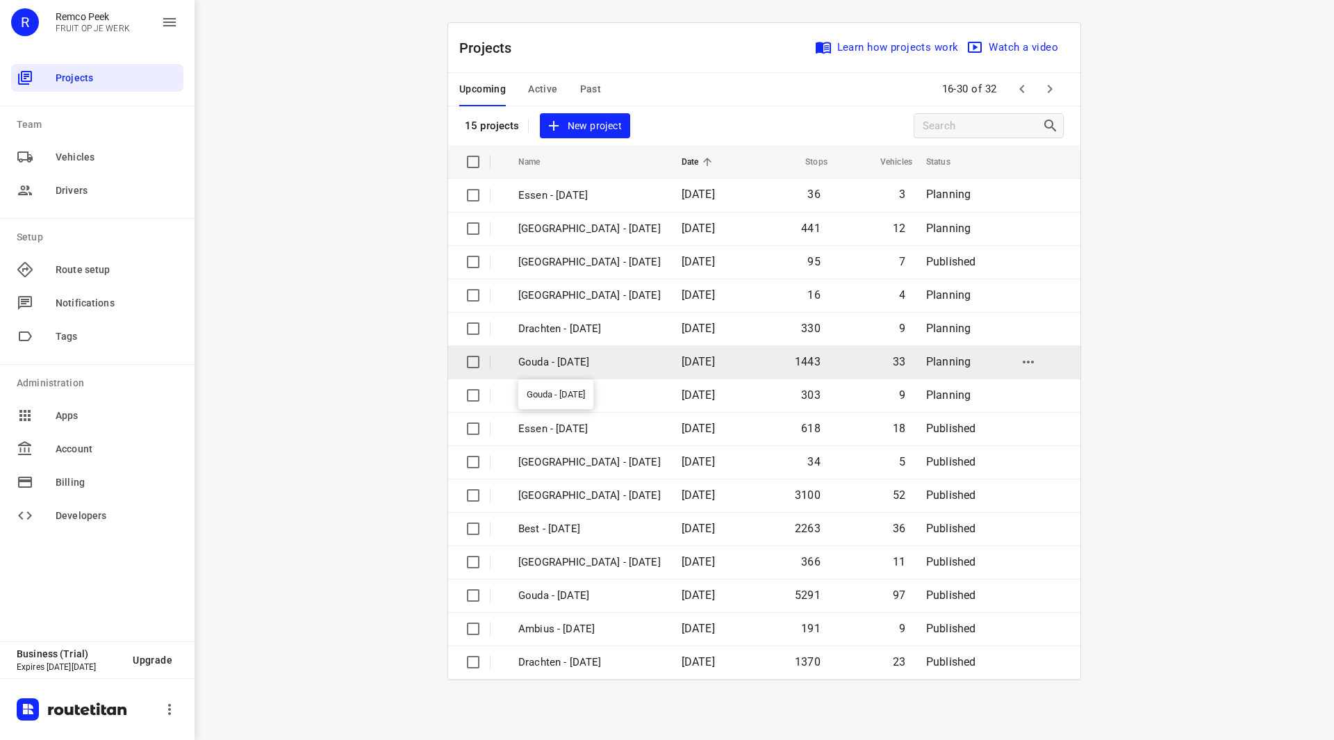
click at [580, 363] on p "Gouda - [DATE]" at bounding box center [589, 362] width 142 height 16
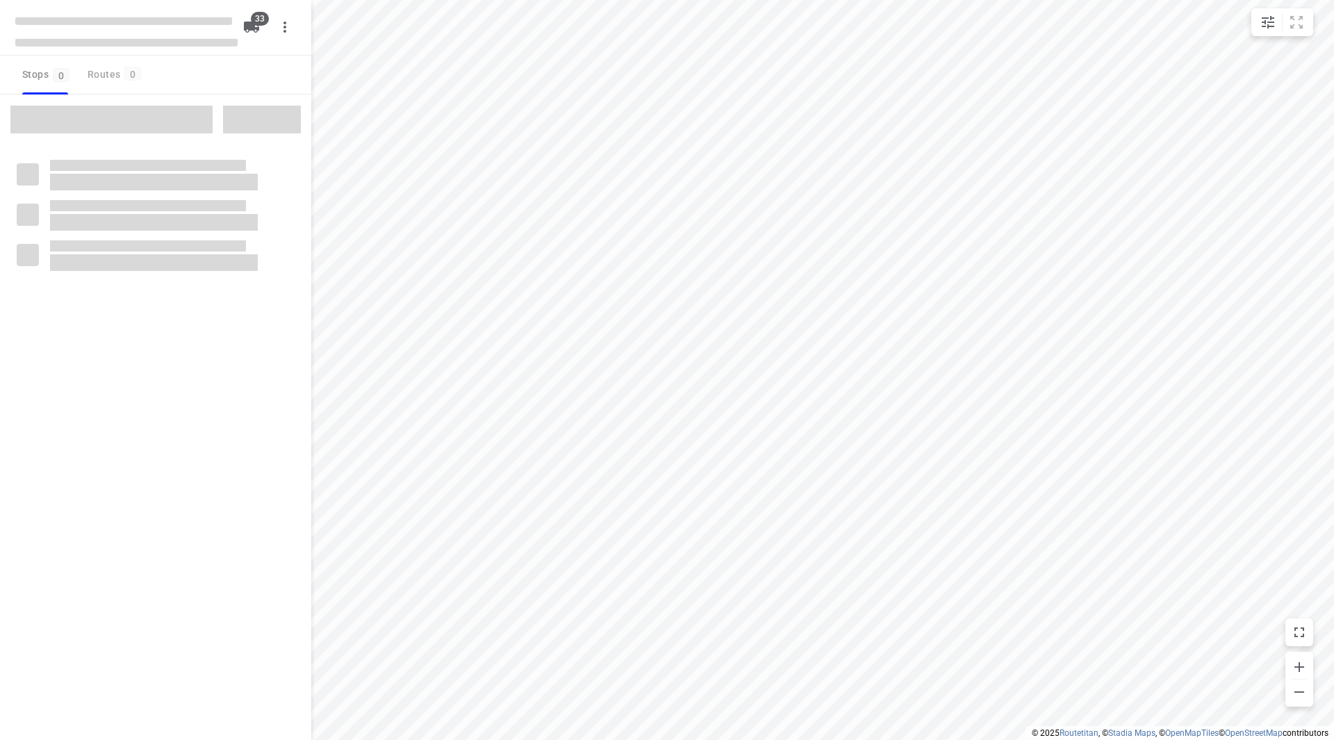
checkbox input "true"
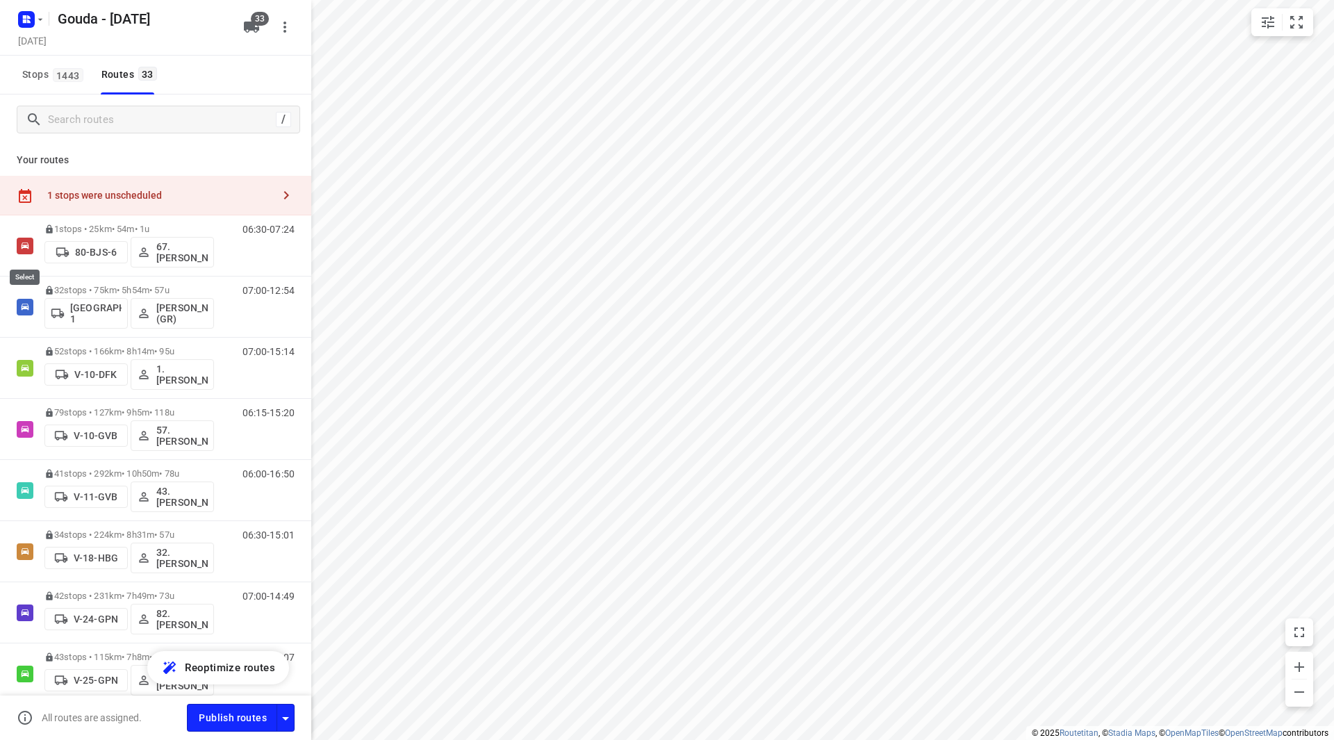
click at [0, 0] on input "checkbox" at bounding box center [0, 0] width 0 height 0
checkbox input "true"
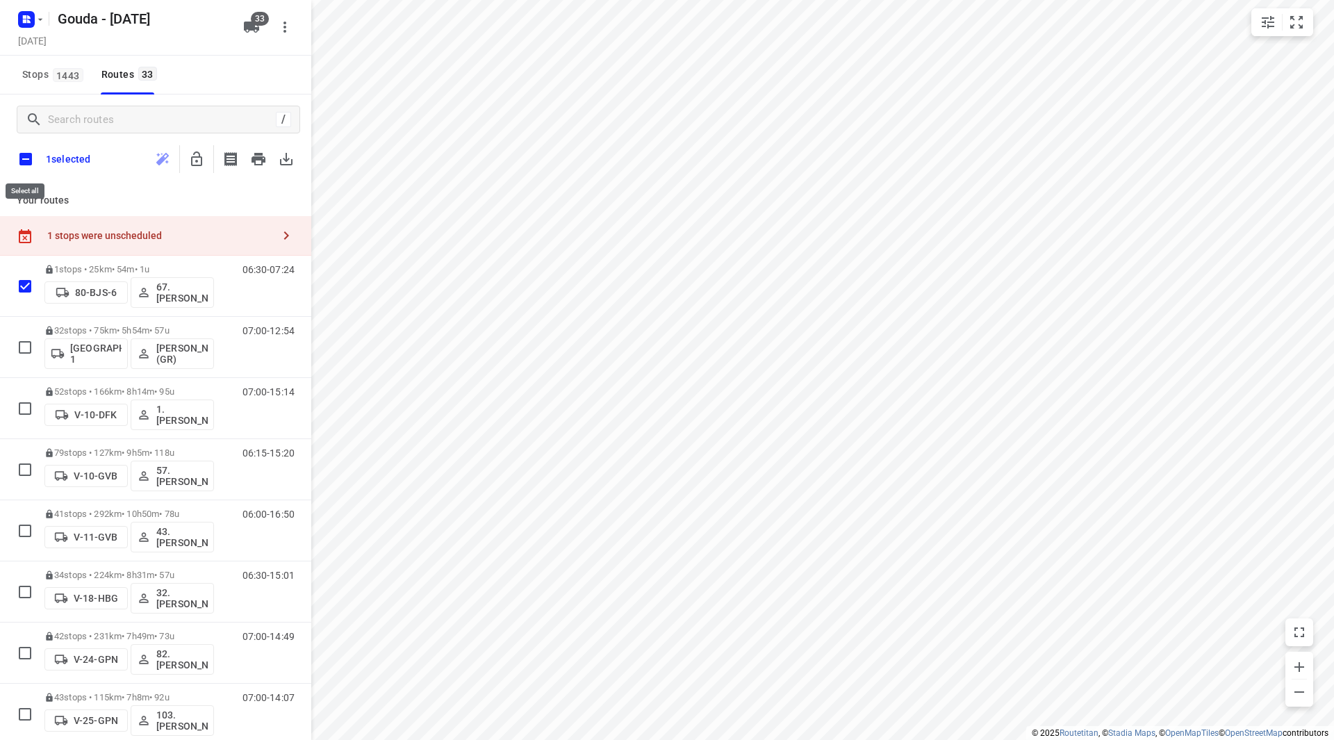
click at [31, 161] on input "checkbox" at bounding box center [25, 159] width 29 height 29
checkbox input "true"
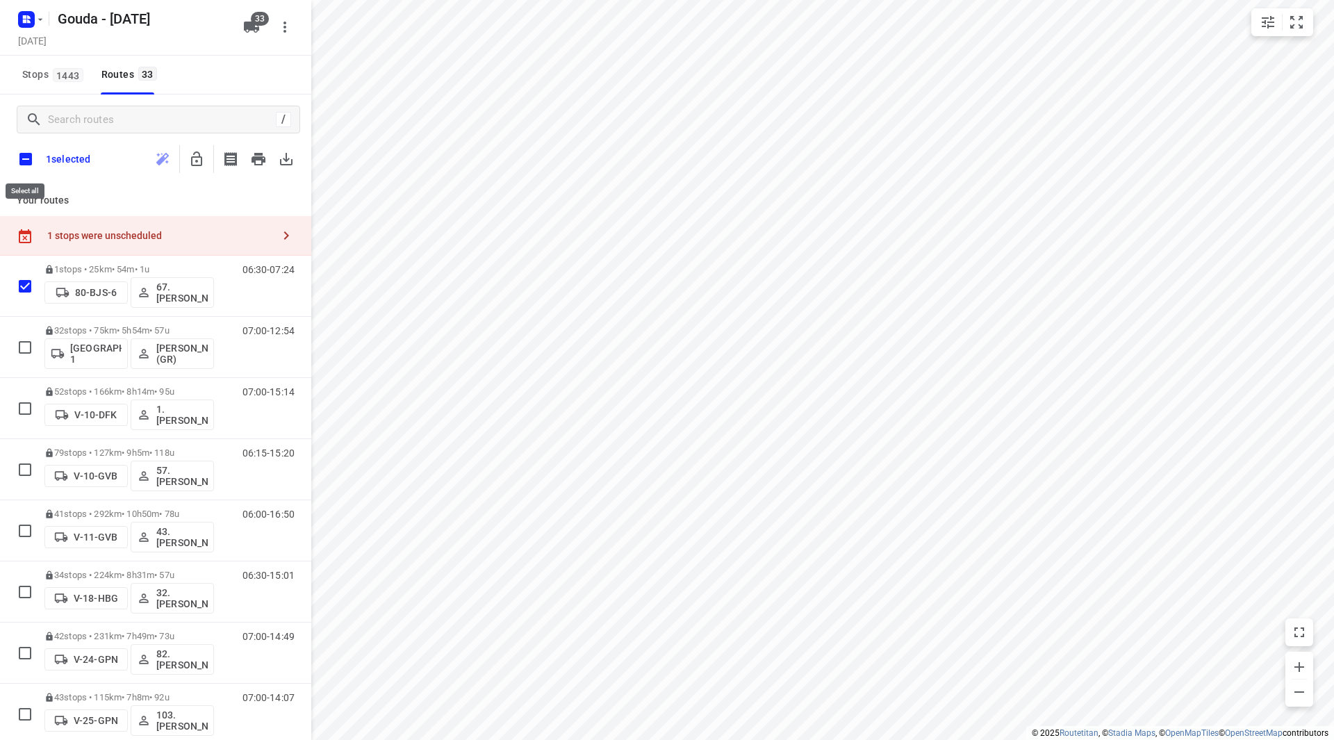
checkbox input "true"
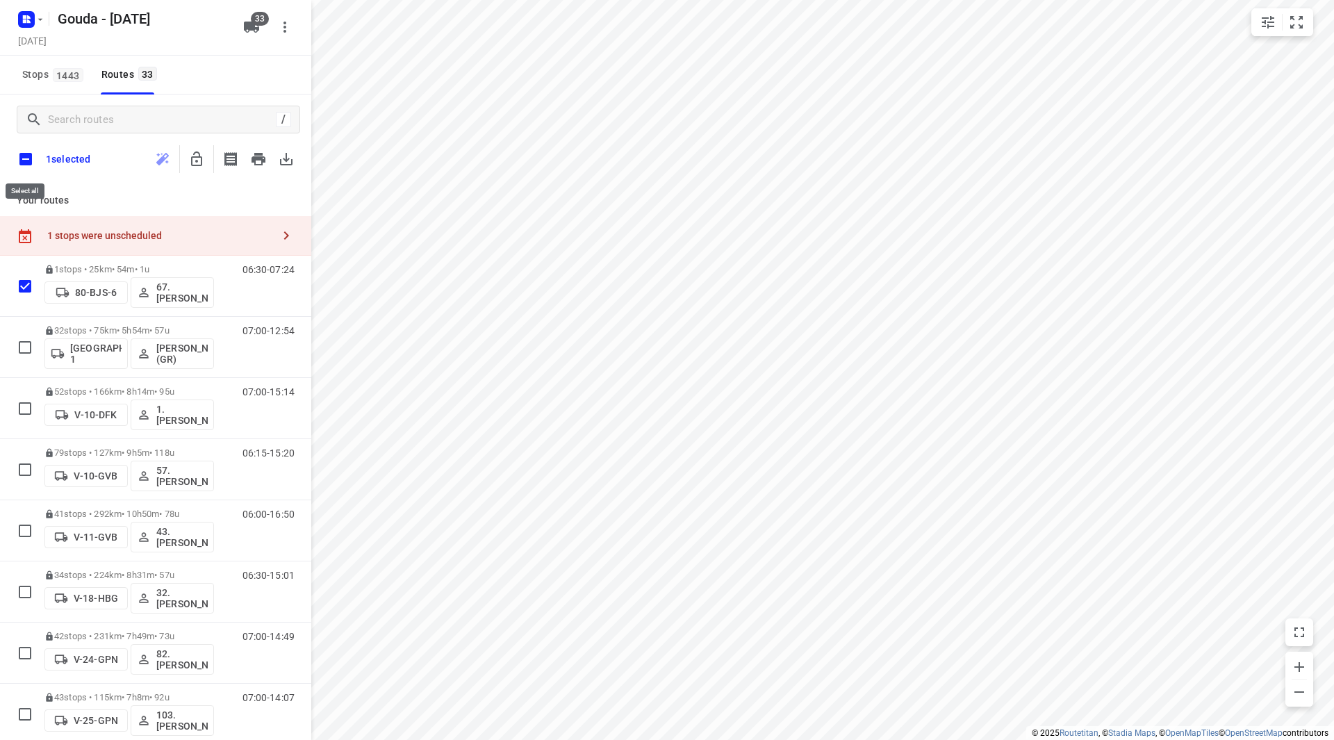
checkbox input "true"
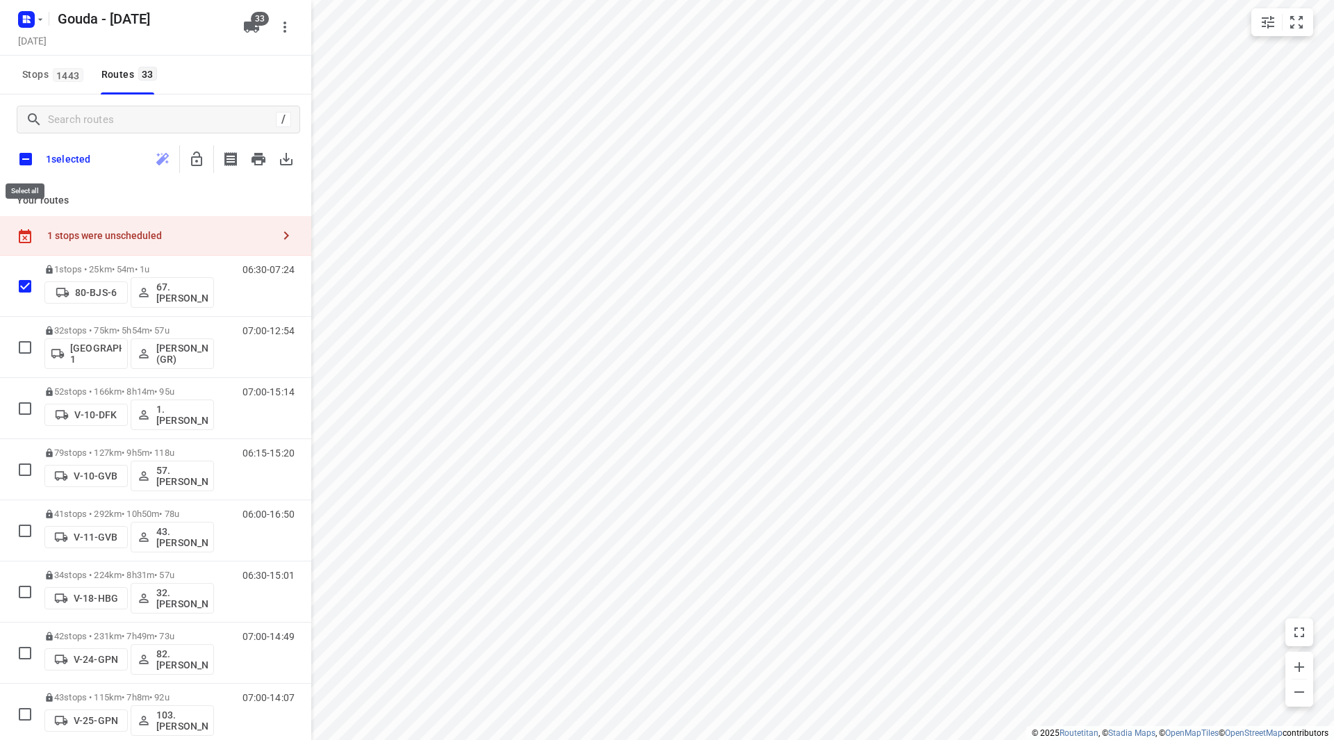
checkbox input "true"
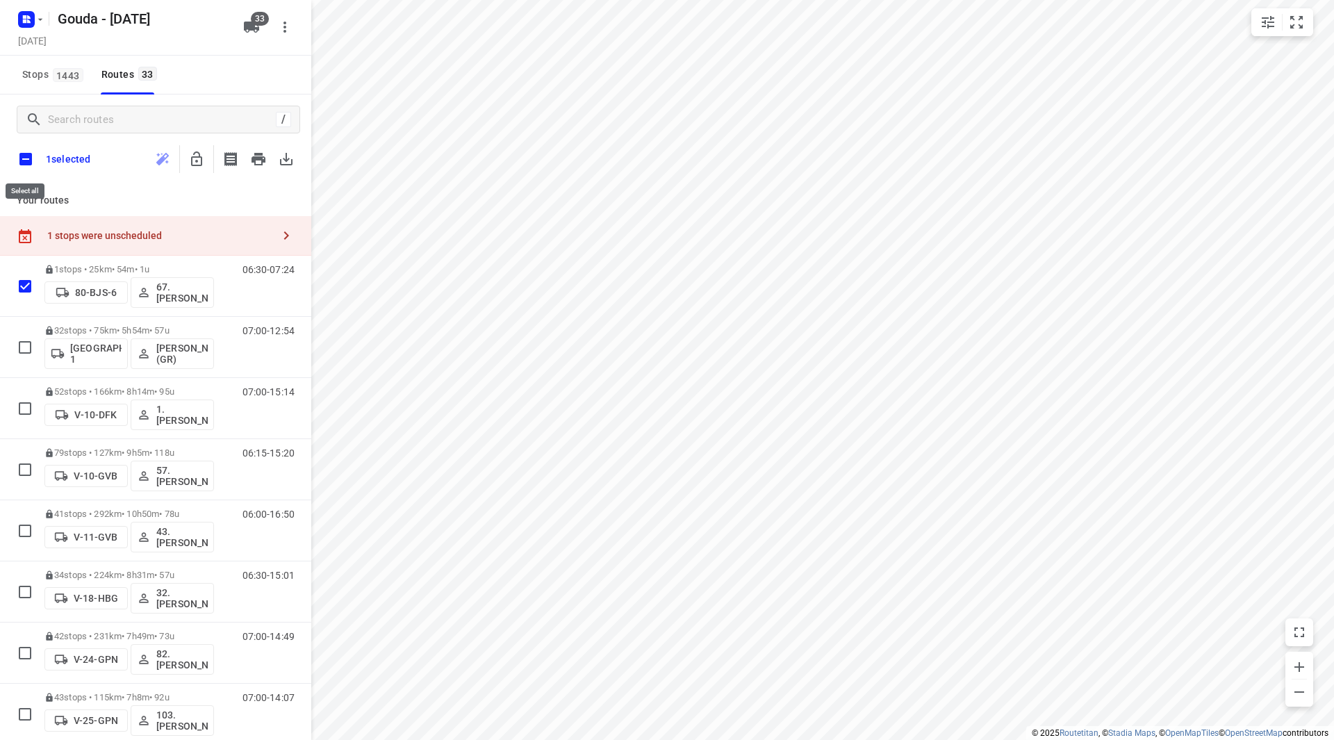
checkbox input "true"
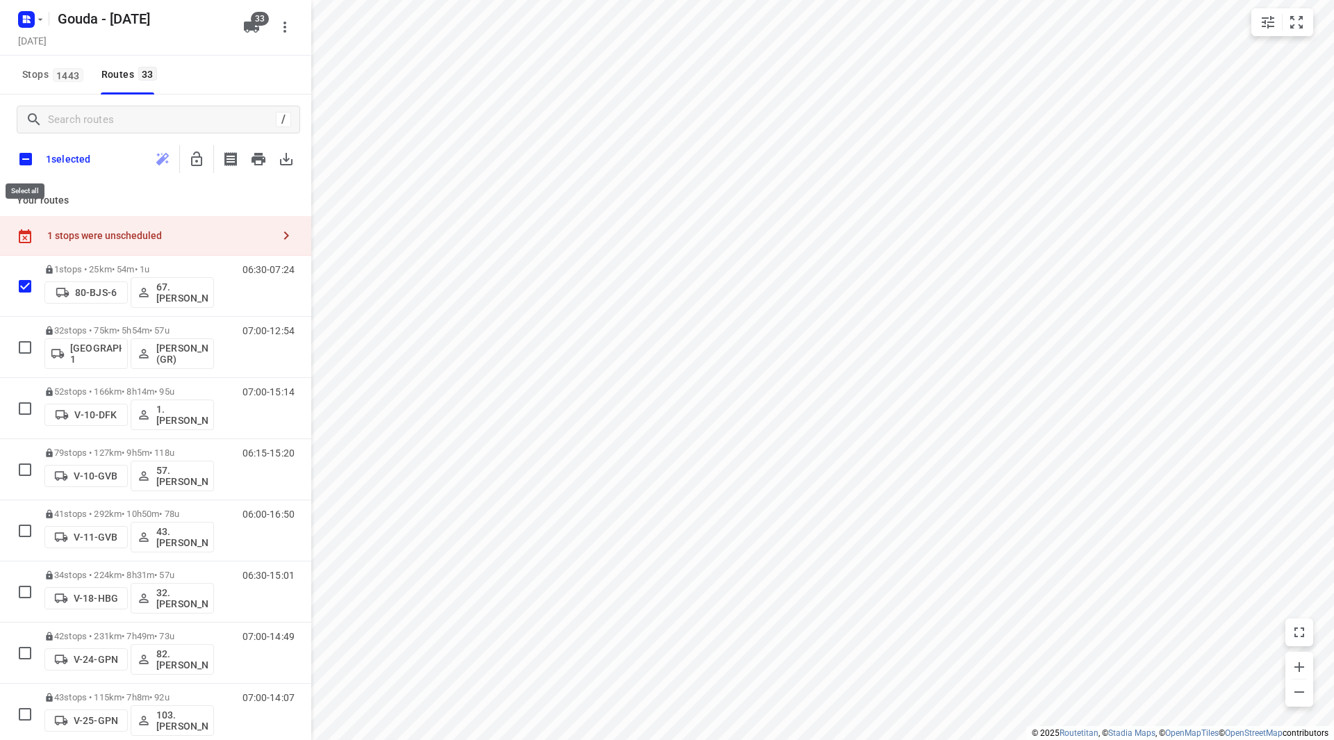
checkbox input "true"
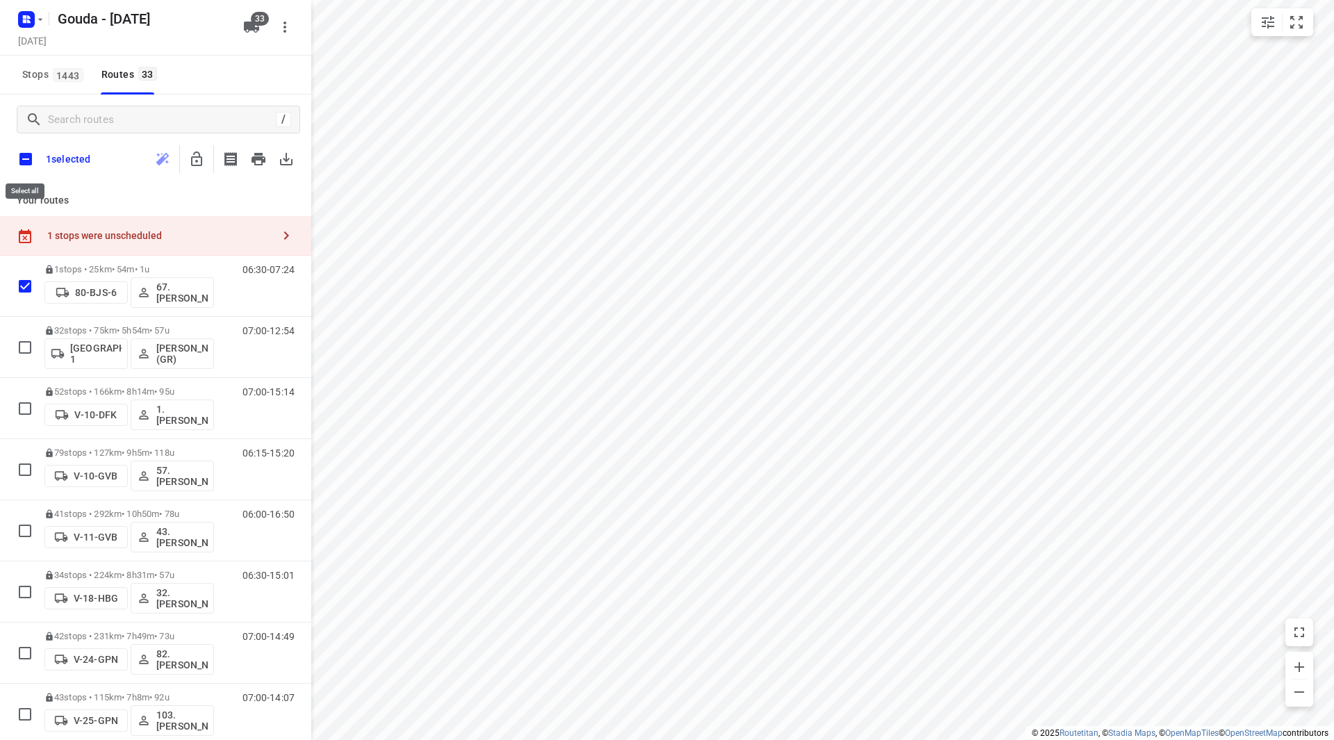
checkbox input "true"
click at [190, 161] on icon "button" at bounding box center [196, 159] width 17 height 17
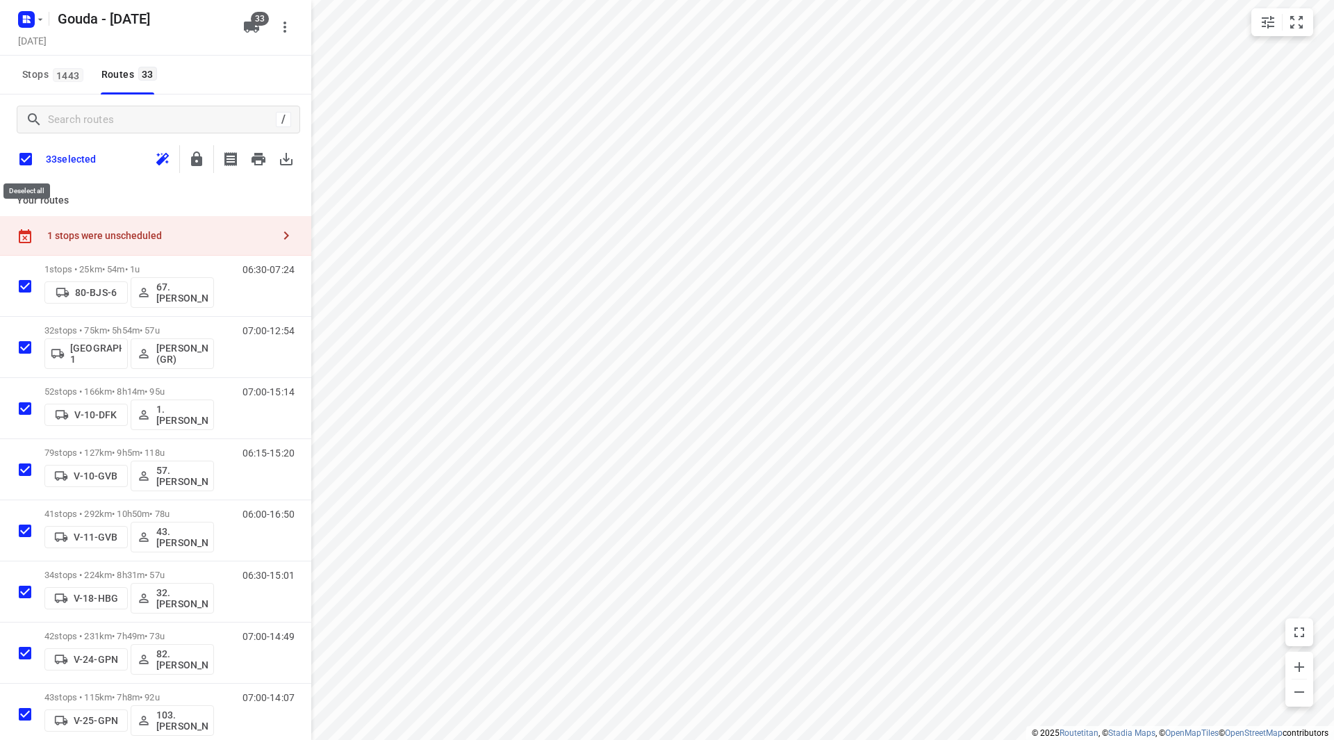
click at [21, 153] on input "checkbox" at bounding box center [25, 159] width 29 height 29
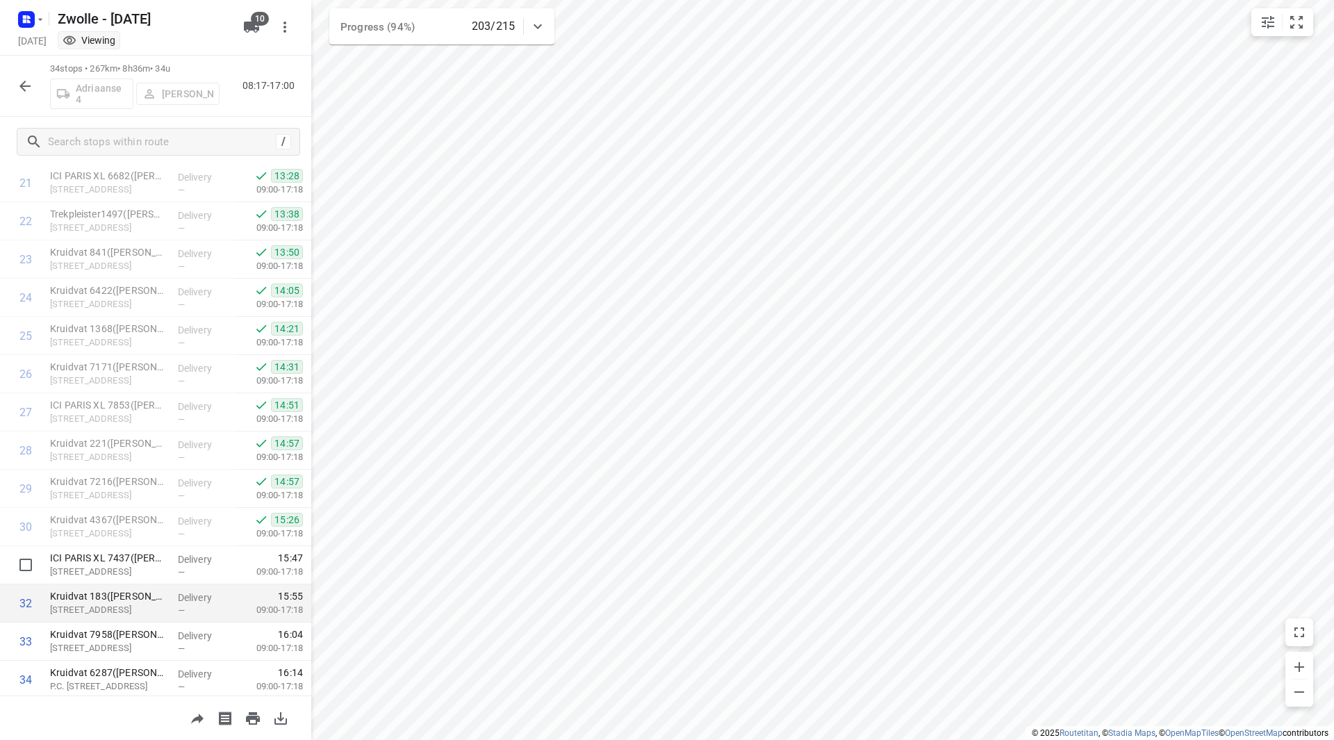
scroll to position [878, 0]
click at [33, 17] on rect "button" at bounding box center [26, 19] width 17 height 17
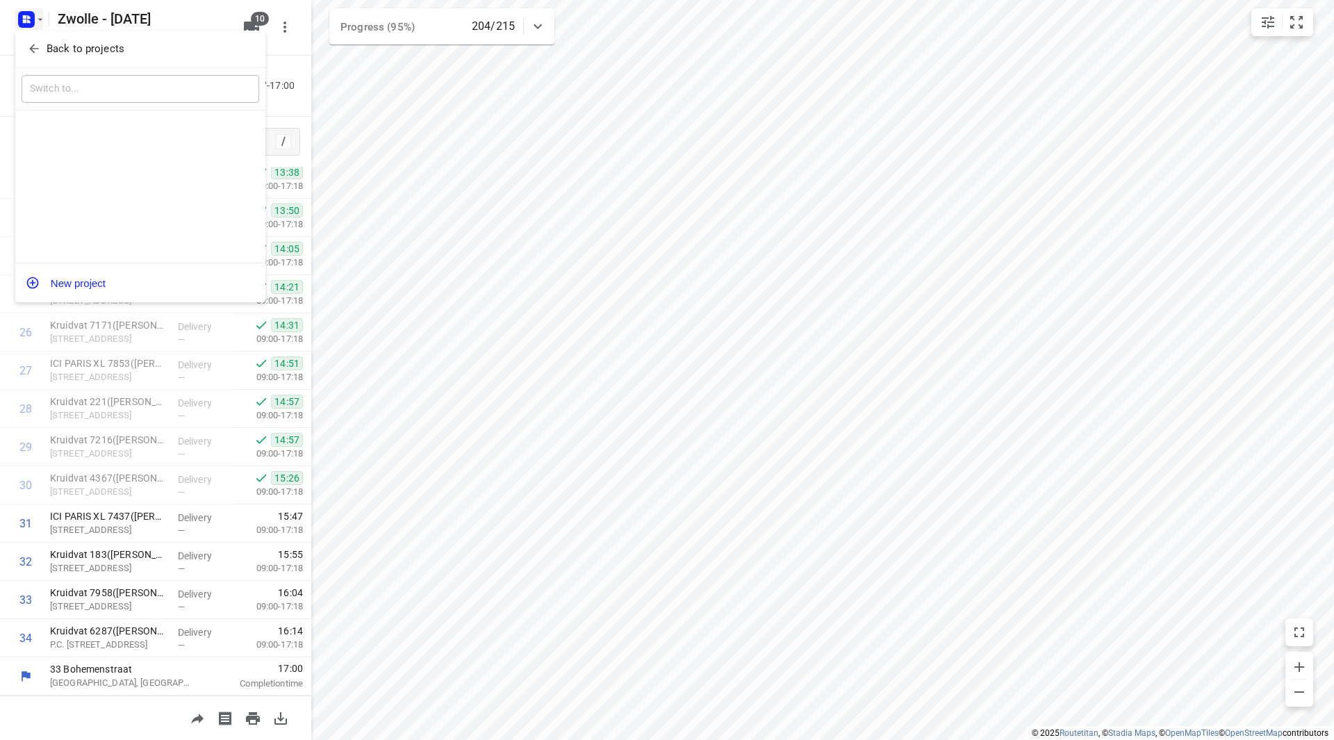
click at [48, 49] on p "Back to projects" at bounding box center [86, 49] width 78 height 16
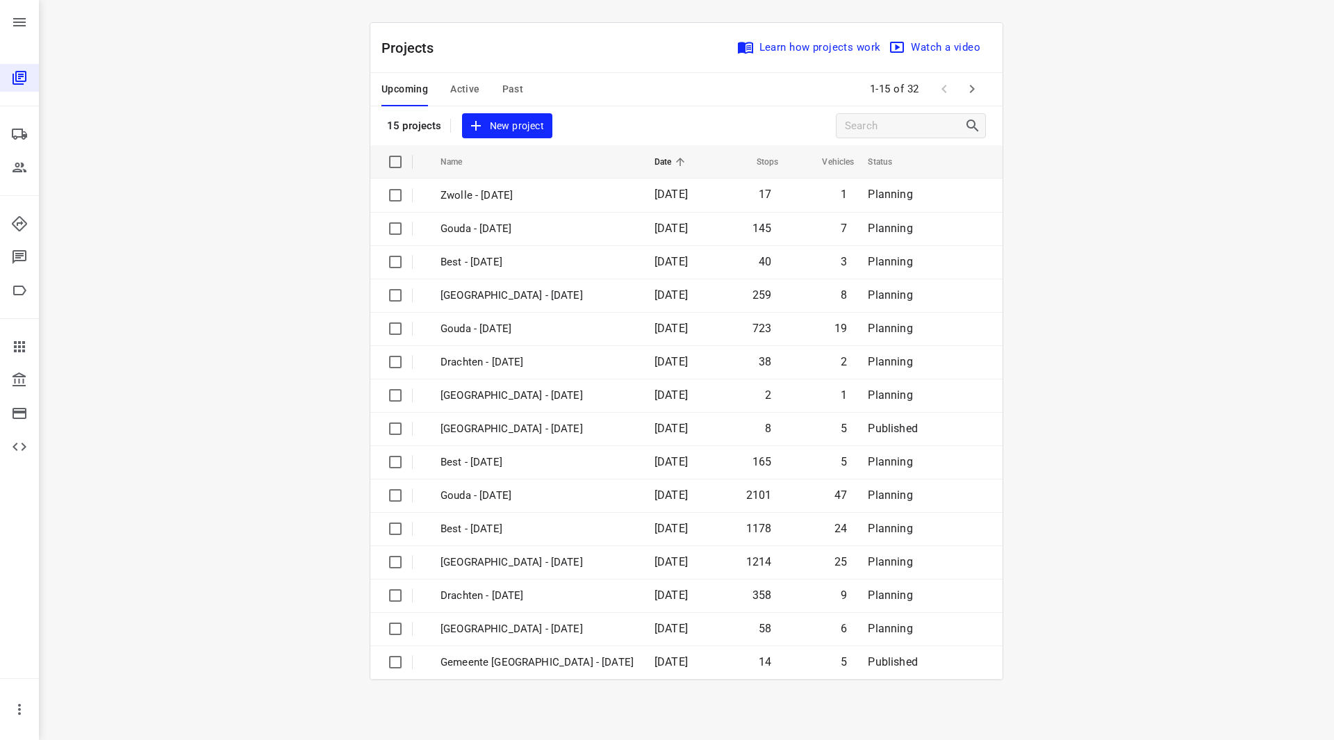
click at [959, 89] on span at bounding box center [972, 89] width 28 height 28
click at [974, 87] on icon "button" at bounding box center [972, 89] width 17 height 17
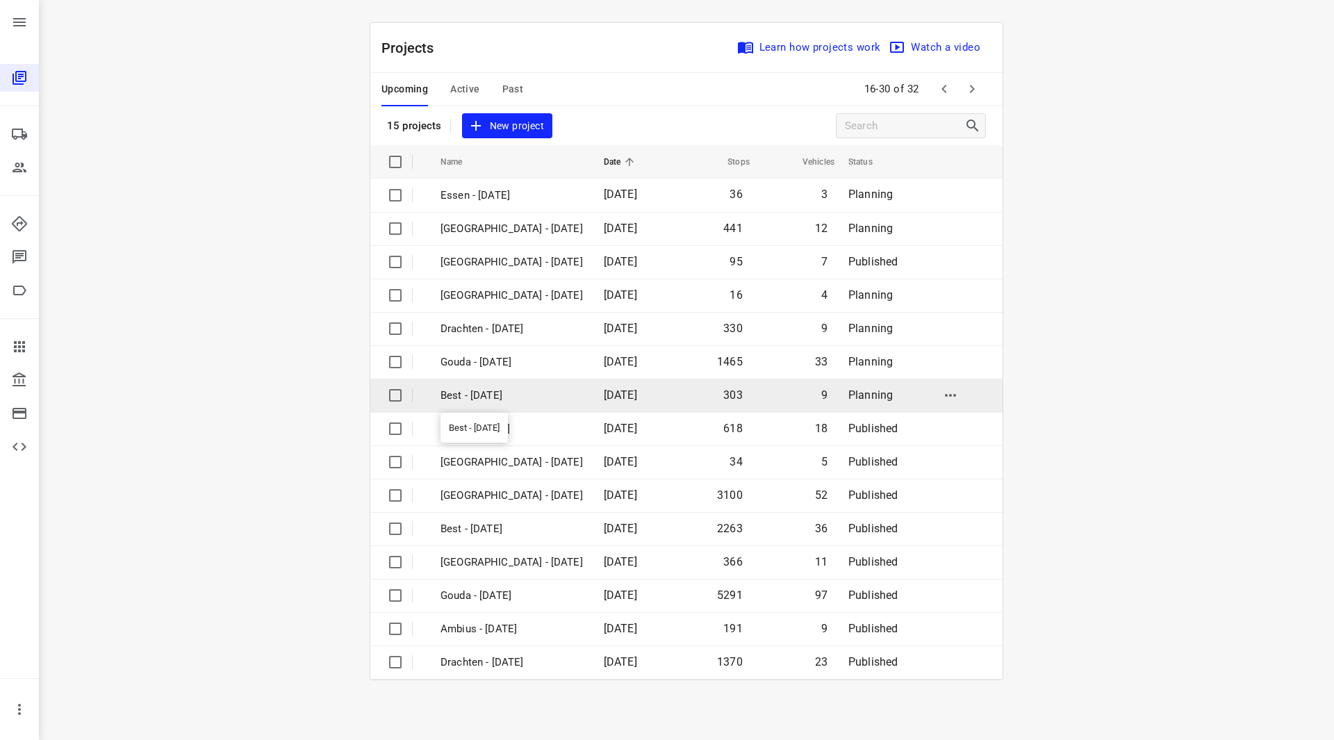
click at [487, 395] on p "Best - [DATE]" at bounding box center [512, 396] width 142 height 16
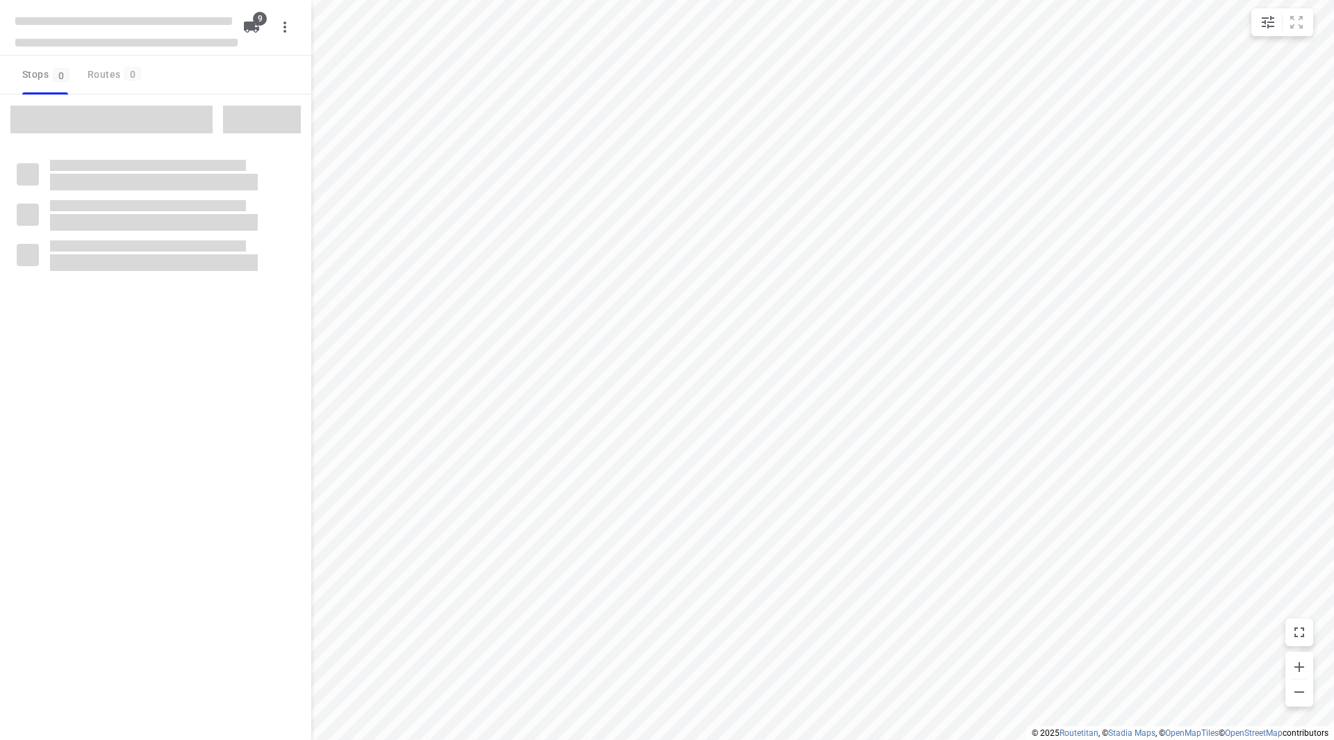
checkbox input "true"
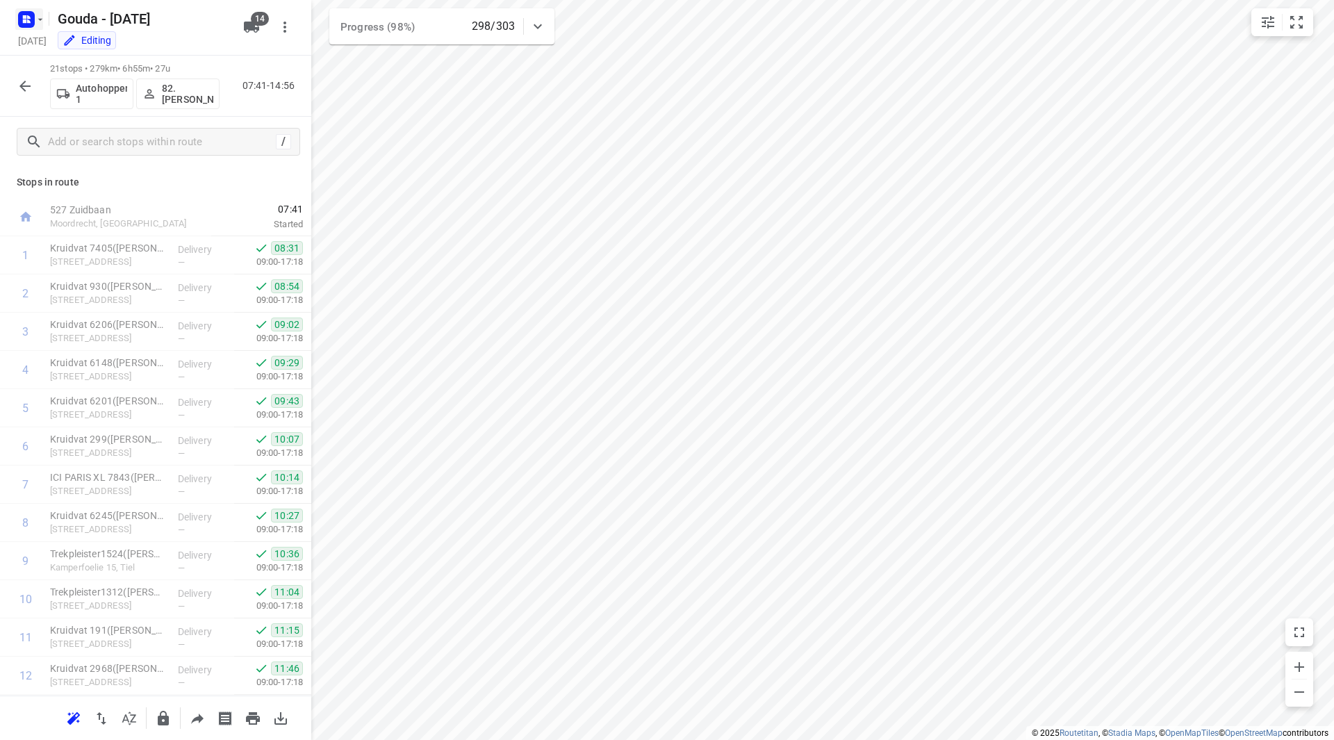
click at [39, 17] on icon "button" at bounding box center [40, 19] width 11 height 11
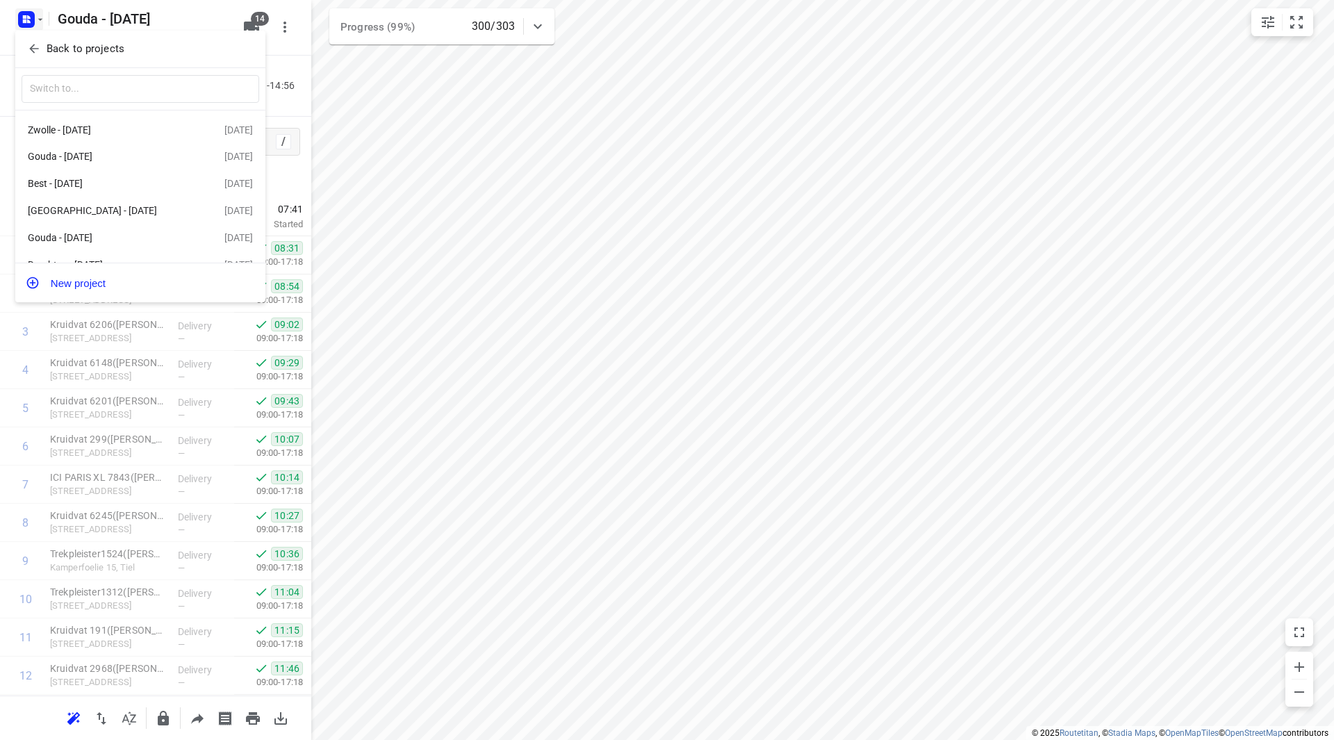
click at [49, 42] on p "Back to projects" at bounding box center [86, 49] width 78 height 16
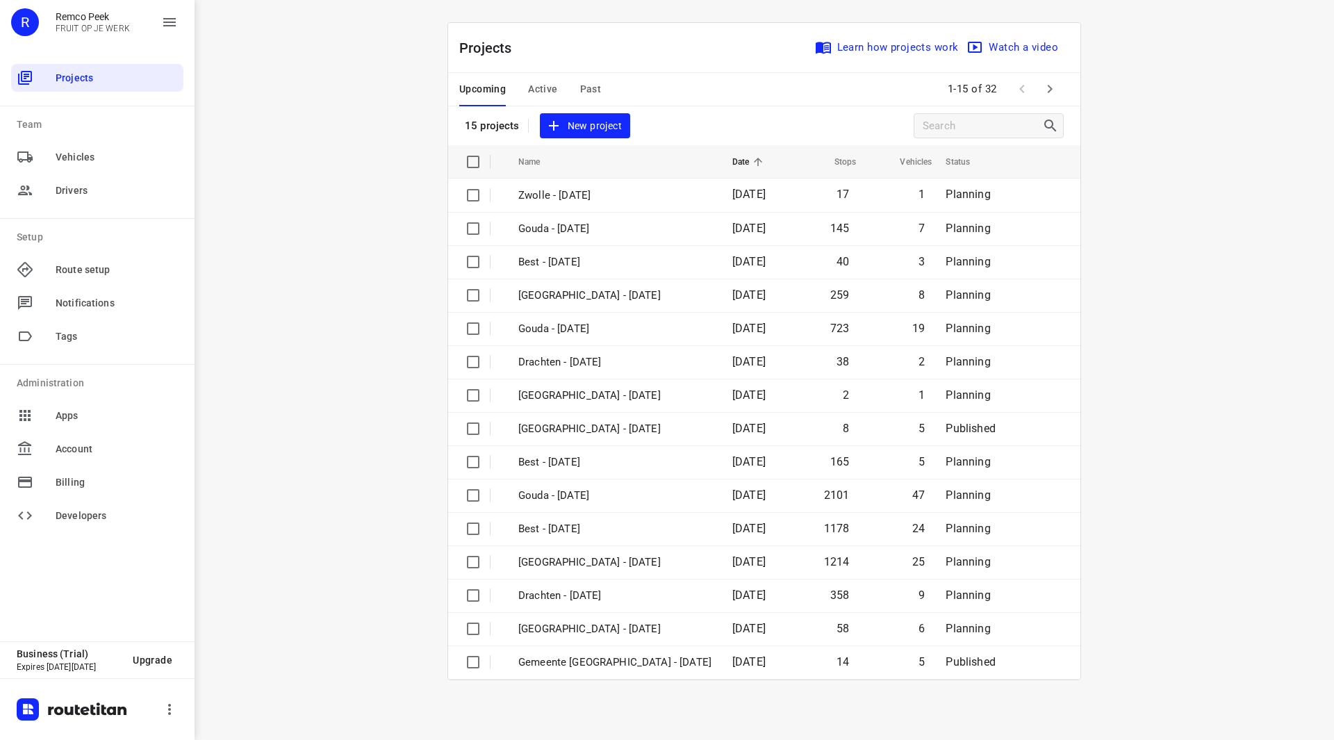
click at [1047, 97] on icon "button" at bounding box center [1050, 89] width 17 height 17
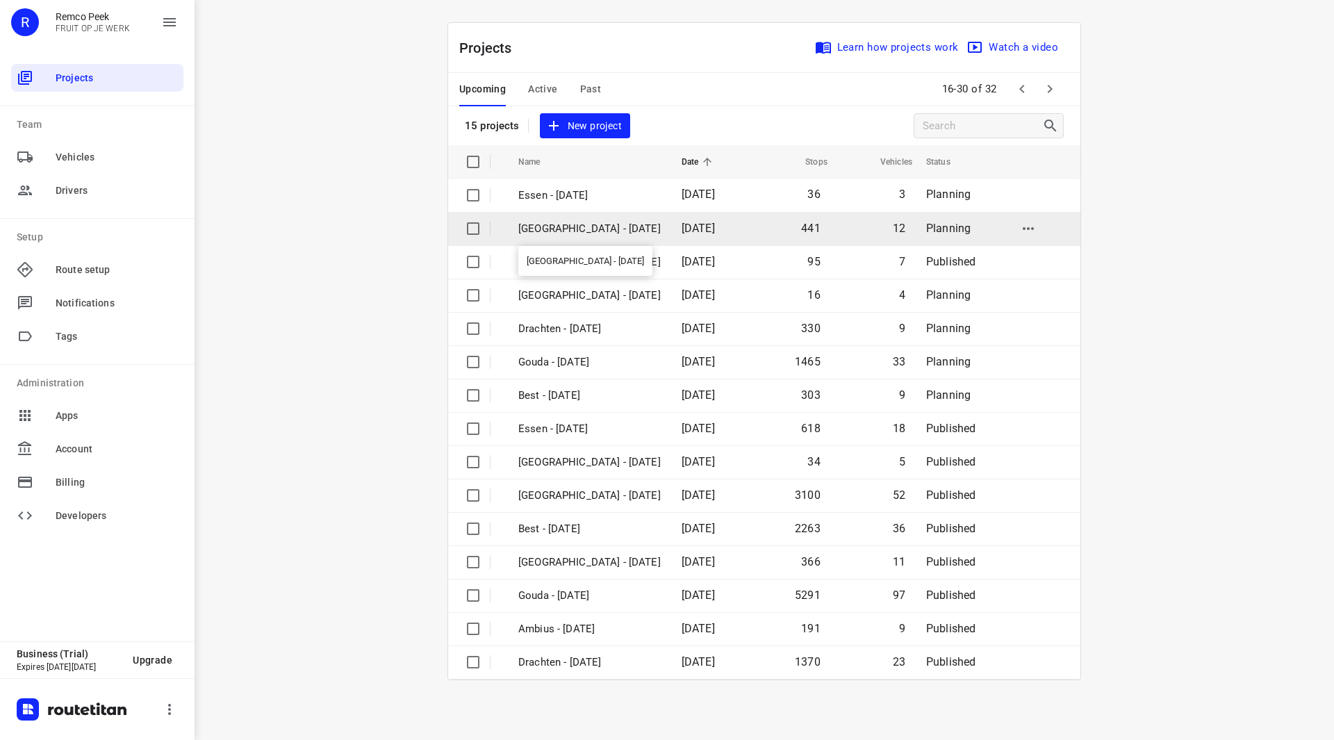
click at [559, 228] on p "[GEOGRAPHIC_DATA] - [DATE]" at bounding box center [589, 229] width 142 height 16
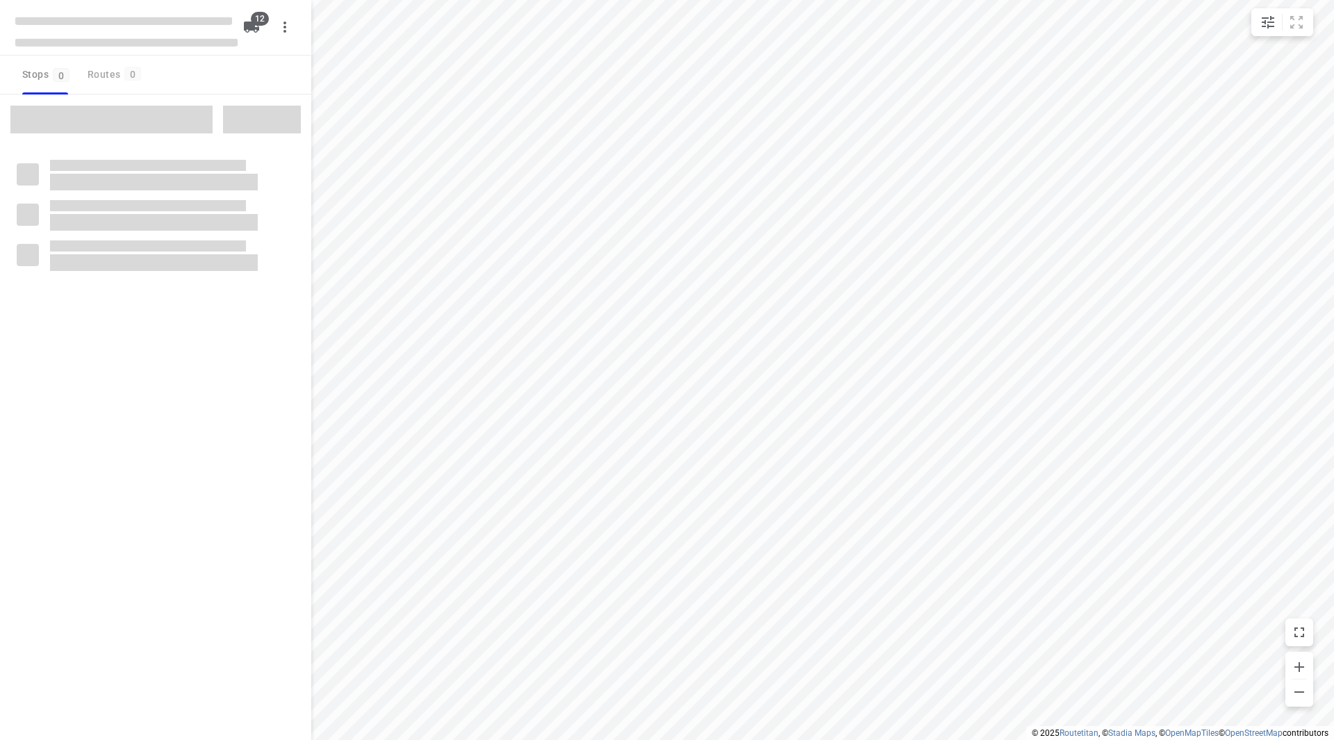
checkbox input "true"
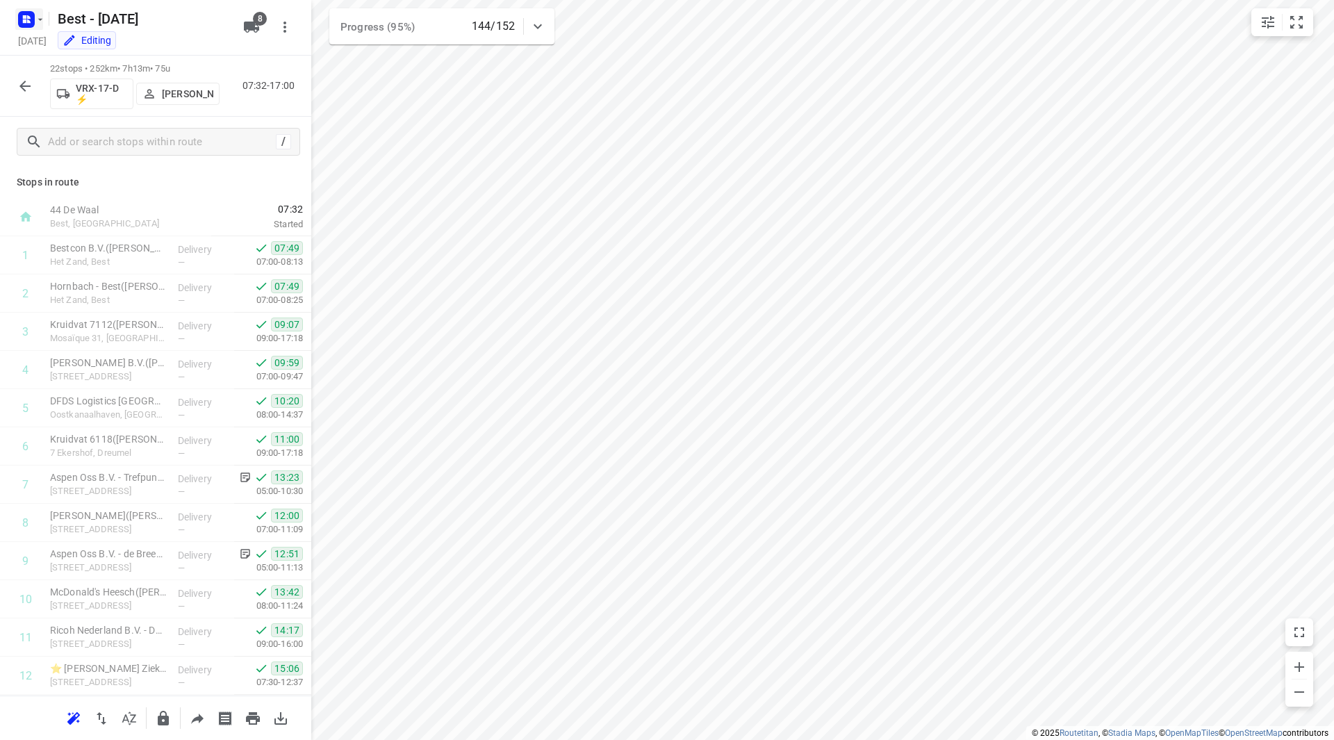
scroll to position [420, 0]
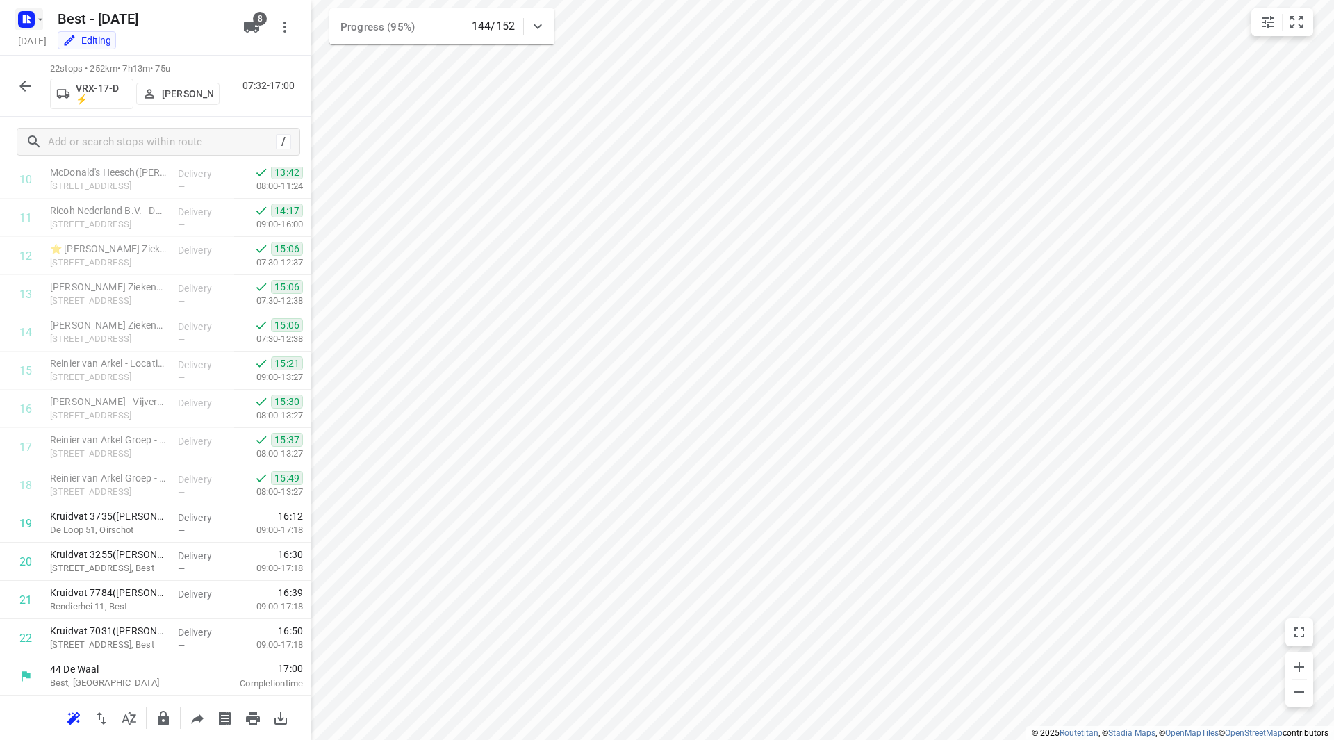
click at [31, 19] on rect "button" at bounding box center [26, 19] width 17 height 17
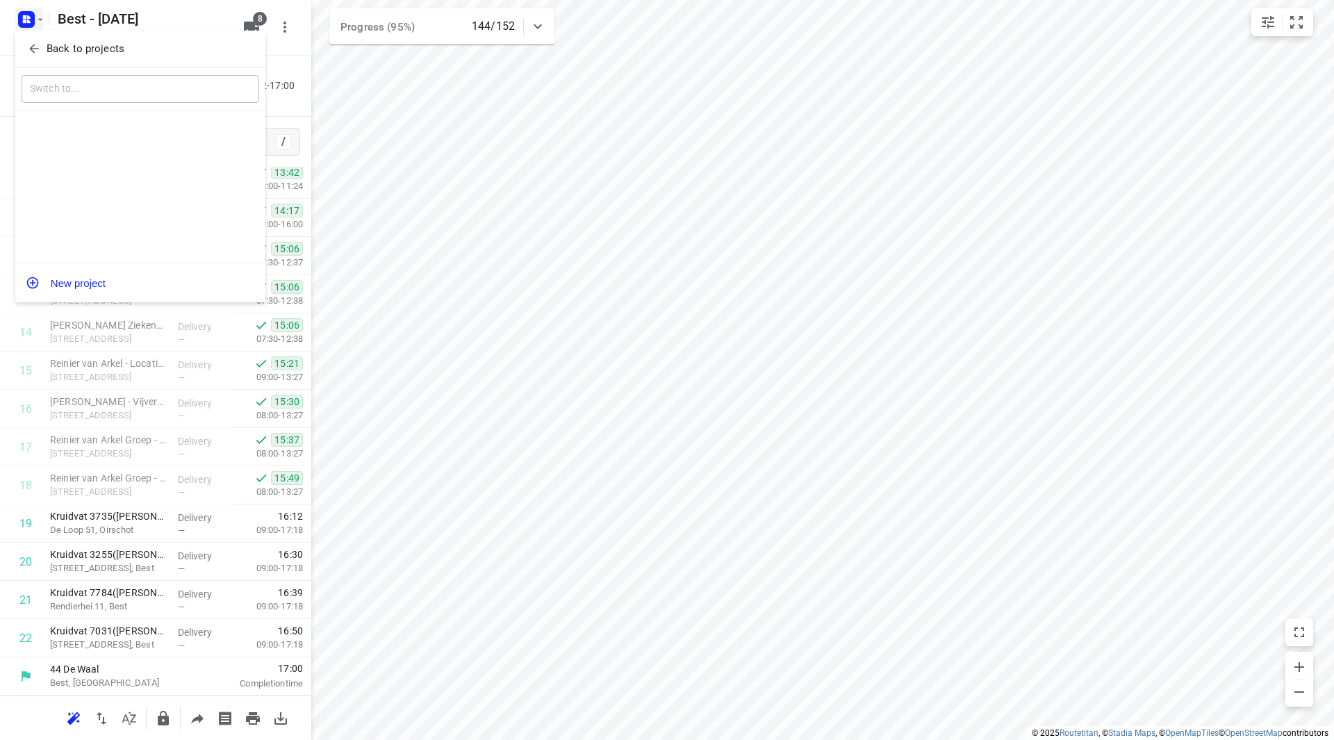
click at [49, 51] on p "Back to projects" at bounding box center [86, 49] width 78 height 16
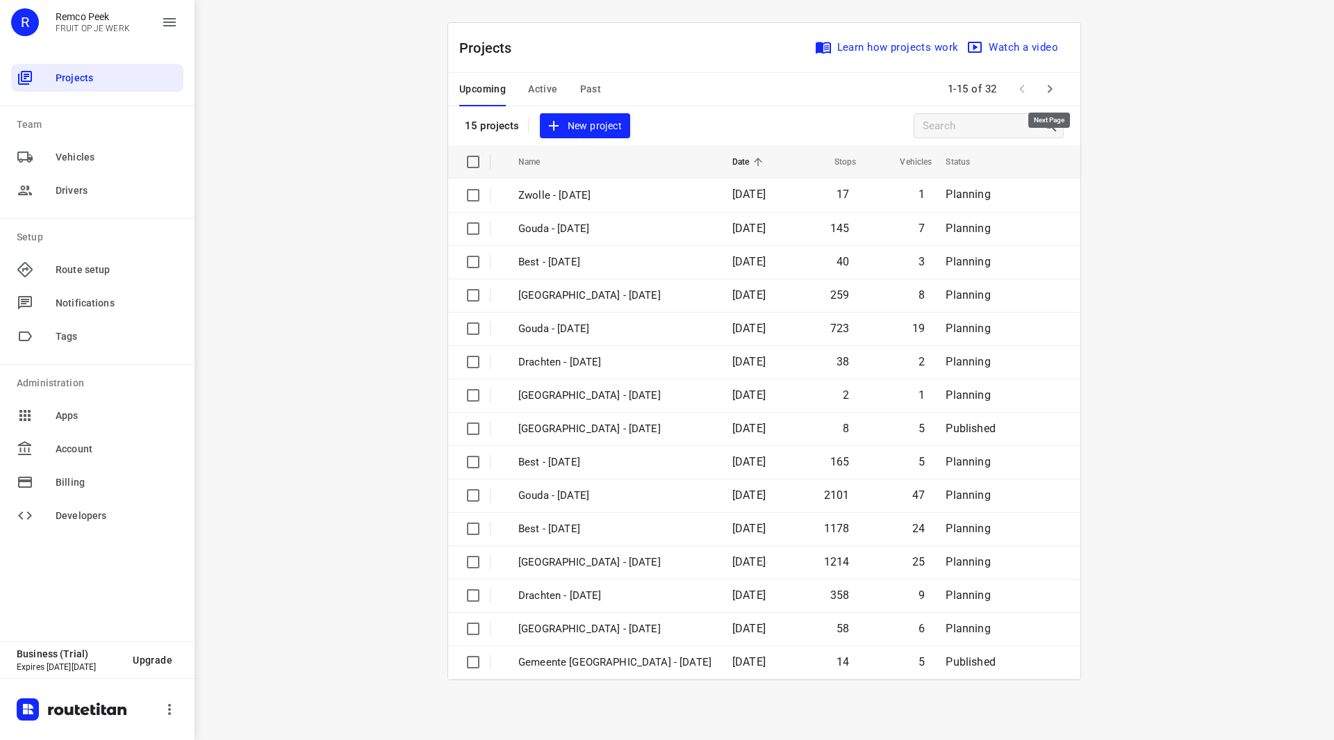
click at [1048, 86] on icon "button" at bounding box center [1050, 89] width 5 height 8
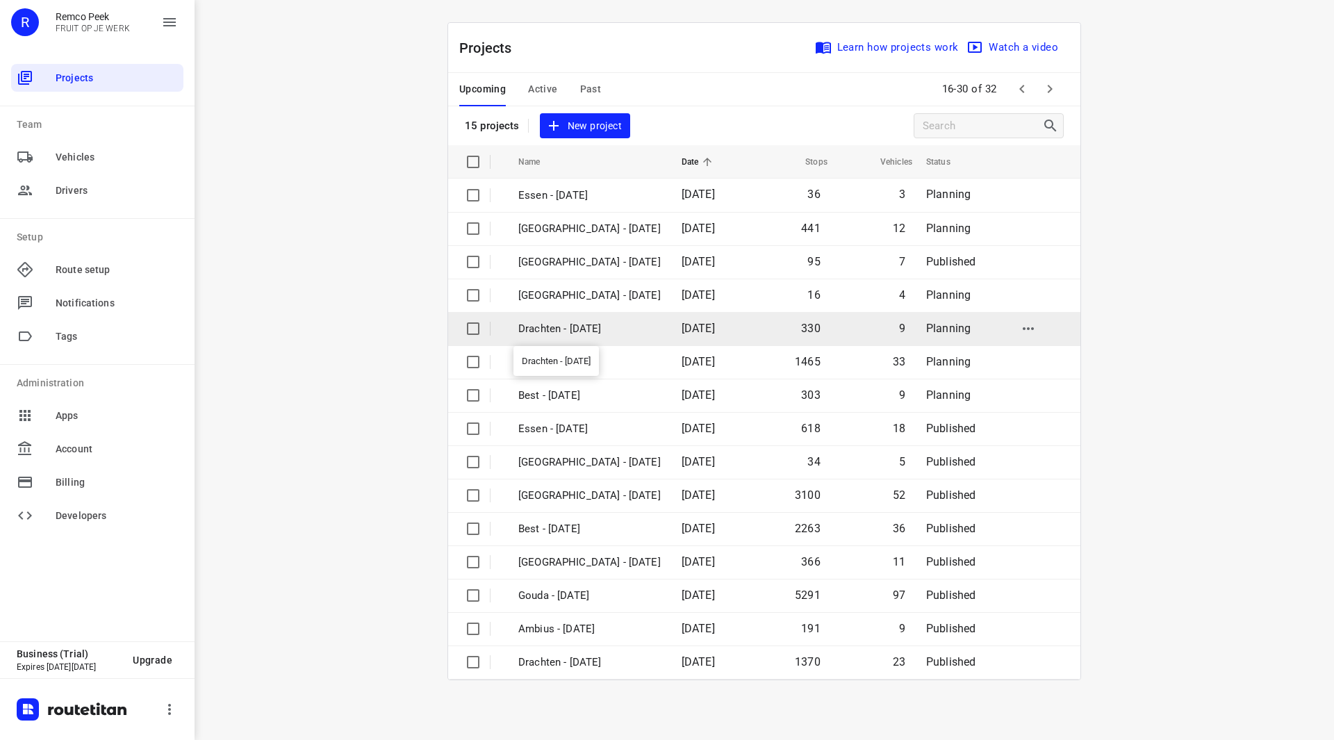
click at [582, 324] on p "Drachten - [DATE]" at bounding box center [589, 329] width 142 height 16
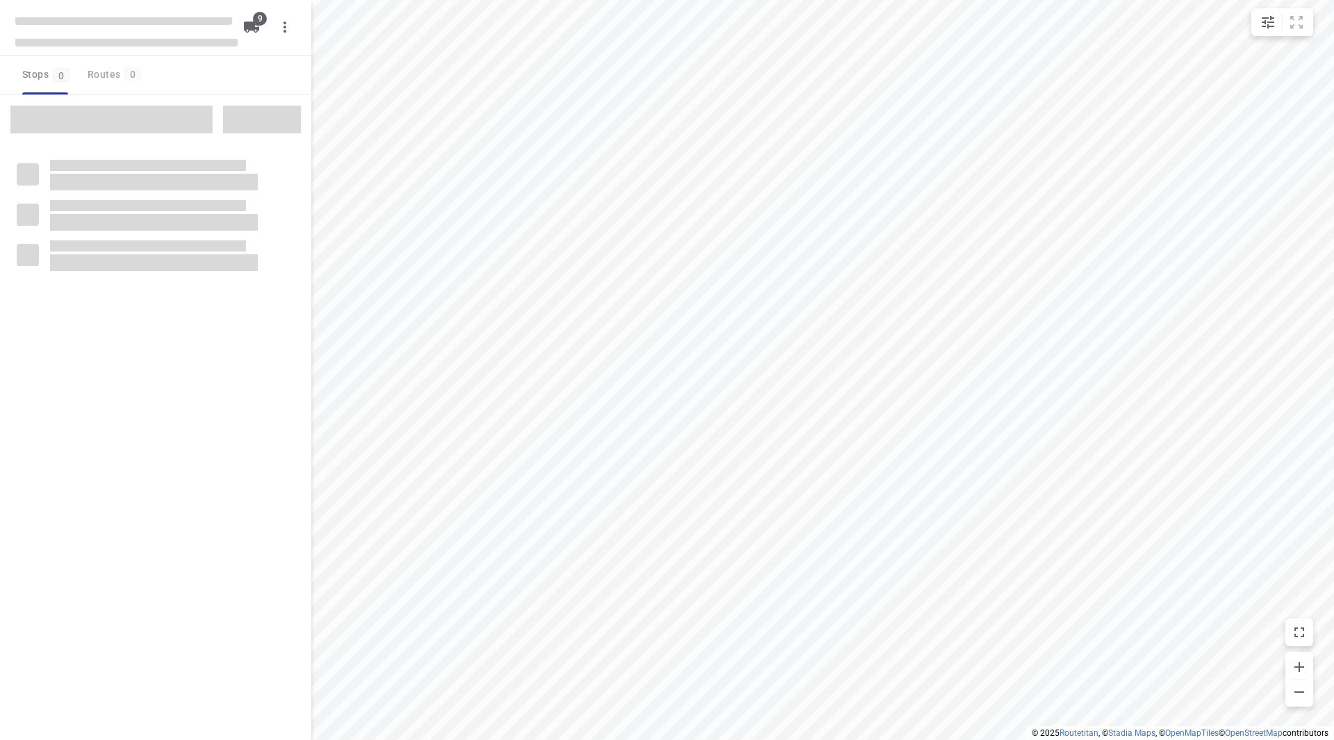
checkbox input "true"
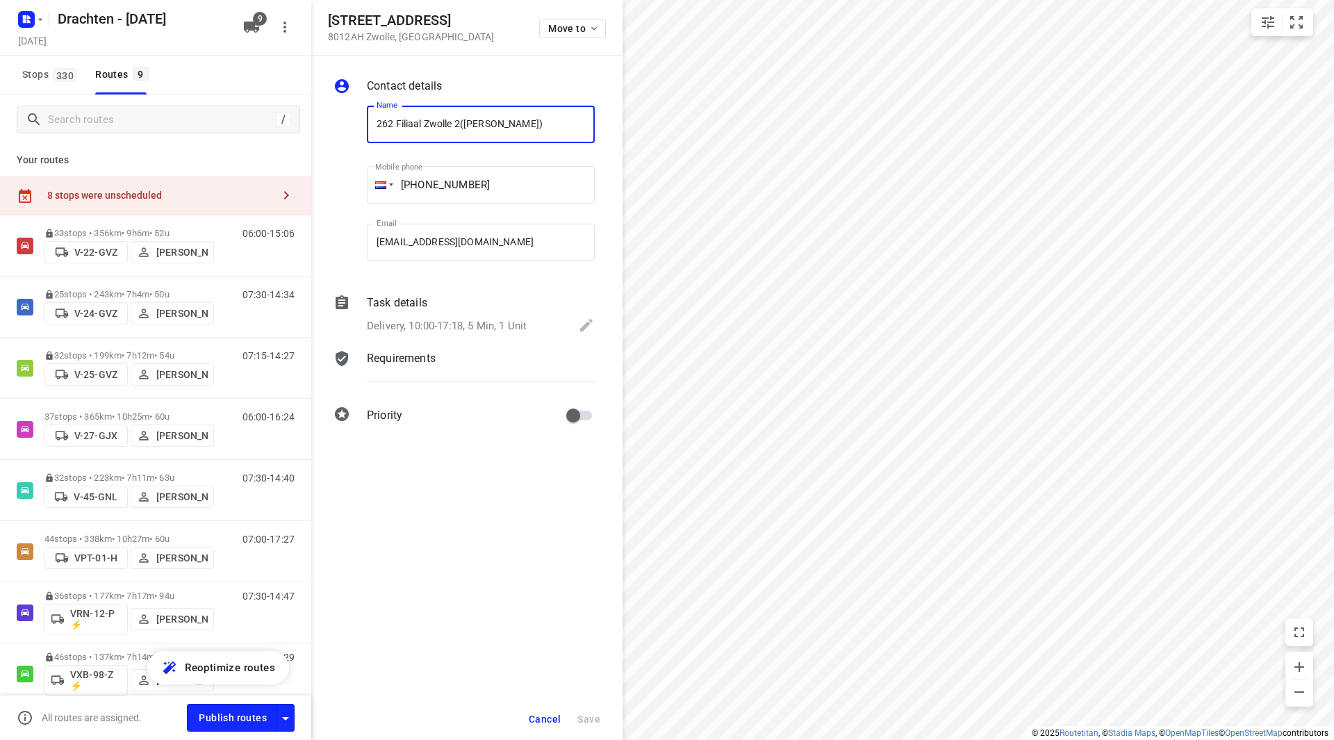
drag, startPoint x: 459, startPoint y: 124, endPoint x: 350, endPoint y: 126, distance: 109.8
click at [350, 126] on div "Name 262 Filiaal Zwolle 2([PERSON_NAME]) Name Mobile phone [PHONE_NUMBER] ​ Ema…" at bounding box center [464, 186] width 267 height 183
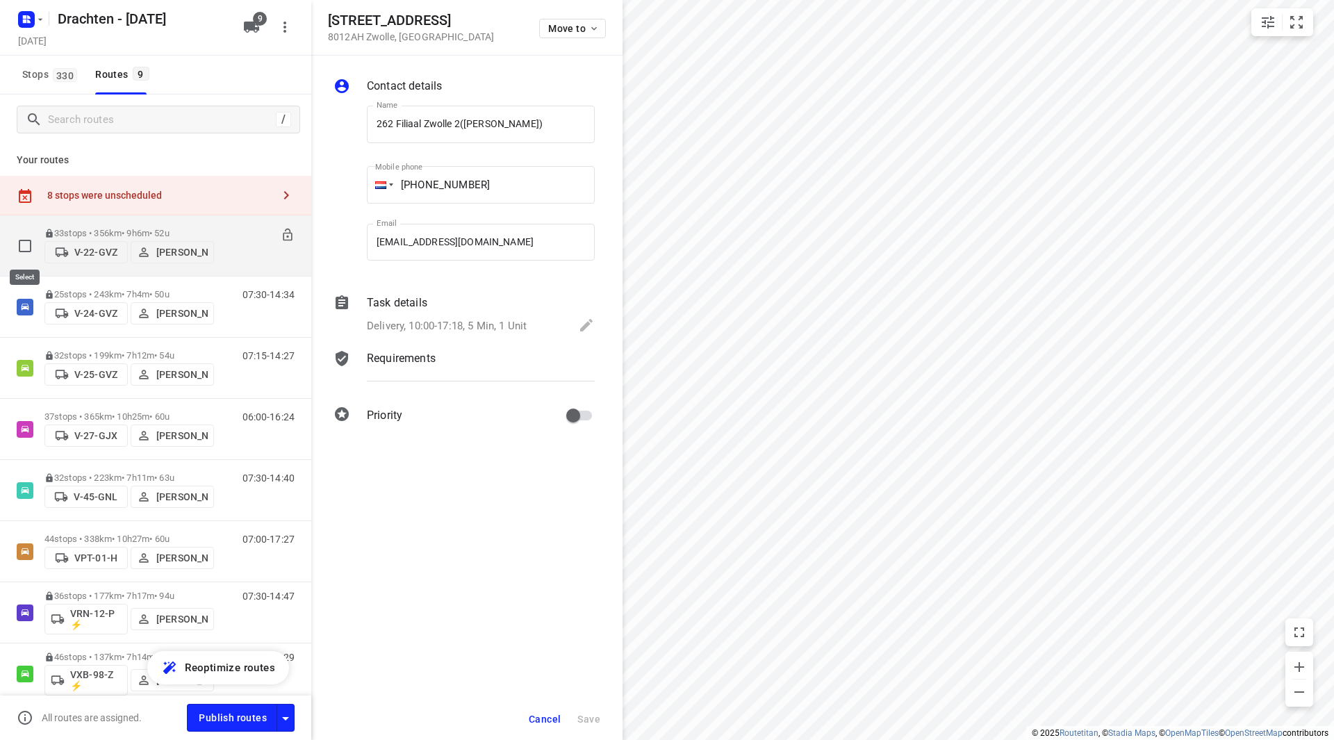
click at [22, 245] on input "checkbox" at bounding box center [25, 246] width 28 height 28
checkbox input "true"
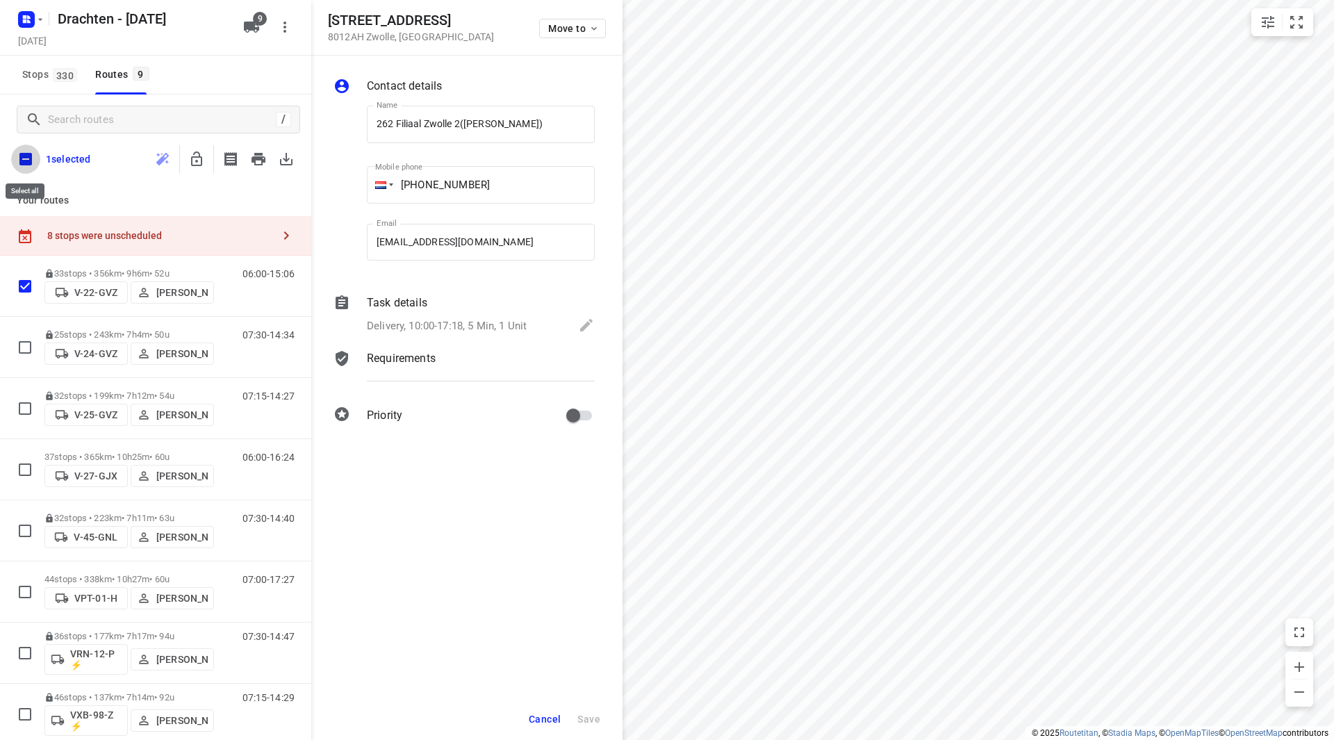
click at [23, 154] on input "checkbox" at bounding box center [25, 159] width 29 height 29
checkbox input "true"
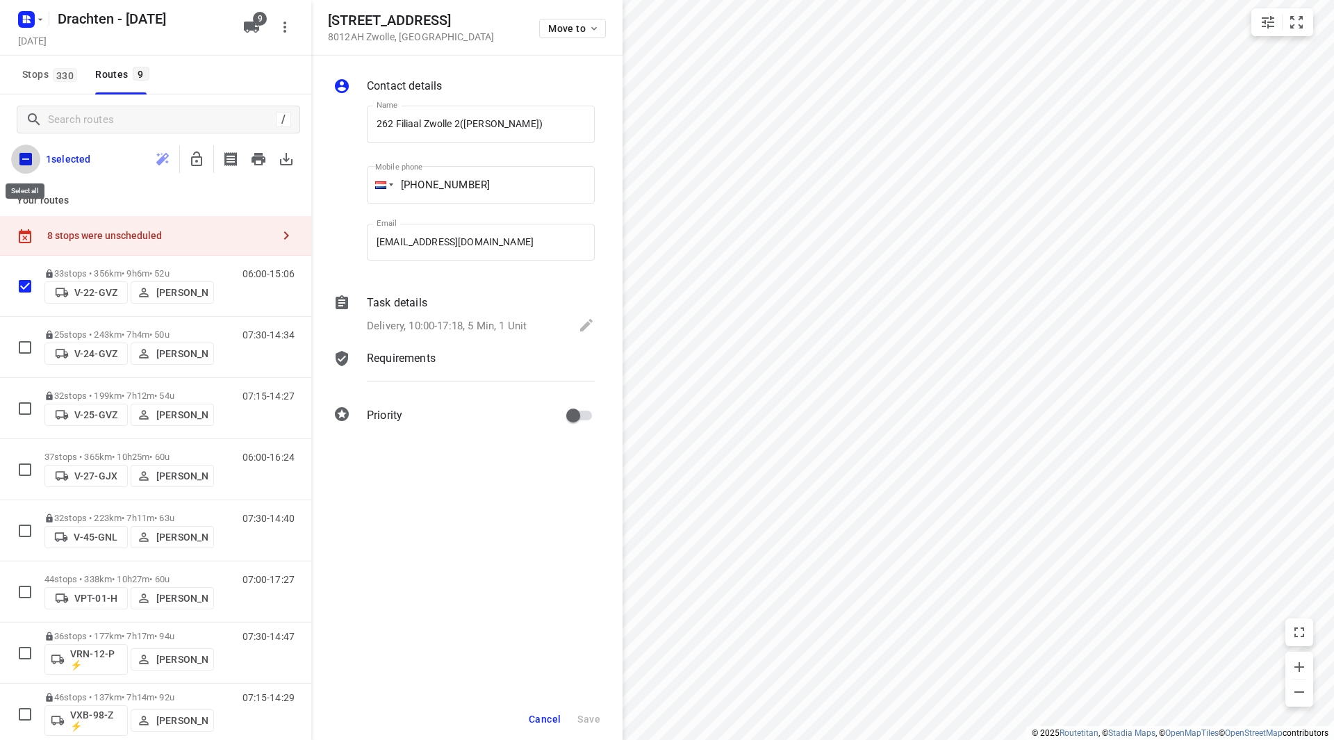
checkbox input "true"
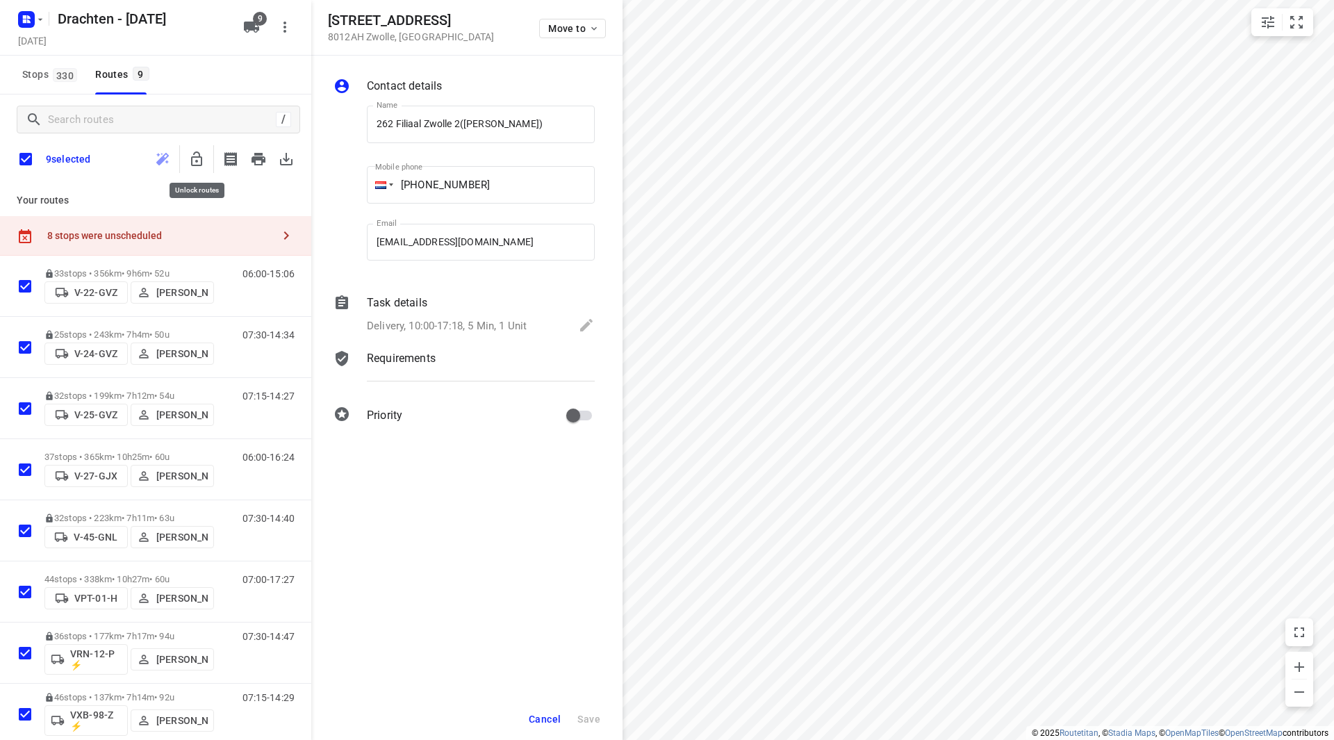
click at [192, 159] on icon "button" at bounding box center [196, 158] width 11 height 15
click at [27, 159] on input "checkbox" at bounding box center [25, 159] width 29 height 29
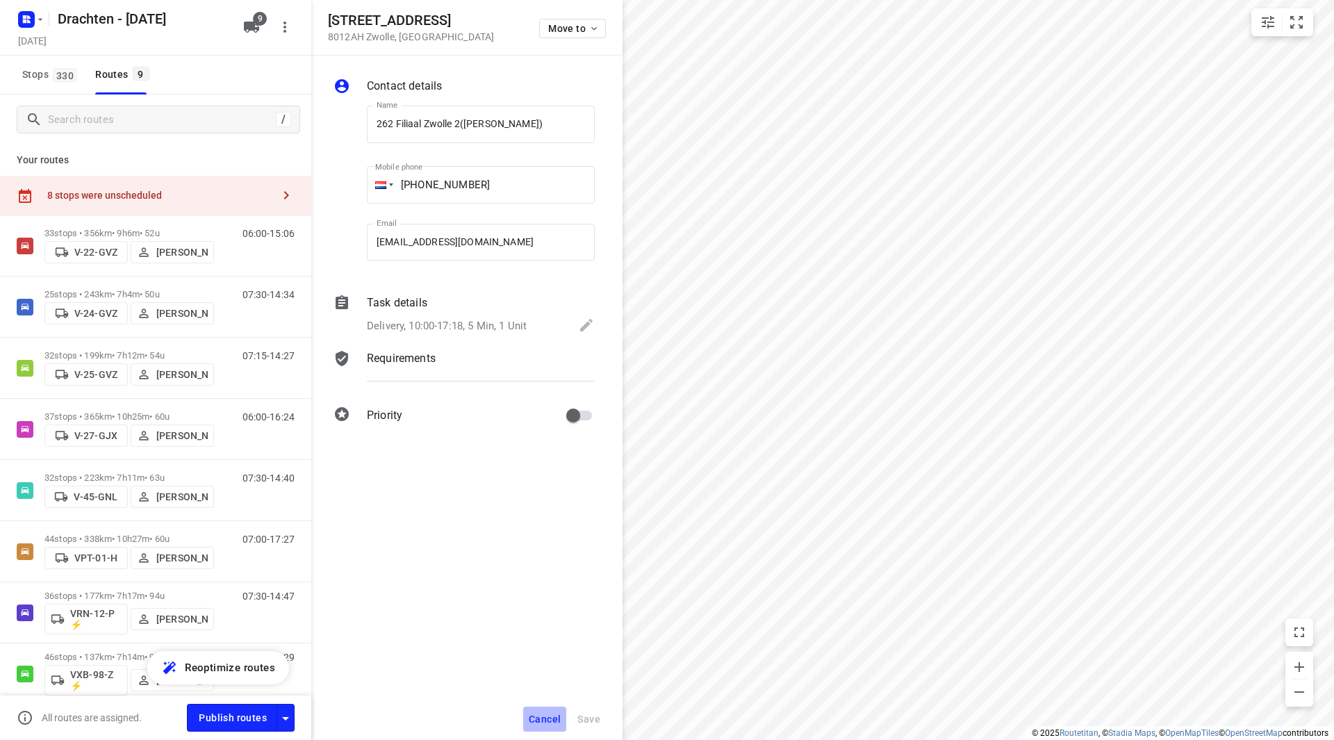
drag, startPoint x: 536, startPoint y: 716, endPoint x: 545, endPoint y: 710, distance: 10.0
click at [538, 716] on span "Cancel" at bounding box center [545, 719] width 32 height 11
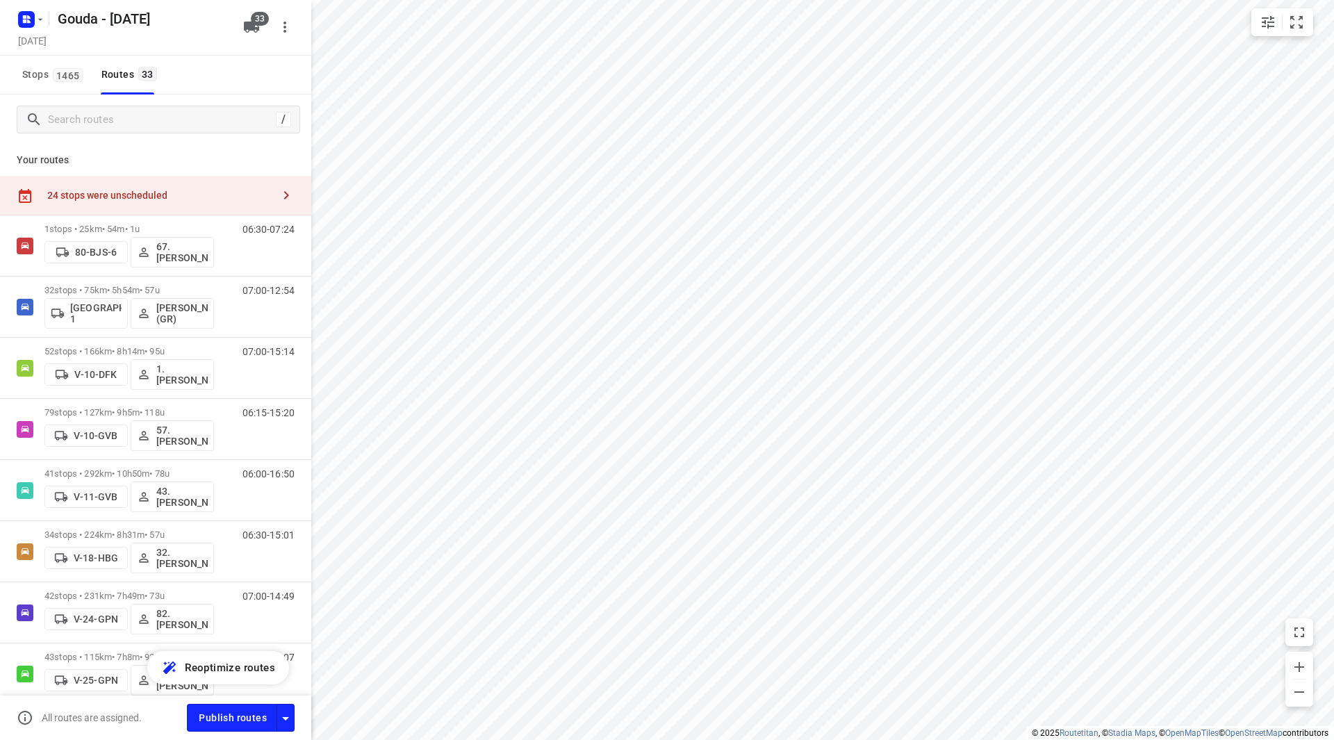
checkbox input "true"
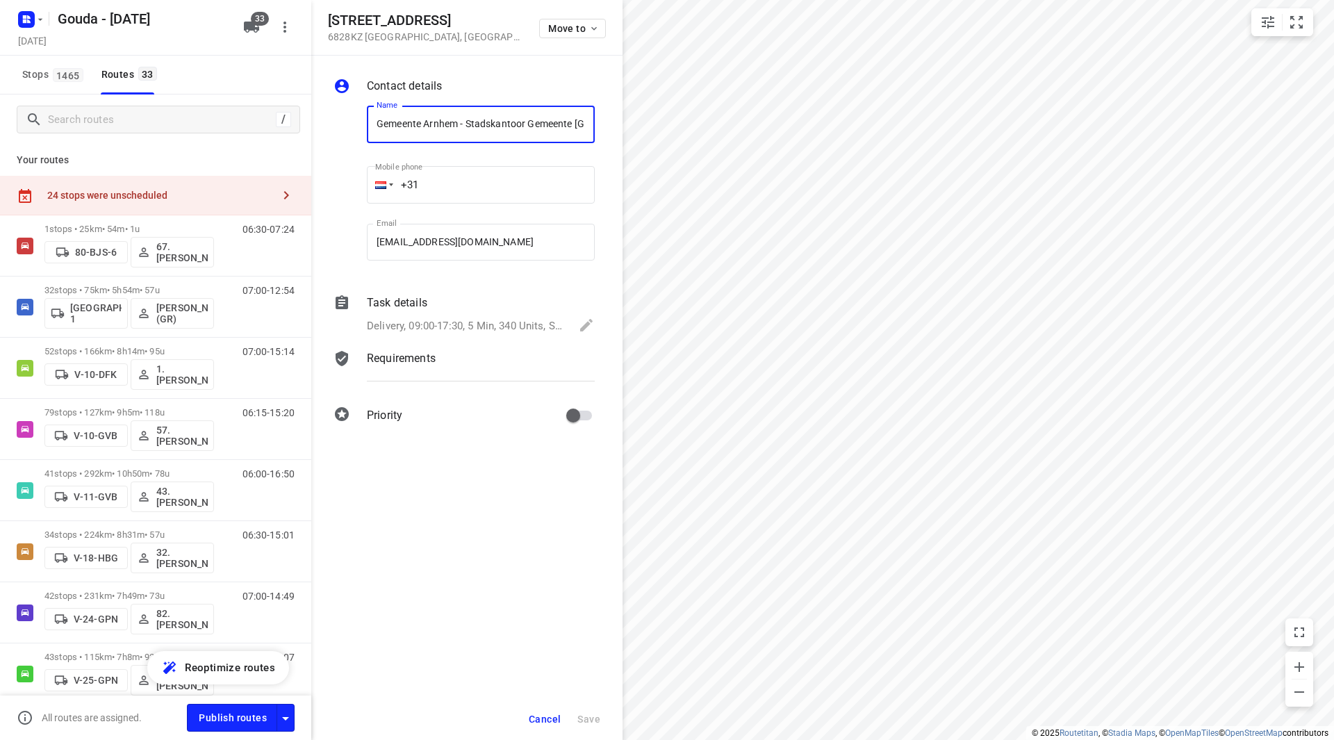
scroll to position [0, 188]
click at [543, 720] on span "Cancel" at bounding box center [545, 719] width 32 height 11
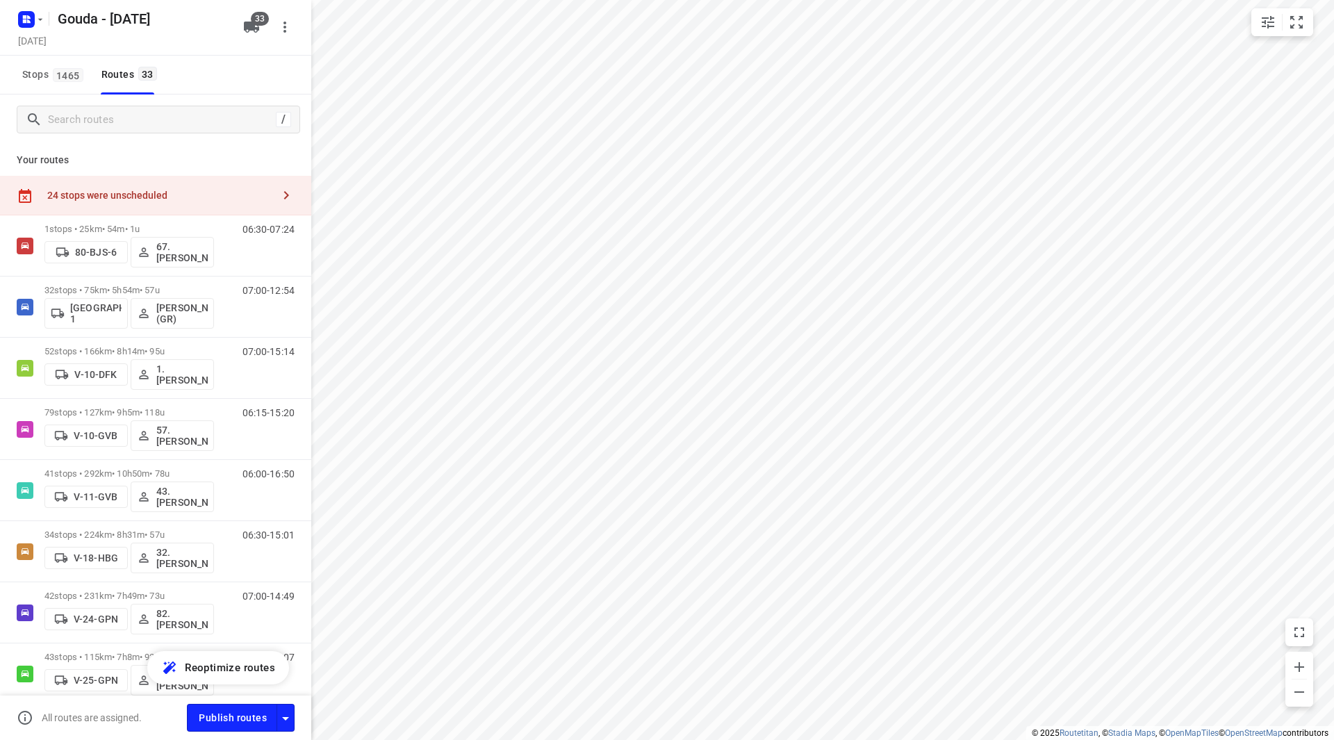
click at [253, 24] on span "33" at bounding box center [251, 27] width 17 height 17
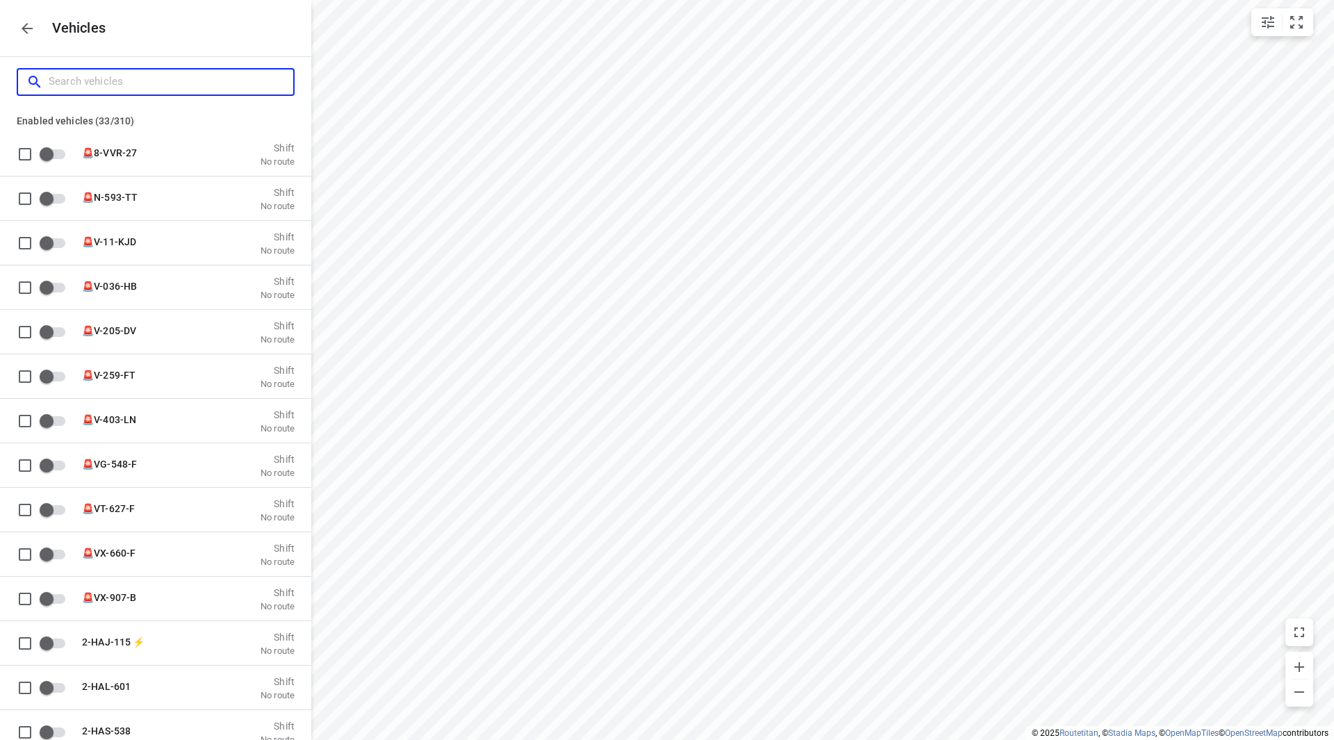
click at [199, 74] on input "Search vehicles" at bounding box center [171, 82] width 245 height 22
type input "s"
checkbox input "true"
type input "sp"
checkbox input "false"
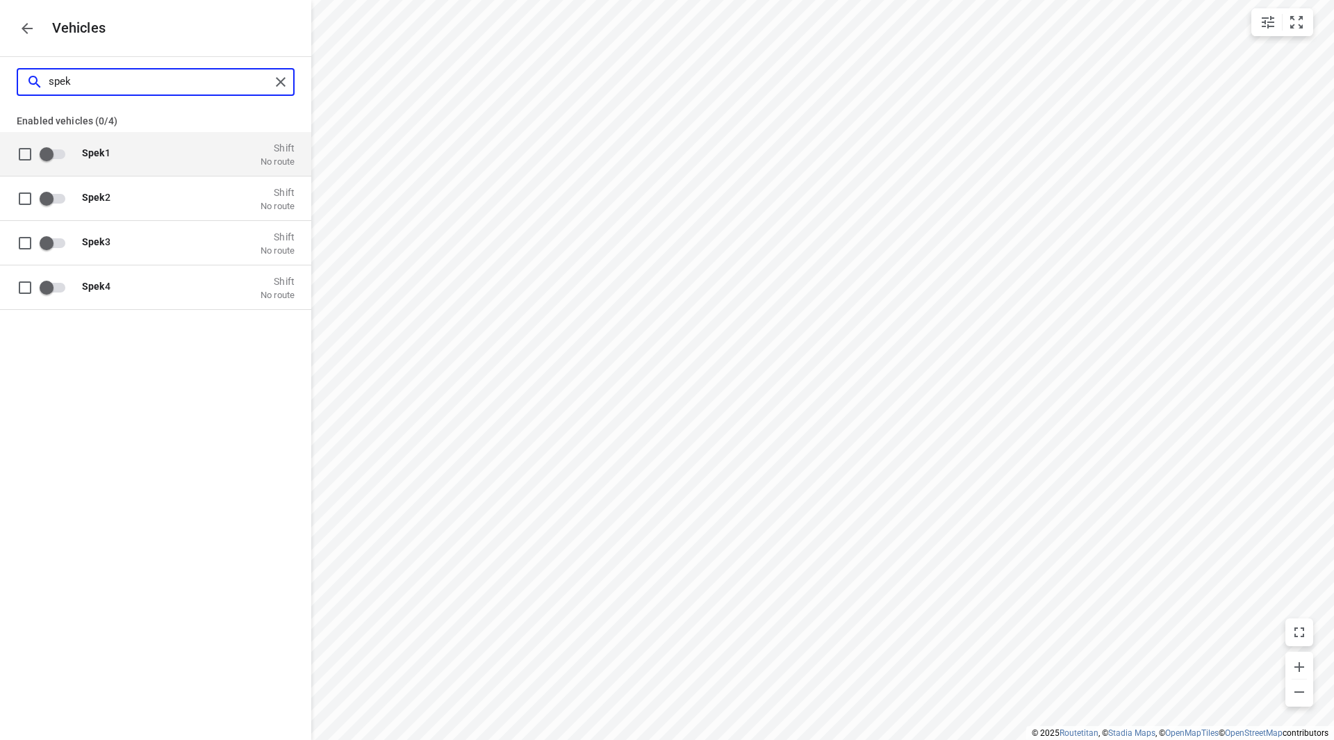
type input "spek"
click at [51, 152] on input "grid" at bounding box center [46, 153] width 79 height 26
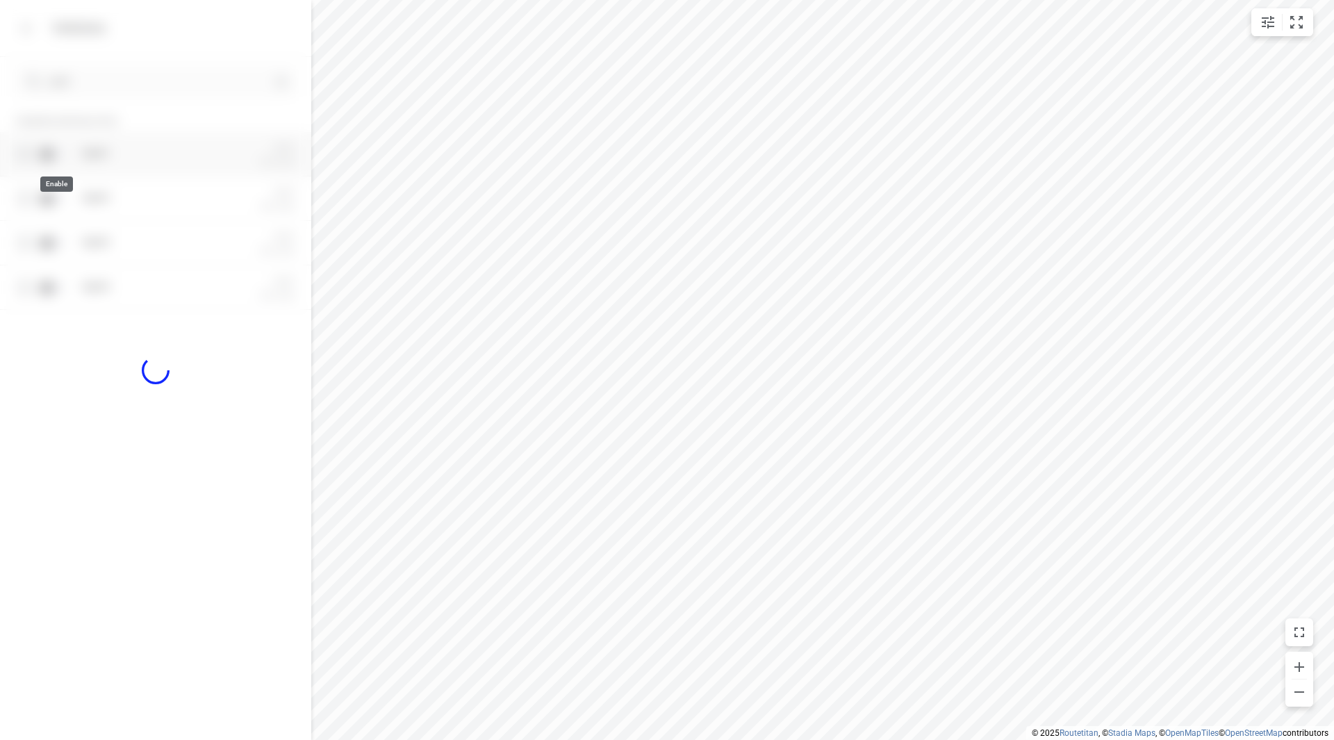
checkbox input "true"
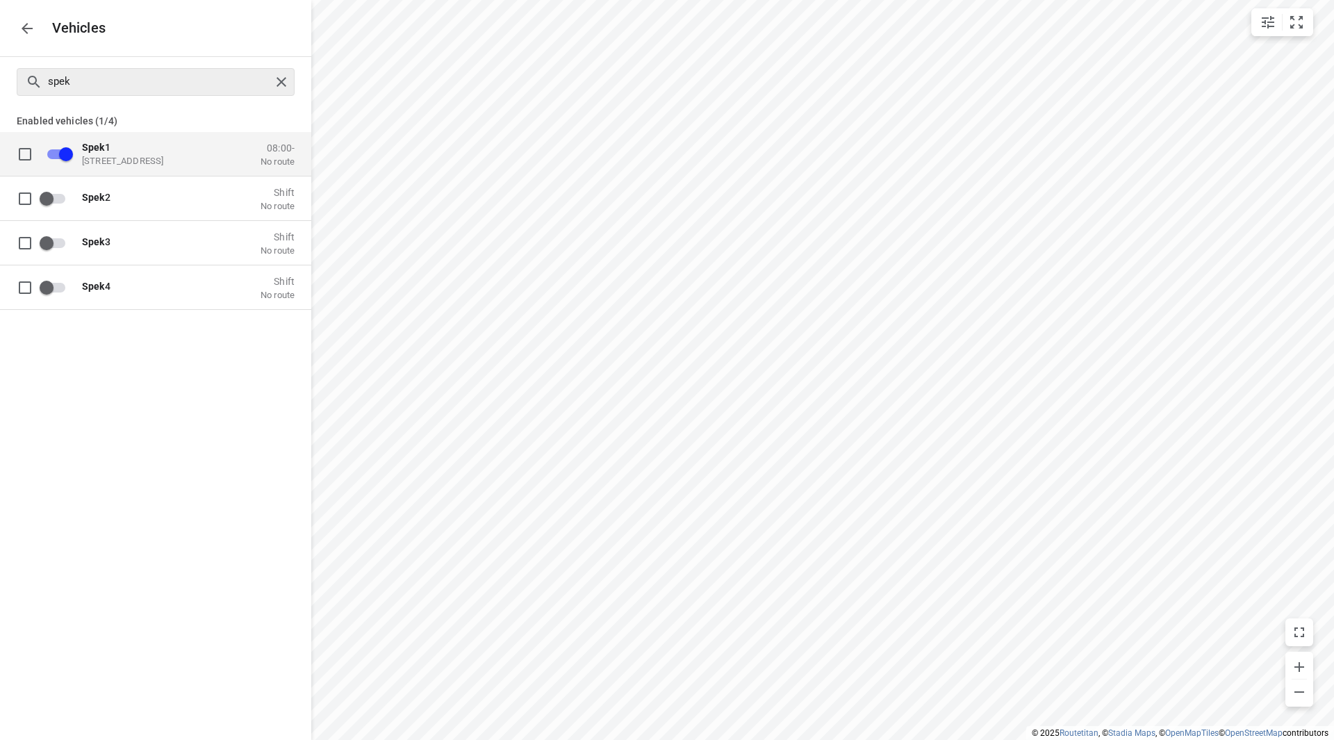
checkbox input "false"
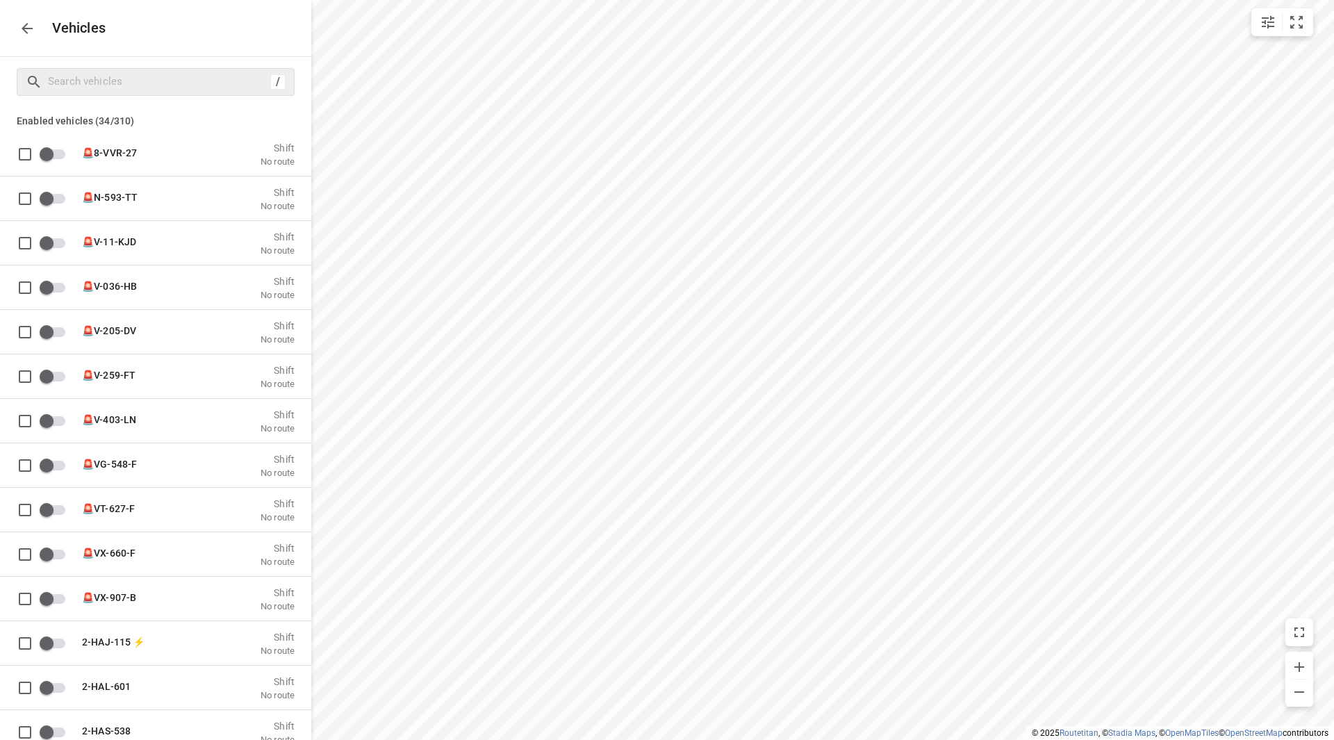
drag, startPoint x: 286, startPoint y: 85, endPoint x: 231, endPoint y: 76, distance: 56.3
click at [17, 29] on button "button" at bounding box center [27, 29] width 28 height 28
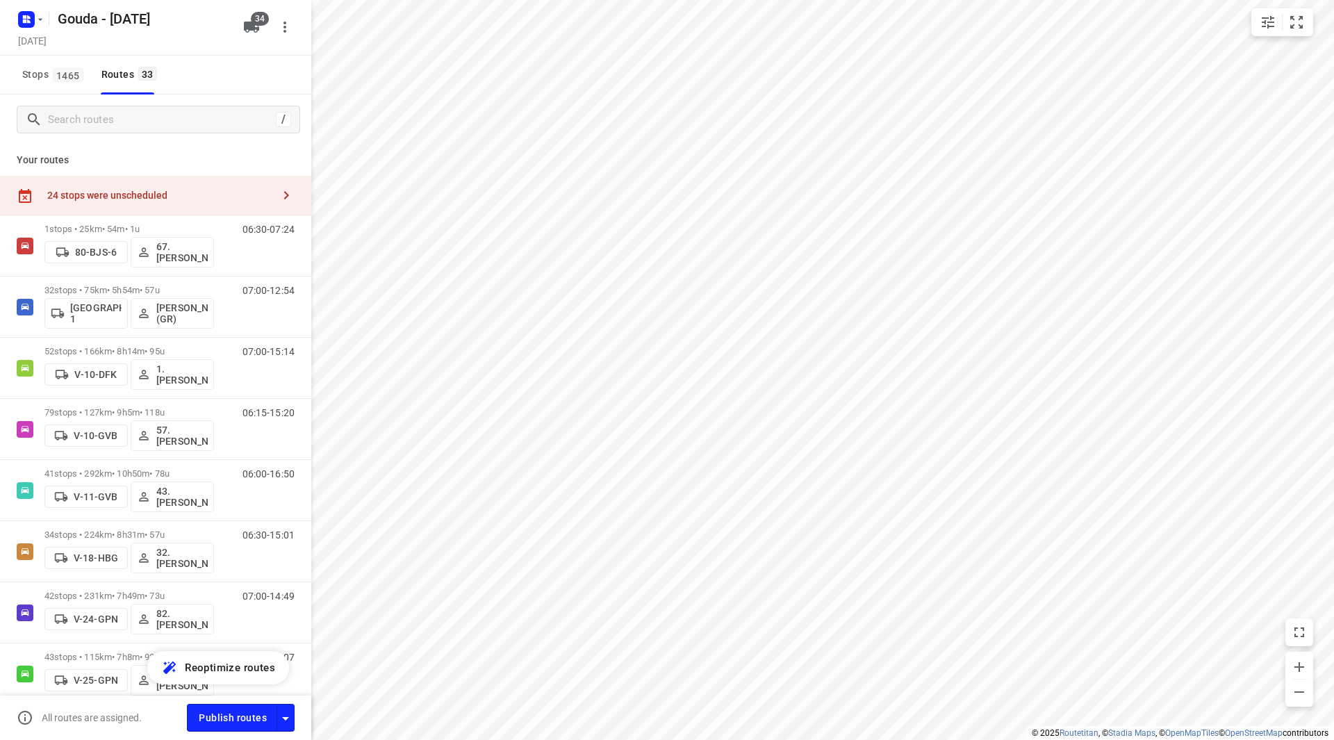
click at [119, 196] on div "24 stops were unscheduled" at bounding box center [159, 195] width 225 height 11
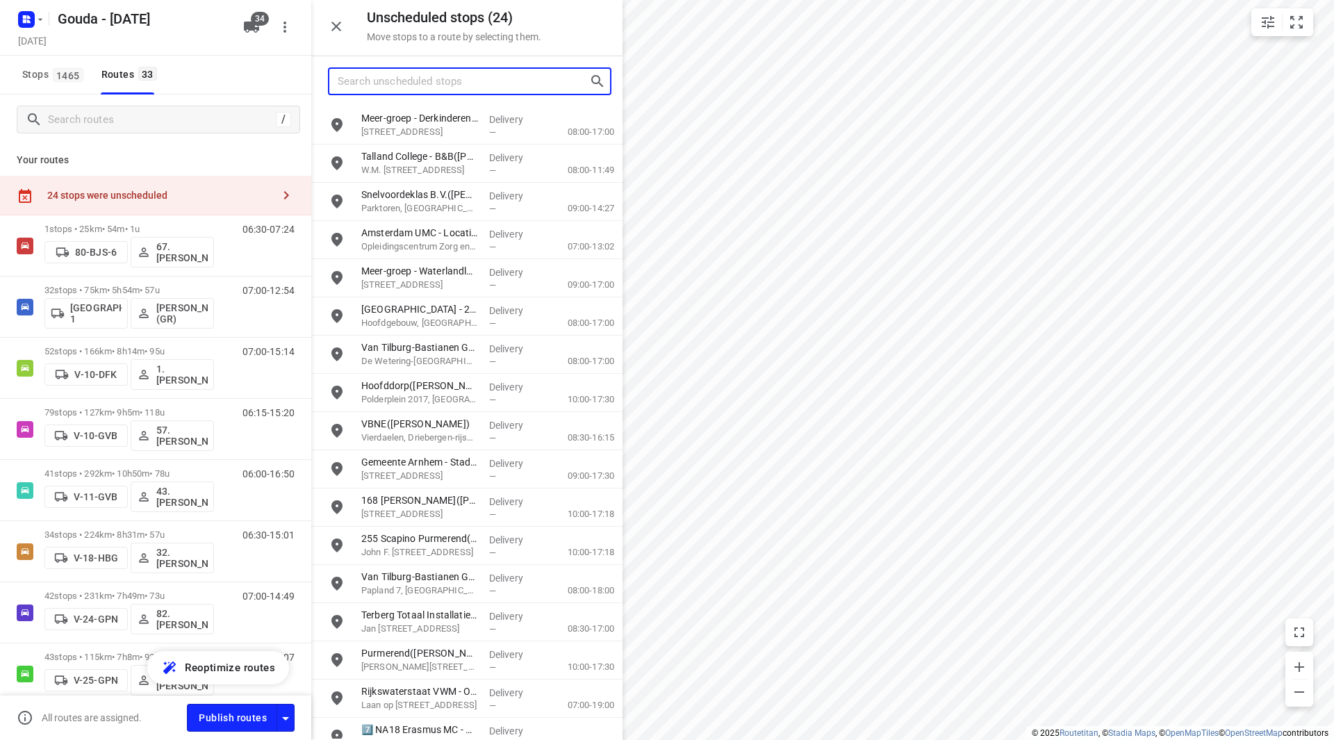
click at [364, 84] on input "Search unscheduled stops" at bounding box center [464, 82] width 252 height 22
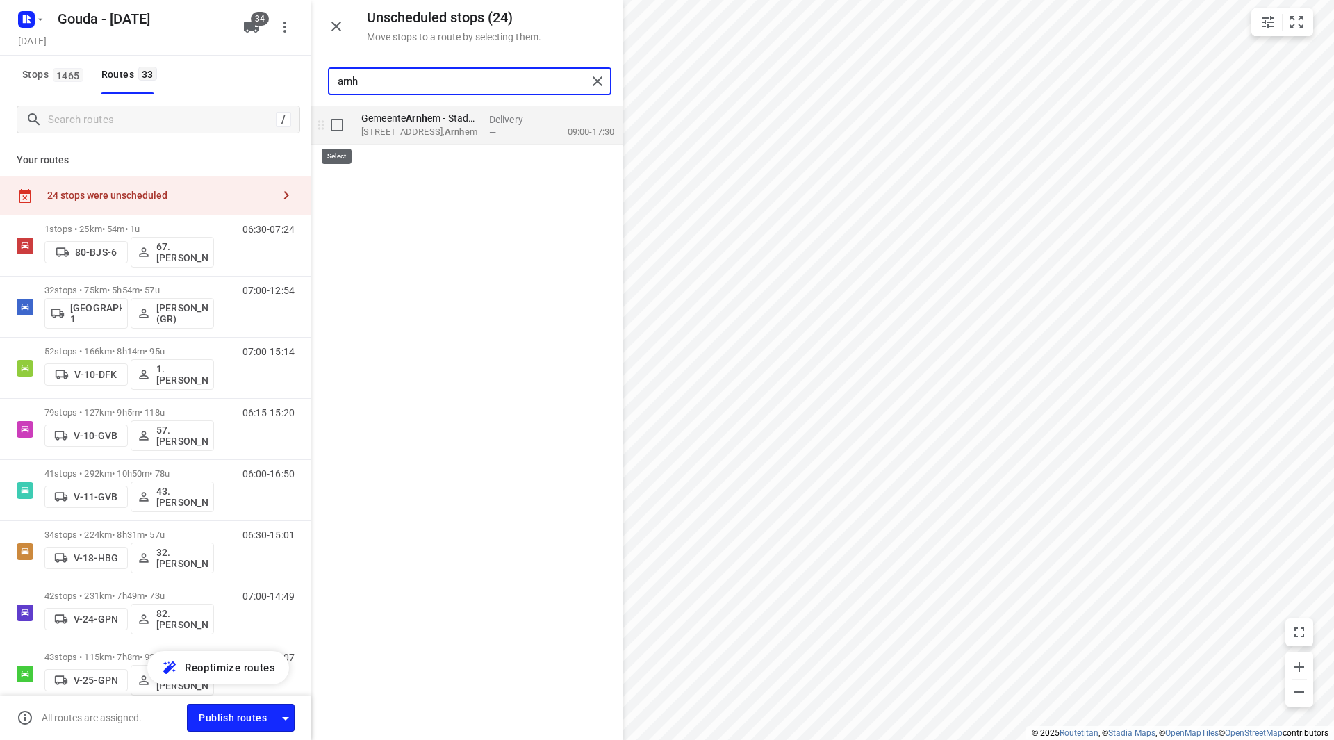
type input "arnh"
click at [334, 128] on input "grid" at bounding box center [337, 125] width 28 height 28
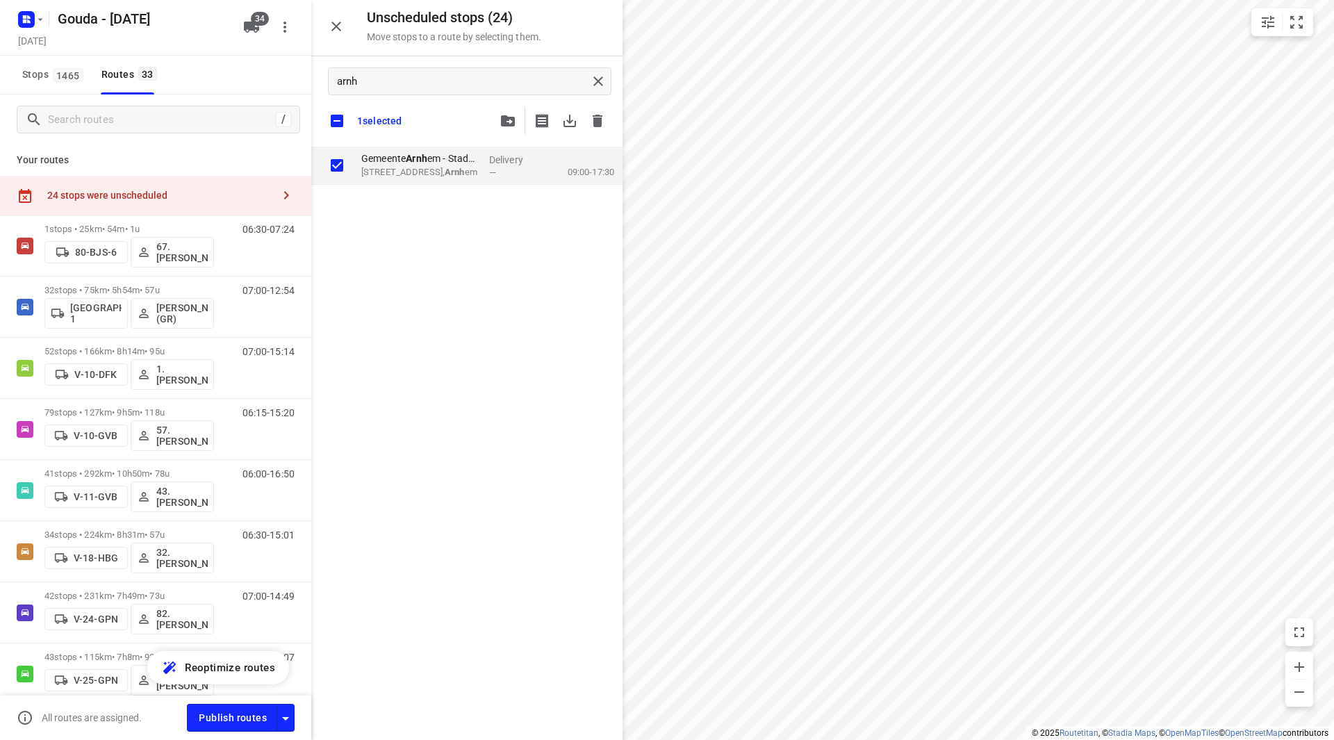
checkbox input "true"
click at [503, 126] on button "button" at bounding box center [508, 121] width 28 height 28
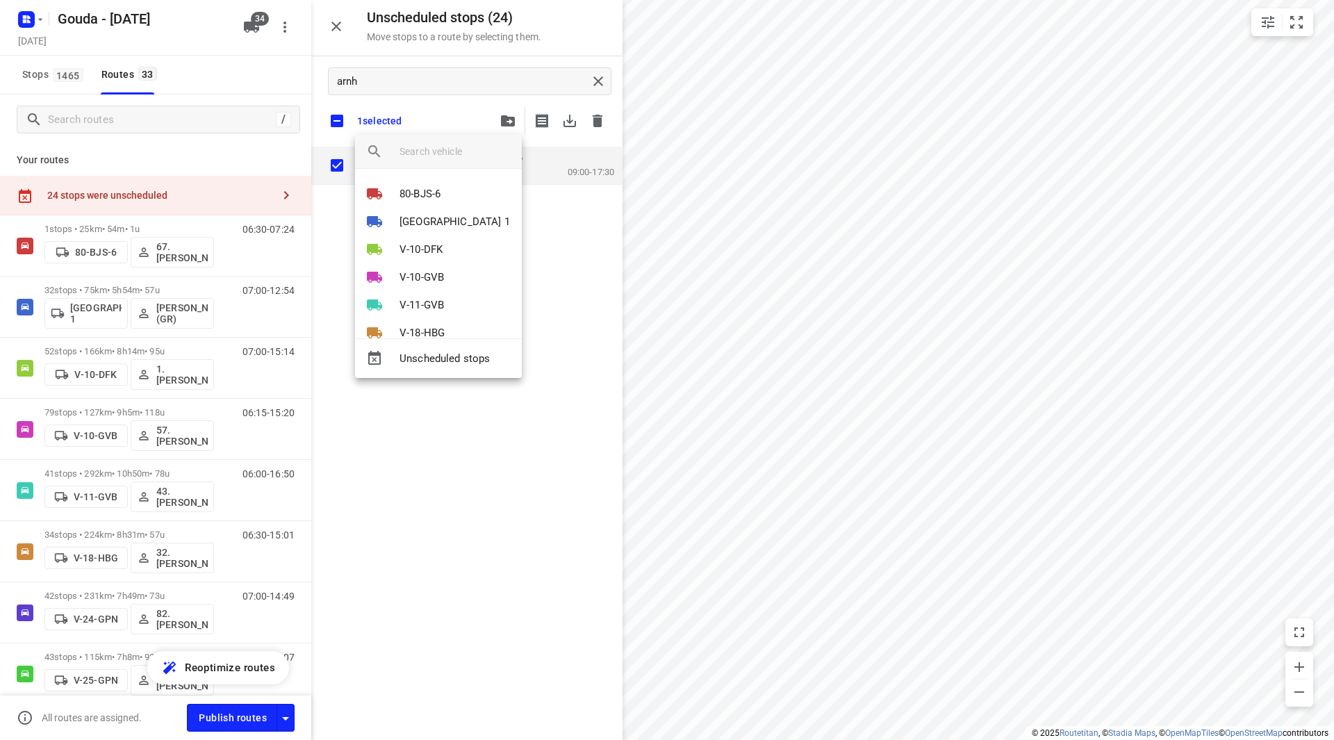
click at [443, 142] on input "search vehicle" at bounding box center [455, 151] width 111 height 21
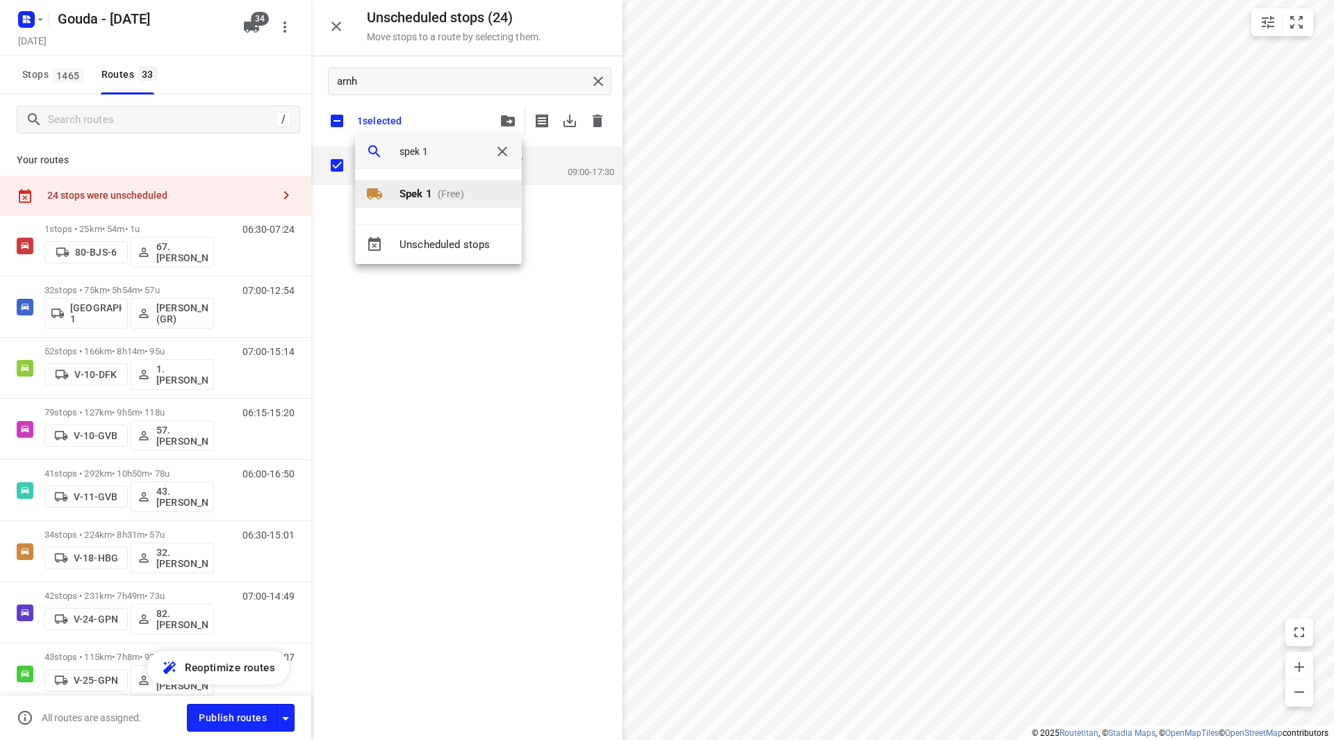
type input "spek 1"
click at [477, 192] on li "Spek 1 (Free)" at bounding box center [438, 194] width 167 height 28
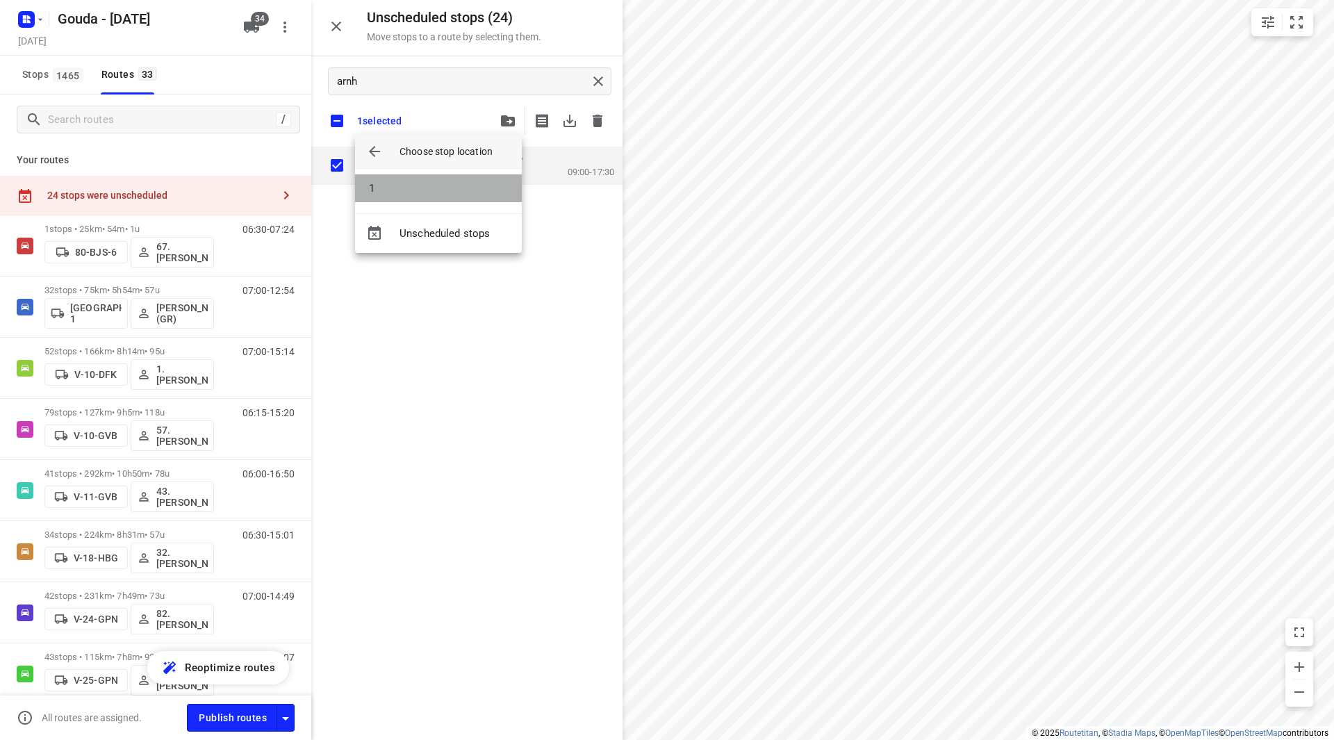
click at [439, 192] on li "1" at bounding box center [438, 188] width 167 height 28
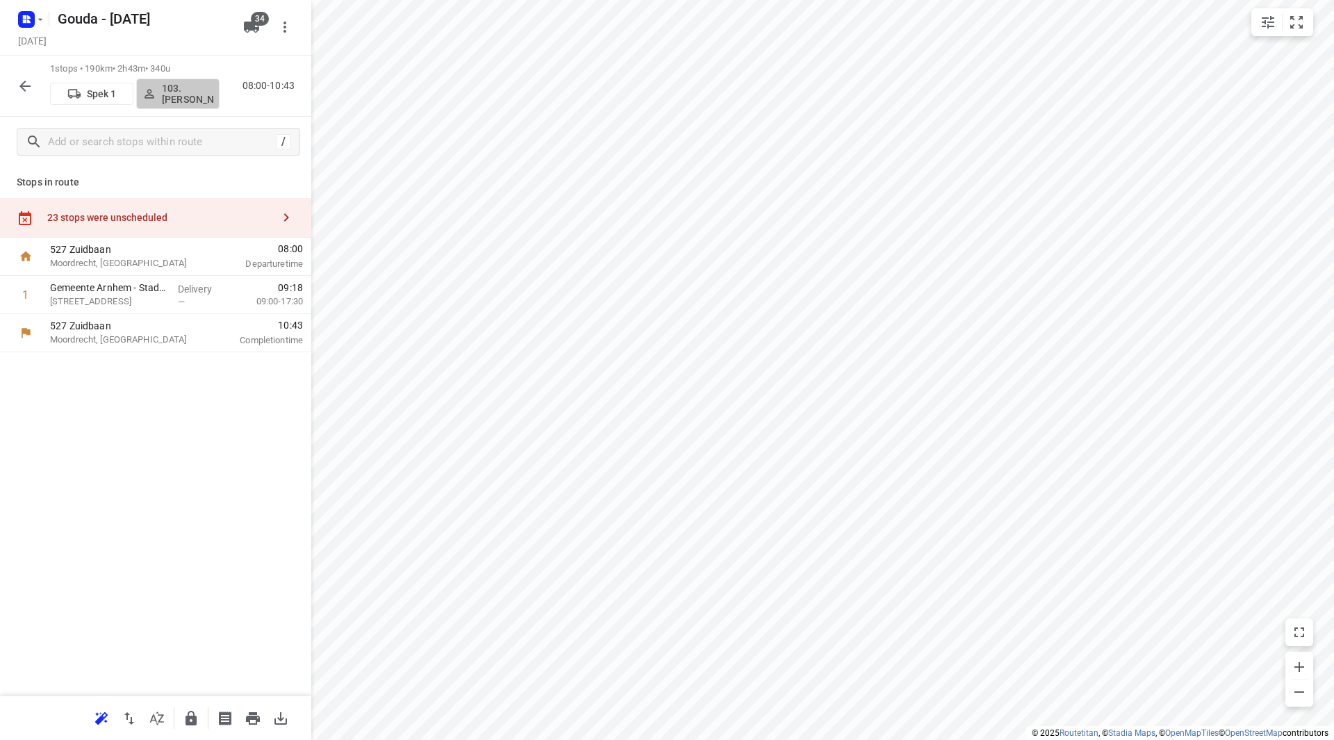
click at [186, 90] on p "103.[PERSON_NAME]" at bounding box center [187, 94] width 51 height 22
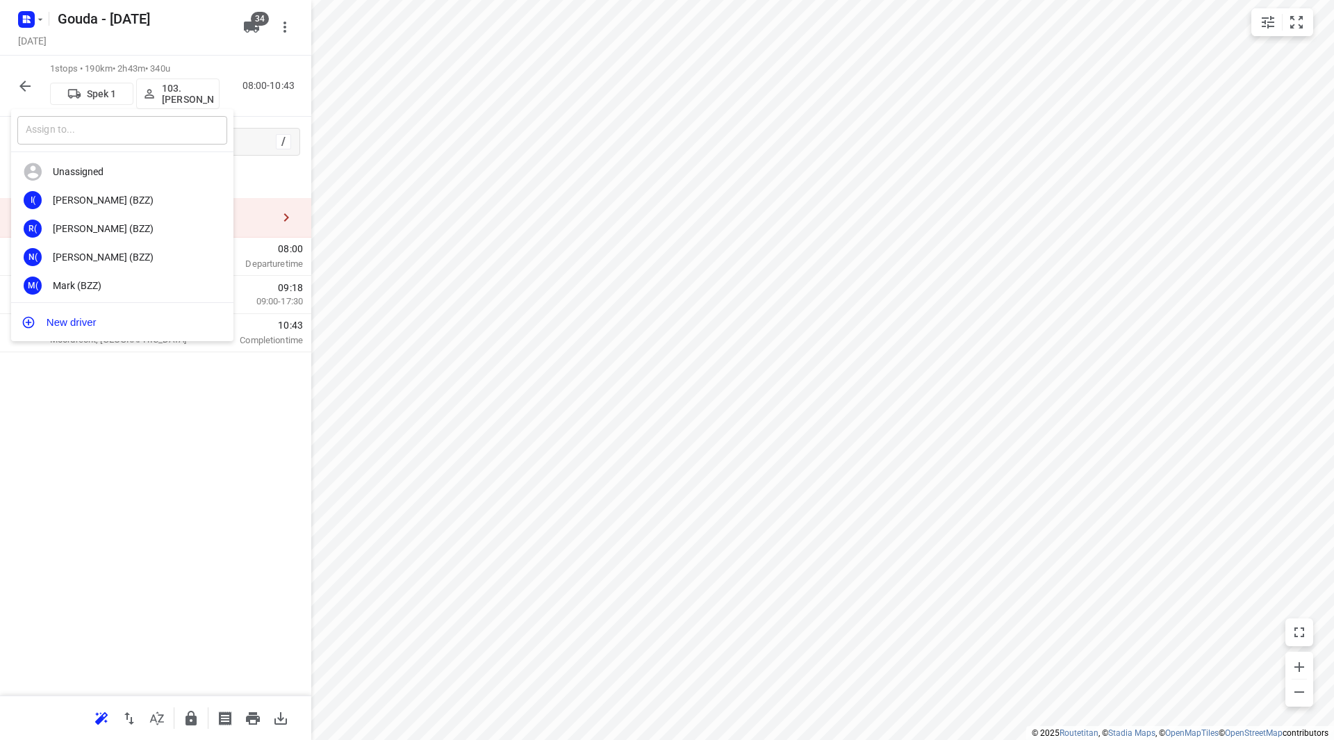
click at [122, 131] on input "text" at bounding box center [122, 130] width 210 height 28
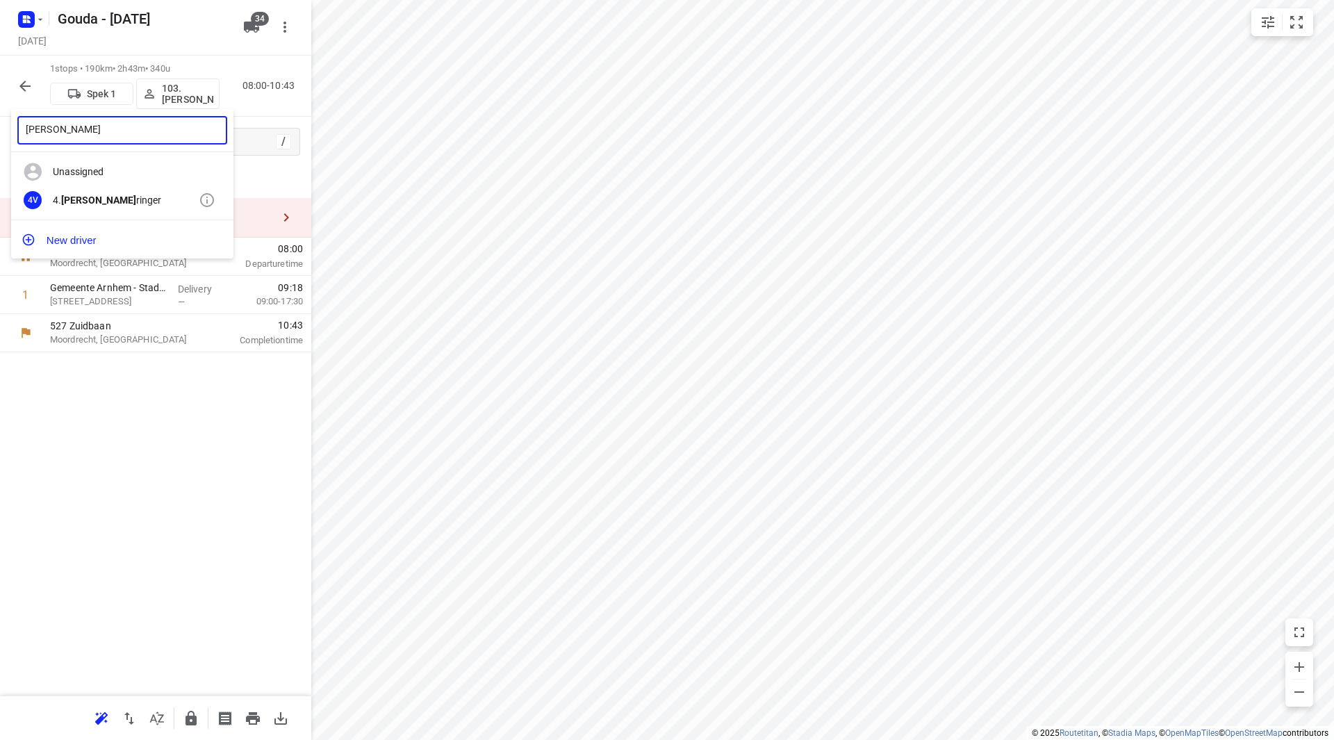
type input "[PERSON_NAME]"
click at [130, 205] on div "4. [PERSON_NAME]" at bounding box center [126, 200] width 146 height 11
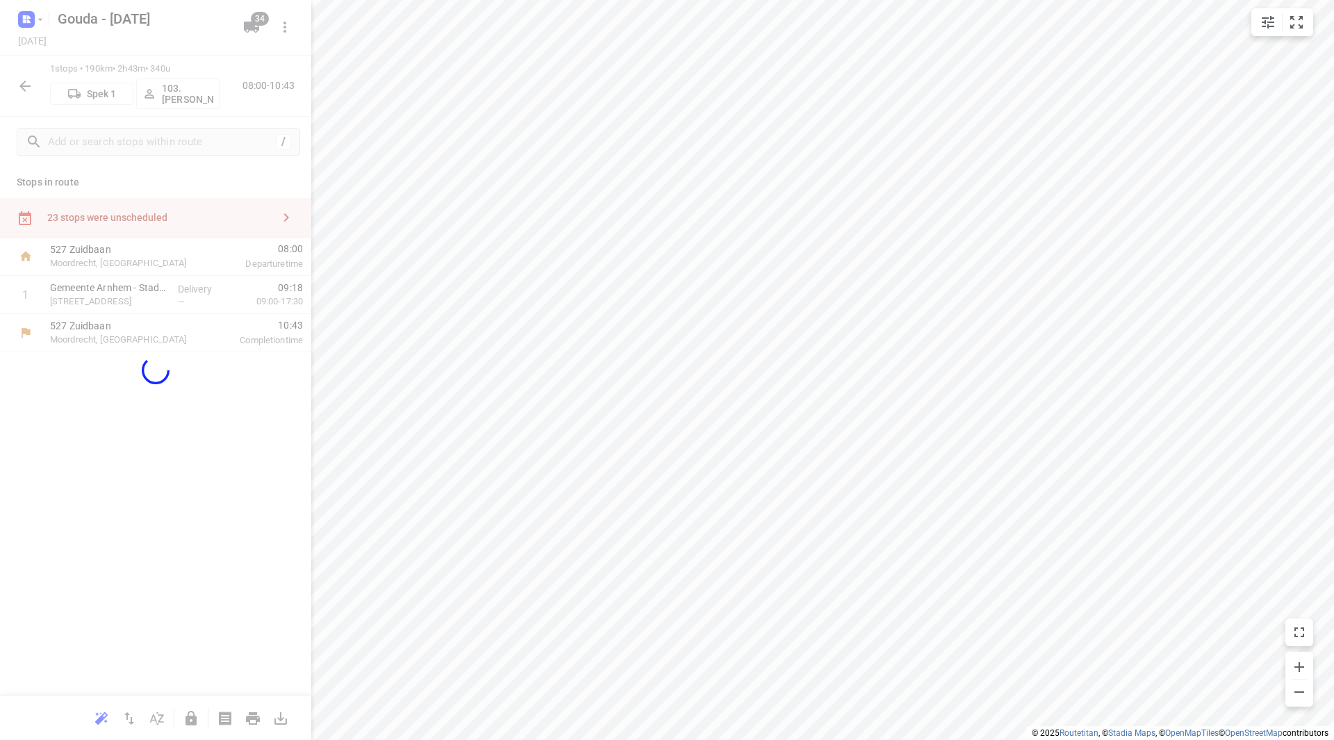
click at [666, 316] on div "[PERSON_NAME] ​ Unassigned I( [PERSON_NAME] (BZZ) R( [PERSON_NAME] (BZZ) N( [PE…" at bounding box center [667, 370] width 1334 height 740
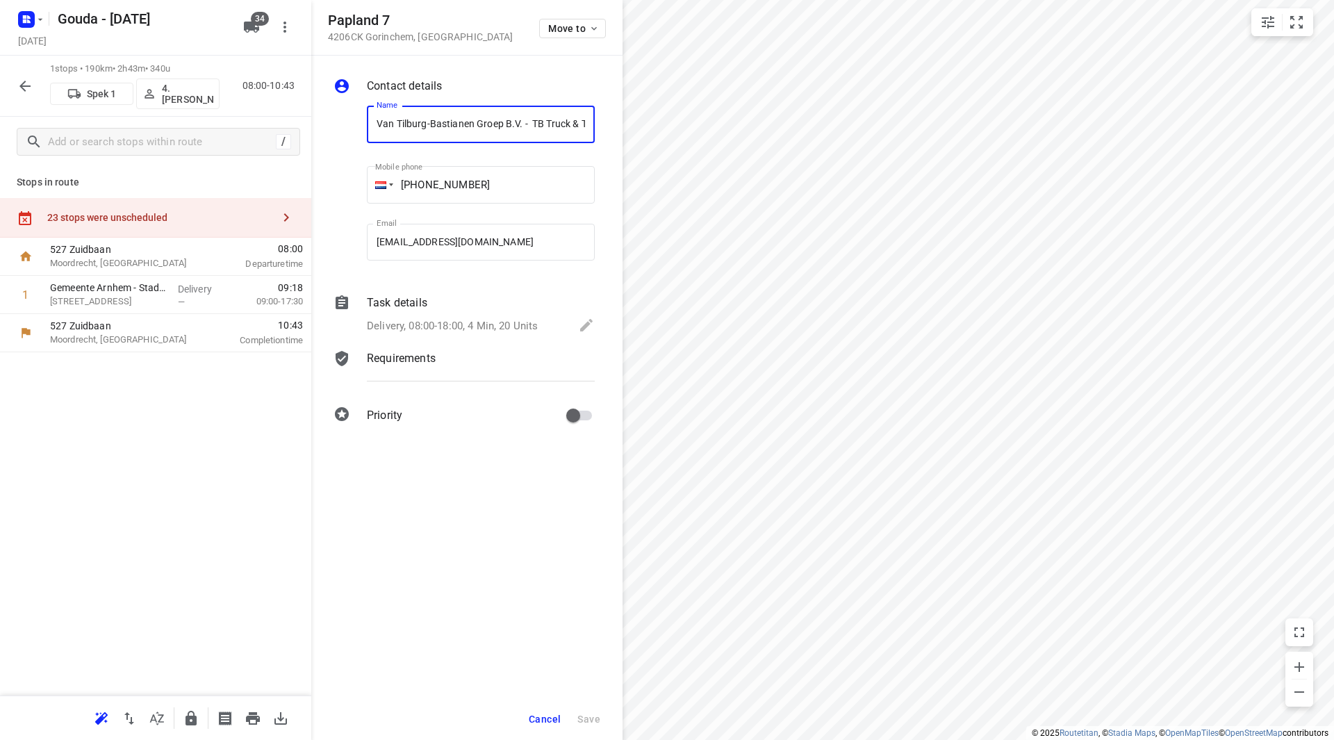
scroll to position [0, 173]
click at [510, 310] on div "Task details" at bounding box center [481, 303] width 228 height 17
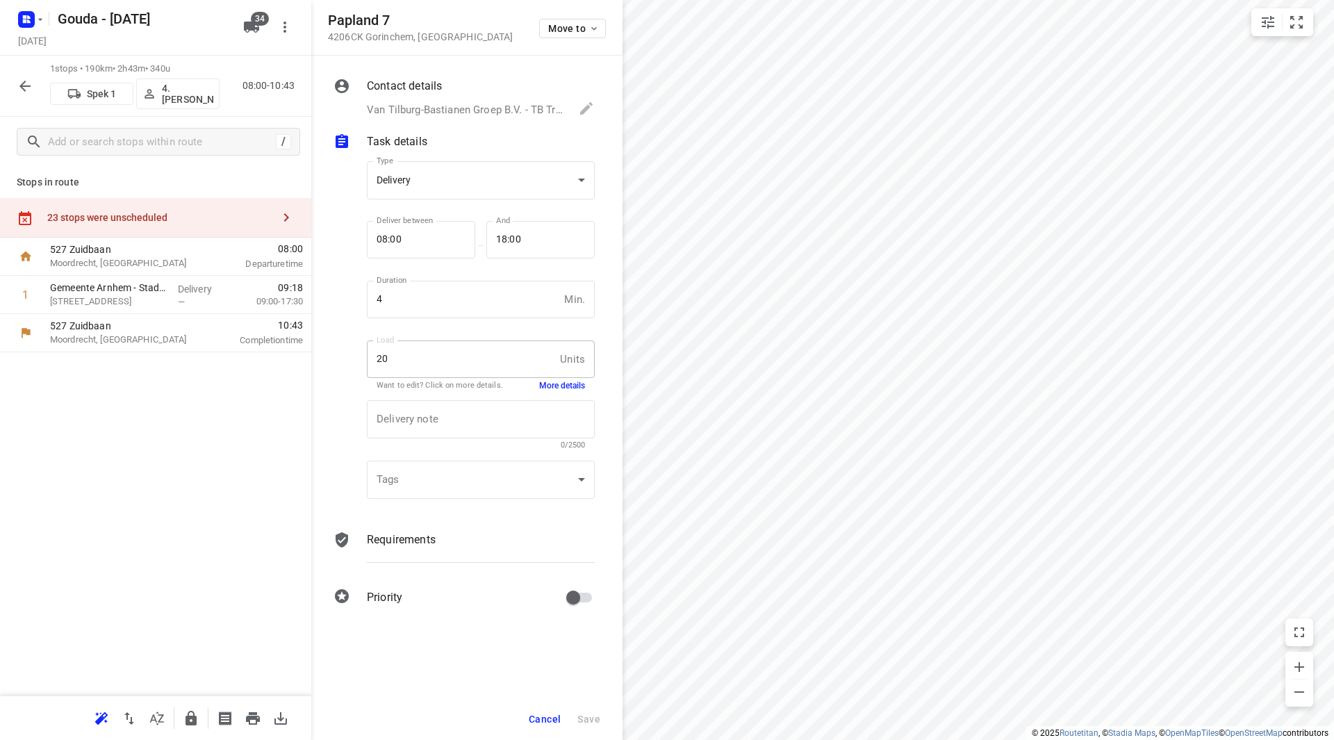
click at [560, 388] on button "More details" at bounding box center [562, 386] width 46 height 12
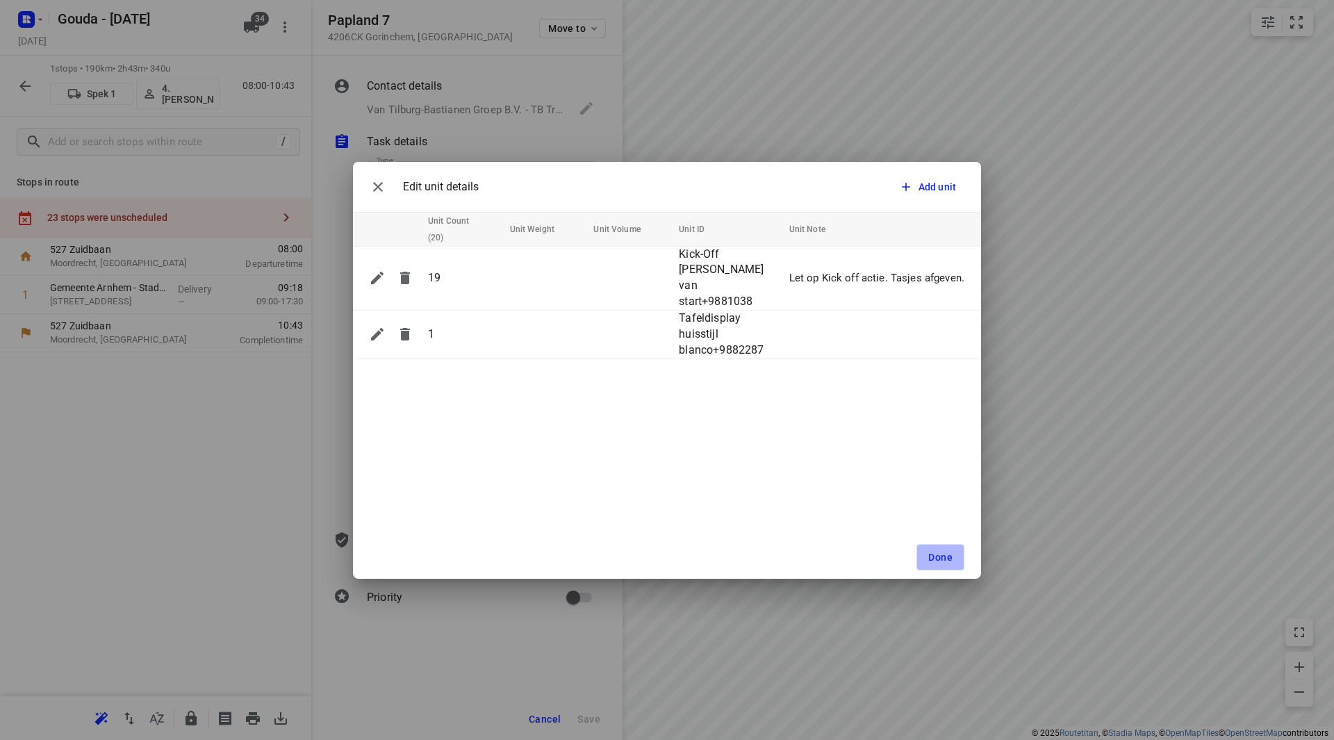
click at [958, 562] on button "Done" at bounding box center [941, 557] width 48 height 26
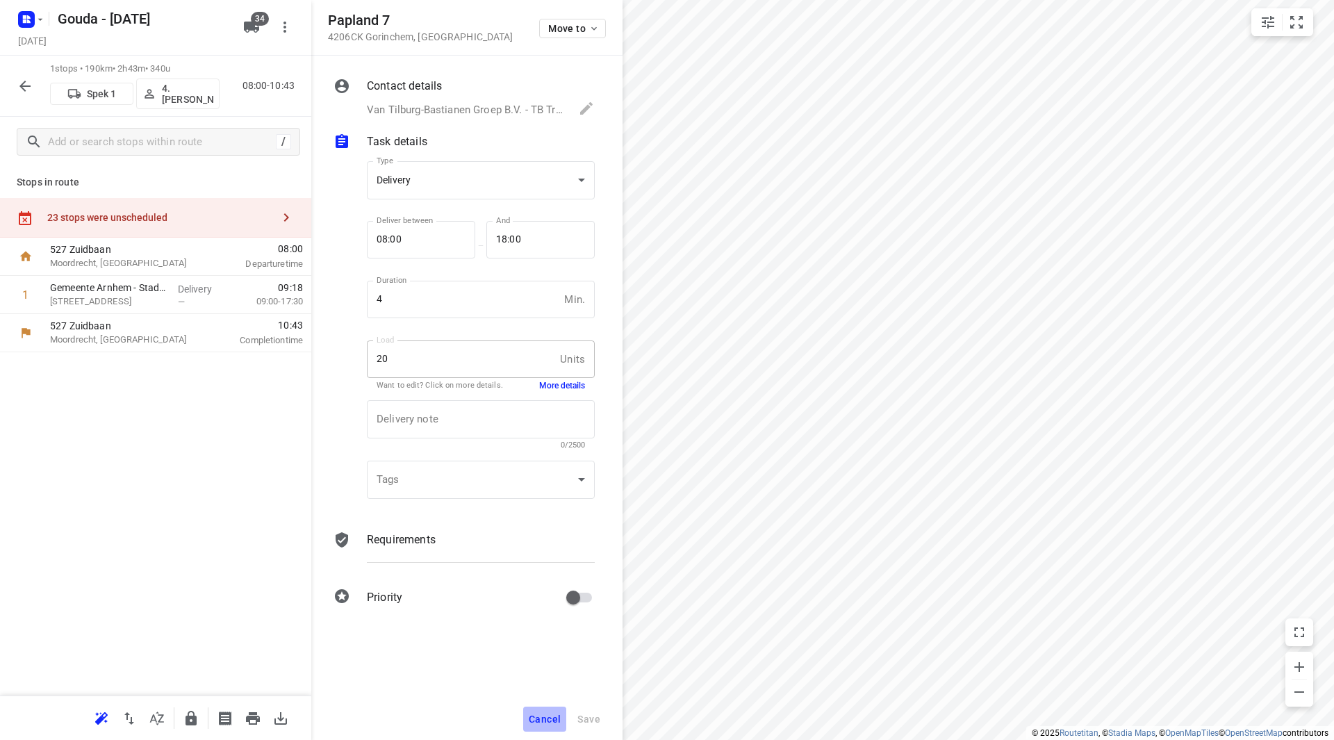
click at [537, 715] on span "Cancel" at bounding box center [545, 719] width 32 height 11
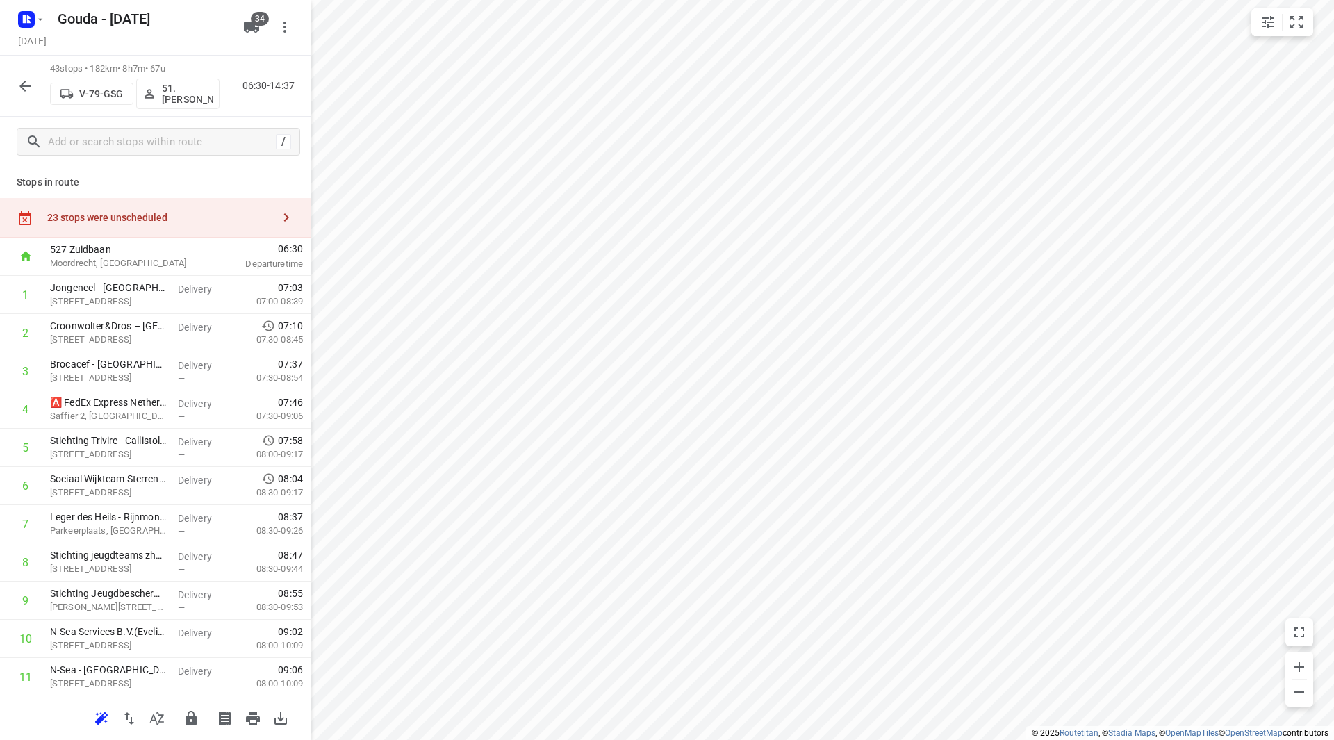
click at [224, 221] on div "23 stops were unscheduled" at bounding box center [159, 217] width 225 height 11
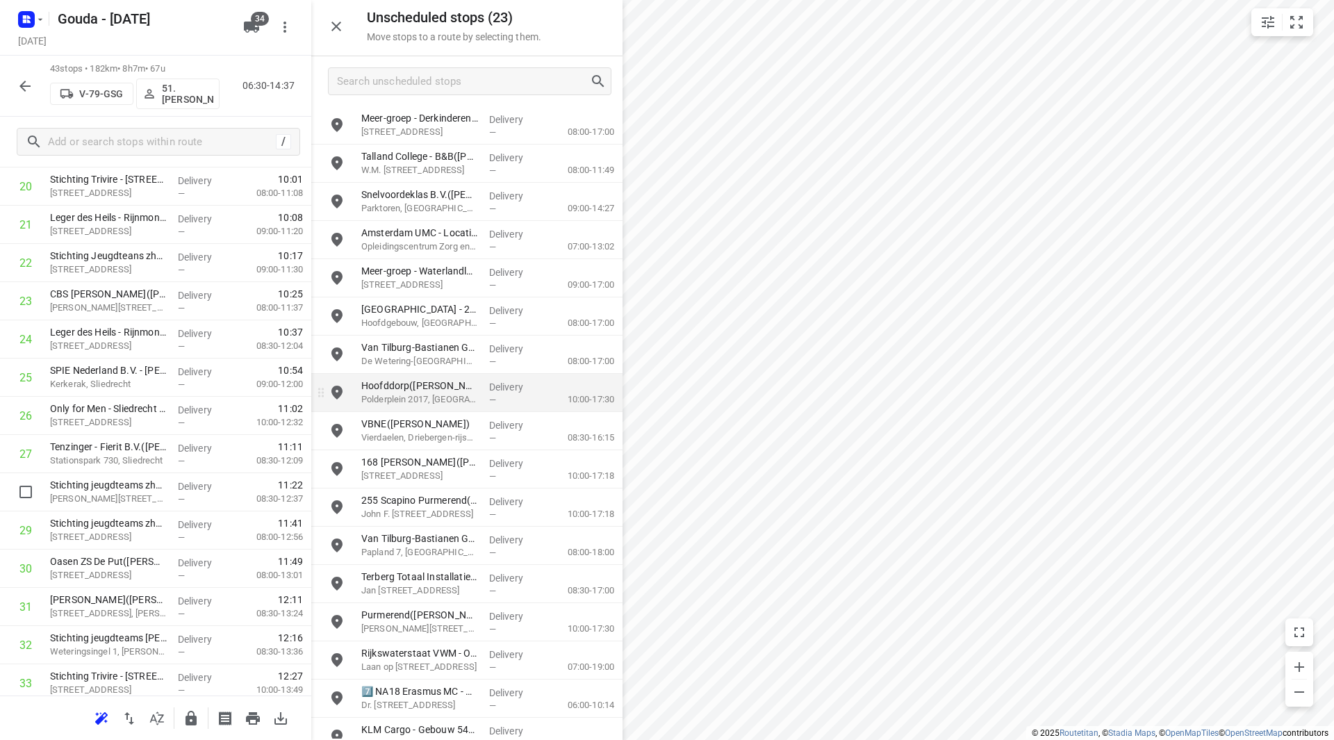
scroll to position [834, 0]
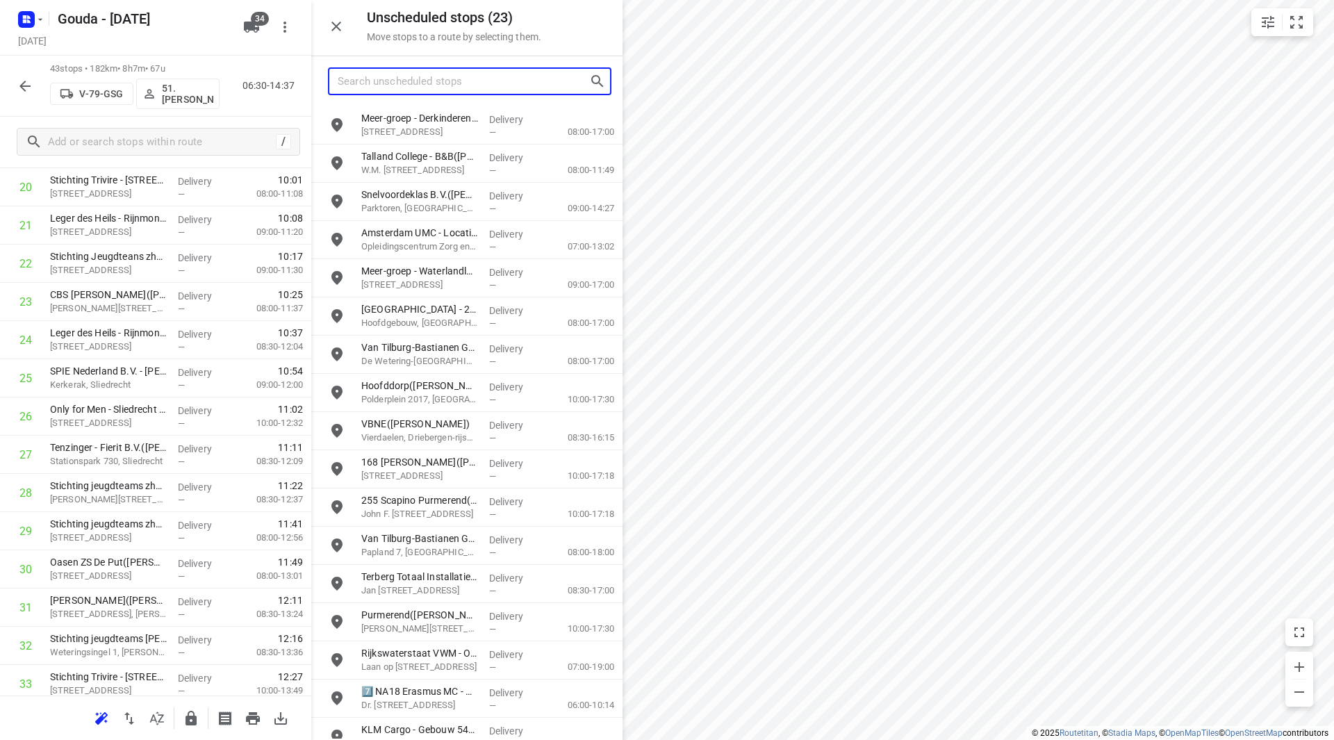
click at [429, 78] on input "Search unscheduled stops" at bounding box center [464, 82] width 252 height 22
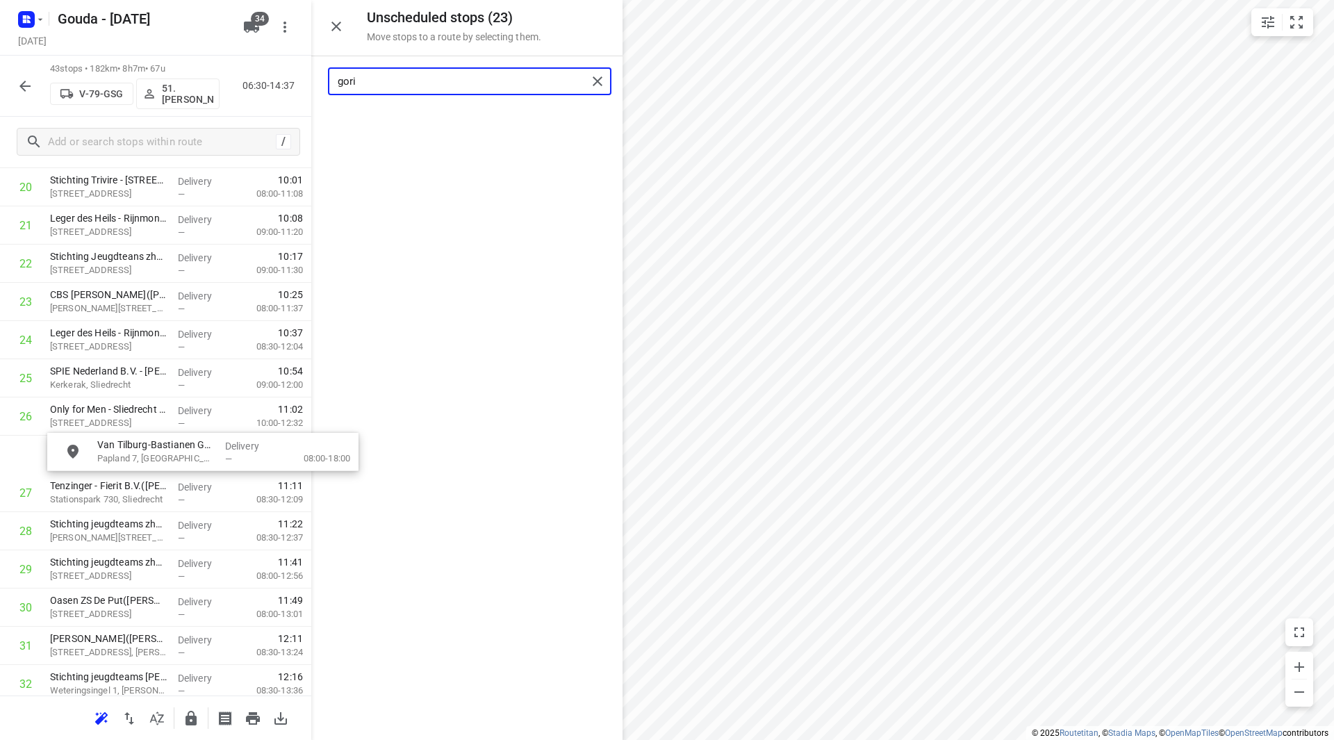
drag, startPoint x: 438, startPoint y: 124, endPoint x: 146, endPoint y: 456, distance: 441.7
drag, startPoint x: 158, startPoint y: 485, endPoint x: 162, endPoint y: 449, distance: 36.3
click at [162, 449] on div "1 Jongeneel - [GEOGRAPHIC_DATA](Carol de Jong) [STREET_ADDRESS] Delivery — 07:0…" at bounding box center [155, 283] width 311 height 1682
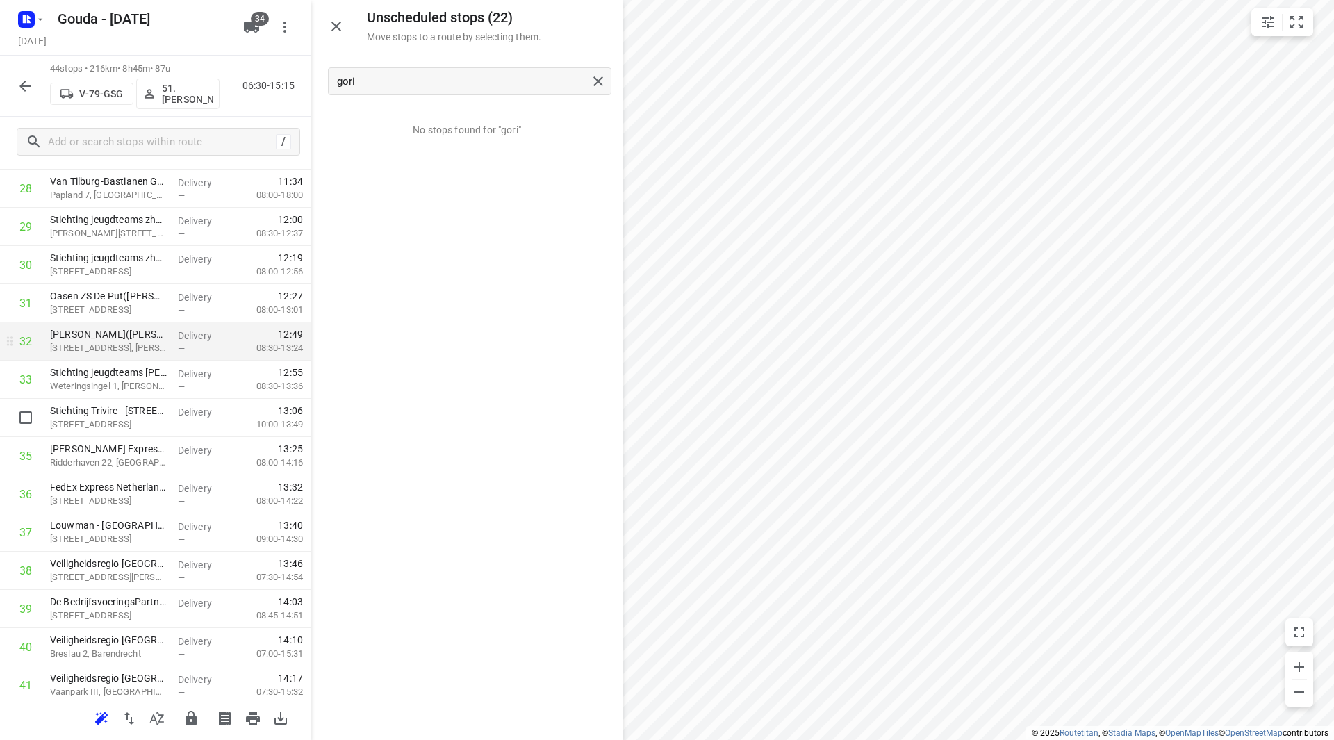
scroll to position [1112, 0]
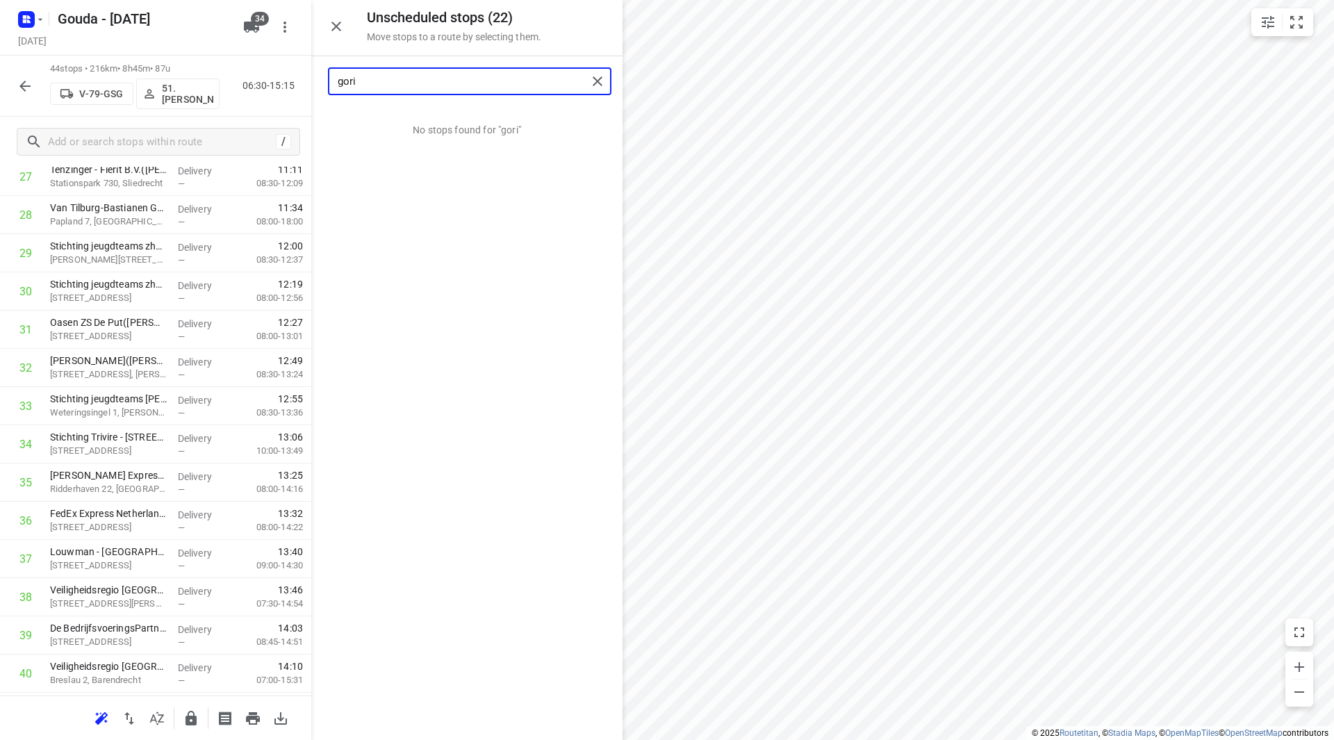
drag, startPoint x: 326, startPoint y: 80, endPoint x: 317, endPoint y: 80, distance: 9.0
click at [320, 80] on div "gori" at bounding box center [466, 81] width 311 height 50
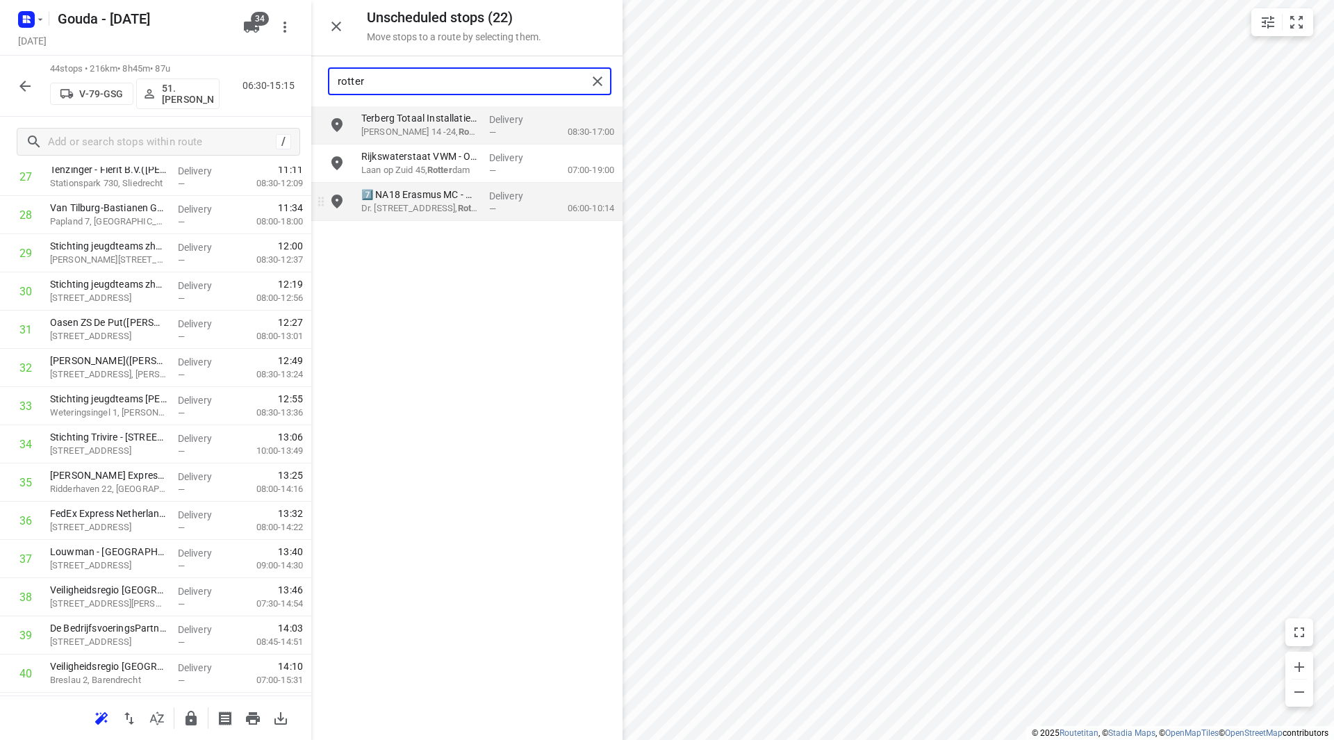
type input "rotter"
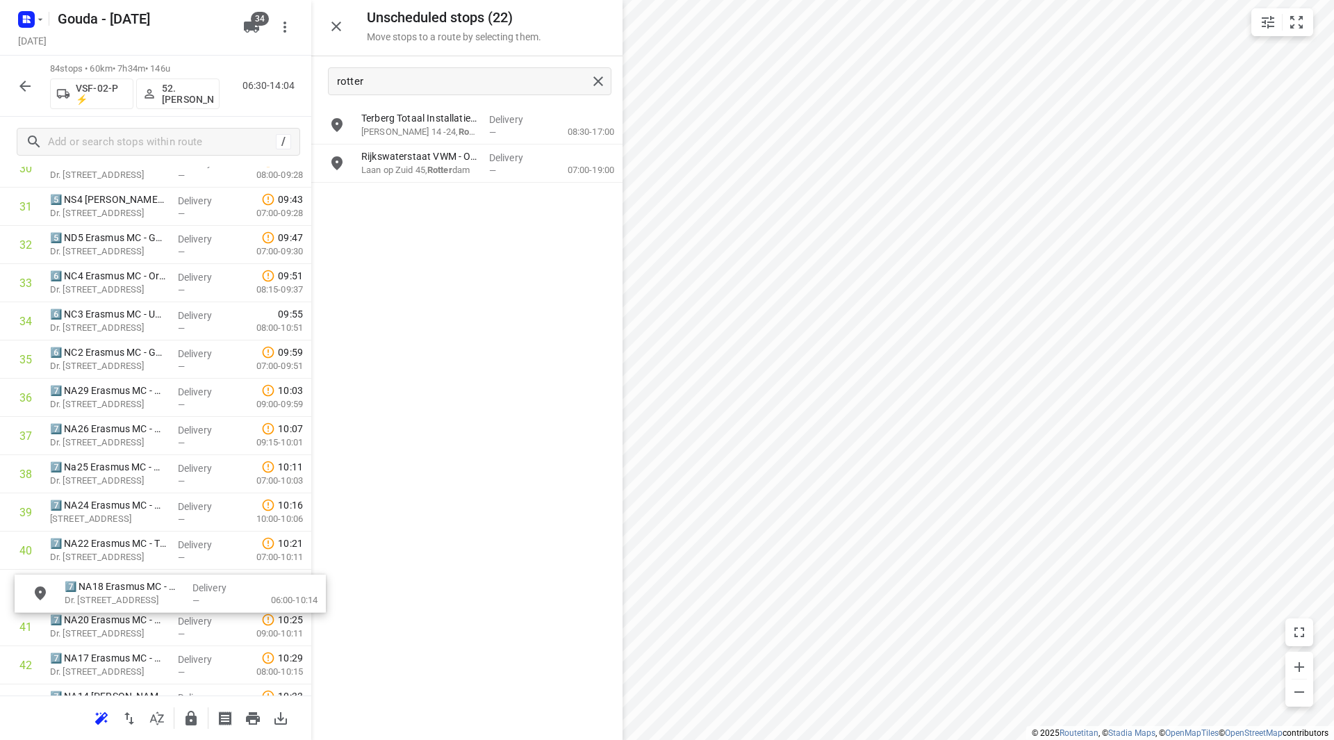
scroll to position [1241, 0]
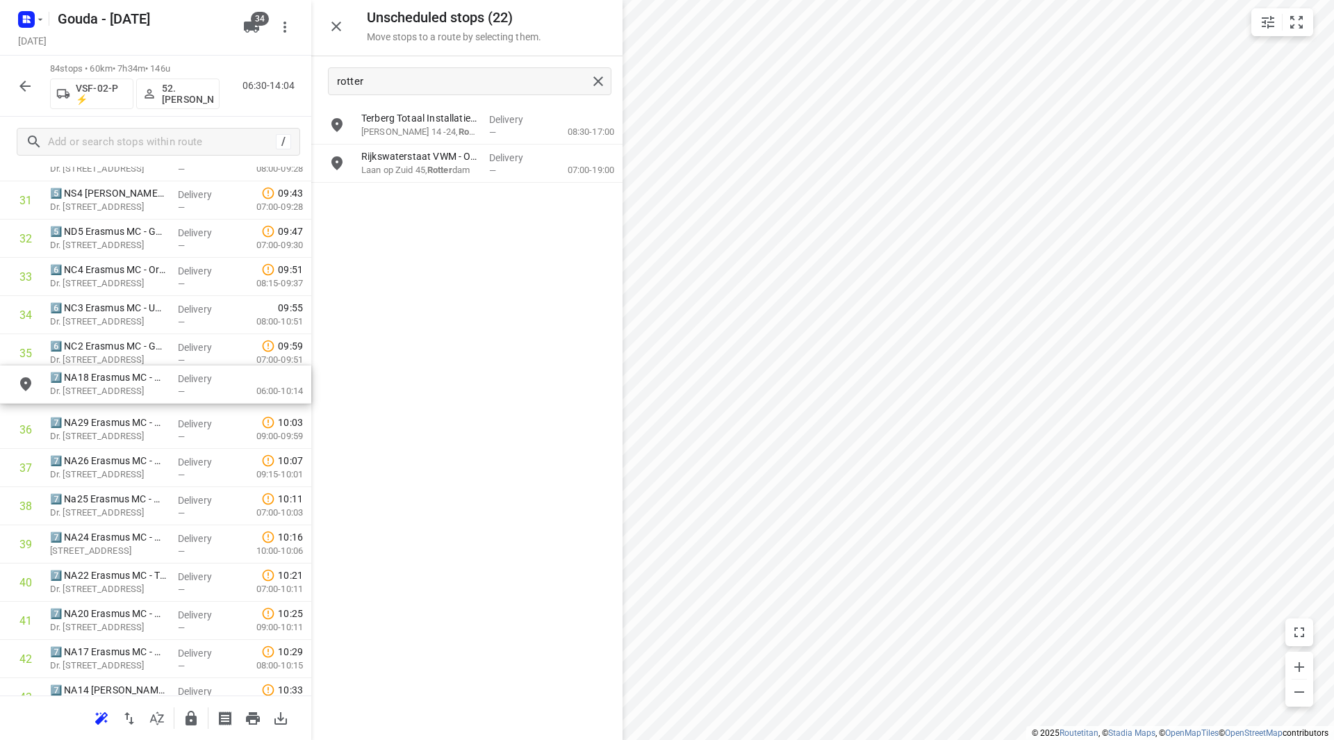
drag, startPoint x: 434, startPoint y: 205, endPoint x: 116, endPoint y: 398, distance: 371.7
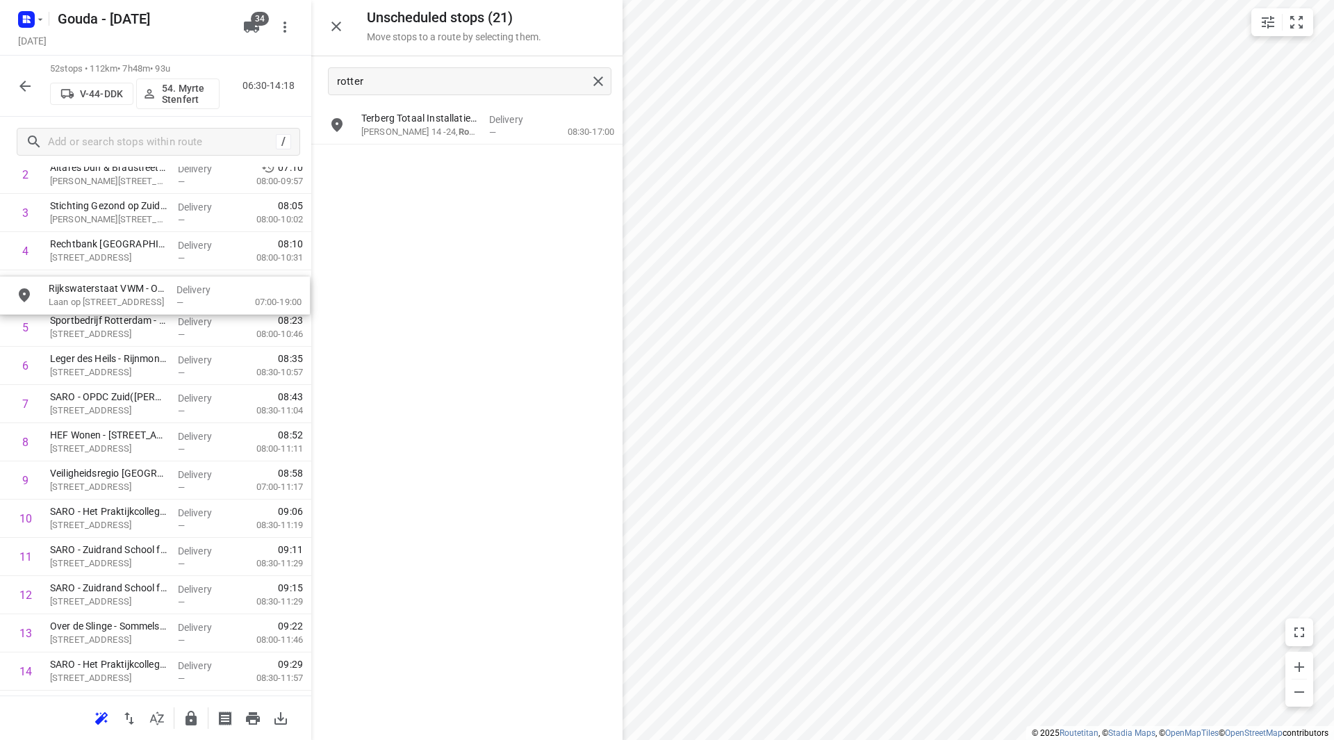
drag, startPoint x: 471, startPoint y: 168, endPoint x: 147, endPoint y: 297, distance: 348.7
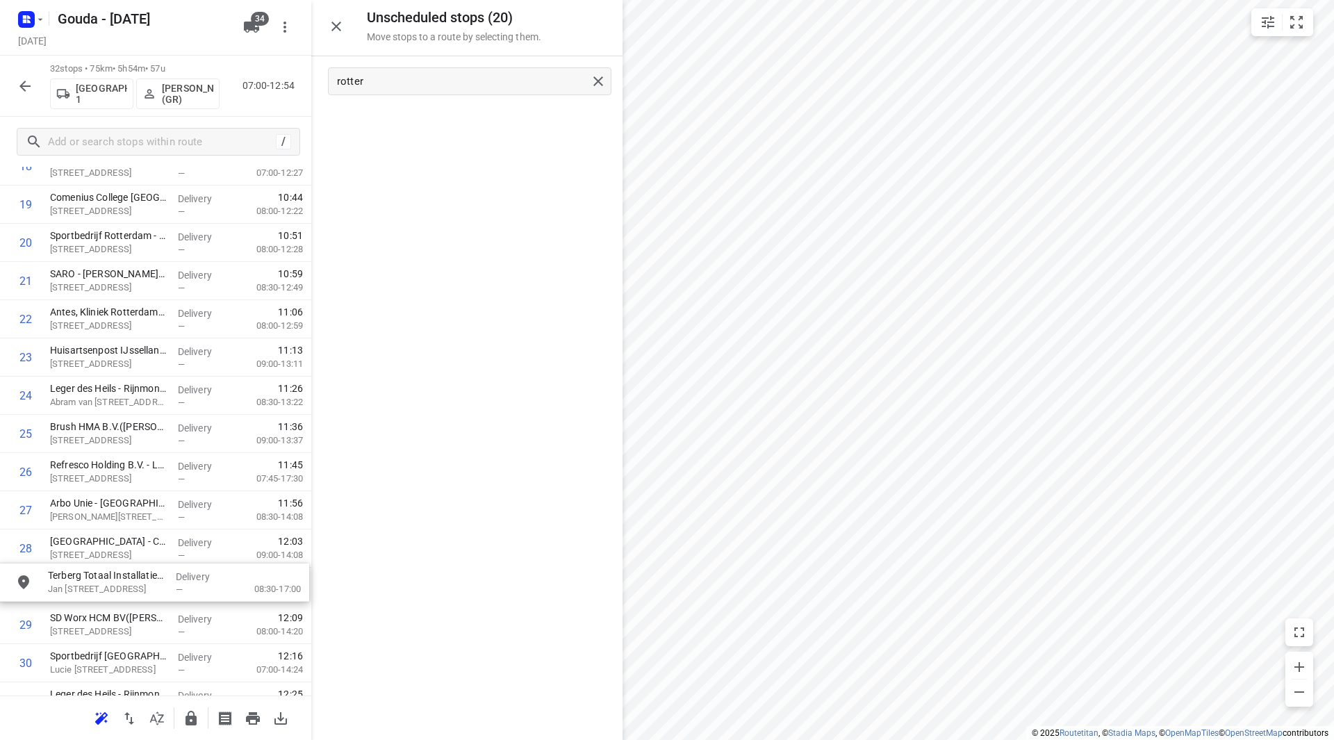
drag, startPoint x: 493, startPoint y: 135, endPoint x: 179, endPoint y: 591, distance: 554.2
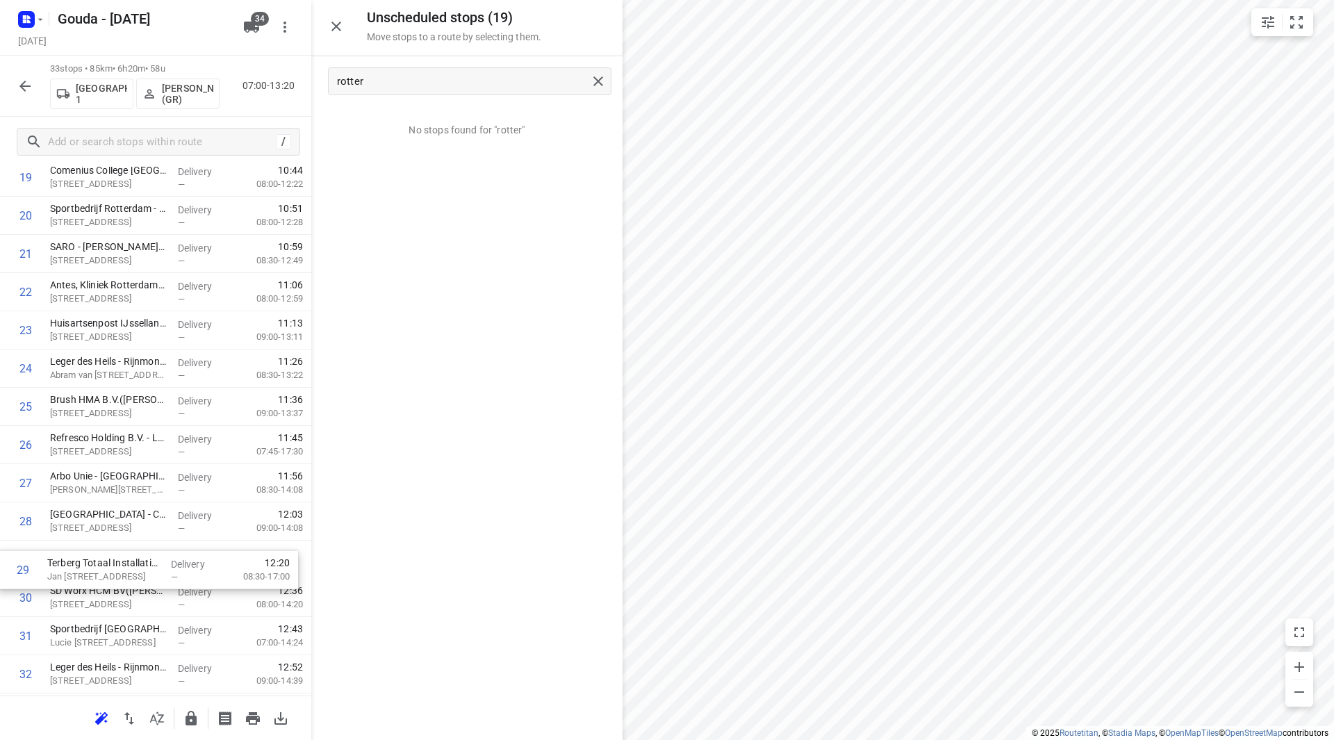
scroll to position [808, 0]
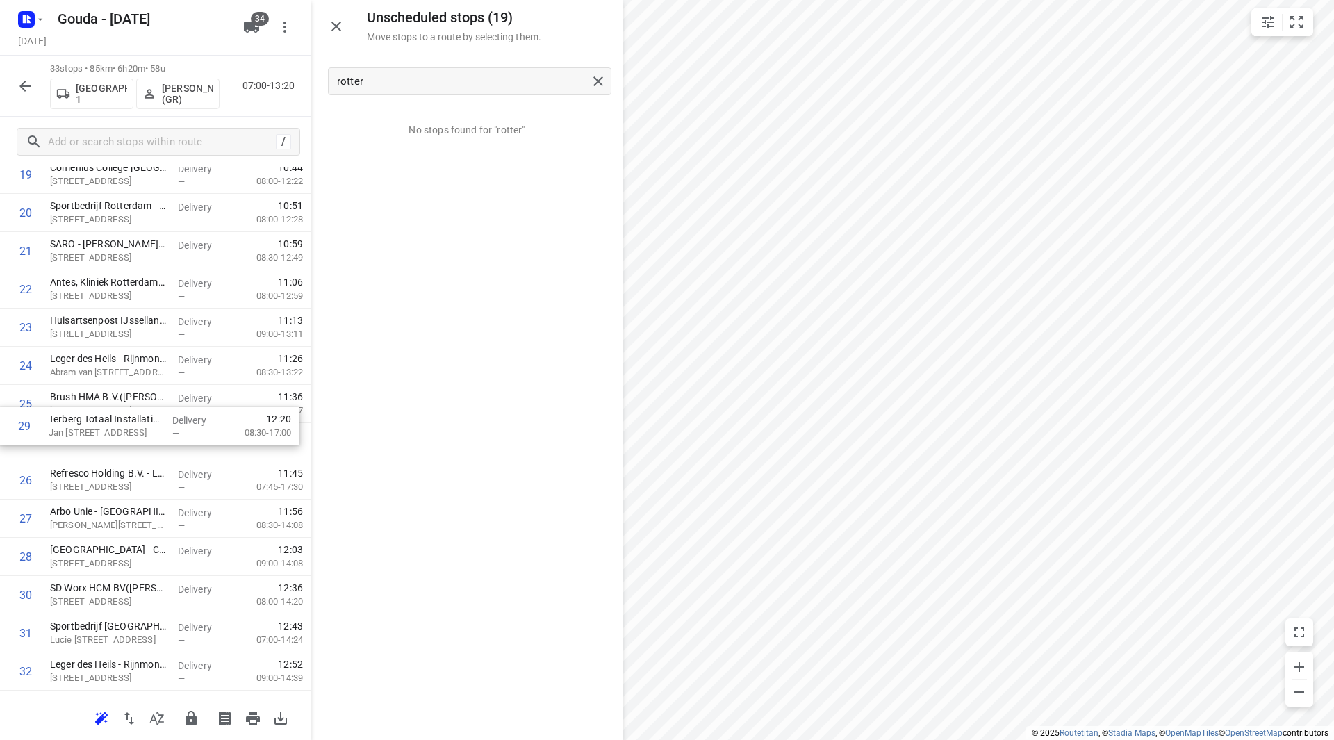
drag, startPoint x: 136, startPoint y: 575, endPoint x: 135, endPoint y: 394, distance: 181.4
click at [135, 394] on div "1 Gemeente Zuidplas - Gemeentehuis([PERSON_NAME]) [STREET_ADDRESS] Aan Den Ijss…" at bounding box center [155, 98] width 311 height 1261
drag, startPoint x: 139, startPoint y: 398, endPoint x: 138, endPoint y: 365, distance: 33.4
click at [138, 365] on div "1 Gemeente Zuidplas - Gemeentehuis([PERSON_NAME]) [STREET_ADDRESS] Aan Den Ijss…" at bounding box center [155, 98] width 311 height 1261
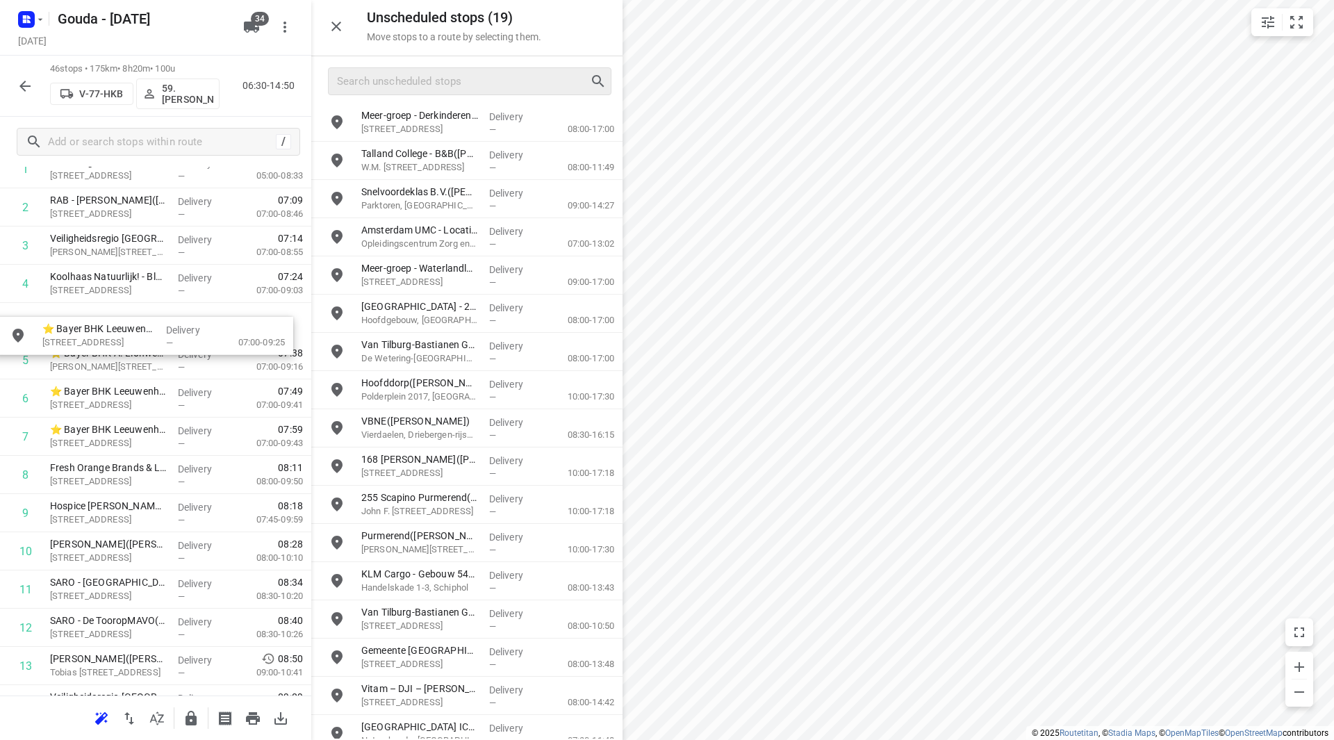
scroll to position [126, 0]
drag, startPoint x: 415, startPoint y: 659, endPoint x: 91, endPoint y: 362, distance: 439.2
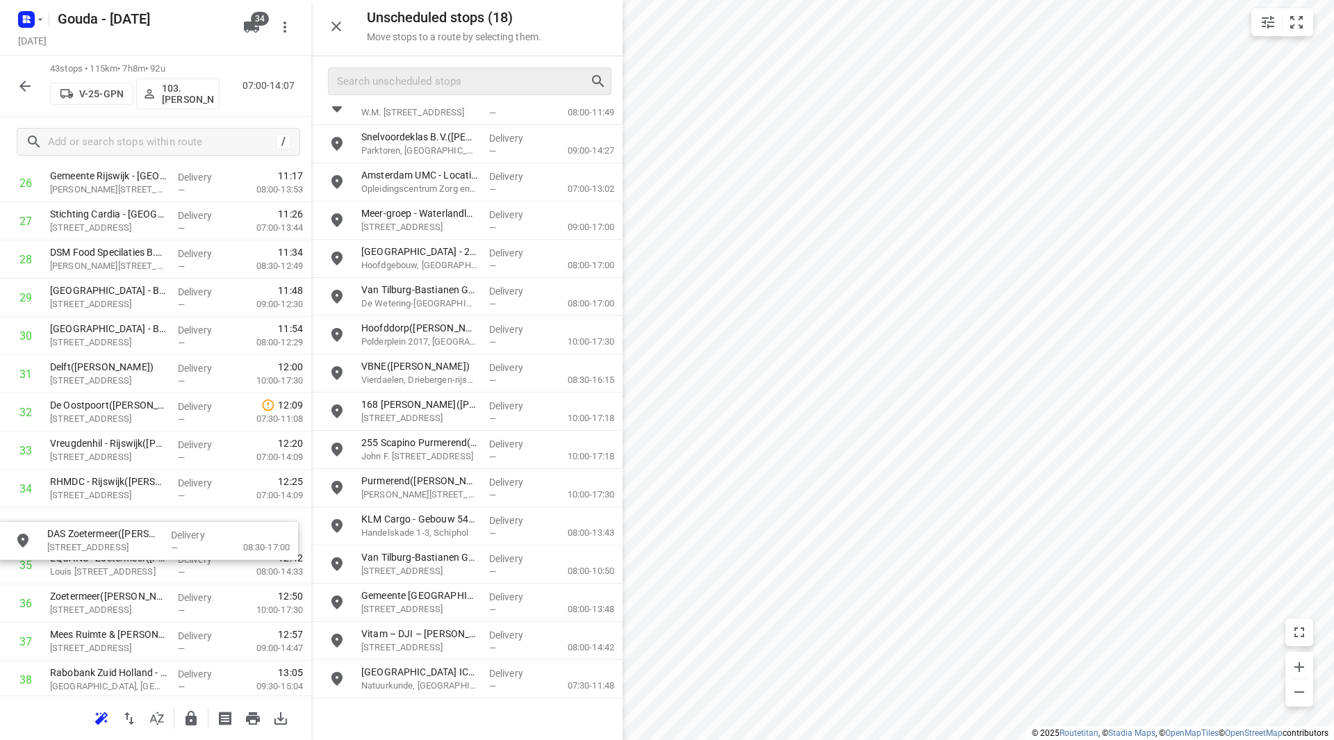
scroll to position [1070, 0]
drag, startPoint x: 388, startPoint y: 725, endPoint x: 72, endPoint y: 521, distance: 375.5
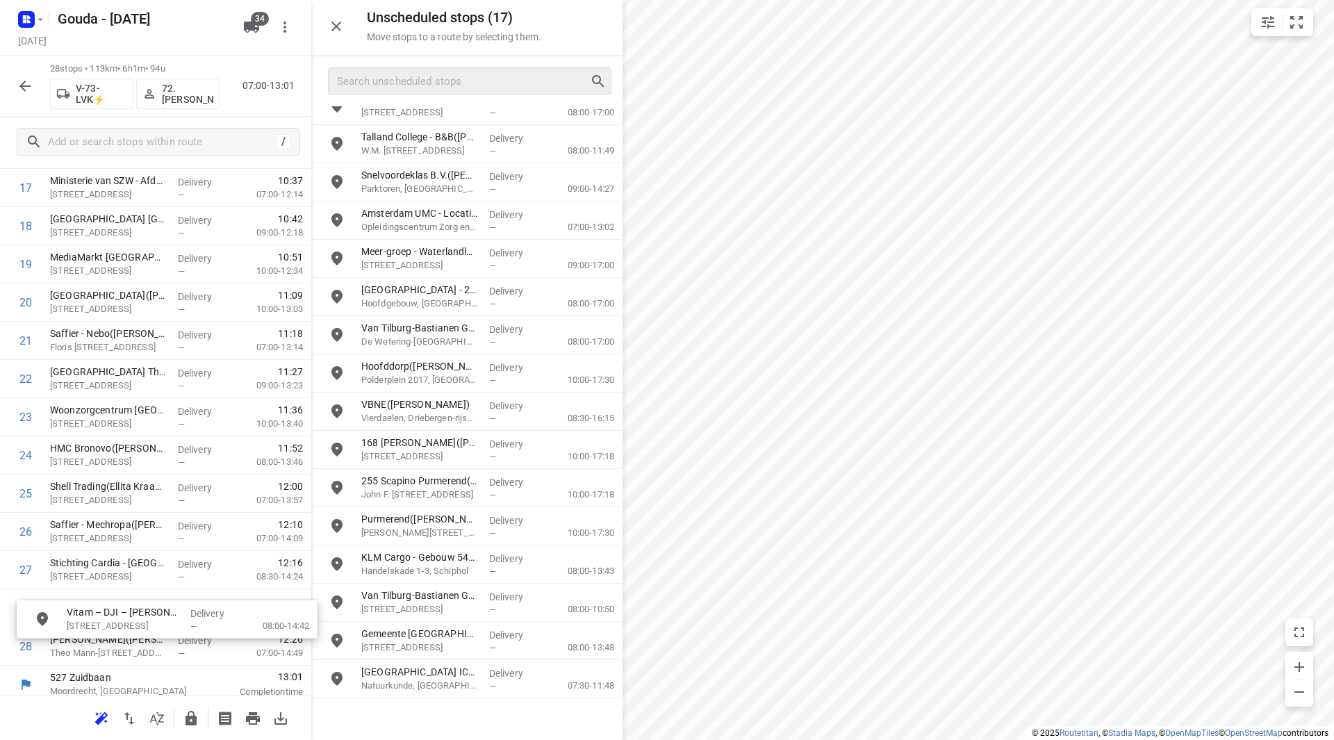
scroll to position [727, 0]
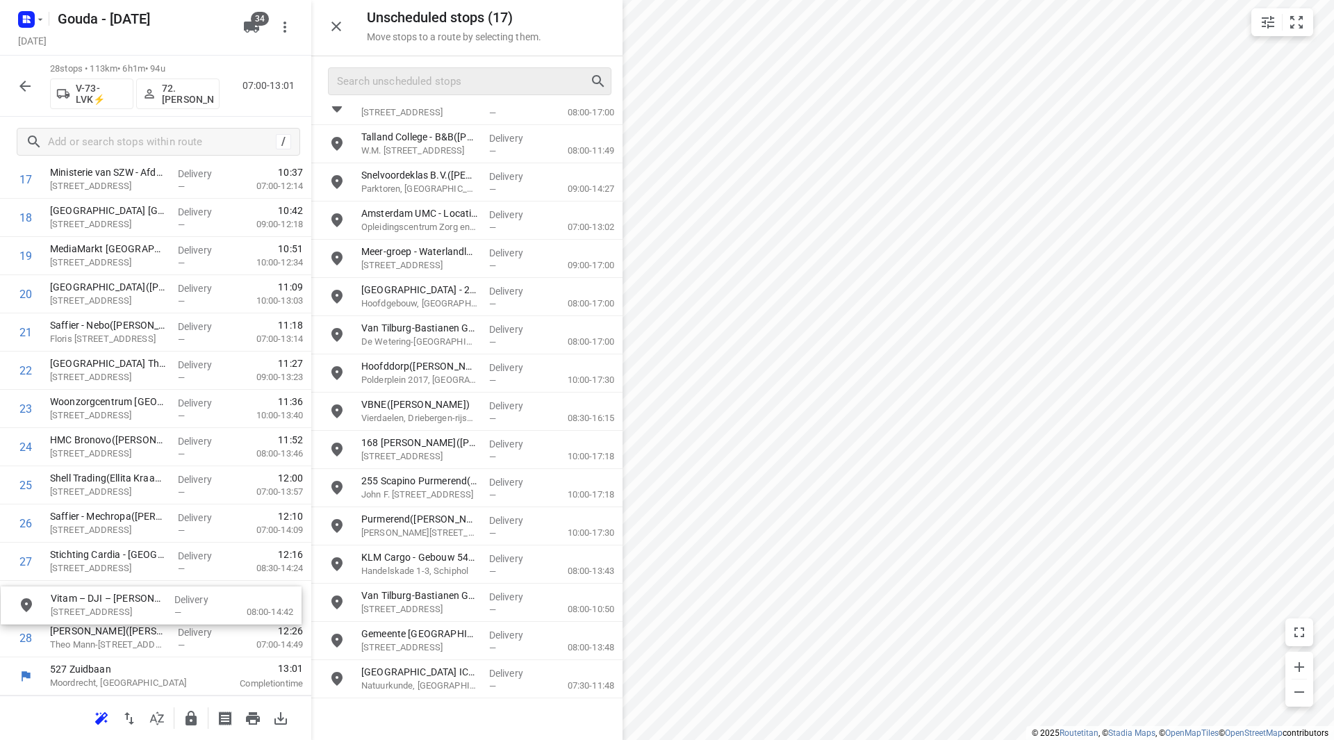
drag, startPoint x: 419, startPoint y: 685, endPoint x: 99, endPoint y: 609, distance: 329.2
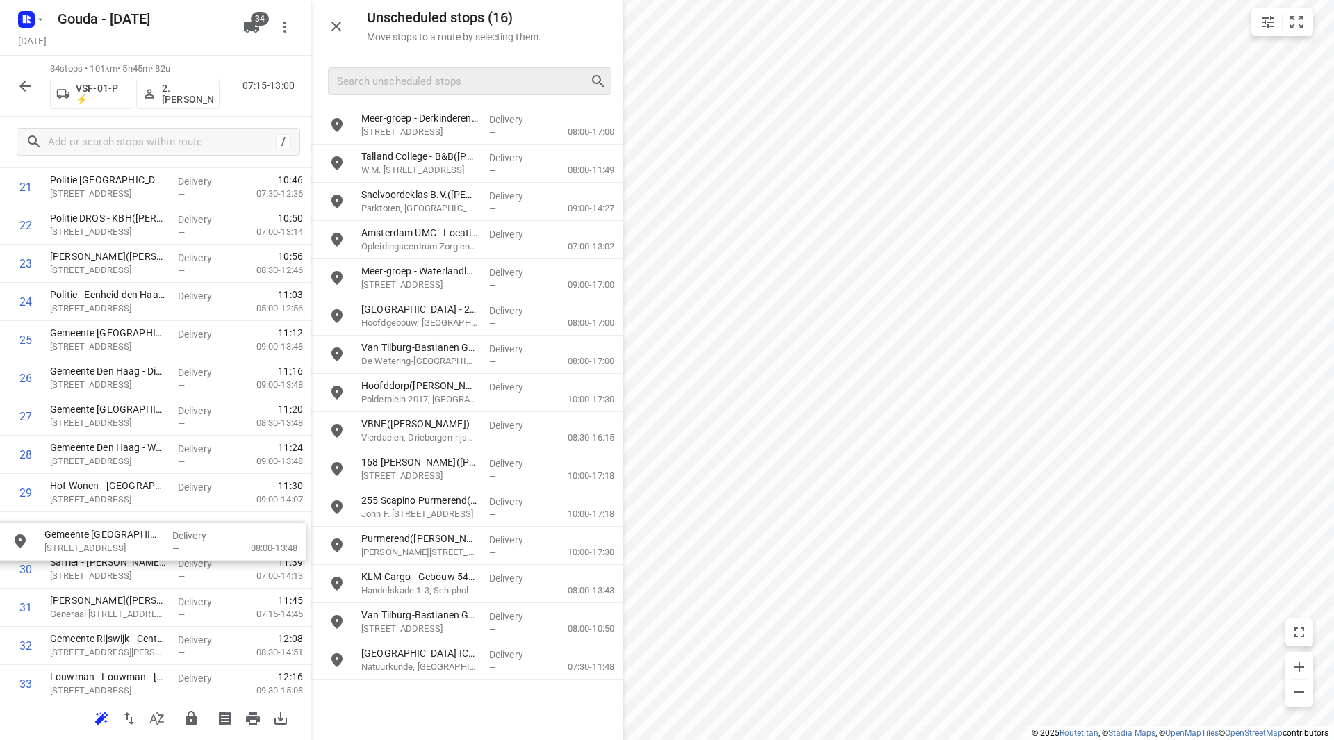
scroll to position [874, 0]
drag, startPoint x: 427, startPoint y: 662, endPoint x: 104, endPoint y: 495, distance: 363.3
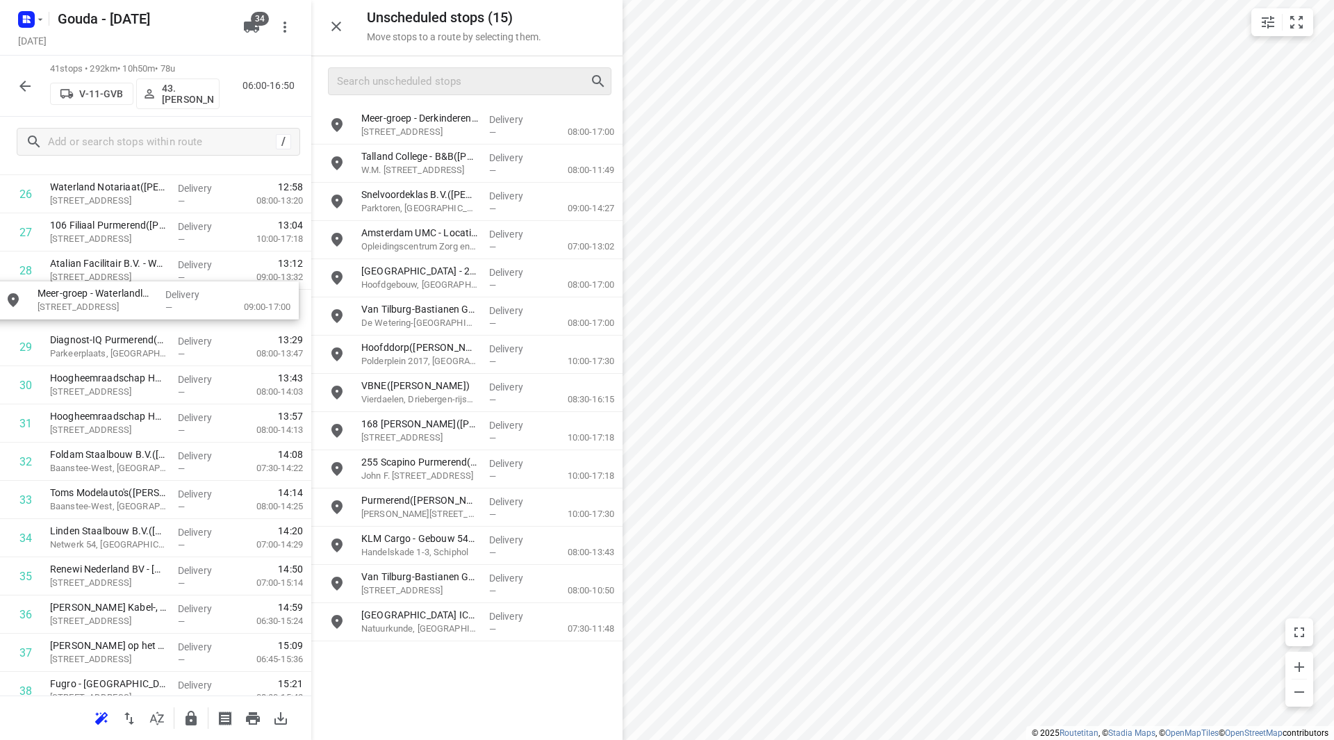
scroll to position [1051, 0]
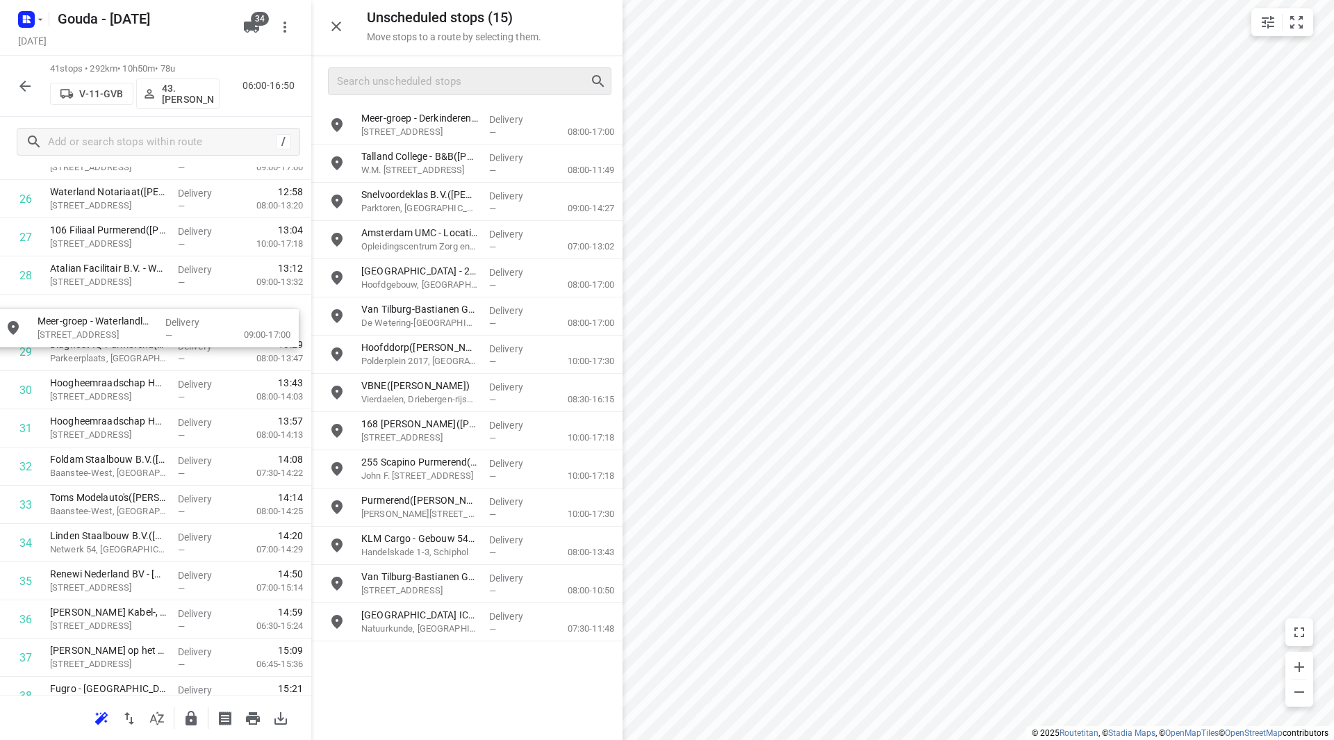
drag, startPoint x: 391, startPoint y: 285, endPoint x: 88, endPoint y: 319, distance: 305.6
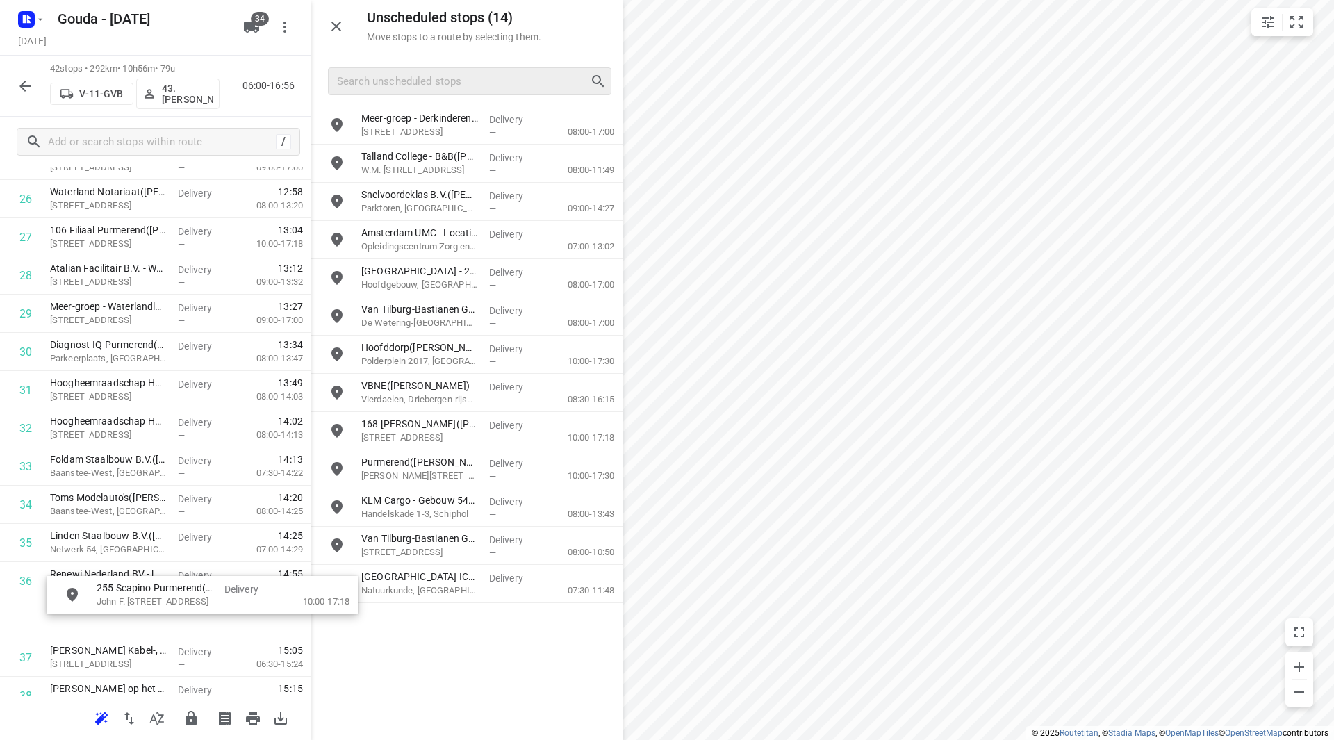
scroll to position [1070, 0]
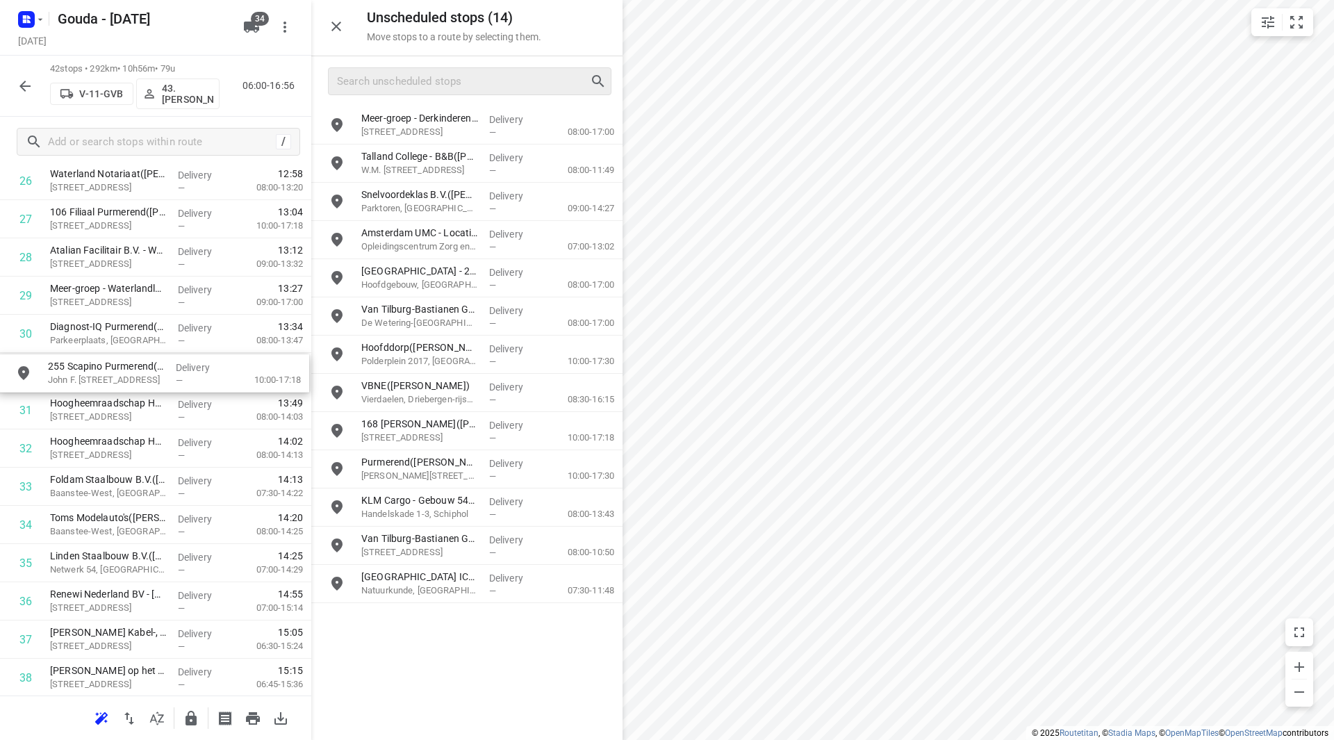
drag, startPoint x: 409, startPoint y: 461, endPoint x: 92, endPoint y: 363, distance: 332.2
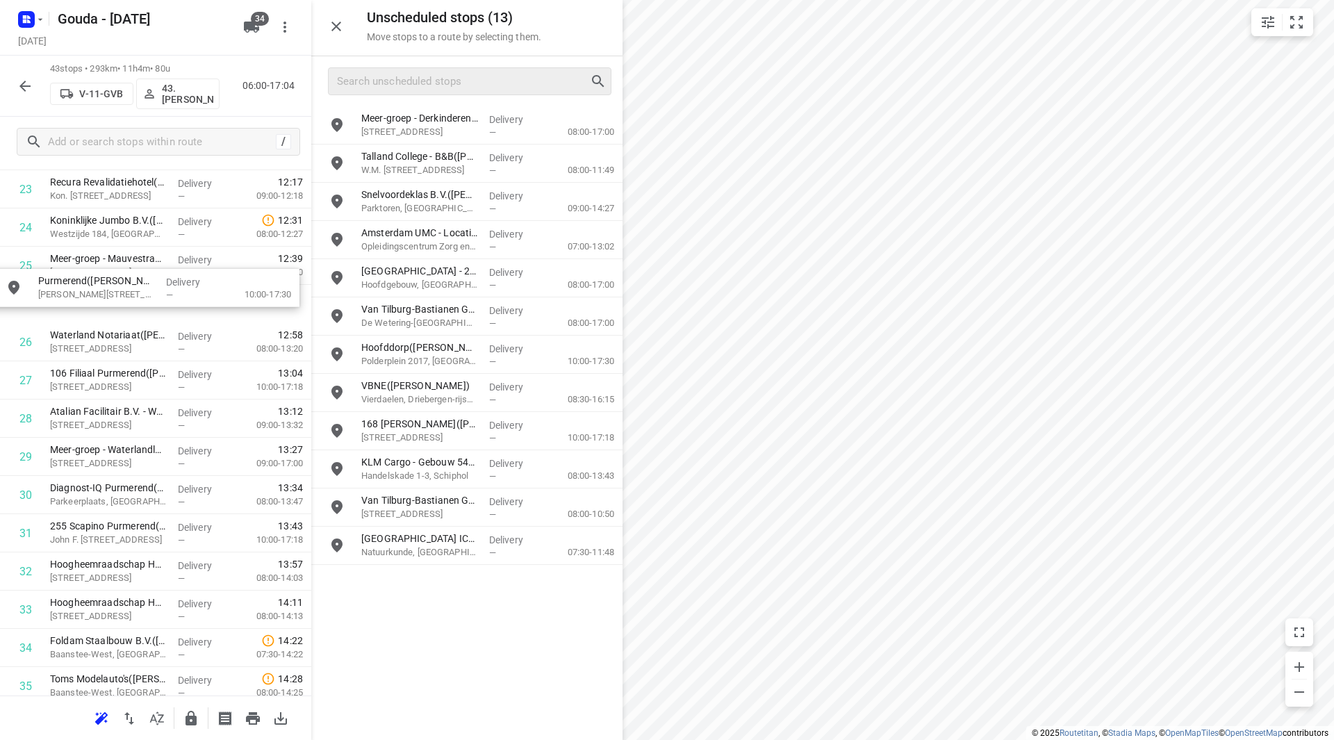
scroll to position [946, 0]
drag, startPoint x: 405, startPoint y: 466, endPoint x: 88, endPoint y: 375, distance: 329.7
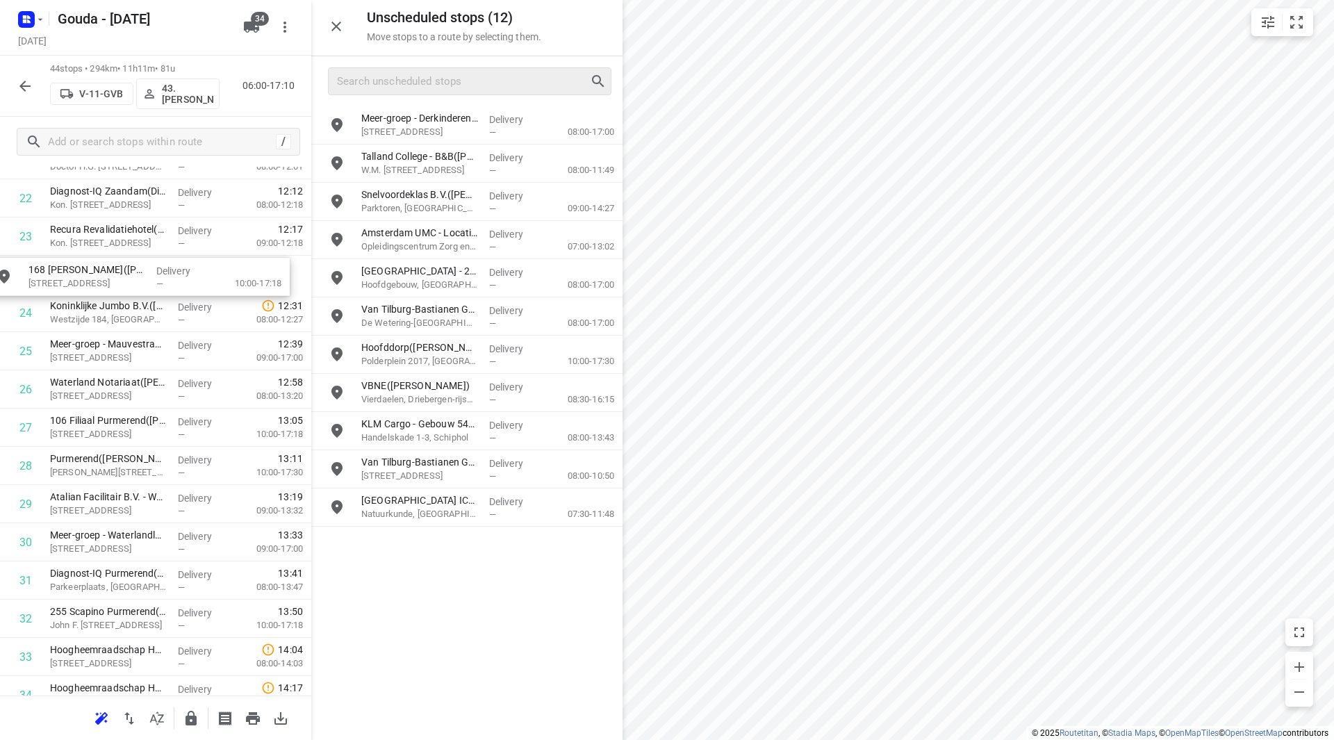
drag, startPoint x: 391, startPoint y: 423, endPoint x: 54, endPoint y: 268, distance: 370.7
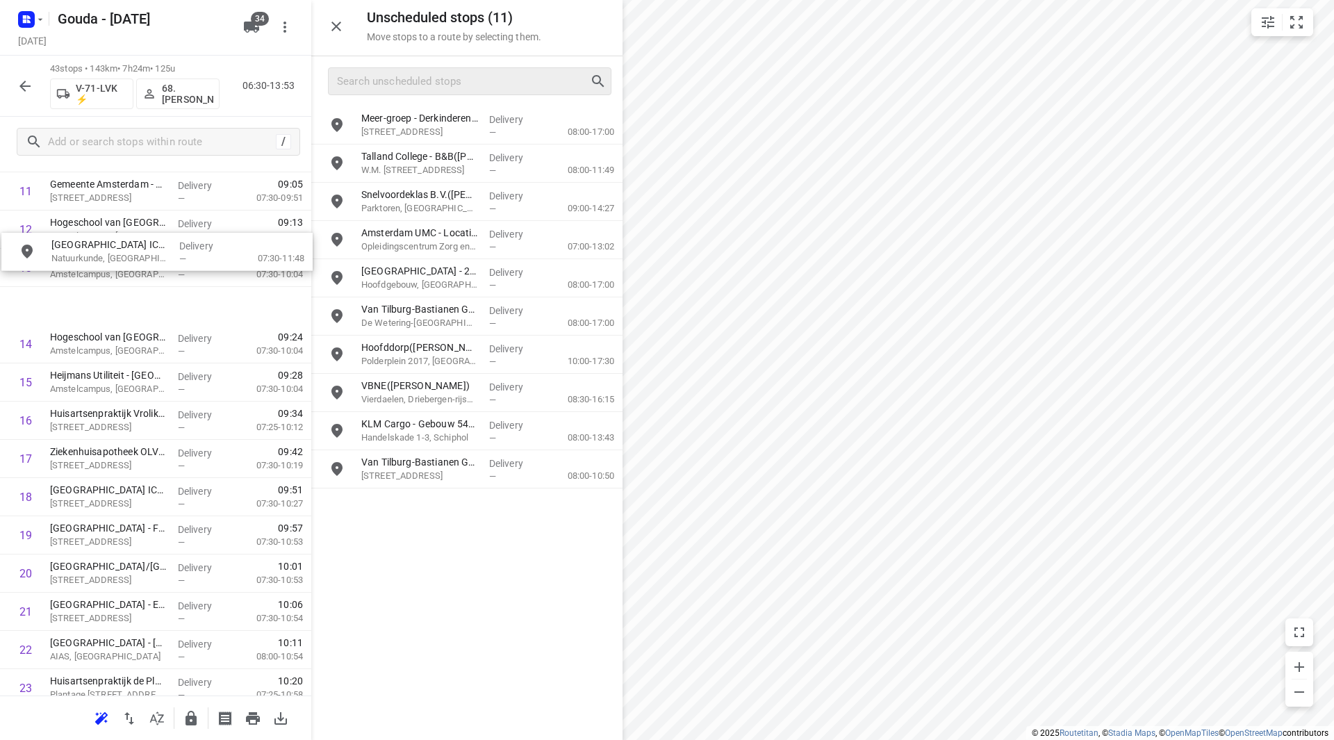
scroll to position [464, 0]
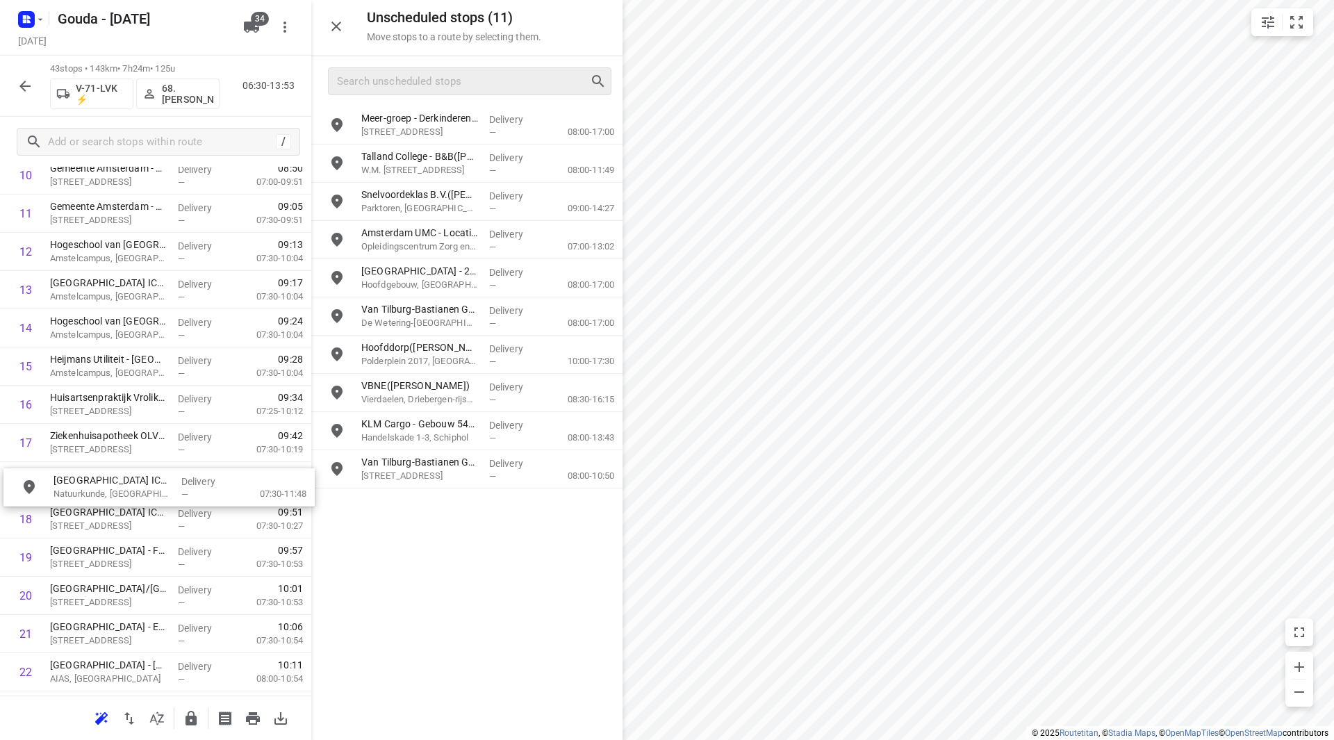
drag, startPoint x: 377, startPoint y: 518, endPoint x: 69, endPoint y: 489, distance: 308.5
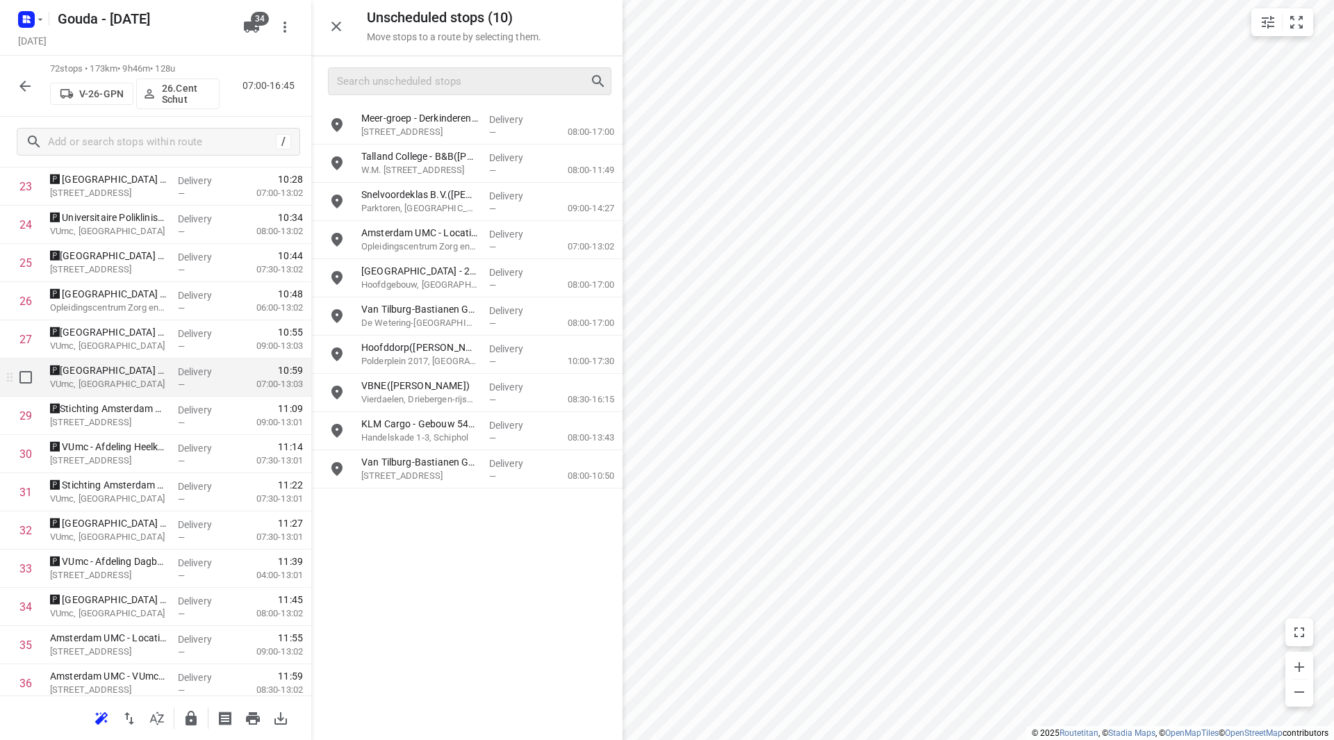
scroll to position [1042, 0]
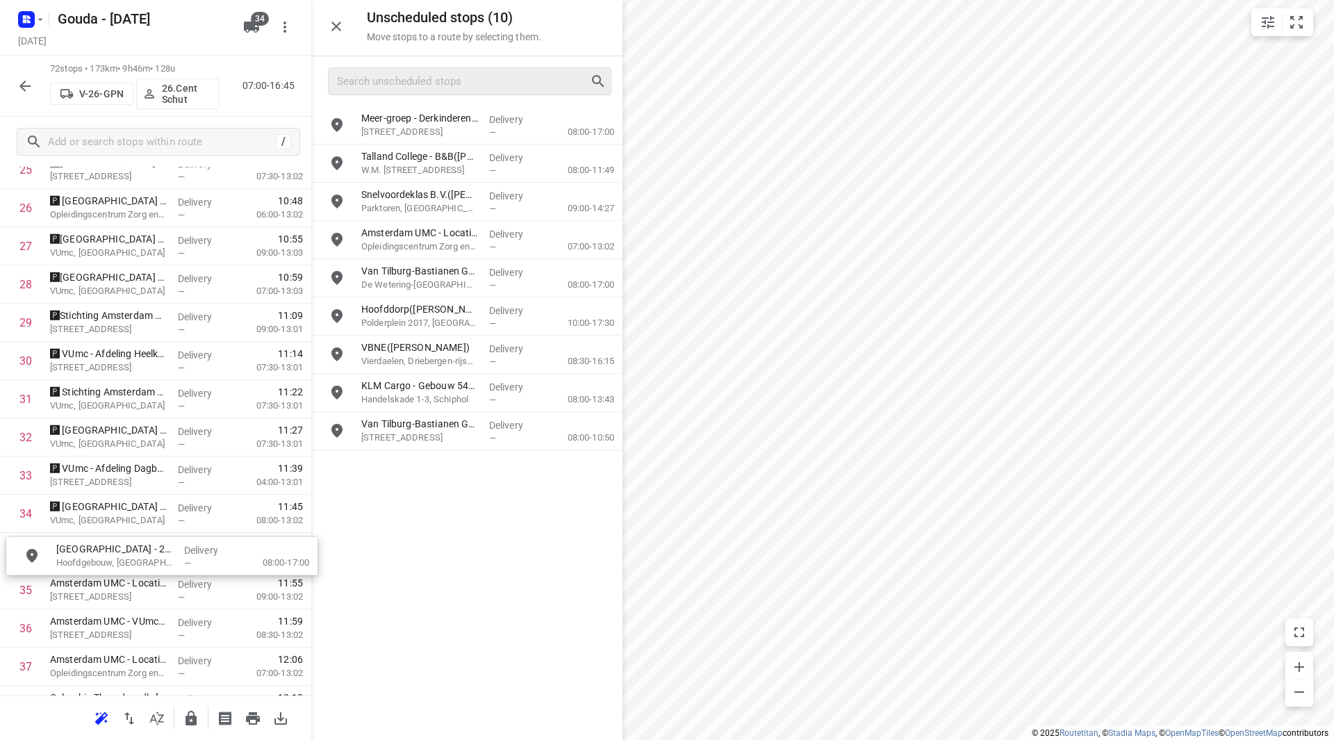
drag, startPoint x: 409, startPoint y: 273, endPoint x: 92, endPoint y: 548, distance: 418.7
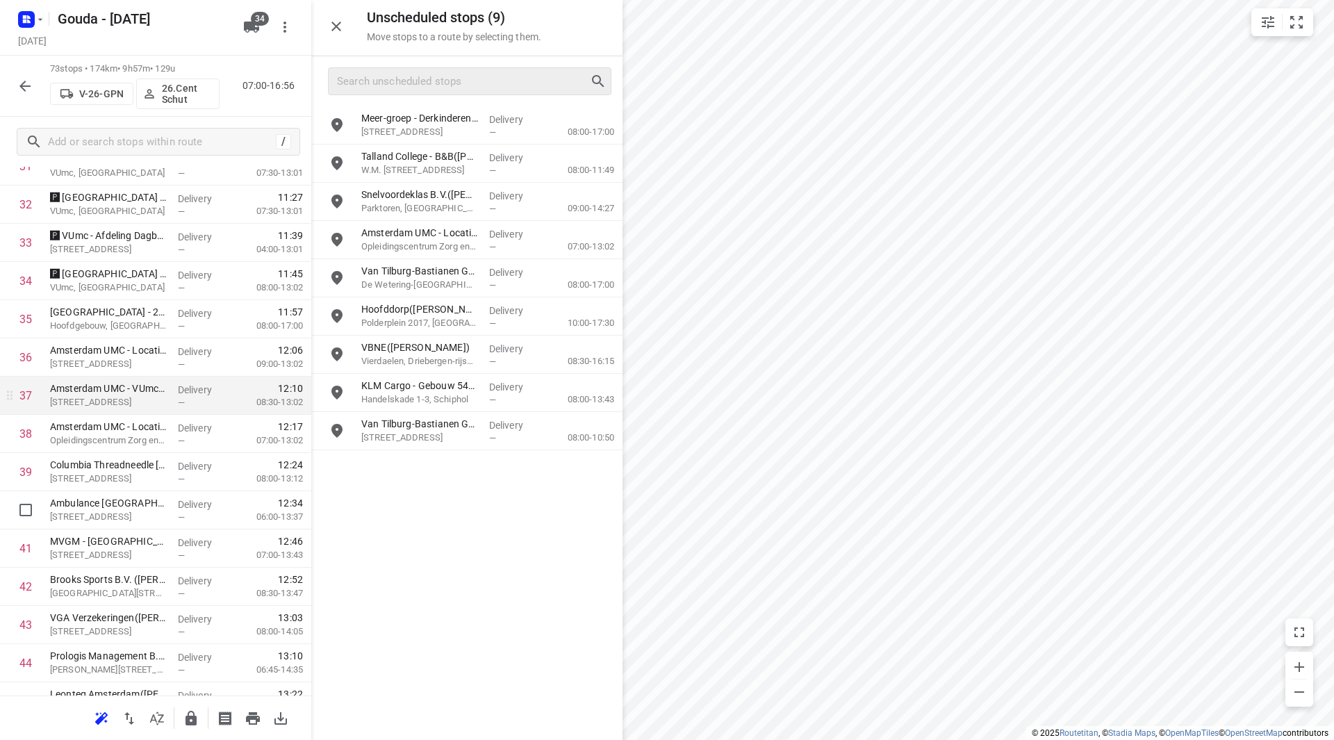
scroll to position [1251, 0]
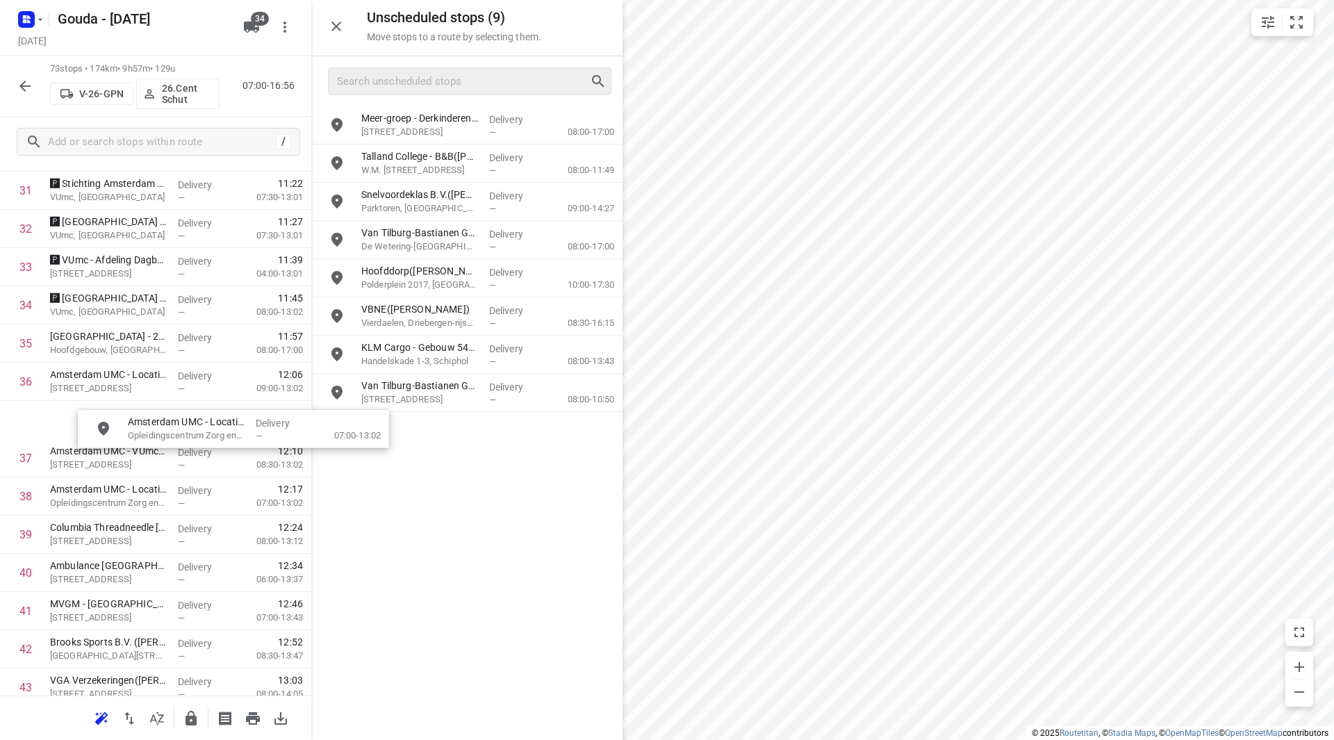
drag, startPoint x: 453, startPoint y: 236, endPoint x: 147, endPoint y: 459, distance: 379.5
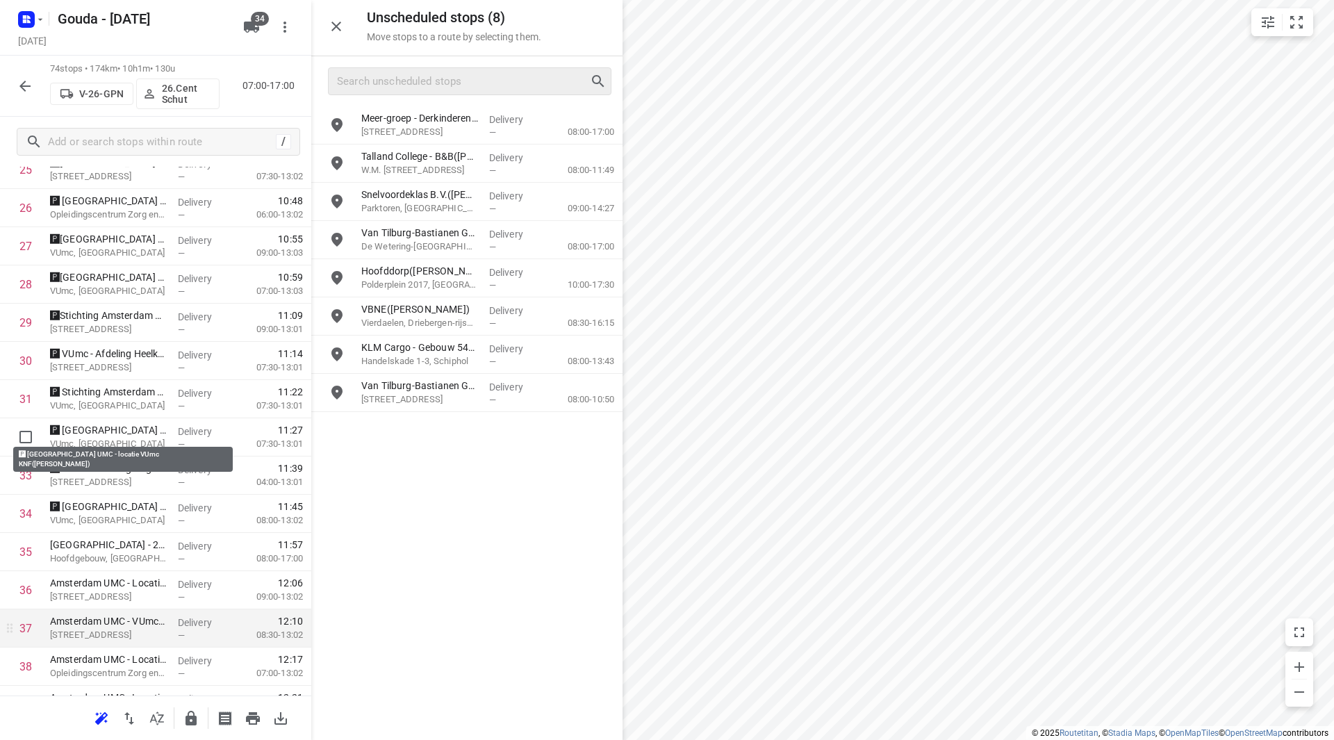
scroll to position [1181, 0]
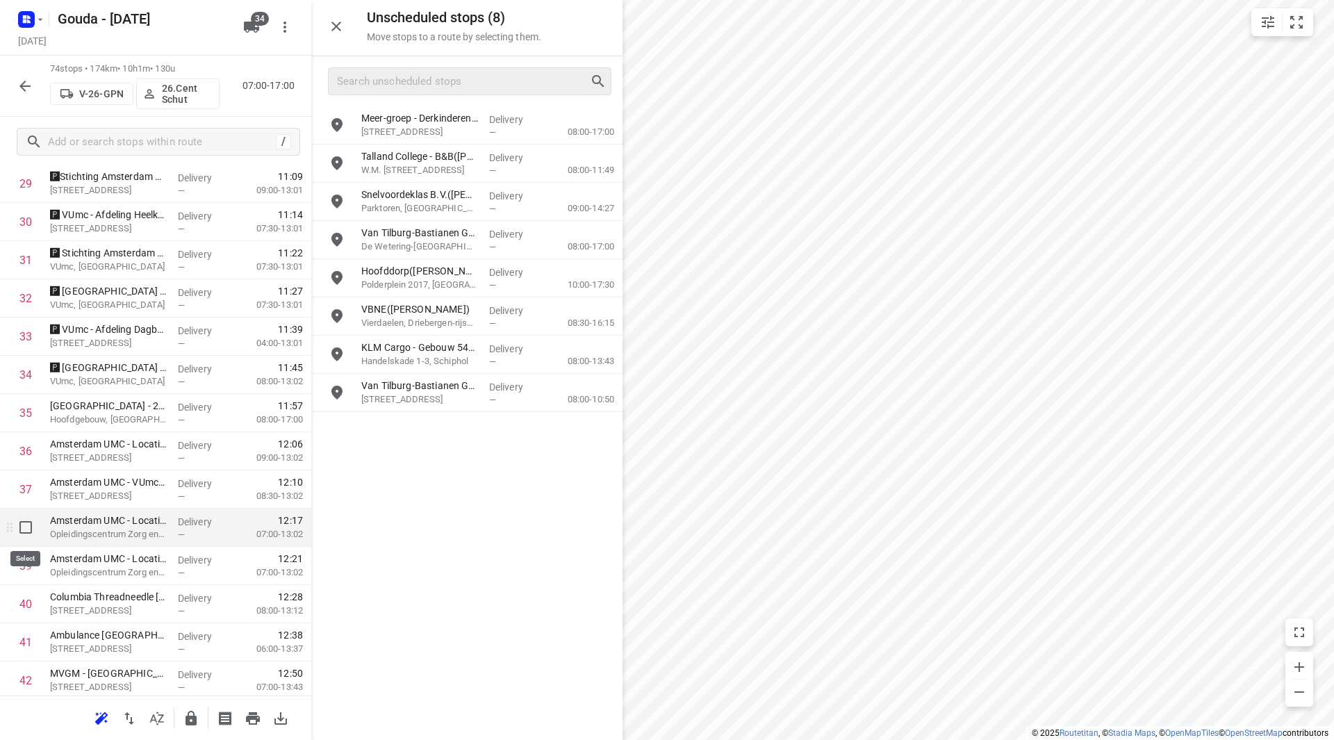
drag, startPoint x: 40, startPoint y: 532, endPoint x: 31, endPoint y: 559, distance: 27.7
click at [25, 529] on input "checkbox" at bounding box center [26, 528] width 28 height 28
checkbox input "true"
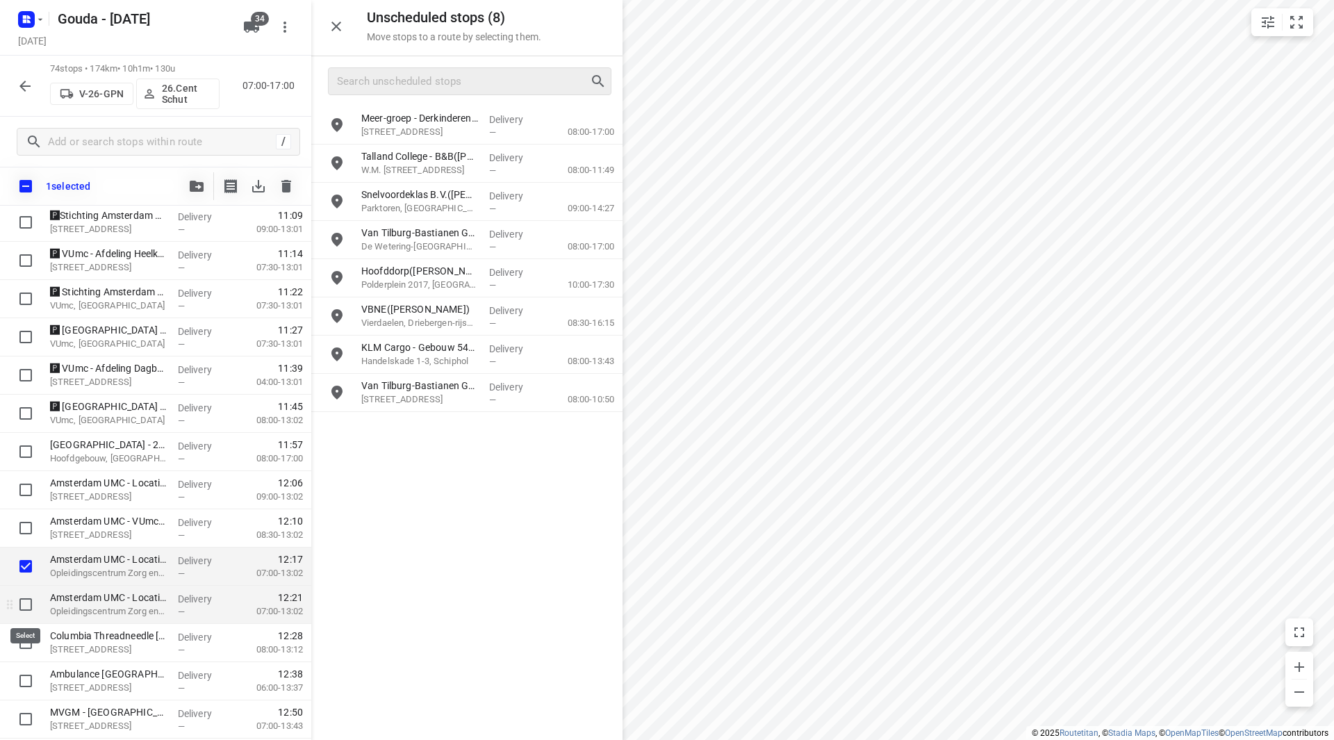
click at [31, 612] on input "checkbox" at bounding box center [26, 605] width 28 height 28
checkbox input "true"
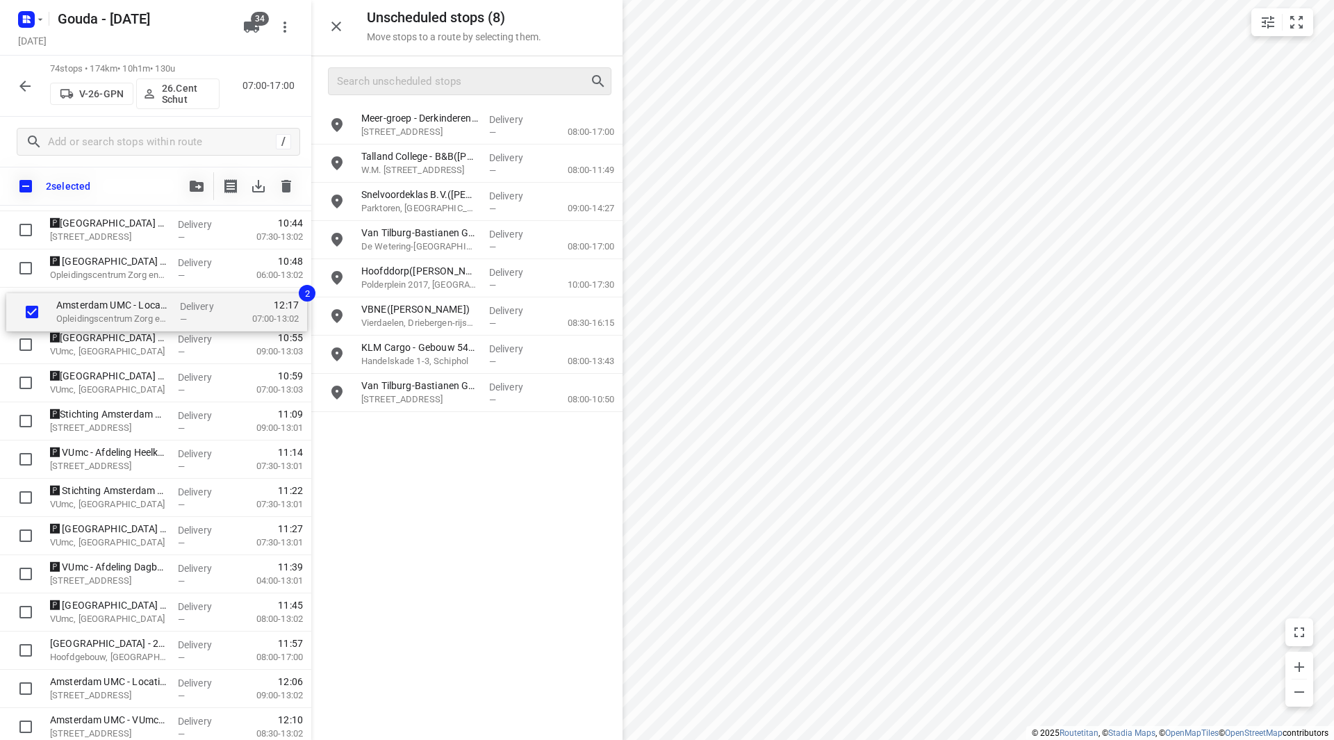
scroll to position [1008, 0]
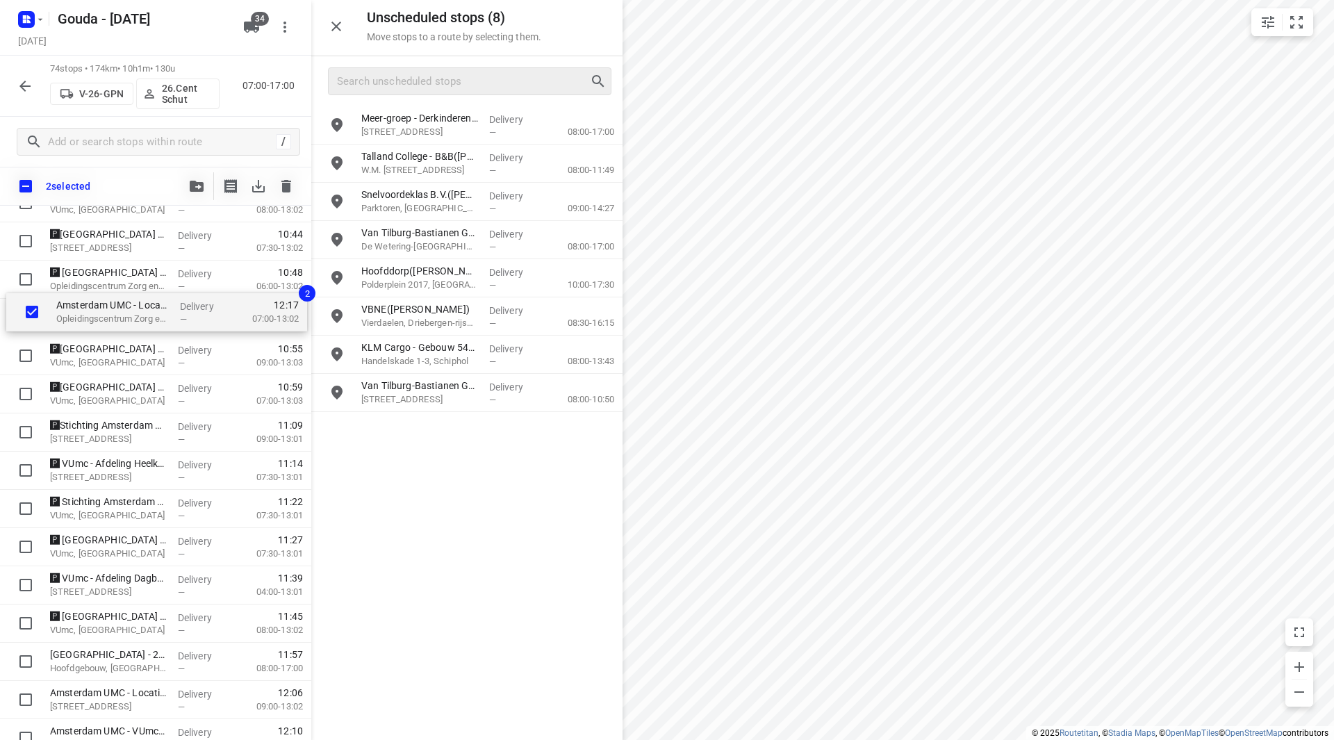
drag, startPoint x: 90, startPoint y: 571, endPoint x: 93, endPoint y: 317, distance: 253.7
click at [96, 316] on div "🆉 VUmc - Afdeling Hermatologie(Jacco Besteman) Van der Boechorststraat 6, Amste…" at bounding box center [155, 719] width 311 height 2828
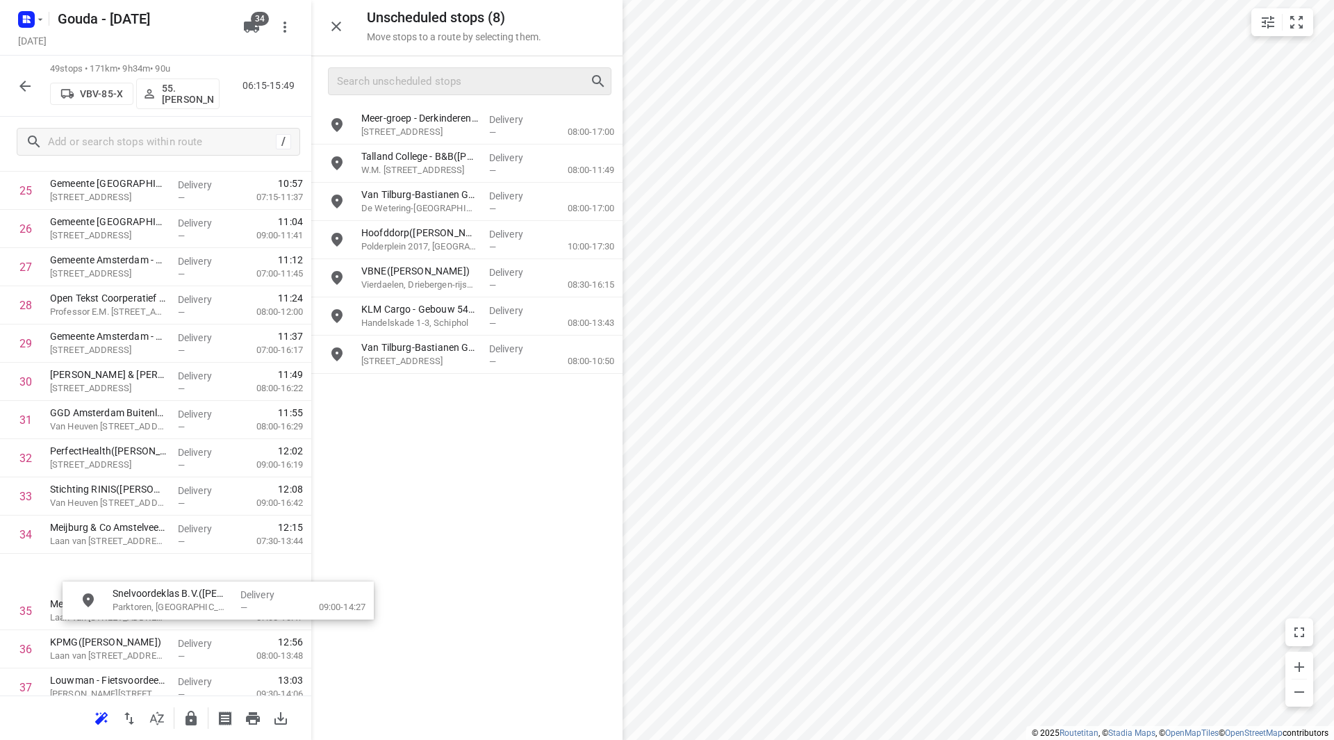
scroll to position [1024, 0]
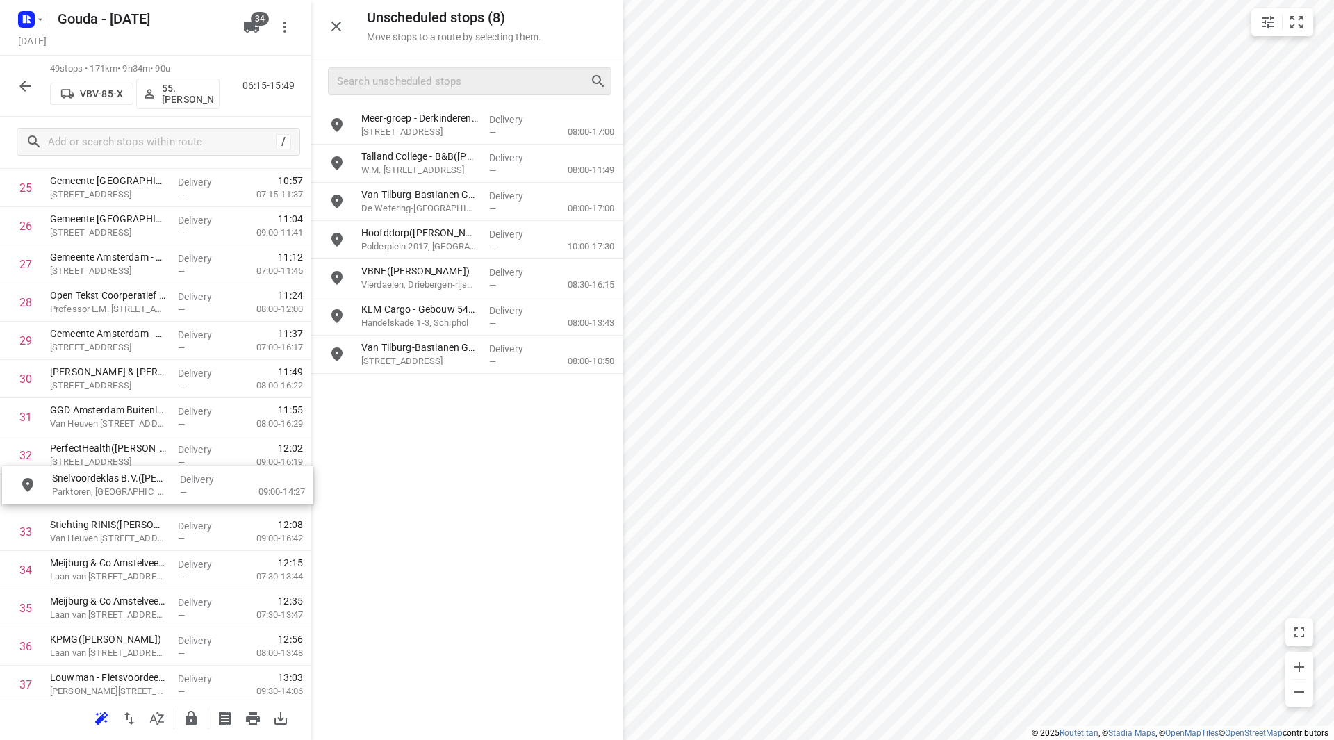
drag, startPoint x: 426, startPoint y: 210, endPoint x: 109, endPoint y: 496, distance: 427.1
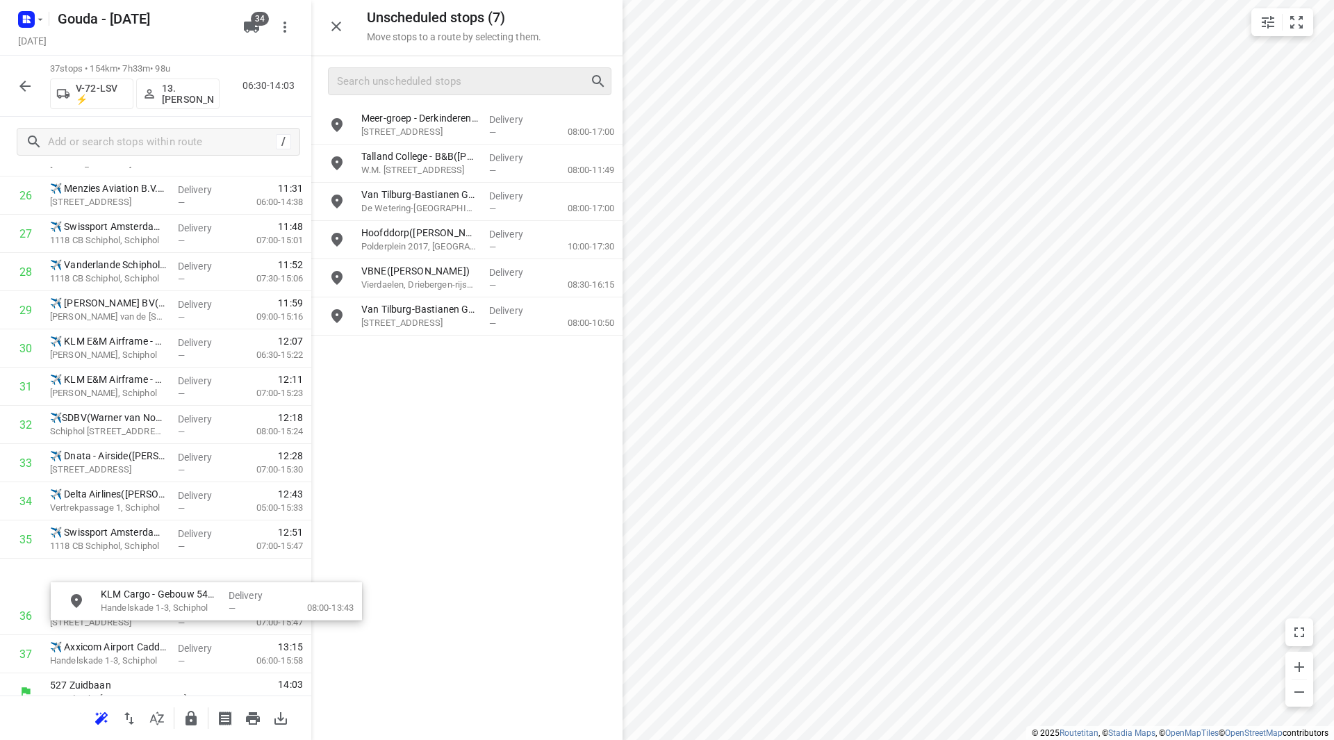
scroll to position [1081, 0]
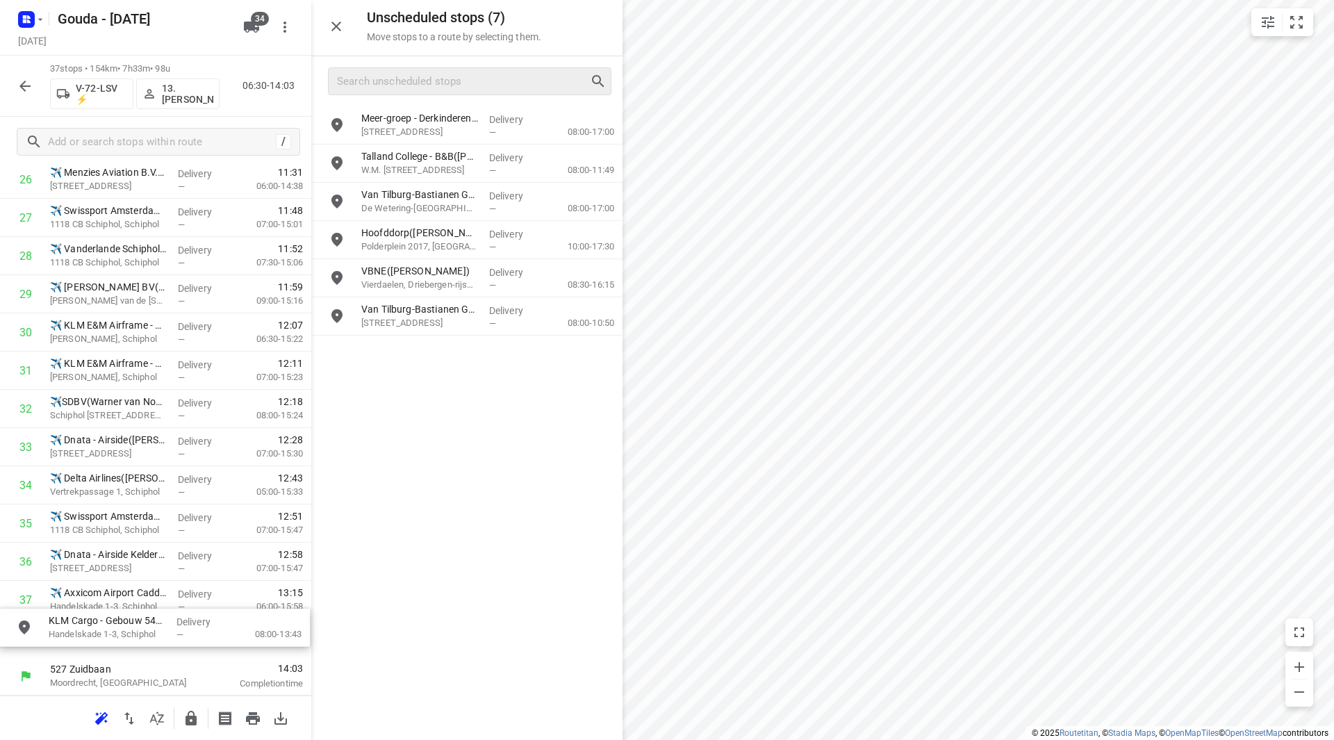
drag, startPoint x: 341, startPoint y: 345, endPoint x: 99, endPoint y: 637, distance: 379.5
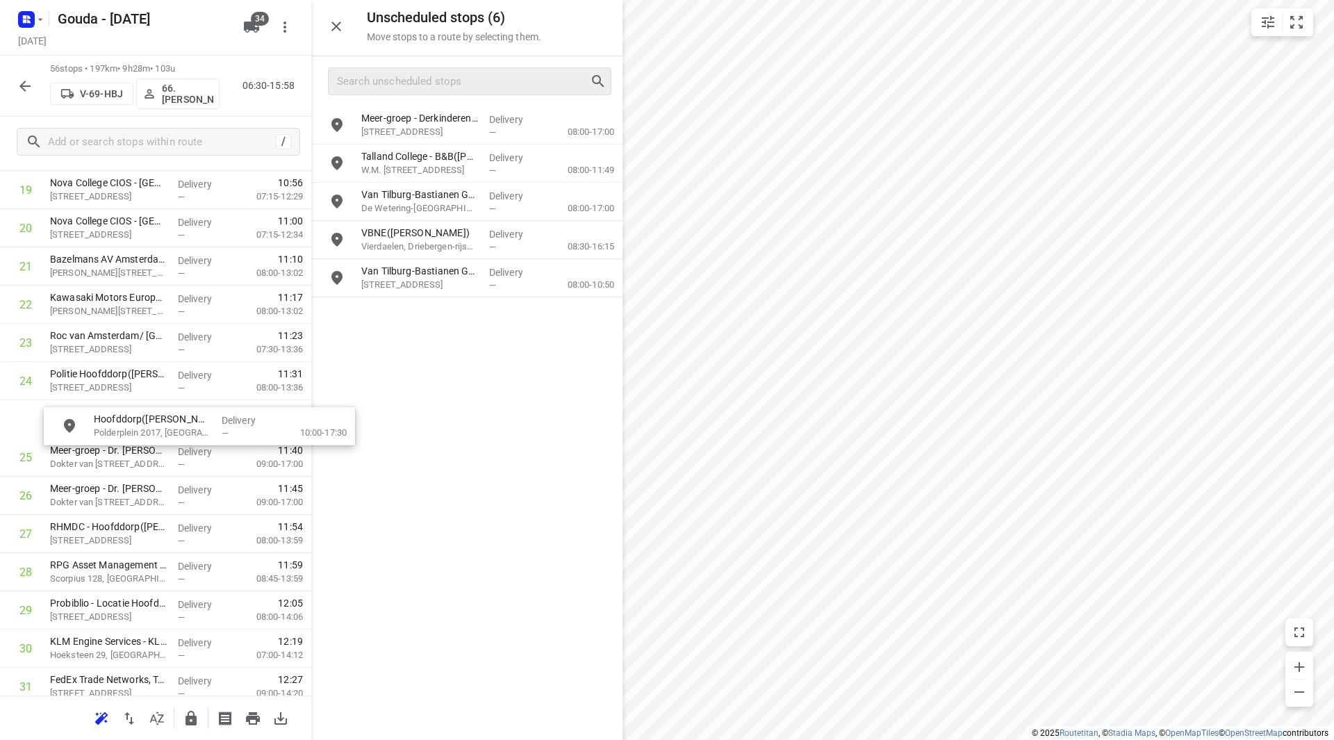
scroll to position [792, 0]
drag, startPoint x: 412, startPoint y: 242, endPoint x: 99, endPoint y: 425, distance: 362.2
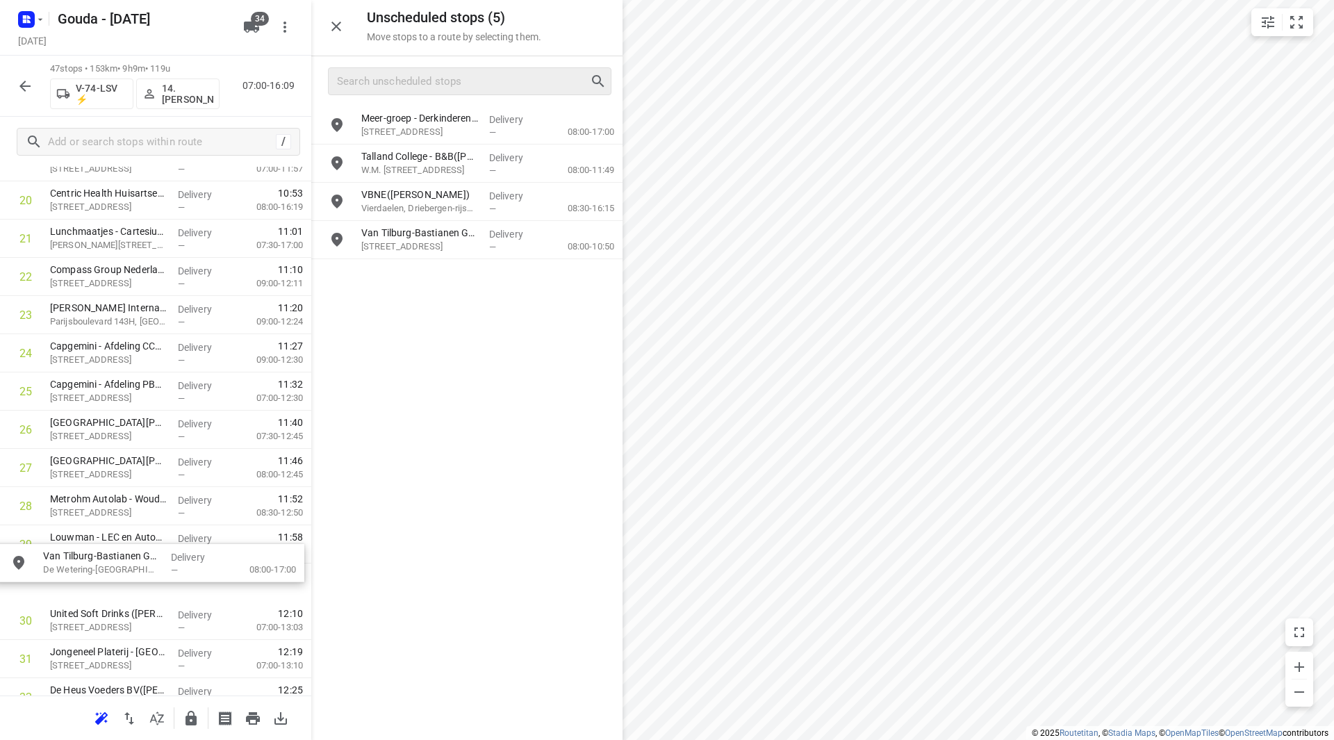
scroll to position [826, 0]
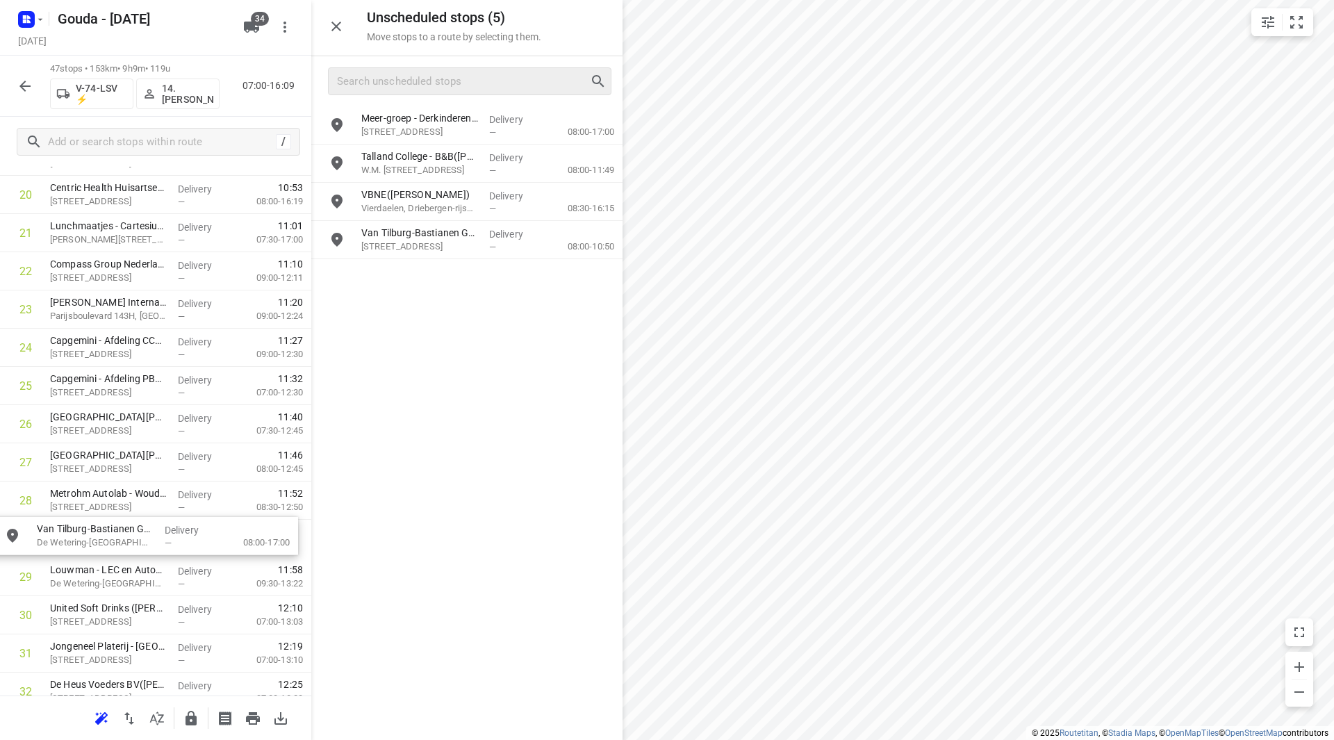
drag, startPoint x: 428, startPoint y: 204, endPoint x: 110, endPoint y: 540, distance: 462.6
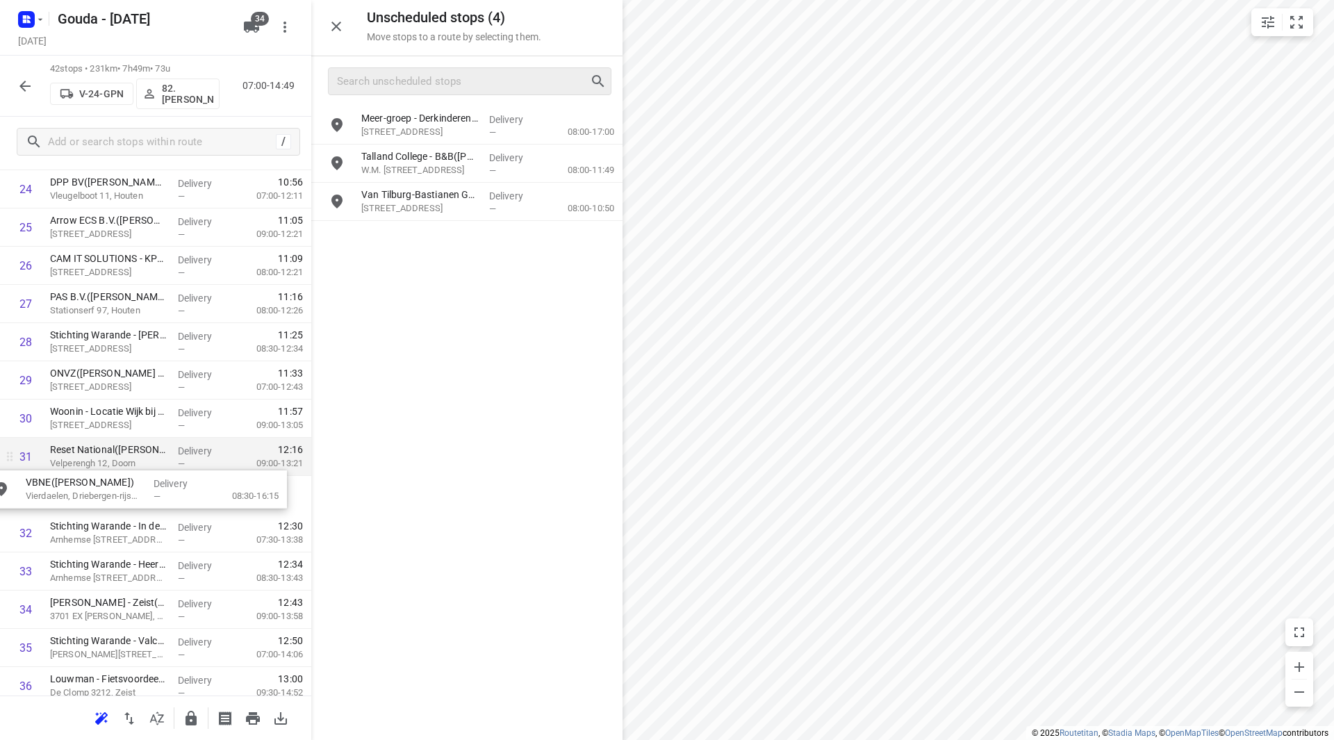
drag, startPoint x: 424, startPoint y: 183, endPoint x: 85, endPoint y: 475, distance: 447.4
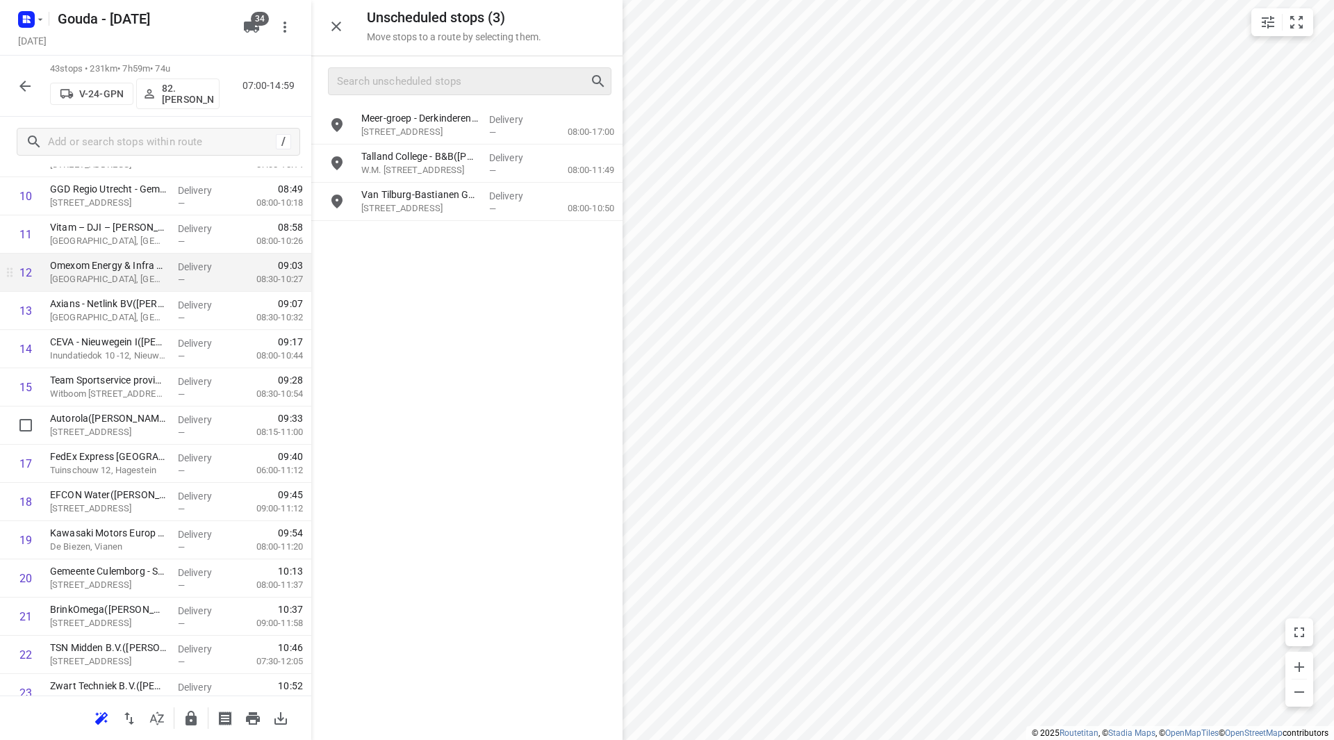
scroll to position [429, 0]
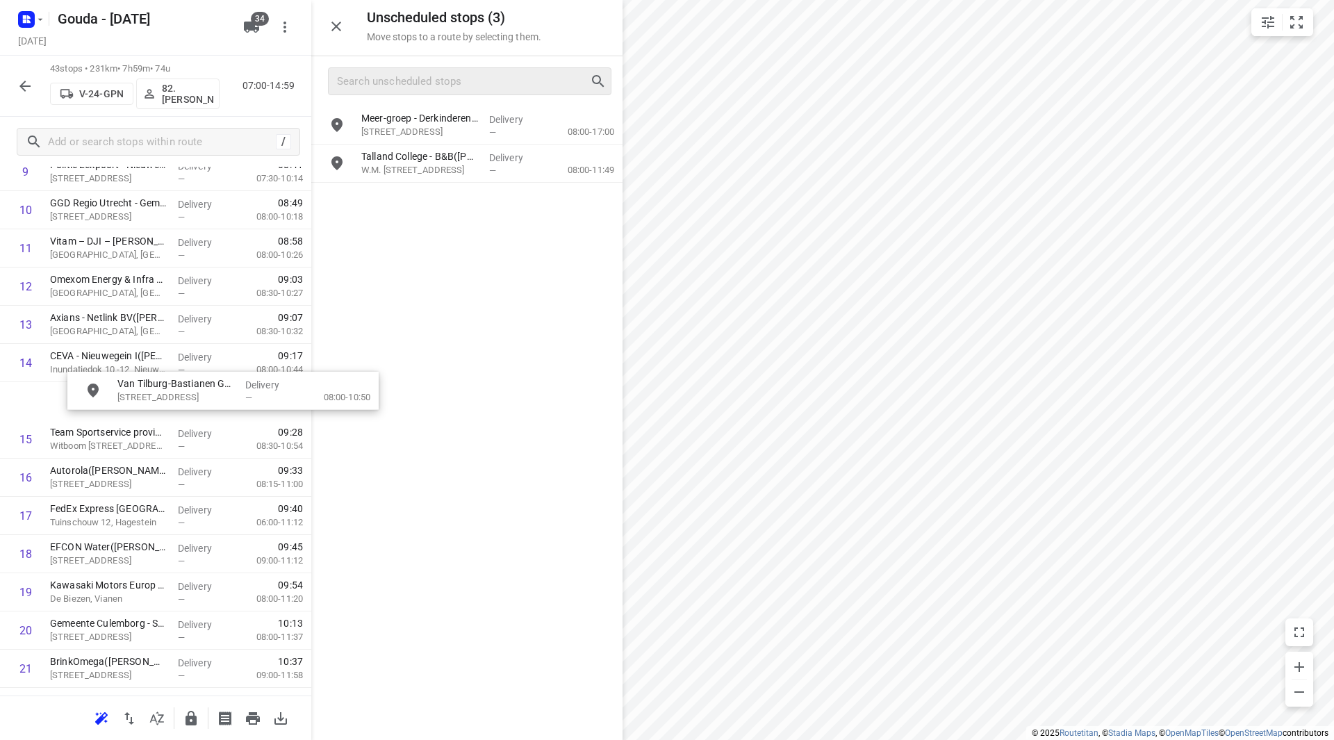
drag, startPoint x: 386, startPoint y: 200, endPoint x: 101, endPoint y: 394, distance: 344.1
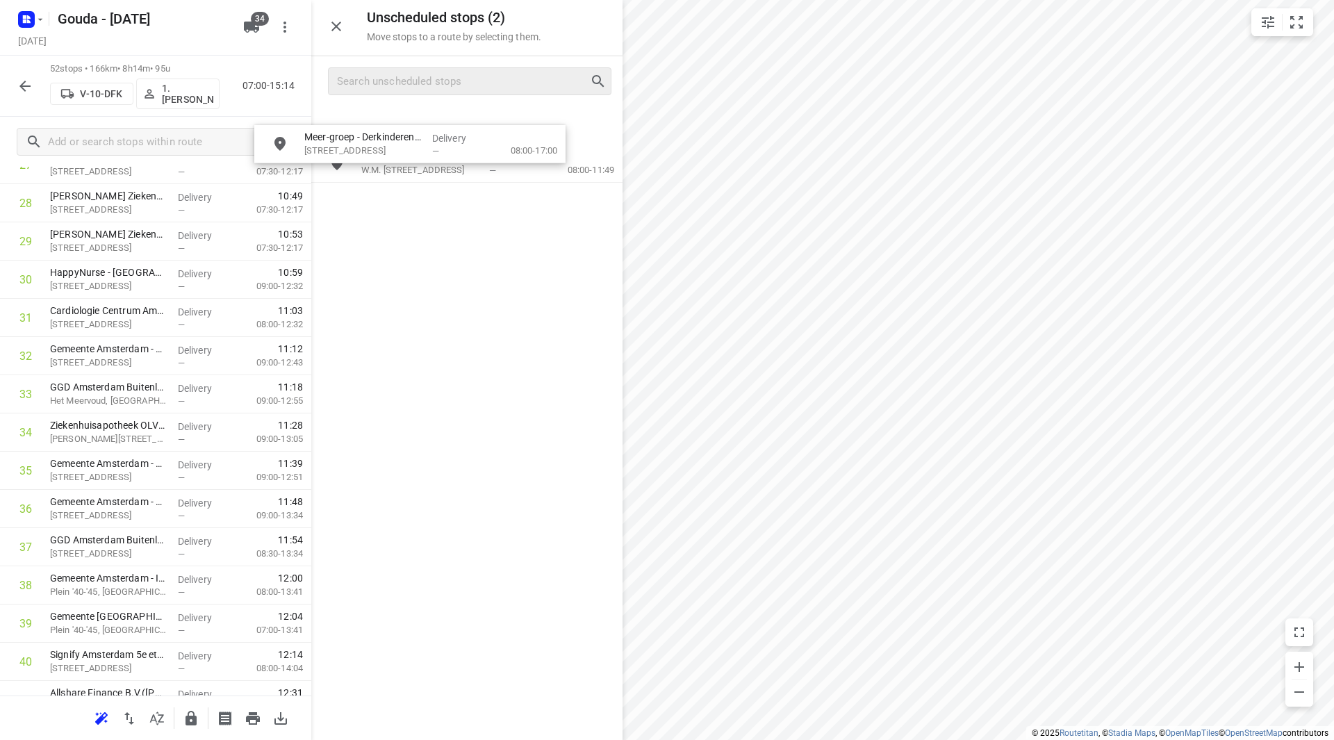
scroll to position [1122, 0]
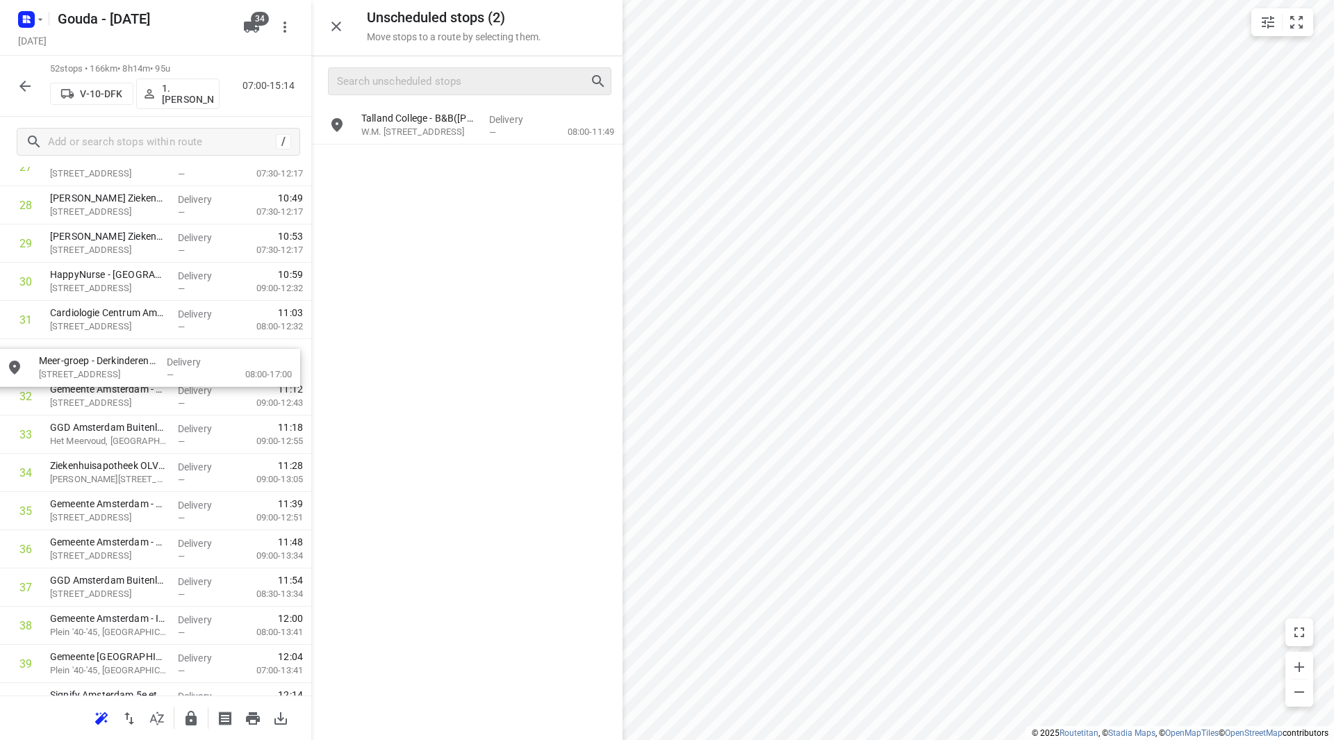
drag, startPoint x: 441, startPoint y: 120, endPoint x: 115, endPoint y: 363, distance: 406.3
click at [8, 92] on div "53 stops • 167km • 8h21m • 96u V-10-DFK 1. Abdul Shadeh 07:00-15:20" at bounding box center [155, 86] width 311 height 61
click at [20, 88] on icon "button" at bounding box center [25, 86] width 17 height 17
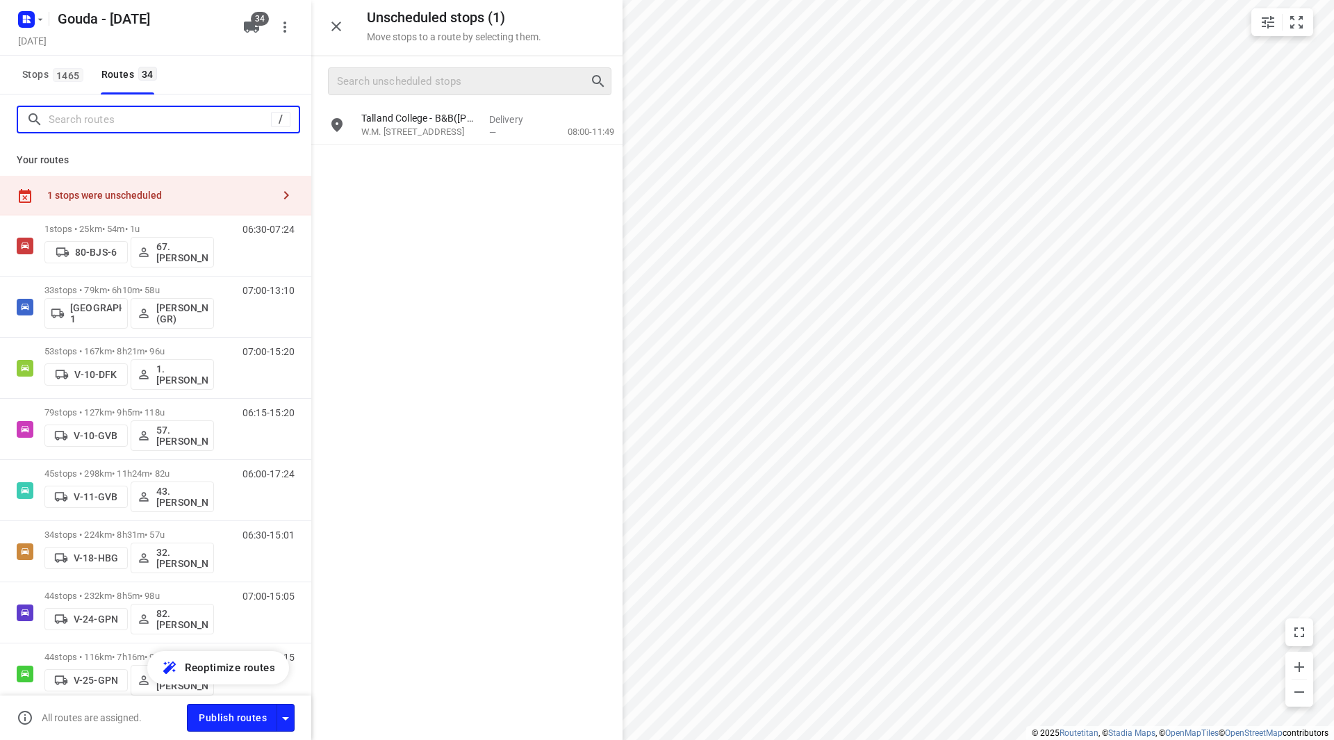
click at [88, 117] on input "Search routes" at bounding box center [160, 120] width 222 height 22
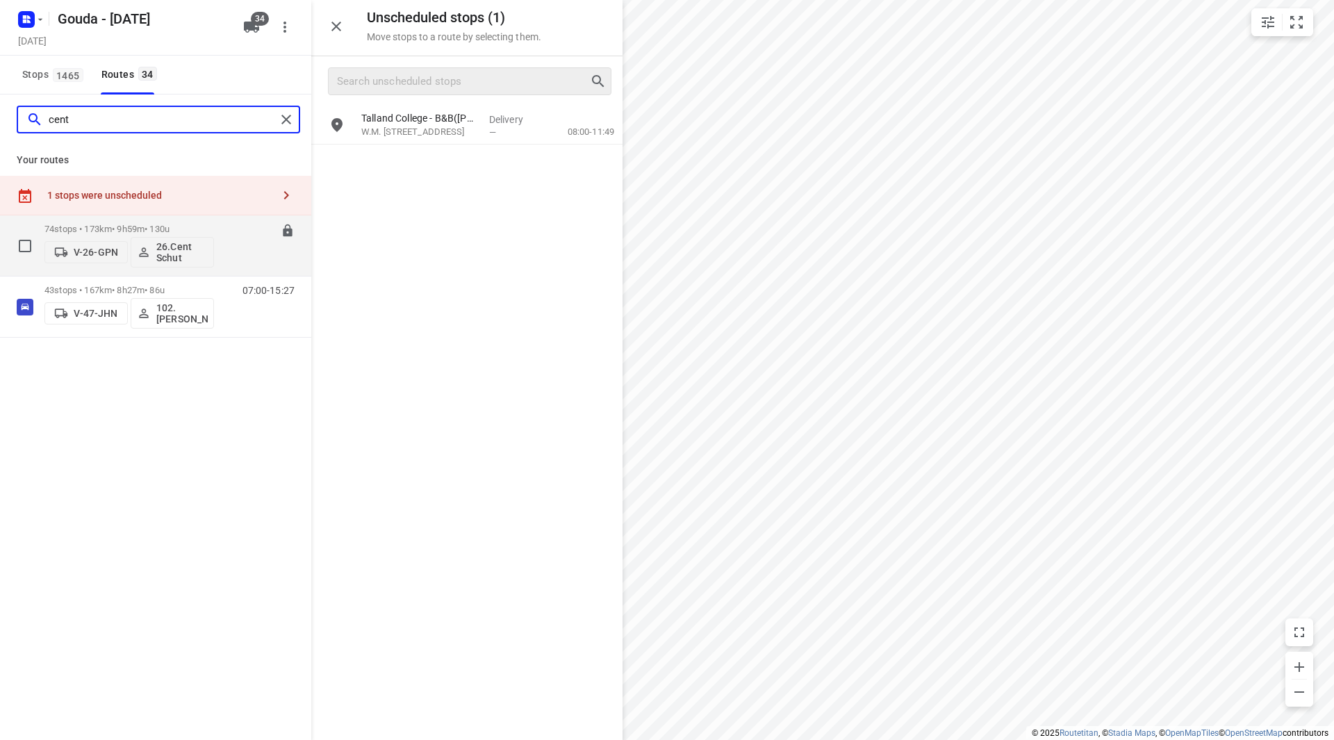
type input "cent"
click at [186, 225] on p "74 stops • 173km • 9h59m • 130u" at bounding box center [129, 229] width 170 height 10
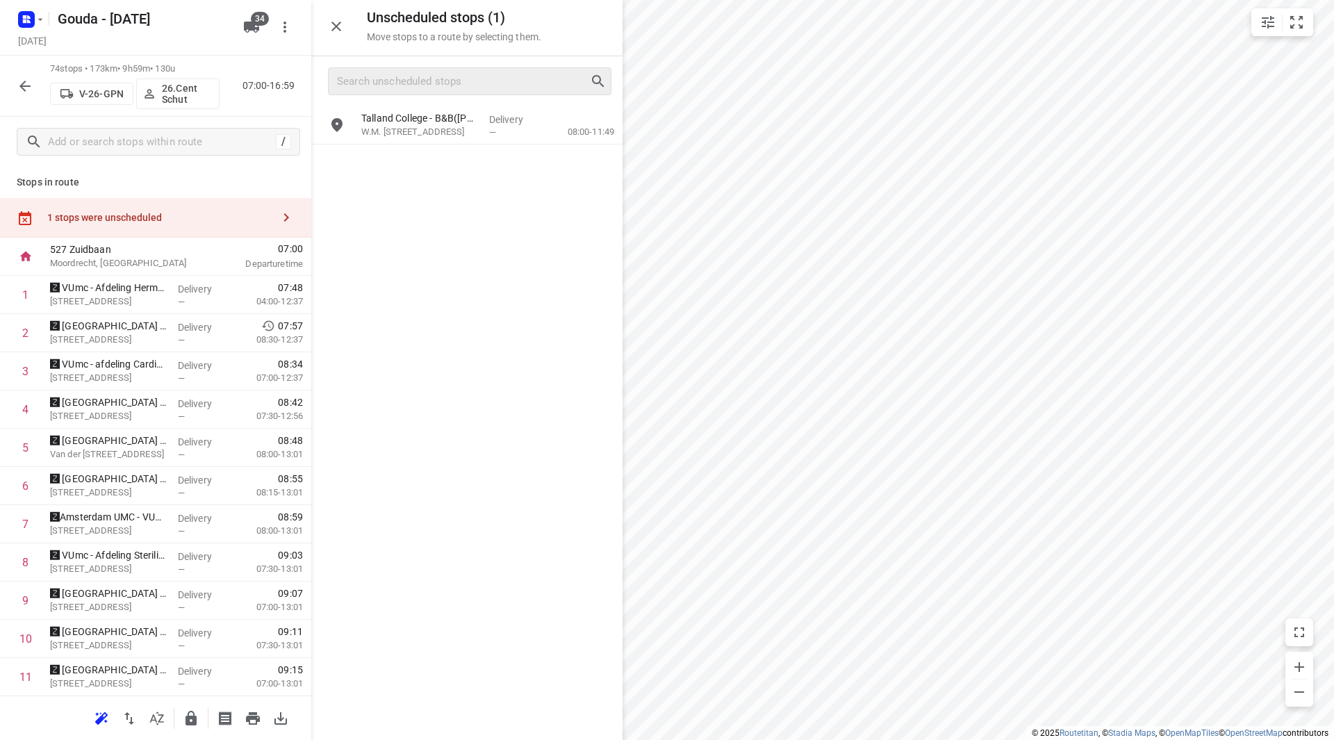
click at [179, 97] on p "26.Cent Schut" at bounding box center [187, 94] width 51 height 22
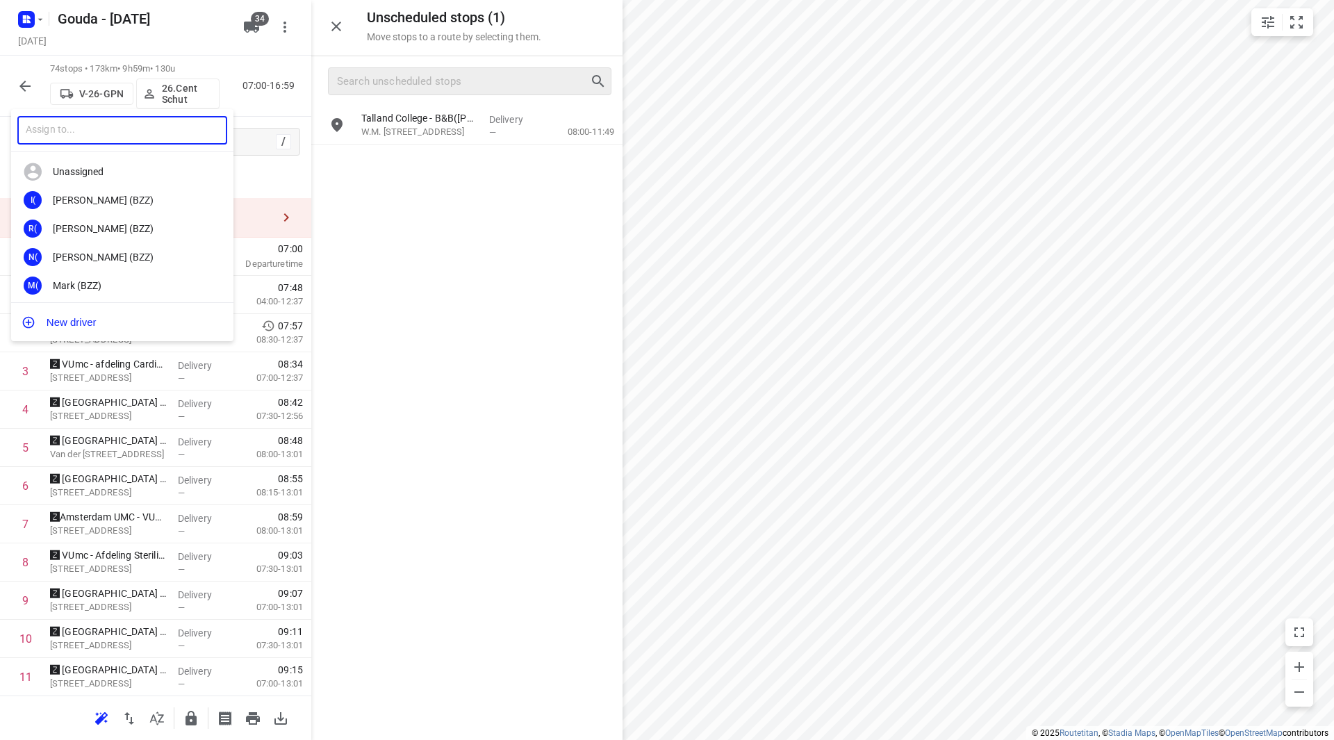
click at [138, 136] on input "text" at bounding box center [122, 130] width 210 height 28
type input "jelle a"
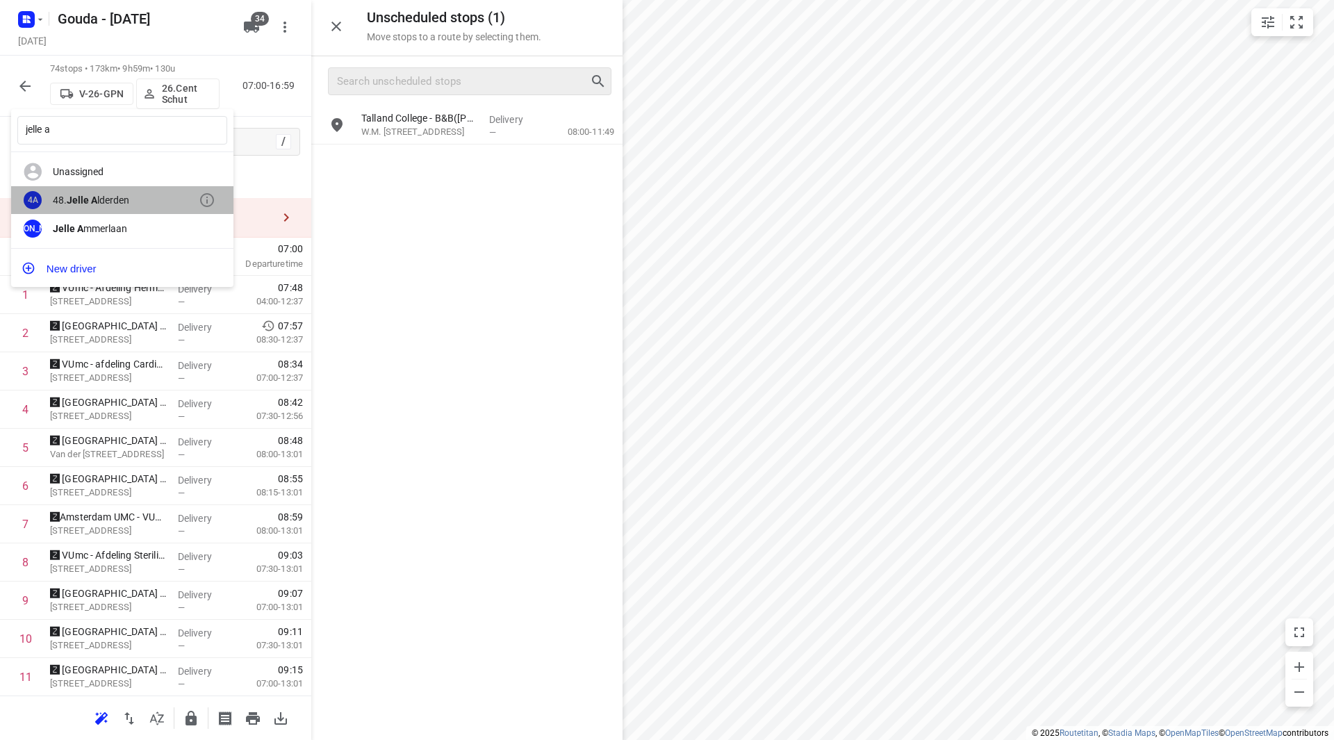
click at [105, 203] on div "48. Jelle A lderden" at bounding box center [126, 200] width 146 height 11
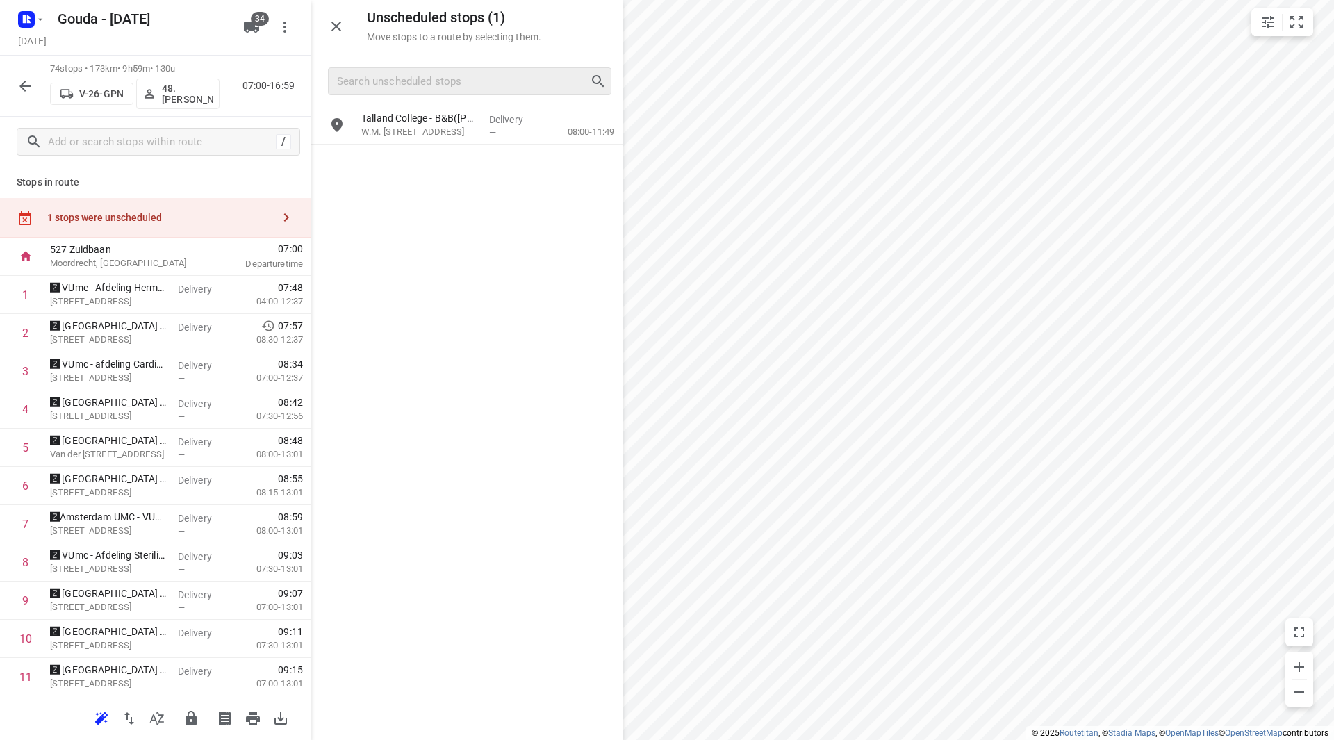
click at [26, 85] on icon "button" at bounding box center [25, 86] width 17 height 17
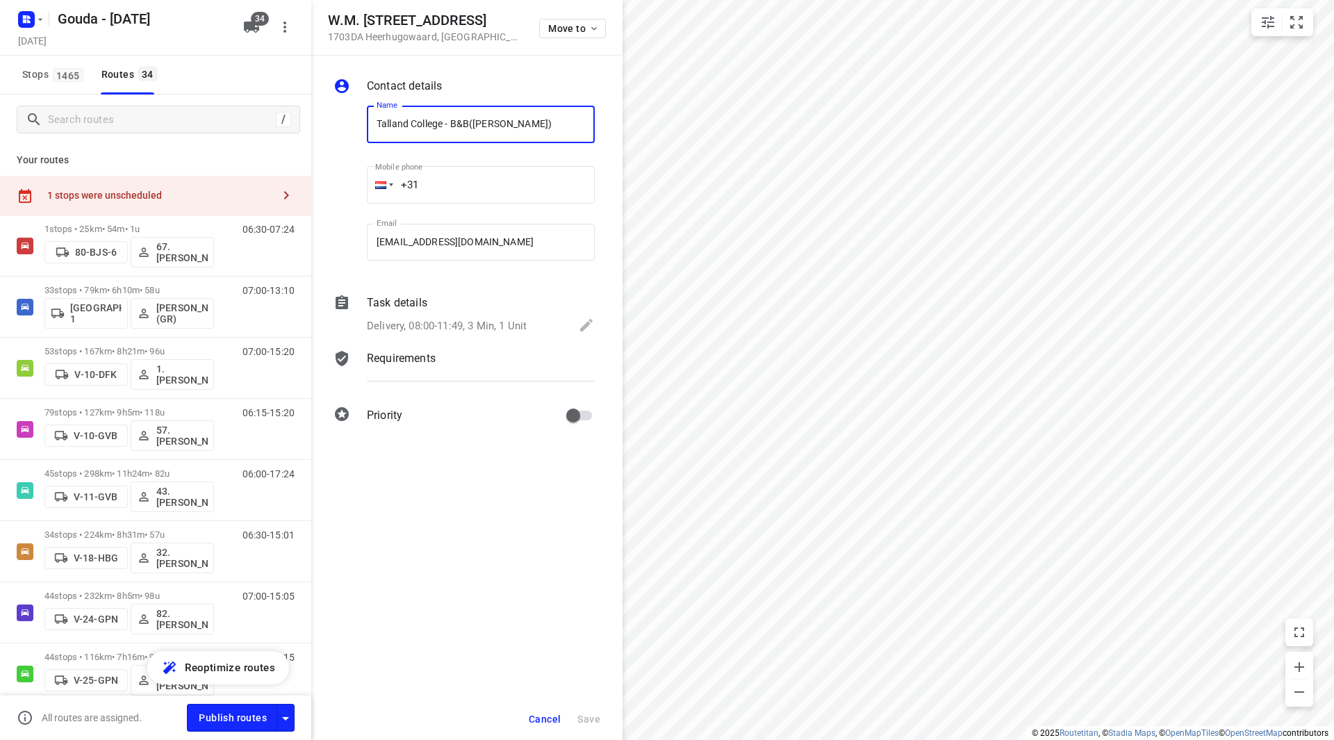
drag, startPoint x: 468, startPoint y: 124, endPoint x: 361, endPoint y: 122, distance: 107.7
click at [363, 119] on div "Name Talland College - B&B(Roxanne Kooistra-Kempe) Name" at bounding box center [480, 127] width 239 height 71
click at [541, 719] on span "Cancel" at bounding box center [545, 719] width 32 height 11
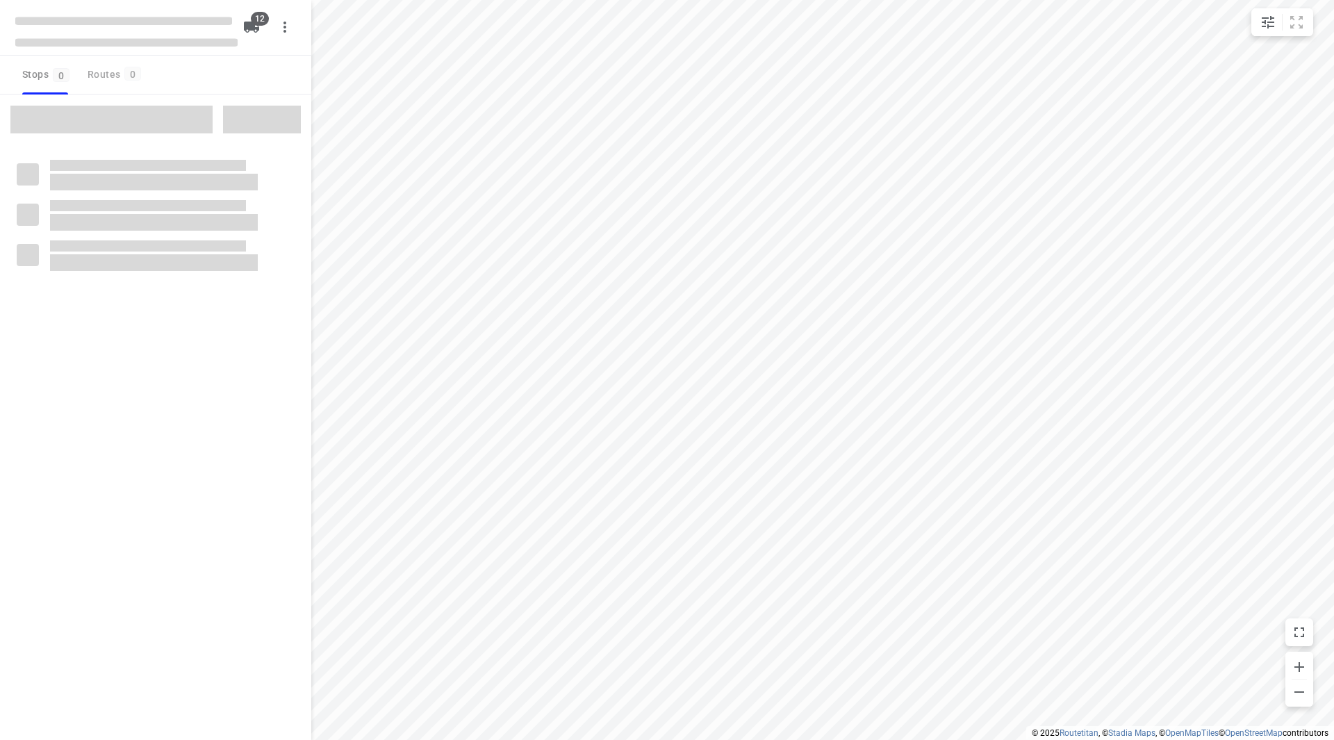
checkbox input "true"
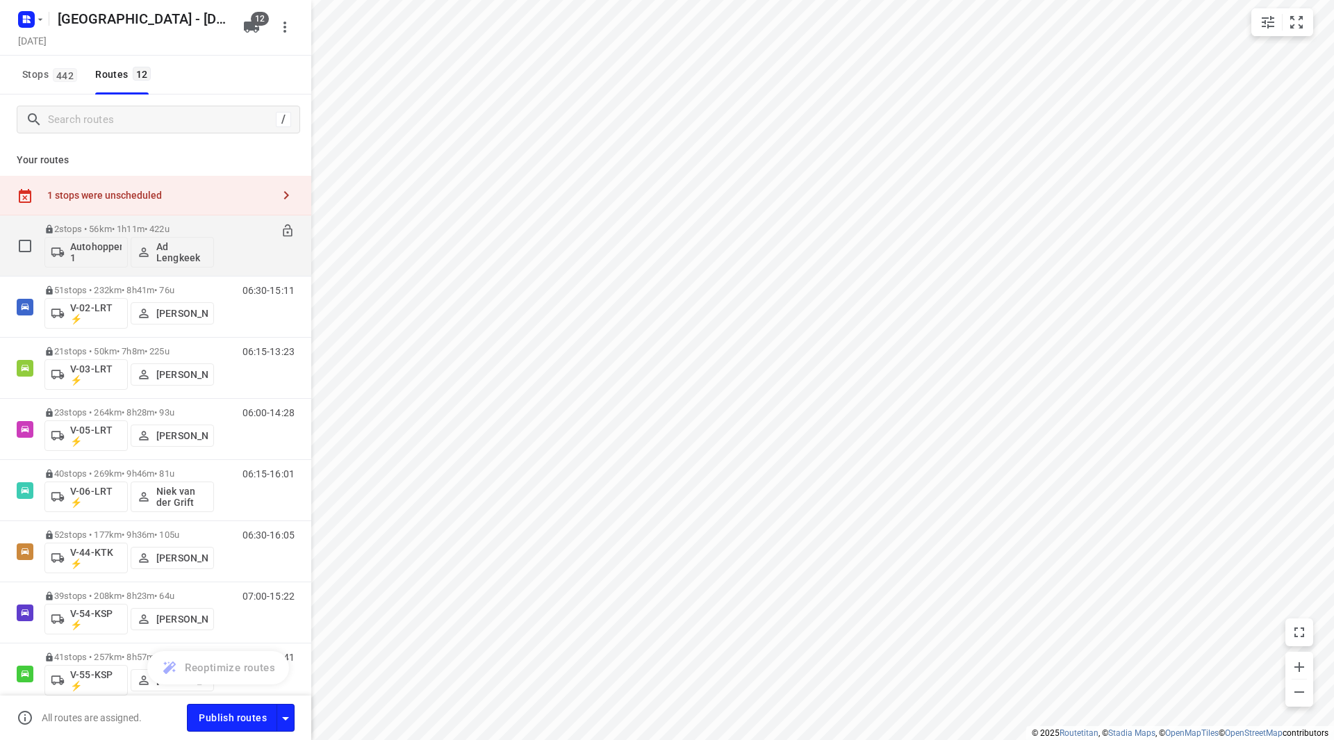
click at [26, 247] on input "checkbox" at bounding box center [25, 246] width 28 height 28
checkbox input "true"
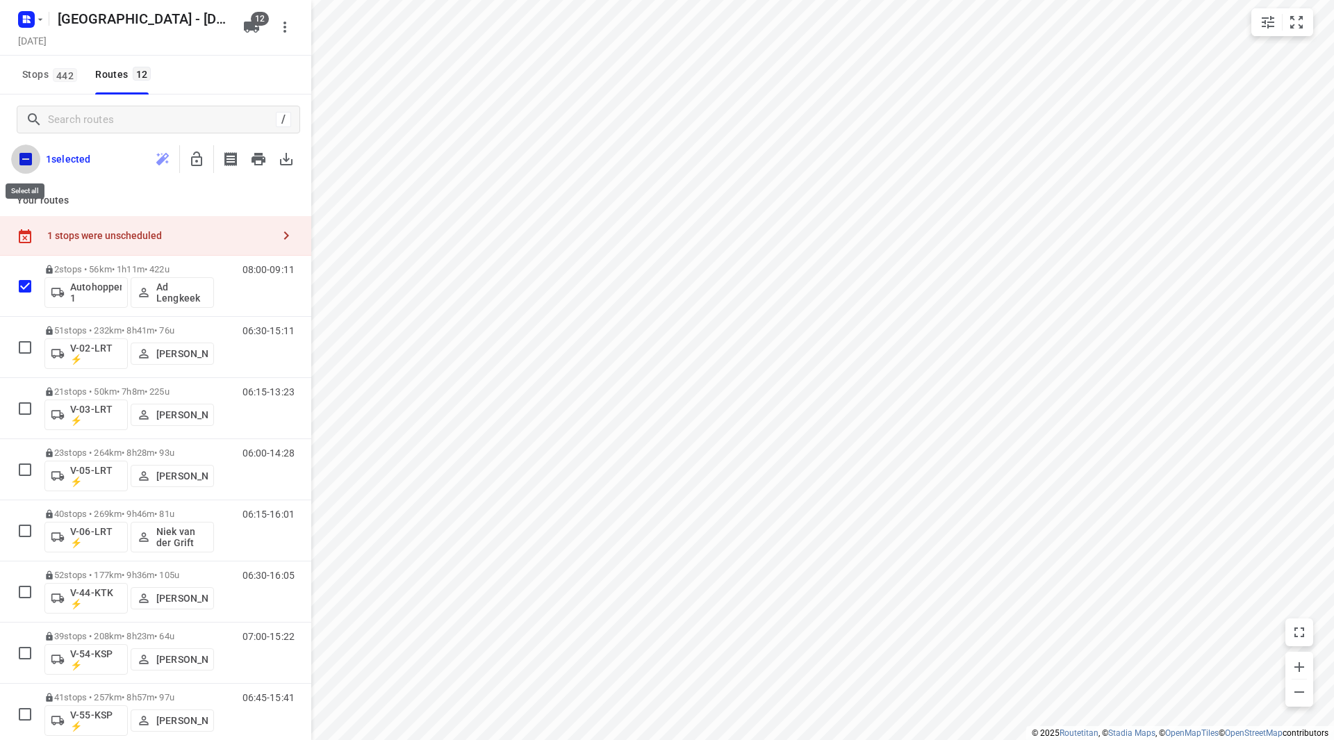
click at [24, 165] on input "checkbox" at bounding box center [25, 159] width 29 height 29
checkbox input "true"
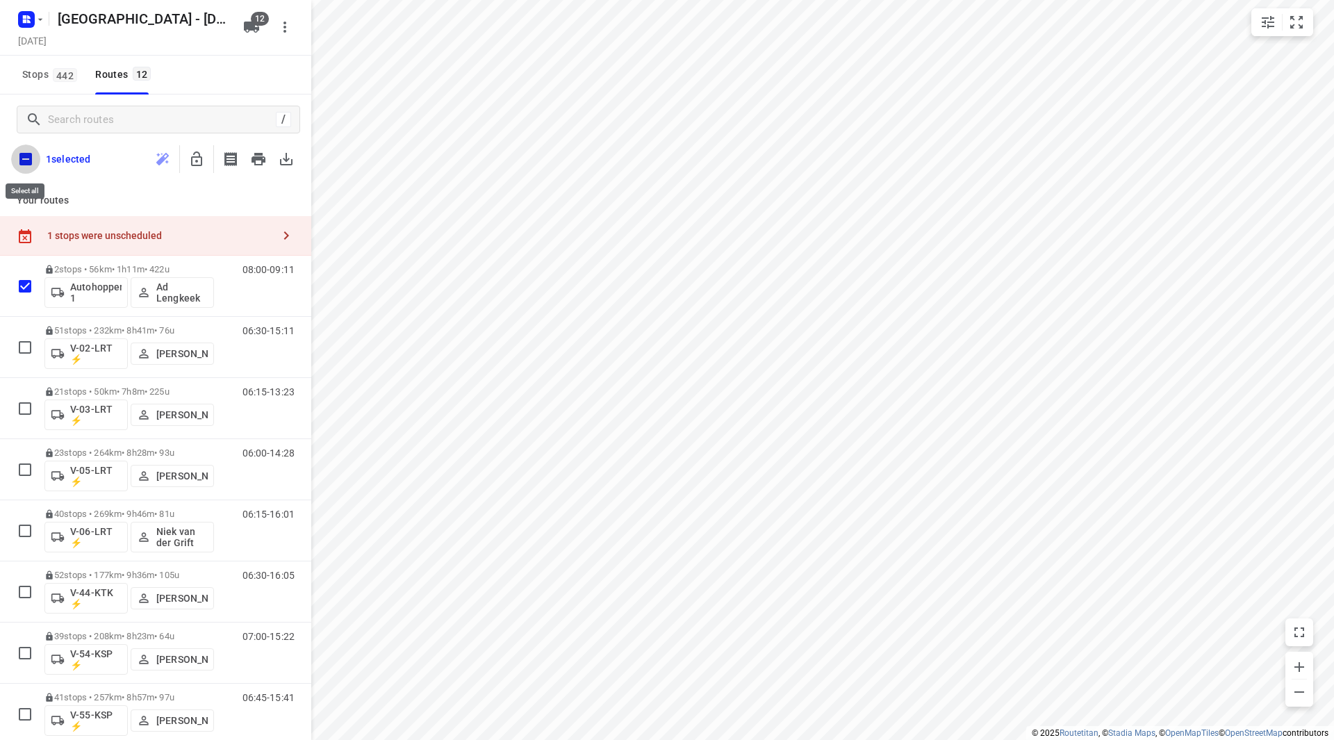
checkbox input "true"
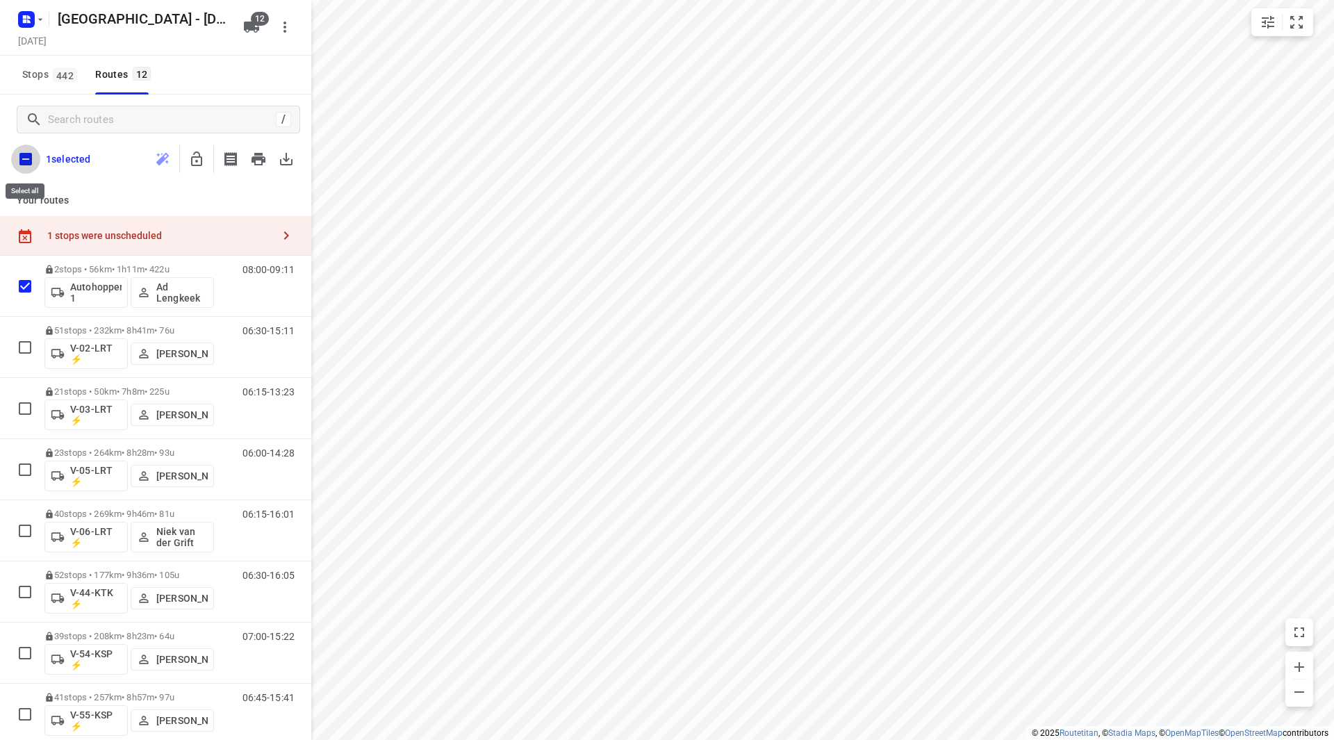
checkbox input "true"
click at [195, 162] on icon "button" at bounding box center [196, 159] width 17 height 17
click at [24, 155] on input "checkbox" at bounding box center [25, 159] width 29 height 29
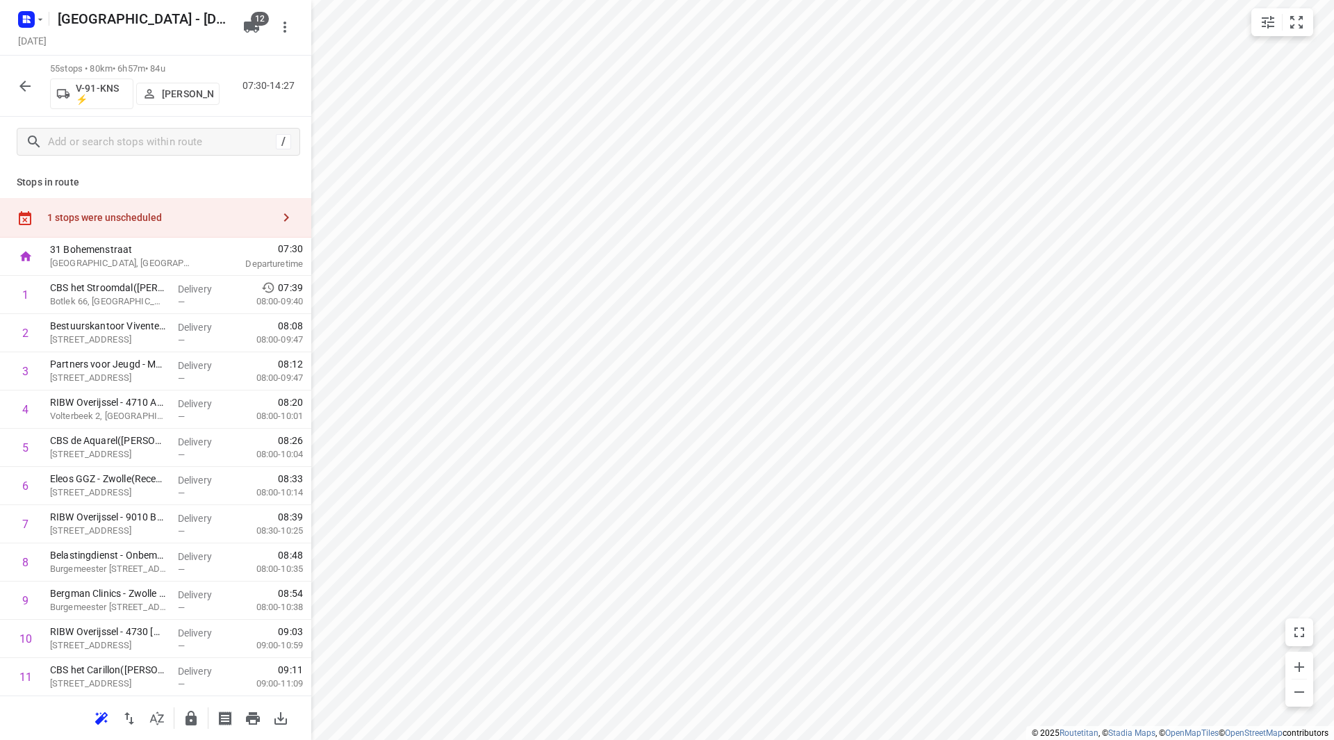
click at [181, 222] on div "1 stops were unscheduled" at bounding box center [159, 217] width 225 height 11
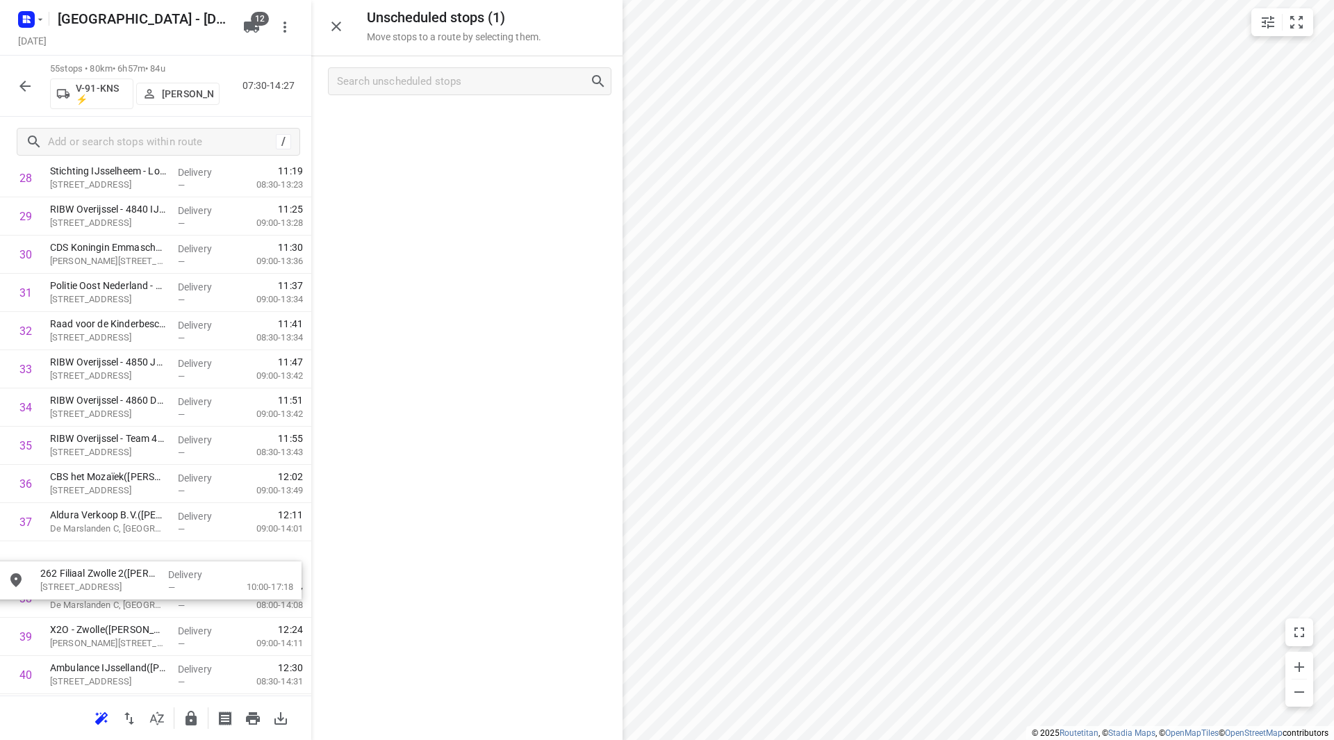
scroll to position [1151, 0]
drag, startPoint x: 407, startPoint y: 127, endPoint x: 85, endPoint y: 532, distance: 516.8
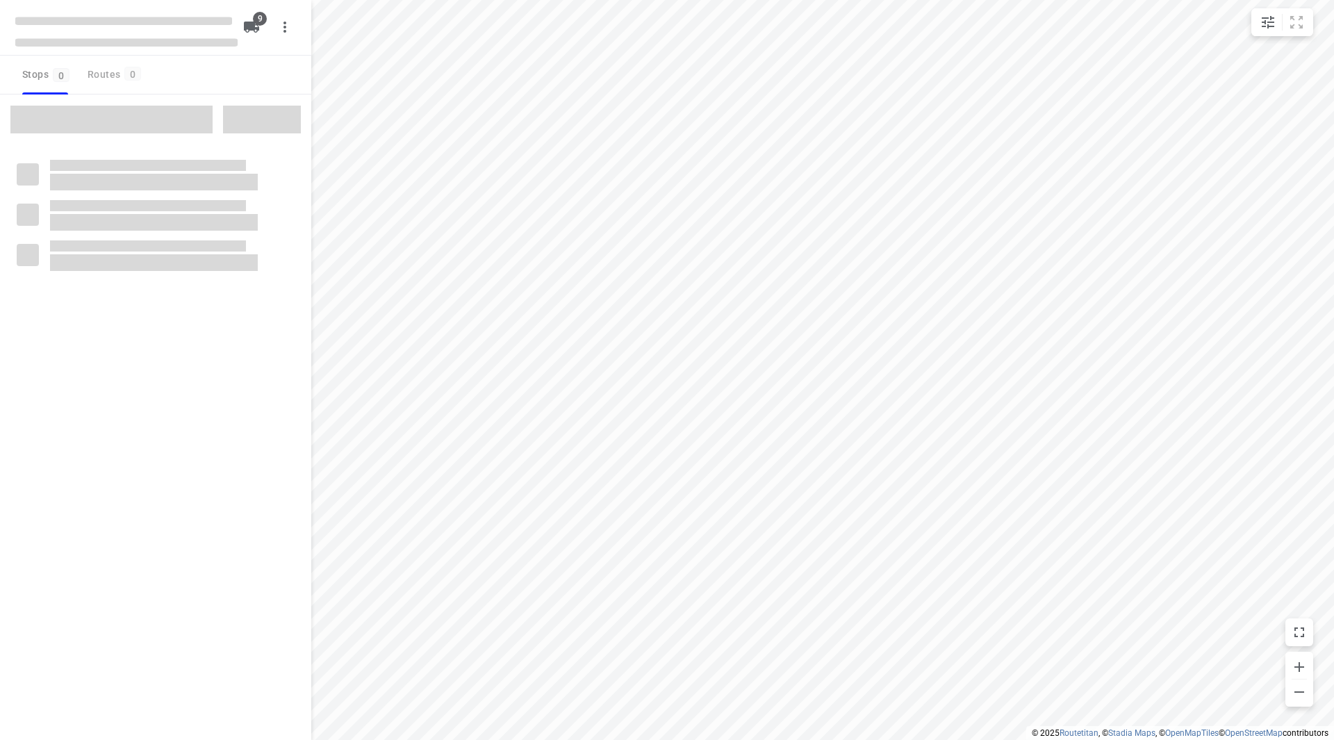
checkbox input "true"
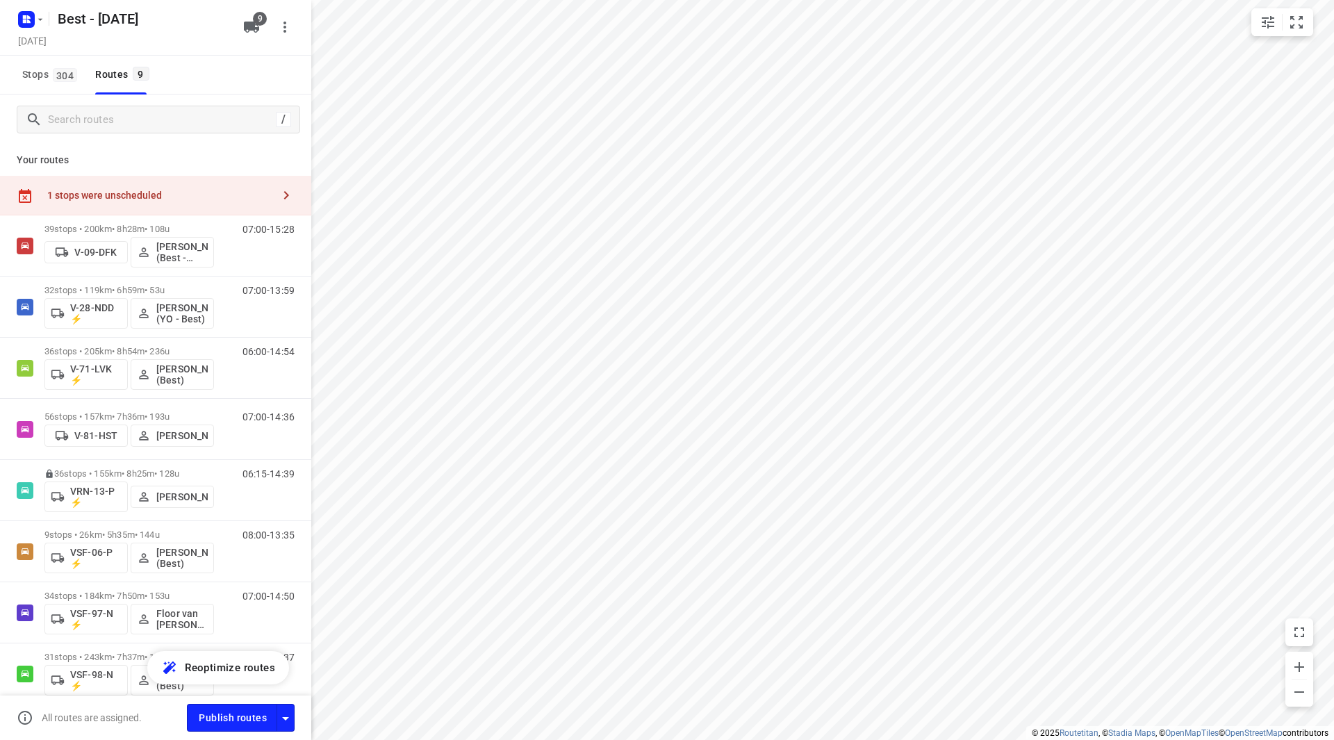
click at [149, 191] on div "1 stops were unscheduled" at bounding box center [159, 195] width 225 height 11
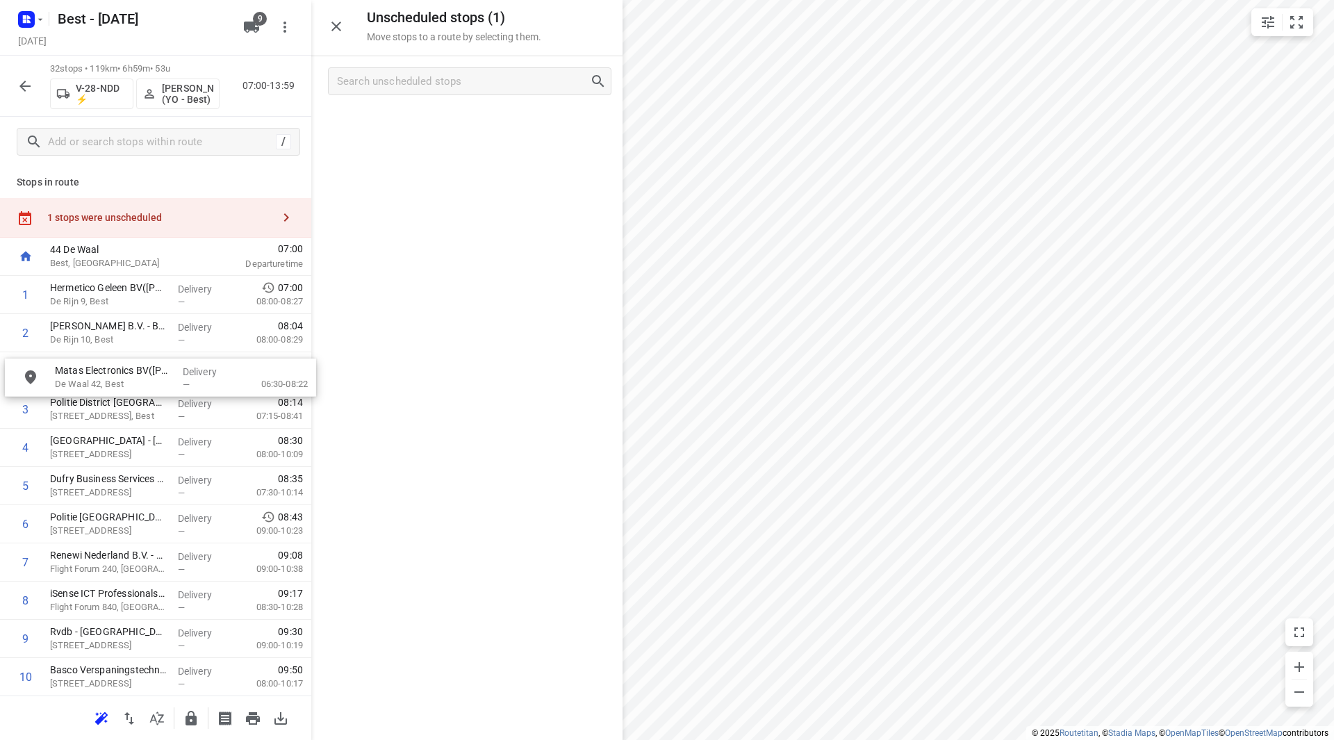
drag, startPoint x: 407, startPoint y: 126, endPoint x: 99, endPoint y: 378, distance: 397.6
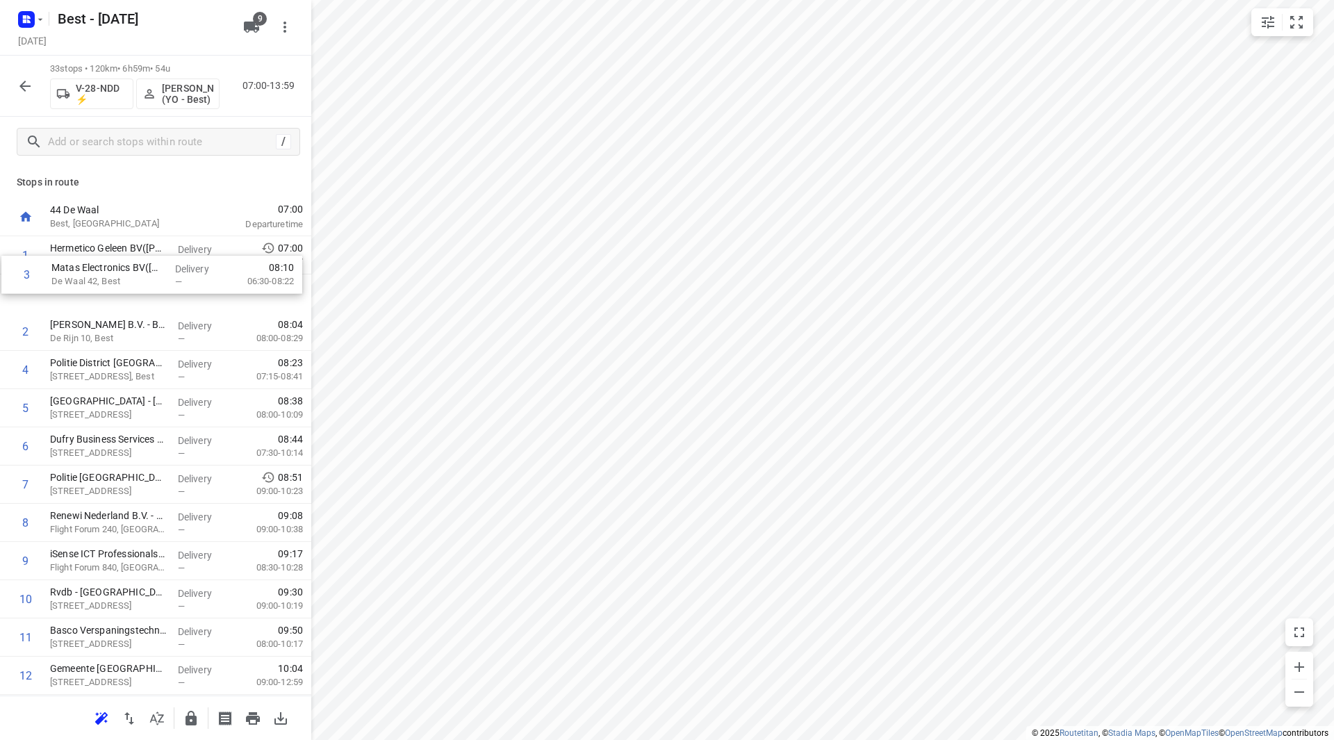
drag, startPoint x: 90, startPoint y: 344, endPoint x: 97, endPoint y: 271, distance: 73.4
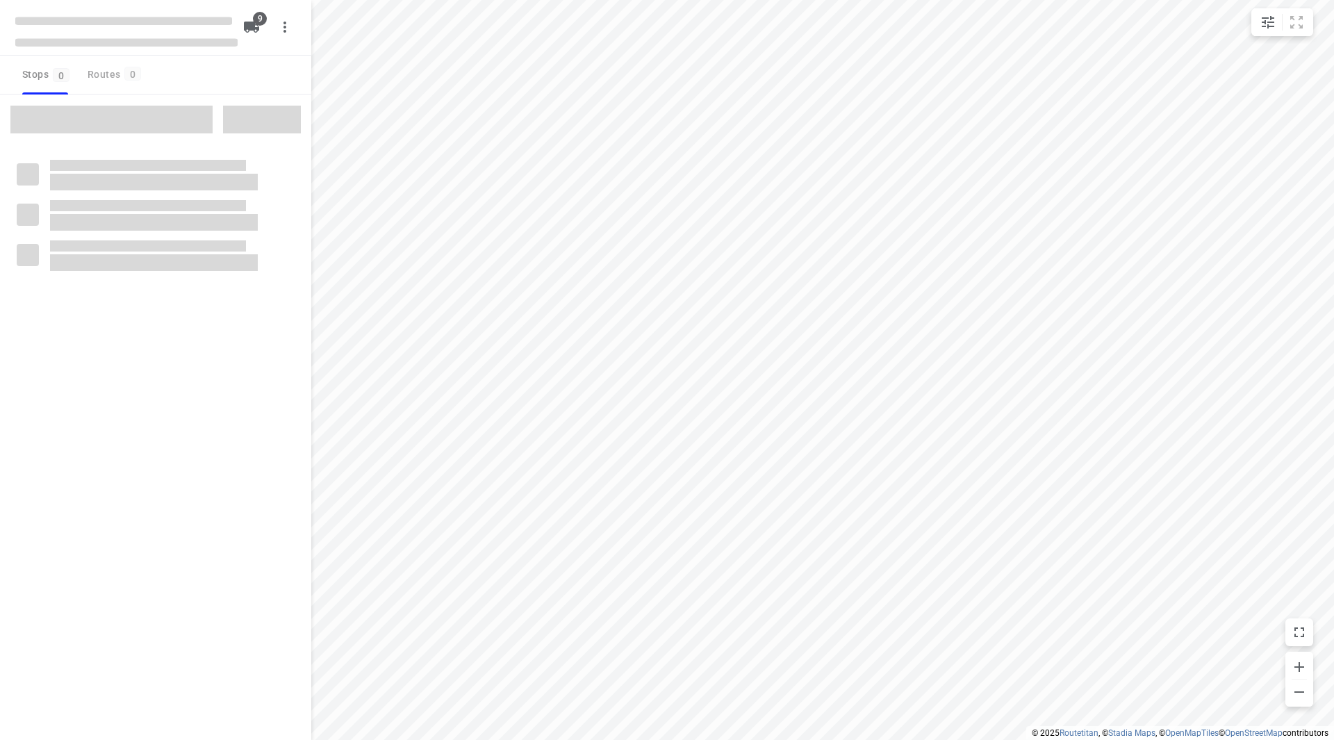
checkbox input "true"
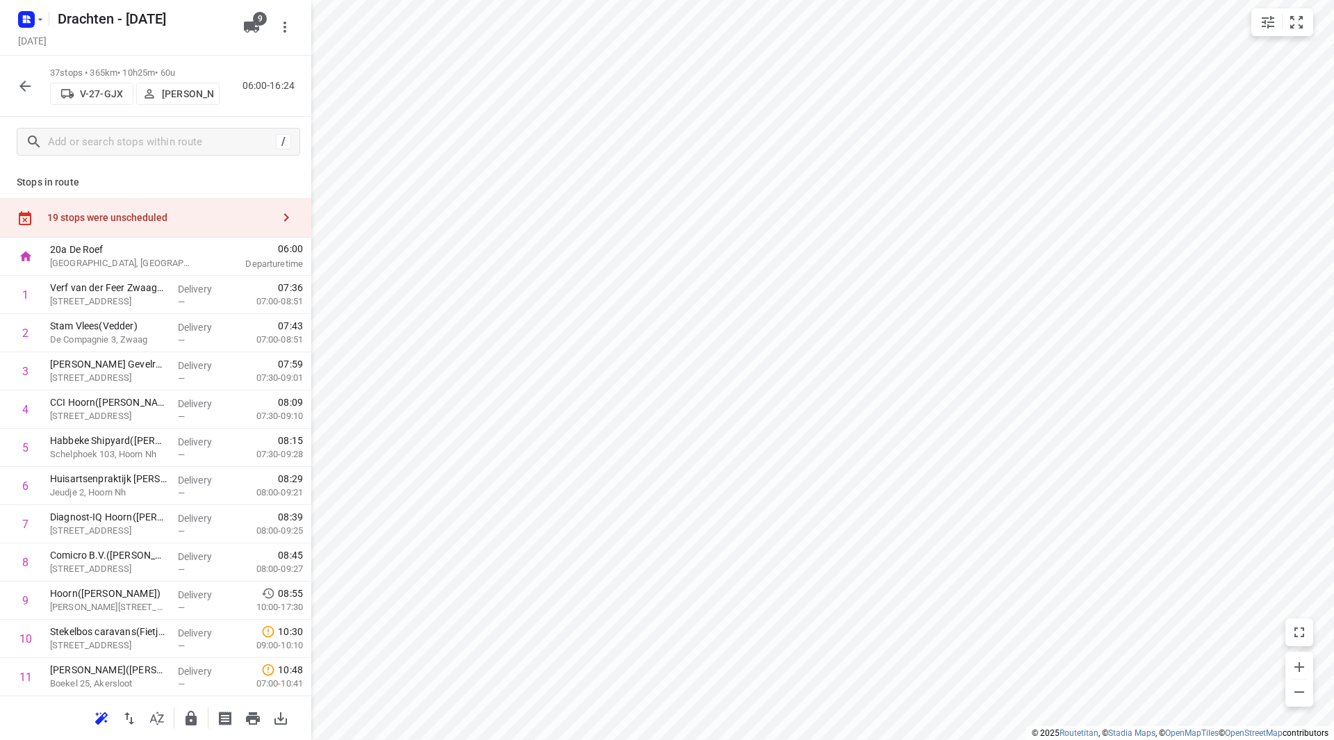
click at [152, 214] on div "19 stops were unscheduled" at bounding box center [159, 217] width 225 height 11
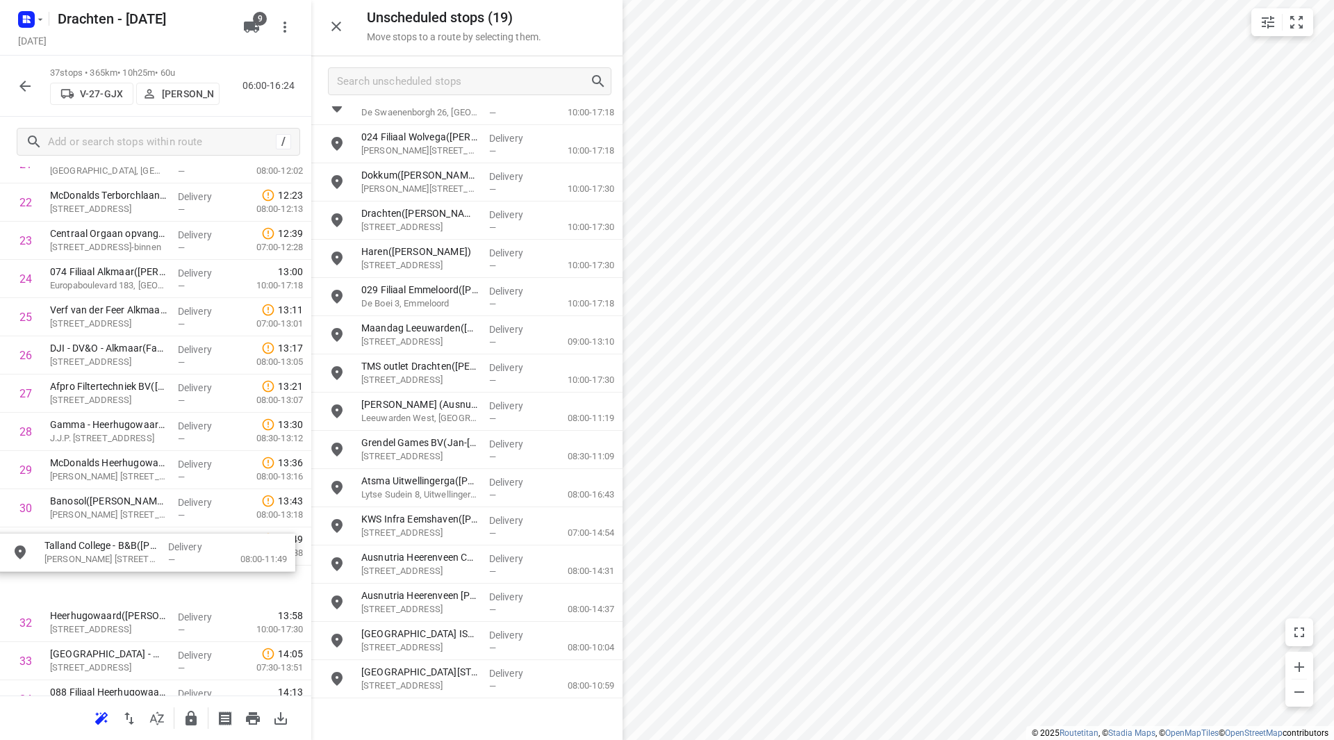
scroll to position [913, 0]
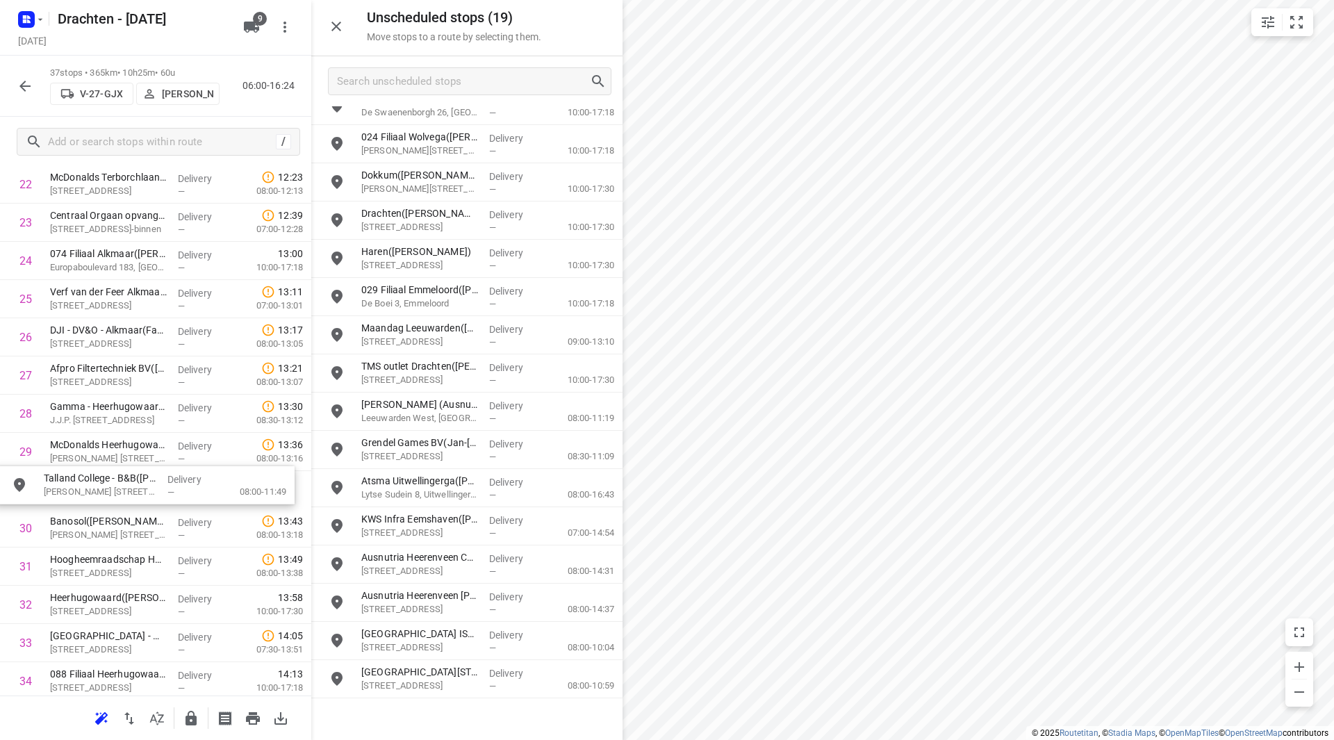
drag, startPoint x: 414, startPoint y: 720, endPoint x: 88, endPoint y: 481, distance: 404.2
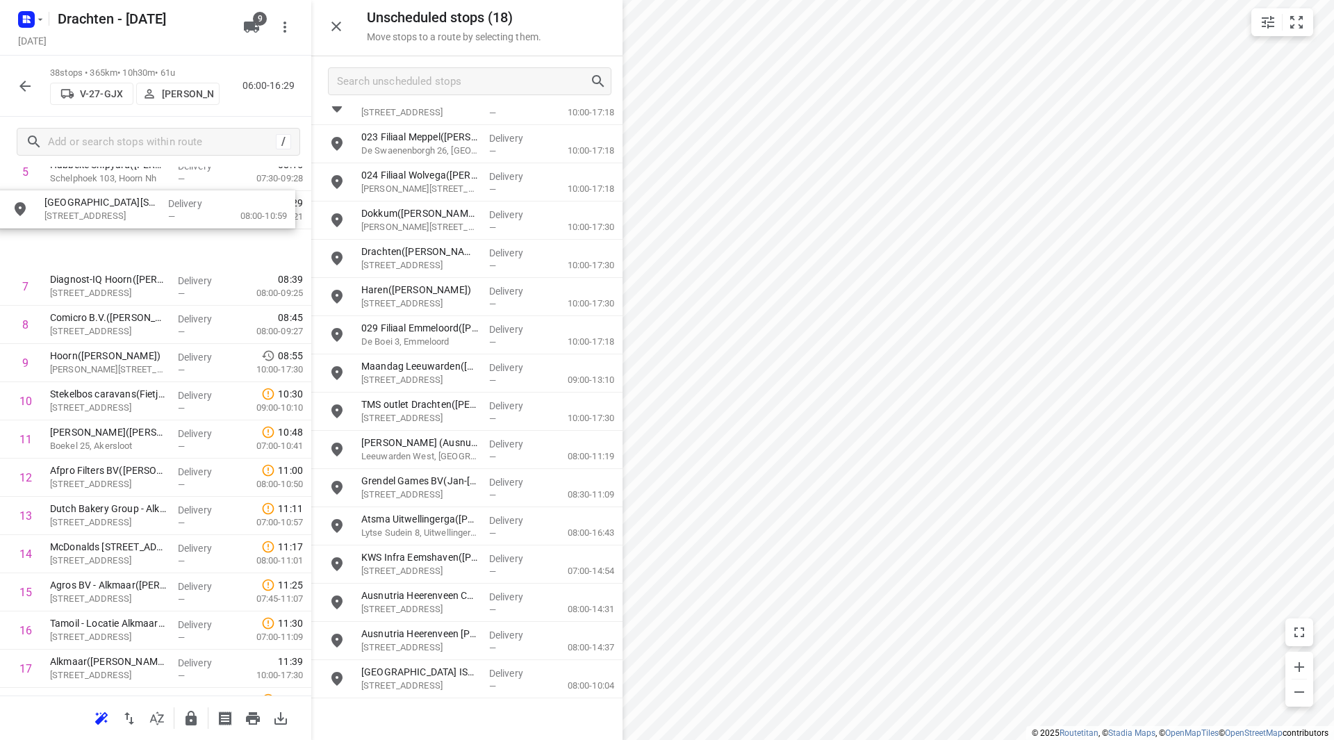
scroll to position [268, 0]
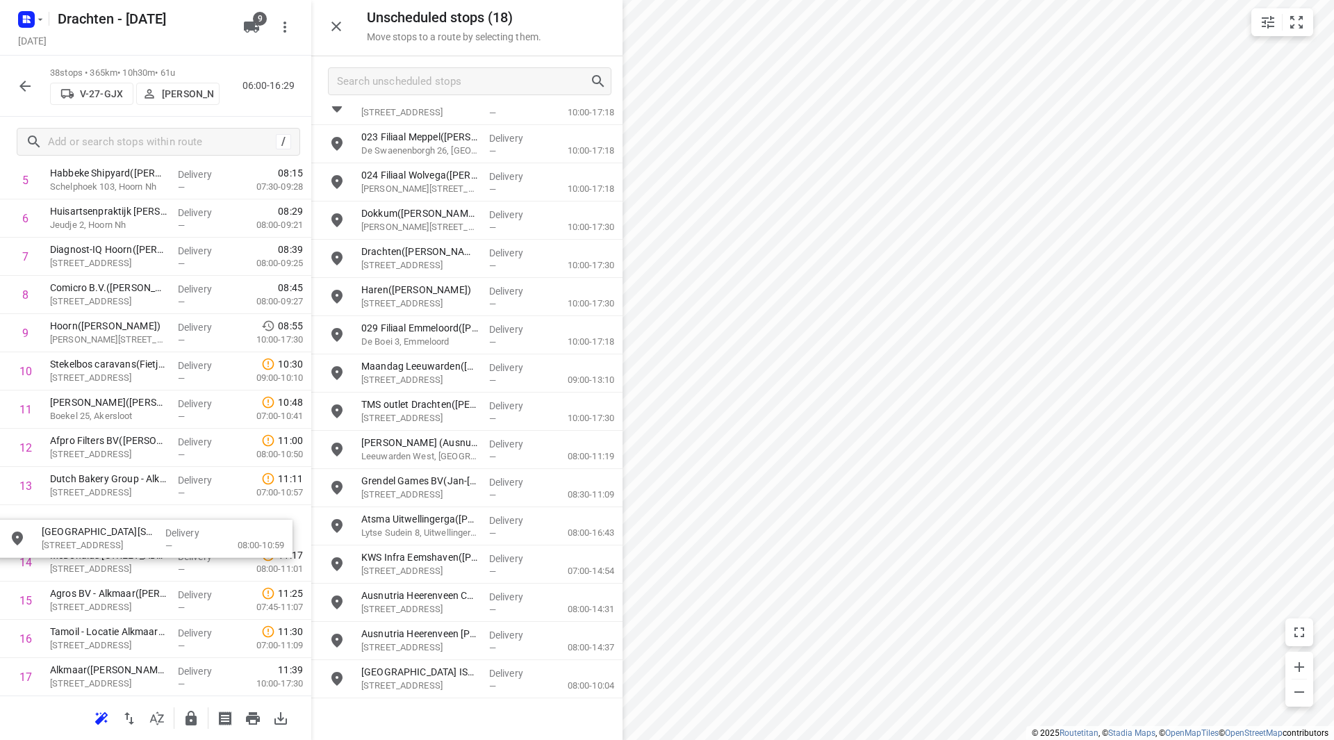
drag, startPoint x: 408, startPoint y: 722, endPoint x: 79, endPoint y: 530, distance: 380.9
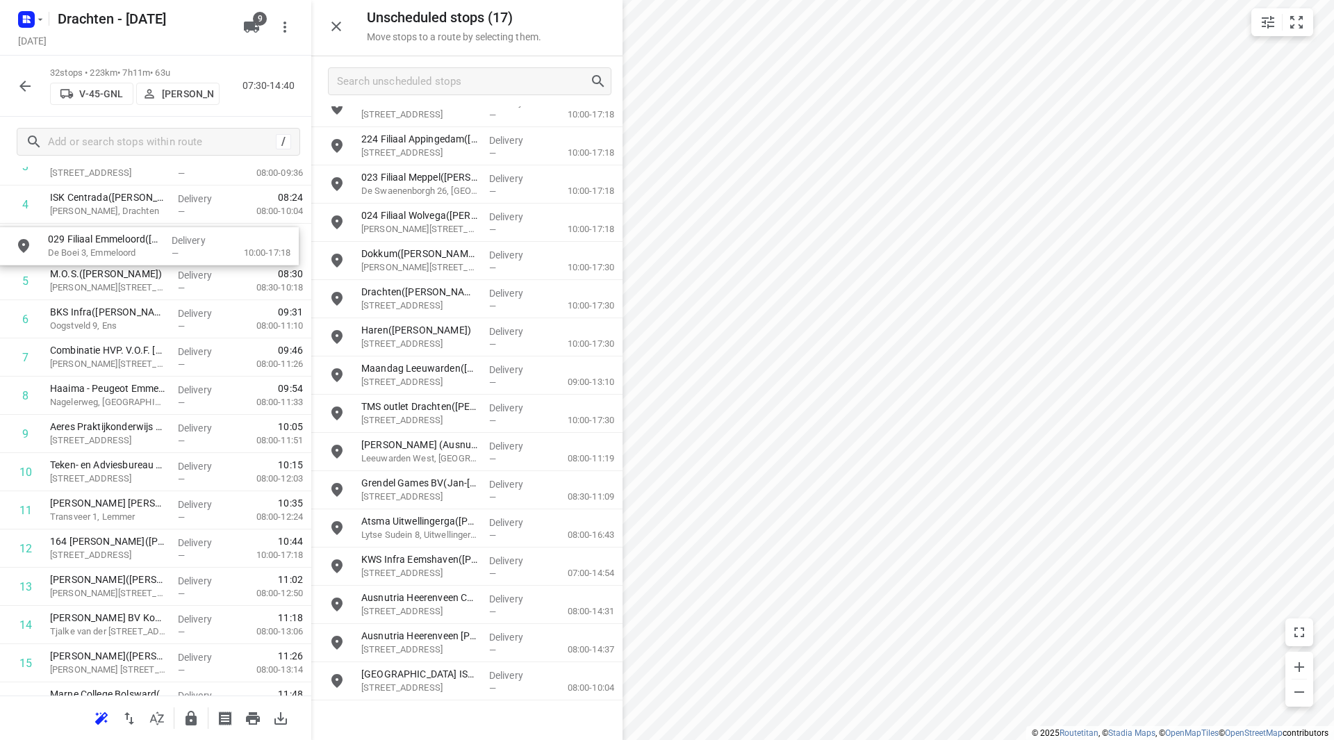
scroll to position [199, 0]
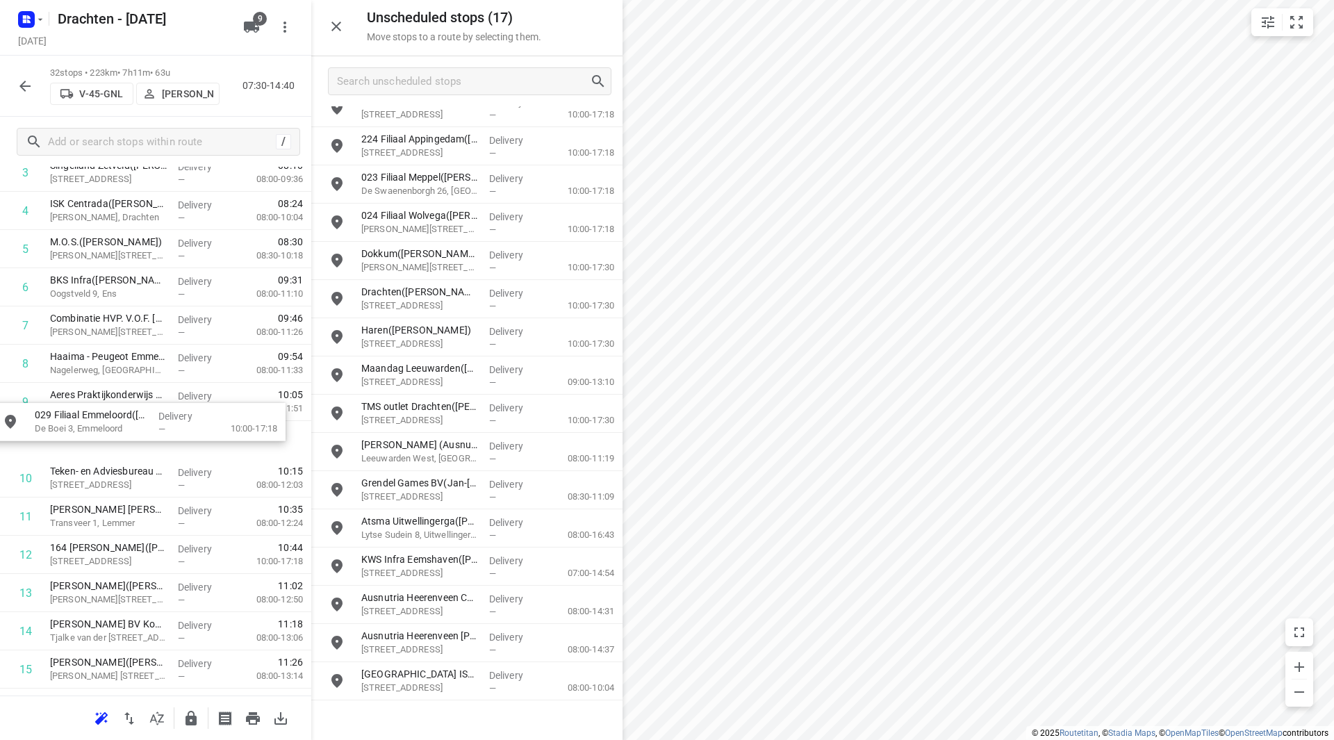
drag, startPoint x: 428, startPoint y: 392, endPoint x: 99, endPoint y: 414, distance: 330.2
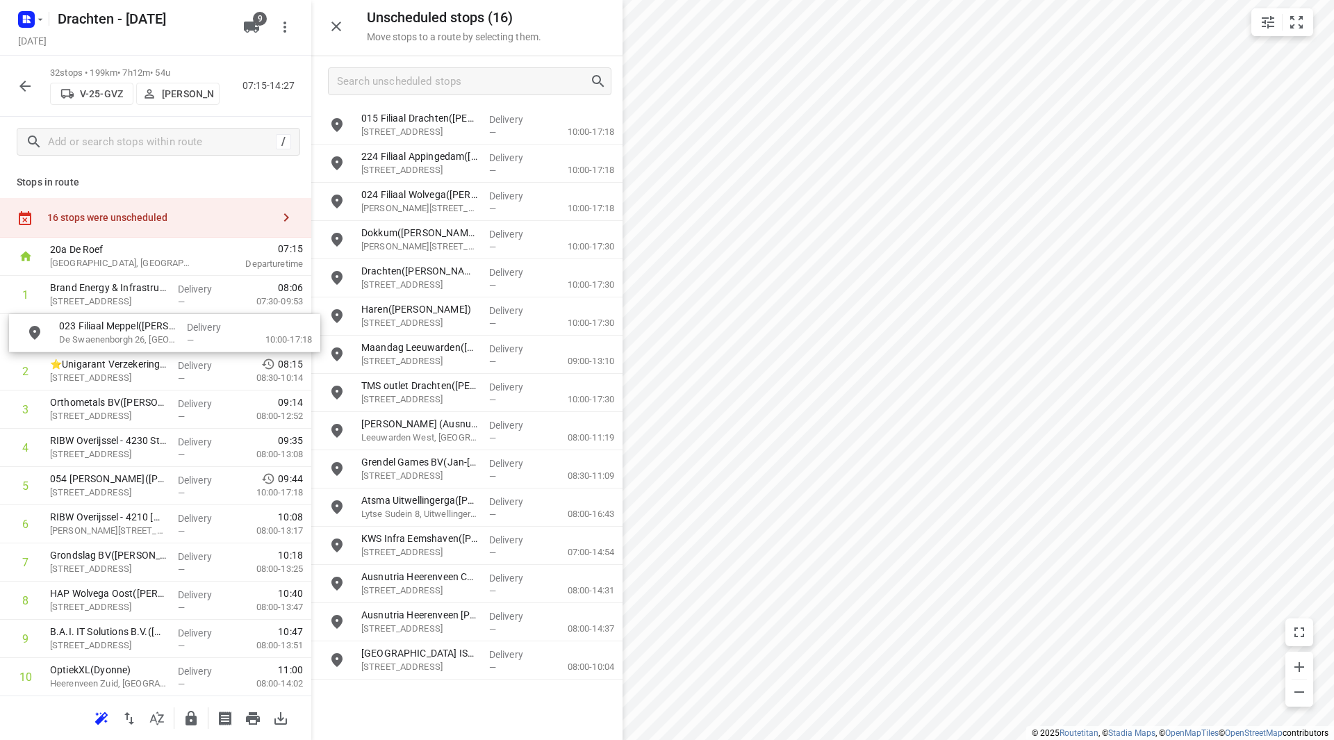
scroll to position [0, 0]
drag, startPoint x: 419, startPoint y: 202, endPoint x: 93, endPoint y: 375, distance: 369.3
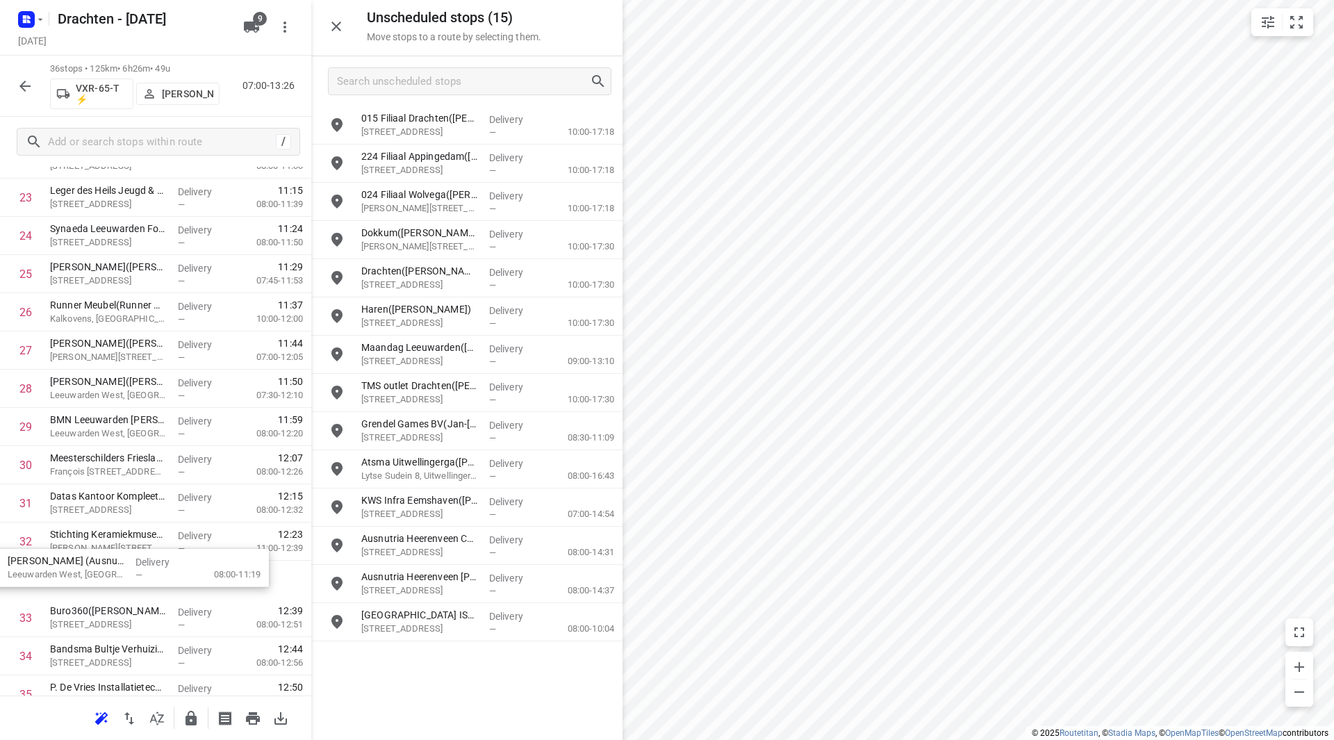
scroll to position [943, 0]
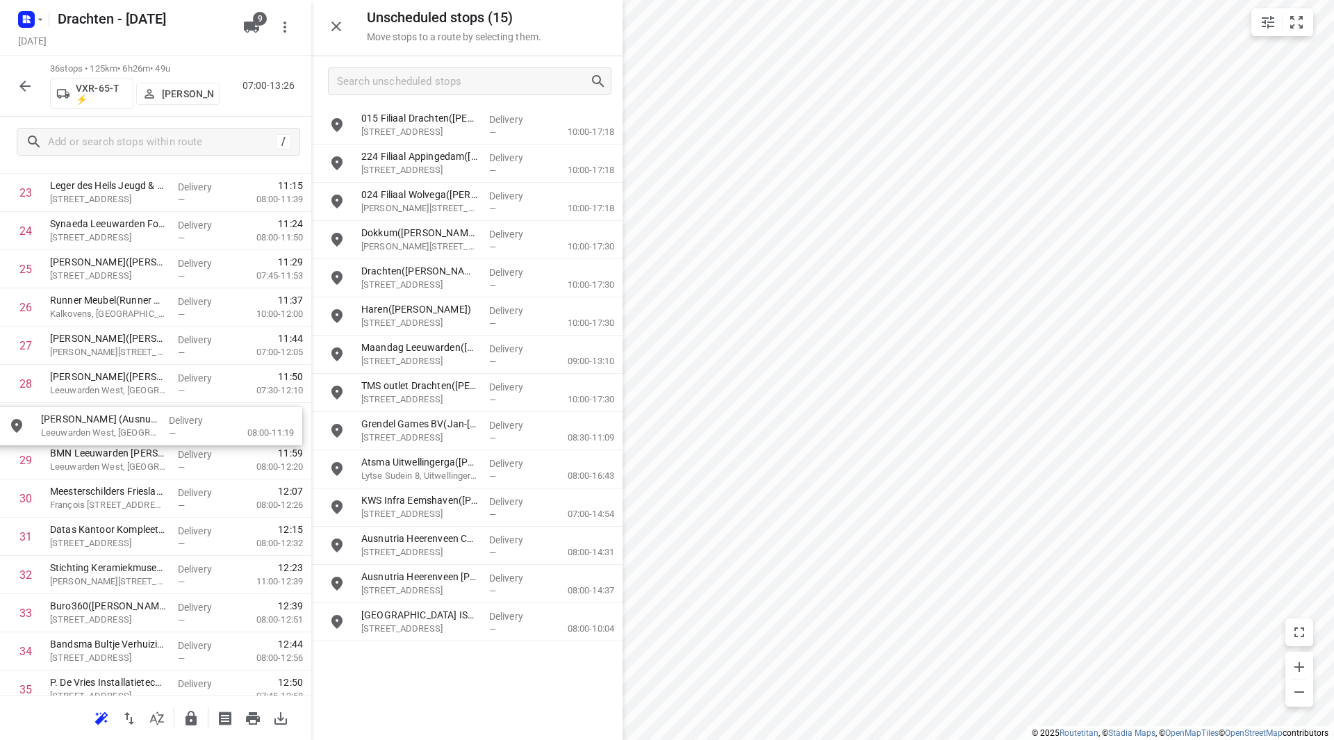
drag, startPoint x: 409, startPoint y: 422, endPoint x: 79, endPoint y: 412, distance: 330.9
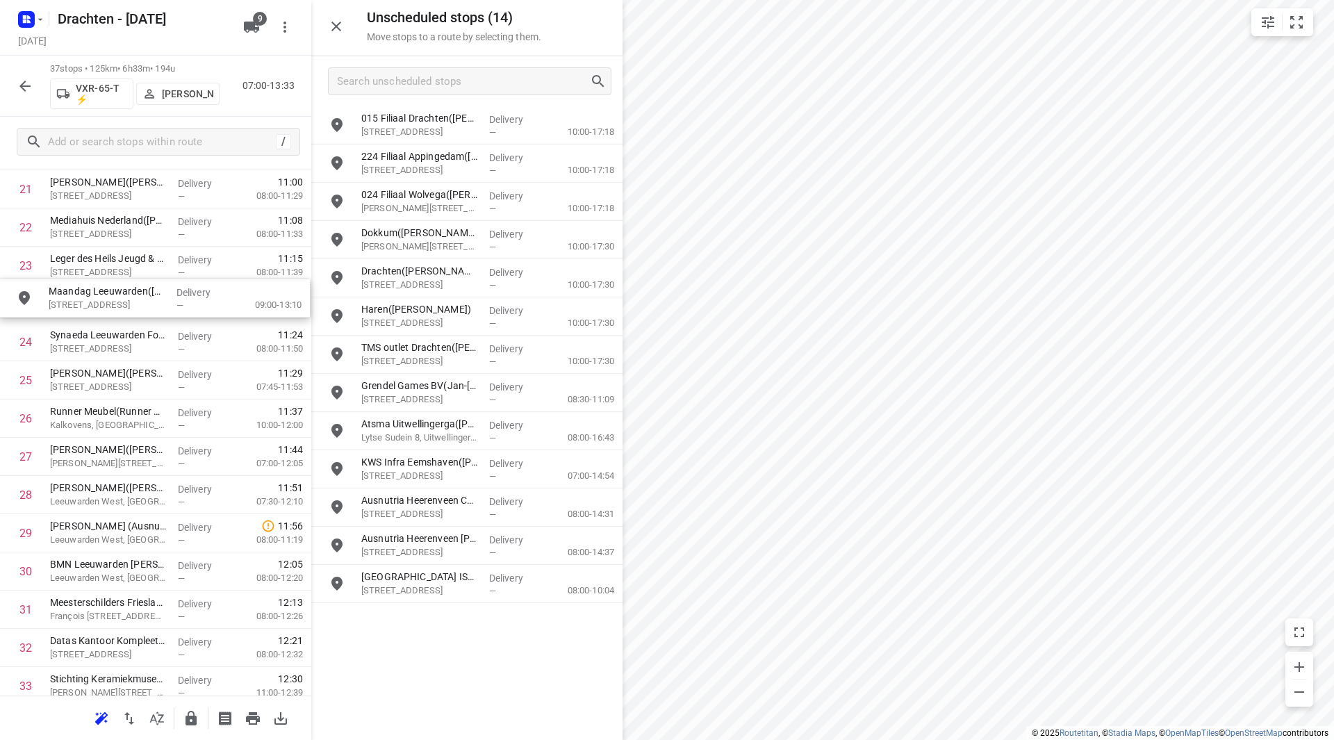
drag, startPoint x: 411, startPoint y: 366, endPoint x: 90, endPoint y: 311, distance: 324.9
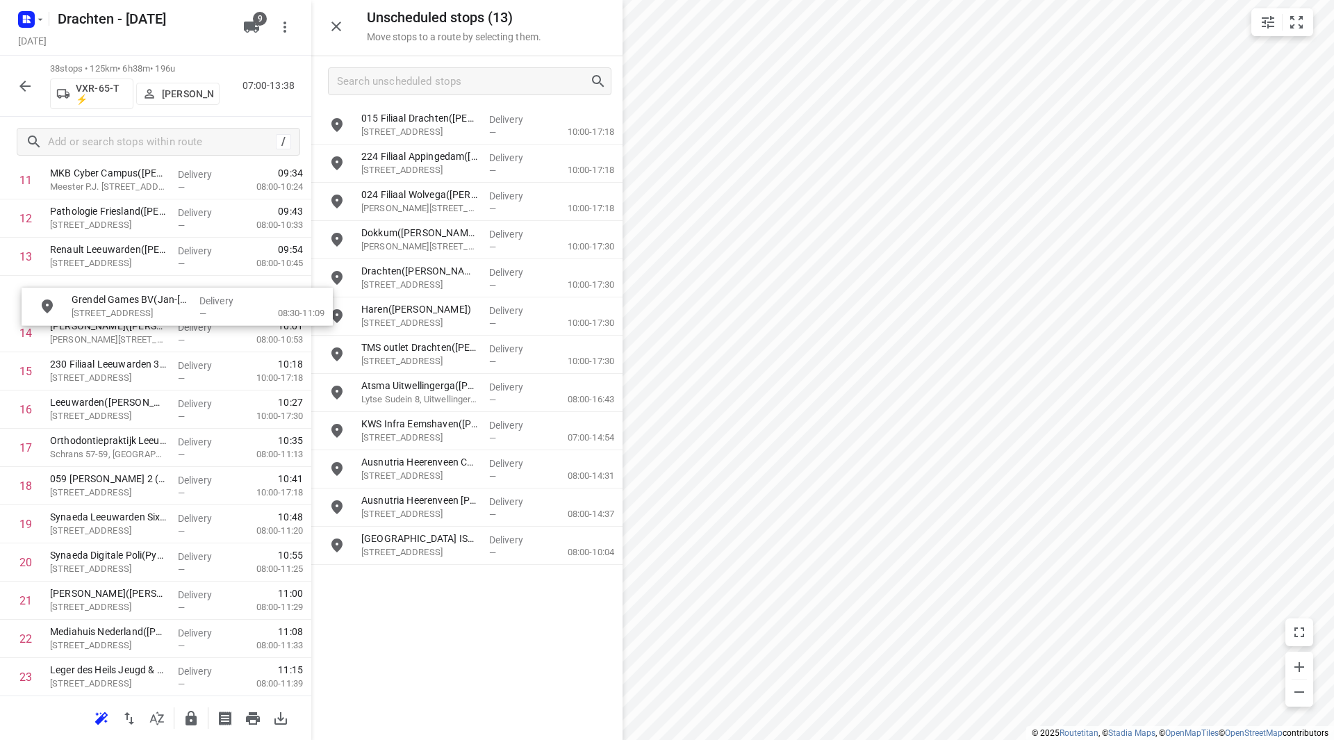
scroll to position [493, 0]
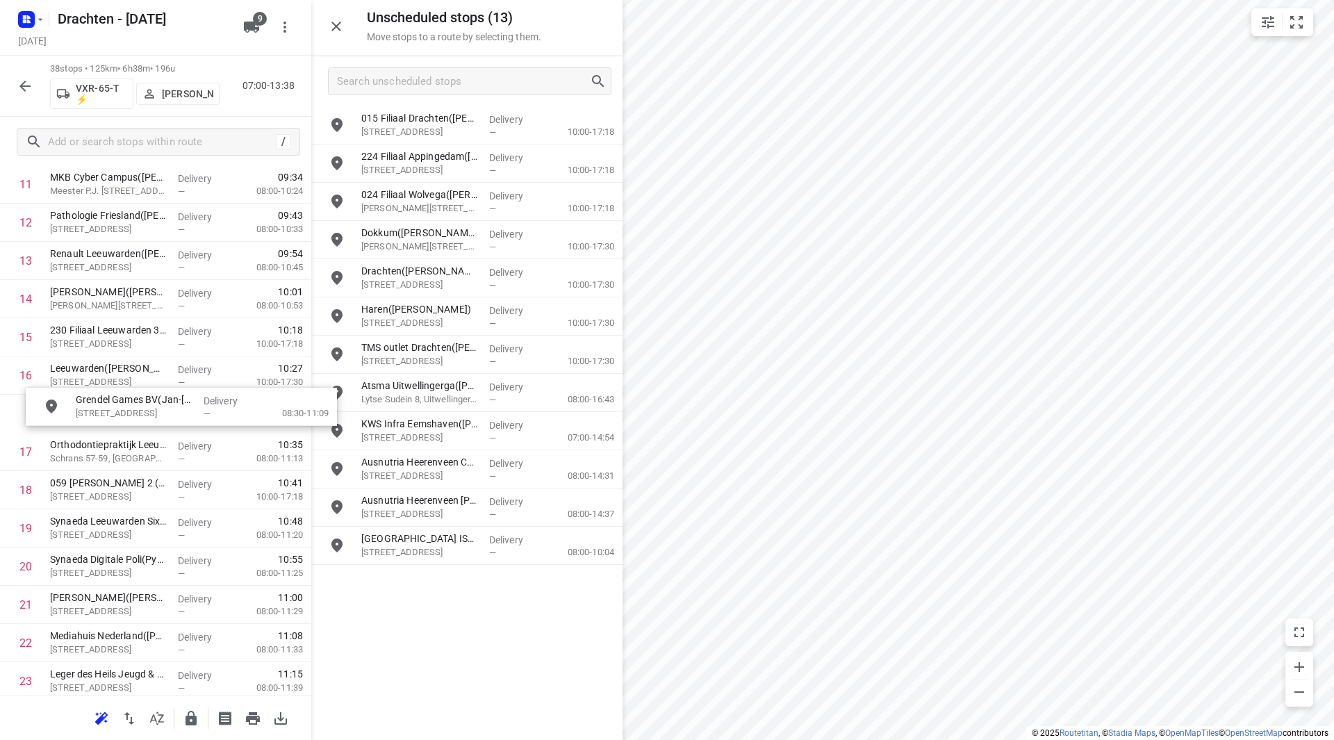
drag, startPoint x: 412, startPoint y: 379, endPoint x: 107, endPoint y: 398, distance: 305.7
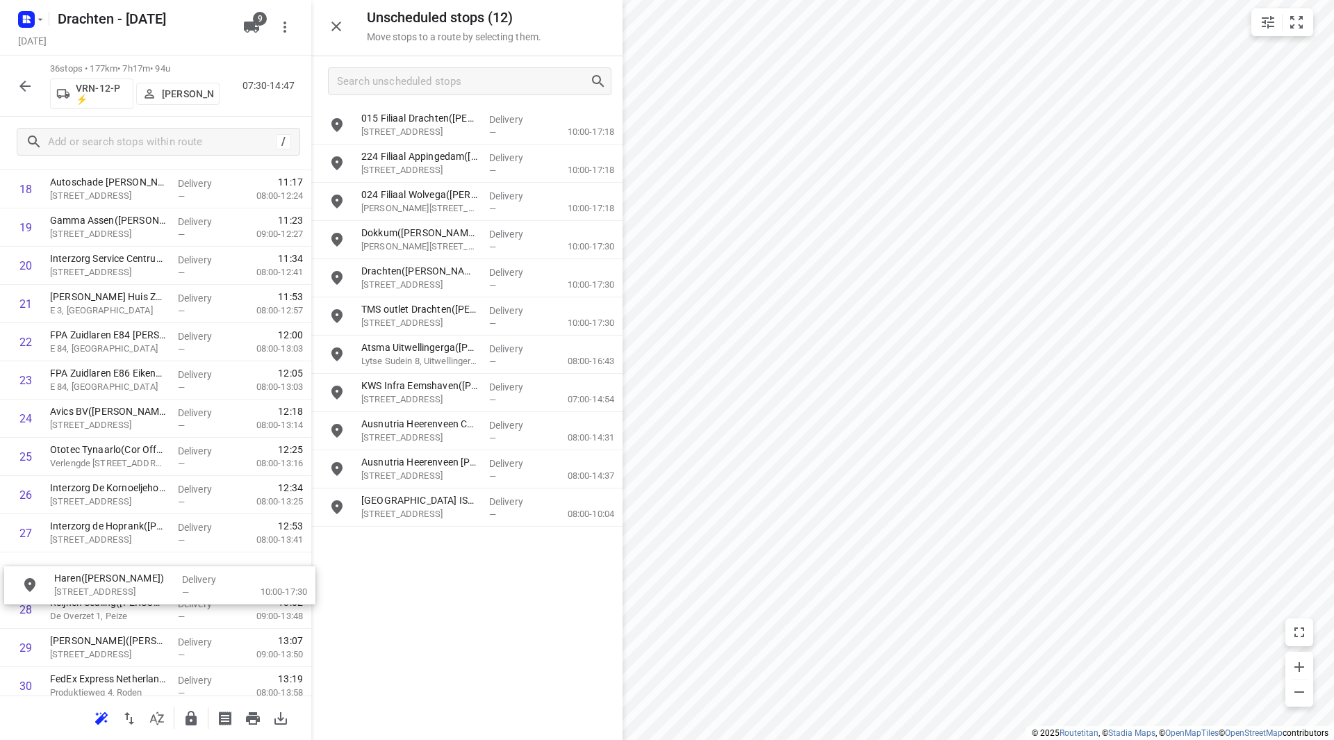
scroll to position [756, 0]
drag, startPoint x: 393, startPoint y: 321, endPoint x: 82, endPoint y: 540, distance: 380.0
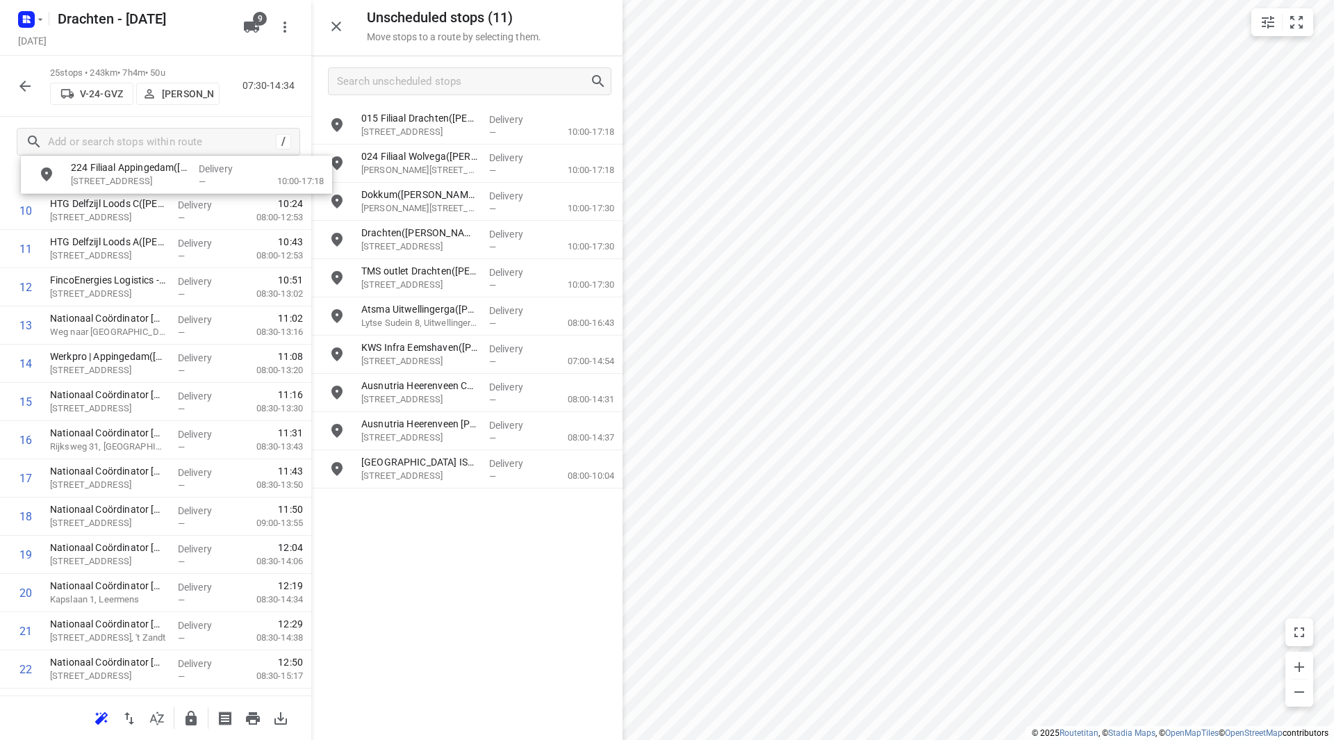
scroll to position [327, 0]
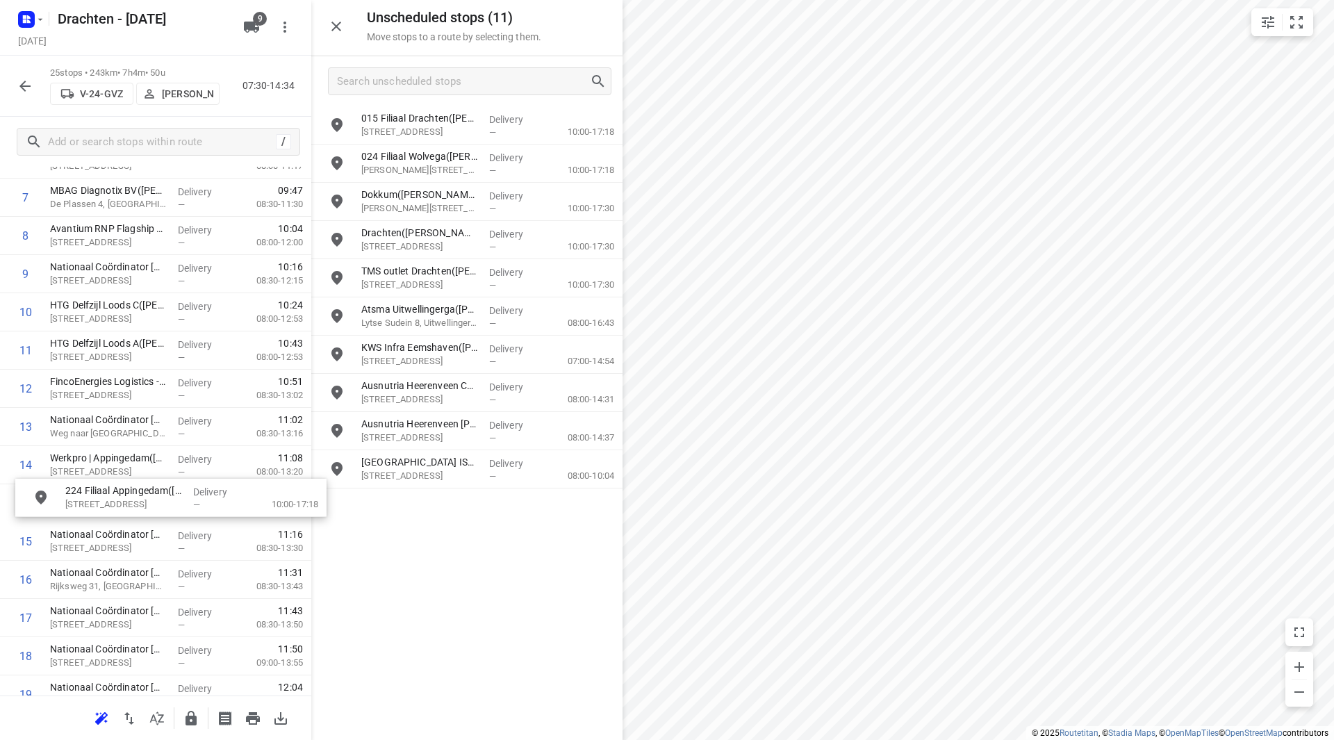
drag, startPoint x: 427, startPoint y: 163, endPoint x: 120, endPoint y: 509, distance: 462.7
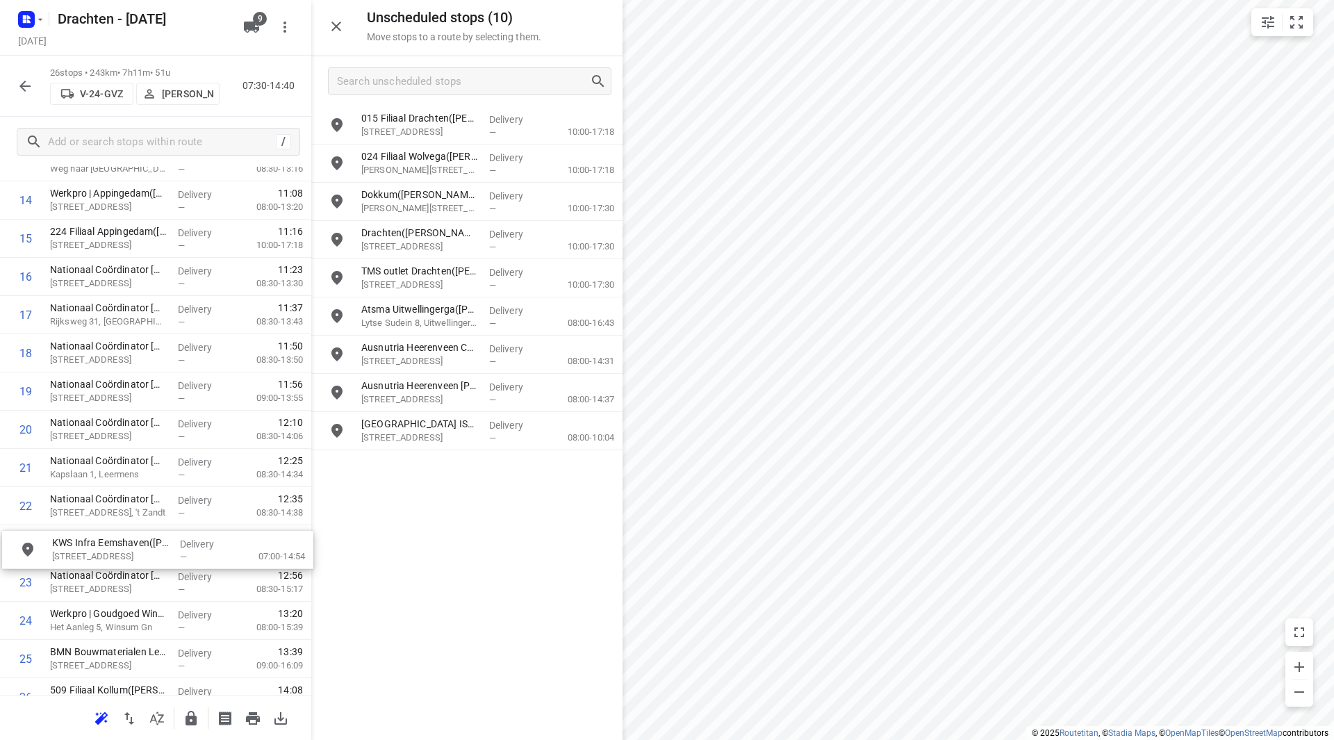
scroll to position [596, 0]
drag, startPoint x: 450, startPoint y: 357, endPoint x: 135, endPoint y: 540, distance: 364.4
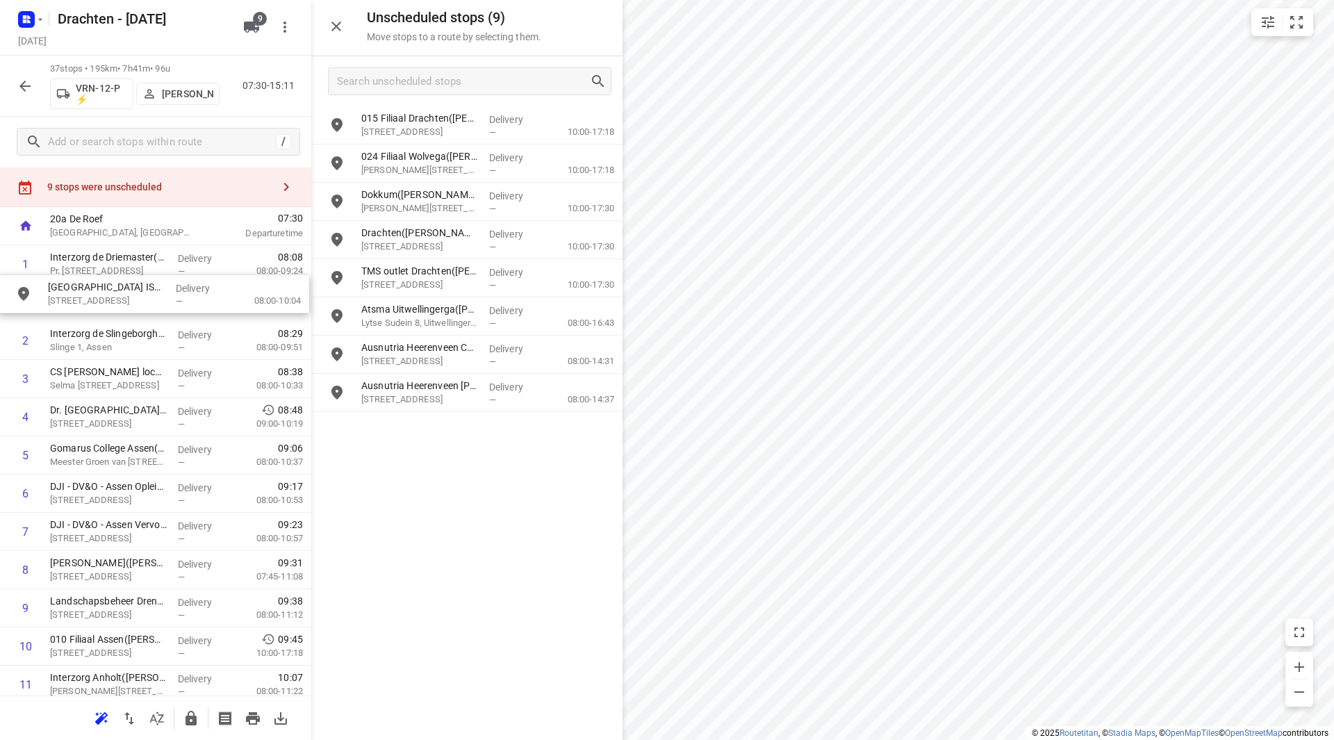
drag, startPoint x: 430, startPoint y: 432, endPoint x: 110, endPoint y: 297, distance: 347.8
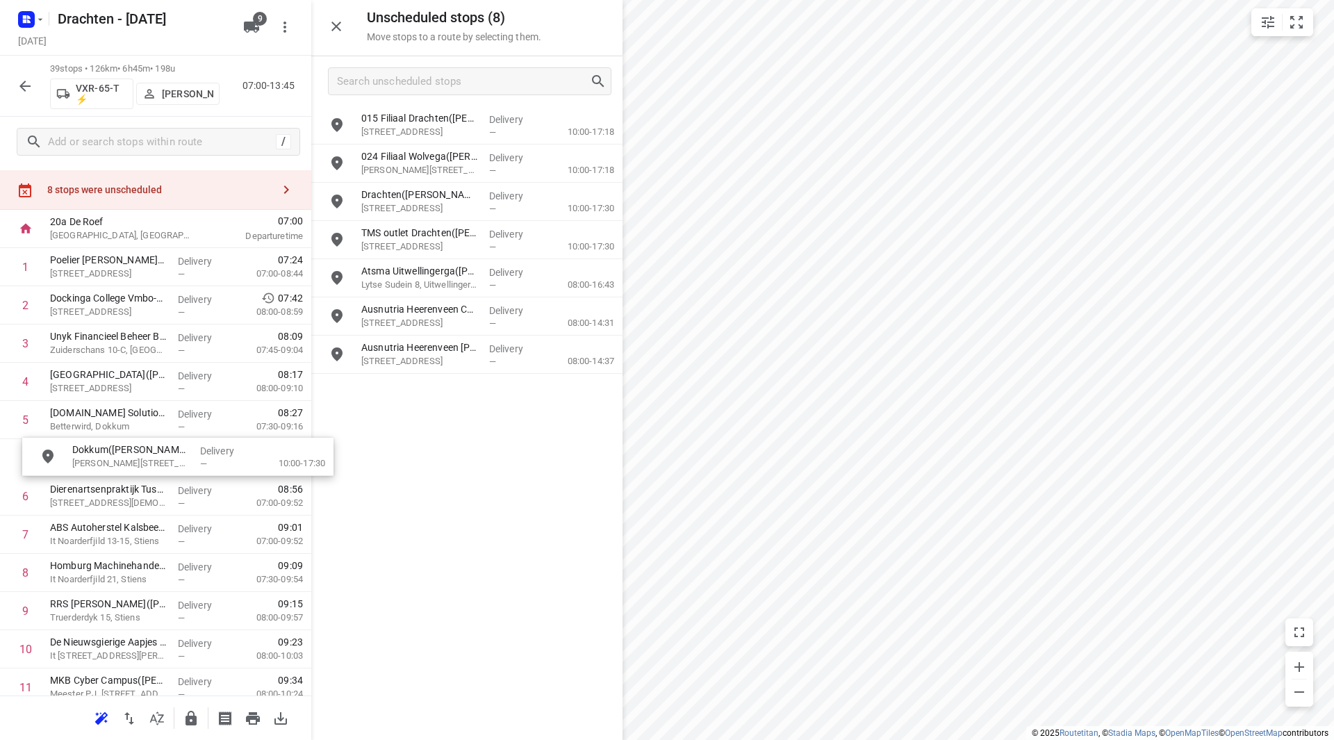
drag, startPoint x: 439, startPoint y: 194, endPoint x: 138, endPoint y: 450, distance: 394.9
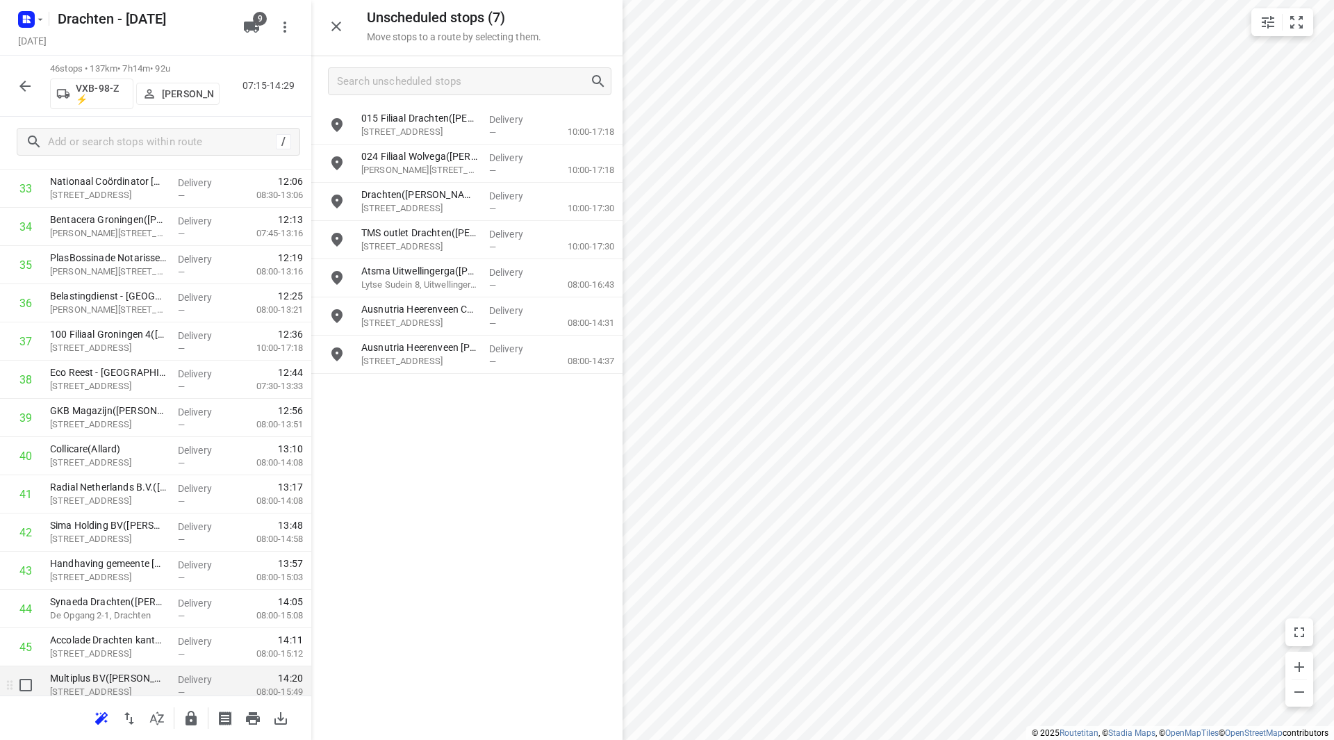
scroll to position [1377, 0]
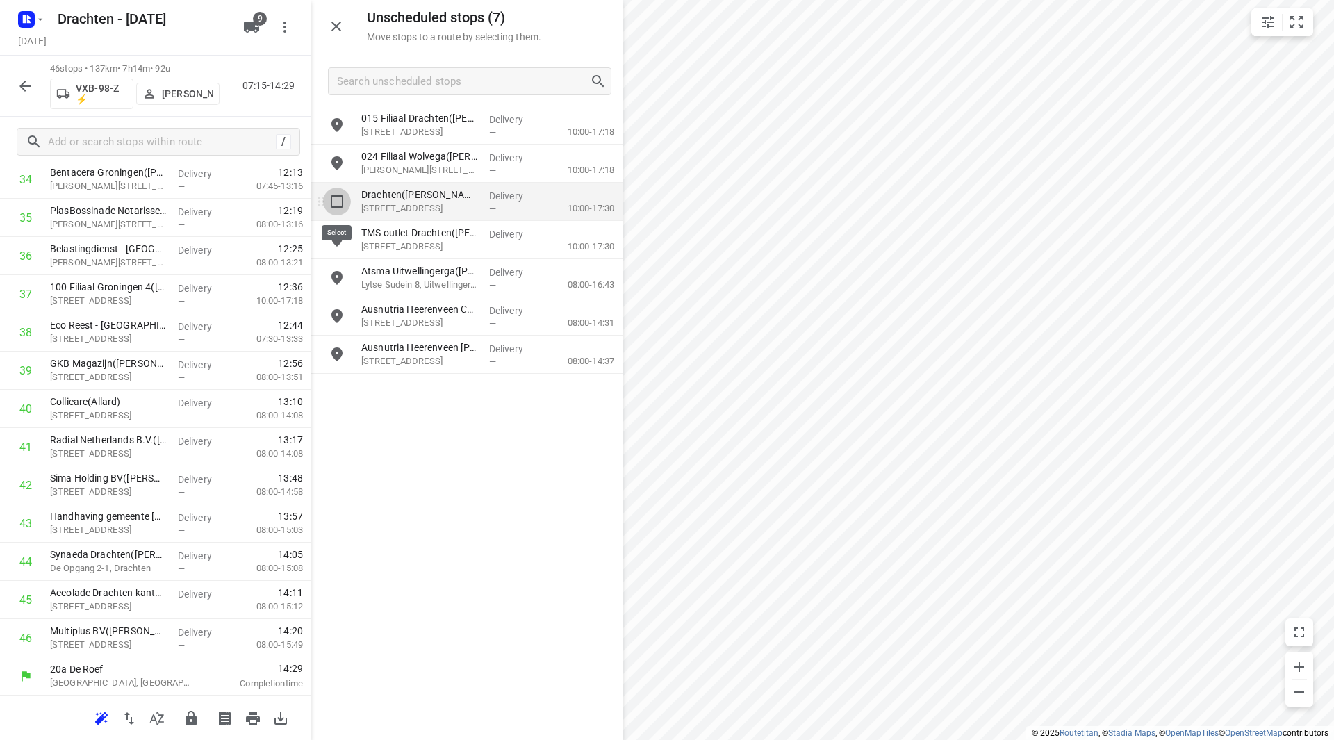
drag, startPoint x: 341, startPoint y: 201, endPoint x: 344, endPoint y: 226, distance: 25.3
click at [340, 201] on input "grid" at bounding box center [337, 202] width 28 height 28
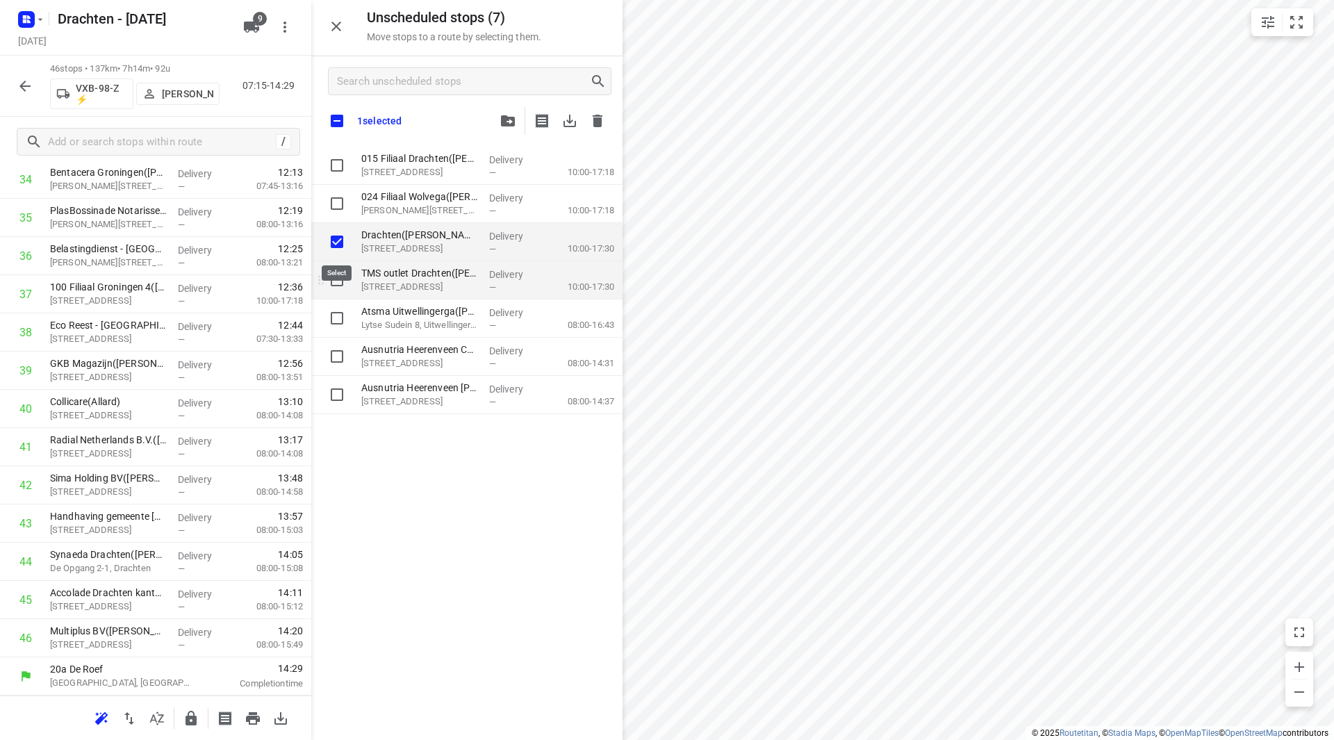
checkbox input "true"
click at [343, 275] on input "grid" at bounding box center [337, 280] width 28 height 28
checkbox input "true"
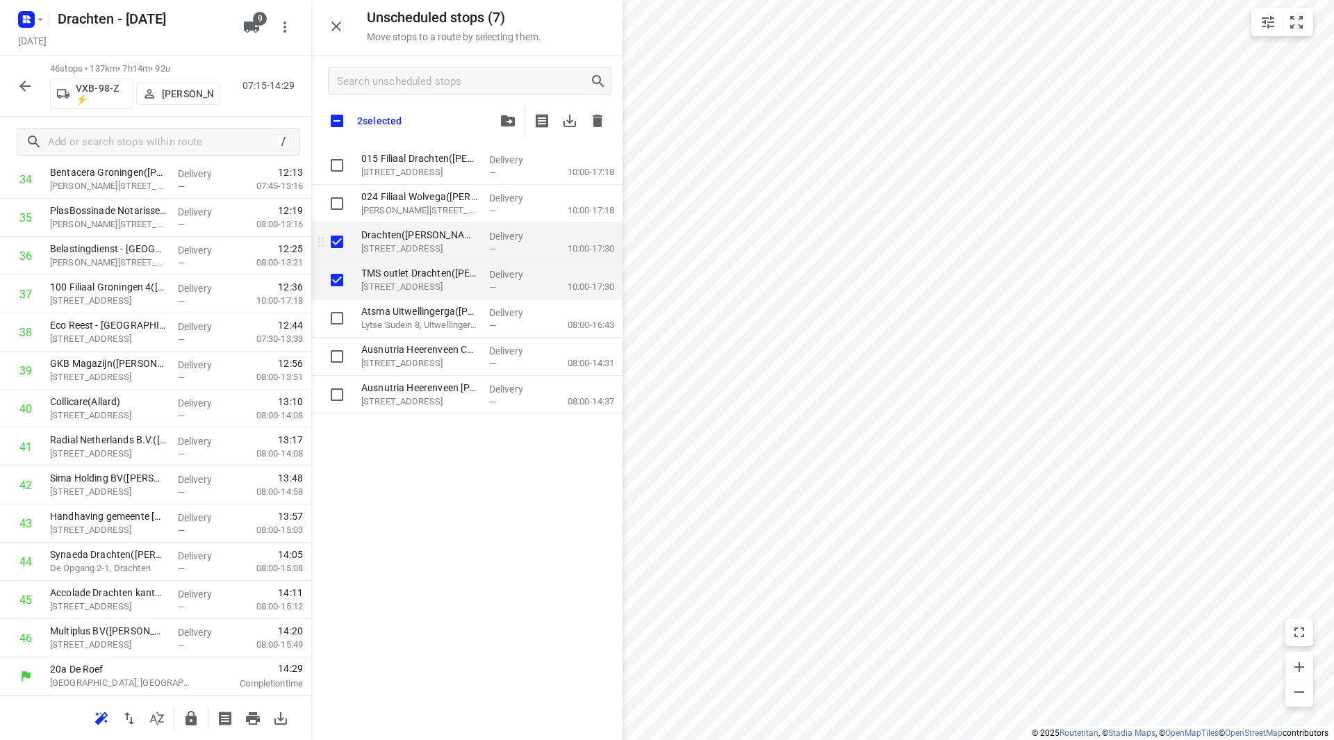
checkbox input "true"
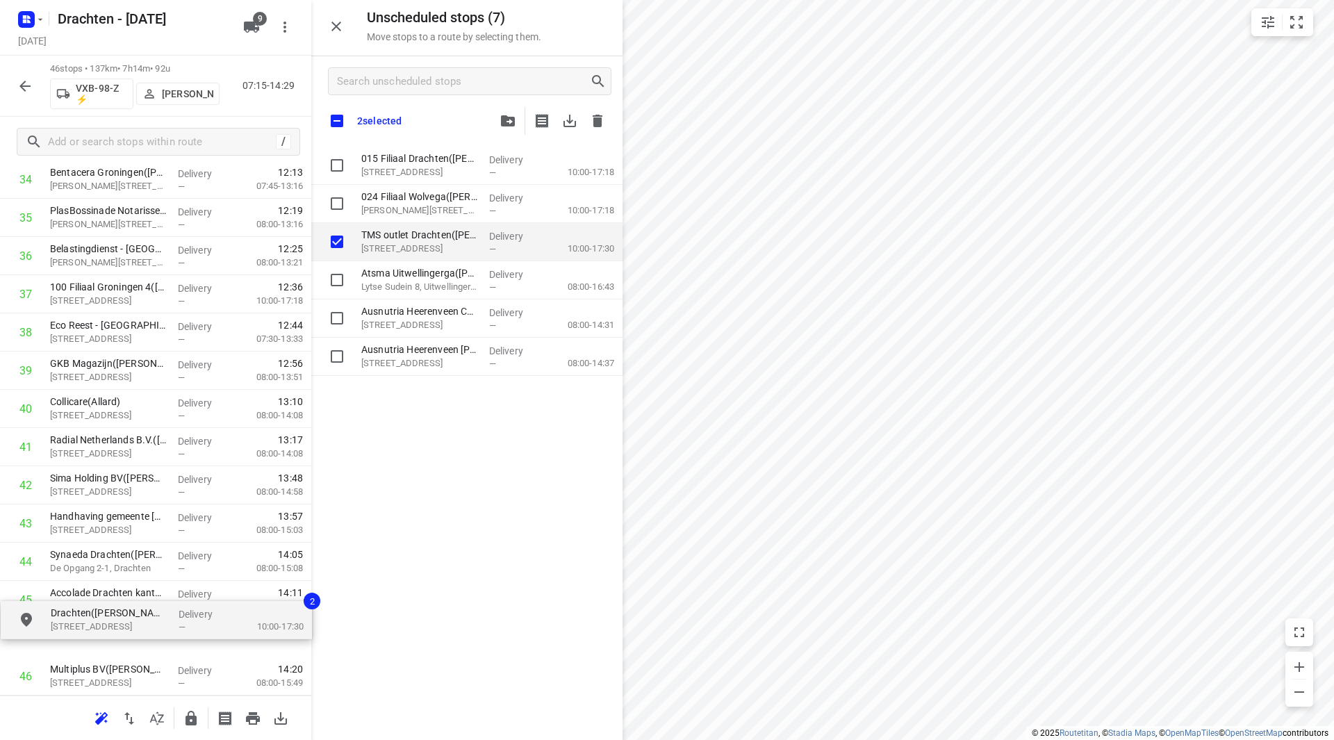
scroll to position [1416, 0]
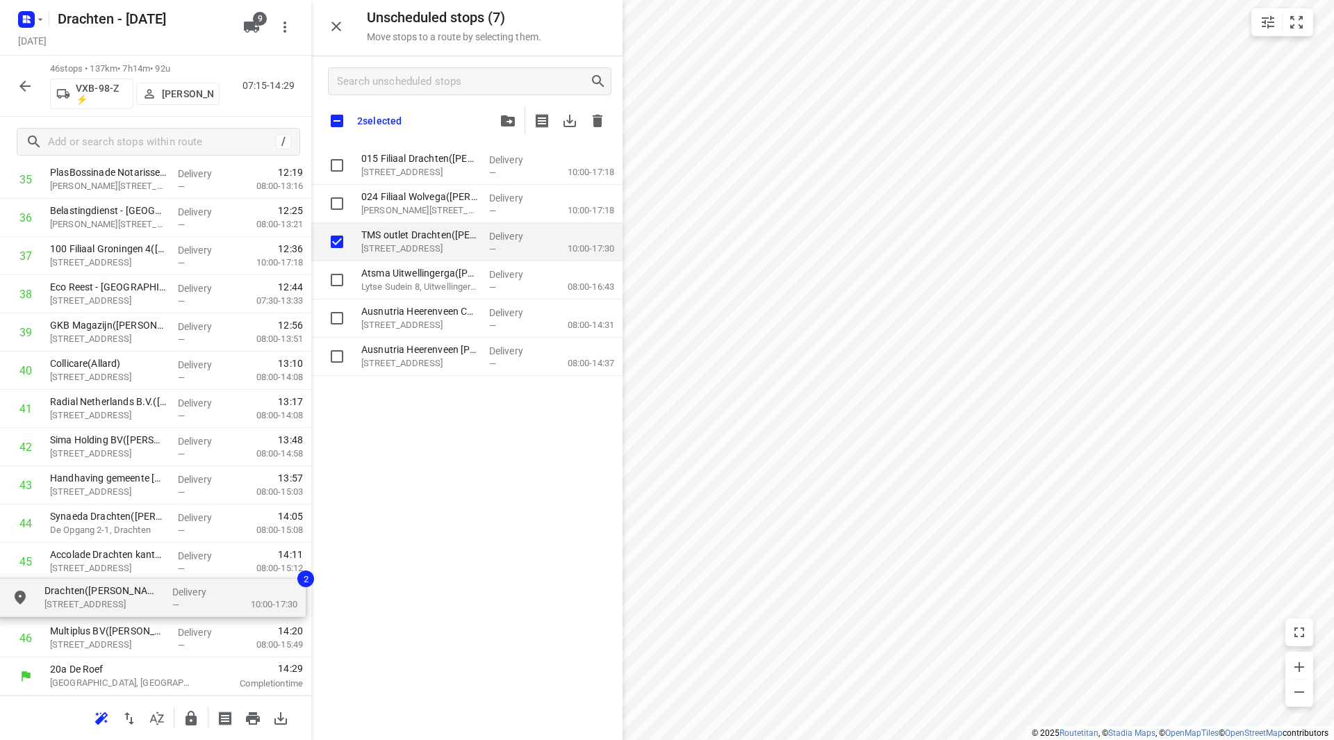
drag, startPoint x: 437, startPoint y: 240, endPoint x: 111, endPoint y: 598, distance: 484.1
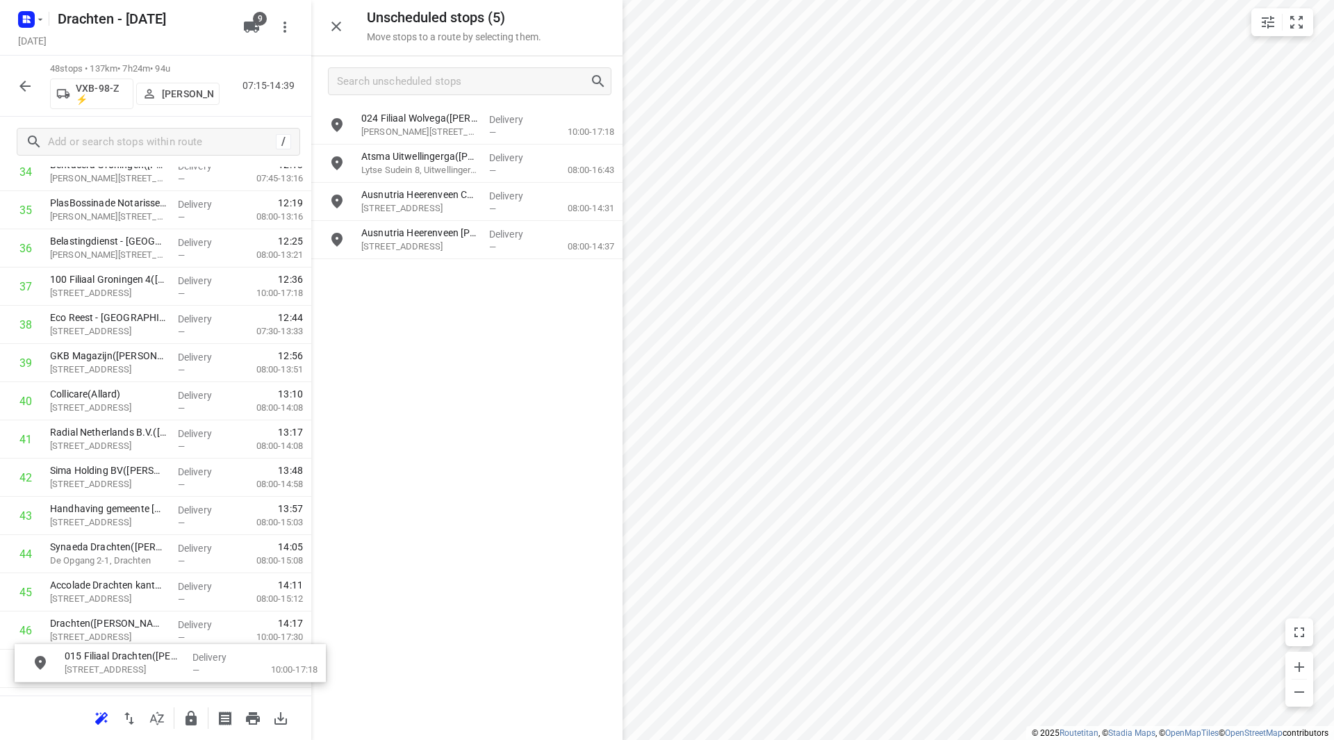
scroll to position [1502, 0]
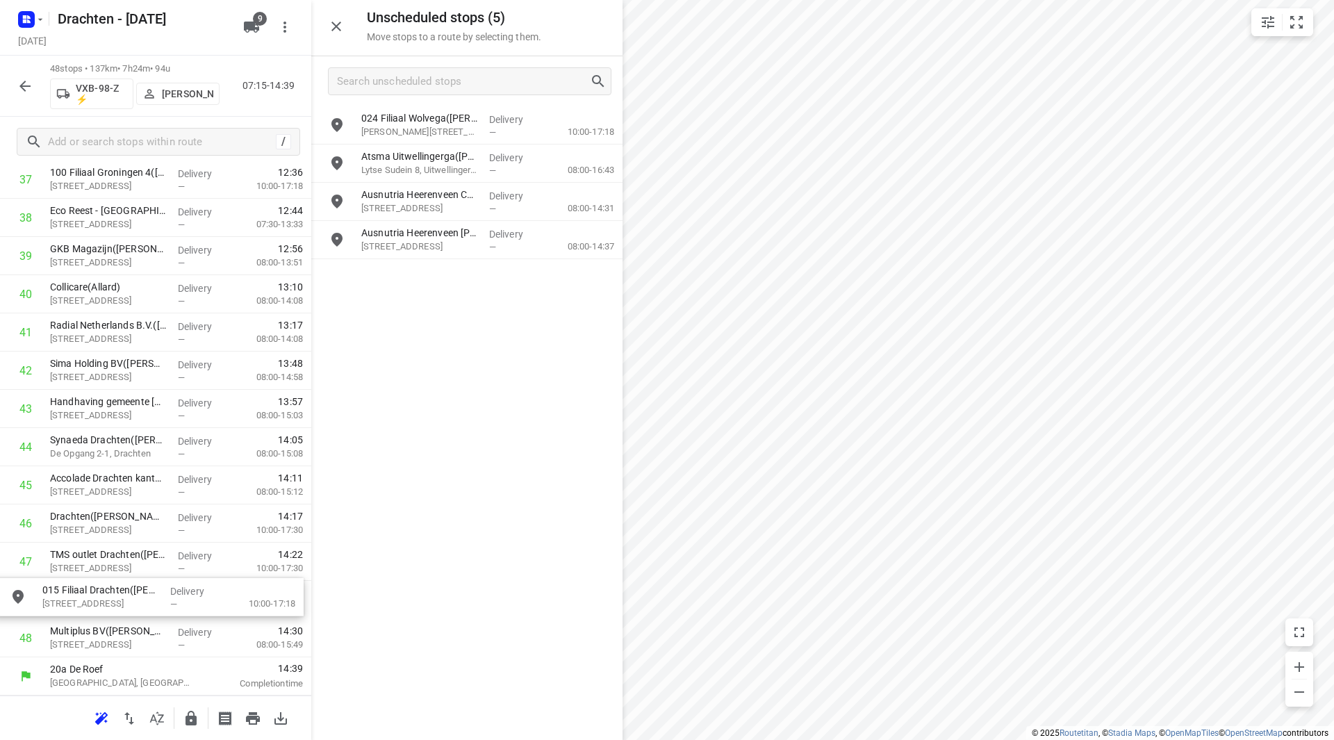
drag, startPoint x: 436, startPoint y: 126, endPoint x: 113, endPoint y: 591, distance: 566.6
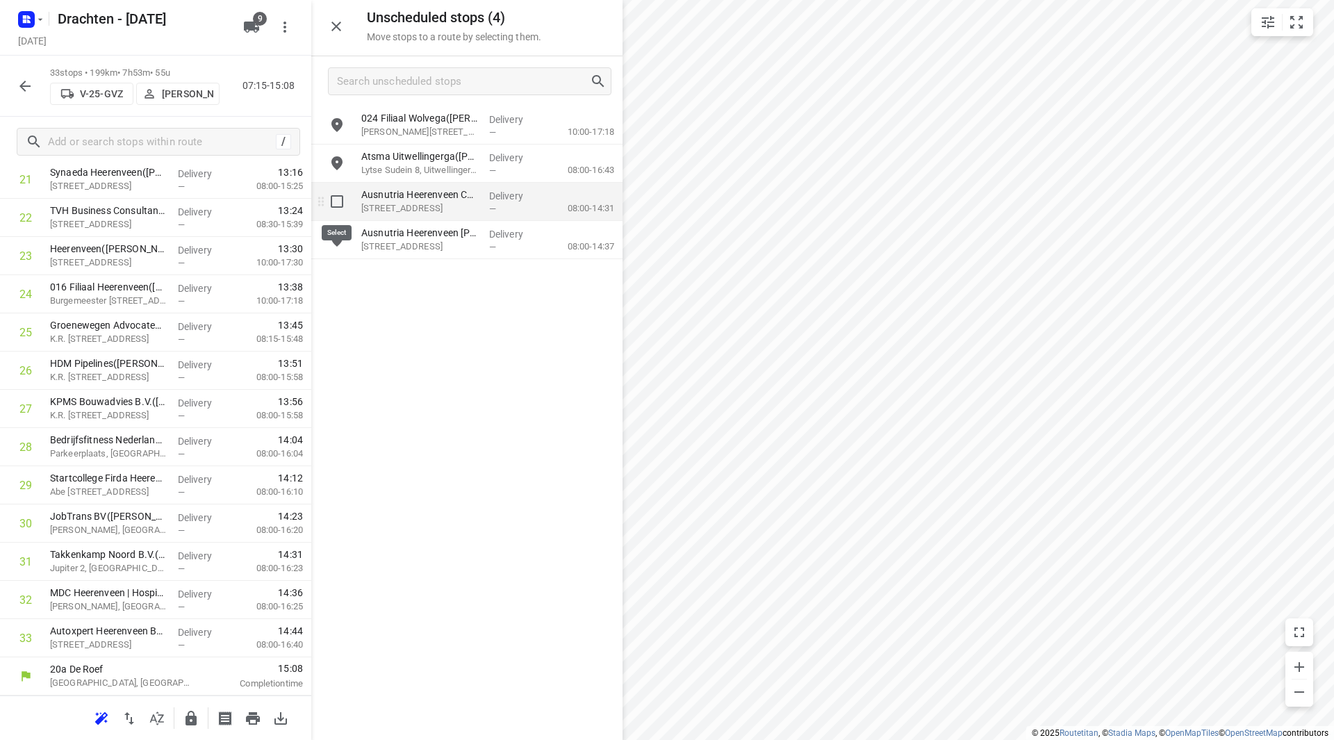
click at [345, 205] on input "grid" at bounding box center [337, 202] width 28 height 28
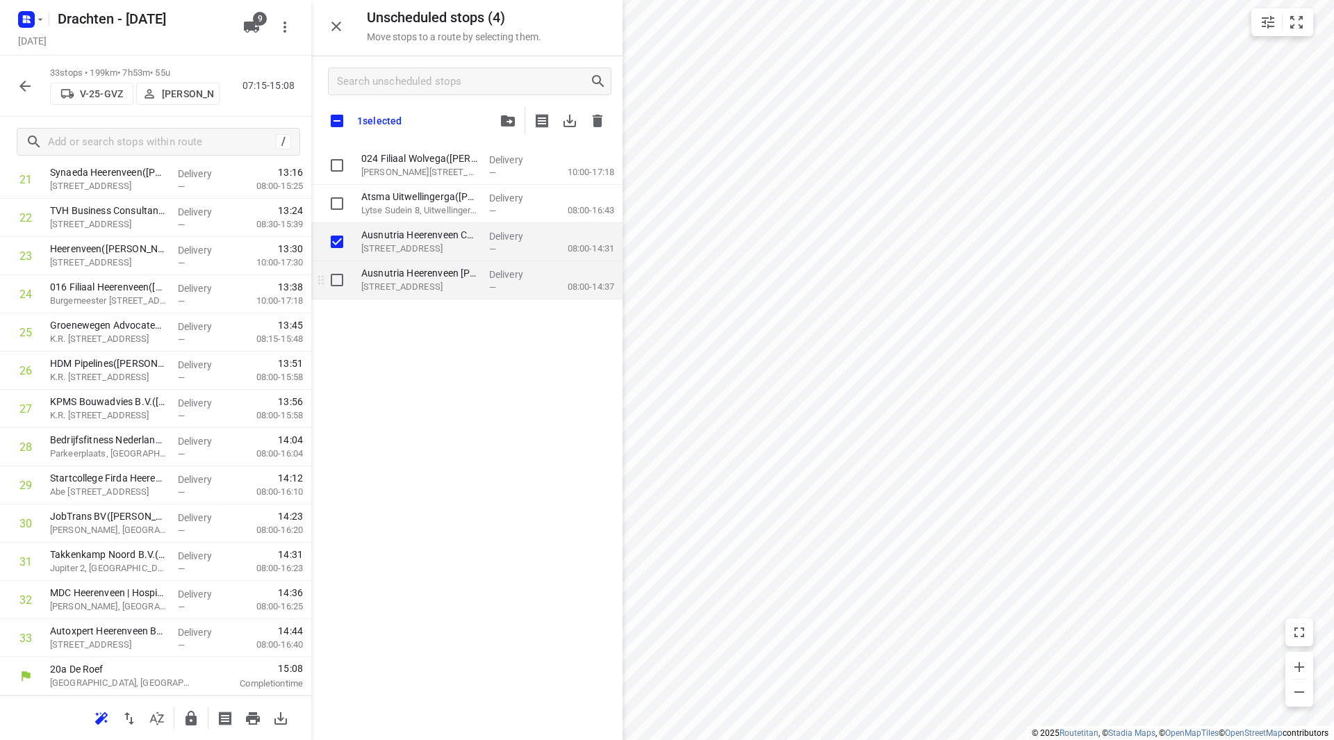
checkbox input "true"
click at [344, 279] on input "grid" at bounding box center [337, 280] width 28 height 28
checkbox input "true"
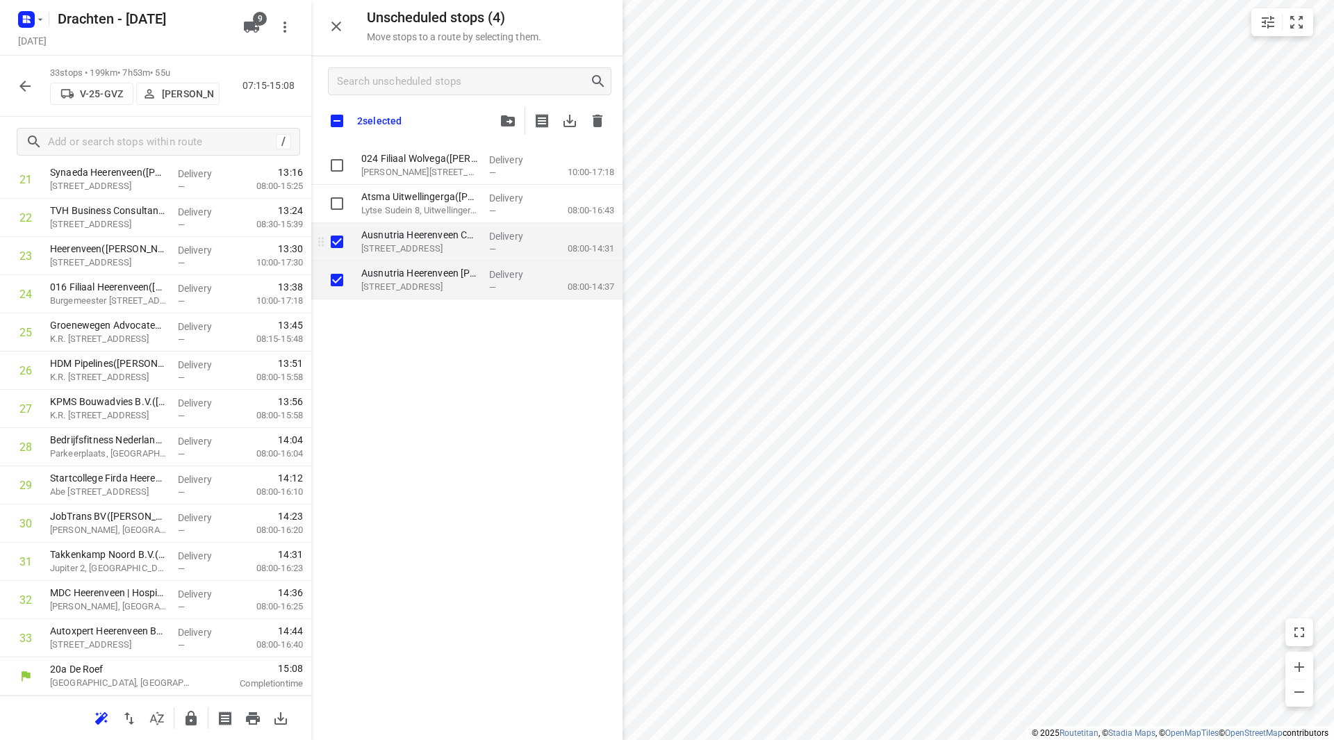
checkbox input "true"
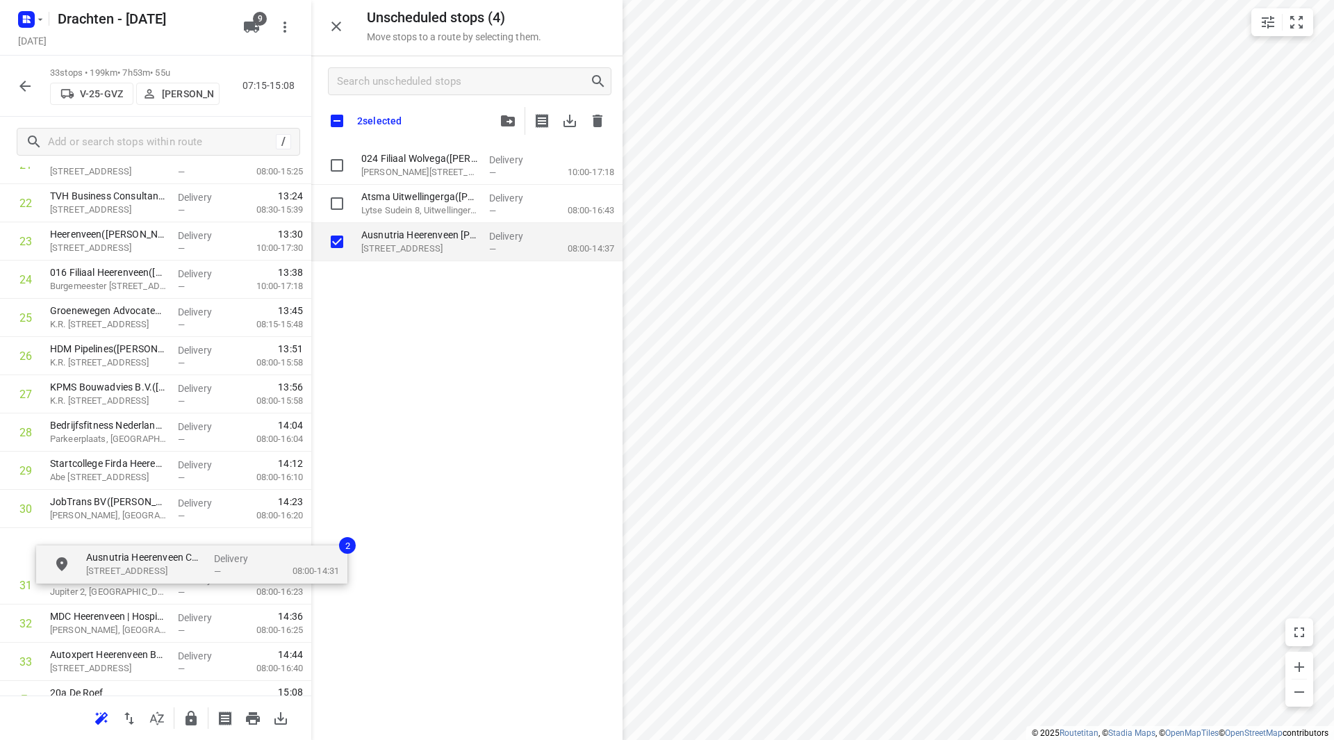
scroll to position [919, 0]
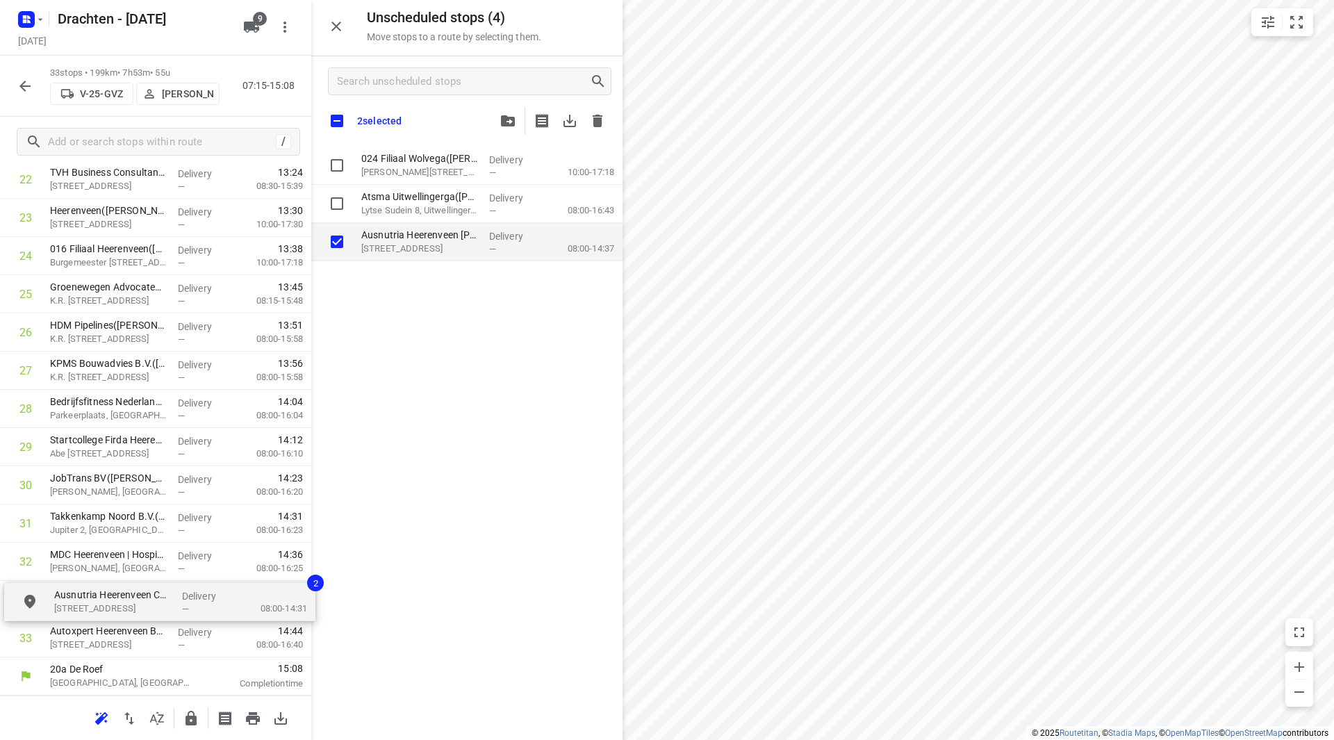
drag, startPoint x: 399, startPoint y: 240, endPoint x: 88, endPoint y: 604, distance: 479.1
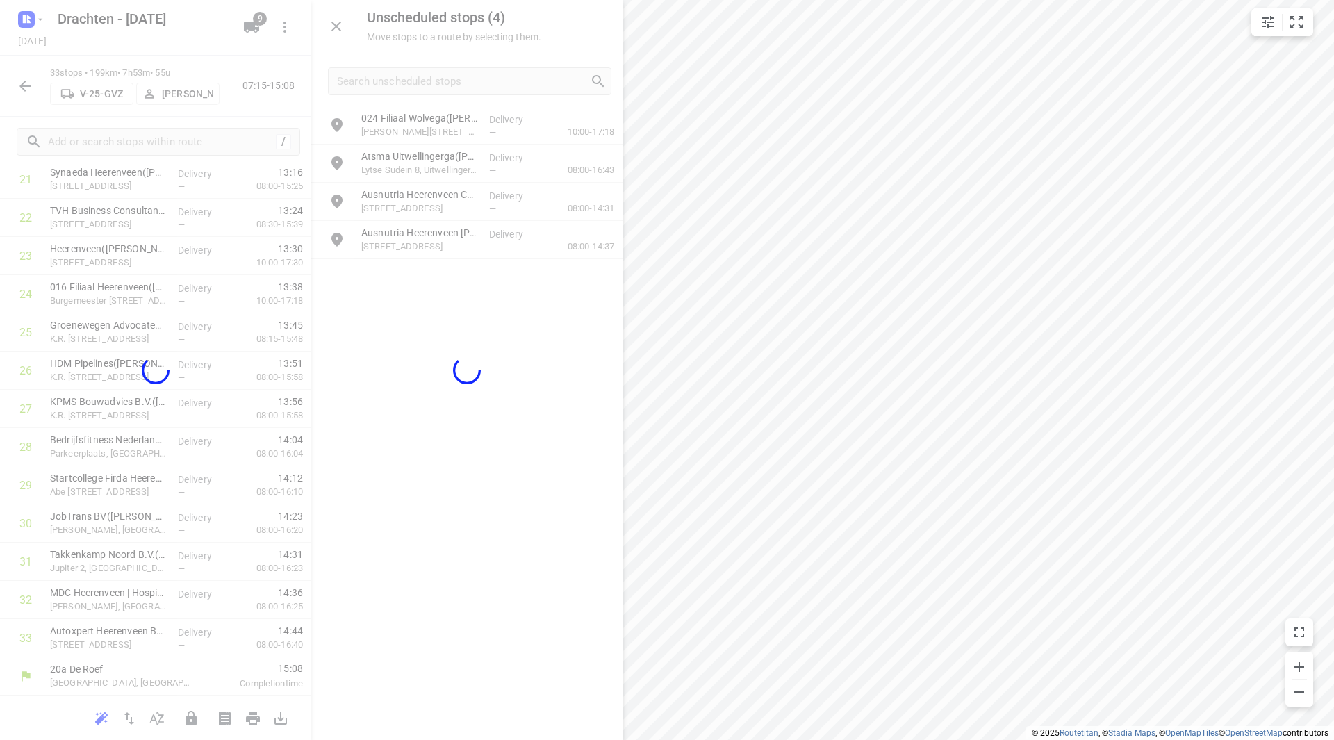
scroll to position [880, 0]
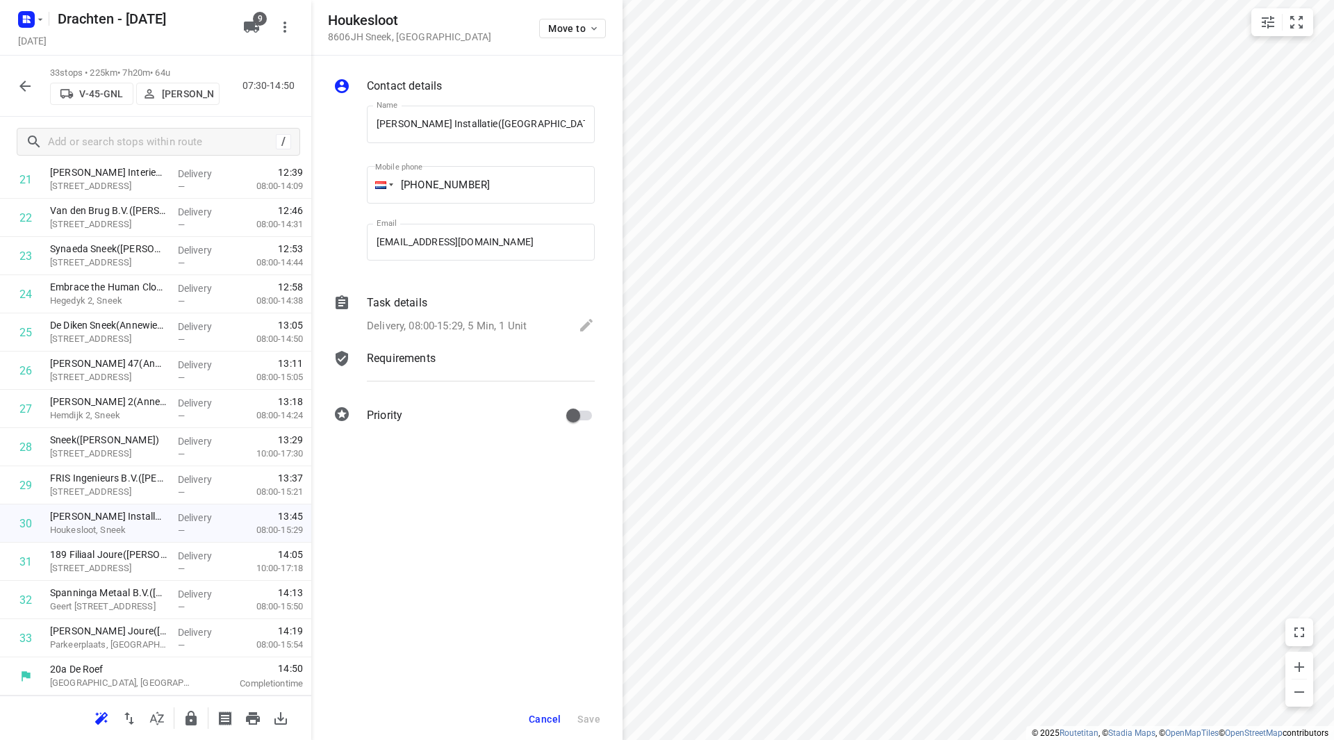
click at [533, 718] on span "Cancel" at bounding box center [545, 719] width 32 height 11
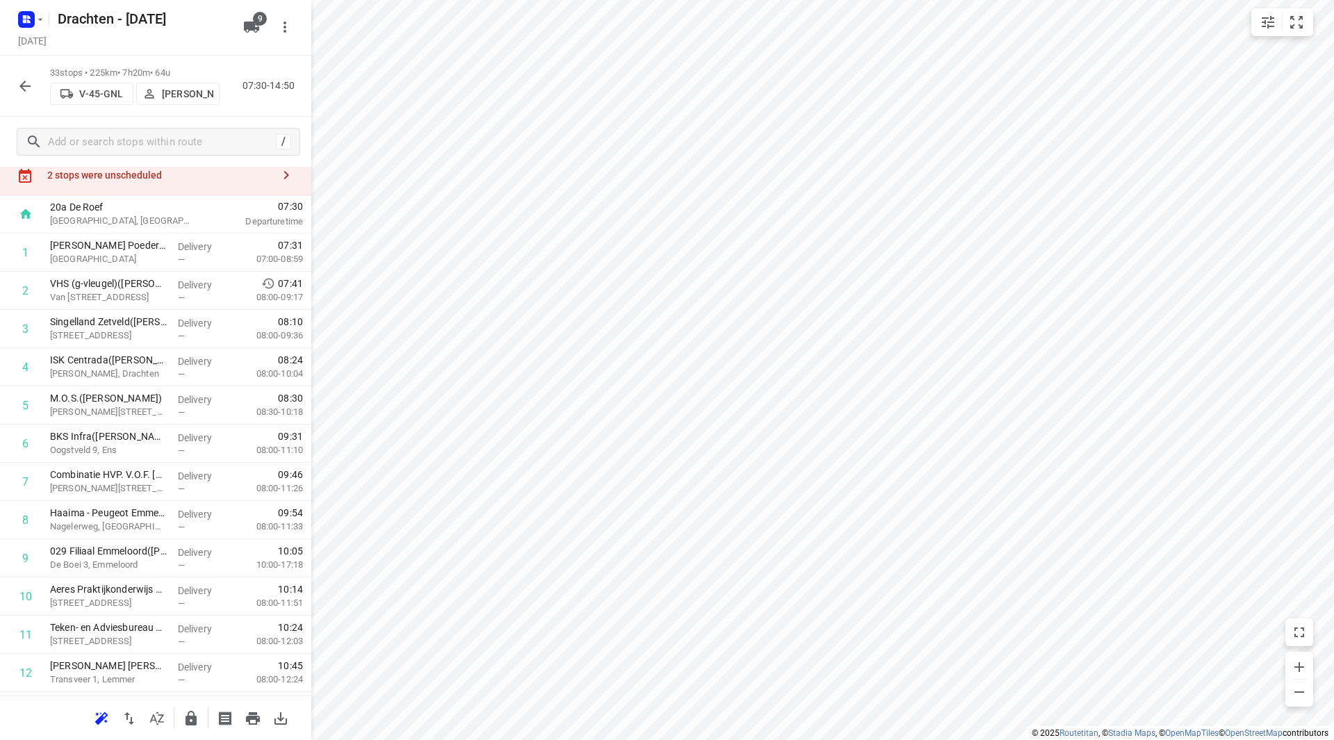
scroll to position [0, 0]
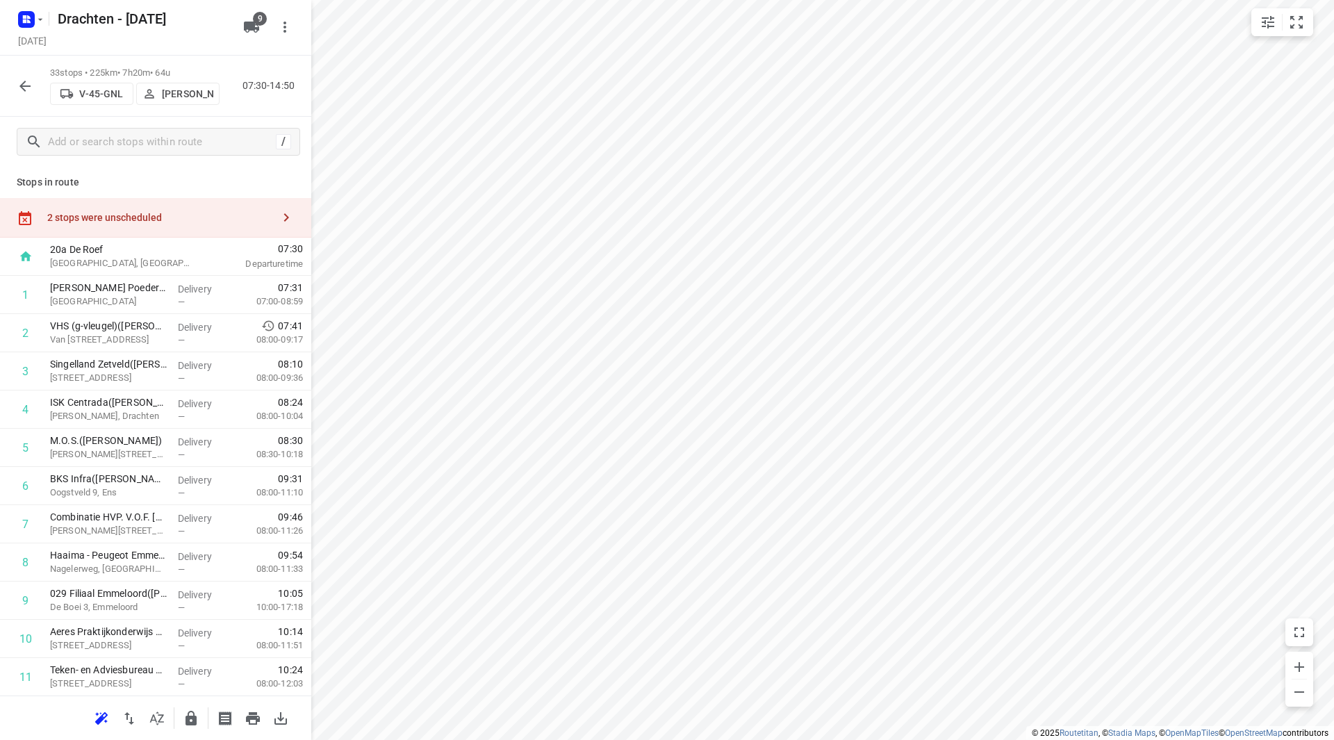
click at [171, 222] on div "2 stops were unscheduled" at bounding box center [159, 217] width 225 height 11
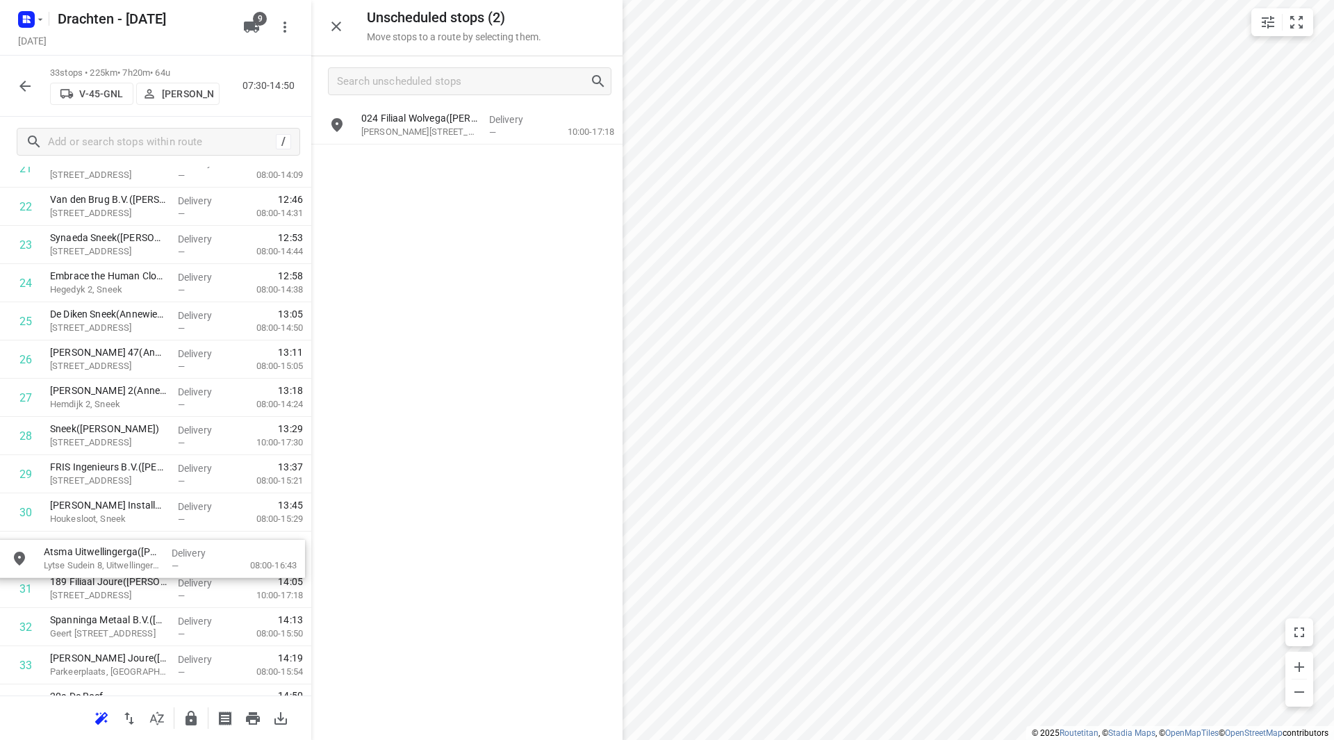
drag, startPoint x: 418, startPoint y: 158, endPoint x: 92, endPoint y: 555, distance: 513.4
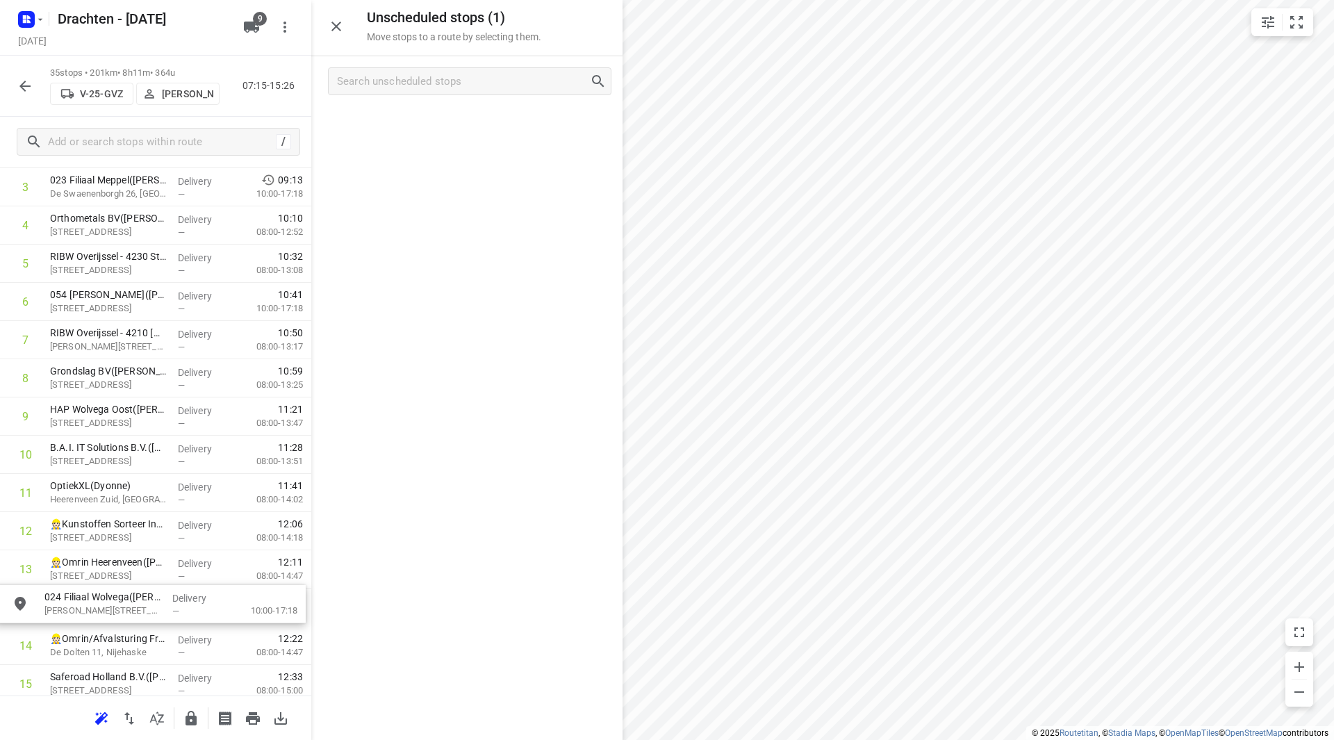
scroll to position [188, 0]
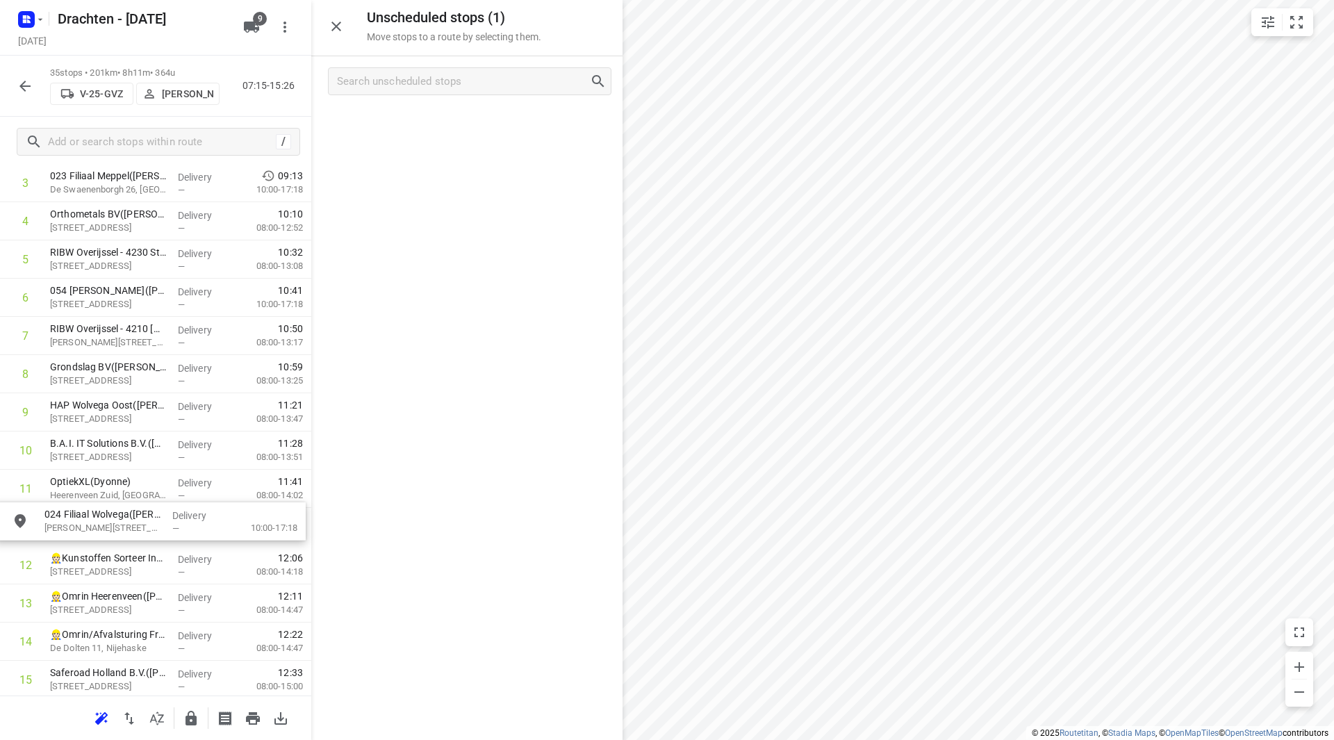
drag, startPoint x: 467, startPoint y: 119, endPoint x: 145, endPoint y: 491, distance: 492.1
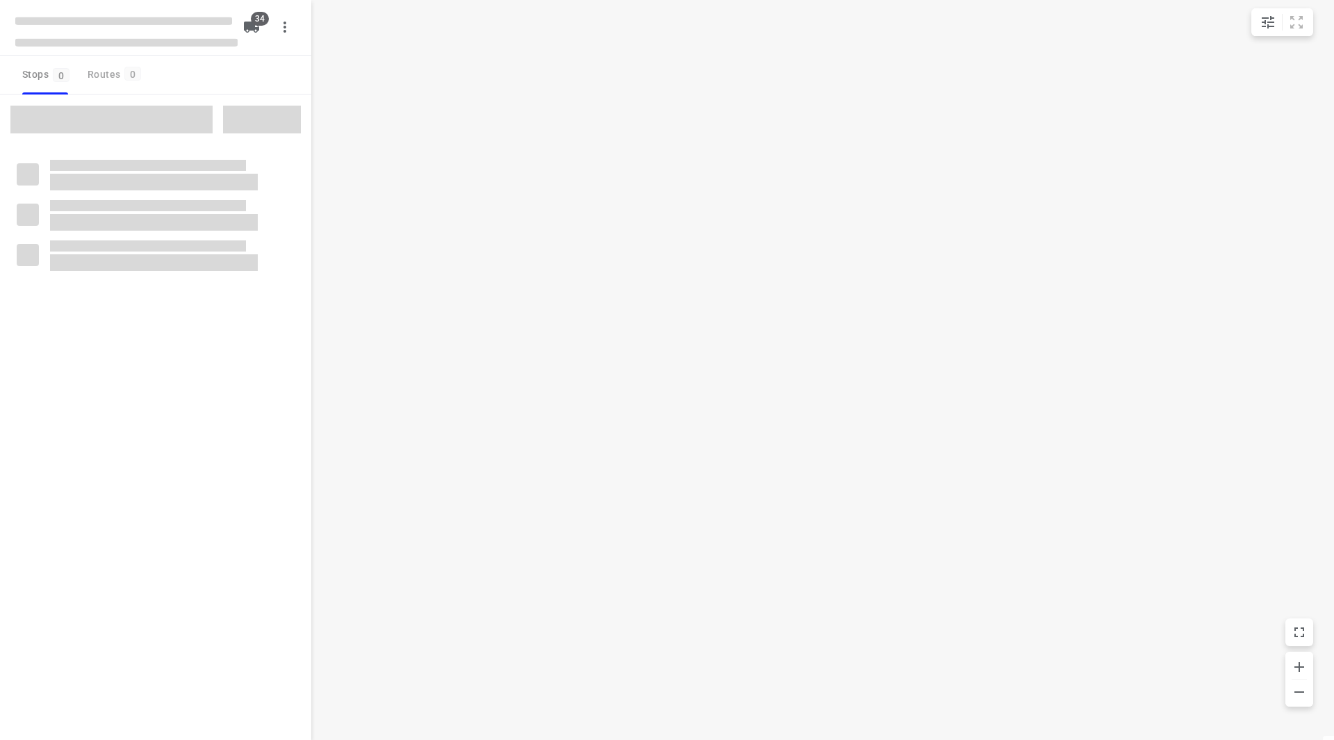
checkbox input "true"
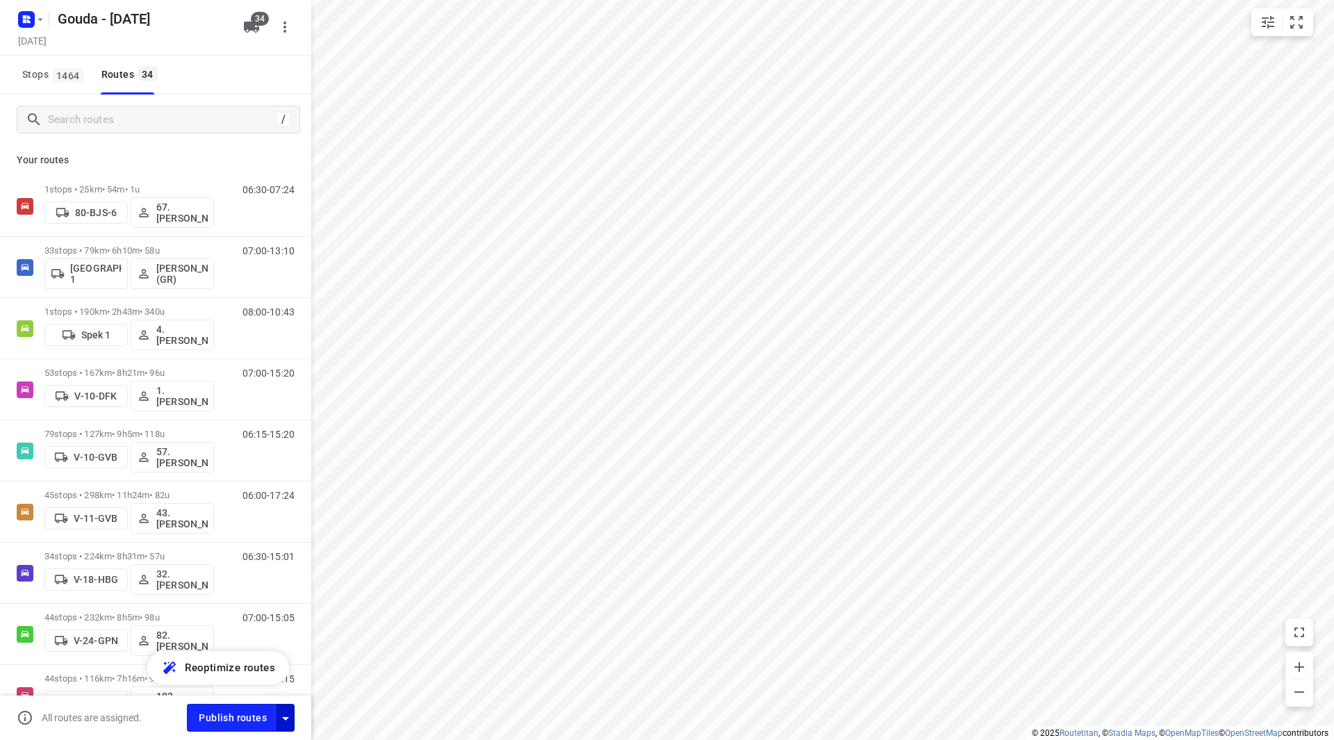
click at [290, 719] on icon "button" at bounding box center [285, 718] width 17 height 17
drag, startPoint x: 266, startPoint y: 579, endPoint x: 267, endPoint y: 600, distance: 21.6
click at [266, 582] on input "Fulfill the stops in any order" at bounding box center [255, 579] width 79 height 26
checkbox input "true"
click at [268, 618] on input "Call the customer" at bounding box center [255, 610] width 79 height 26
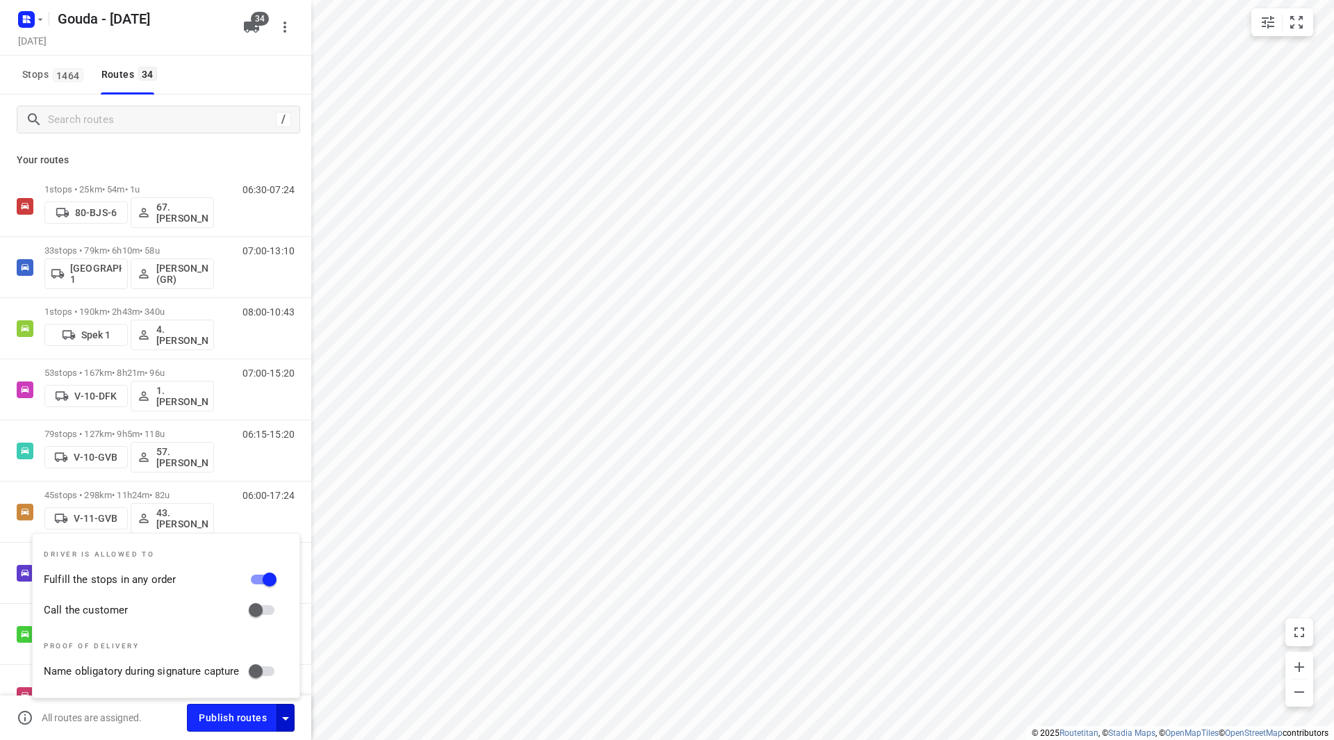
checkbox input "true"
click at [245, 721] on span "Publish routes" at bounding box center [233, 718] width 68 height 17
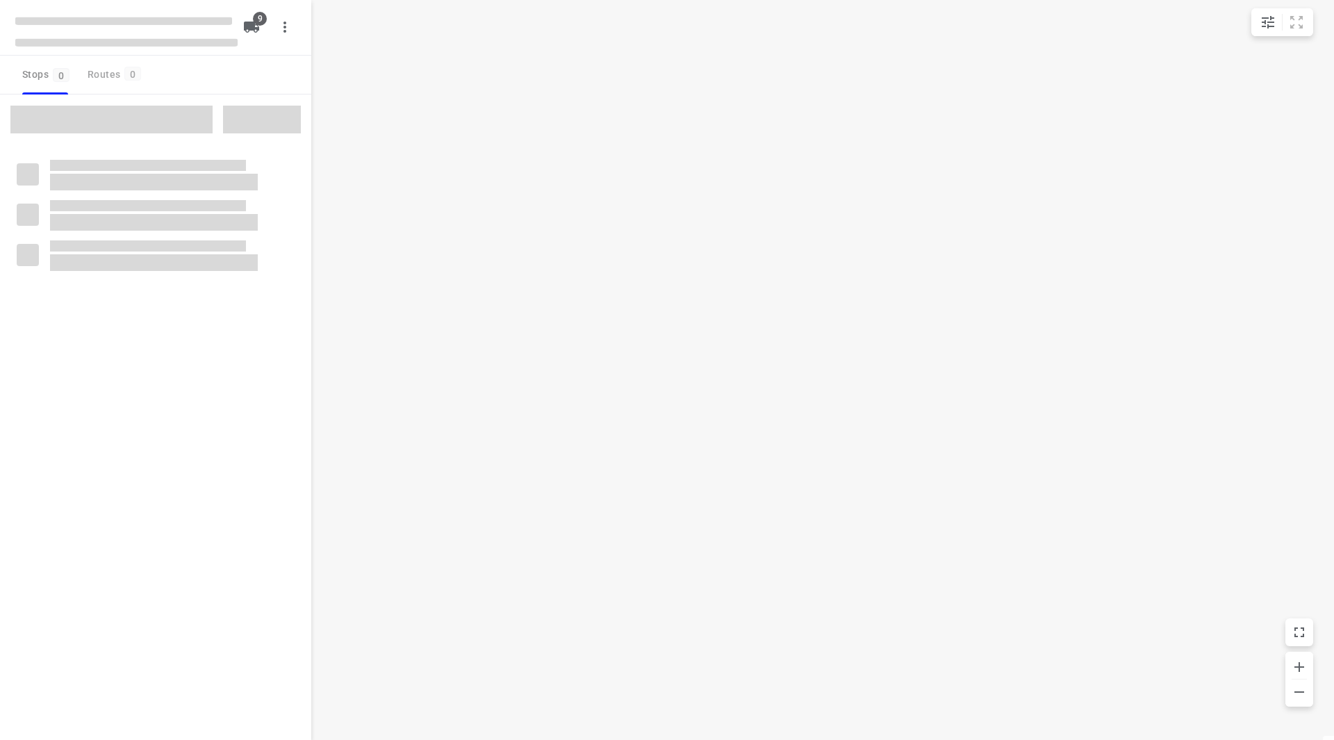
checkbox input "true"
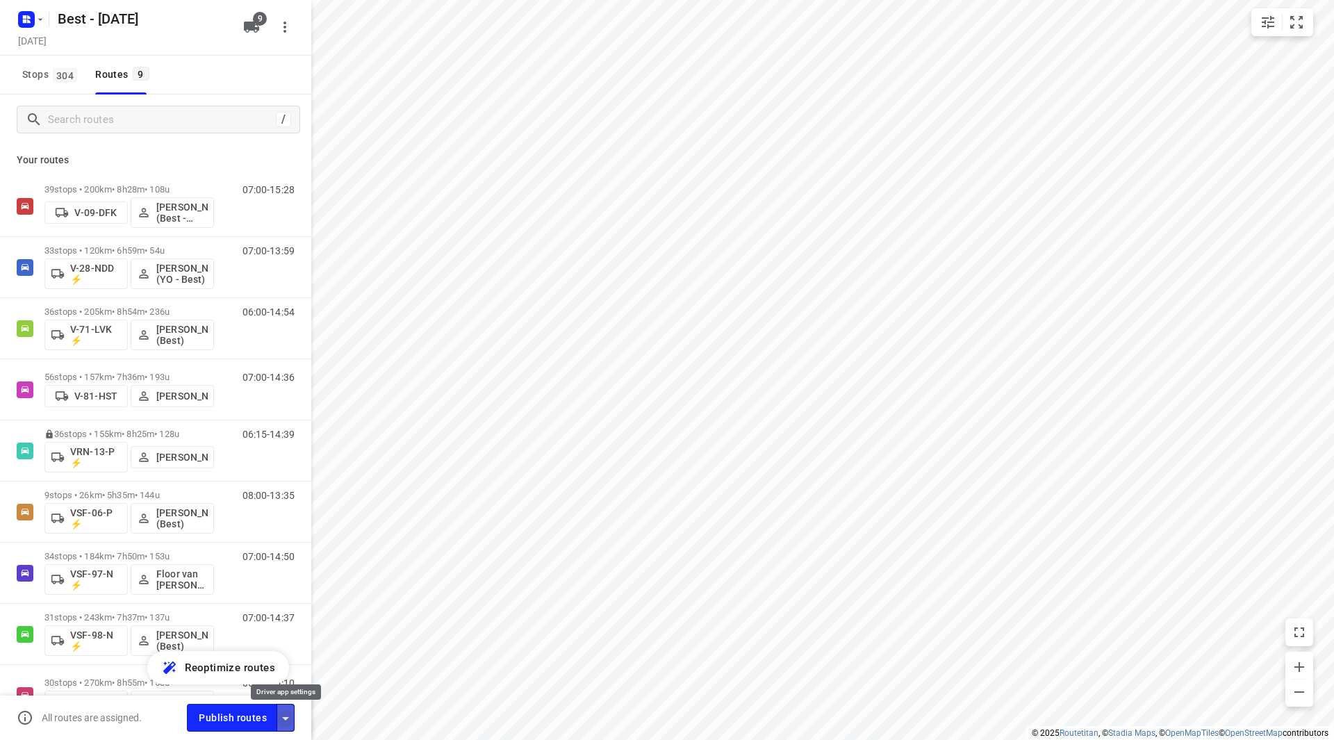
click at [284, 720] on icon "button" at bounding box center [285, 718] width 17 height 17
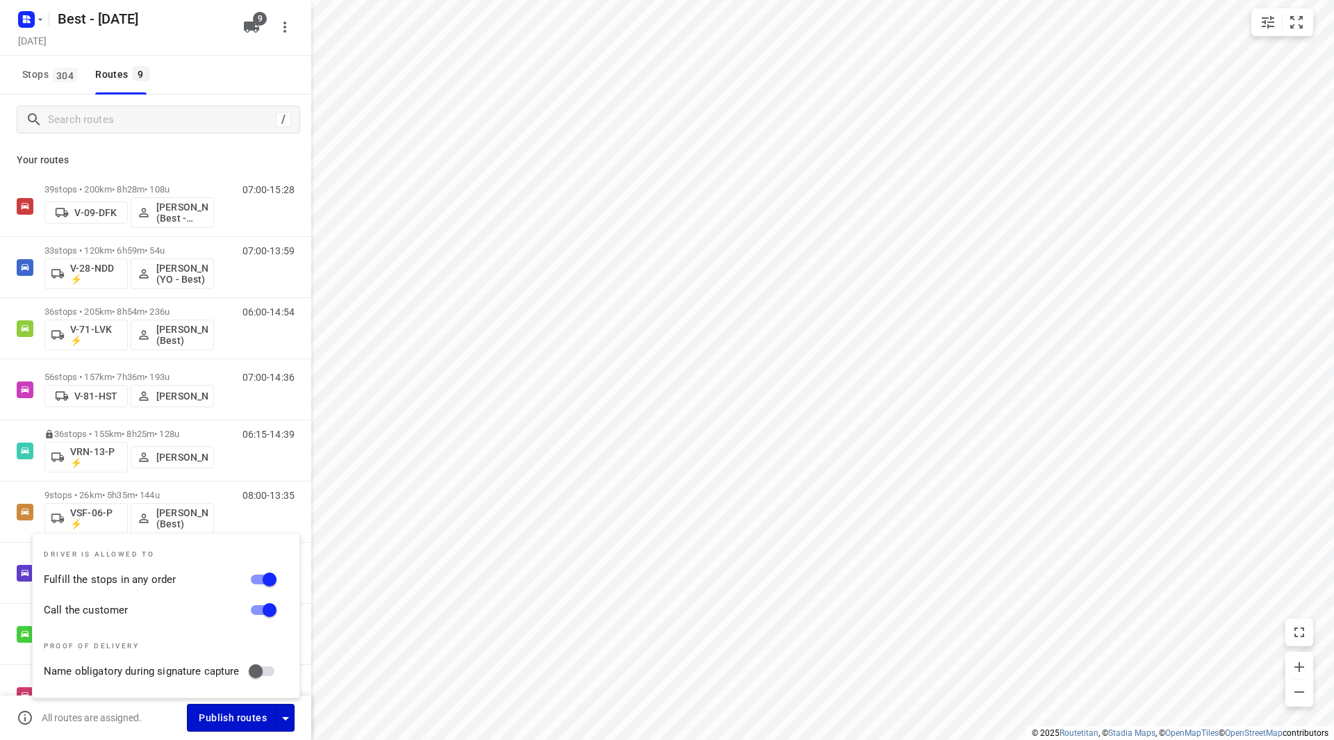
click at [247, 728] on button "Publish routes" at bounding box center [232, 717] width 90 height 27
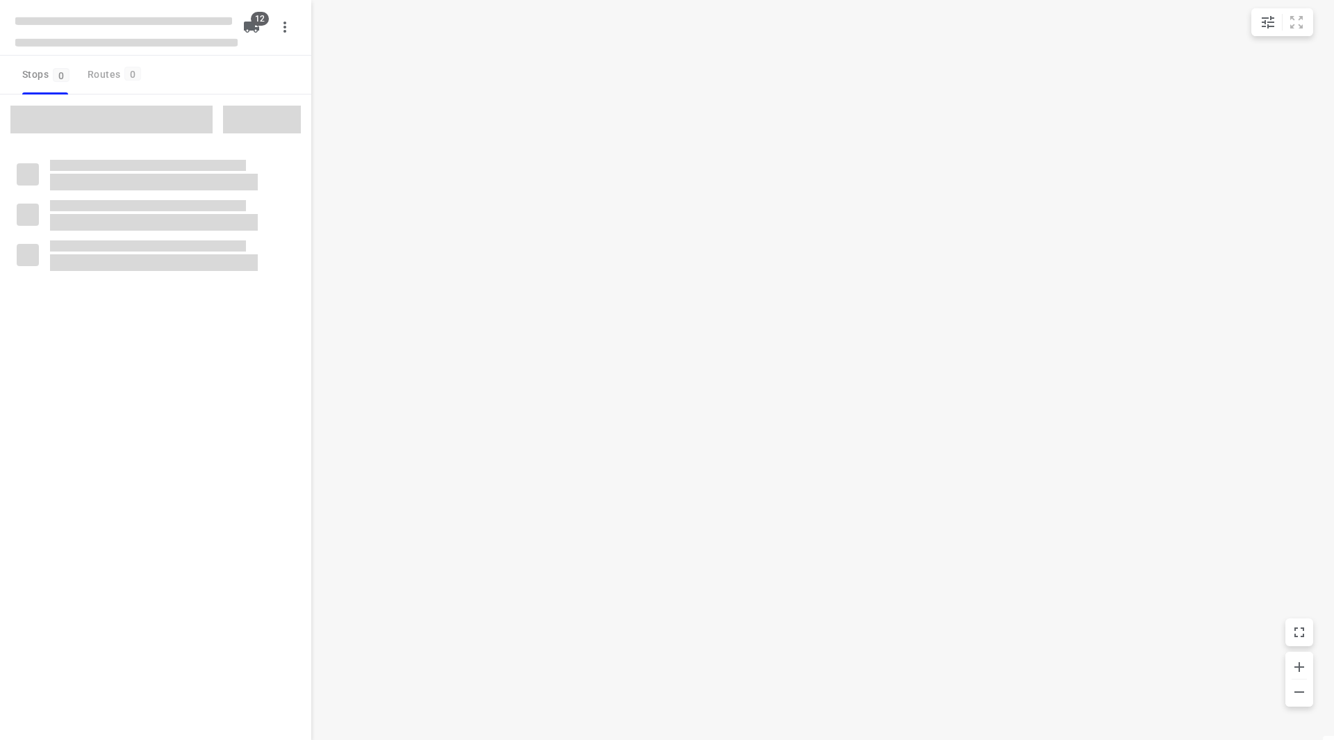
checkbox input "true"
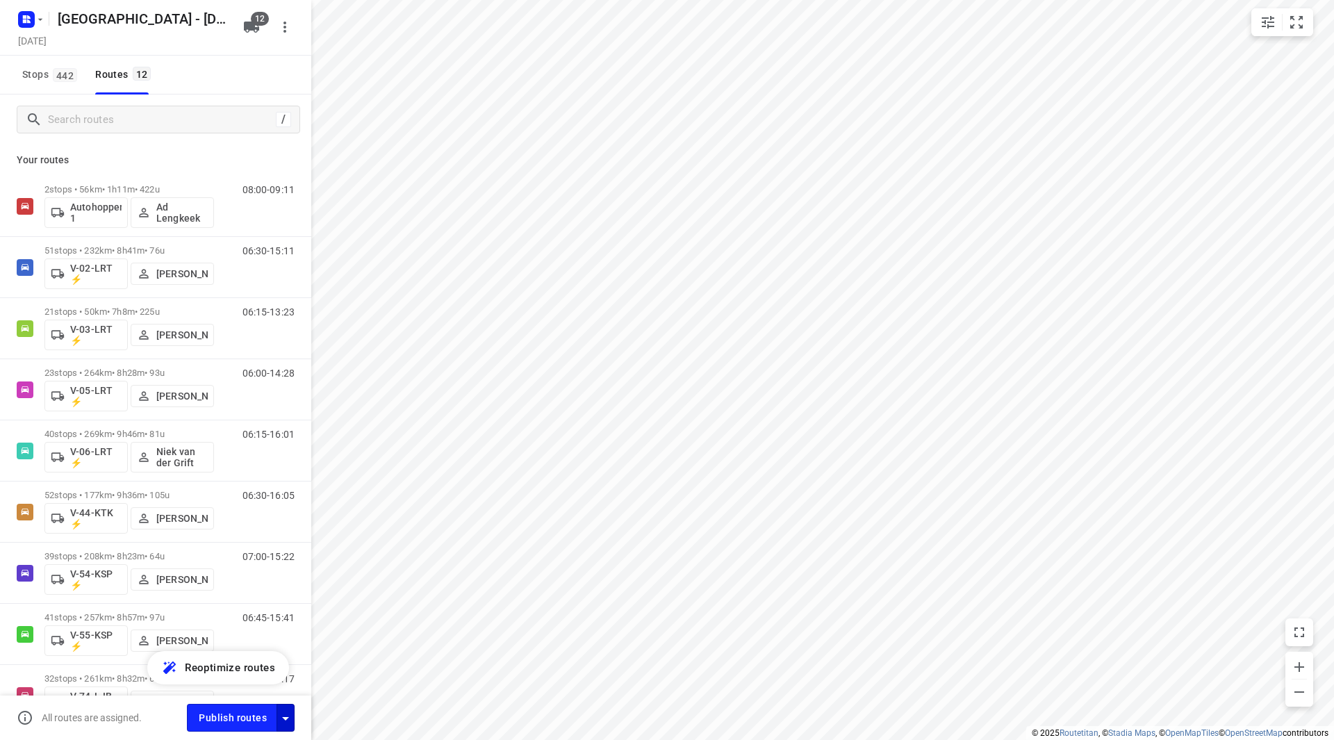
click at [291, 721] on icon "button" at bounding box center [285, 718] width 17 height 17
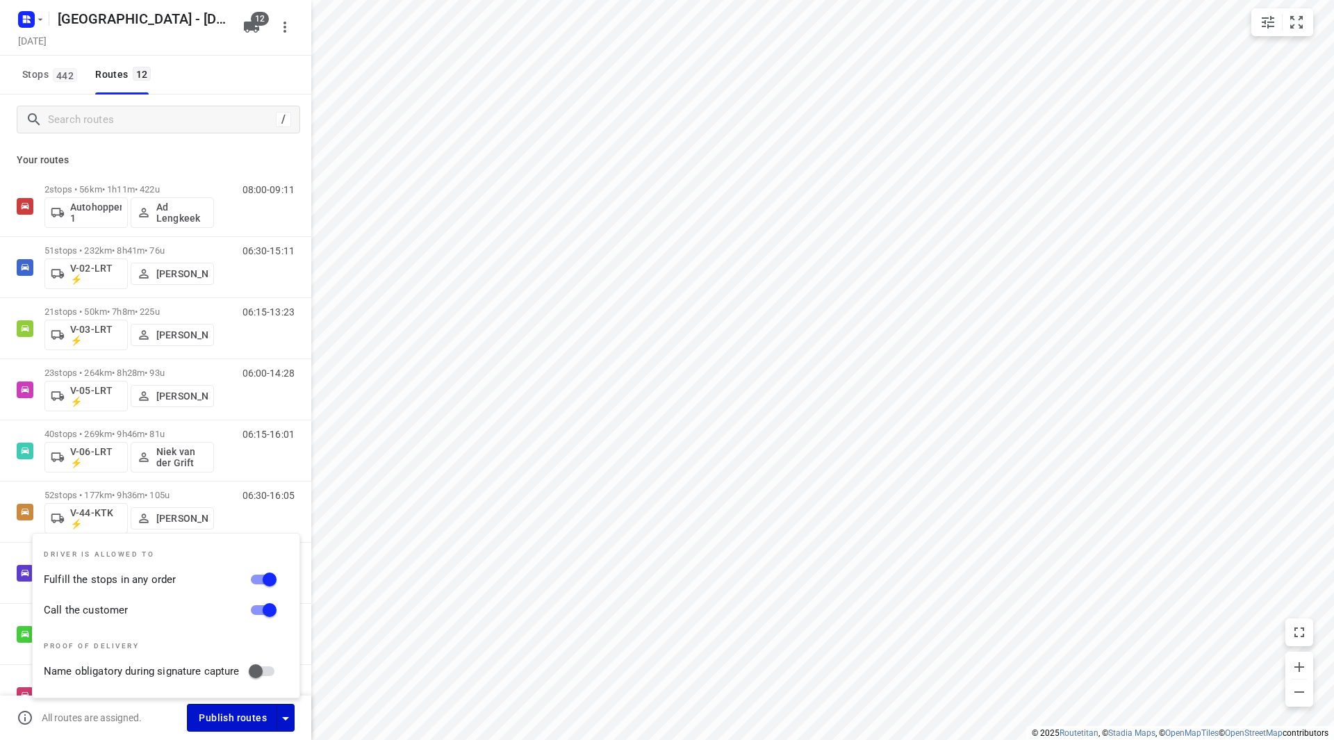
click at [245, 721] on span "Publish routes" at bounding box center [233, 718] width 68 height 17
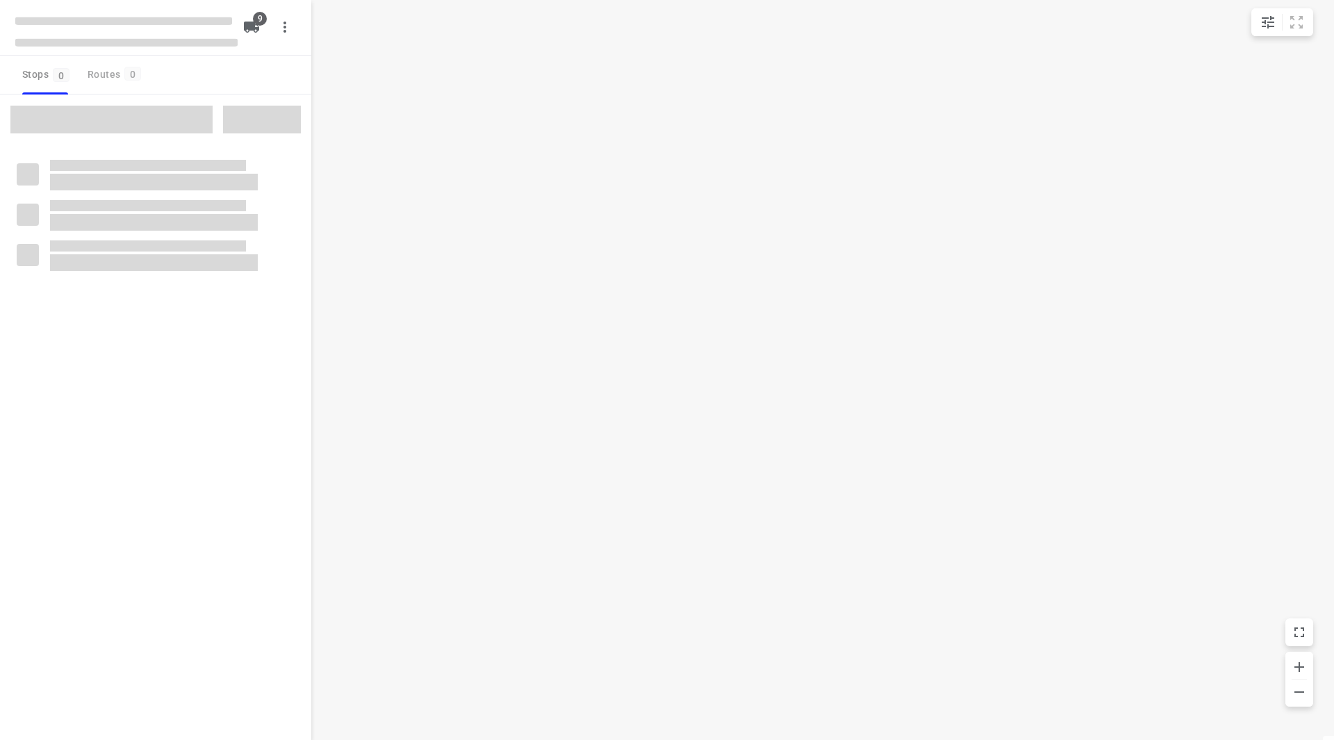
checkbox input "true"
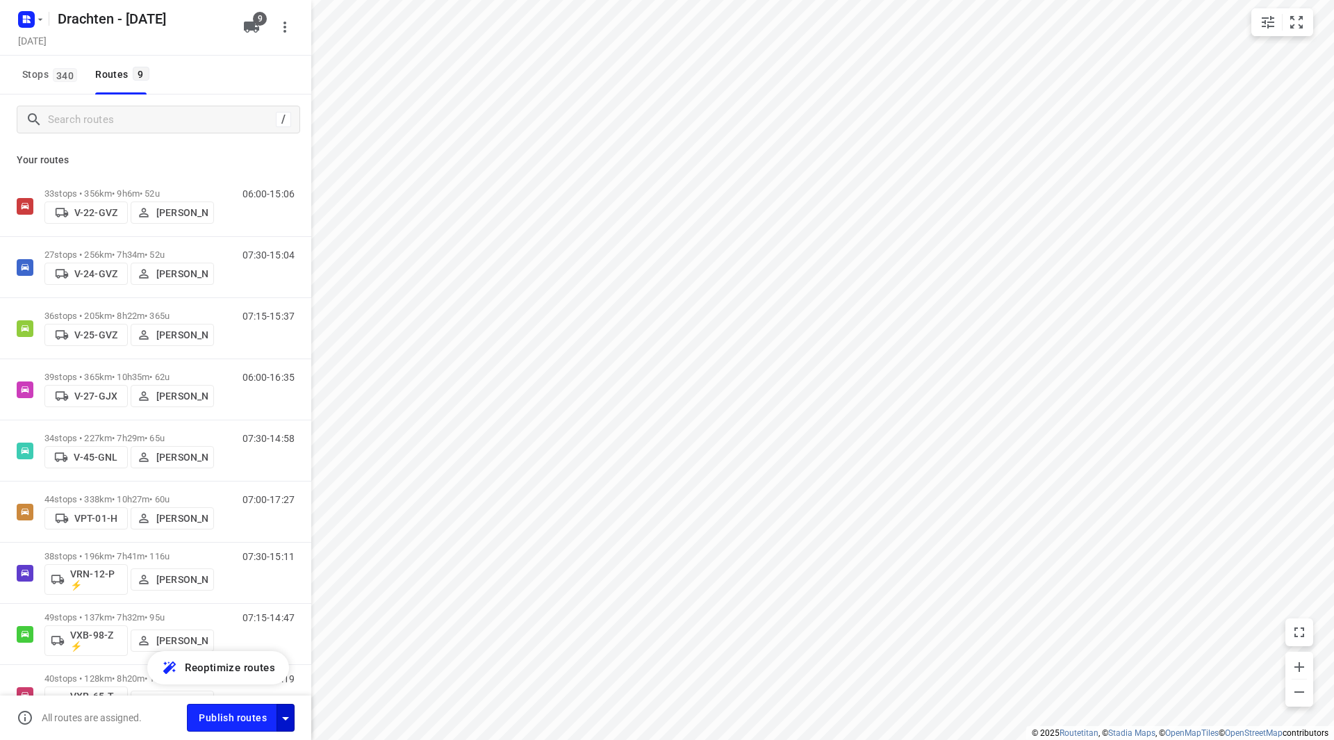
click at [294, 719] on button "button" at bounding box center [286, 717] width 18 height 27
click at [292, 719] on icon "button" at bounding box center [285, 718] width 17 height 17
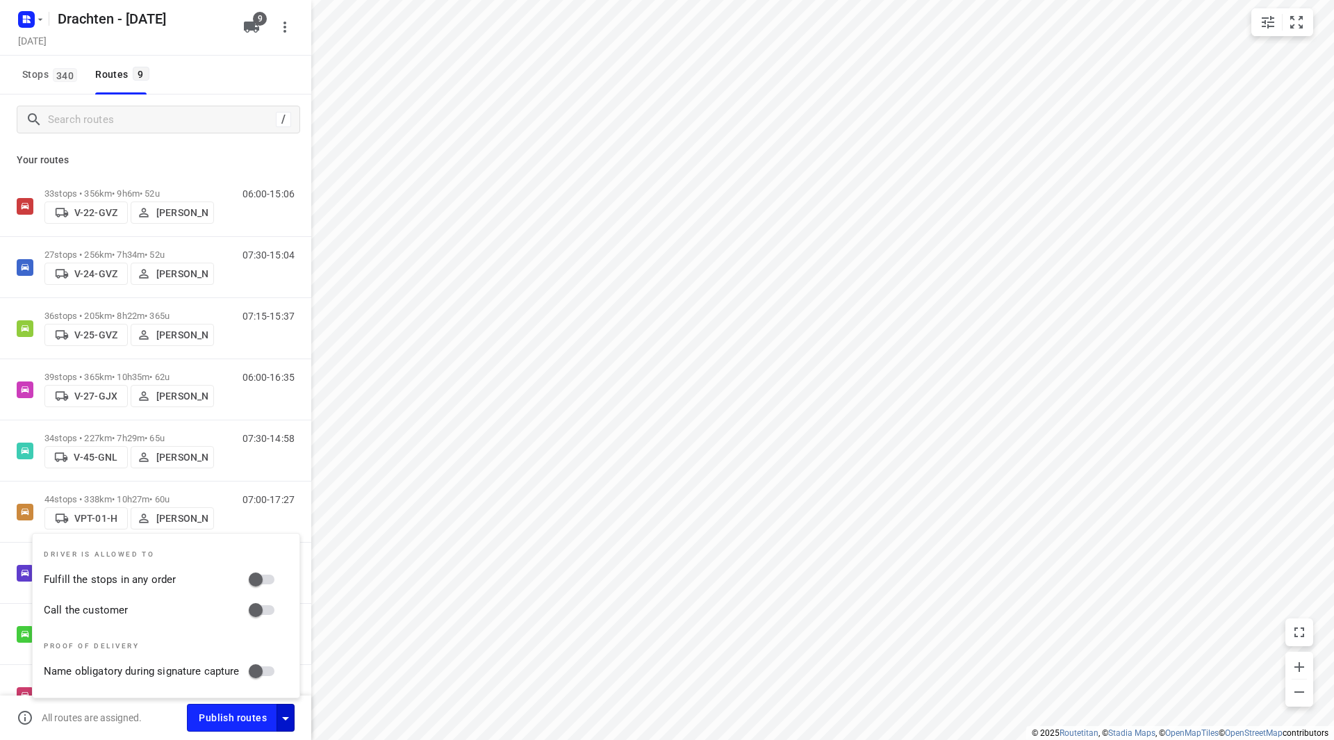
click at [260, 582] on input "Fulfill the stops in any order" at bounding box center [255, 579] width 79 height 26
checkbox input "true"
click at [268, 614] on input "Call the customer" at bounding box center [255, 610] width 79 height 26
checkbox input "true"
click at [245, 710] on span "Publish routes" at bounding box center [233, 718] width 68 height 17
